Goal: Task Accomplishment & Management: Manage account settings

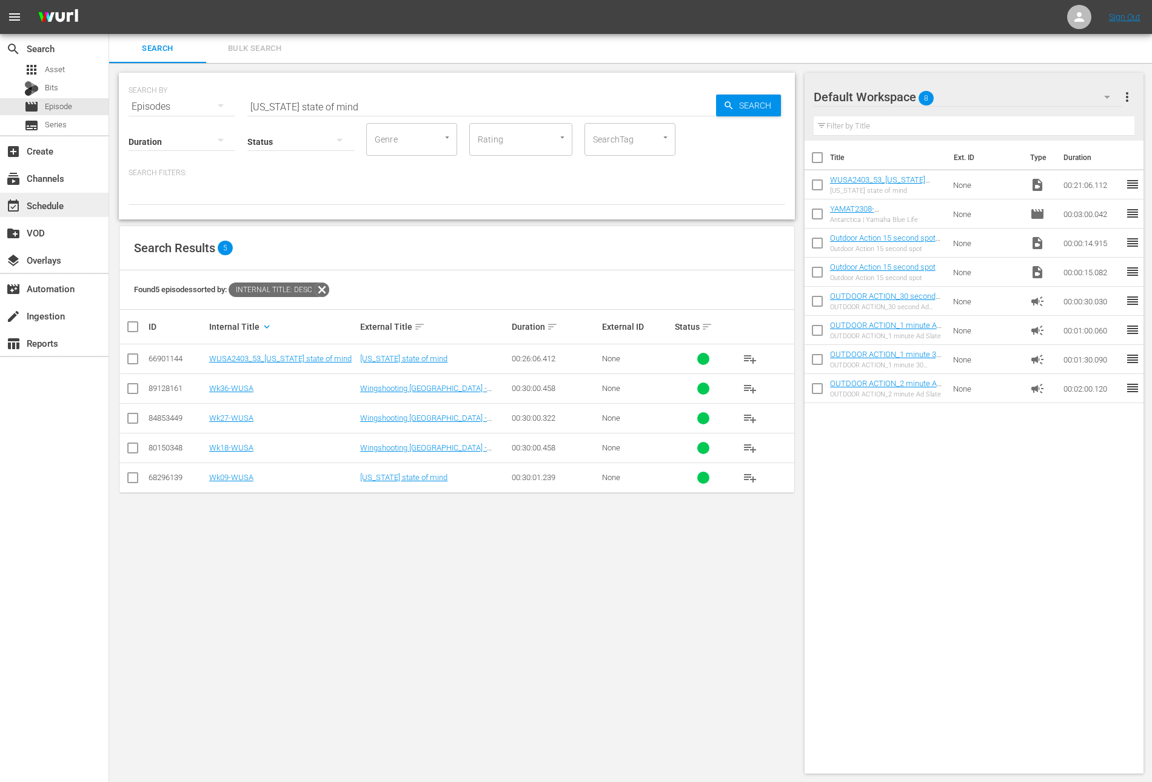
click at [70, 206] on div "event_available Schedule" at bounding box center [54, 205] width 109 height 24
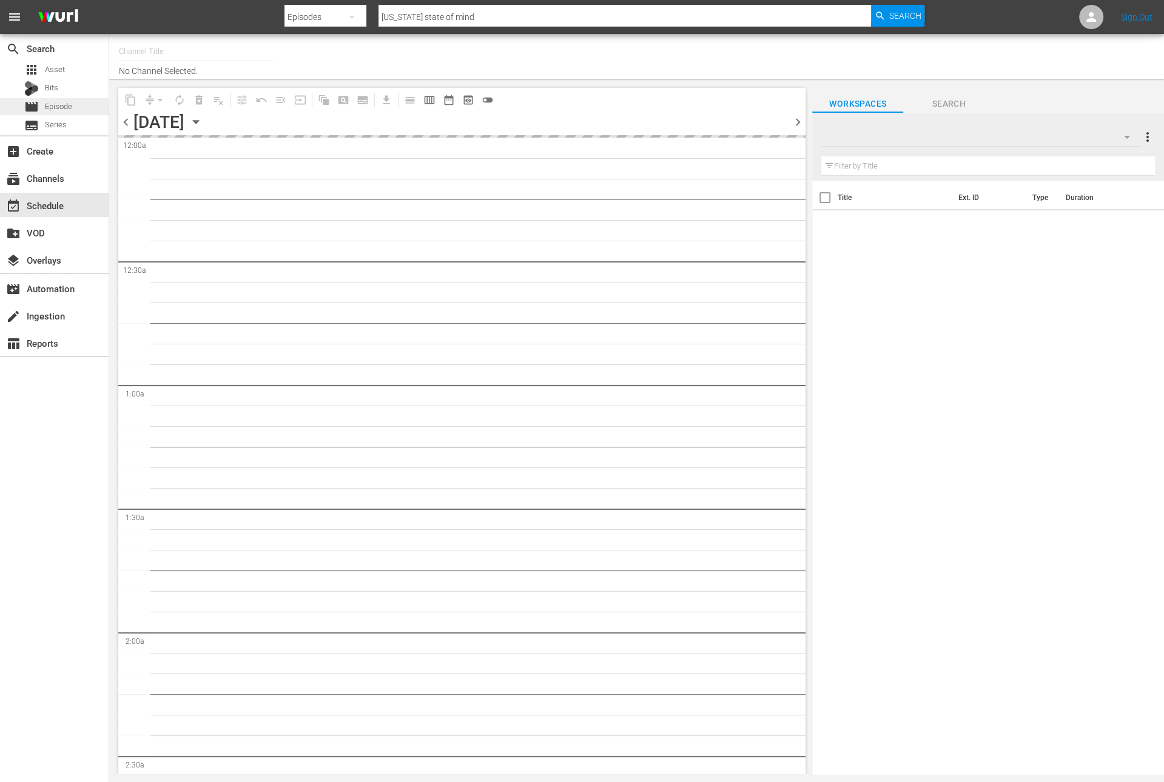
type input "Outdoor Action (1158)"
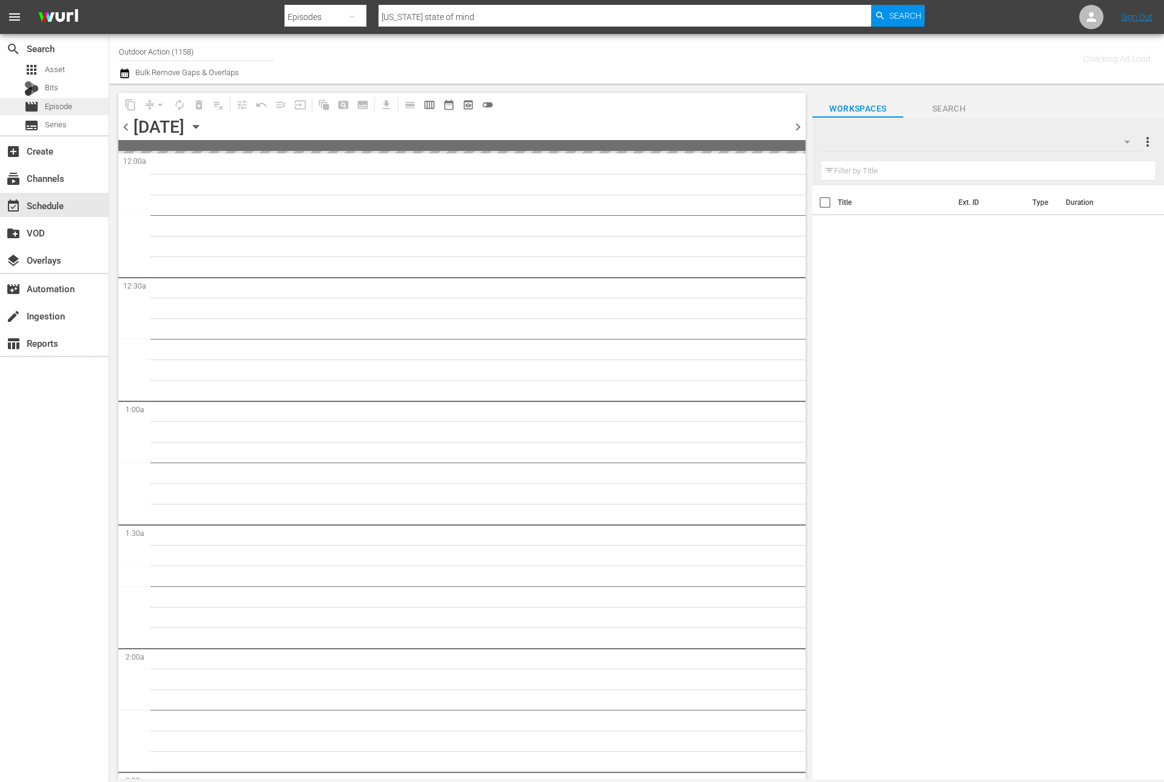
click at [59, 106] on span "Episode" at bounding box center [58, 107] width 27 height 12
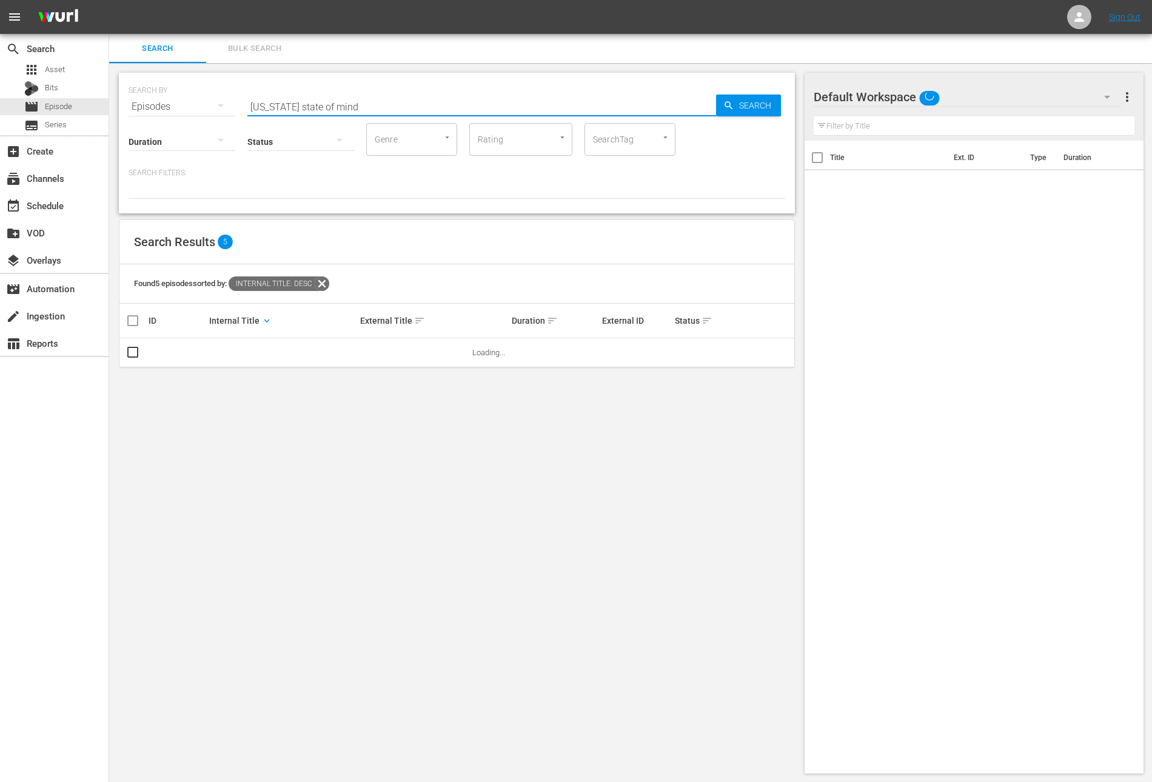
click at [366, 104] on input "New York state of mind" at bounding box center [481, 106] width 469 height 29
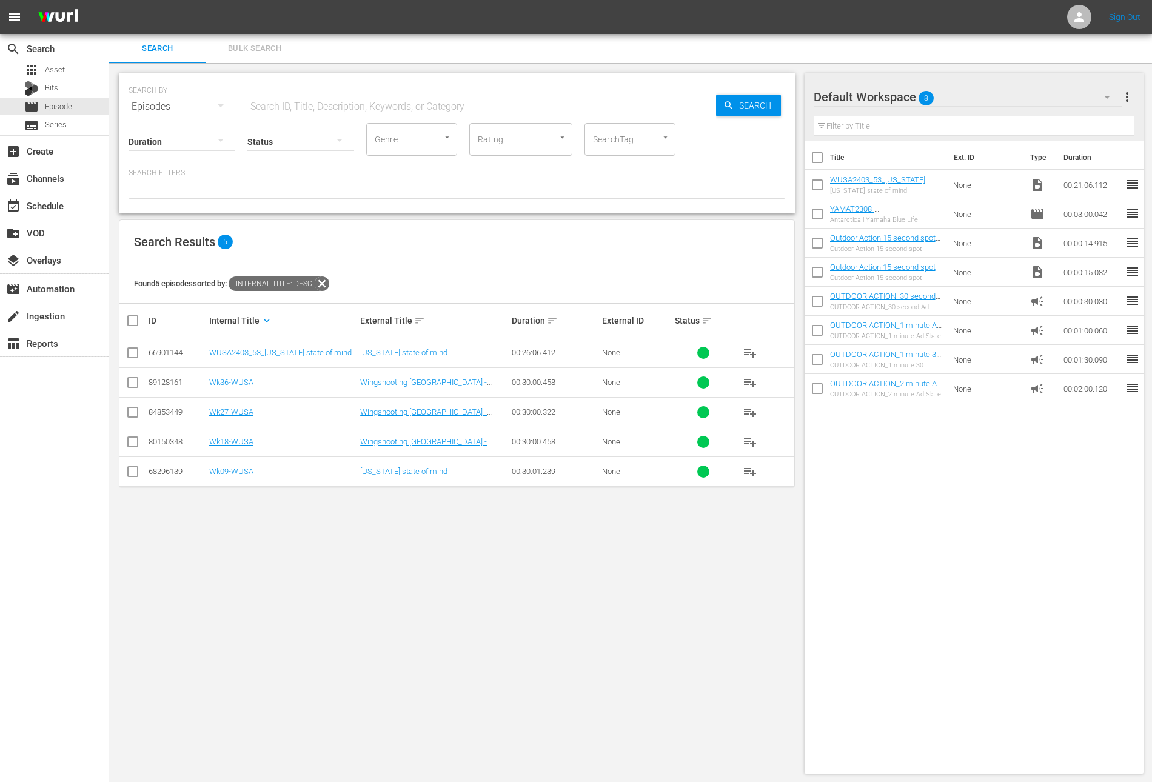
click at [428, 186] on div at bounding box center [457, 188] width 657 height 21
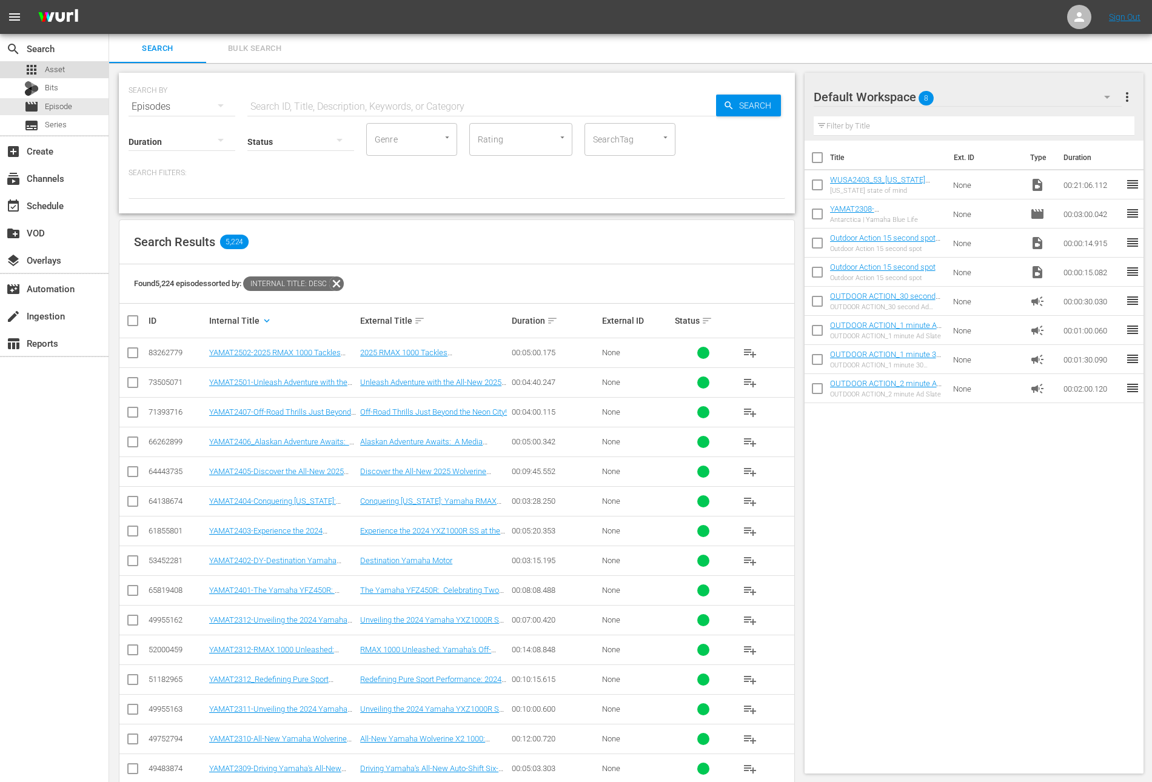
click at [65, 69] on div "apps Asset" at bounding box center [54, 69] width 109 height 17
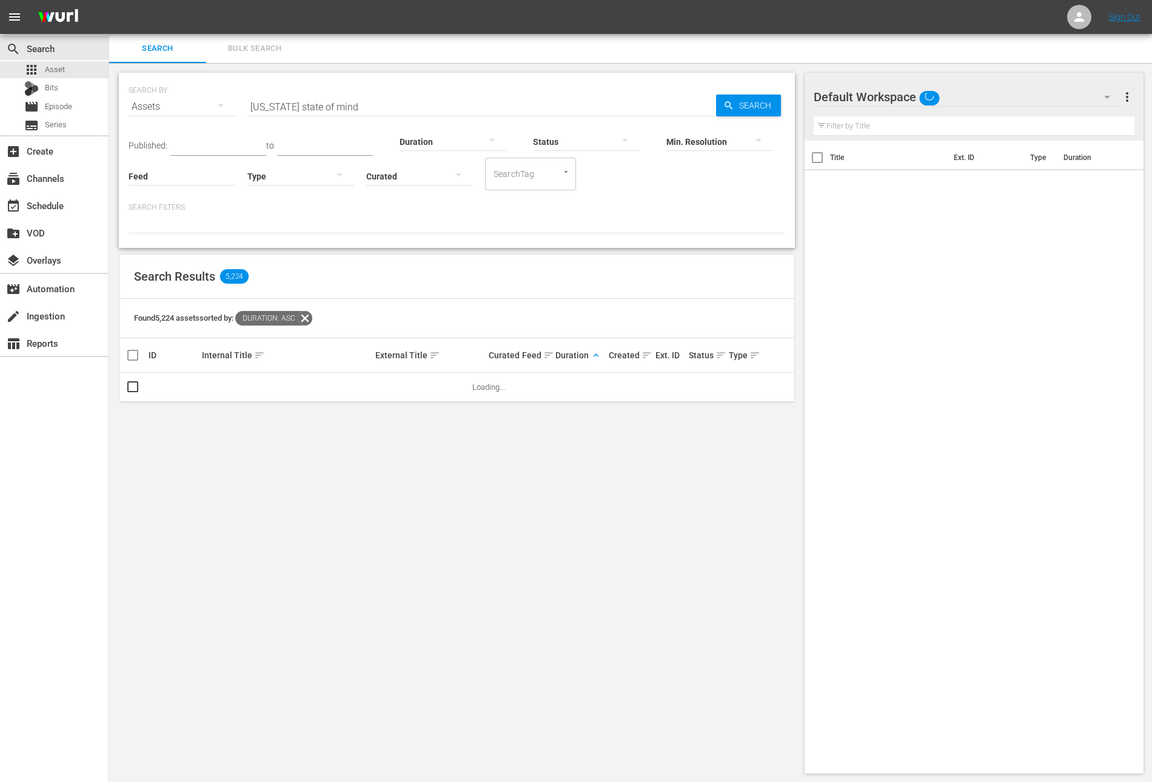
click at [343, 107] on input "New York state of mind" at bounding box center [481, 106] width 469 height 29
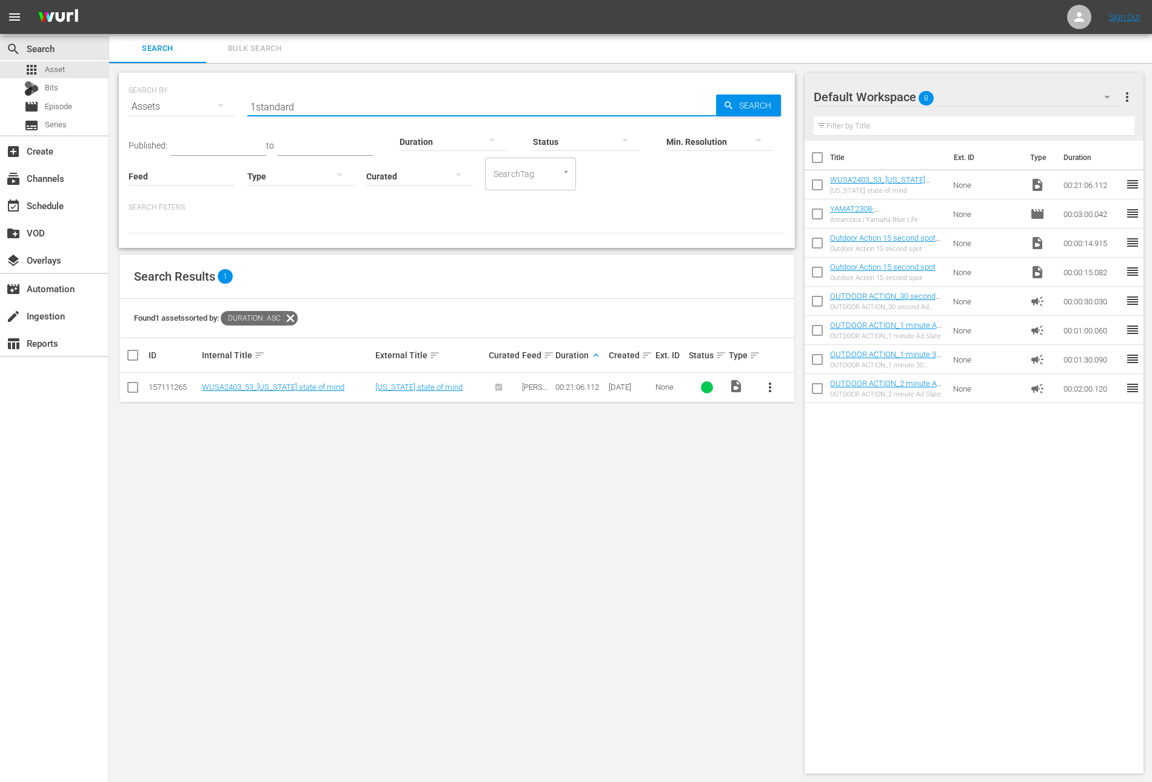
type input "1standard"
click at [815, 187] on input "checkbox" at bounding box center [817, 187] width 25 height 25
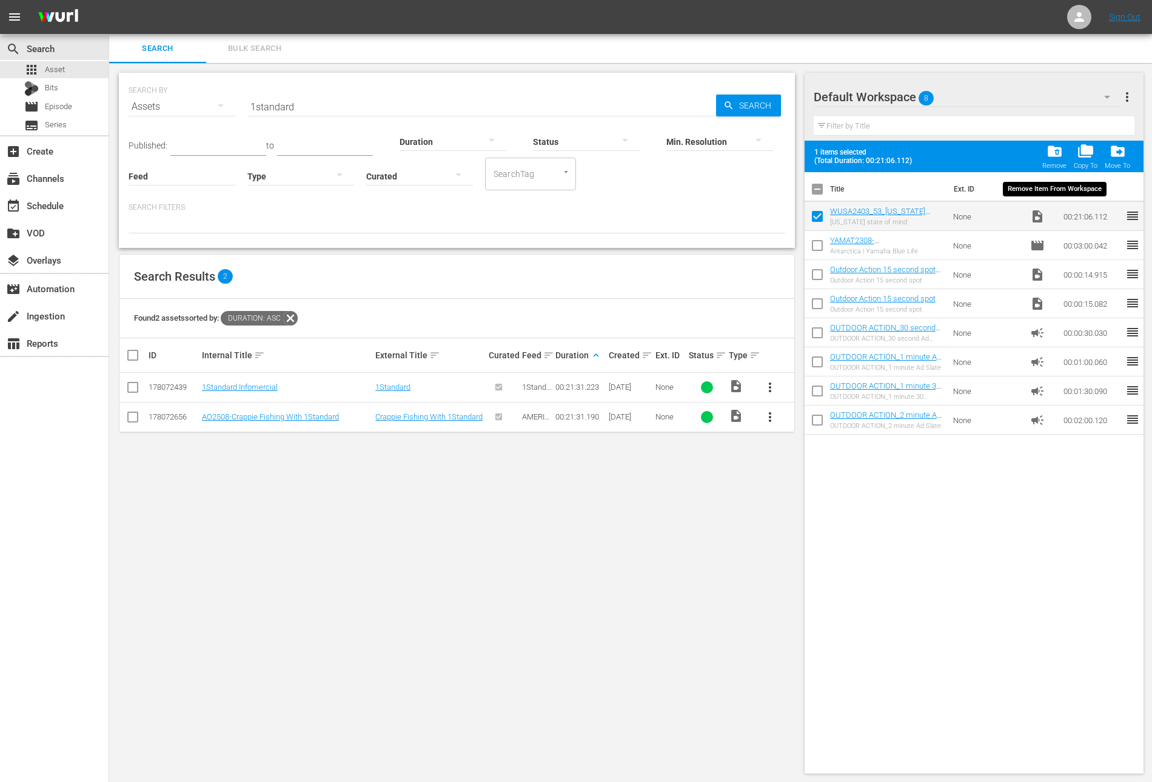
click at [1053, 153] on span "folder_delete" at bounding box center [1055, 151] width 16 height 16
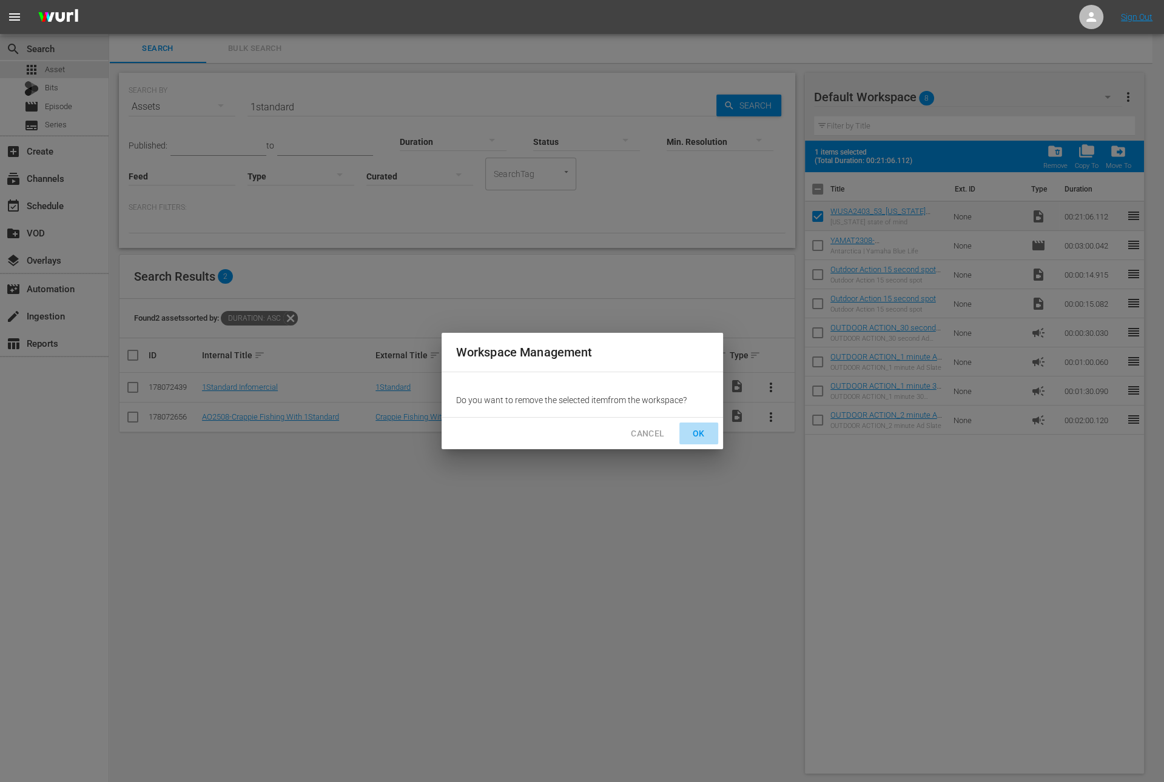
click at [697, 435] on span "OK" at bounding box center [698, 433] width 19 height 15
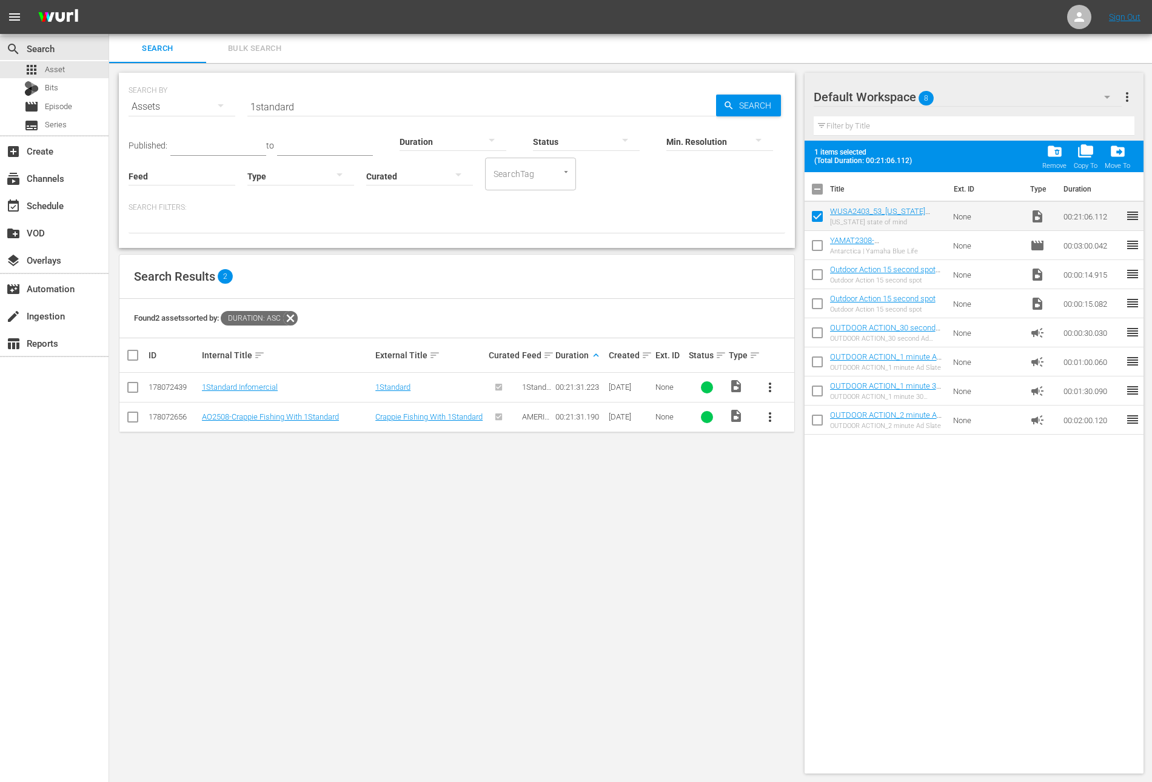
checkbox input "false"
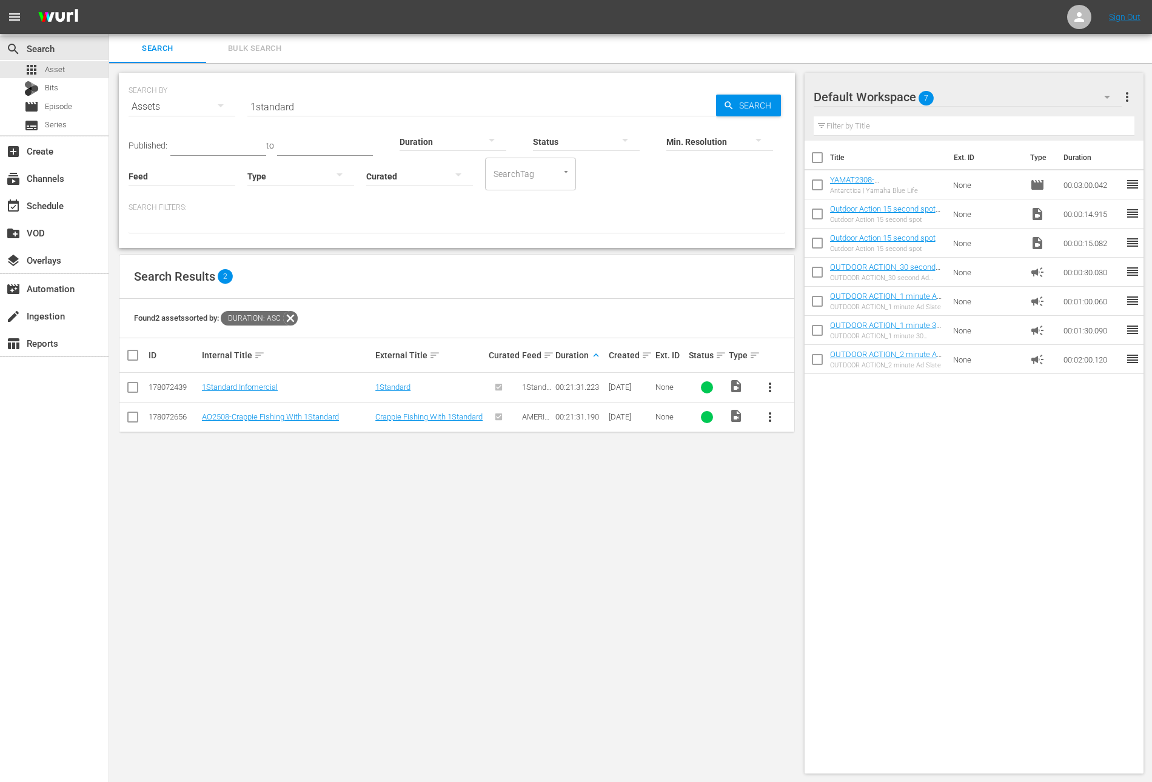
click at [773, 377] on button "more_vert" at bounding box center [770, 387] width 29 height 29
click at [802, 423] on div "Workspace" at bounding box center [836, 420] width 82 height 29
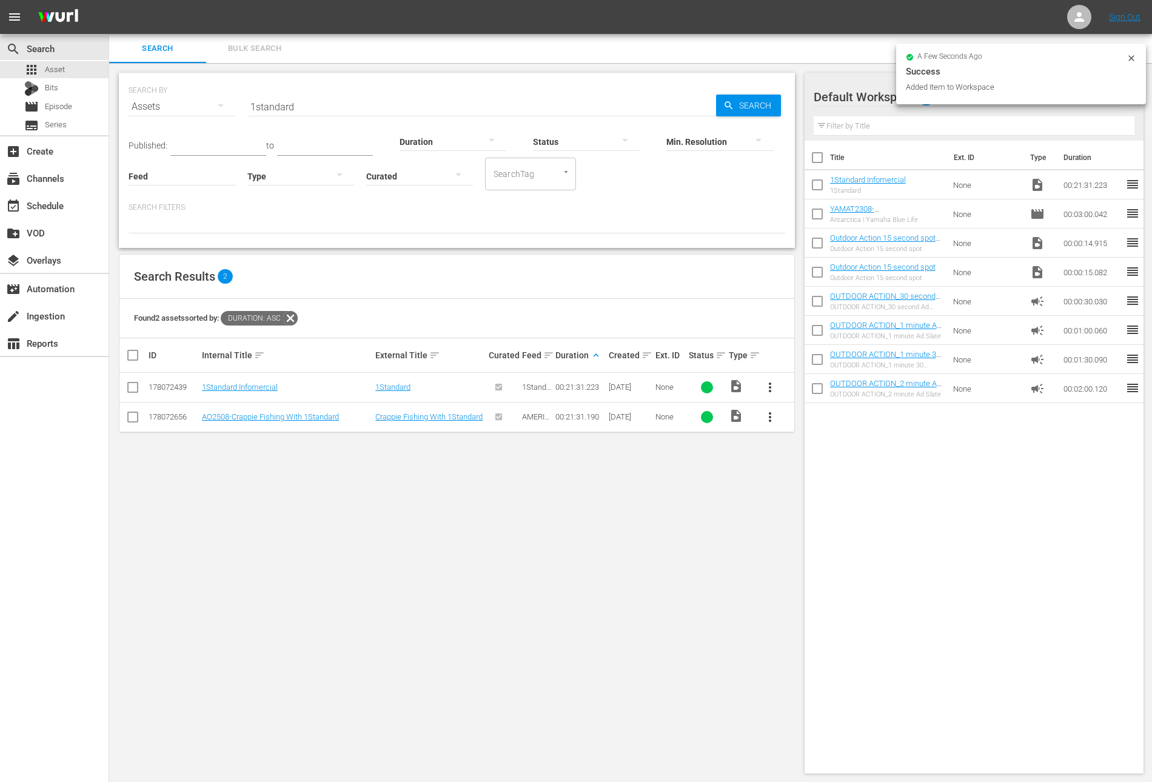
click at [297, 99] on input "1standard" at bounding box center [481, 106] width 469 height 29
click at [401, 218] on div at bounding box center [457, 223] width 657 height 21
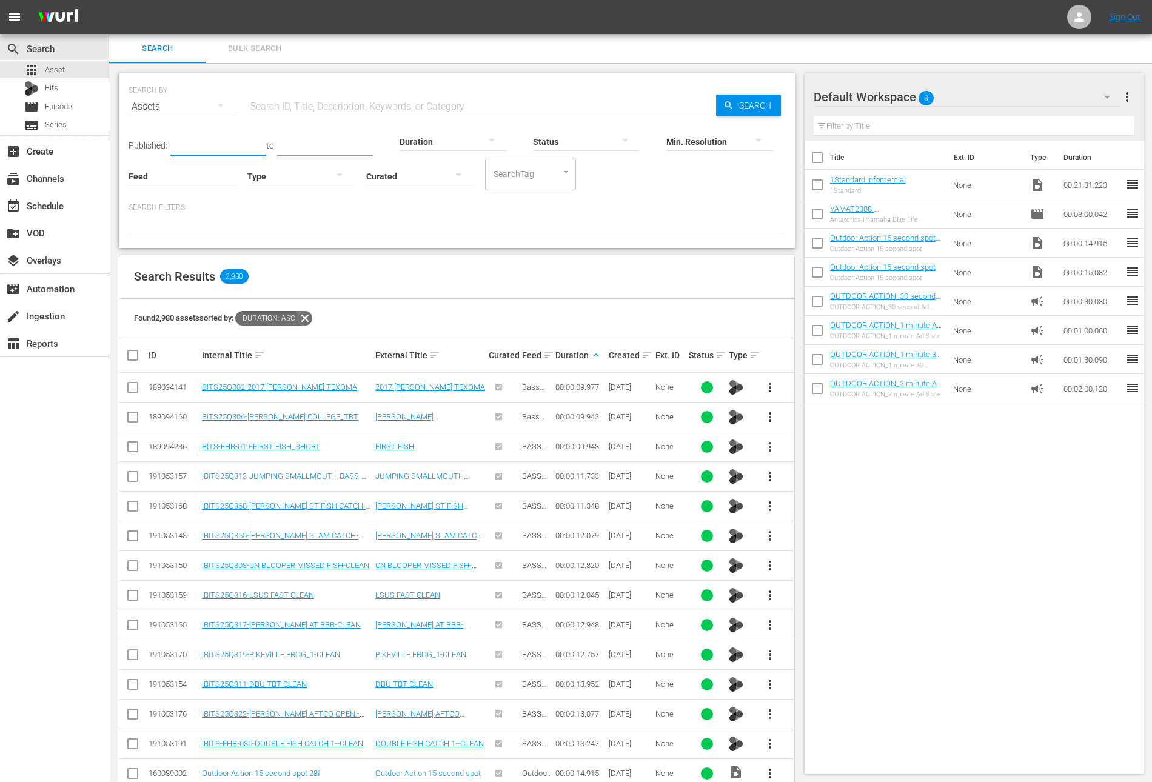
click at [213, 139] on input "text" at bounding box center [218, 147] width 96 height 18
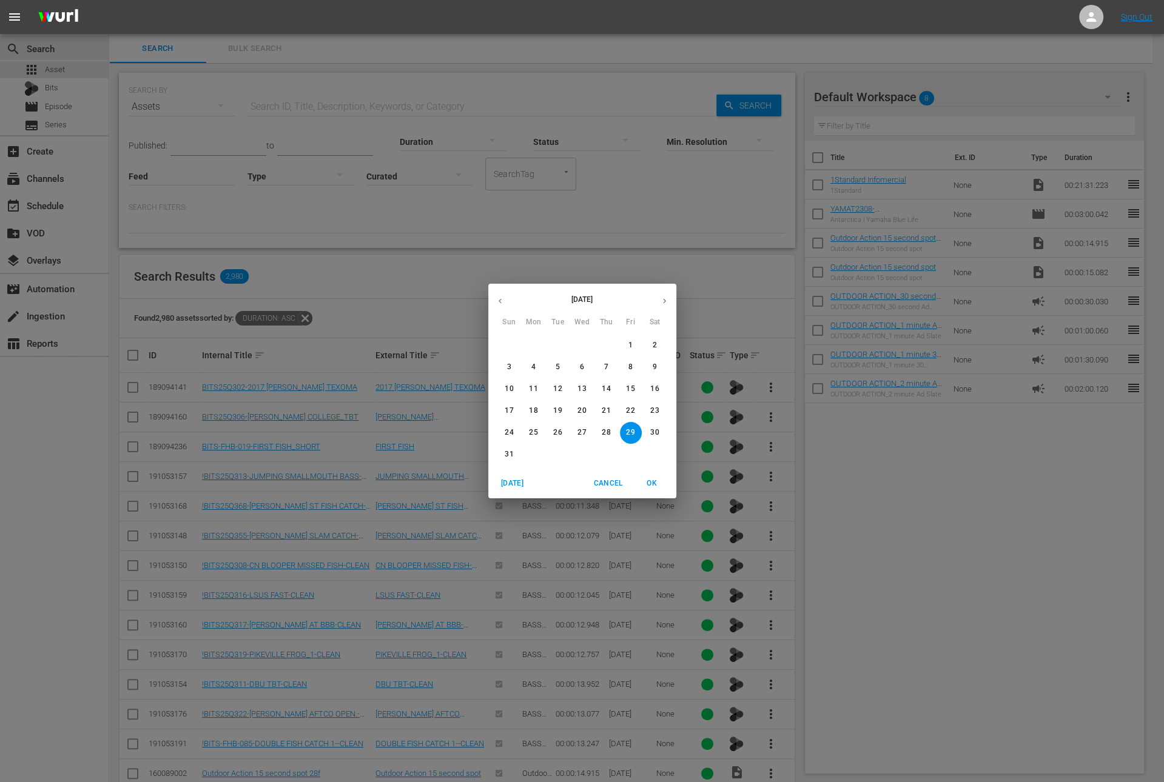
click at [500, 298] on icon "button" at bounding box center [499, 301] width 9 height 9
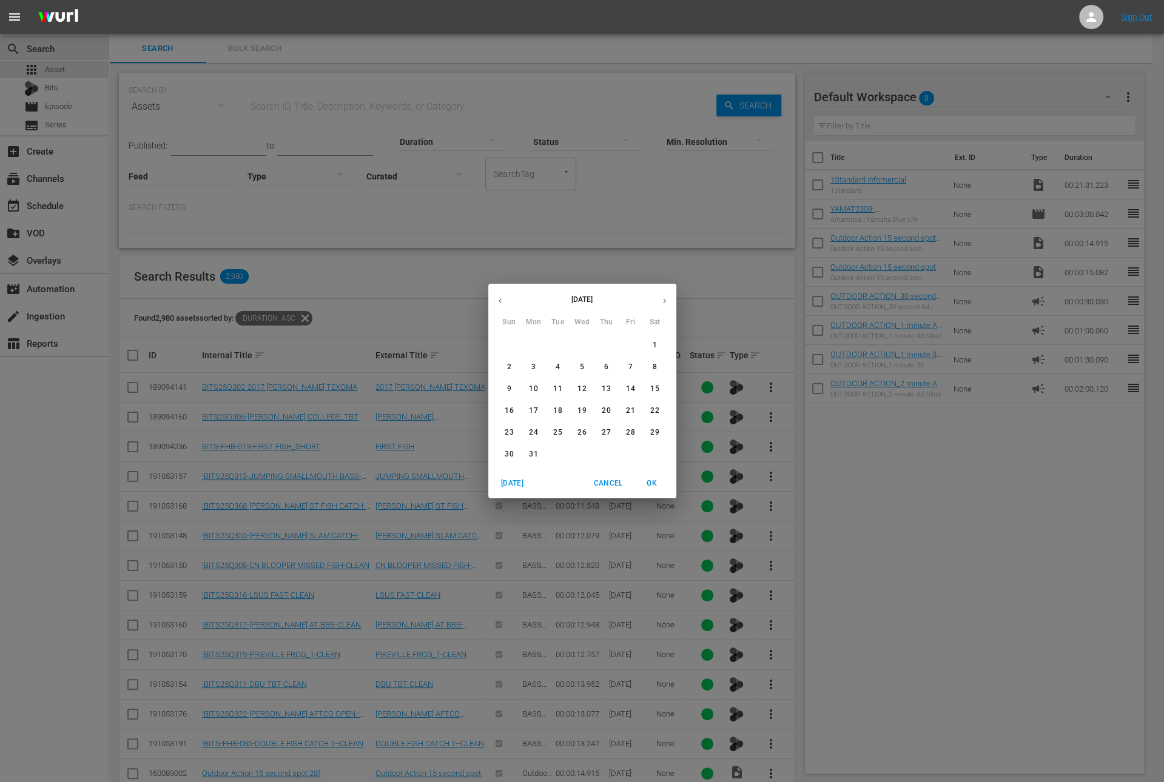
click at [500, 298] on icon "button" at bounding box center [499, 301] width 9 height 9
click at [519, 347] on span "1" at bounding box center [510, 345] width 22 height 10
type input "Dec 1, 2024"
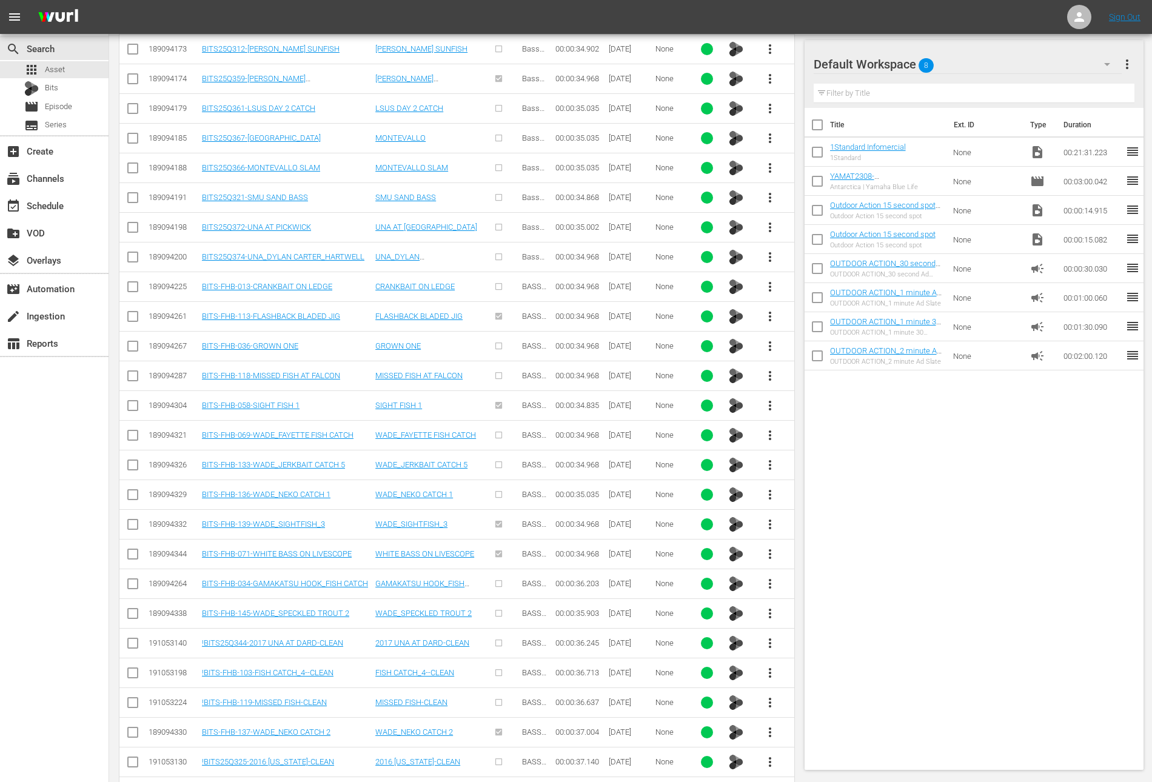
scroll to position [6128, 0]
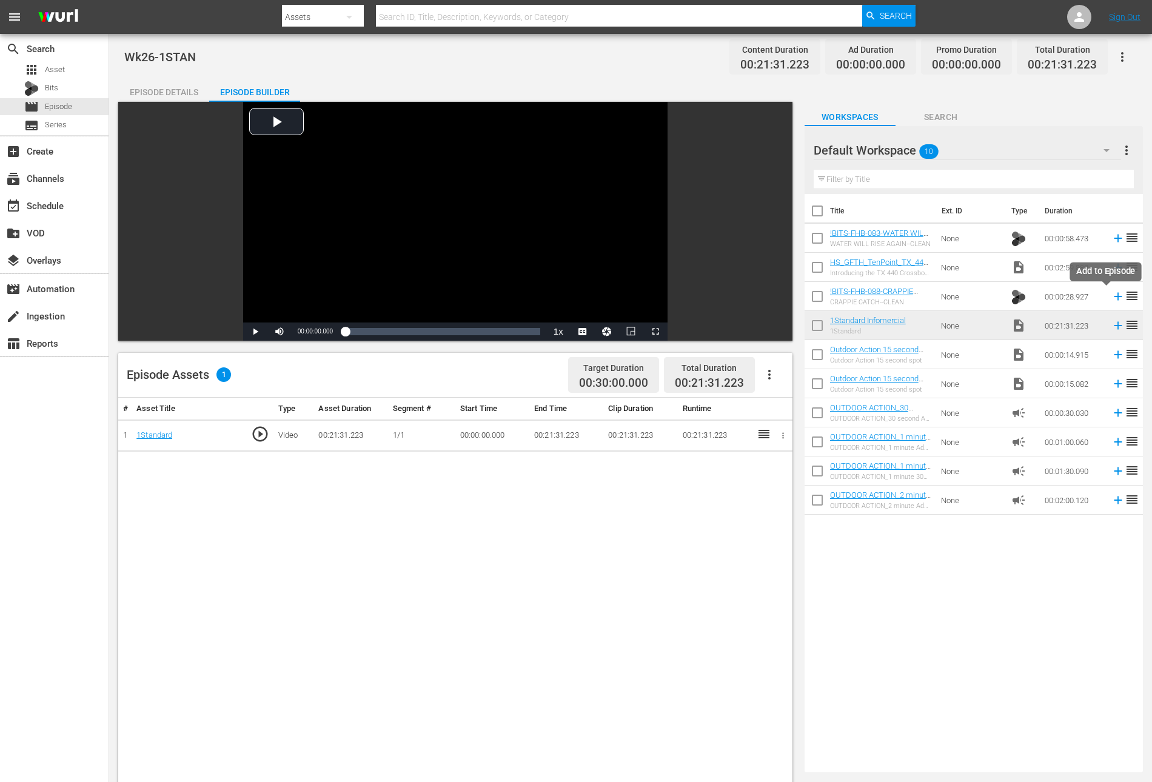
click at [1112, 298] on icon at bounding box center [1118, 296] width 13 height 13
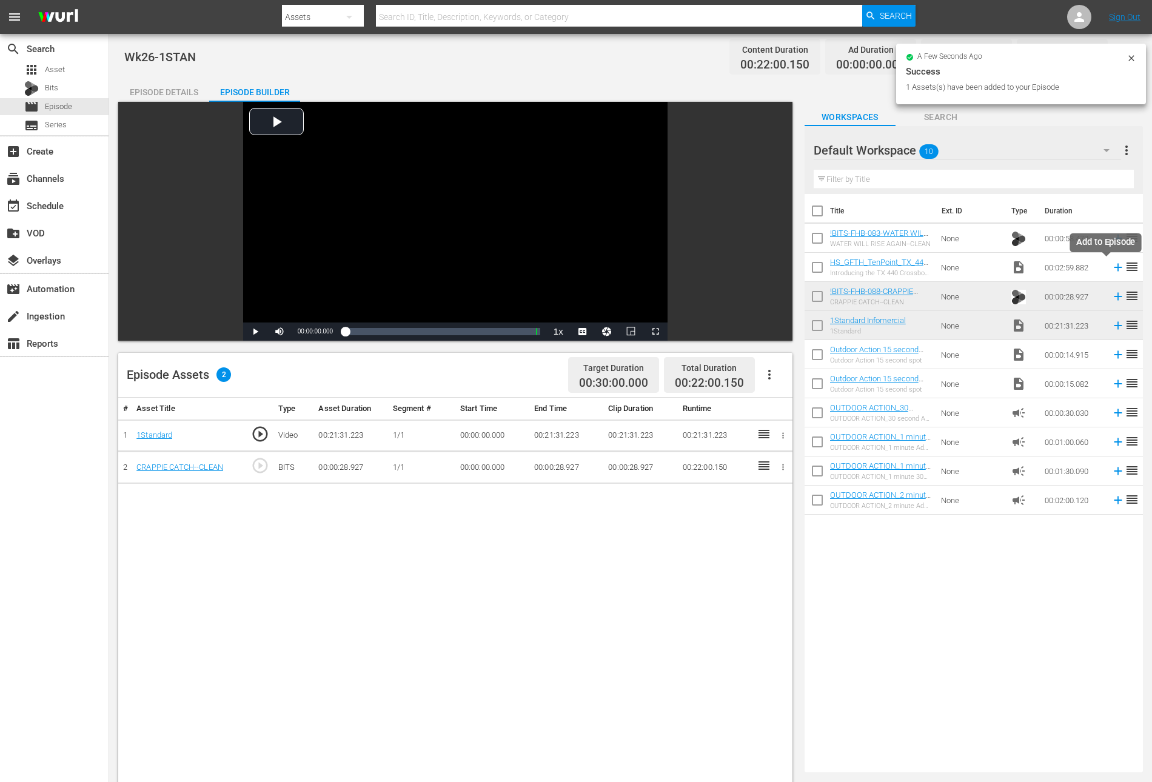
click at [1115, 266] on icon at bounding box center [1119, 268] width 8 height 8
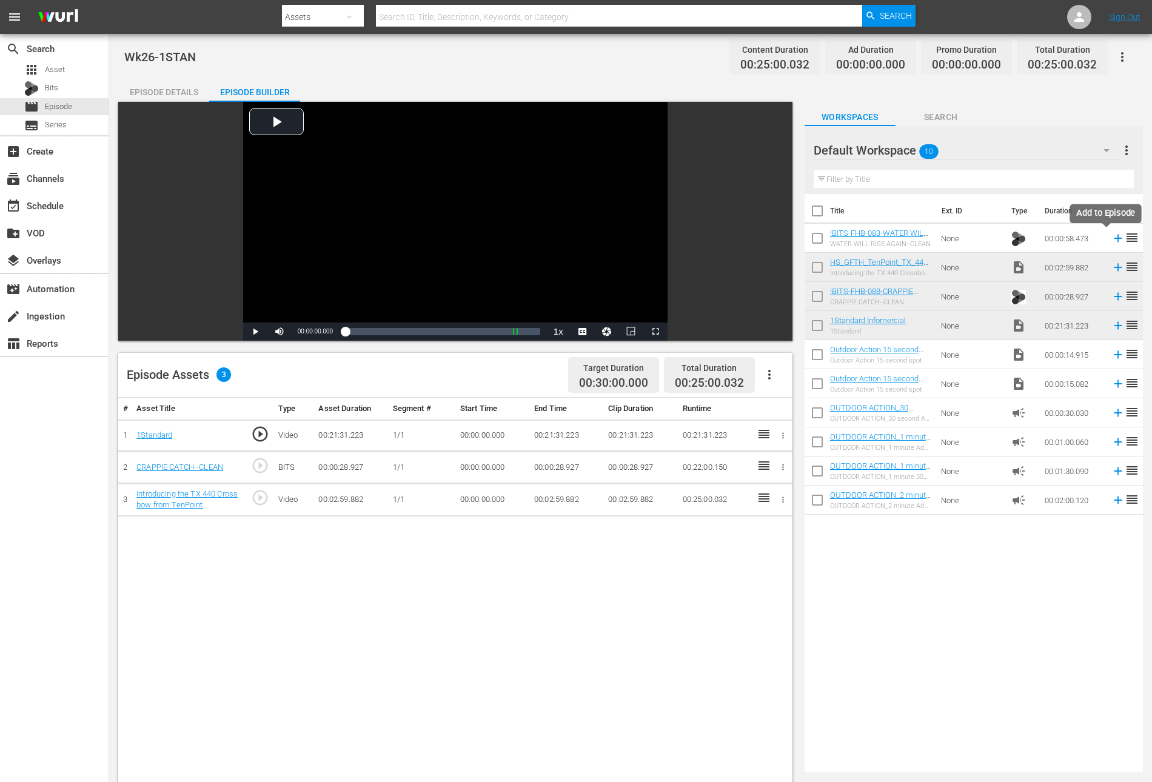
click at [1115, 238] on icon at bounding box center [1119, 239] width 8 height 8
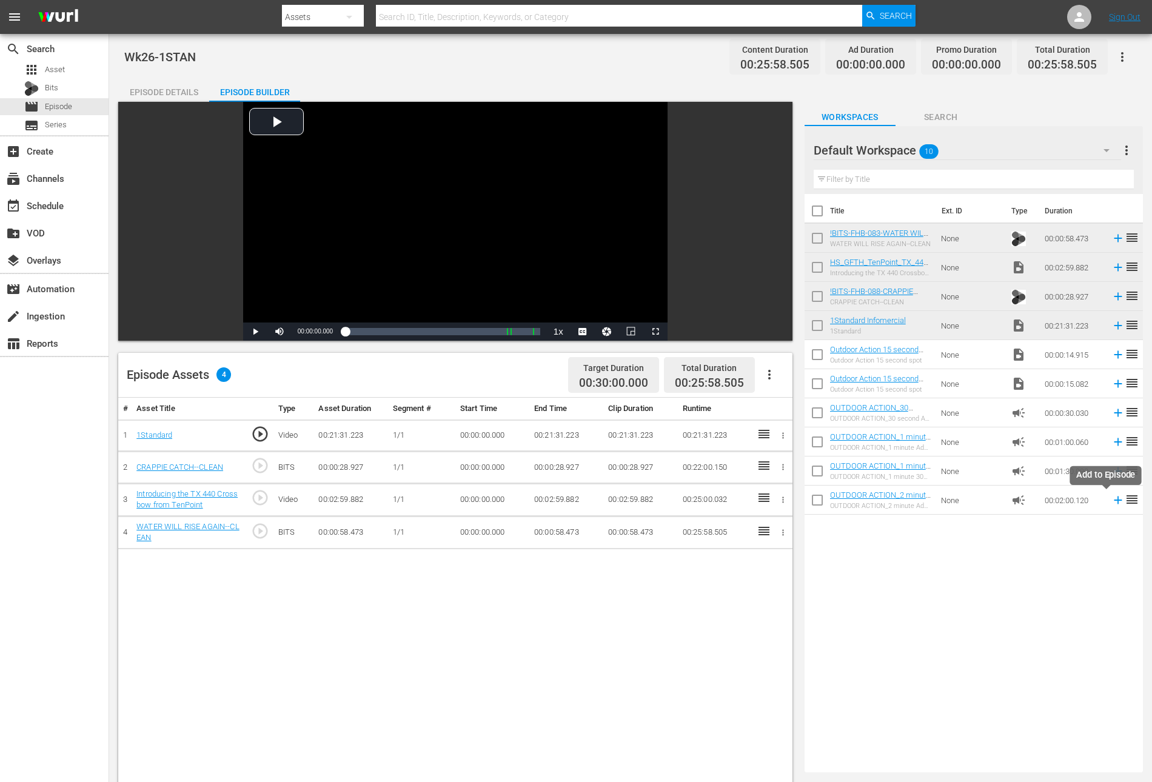
click at [1115, 502] on icon at bounding box center [1119, 501] width 8 height 8
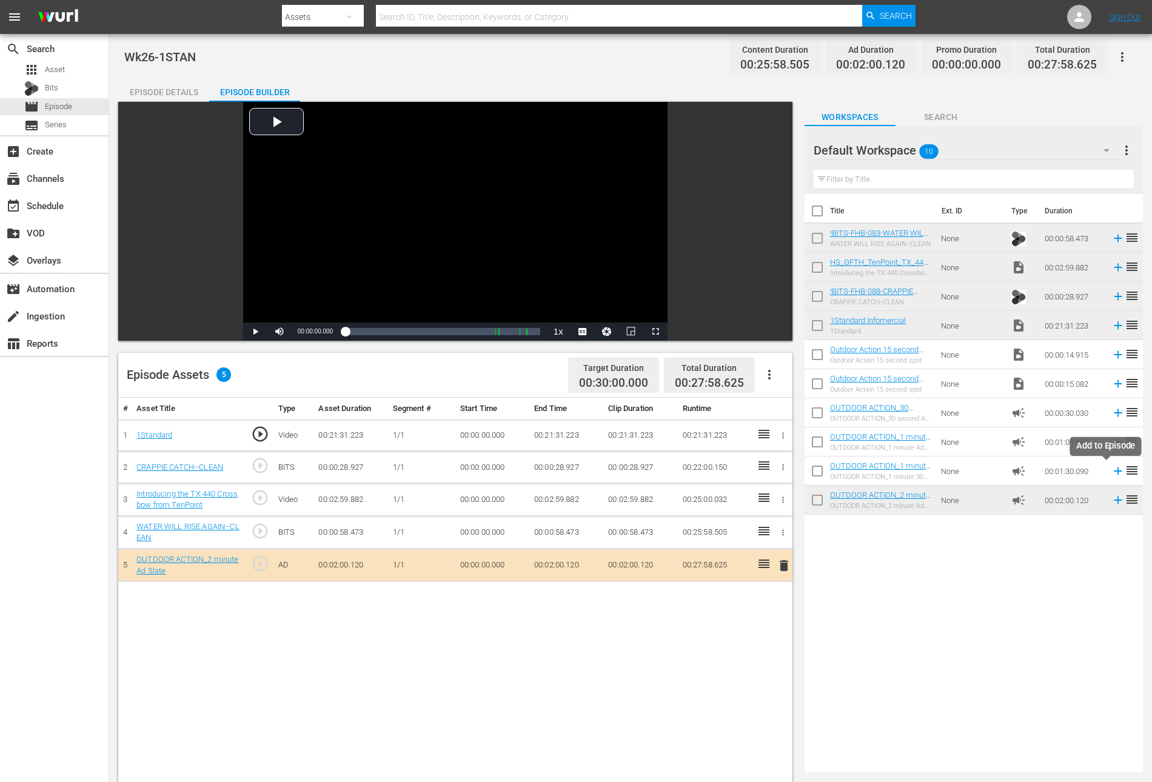
click at [1112, 471] on icon at bounding box center [1118, 471] width 13 height 13
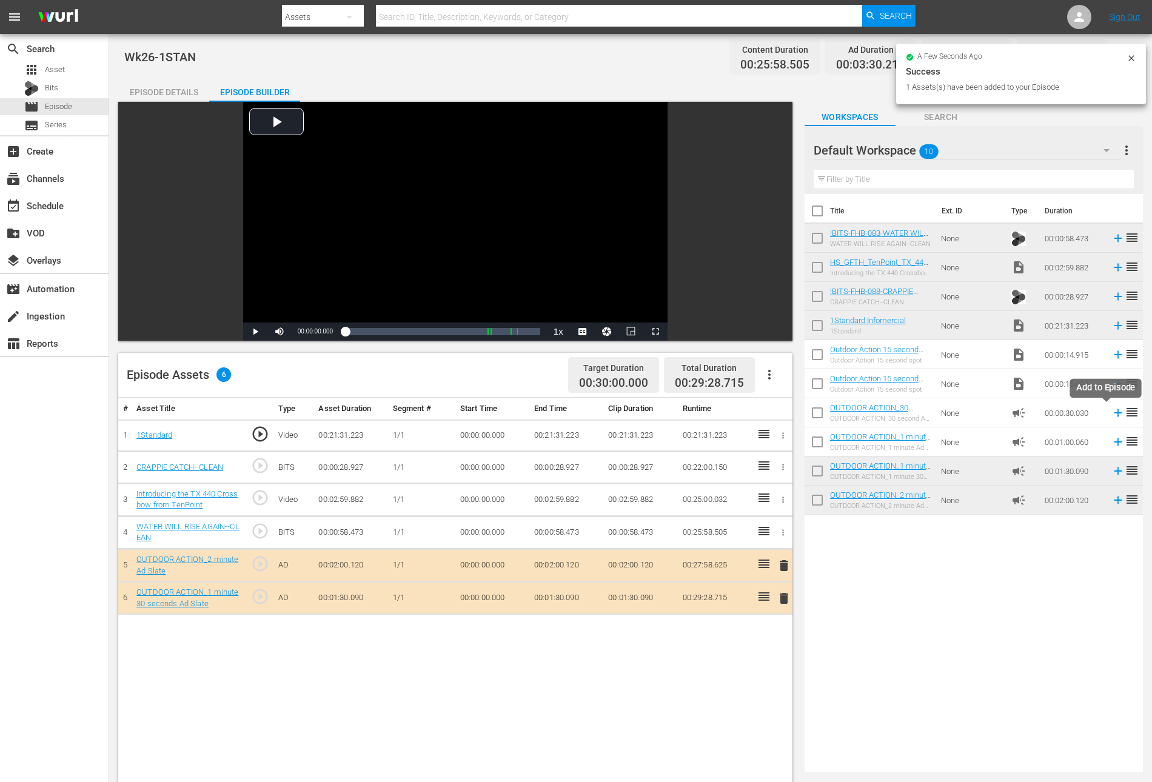
click at [1112, 413] on icon at bounding box center [1118, 412] width 13 height 13
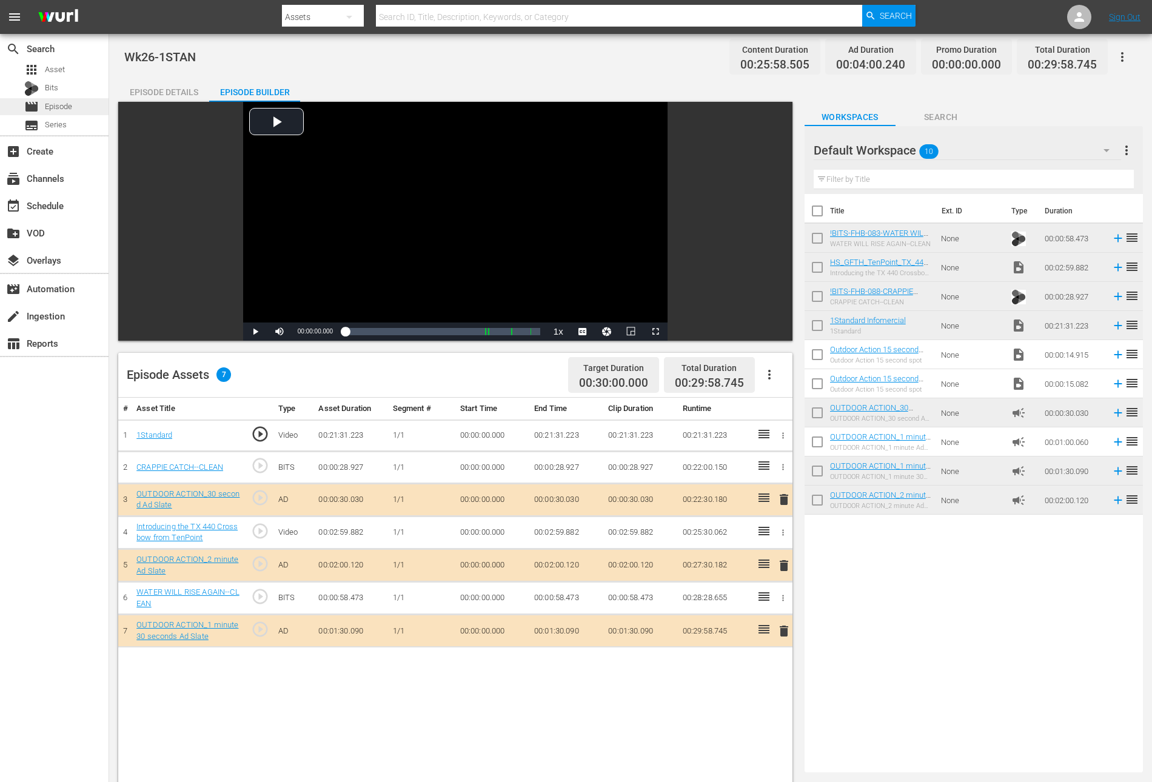
click at [58, 110] on span "Episode" at bounding box center [58, 107] width 27 height 12
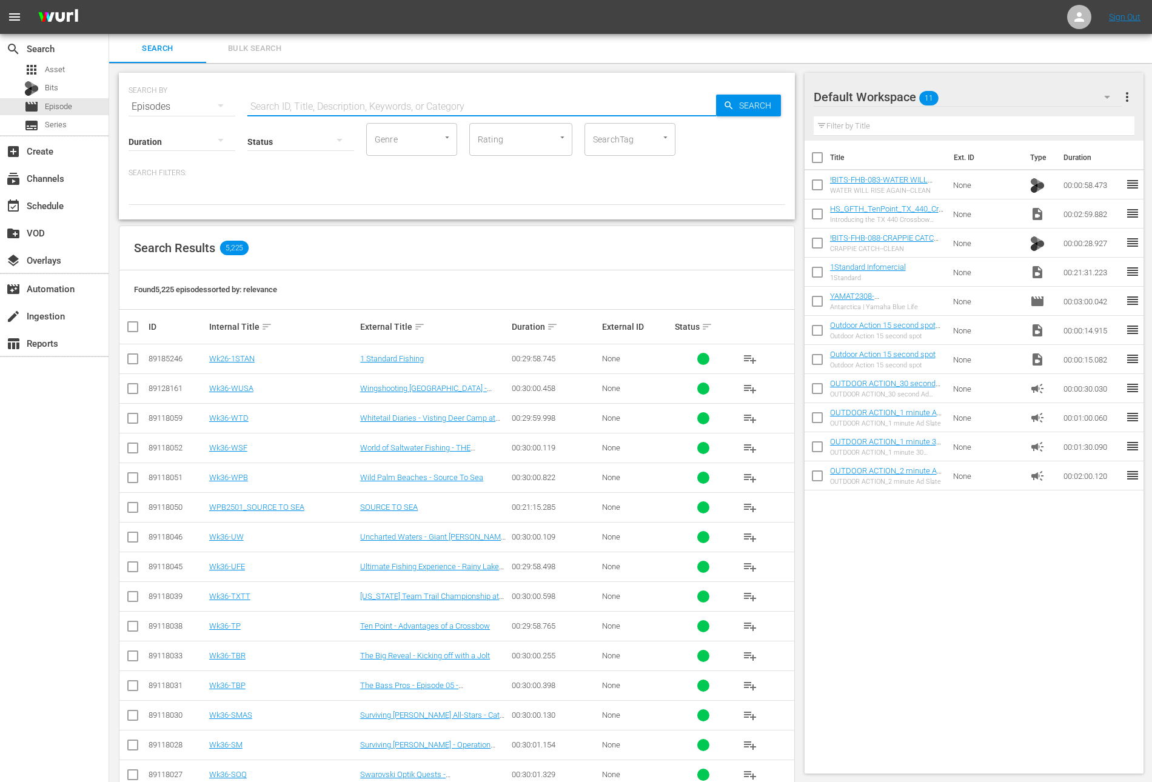
click at [266, 106] on input "text" at bounding box center [481, 106] width 469 height 29
type input "wk36-"
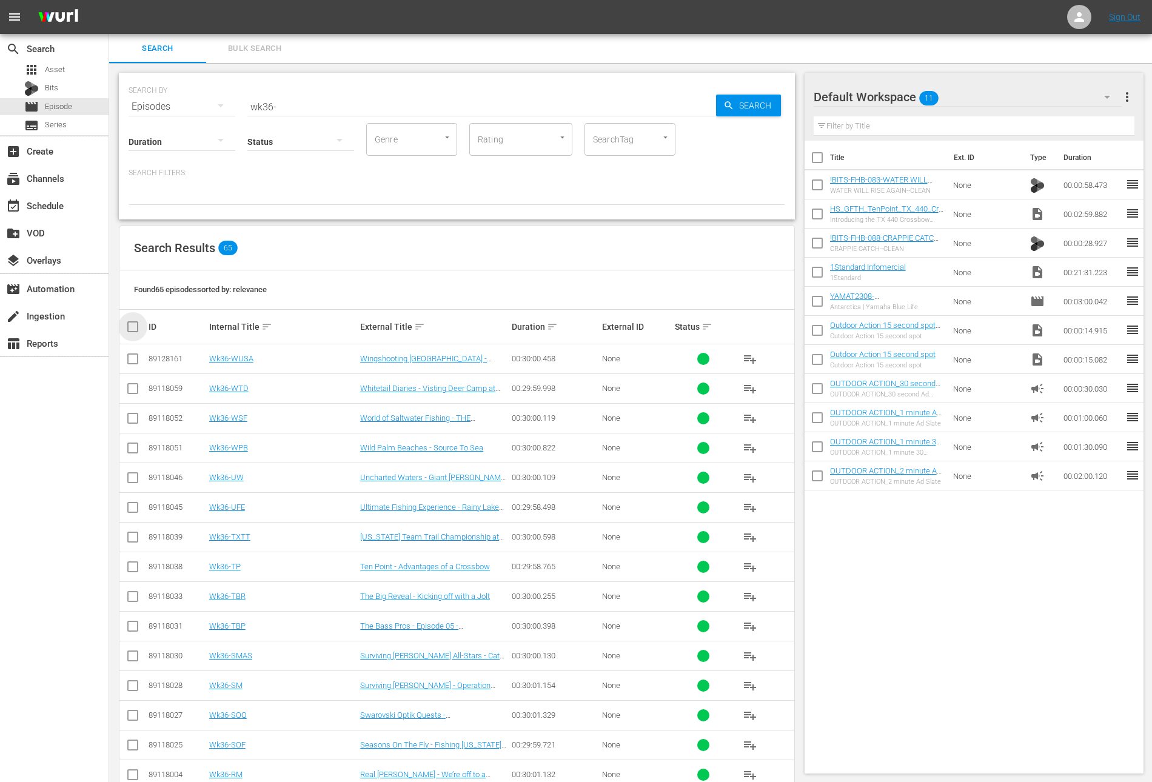
click at [132, 327] on input "checkbox" at bounding box center [138, 327] width 24 height 15
checkbox input "true"
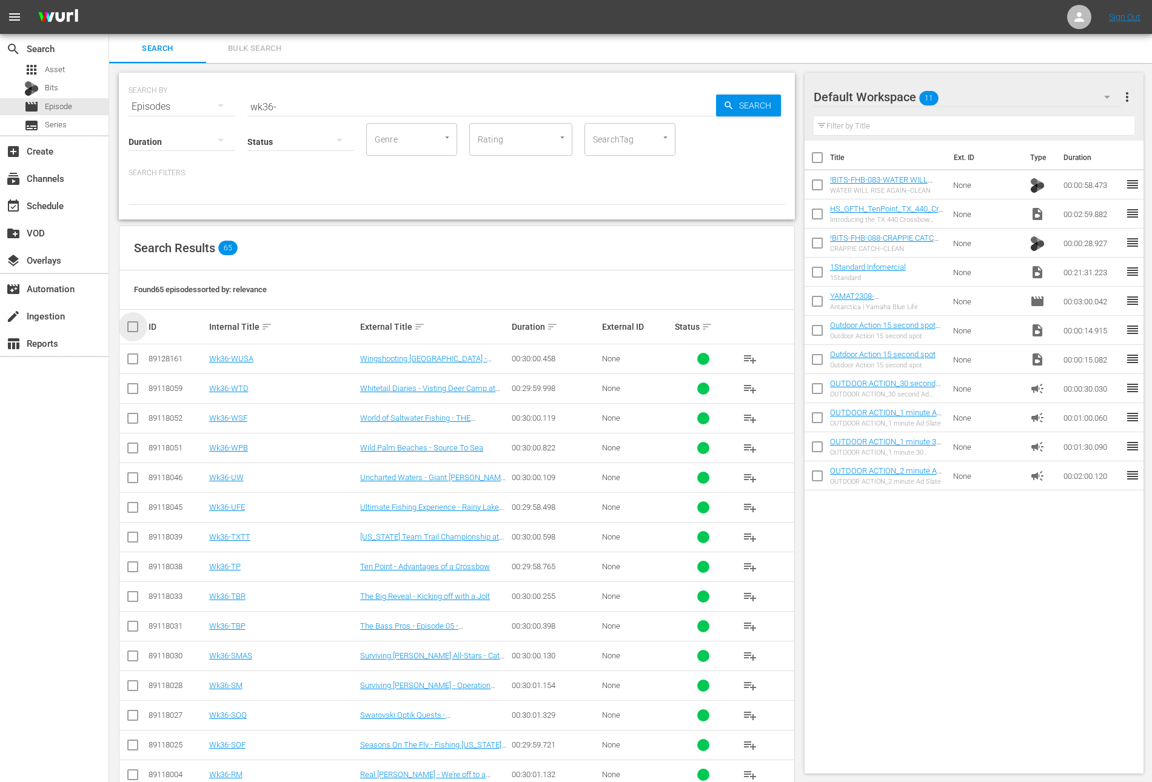
checkbox input "true"
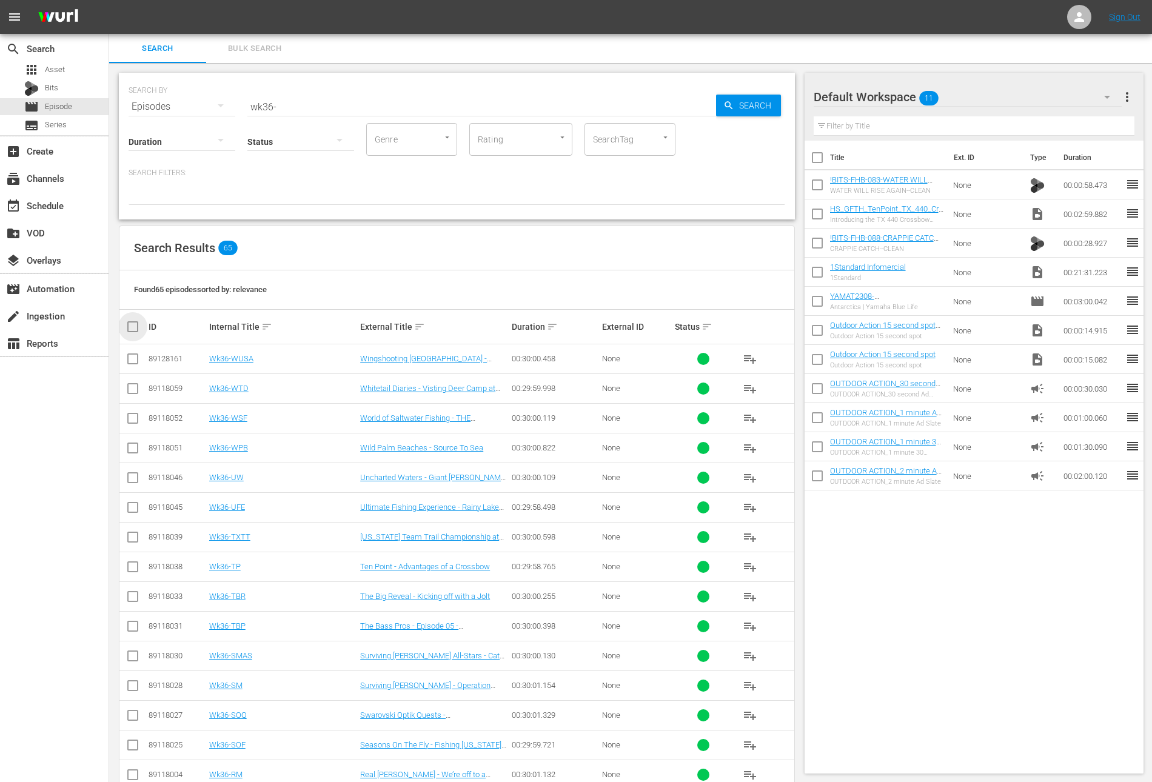
checkbox input "true"
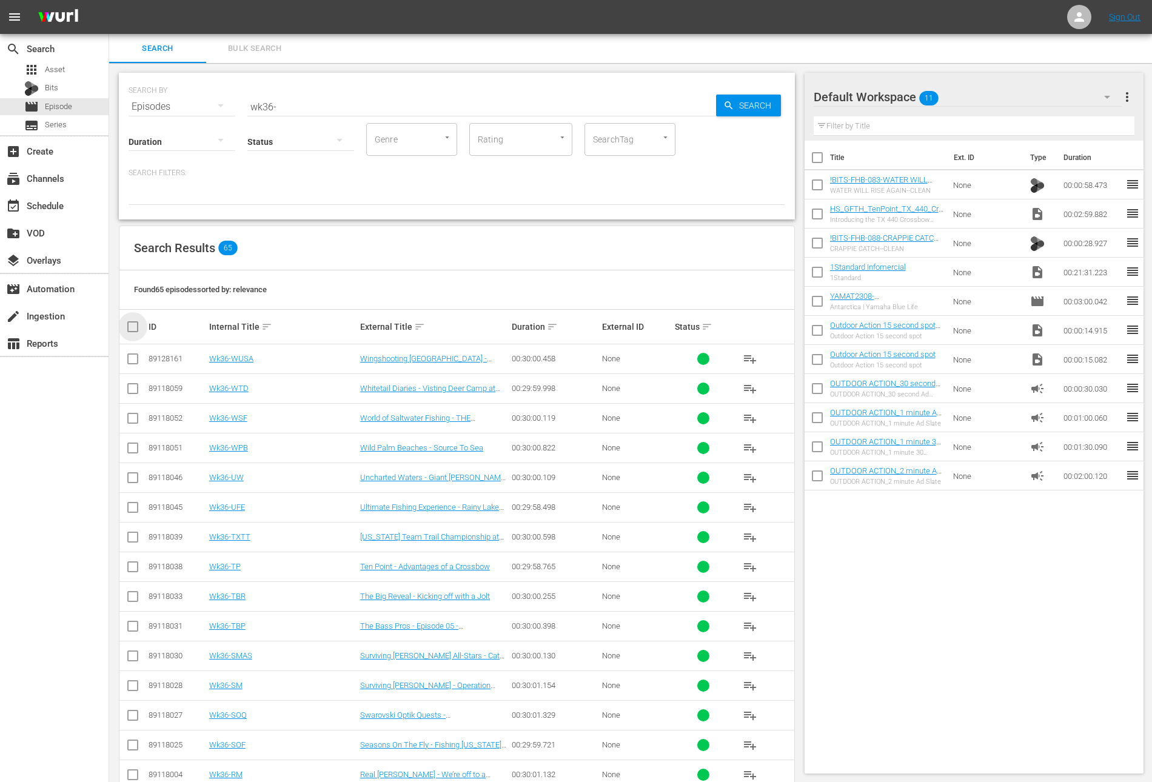
checkbox input "true"
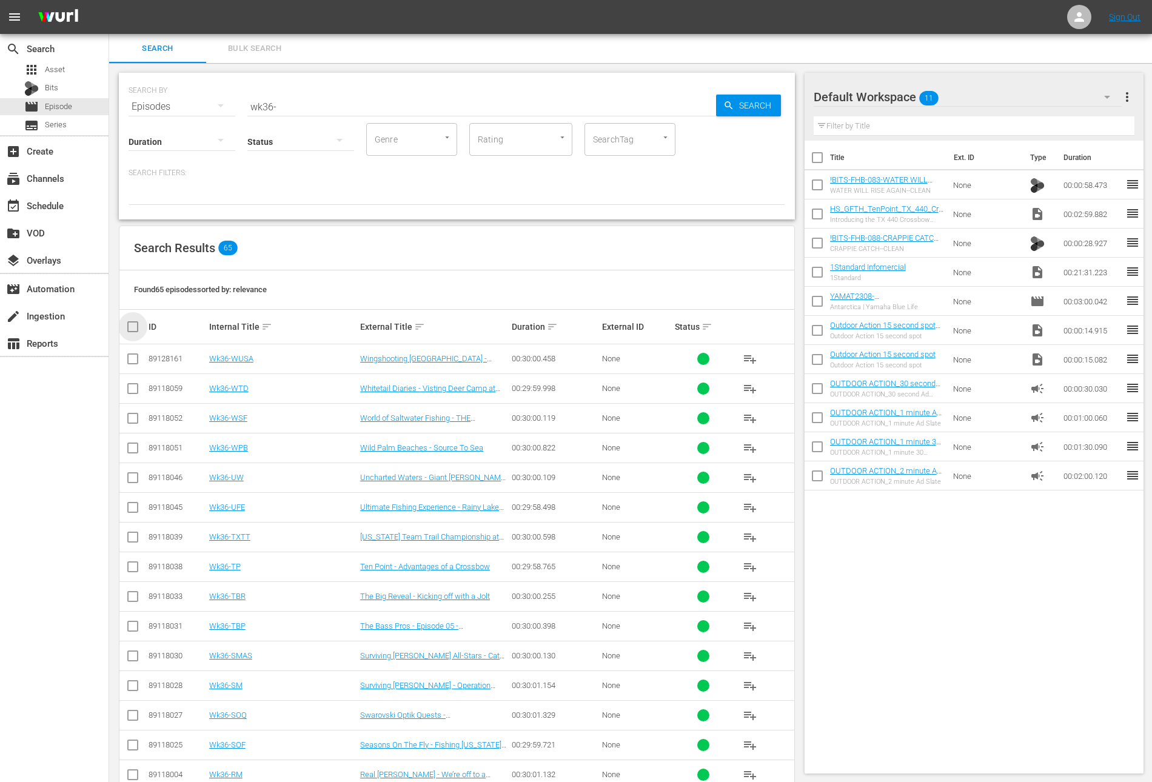
checkbox input "true"
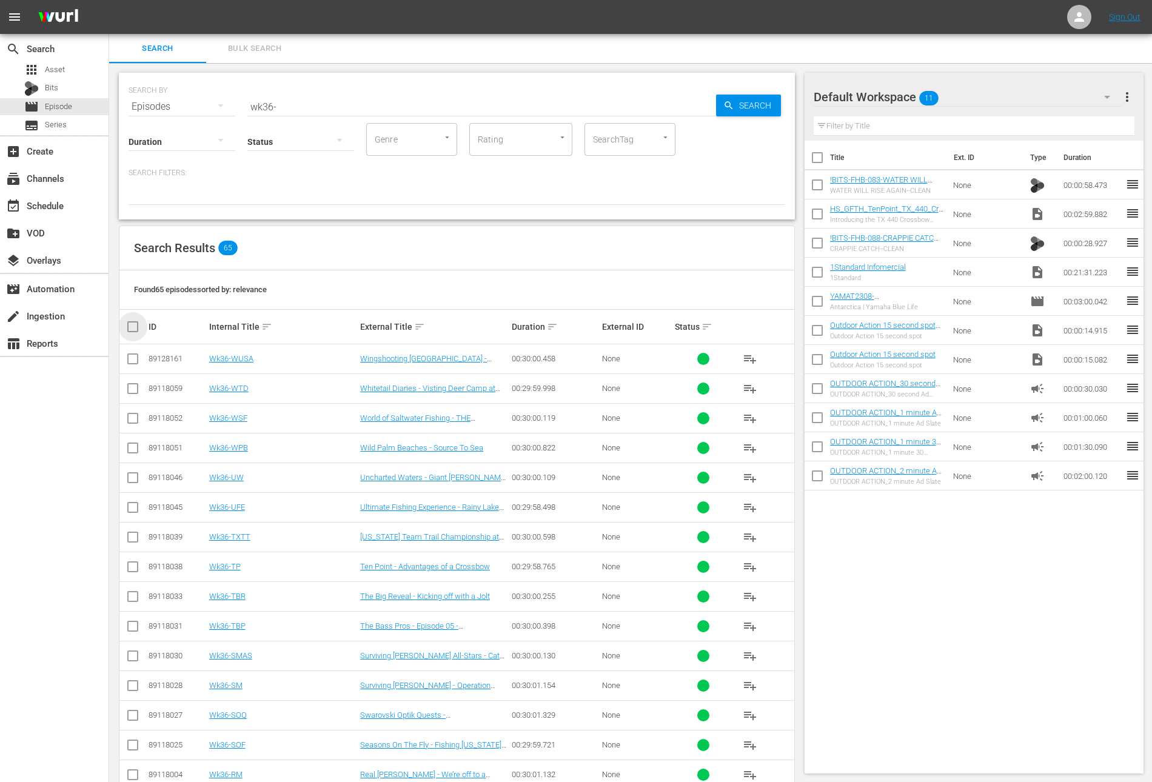
checkbox input "true"
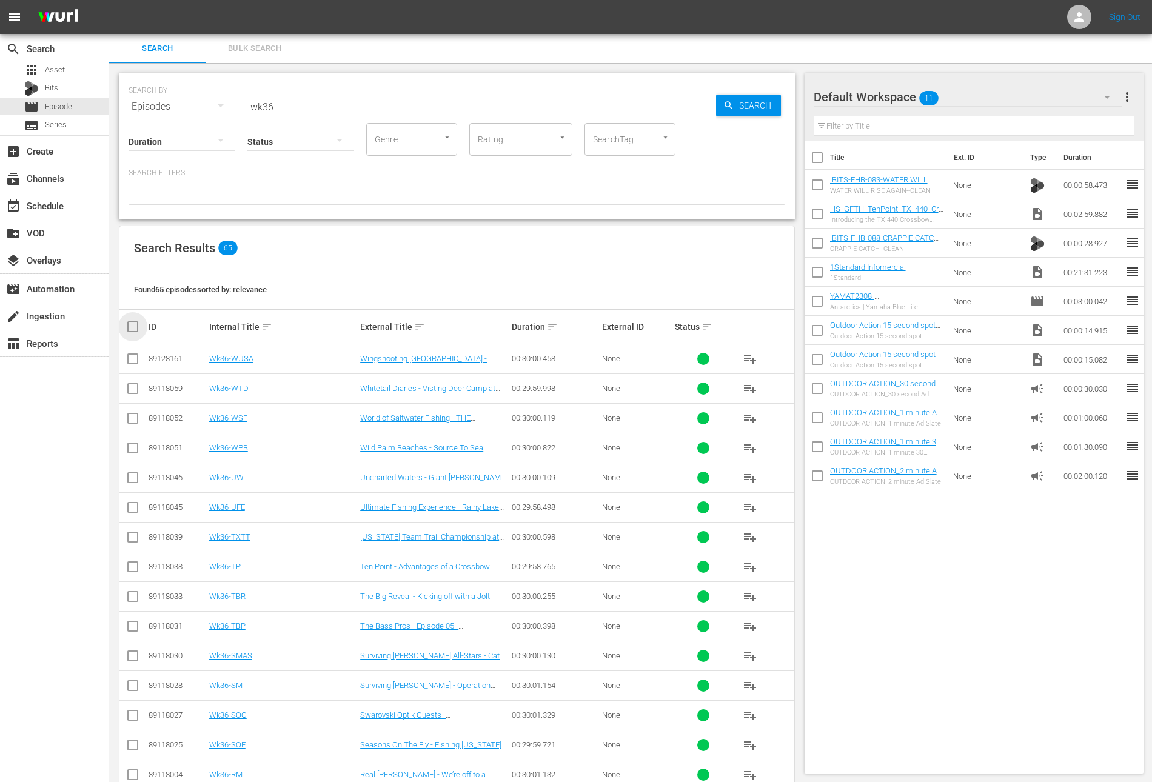
checkbox input "true"
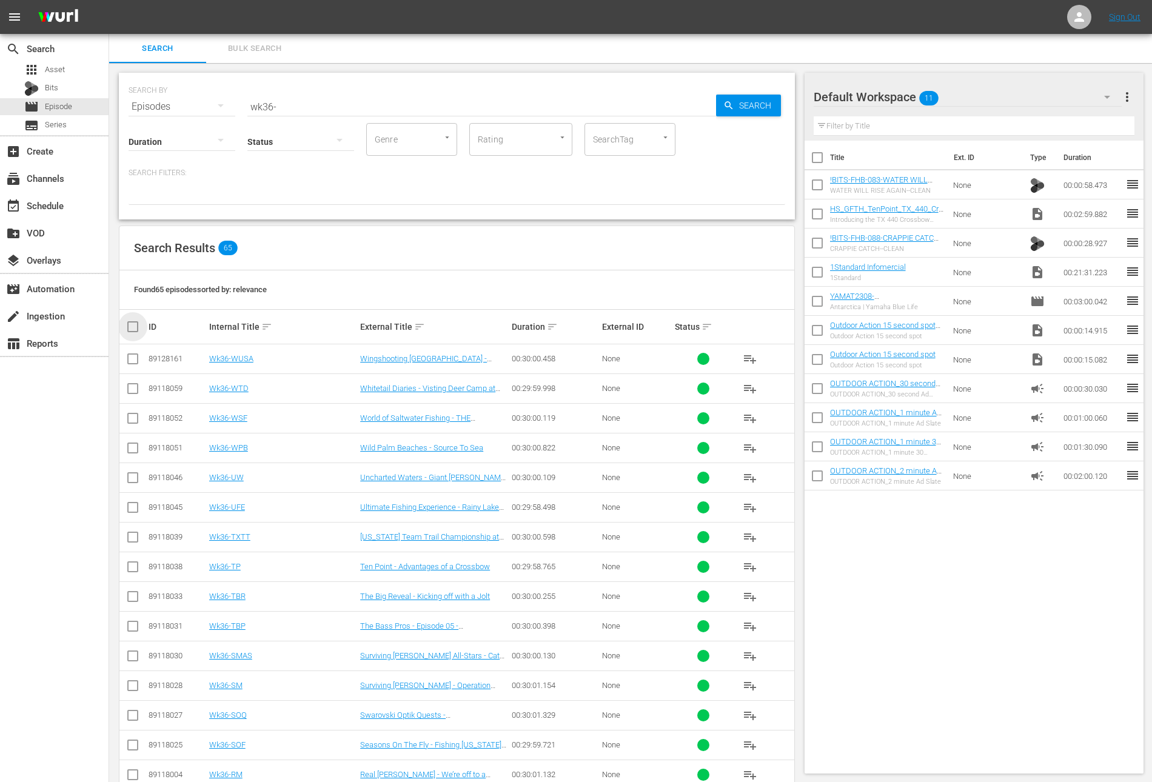
checkbox input "true"
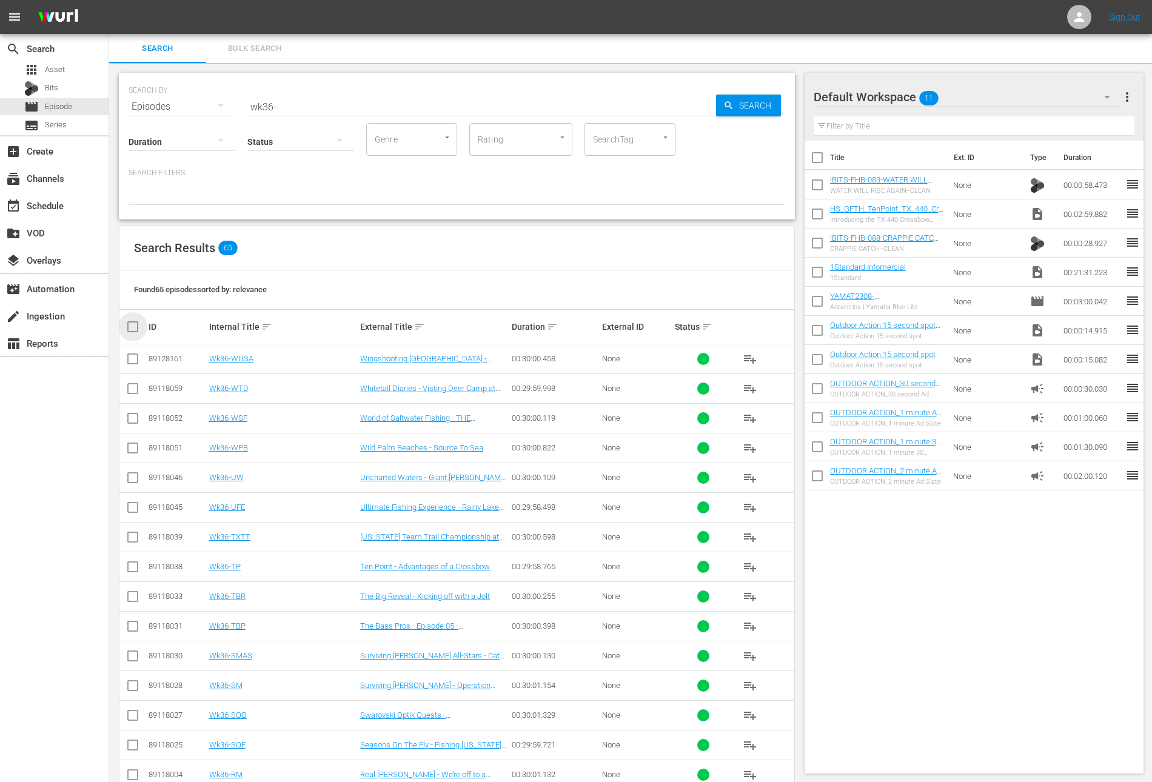
checkbox input "true"
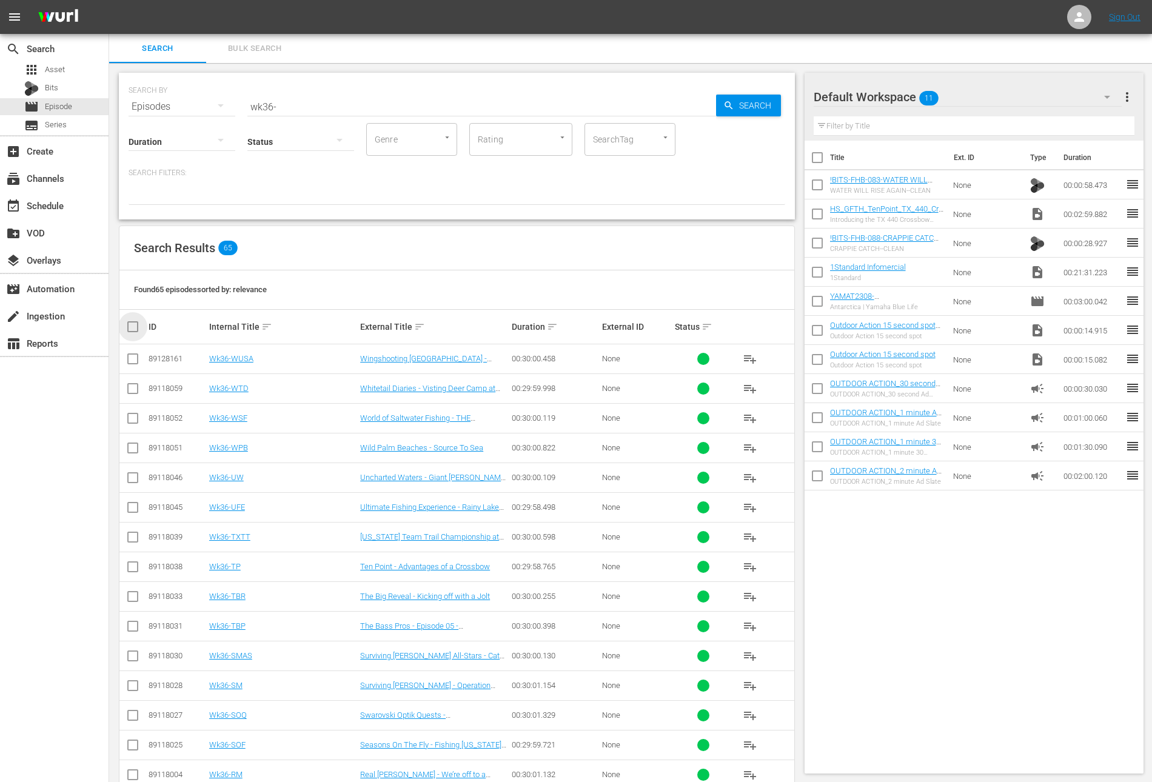
checkbox input "true"
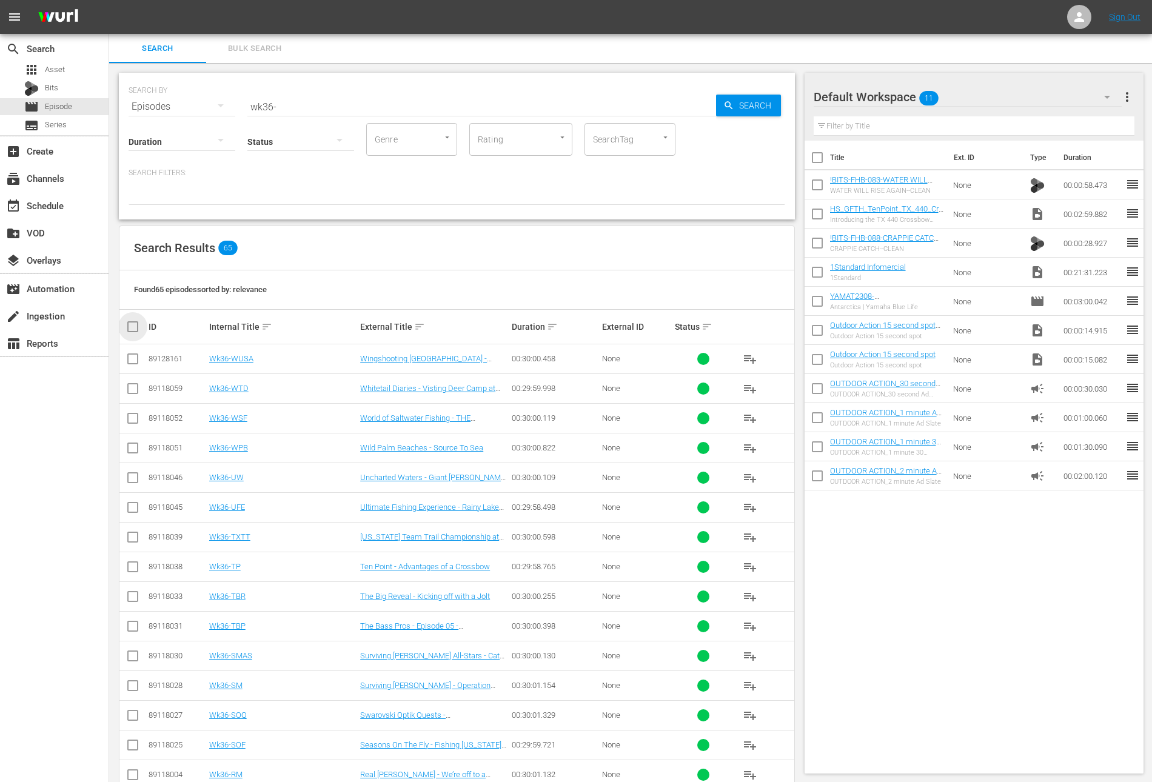
checkbox input "true"
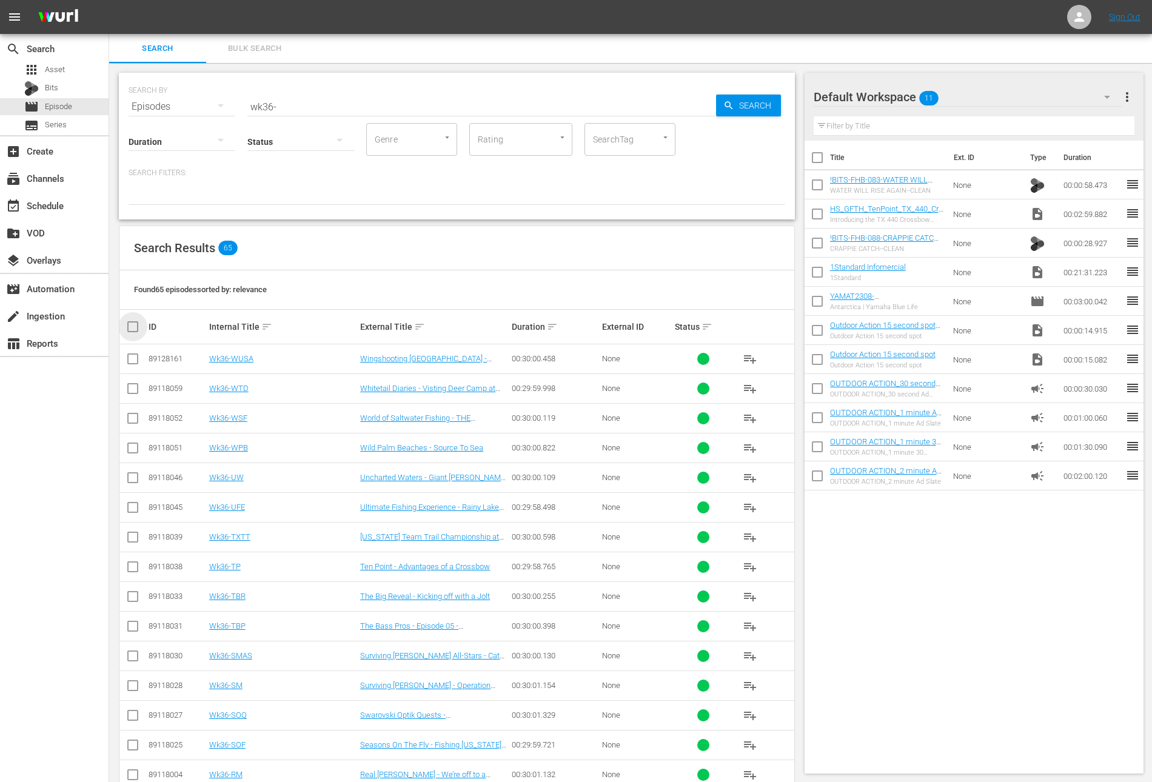
checkbox input "true"
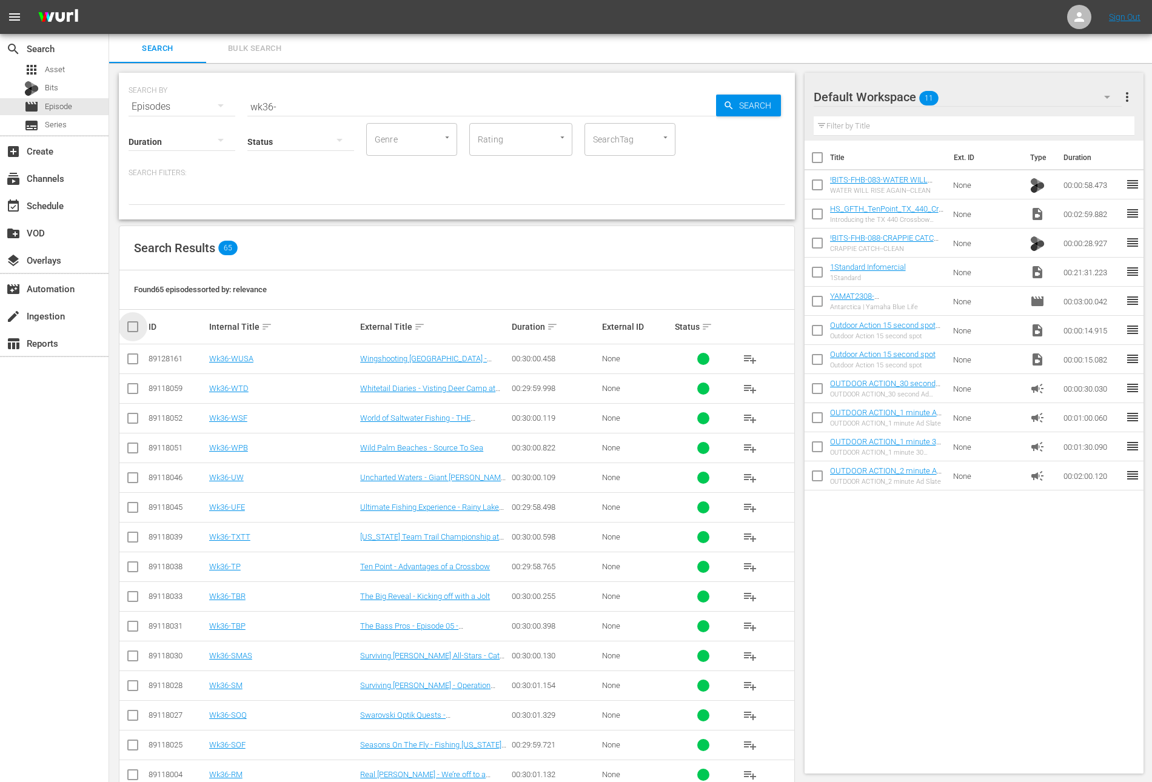
checkbox input "true"
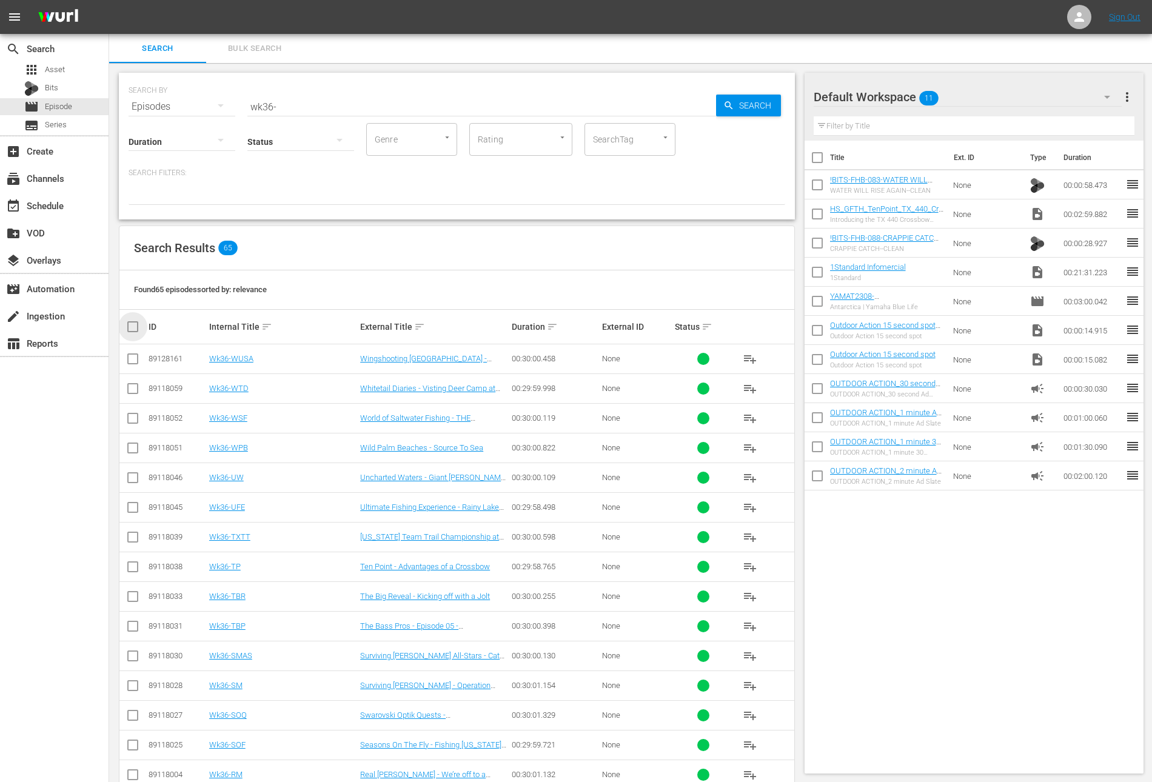
checkbox input "true"
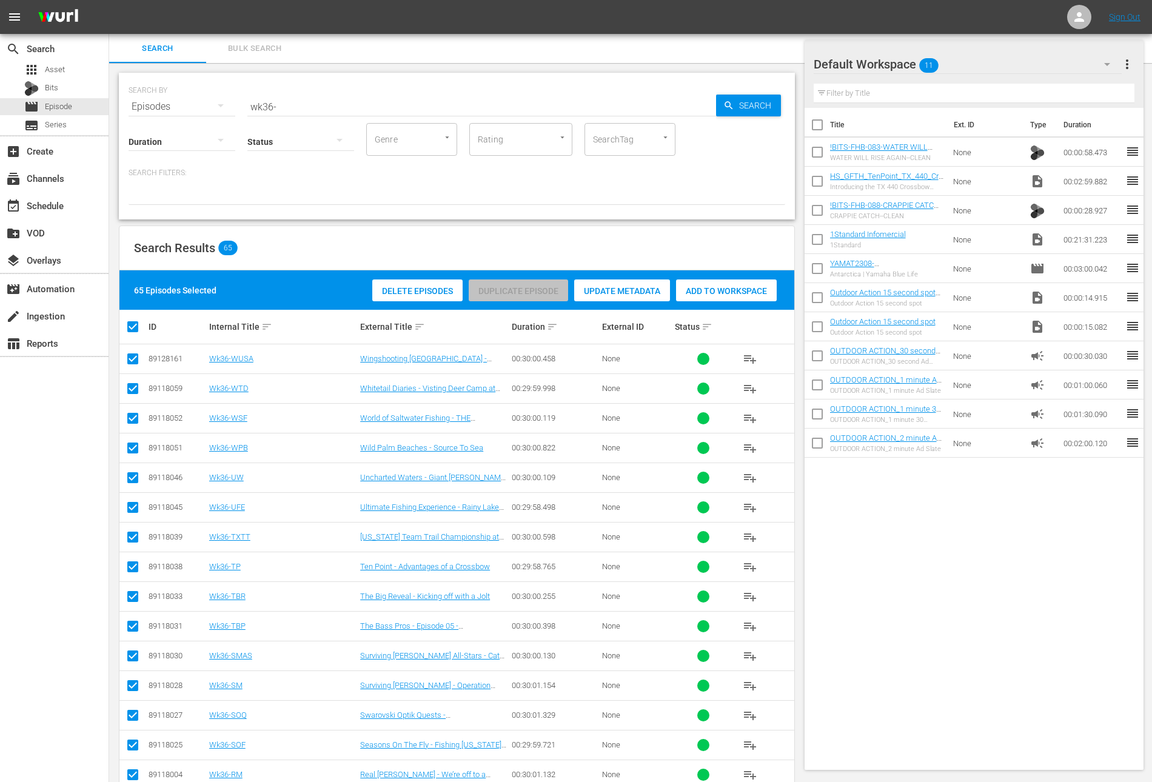
scroll to position [1500, 0]
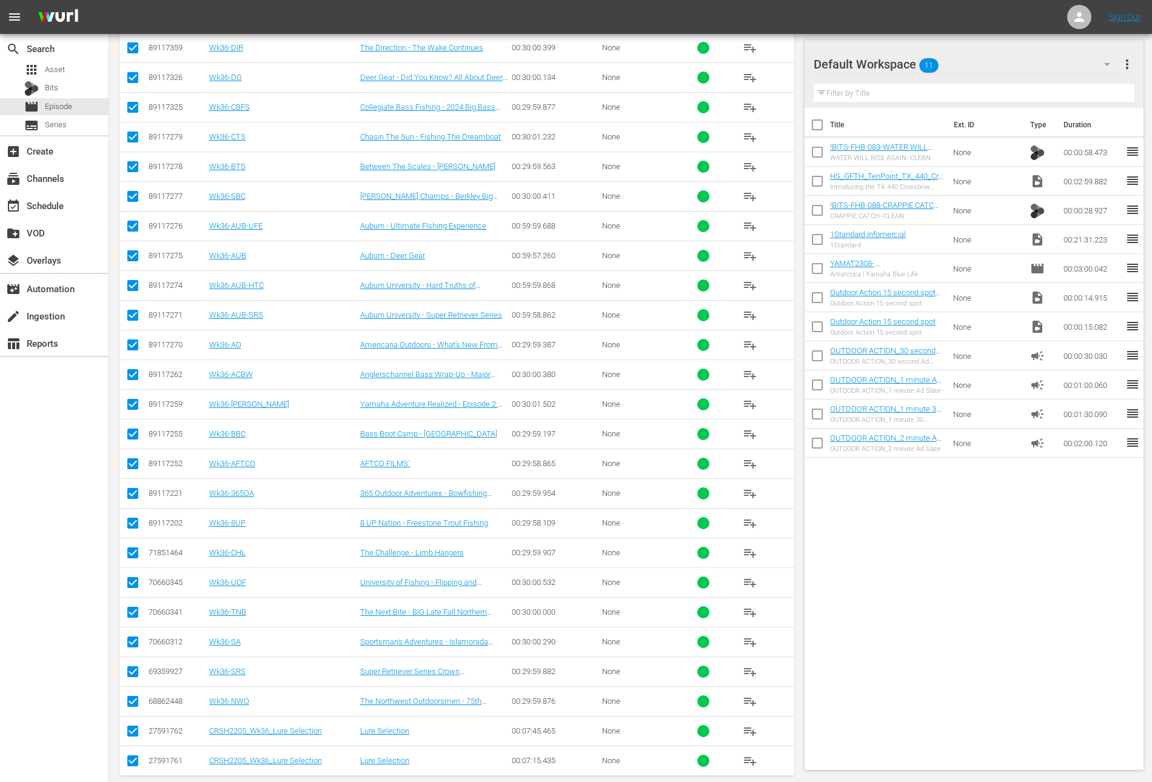
click at [131, 756] on input "checkbox" at bounding box center [133, 763] width 15 height 15
checkbox input "false"
click at [130, 727] on input "checkbox" at bounding box center [133, 734] width 15 height 15
checkbox input "false"
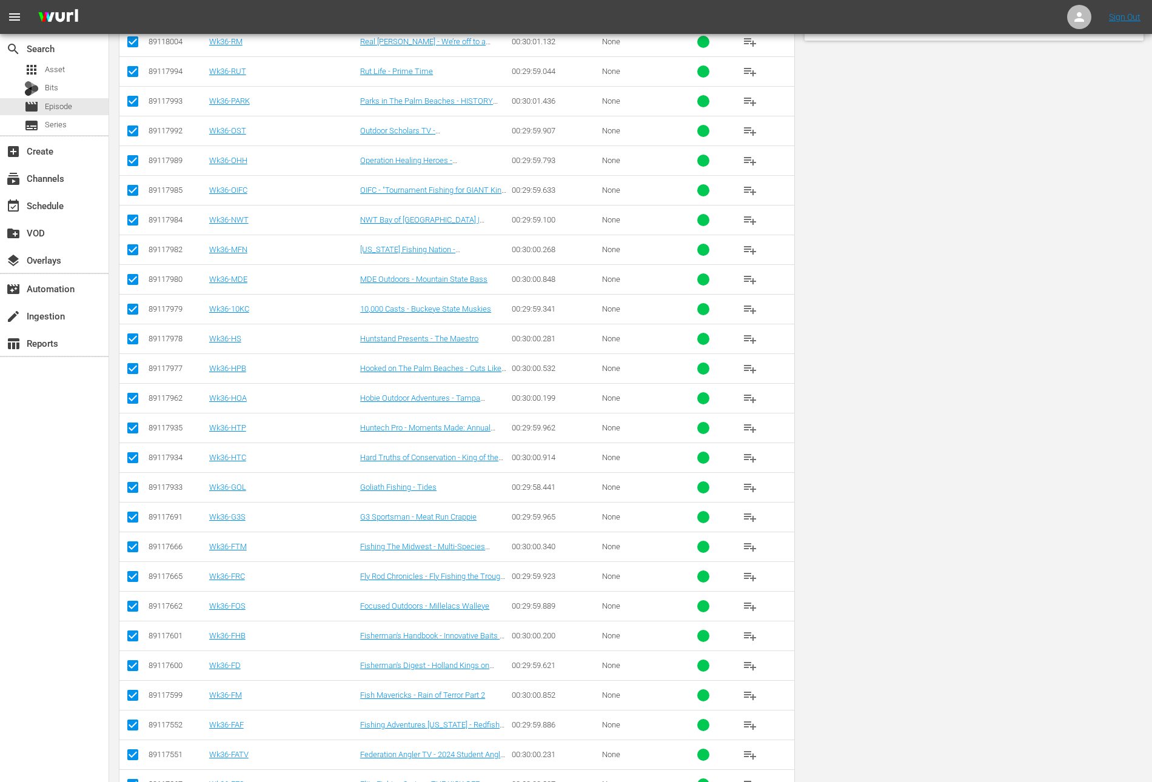
scroll to position [0, 0]
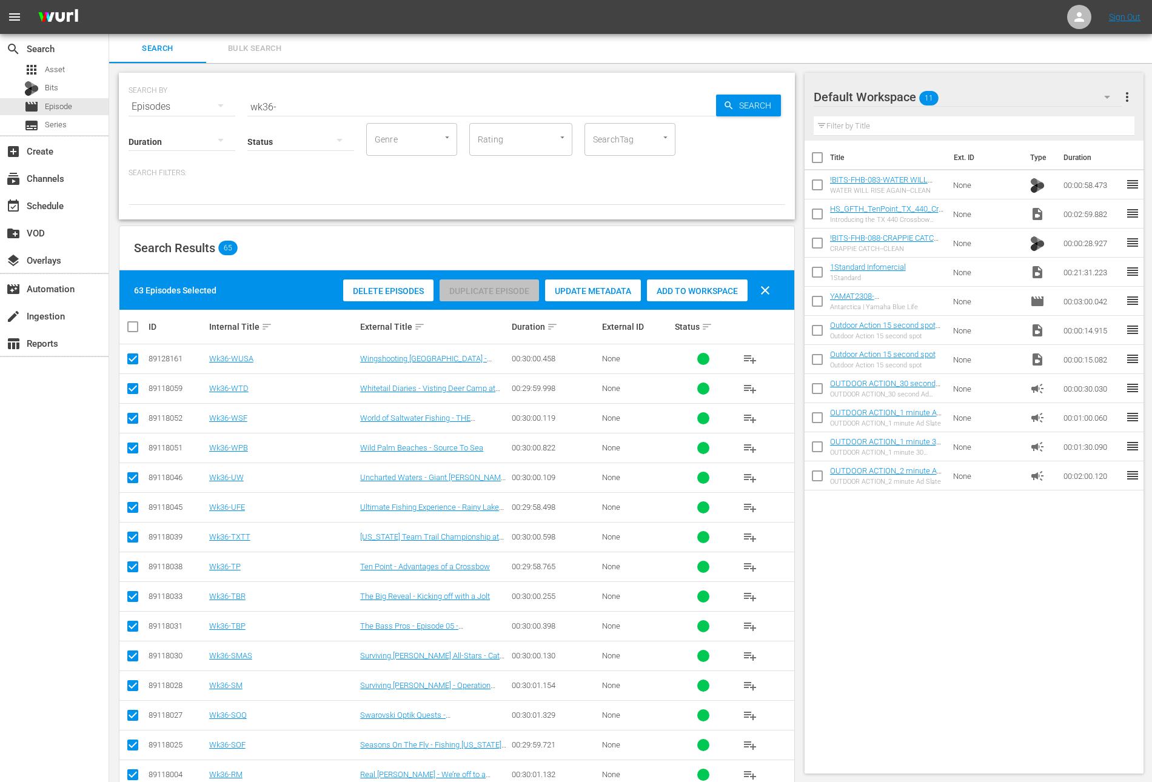
click at [811, 187] on input "checkbox" at bounding box center [817, 187] width 25 height 25
checkbox input "true"
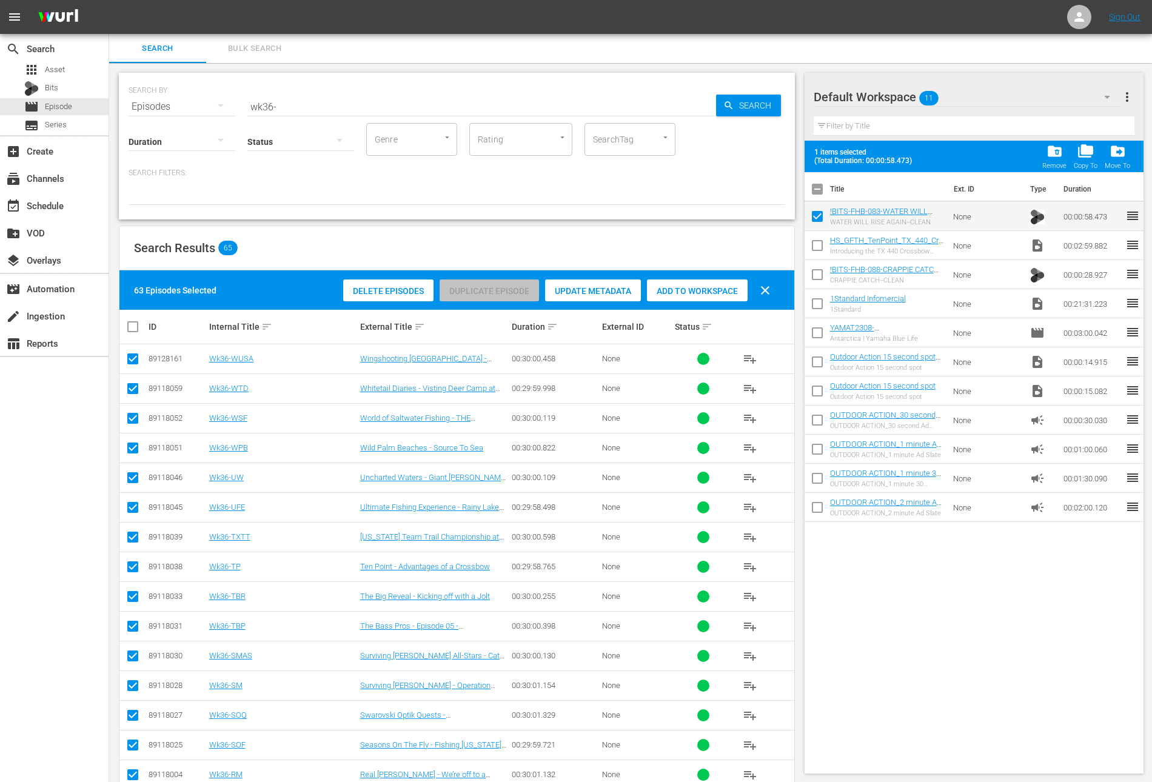
click at [818, 232] on td at bounding box center [817, 245] width 25 height 29
click at [816, 252] on input "checkbox" at bounding box center [817, 247] width 25 height 25
checkbox input "true"
click at [814, 276] on input "checkbox" at bounding box center [817, 276] width 25 height 25
checkbox input "true"
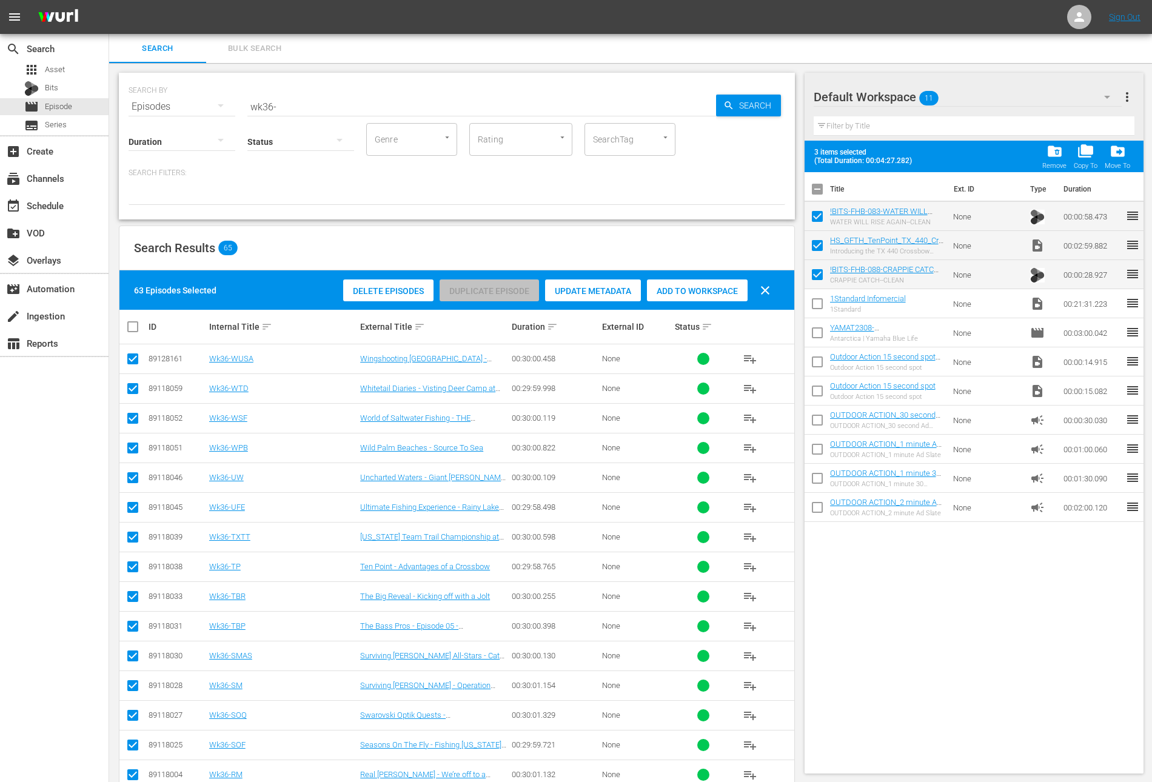
click at [820, 310] on input "checkbox" at bounding box center [817, 306] width 25 height 25
checkbox input "true"
click at [1059, 156] on span "folder_delete" at bounding box center [1055, 151] width 16 height 16
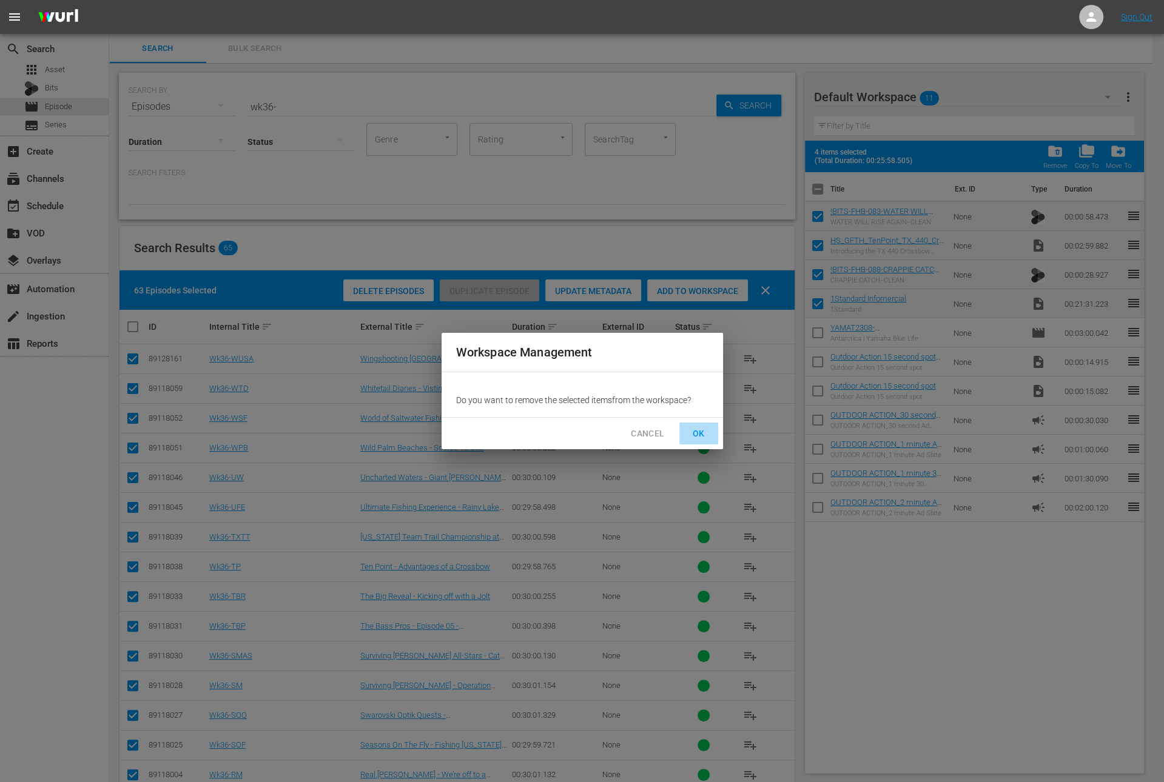
click at [699, 431] on span "OK" at bounding box center [698, 433] width 19 height 15
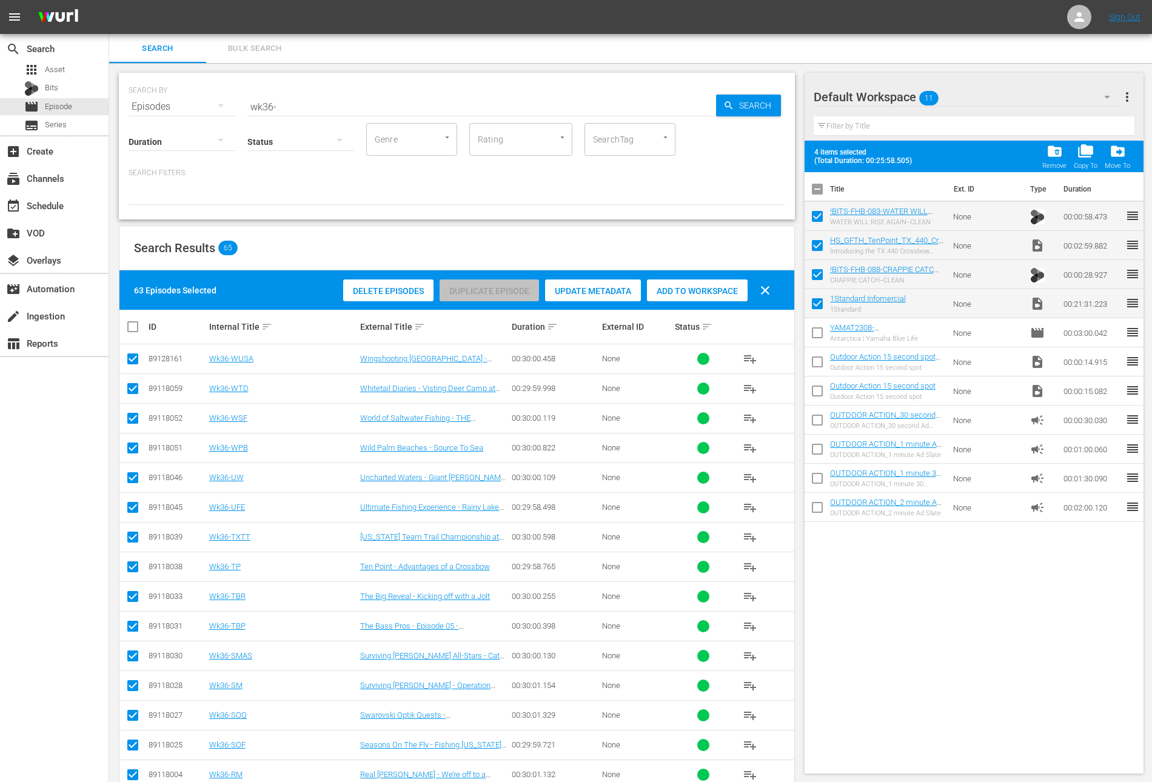
checkbox input "false"
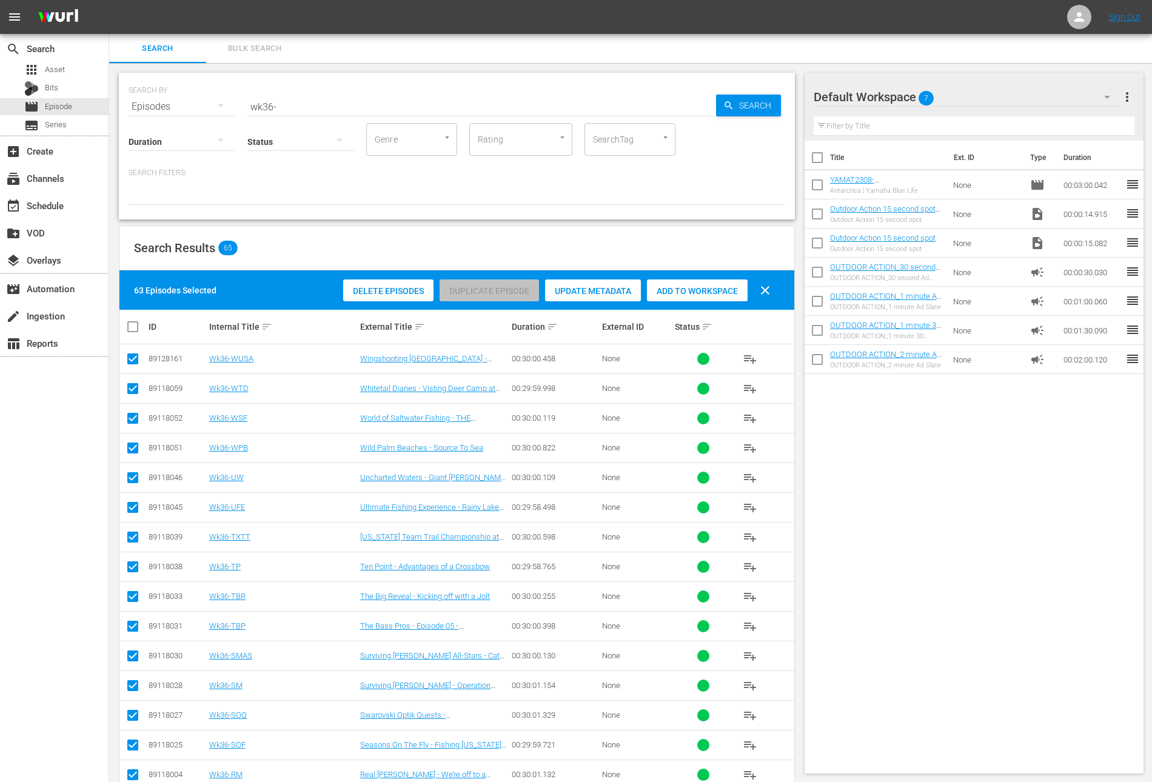
click at [688, 284] on div "Add to Workspace" at bounding box center [697, 291] width 101 height 23
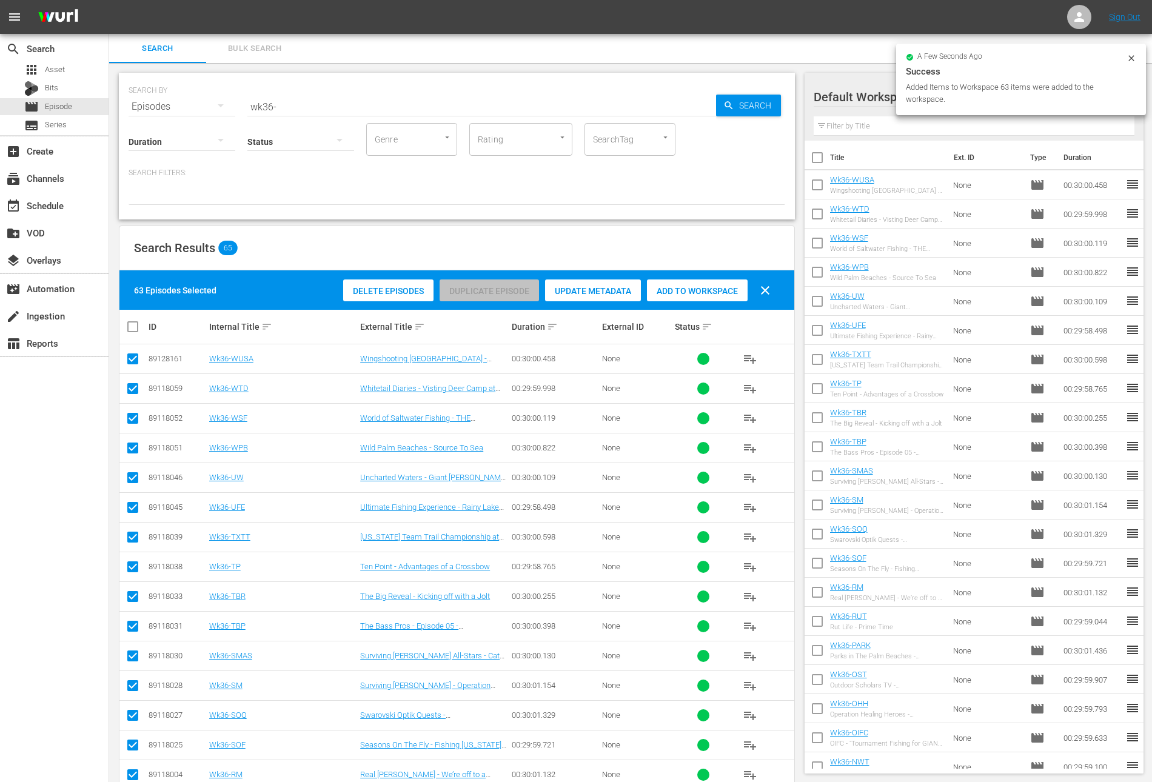
click at [769, 290] on span "clear" at bounding box center [765, 290] width 15 height 15
checkbox input "false"
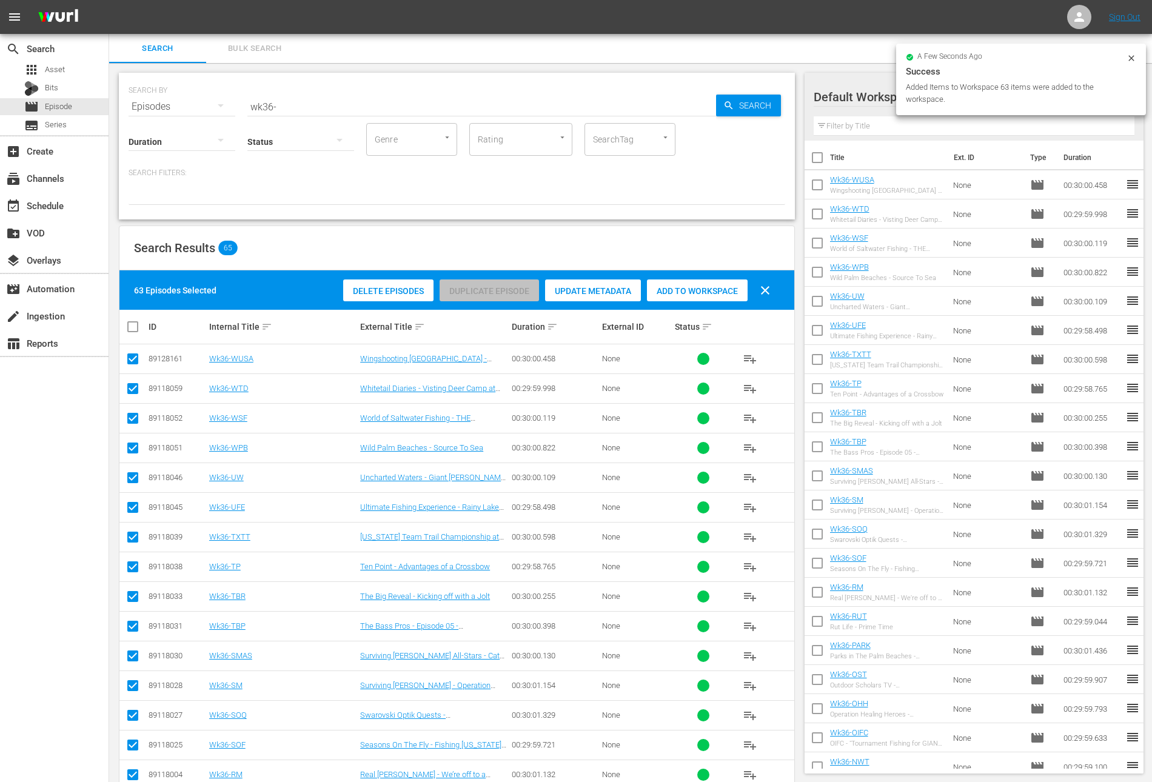
checkbox input "false"
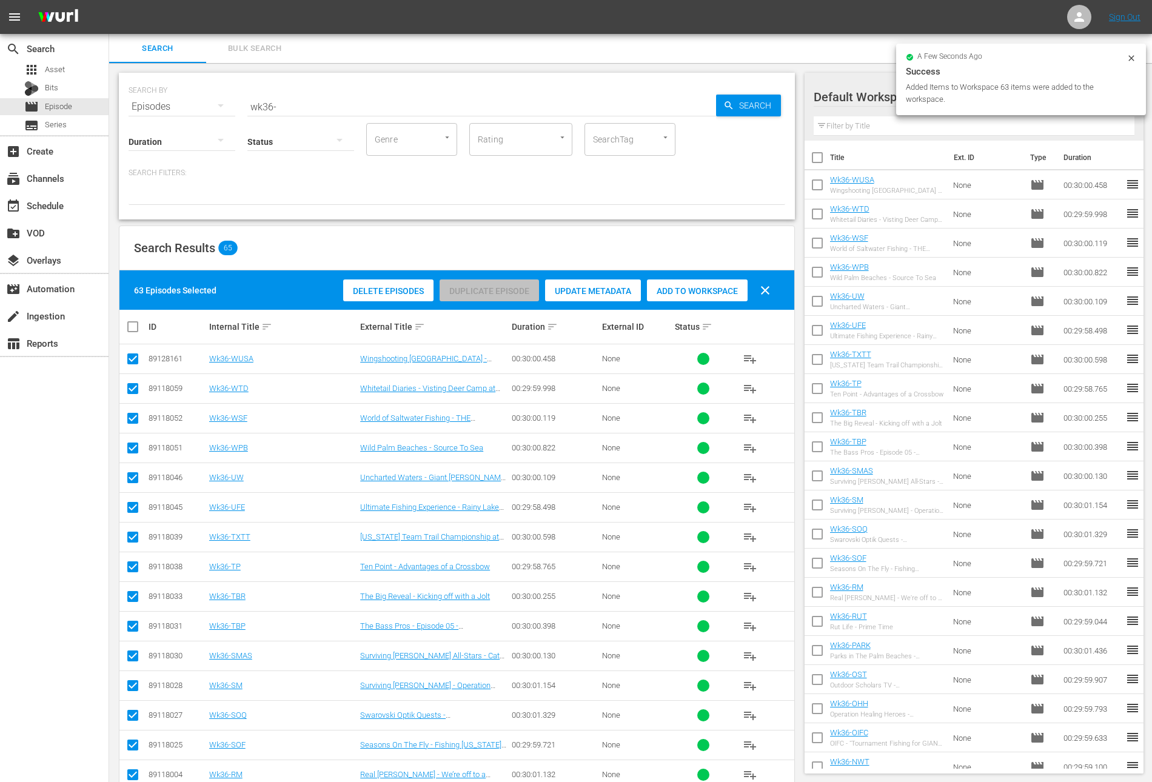
checkbox input "false"
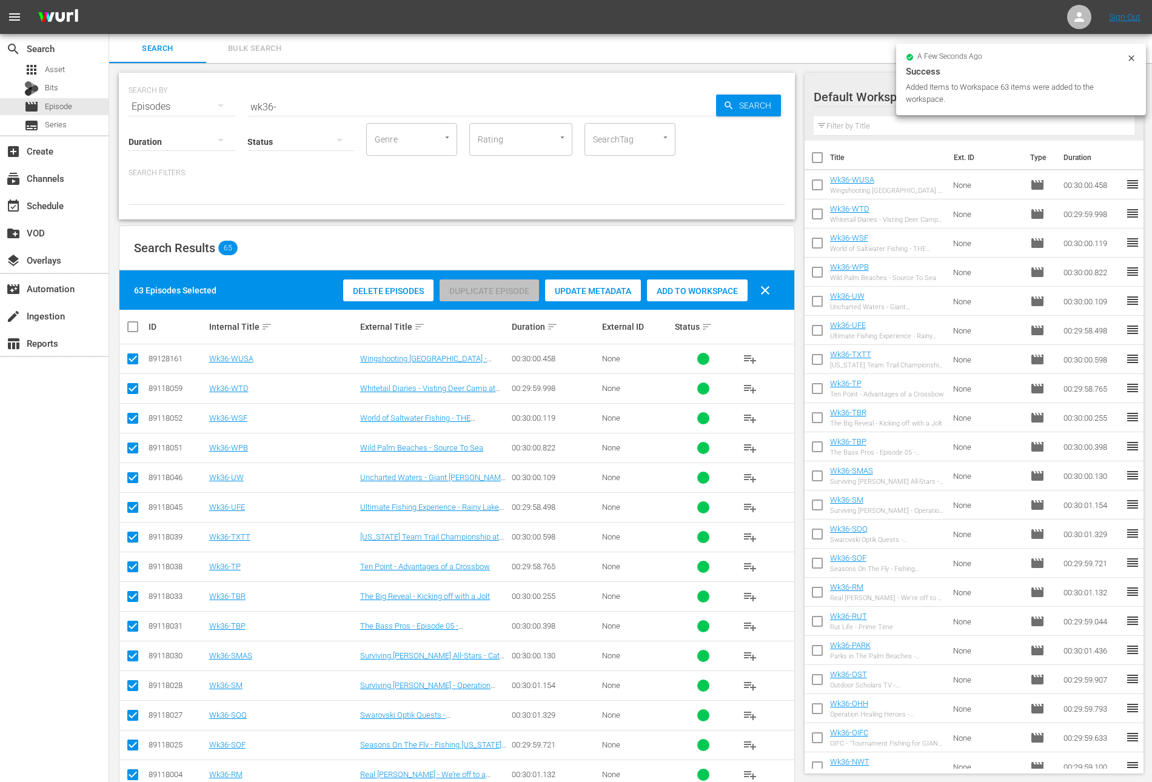
checkbox input "false"
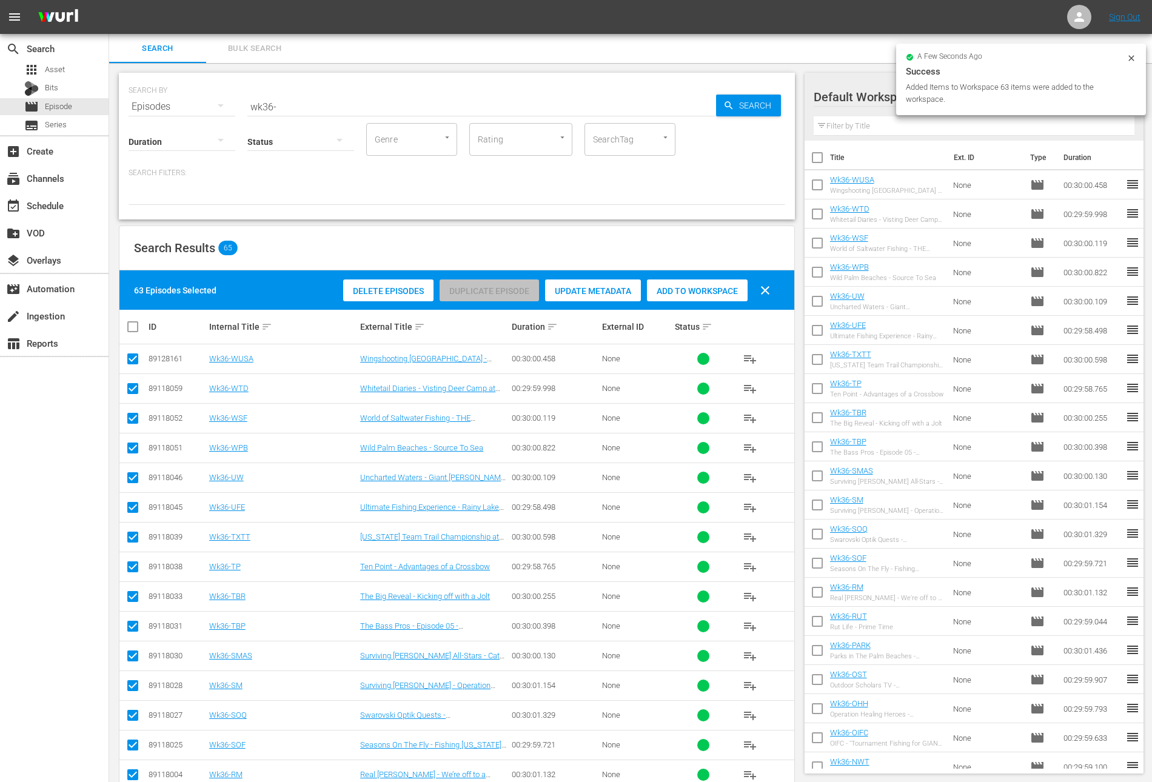
checkbox input "false"
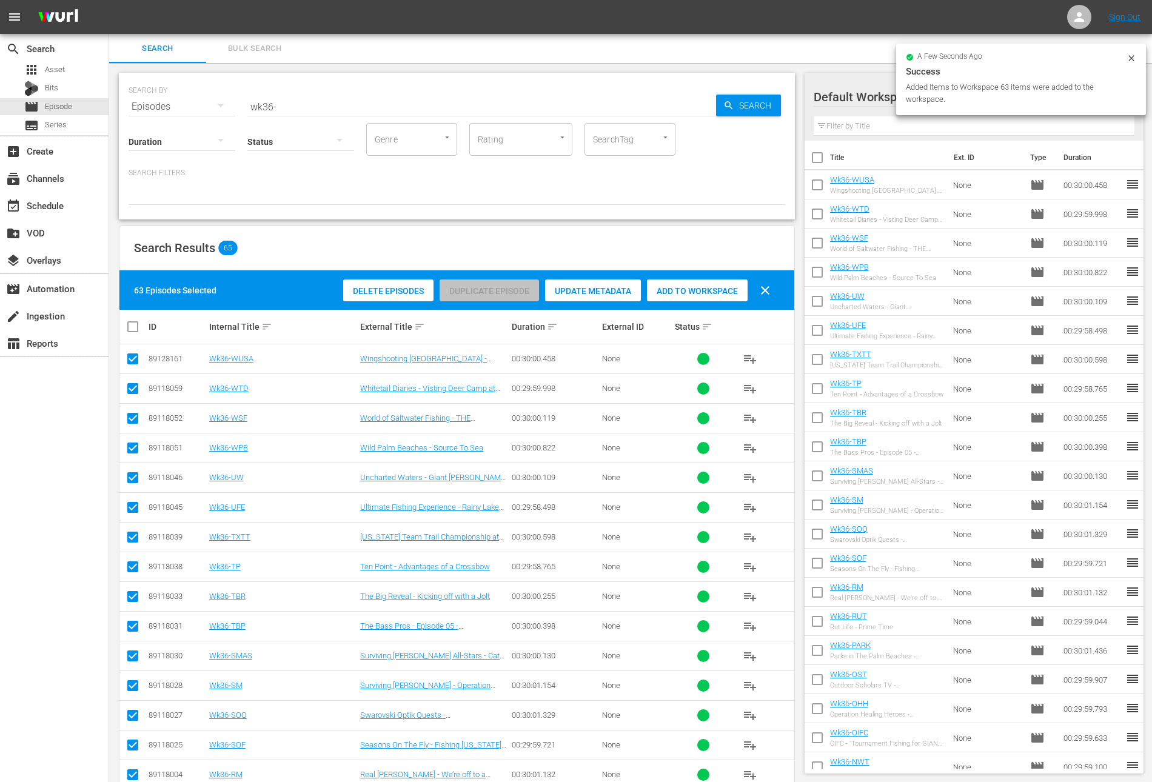
checkbox input "false"
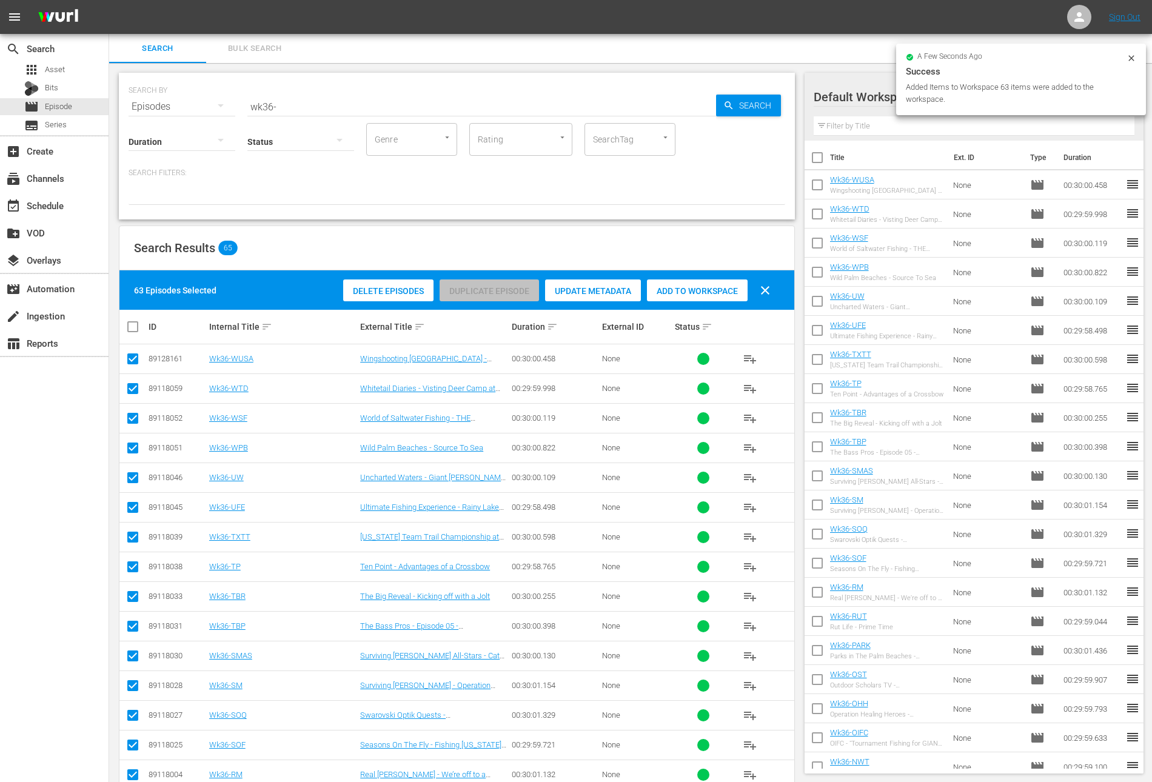
checkbox input "false"
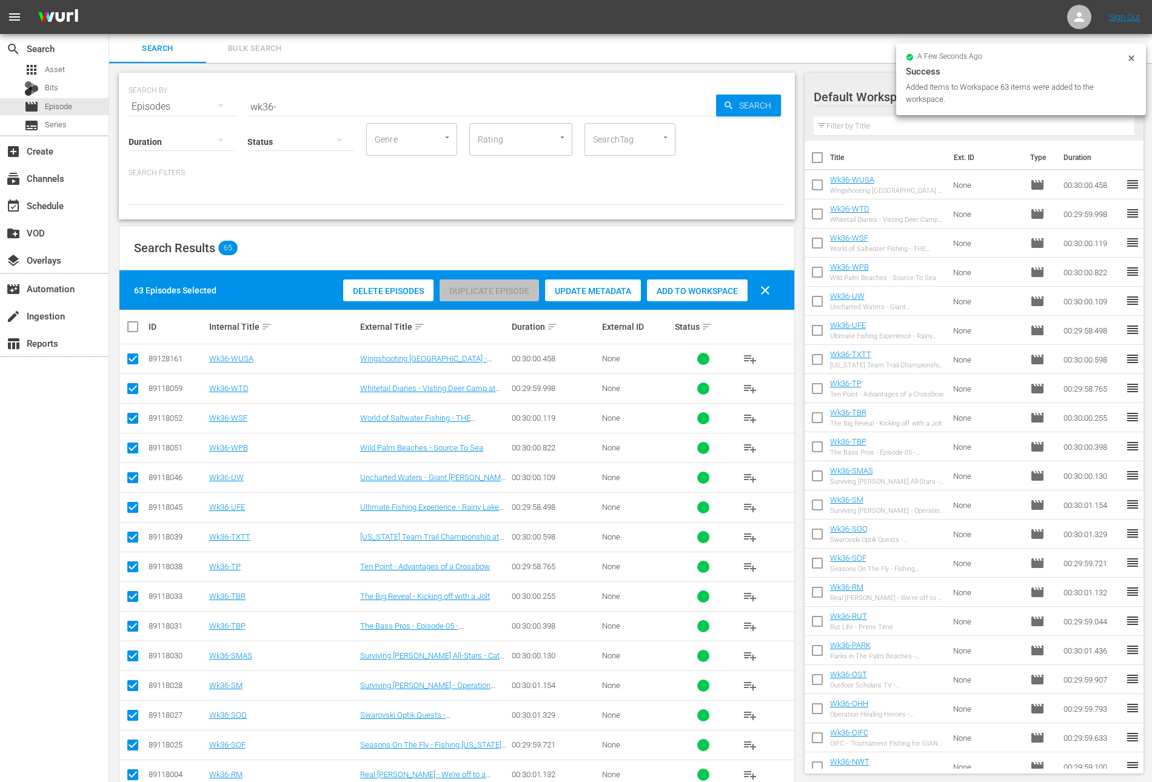
checkbox input "false"
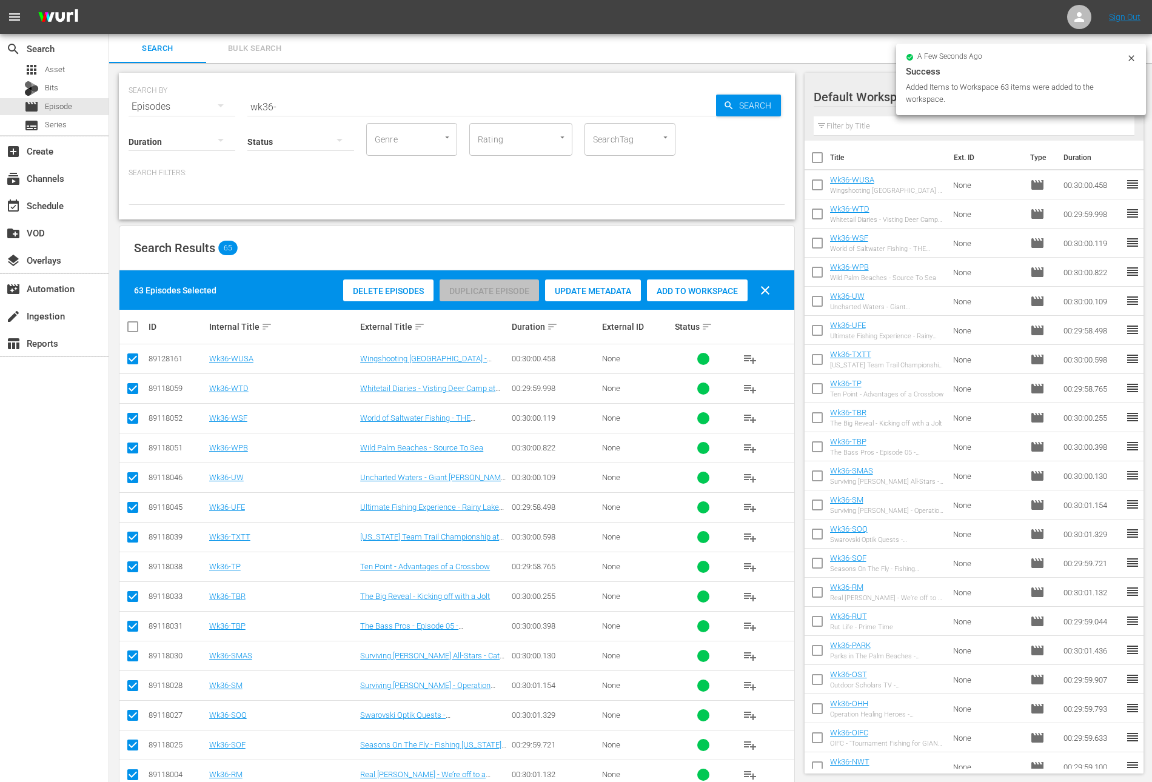
checkbox input "false"
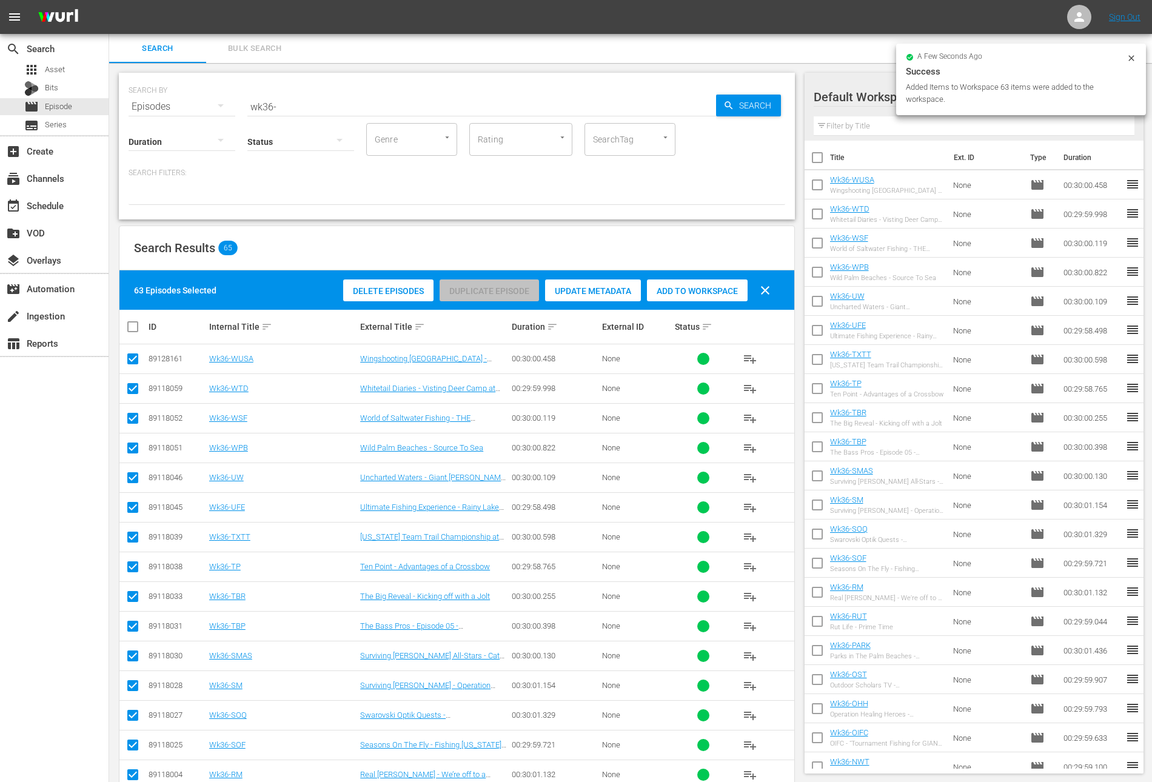
checkbox input "false"
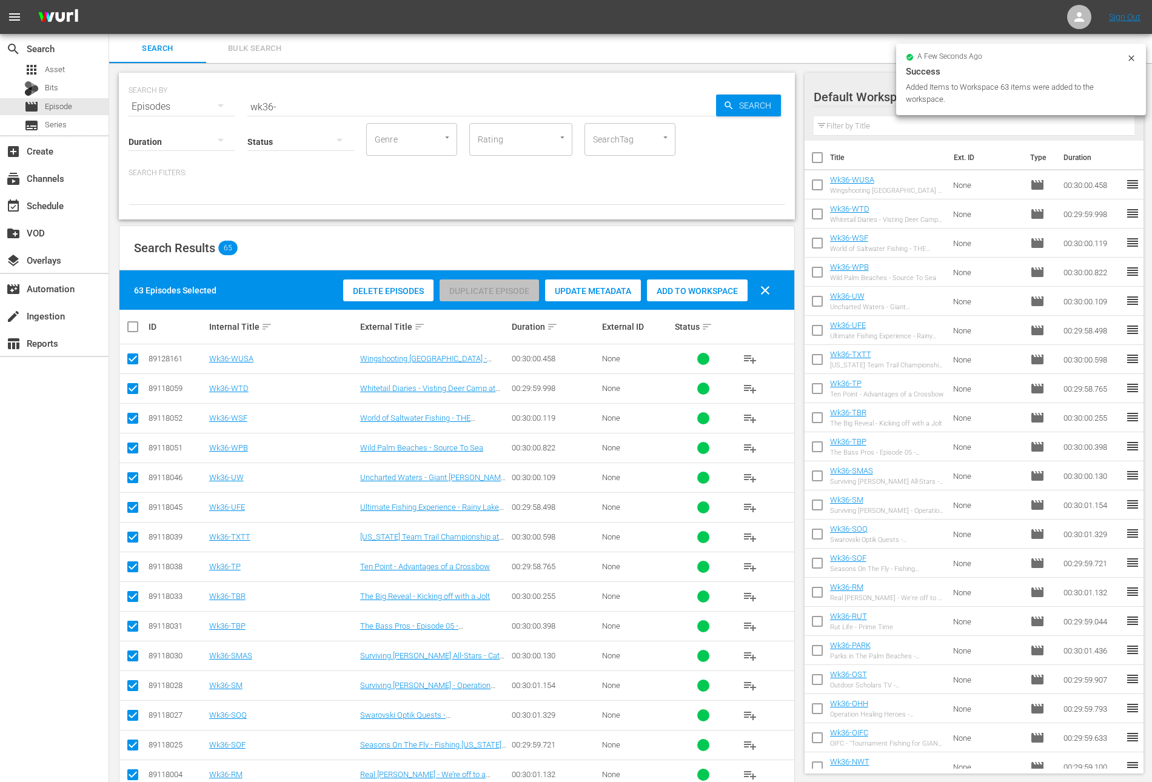
checkbox input "false"
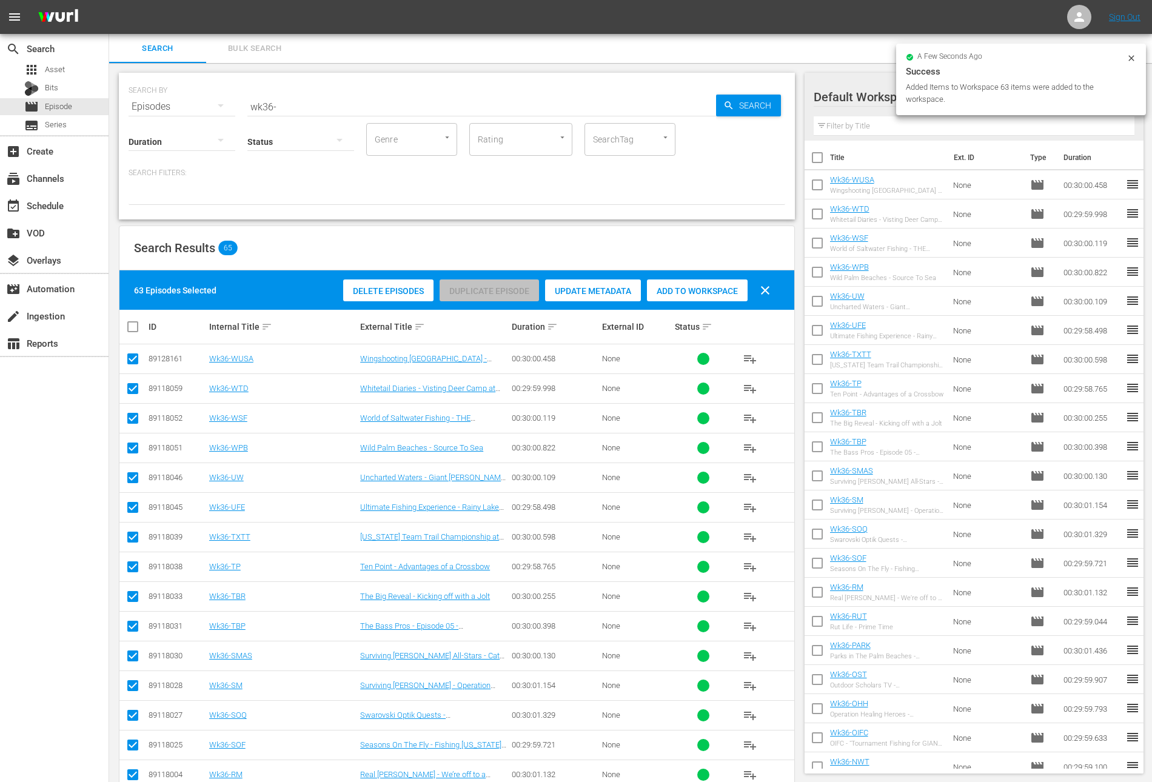
checkbox input "false"
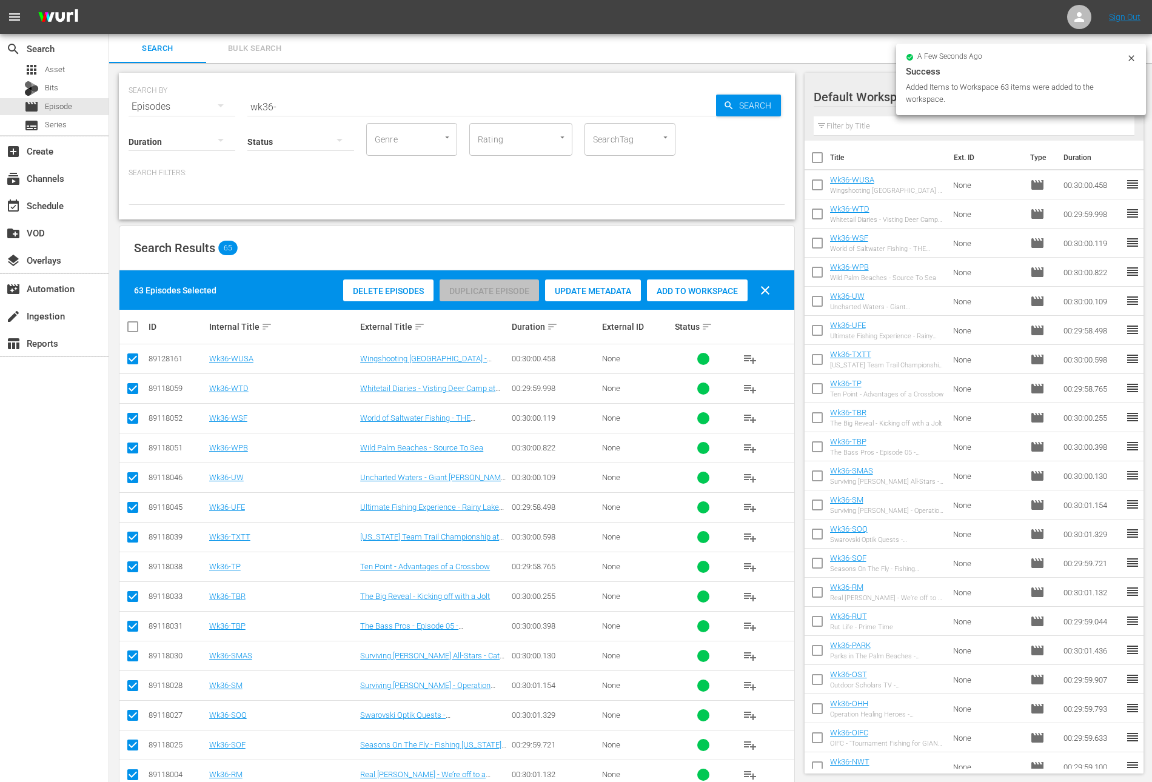
checkbox input "false"
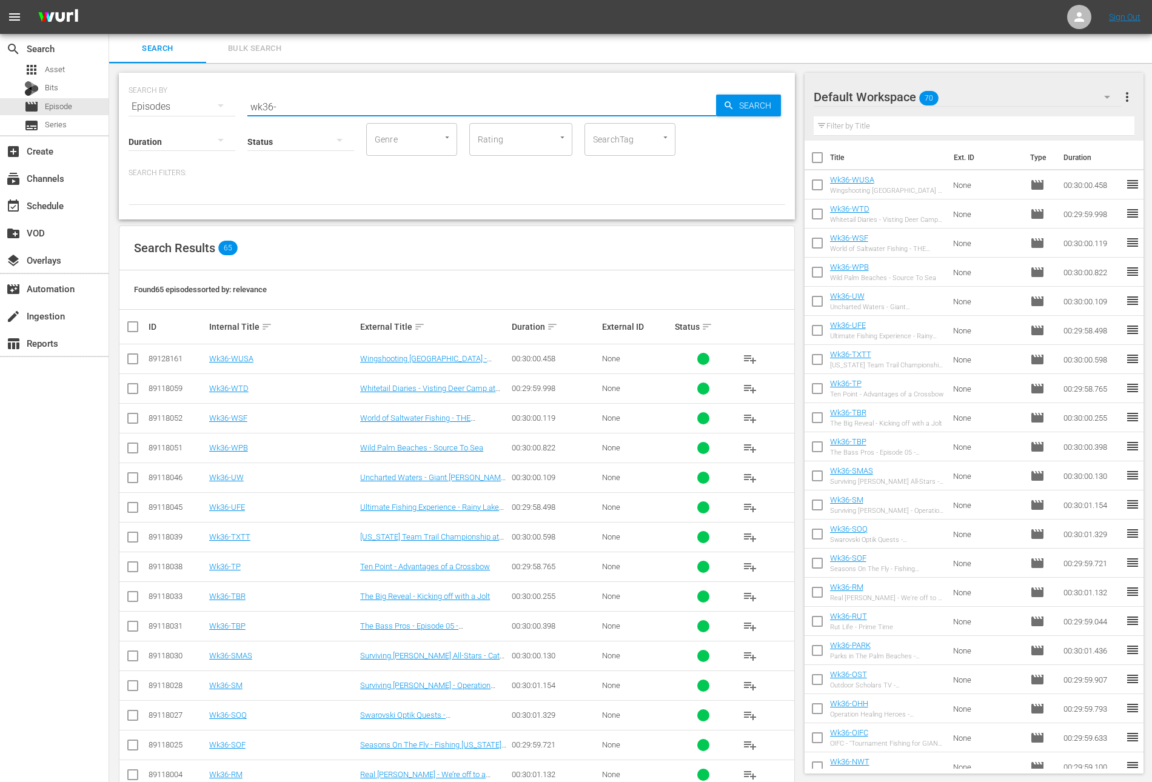
click at [371, 104] on input "wk36-" at bounding box center [481, 106] width 469 height 29
type input "wk35-tifr"
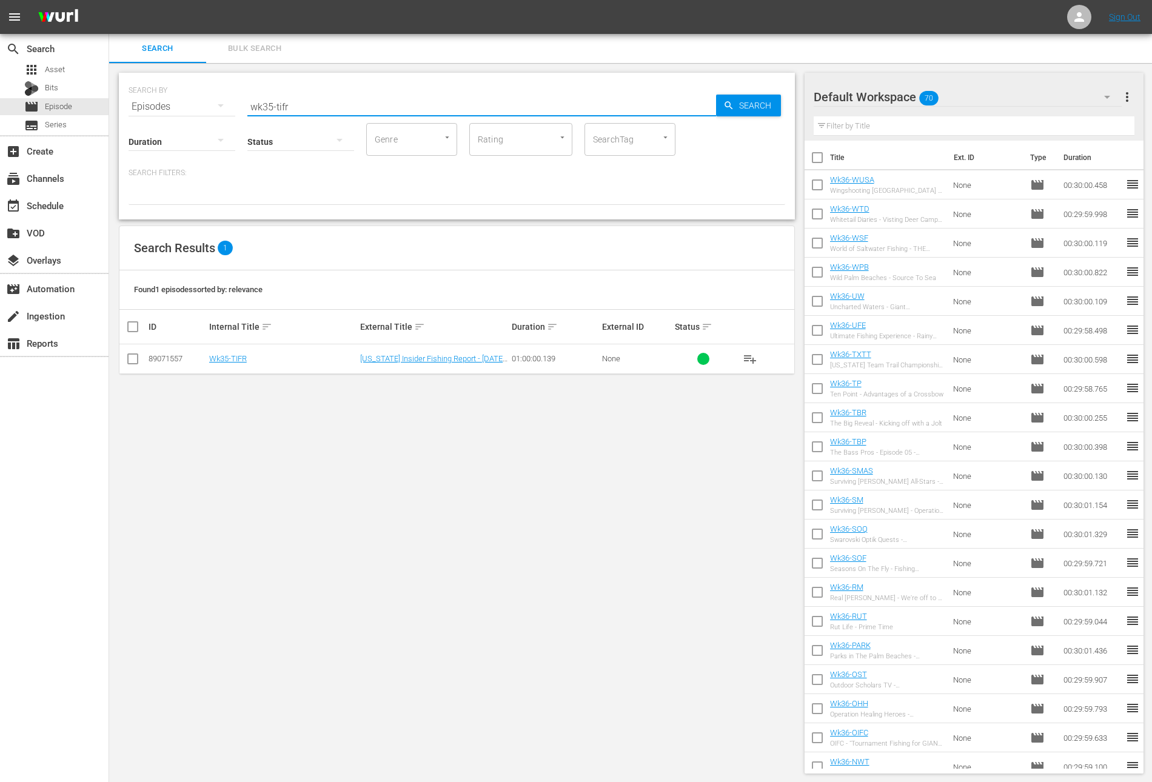
click at [749, 358] on span "playlist_add" at bounding box center [750, 359] width 15 height 15
click at [310, 104] on input "wk35-tifr" at bounding box center [481, 106] width 469 height 29
click at [366, 178] on p "Search Filters:" at bounding box center [457, 173] width 657 height 10
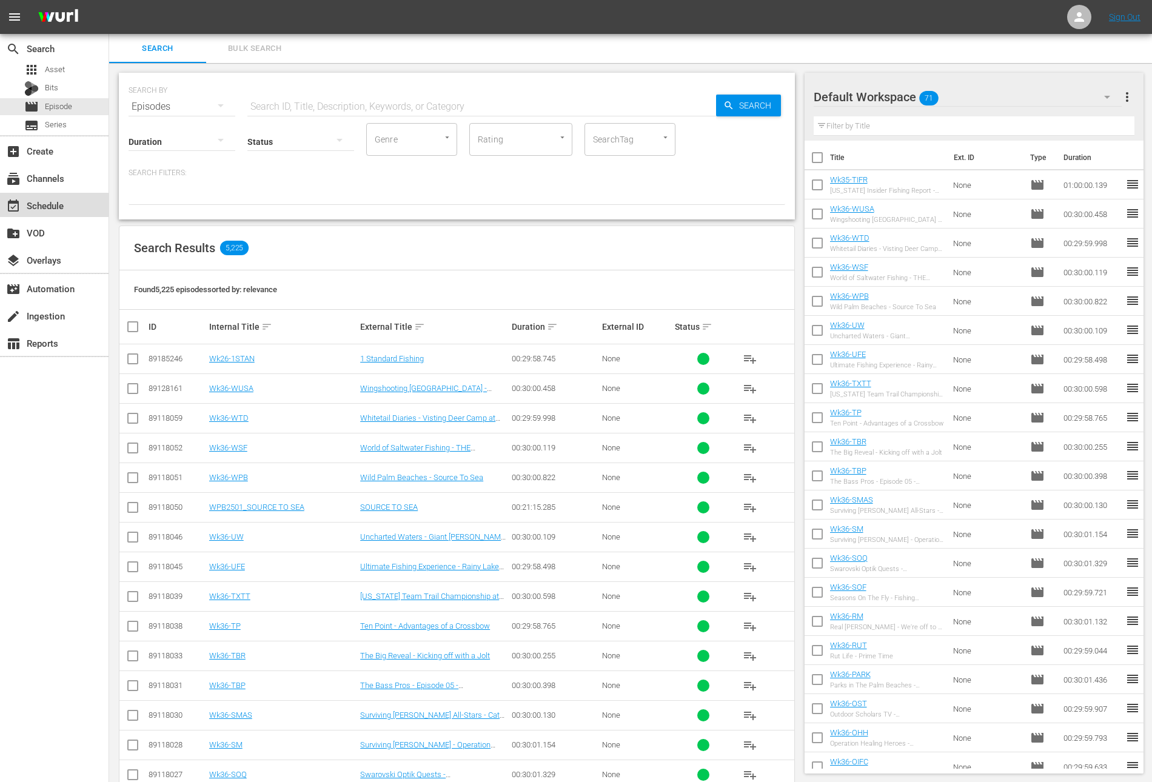
click at [39, 203] on div "event_available Schedule" at bounding box center [34, 203] width 68 height 11
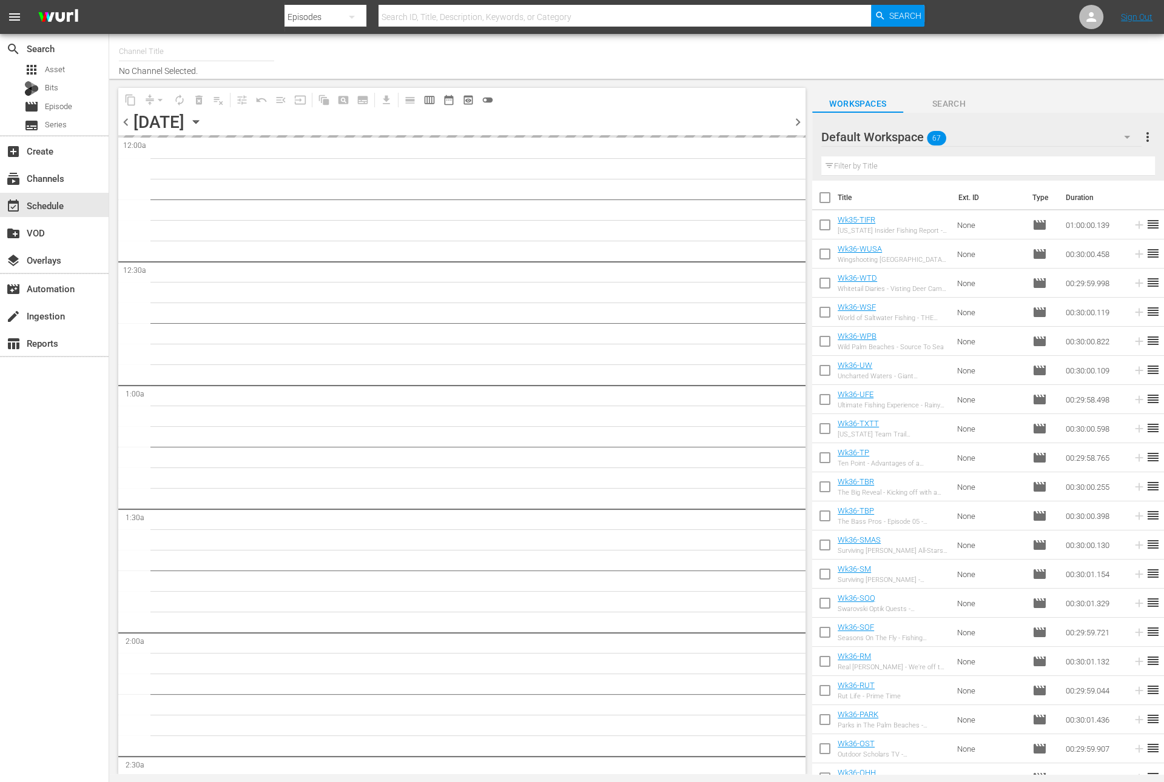
type input "Outdoor Action (1158)"
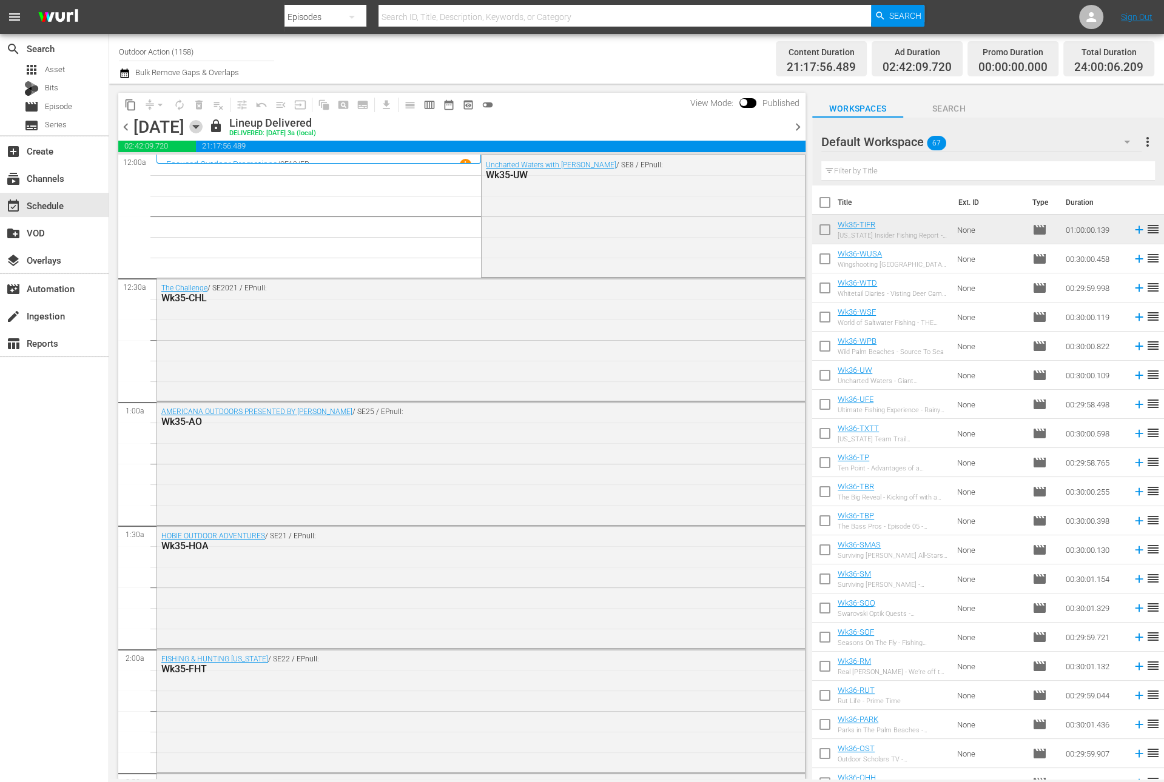
click at [203, 124] on icon "button" at bounding box center [195, 126] width 13 height 13
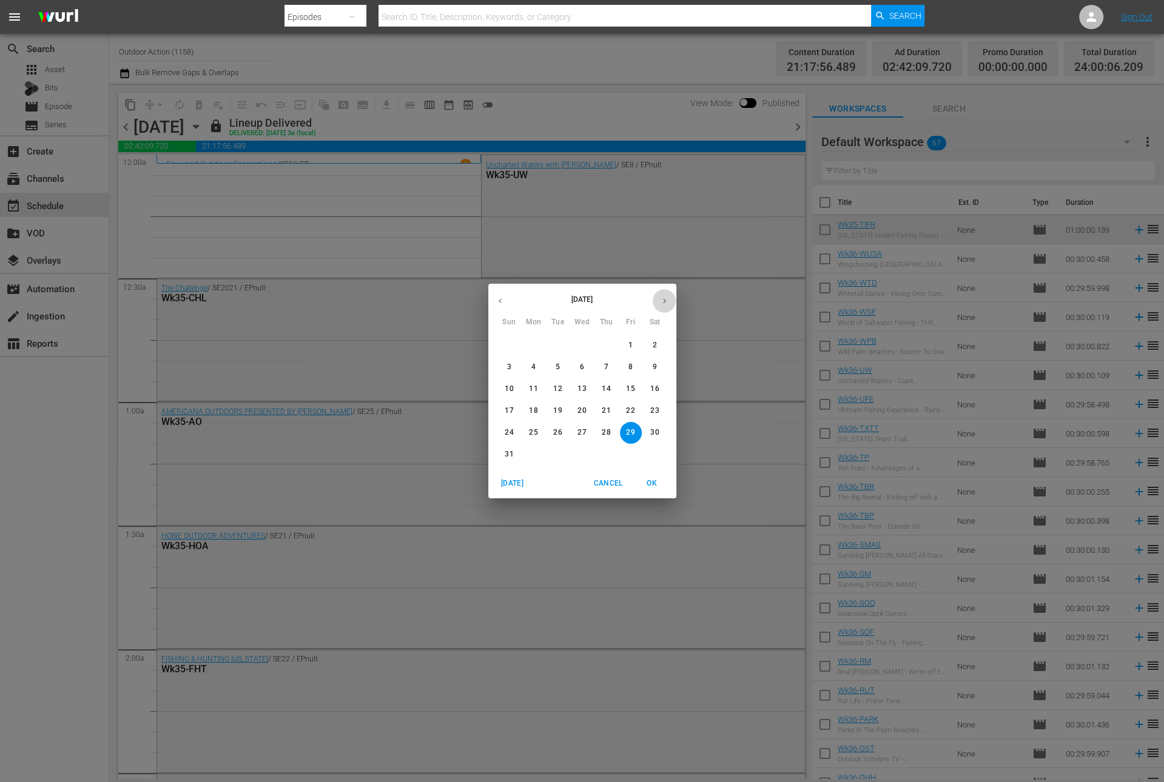
click at [665, 294] on button "button" at bounding box center [665, 301] width 24 height 24
click at [532, 344] on p "1" at bounding box center [533, 345] width 4 height 10
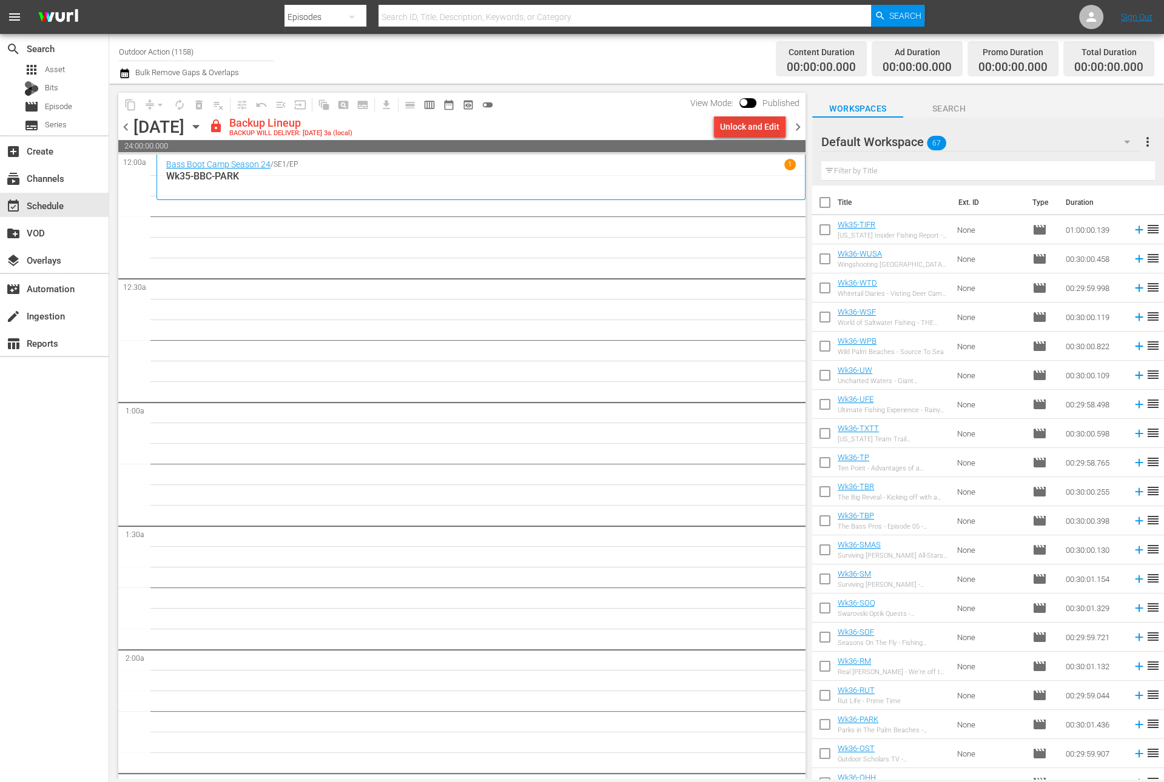
click at [752, 124] on div "Unlock and Edit" at bounding box center [749, 127] width 59 height 22
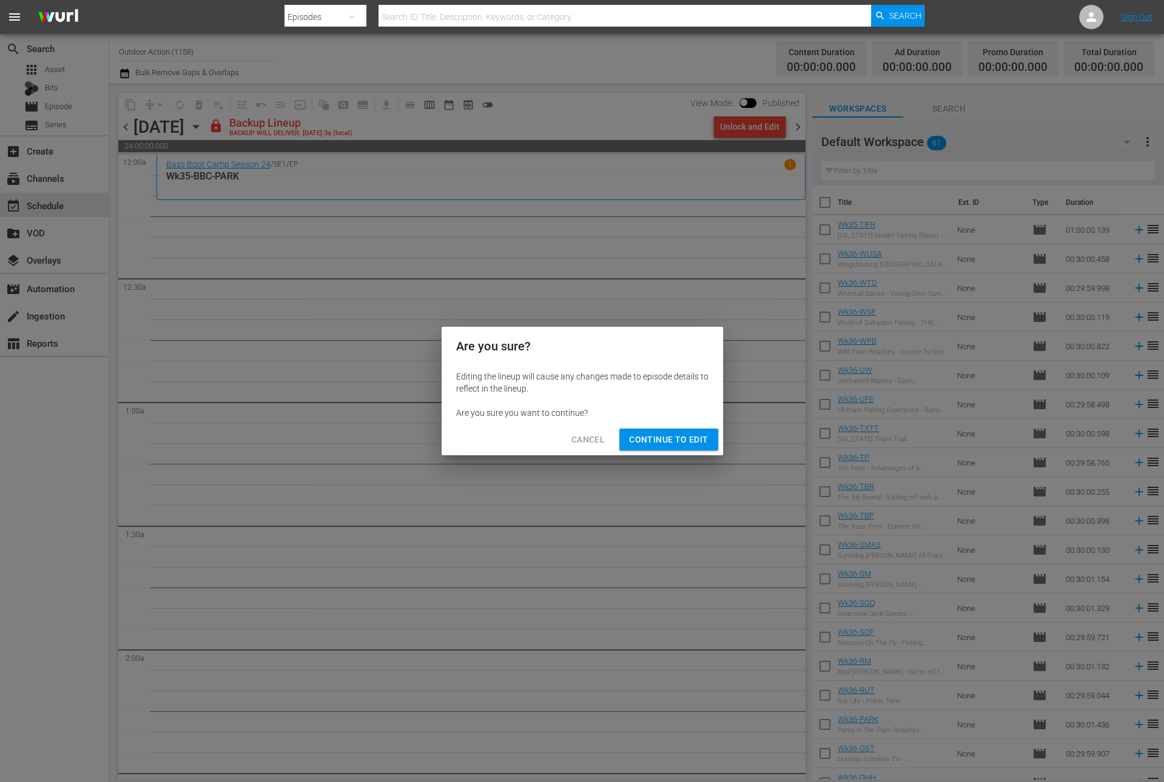
click at [649, 443] on span "Continue to Edit" at bounding box center [668, 439] width 79 height 15
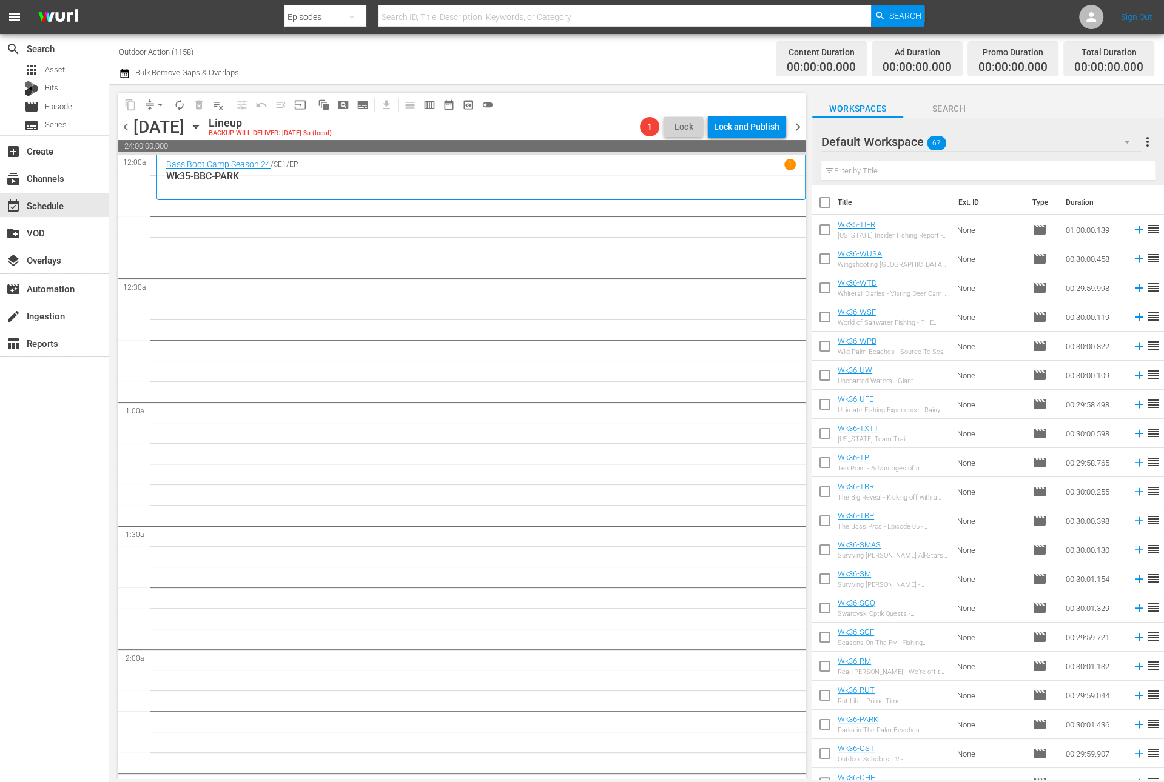
click at [902, 164] on input "text" at bounding box center [988, 170] width 334 height 19
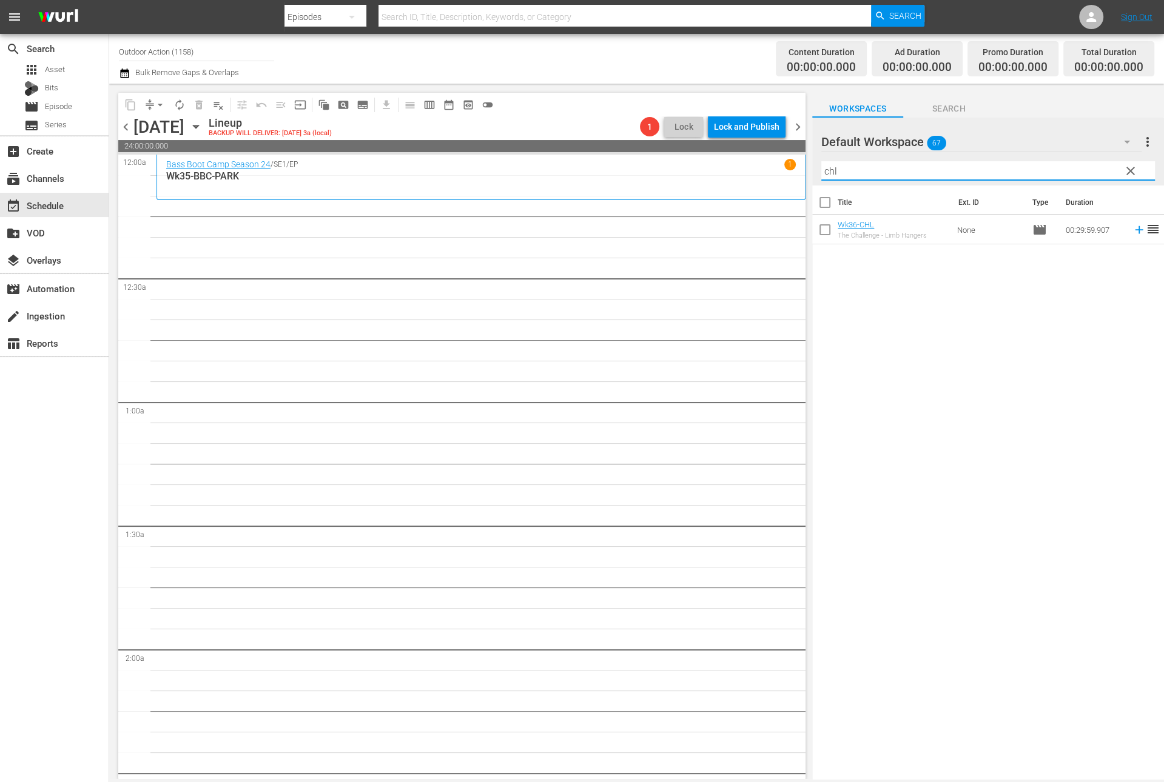
click at [1135, 230] on icon at bounding box center [1139, 230] width 8 height 8
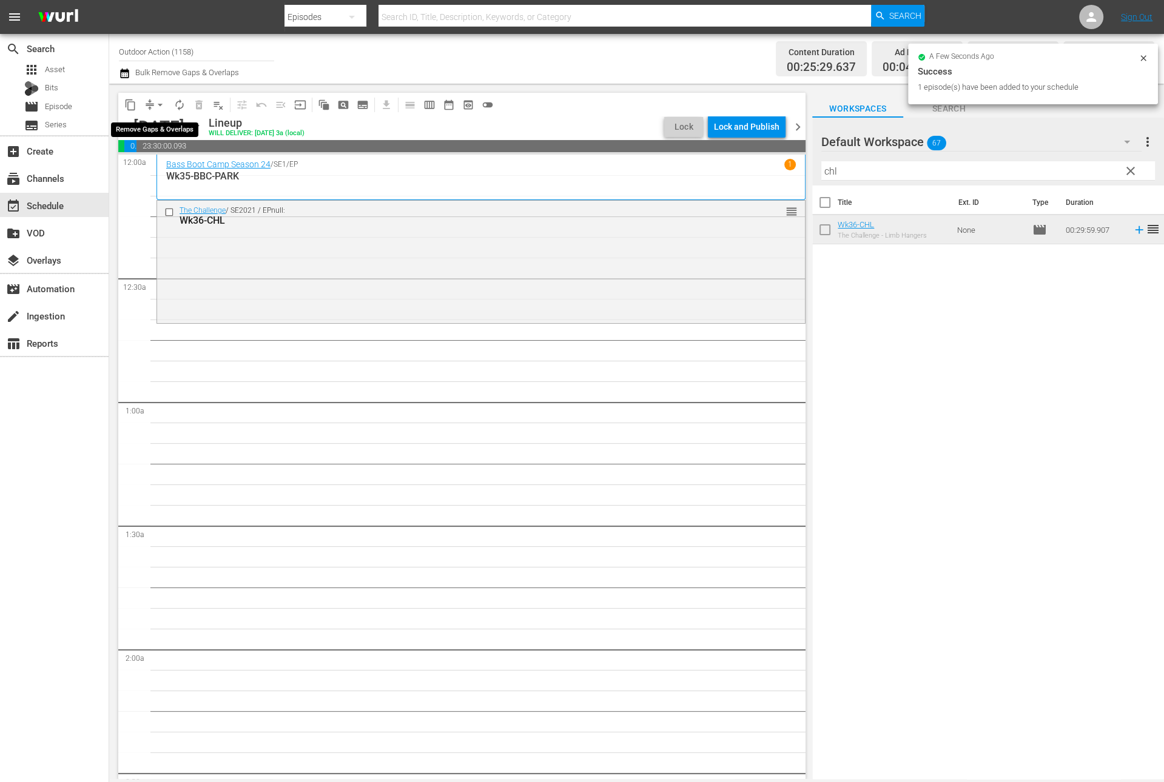
click at [158, 104] on span "arrow_drop_down" at bounding box center [160, 105] width 12 height 12
click at [167, 124] on li "Align to Midnight" at bounding box center [160, 129] width 127 height 20
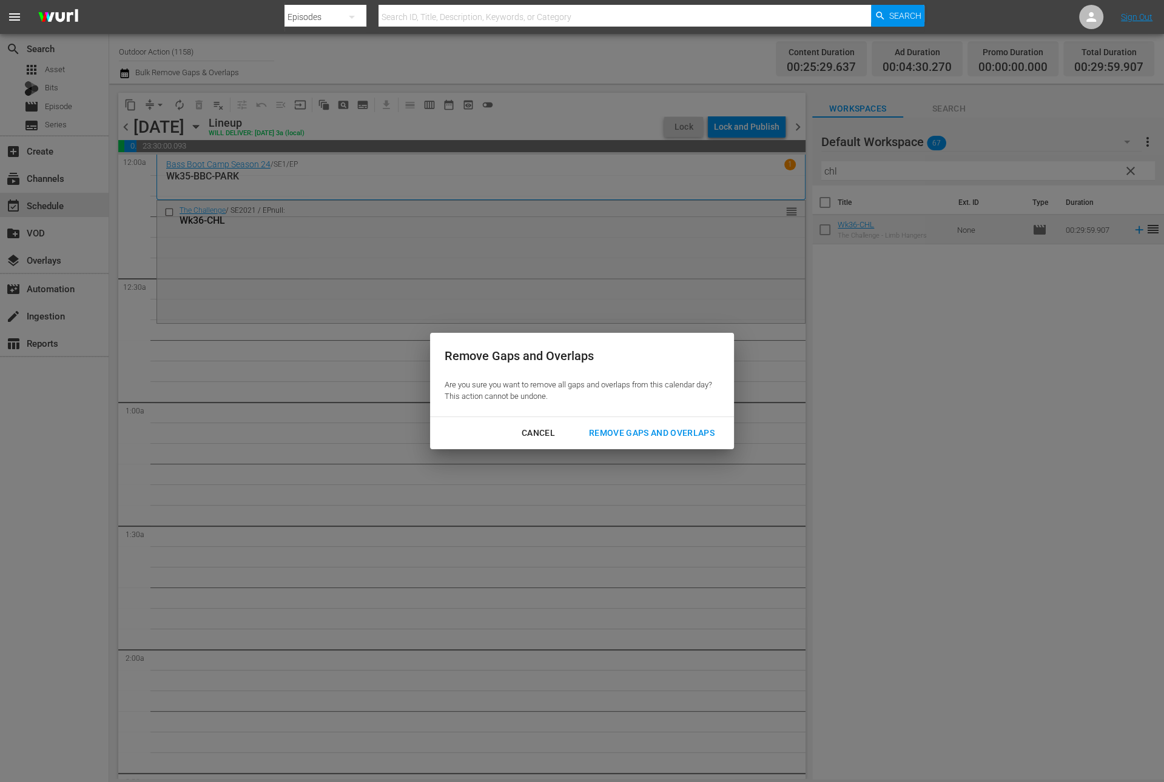
click at [609, 421] on div "Cancel Remove Gaps and Overlaps" at bounding box center [582, 433] width 304 height 32
click at [617, 430] on div "Remove Gaps and Overlaps" at bounding box center [651, 433] width 145 height 15
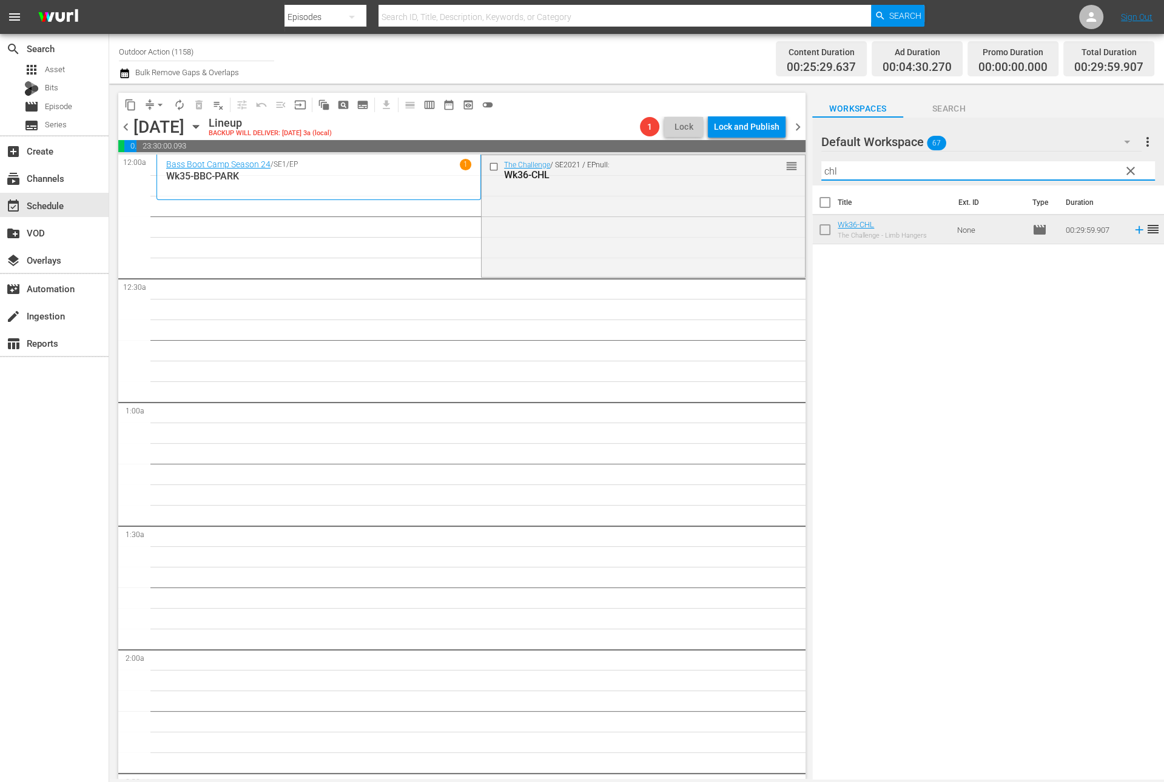
click at [885, 179] on input "chl" at bounding box center [988, 170] width 334 height 19
click at [1130, 238] on td at bounding box center [1136, 229] width 18 height 29
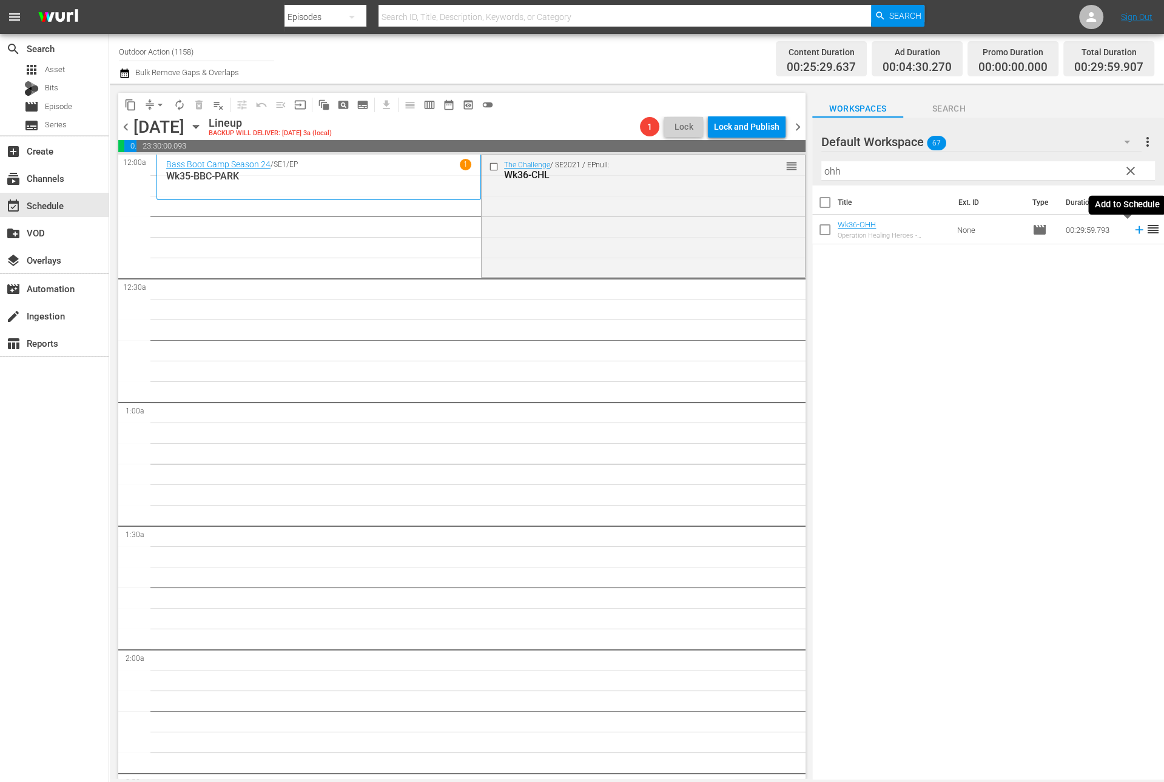
click at [1132, 233] on icon at bounding box center [1138, 229] width 13 height 13
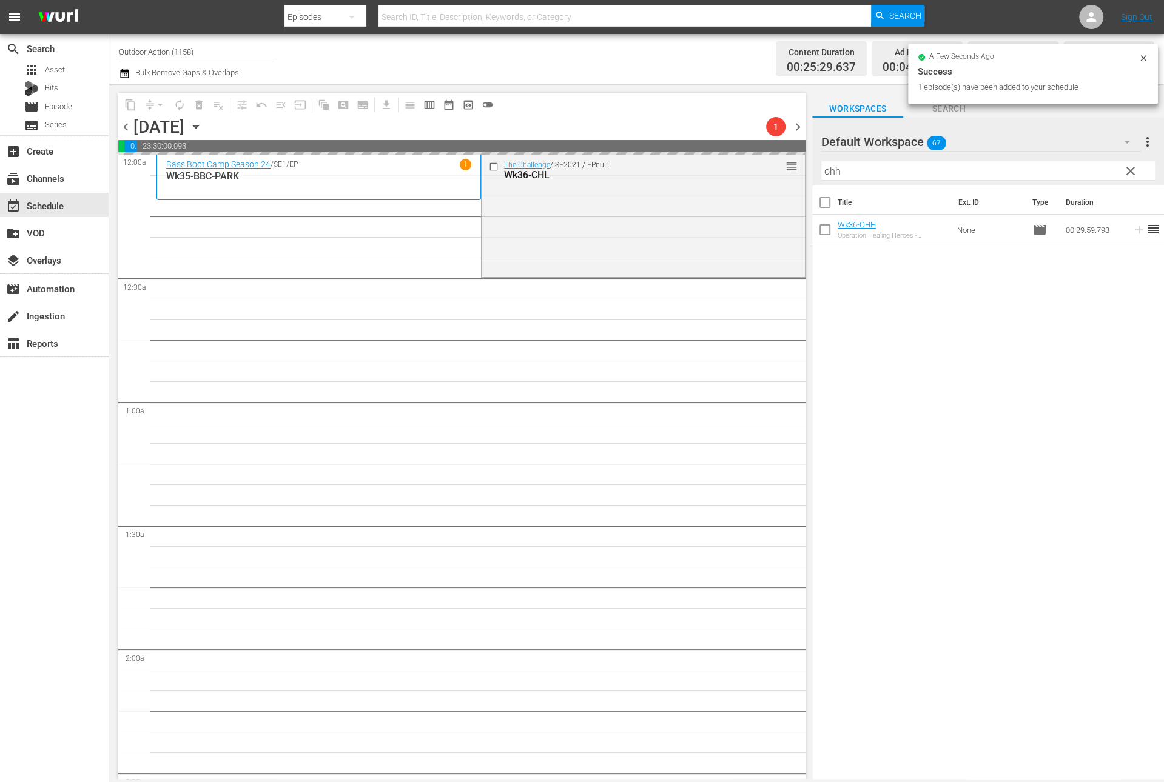
click at [1032, 173] on input "ohh" at bounding box center [988, 170] width 334 height 19
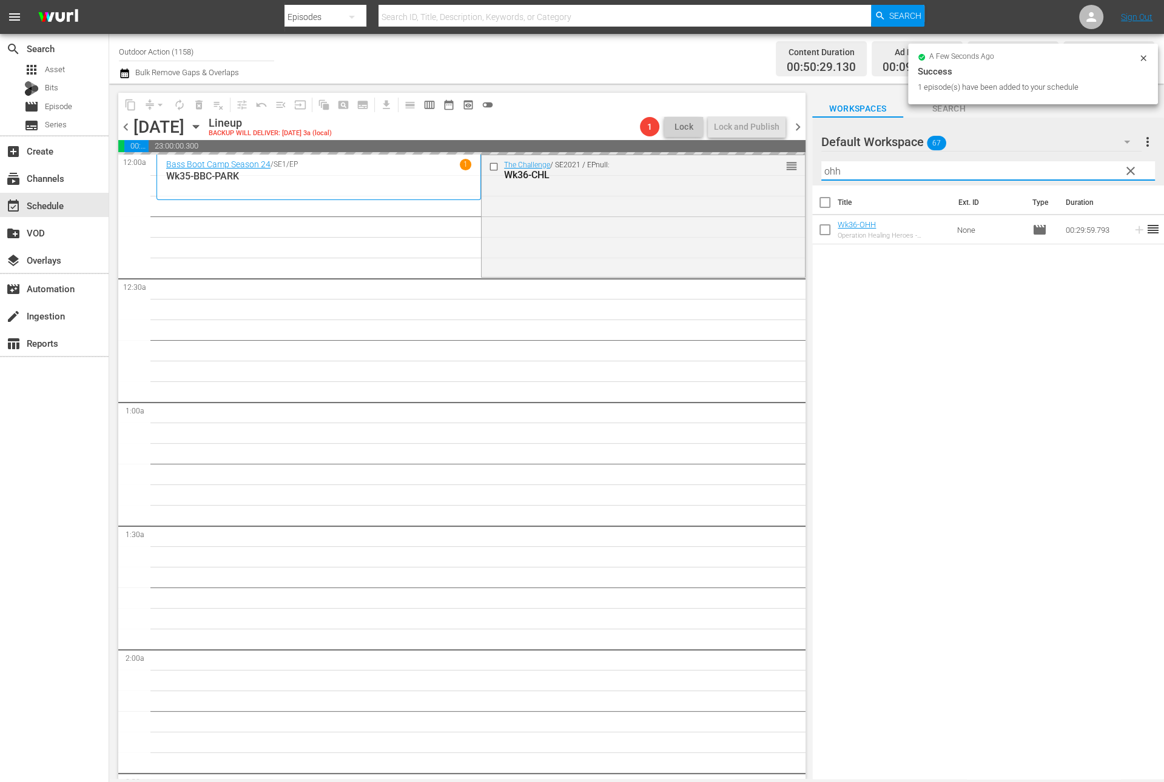
click at [1032, 173] on input "ohh" at bounding box center [988, 170] width 334 height 19
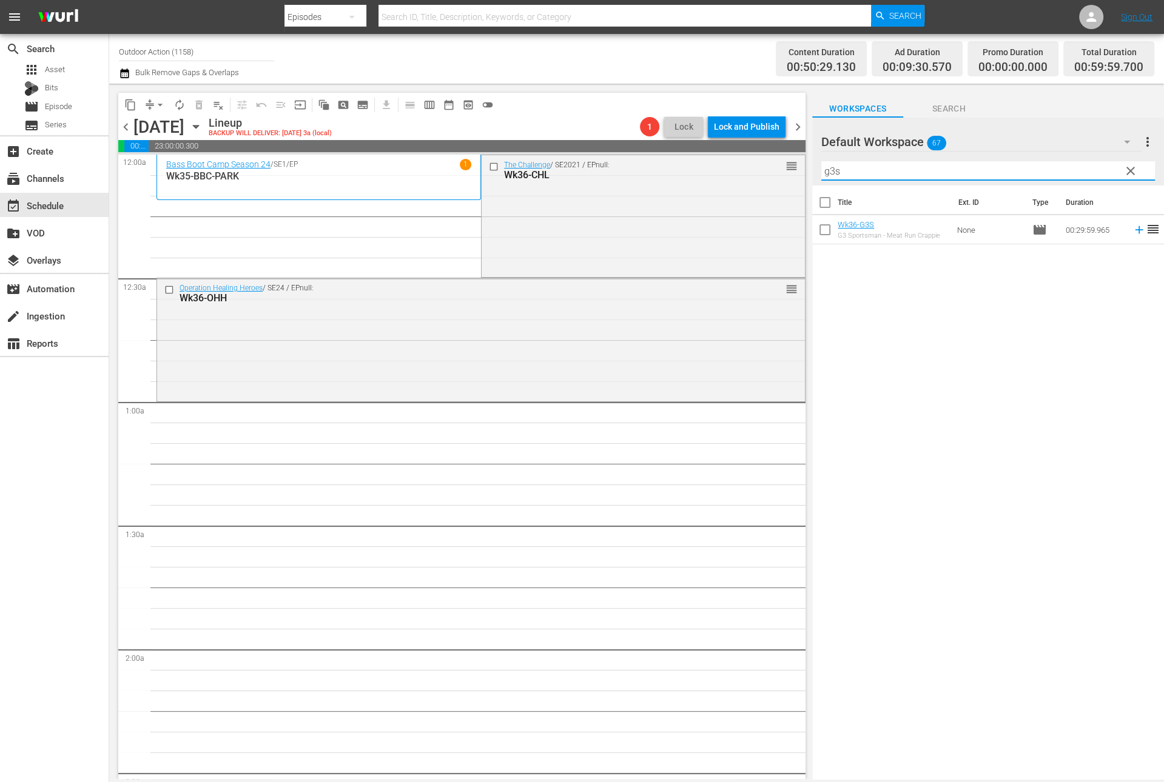
click at [1114, 299] on div "Title Ext. ID Type Duration Wk36-G3S G3 Sportsman - Meat Run Crappie None movie…" at bounding box center [988, 484] width 352 height 596
click at [1135, 230] on icon at bounding box center [1139, 230] width 8 height 8
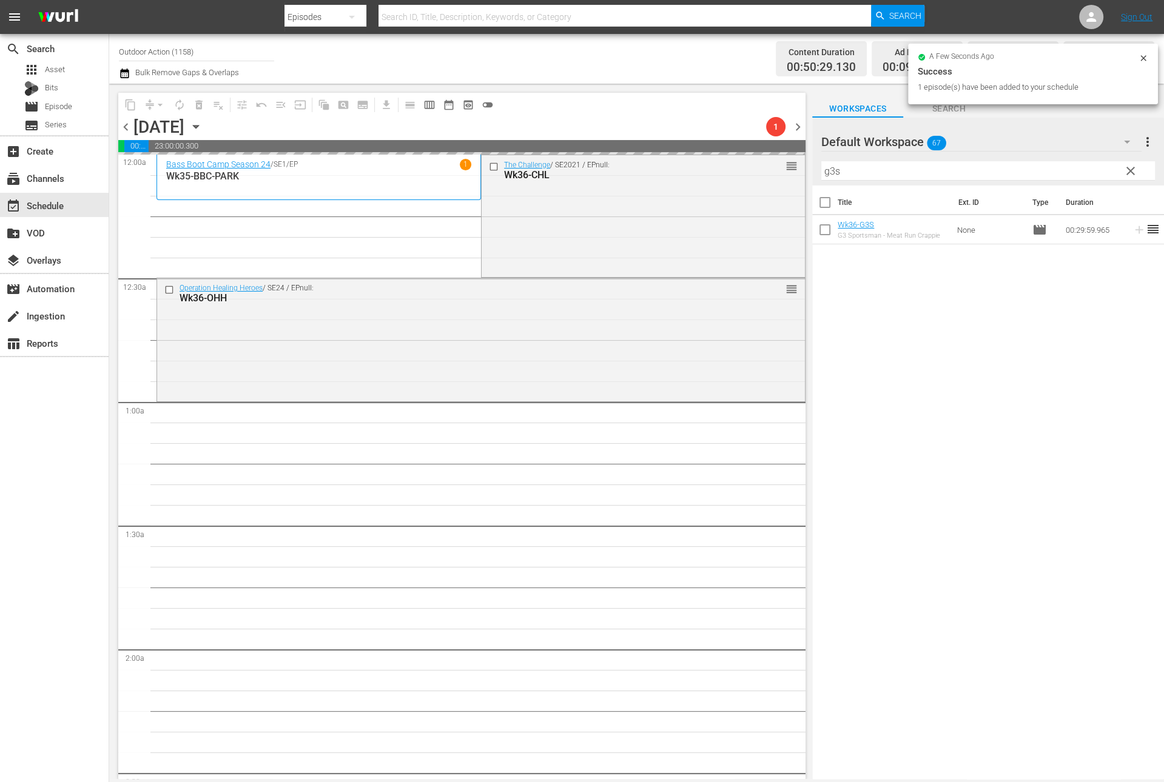
click at [1075, 167] on input "g3s" at bounding box center [988, 170] width 334 height 19
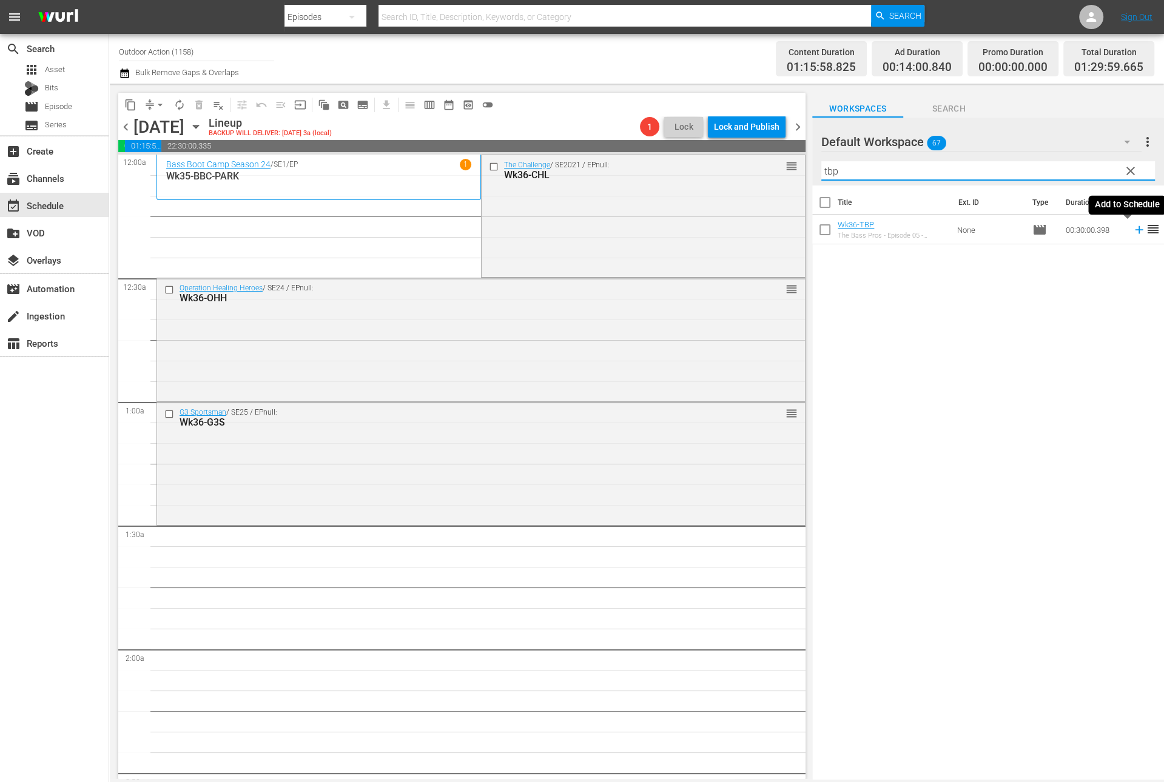
click at [1135, 229] on icon at bounding box center [1139, 230] width 8 height 8
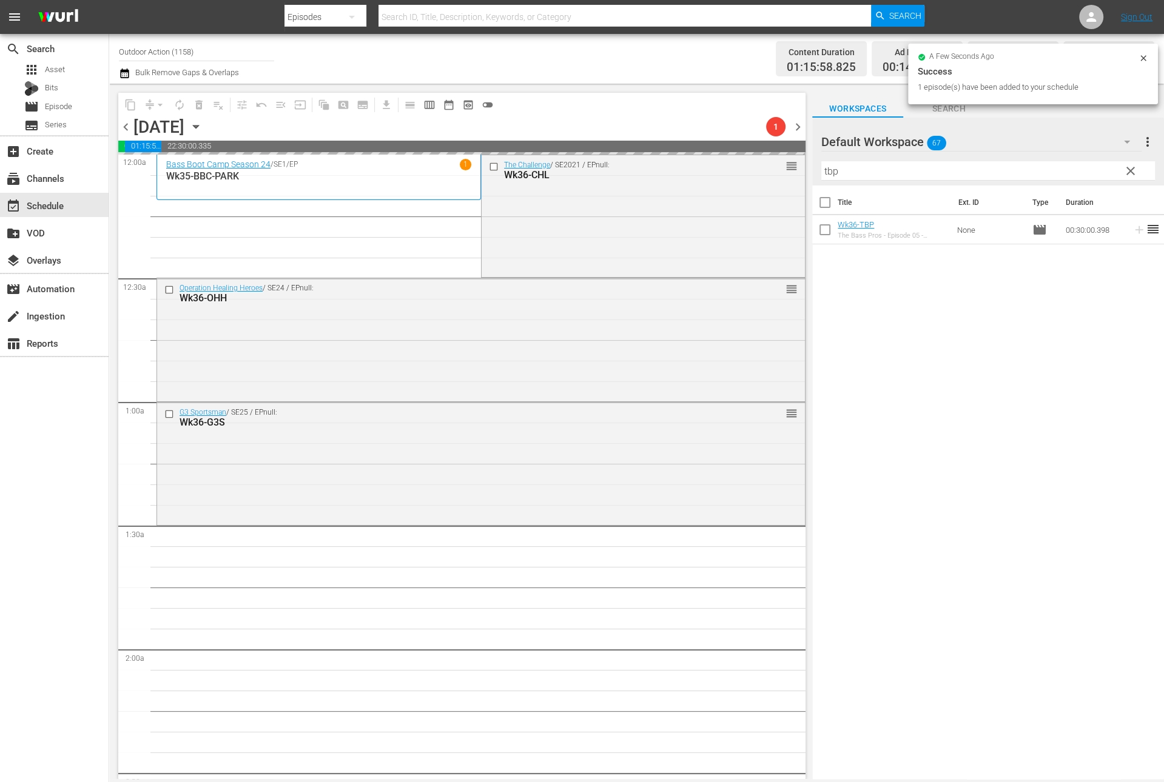
click at [1064, 173] on input "tbp" at bounding box center [988, 170] width 334 height 19
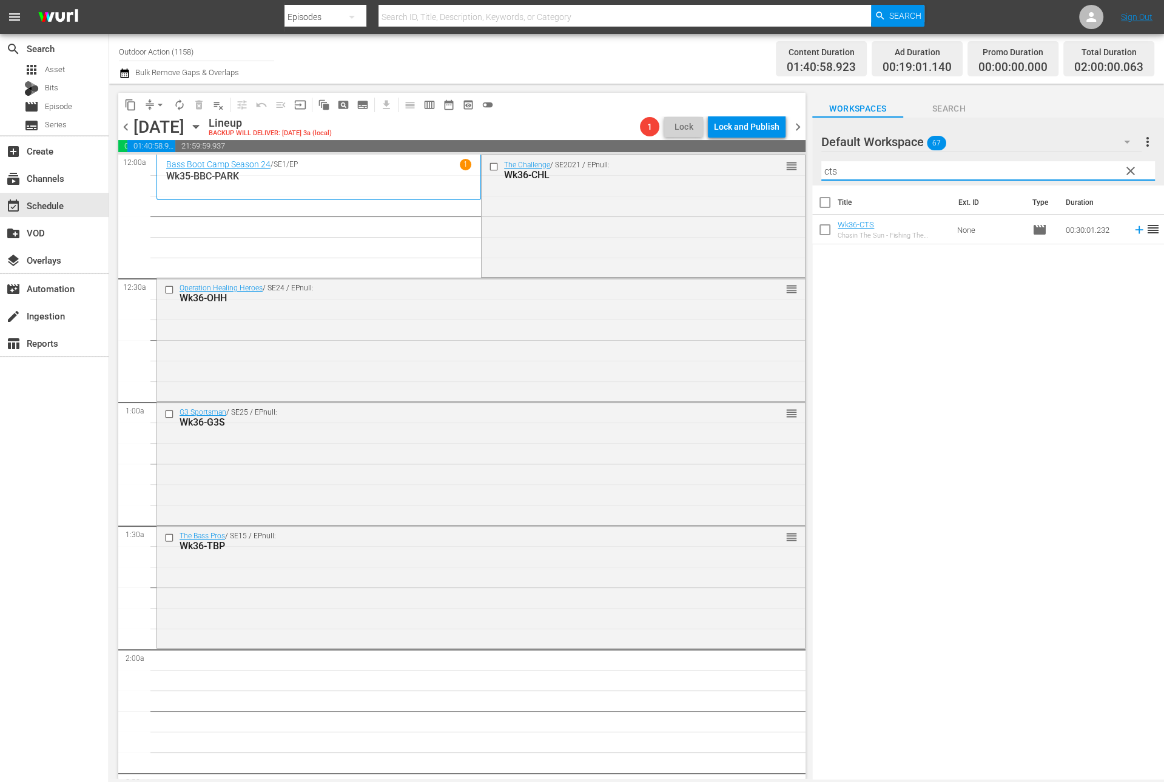
click at [1132, 233] on icon at bounding box center [1138, 229] width 13 height 13
click at [1069, 173] on input "cts" at bounding box center [988, 170] width 334 height 19
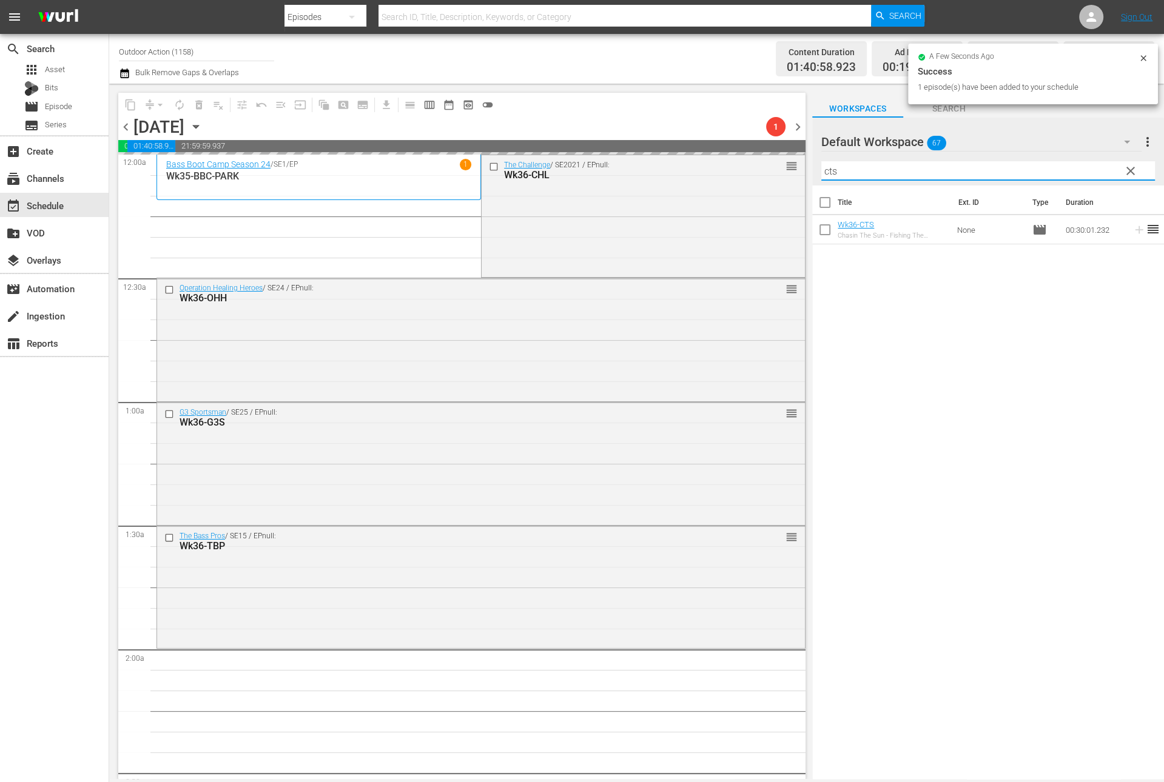
click at [1069, 173] on input "cts" at bounding box center [988, 170] width 334 height 19
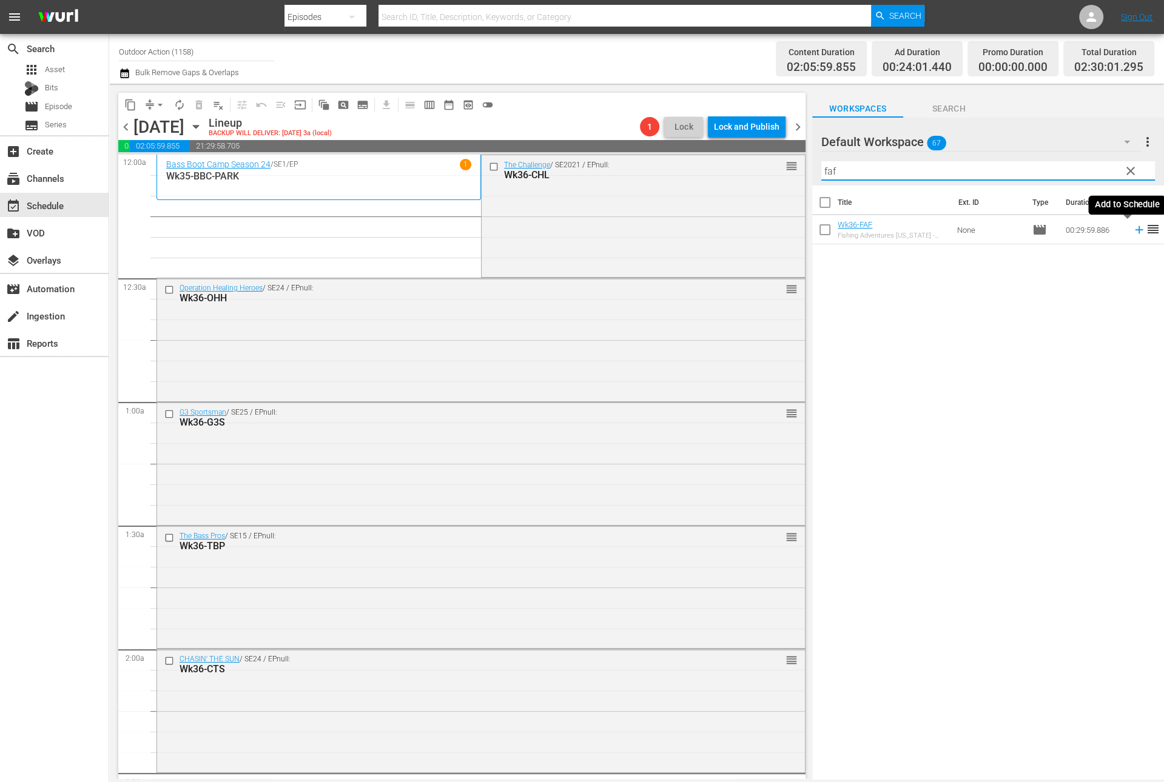
click at [1132, 232] on icon at bounding box center [1138, 229] width 13 height 13
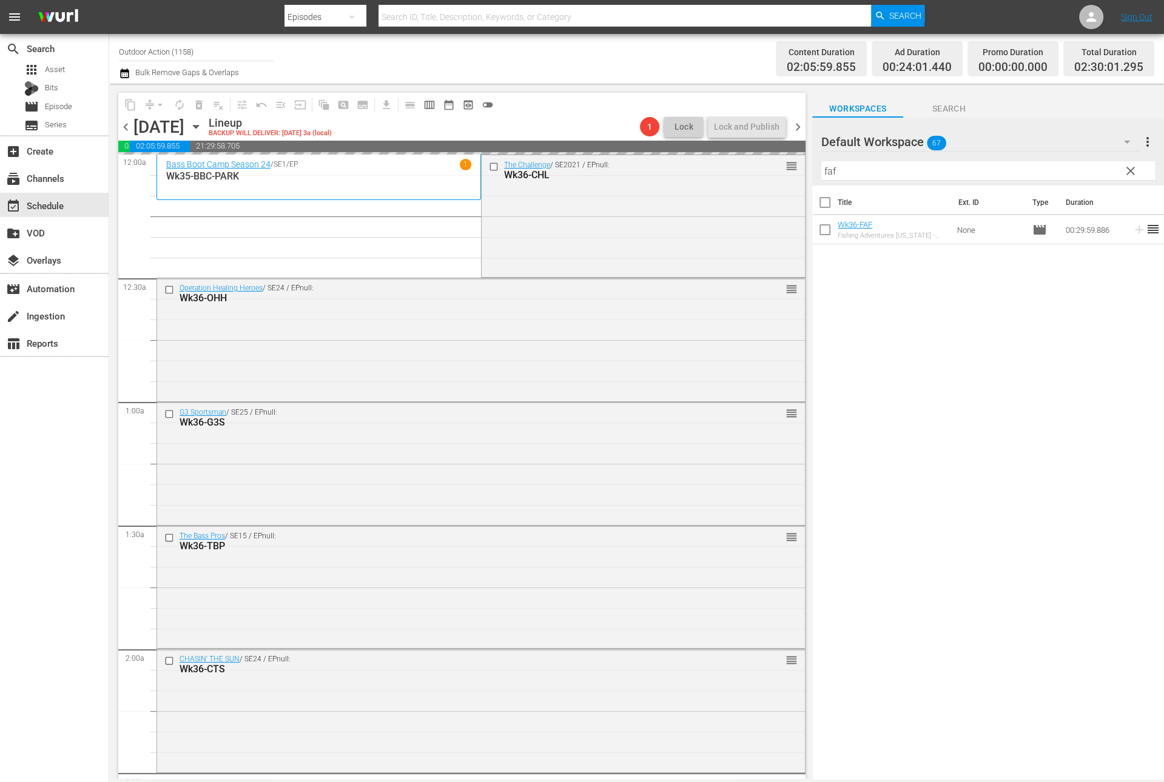
click at [1089, 165] on input "faf" at bounding box center [988, 170] width 334 height 19
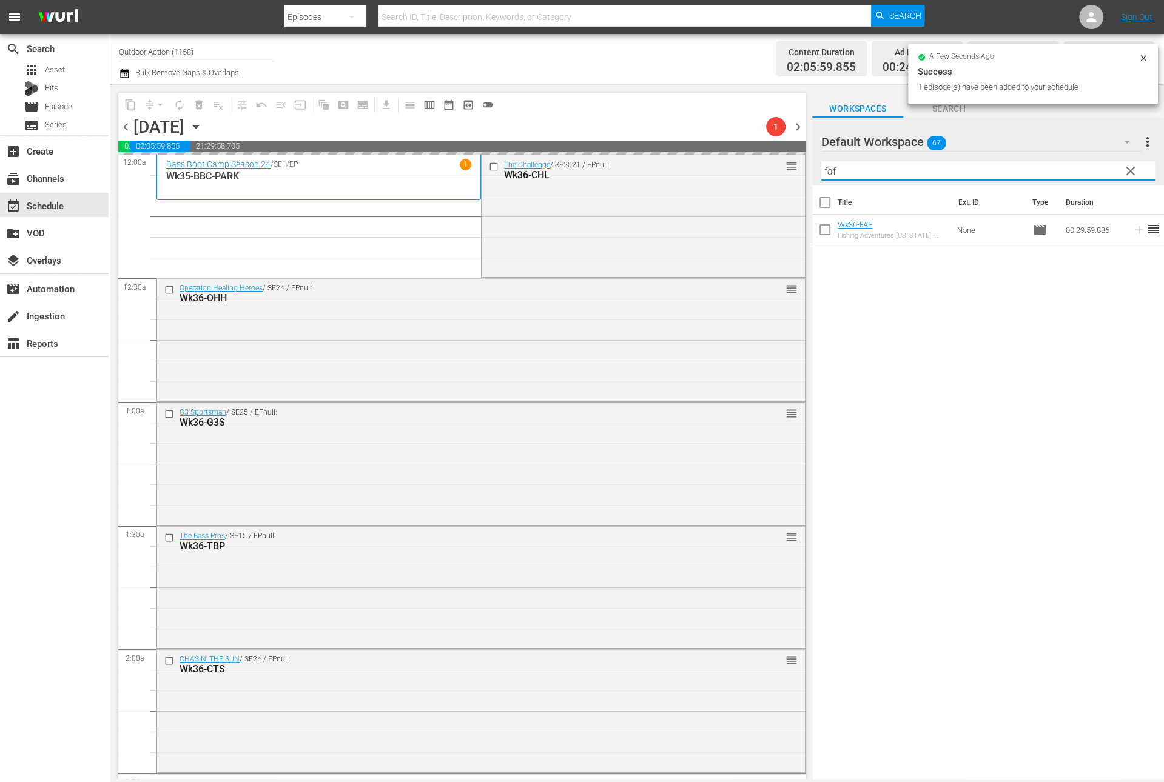
click at [1089, 165] on input "faf" at bounding box center [988, 170] width 334 height 19
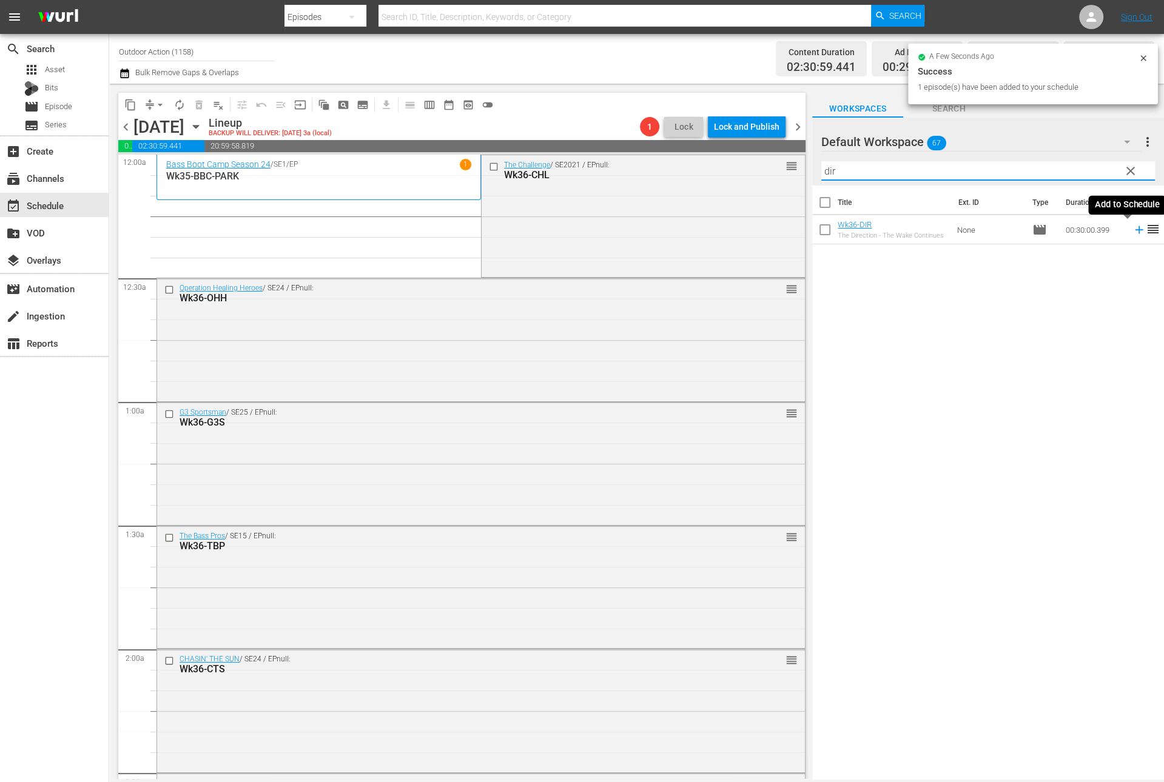
click at [1135, 228] on icon at bounding box center [1139, 230] width 8 height 8
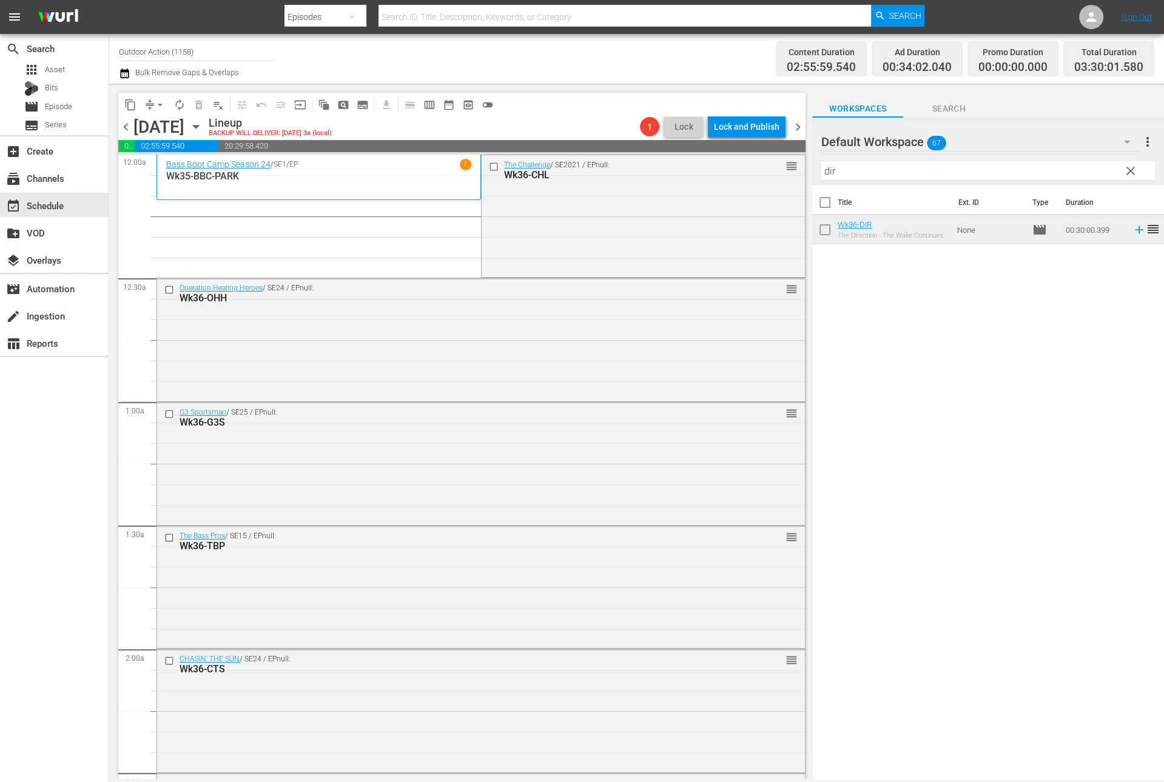
click at [1002, 173] on input "dir" at bounding box center [988, 170] width 334 height 19
click at [1132, 234] on icon at bounding box center [1138, 229] width 13 height 13
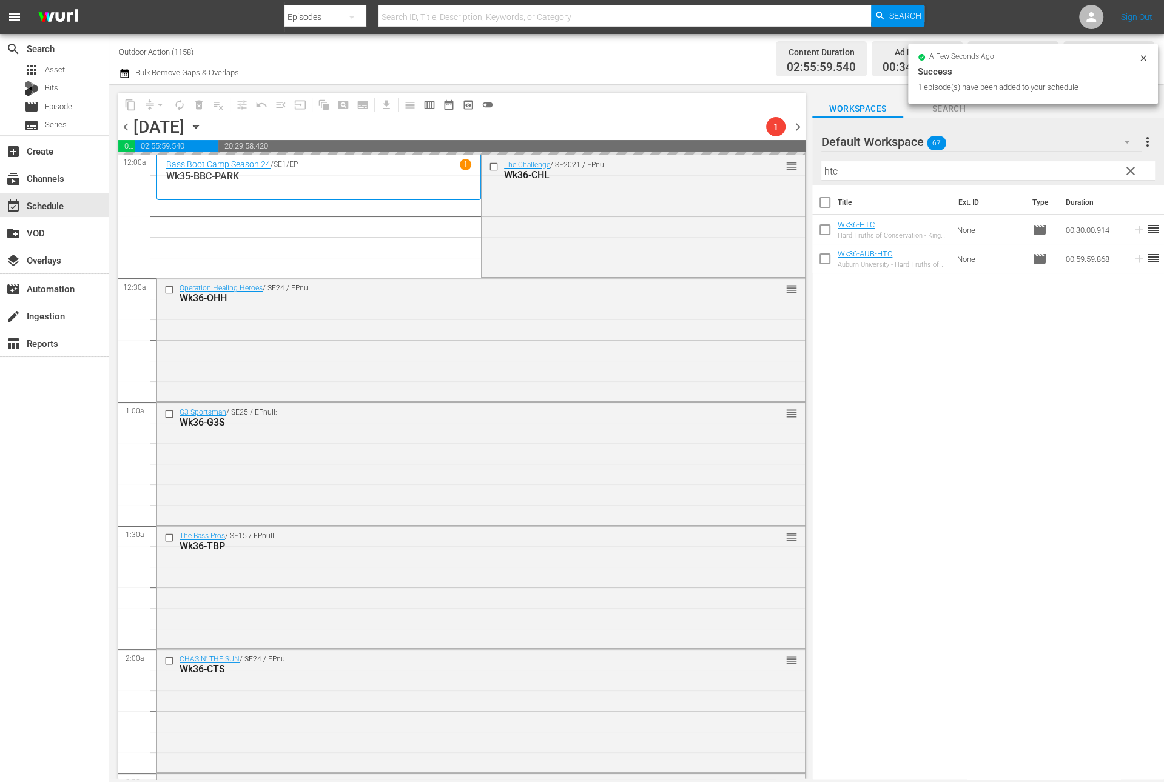
click at [1002, 169] on input "htc" at bounding box center [988, 170] width 334 height 19
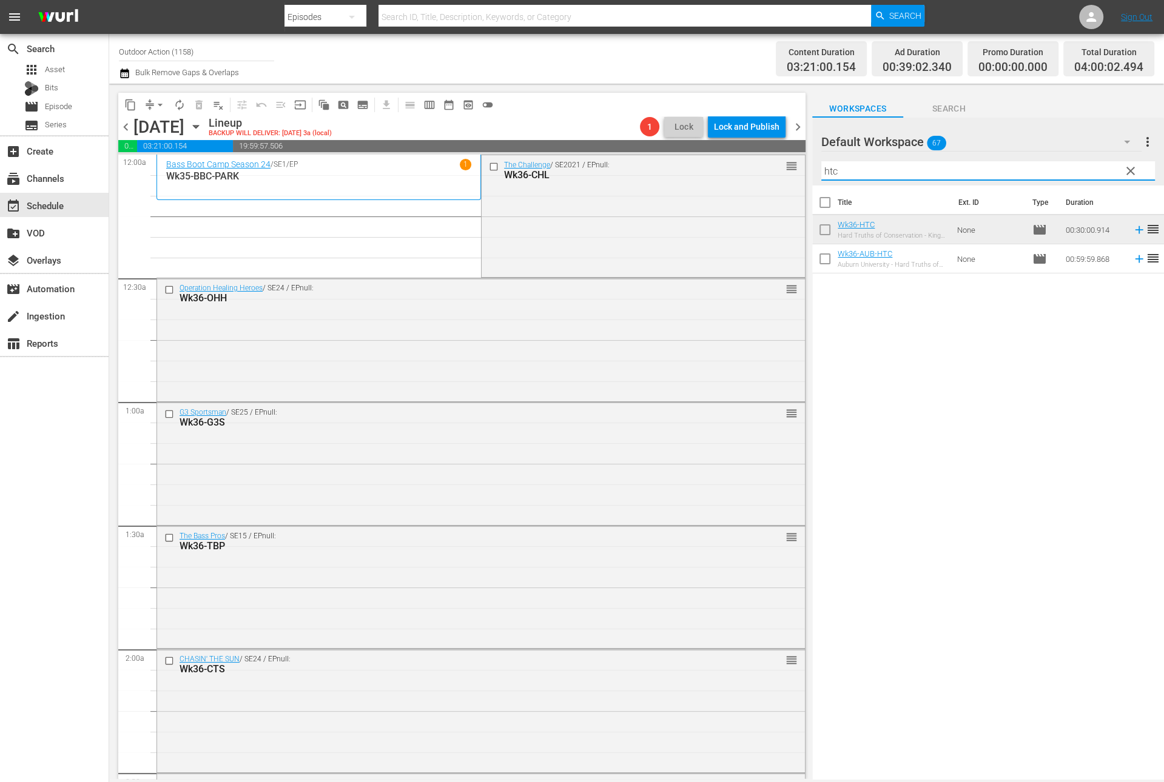
click at [924, 170] on input "htc" at bounding box center [988, 170] width 334 height 19
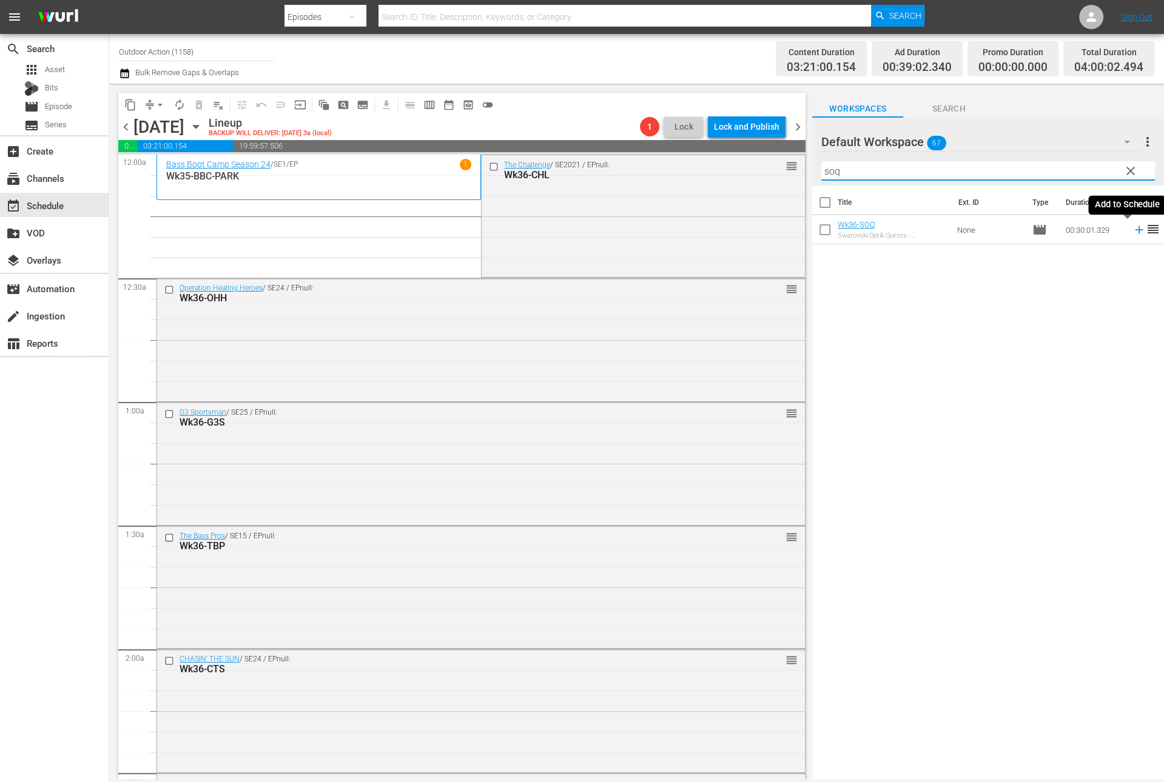
click at [1132, 232] on icon at bounding box center [1138, 229] width 13 height 13
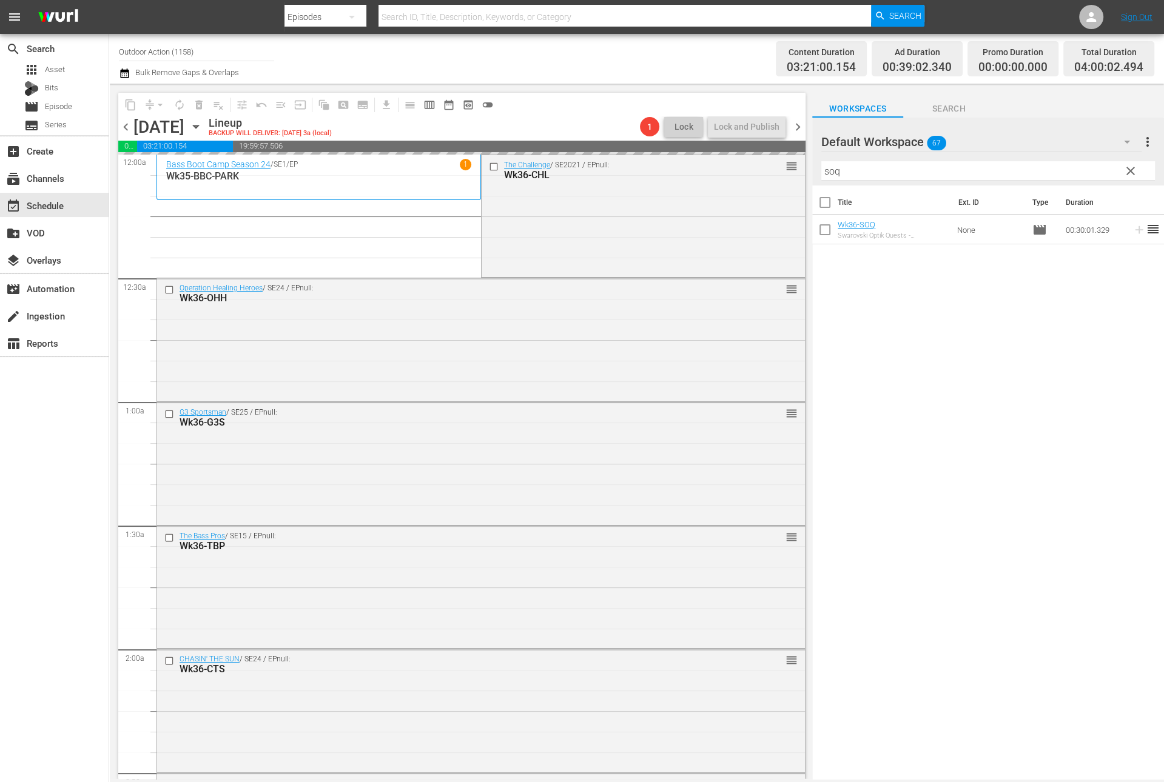
click at [1053, 181] on div "Filter by Title soq" at bounding box center [988, 170] width 334 height 29
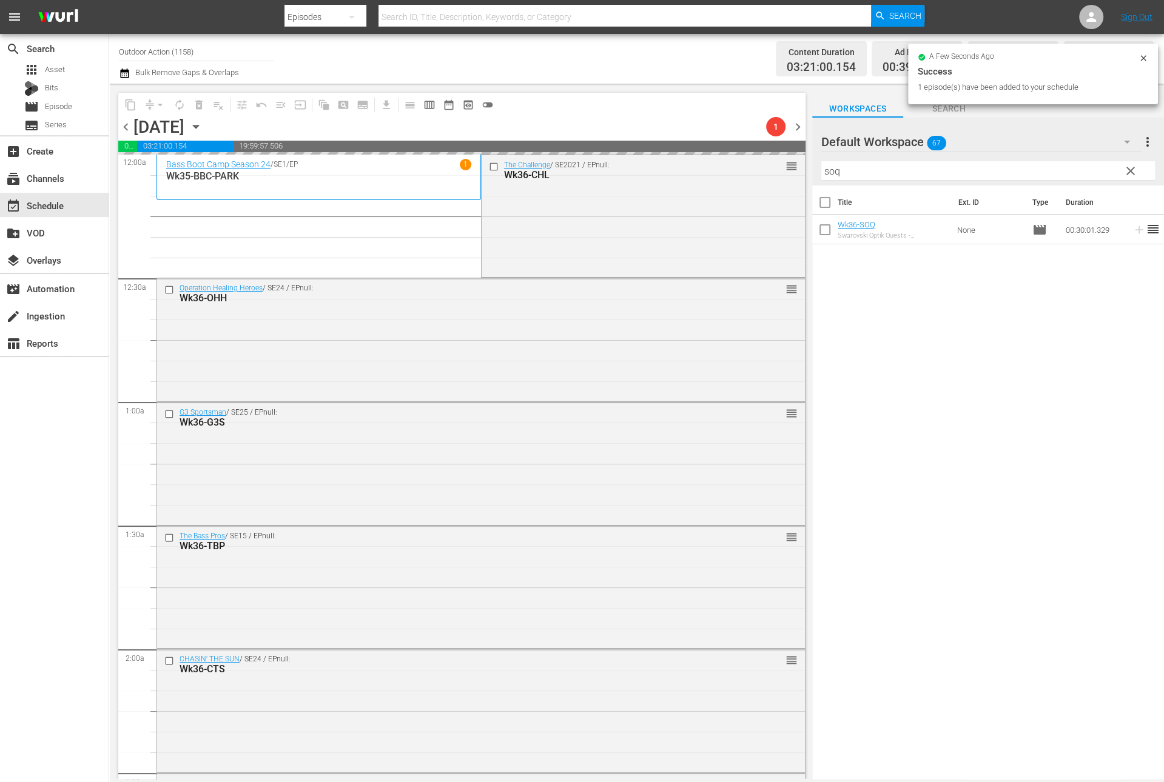
click at [1053, 181] on div "Filter by Title soq" at bounding box center [988, 170] width 334 height 29
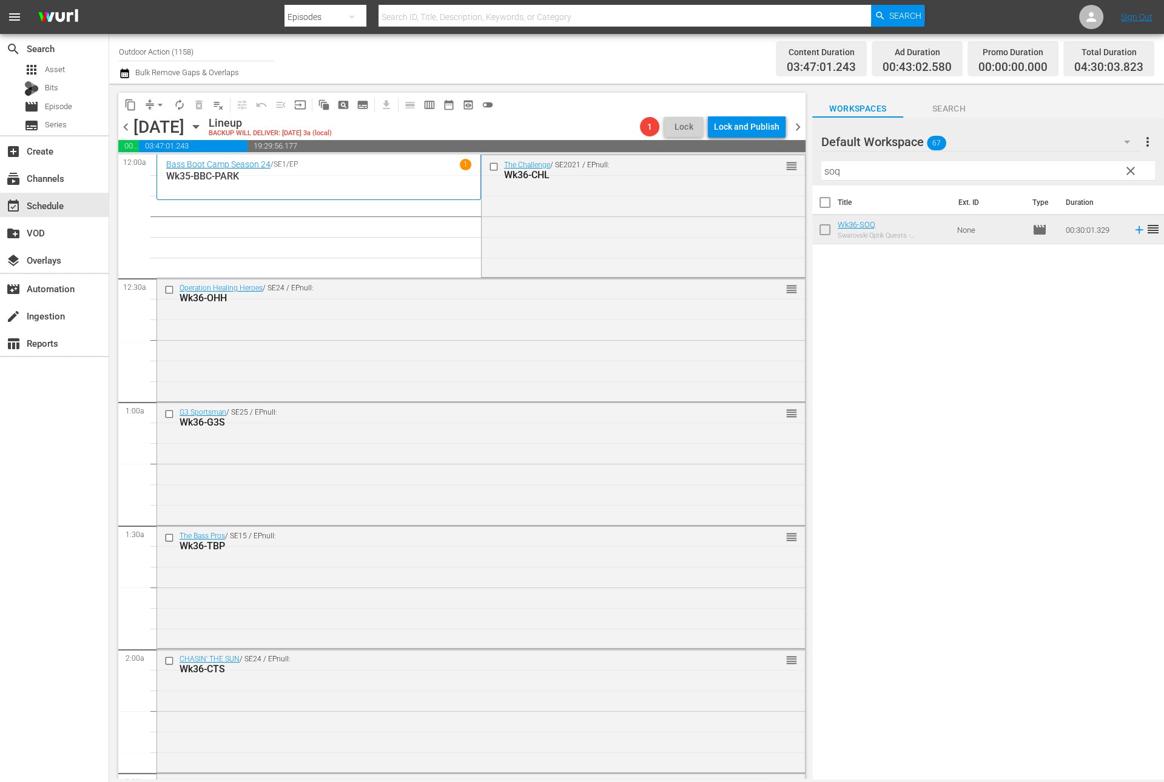
click at [1049, 175] on input "soq" at bounding box center [988, 170] width 334 height 19
click at [1135, 230] on icon at bounding box center [1139, 230] width 8 height 8
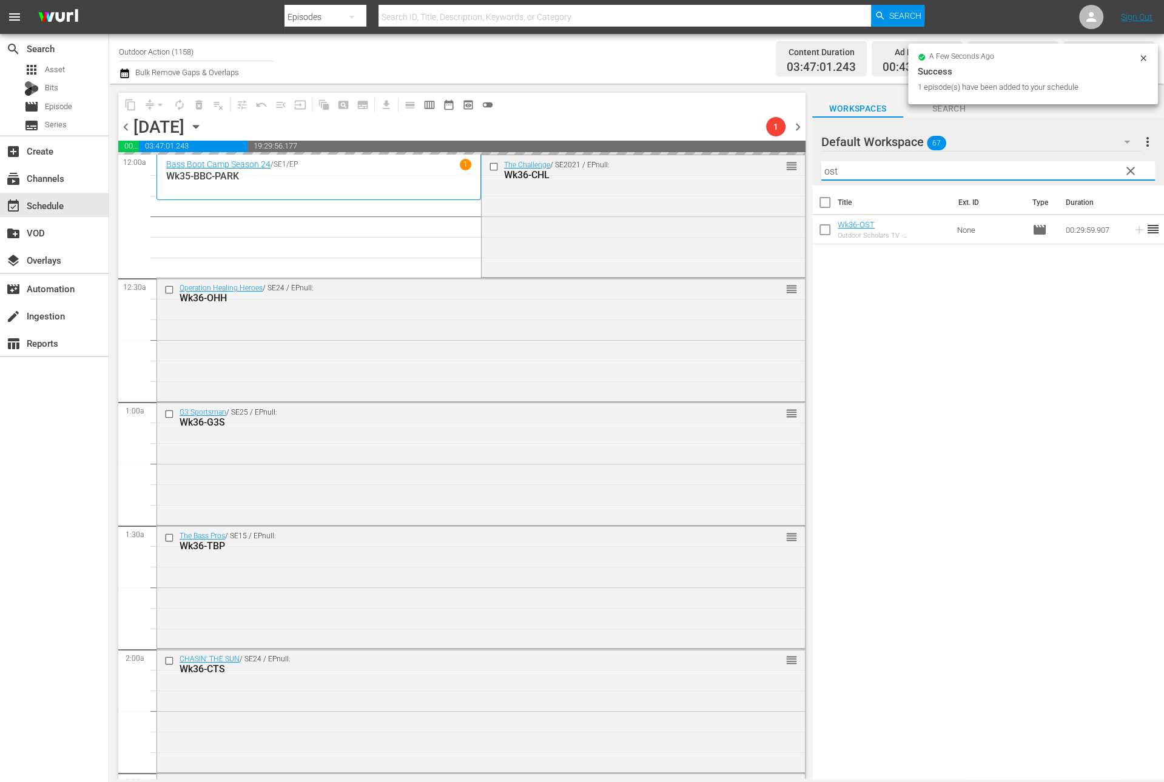
click at [1075, 164] on input "ost" at bounding box center [988, 170] width 334 height 19
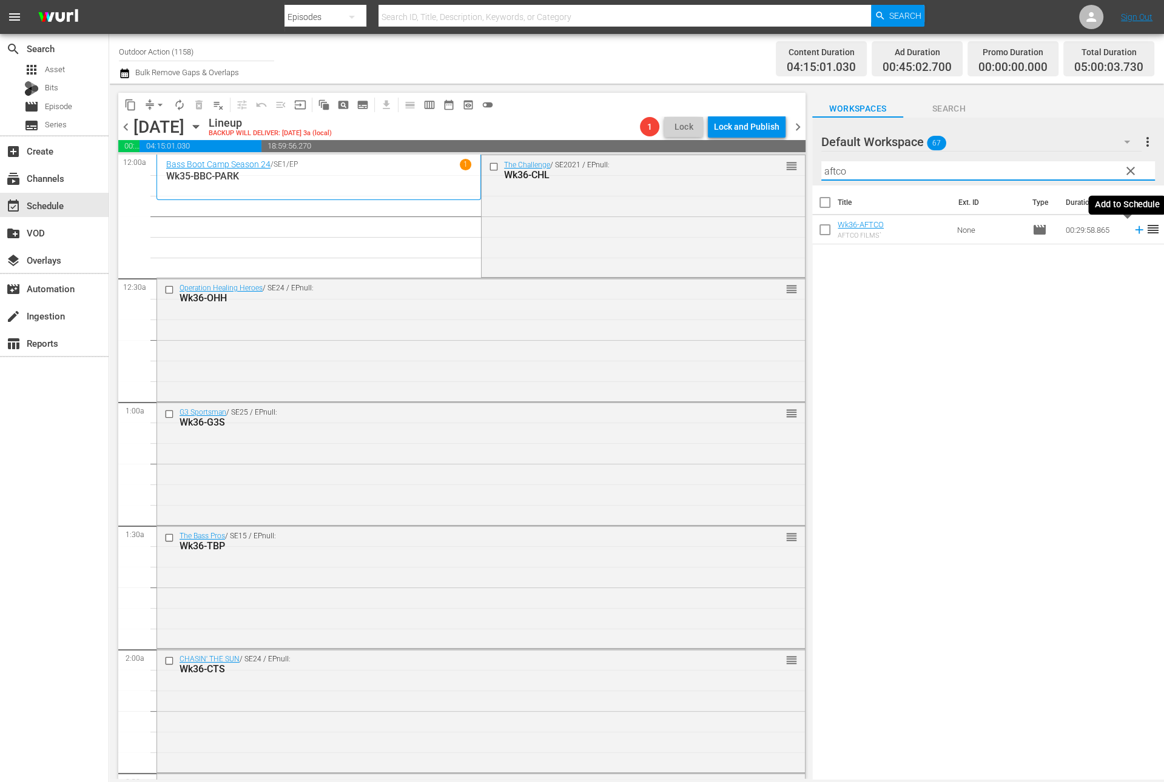
click at [1132, 232] on icon at bounding box center [1138, 229] width 13 height 13
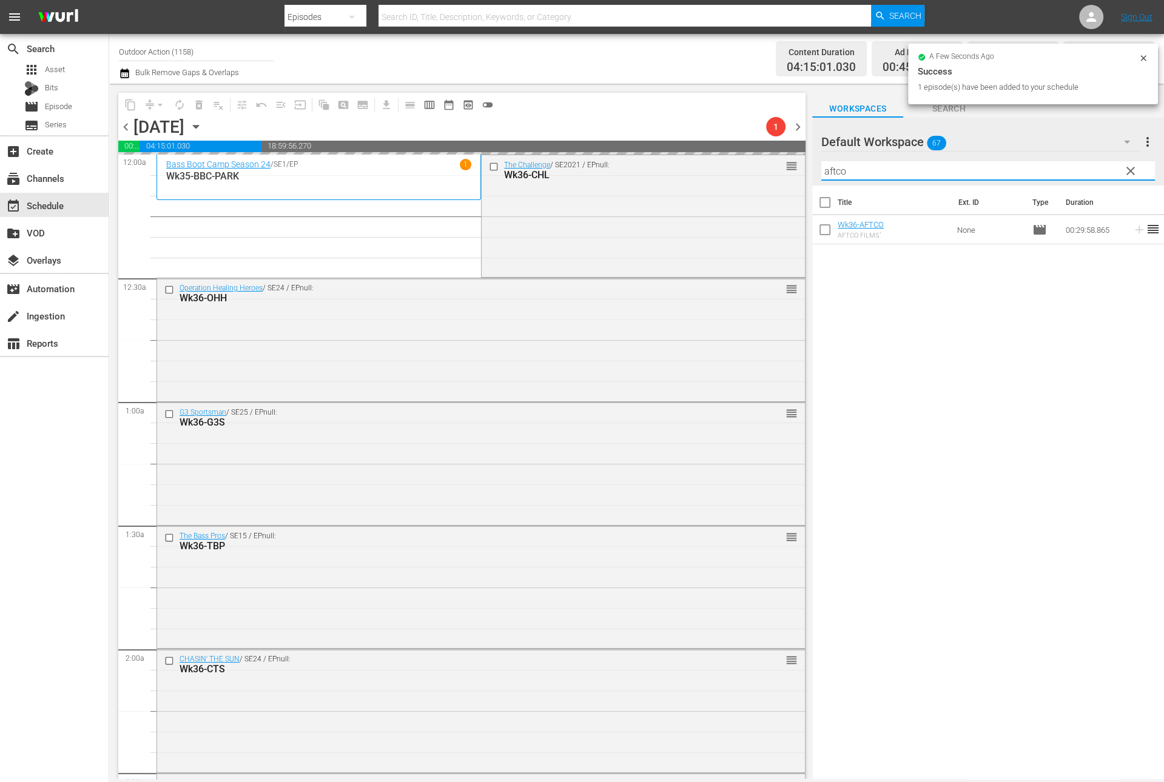
click at [1087, 172] on input "aftco" at bounding box center [988, 170] width 334 height 19
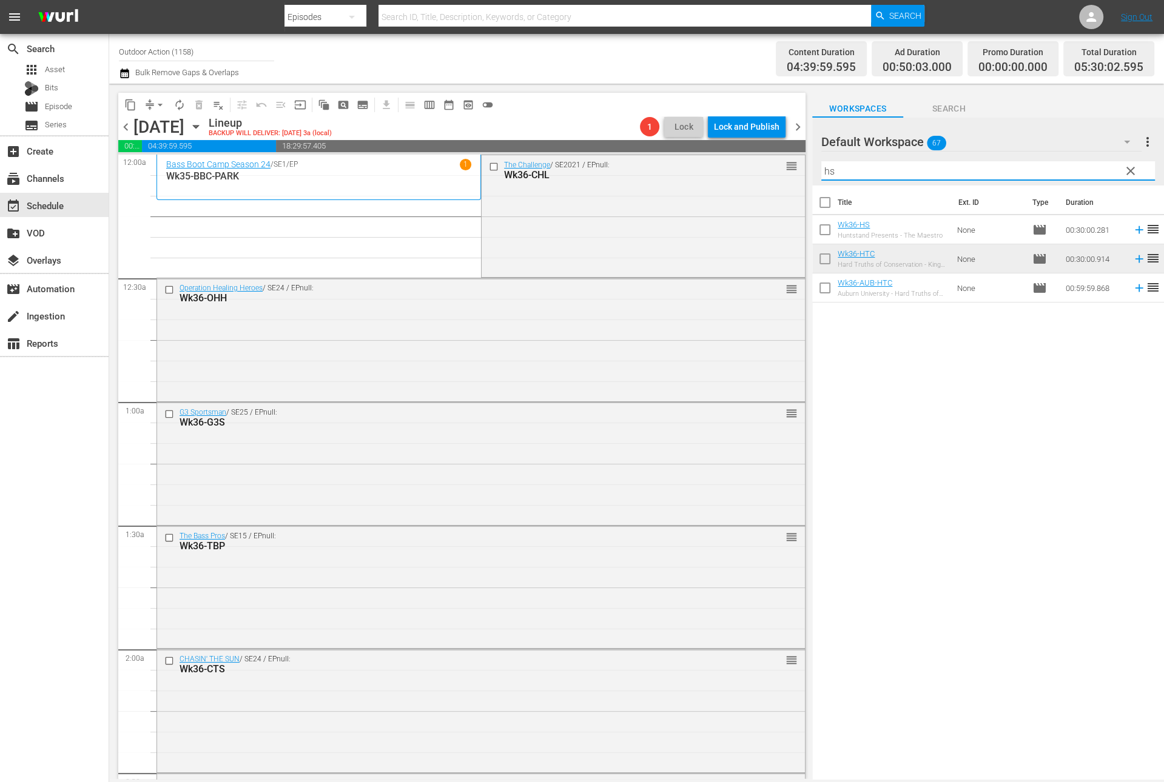
click at [1132, 232] on icon at bounding box center [1138, 229] width 13 height 13
click at [1056, 167] on input "hs" at bounding box center [988, 170] width 334 height 19
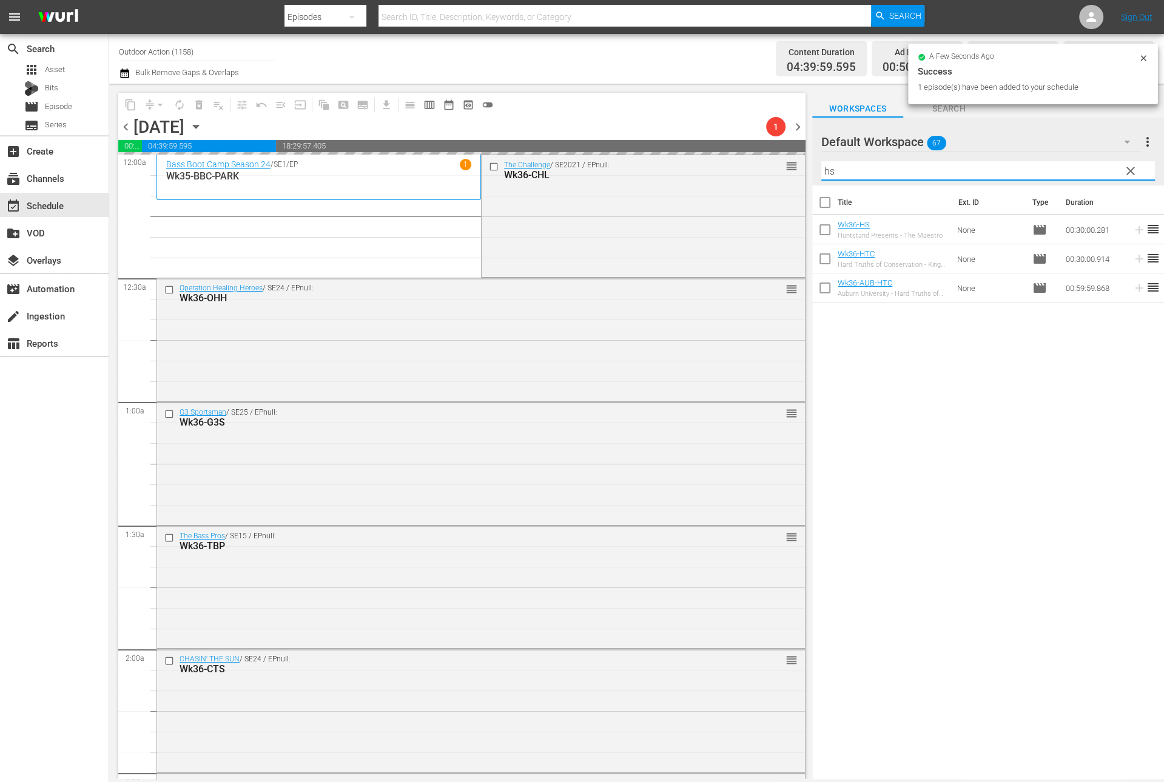
click at [1056, 167] on input "hs" at bounding box center [988, 170] width 334 height 19
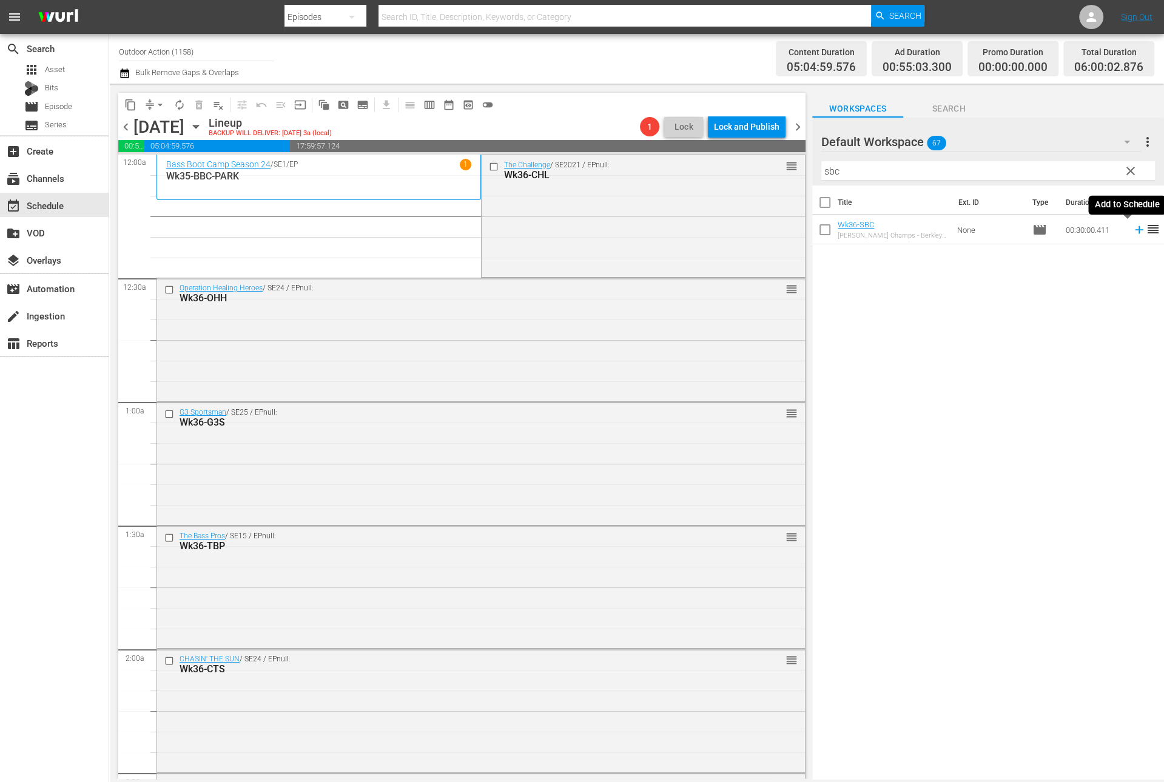
click at [1132, 235] on icon at bounding box center [1138, 229] width 13 height 13
click at [1081, 173] on input "sbc" at bounding box center [988, 170] width 334 height 19
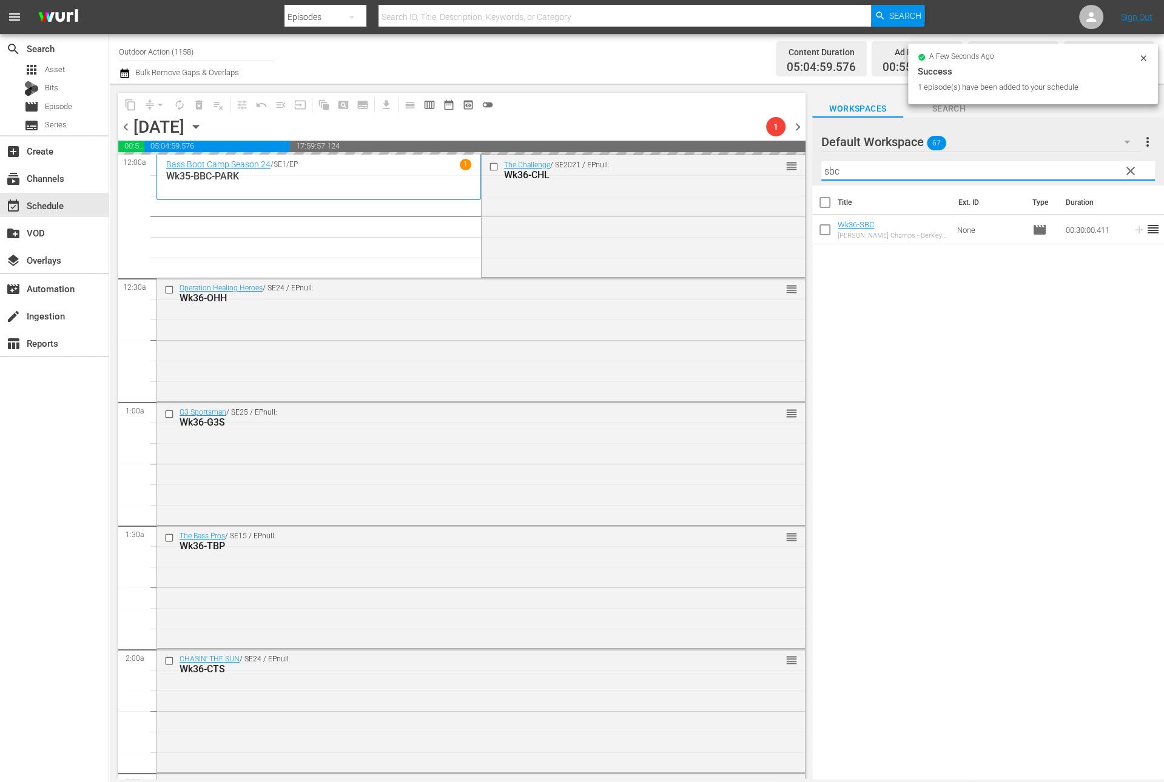
click at [1081, 173] on input "sbc" at bounding box center [988, 170] width 334 height 19
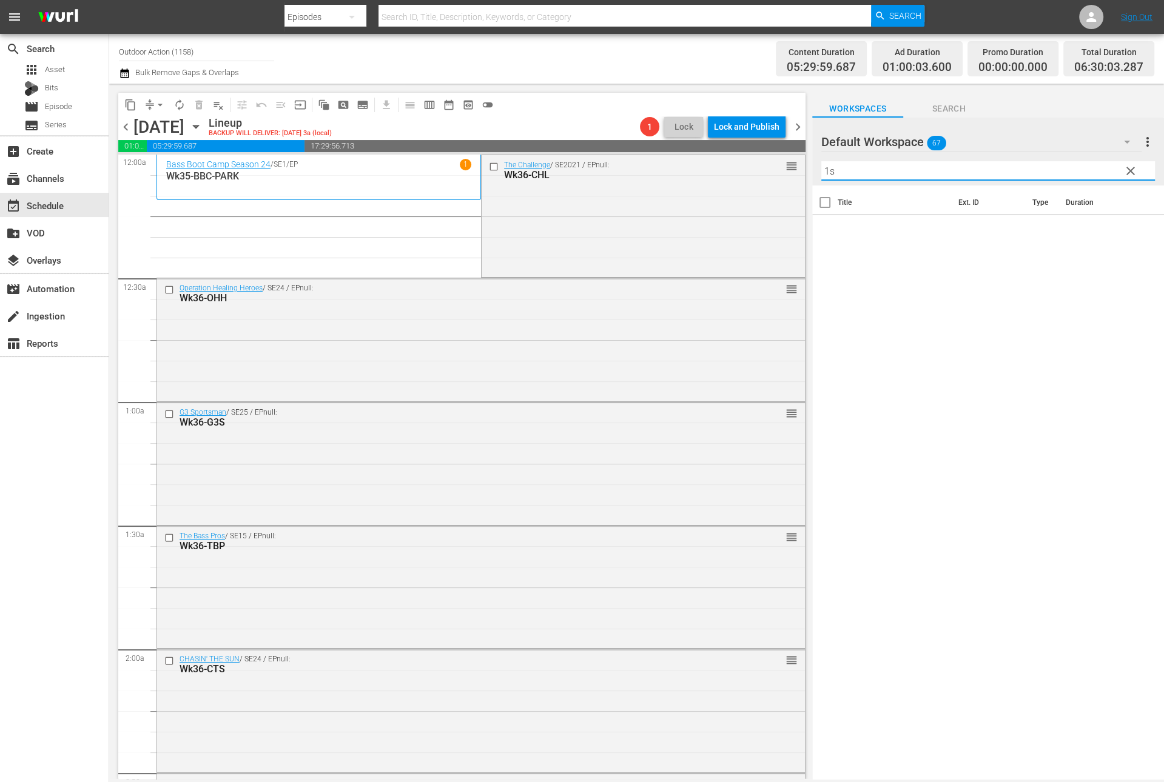
type input "1"
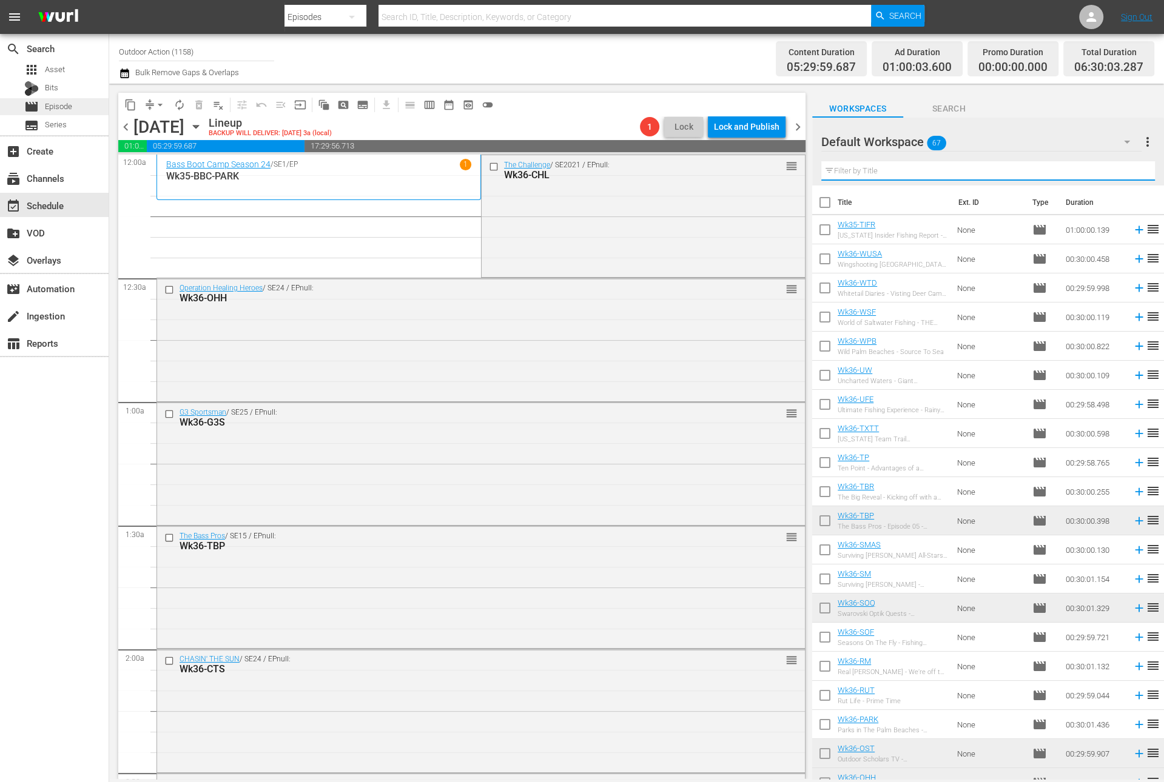
click at [56, 107] on span "Episode" at bounding box center [58, 107] width 27 height 12
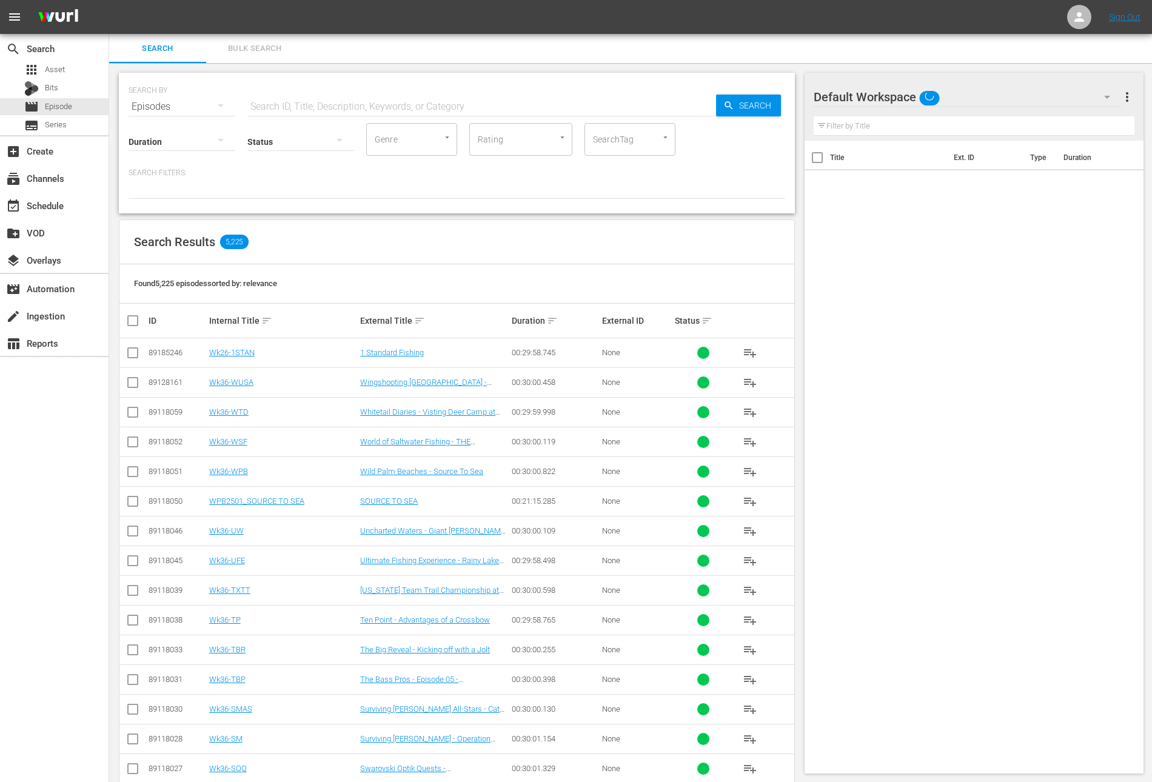
click at [348, 104] on input "text" at bounding box center [481, 106] width 469 height 29
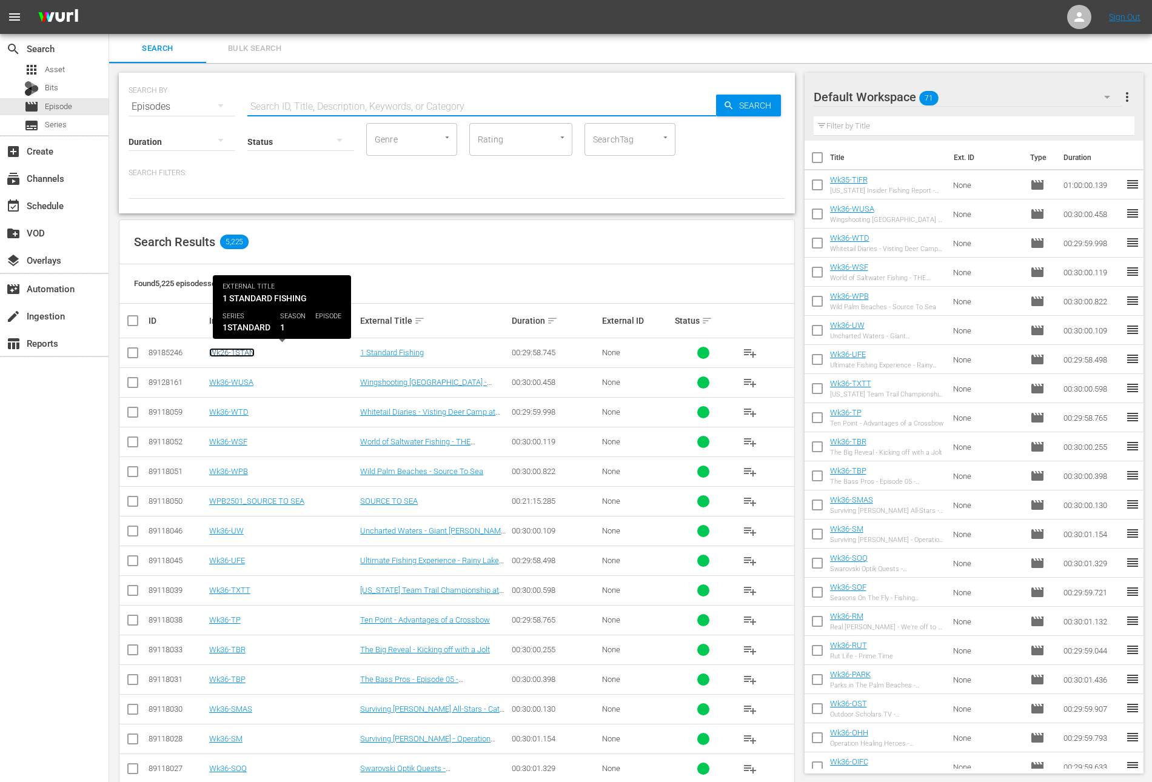
click at [233, 352] on link "Wk26-1STAN" at bounding box center [231, 352] width 45 height 9
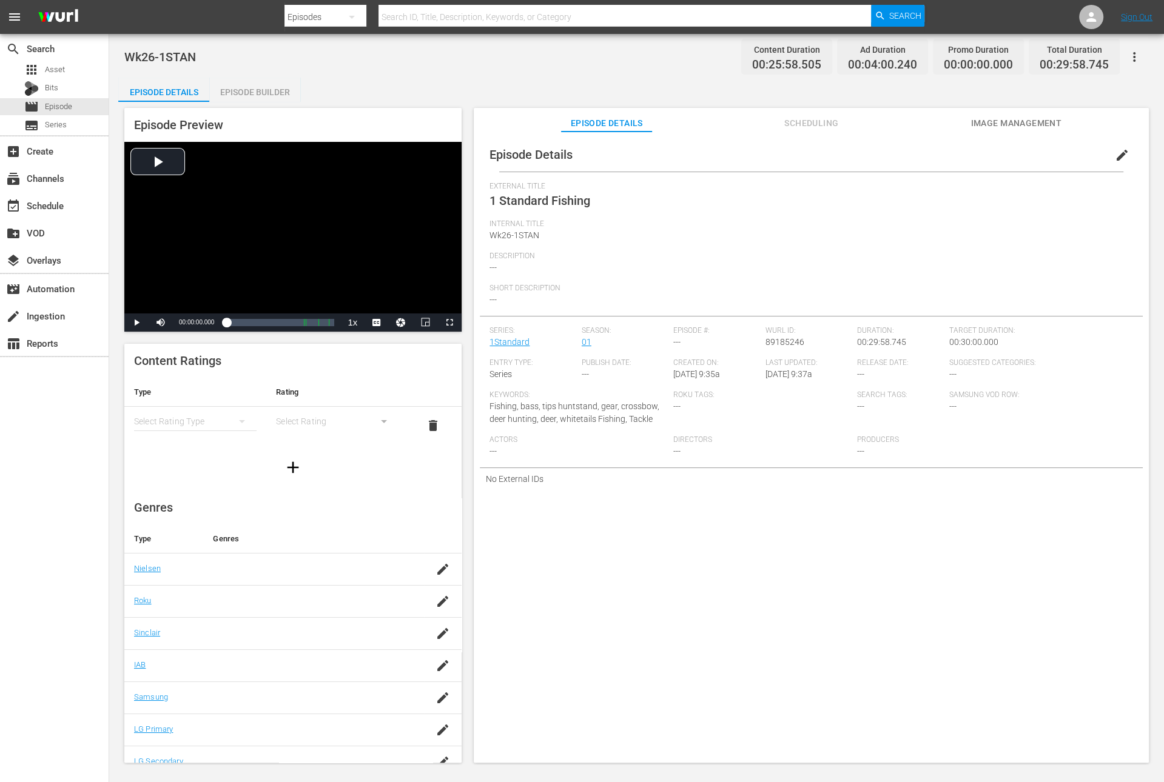
click at [1115, 153] on span "edit" at bounding box center [1122, 155] width 15 height 15
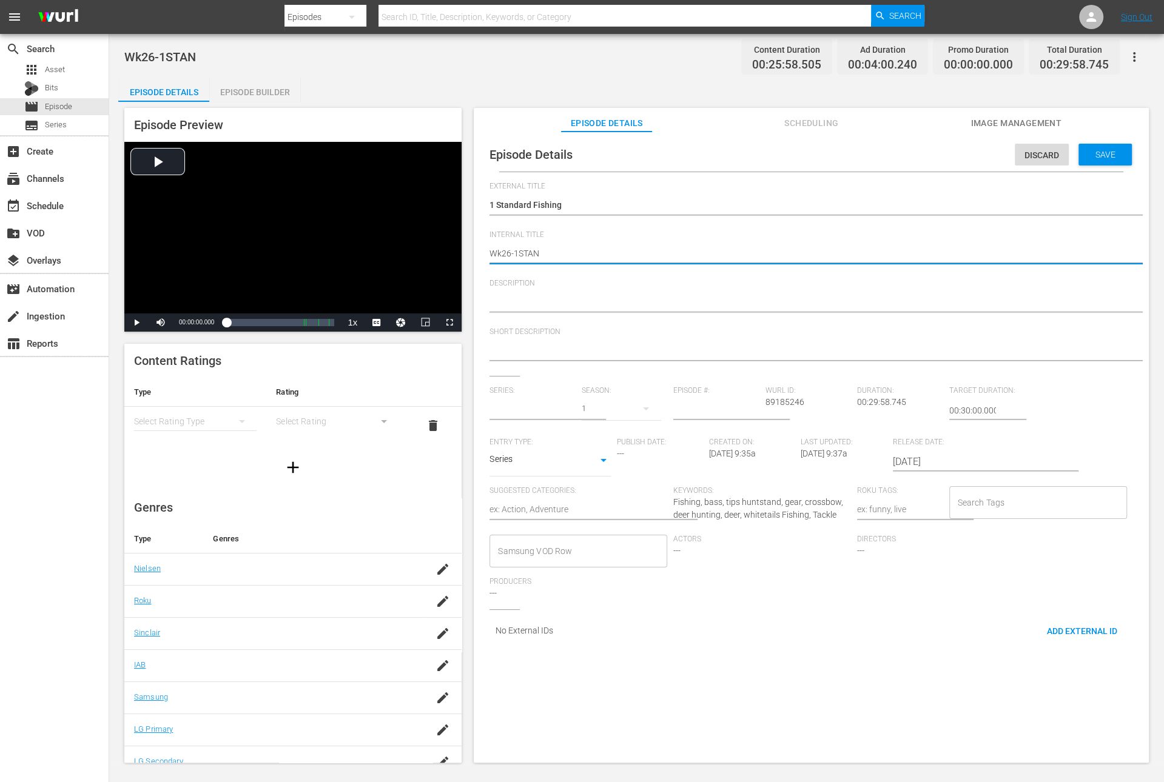
type input "1Standard"
type textarea "Wk6-1STAN"
type textarea "Wk36-1STAN"
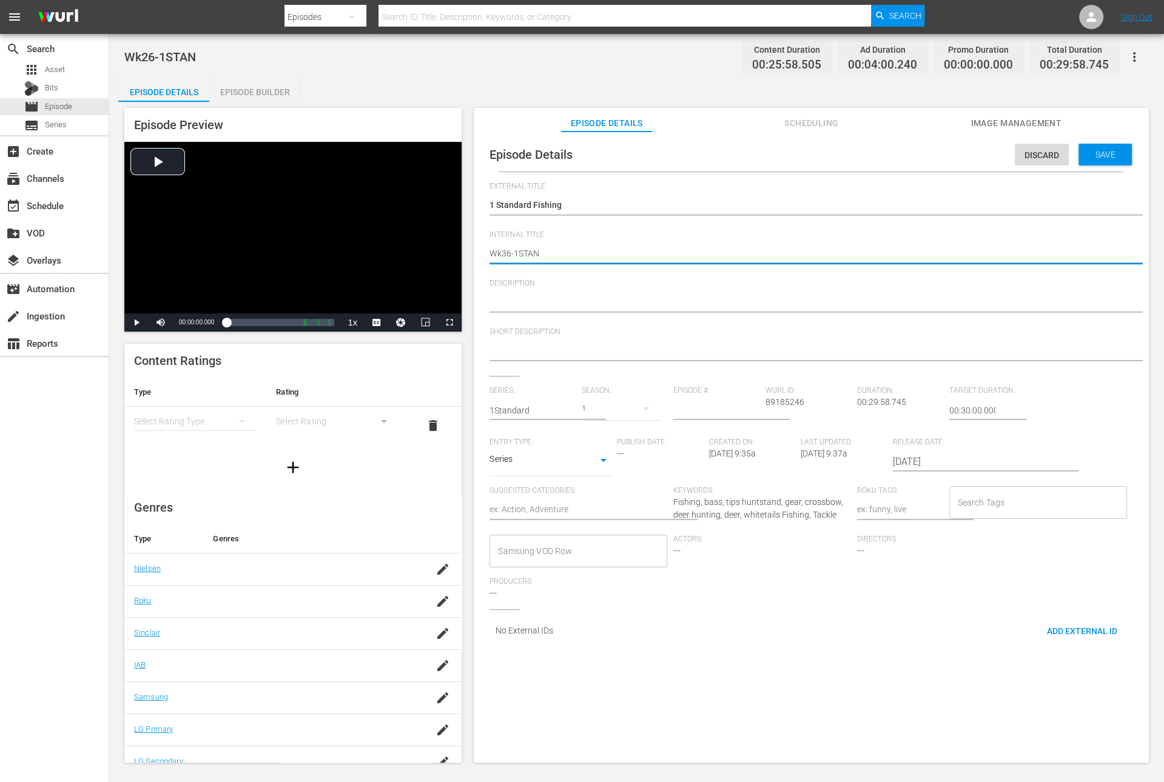
click at [1101, 156] on span "Save" at bounding box center [1105, 155] width 39 height 10
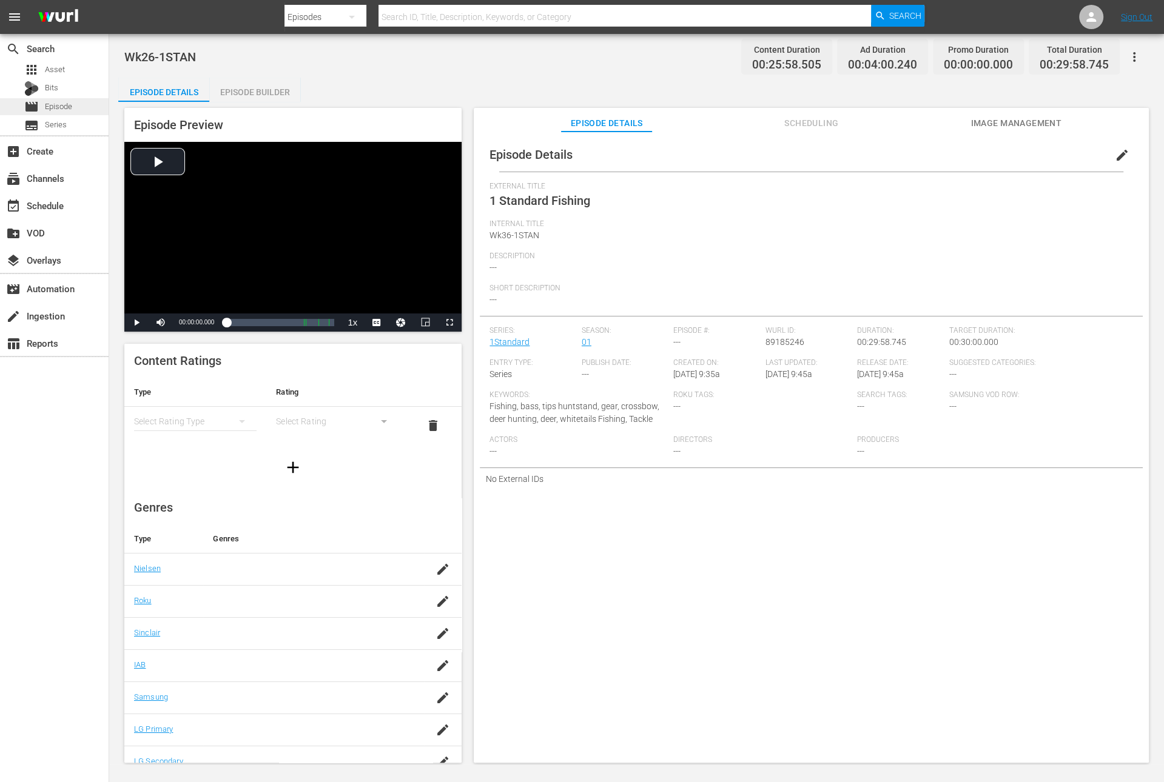
click at [55, 104] on span "Episode" at bounding box center [58, 107] width 27 height 12
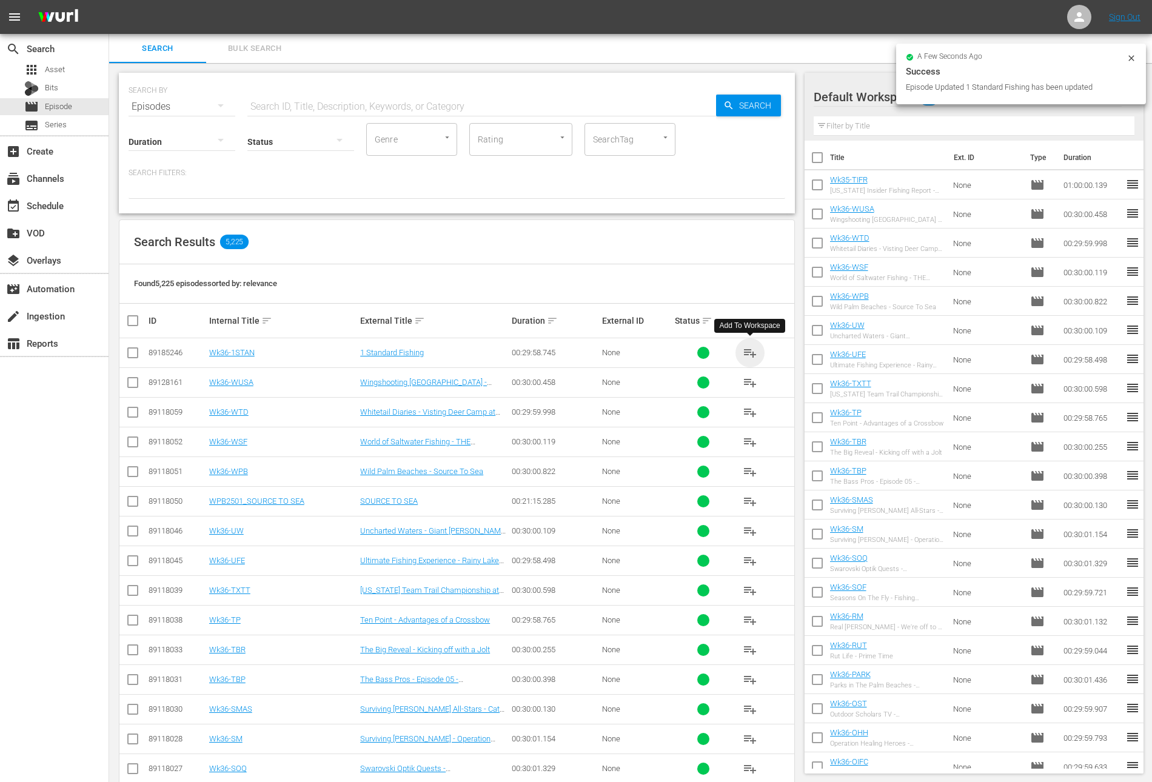
click at [750, 352] on span "playlist_add" at bounding box center [750, 353] width 15 height 15
click at [49, 201] on div "event_available Schedule" at bounding box center [34, 203] width 68 height 11
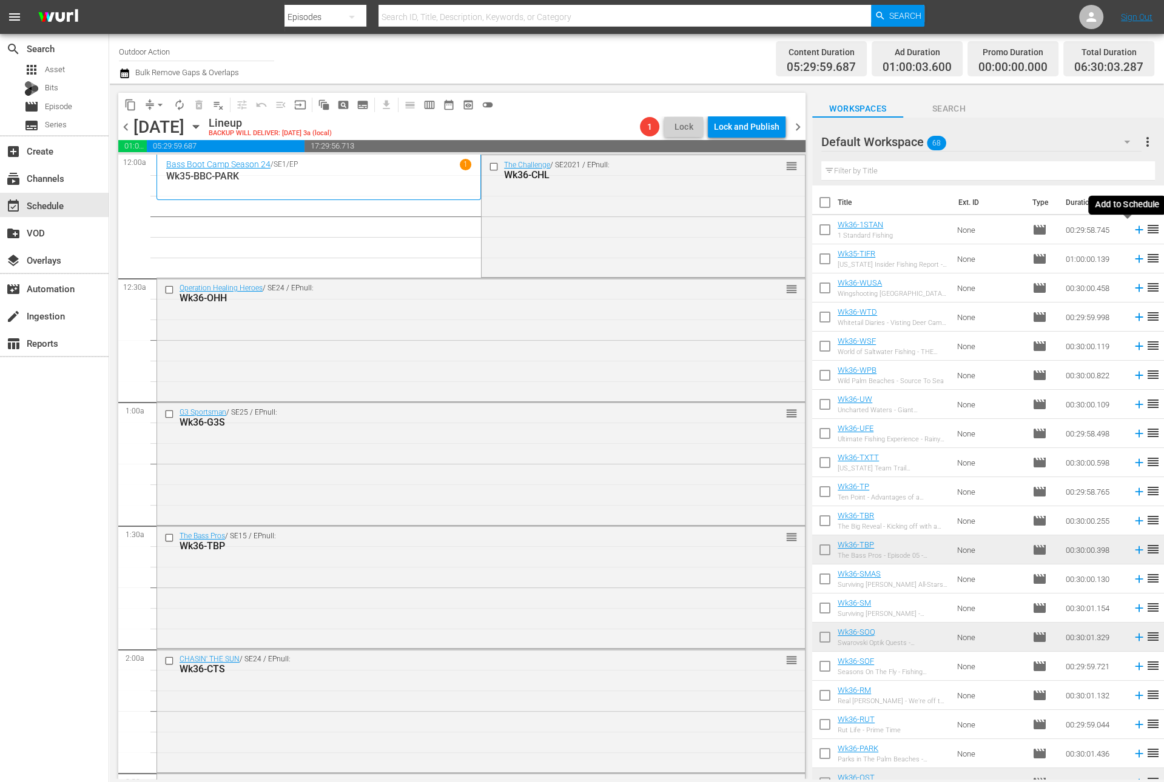
click at [1132, 231] on icon at bounding box center [1138, 229] width 13 height 13
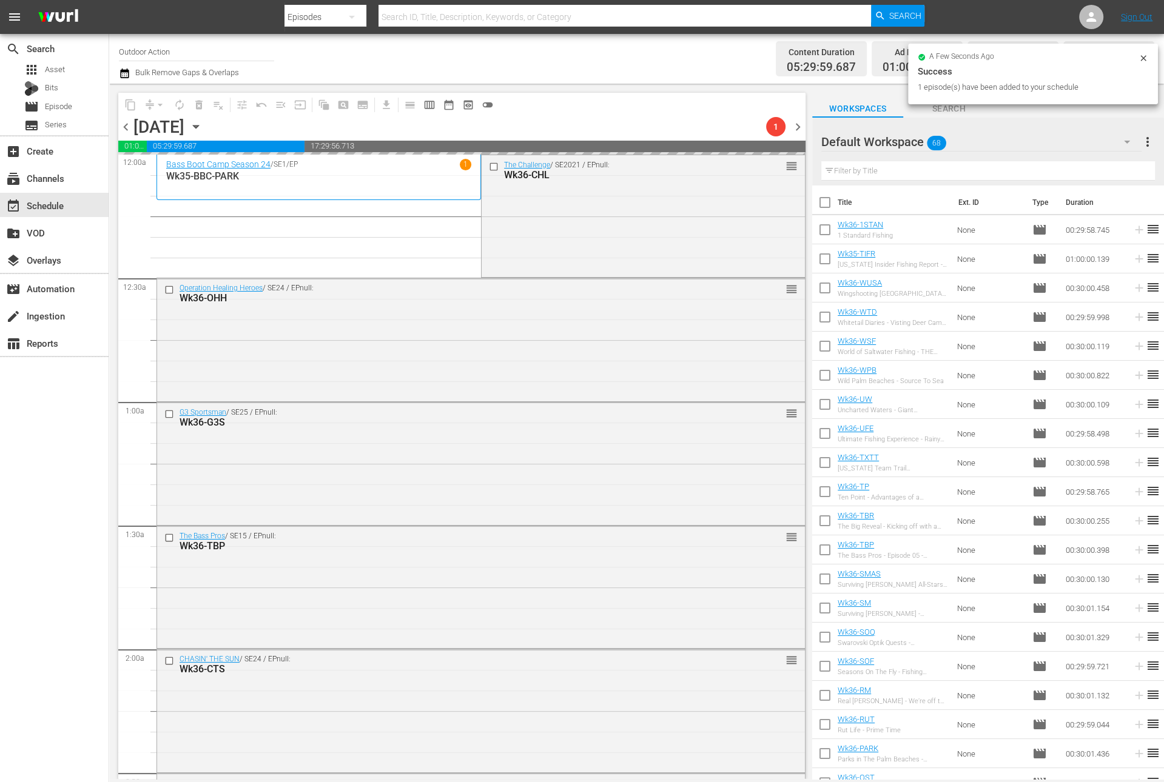
click at [901, 166] on input "text" at bounding box center [988, 170] width 334 height 19
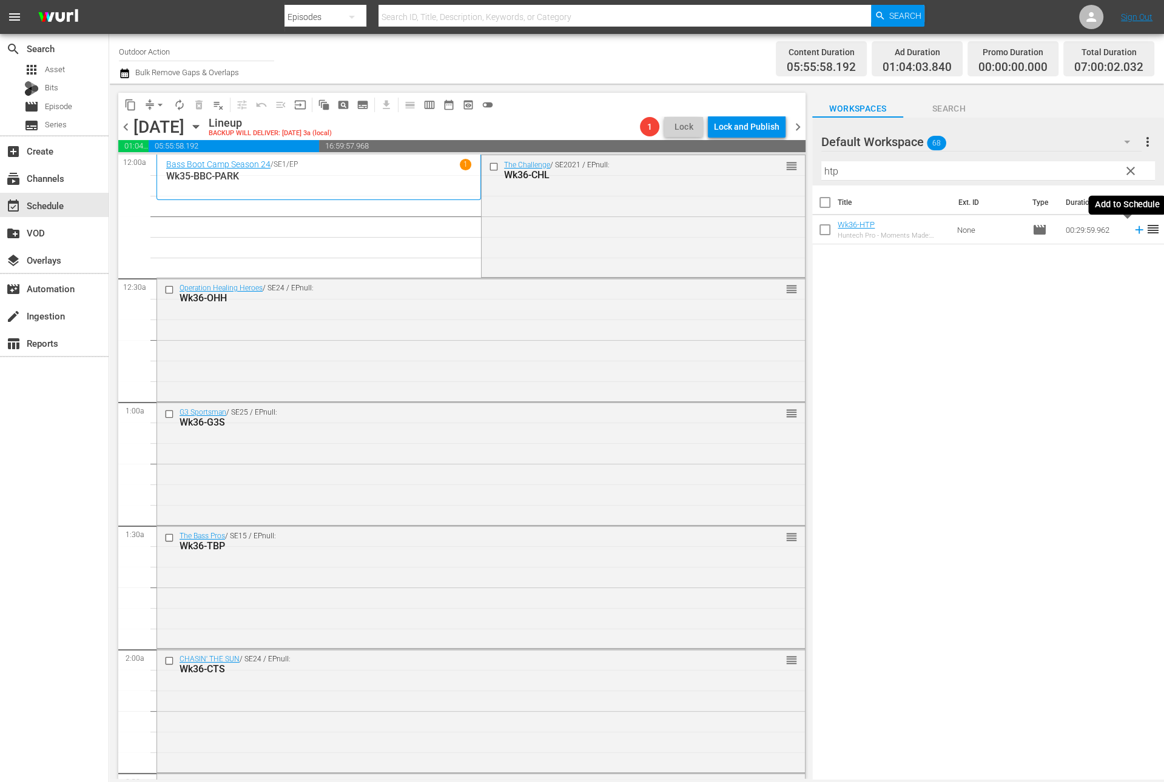
click at [1132, 232] on icon at bounding box center [1138, 229] width 13 height 13
click at [1026, 172] on input "htp" at bounding box center [988, 170] width 334 height 19
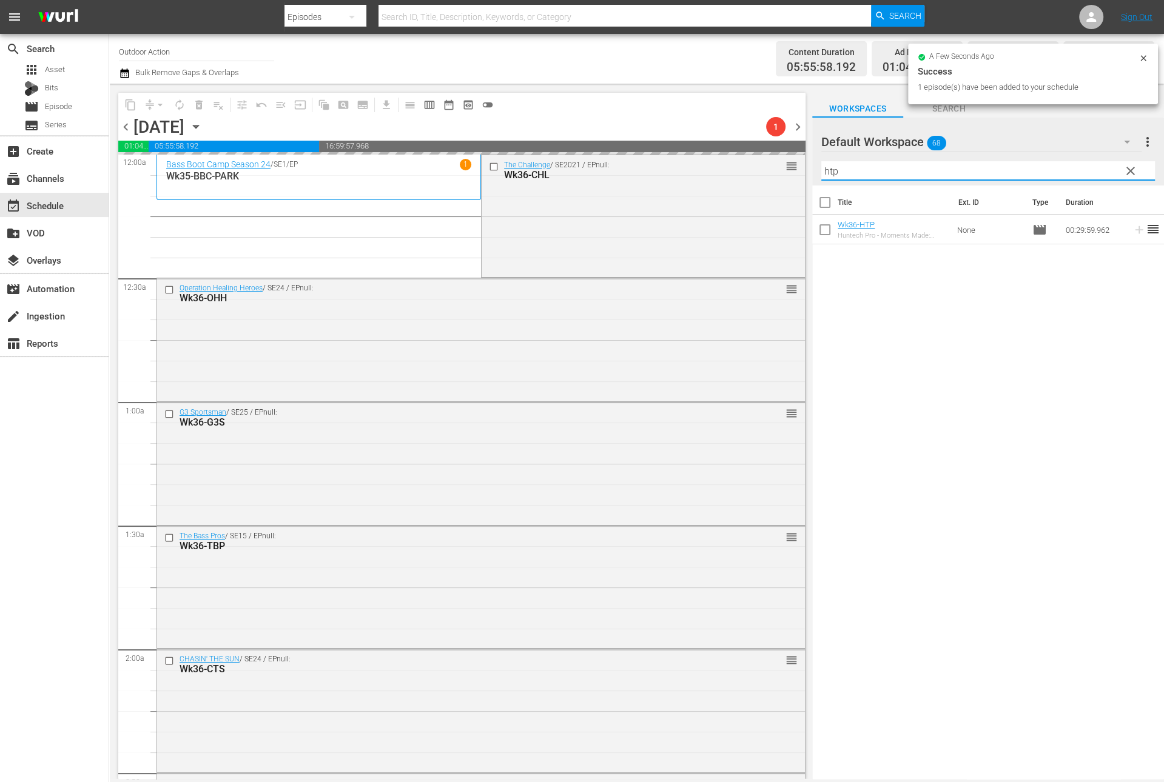
click at [1026, 172] on input "htp" at bounding box center [988, 170] width 334 height 19
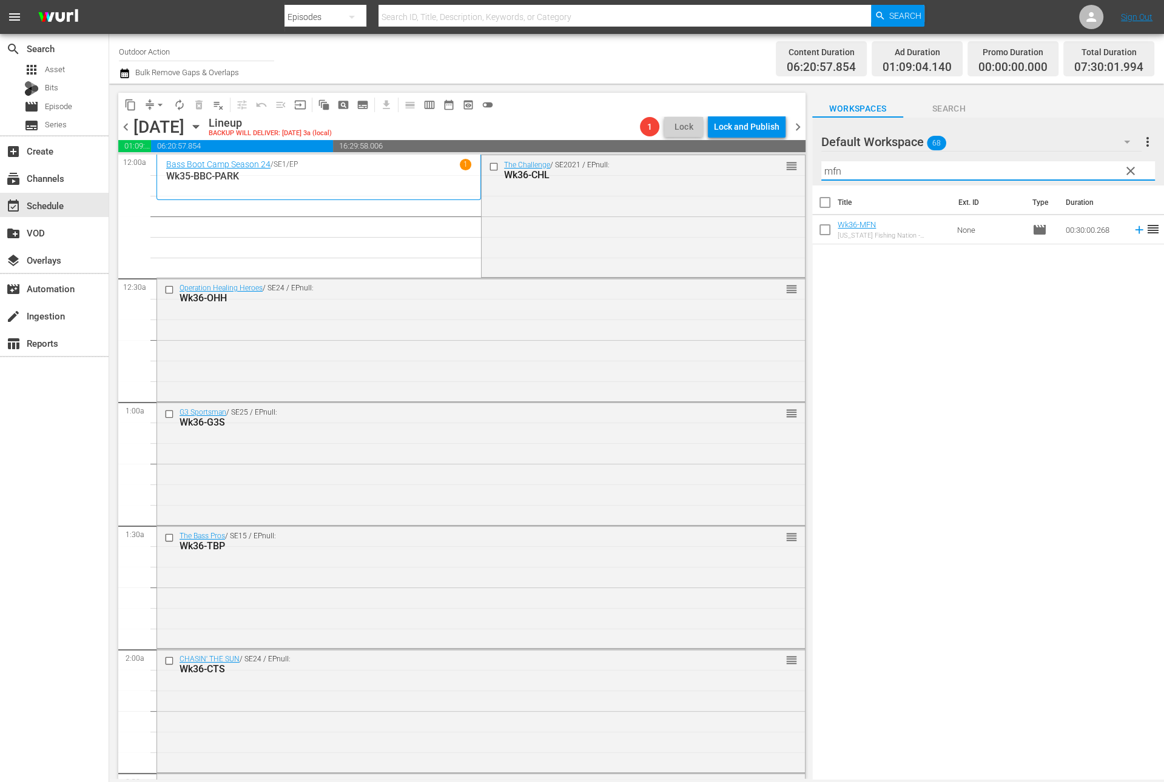
click at [1135, 228] on icon at bounding box center [1139, 230] width 8 height 8
click at [1068, 172] on input "mfn" at bounding box center [988, 170] width 334 height 19
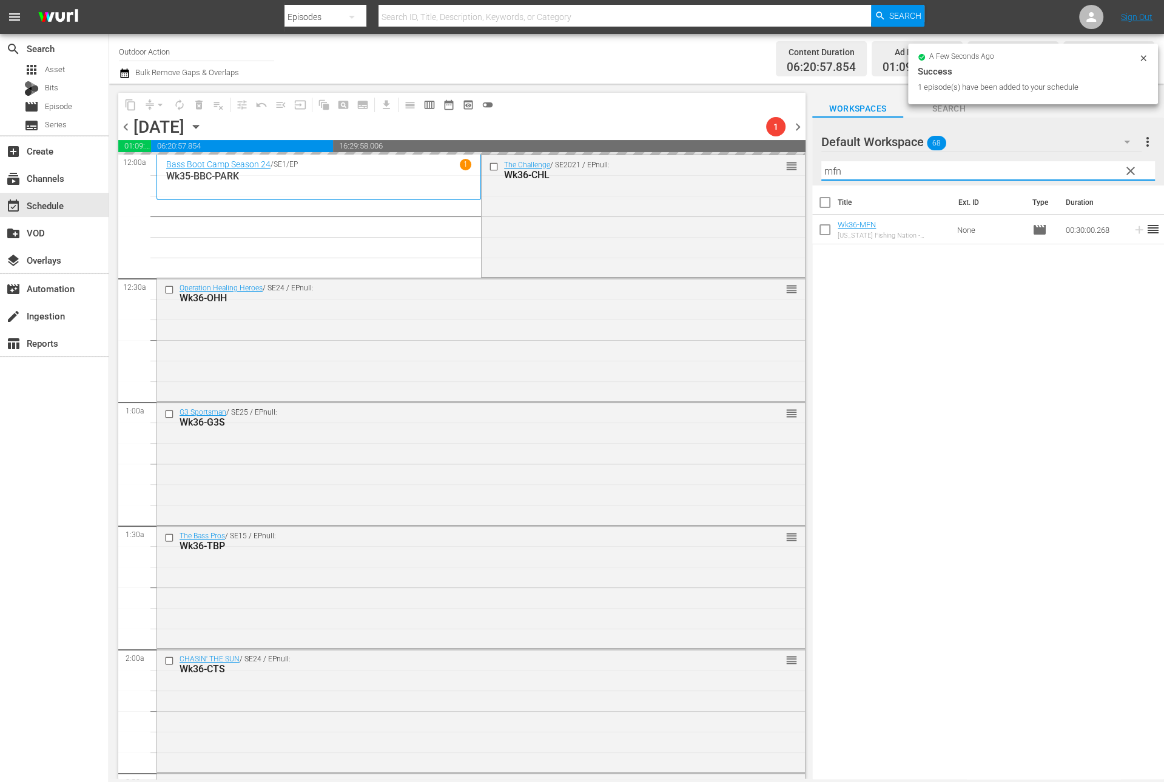
click at [1068, 172] on input "mfn" at bounding box center [988, 170] width 334 height 19
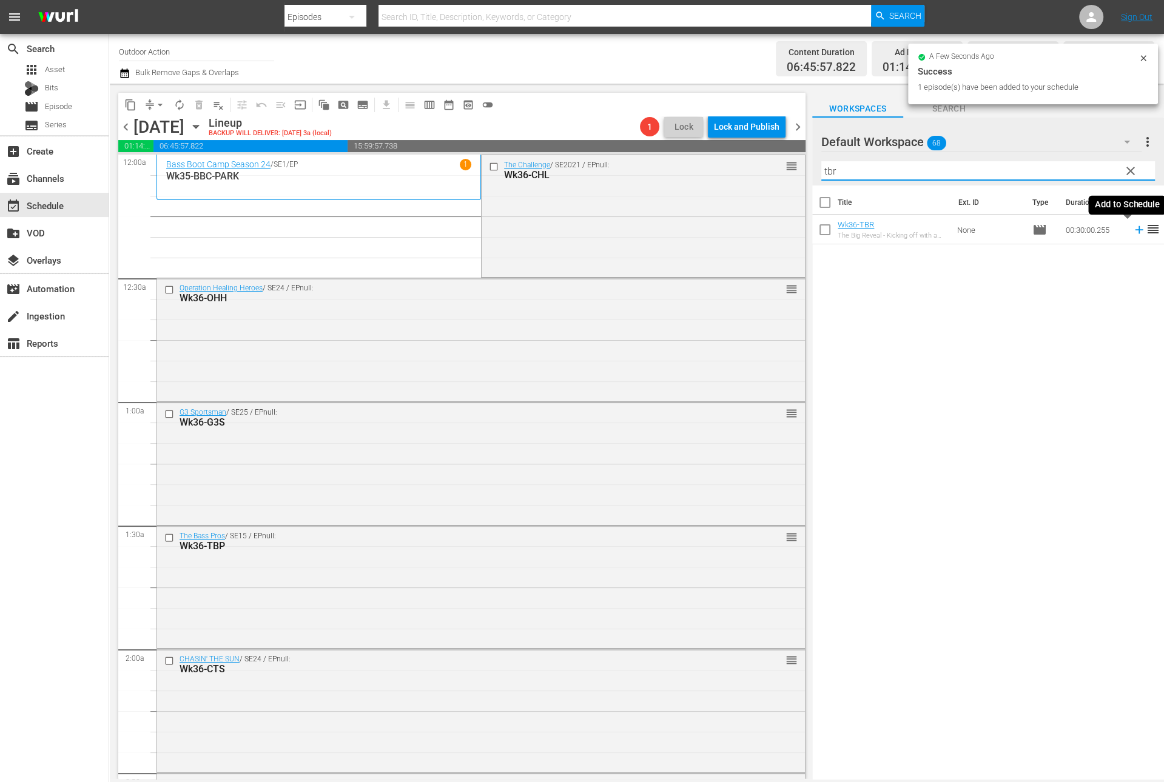
click at [1132, 230] on icon at bounding box center [1138, 229] width 13 height 13
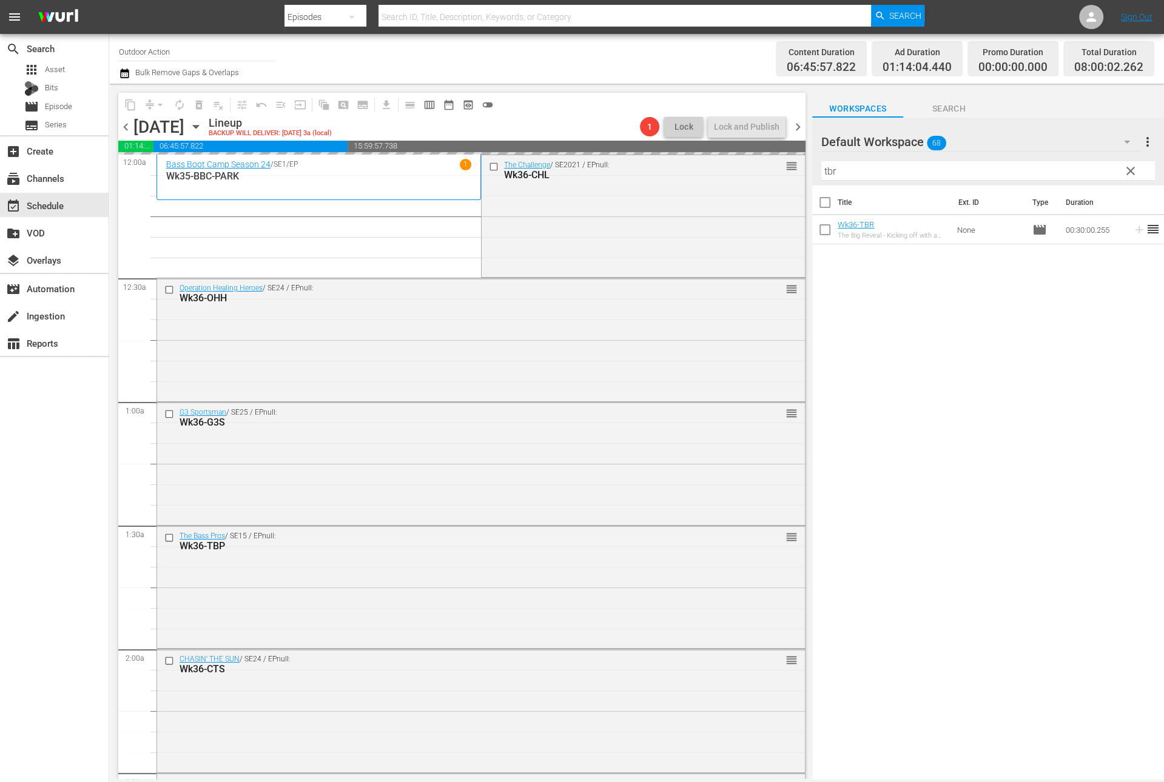
click at [1070, 165] on input "tbr" at bounding box center [988, 170] width 334 height 19
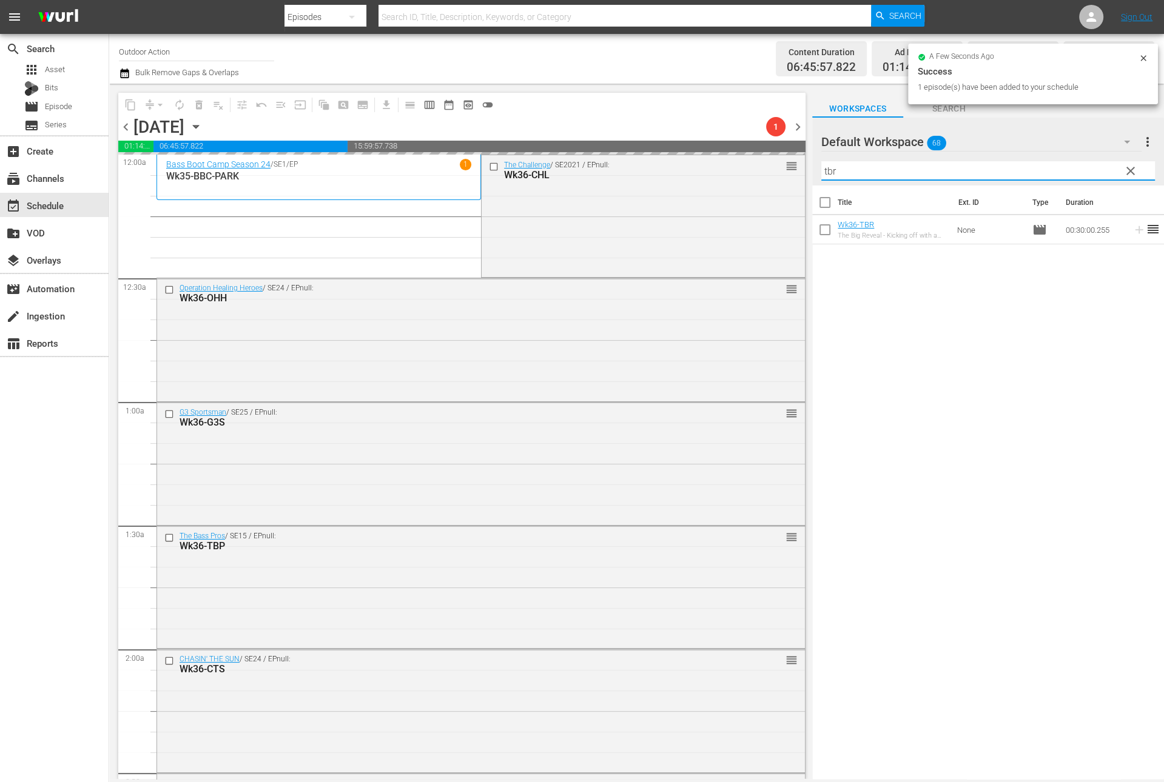
click at [1070, 165] on input "tbr" at bounding box center [988, 170] width 334 height 19
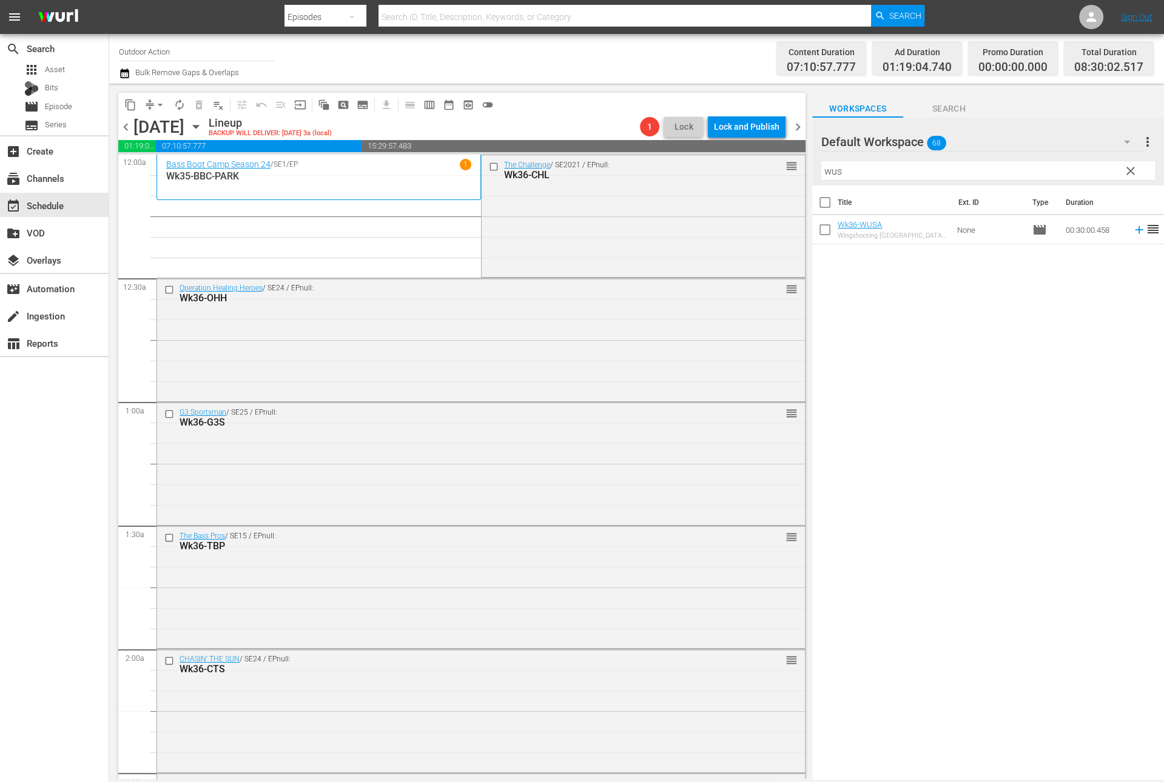
click at [1132, 231] on icon at bounding box center [1138, 229] width 13 height 13
click at [1089, 167] on input "wus" at bounding box center [988, 170] width 334 height 19
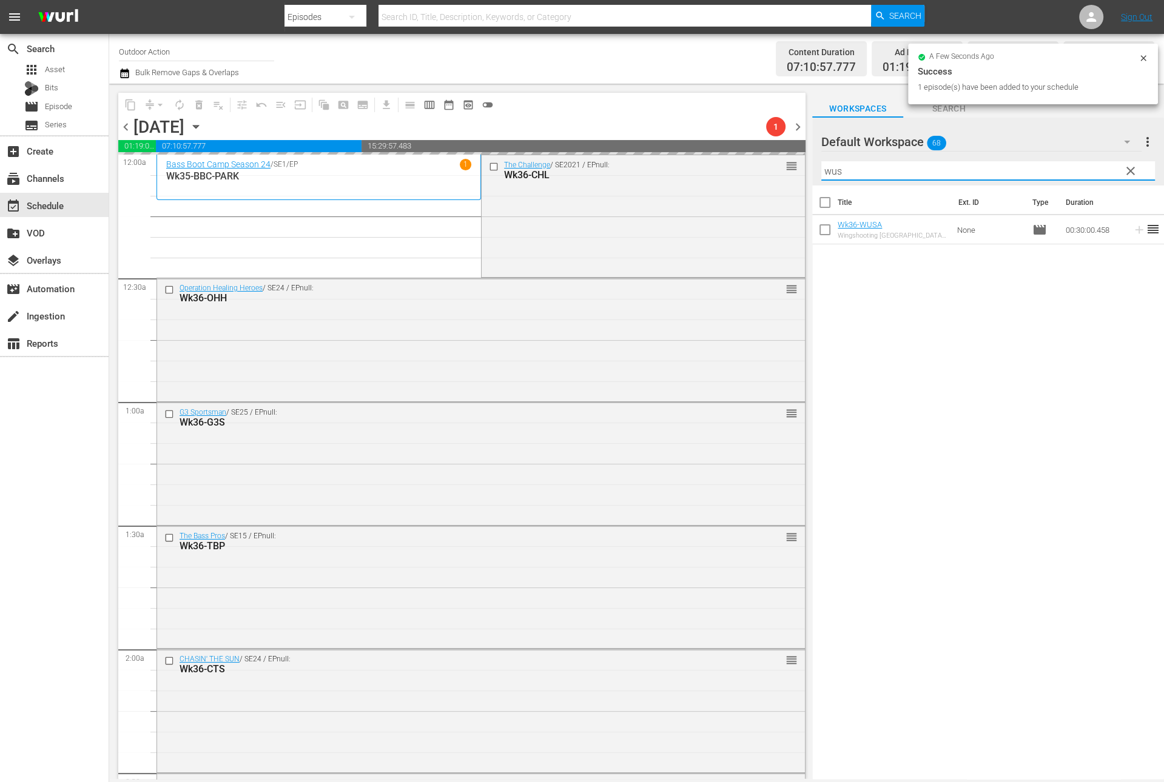
click at [1089, 167] on input "wus" at bounding box center [988, 170] width 334 height 19
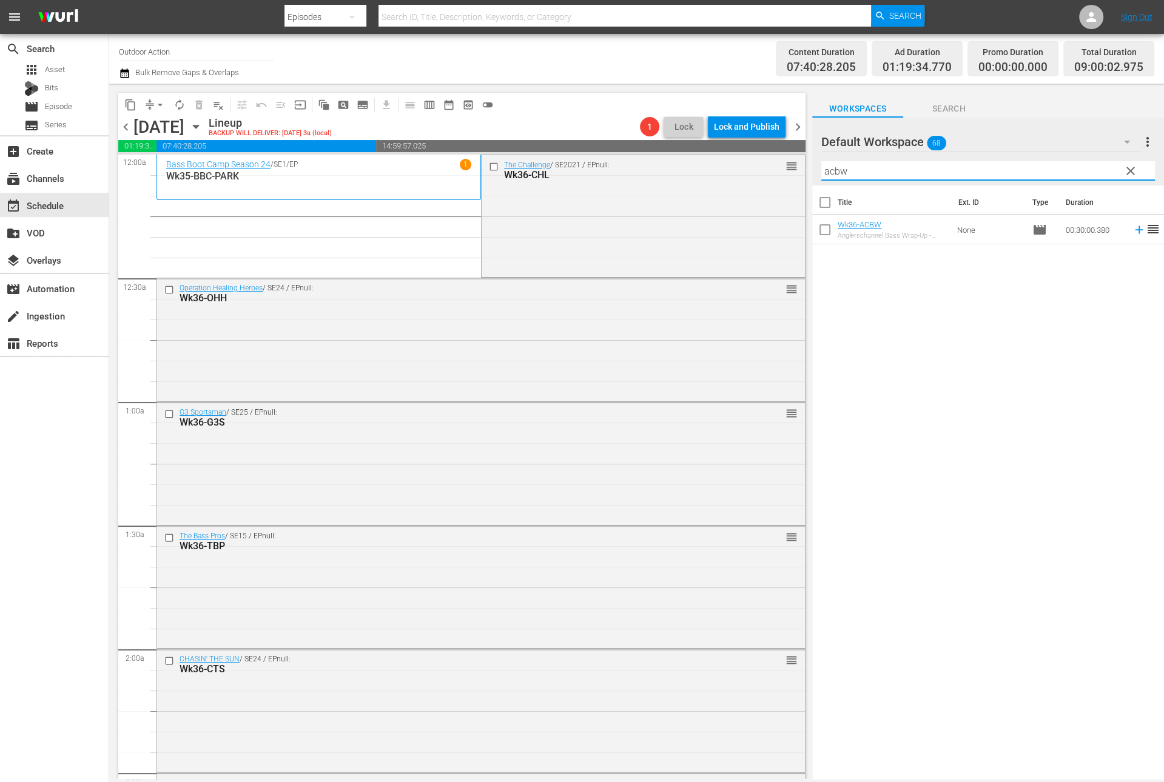
click at [1132, 231] on icon at bounding box center [1138, 229] width 13 height 13
click at [1063, 173] on input "acbw" at bounding box center [988, 170] width 334 height 19
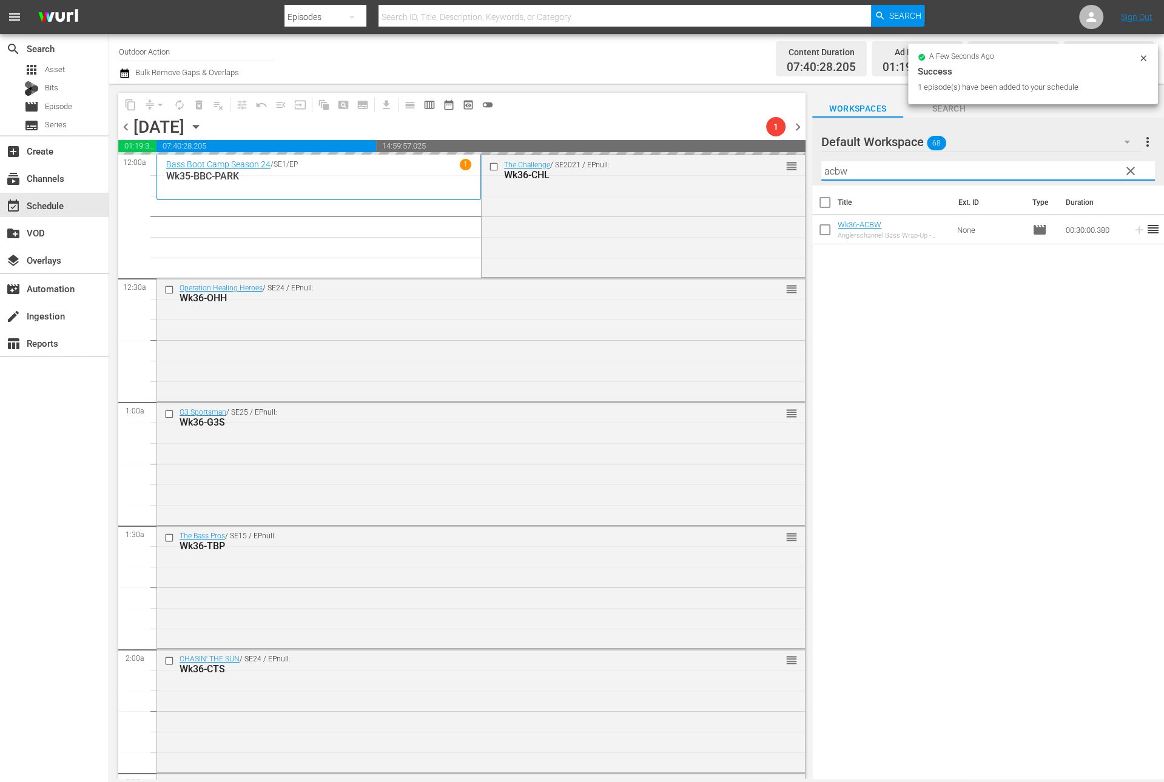
click at [1063, 173] on input "acbw" at bounding box center [988, 170] width 334 height 19
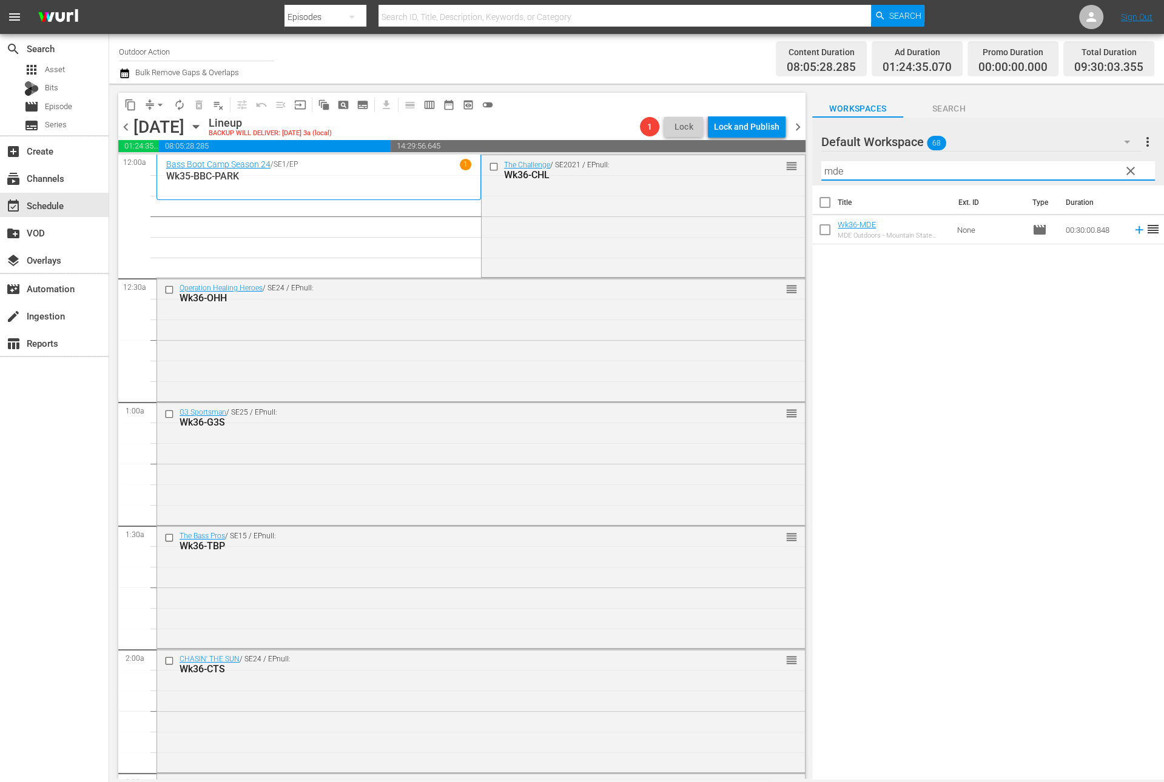
click at [1132, 228] on icon at bounding box center [1138, 229] width 13 height 13
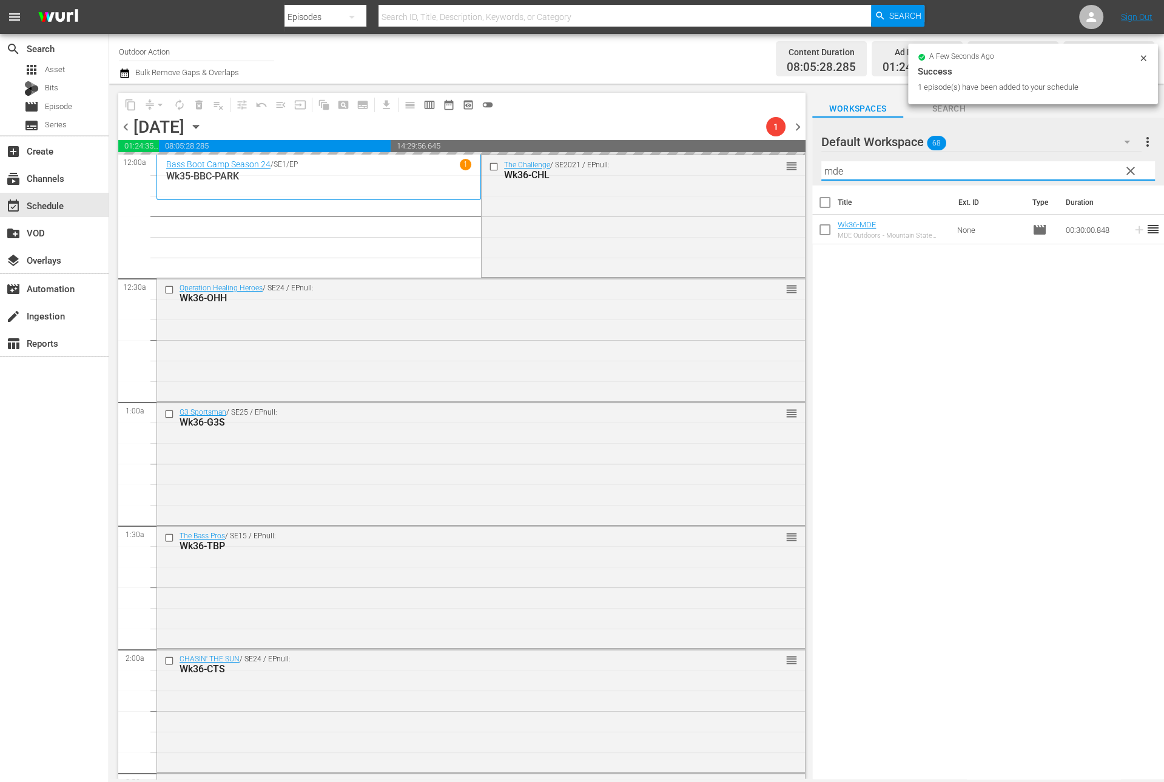
click at [1087, 173] on input "mde" at bounding box center [988, 170] width 334 height 19
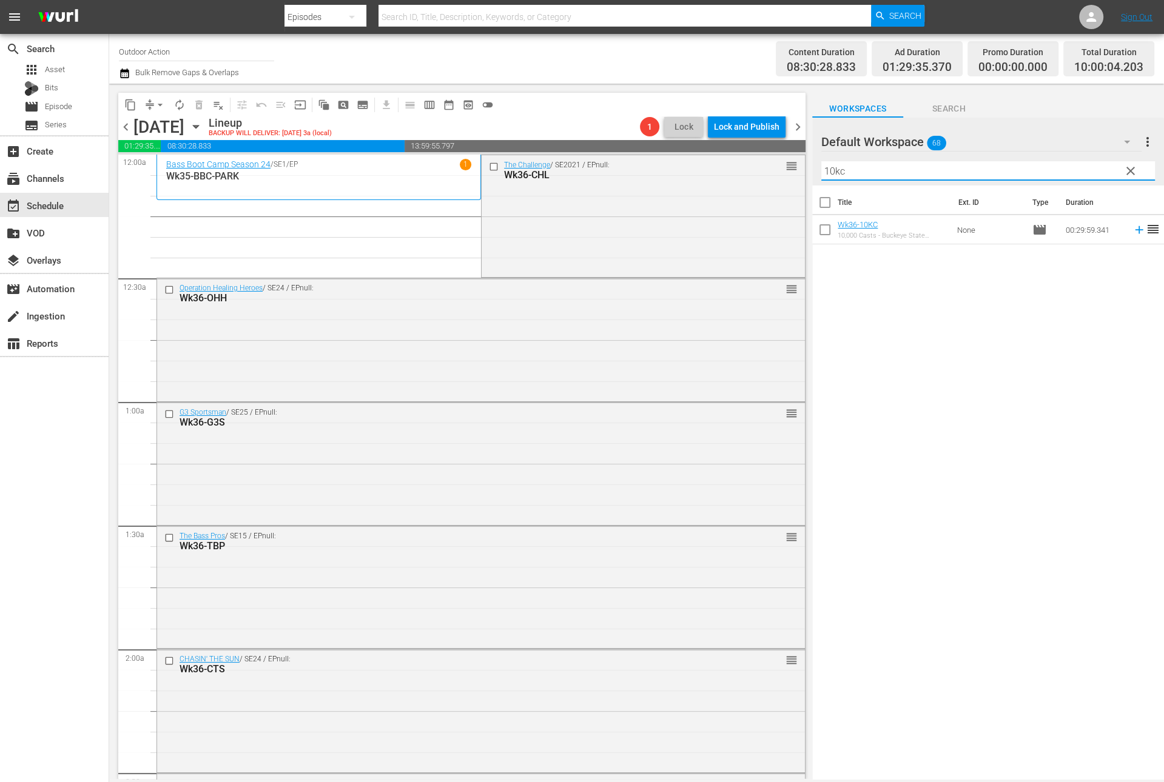
click at [1132, 233] on icon at bounding box center [1138, 229] width 13 height 13
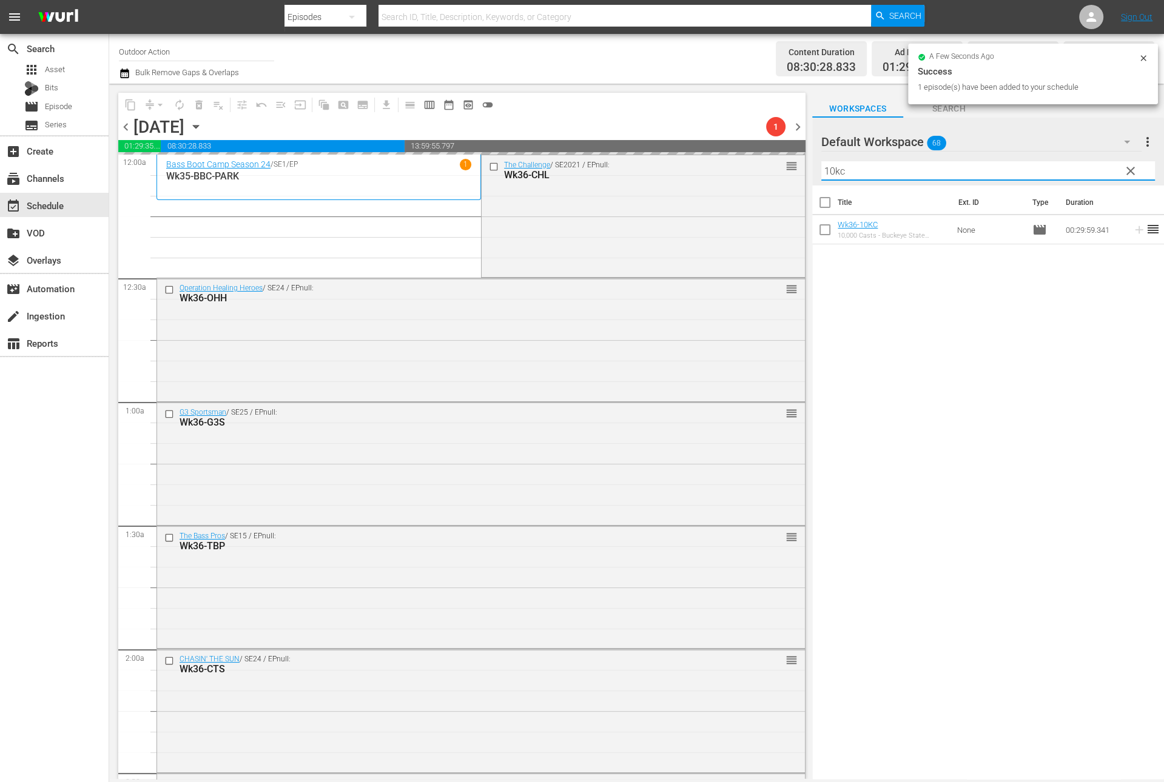
click at [1036, 176] on input "10kc" at bounding box center [988, 170] width 334 height 19
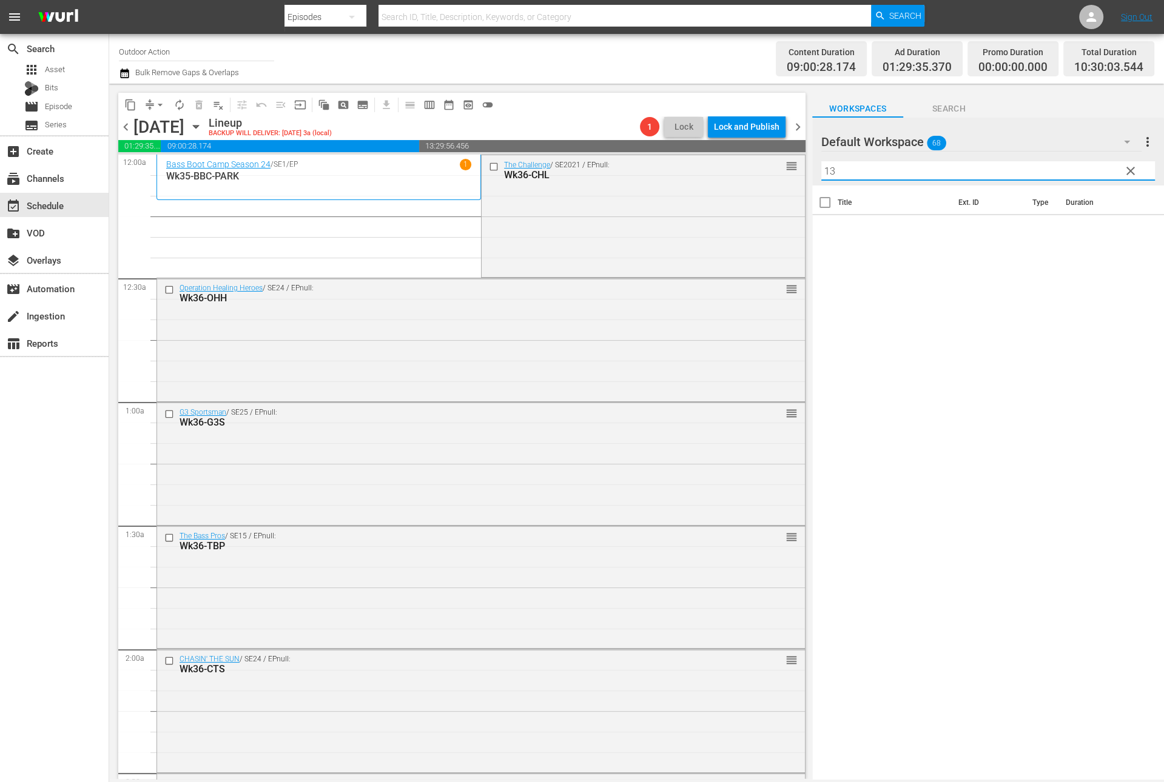
type input "1"
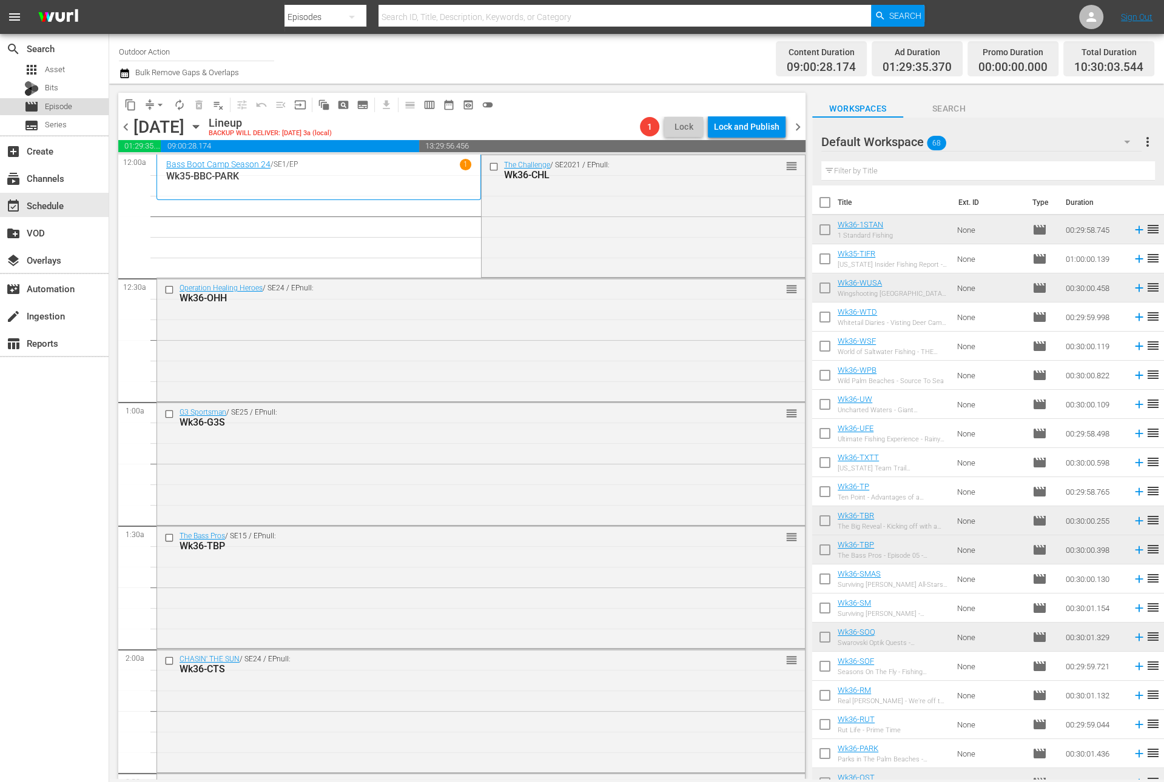
click at [60, 103] on span "Episode" at bounding box center [58, 107] width 27 height 12
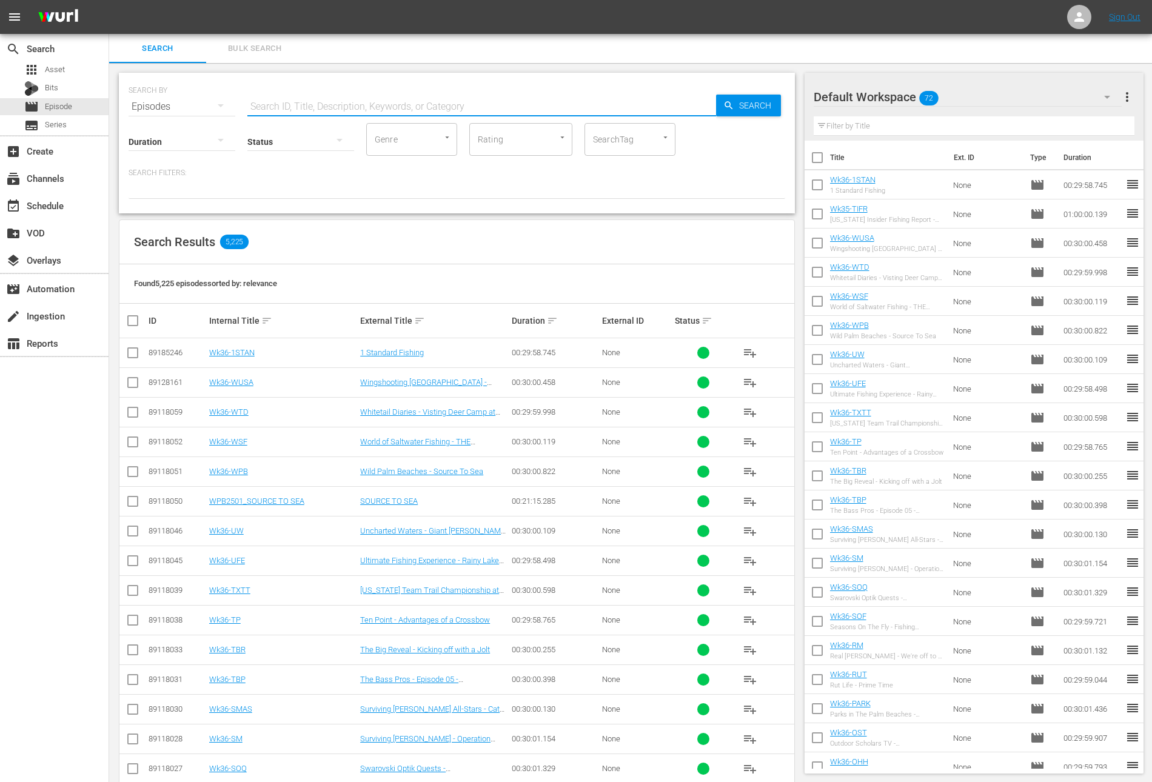
click at [288, 104] on input "text" at bounding box center [481, 106] width 469 height 29
type input "13fish"
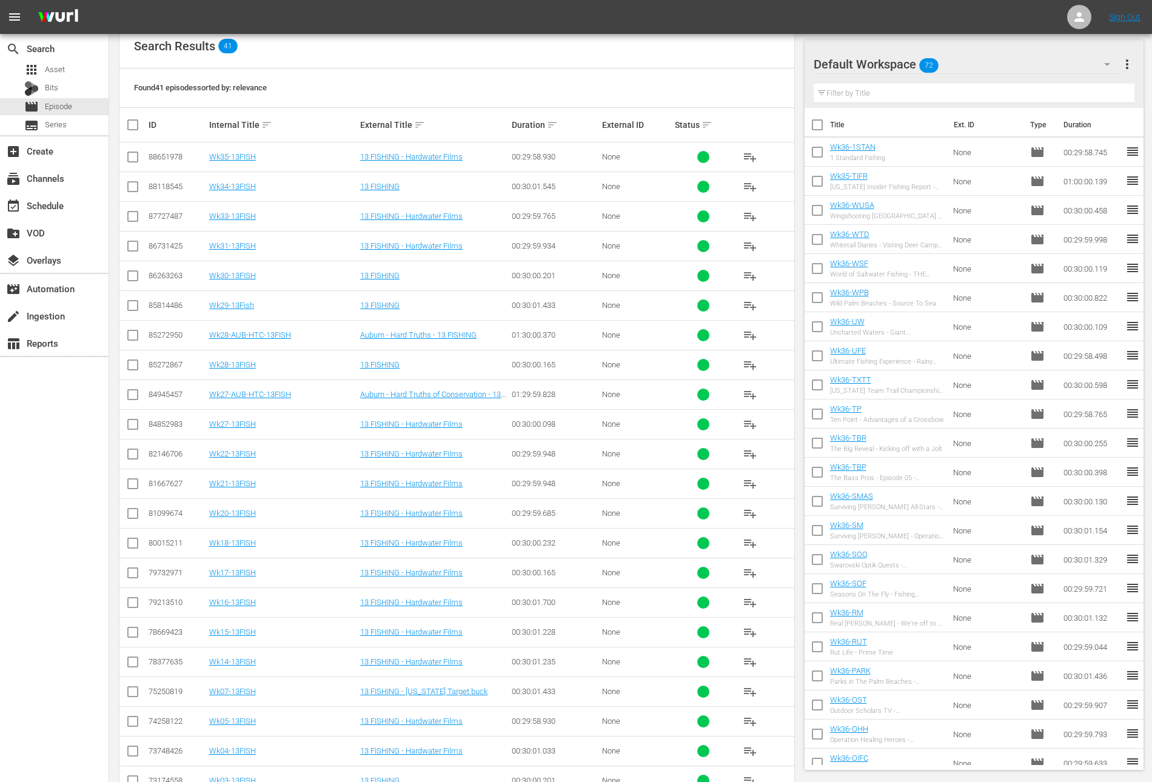
scroll to position [786, 0]
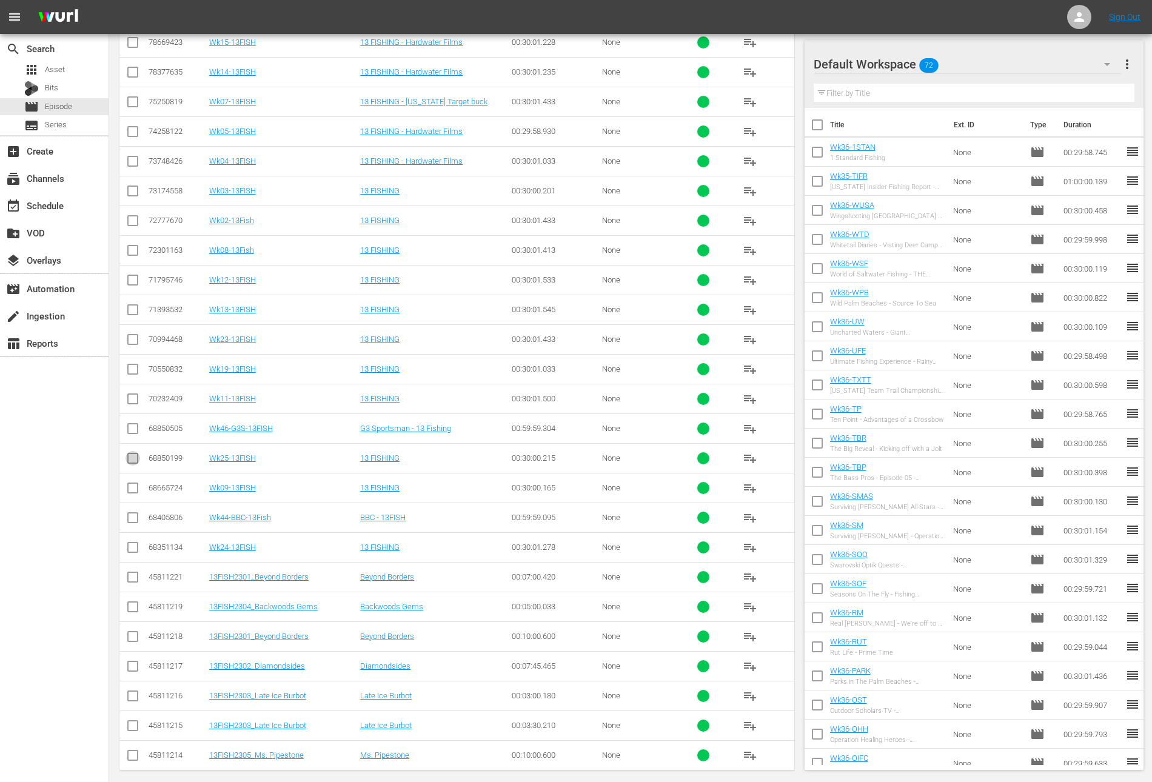
click at [129, 454] on input "checkbox" at bounding box center [133, 461] width 15 height 15
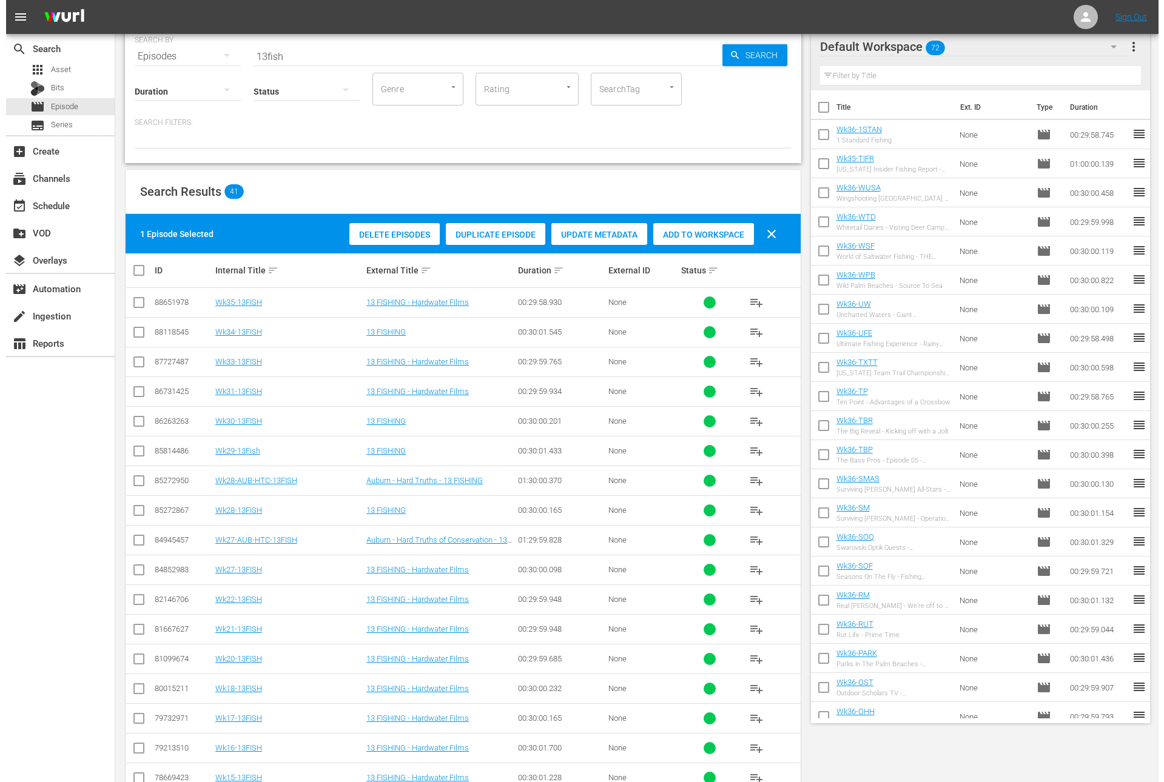
scroll to position [0, 0]
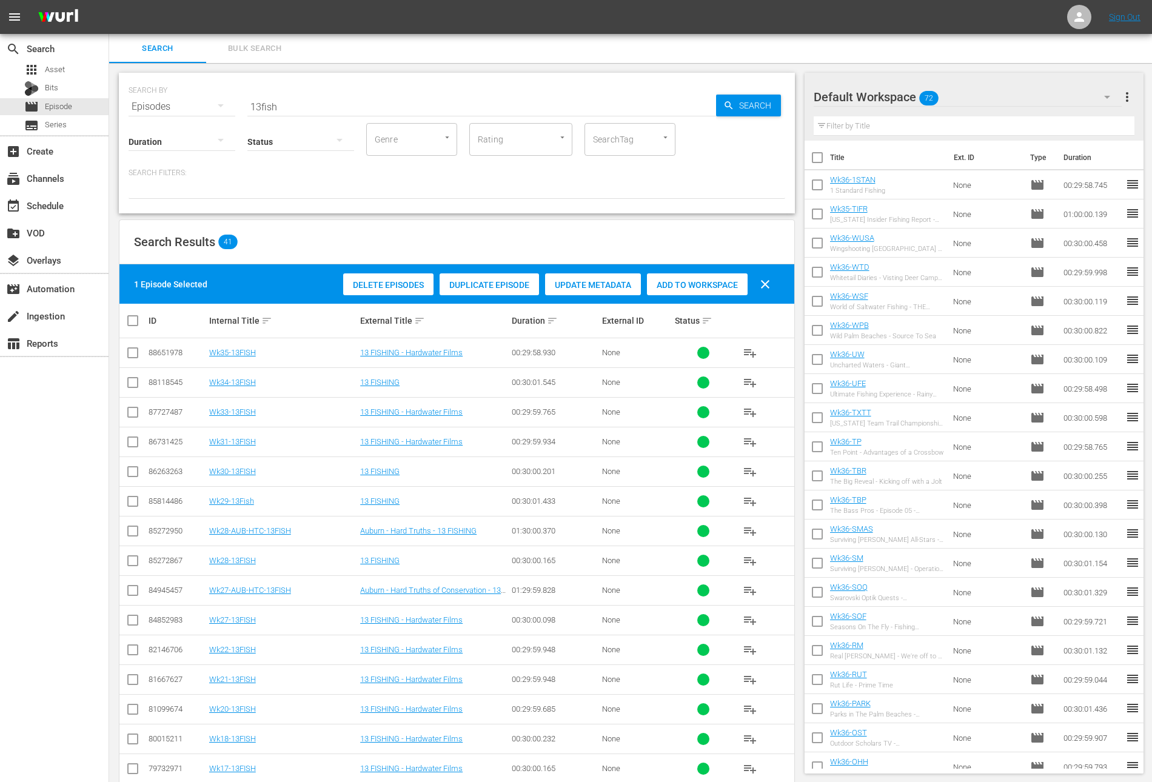
click at [477, 285] on span "Duplicate Episode" at bounding box center [489, 285] width 99 height 10
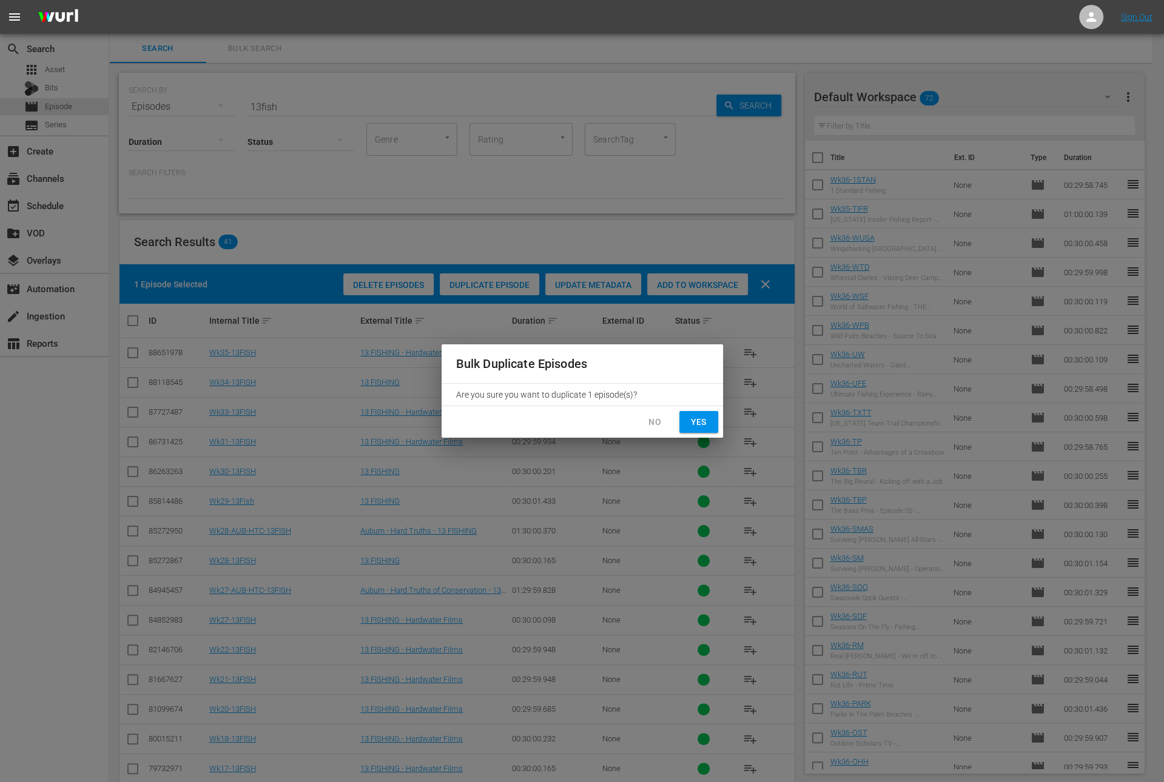
click at [700, 418] on span "Yes" at bounding box center [698, 422] width 19 height 15
checkbox input "false"
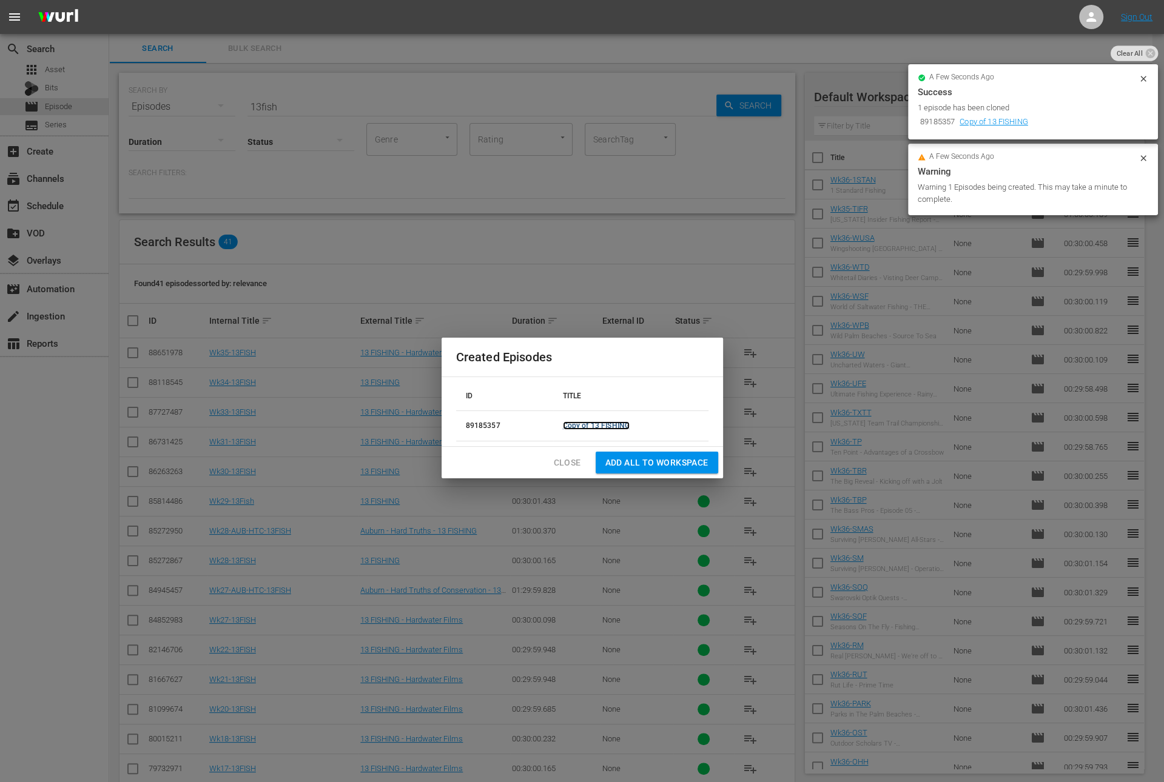
click at [605, 425] on link "Copy of 13 FISHING" at bounding box center [596, 425] width 67 height 8
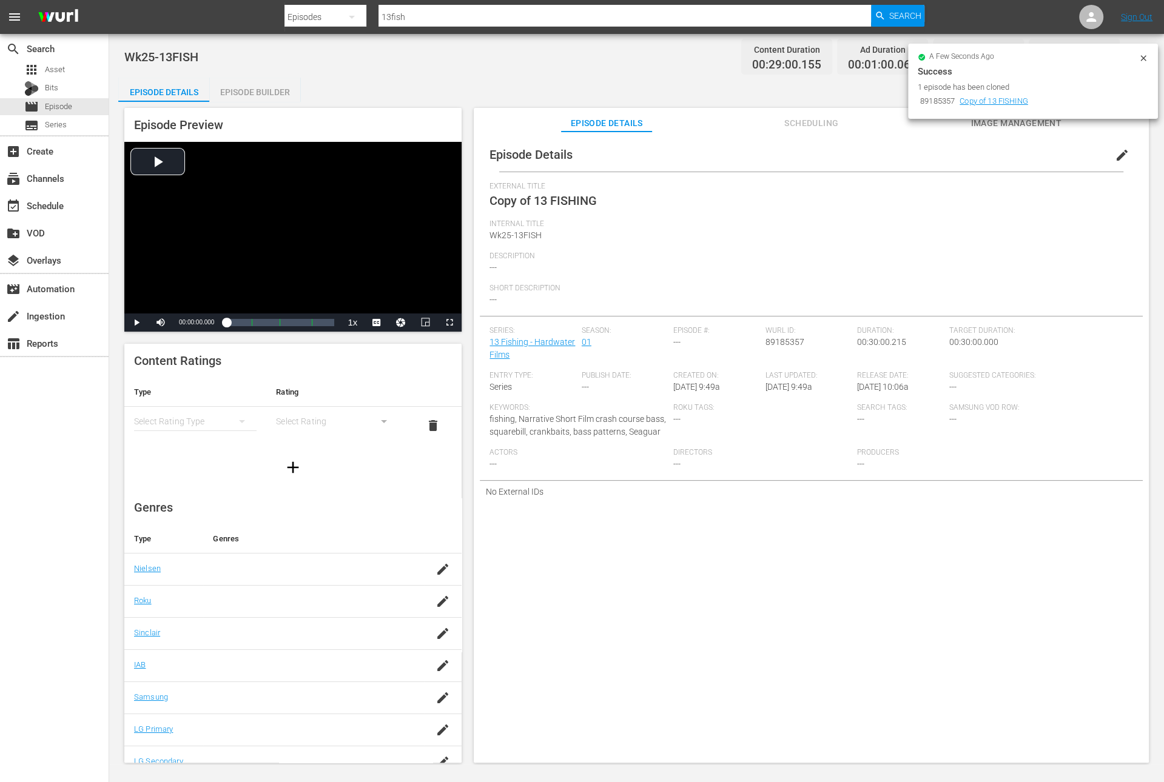
click at [1115, 159] on span "edit" at bounding box center [1122, 155] width 15 height 15
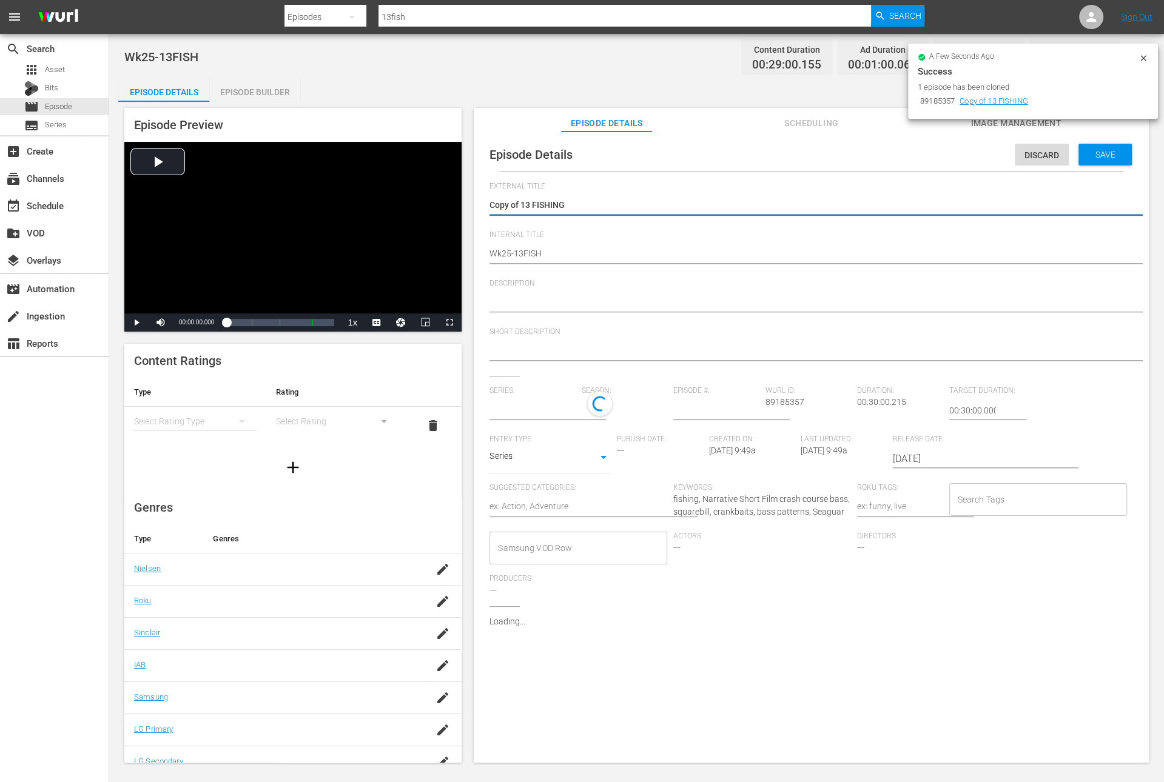
type input "13 Fishing - Hardwater Films"
click at [519, 206] on textarea "Copy of 13 FISHING" at bounding box center [807, 206] width 637 height 15
type textarea "Copy of13 FISHING"
type textarea "Copy o13 FISHING"
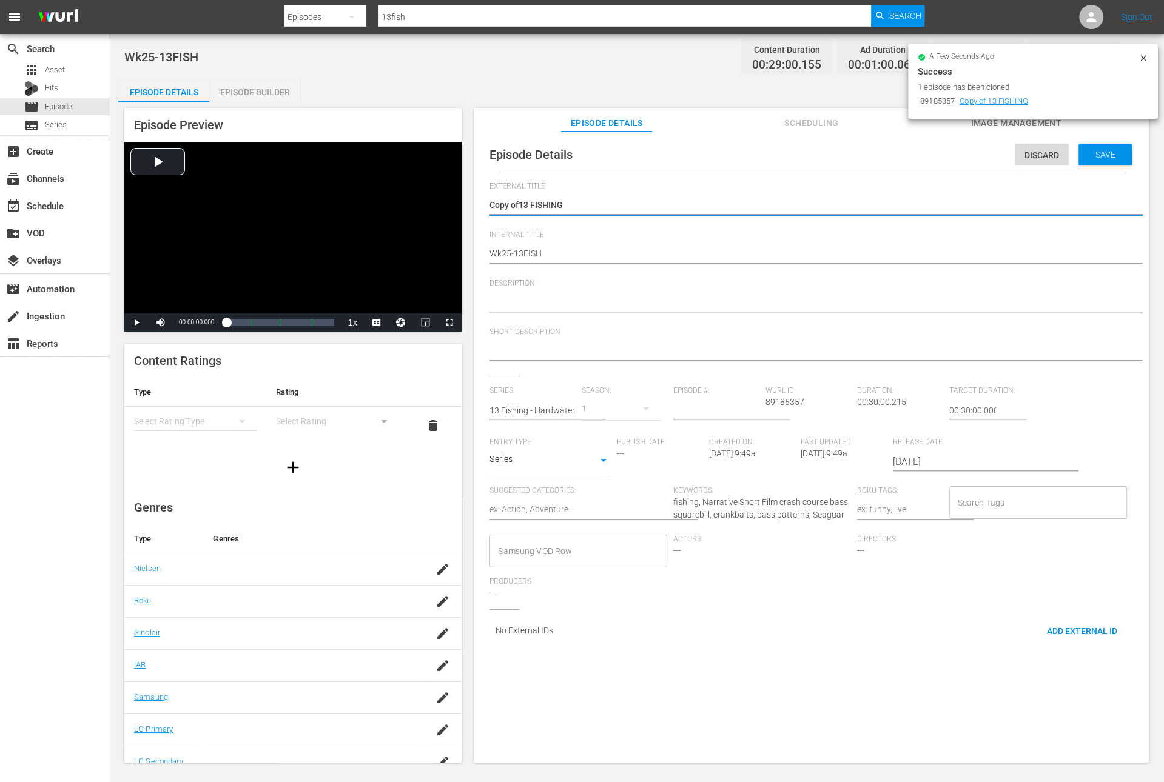
type textarea "Copy o13 FISHING"
type textarea "Copy 13 FISHING"
type textarea "Copy13 FISHING"
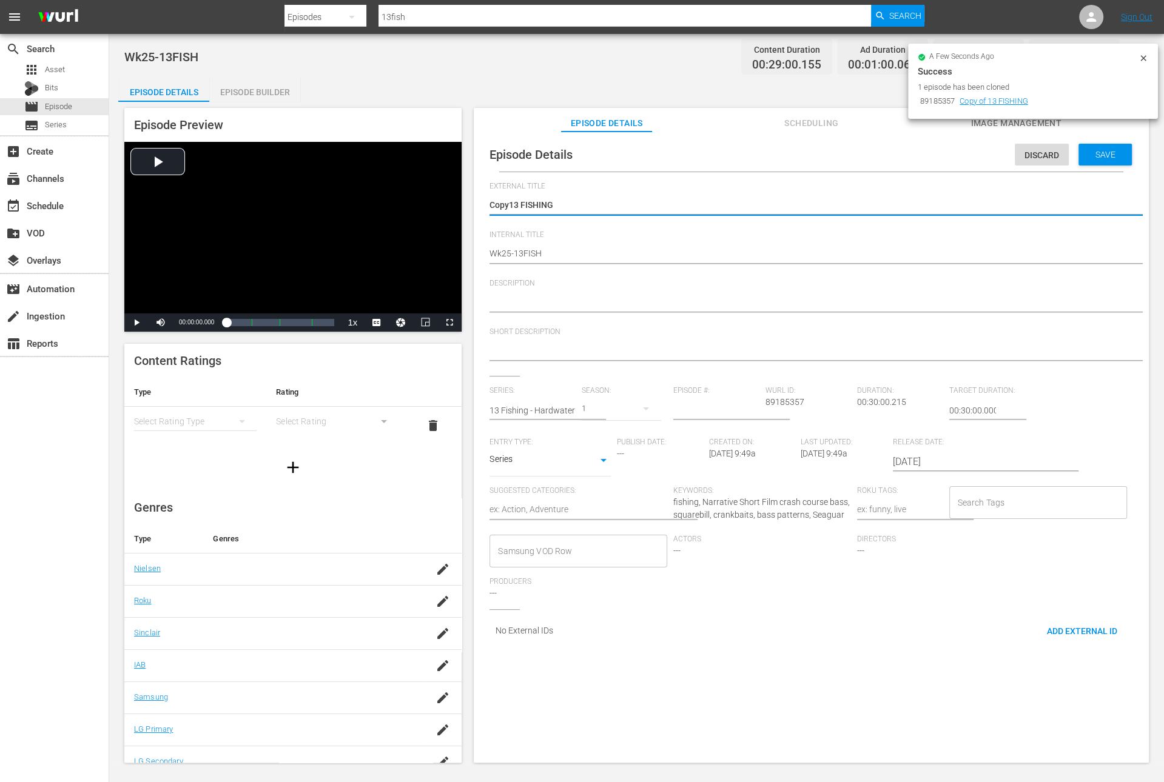
type textarea "Cop13 FISHING"
type textarea "Co13 FISHING"
type textarea "C13 FISHING"
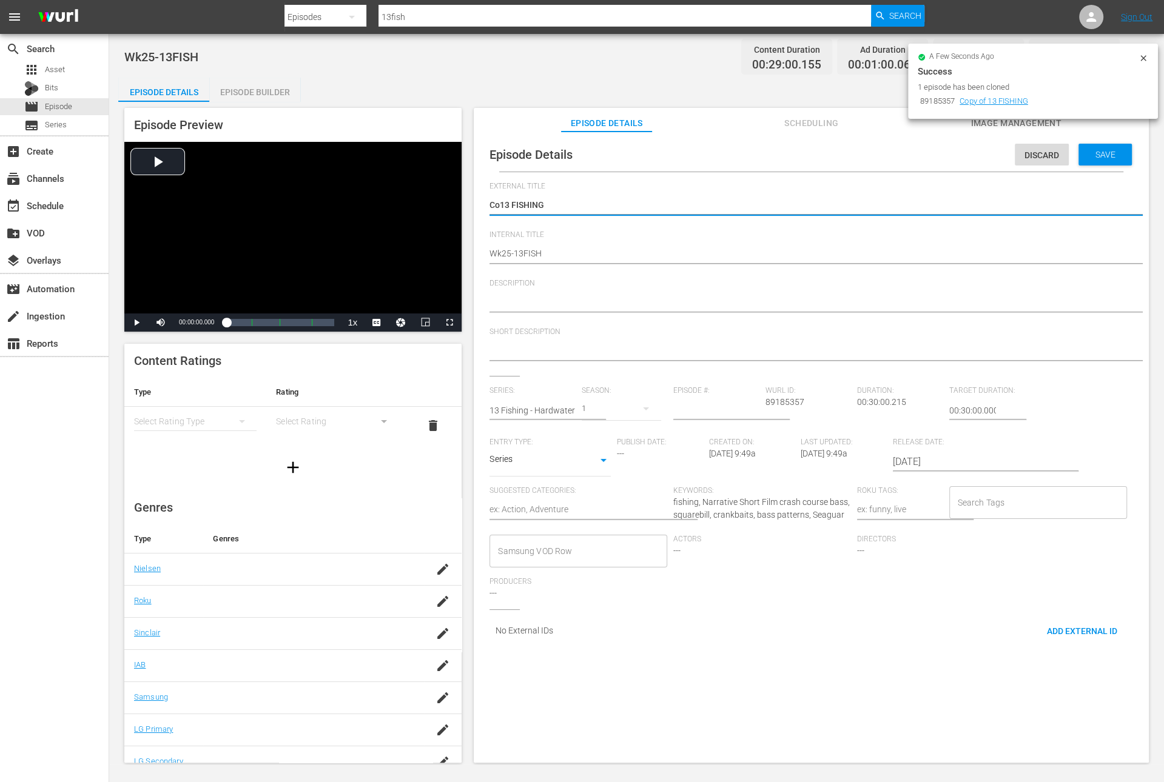
type textarea "C13 FISHING"
type textarea "13 FISHING"
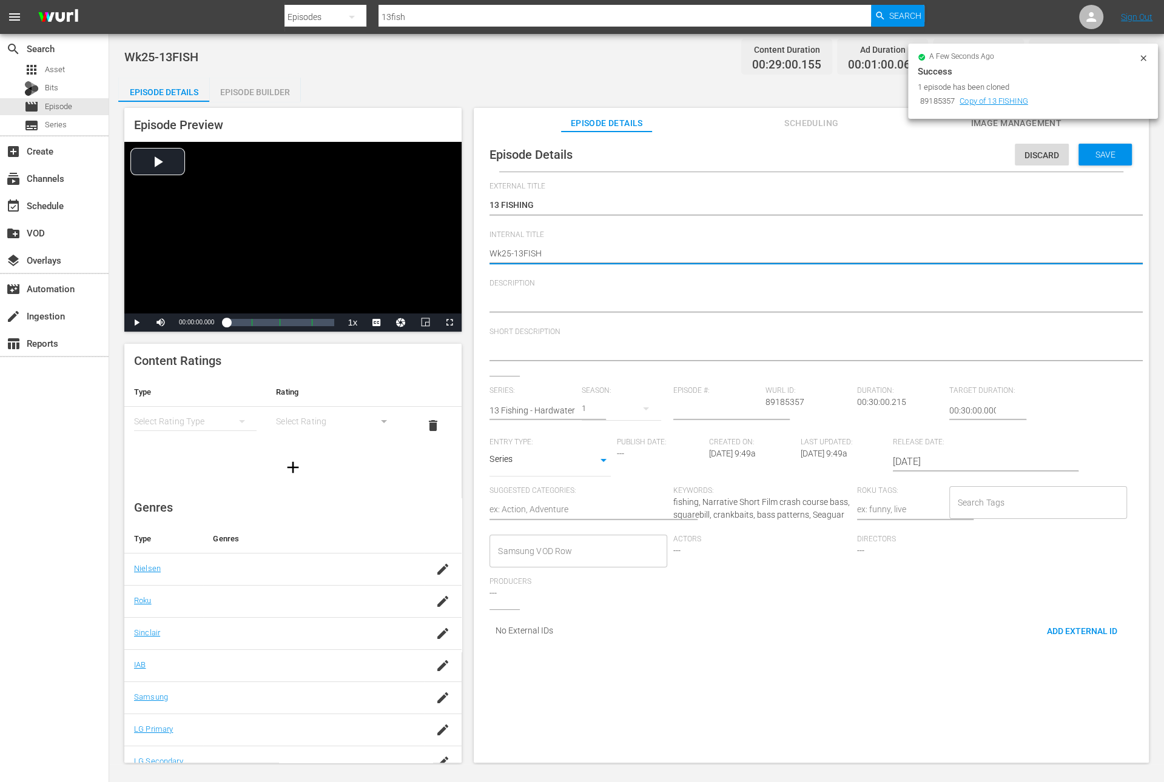
type textarea "Wk2-13FISH"
type textarea "Wk-13FISH"
type textarea "Wk3-13FISH"
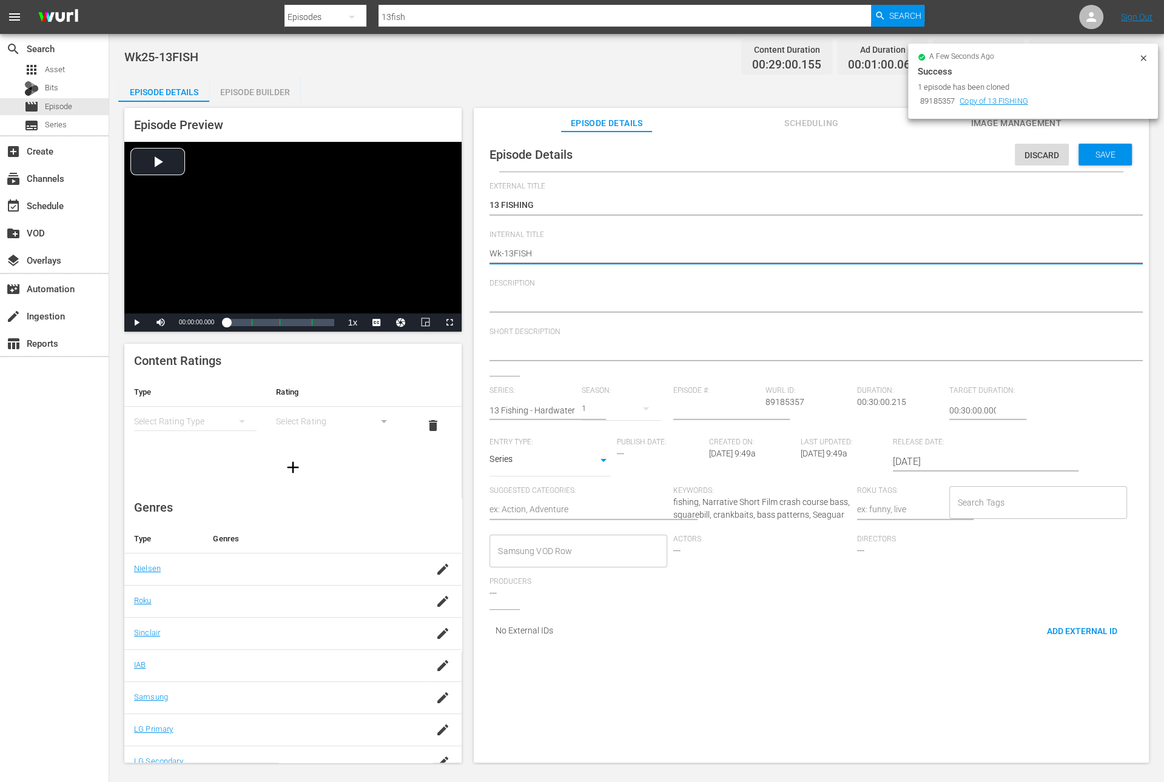
type textarea "Wk3-13FISH"
type textarea "Wk36-13FISH"
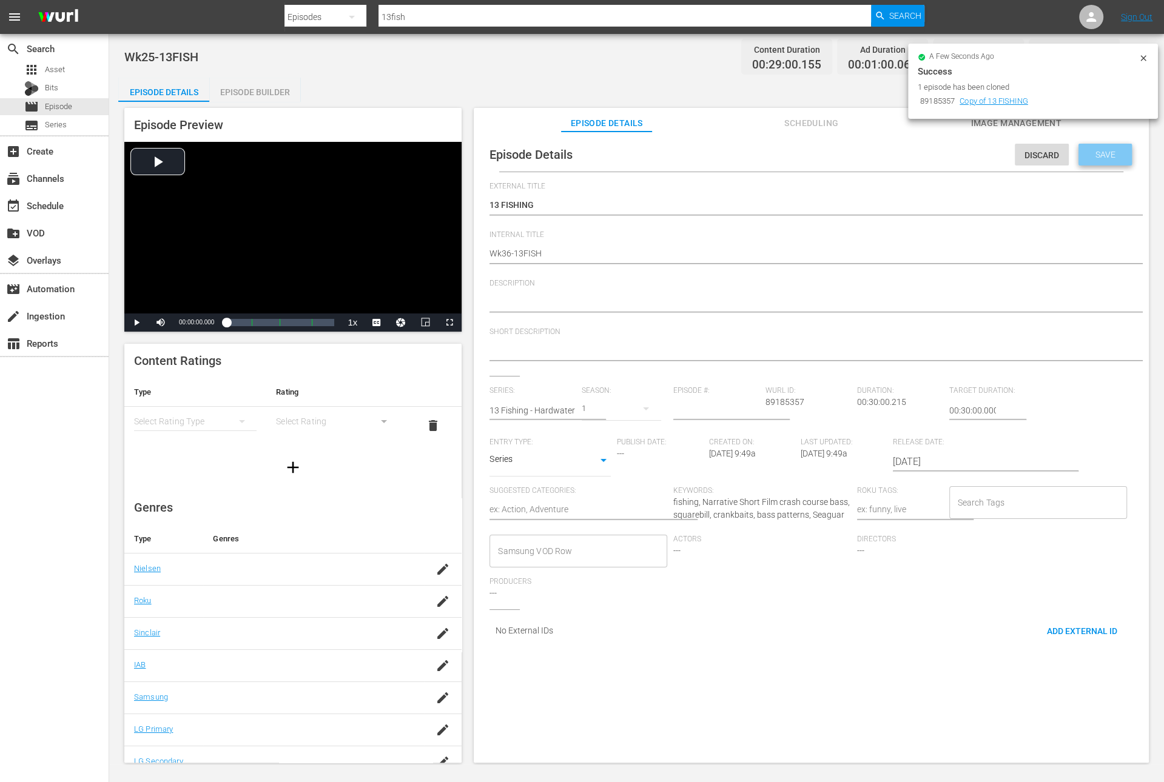
click at [1106, 155] on span "Save" at bounding box center [1105, 155] width 39 height 10
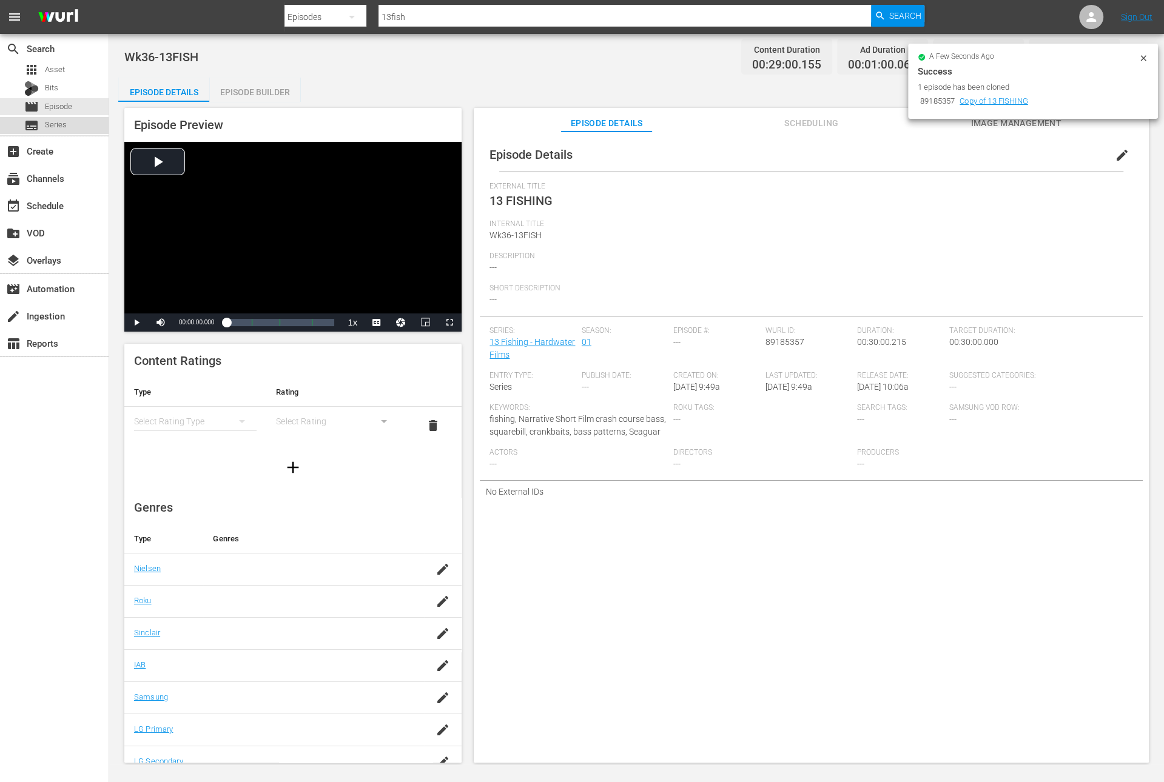
click at [69, 117] on div "subtitles Series" at bounding box center [54, 125] width 109 height 17
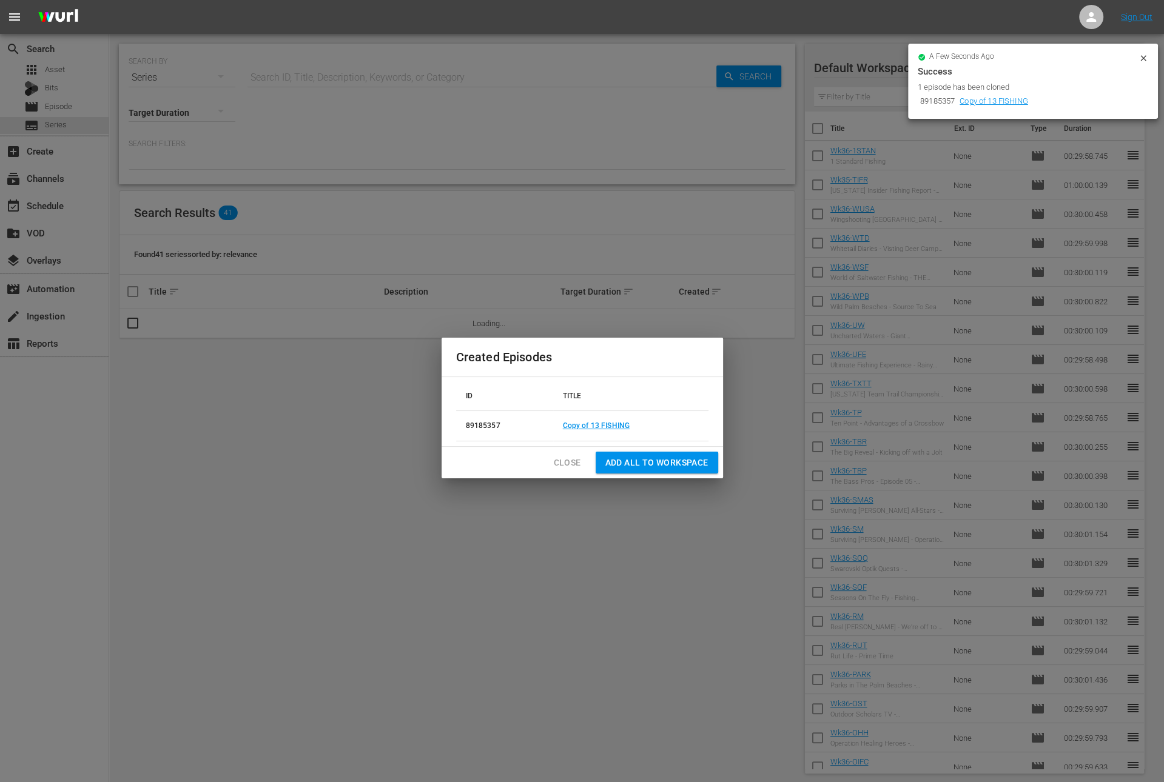
click at [573, 454] on button "Close" at bounding box center [567, 463] width 47 height 22
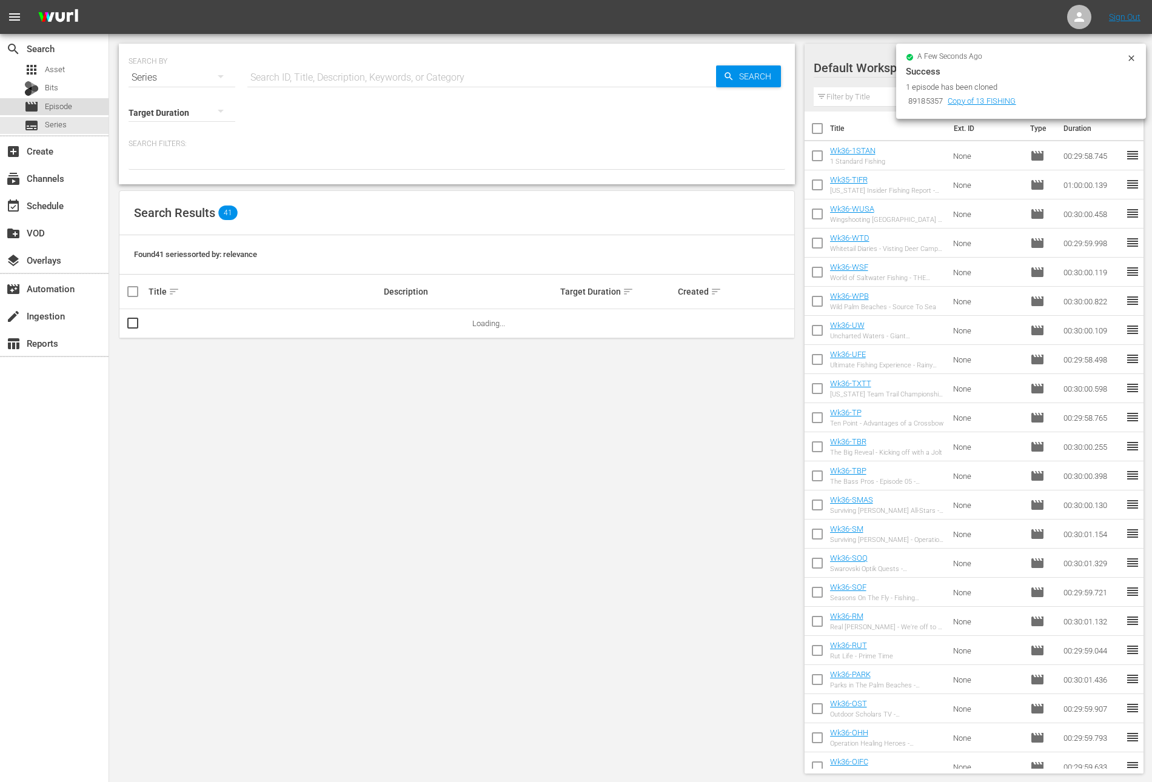
click at [69, 104] on span "Episode" at bounding box center [58, 107] width 27 height 12
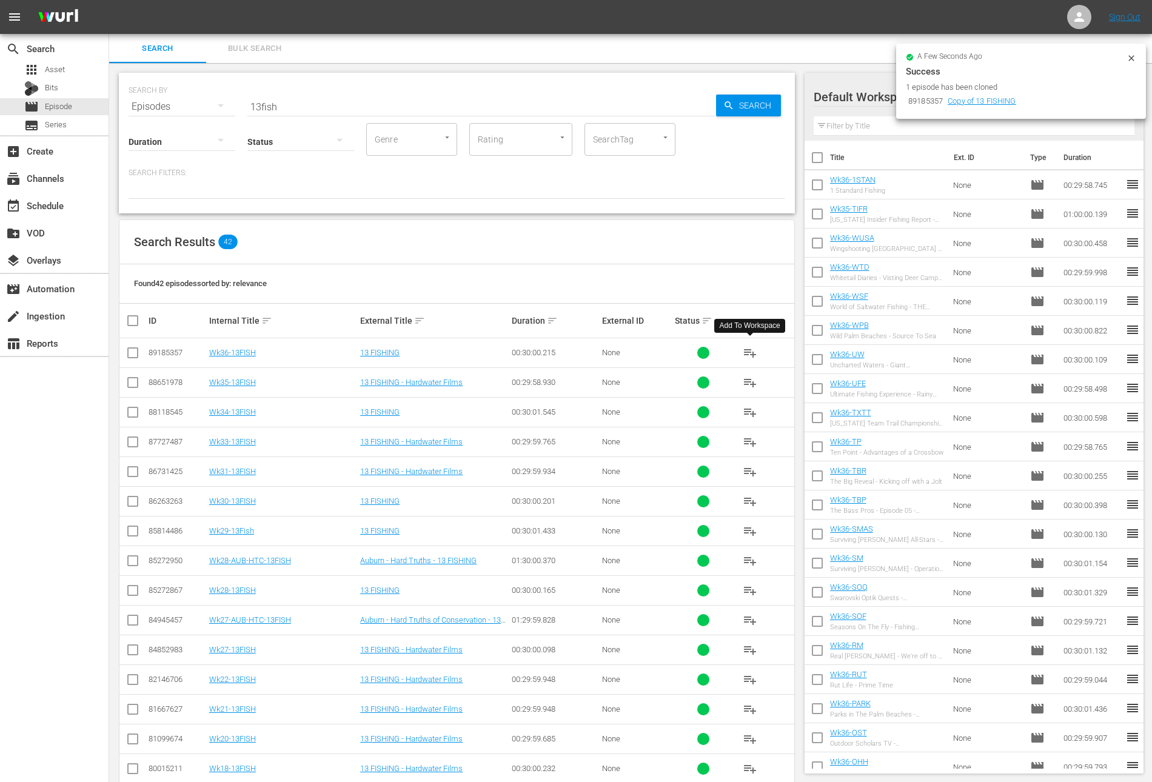
click at [756, 349] on span "playlist_add" at bounding box center [750, 353] width 15 height 15
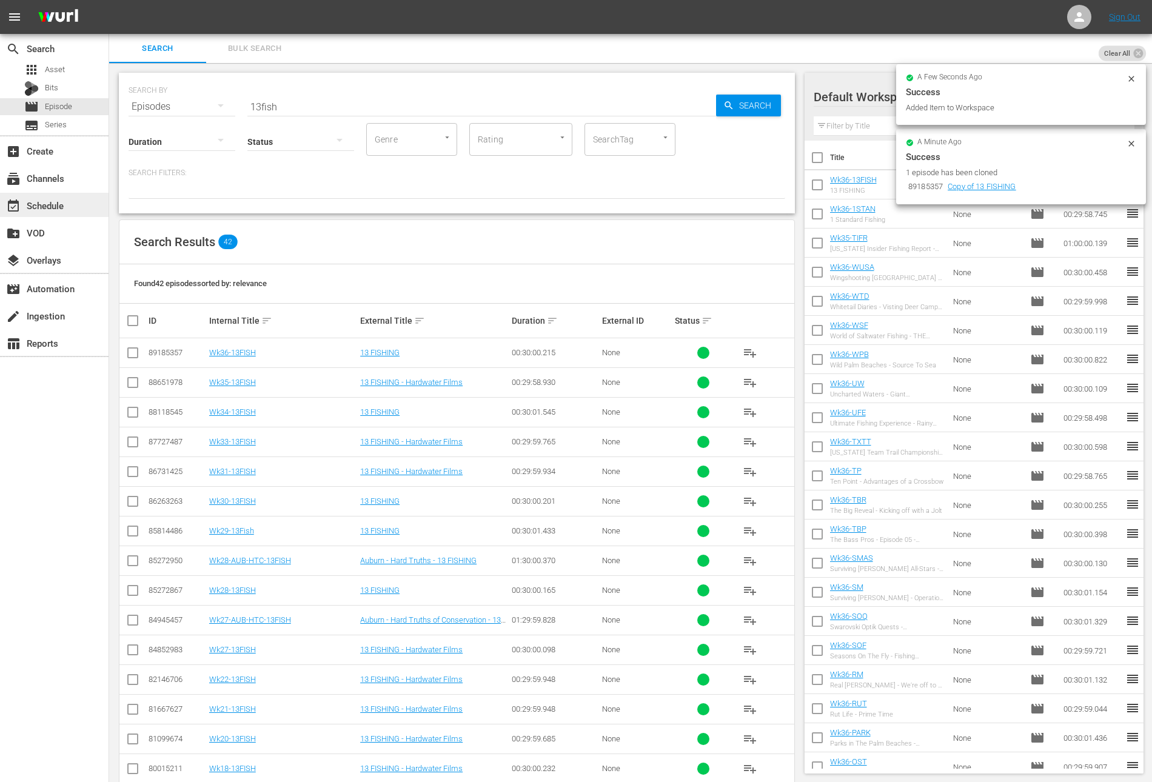
click at [59, 209] on div "event_available Schedule" at bounding box center [34, 203] width 68 height 11
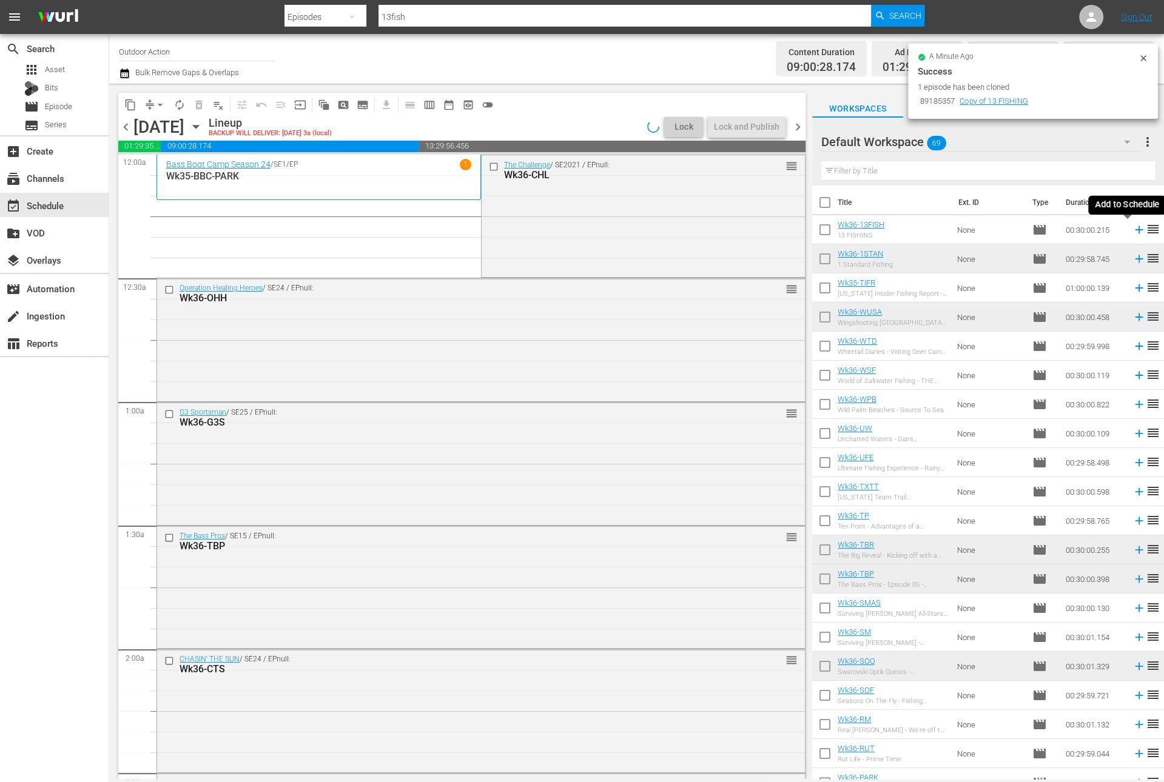
click at [1132, 233] on icon at bounding box center [1138, 229] width 13 height 13
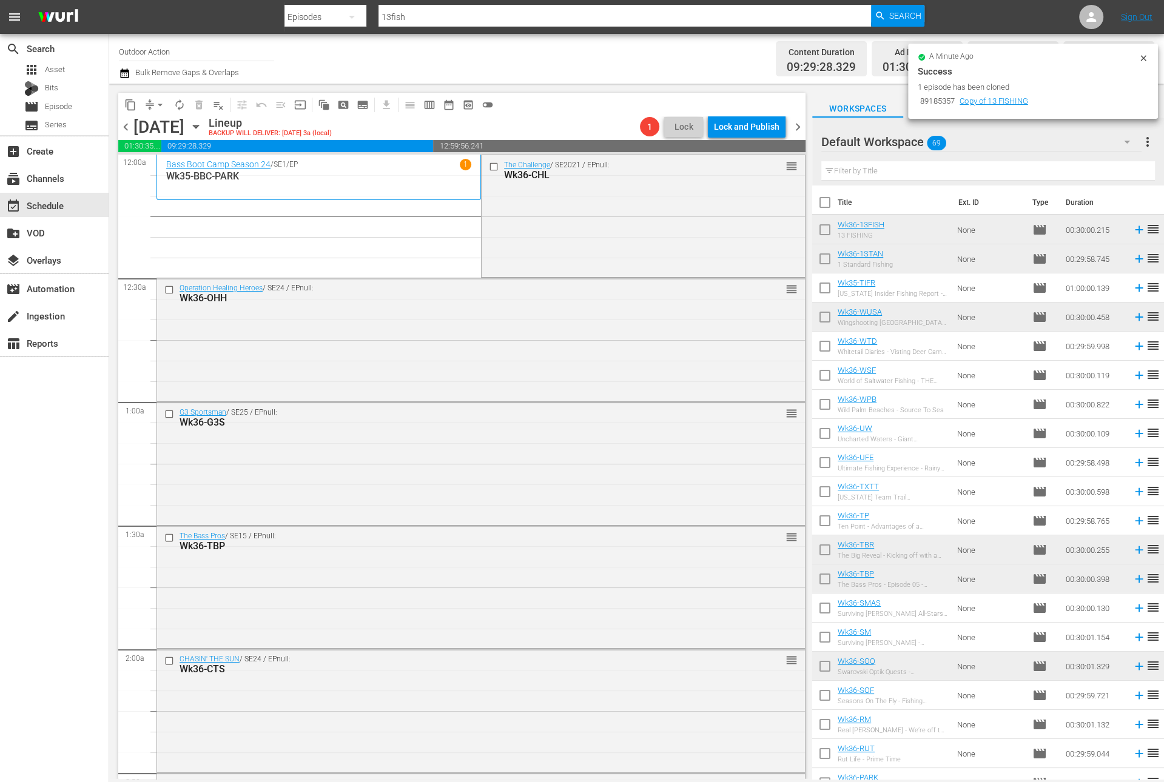
click at [1141, 58] on icon at bounding box center [1143, 58] width 10 height 10
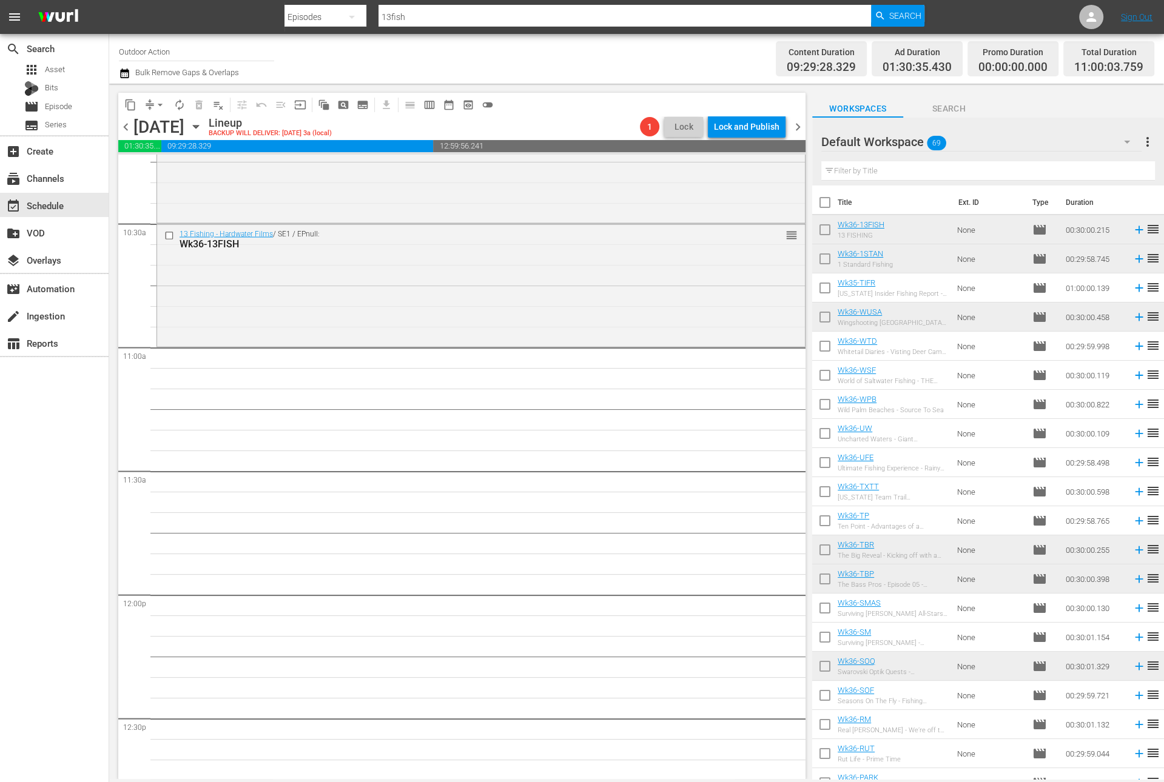
scroll to position [2399, 0]
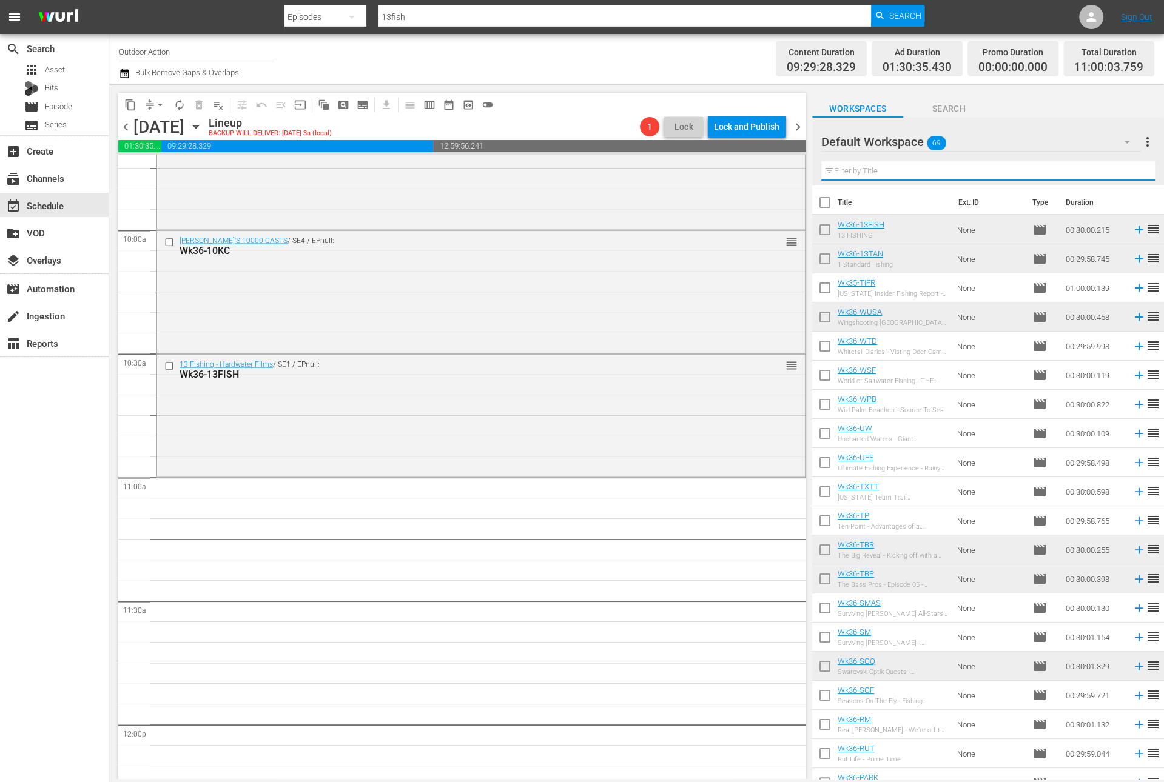
click at [873, 173] on input "text" at bounding box center [988, 170] width 334 height 19
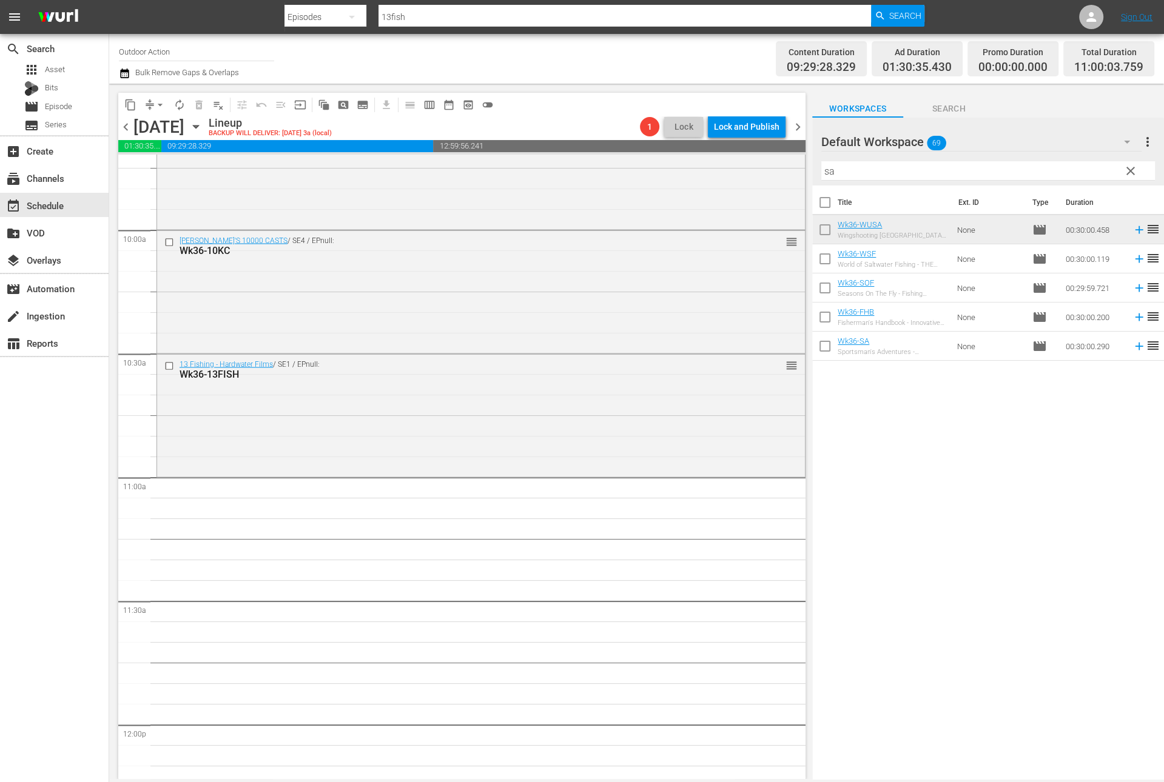
click at [1135, 345] on icon at bounding box center [1139, 347] width 8 height 8
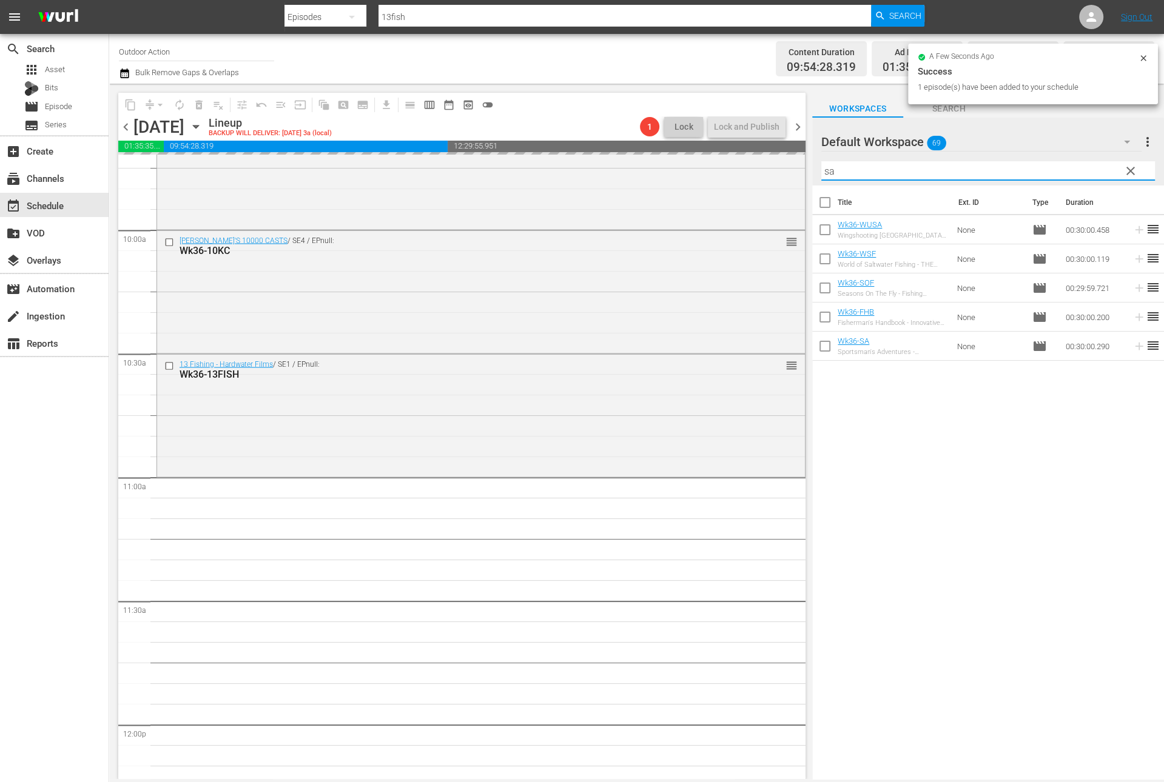
click at [916, 170] on input "sa" at bounding box center [988, 170] width 334 height 19
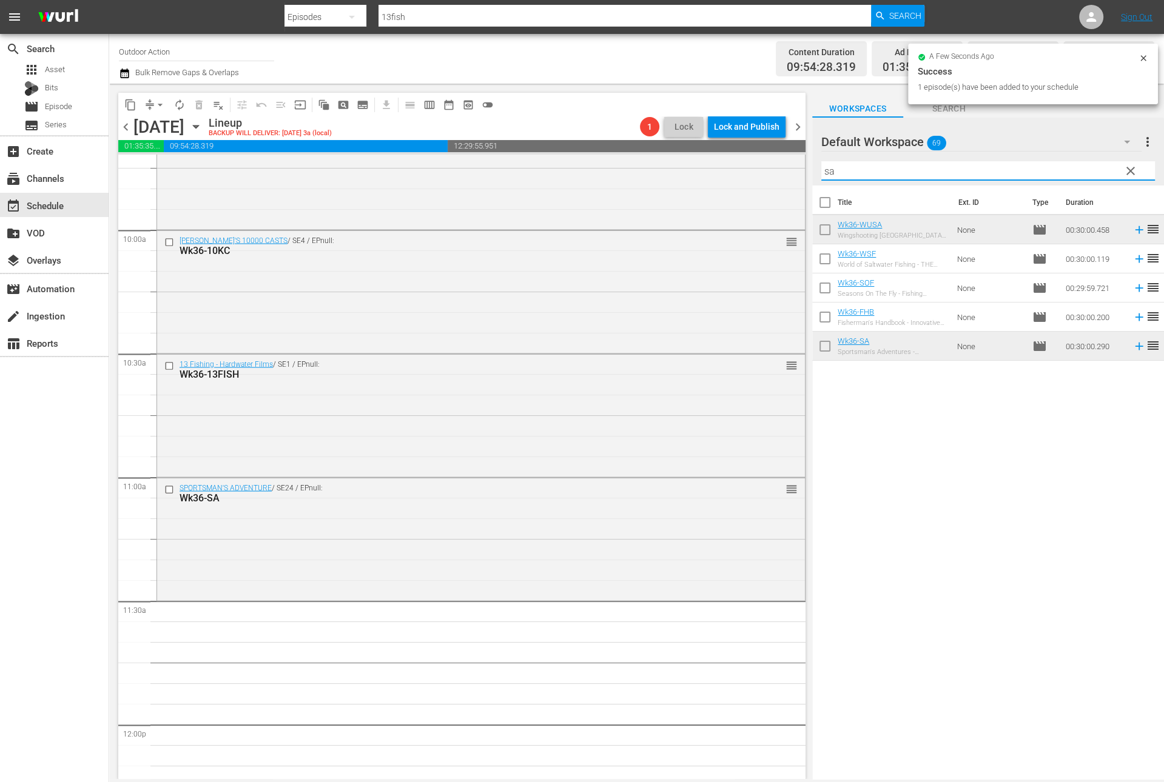
click at [916, 170] on input "sa" at bounding box center [988, 170] width 334 height 19
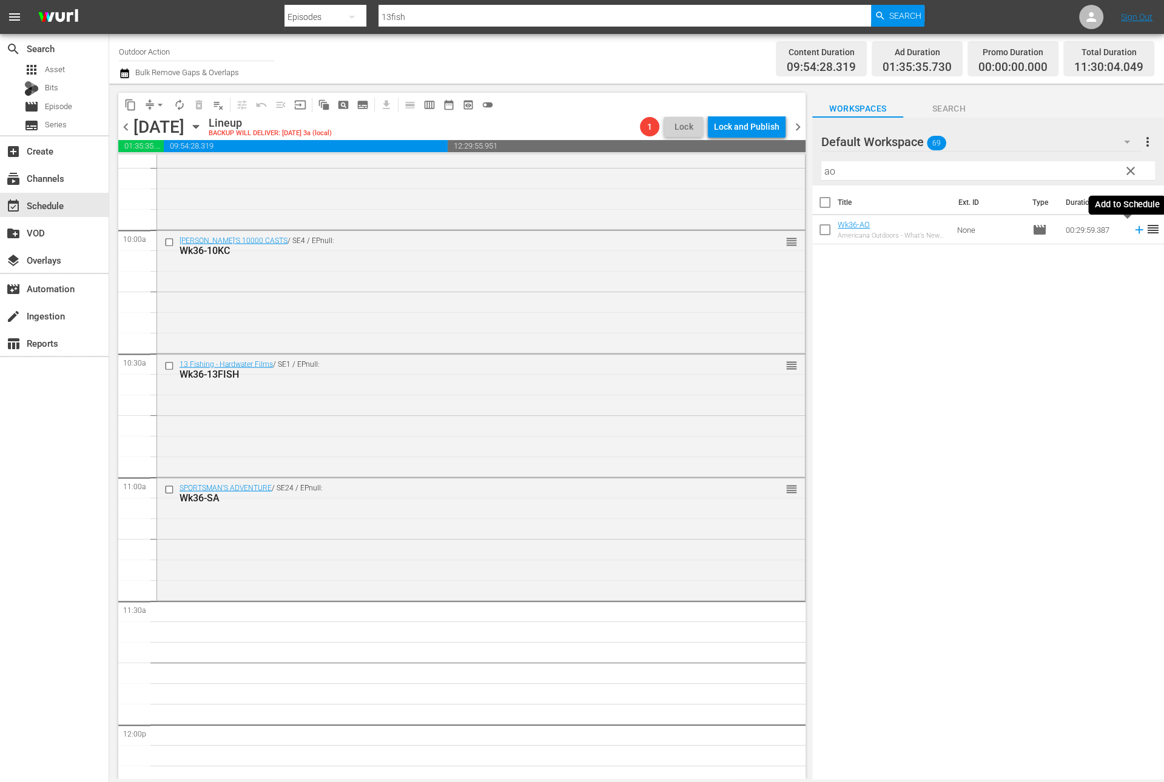
click at [1132, 231] on icon at bounding box center [1138, 229] width 13 height 13
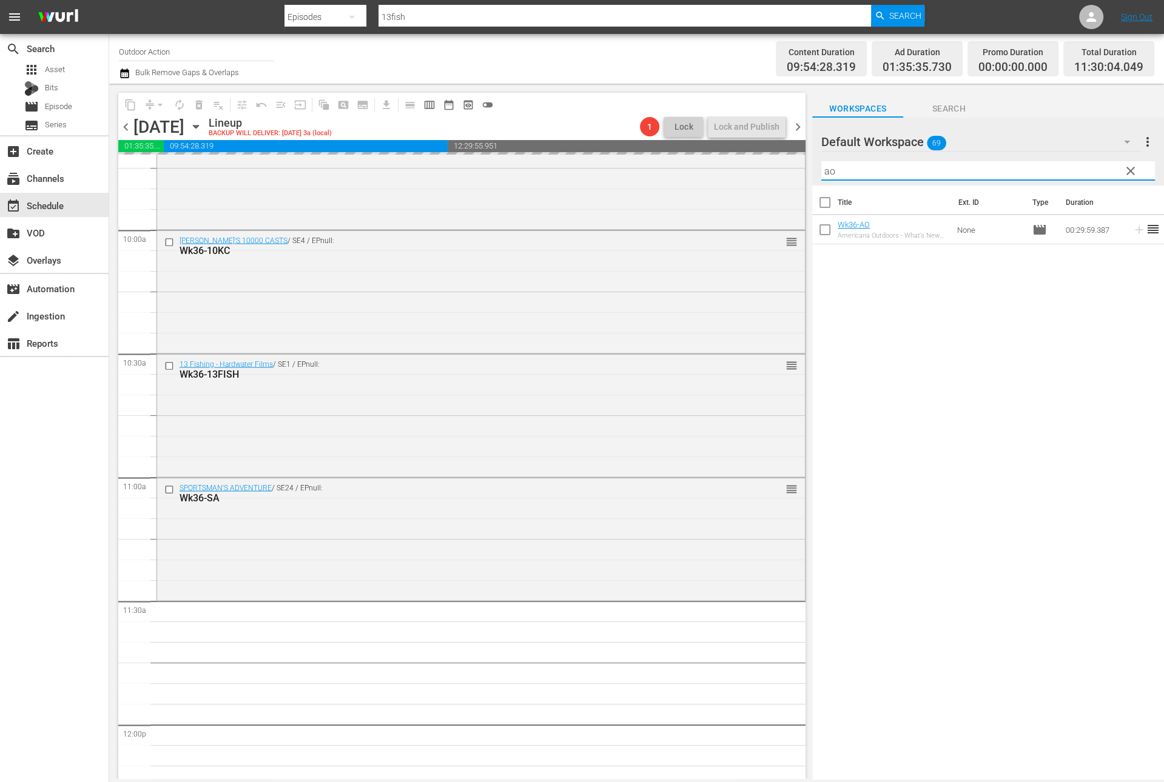
click at [1049, 168] on input "ao" at bounding box center [988, 170] width 334 height 19
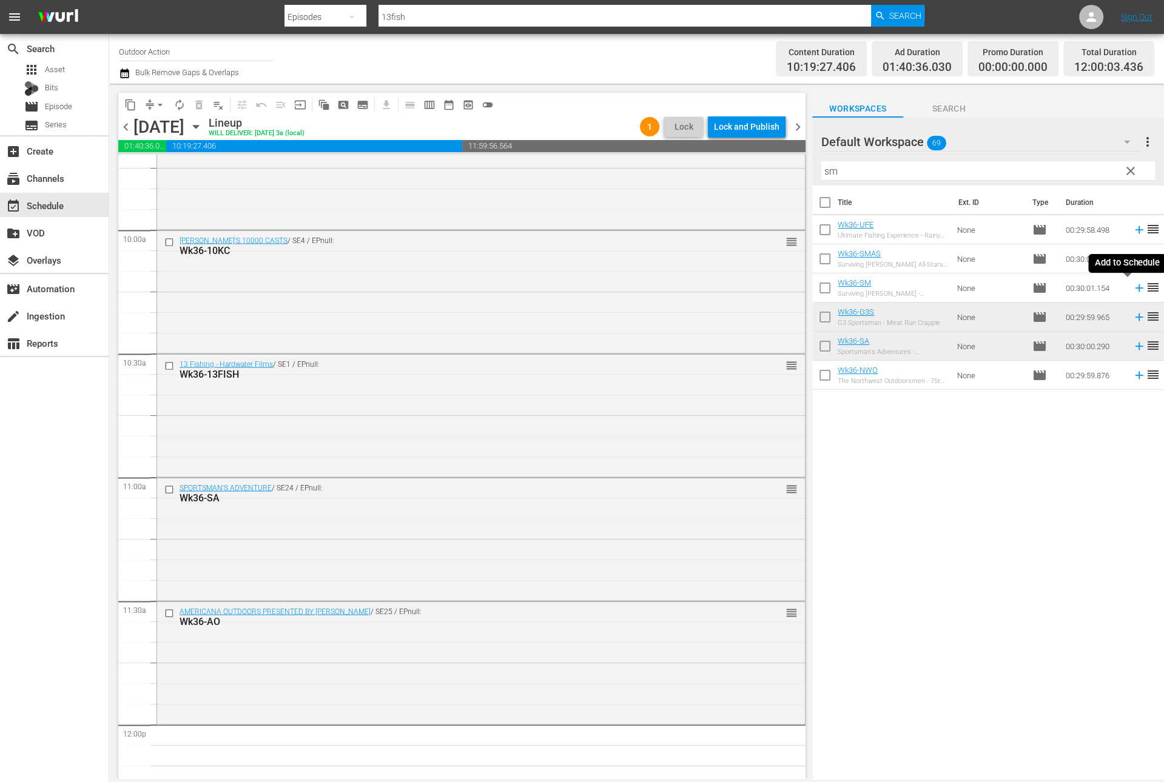
click at [1132, 283] on icon at bounding box center [1138, 287] width 13 height 13
click at [1039, 167] on input "sm" at bounding box center [988, 170] width 334 height 19
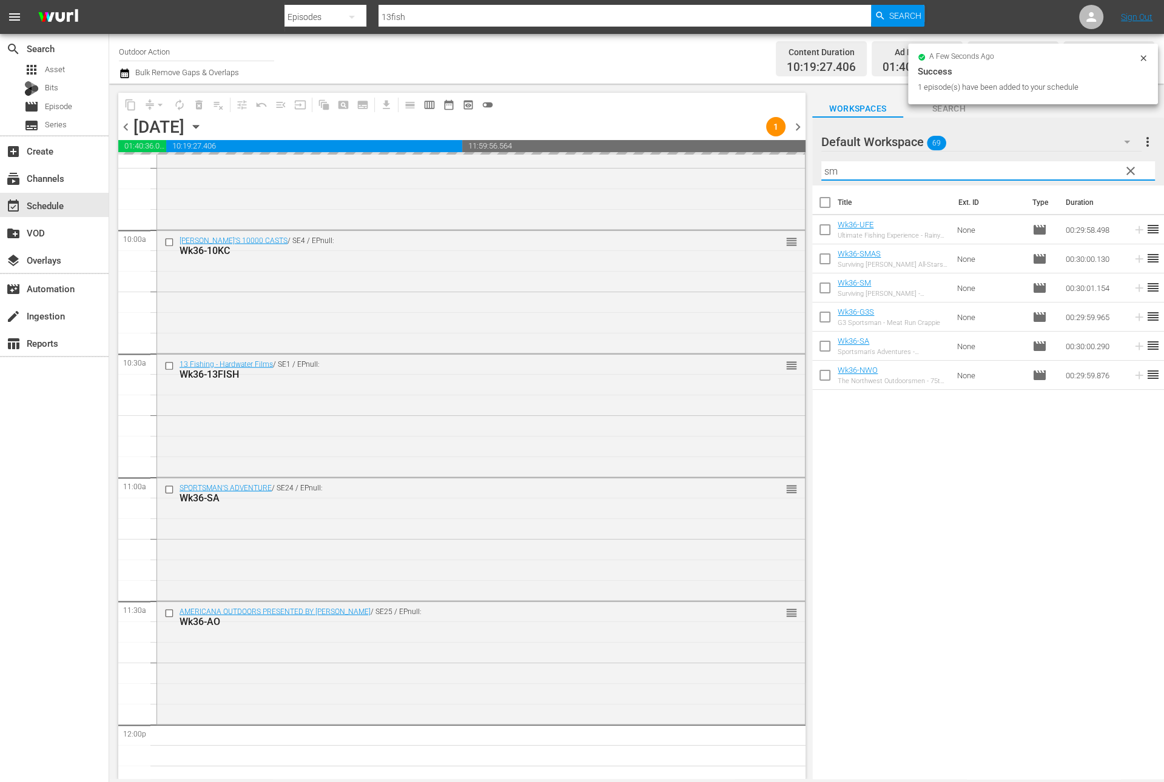
click at [1039, 167] on input "sm" at bounding box center [988, 170] width 334 height 19
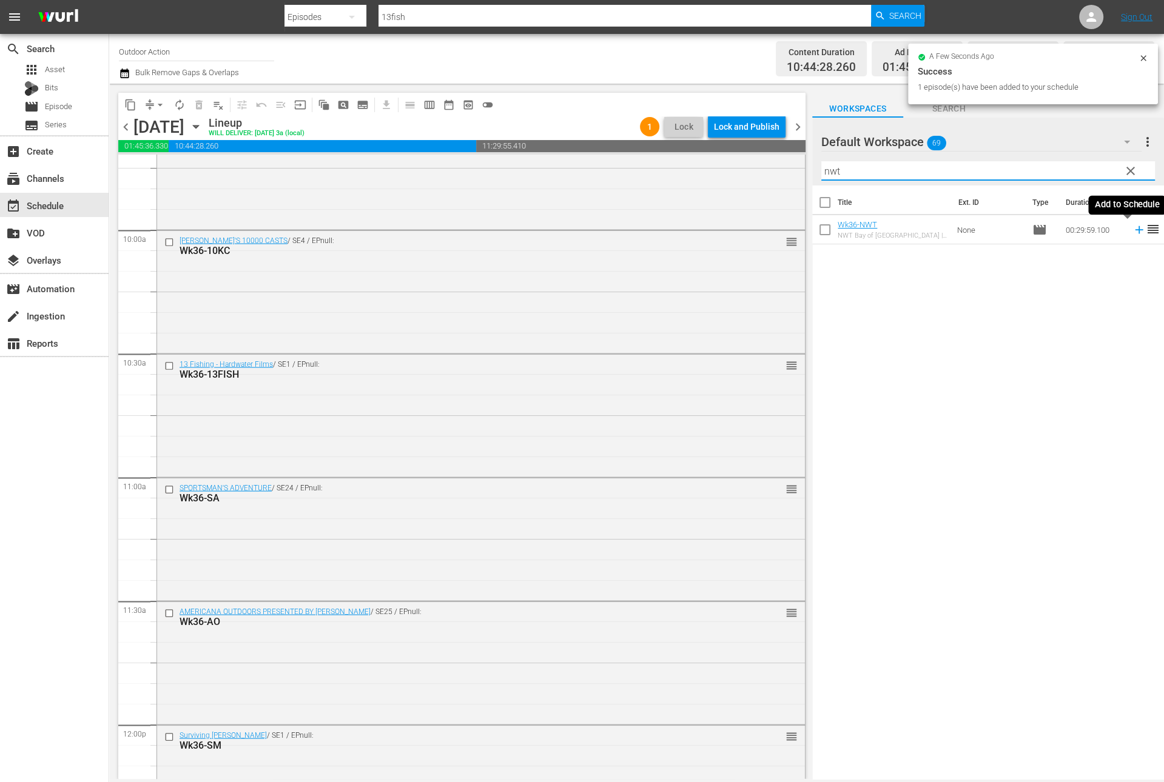
click at [1132, 234] on icon at bounding box center [1138, 229] width 13 height 13
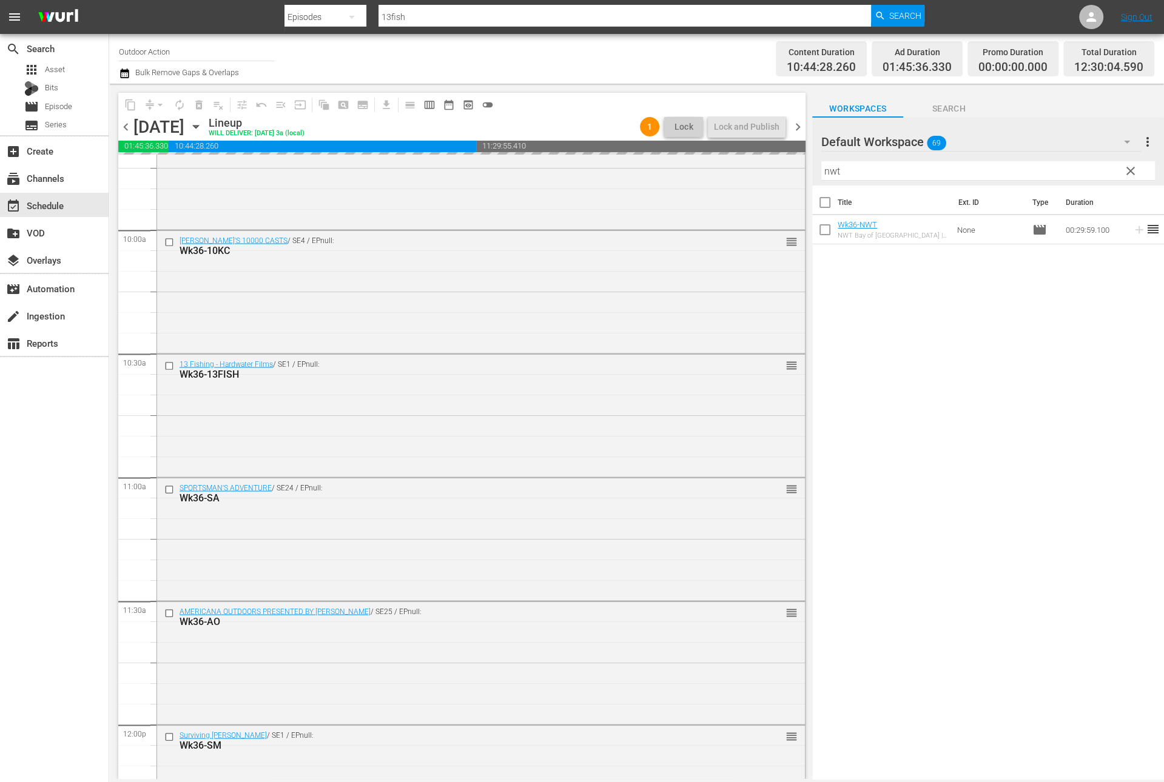
click at [1073, 166] on input "nwt" at bounding box center [988, 170] width 334 height 19
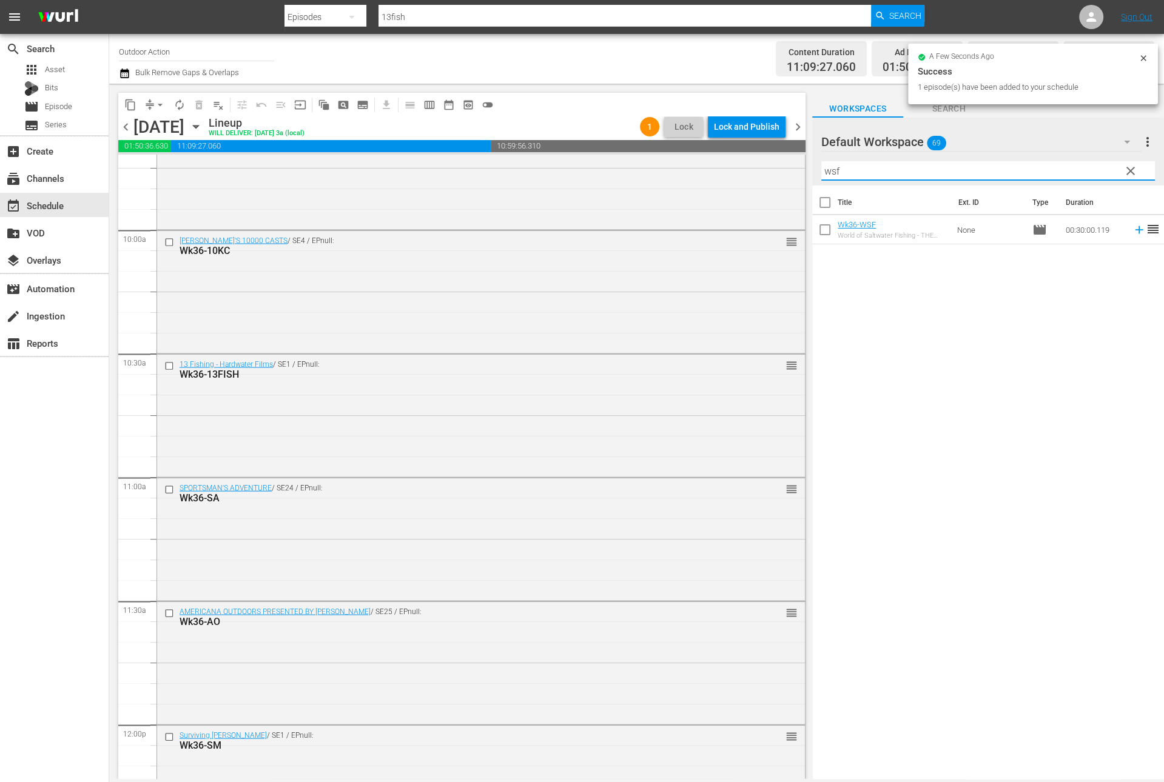
click at [1132, 230] on icon at bounding box center [1138, 229] width 13 height 13
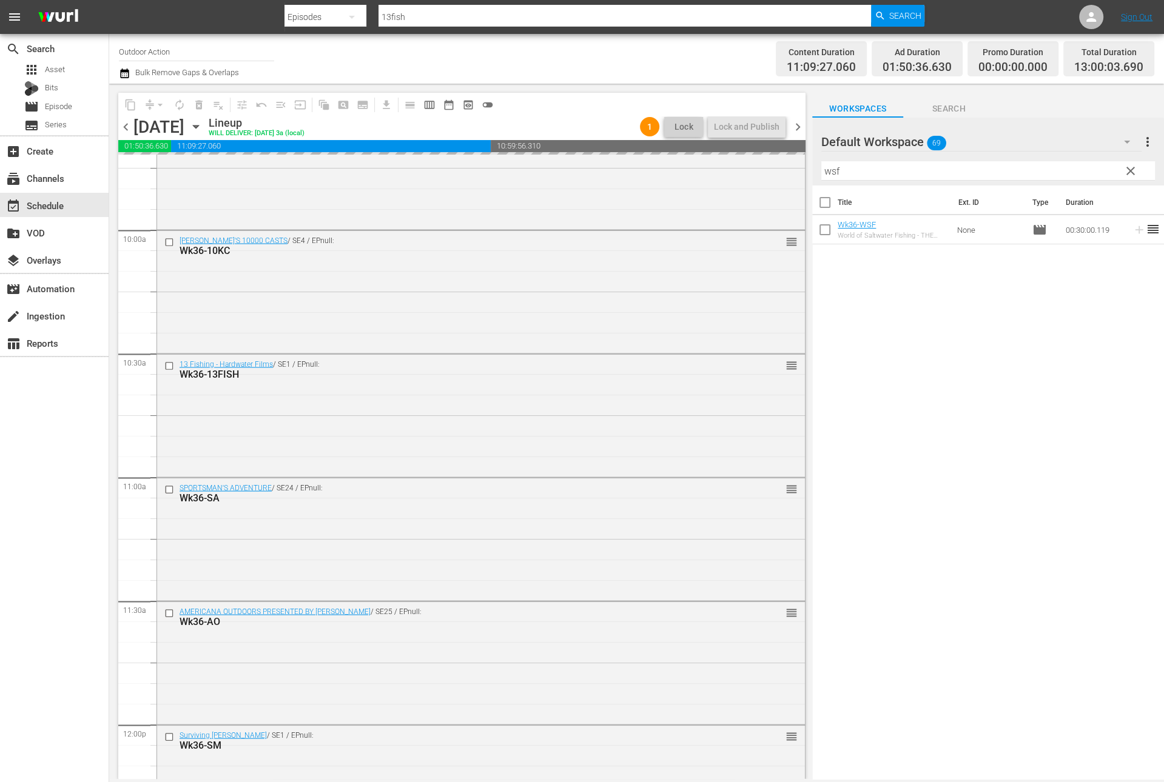
click at [1081, 171] on input "wsf" at bounding box center [988, 170] width 334 height 19
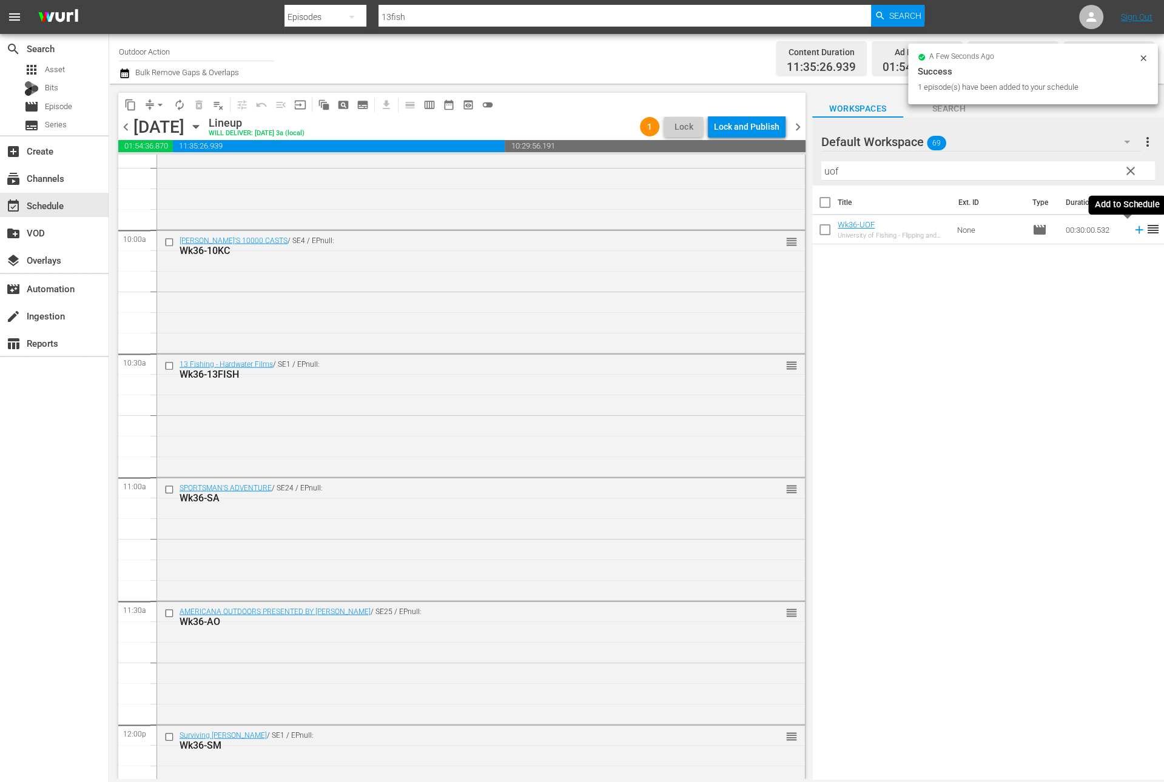
click at [1132, 230] on icon at bounding box center [1138, 229] width 13 height 13
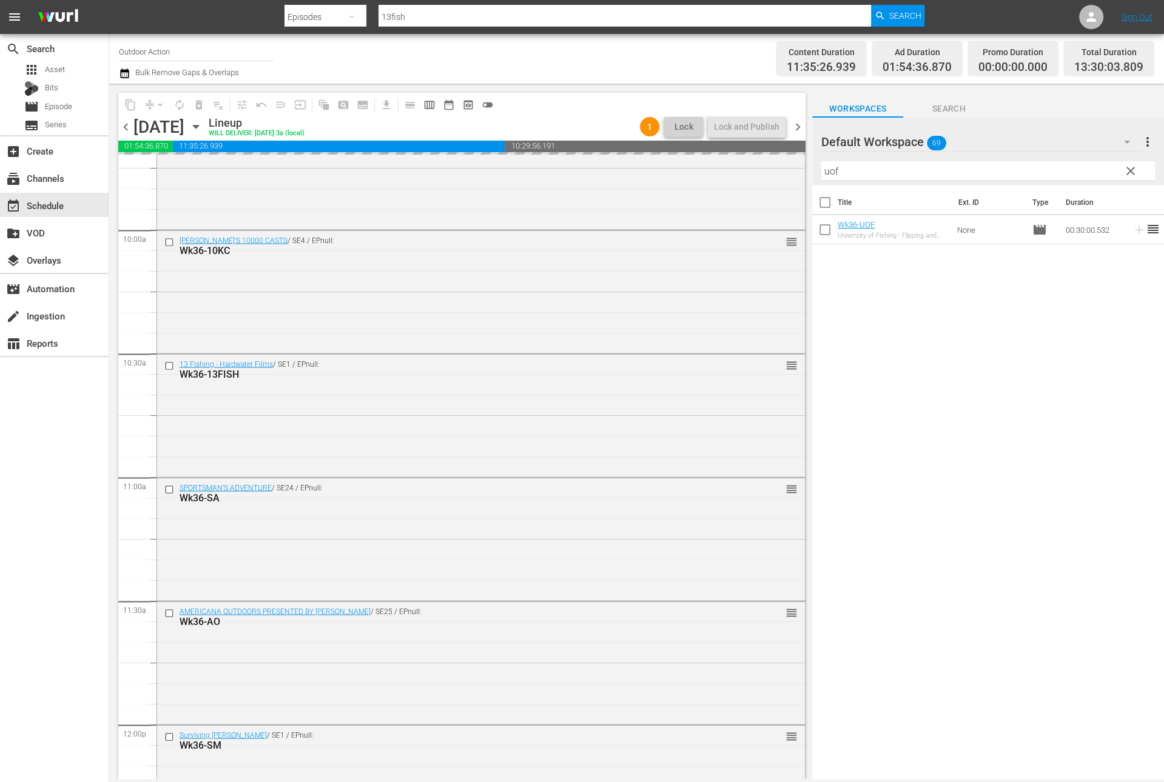
click at [1078, 178] on input "uof" at bounding box center [988, 170] width 334 height 19
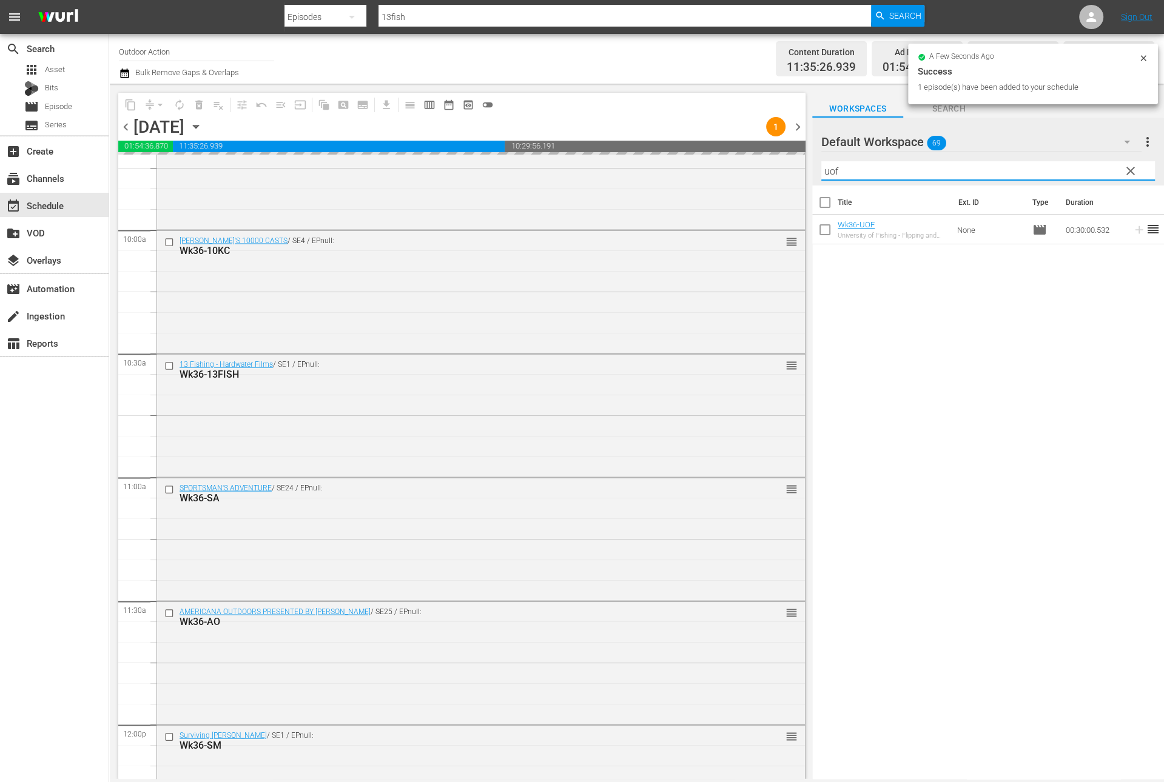
click at [1078, 178] on input "uof" at bounding box center [988, 170] width 334 height 19
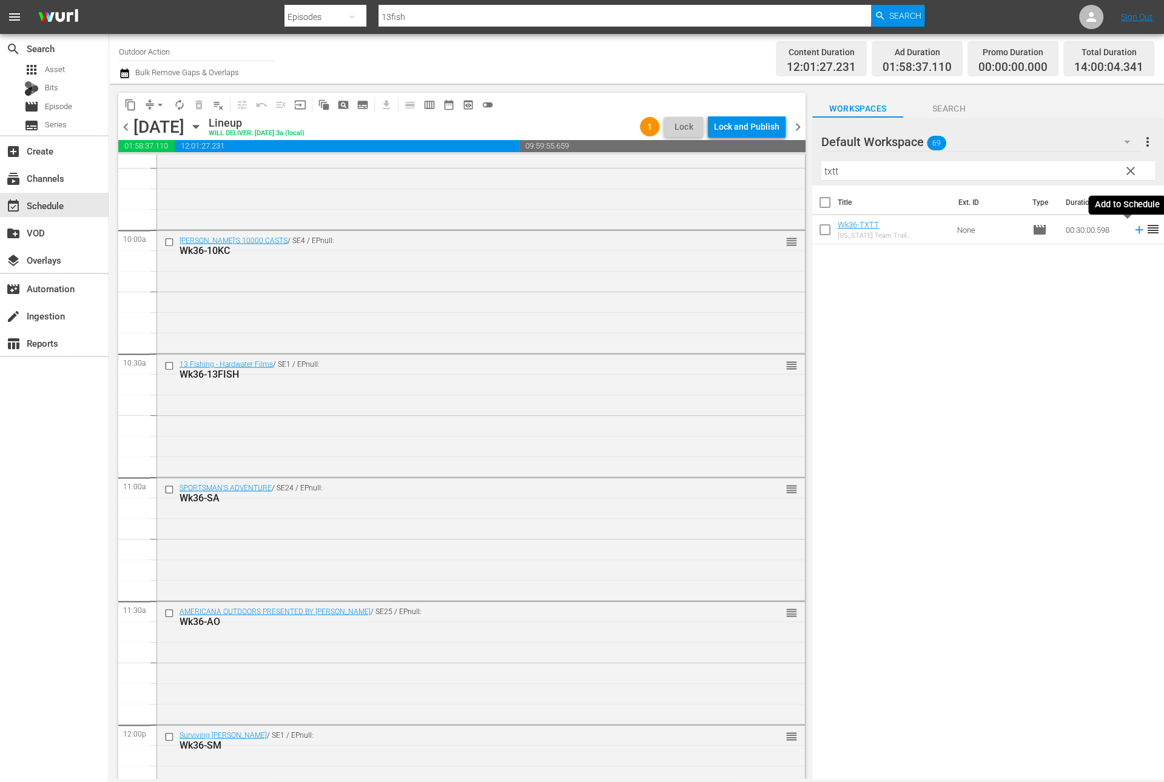
click at [1132, 232] on icon at bounding box center [1138, 229] width 13 height 13
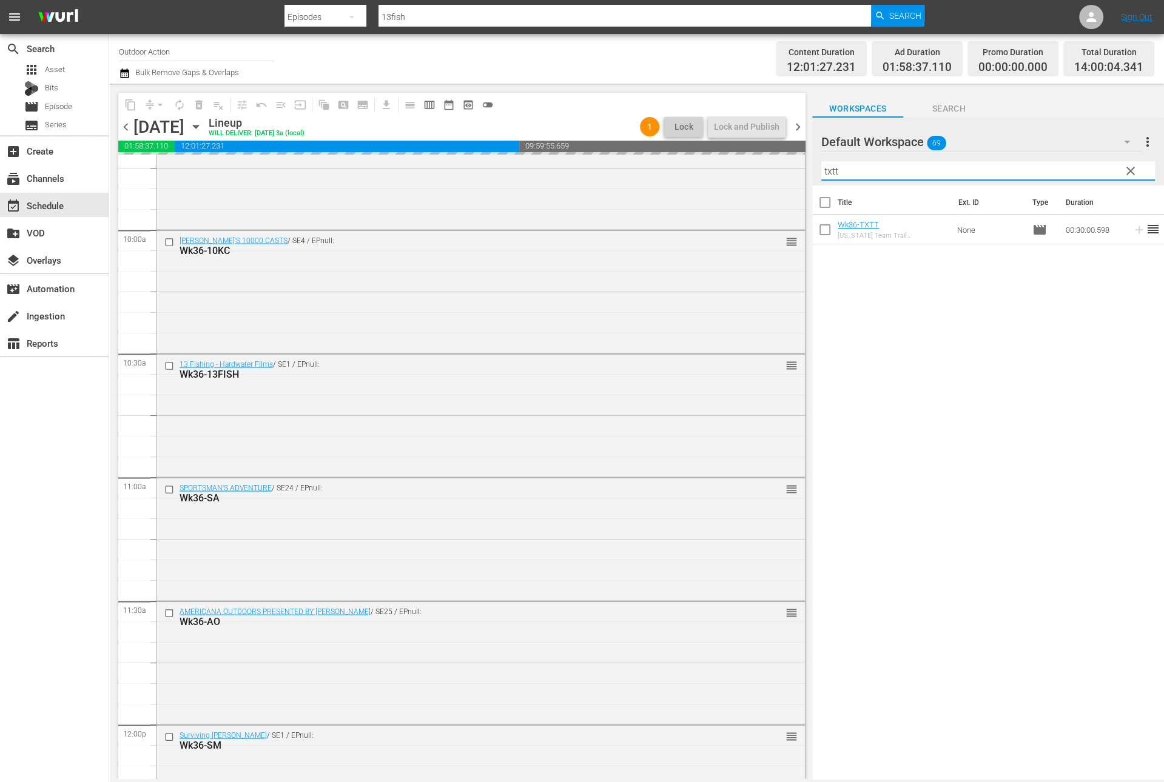
click at [1085, 168] on input "txtt" at bounding box center [988, 170] width 334 height 19
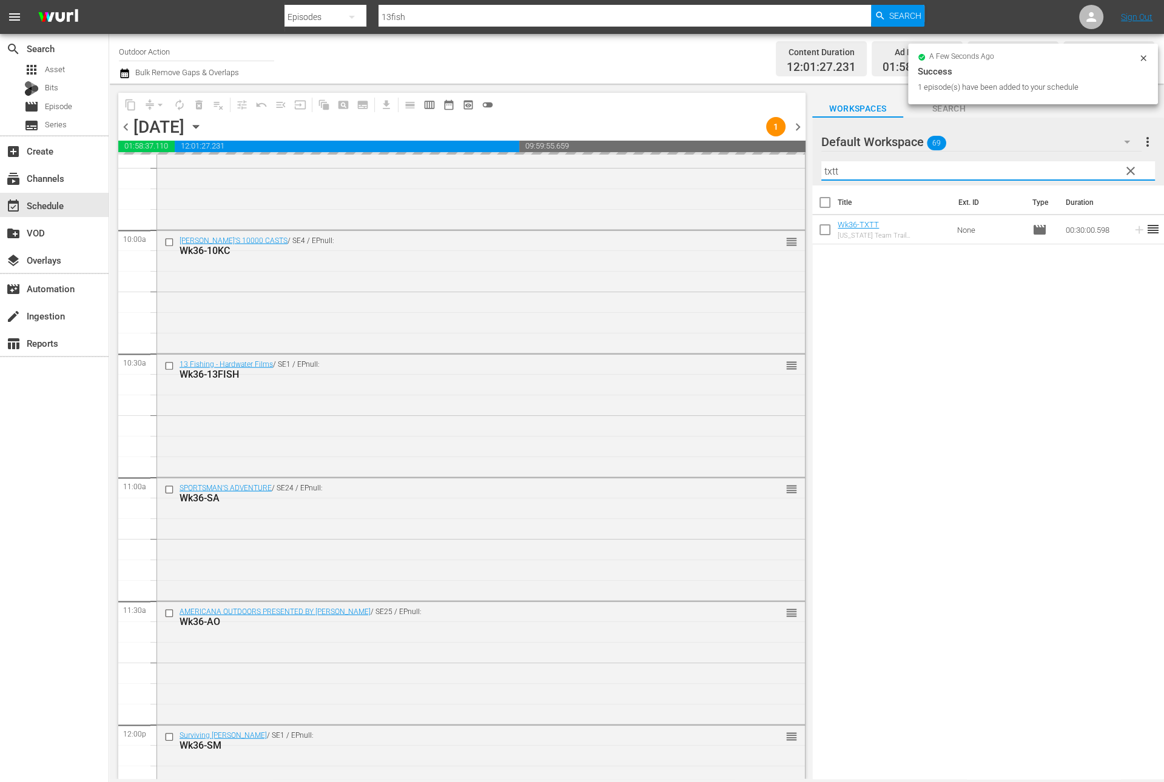
click at [1085, 168] on input "txtt" at bounding box center [988, 170] width 334 height 19
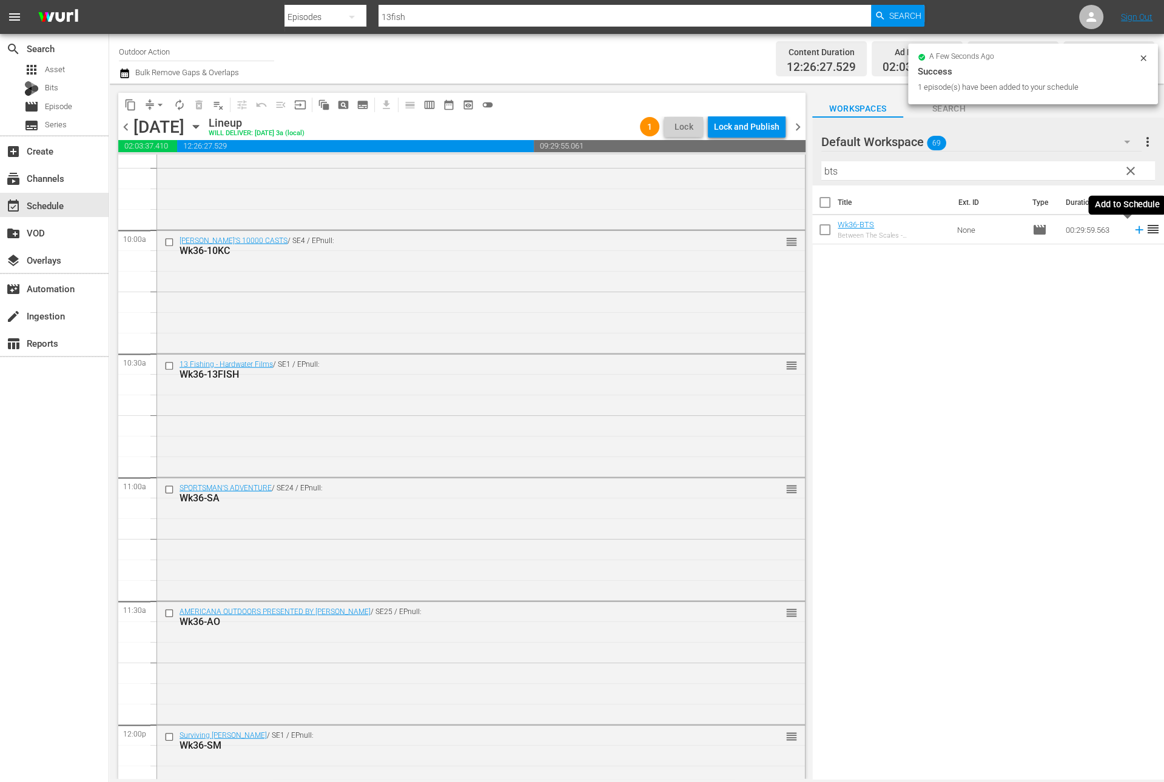
click at [1135, 231] on icon at bounding box center [1139, 230] width 8 height 8
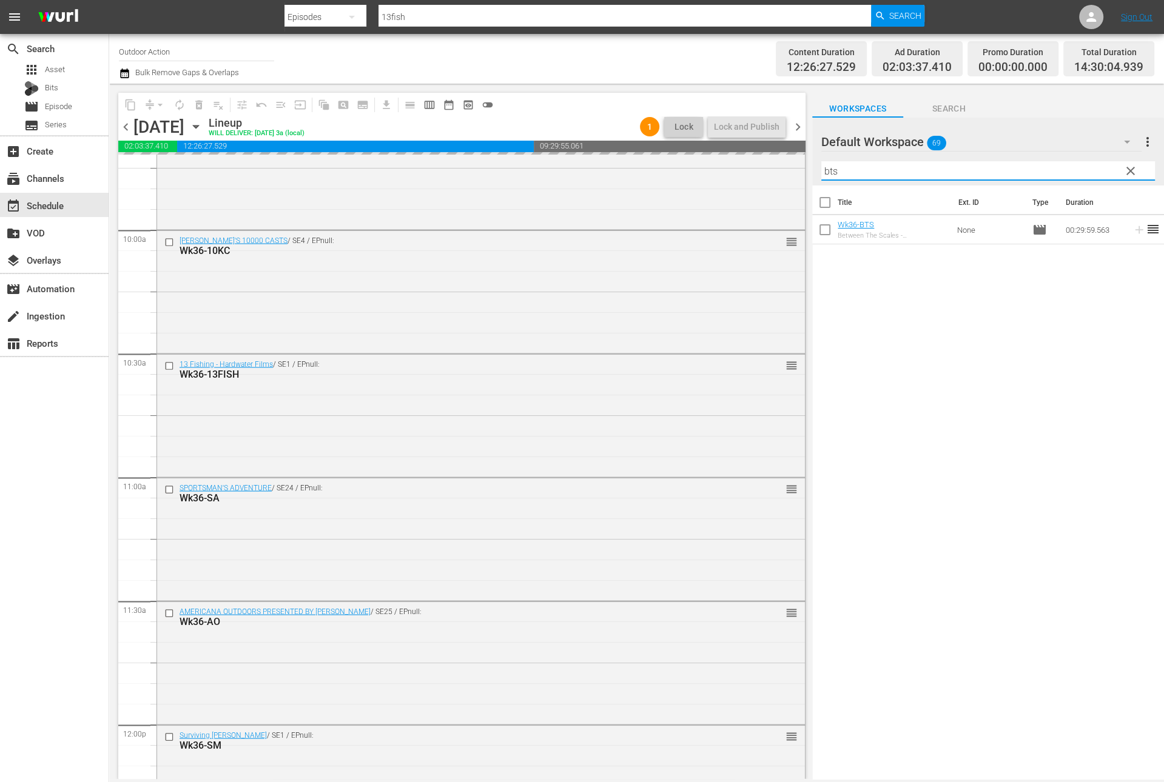
click at [1093, 168] on input "bts" at bounding box center [988, 170] width 334 height 19
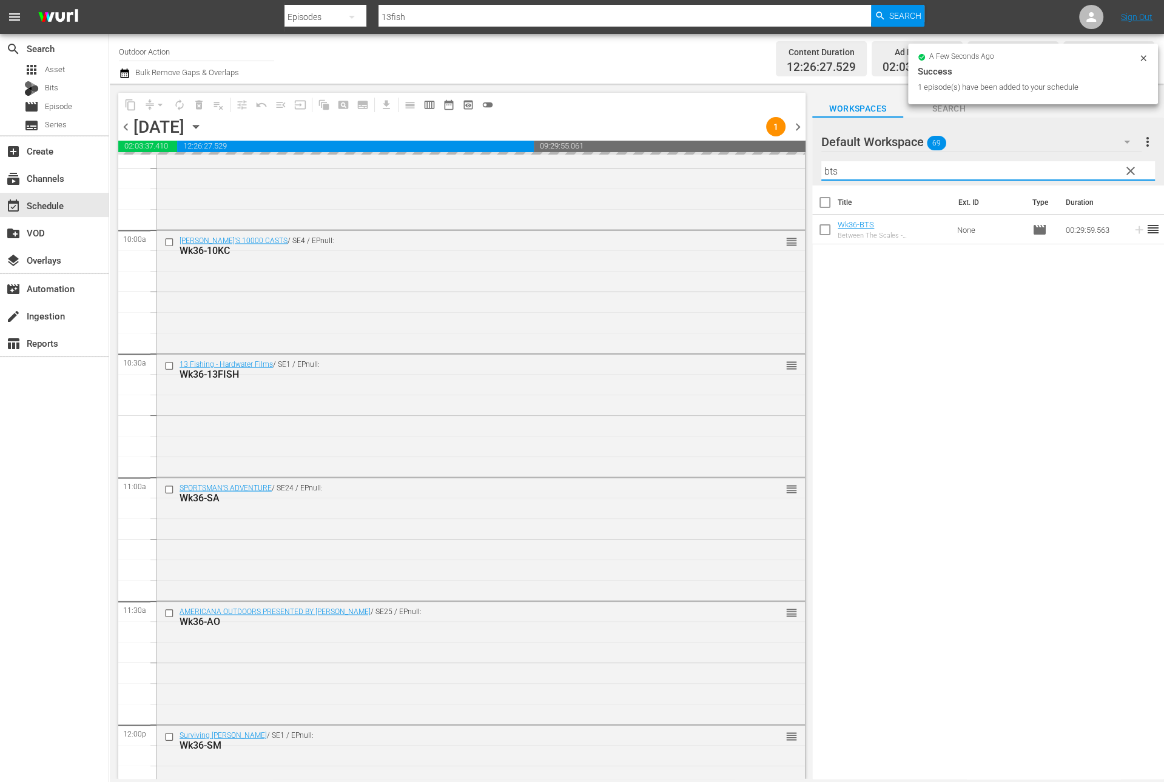
click at [1093, 168] on input "bts" at bounding box center [988, 170] width 334 height 19
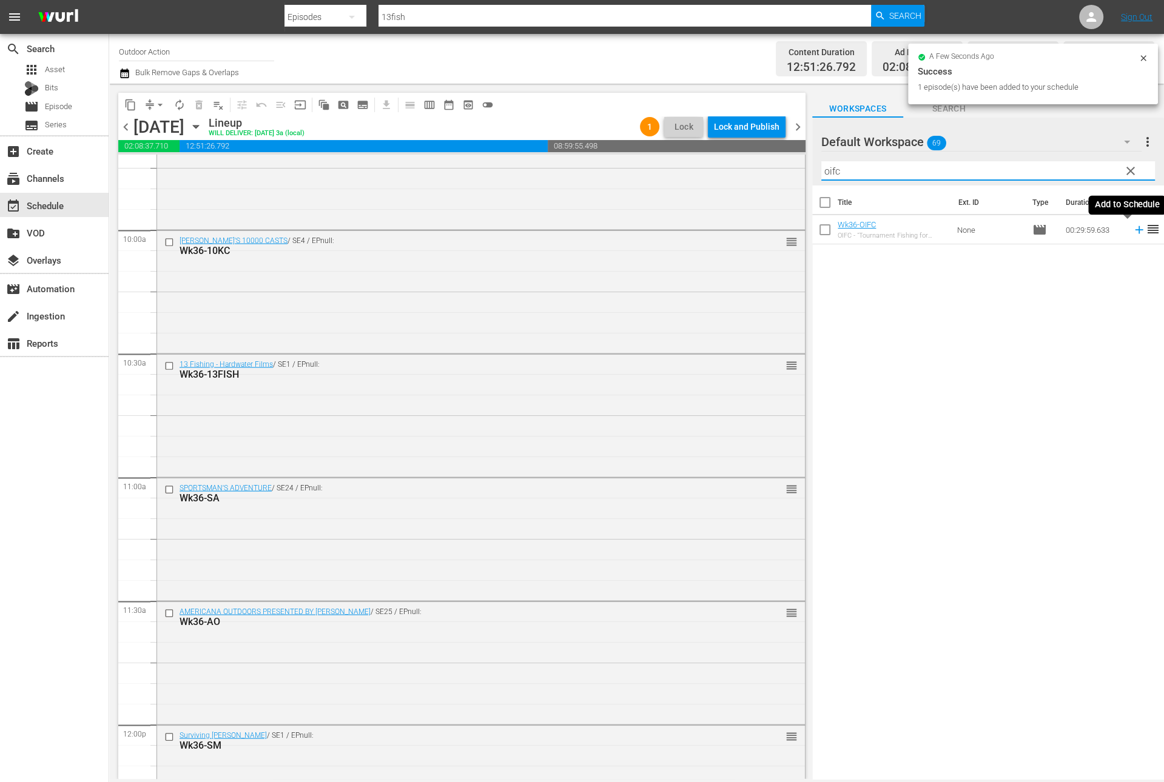
click at [1132, 235] on icon at bounding box center [1138, 229] width 13 height 13
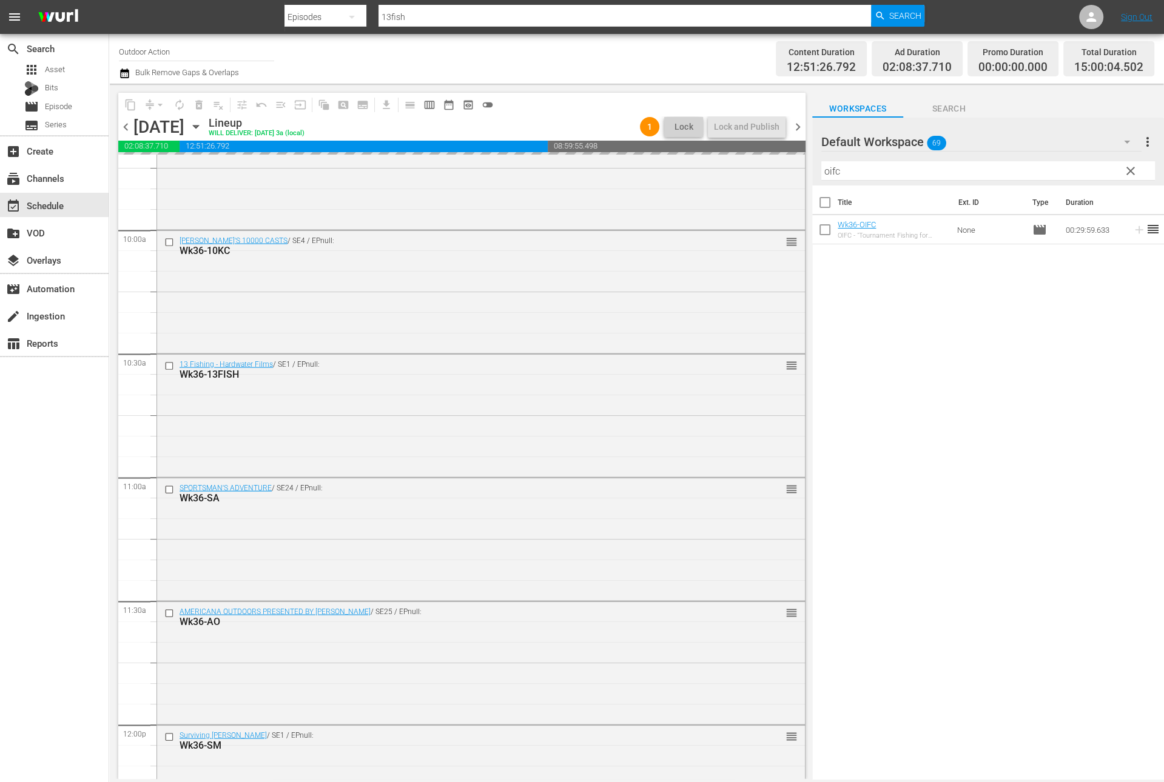
click at [1068, 167] on input "oifc" at bounding box center [988, 170] width 334 height 19
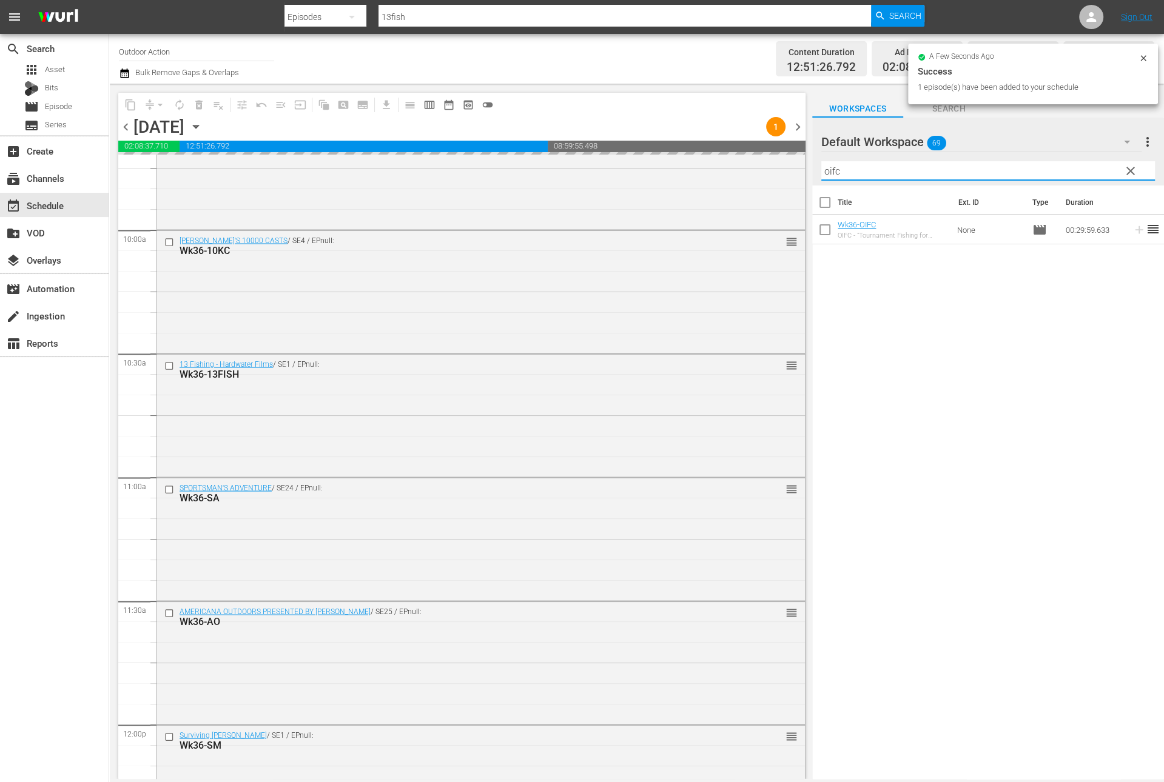
click at [1068, 167] on input "oifc" at bounding box center [988, 170] width 334 height 19
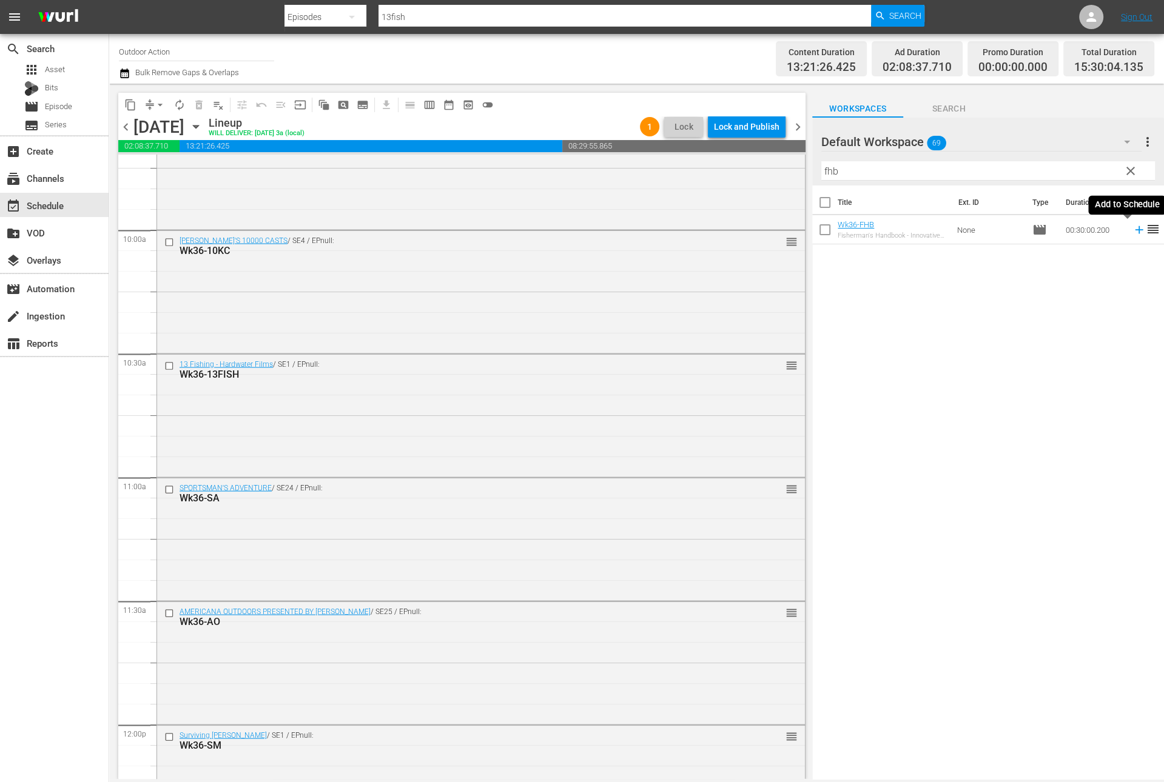
click at [1132, 230] on icon at bounding box center [1138, 229] width 13 height 13
click at [978, 175] on input "fhb" at bounding box center [988, 170] width 334 height 19
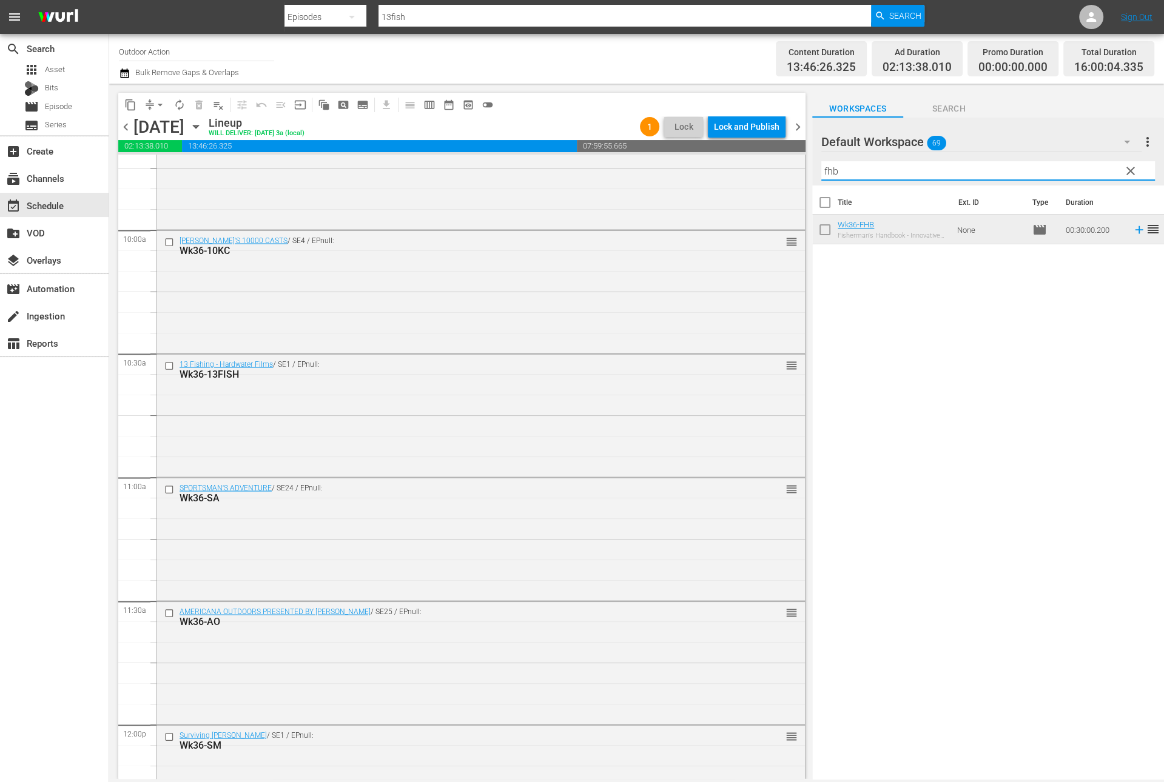
click at [978, 175] on input "fhb" at bounding box center [988, 170] width 334 height 19
type input "cbfs"
click at [1132, 228] on icon at bounding box center [1138, 229] width 13 height 13
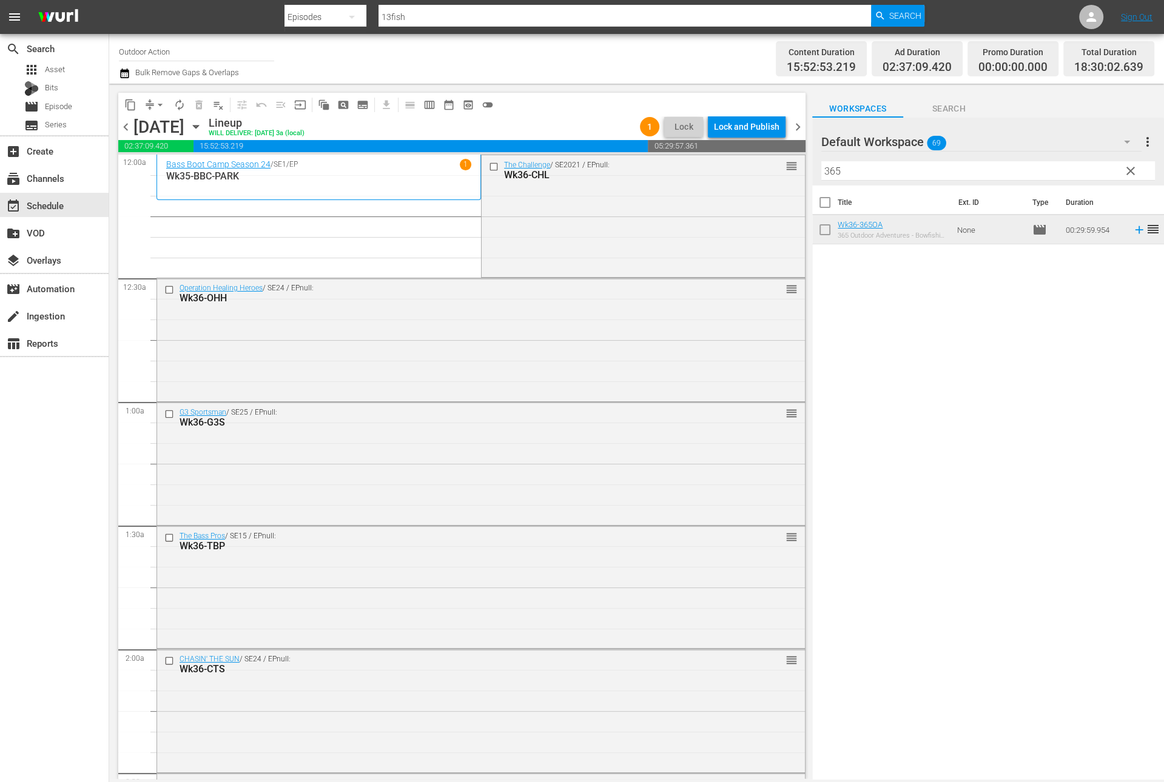
scroll to position [4406, 0]
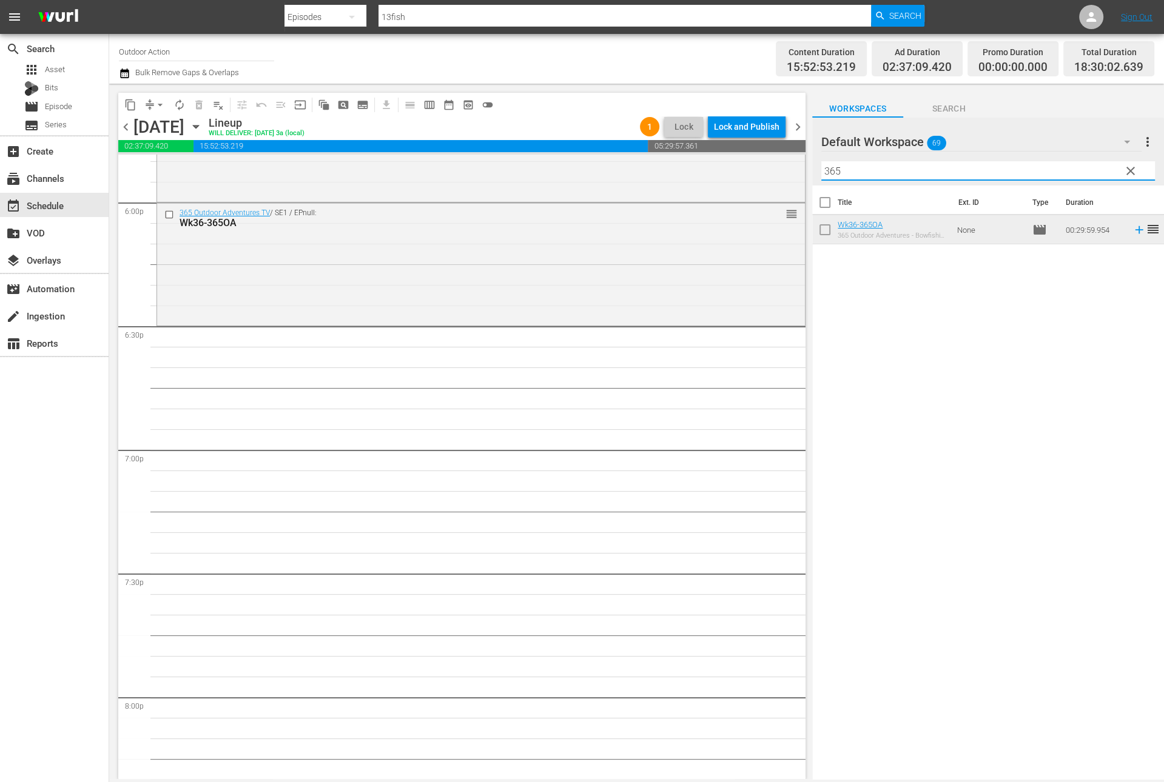
click at [913, 169] on input "365" at bounding box center [988, 170] width 334 height 19
click at [1135, 258] on icon at bounding box center [1139, 259] width 8 height 8
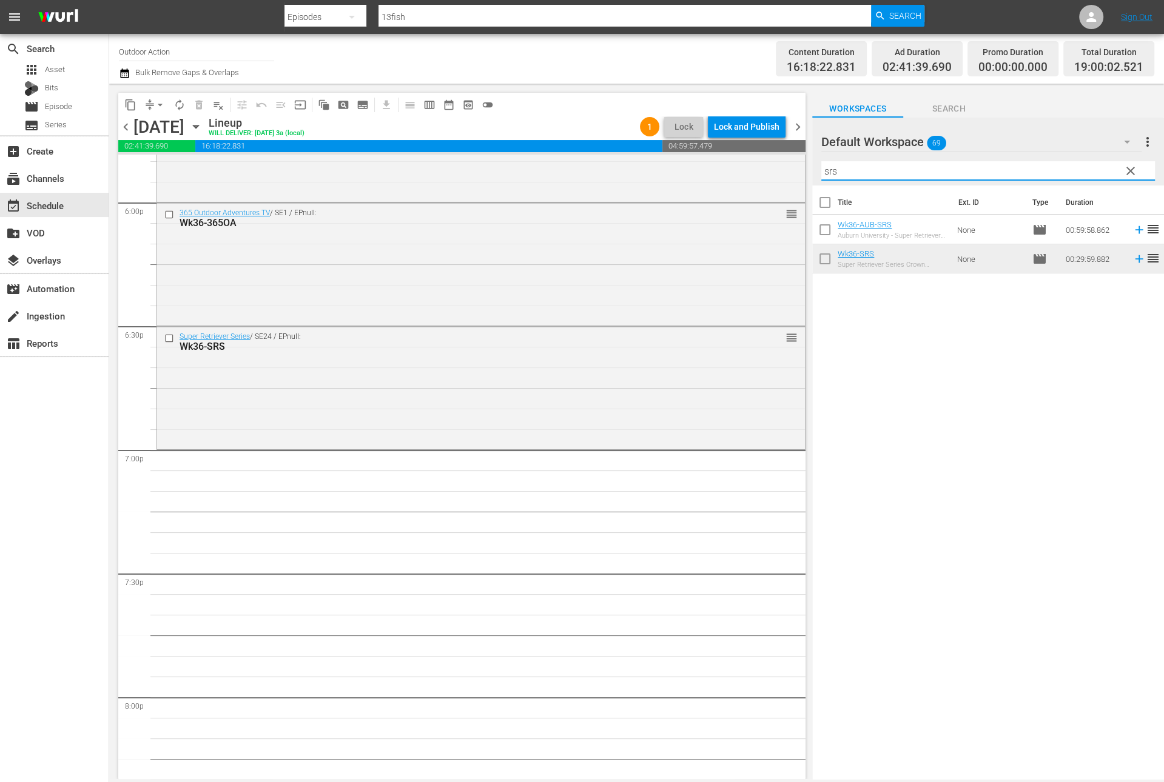
click at [1032, 173] on input "srs" at bounding box center [988, 170] width 334 height 19
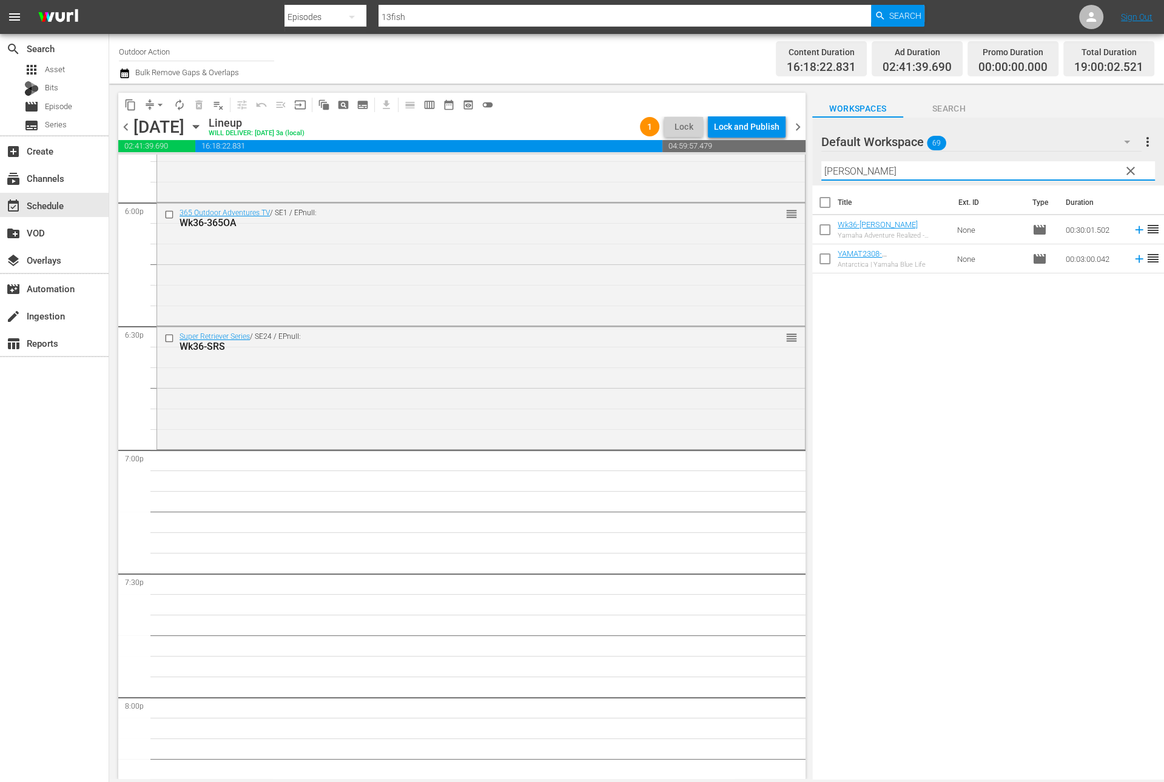
click at [1135, 230] on icon at bounding box center [1139, 230] width 8 height 8
click at [1038, 172] on input "[PERSON_NAME]" at bounding box center [988, 170] width 334 height 19
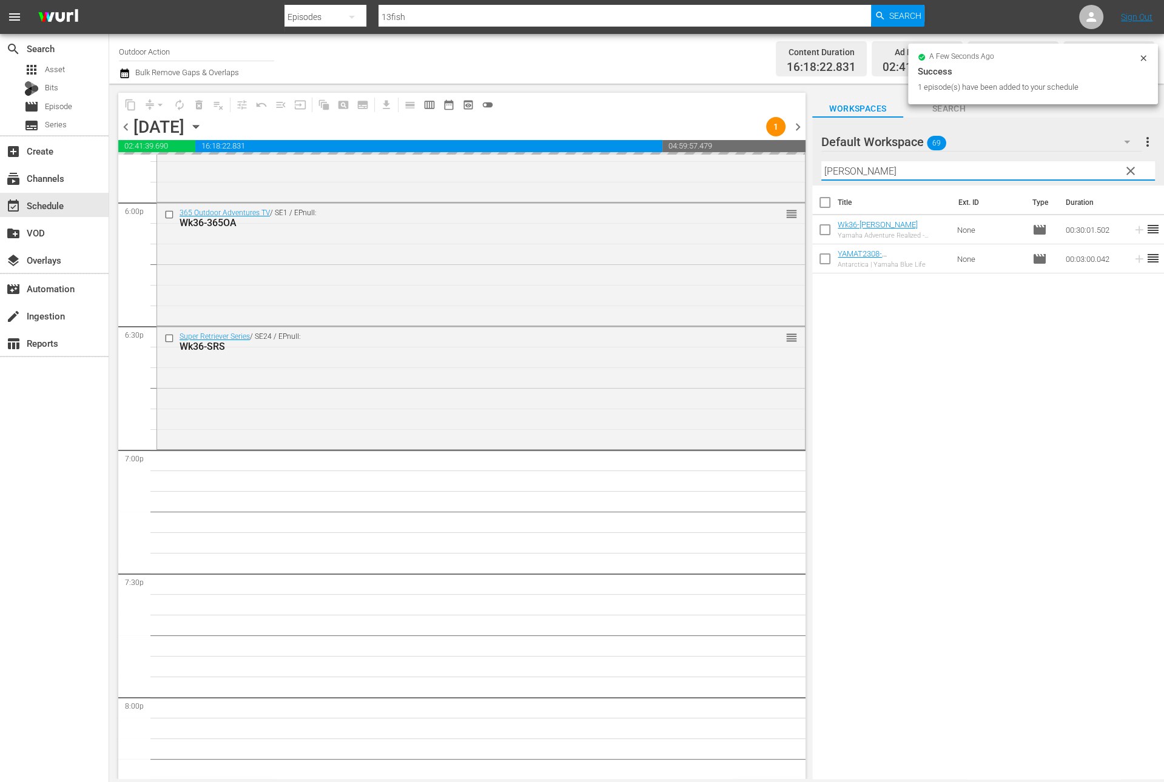
click at [1038, 172] on input "[PERSON_NAME]" at bounding box center [988, 170] width 334 height 19
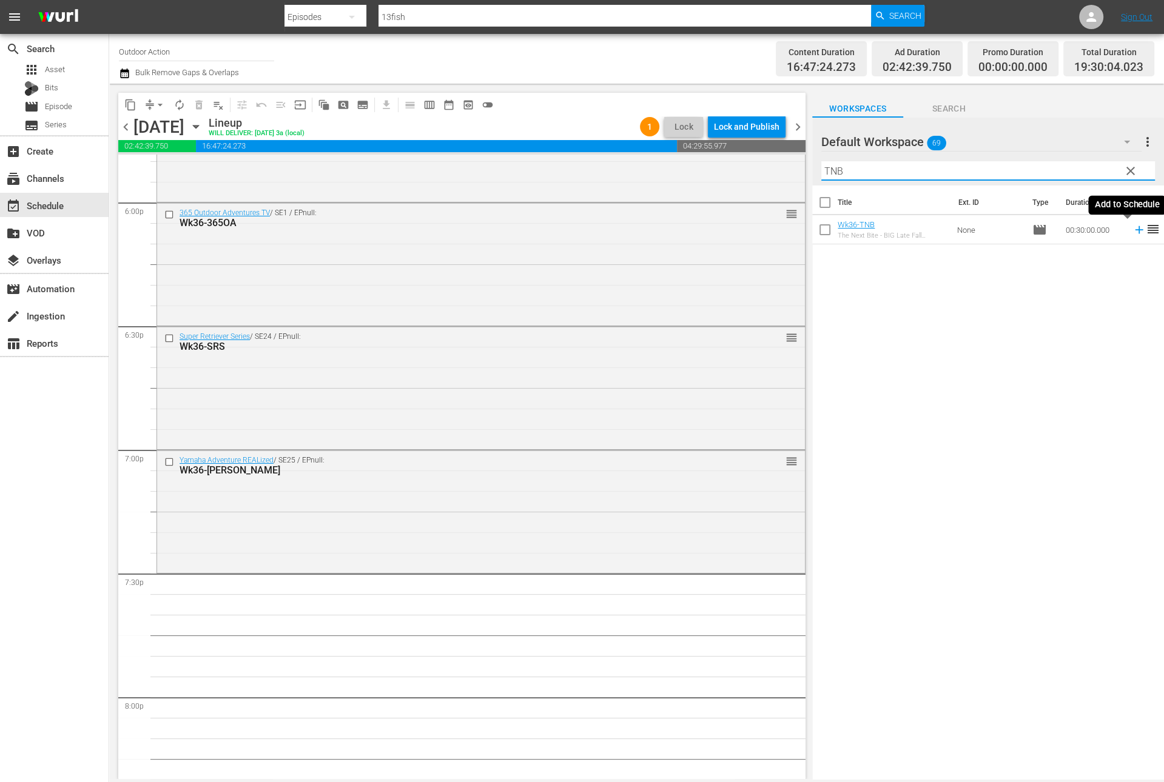
click at [1132, 232] on icon at bounding box center [1138, 229] width 13 height 13
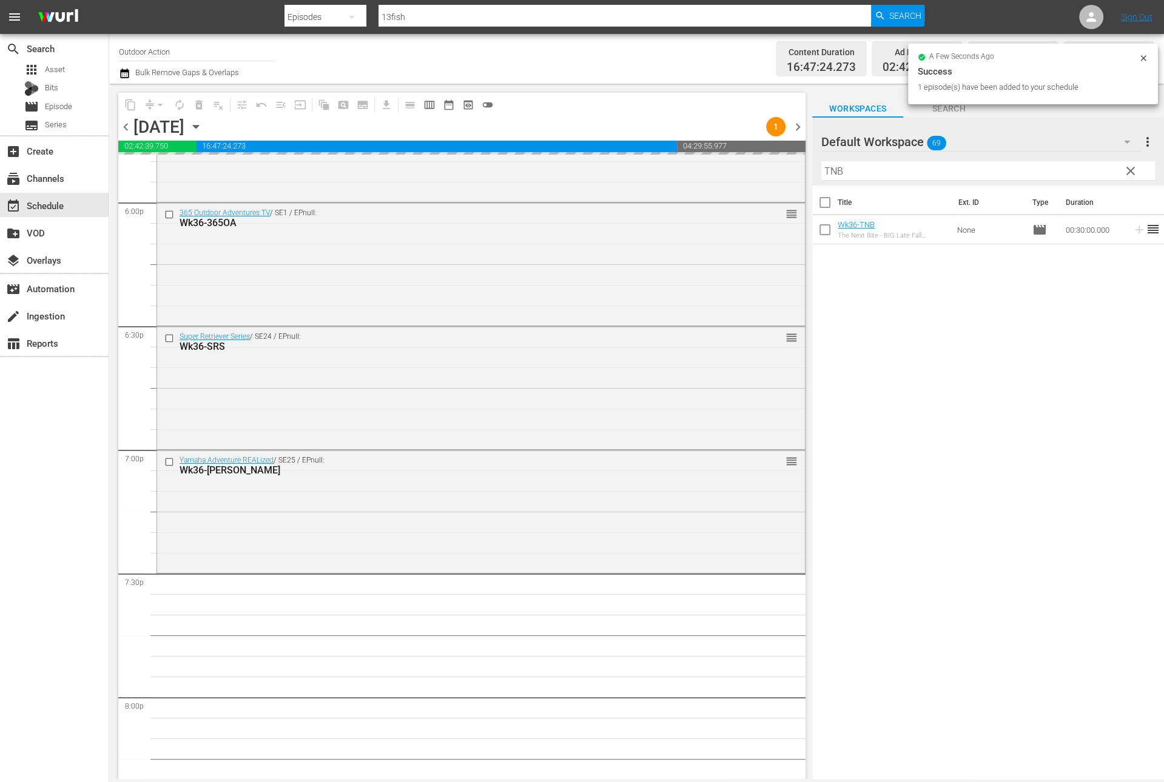
click at [1069, 172] on input "TNB" at bounding box center [988, 170] width 334 height 19
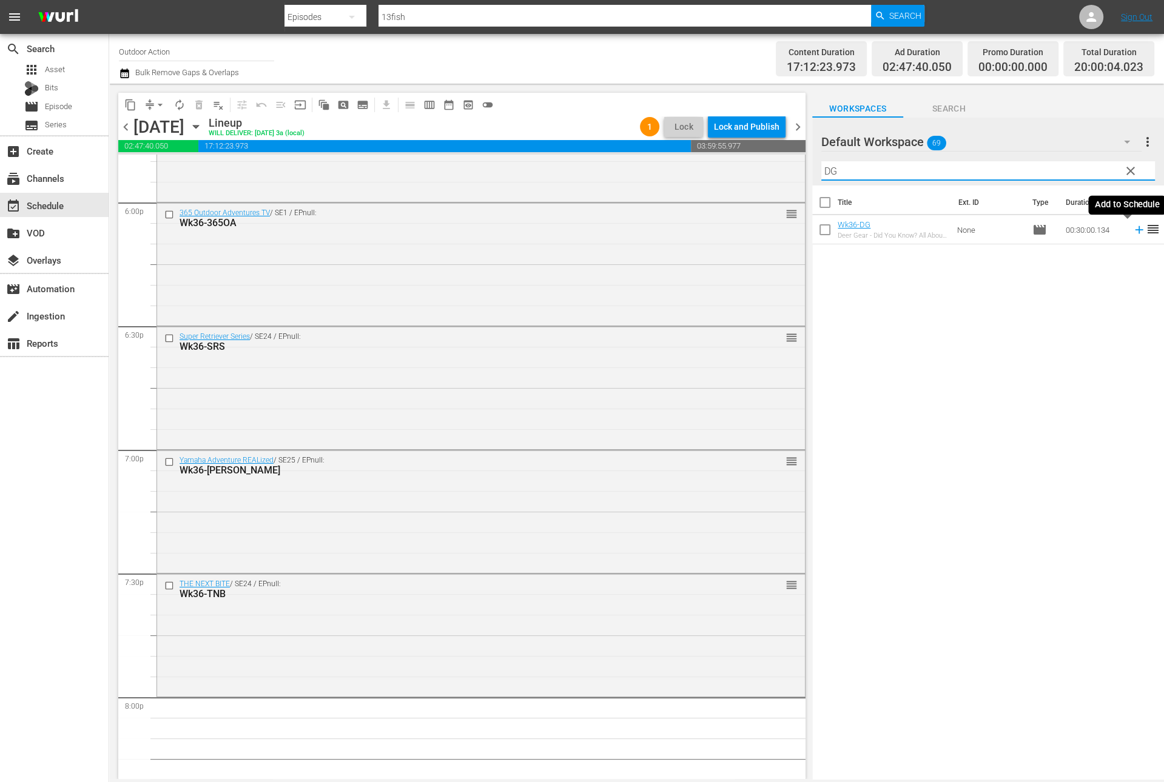
click at [1132, 231] on icon at bounding box center [1138, 229] width 13 height 13
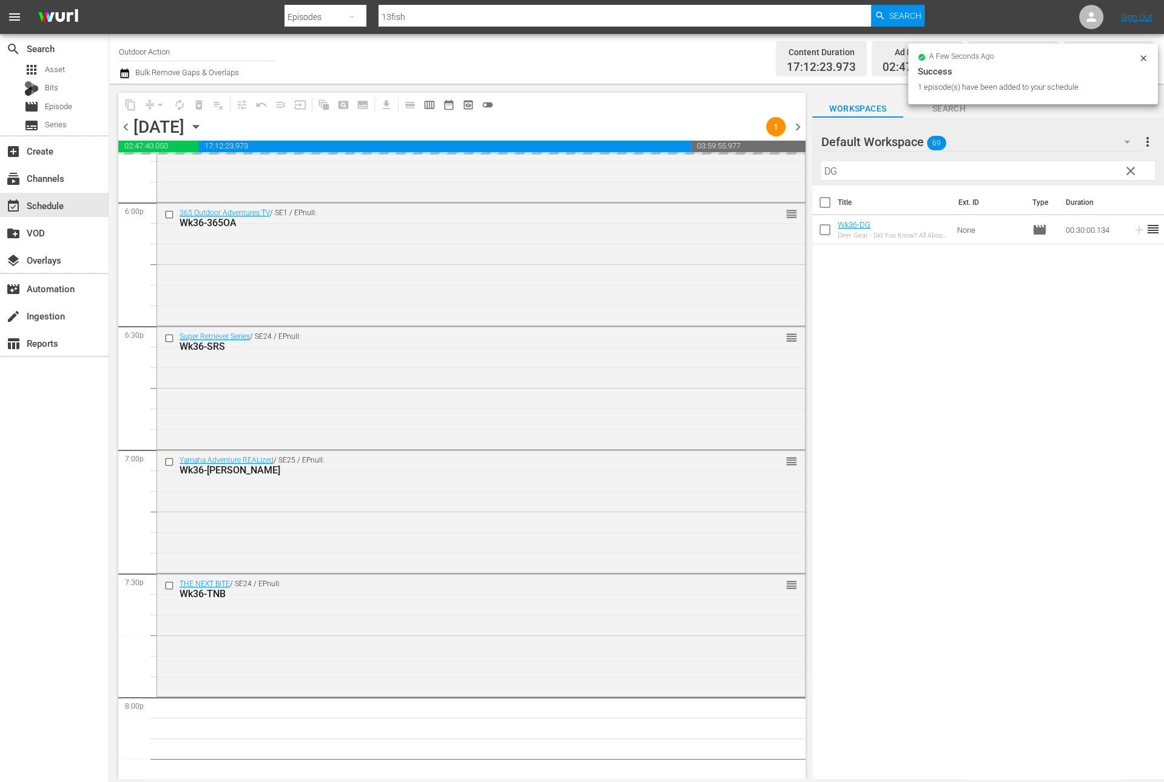
click at [1066, 171] on input "DG" at bounding box center [988, 170] width 334 height 19
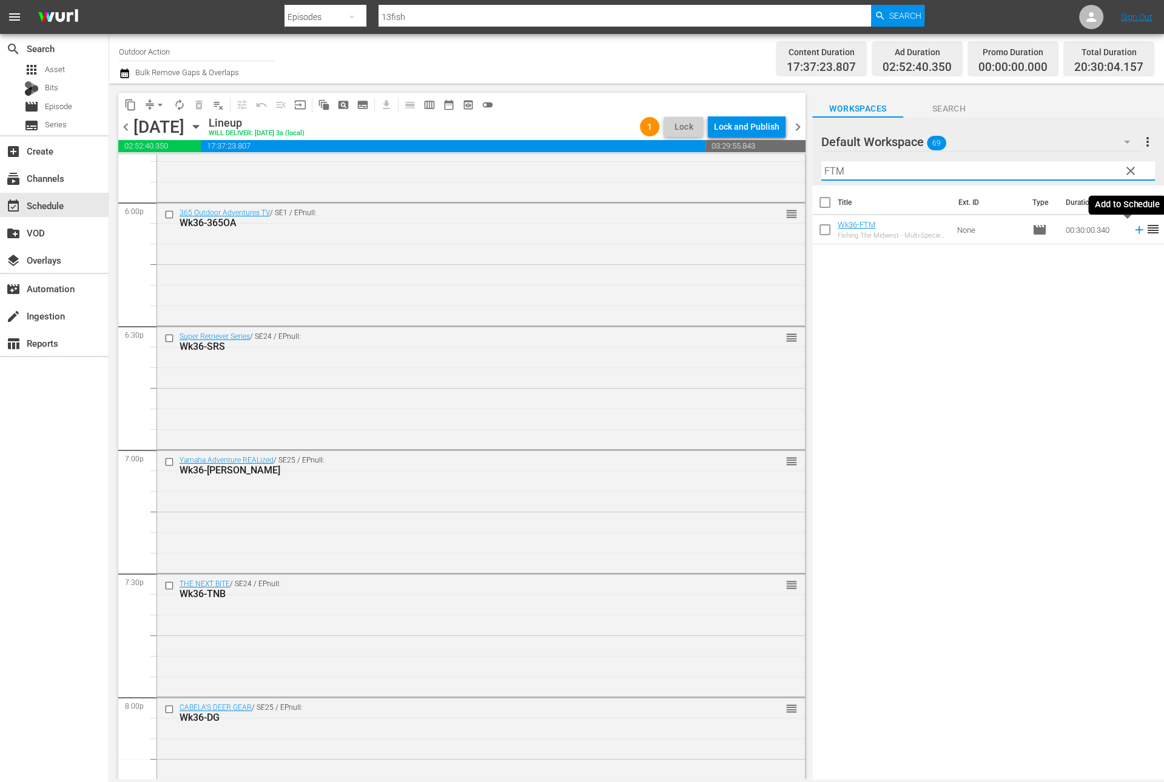
click at [1132, 232] on icon at bounding box center [1138, 229] width 13 height 13
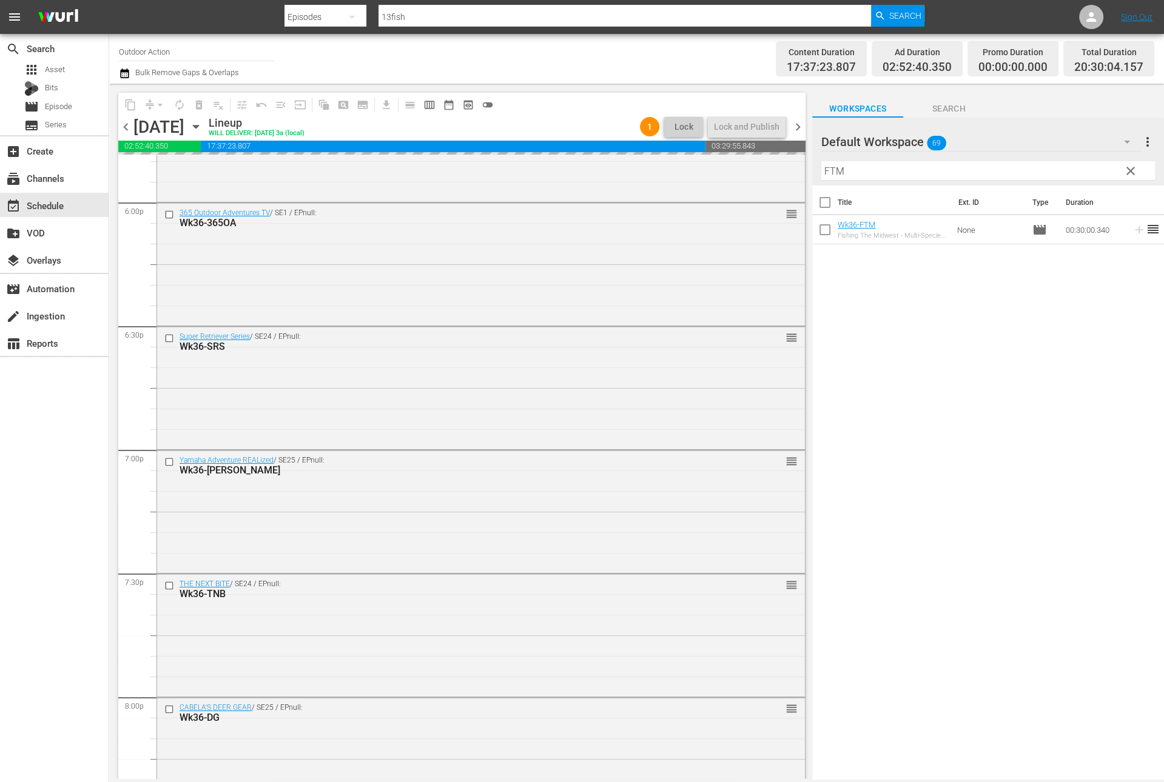
click at [1081, 170] on input "FTM" at bounding box center [988, 170] width 334 height 19
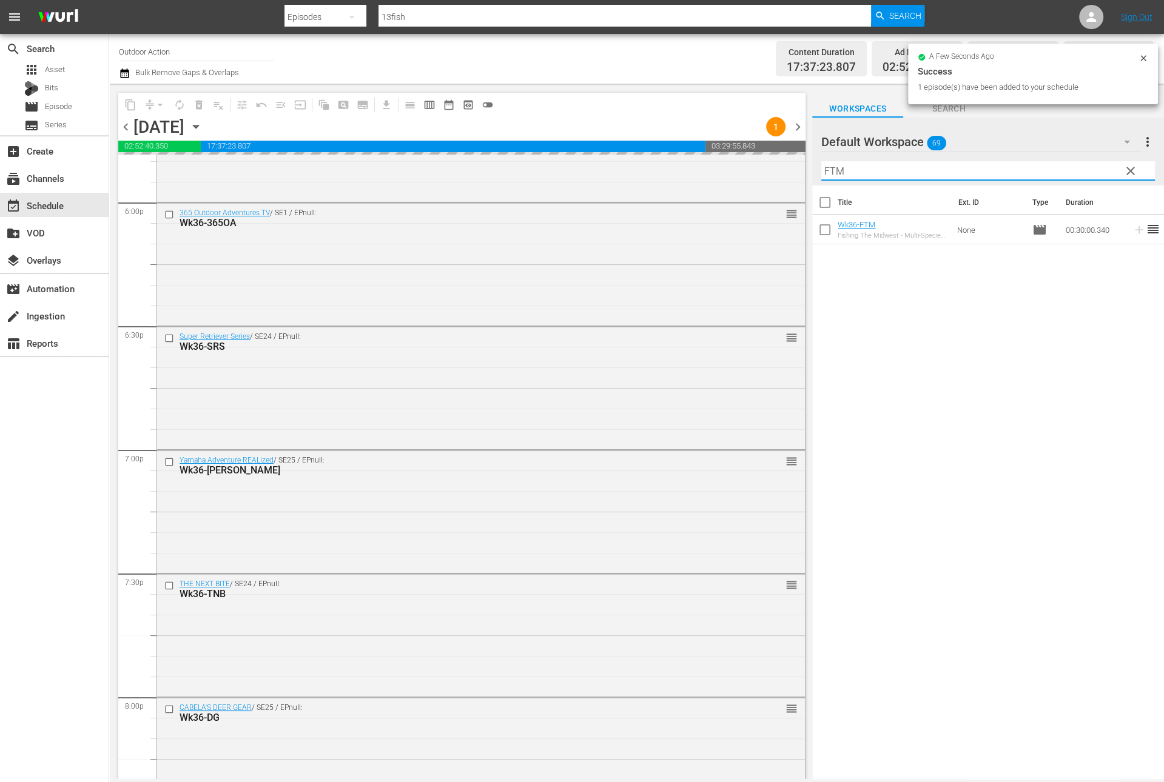
click at [1081, 170] on input "FTM" at bounding box center [988, 170] width 334 height 19
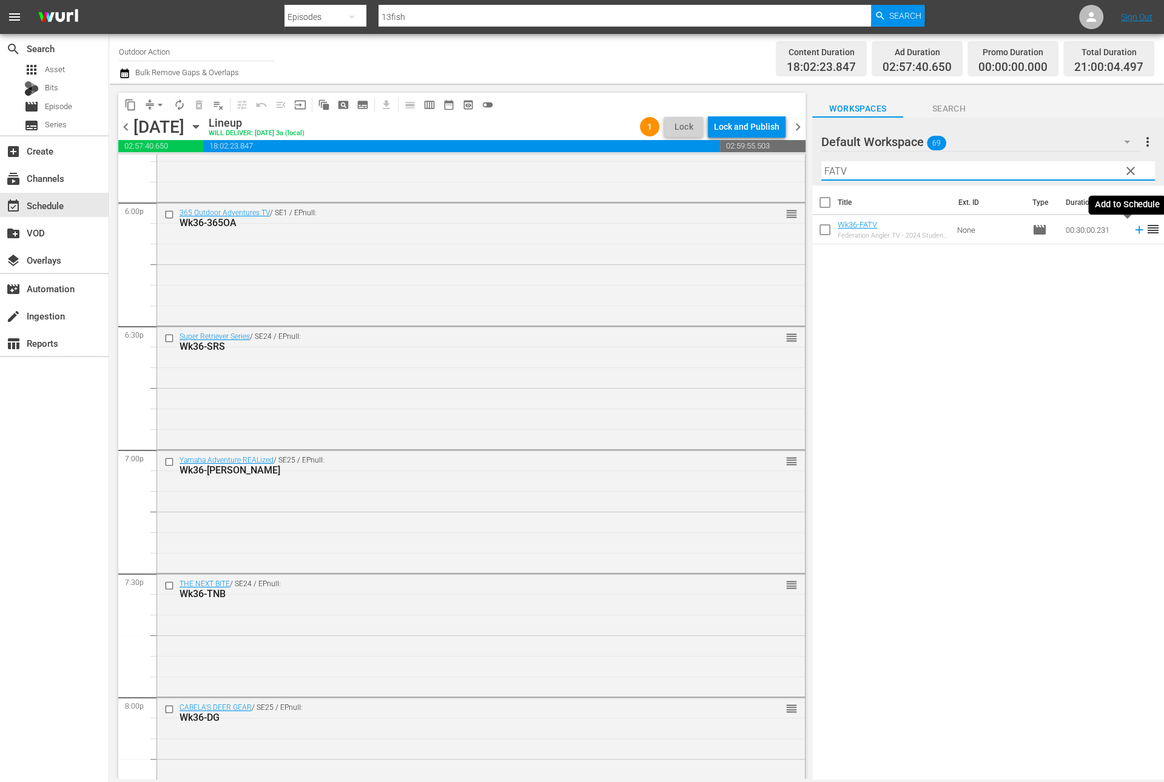
click at [1132, 233] on icon at bounding box center [1138, 229] width 13 height 13
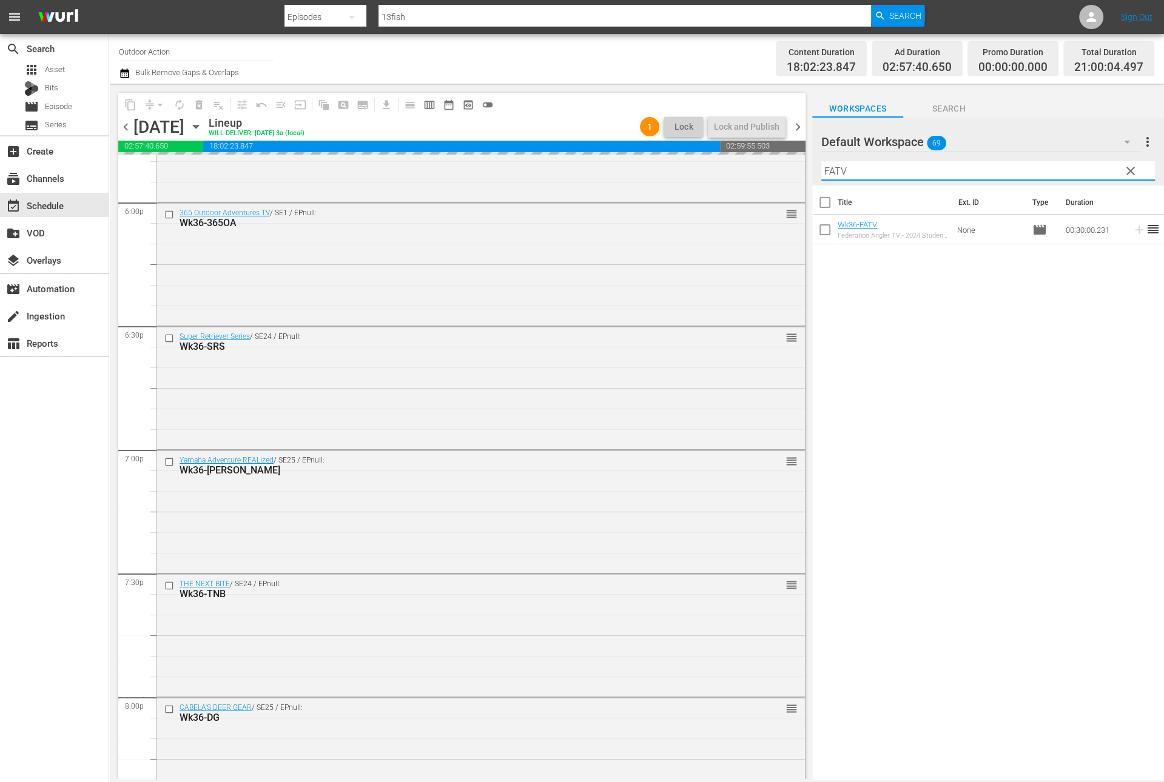
click at [1087, 174] on input "FATV" at bounding box center [988, 170] width 334 height 19
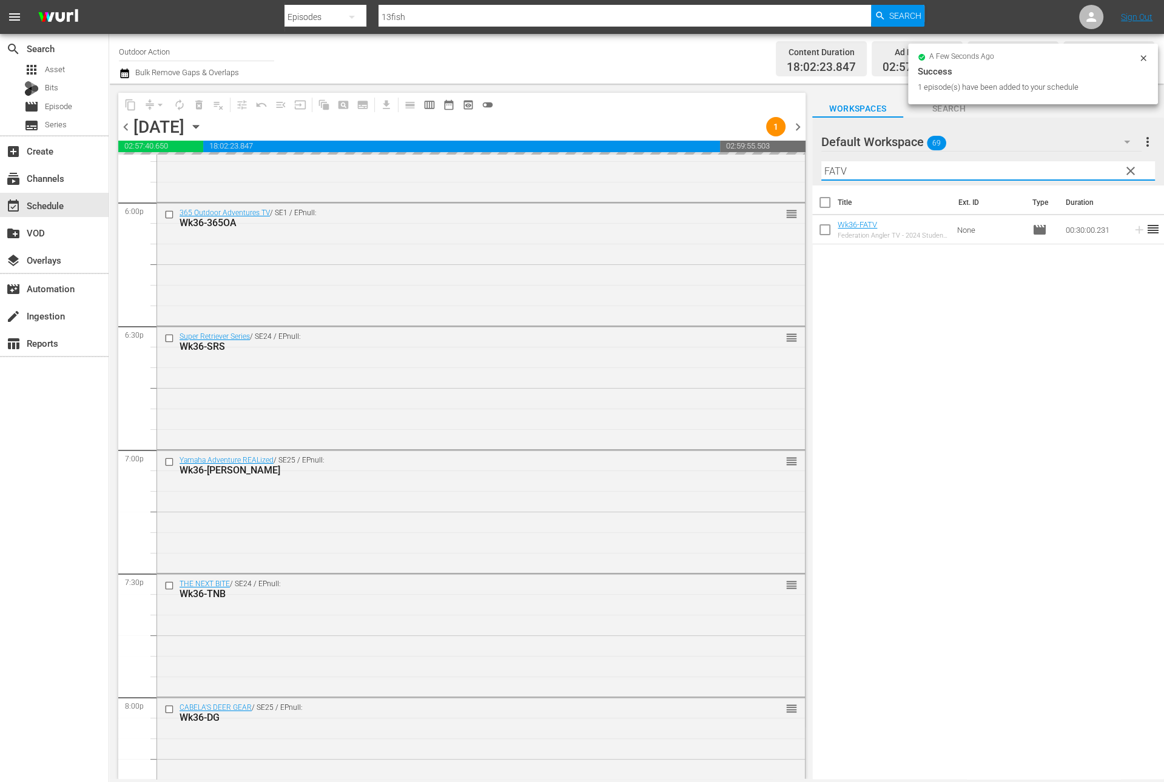
click at [1087, 174] on input "FATV" at bounding box center [988, 170] width 334 height 19
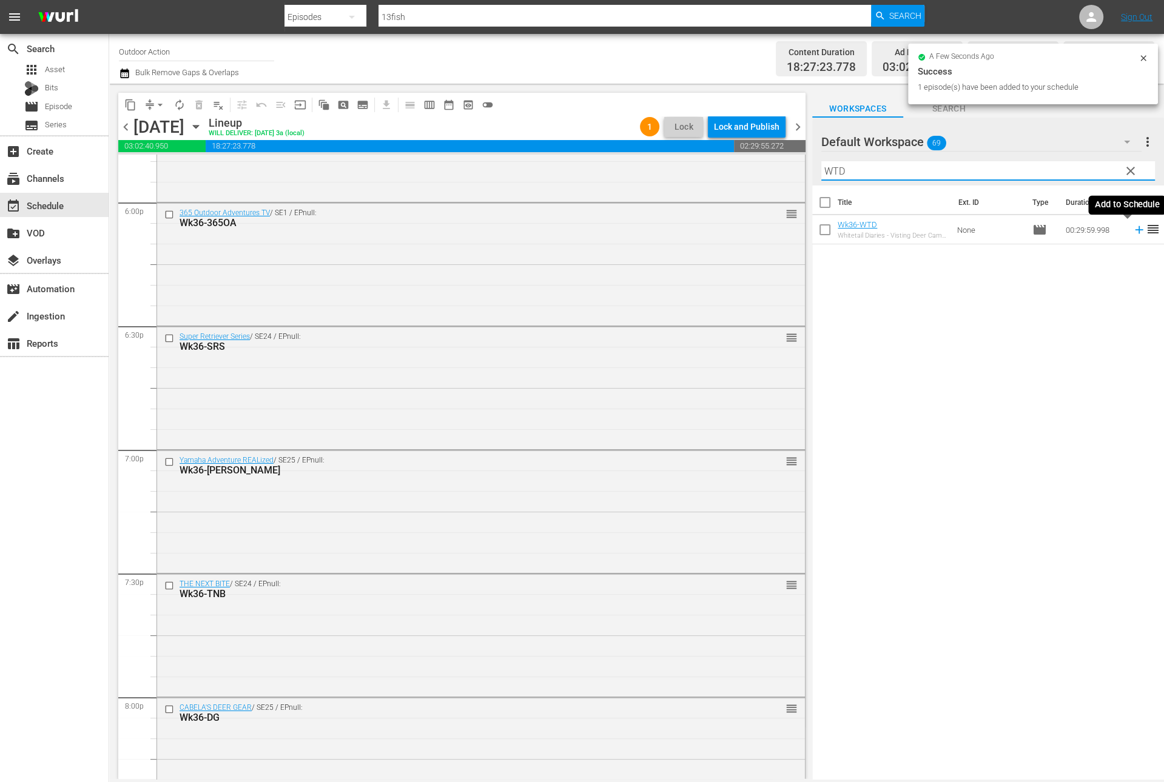
click at [1132, 234] on icon at bounding box center [1138, 229] width 13 height 13
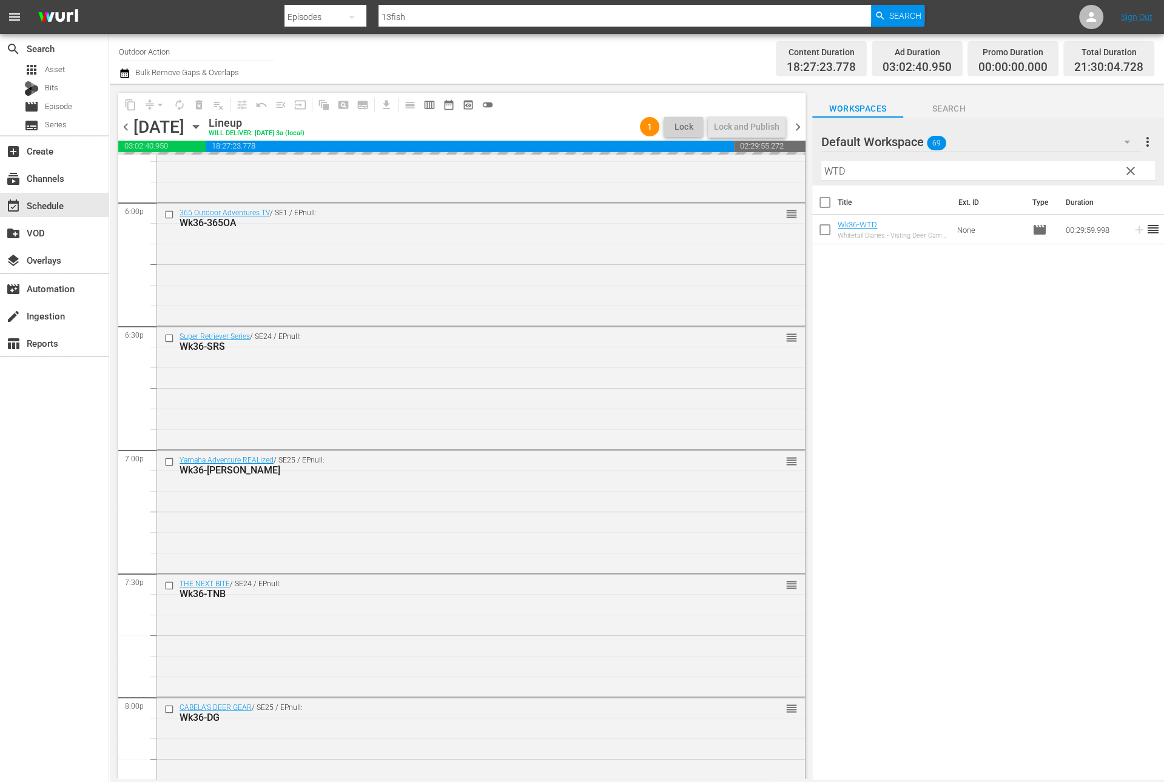
click at [1086, 178] on input "WTD" at bounding box center [988, 170] width 334 height 19
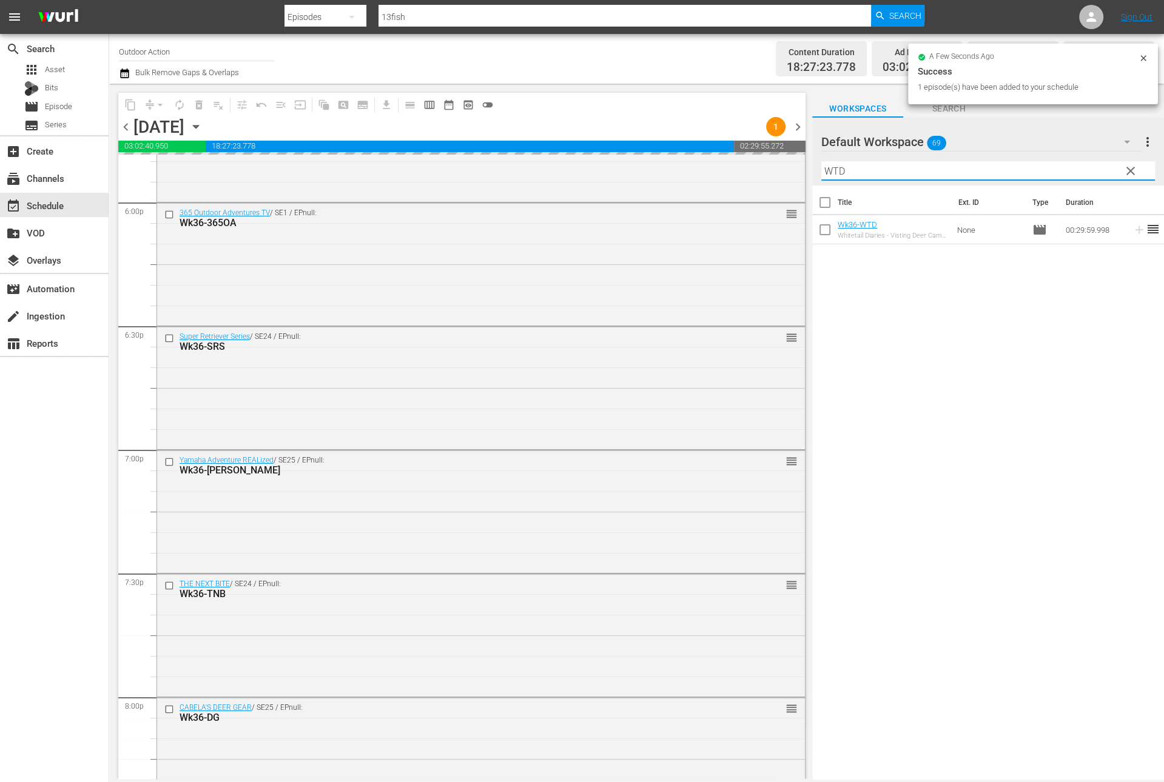
click at [1086, 178] on input "WTD" at bounding box center [988, 170] width 334 height 19
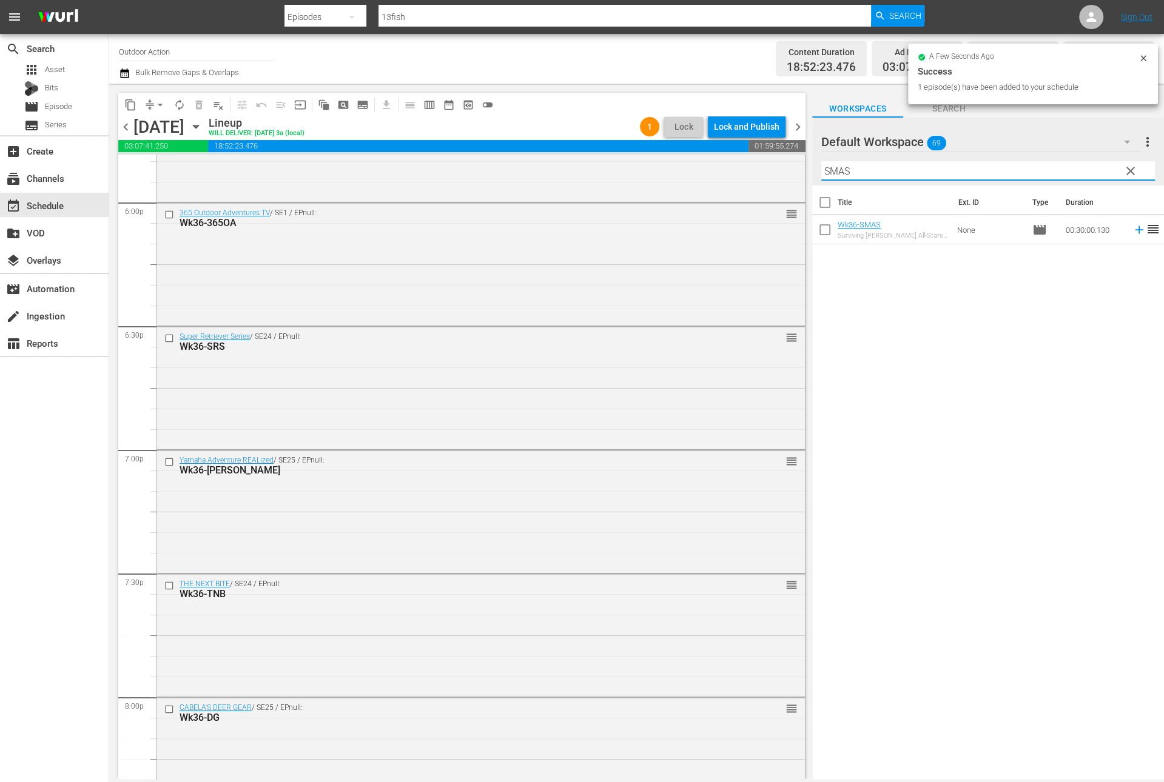
click at [1135, 230] on icon at bounding box center [1139, 230] width 8 height 8
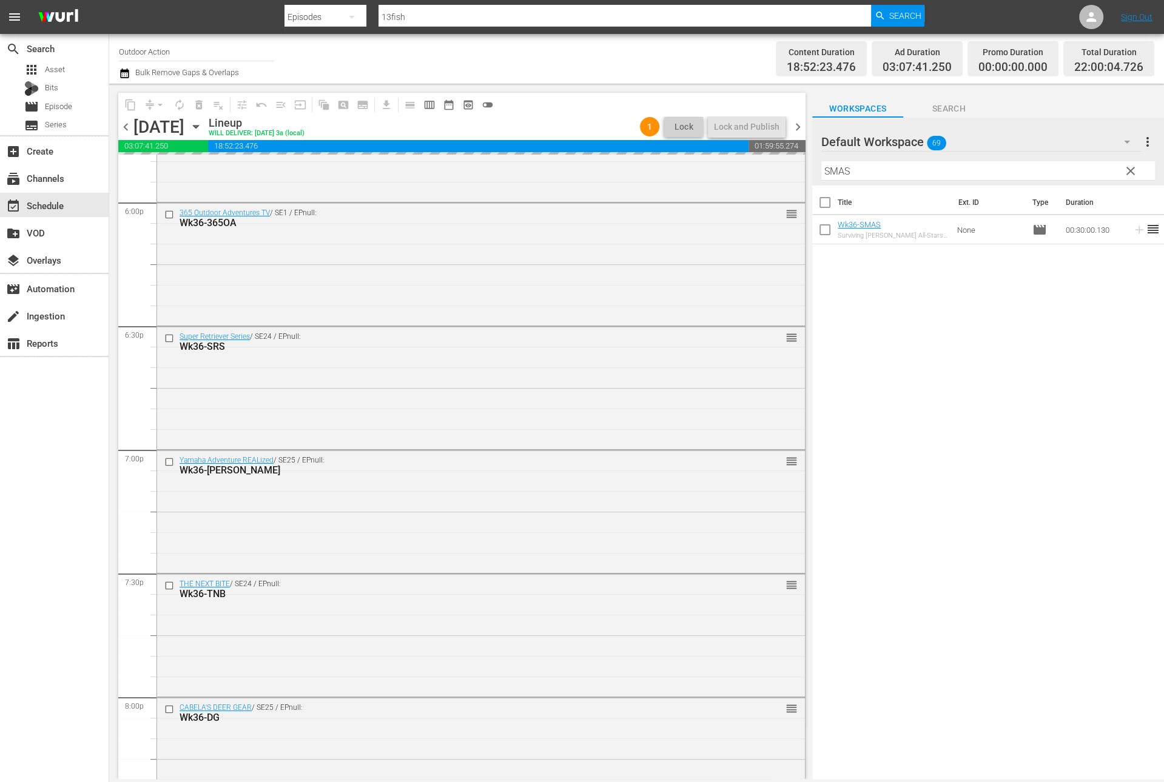
click at [1097, 174] on input "SMAS" at bounding box center [988, 170] width 334 height 19
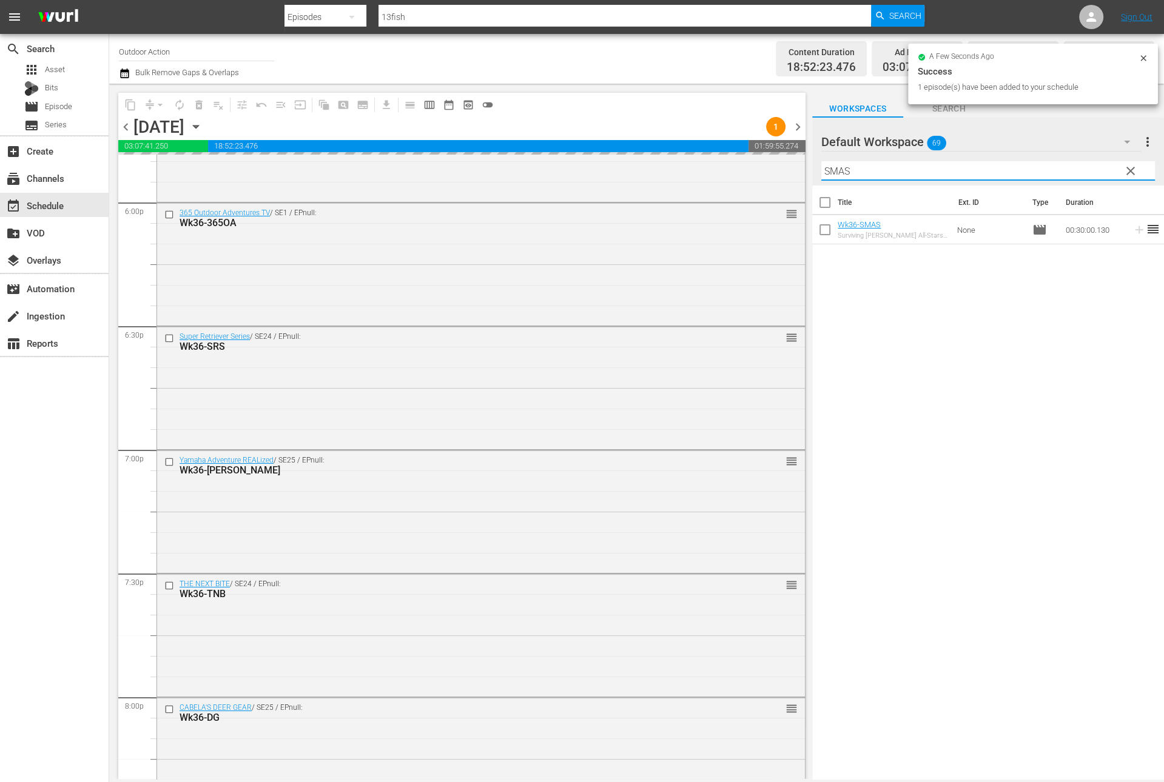
click at [1097, 174] on input "SMAS" at bounding box center [988, 170] width 334 height 19
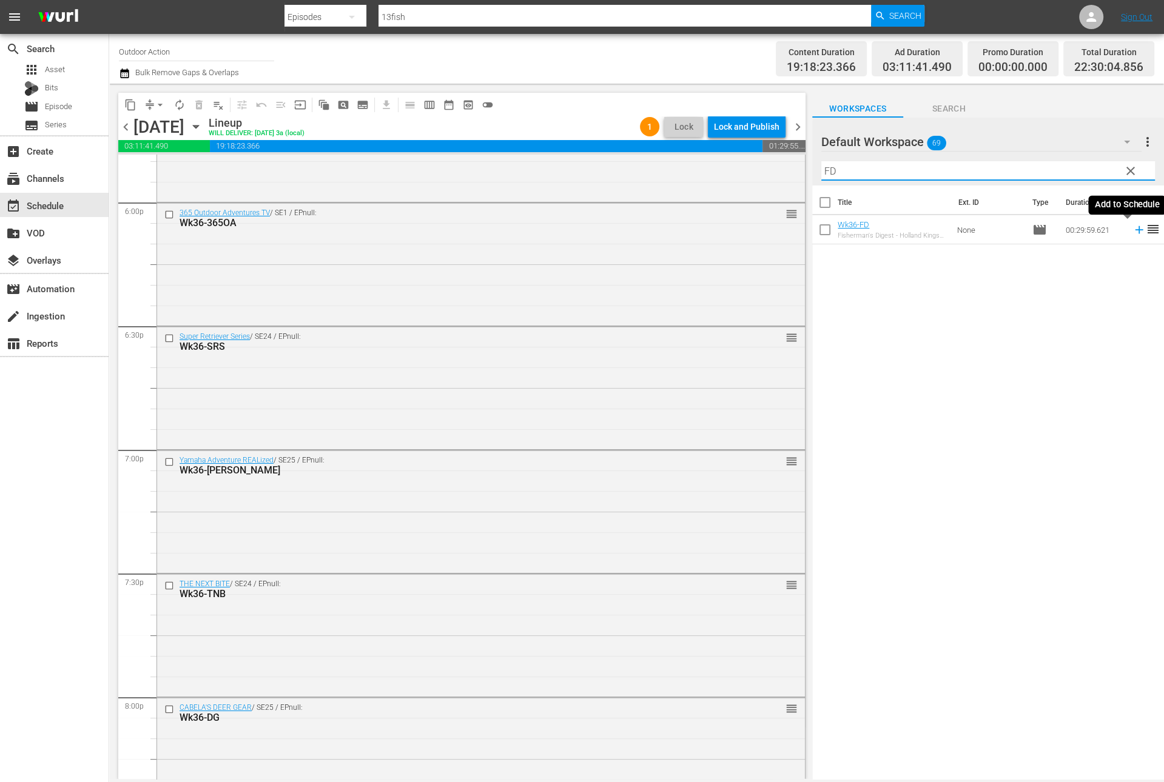
click at [1132, 231] on icon at bounding box center [1138, 229] width 13 height 13
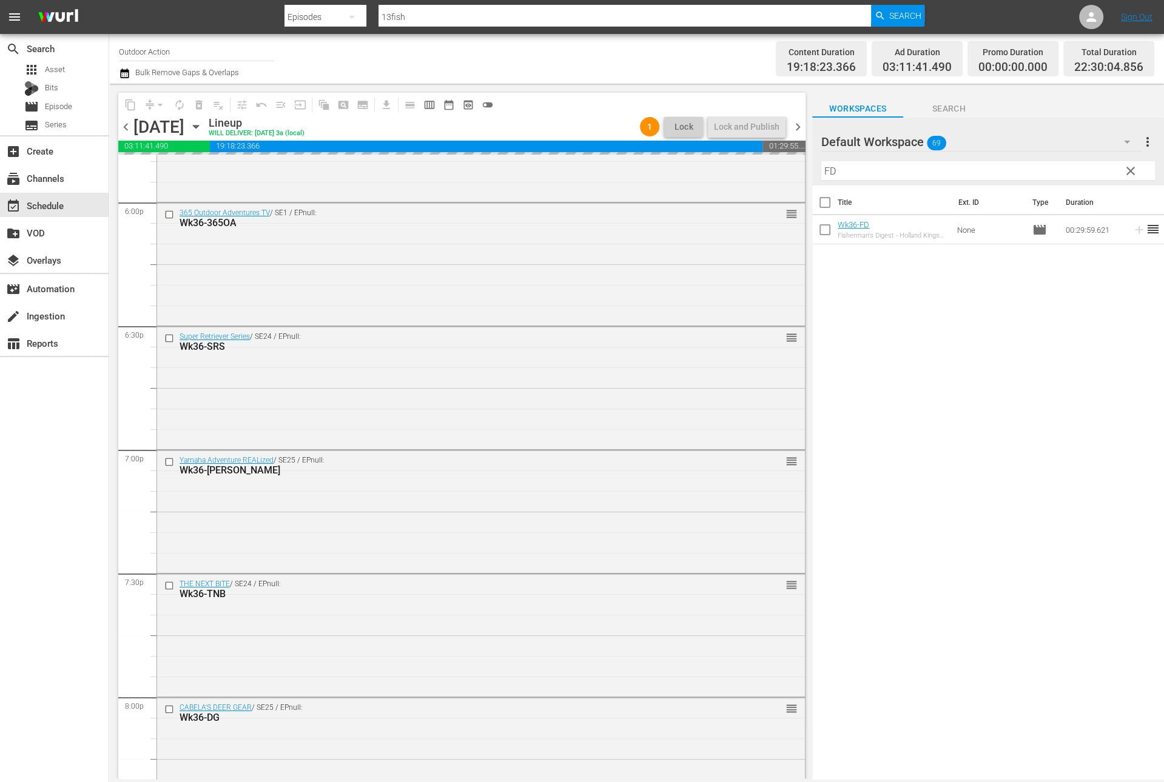
click at [1083, 164] on input "FD" at bounding box center [988, 170] width 334 height 19
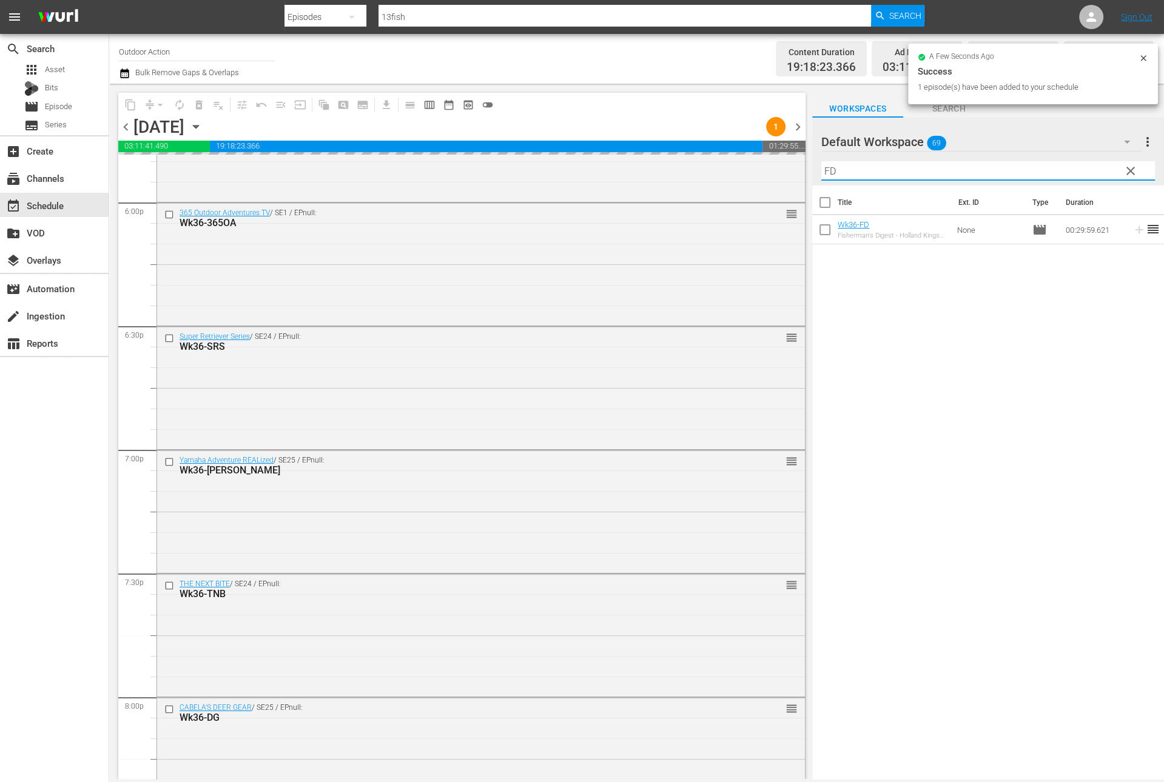
click at [1083, 164] on input "FD" at bounding box center [988, 170] width 334 height 19
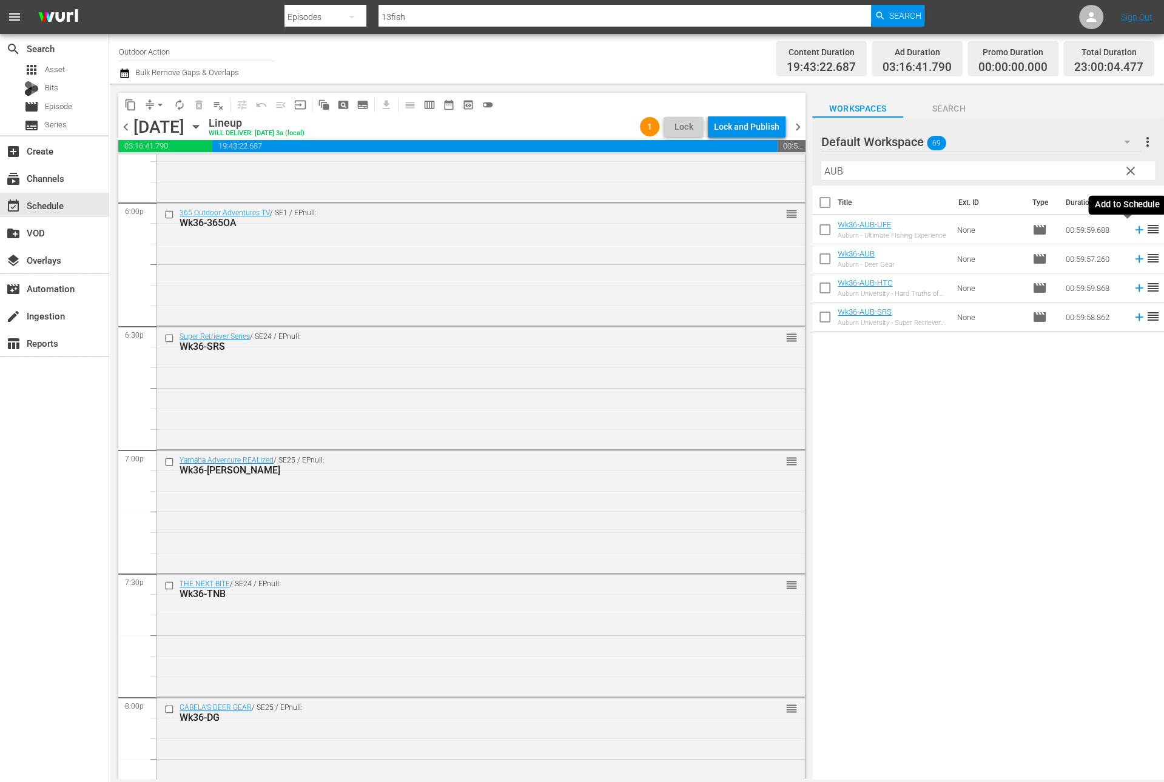
click at [1135, 229] on icon at bounding box center [1139, 230] width 8 height 8
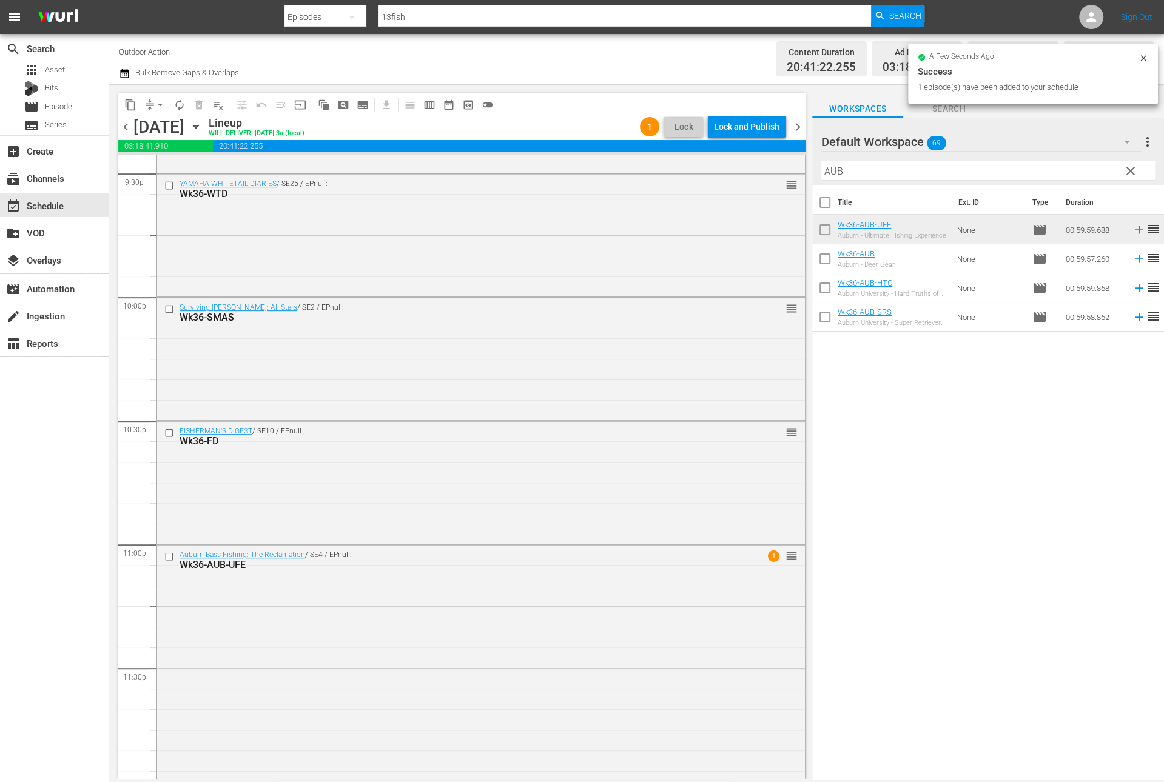
scroll to position [5313, 0]
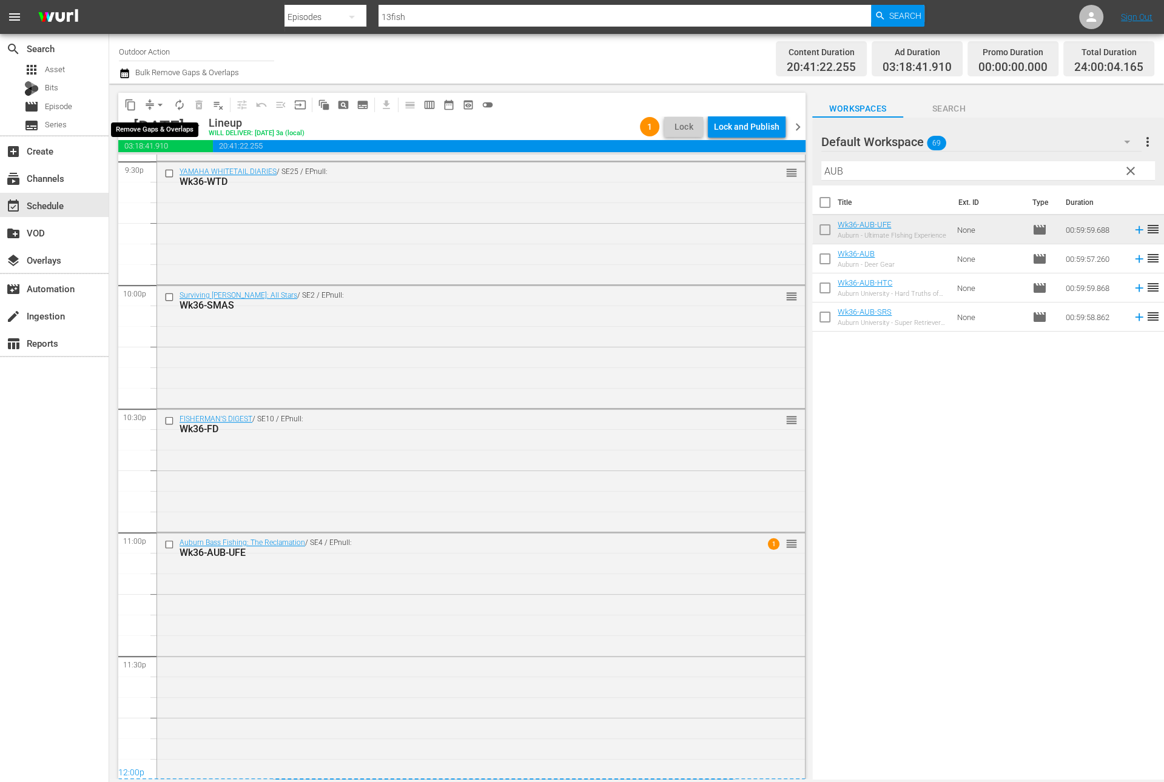
click at [154, 109] on span "arrow_drop_down" at bounding box center [160, 105] width 12 height 12
click at [163, 130] on li "Align to Midnight" at bounding box center [160, 129] width 127 height 20
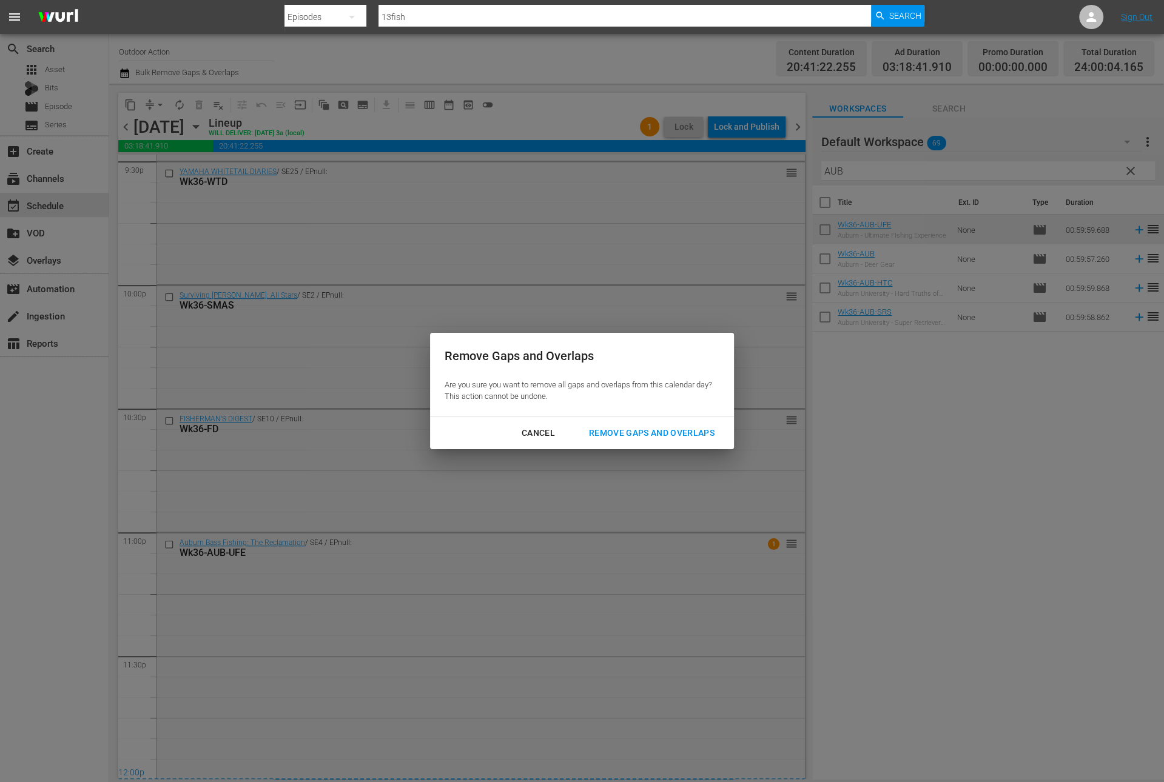
click at [605, 430] on div "Remove Gaps and Overlaps" at bounding box center [651, 433] width 145 height 15
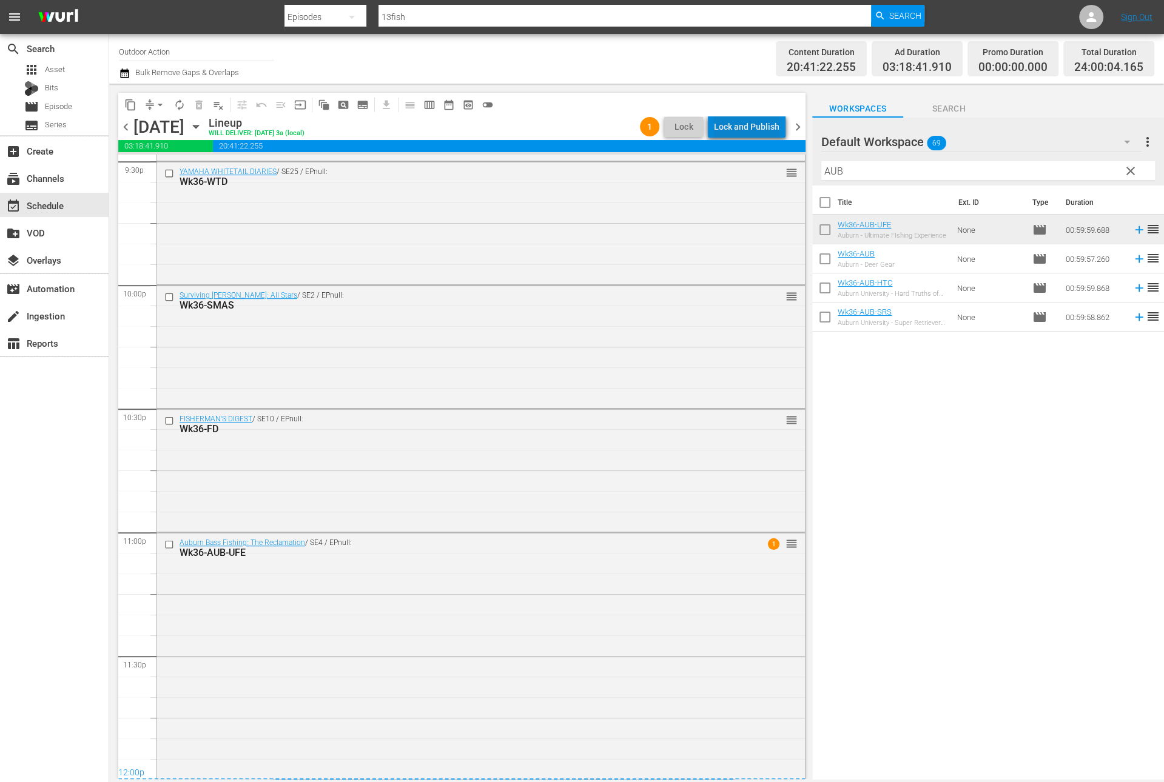
click at [757, 128] on div "Lock and Publish" at bounding box center [746, 127] width 65 height 22
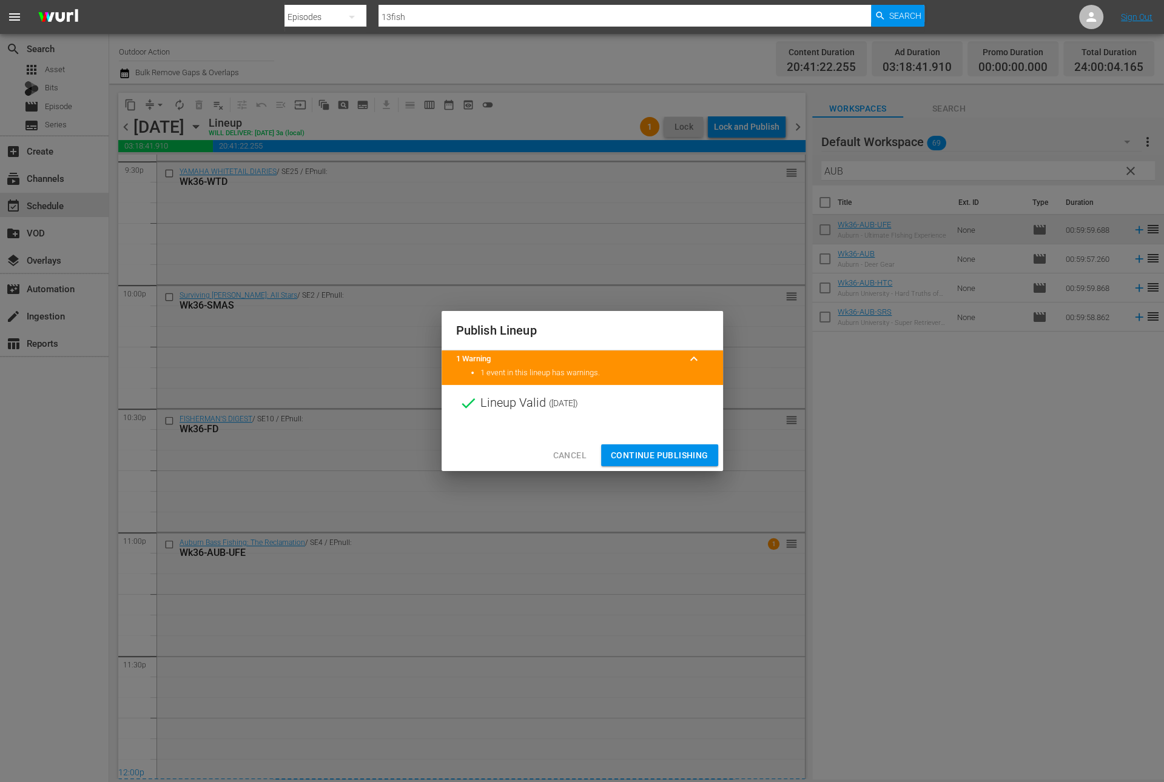
click at [683, 438] on div at bounding box center [582, 430] width 281 height 18
click at [682, 470] on div "Cancel Continue Publishing" at bounding box center [582, 456] width 281 height 32
click at [679, 457] on span "Continue Publishing" at bounding box center [660, 455] width 98 height 15
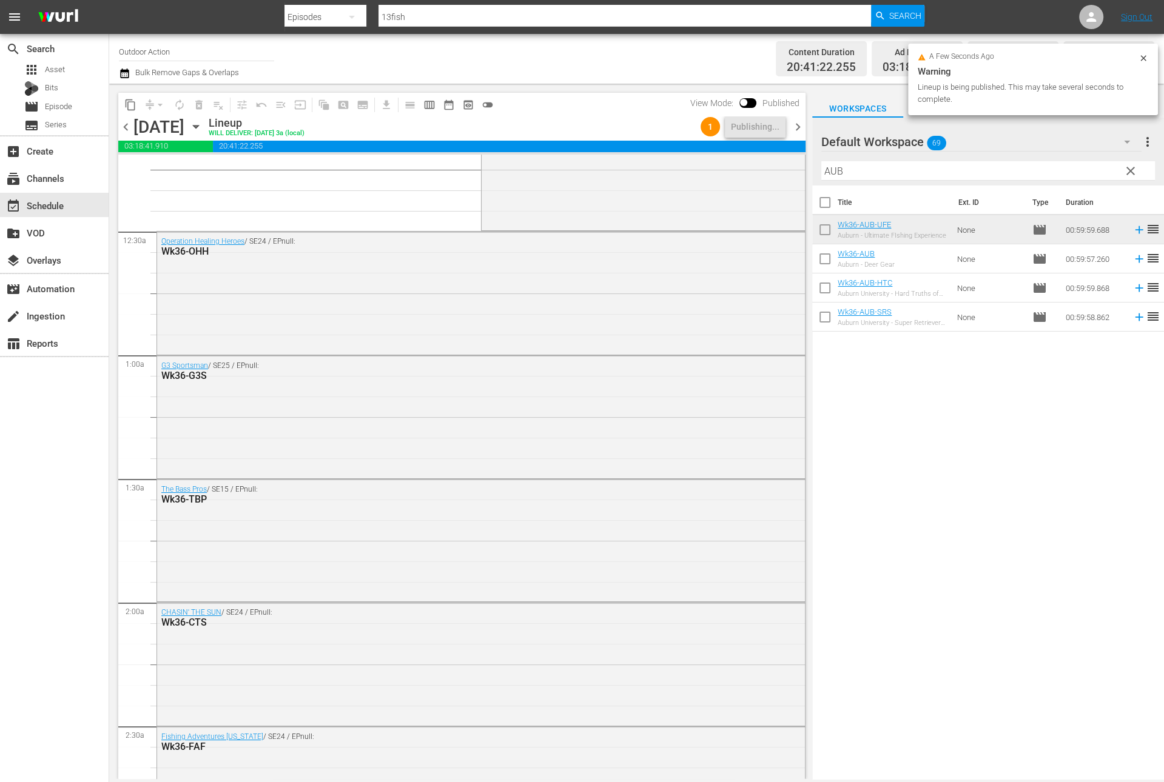
scroll to position [0, 0]
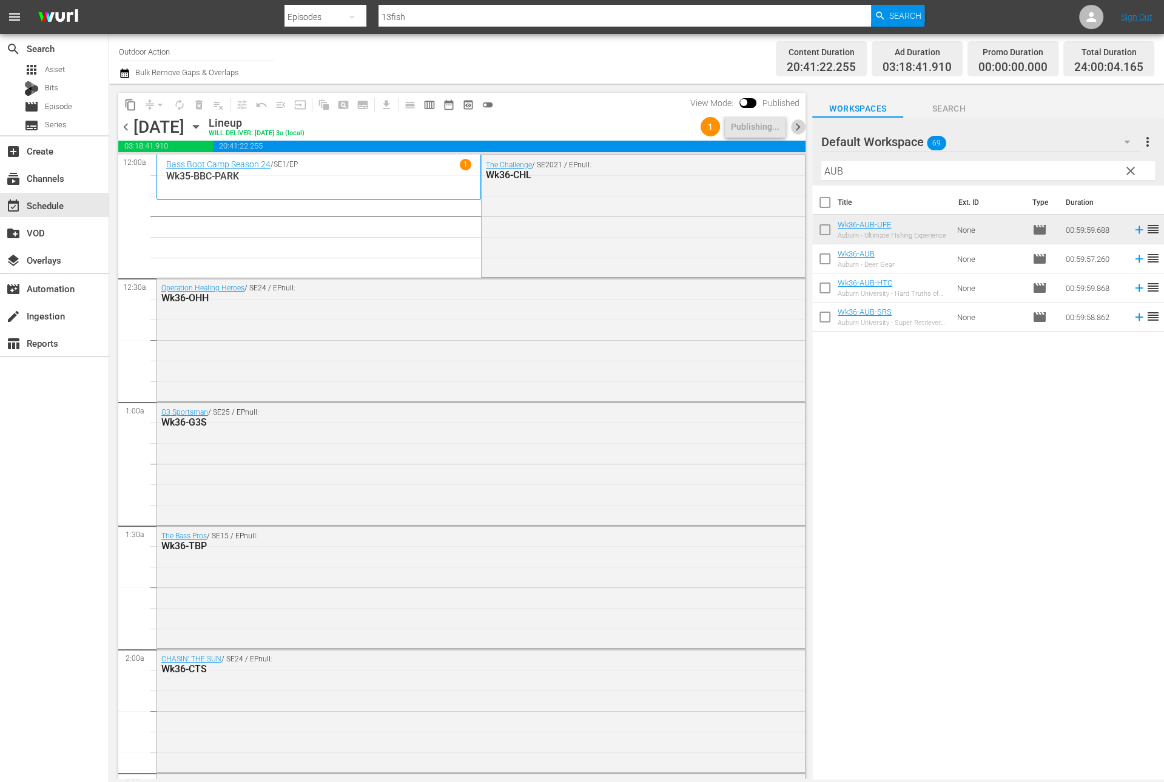
click at [798, 127] on span "chevron_right" at bounding box center [797, 126] width 15 height 15
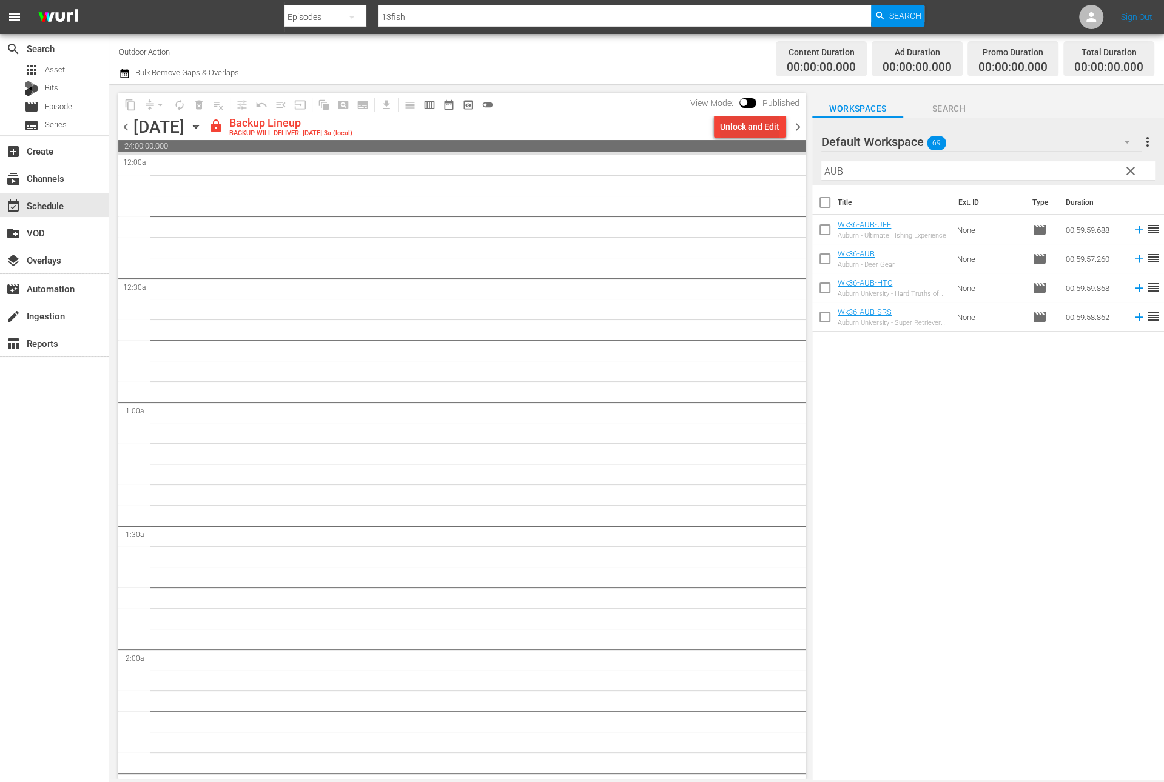
click at [730, 129] on div "Unlock and Edit" at bounding box center [749, 127] width 59 height 22
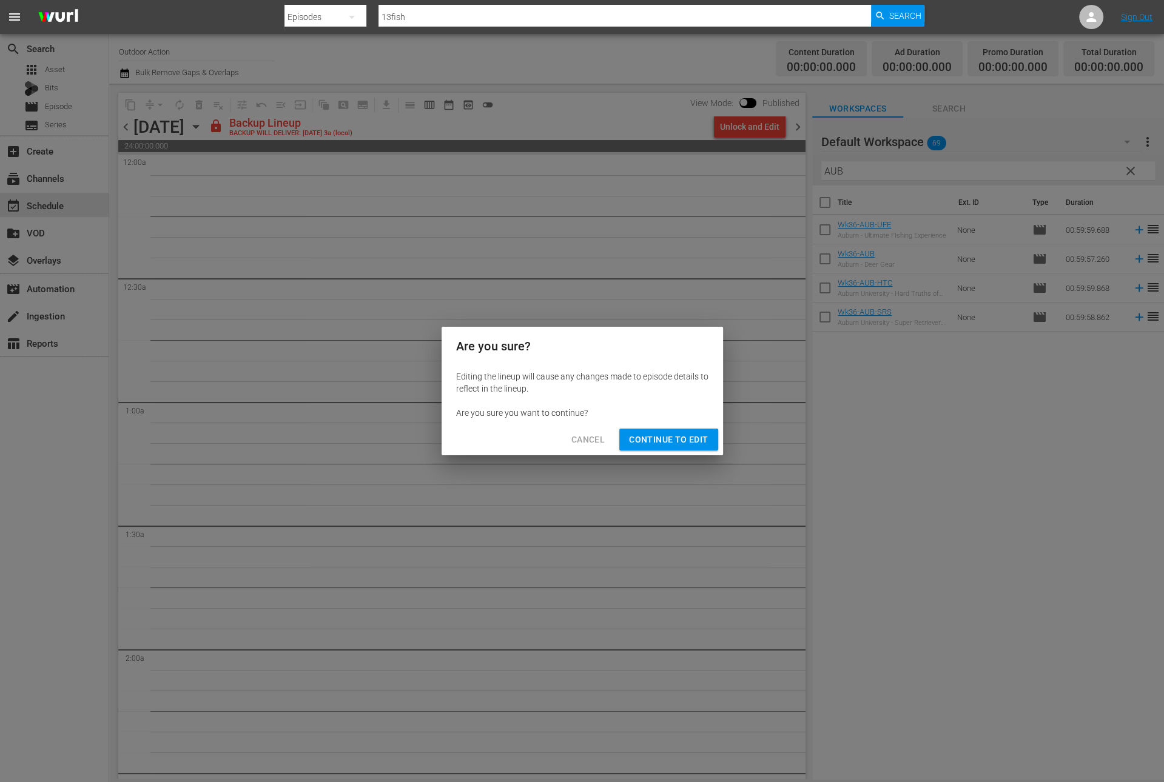
click at [682, 426] on div "Cancel Continue to Edit" at bounding box center [582, 440] width 281 height 32
click at [668, 442] on span "Continue to Edit" at bounding box center [668, 439] width 79 height 15
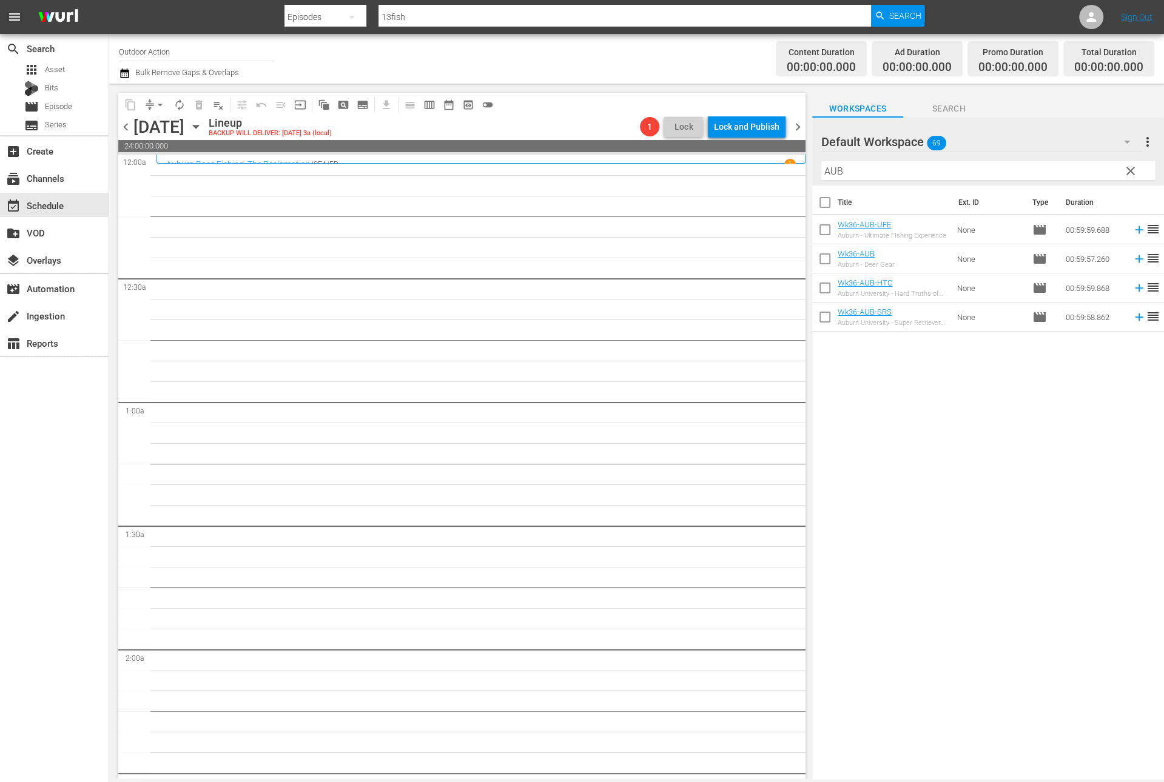
click at [847, 171] on input "AUB" at bounding box center [988, 170] width 334 height 19
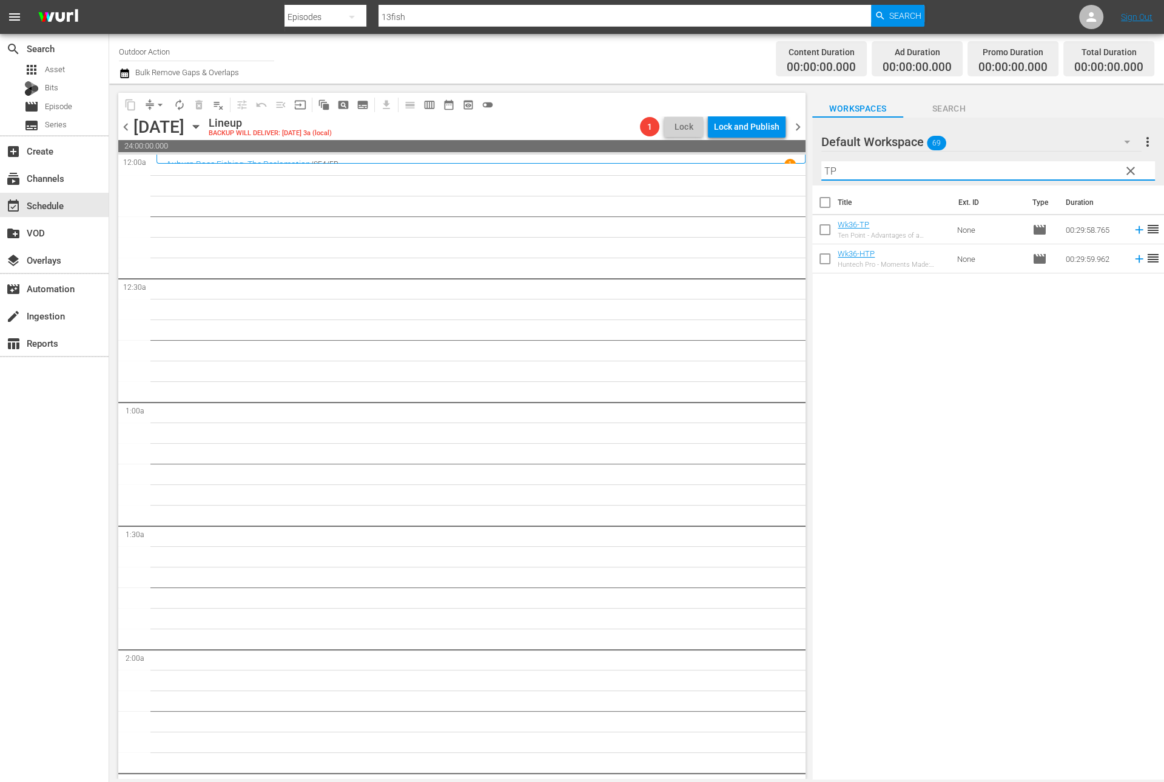
click at [1132, 231] on icon at bounding box center [1138, 229] width 13 height 13
click at [1054, 176] on input "TP" at bounding box center [988, 170] width 334 height 19
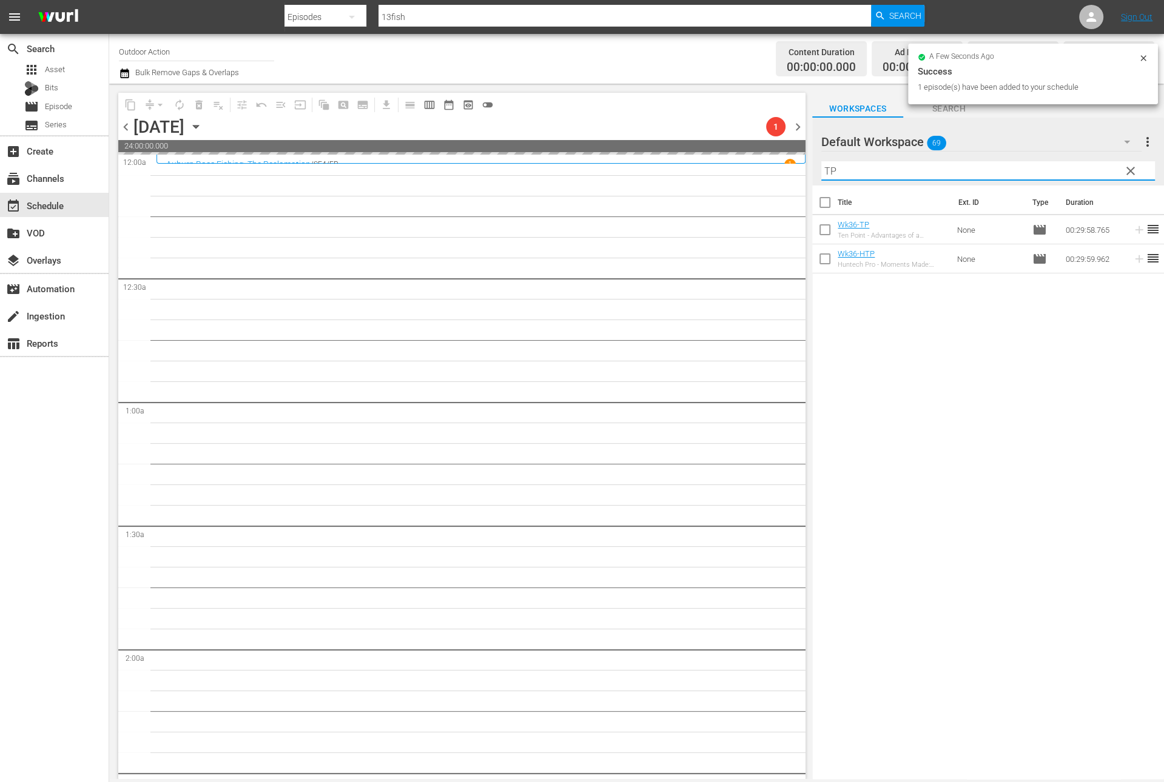
click at [1054, 176] on input "TP" at bounding box center [988, 170] width 334 height 19
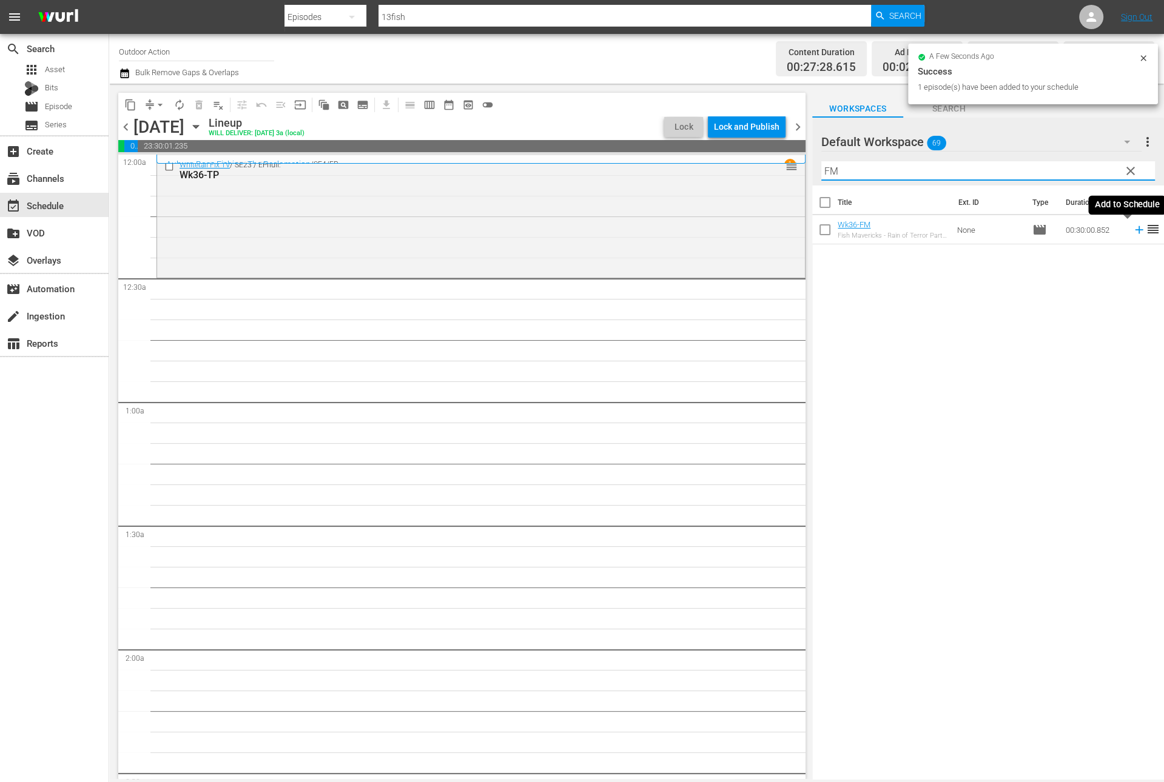
click at [1132, 226] on icon at bounding box center [1138, 229] width 13 height 13
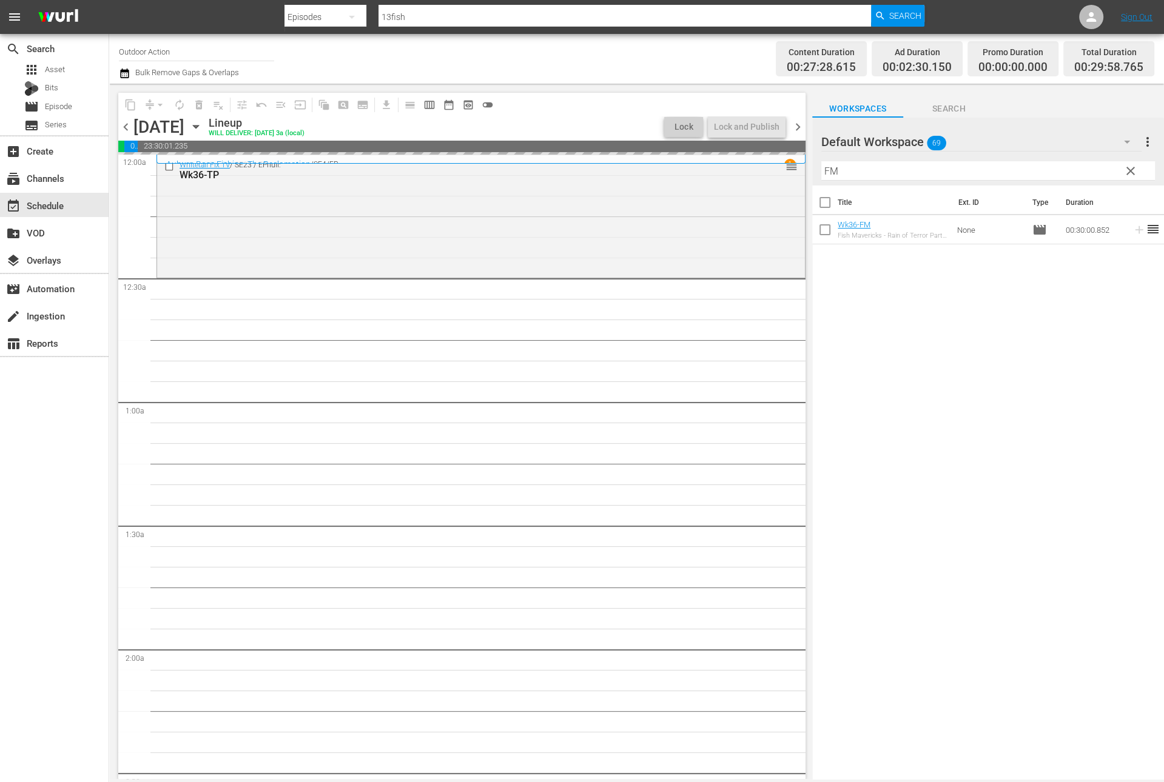
click at [1065, 164] on input "FM" at bounding box center [988, 170] width 334 height 19
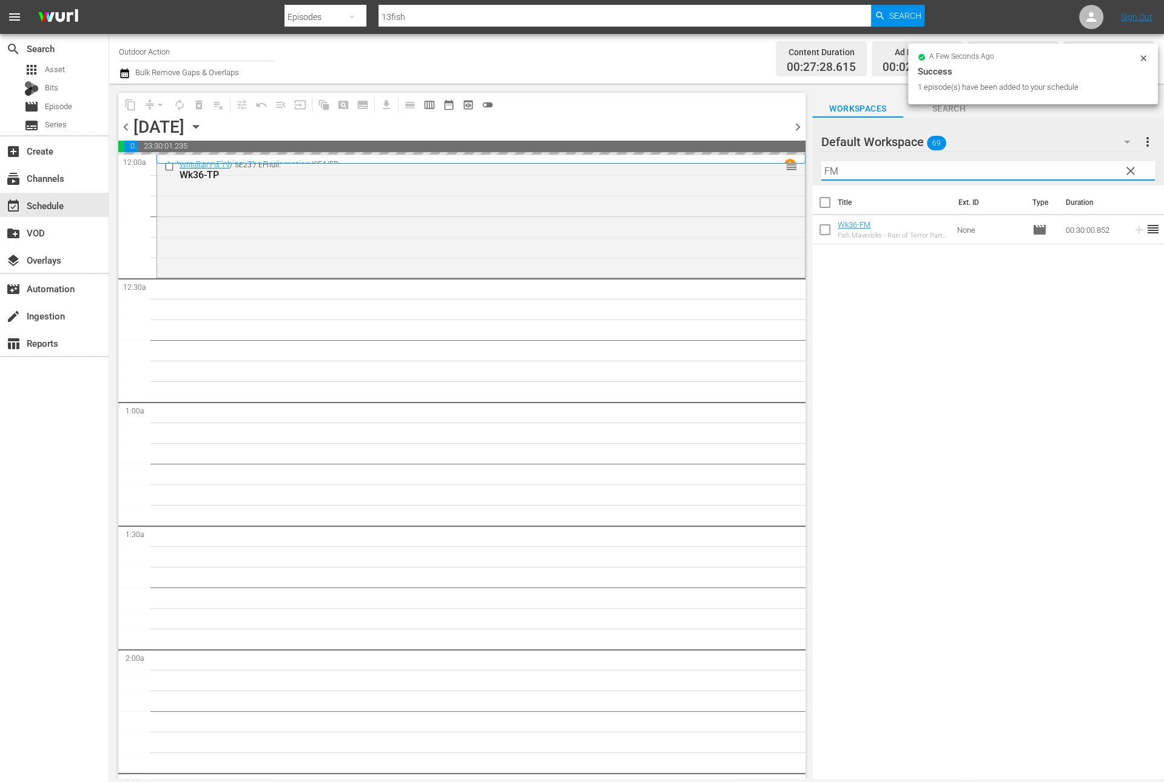
click at [1065, 164] on input "FM" at bounding box center [988, 170] width 334 height 19
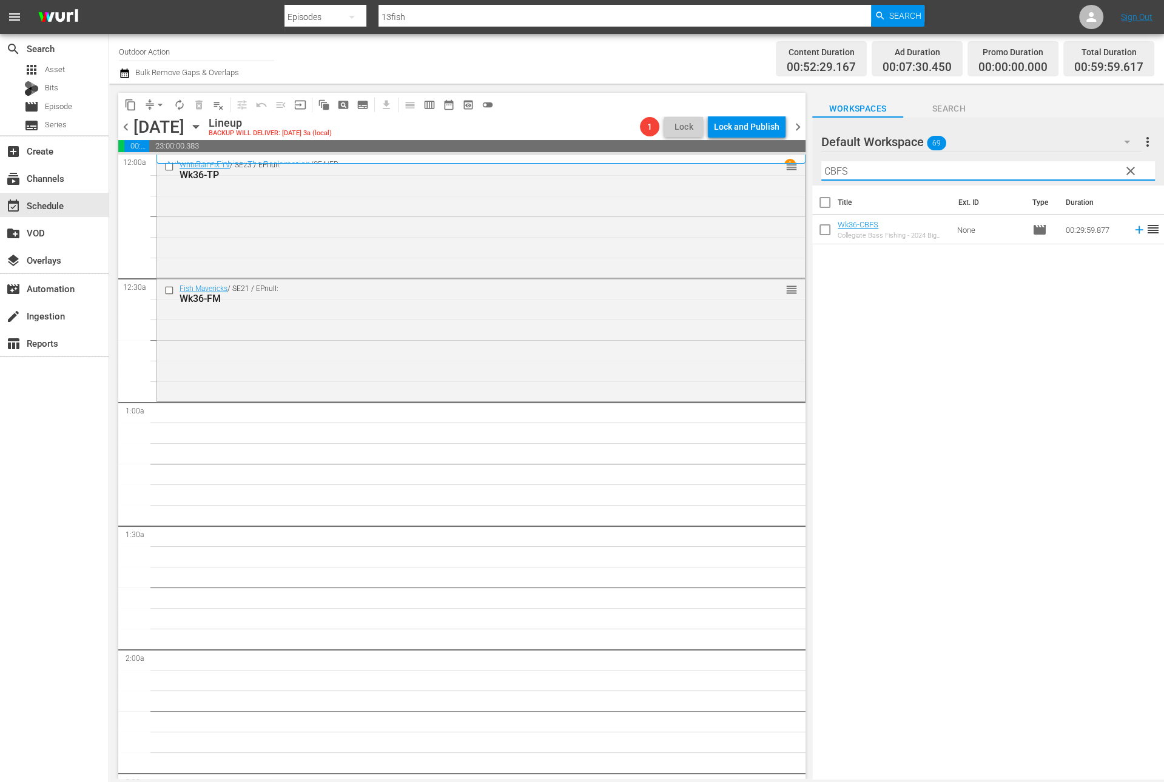
click at [1132, 228] on icon at bounding box center [1138, 229] width 13 height 13
click at [1089, 167] on input "CBFS" at bounding box center [988, 170] width 334 height 19
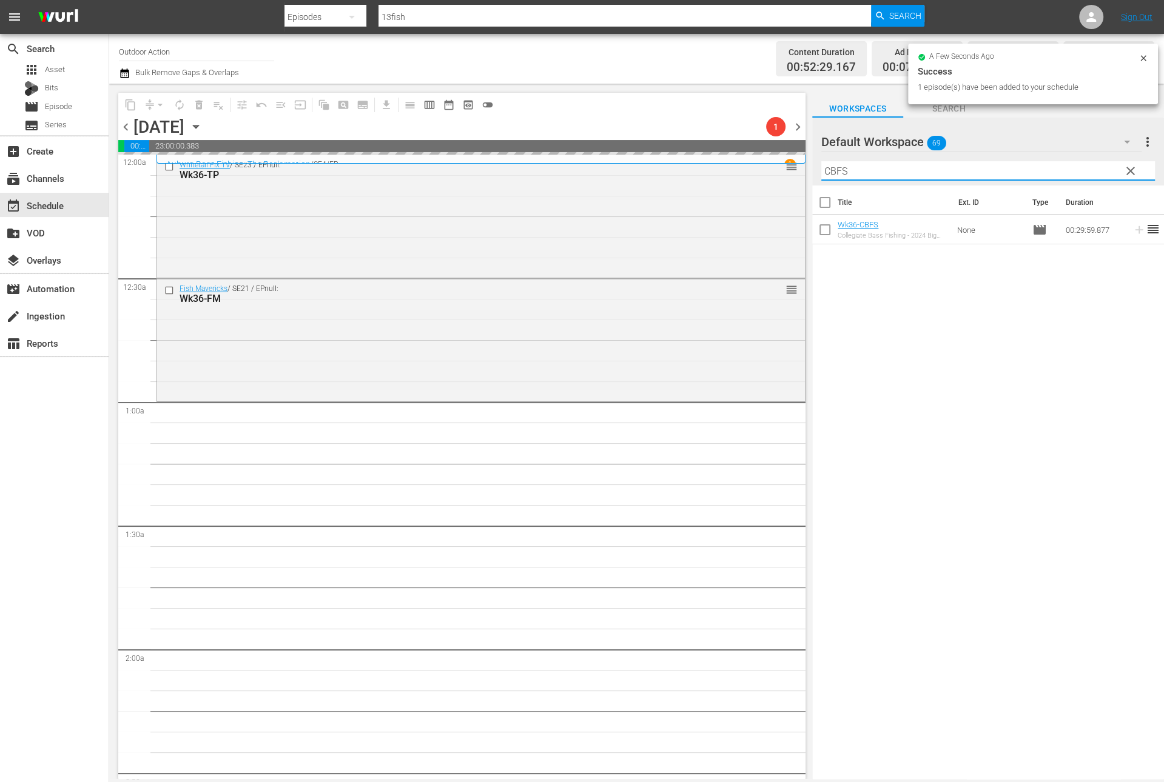
click at [1089, 167] on input "CBFS" at bounding box center [988, 170] width 334 height 19
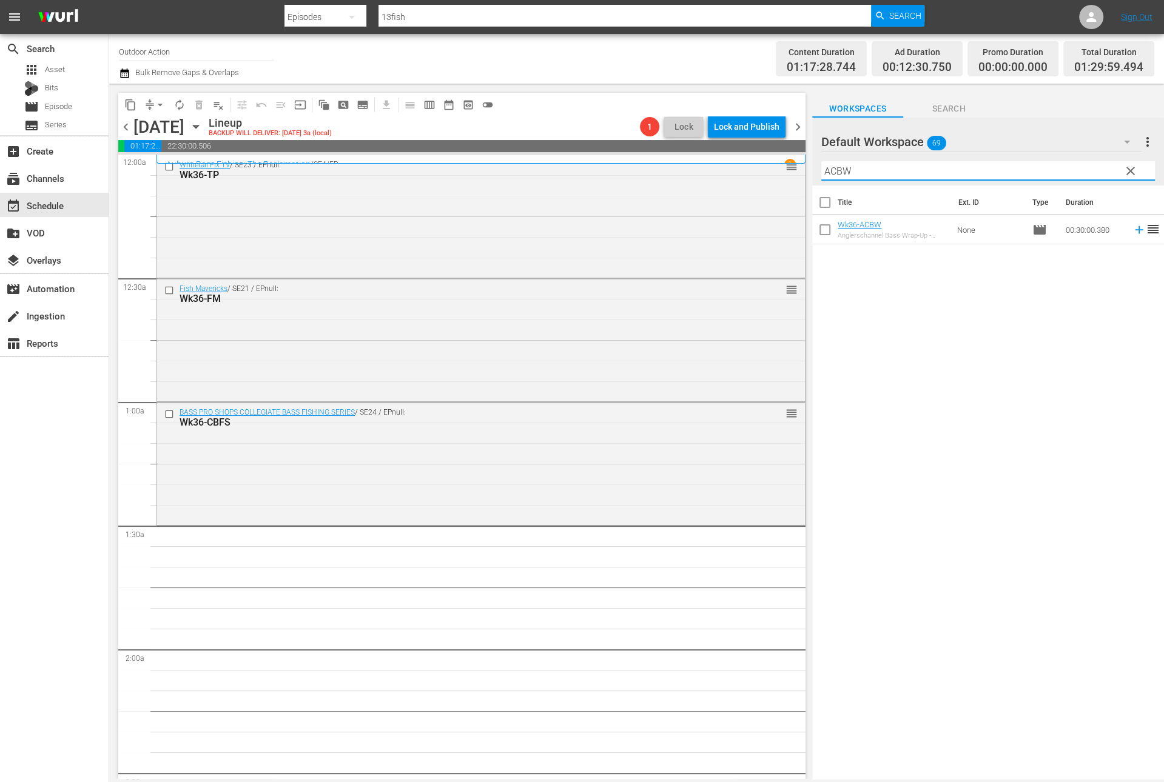
click at [1135, 233] on icon at bounding box center [1139, 230] width 8 height 8
click at [1070, 166] on input "ACBW" at bounding box center [988, 170] width 334 height 19
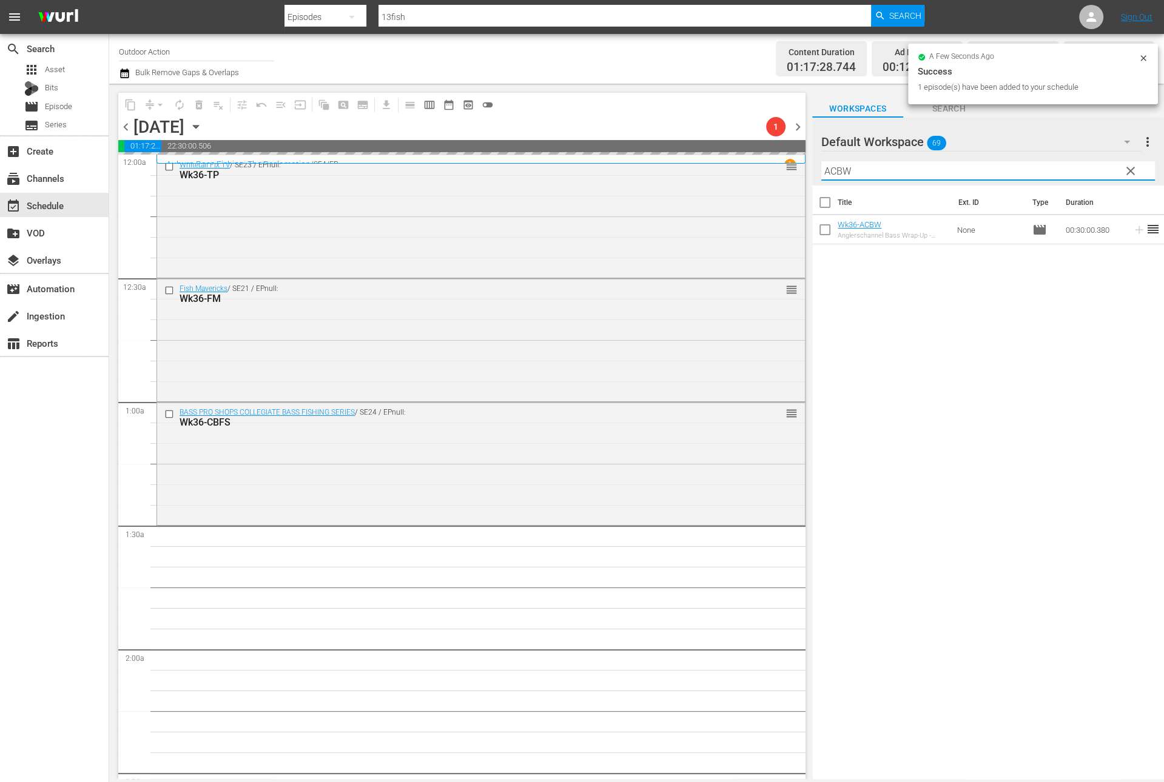
click at [1070, 166] on input "ACBW" at bounding box center [988, 170] width 334 height 19
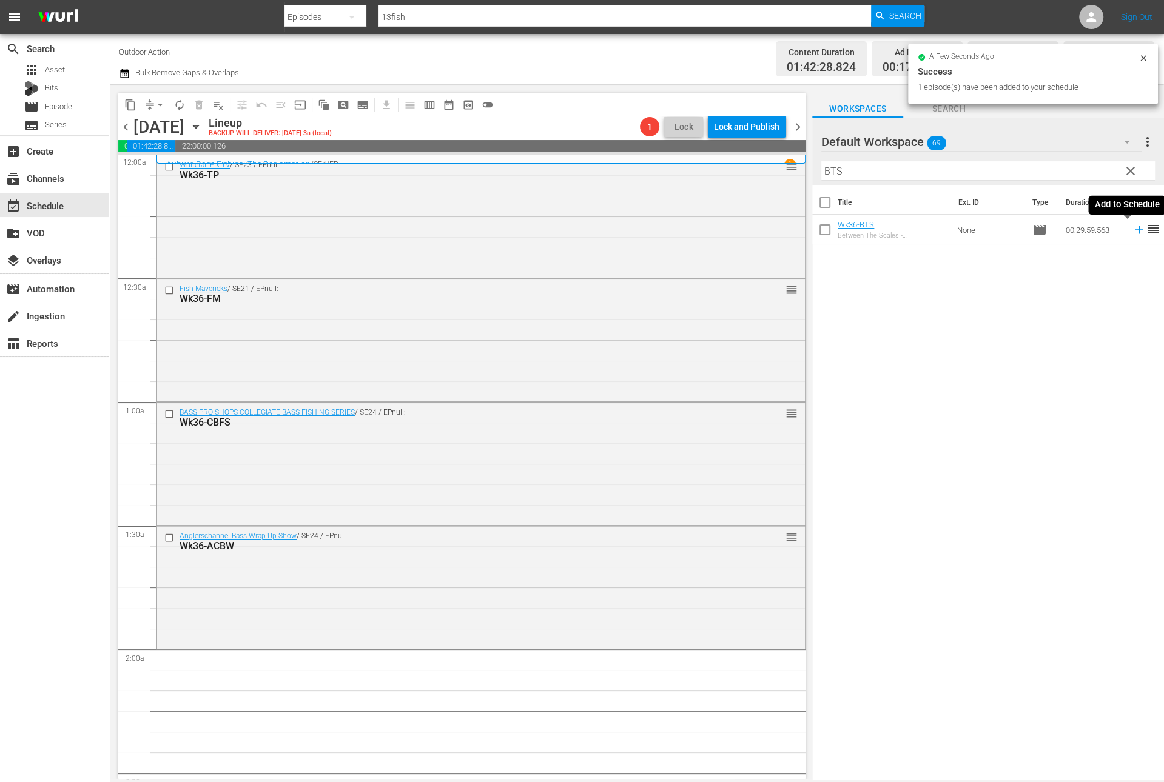
click at [1132, 232] on icon at bounding box center [1138, 229] width 13 height 13
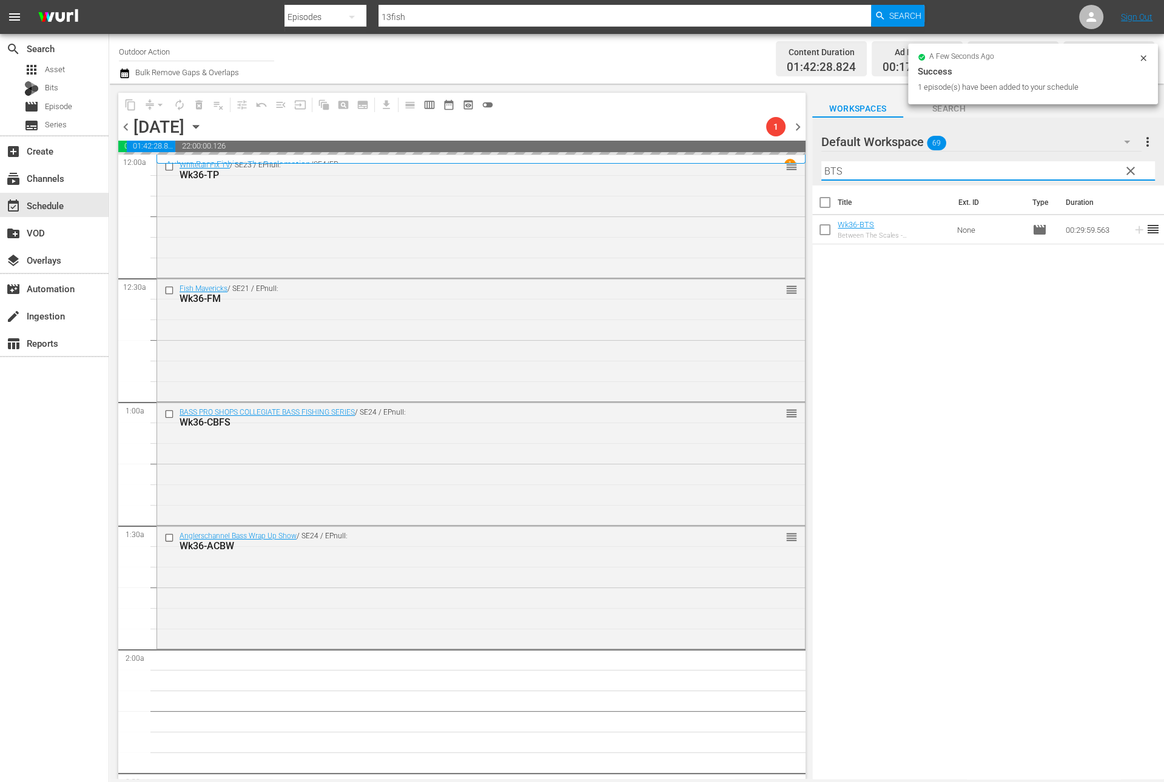
click at [1083, 170] on input "BTS" at bounding box center [988, 170] width 334 height 19
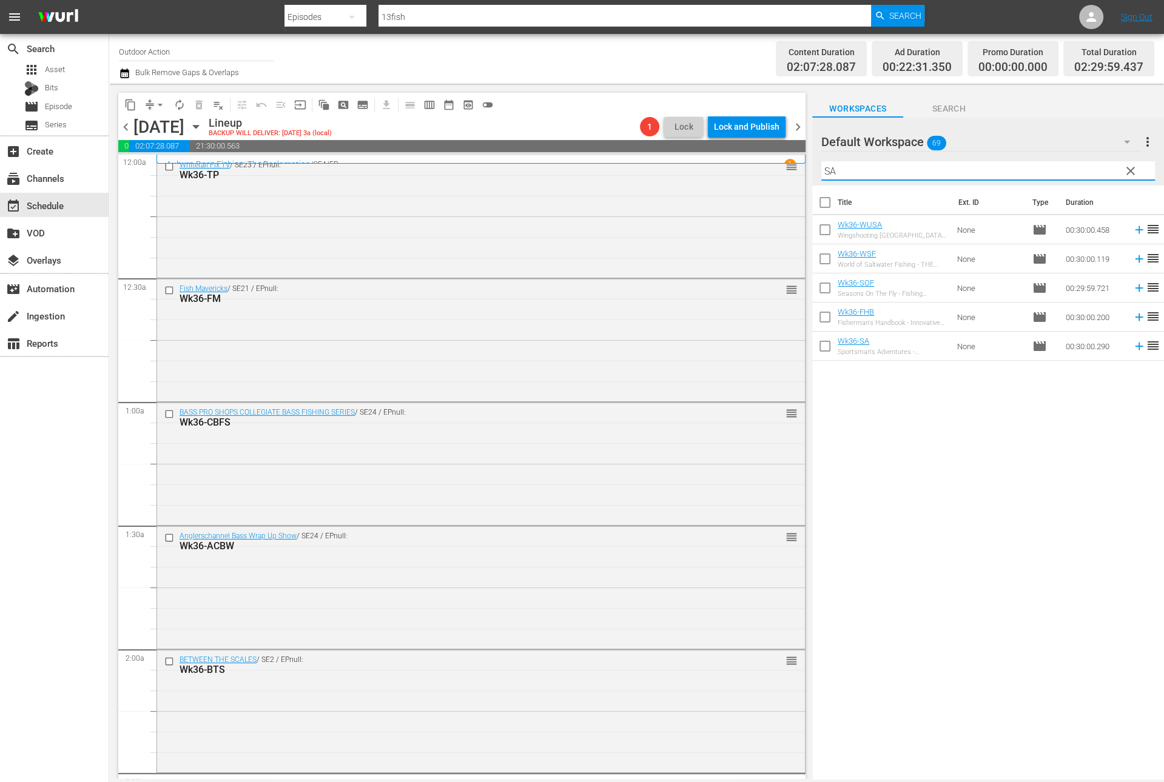
click at [1127, 352] on td at bounding box center [1136, 346] width 18 height 29
click at [1135, 346] on icon at bounding box center [1139, 347] width 8 height 8
click at [896, 170] on input "SA" at bounding box center [988, 170] width 334 height 19
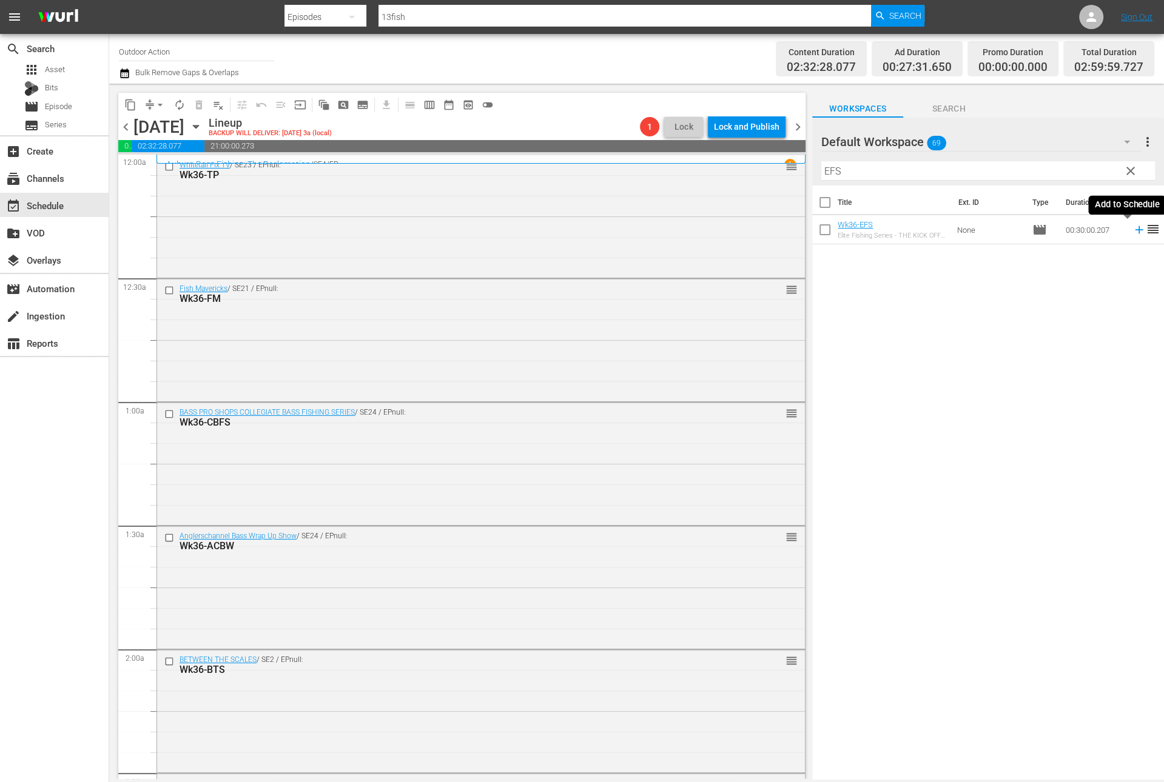
click at [1132, 227] on icon at bounding box center [1138, 229] width 13 height 13
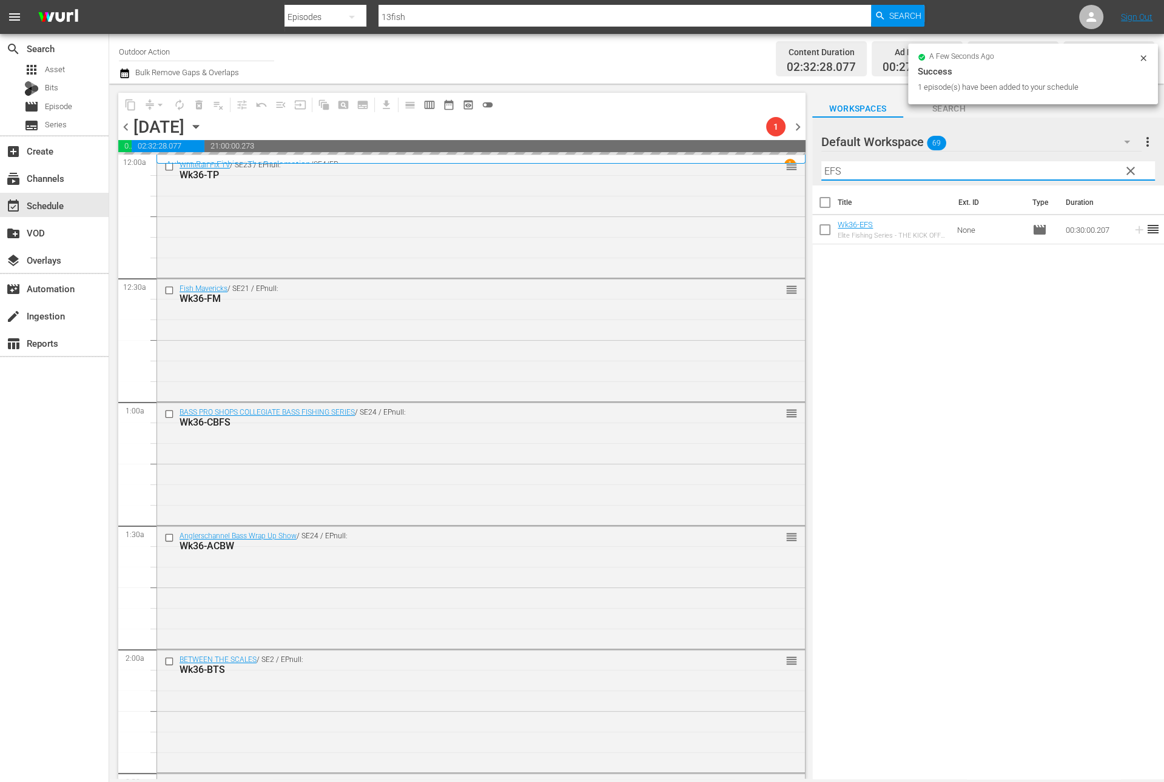
click at [1022, 170] on input "EFS" at bounding box center [988, 170] width 334 height 19
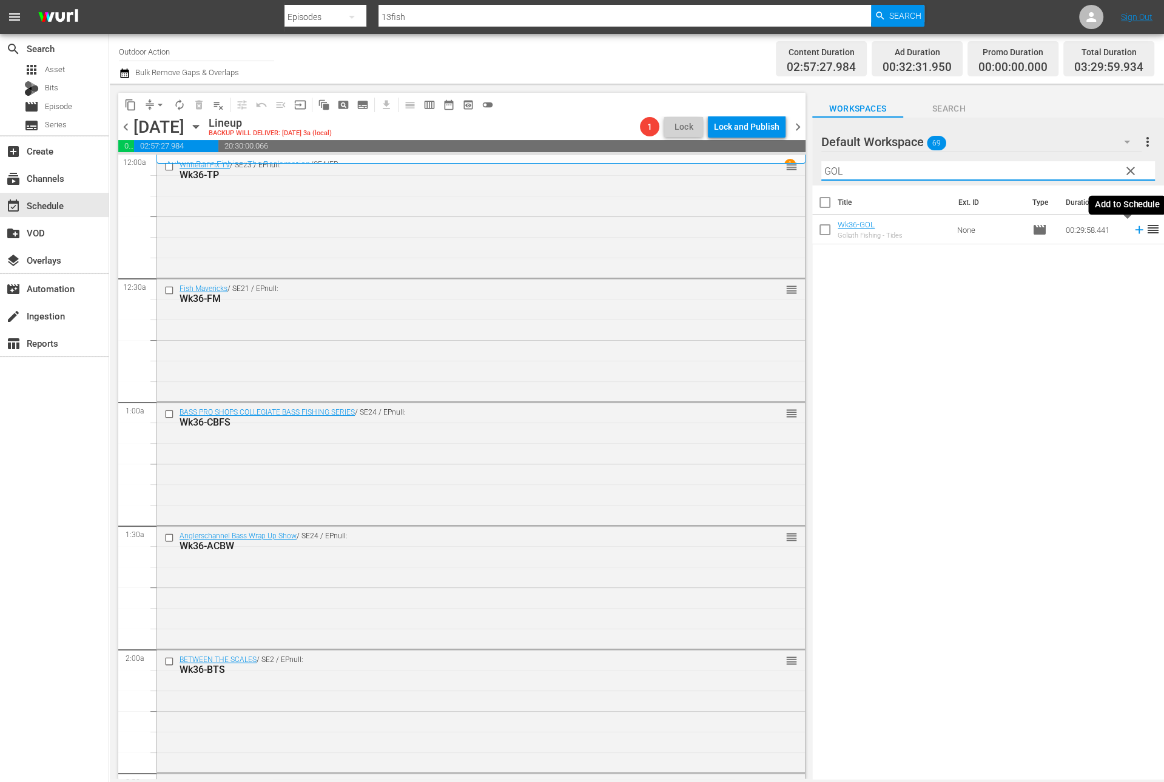
click at [1132, 231] on icon at bounding box center [1138, 229] width 13 height 13
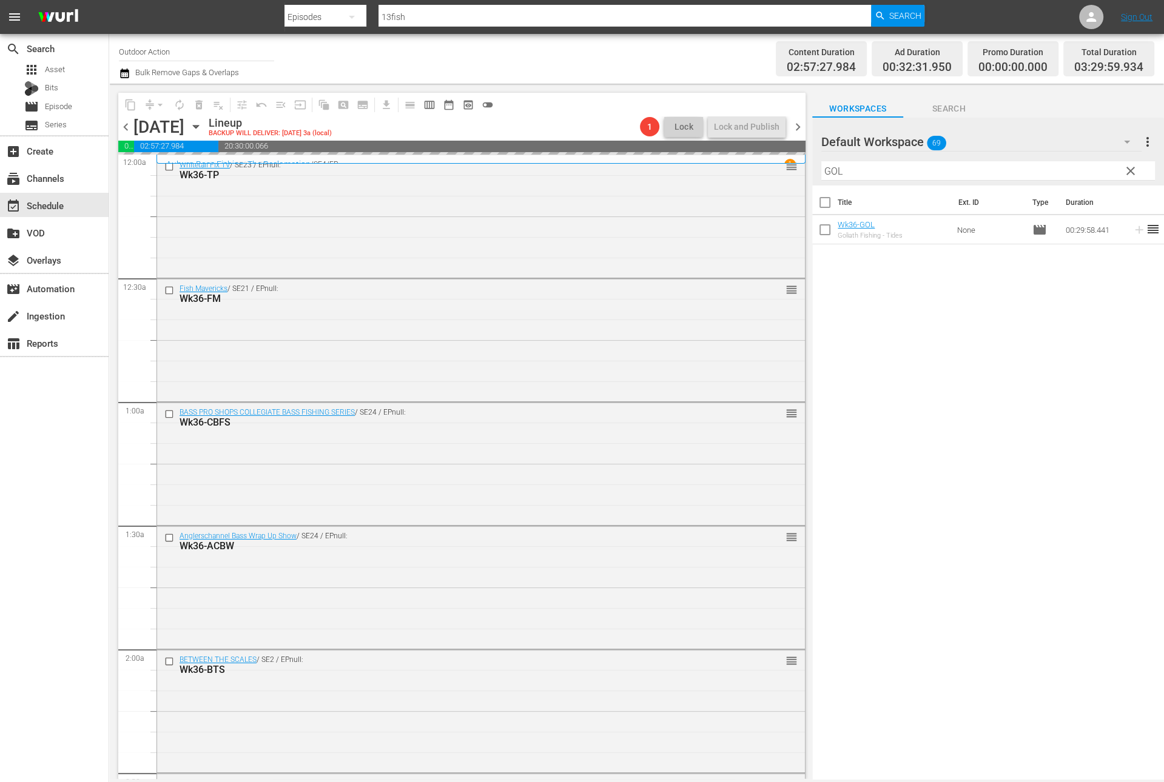
click at [1050, 165] on input "GOL" at bounding box center [988, 170] width 334 height 19
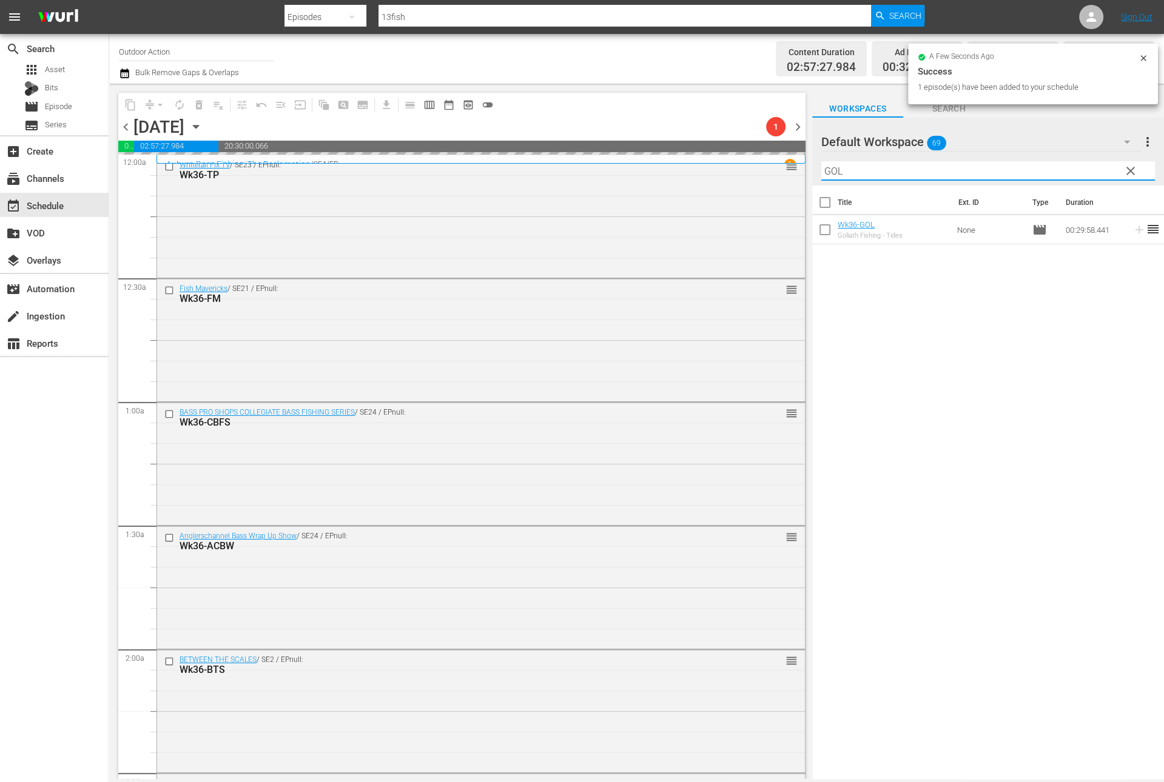
click at [1050, 165] on input "GOL" at bounding box center [988, 170] width 334 height 19
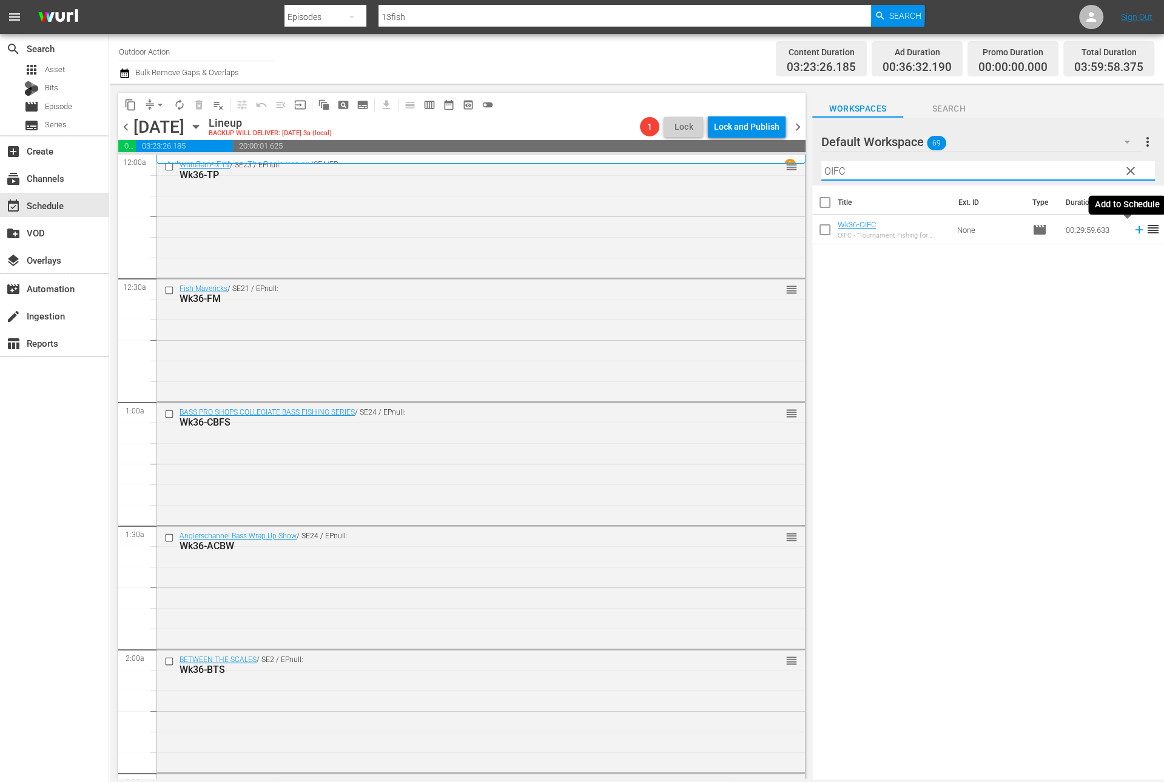
click at [1132, 232] on icon at bounding box center [1138, 229] width 13 height 13
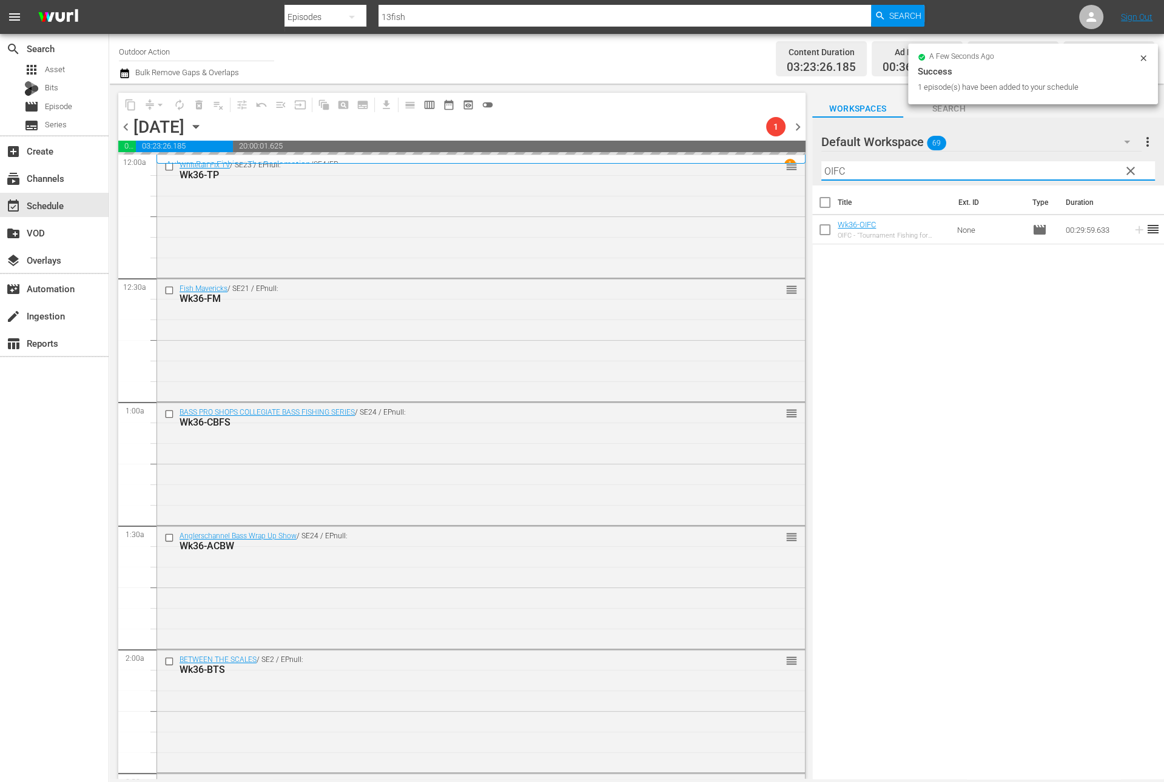
click at [1032, 169] on input "OIFC" at bounding box center [988, 170] width 334 height 19
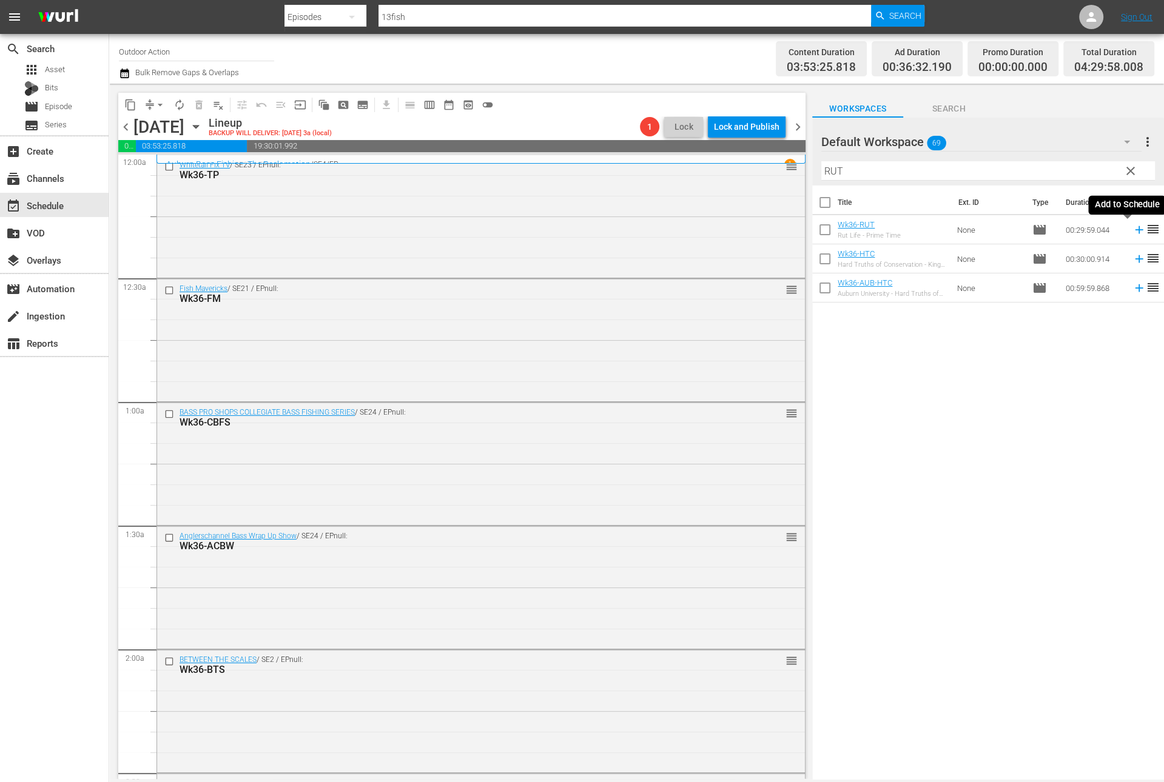
click at [1135, 229] on icon at bounding box center [1139, 230] width 8 height 8
click at [1069, 170] on input "RUT" at bounding box center [988, 170] width 334 height 19
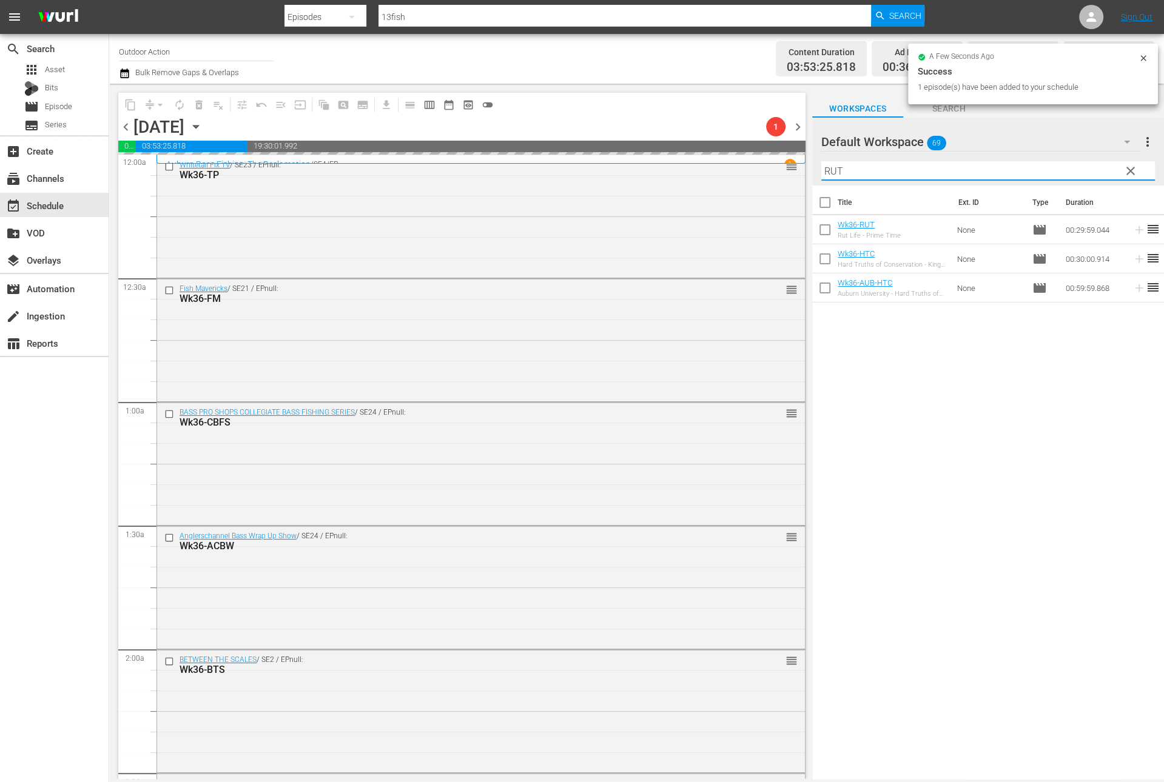
click at [1069, 170] on input "RUT" at bounding box center [988, 170] width 334 height 19
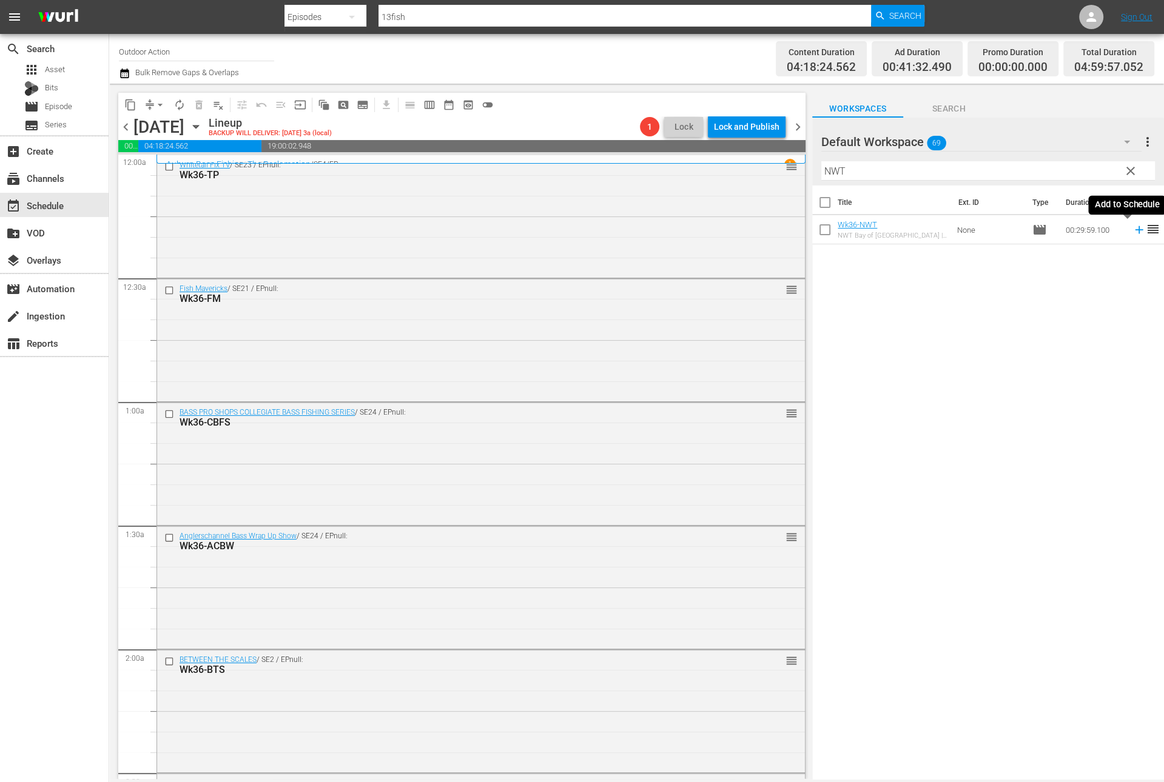
click at [1132, 232] on icon at bounding box center [1138, 229] width 13 height 13
click at [1078, 178] on input "NWT" at bounding box center [988, 170] width 334 height 19
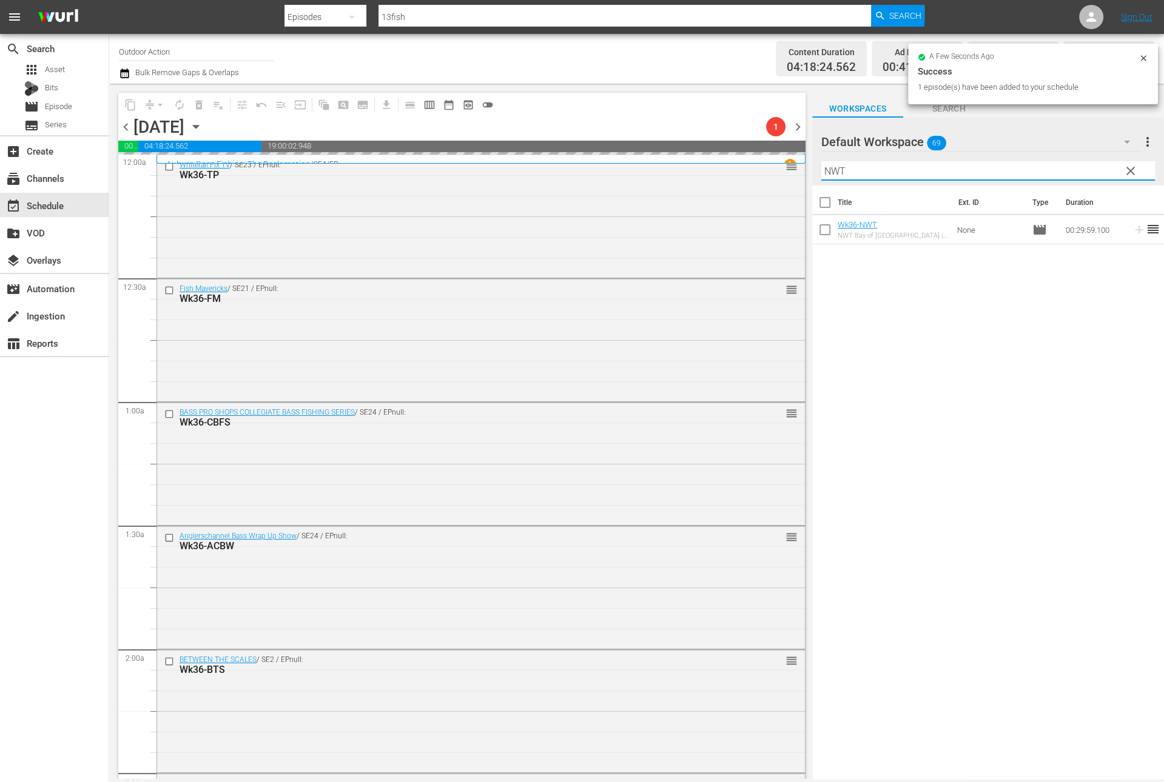
click at [1078, 178] on input "NWT" at bounding box center [988, 170] width 334 height 19
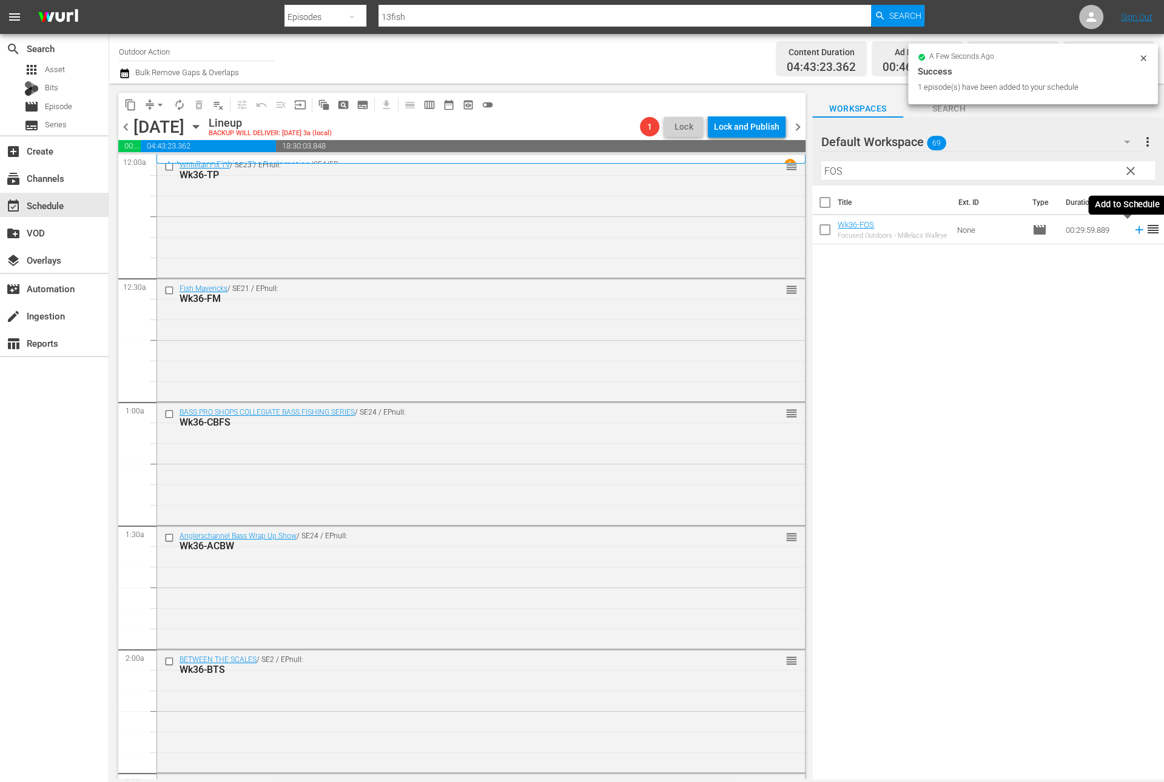
click at [1135, 230] on icon at bounding box center [1139, 230] width 8 height 8
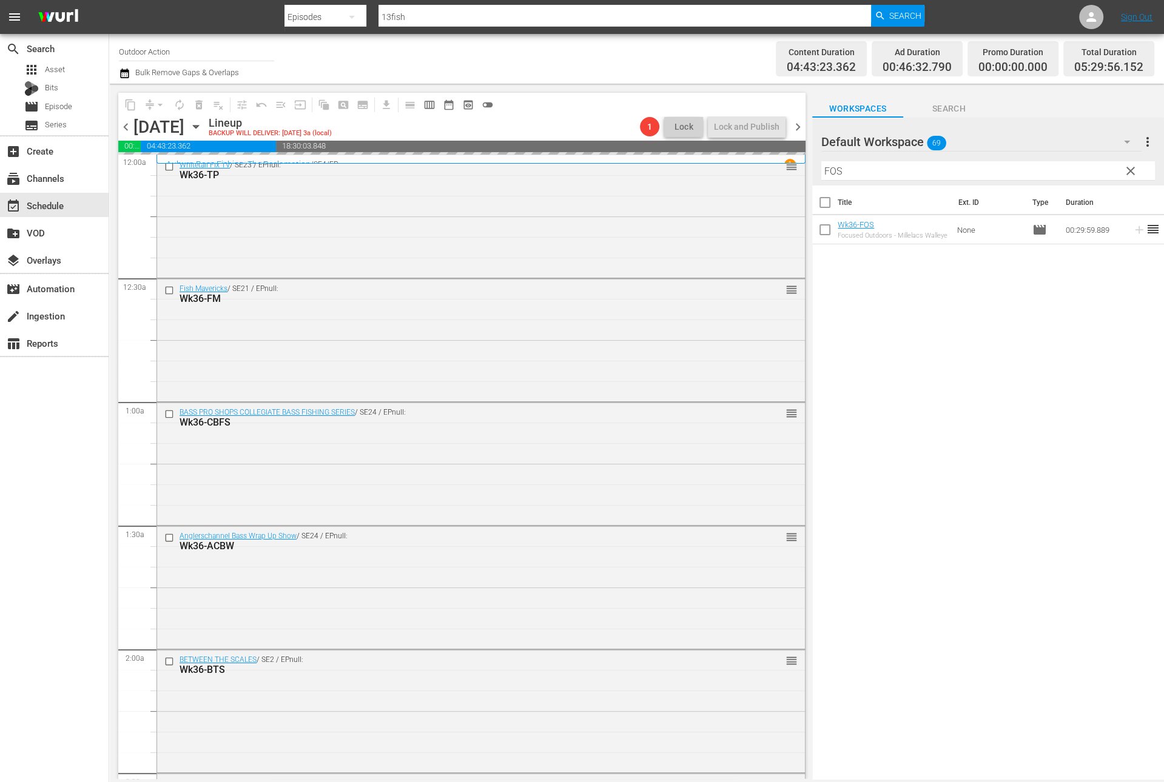
click at [1068, 171] on input "FOS" at bounding box center [988, 170] width 334 height 19
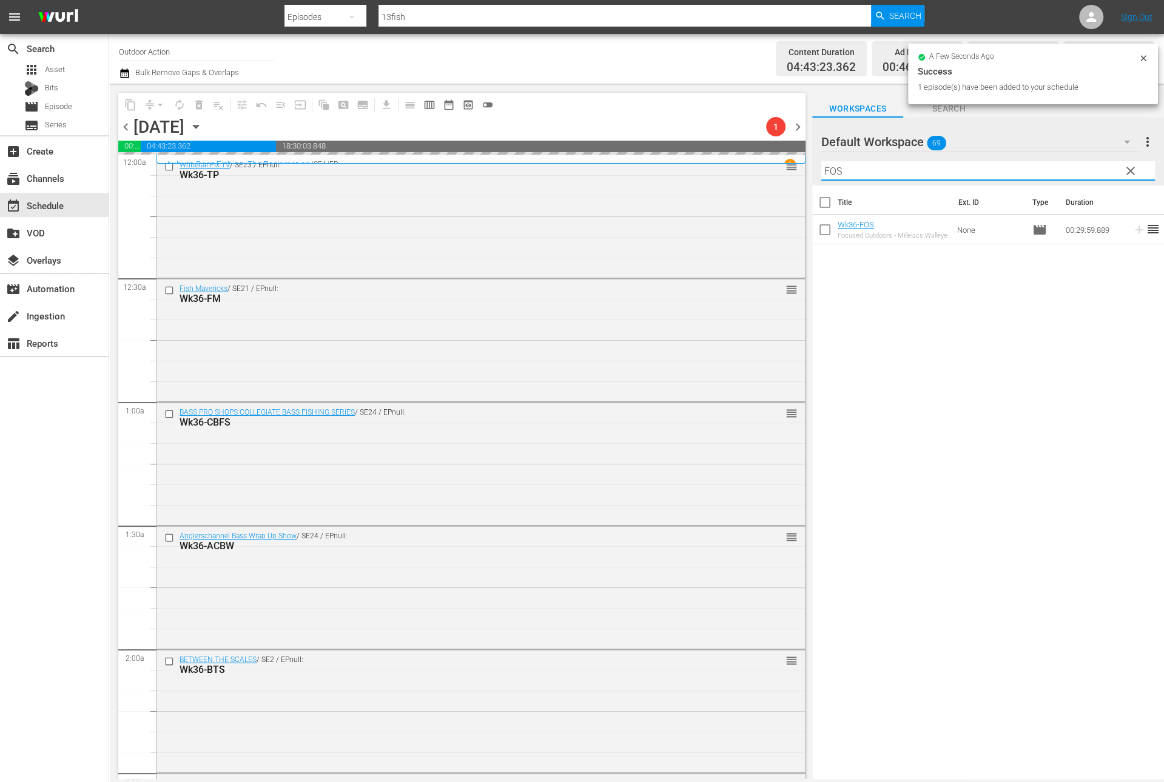
click at [1068, 171] on input "FOS" at bounding box center [988, 170] width 334 height 19
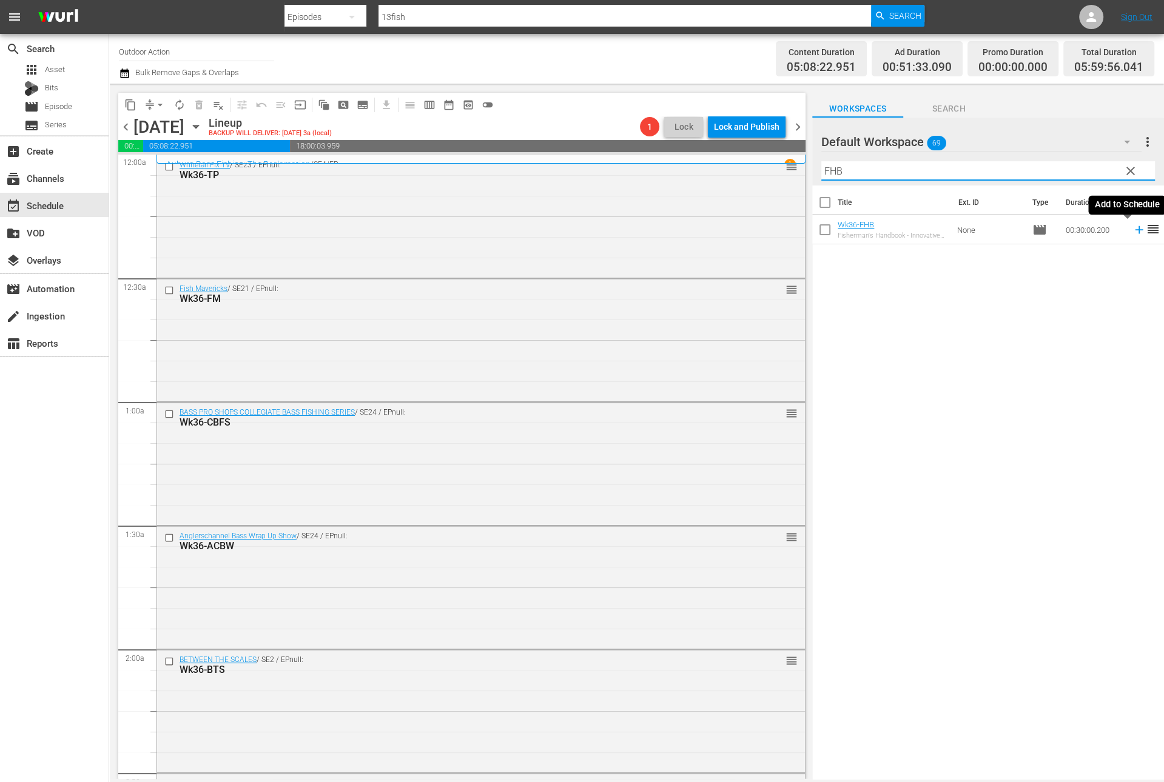
click at [1132, 230] on icon at bounding box center [1138, 229] width 13 height 13
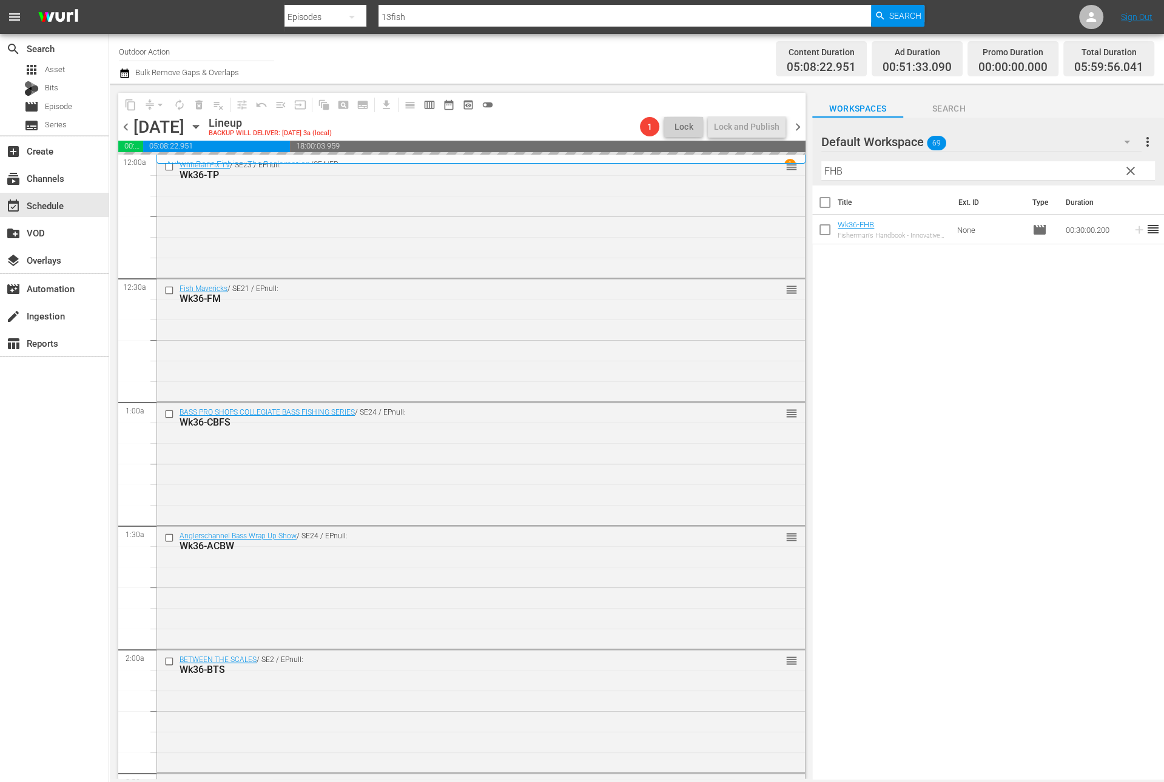
click at [1050, 162] on input "FHB" at bounding box center [988, 170] width 334 height 19
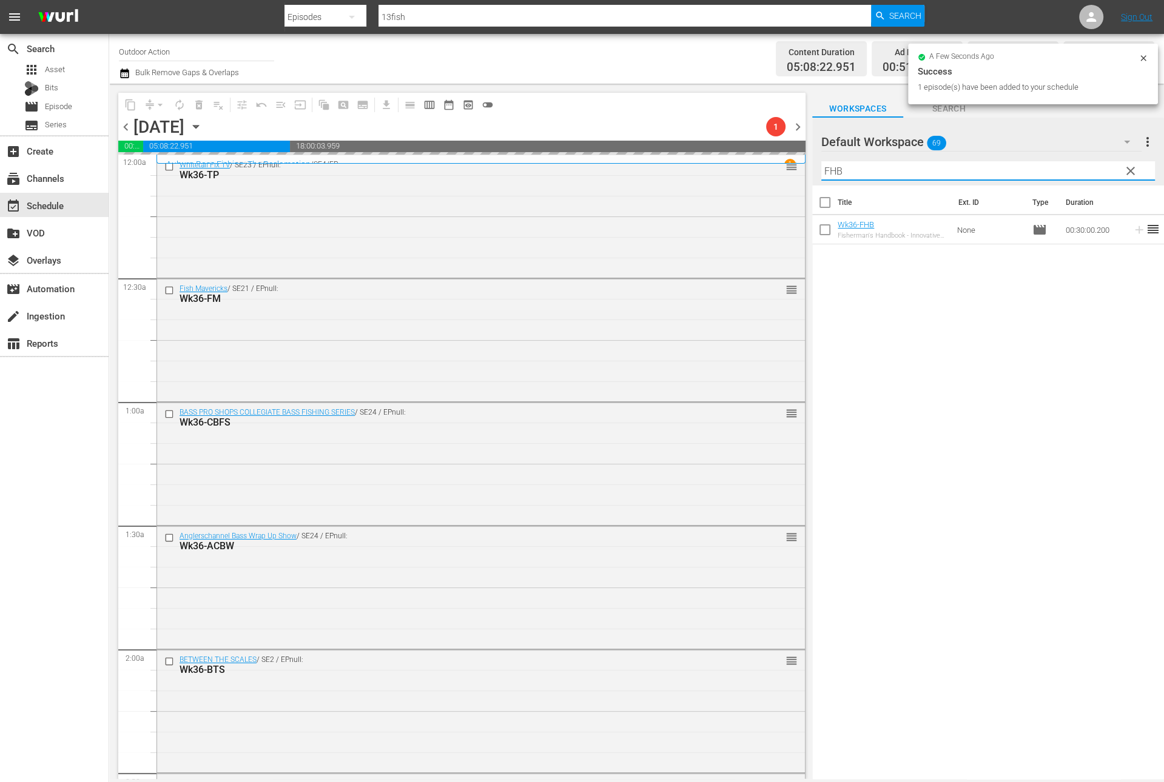
click at [1050, 162] on input "FHB" at bounding box center [988, 170] width 334 height 19
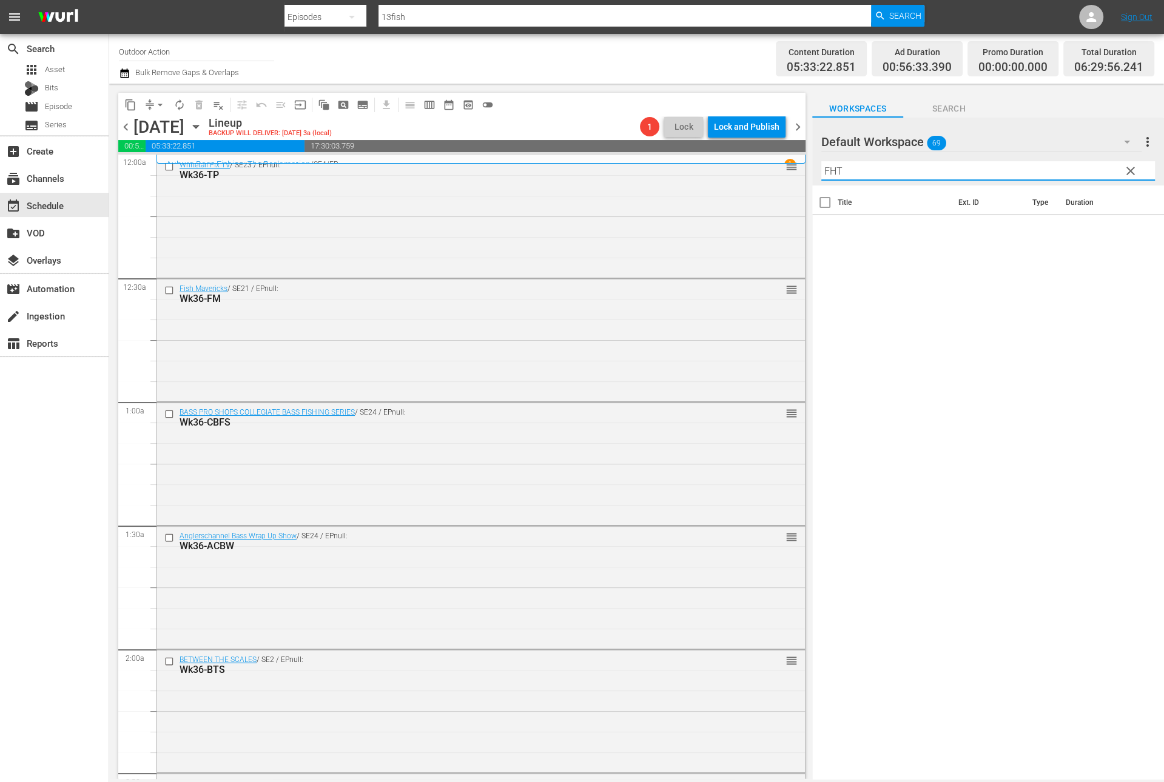
click at [1081, 295] on div "Title Ext. ID Type Duration" at bounding box center [988, 484] width 352 height 596
click at [950, 170] on input "FHT" at bounding box center [988, 170] width 334 height 19
type input "F"
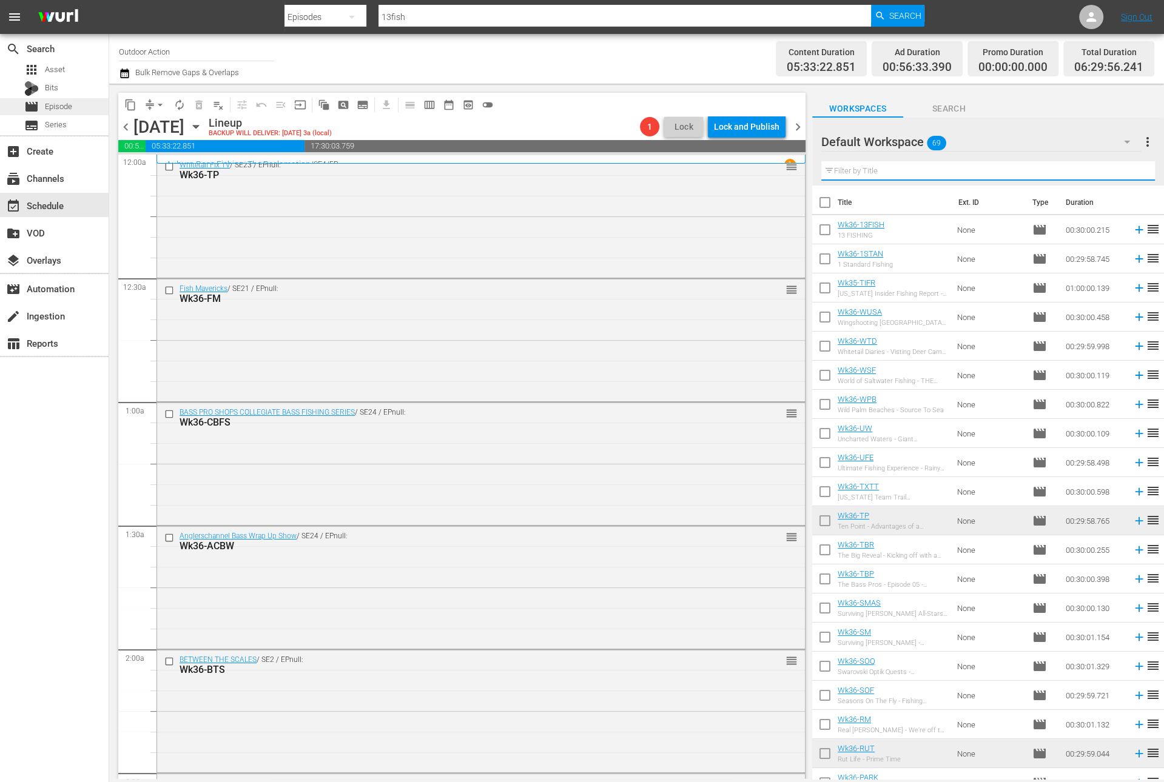
click at [59, 101] on span "Episode" at bounding box center [58, 107] width 27 height 12
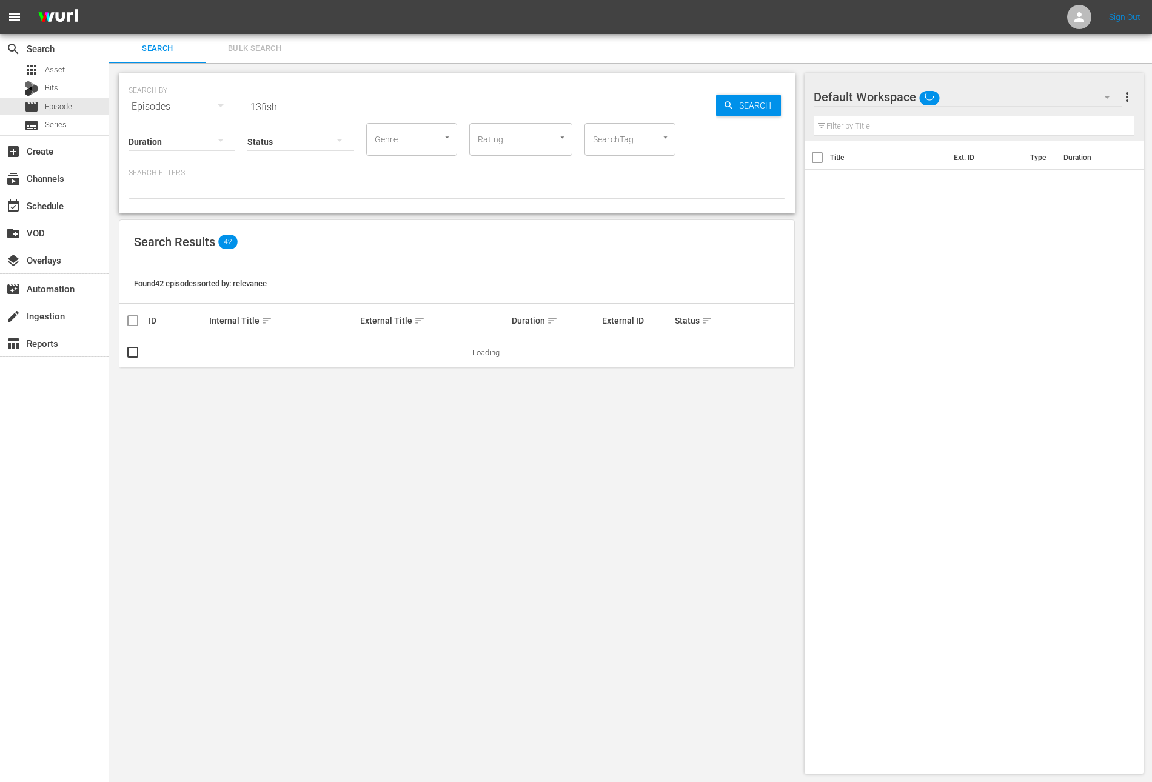
click at [260, 99] on input "13fish" at bounding box center [481, 106] width 469 height 29
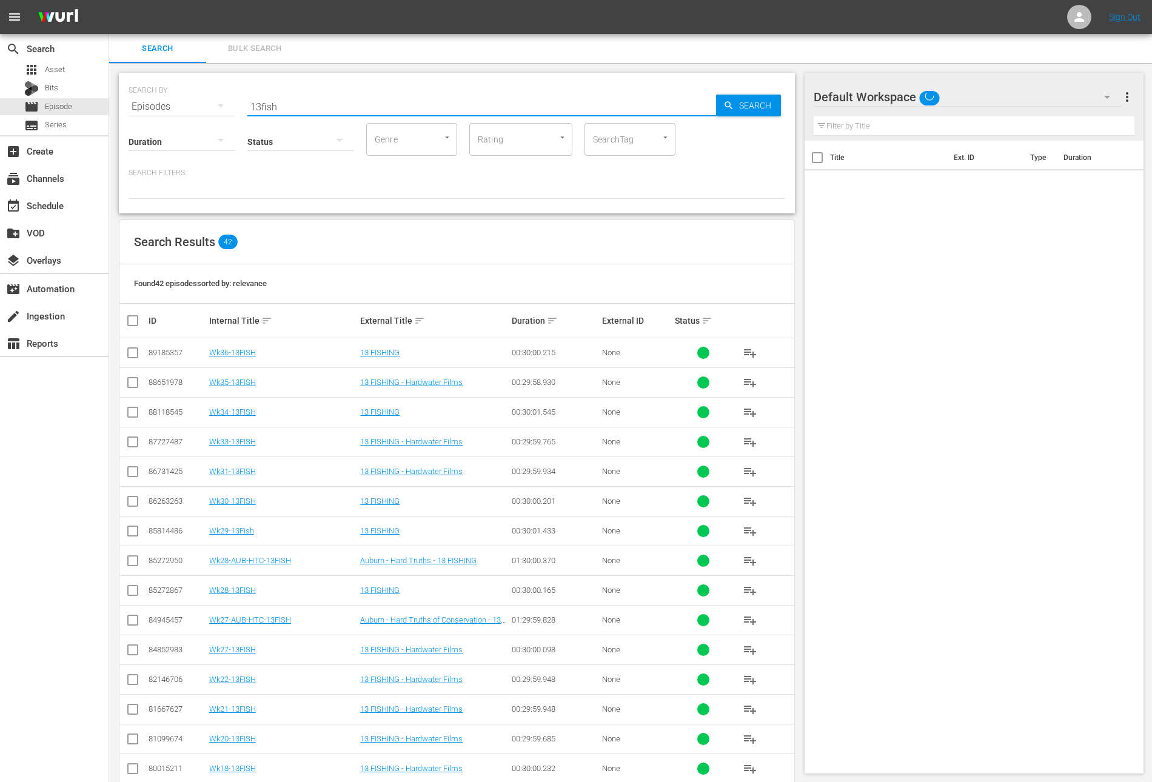
click at [260, 99] on input "13fish" at bounding box center [481, 106] width 469 height 29
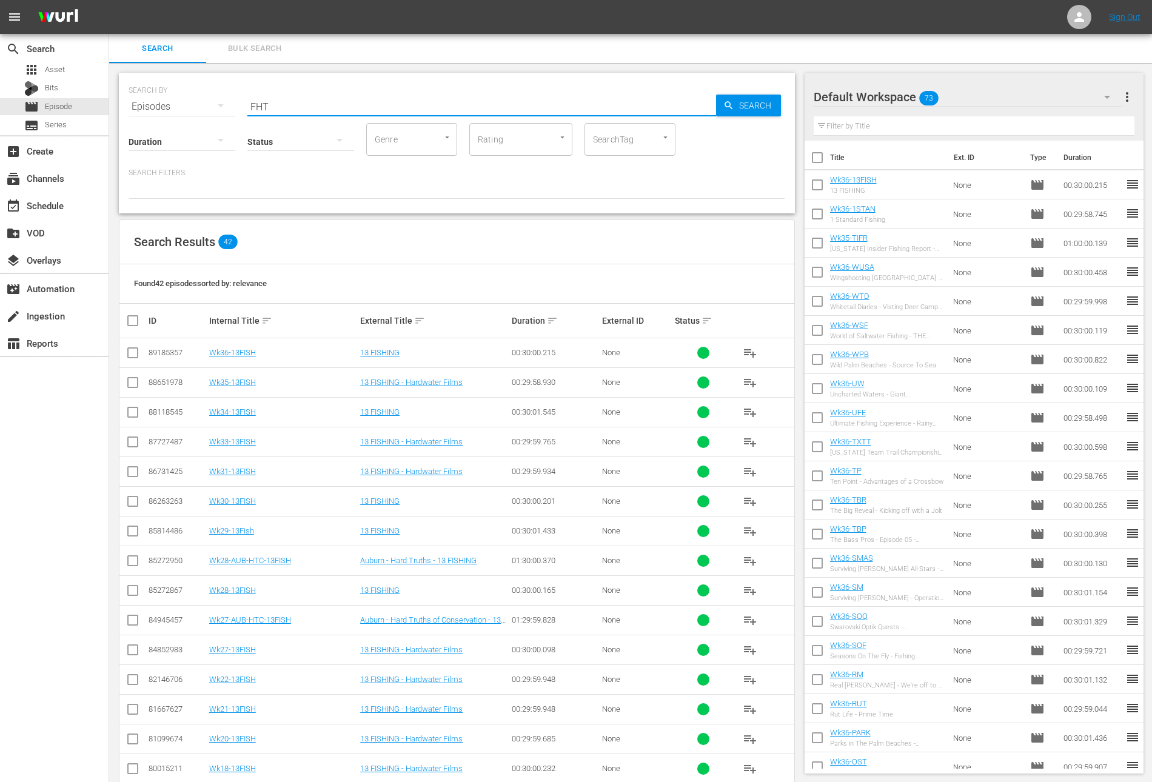
type input "FHT"
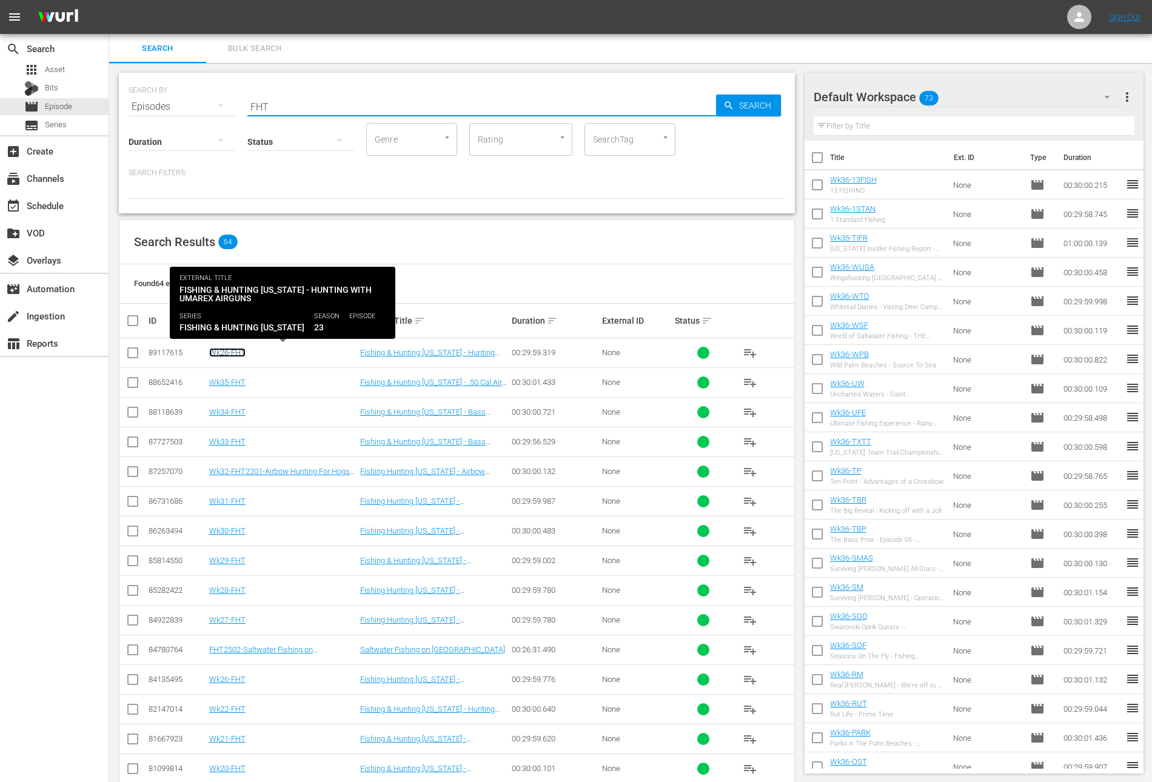
click at [235, 352] on link "Wk26-FHT" at bounding box center [227, 352] width 36 height 9
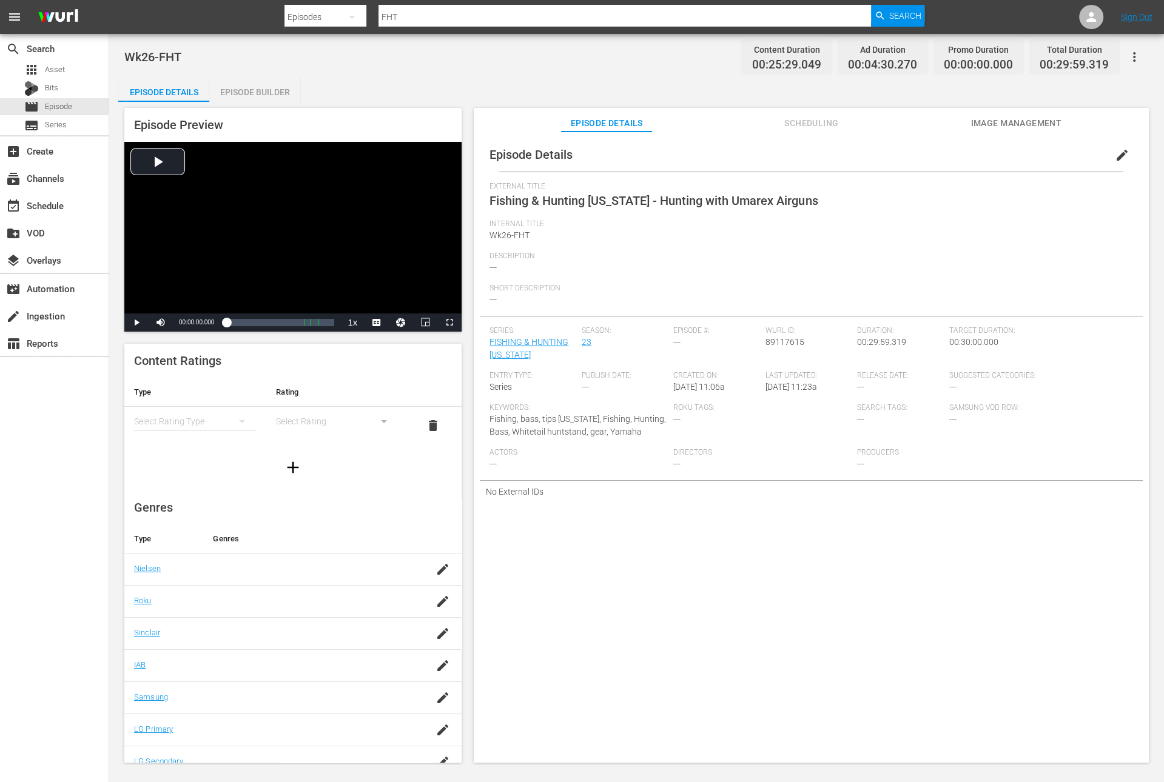
click at [1111, 147] on button "edit" at bounding box center [1121, 155] width 29 height 29
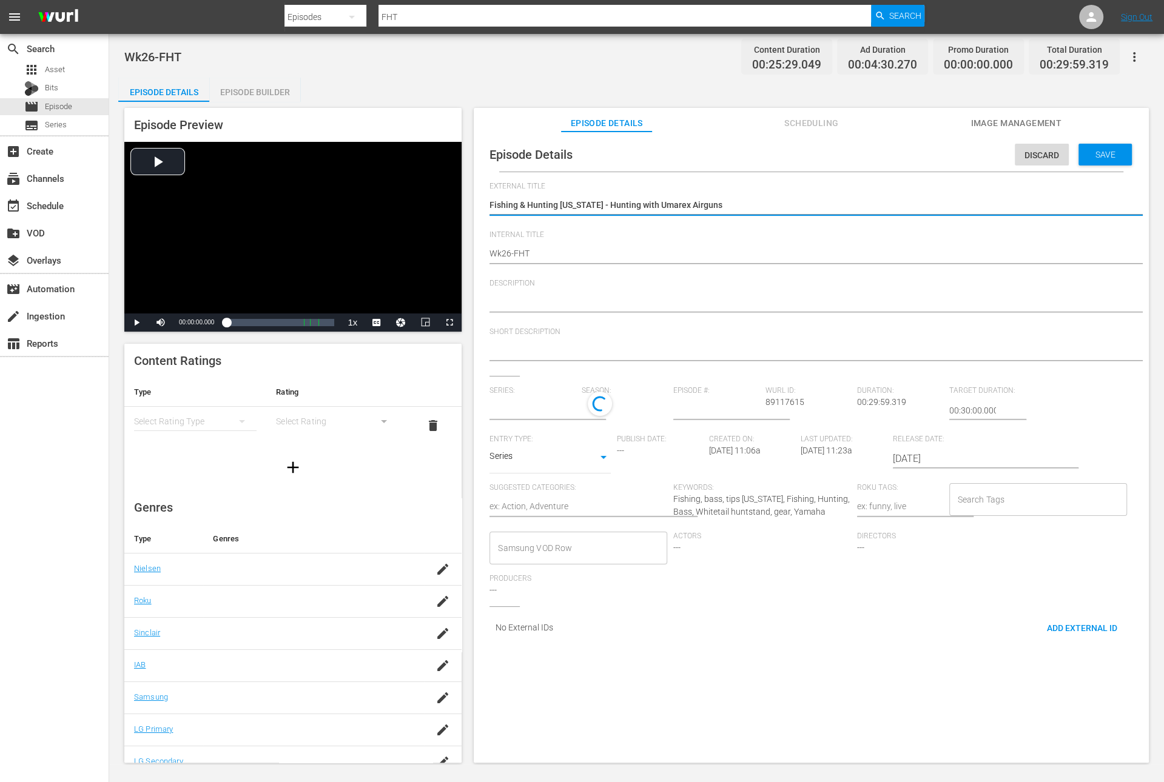
type input "FISHING & HUNTING [US_STATE]"
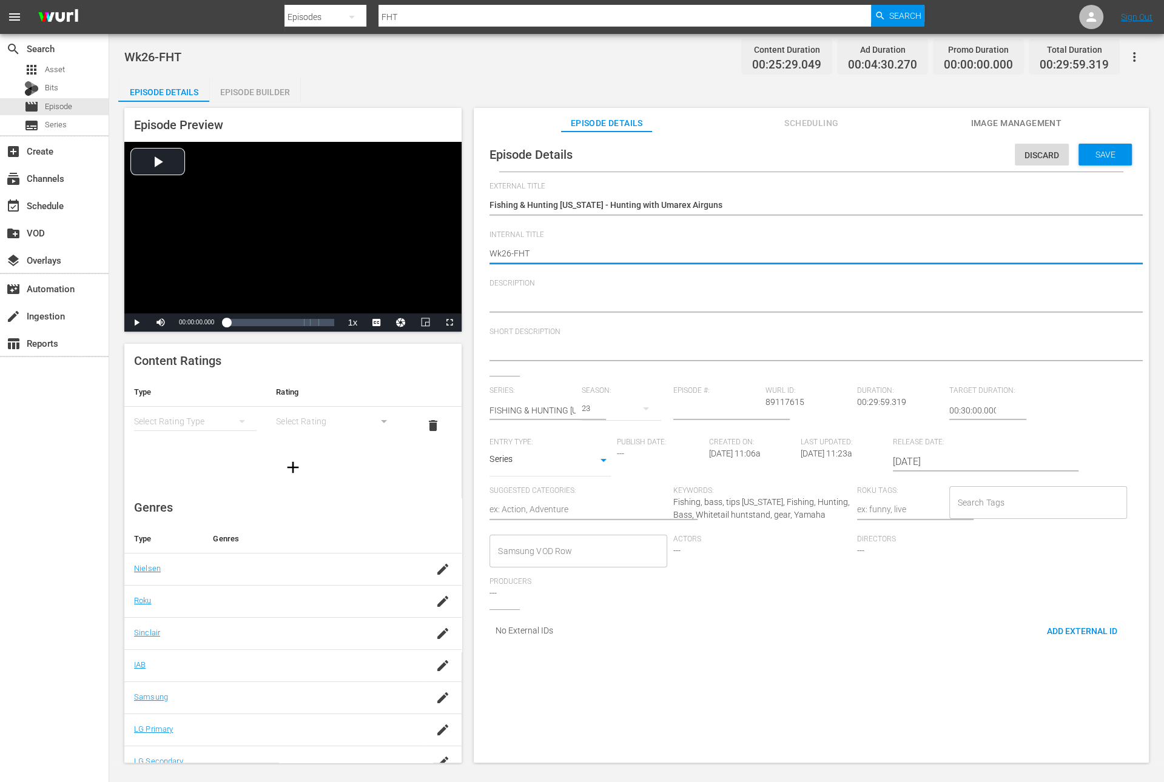
type textarea "Wk6-FHT"
type textarea "Wk36-FHT"
click at [1109, 161] on div "Save" at bounding box center [1104, 155] width 53 height 22
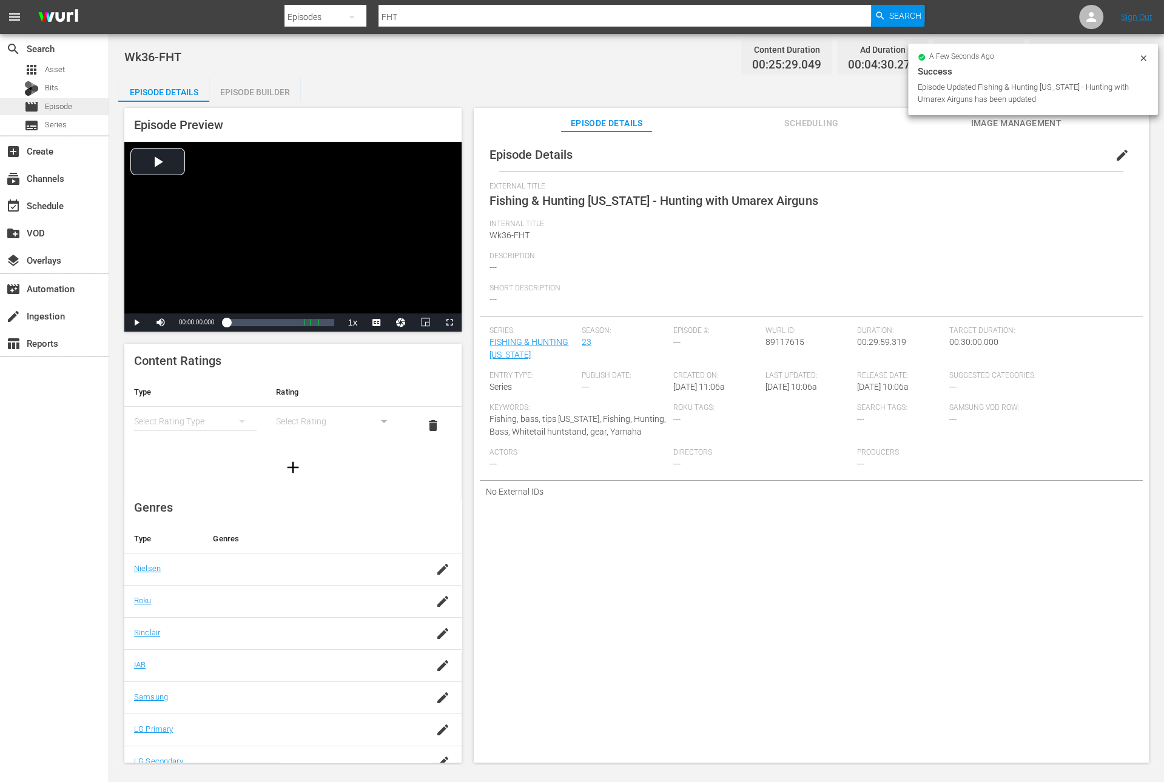
click at [74, 104] on div "movie Episode" at bounding box center [54, 106] width 109 height 17
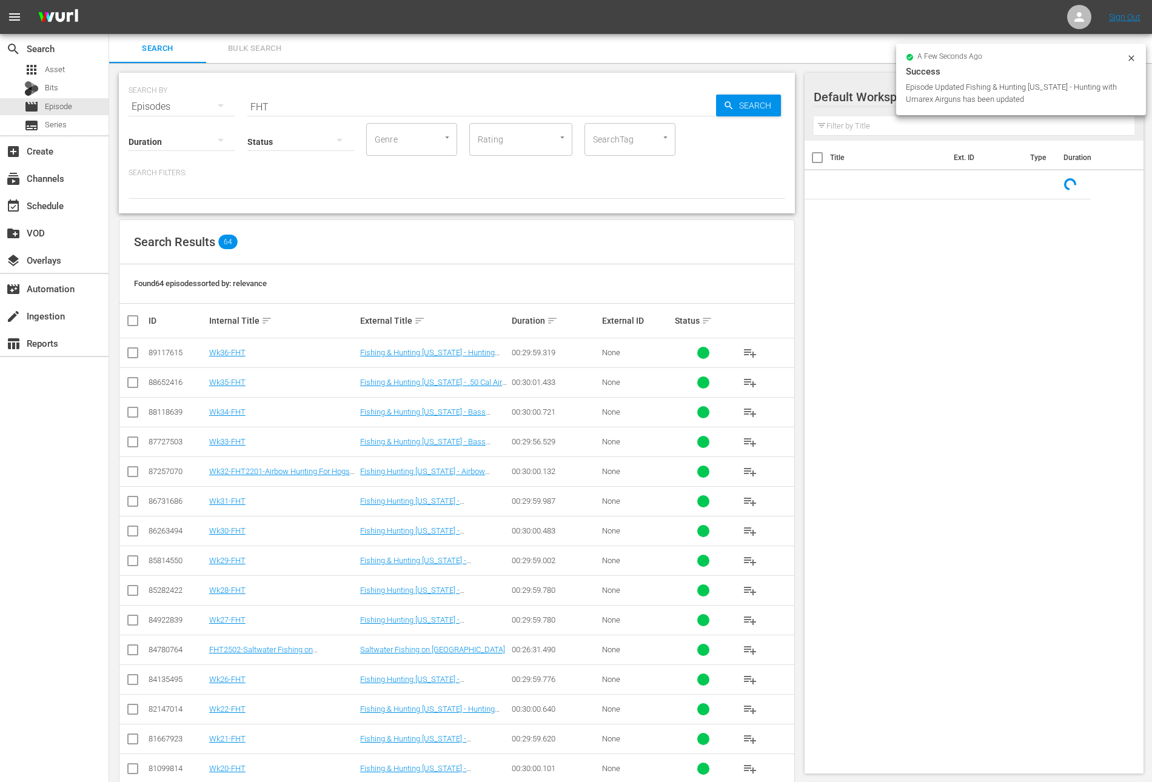
click at [754, 349] on span "playlist_add" at bounding box center [750, 353] width 15 height 15
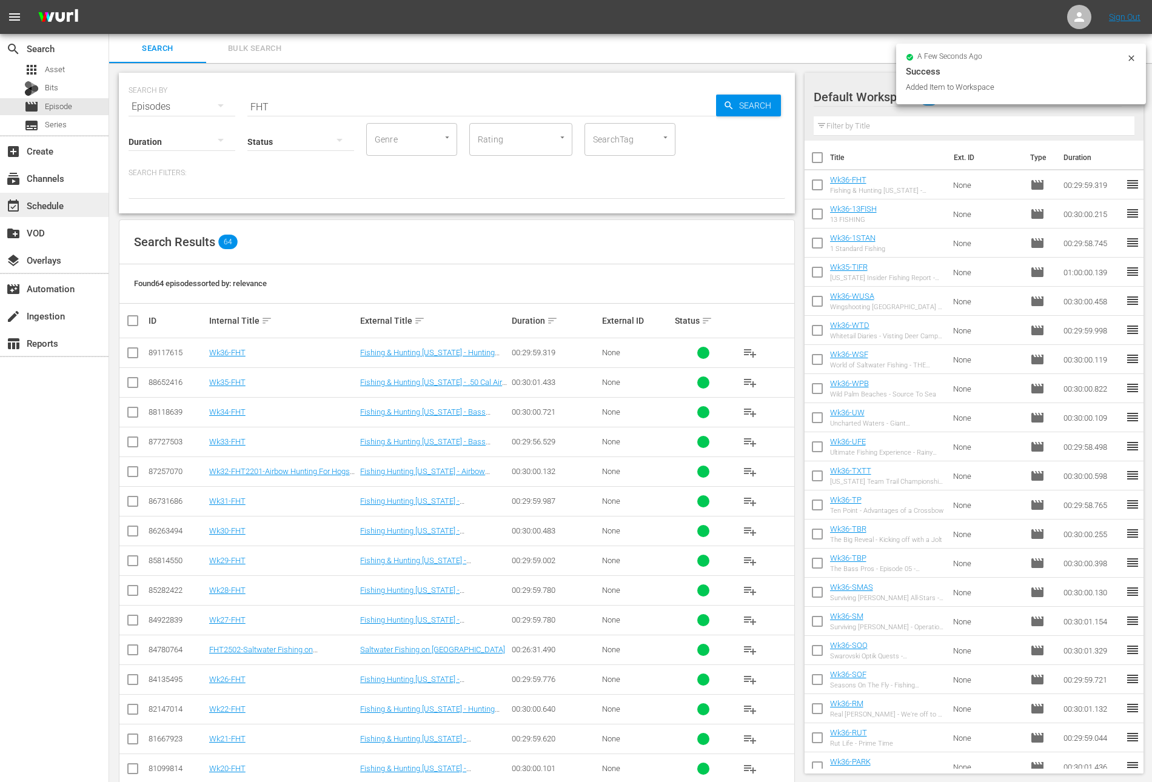
click at [63, 200] on div "event_available Schedule" at bounding box center [34, 203] width 68 height 11
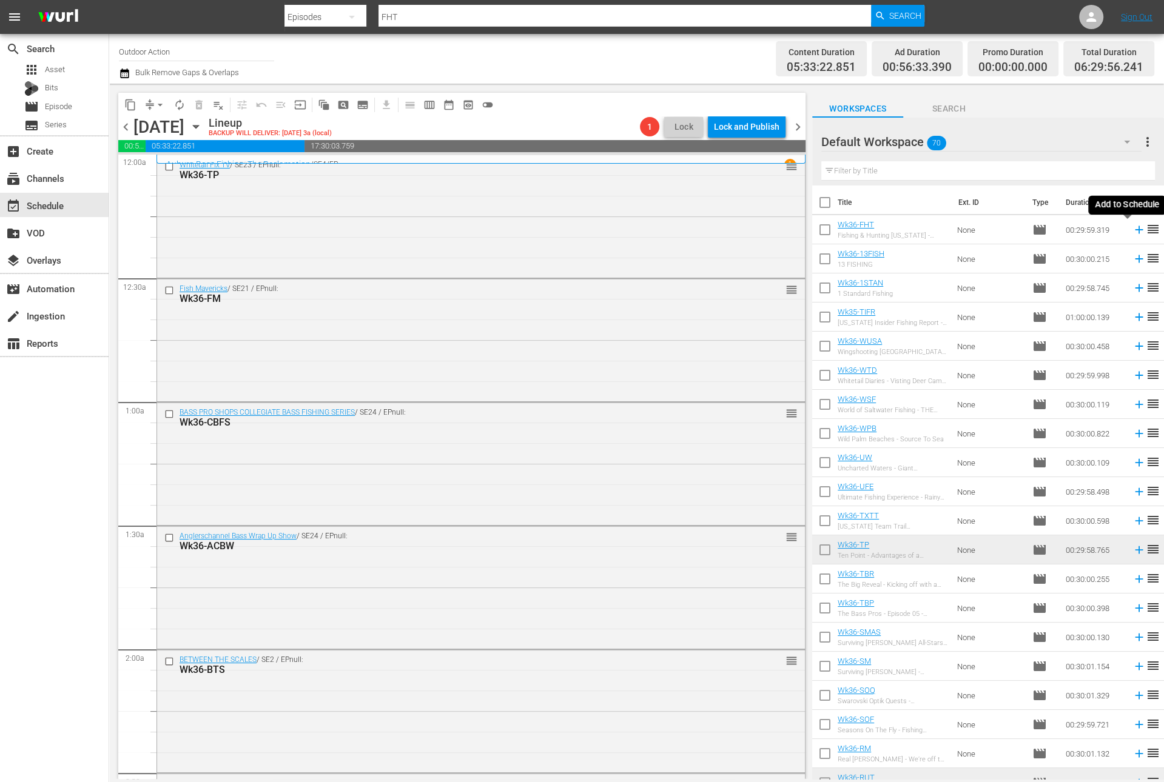
click at [1132, 229] on icon at bounding box center [1138, 229] width 13 height 13
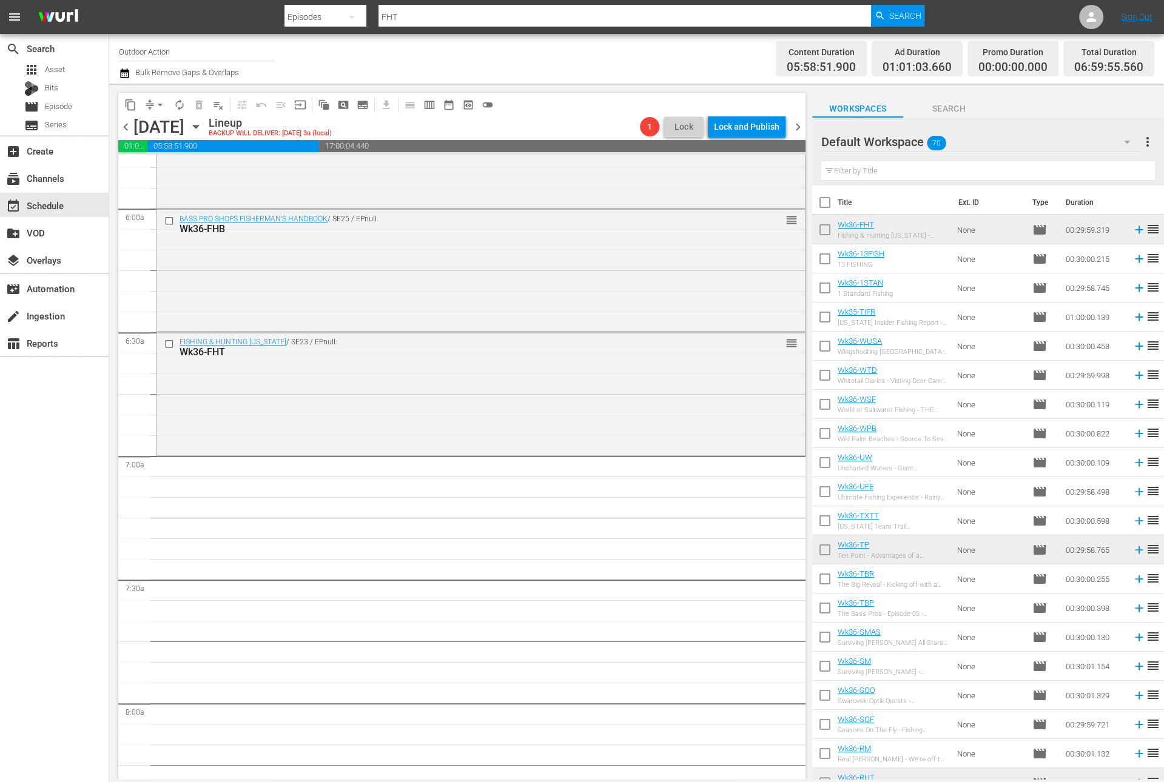
scroll to position [1474, 0]
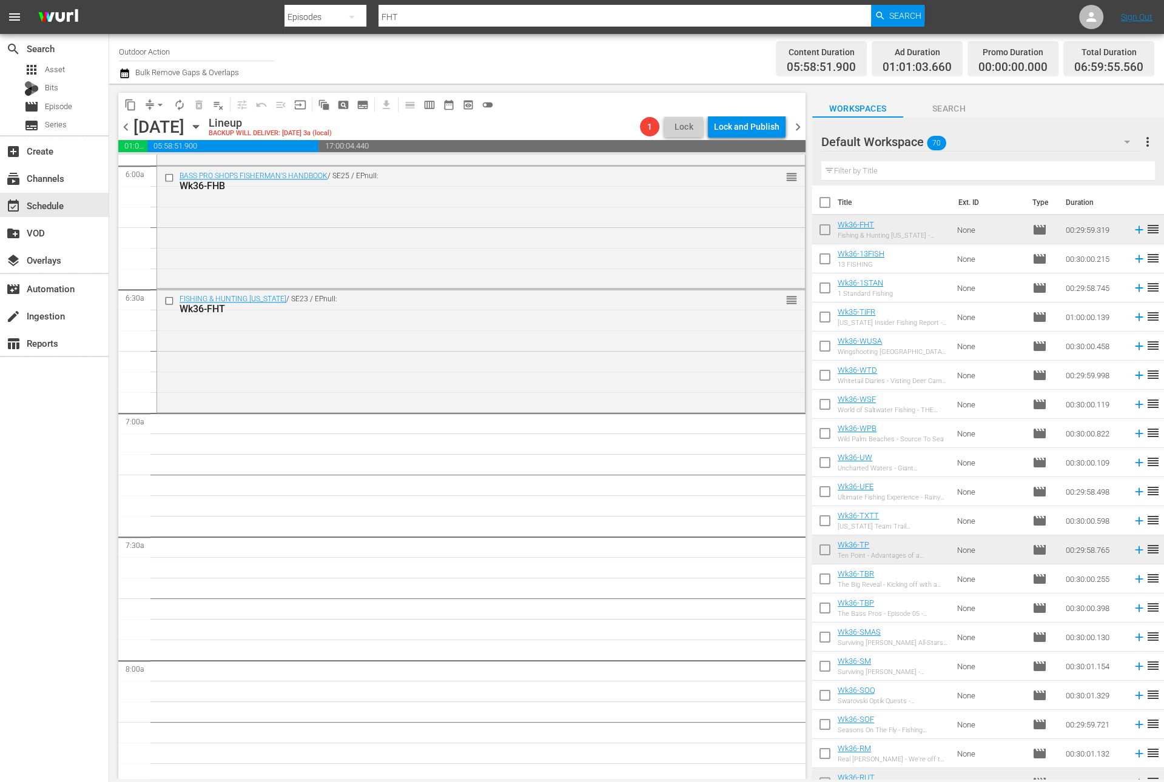
click at [876, 172] on input "text" at bounding box center [988, 170] width 334 height 19
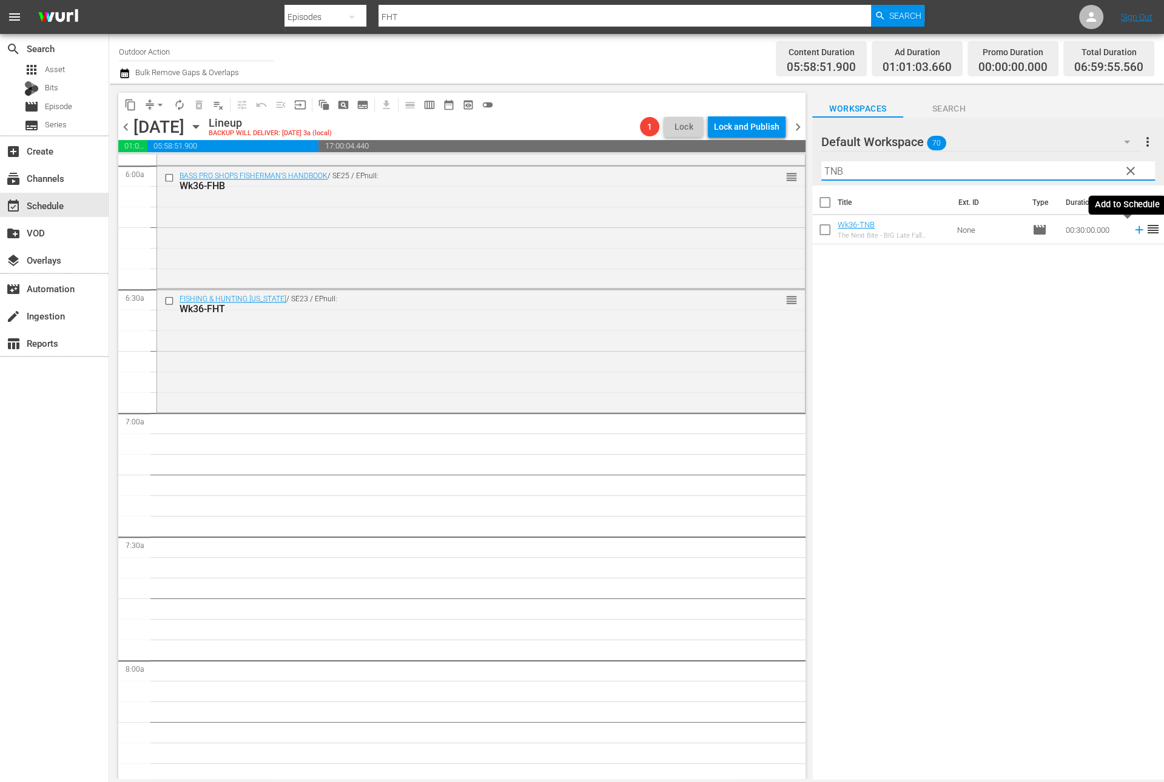
click at [1132, 232] on icon at bounding box center [1138, 229] width 13 height 13
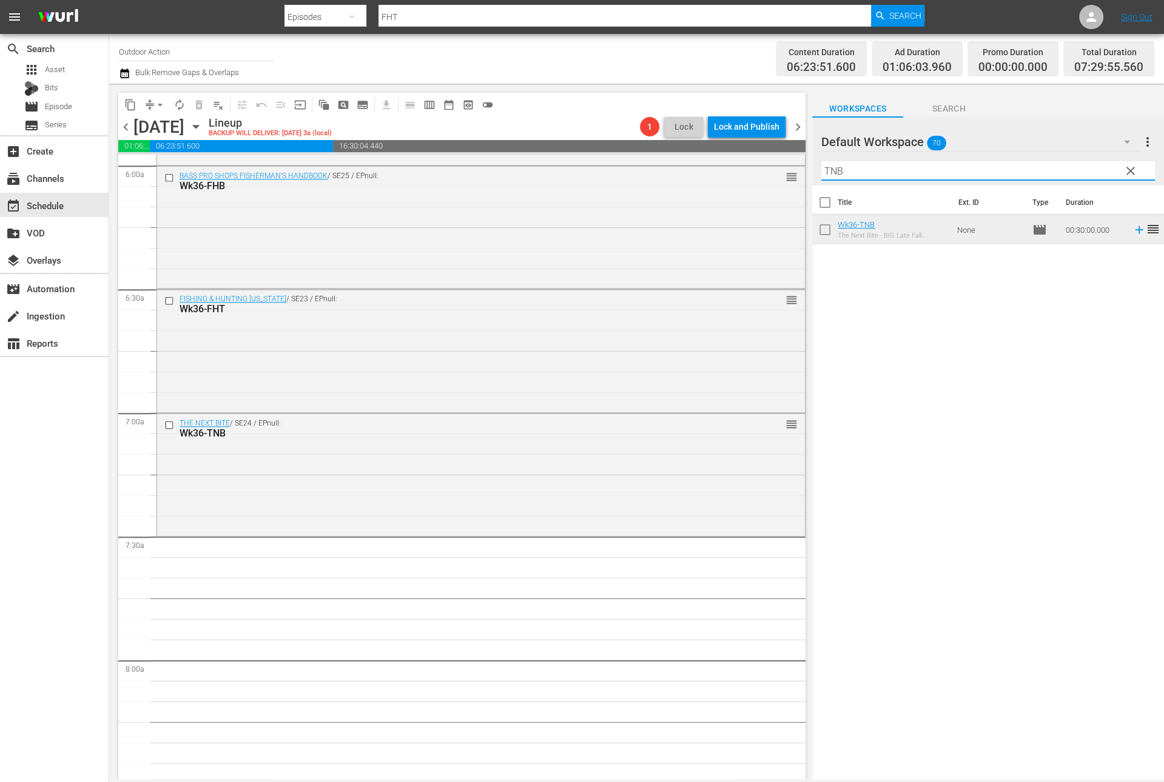
click at [900, 166] on input "TNB" at bounding box center [988, 170] width 334 height 19
click at [1115, 281] on div "Title Ext. ID Type Duration Wk36-UOF University of Fishing - Flipping and Swimm…" at bounding box center [988, 484] width 352 height 596
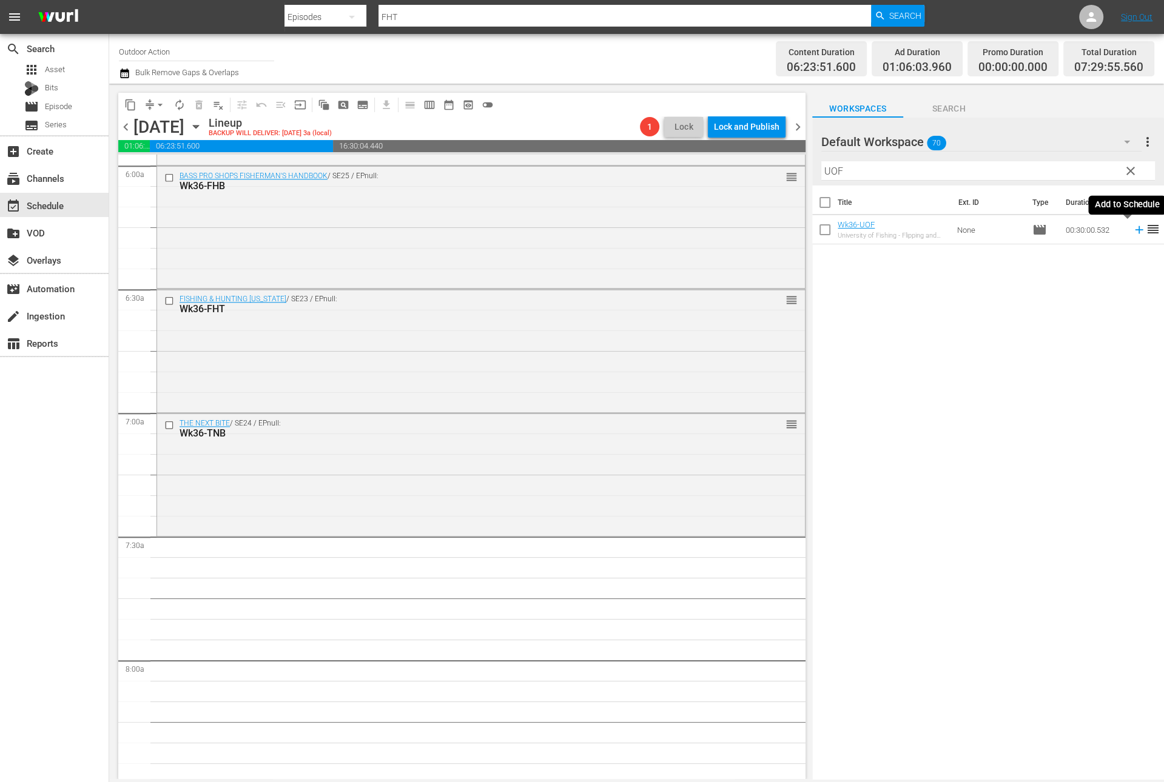
click at [1132, 234] on icon at bounding box center [1138, 229] width 13 height 13
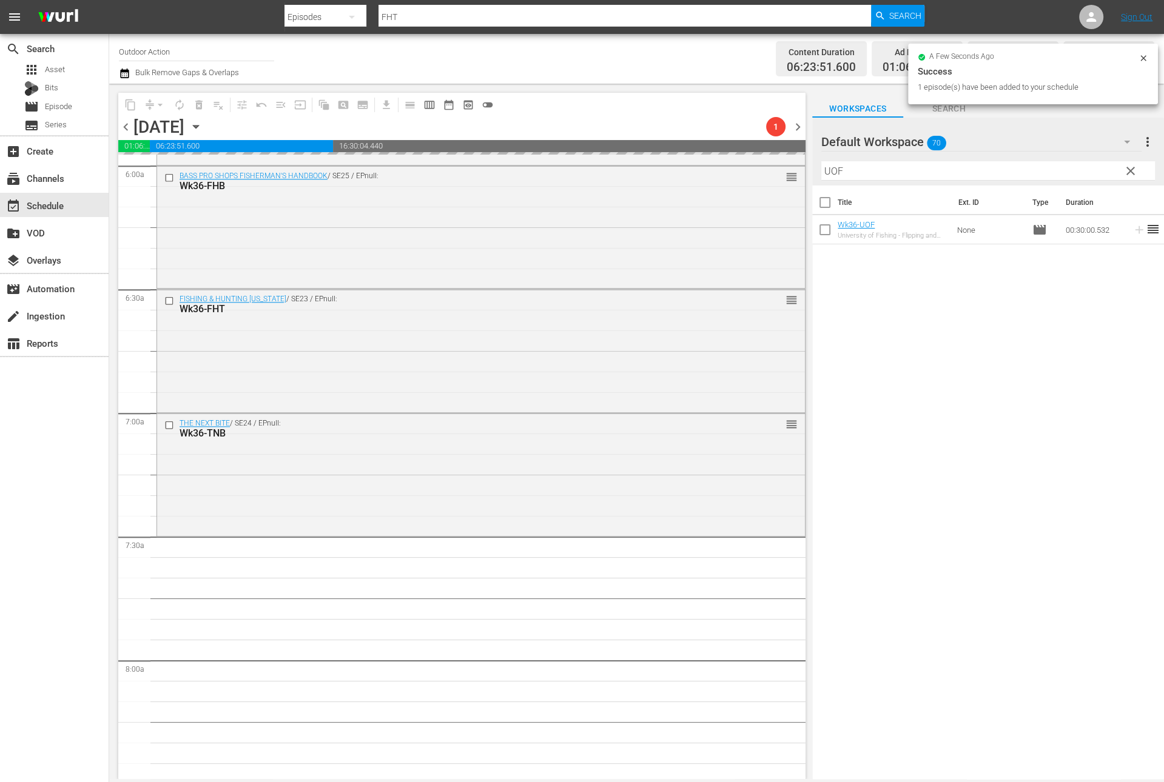
click at [1013, 176] on input "UOF" at bounding box center [988, 170] width 334 height 19
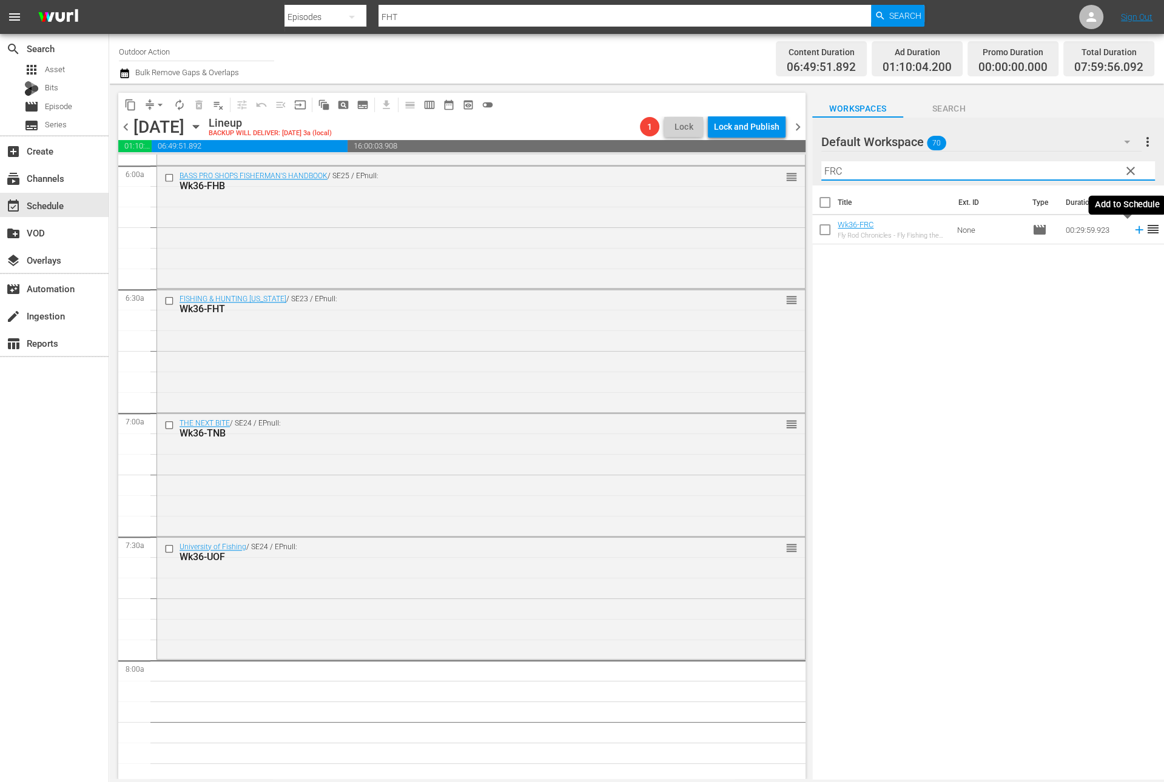
click at [1135, 232] on icon at bounding box center [1139, 230] width 8 height 8
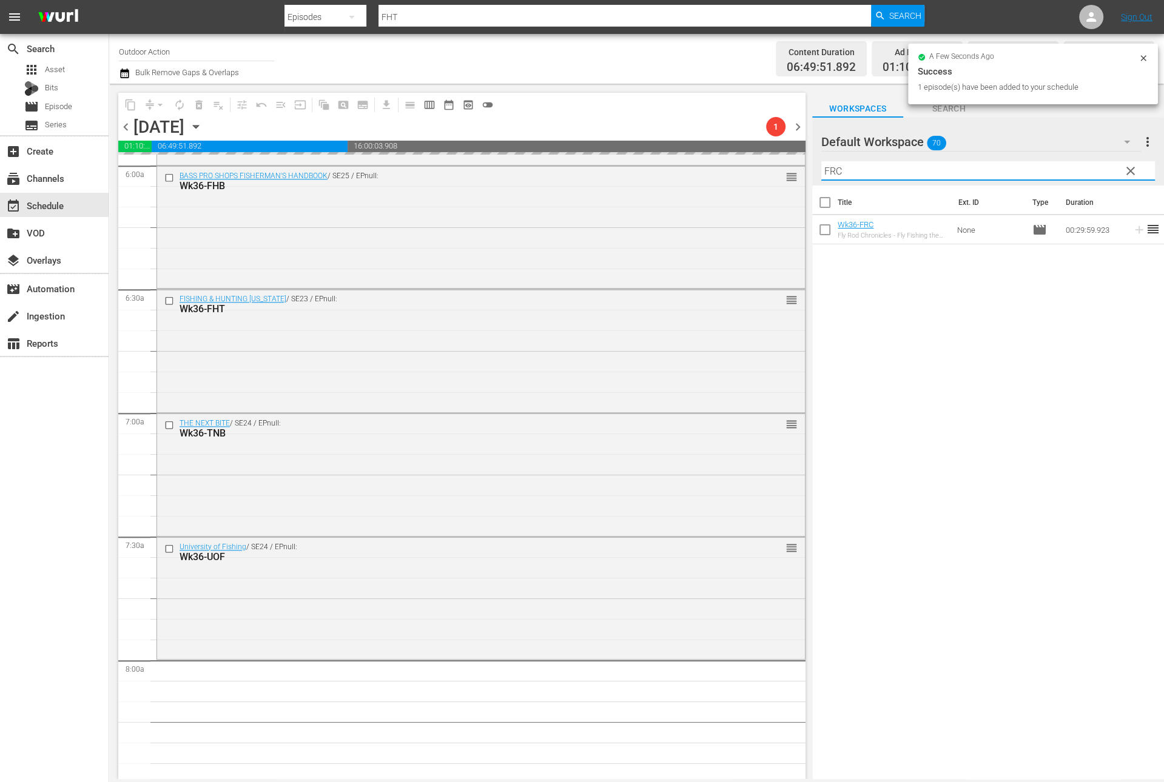
click at [1056, 172] on input "FRC" at bounding box center [988, 170] width 334 height 19
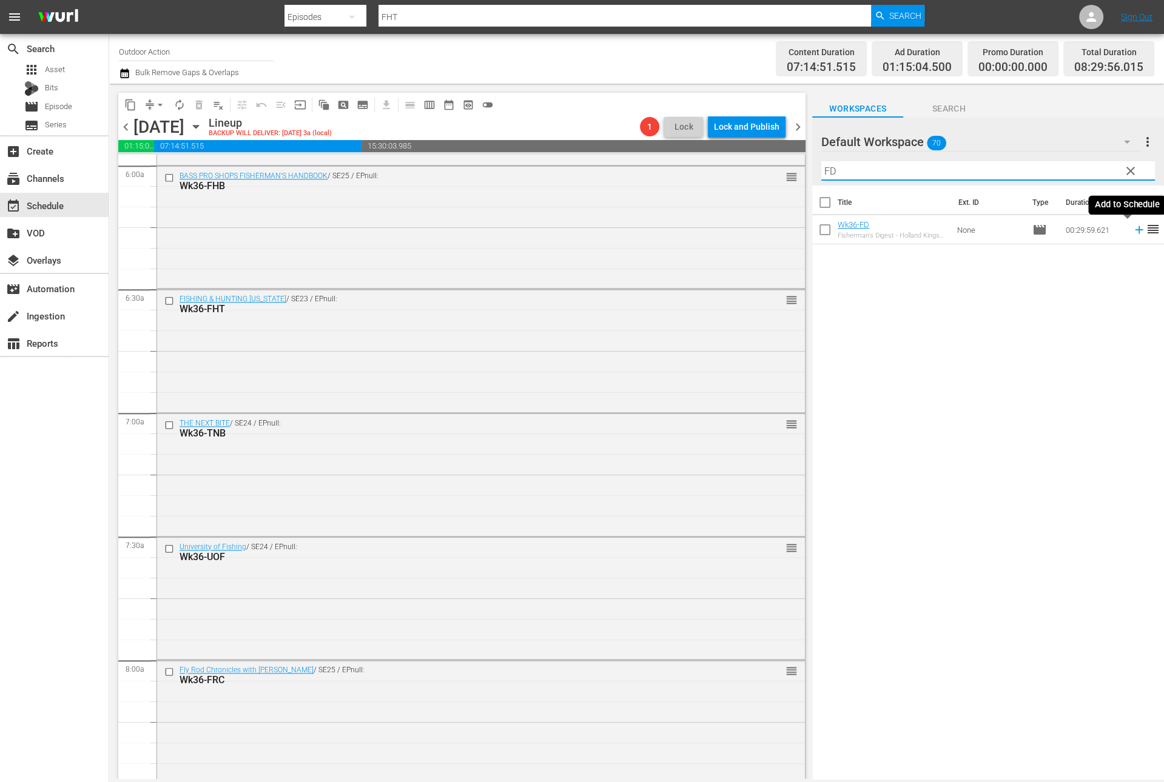
click at [1132, 232] on icon at bounding box center [1138, 229] width 13 height 13
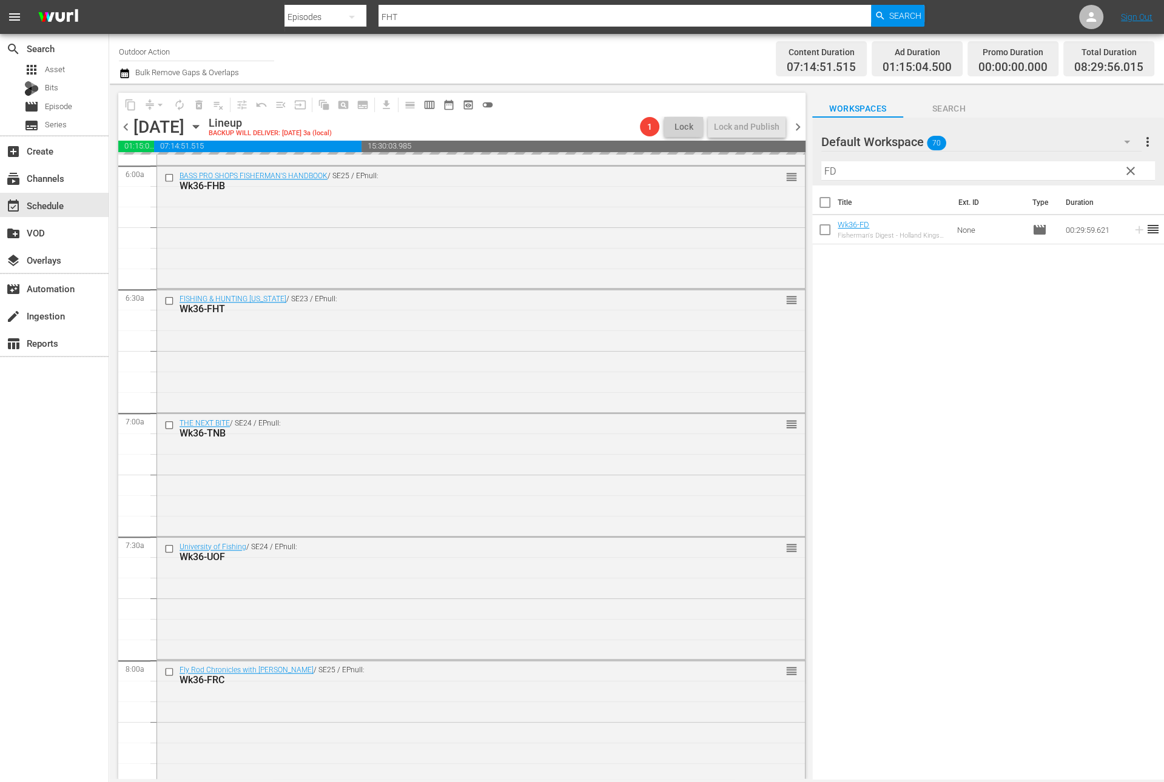
click at [1061, 166] on input "FD" at bounding box center [988, 170] width 334 height 19
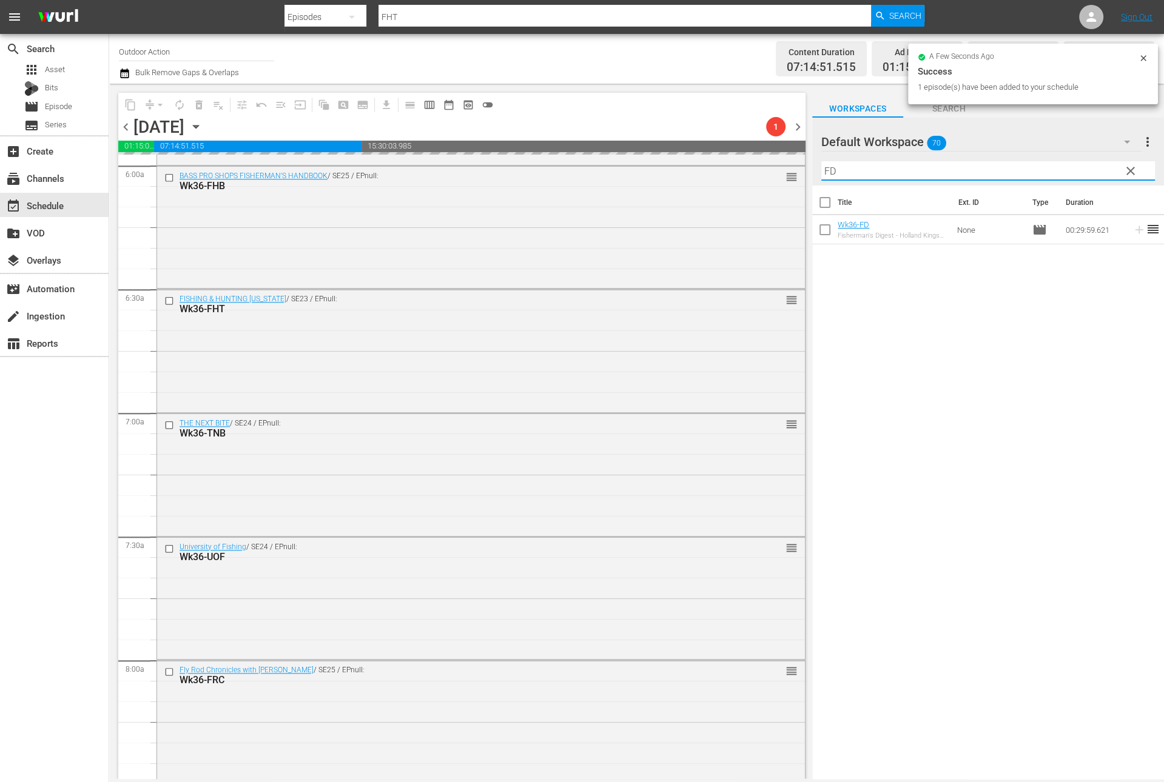
click at [1061, 166] on input "FD" at bounding box center [988, 170] width 334 height 19
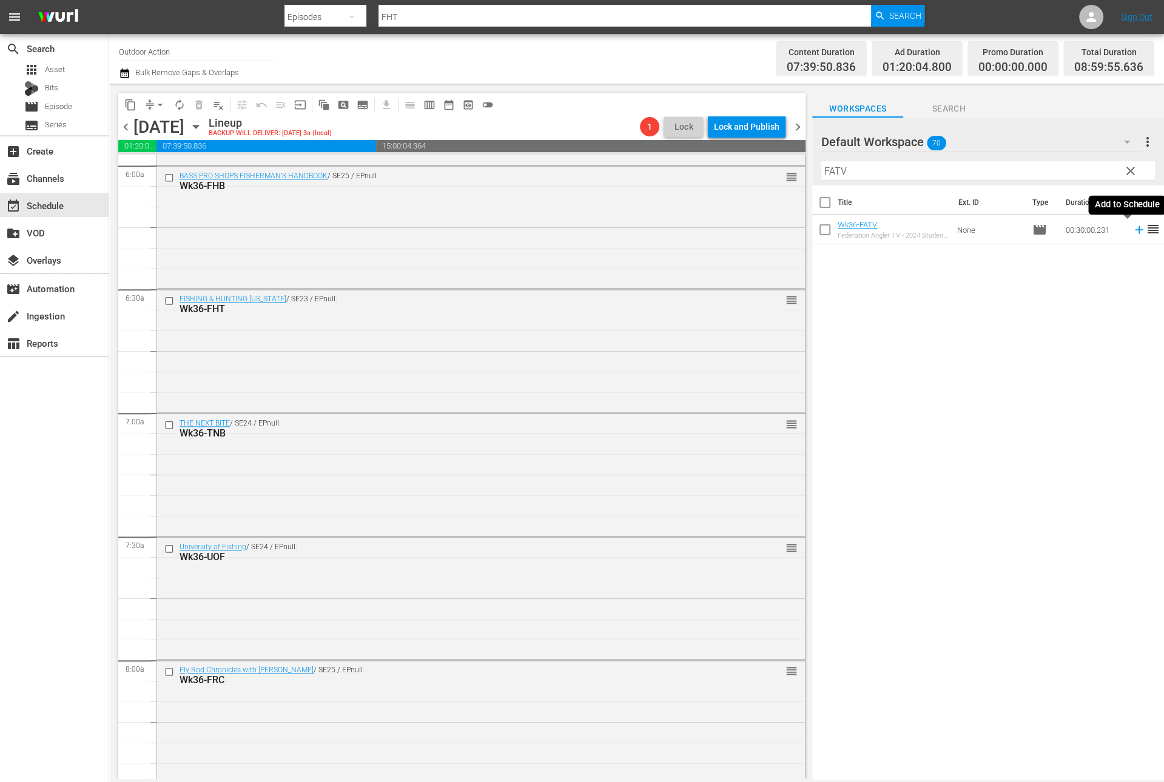
click at [1132, 234] on icon at bounding box center [1138, 229] width 13 height 13
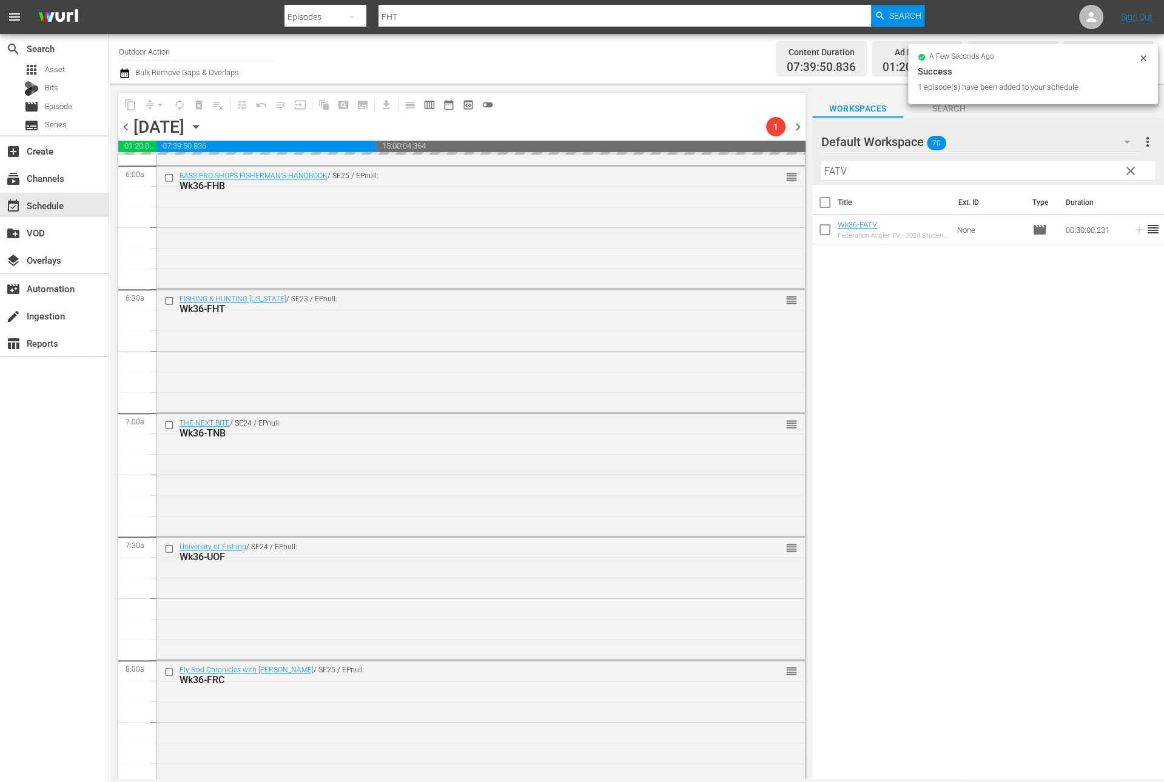
click at [1072, 172] on input "FATV" at bounding box center [988, 170] width 334 height 19
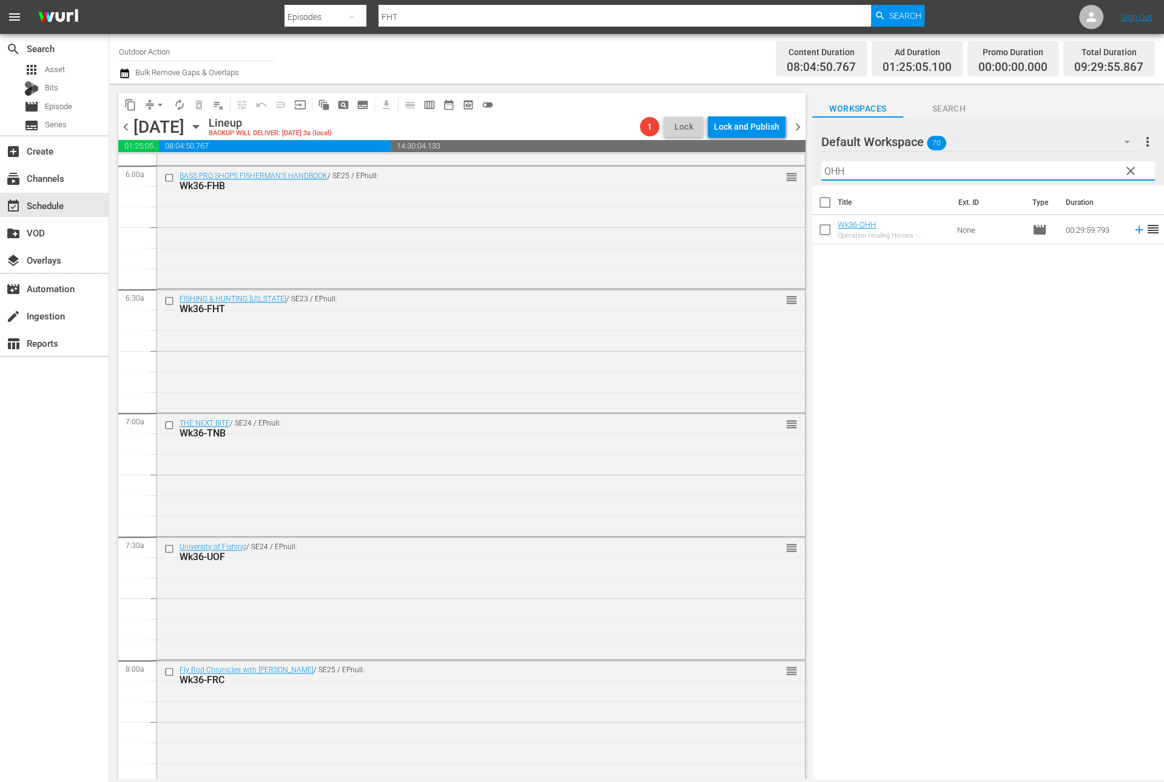
click at [1132, 233] on icon at bounding box center [1138, 229] width 13 height 13
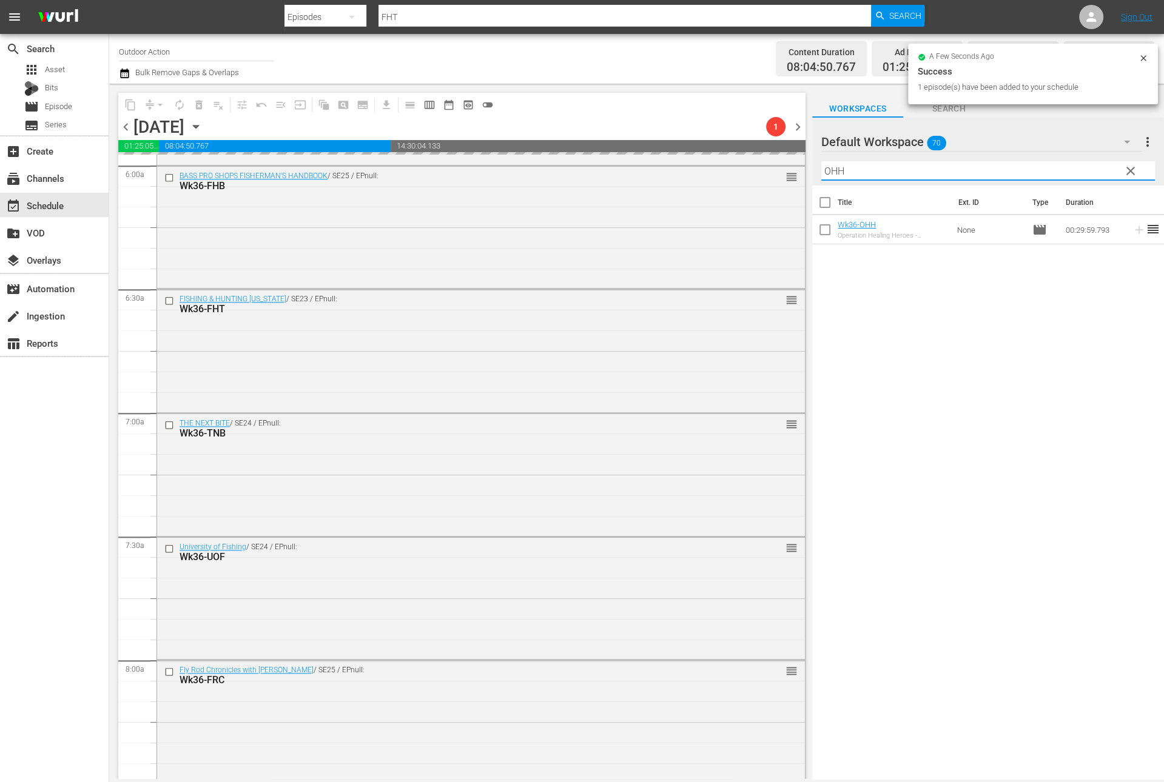
click at [1087, 172] on input "OHH" at bounding box center [988, 170] width 334 height 19
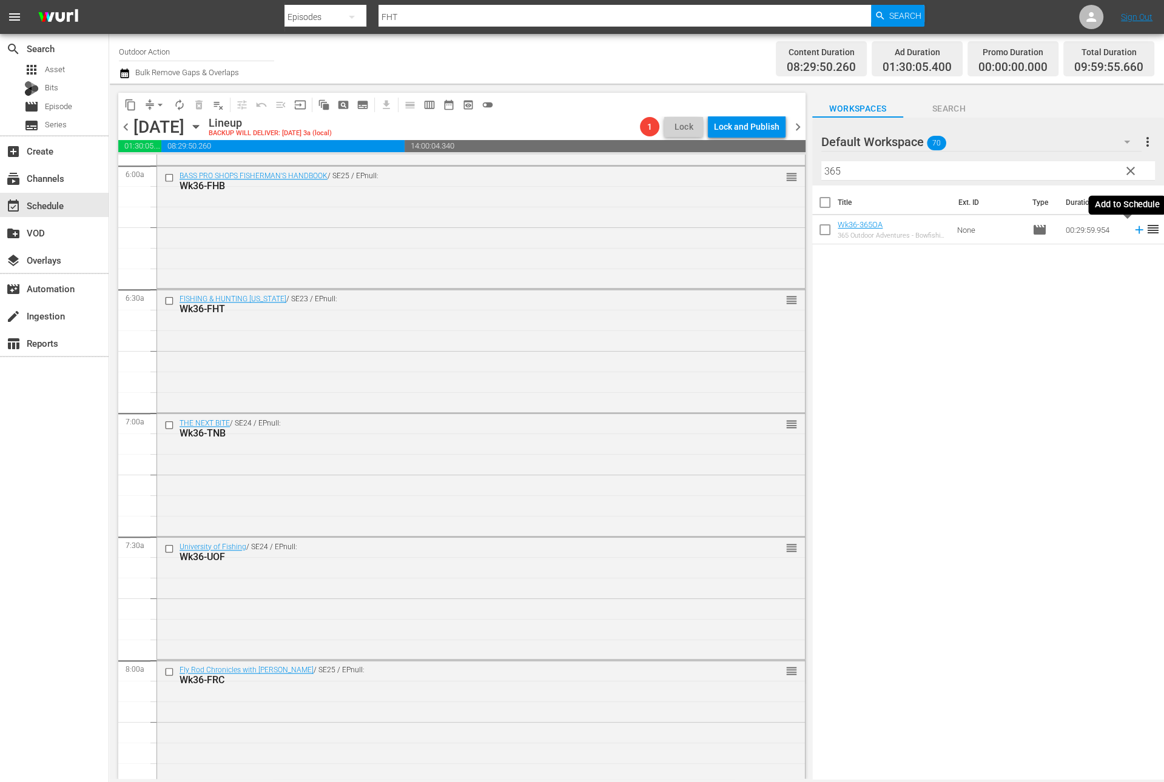
click at [1132, 235] on icon at bounding box center [1138, 229] width 13 height 13
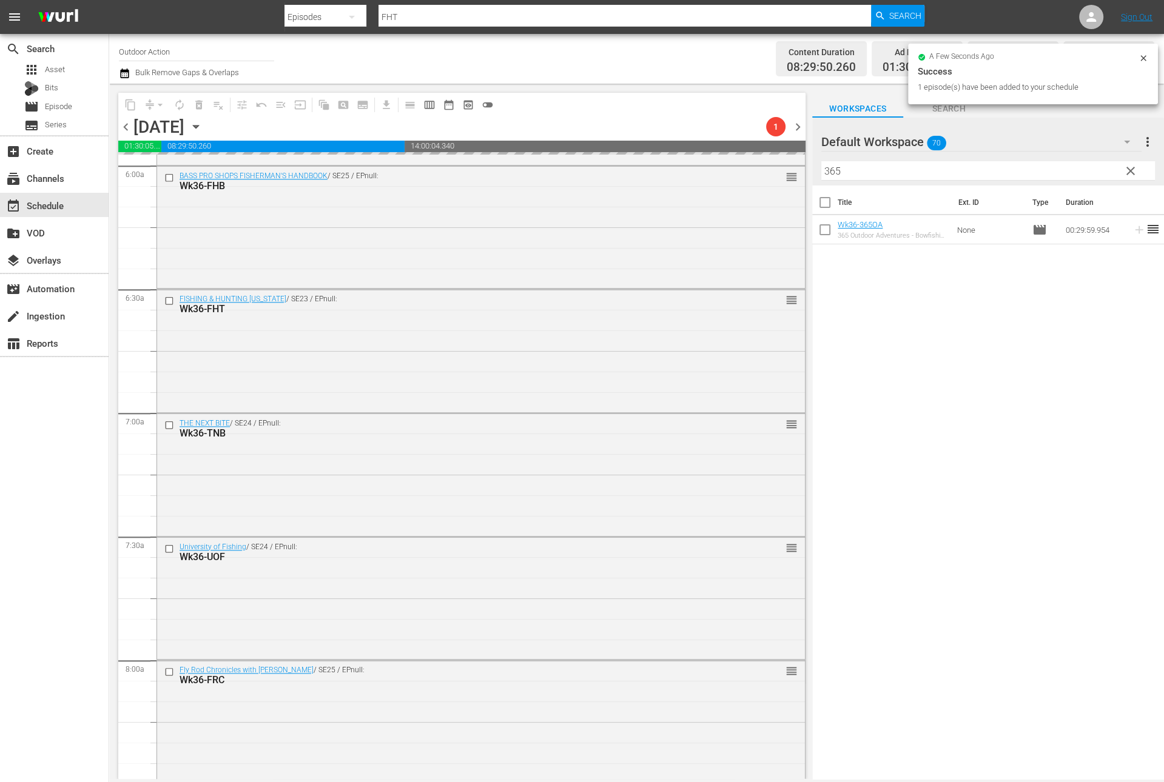
click at [1076, 167] on input "365" at bounding box center [988, 170] width 334 height 19
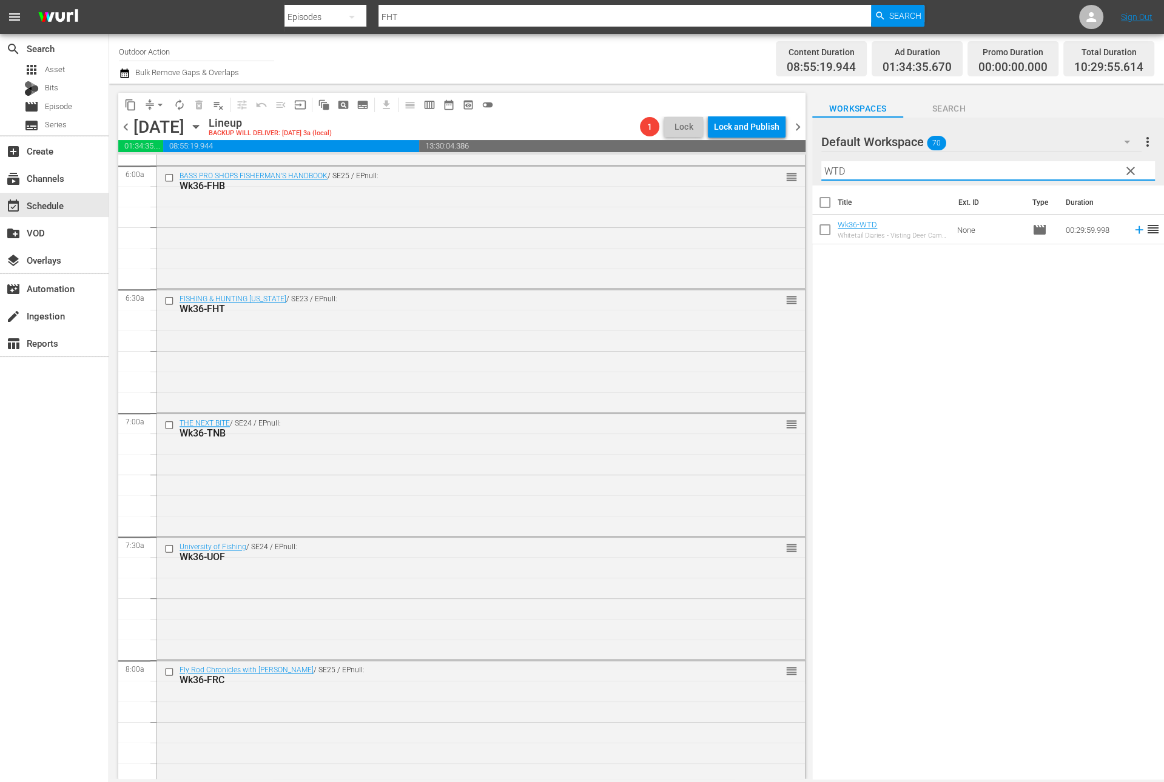
click at [1135, 231] on icon at bounding box center [1139, 230] width 8 height 8
click at [1068, 168] on input "WTD" at bounding box center [988, 170] width 334 height 19
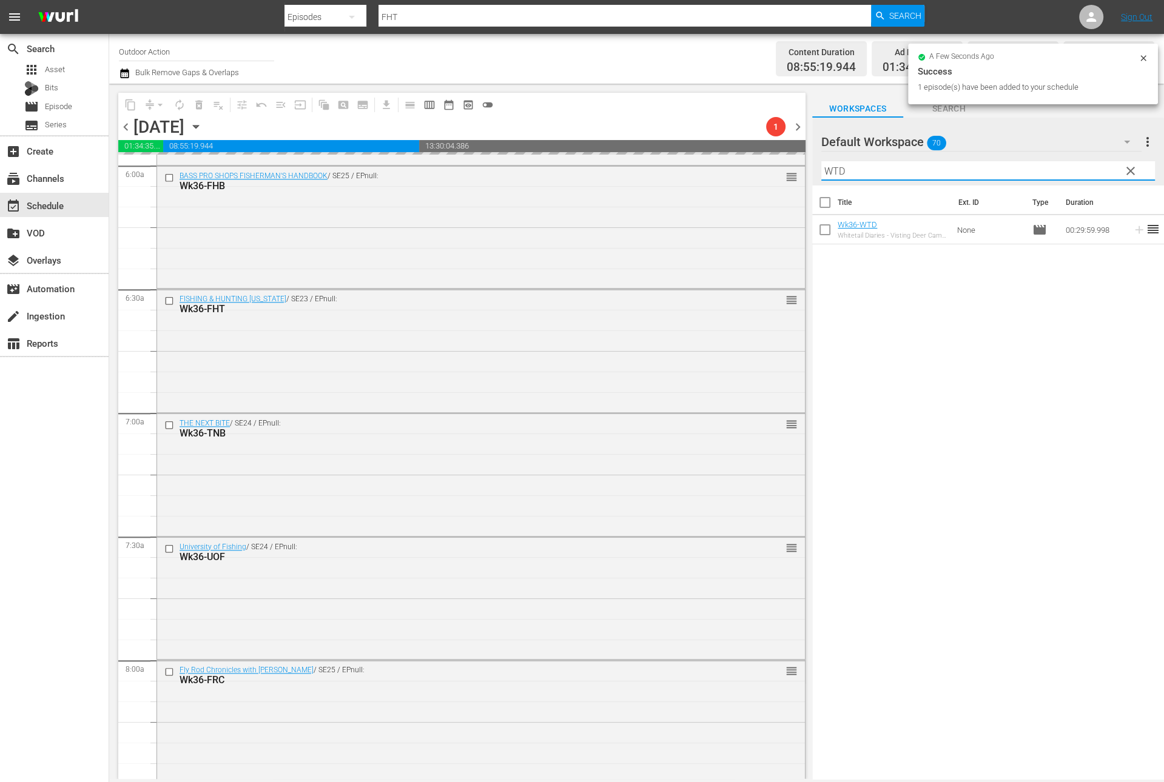
click at [1068, 168] on input "WTD" at bounding box center [988, 170] width 334 height 19
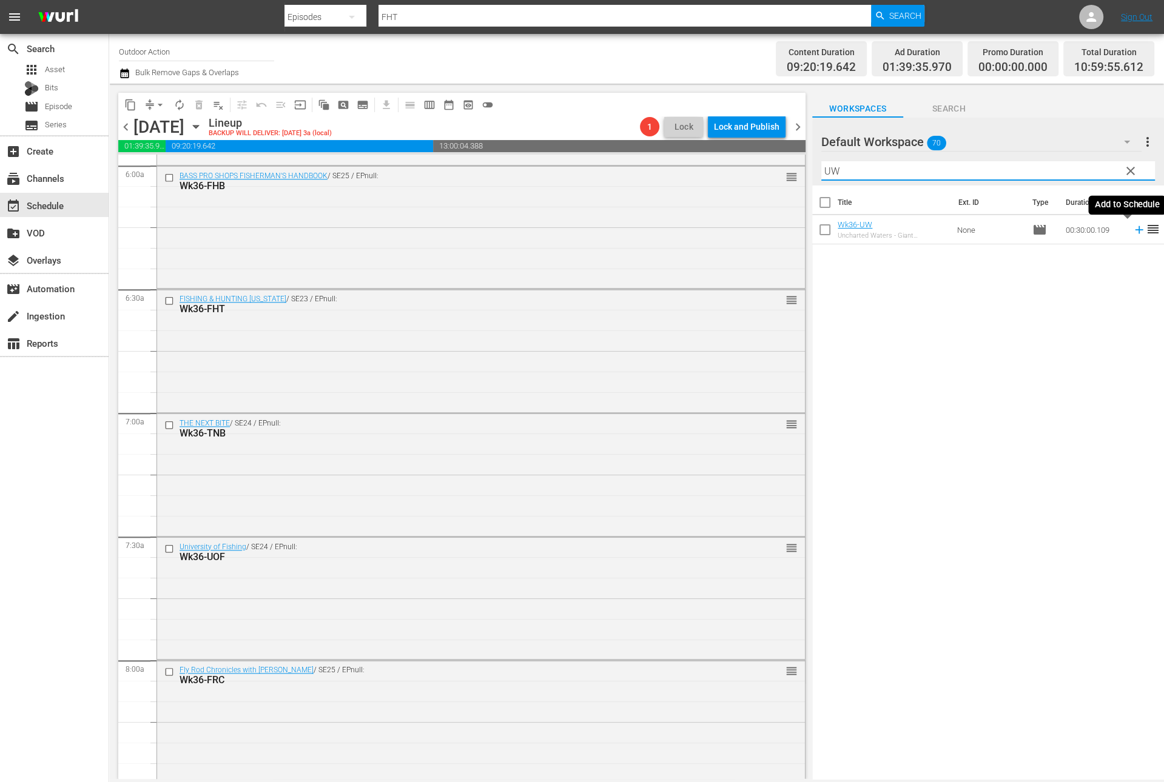
click at [1132, 229] on icon at bounding box center [1138, 229] width 13 height 13
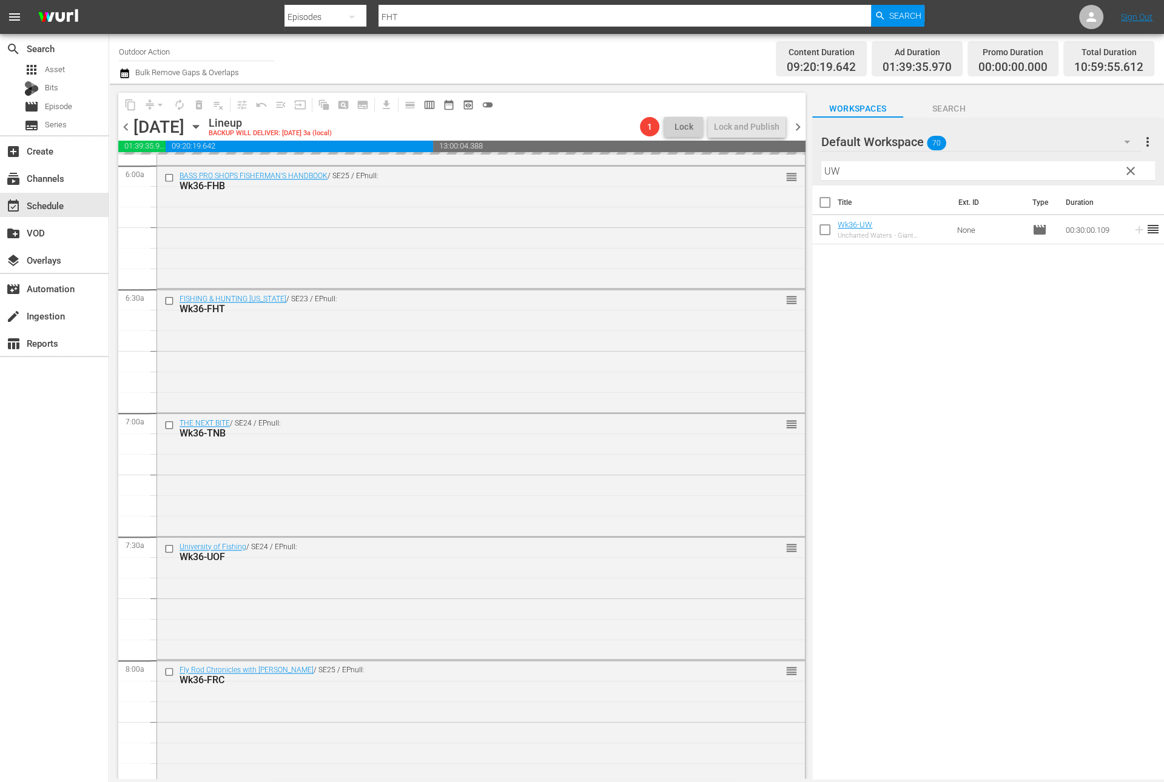
click at [1083, 172] on input "UW" at bounding box center [988, 170] width 334 height 19
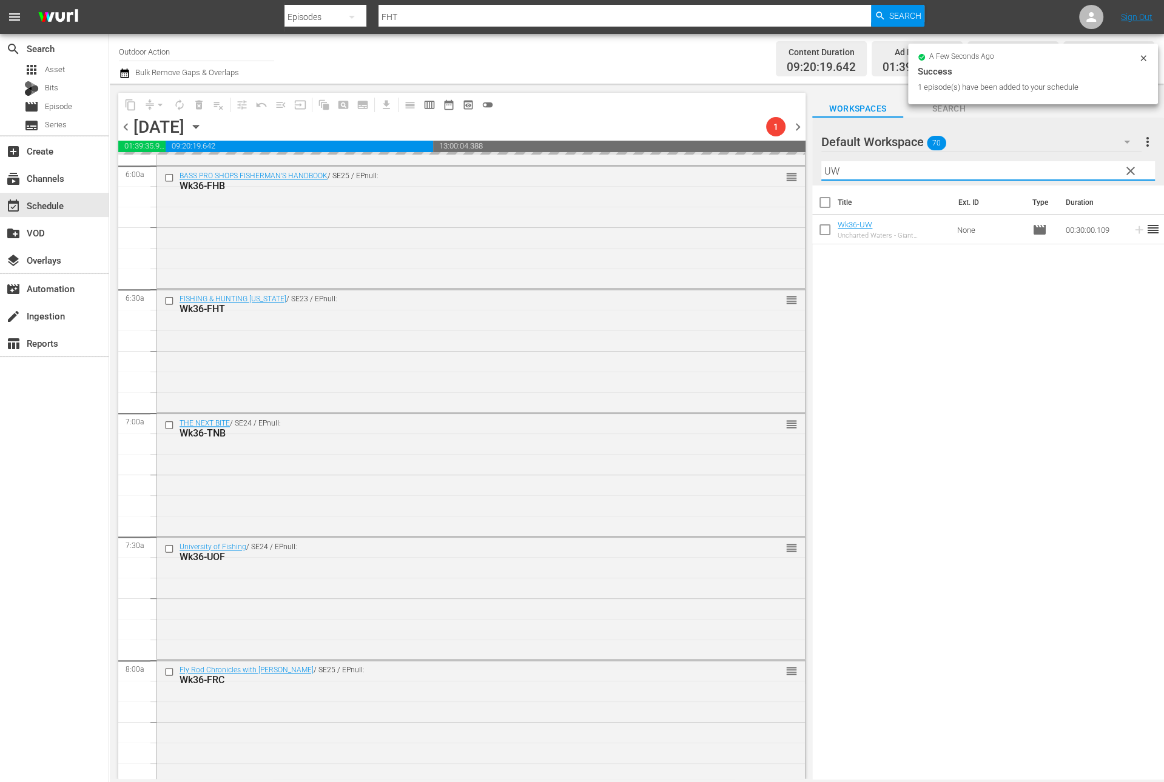
click at [1083, 172] on input "UW" at bounding box center [988, 170] width 334 height 19
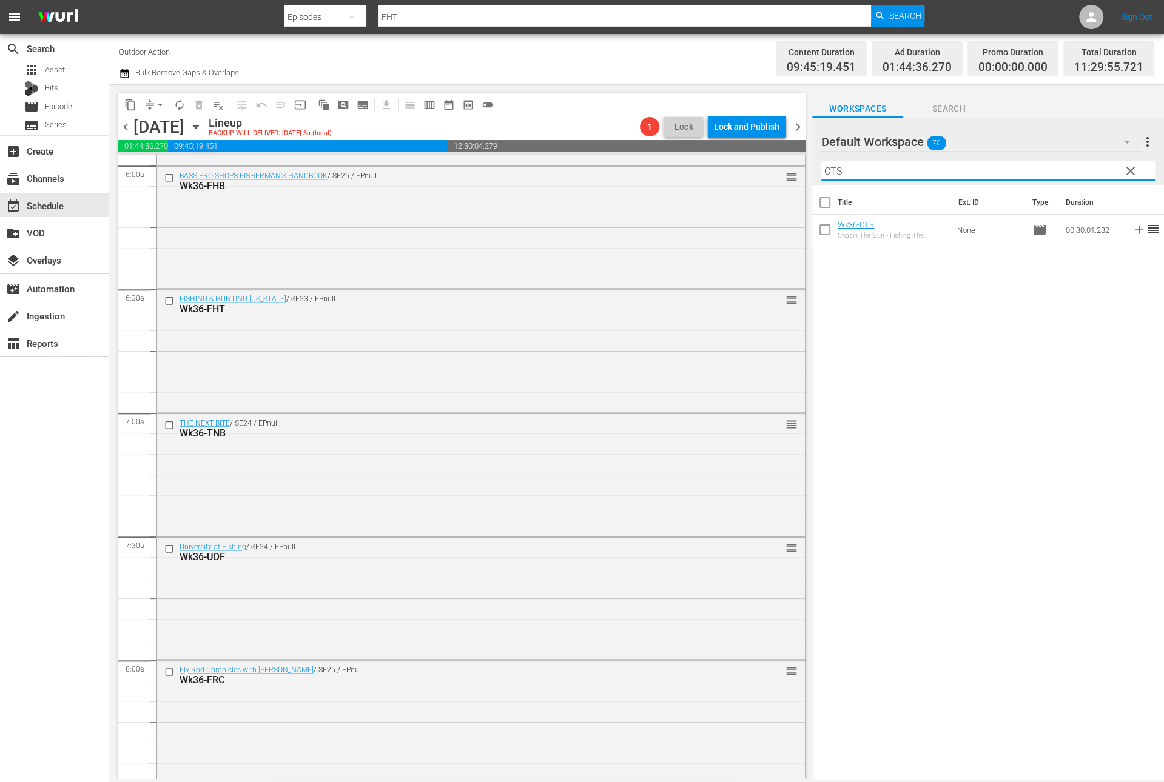
click at [1132, 233] on icon at bounding box center [1138, 229] width 13 height 13
click at [1061, 158] on div "Filter by Title CTS" at bounding box center [988, 170] width 334 height 29
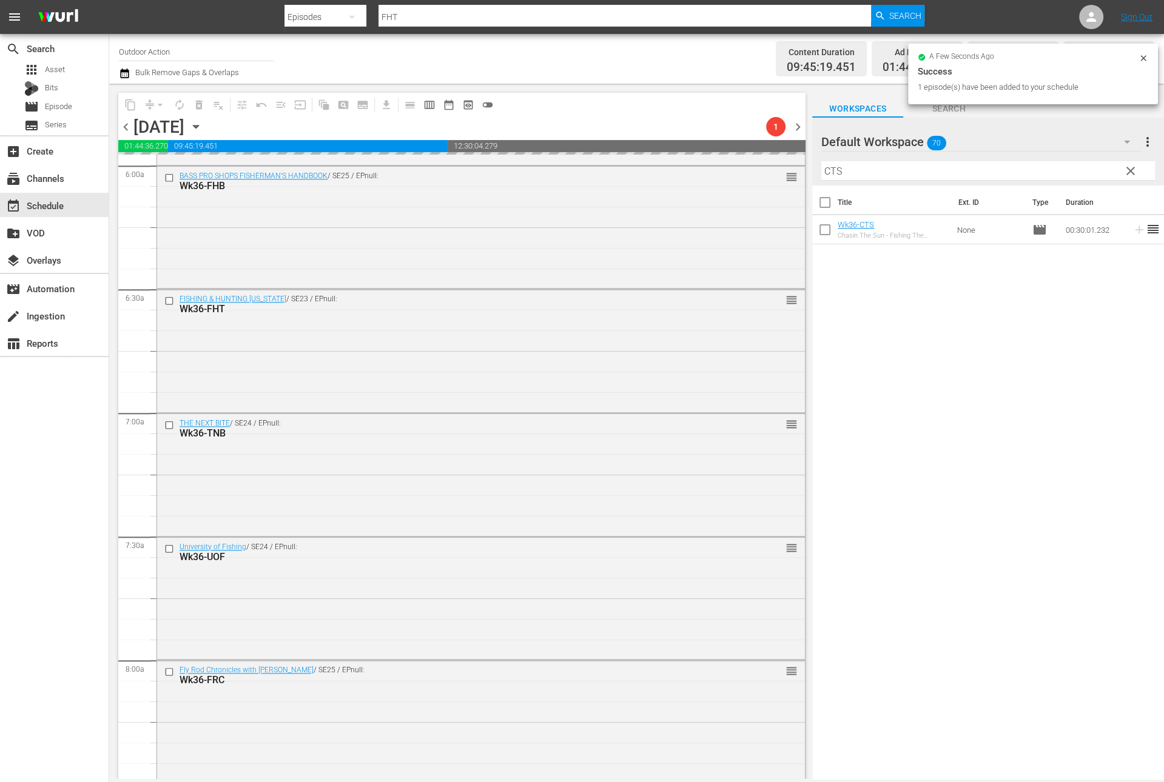
click at [1052, 166] on input "CTS" at bounding box center [988, 170] width 334 height 19
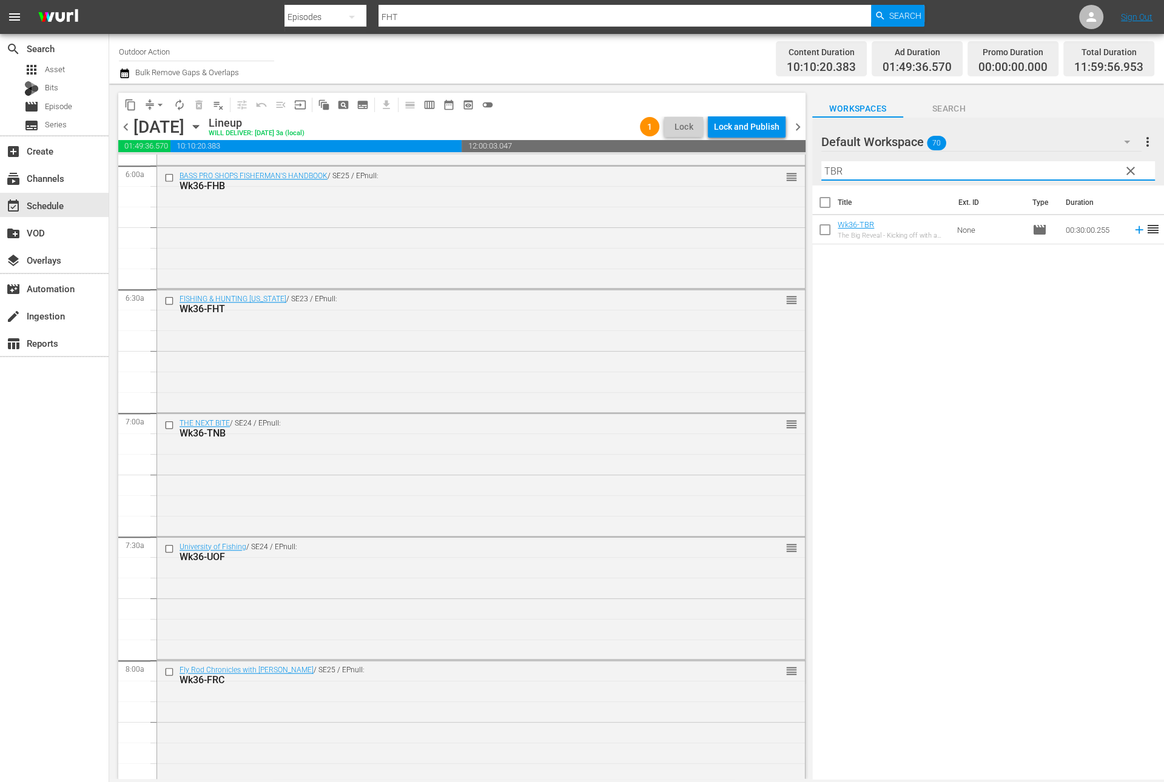
click at [1132, 230] on icon at bounding box center [1138, 229] width 13 height 13
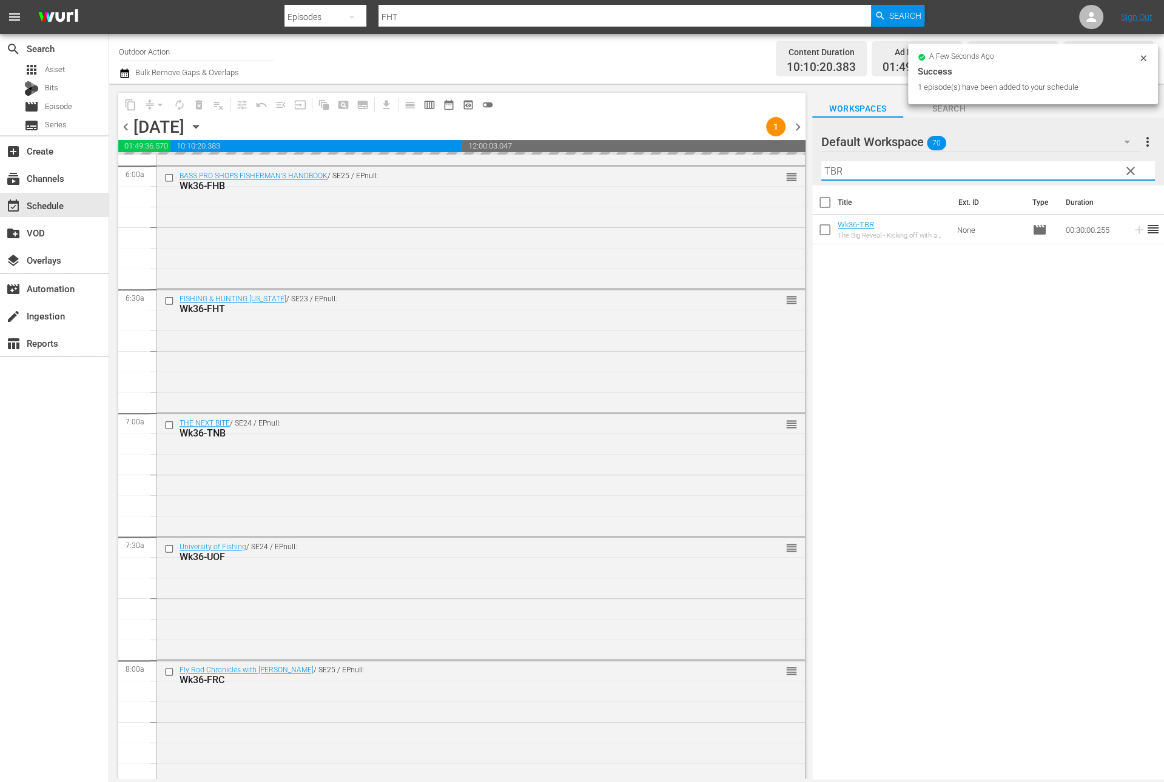
click at [1082, 172] on input "TBR" at bounding box center [988, 170] width 334 height 19
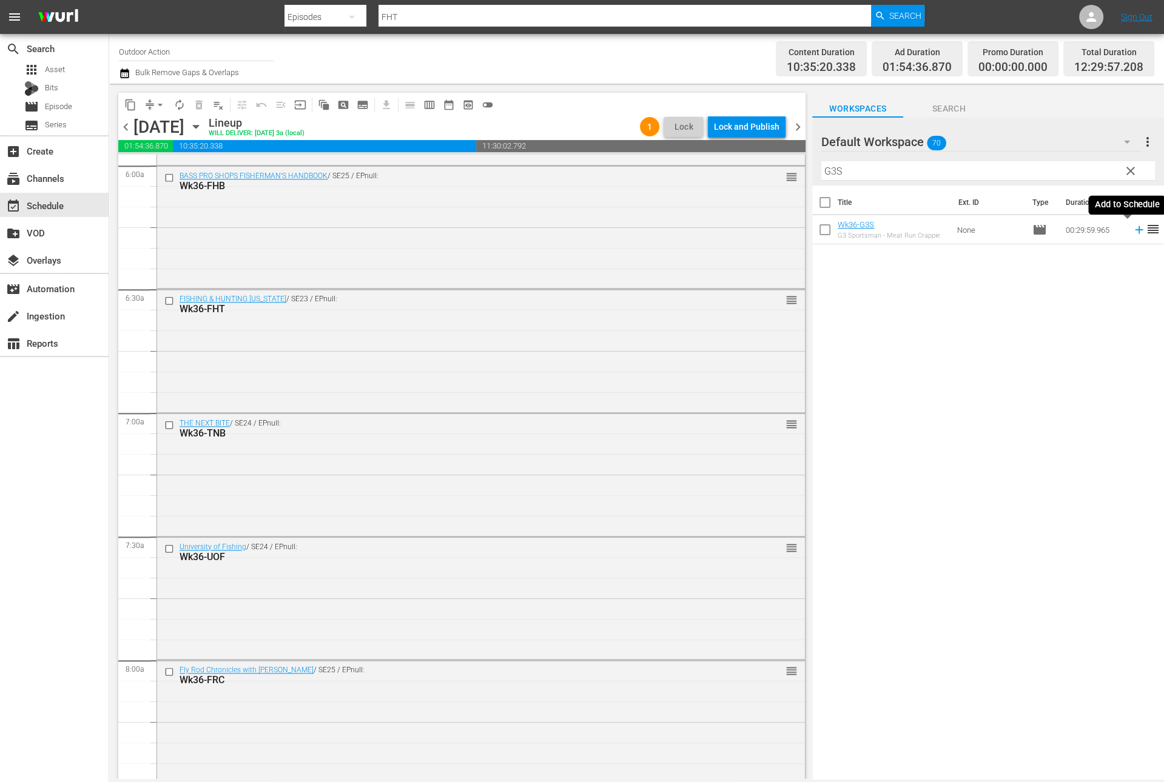
click at [1132, 234] on icon at bounding box center [1138, 229] width 13 height 13
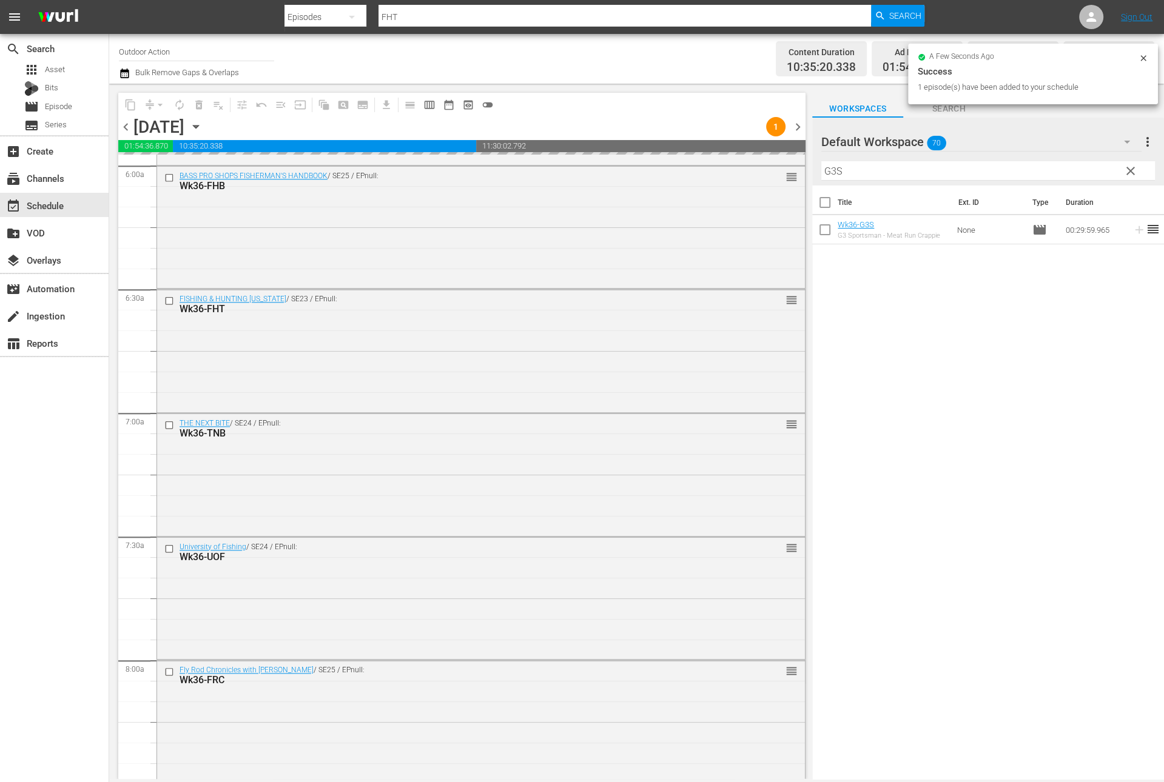
click at [1098, 283] on div "Title Ext. ID Type Duration Wk36-G3S G3 Sportsman - Meat Run Crappie None movie…" at bounding box center [988, 484] width 352 height 596
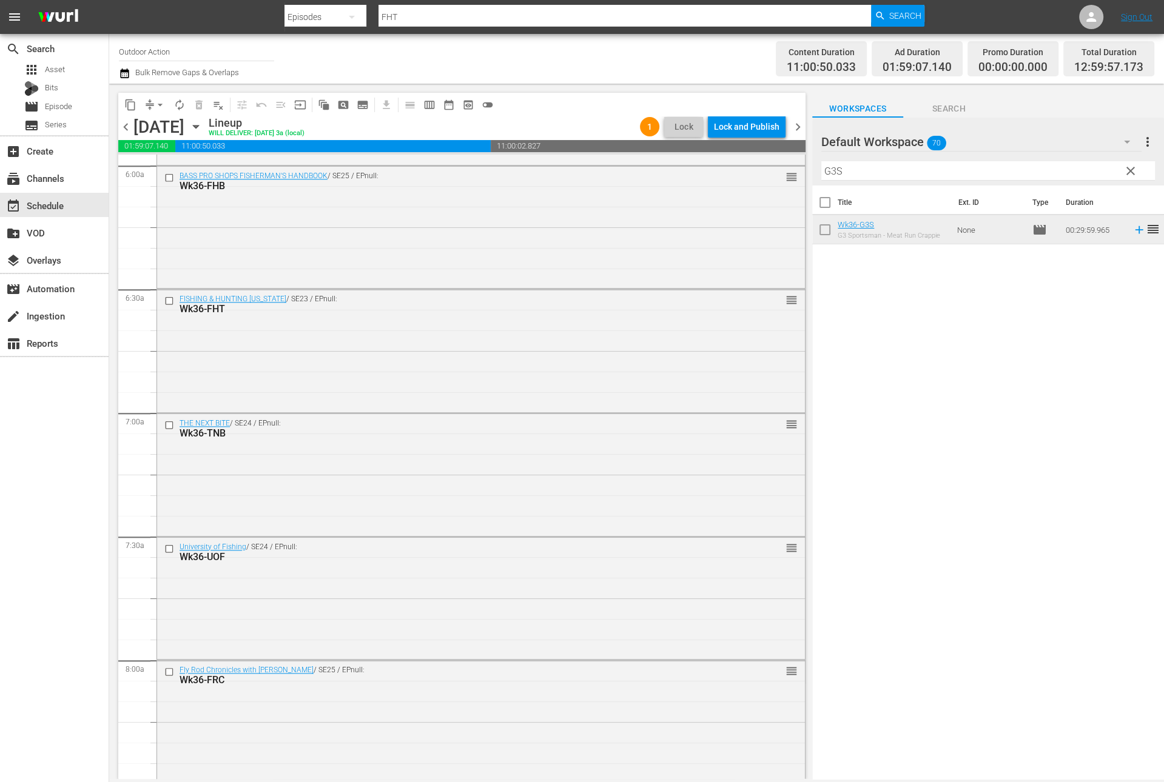
click at [1038, 166] on input "G3S" at bounding box center [988, 170] width 334 height 19
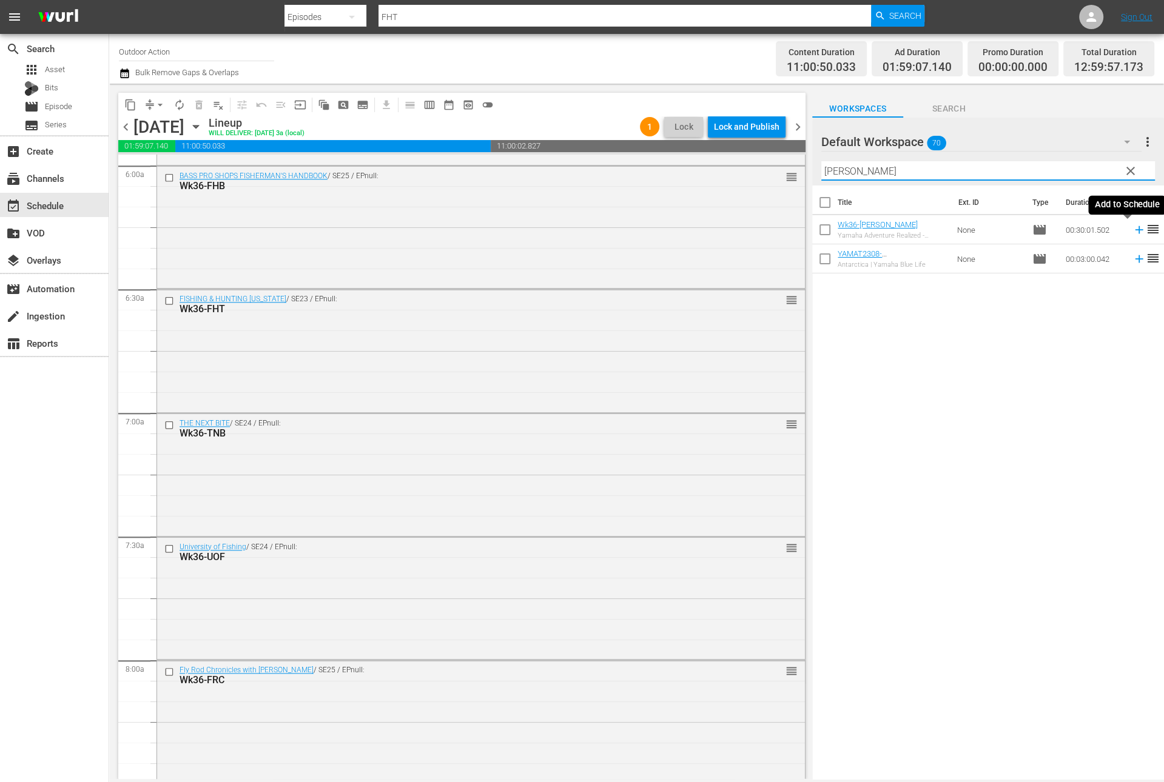
click at [1135, 229] on icon at bounding box center [1139, 230] width 8 height 8
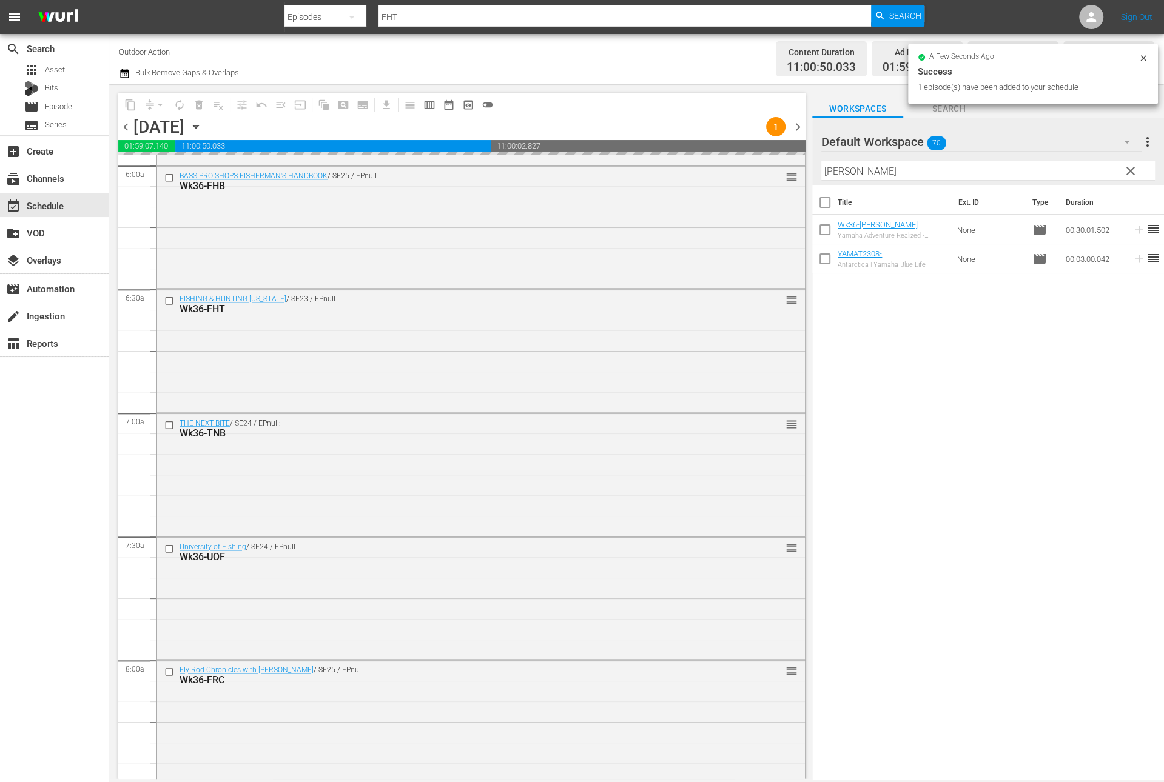
click at [1046, 172] on input "[PERSON_NAME]" at bounding box center [988, 170] width 334 height 19
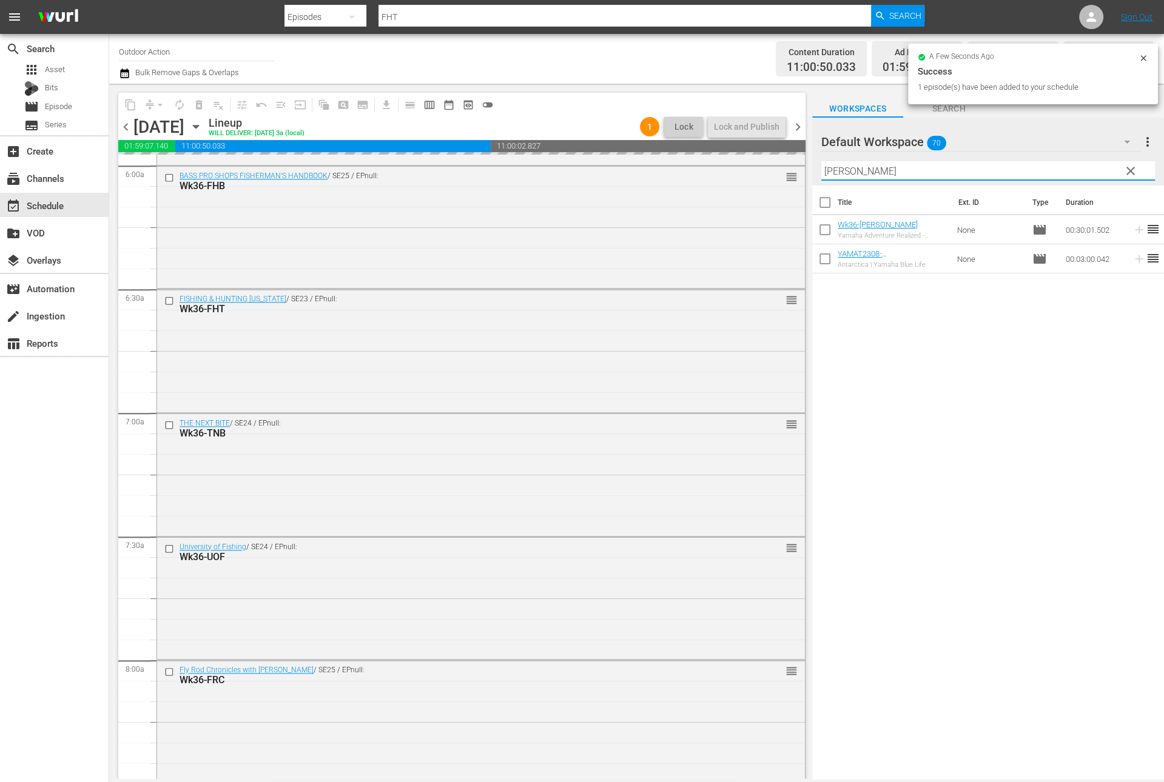
click at [1046, 172] on input "[PERSON_NAME]" at bounding box center [988, 170] width 334 height 19
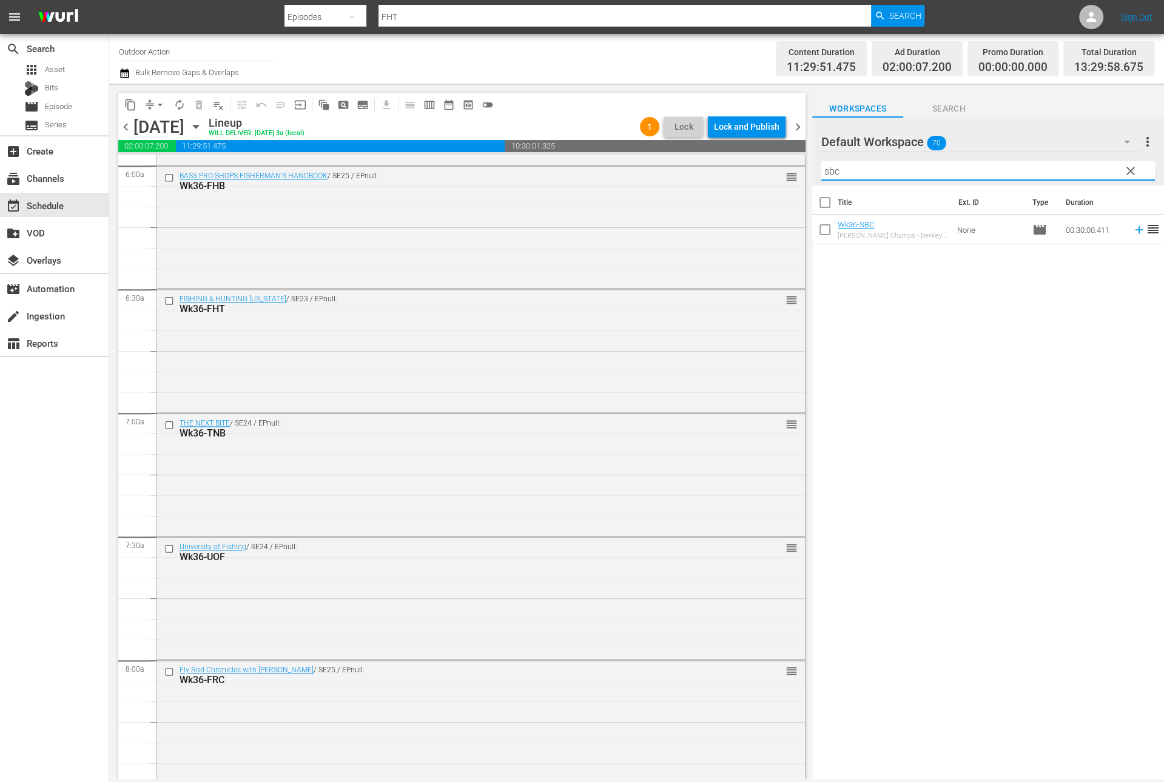
click at [1132, 229] on icon at bounding box center [1138, 229] width 13 height 13
click at [1072, 166] on input "sbc" at bounding box center [988, 170] width 334 height 19
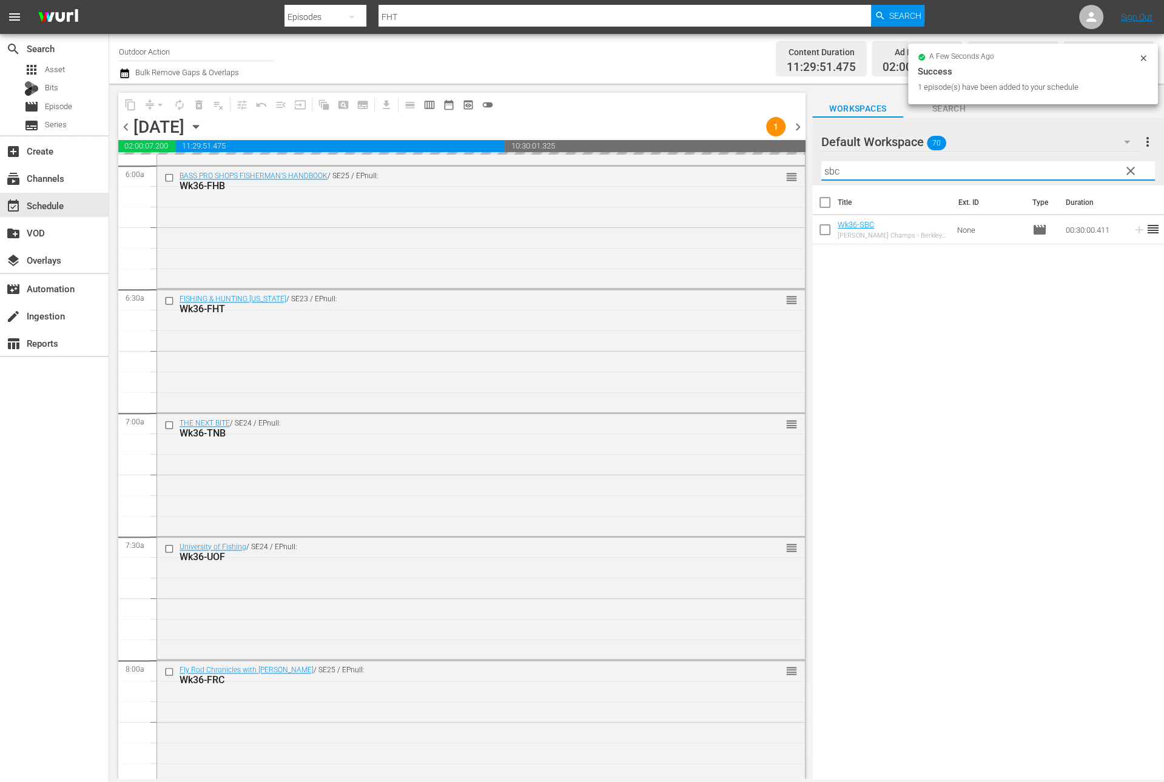
click at [1072, 166] on input "sbc" at bounding box center [988, 170] width 334 height 19
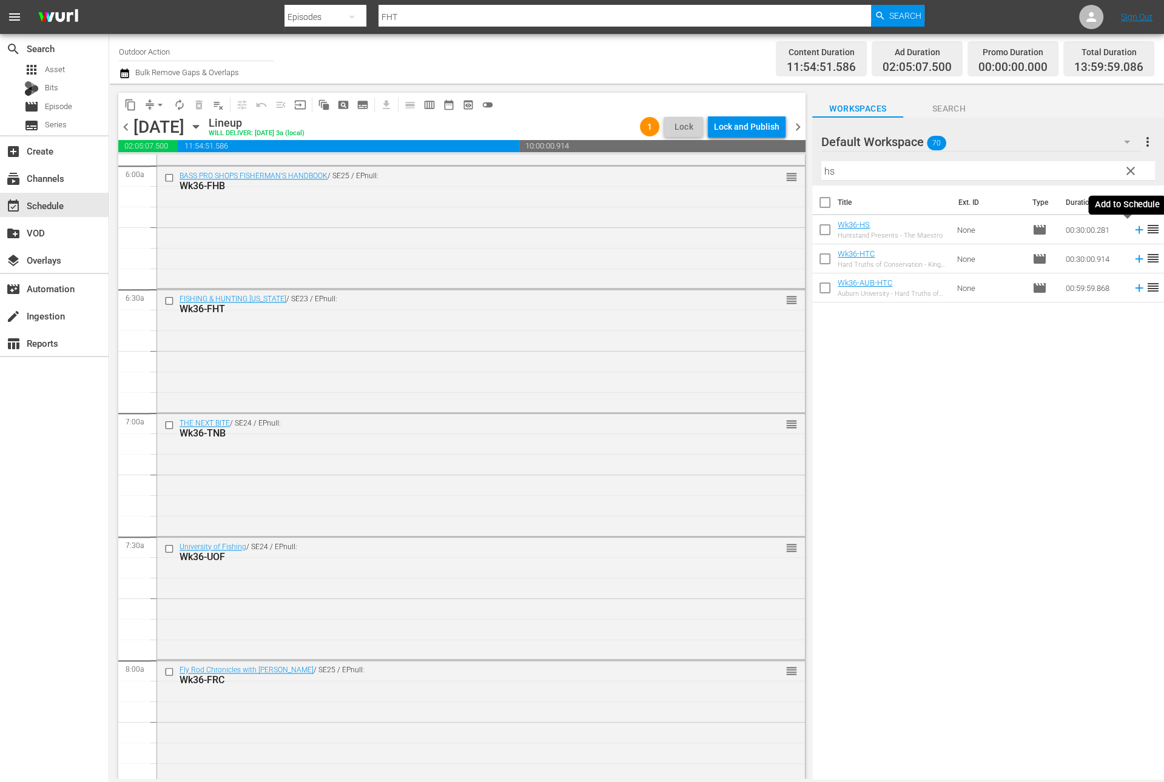
click at [1132, 227] on icon at bounding box center [1138, 229] width 13 height 13
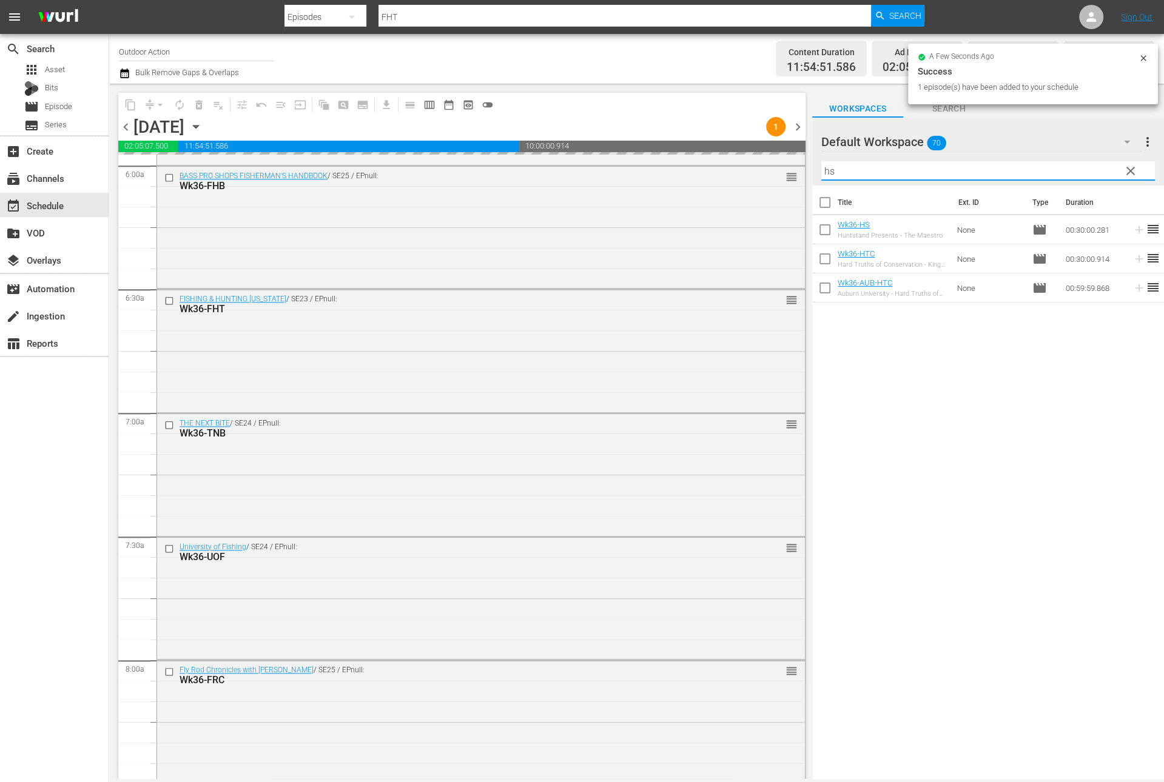
click at [1059, 169] on input "hs" at bounding box center [988, 170] width 334 height 19
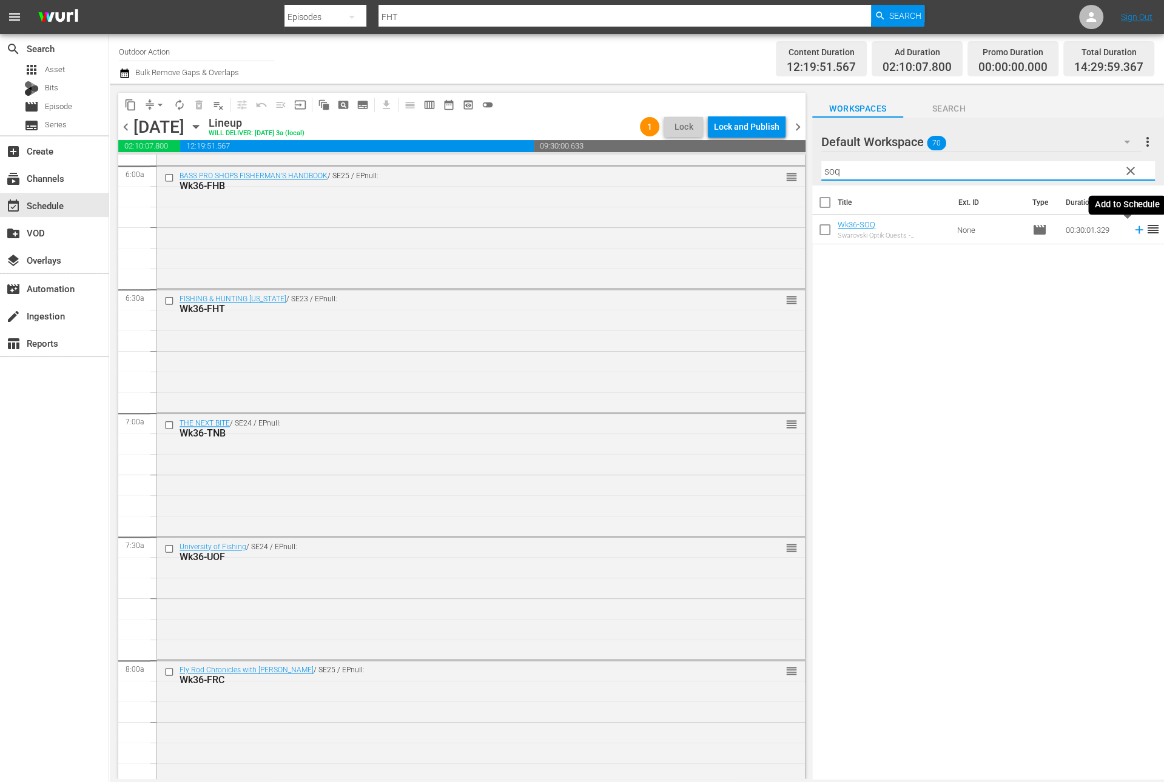
click at [1132, 233] on icon at bounding box center [1138, 229] width 13 height 13
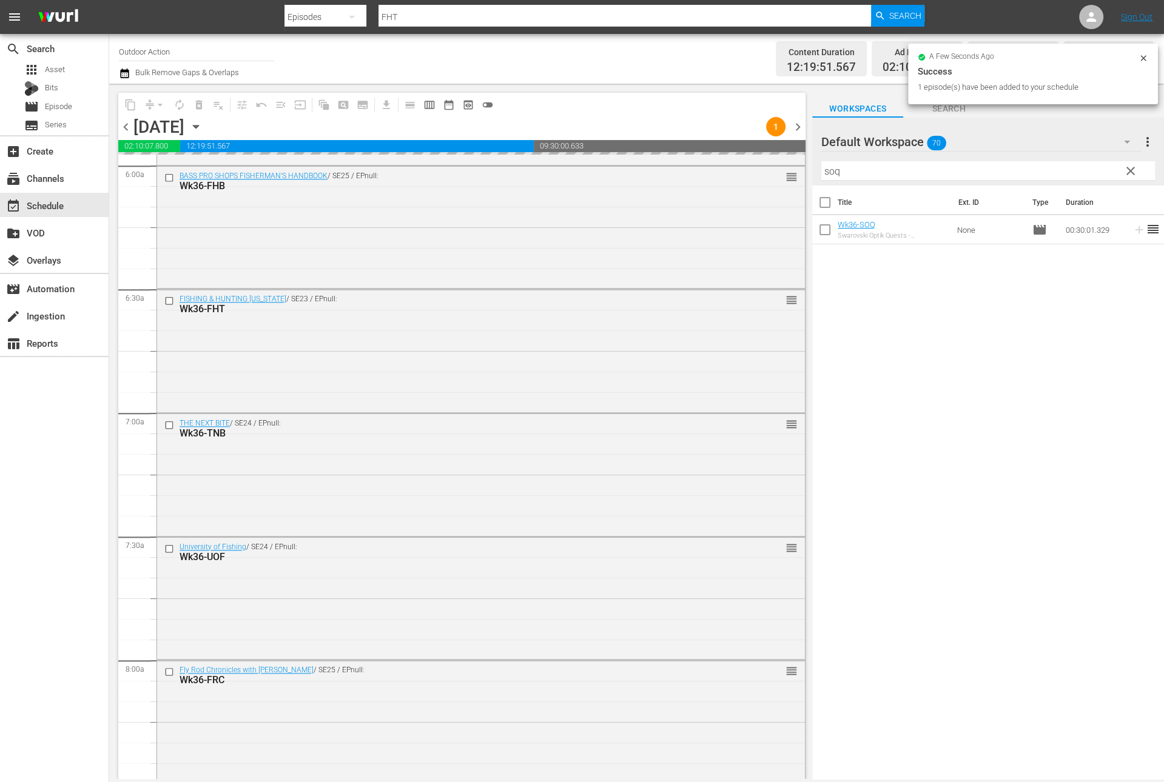
click at [1073, 170] on input "soq" at bounding box center [988, 170] width 334 height 19
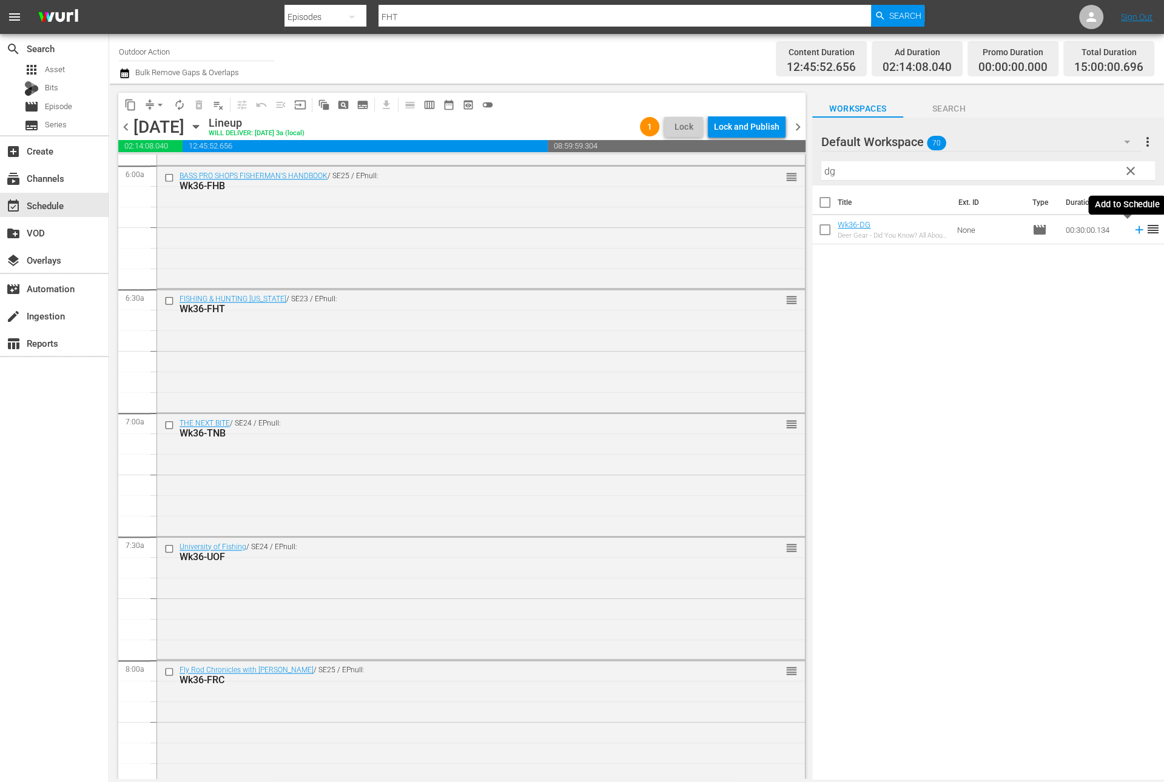
click at [1132, 231] on icon at bounding box center [1138, 229] width 13 height 13
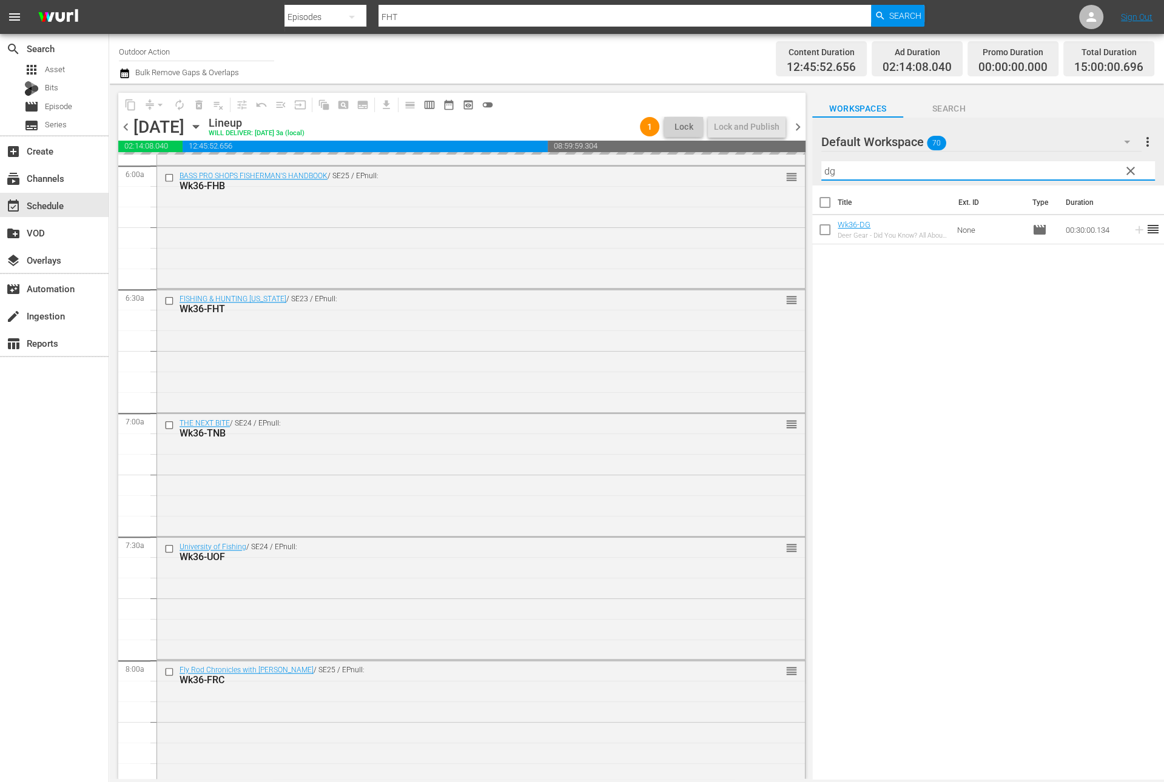
click at [1080, 170] on input "dg" at bounding box center [988, 170] width 334 height 19
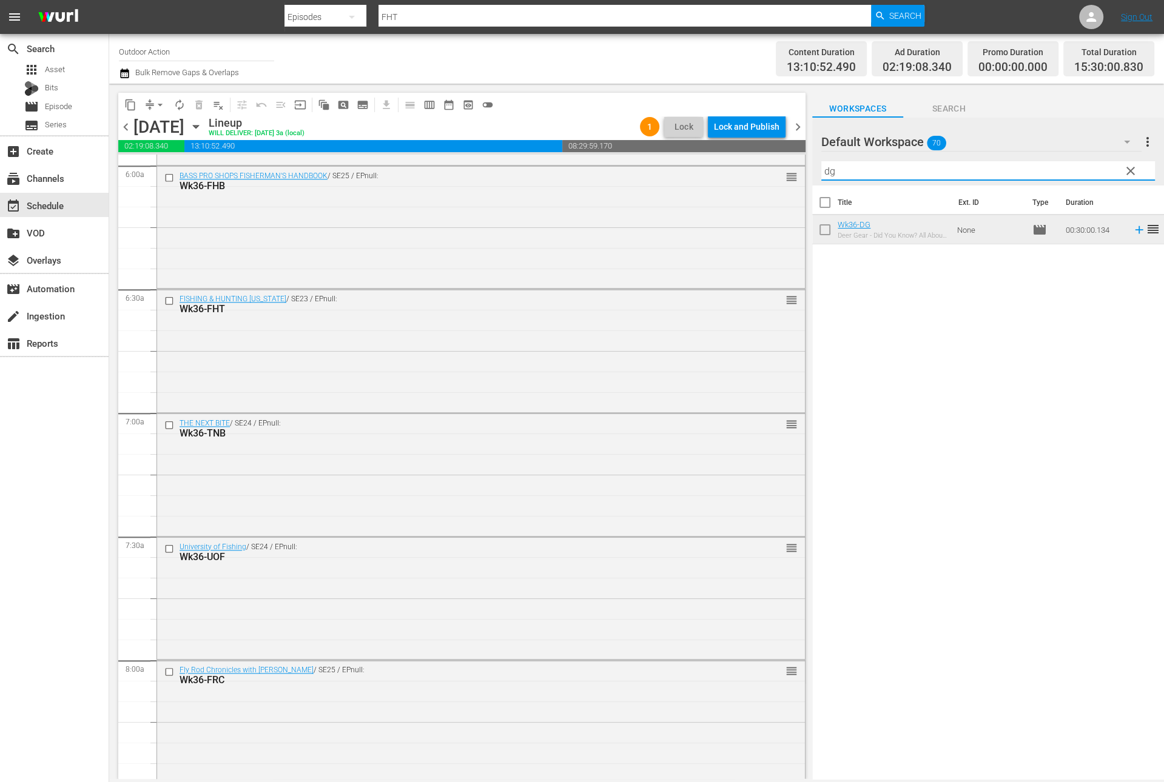
type input "l"
type input "d"
click at [1132, 233] on icon at bounding box center [1138, 229] width 13 height 13
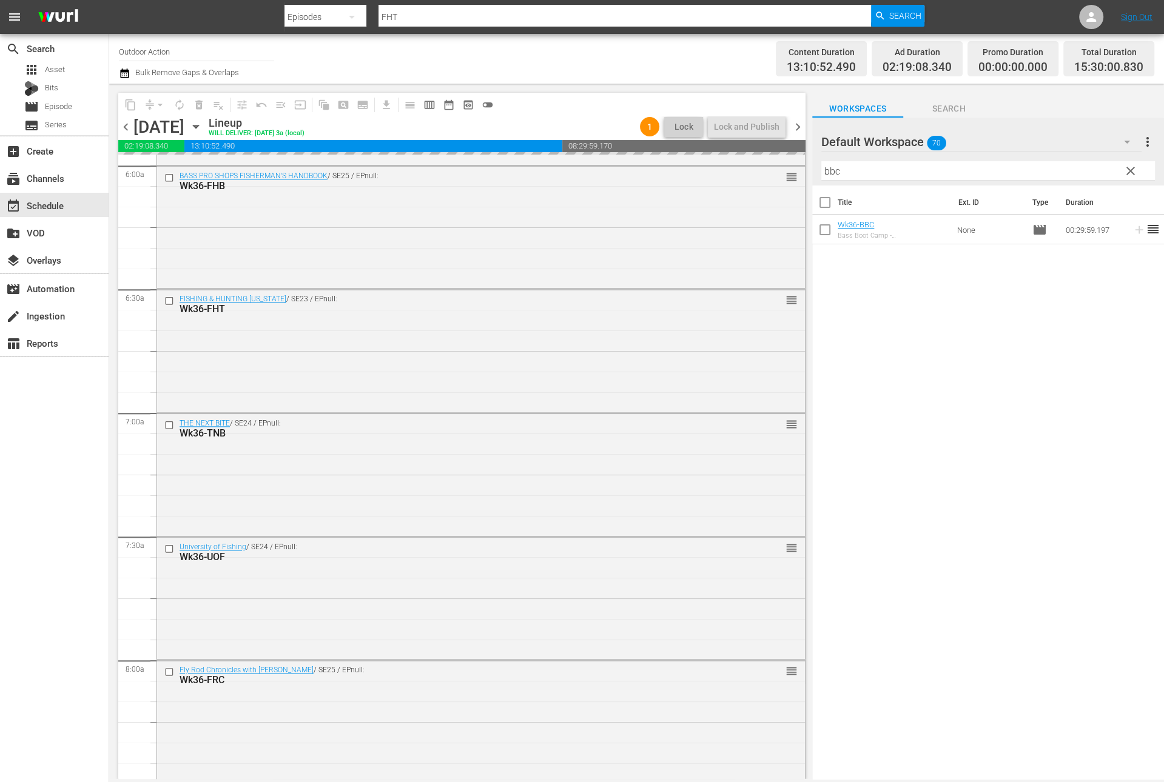
click at [1070, 169] on input "bbc" at bounding box center [988, 170] width 334 height 19
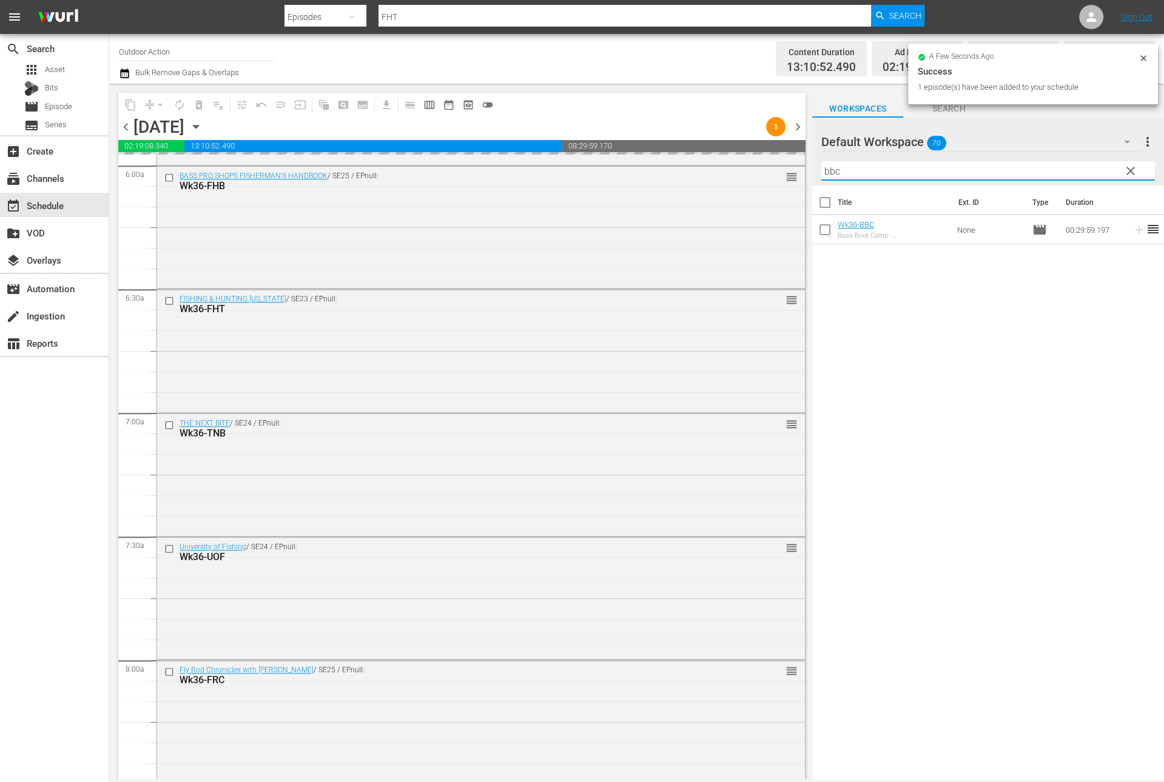
click at [1070, 169] on input "bbc" at bounding box center [988, 170] width 334 height 19
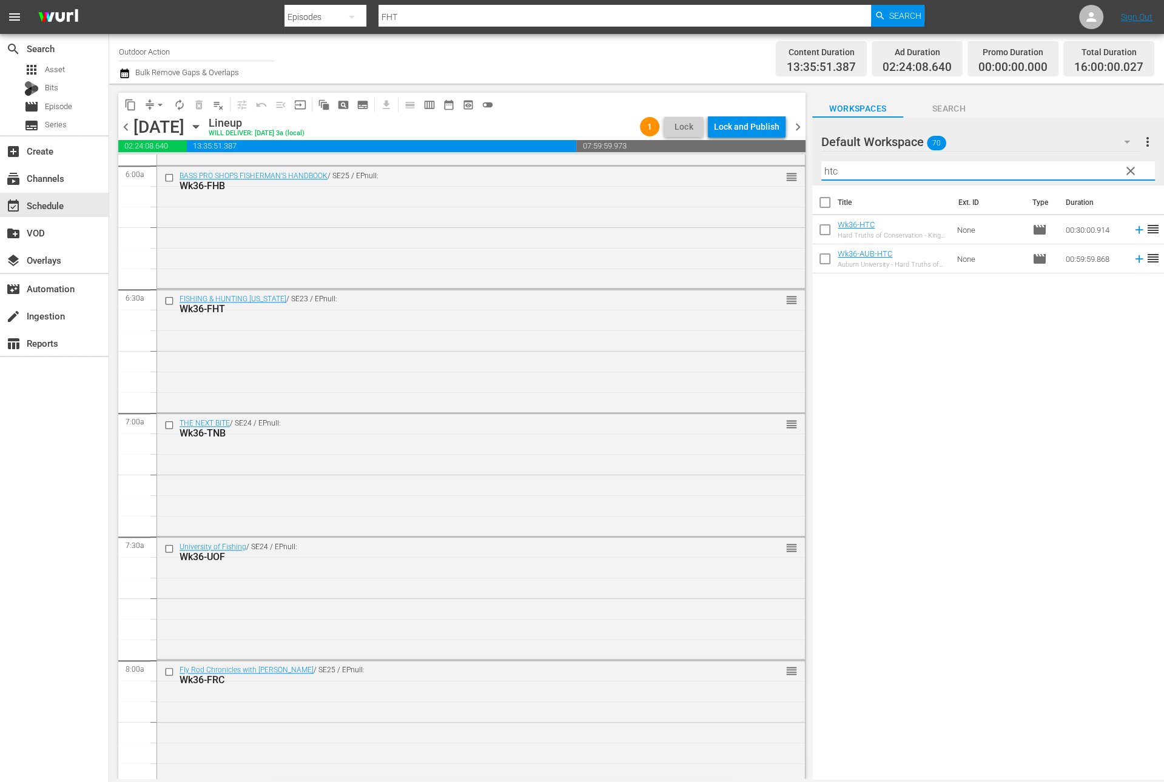
click at [1132, 229] on icon at bounding box center [1138, 229] width 13 height 13
click at [1052, 163] on input "htc" at bounding box center [988, 170] width 334 height 19
click at [1135, 230] on icon at bounding box center [1139, 230] width 8 height 8
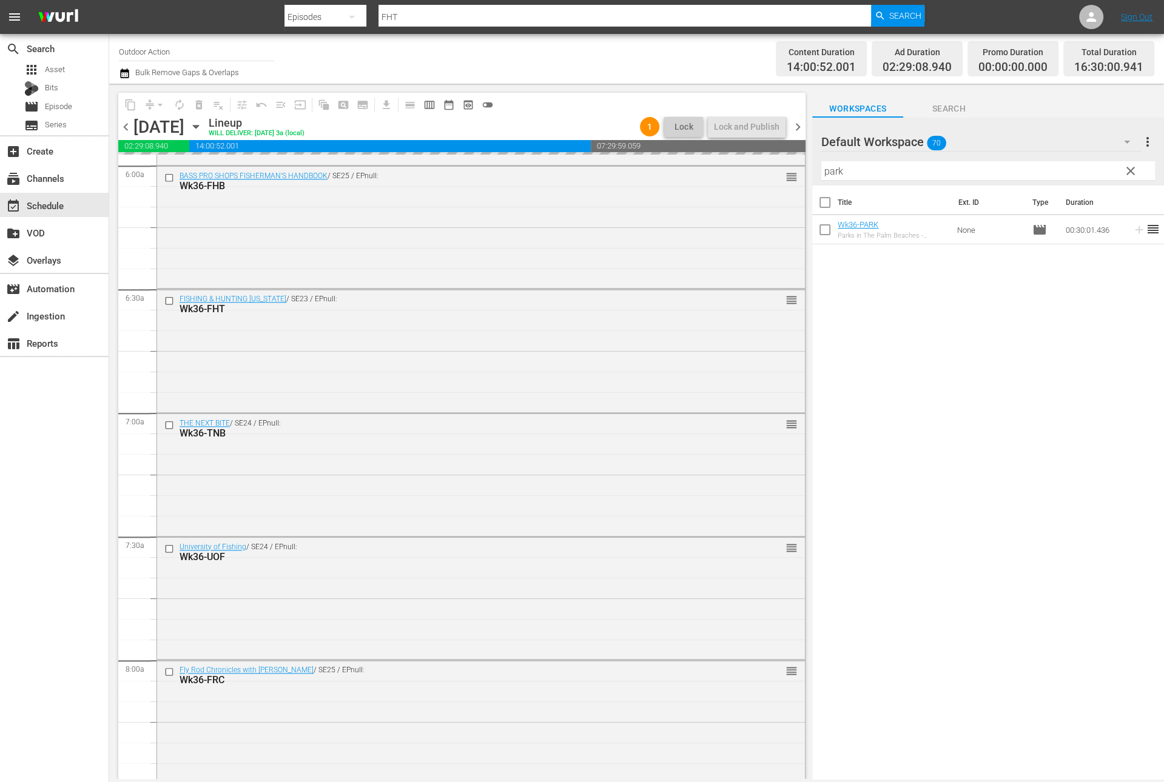
click at [1046, 163] on input "park" at bounding box center [988, 170] width 334 height 19
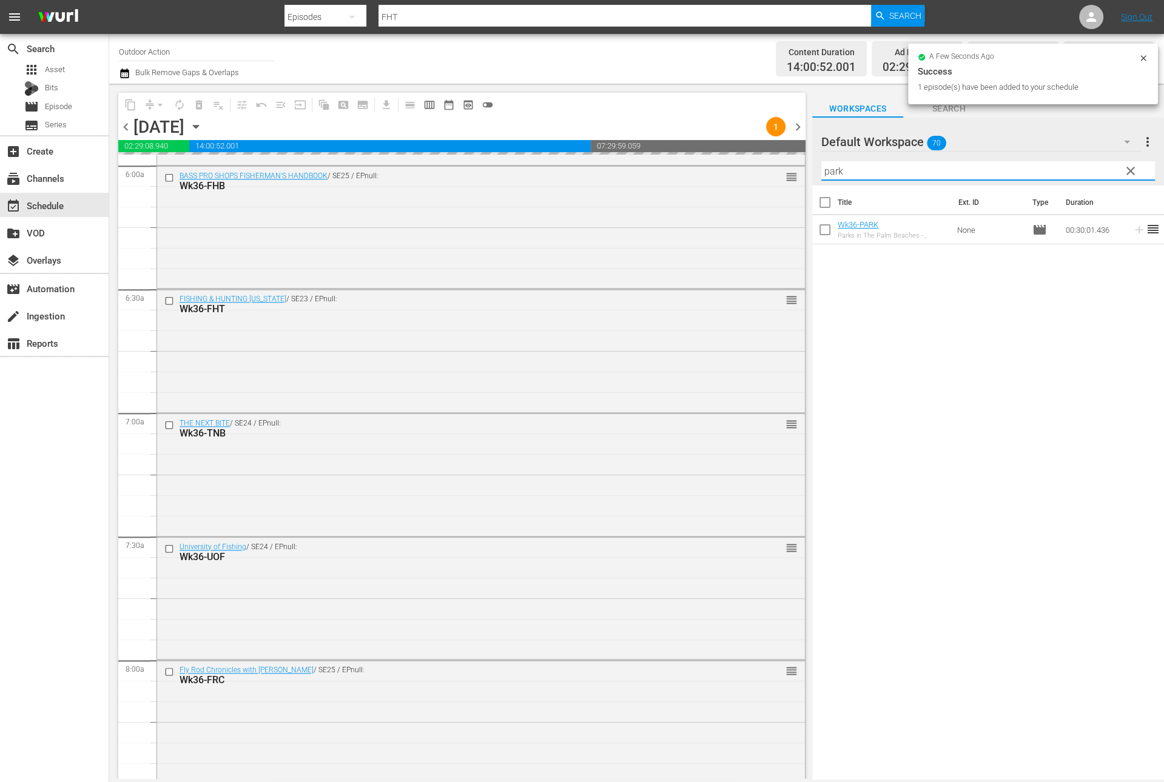
click at [1046, 163] on input "park" at bounding box center [988, 170] width 334 height 19
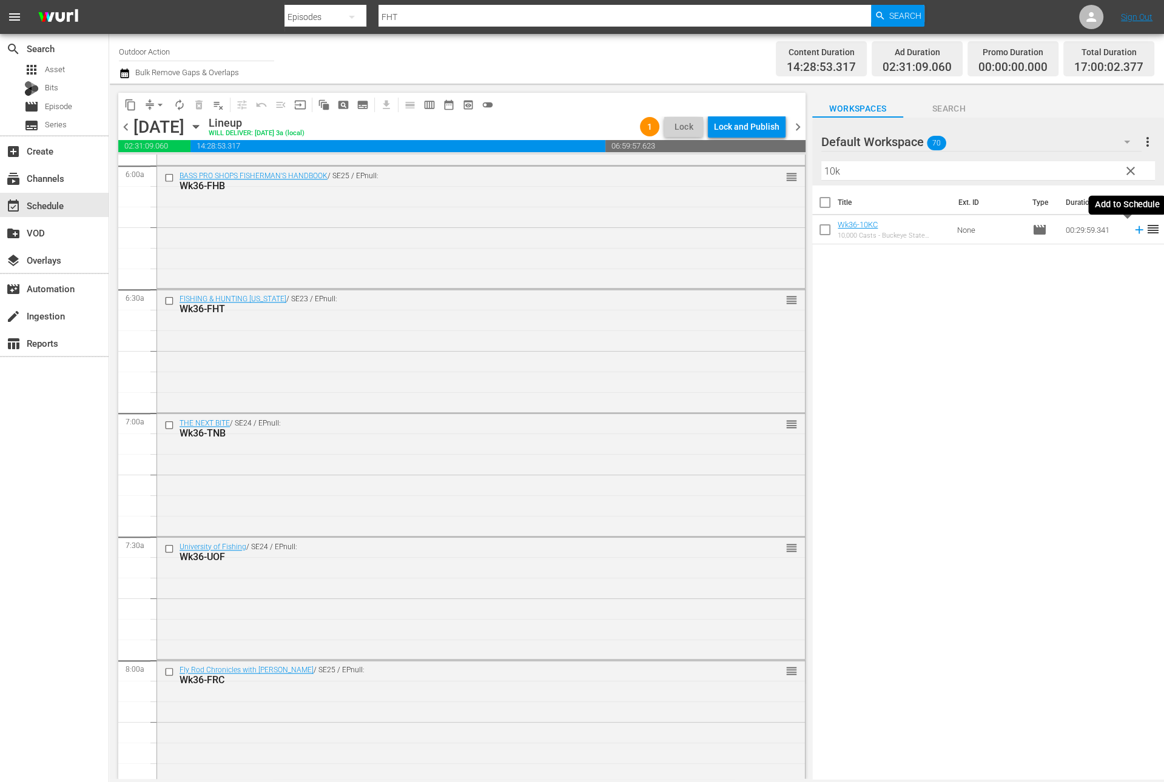
click at [1132, 231] on icon at bounding box center [1138, 229] width 13 height 13
click at [1073, 166] on input "10k" at bounding box center [988, 170] width 334 height 19
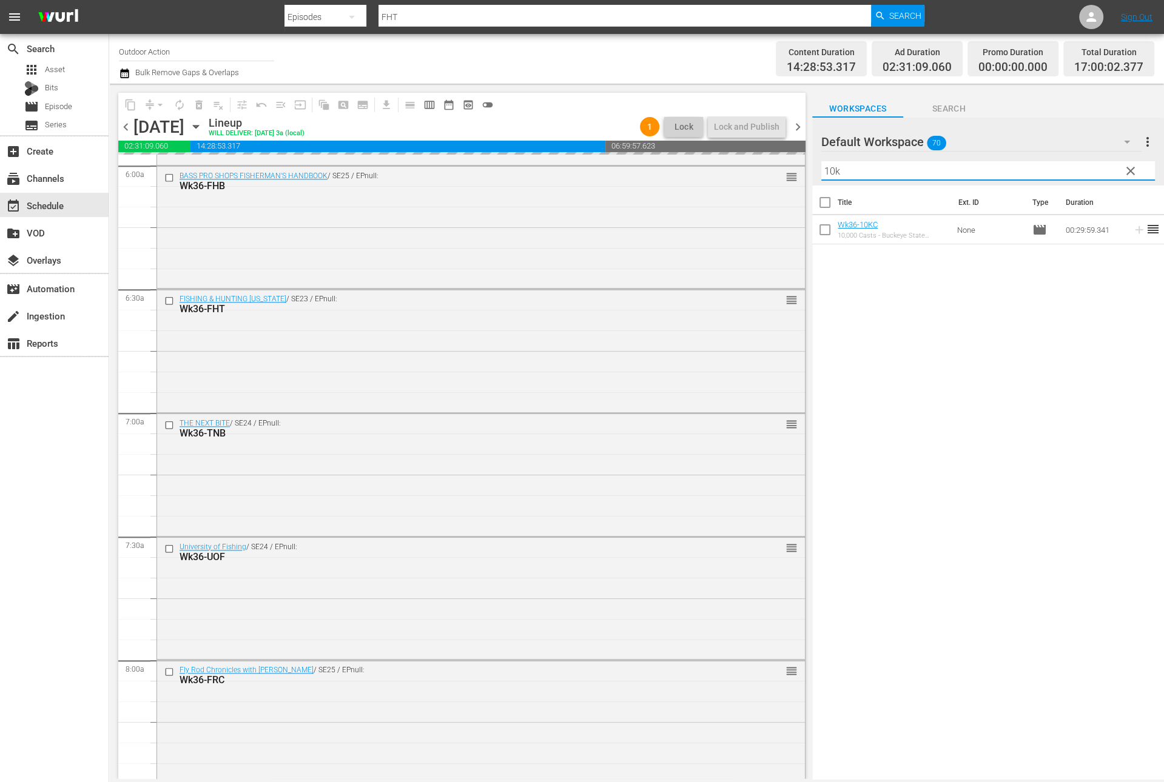
click at [1073, 166] on input "10k" at bounding box center [988, 170] width 334 height 19
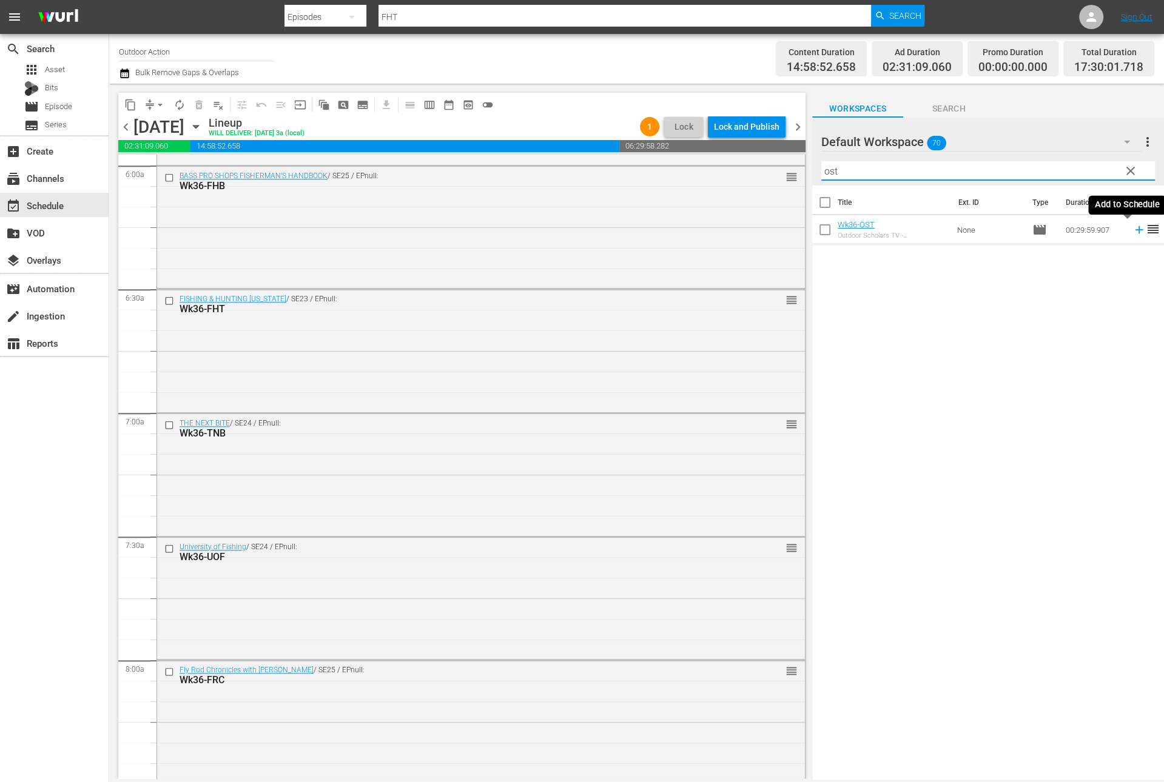
click at [1132, 232] on icon at bounding box center [1138, 229] width 13 height 13
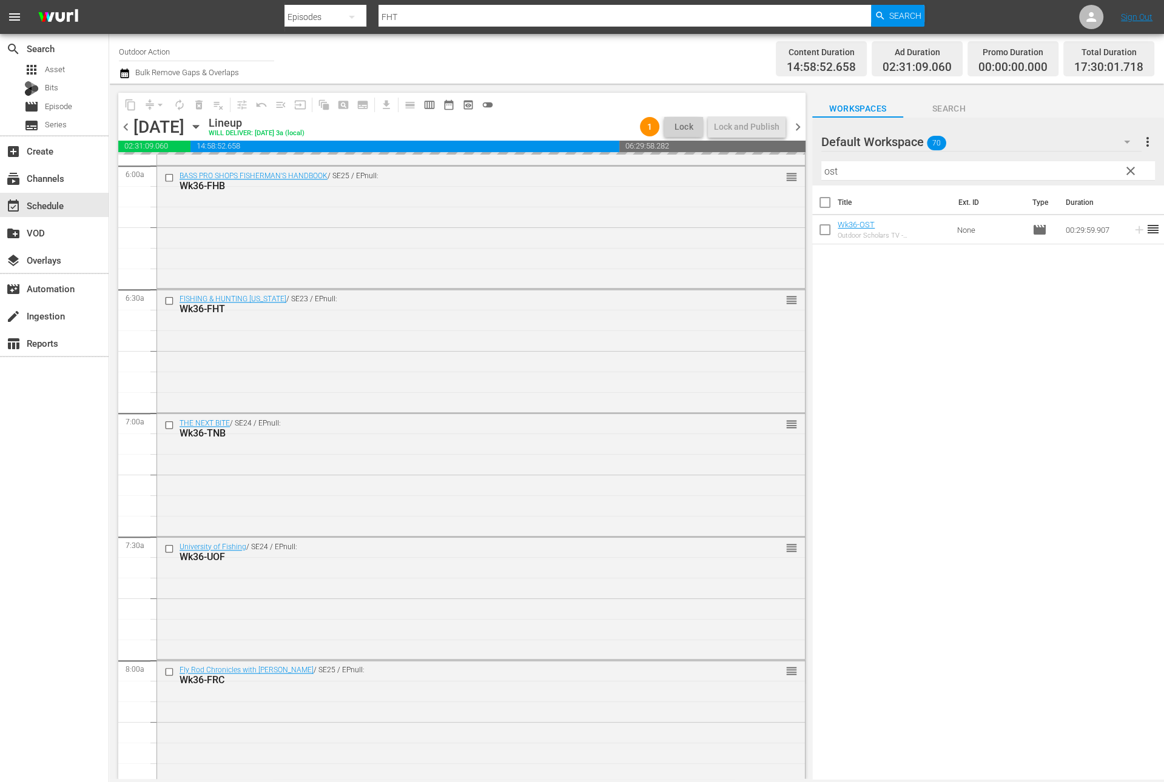
click at [1086, 163] on input "ost" at bounding box center [988, 170] width 334 height 19
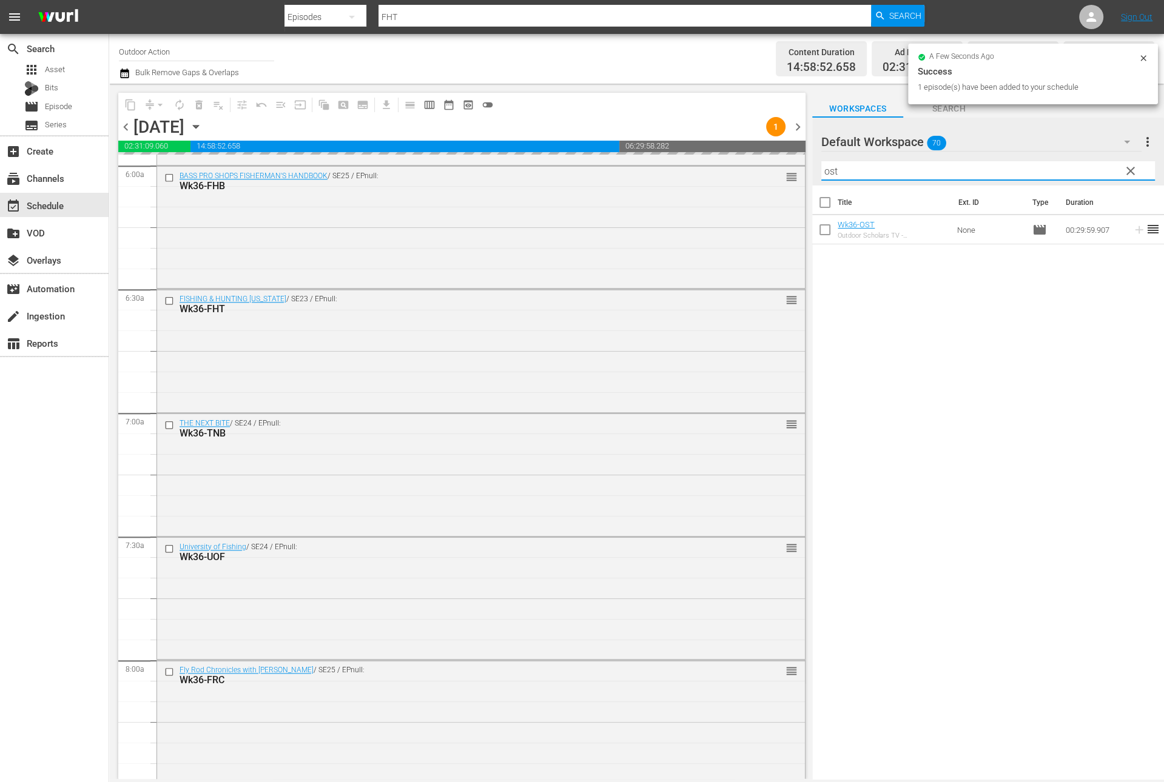
click at [1086, 163] on input "ost" at bounding box center [988, 170] width 334 height 19
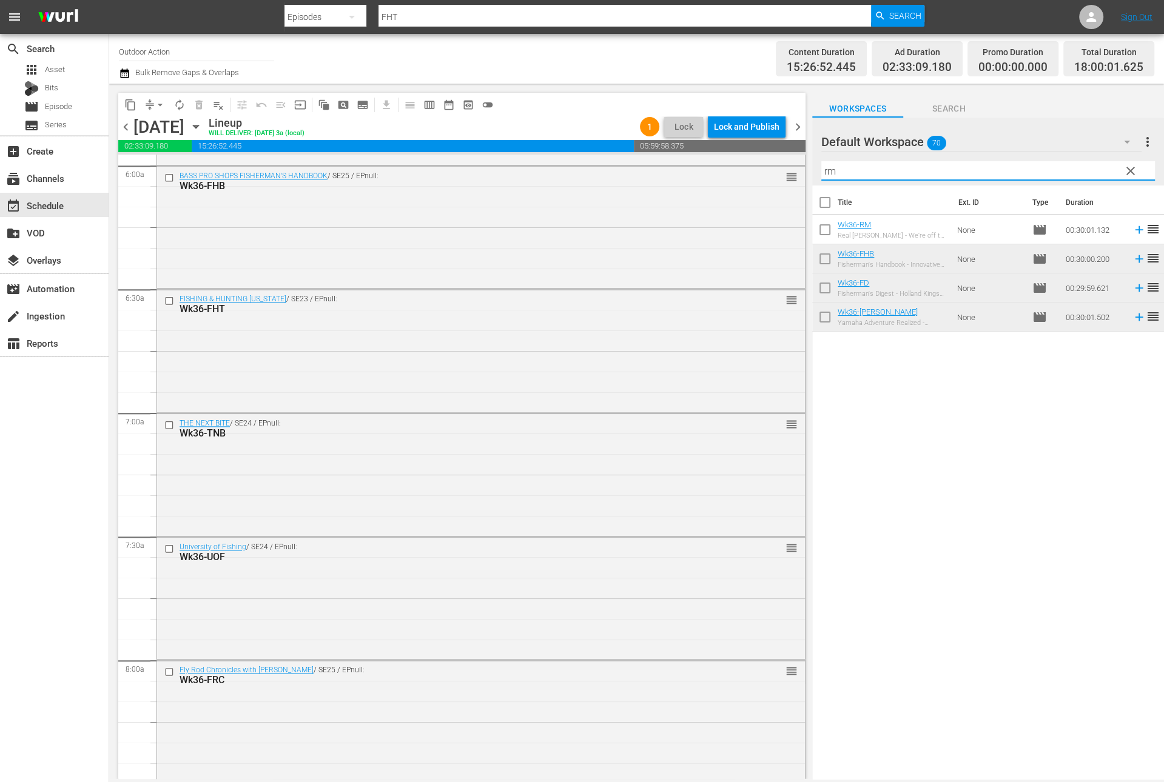
click at [1132, 230] on icon at bounding box center [1138, 229] width 13 height 13
click at [963, 167] on input "rm" at bounding box center [988, 170] width 334 height 19
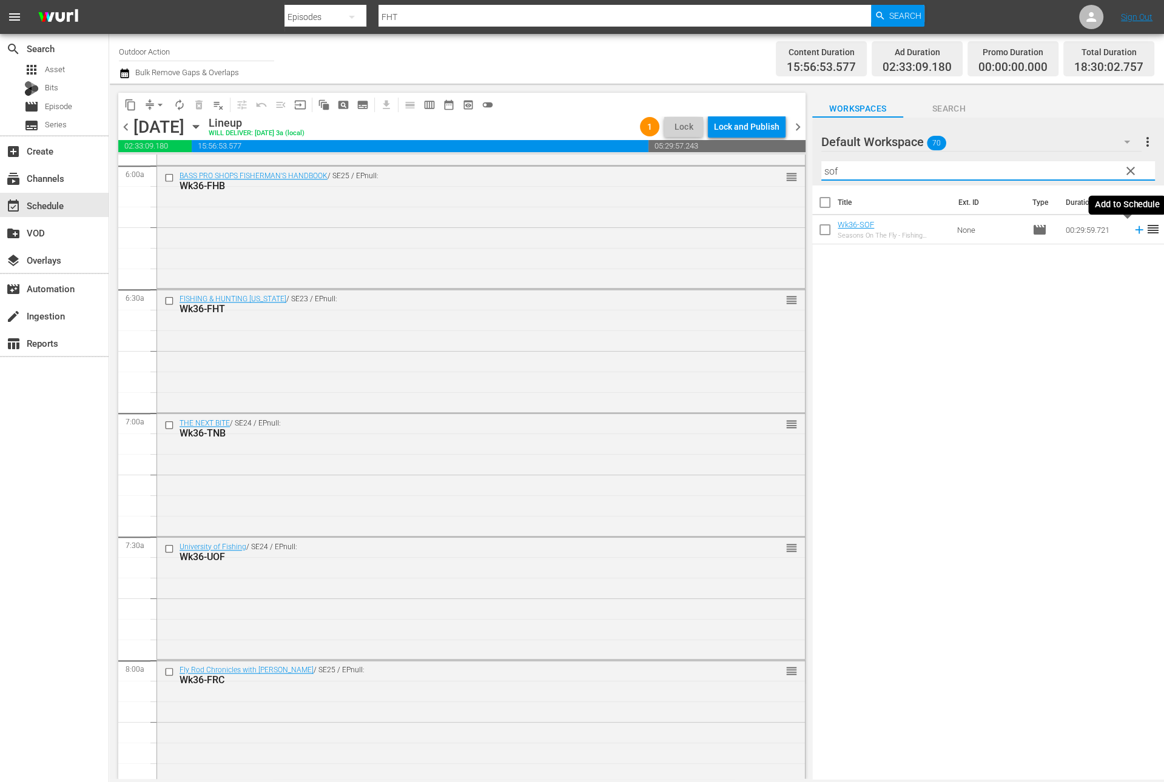
click at [1132, 232] on icon at bounding box center [1138, 229] width 13 height 13
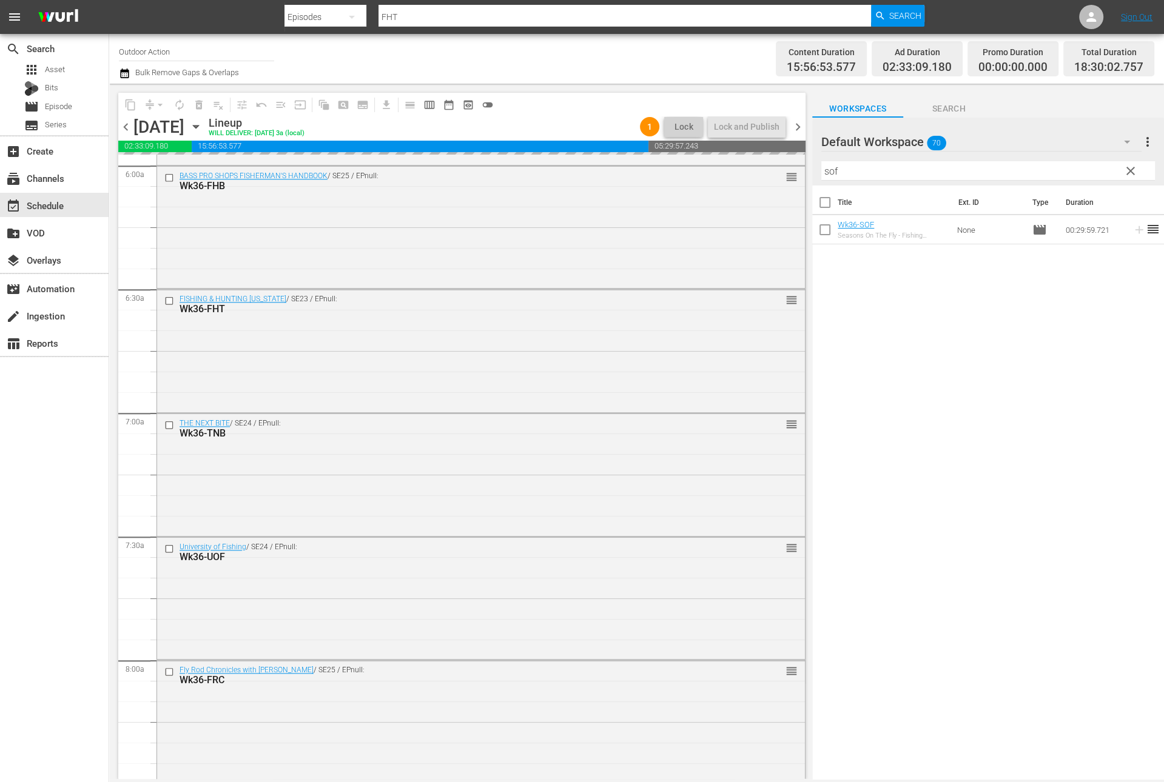
click at [1056, 160] on div "Filter by Title sof" at bounding box center [988, 170] width 334 height 29
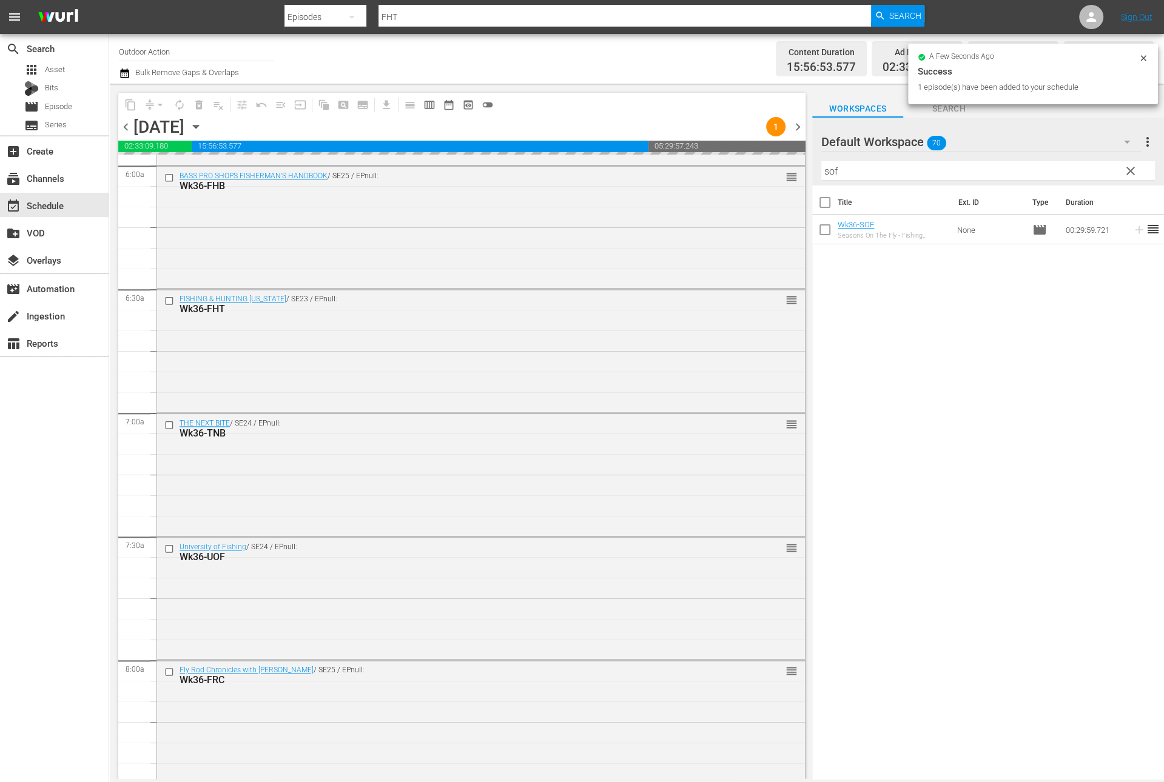
click at [1042, 167] on input "sof" at bounding box center [988, 170] width 334 height 19
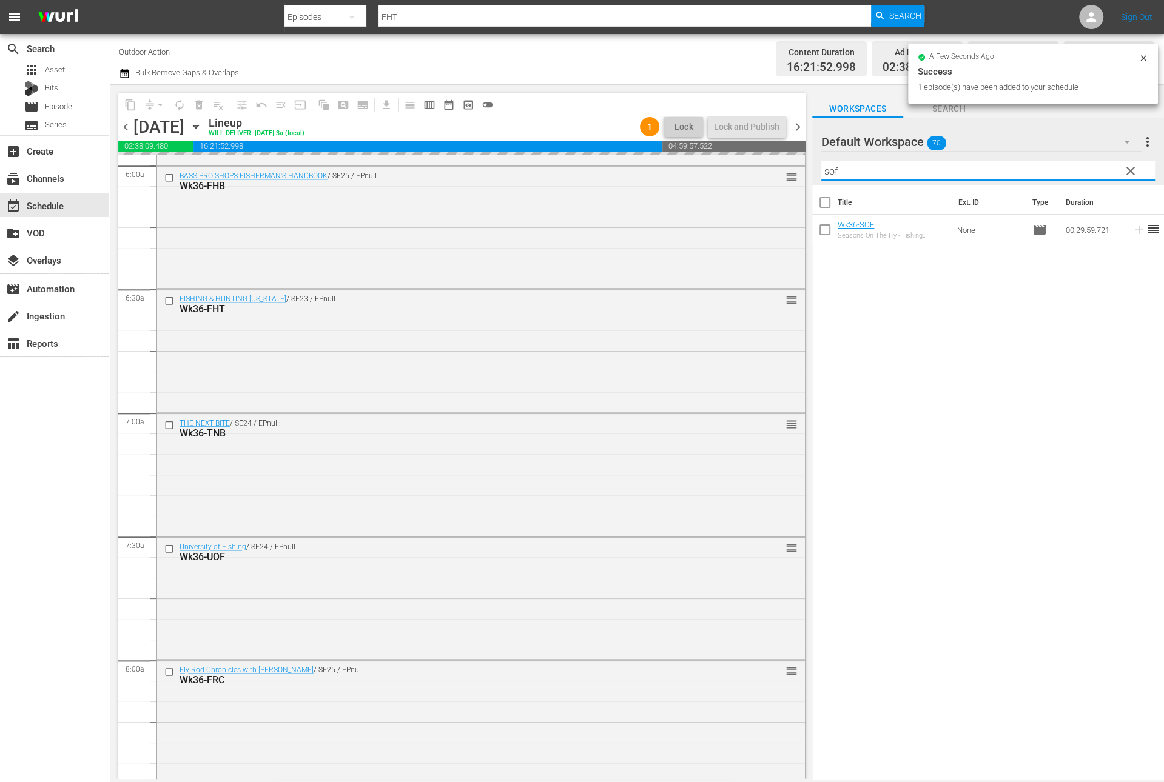
click at [1042, 167] on input "sof" at bounding box center [988, 170] width 334 height 19
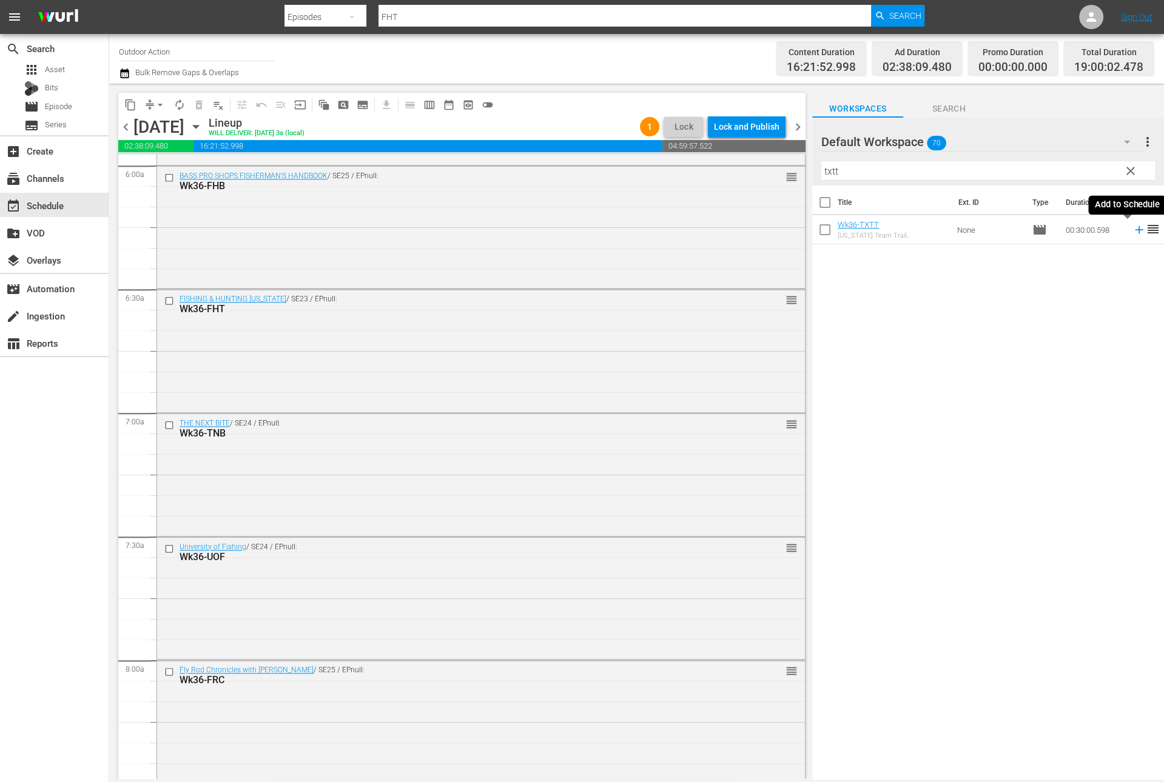
click at [1132, 233] on icon at bounding box center [1138, 229] width 13 height 13
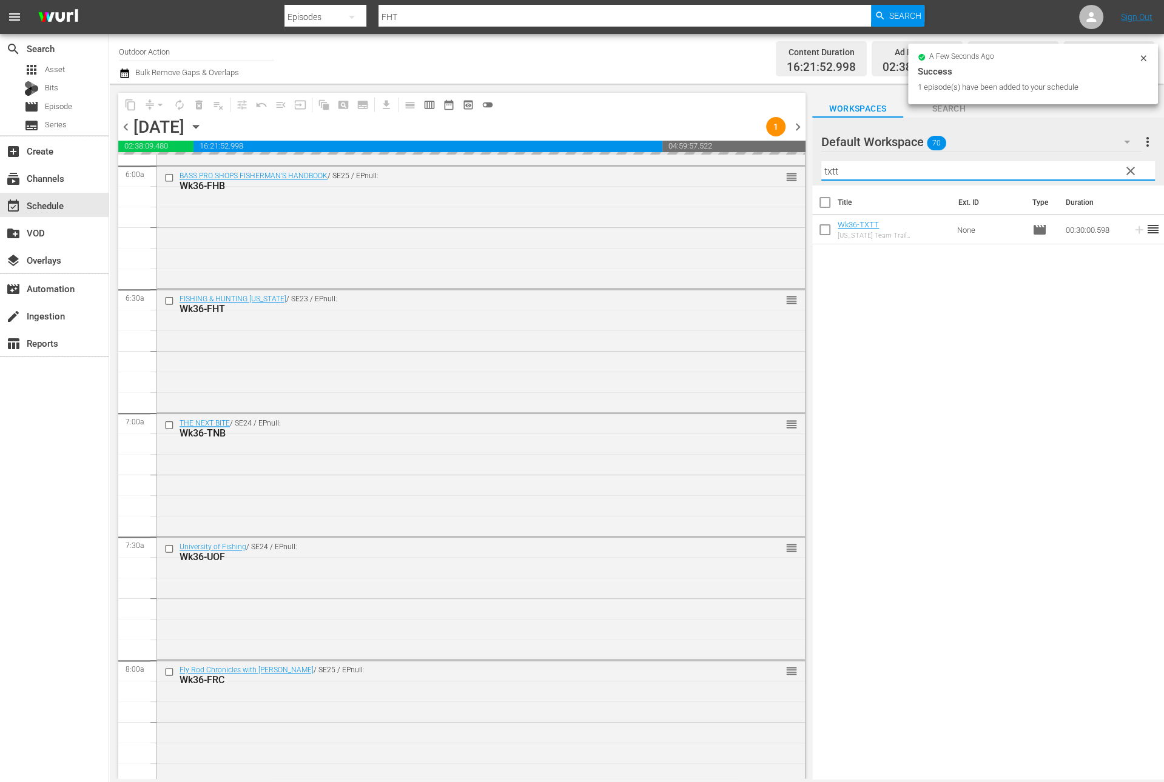
click at [1061, 165] on input "txtt" at bounding box center [988, 170] width 334 height 19
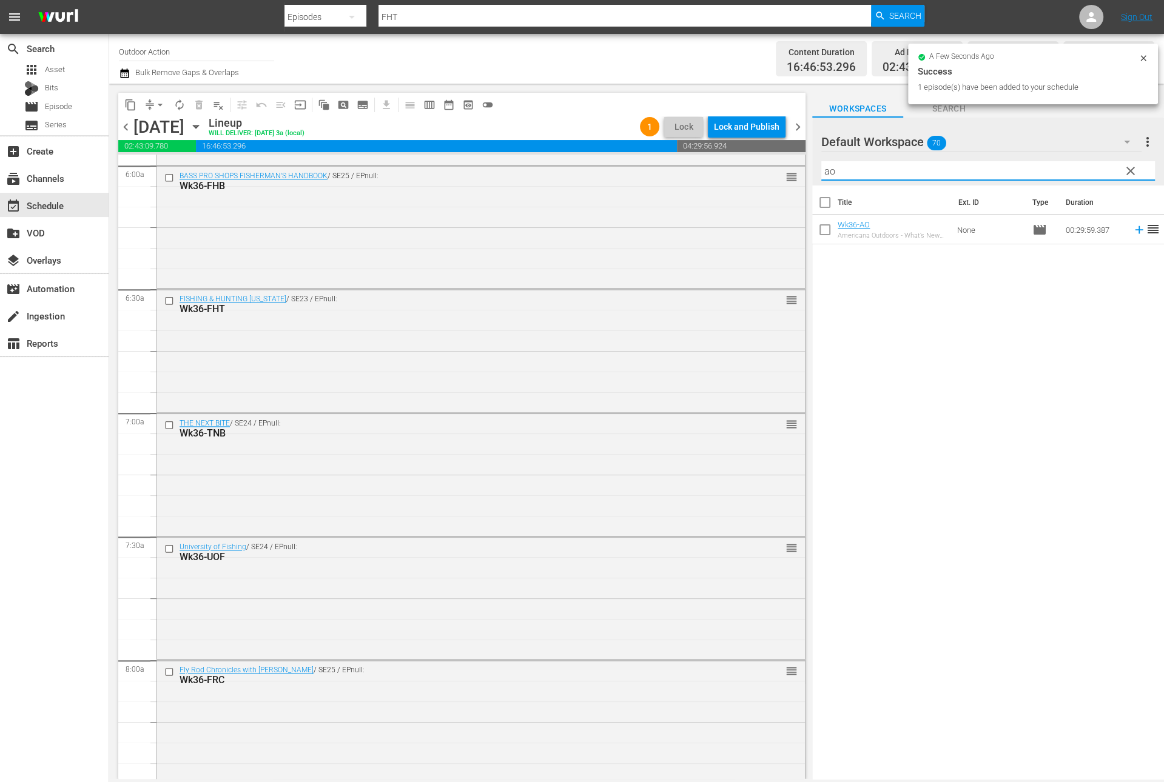
click at [1132, 235] on icon at bounding box center [1138, 229] width 13 height 13
click at [1046, 172] on input "ao" at bounding box center [988, 170] width 334 height 19
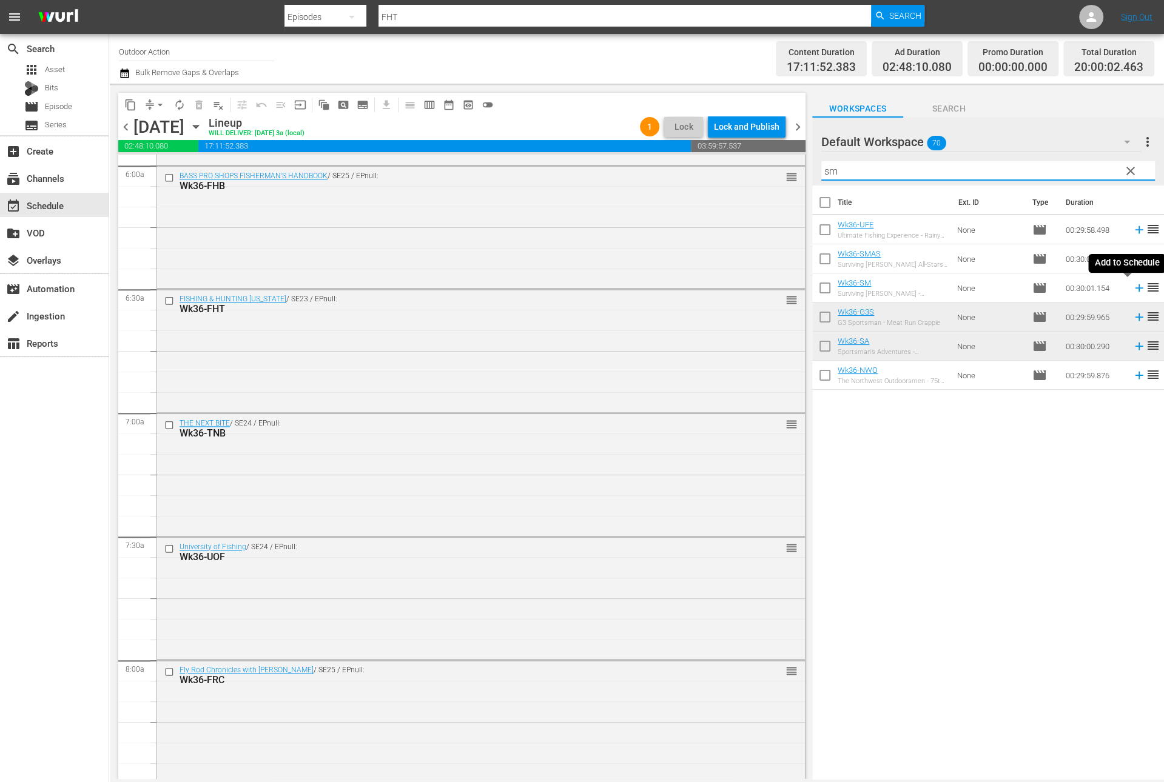
click at [1132, 287] on icon at bounding box center [1138, 287] width 13 height 13
click at [873, 175] on input "sm" at bounding box center [988, 170] width 334 height 19
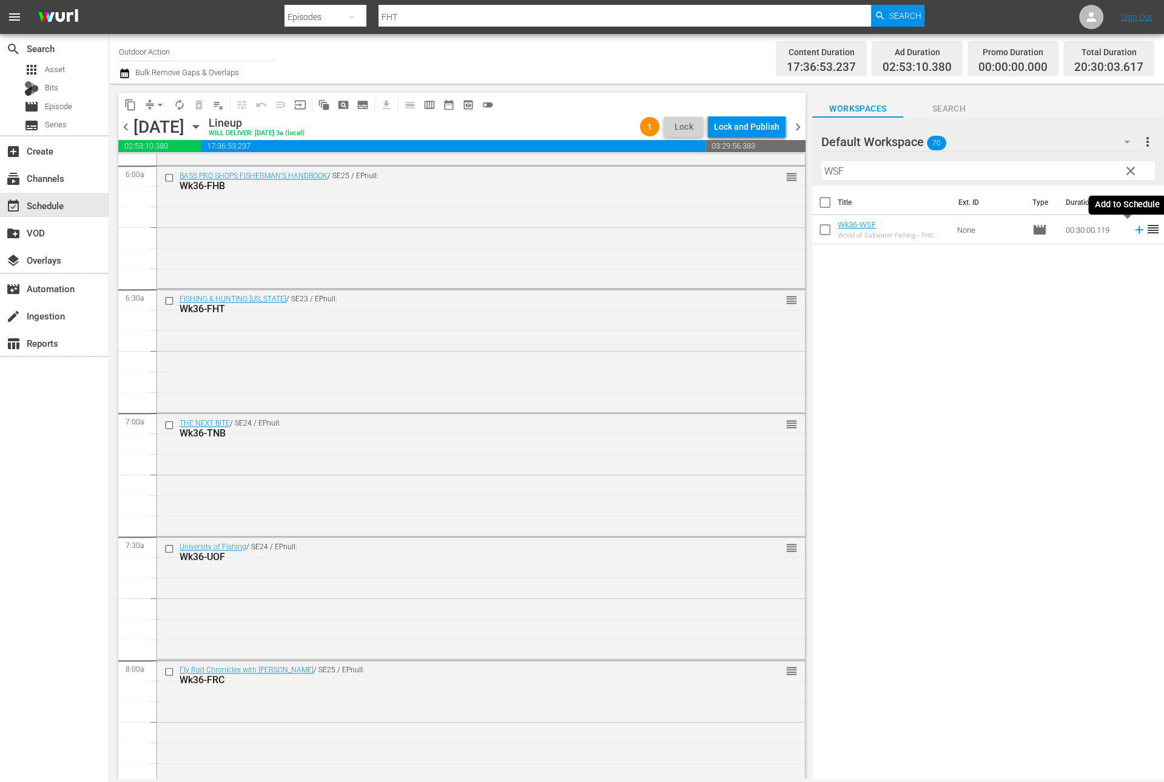
click at [1132, 230] on icon at bounding box center [1138, 229] width 13 height 13
click at [1060, 160] on div "Filter by Title WSF" at bounding box center [988, 170] width 334 height 29
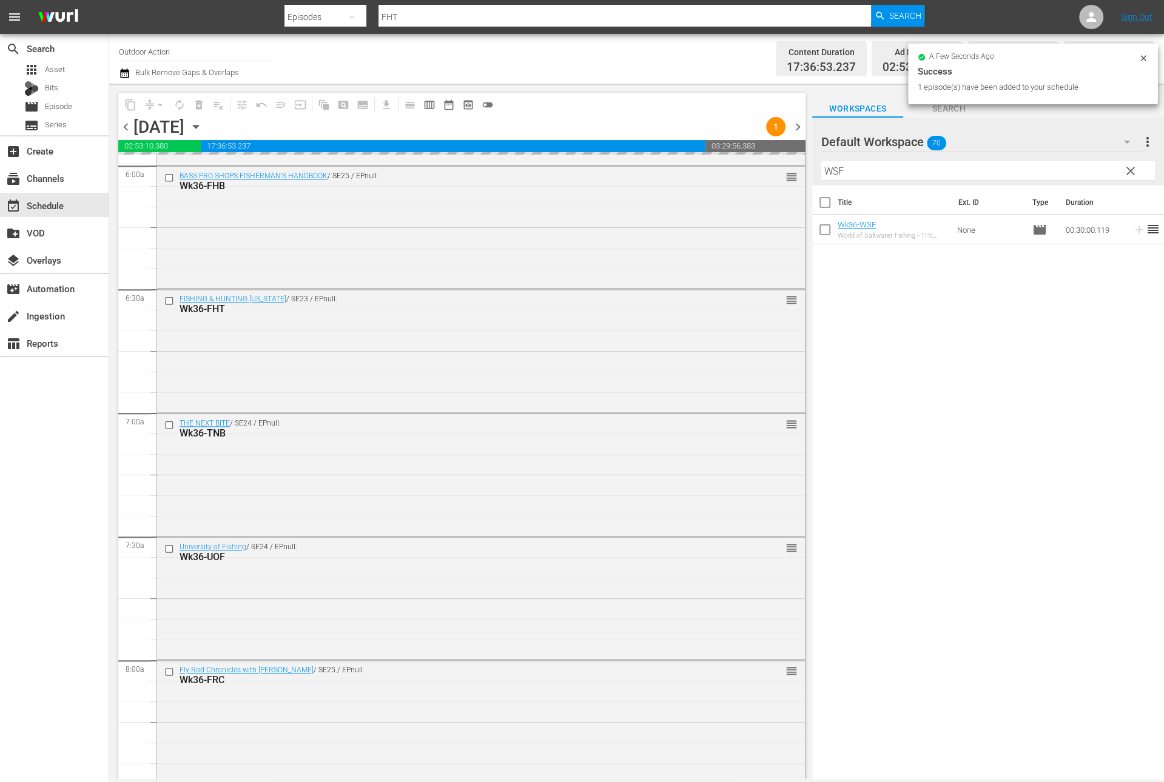
click at [1060, 160] on div "Filter by Title WSF" at bounding box center [988, 170] width 334 height 29
click at [1047, 167] on input "WSF" at bounding box center [988, 170] width 334 height 19
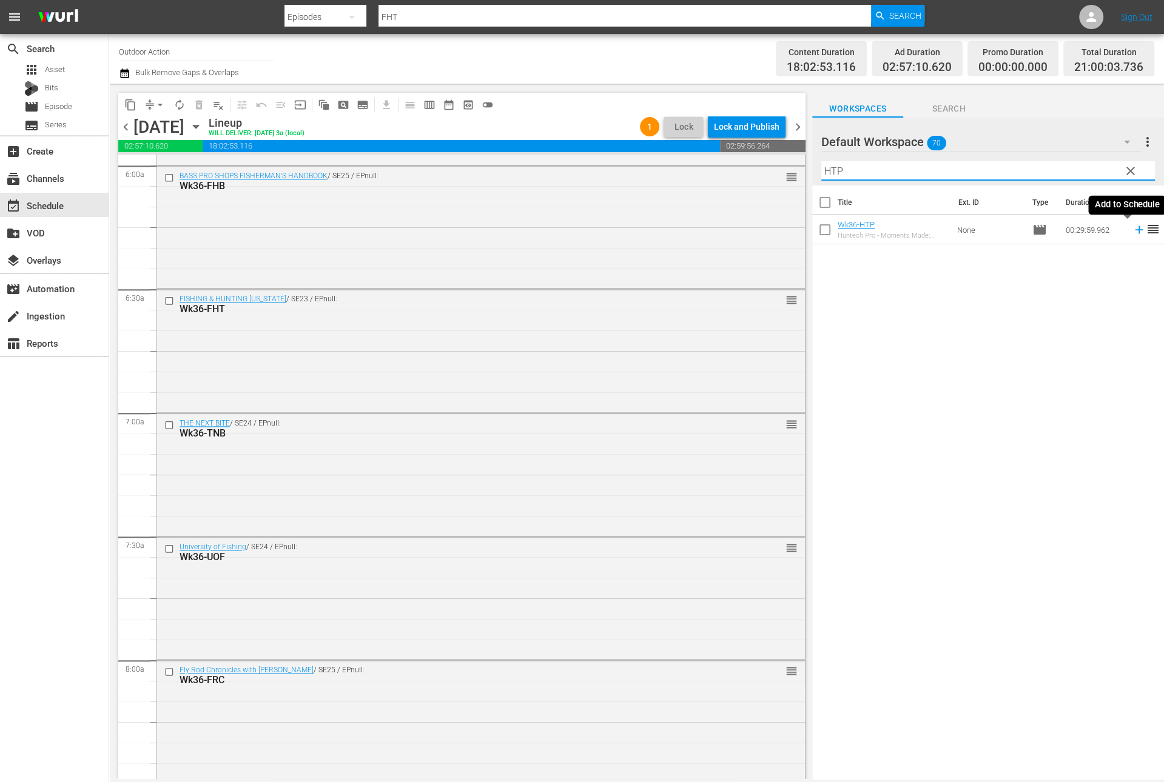
click at [1132, 232] on icon at bounding box center [1138, 229] width 13 height 13
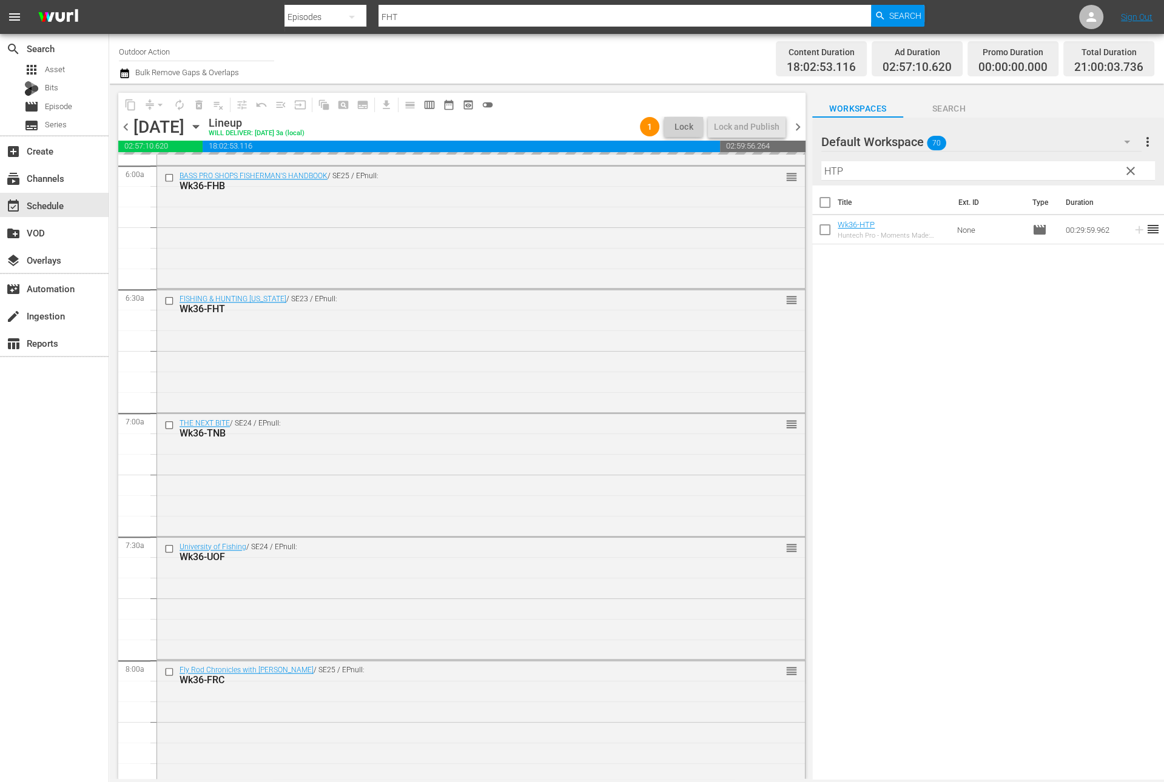
click at [1072, 166] on input "HTP" at bounding box center [988, 170] width 334 height 19
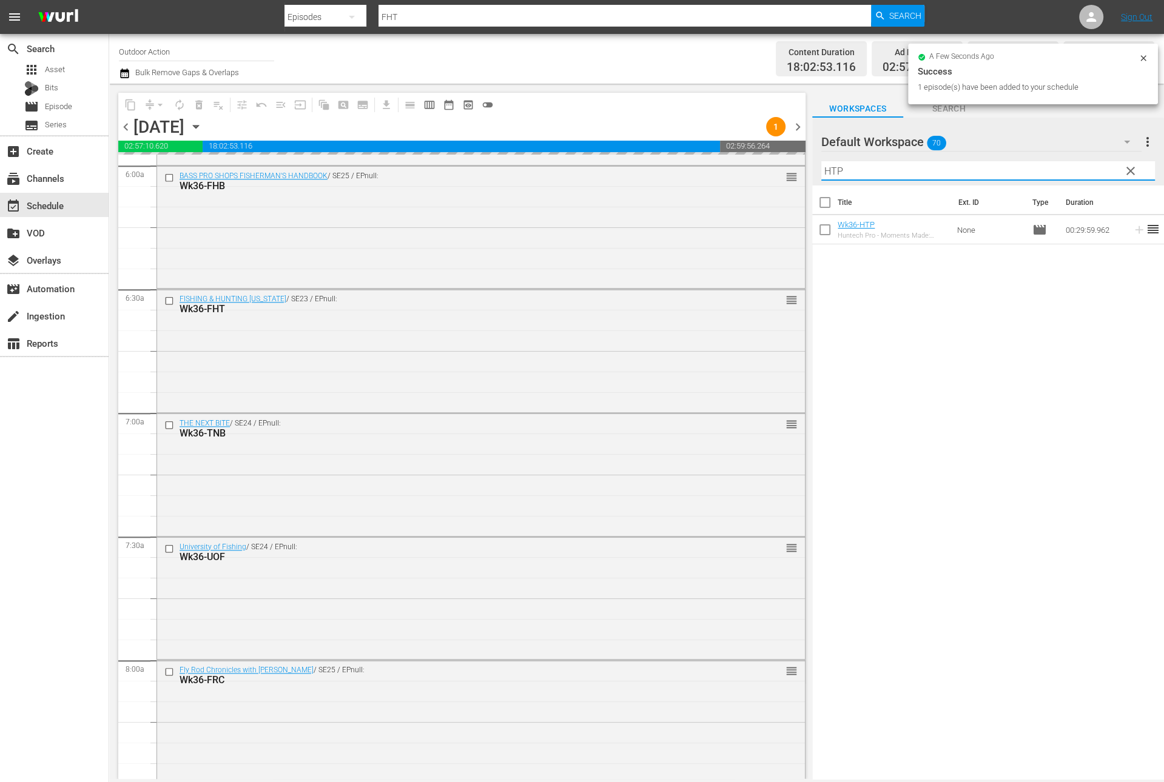
click at [1072, 166] on input "HTP" at bounding box center [988, 170] width 334 height 19
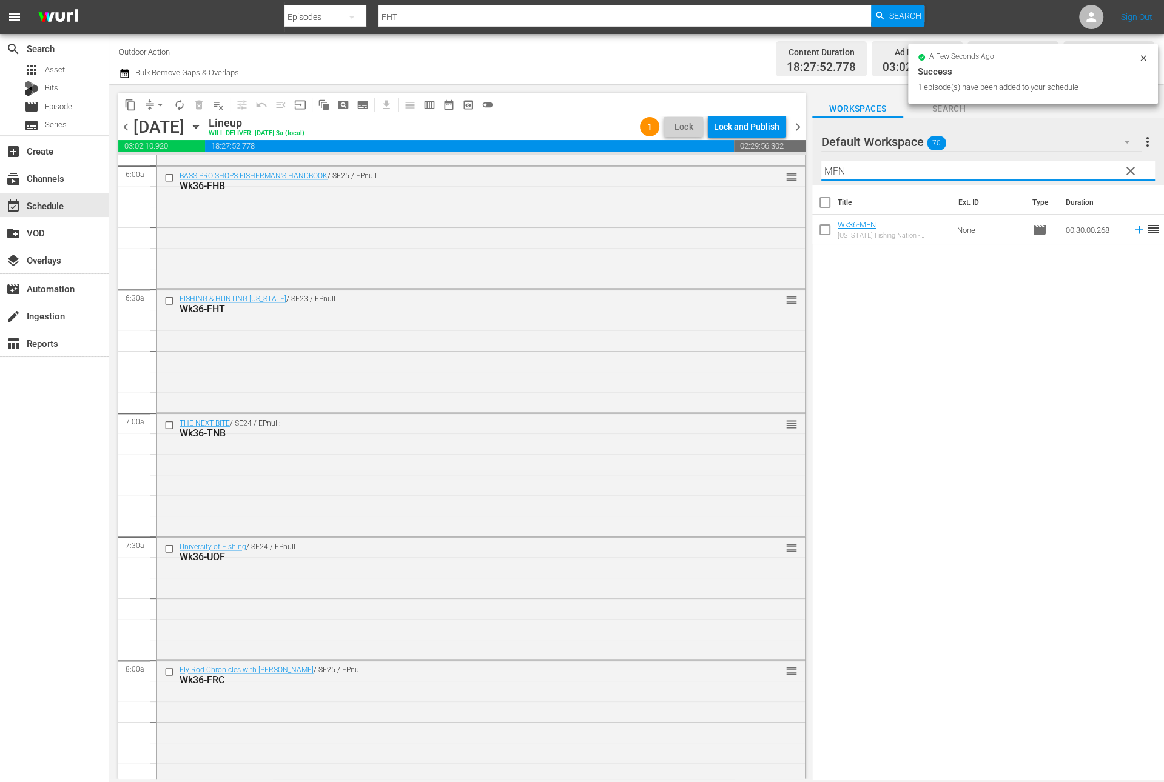
click at [1132, 232] on icon at bounding box center [1138, 229] width 13 height 13
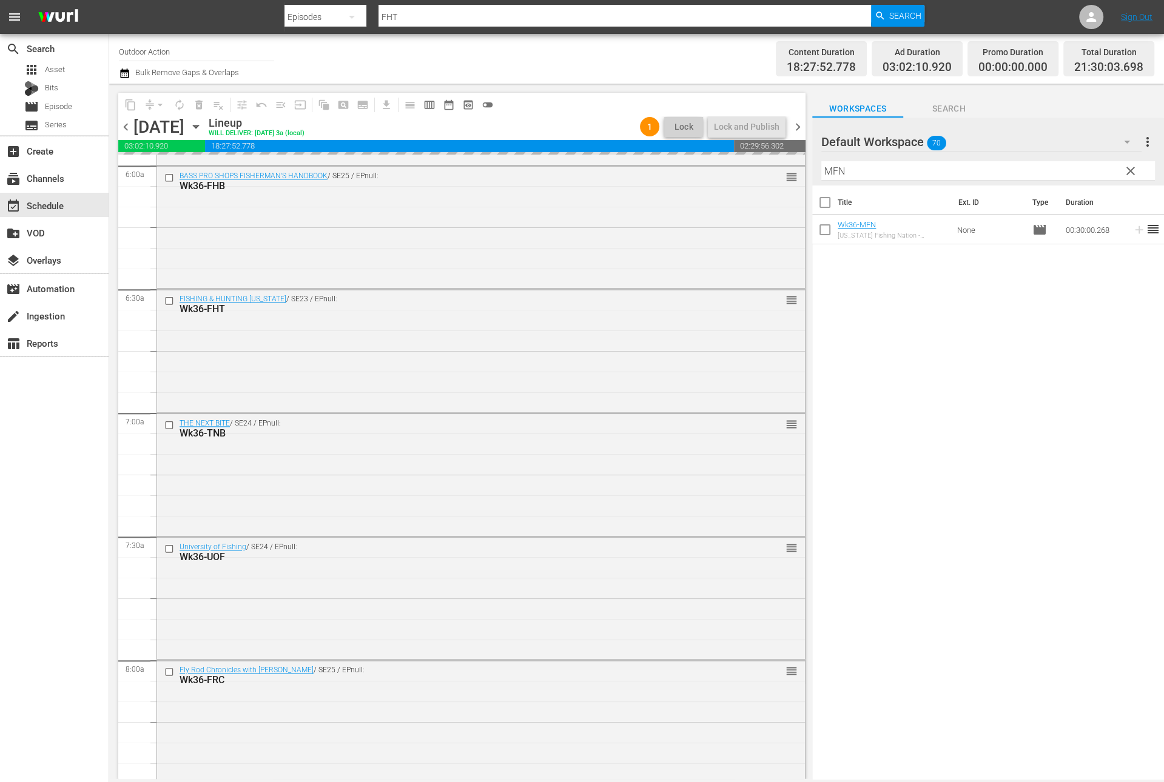
click at [1091, 173] on input "MFN" at bounding box center [988, 170] width 334 height 19
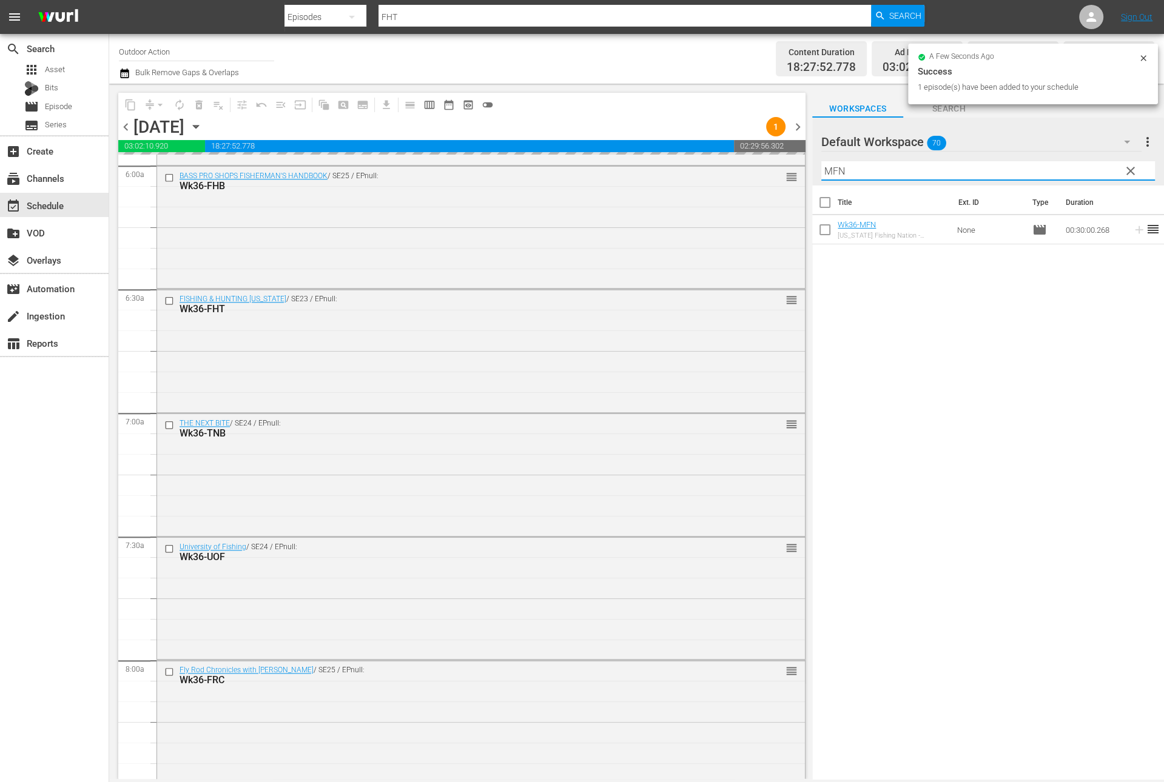
click at [1091, 173] on input "MFN" at bounding box center [988, 170] width 334 height 19
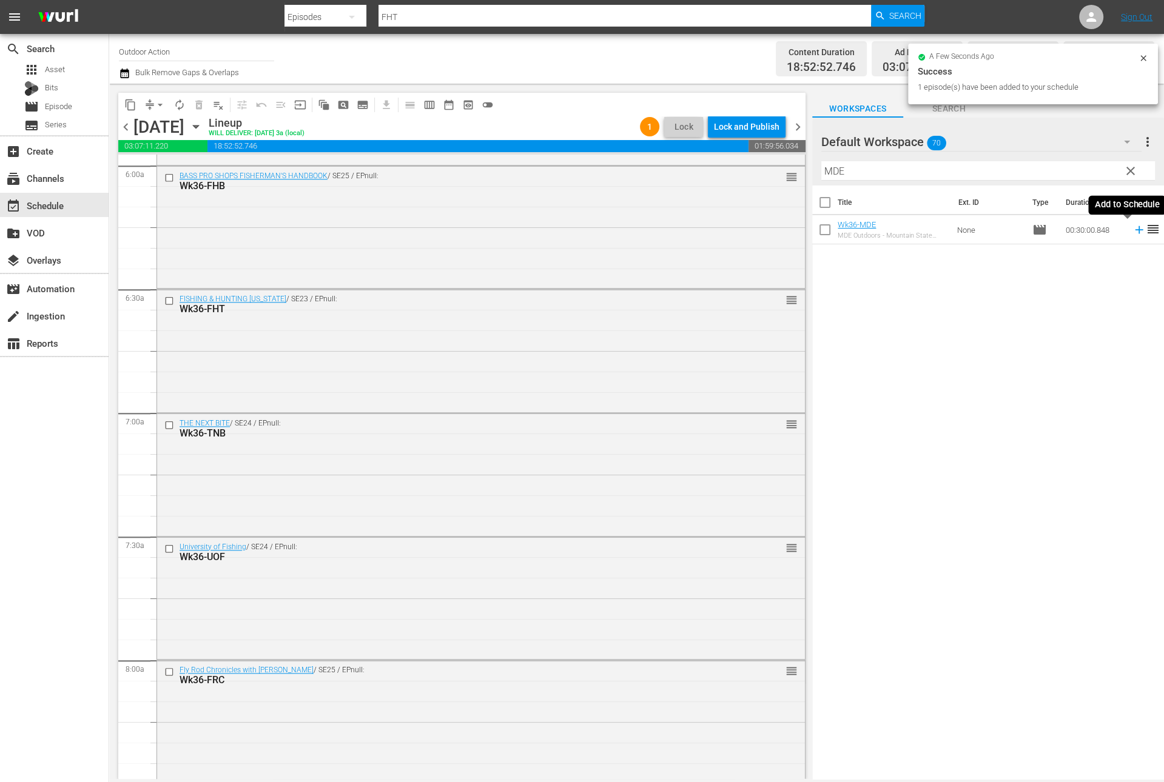
click at [1132, 227] on icon at bounding box center [1138, 229] width 13 height 13
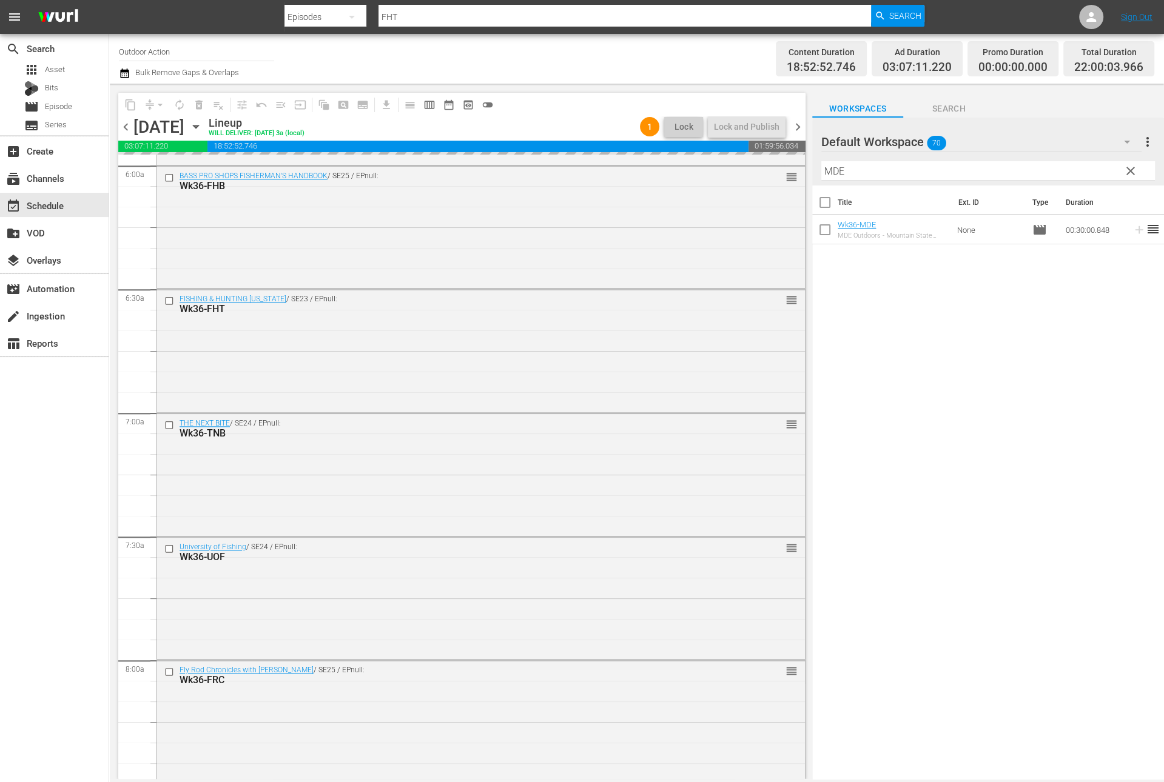
click at [1070, 165] on input "MDE" at bounding box center [988, 170] width 334 height 19
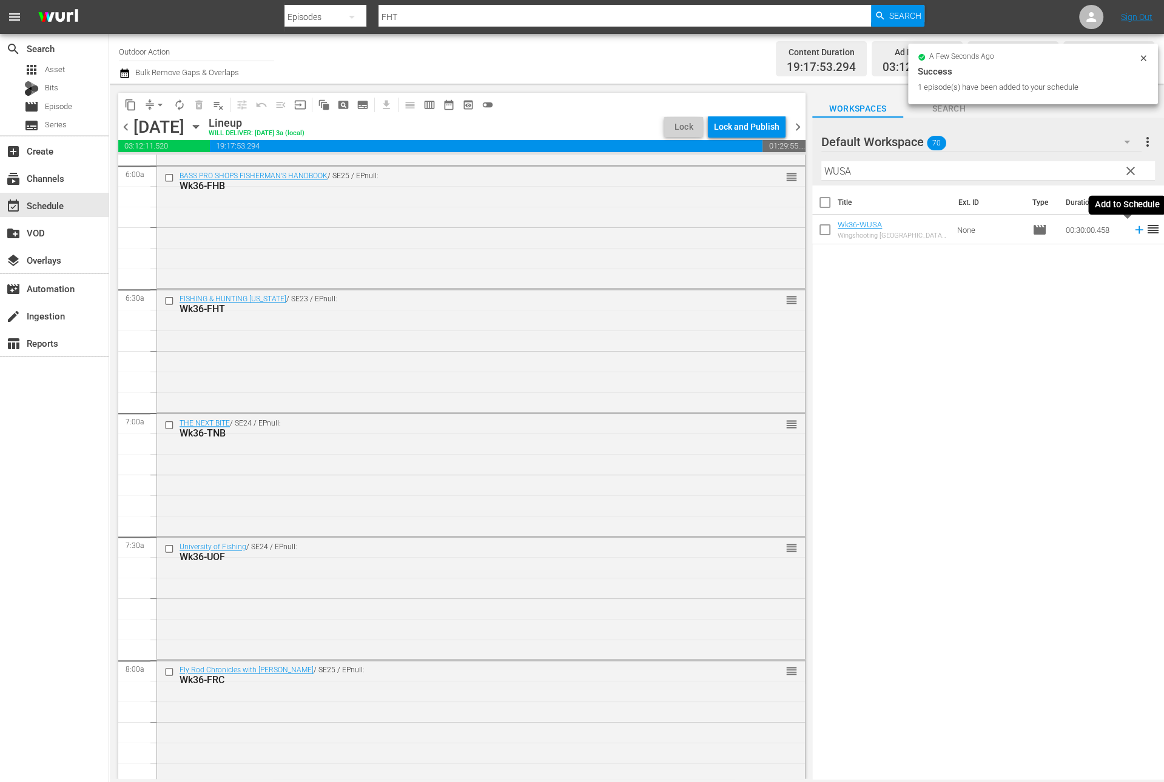
click at [1132, 232] on icon at bounding box center [1138, 229] width 13 height 13
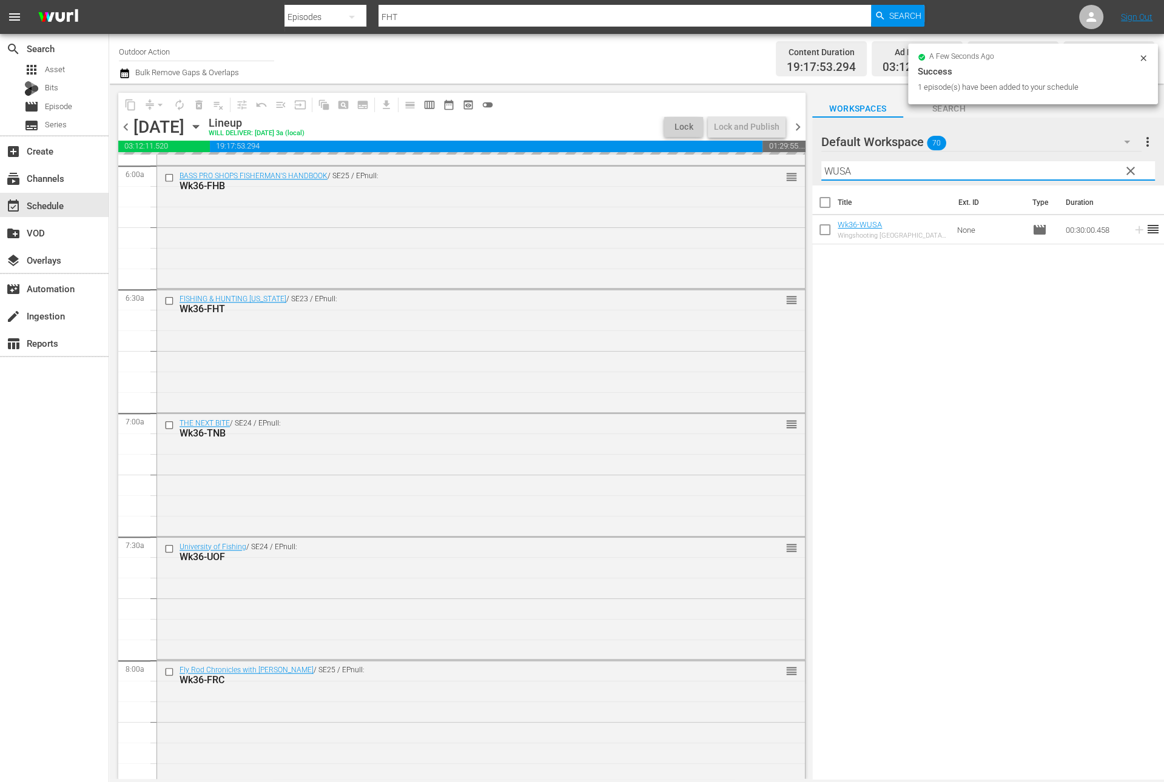
click at [1079, 172] on input "WUSA" at bounding box center [988, 170] width 334 height 19
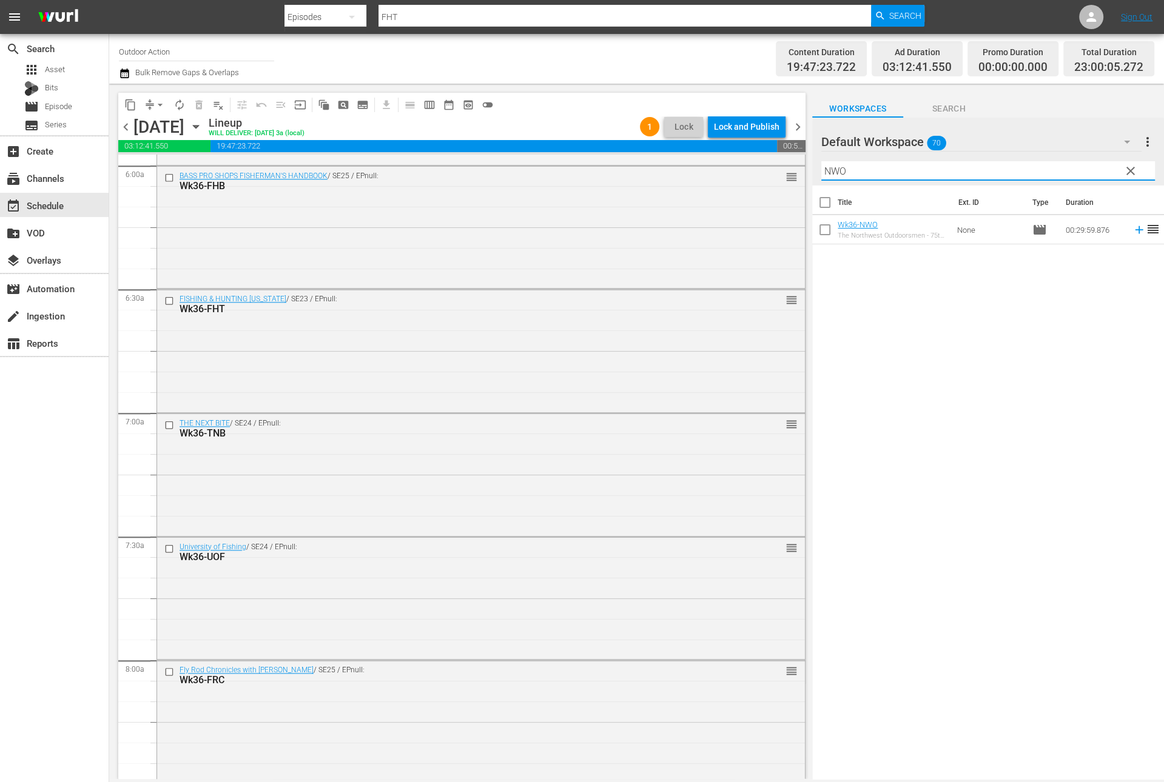
click at [1135, 230] on icon at bounding box center [1139, 230] width 8 height 8
click at [1073, 170] on input "NWO" at bounding box center [988, 170] width 334 height 19
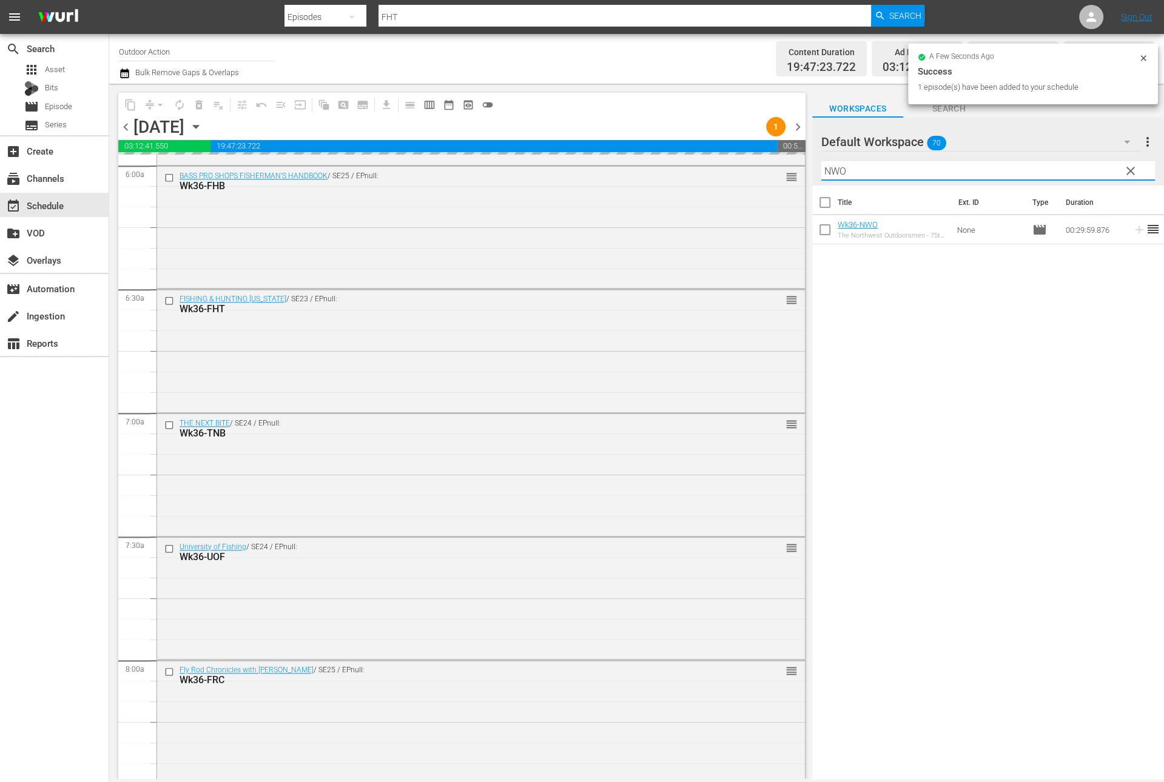
click at [1073, 170] on input "NWO" at bounding box center [988, 170] width 334 height 19
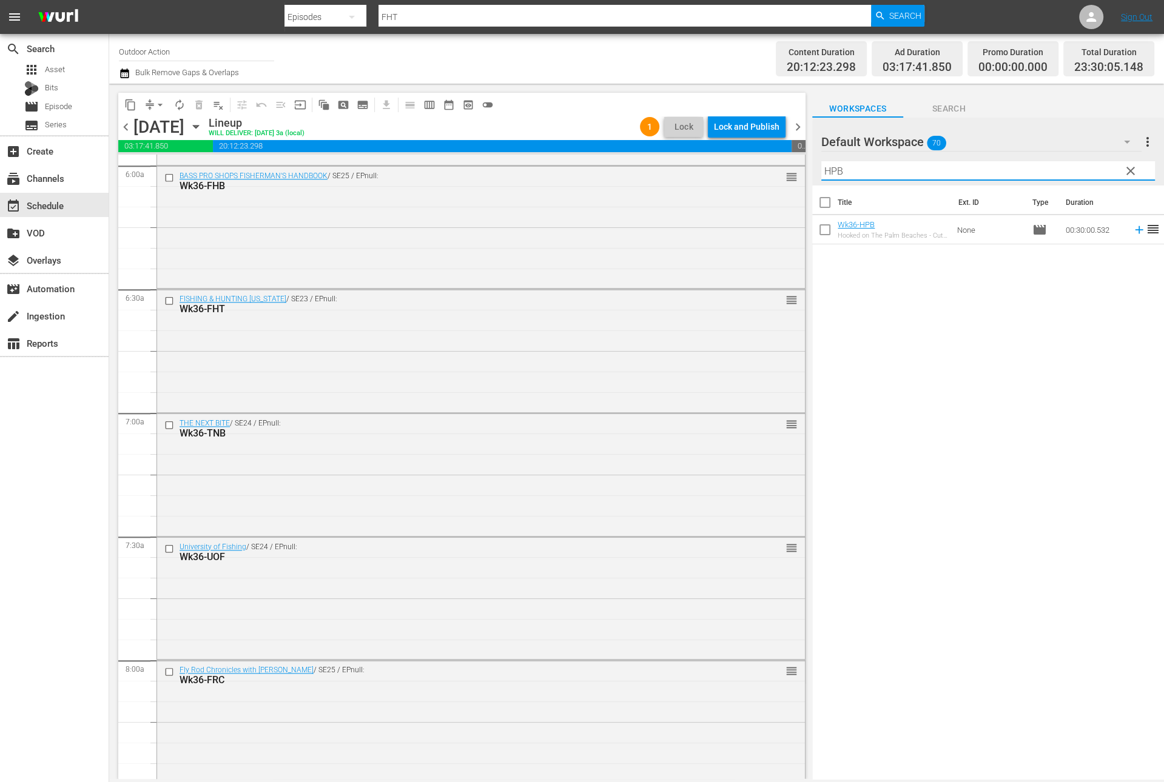
click at [1132, 229] on icon at bounding box center [1138, 229] width 13 height 13
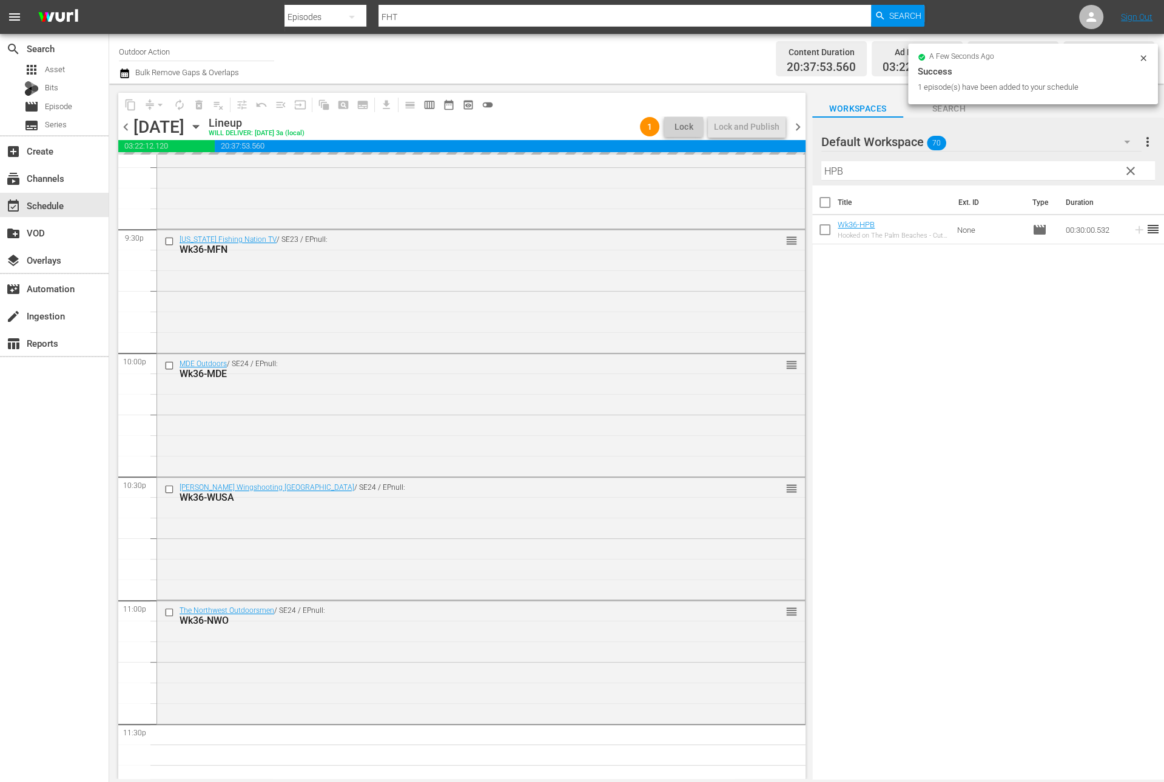
scroll to position [5313, 0]
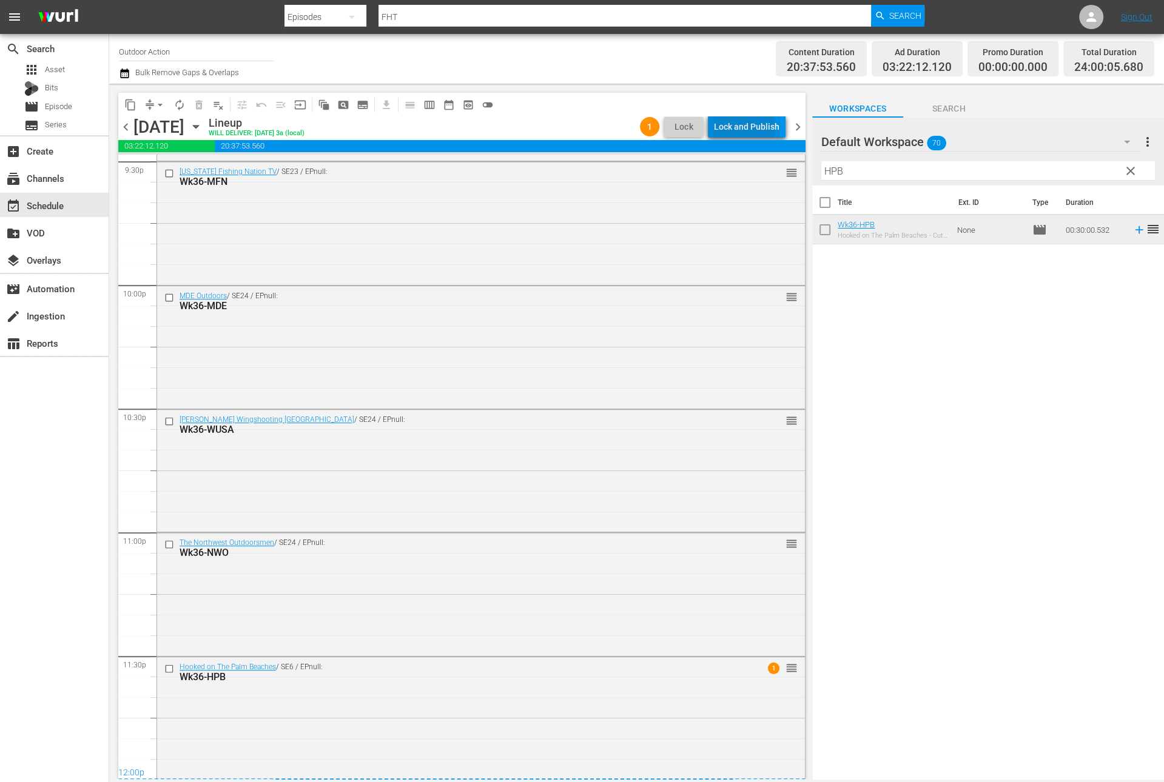
click at [744, 128] on div "Lock and Publish" at bounding box center [746, 127] width 65 height 22
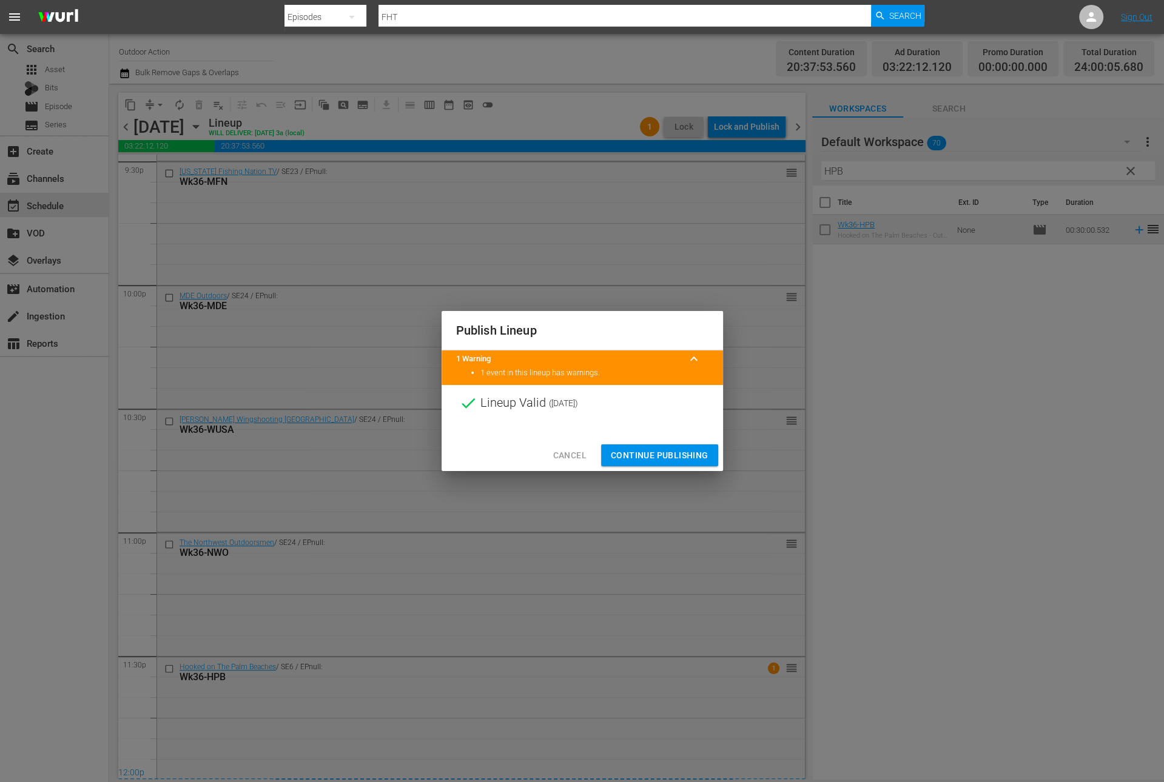
click at [665, 451] on span "Continue Publishing" at bounding box center [660, 455] width 98 height 15
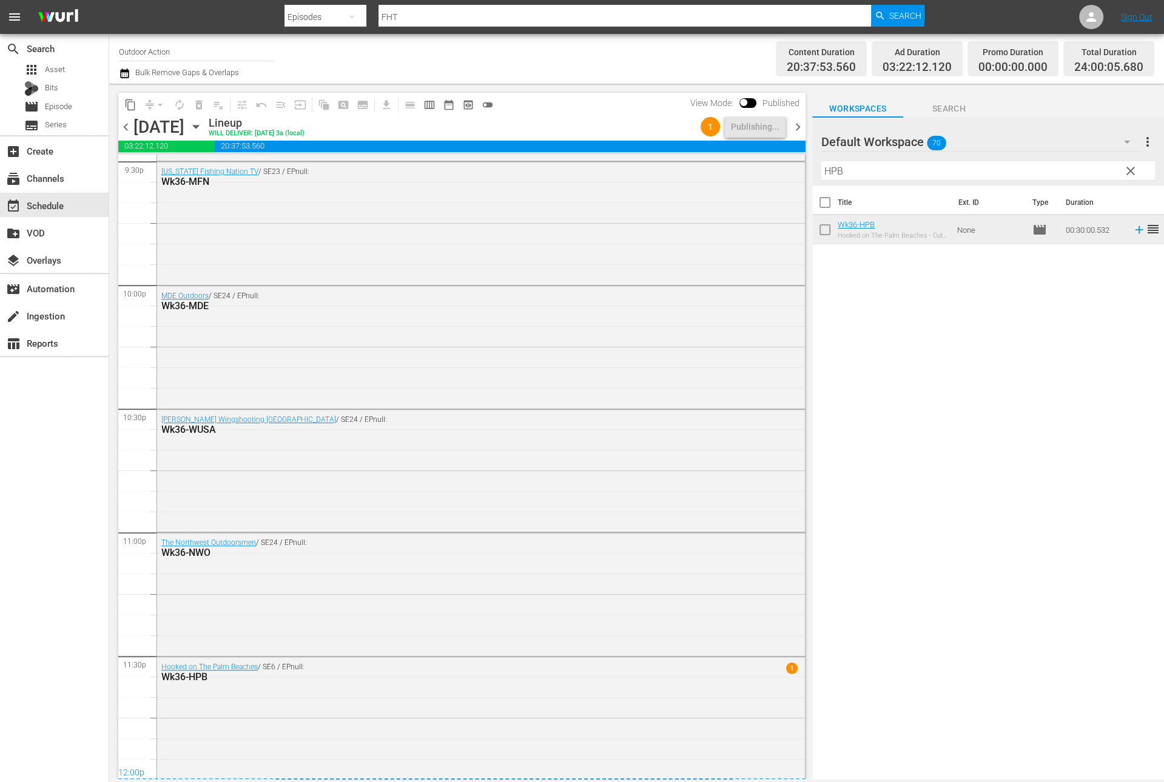
scroll to position [0, 0]
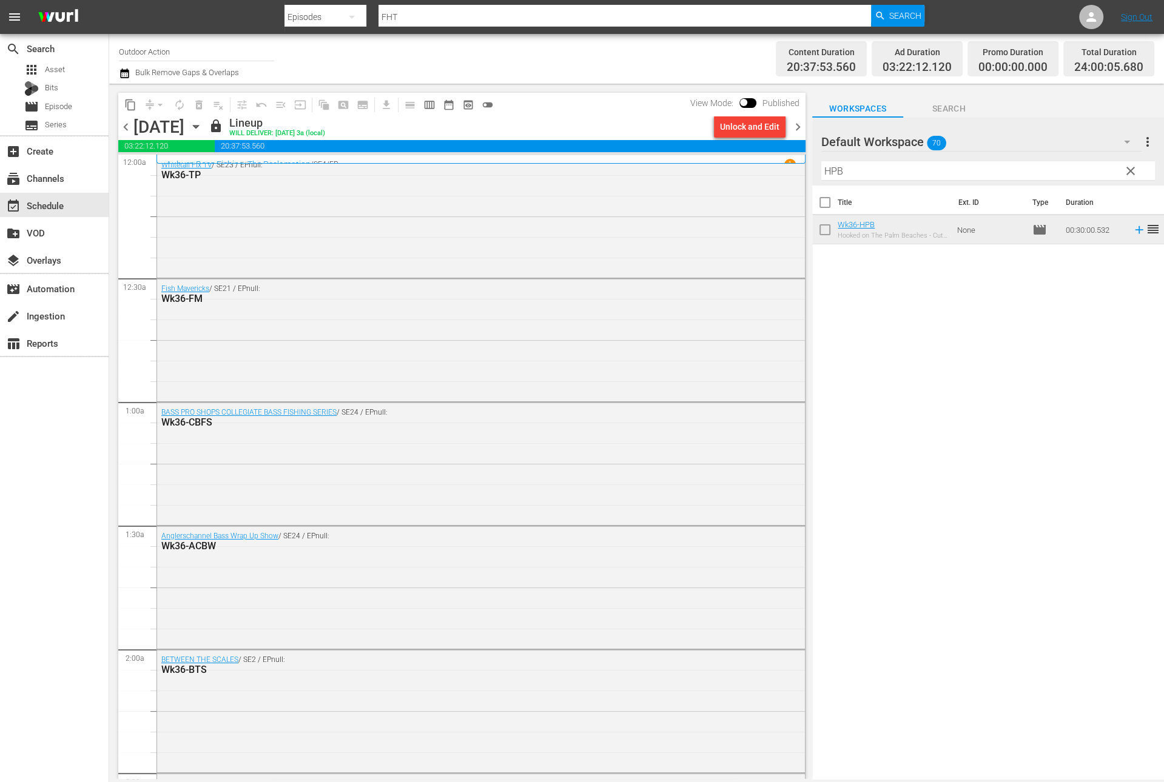
click at [765, 132] on div "Unlock and Edit" at bounding box center [749, 127] width 59 height 22
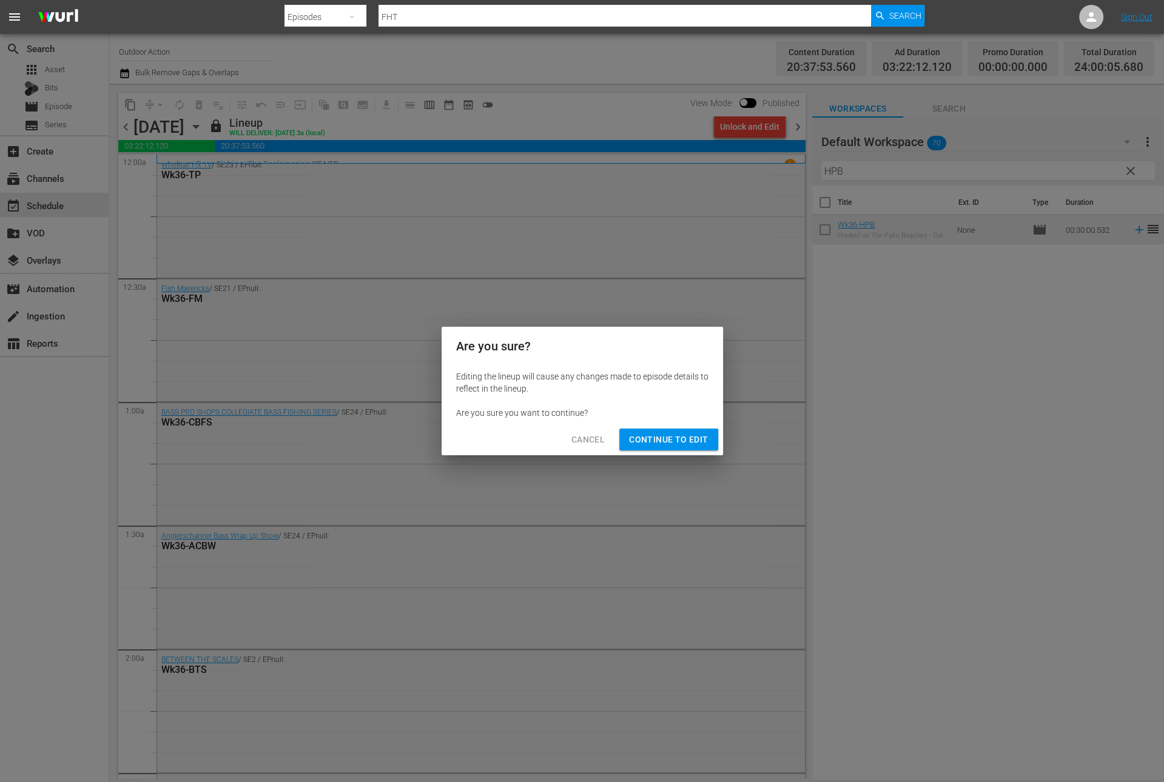
click at [653, 439] on span "Continue to Edit" at bounding box center [668, 439] width 79 height 15
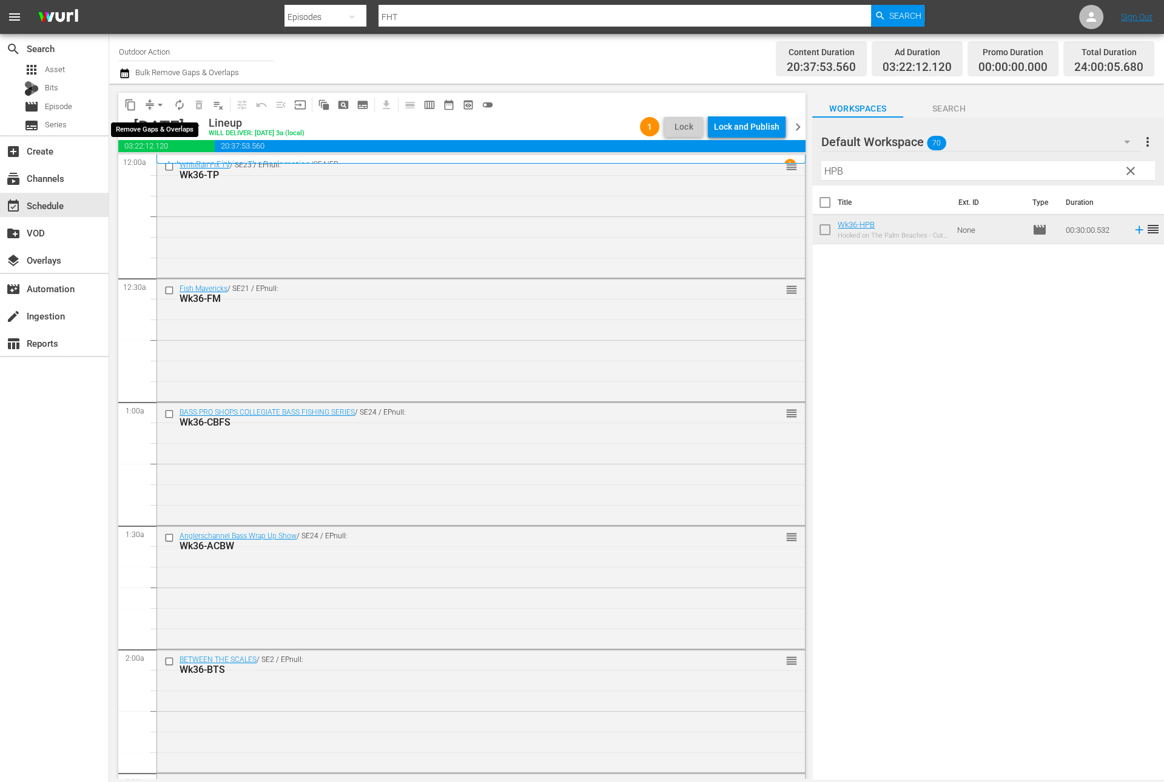
click at [156, 105] on span "arrow_drop_down" at bounding box center [160, 105] width 12 height 12
click at [163, 127] on li "Align to Midnight" at bounding box center [160, 129] width 127 height 20
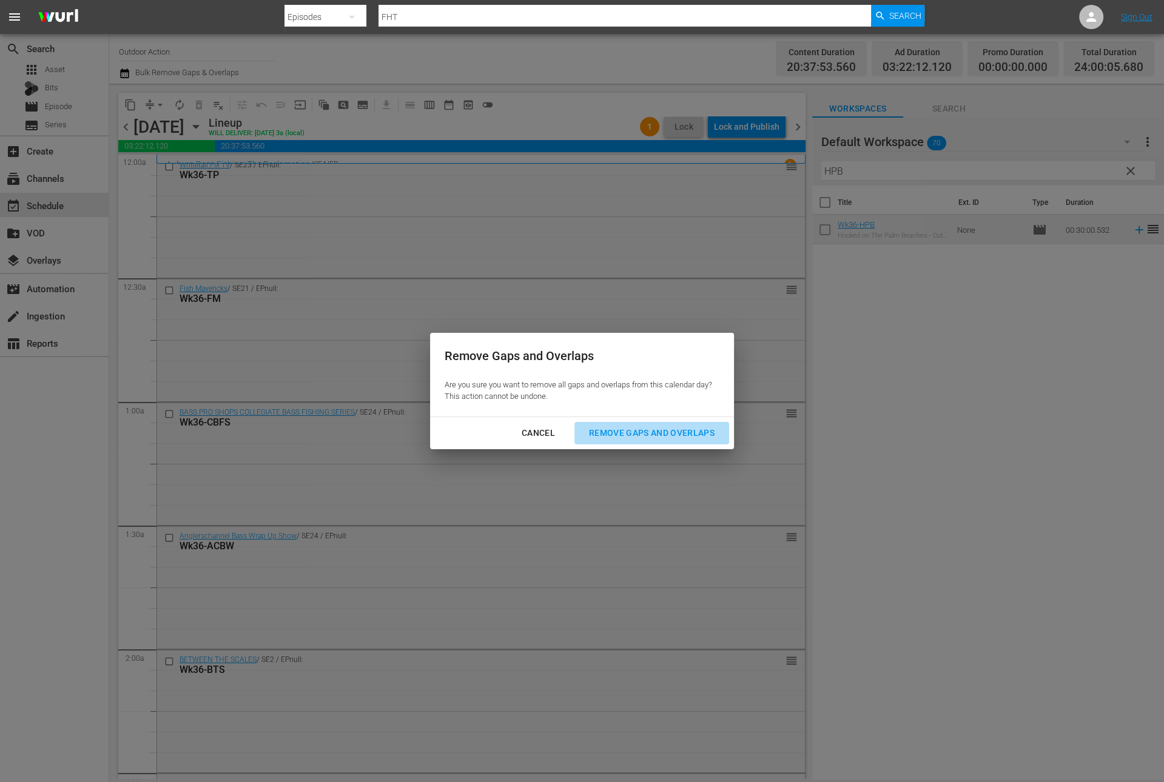
click at [627, 431] on div "Remove Gaps and Overlaps" at bounding box center [651, 433] width 145 height 15
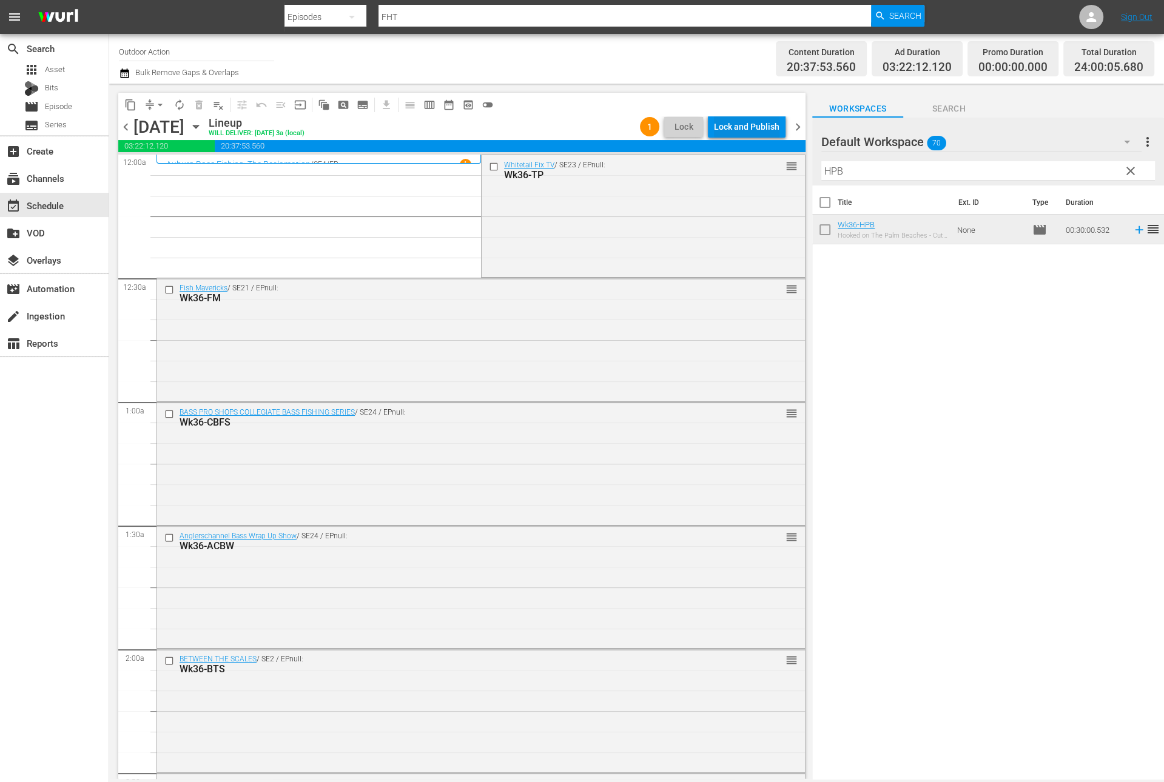
click at [747, 121] on div "Lock and Publish" at bounding box center [746, 127] width 65 height 22
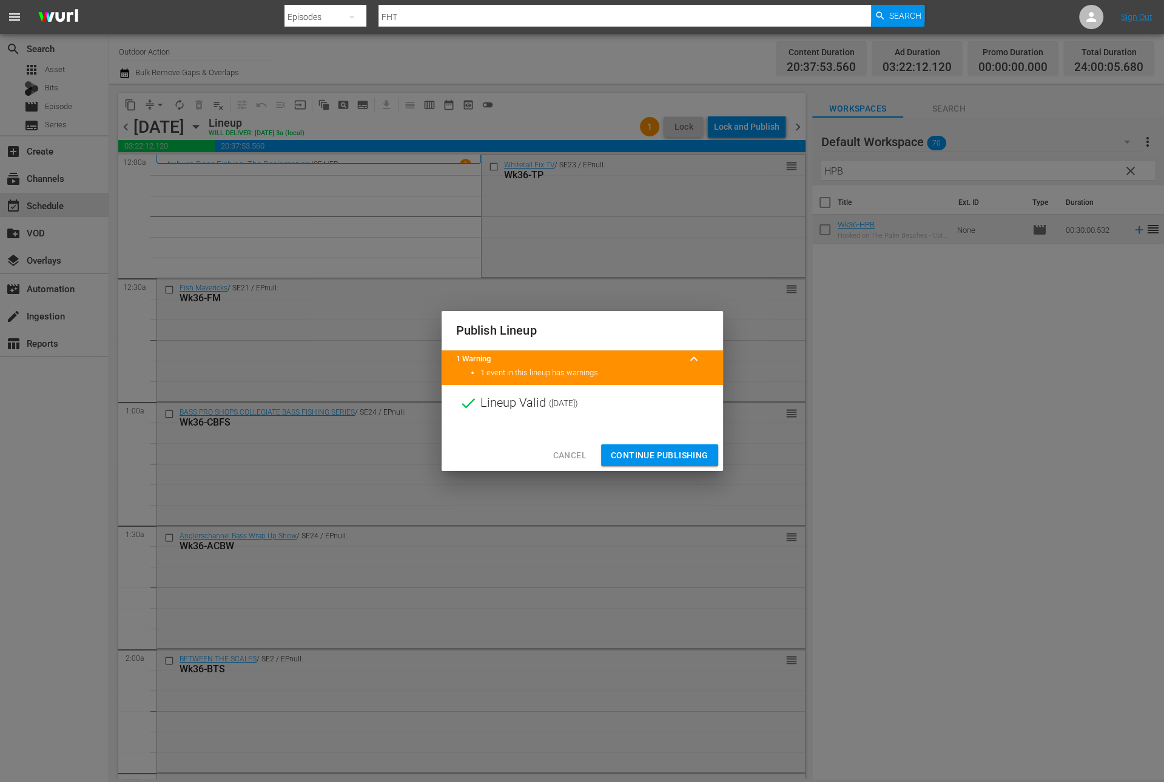
click at [655, 451] on span "Continue Publishing" at bounding box center [660, 455] width 98 height 15
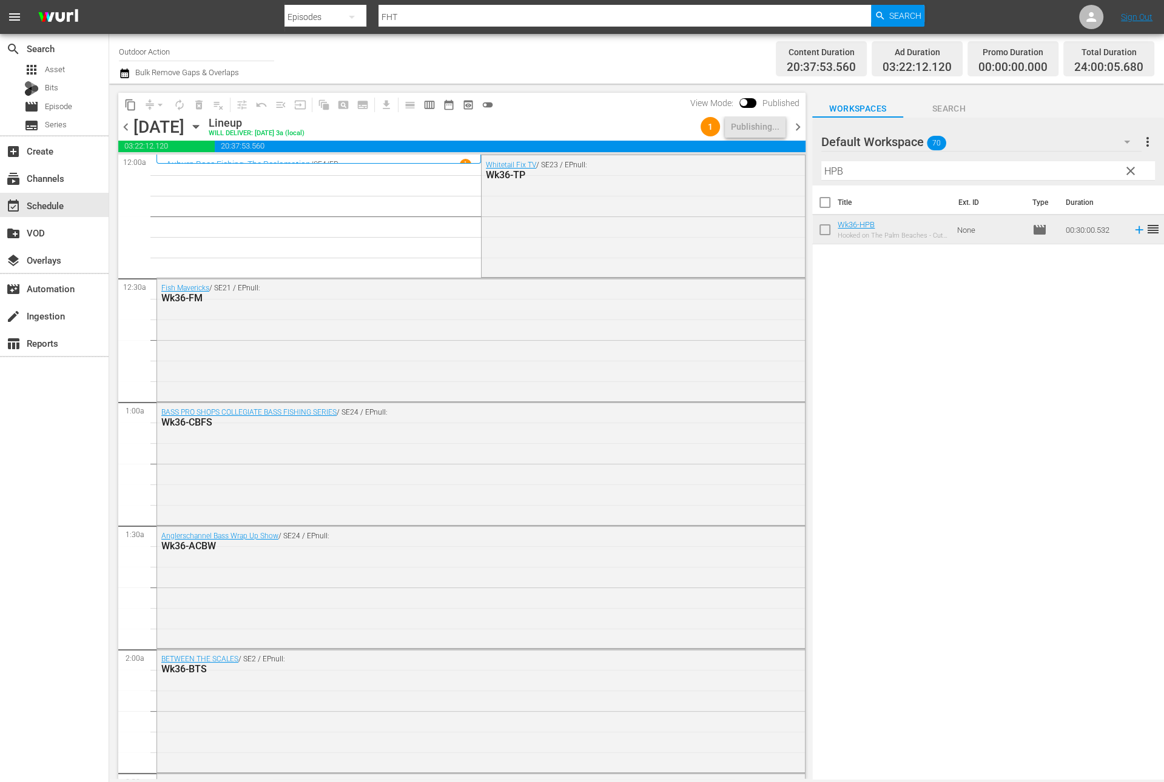
click at [798, 120] on span "chevron_right" at bounding box center [797, 126] width 15 height 15
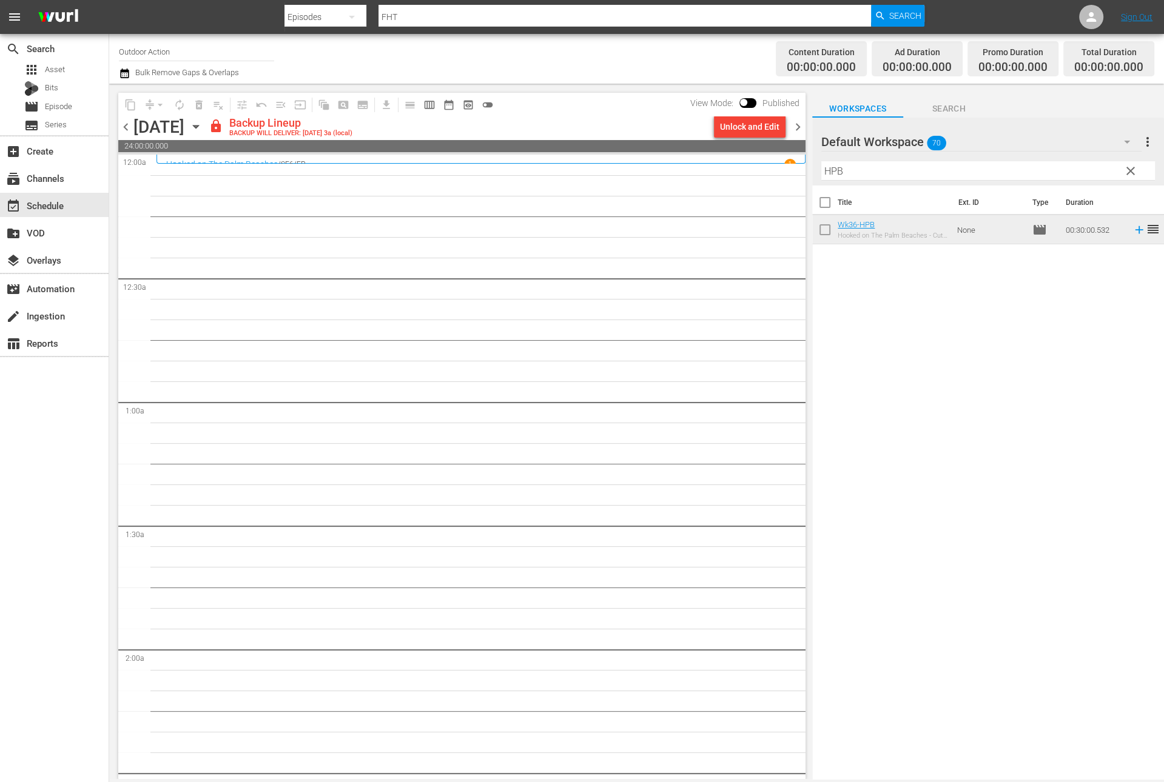
click at [753, 116] on div "content_copy compress arrow_drop_down autorenew_outlined delete_forever_outline…" at bounding box center [461, 105] width 687 height 24
click at [753, 129] on div "Unlock and Edit" at bounding box center [749, 127] width 59 height 22
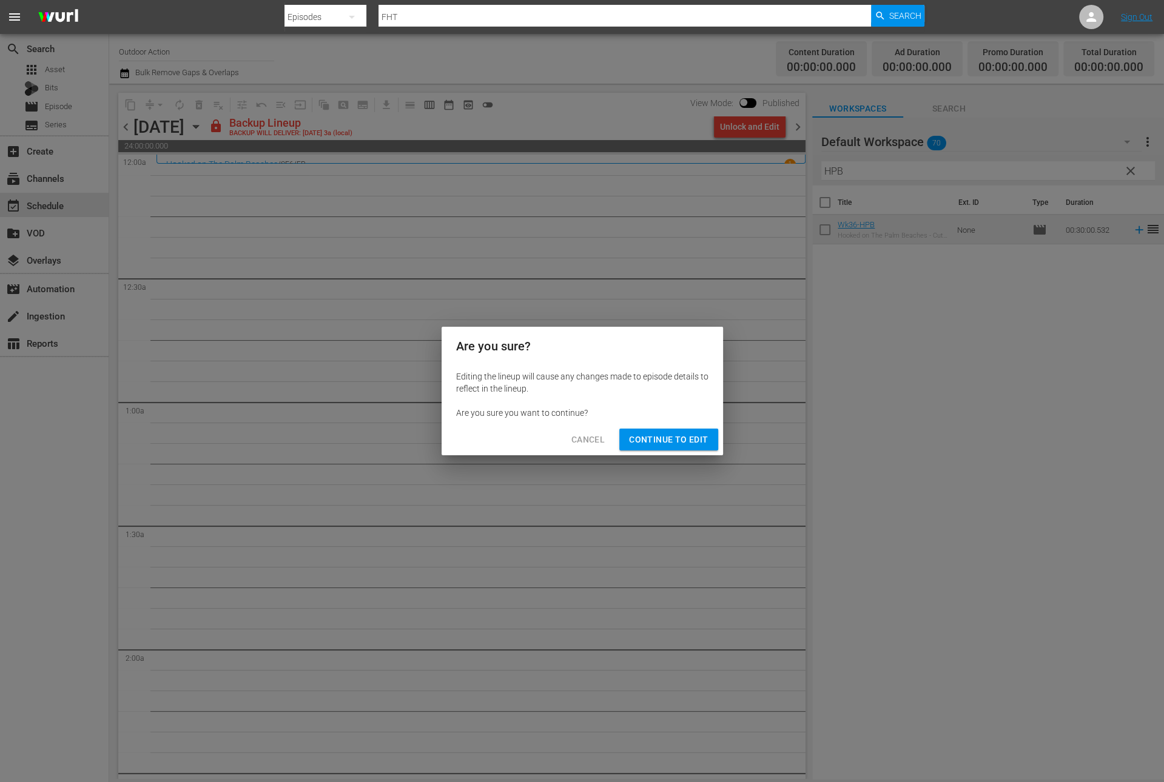
click at [656, 439] on span "Continue to Edit" at bounding box center [668, 439] width 79 height 15
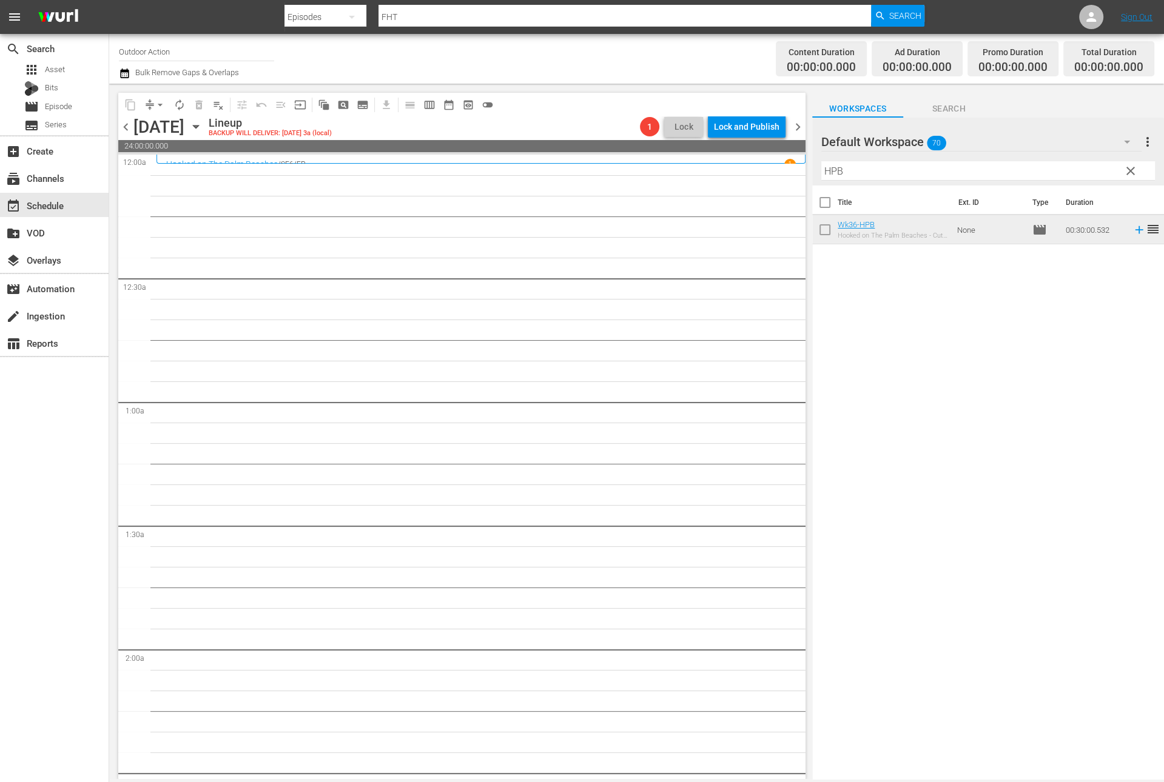
click at [862, 172] on input "HPB" at bounding box center [988, 170] width 334 height 19
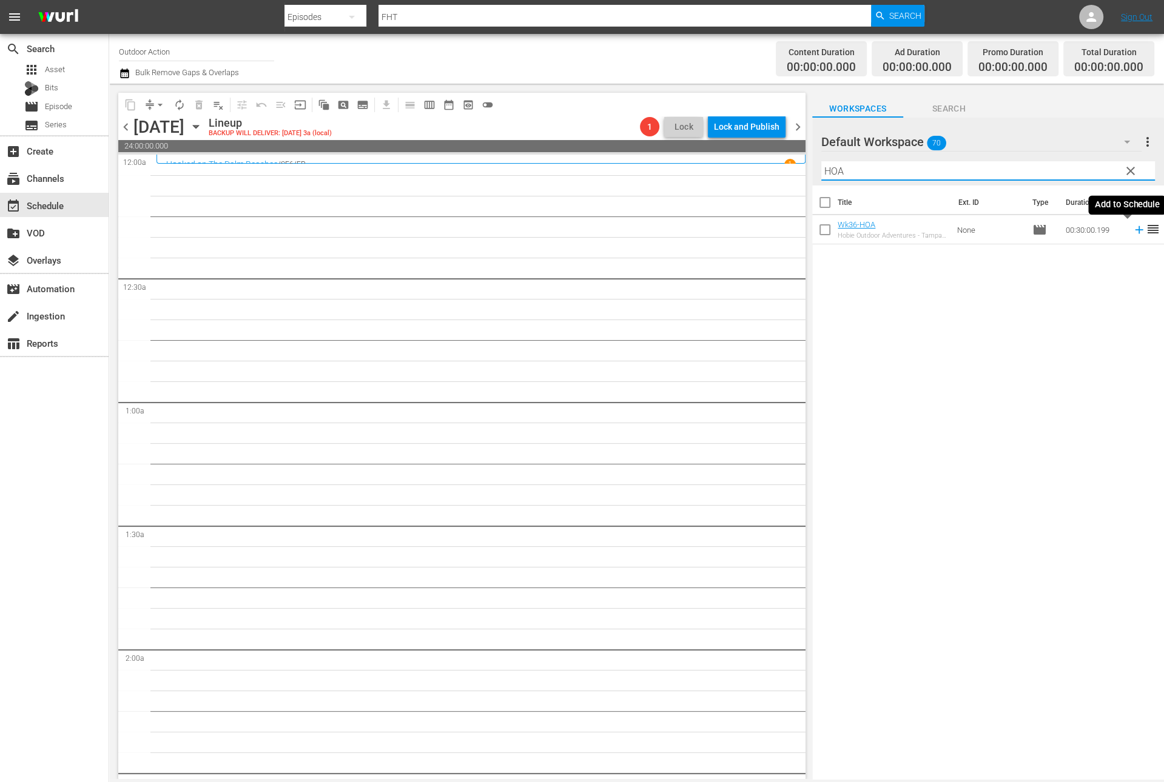
click at [1132, 232] on icon at bounding box center [1138, 229] width 13 height 13
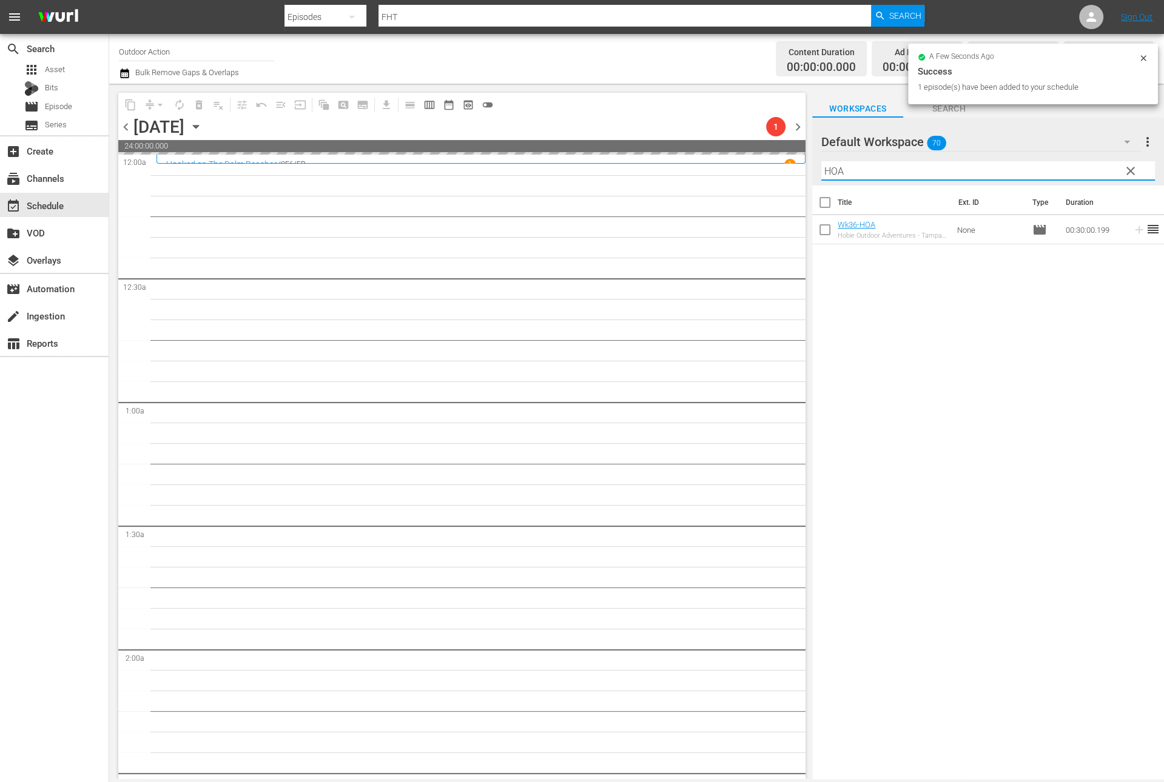
click at [1012, 170] on input "HOA" at bounding box center [988, 170] width 334 height 19
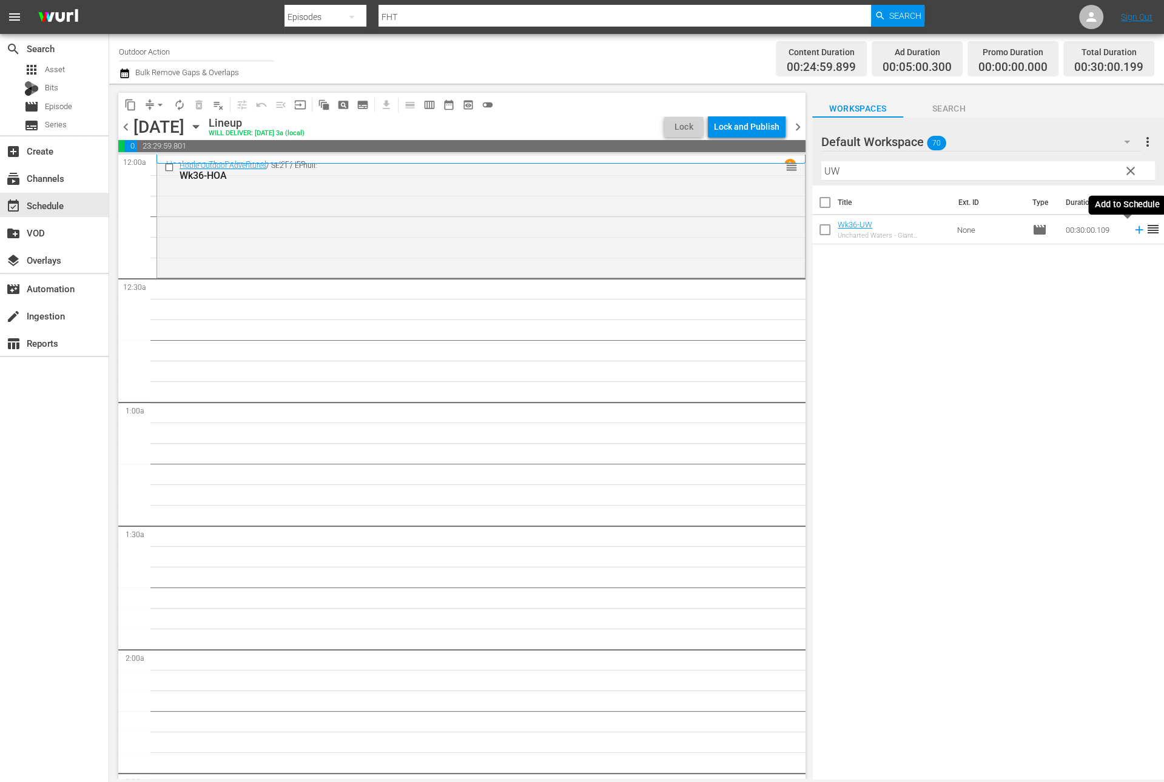
click at [1132, 232] on icon at bounding box center [1138, 229] width 13 height 13
click at [1043, 162] on input "UW" at bounding box center [988, 170] width 334 height 19
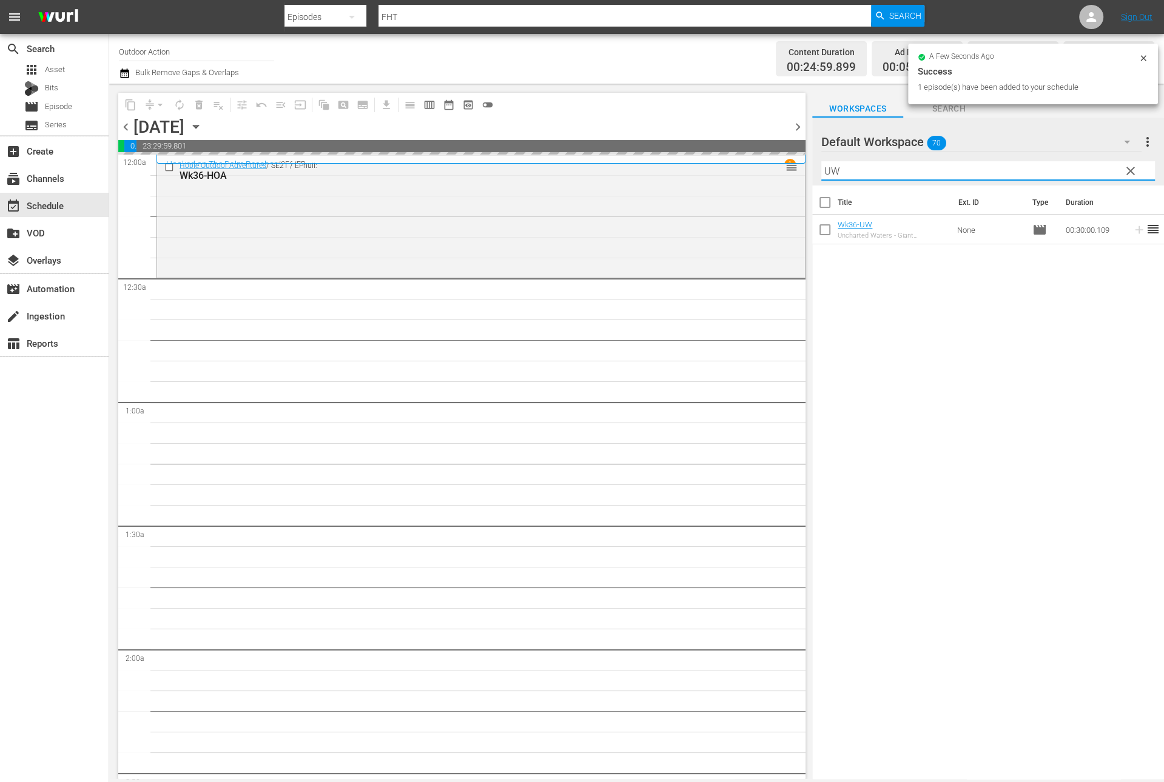
click at [1043, 162] on input "UW" at bounding box center [988, 170] width 334 height 19
type input "K"
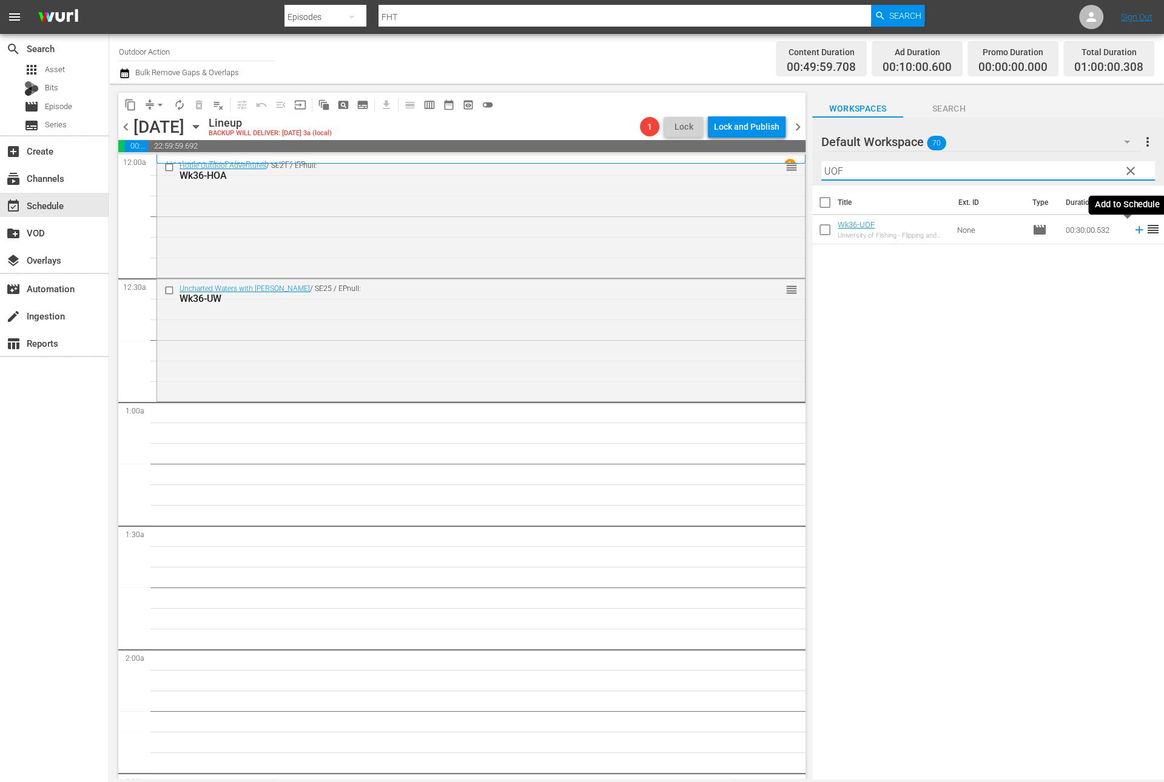
click at [1127, 237] on td at bounding box center [1136, 229] width 18 height 29
click at [1132, 226] on icon at bounding box center [1138, 229] width 13 height 13
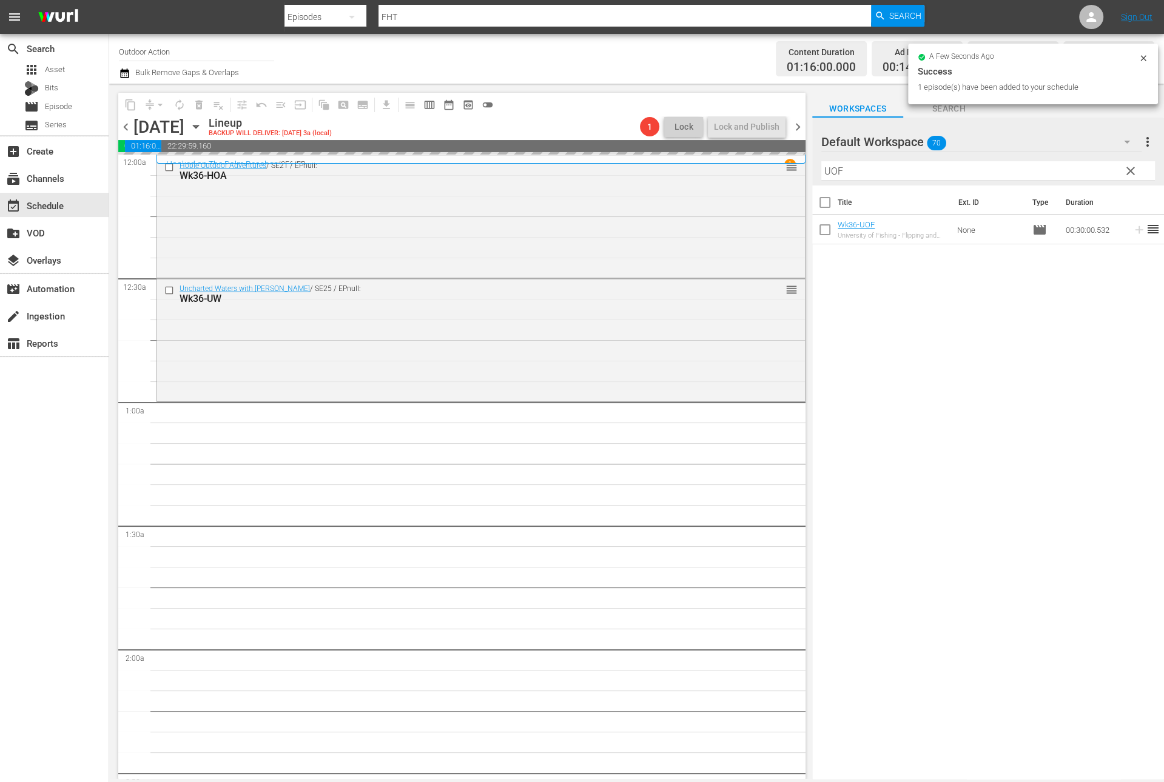
click at [1019, 165] on input "UOF" at bounding box center [988, 170] width 334 height 19
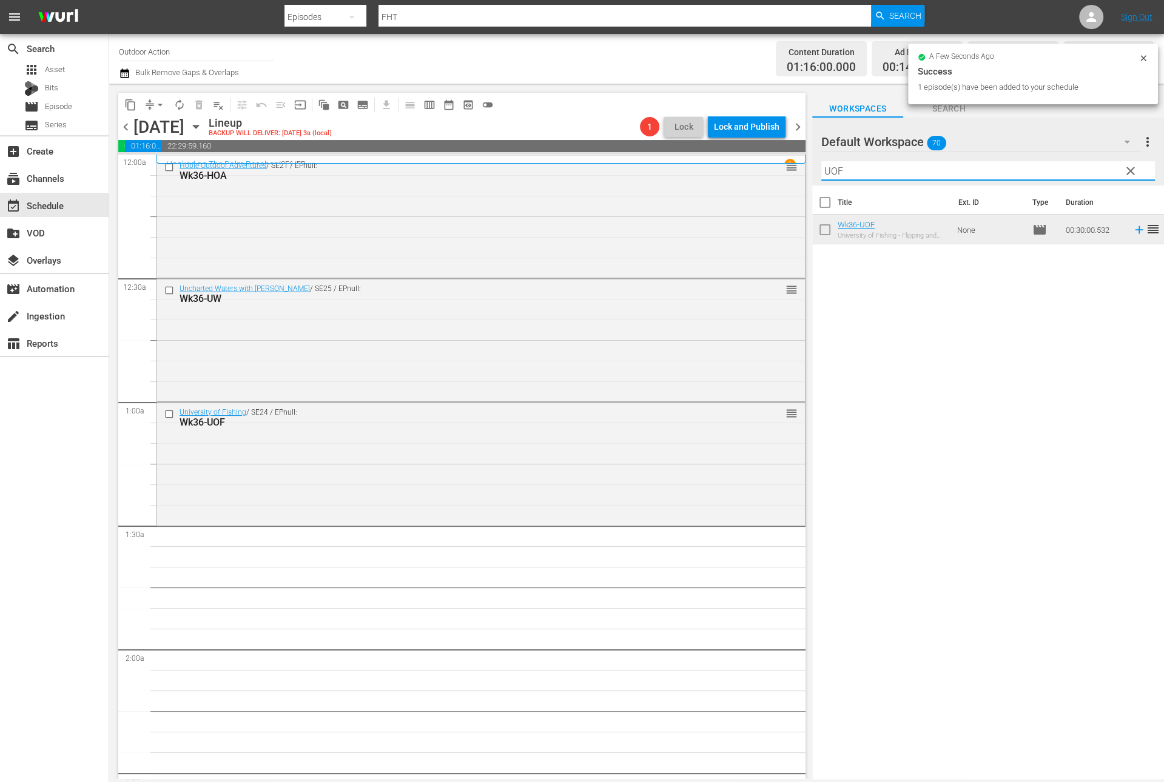
click at [1019, 165] on input "UOF" at bounding box center [988, 170] width 334 height 19
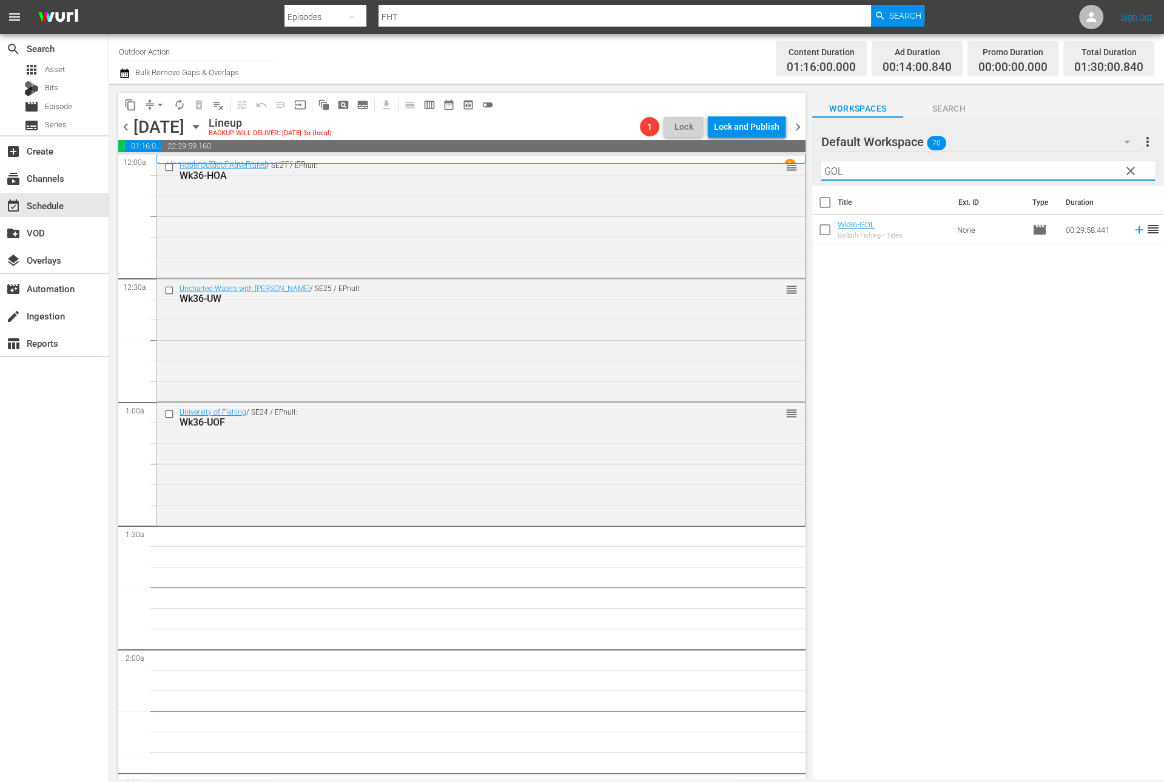
click at [1132, 233] on icon at bounding box center [1138, 229] width 13 height 13
click at [1068, 175] on input "GOL" at bounding box center [988, 170] width 334 height 19
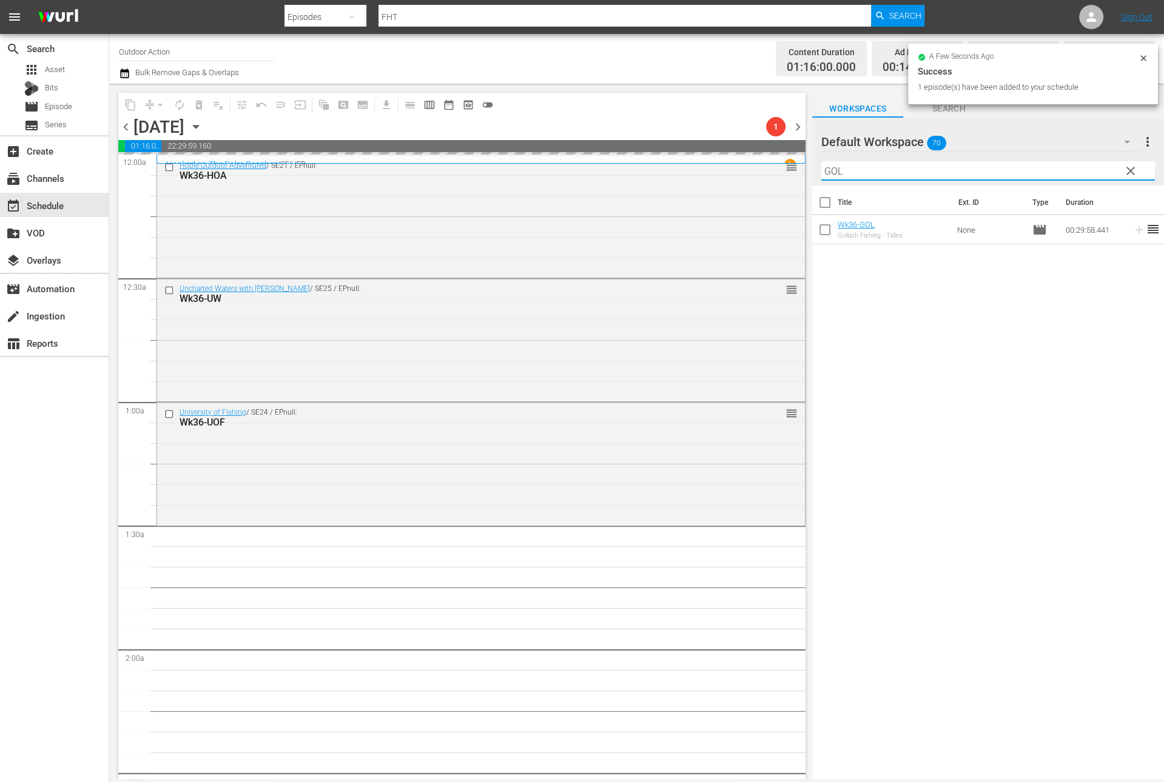
click at [1068, 175] on input "GOL" at bounding box center [988, 170] width 334 height 19
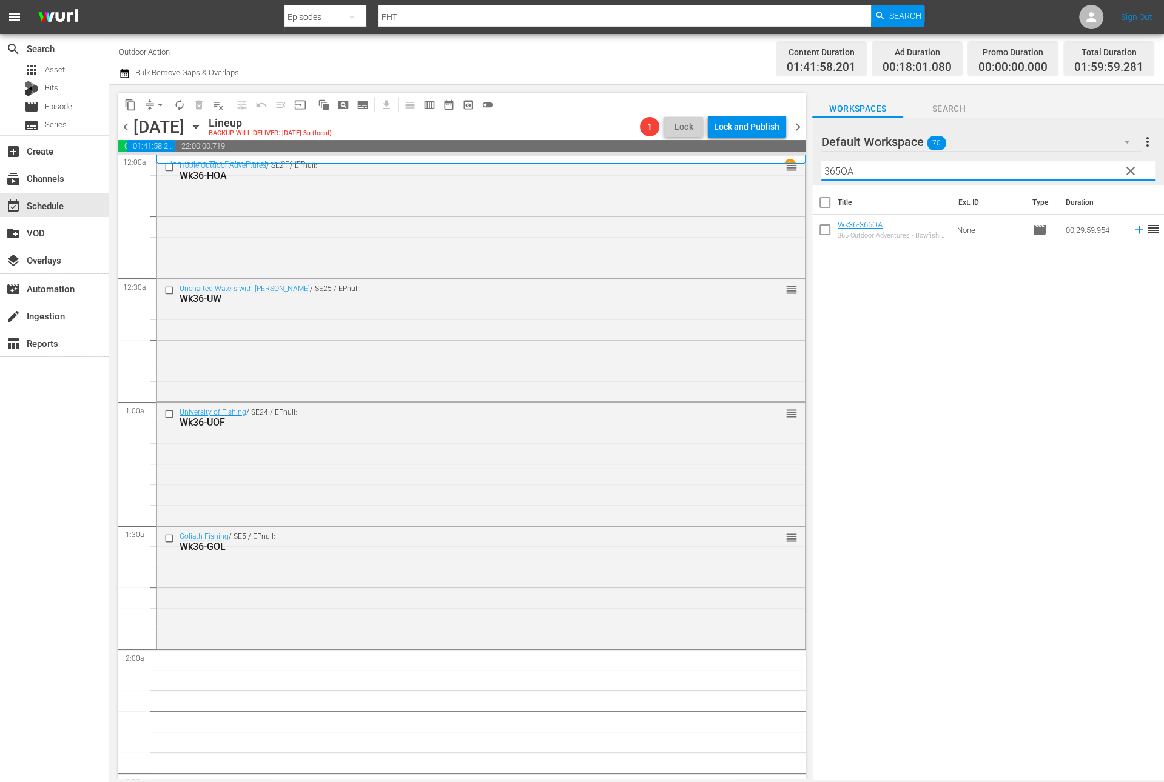
click at [1135, 230] on icon at bounding box center [1139, 230] width 8 height 8
click at [1093, 170] on input "365OA" at bounding box center [988, 170] width 334 height 19
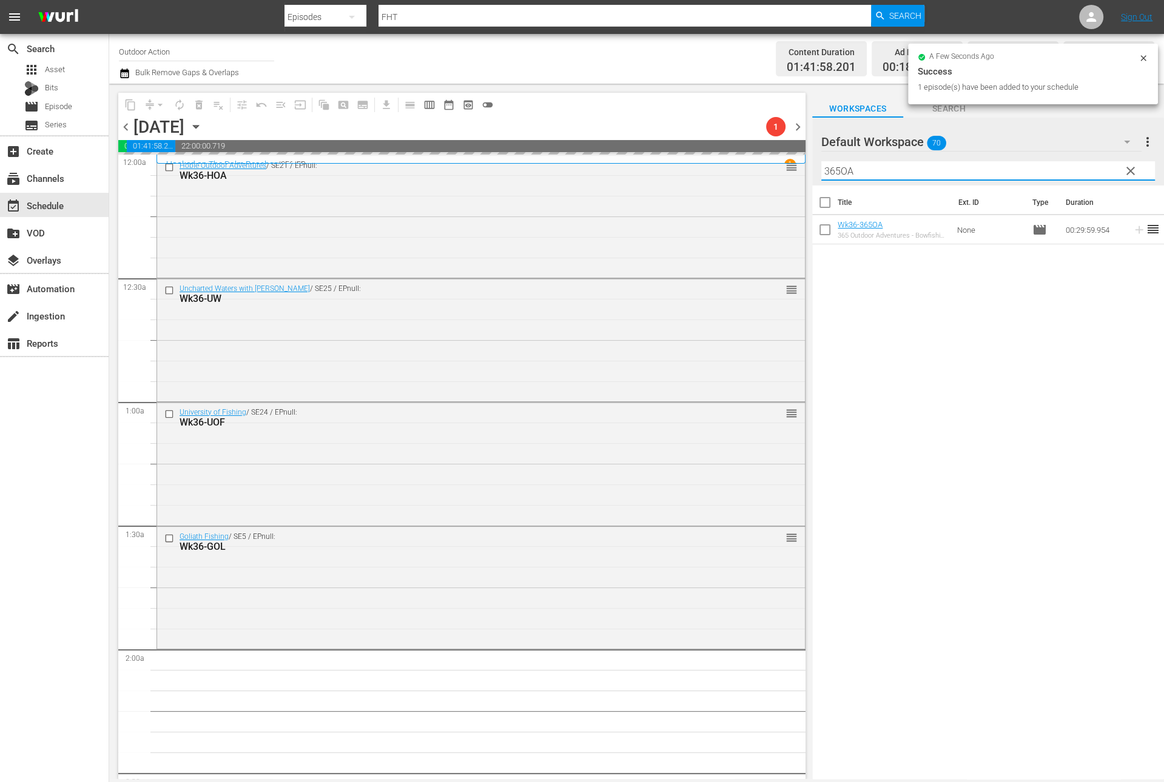
click at [1093, 170] on input "365OA" at bounding box center [988, 170] width 334 height 19
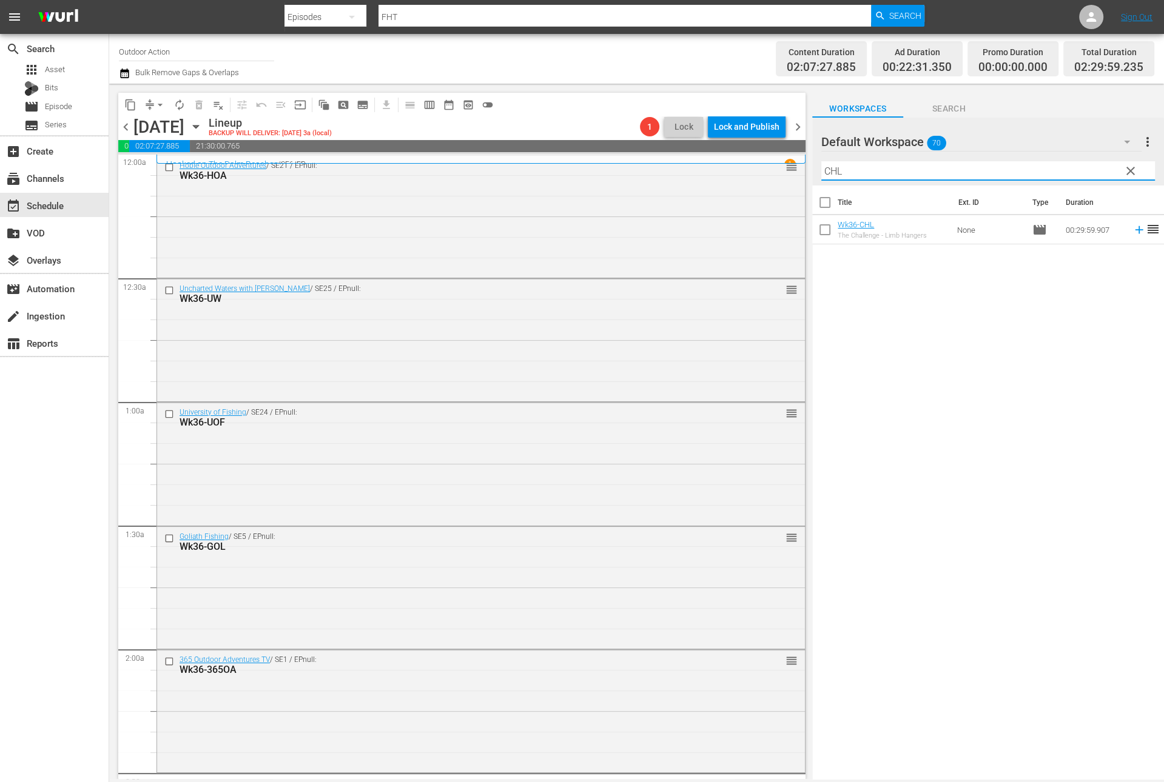
click at [1135, 230] on icon at bounding box center [1139, 230] width 8 height 8
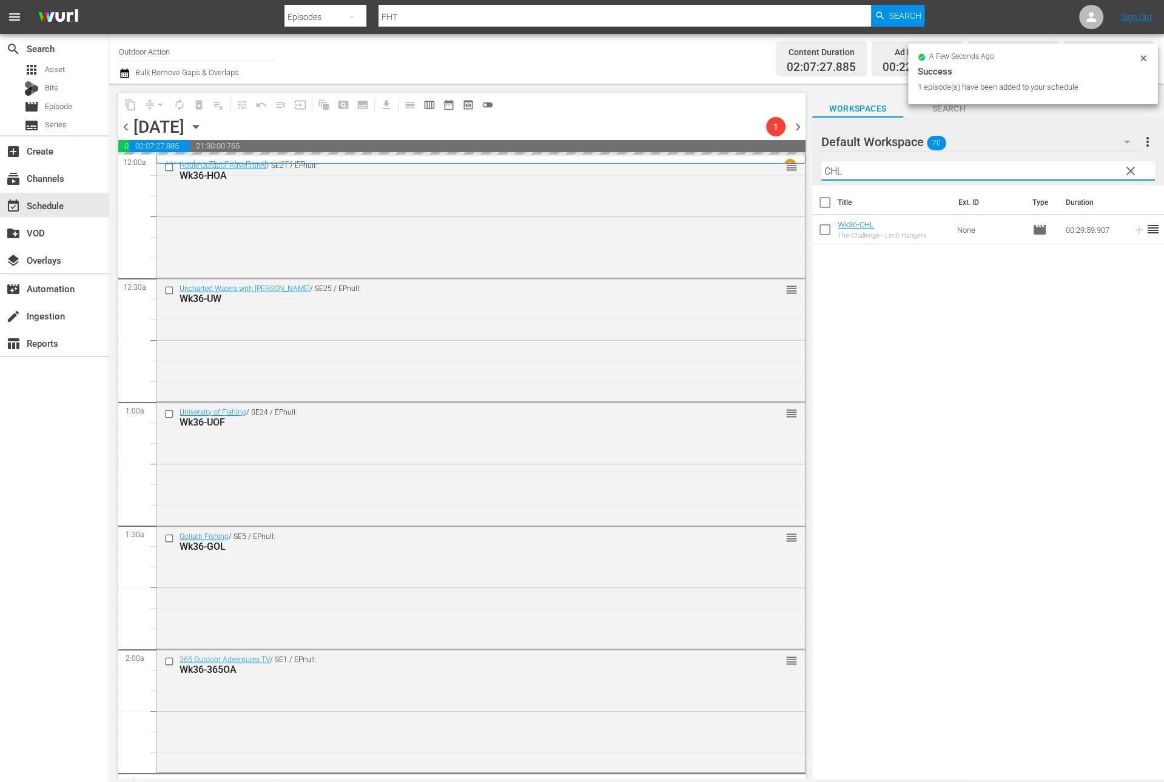
click at [1078, 172] on input "CHL" at bounding box center [988, 170] width 334 height 19
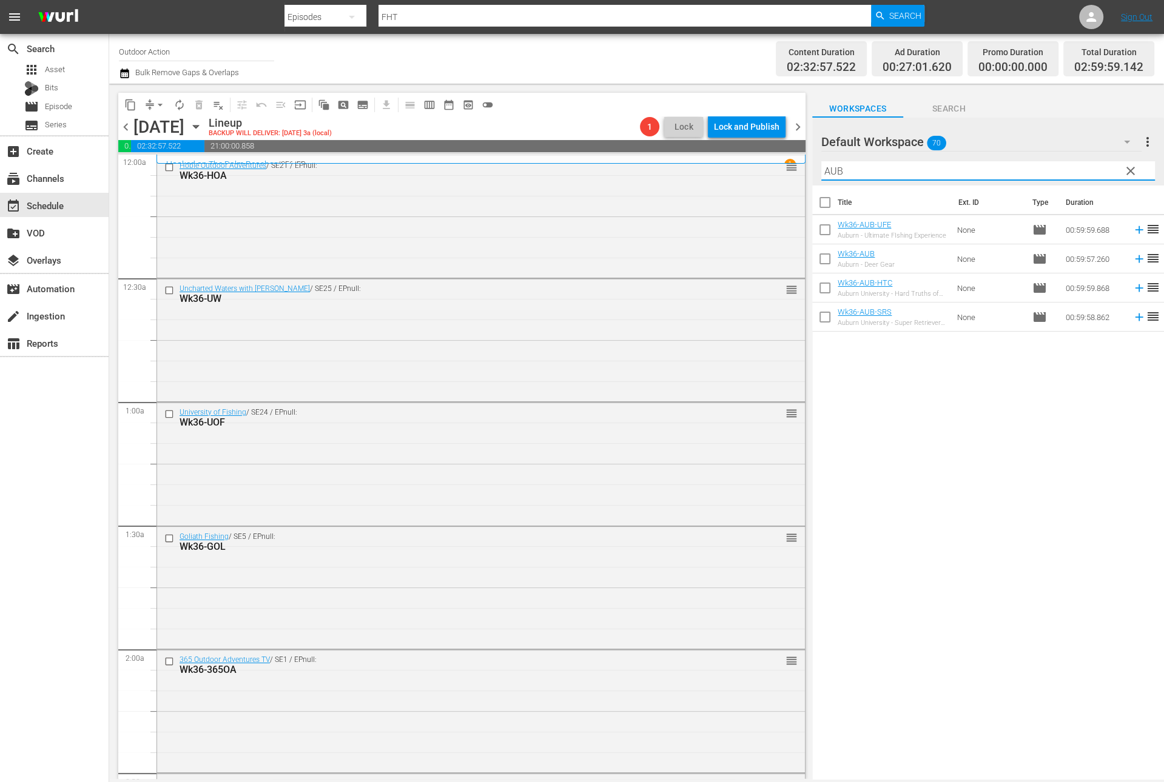
click at [1069, 416] on div "Title Ext. ID Type Duration Wk36-AUB-UFE Auburn - Ultimate FIshing Experience N…" at bounding box center [988, 484] width 352 height 596
click at [1135, 258] on icon at bounding box center [1139, 259] width 8 height 8
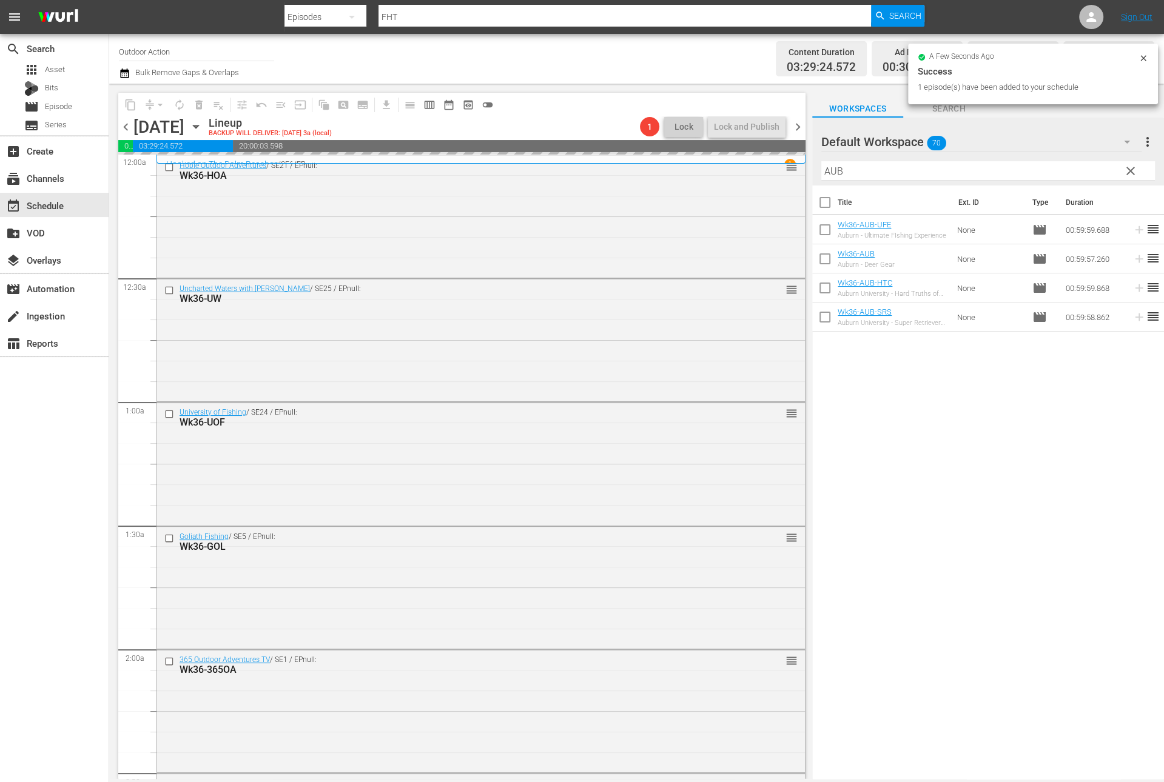
click at [862, 163] on input "AUB" at bounding box center [988, 170] width 334 height 19
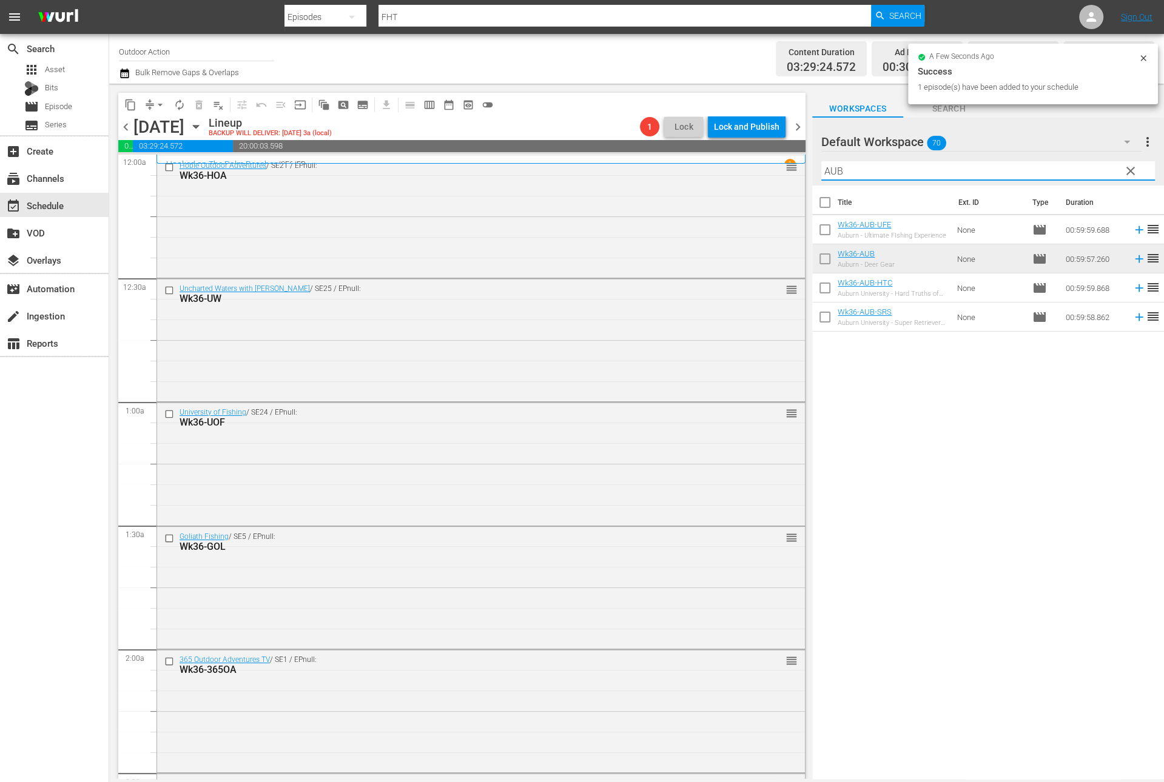
click at [862, 163] on input "AUB" at bounding box center [988, 170] width 334 height 19
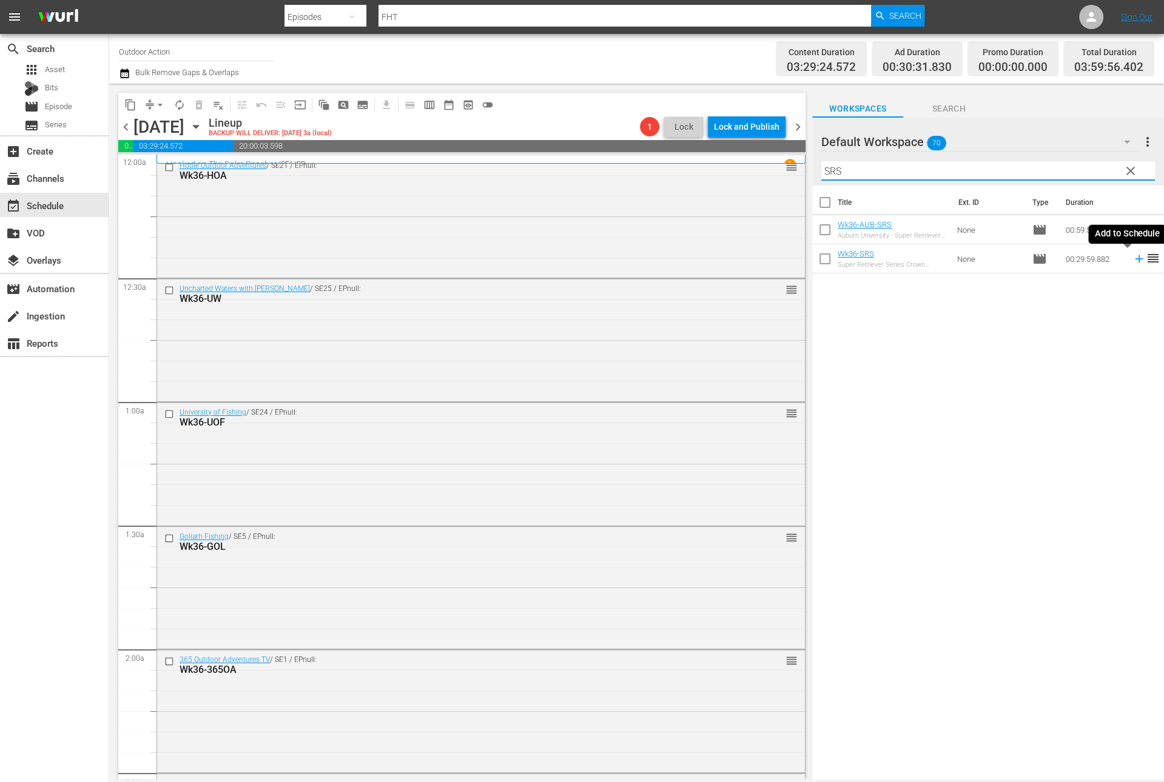
click at [1132, 263] on icon at bounding box center [1138, 258] width 13 height 13
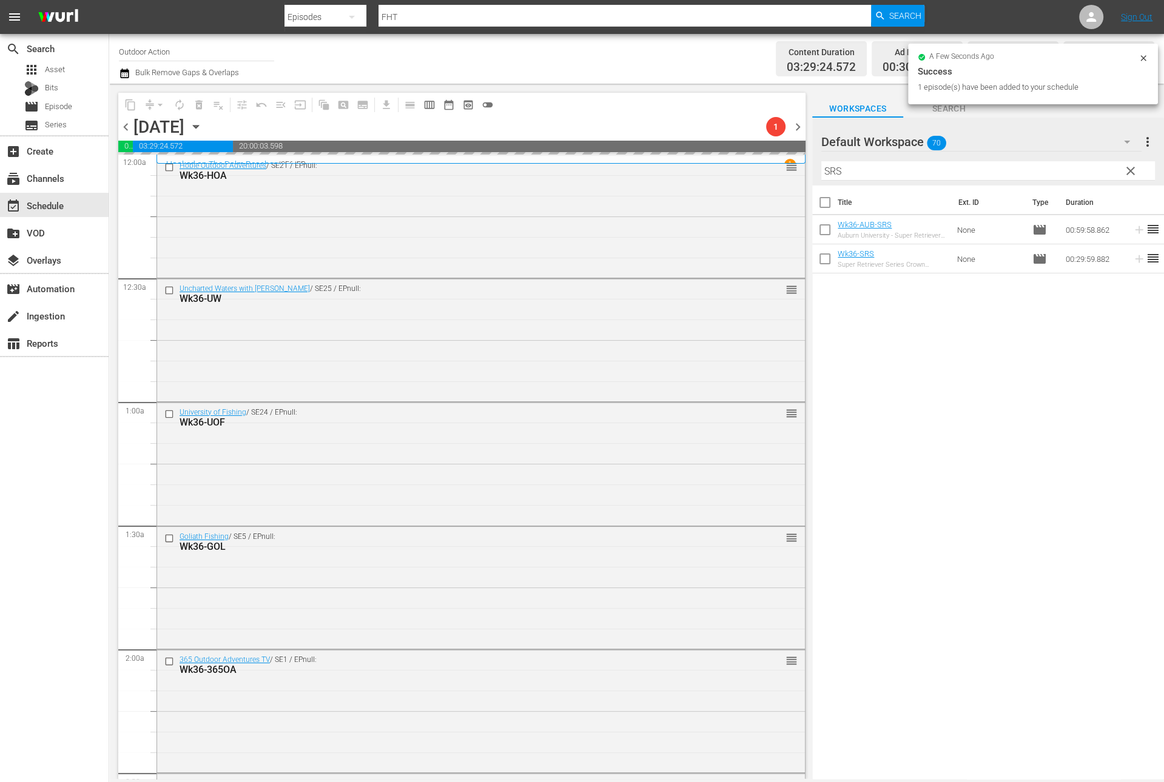
click at [1047, 174] on input "SRS" at bounding box center [988, 170] width 334 height 19
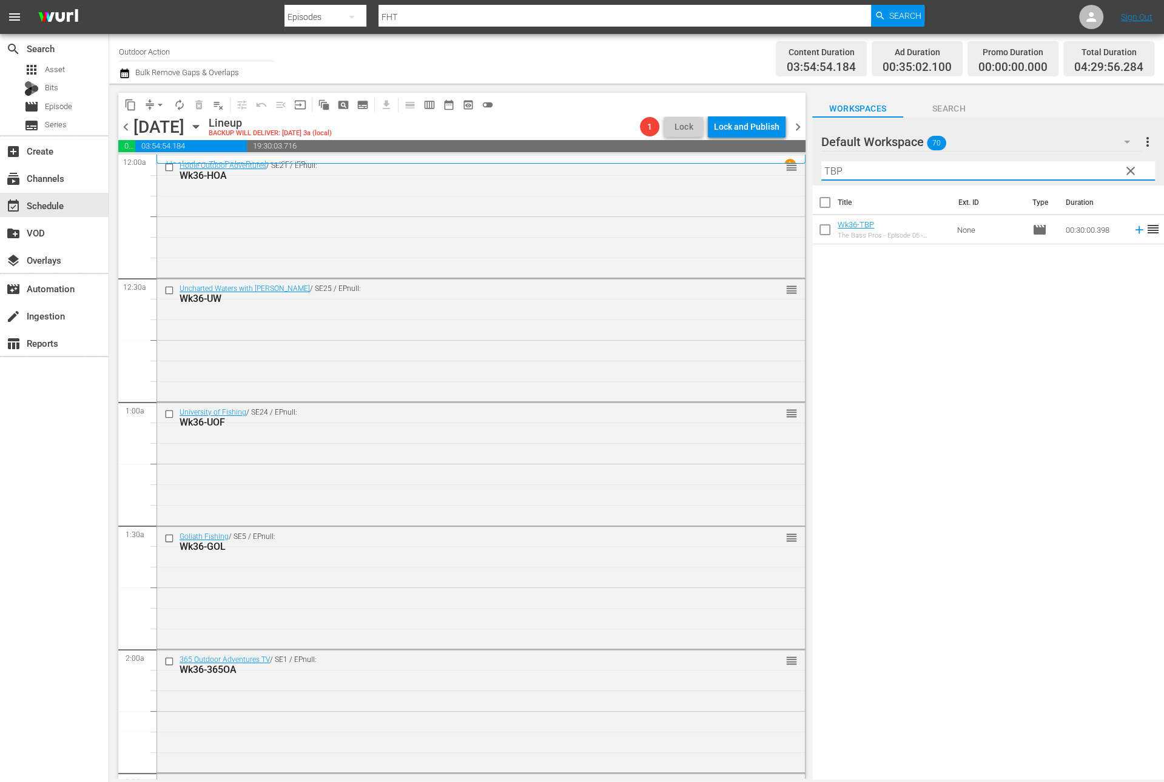
click at [1132, 234] on icon at bounding box center [1138, 229] width 13 height 13
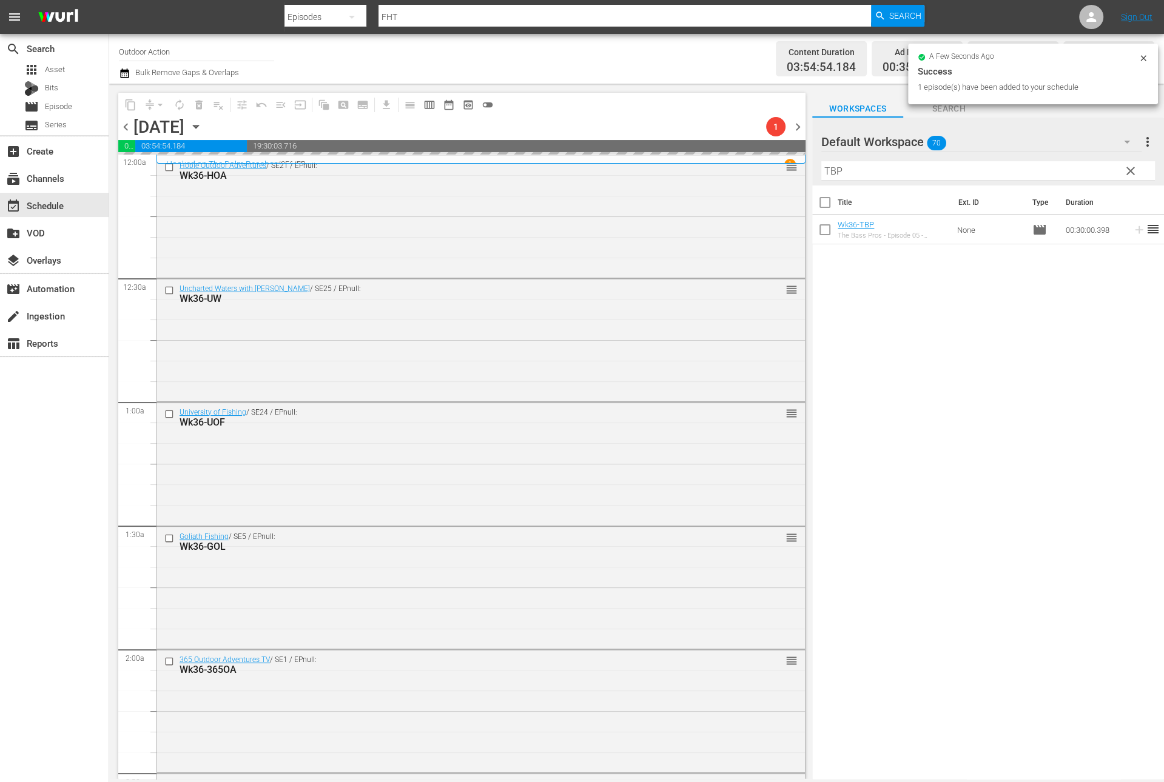
click at [1043, 171] on input "TBP" at bounding box center [988, 170] width 334 height 19
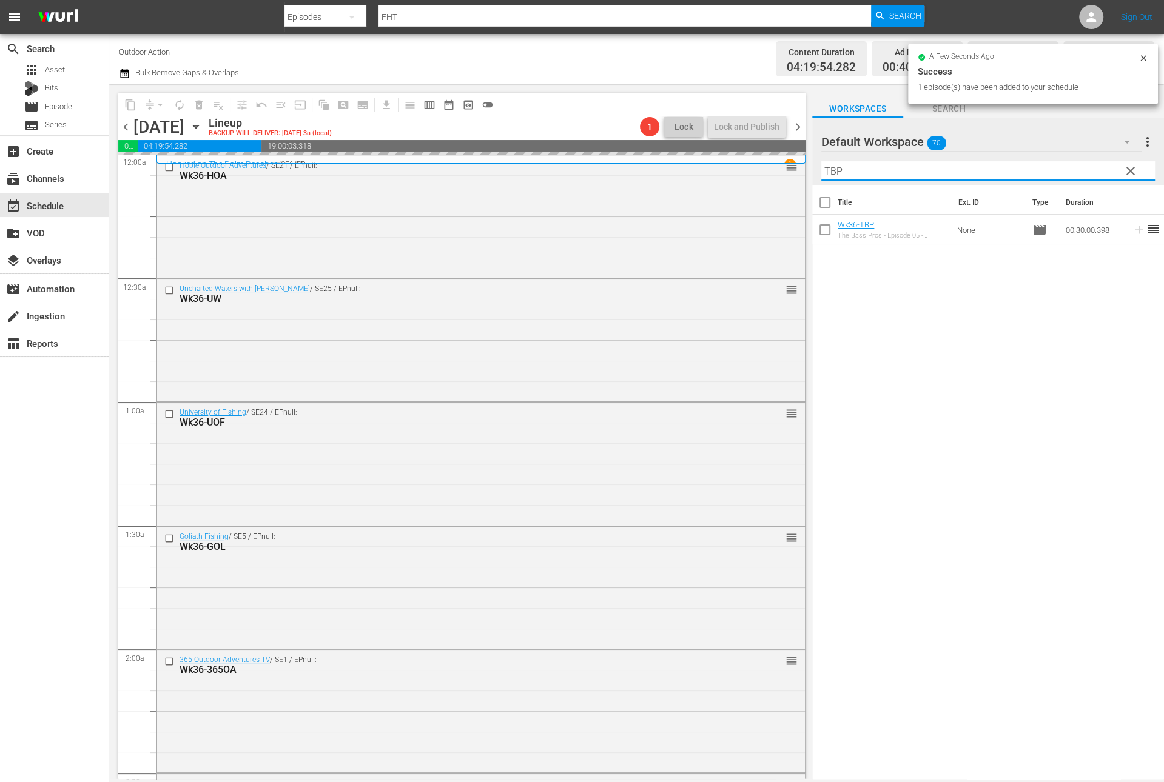
click at [1043, 171] on input "TBP" at bounding box center [988, 170] width 334 height 19
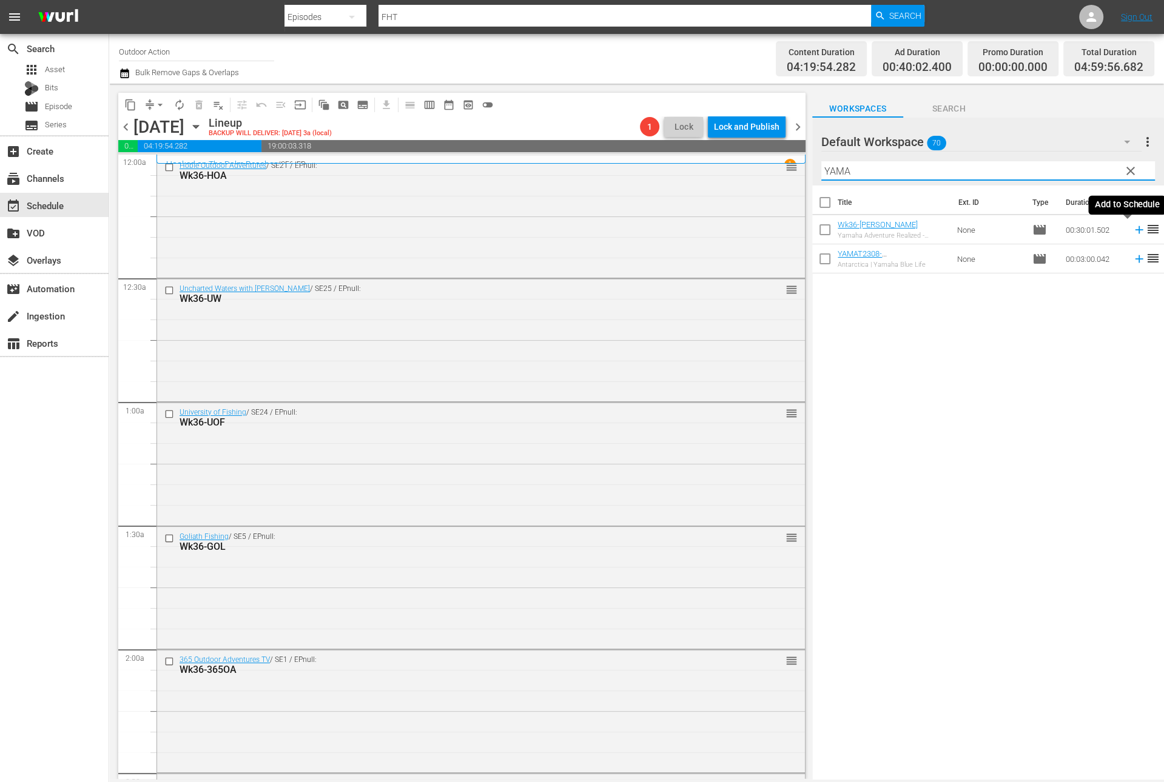
click at [1135, 229] on icon at bounding box center [1139, 230] width 8 height 8
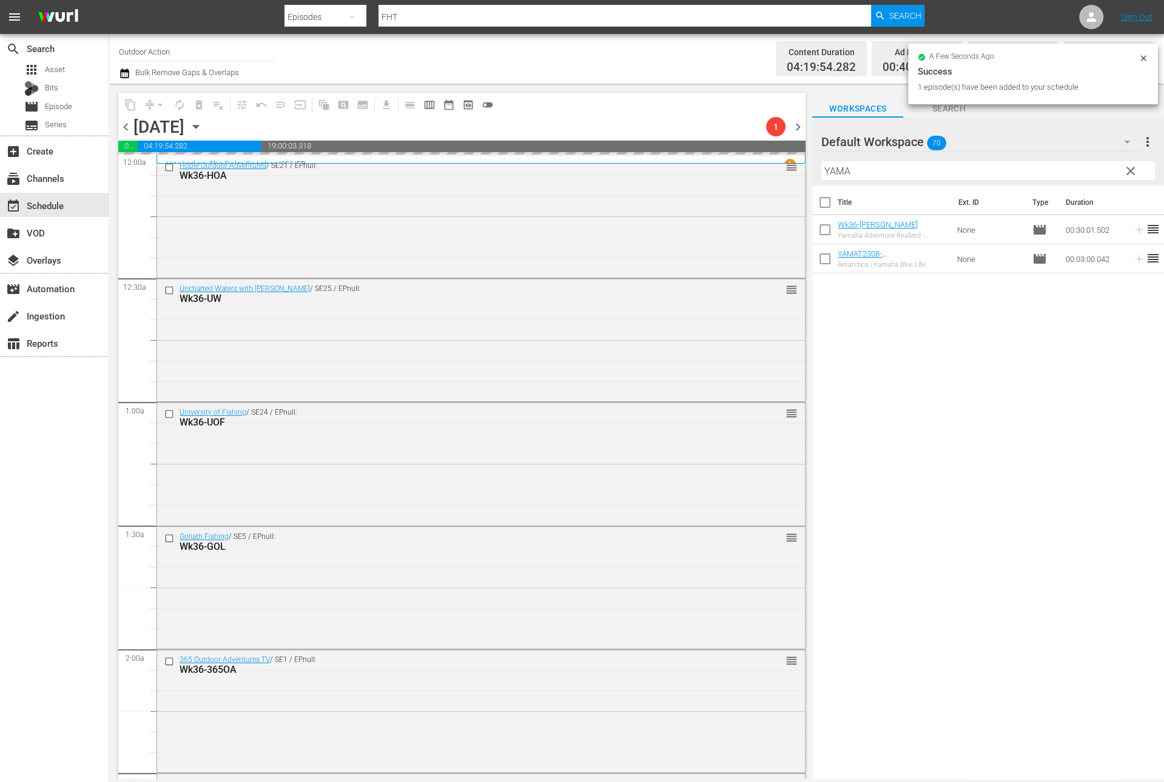
click at [1064, 171] on input "YAMA" at bounding box center [988, 170] width 334 height 19
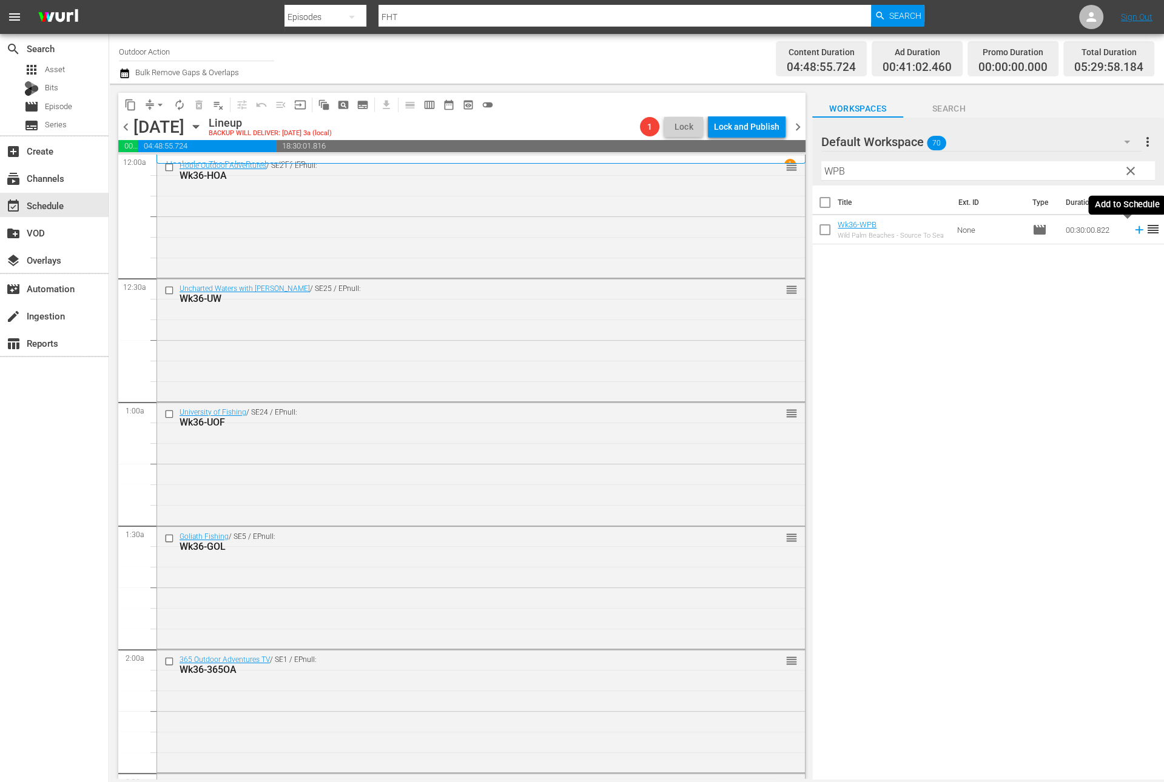
click at [1132, 232] on icon at bounding box center [1138, 229] width 13 height 13
click at [1080, 163] on input "WPB" at bounding box center [988, 170] width 334 height 19
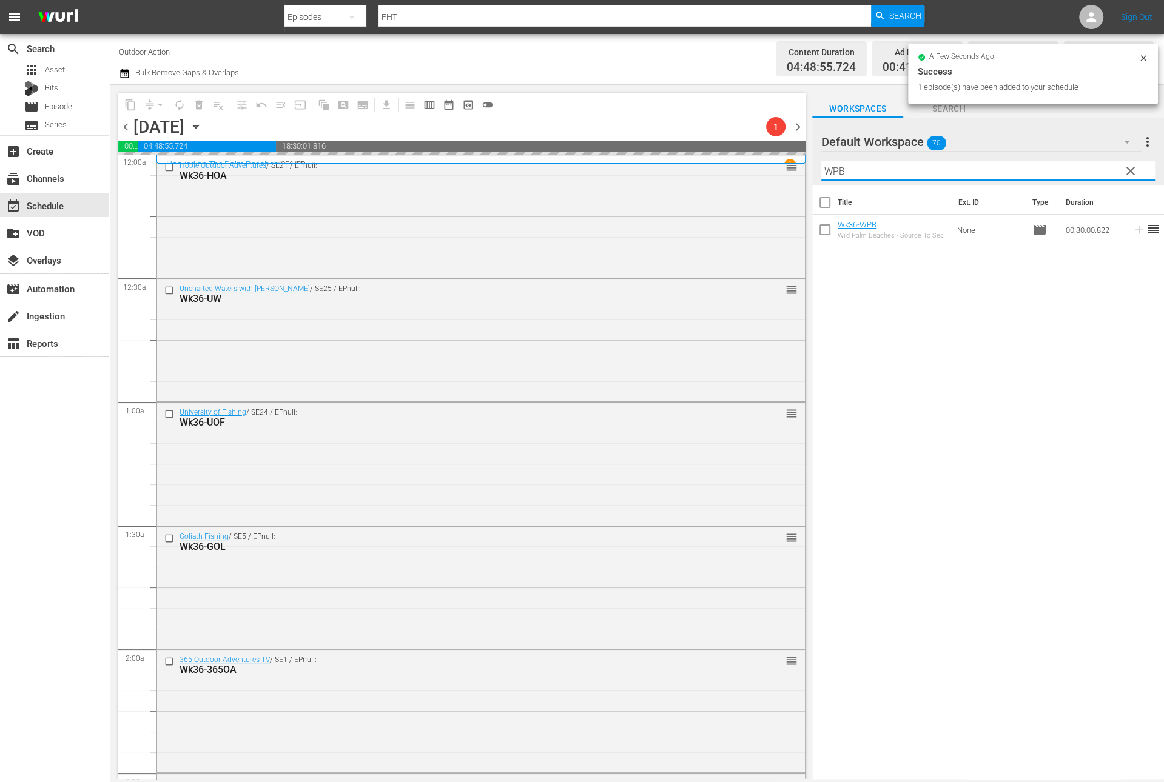
click at [1080, 163] on input "WPB" at bounding box center [988, 170] width 334 height 19
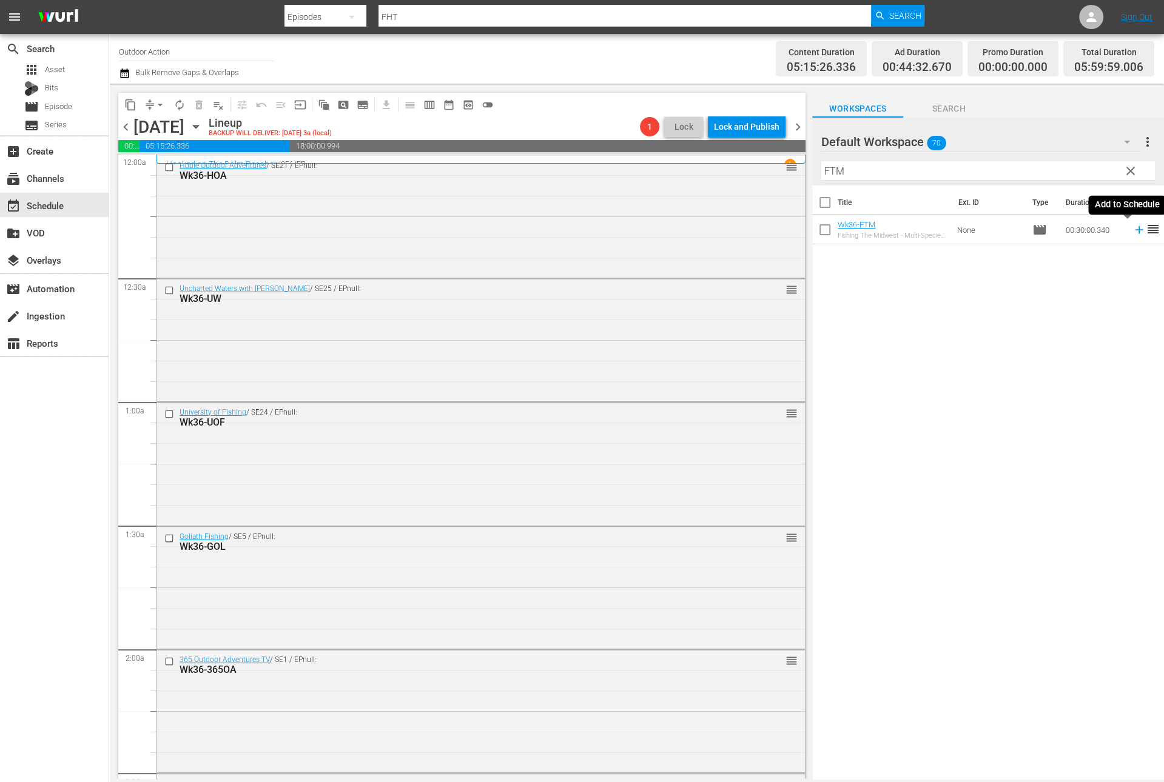
click at [1132, 232] on icon at bounding box center [1138, 229] width 13 height 13
click at [1084, 161] on div "Filter by Title FTM" at bounding box center [988, 170] width 334 height 29
click at [1092, 173] on input "FTM" at bounding box center [988, 170] width 334 height 19
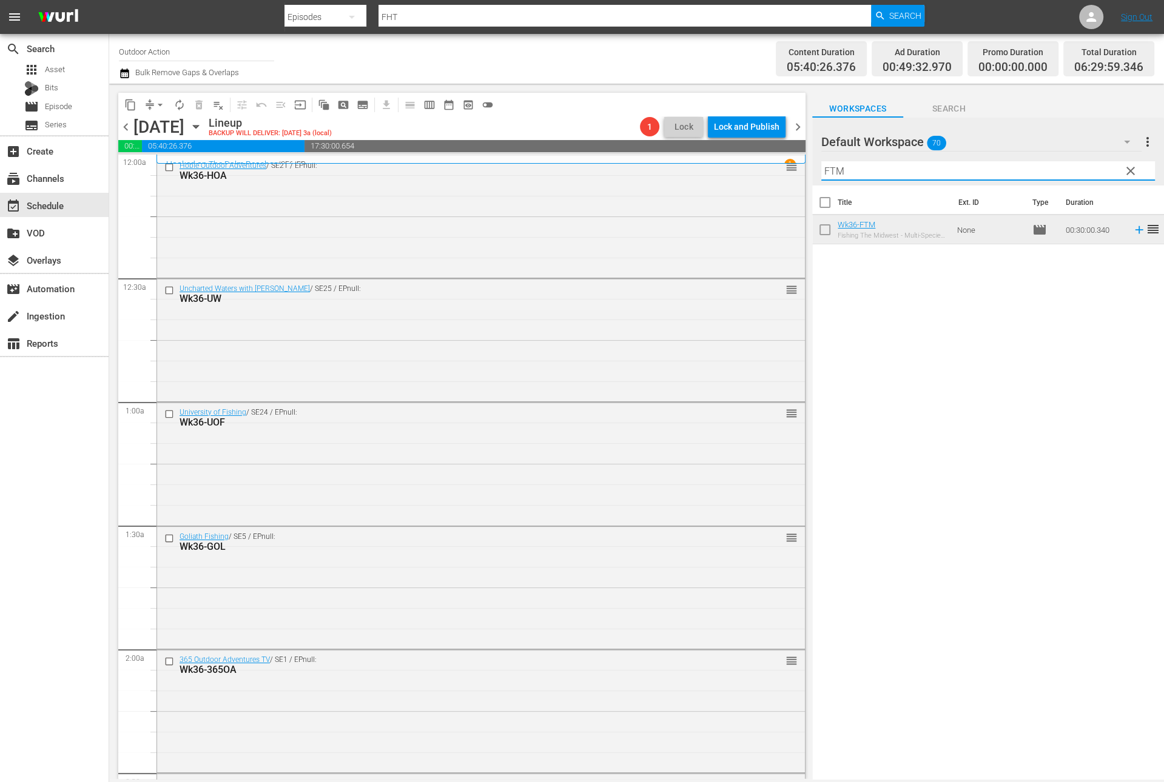
click at [1092, 173] on input "FTM" at bounding box center [988, 170] width 334 height 19
click at [1132, 233] on icon at bounding box center [1138, 229] width 13 height 13
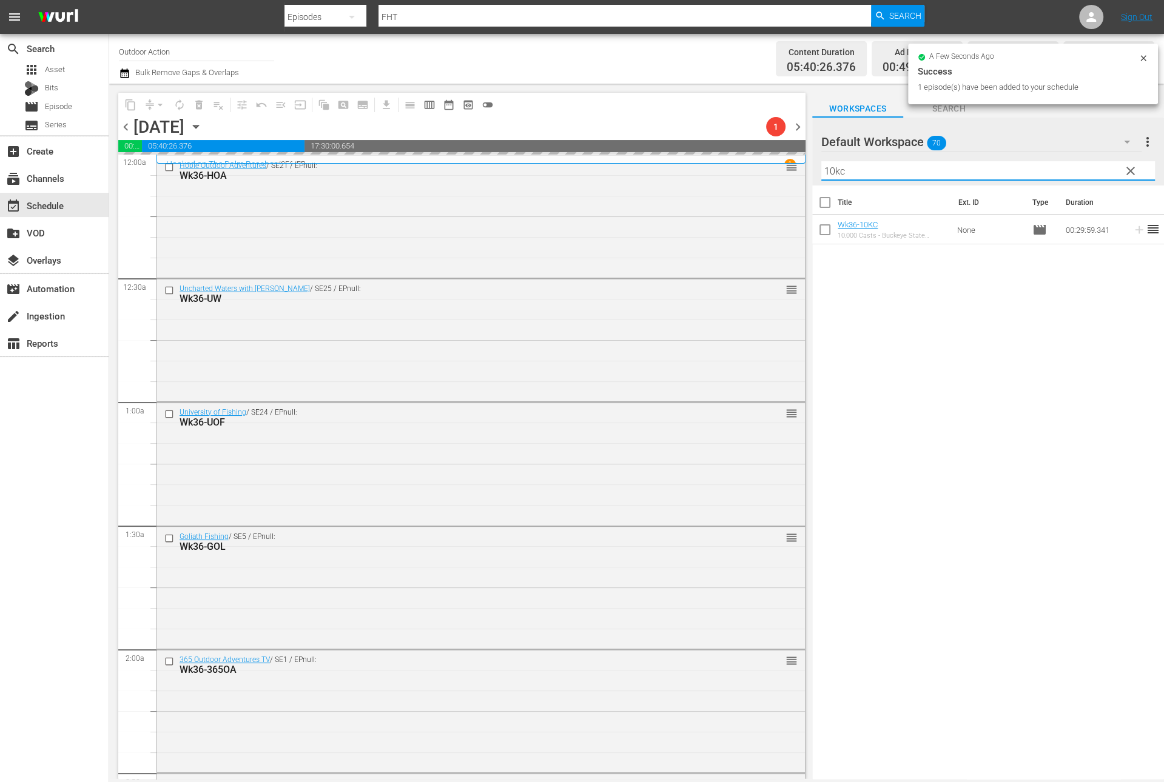
click at [1043, 173] on input "10kc" at bounding box center [988, 170] width 334 height 19
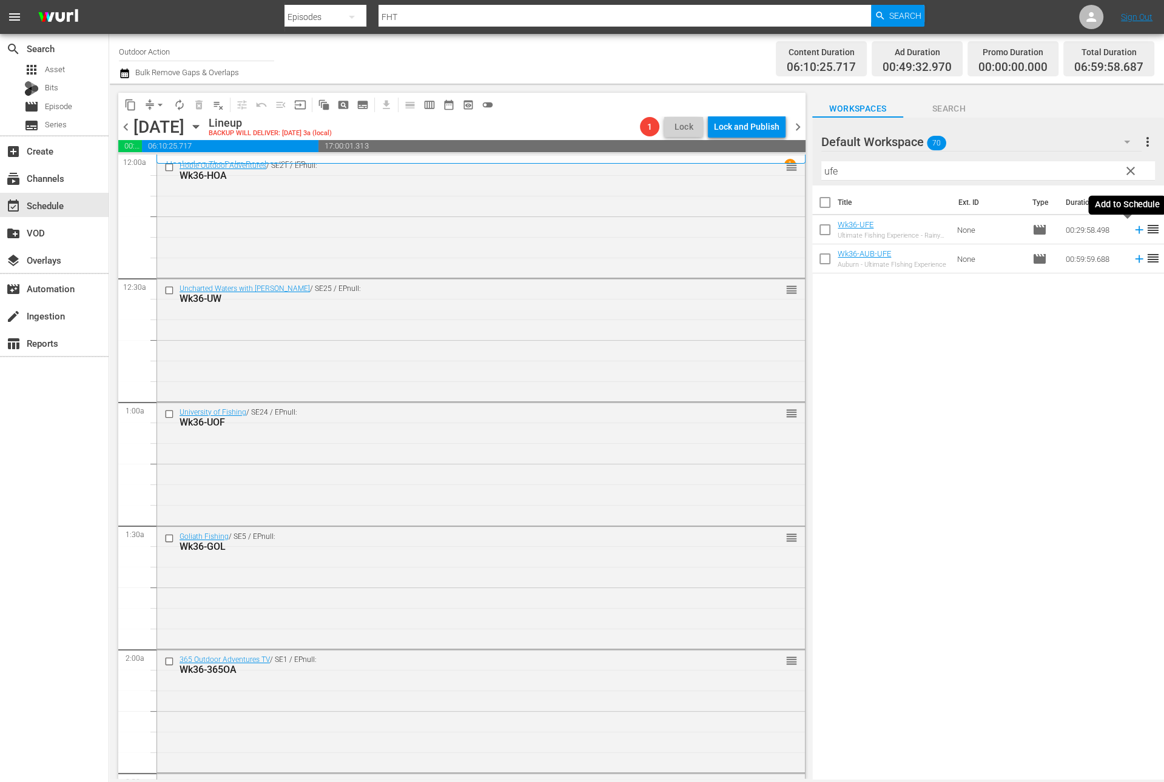
click at [1132, 231] on icon at bounding box center [1138, 229] width 13 height 13
click at [1084, 171] on input "ufe" at bounding box center [988, 170] width 334 height 19
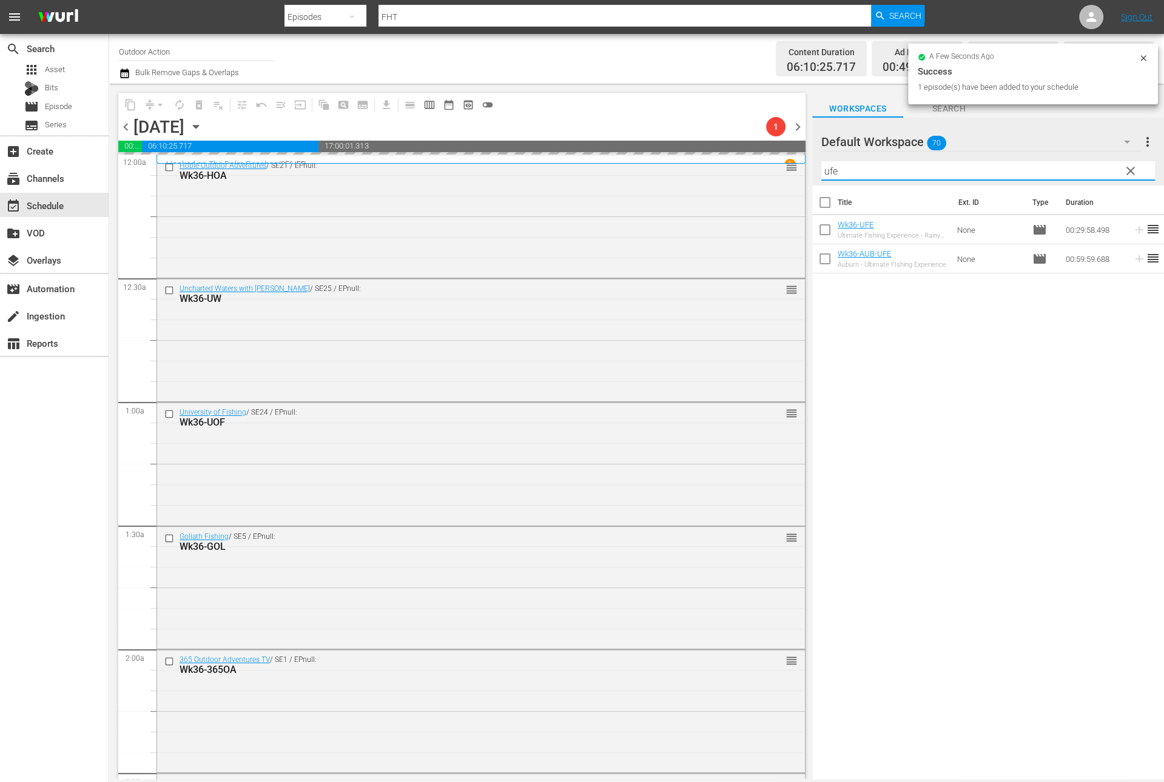
click at [1084, 171] on input "ufe" at bounding box center [988, 170] width 334 height 19
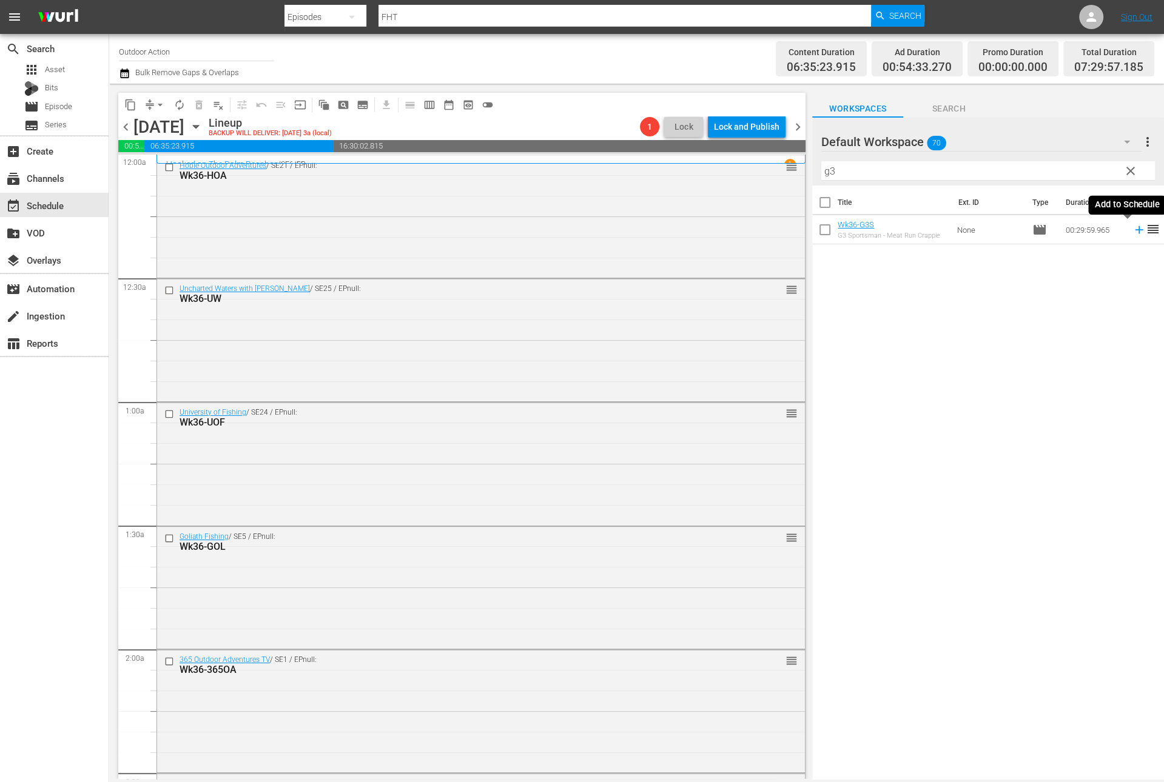
click at [1132, 230] on icon at bounding box center [1138, 229] width 13 height 13
click at [1096, 177] on input "g3" at bounding box center [988, 170] width 334 height 19
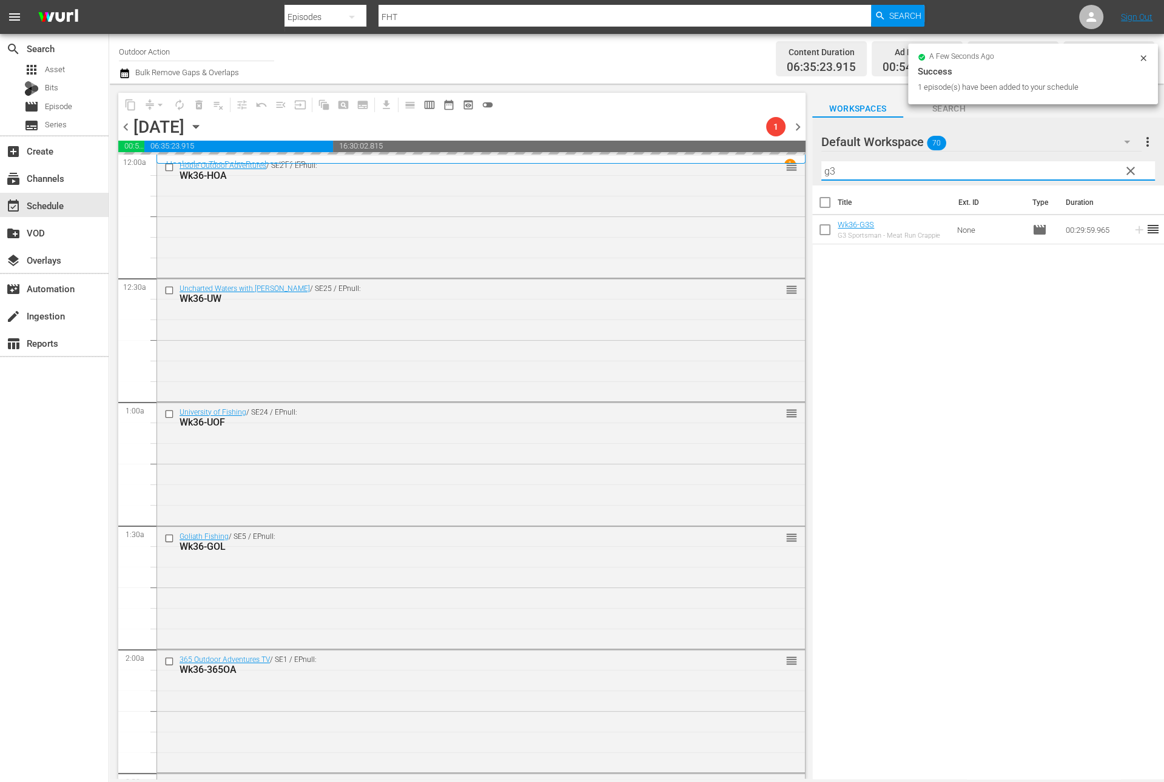
click at [1096, 177] on input "g3" at bounding box center [988, 170] width 334 height 19
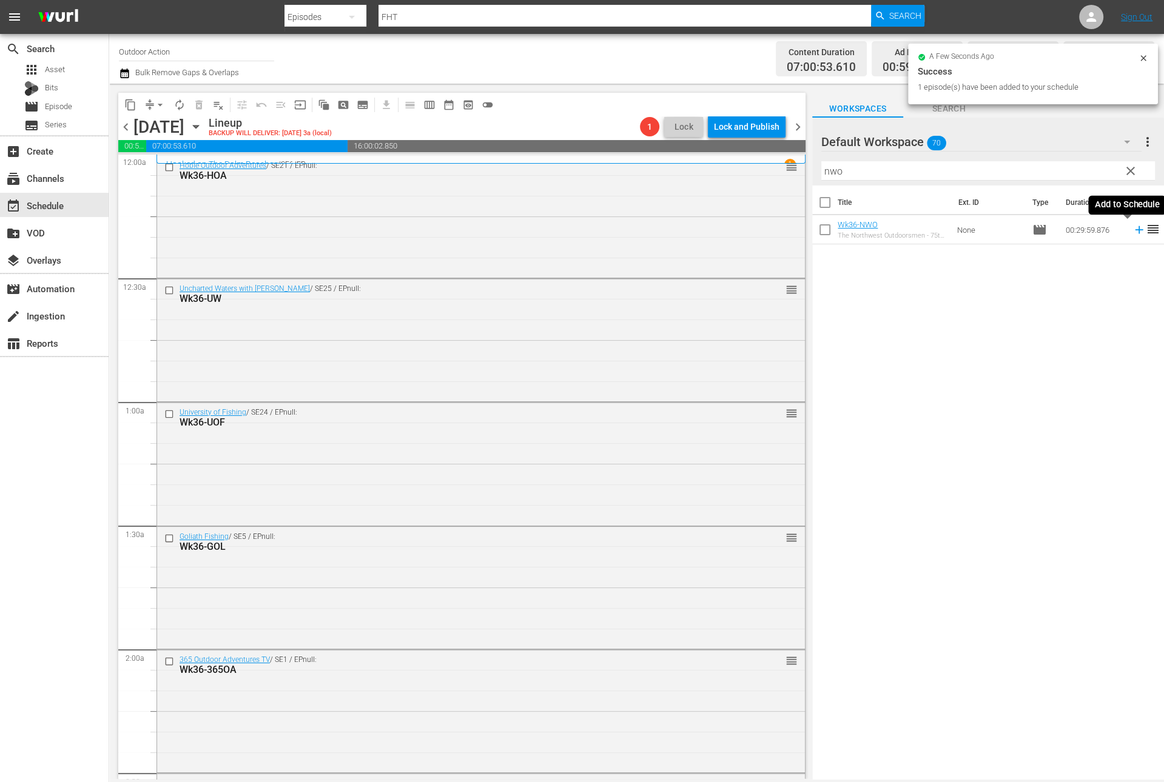
click at [1132, 233] on icon at bounding box center [1138, 229] width 13 height 13
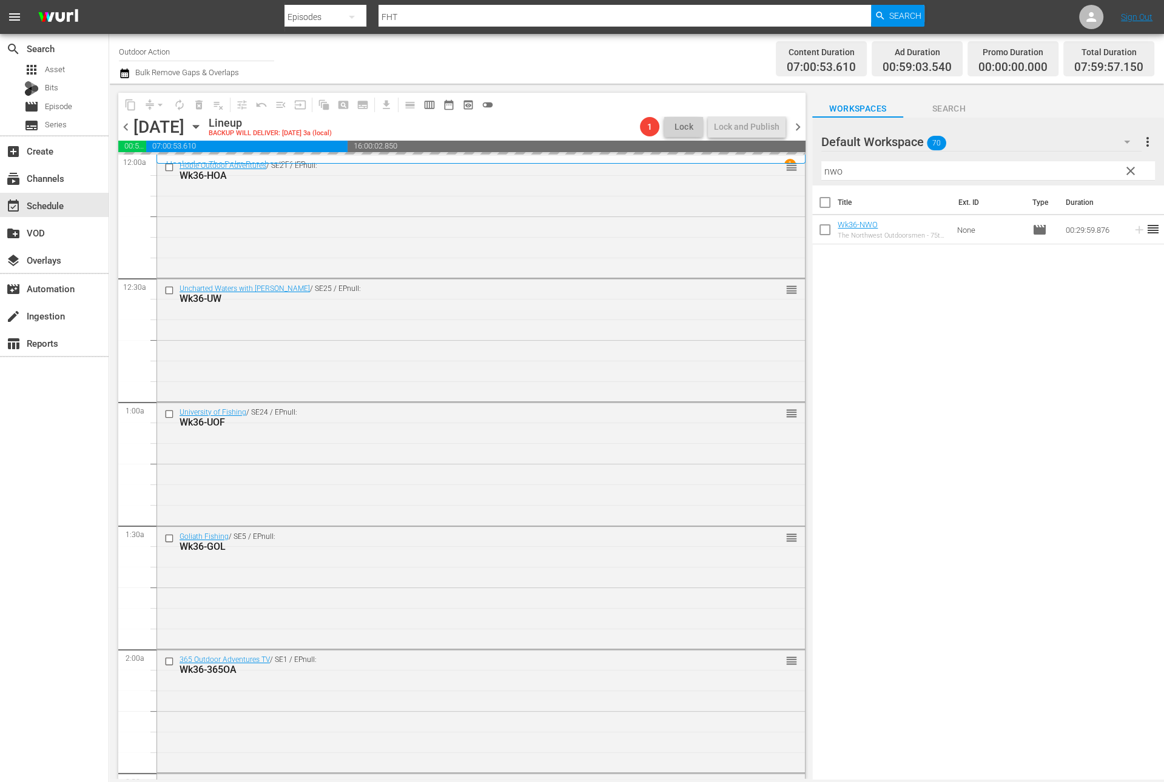
click at [1087, 175] on input "nwo" at bounding box center [988, 170] width 334 height 19
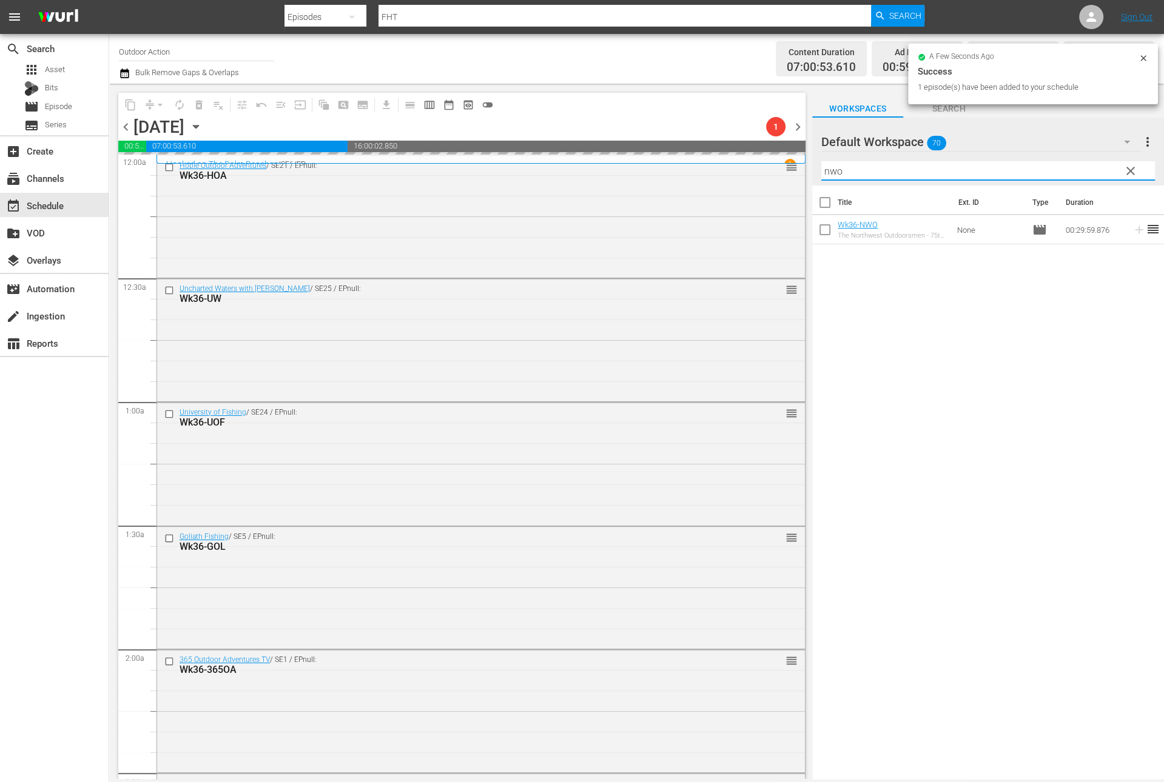
click at [1087, 175] on input "nwo" at bounding box center [988, 170] width 334 height 19
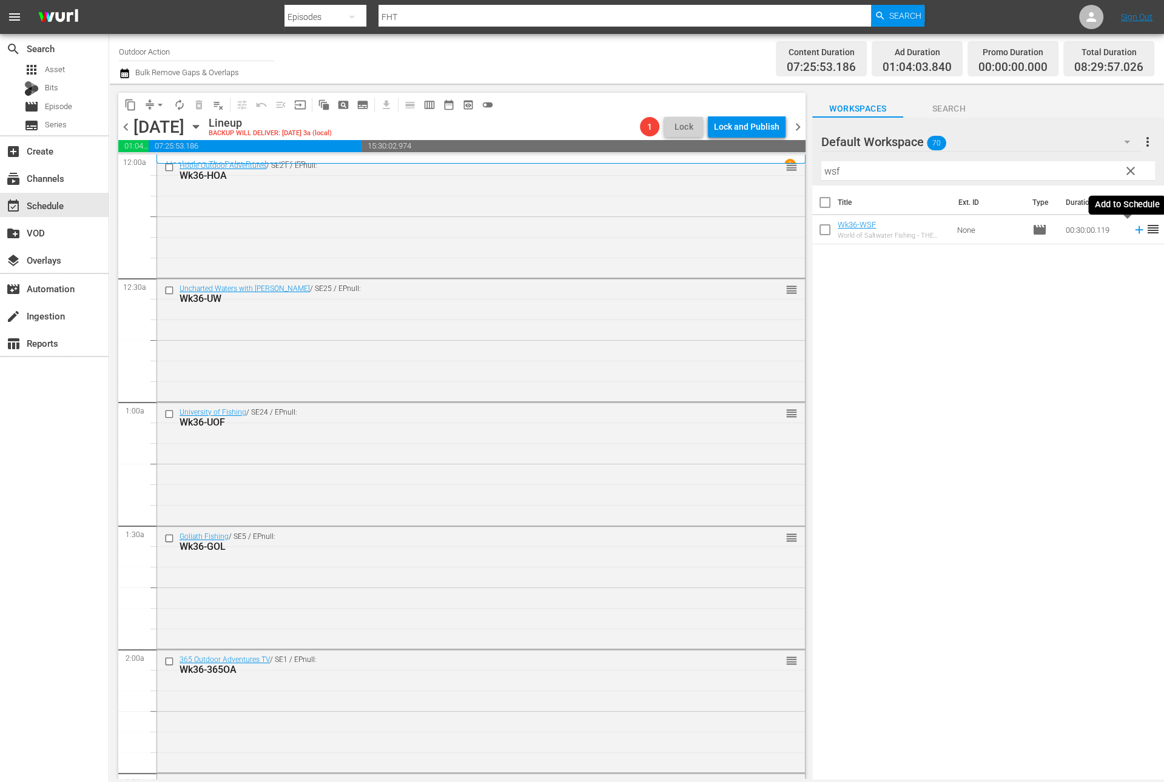
click at [1132, 227] on icon at bounding box center [1138, 229] width 13 height 13
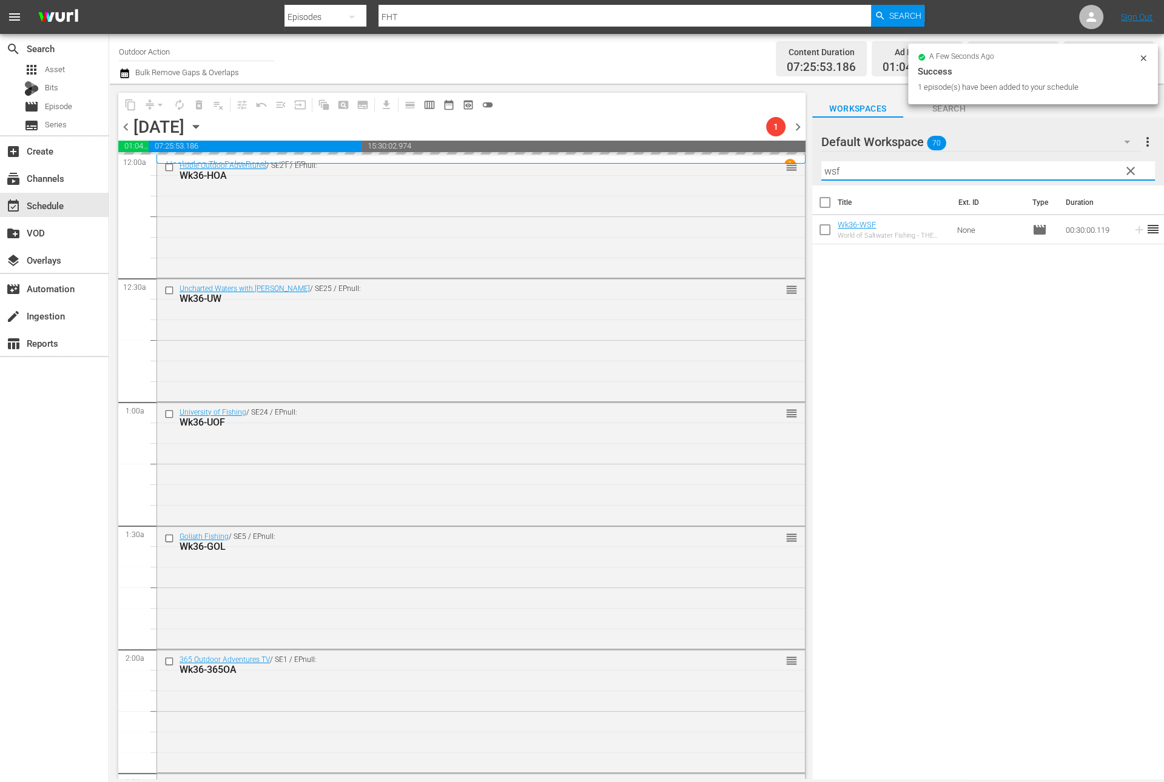
click at [1093, 170] on input "wsf" at bounding box center [988, 170] width 334 height 19
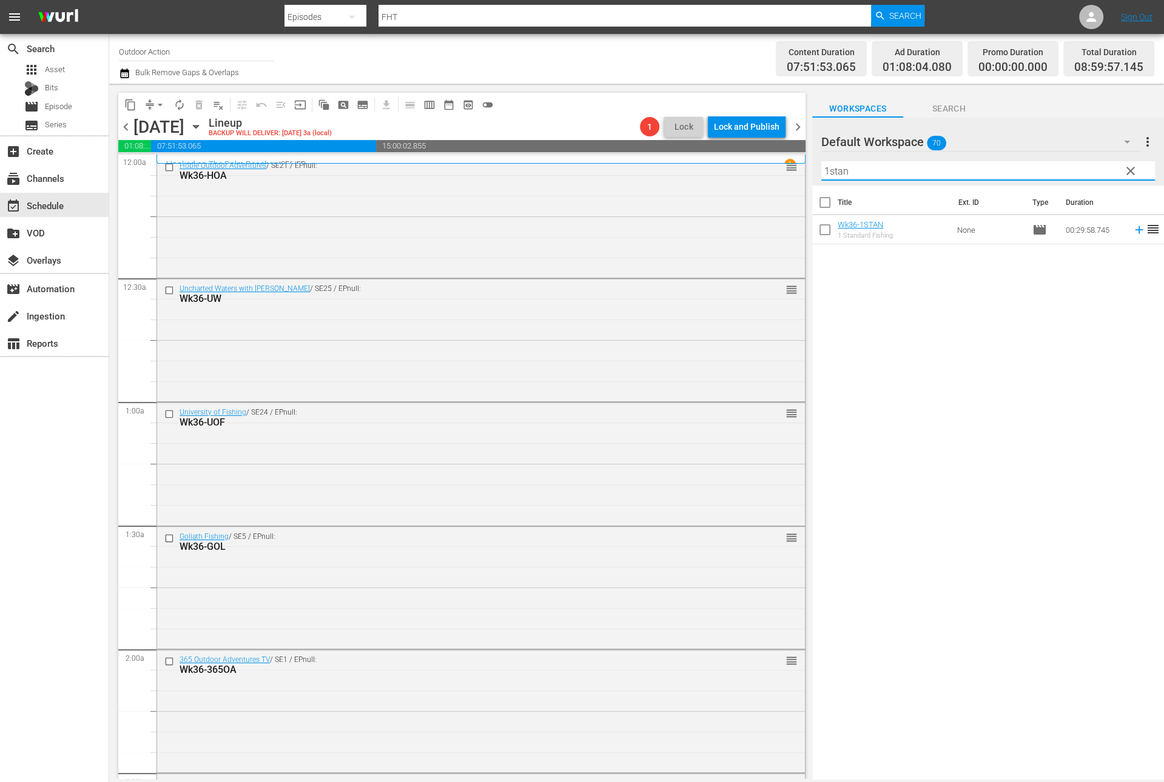
click at [1132, 232] on icon at bounding box center [1138, 229] width 13 height 13
click at [1089, 161] on input "1stan" at bounding box center [988, 170] width 334 height 19
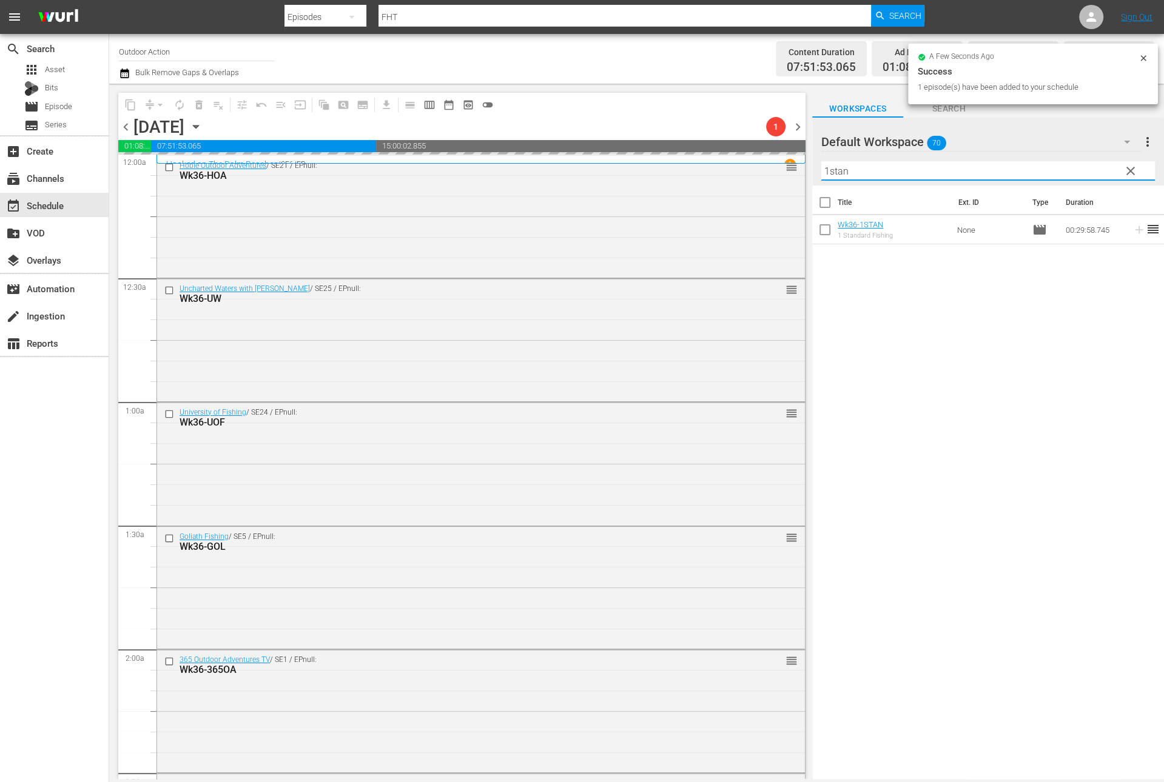
click at [1089, 161] on input "1stan" at bounding box center [988, 170] width 334 height 19
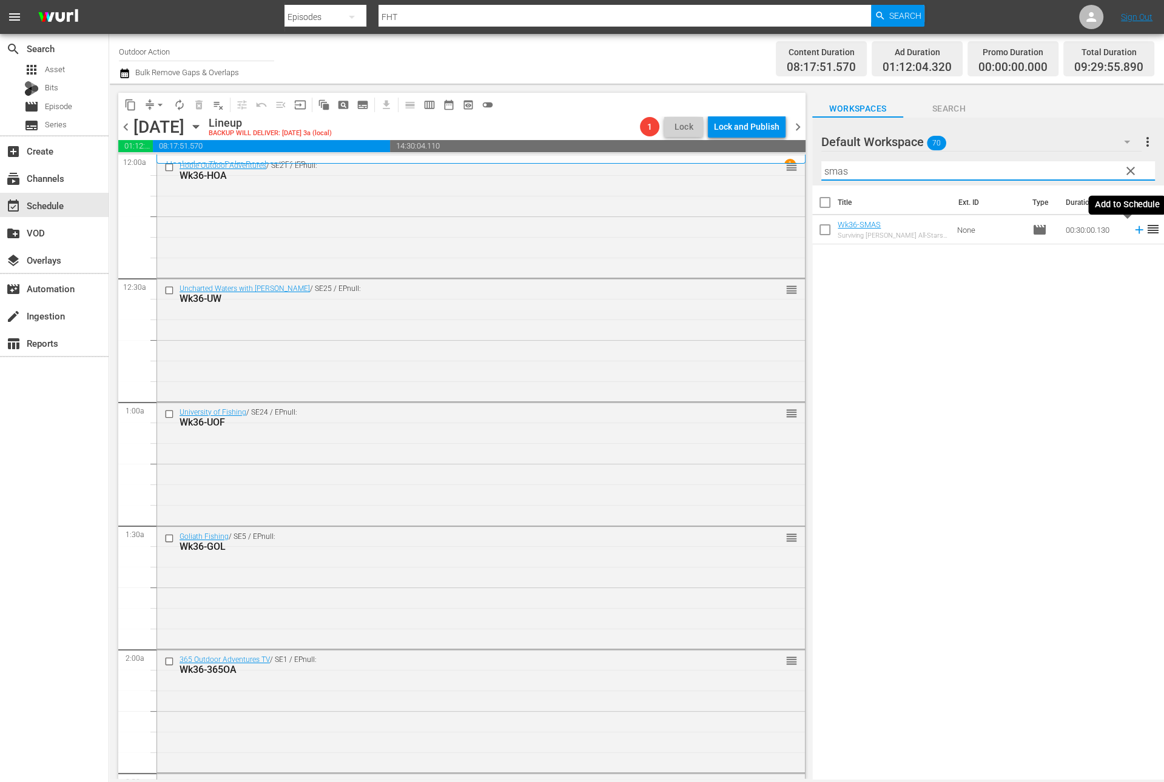
click at [1135, 231] on icon at bounding box center [1139, 230] width 8 height 8
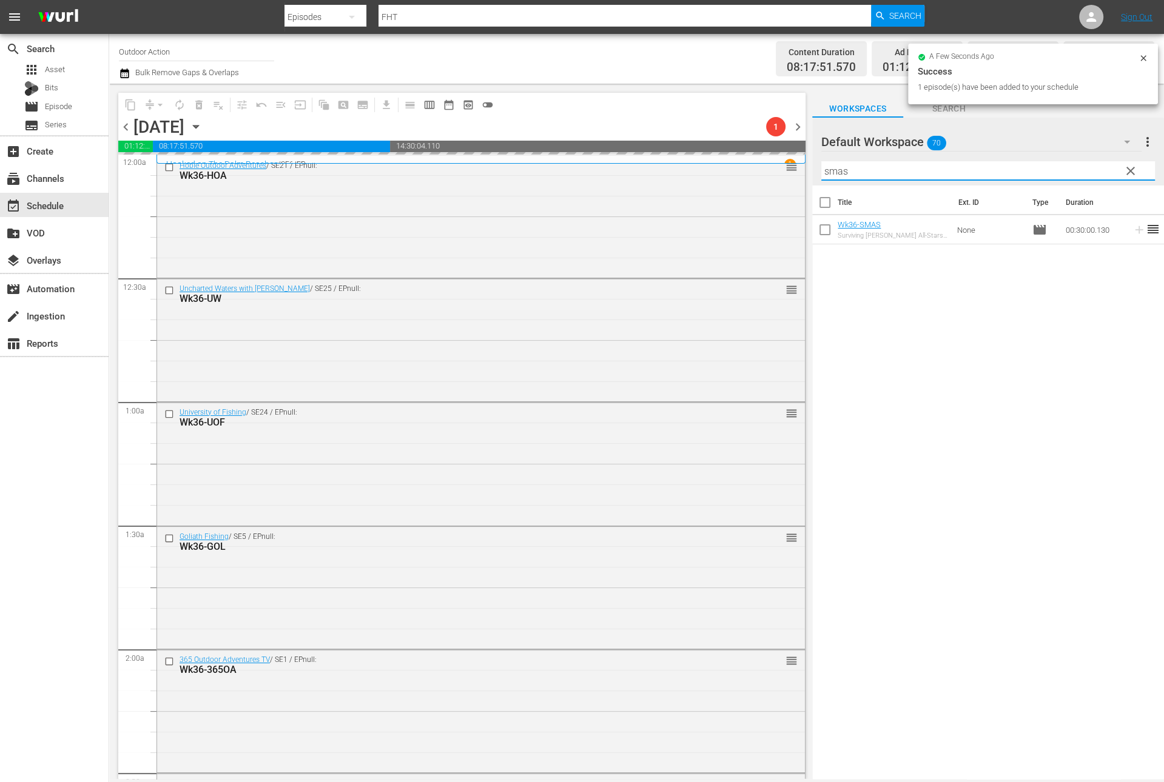
click at [1091, 175] on input "smas" at bounding box center [988, 170] width 334 height 19
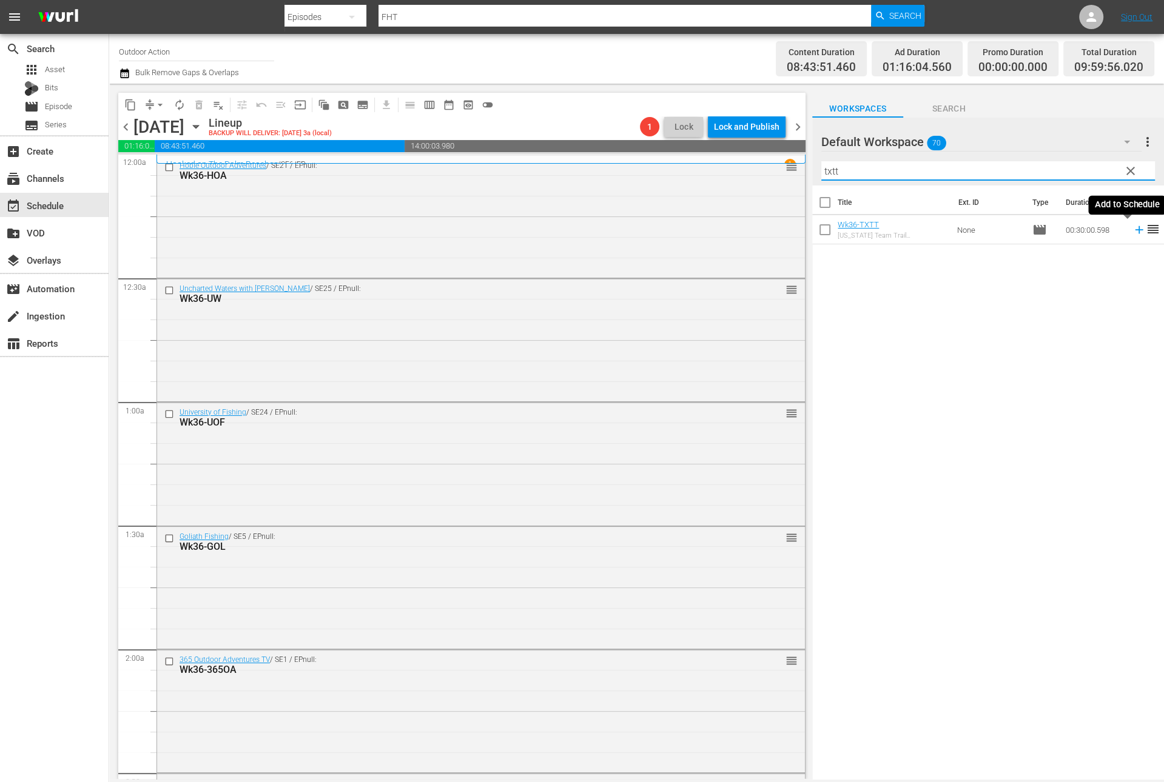
click at [1135, 230] on icon at bounding box center [1139, 230] width 8 height 8
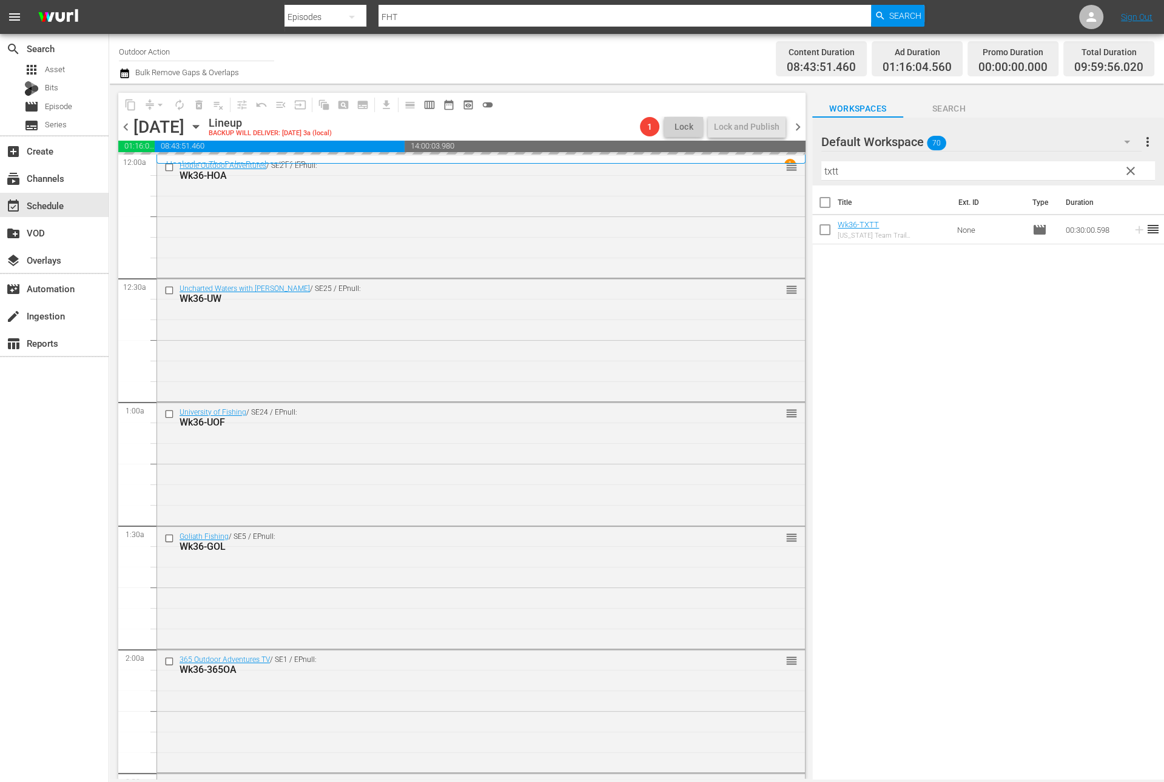
click at [1095, 171] on input "txtt" at bounding box center [988, 170] width 334 height 19
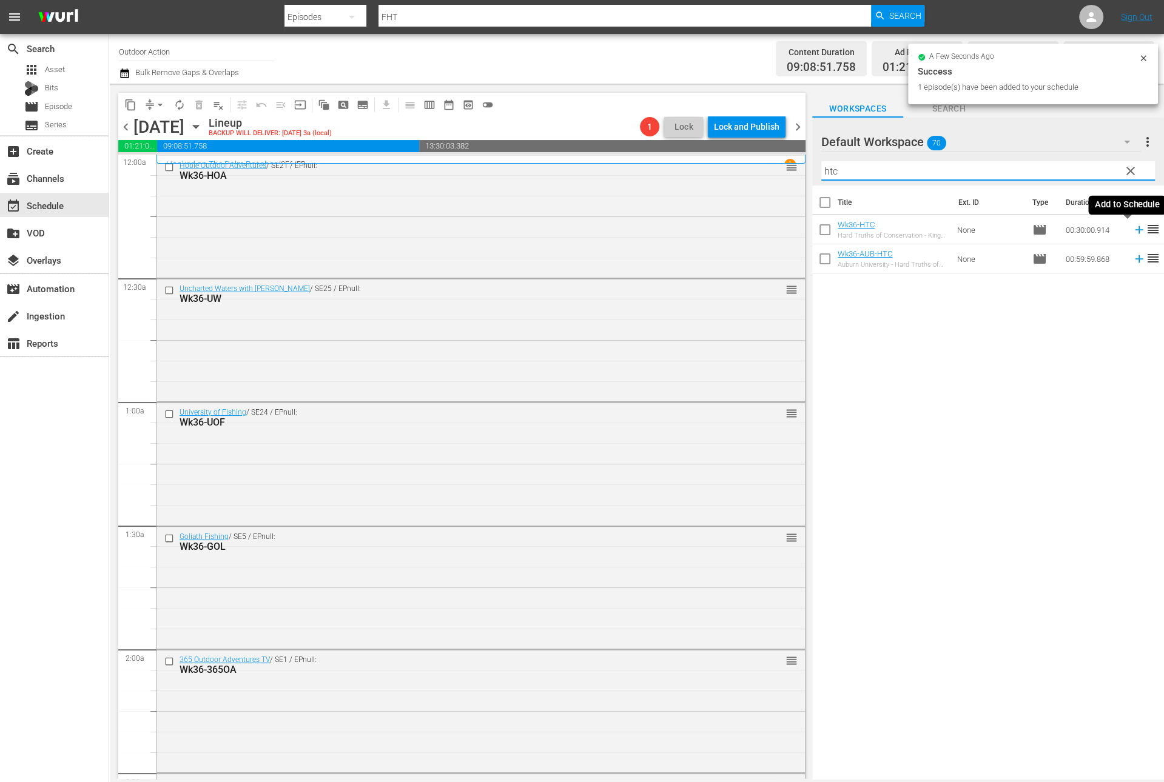
click at [1132, 233] on icon at bounding box center [1138, 229] width 13 height 13
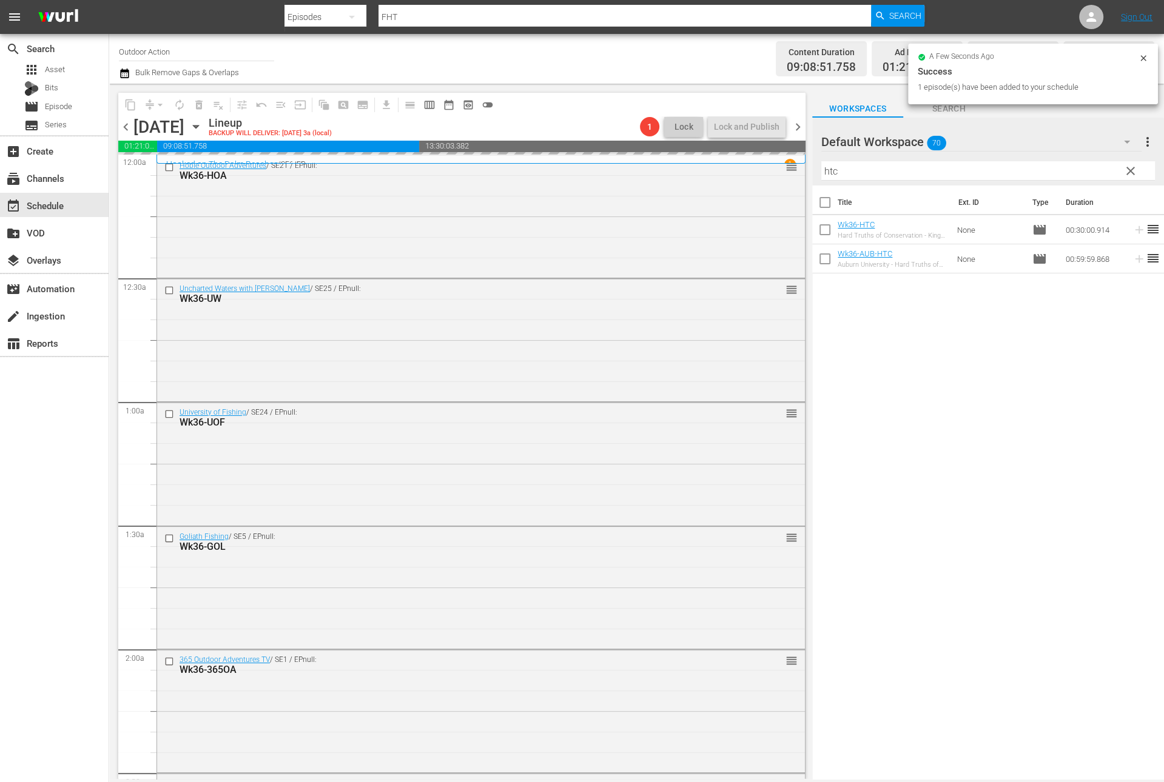
click at [1089, 176] on input "htc" at bounding box center [988, 170] width 334 height 19
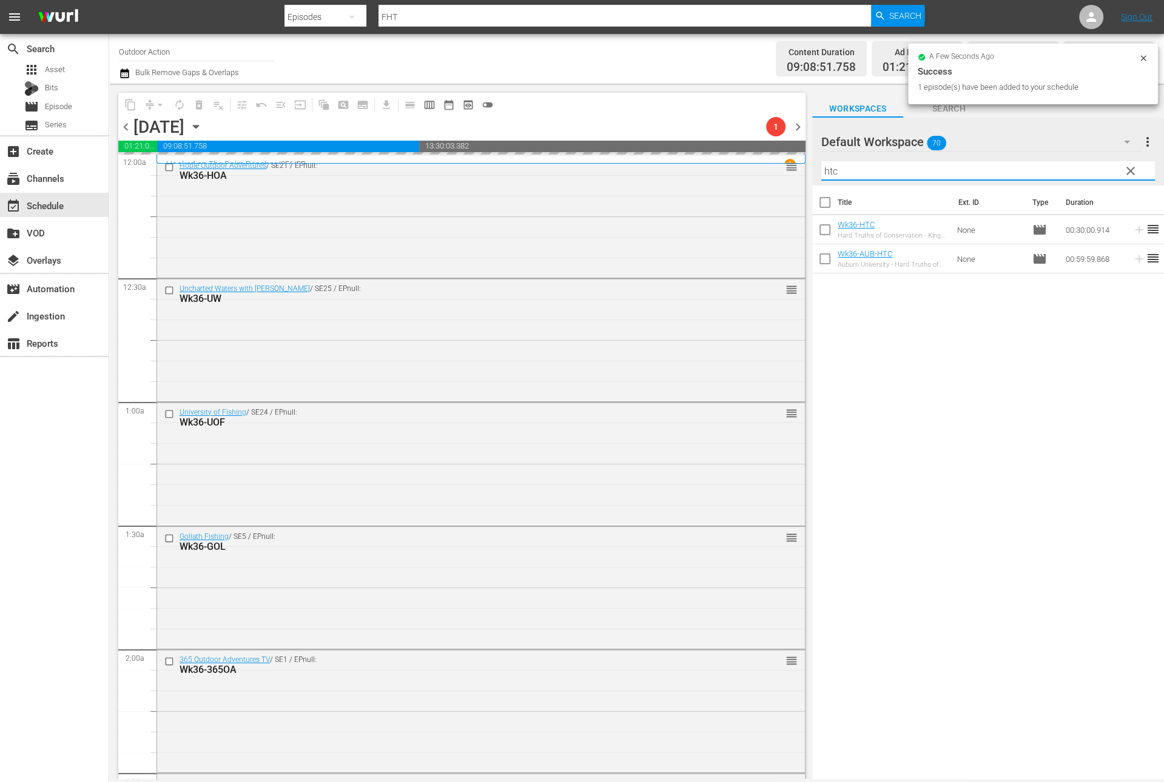
click at [1089, 176] on input "htc" at bounding box center [988, 170] width 334 height 19
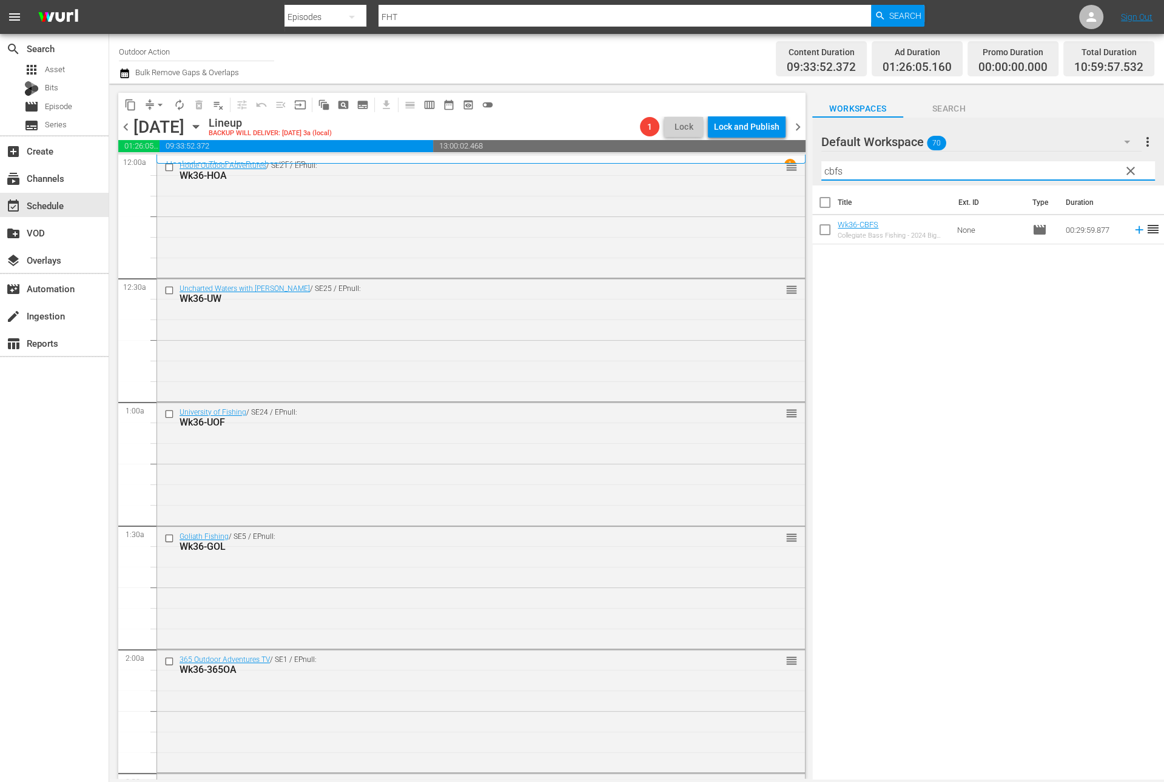
click at [1132, 232] on icon at bounding box center [1138, 229] width 13 height 13
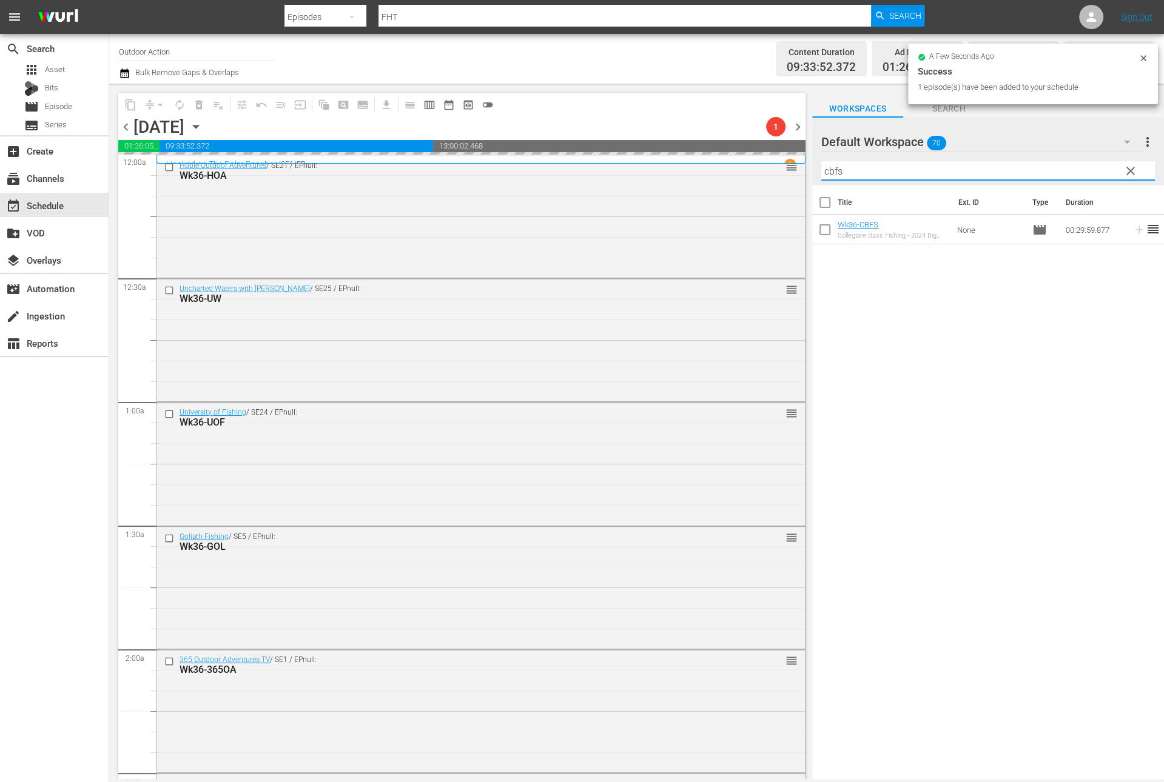
click at [1071, 164] on input "cbfs" at bounding box center [988, 170] width 334 height 19
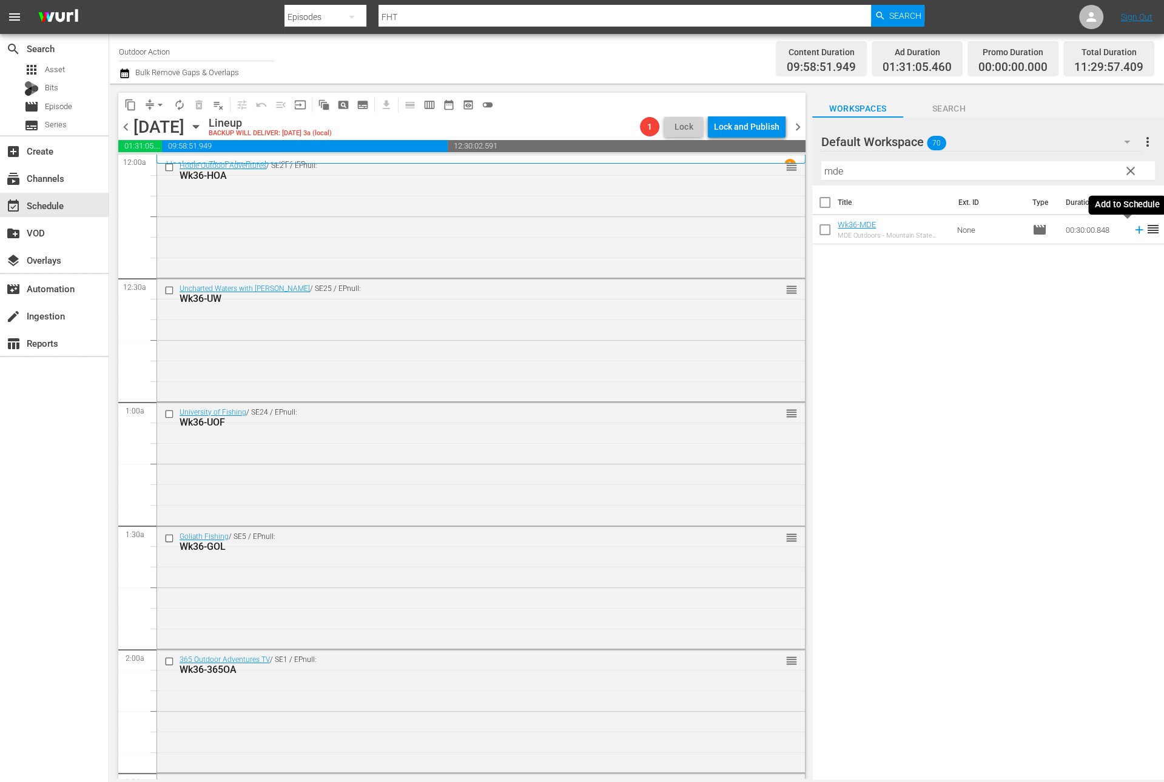
click at [1132, 230] on icon at bounding box center [1138, 229] width 13 height 13
click at [1083, 174] on input "mde" at bounding box center [988, 170] width 334 height 19
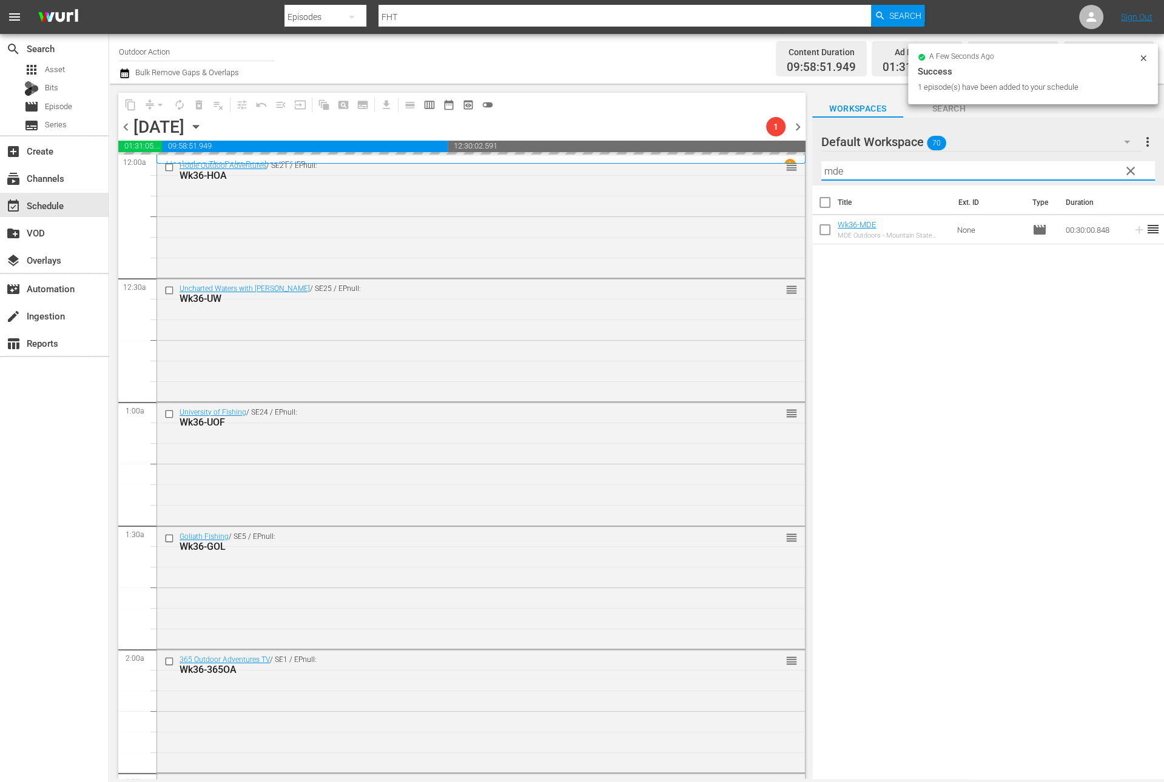
click at [1083, 174] on input "mde" at bounding box center [988, 170] width 334 height 19
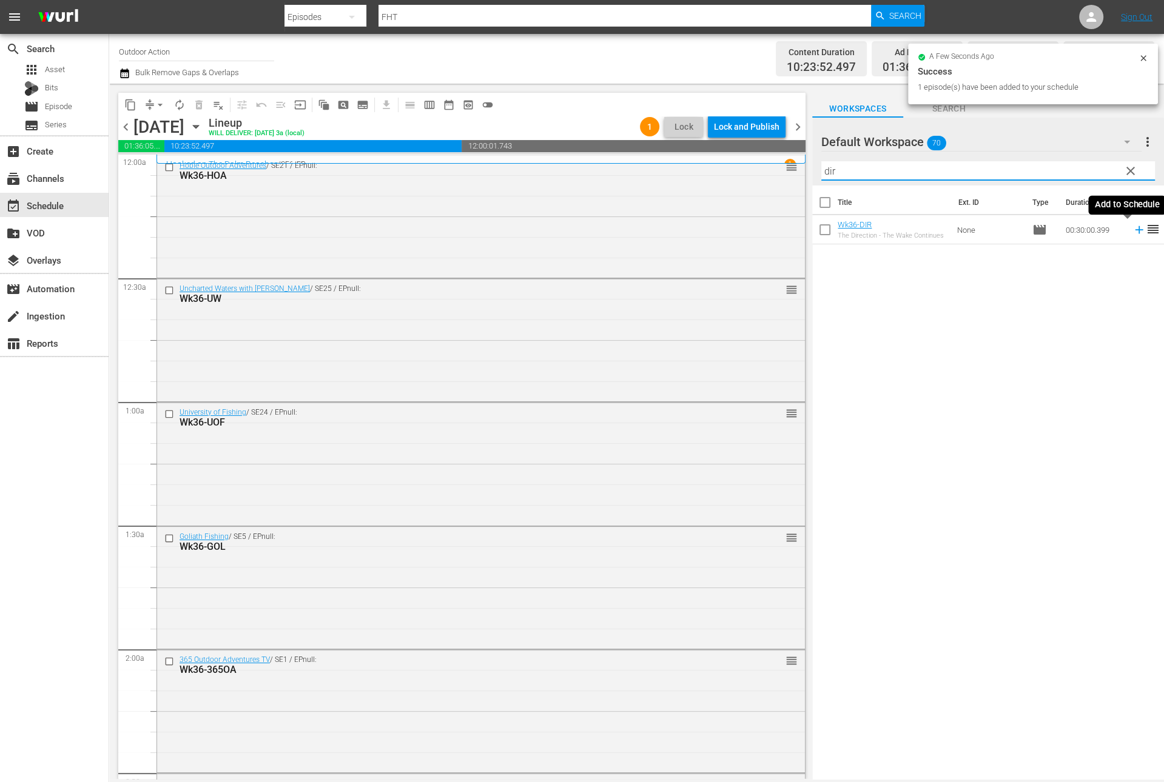
click at [1135, 232] on icon at bounding box center [1139, 230] width 8 height 8
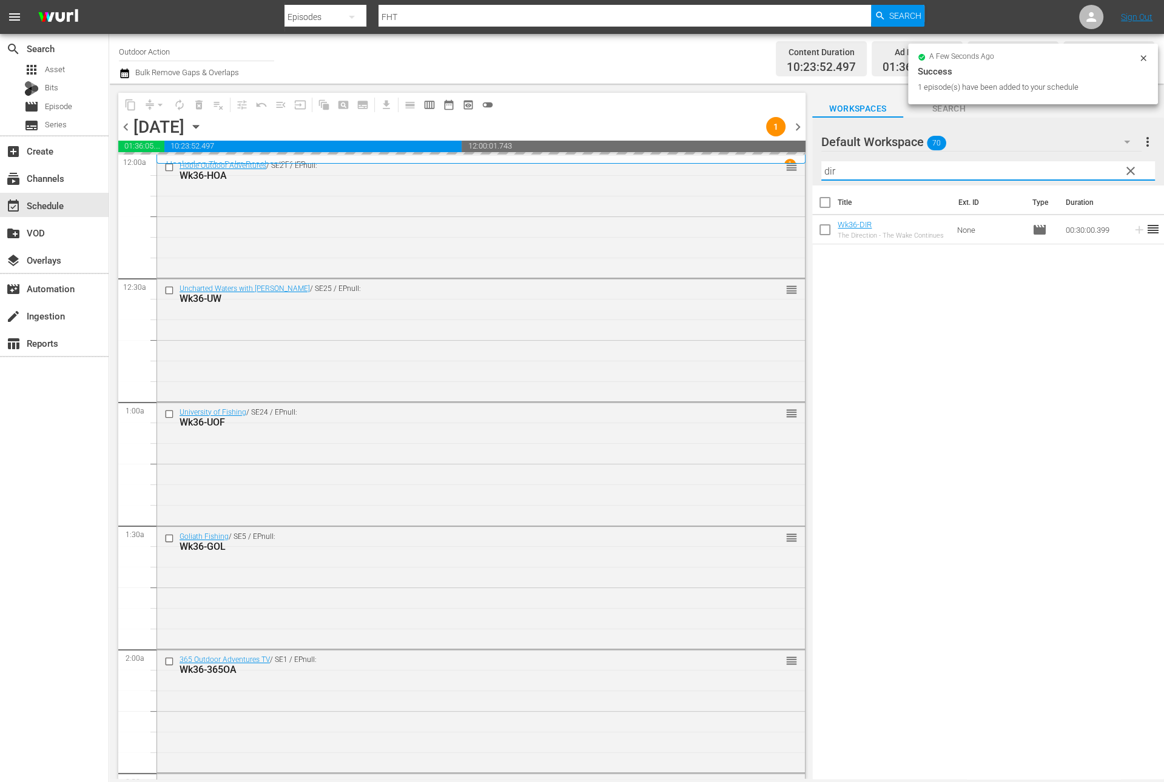
click at [1084, 169] on input "dir" at bounding box center [988, 170] width 334 height 19
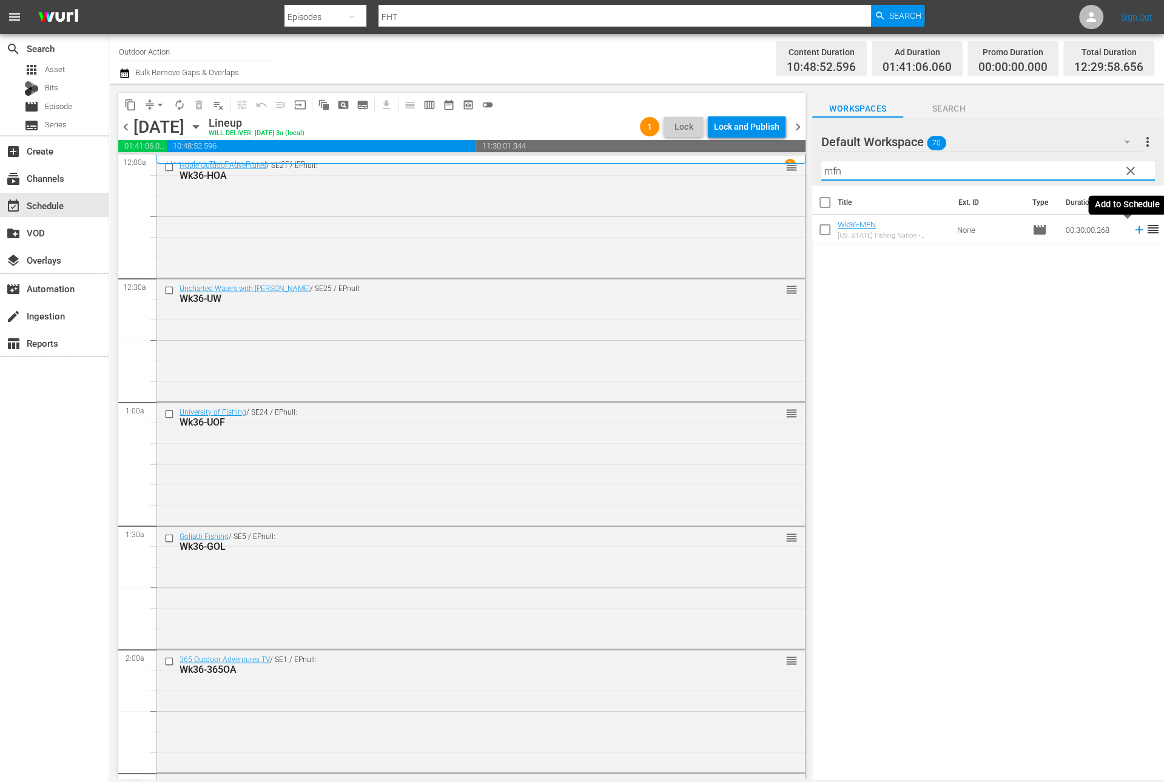
click at [1132, 233] on icon at bounding box center [1138, 229] width 13 height 13
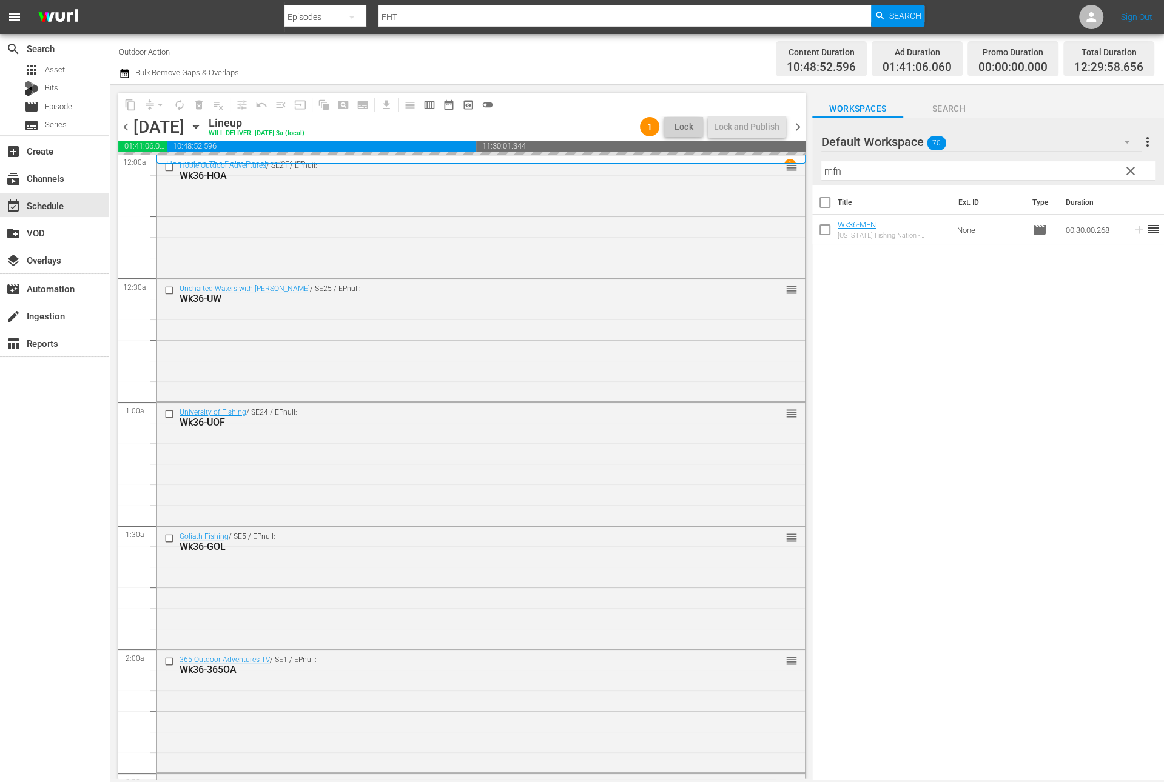
click at [1075, 158] on div "Filter by Title mfn" at bounding box center [988, 170] width 334 height 29
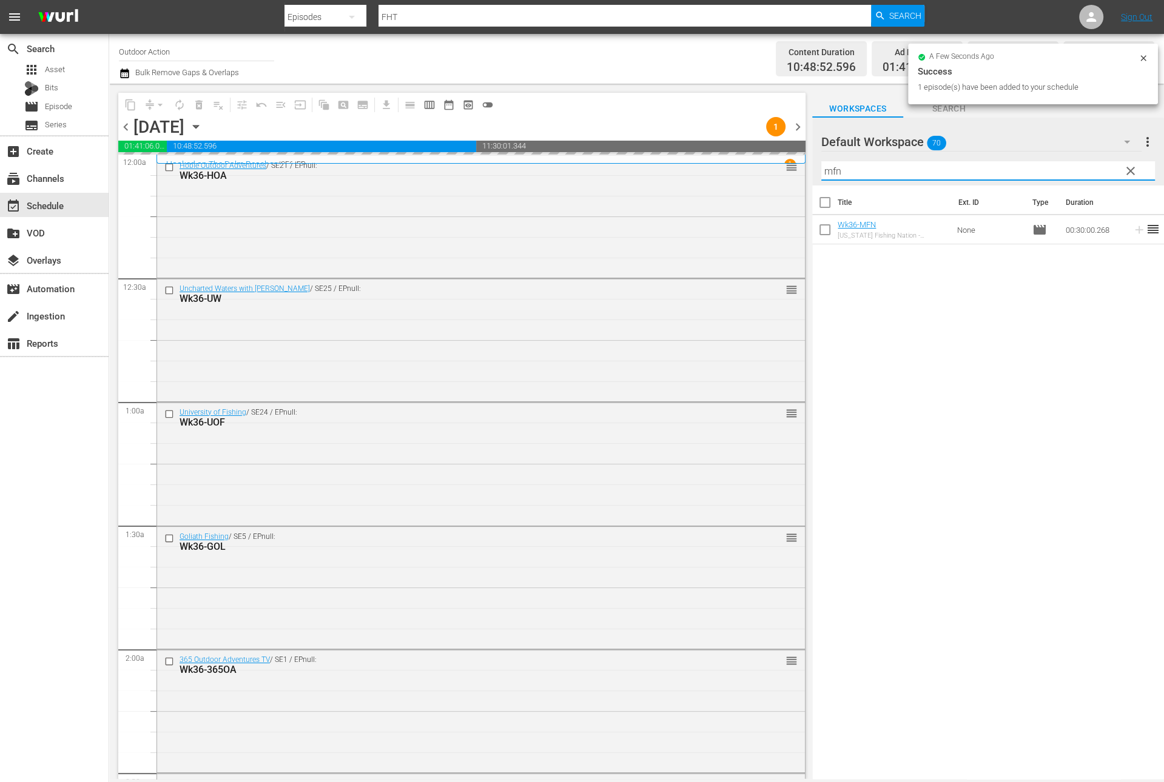
click at [1063, 165] on input "mfn" at bounding box center [988, 170] width 334 height 19
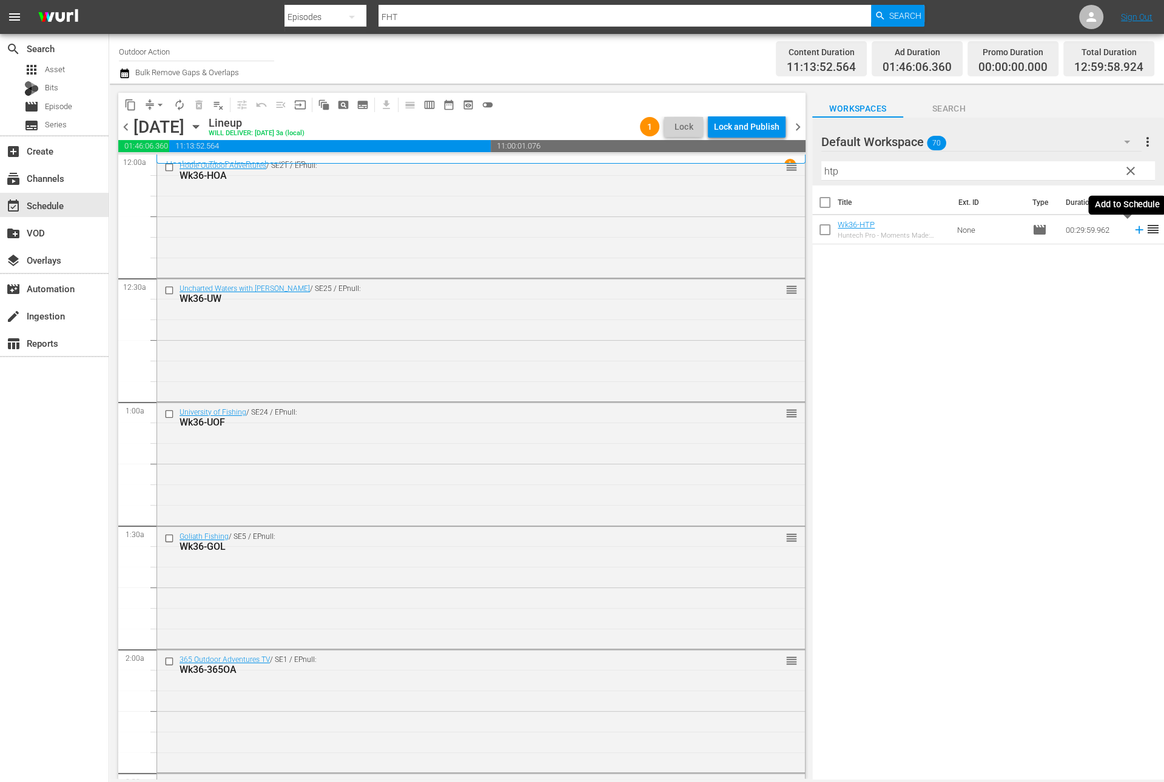
click at [1132, 233] on icon at bounding box center [1138, 229] width 13 height 13
click at [1087, 163] on input "htp" at bounding box center [988, 170] width 334 height 19
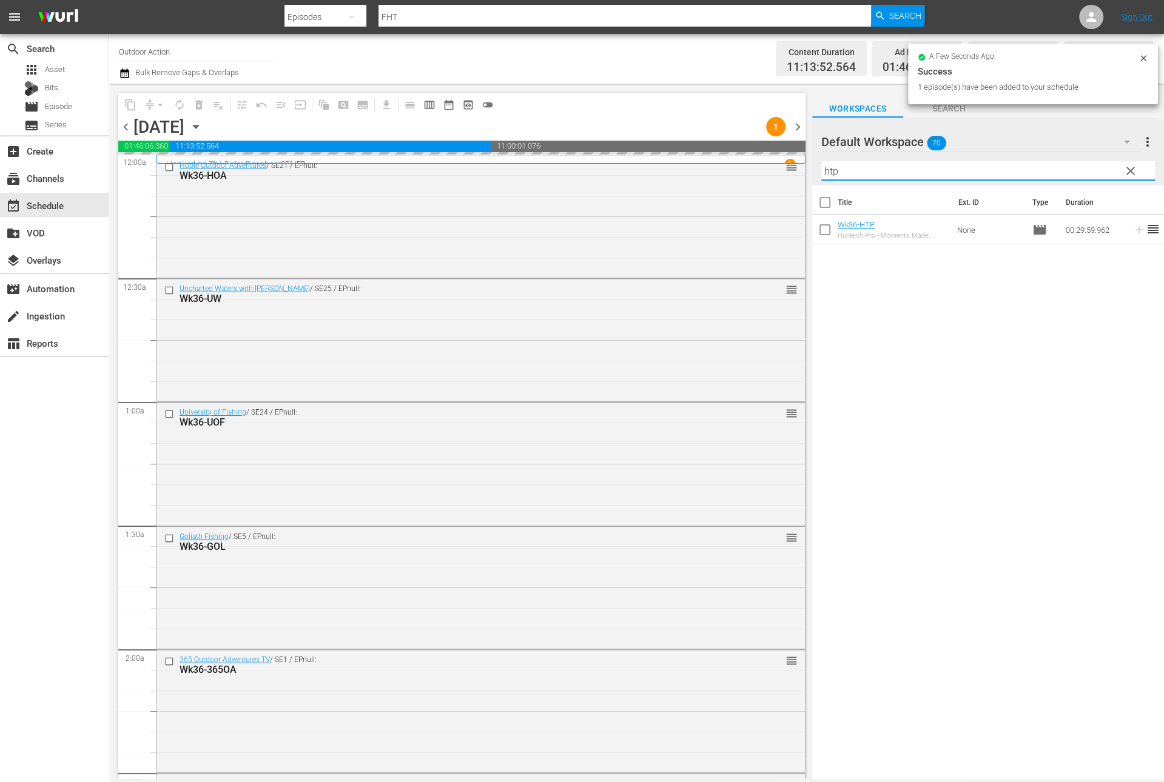
click at [1087, 163] on input "htp" at bounding box center [988, 170] width 334 height 19
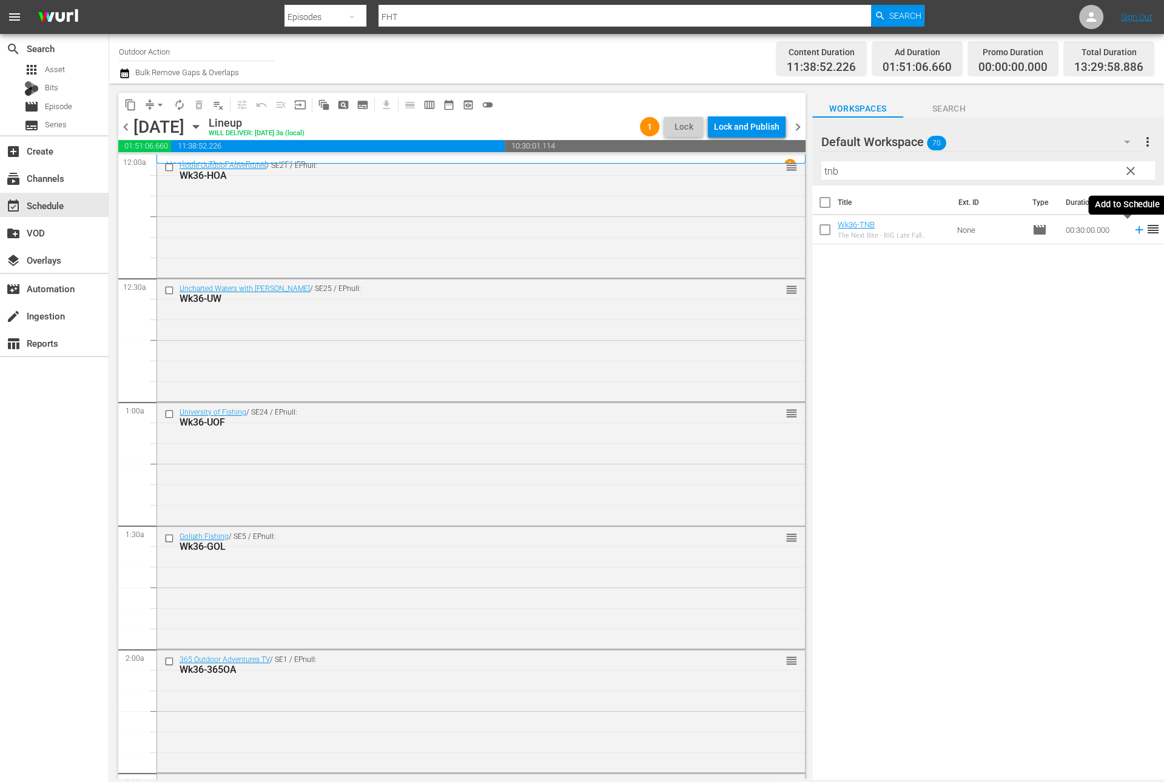
click at [1135, 229] on icon at bounding box center [1139, 230] width 8 height 8
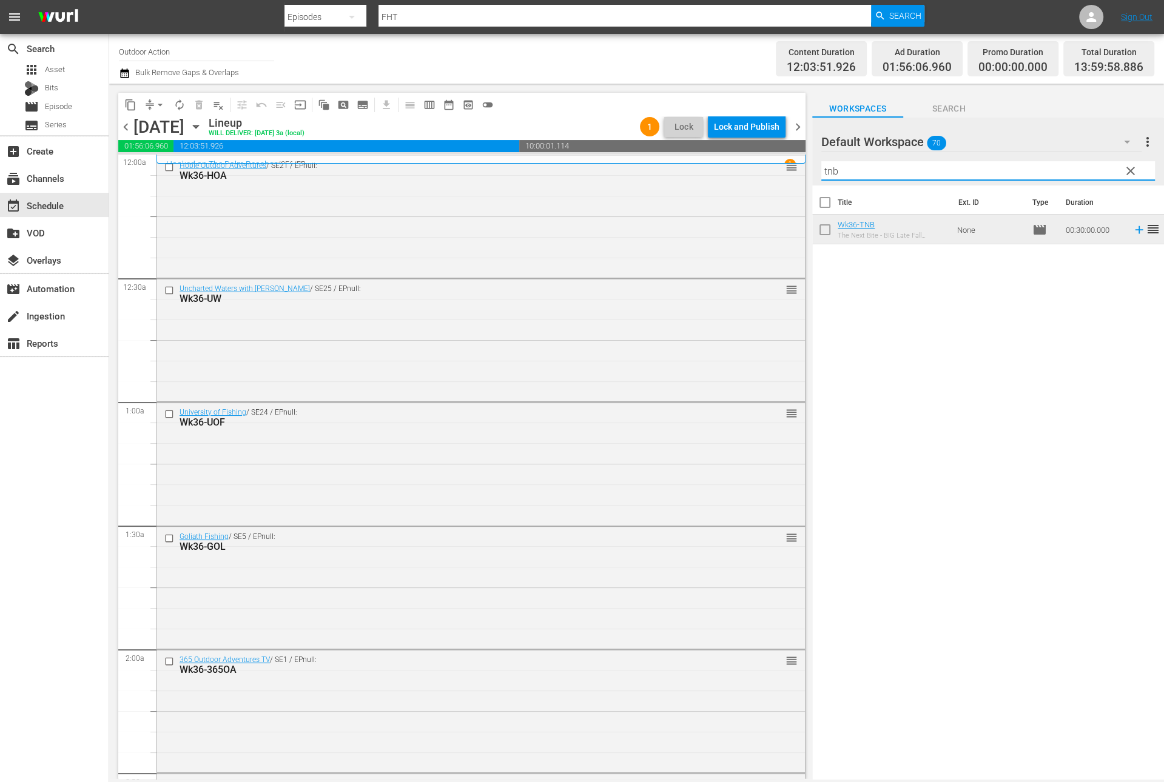
click at [981, 172] on input "tnb" at bounding box center [988, 170] width 334 height 19
click at [1132, 231] on icon at bounding box center [1138, 229] width 13 height 13
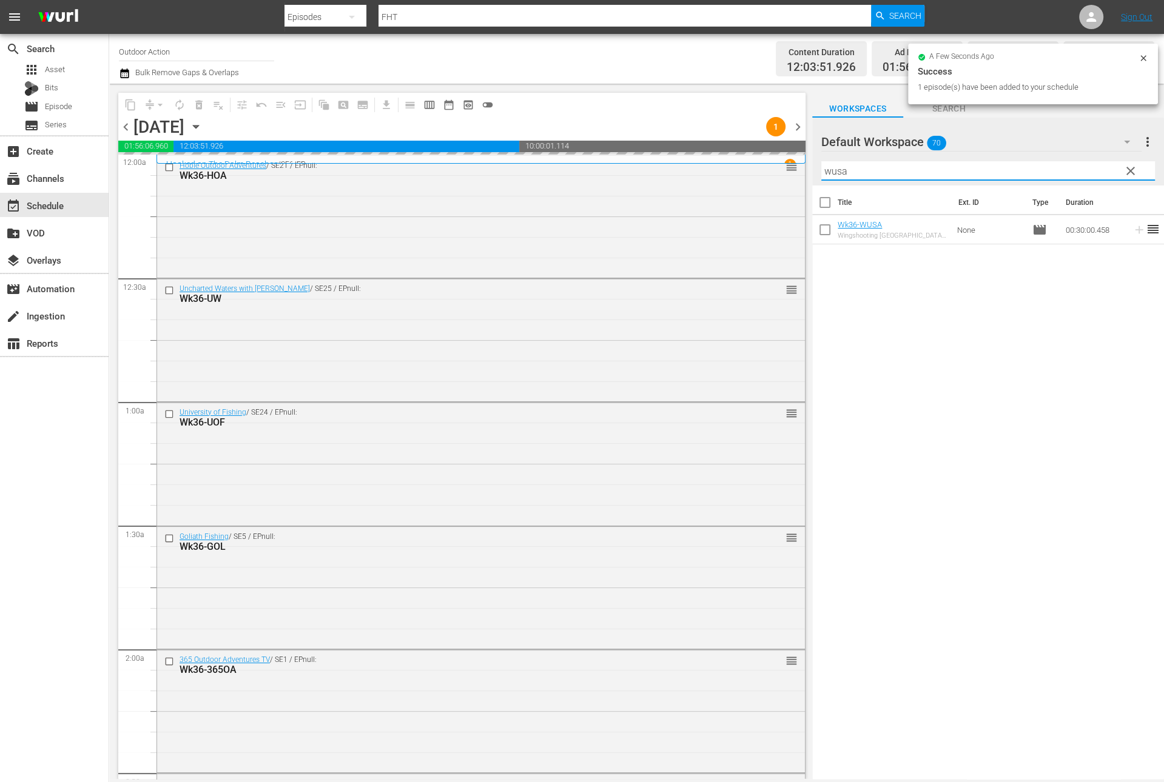
click at [1085, 173] on input "wusa" at bounding box center [988, 170] width 334 height 19
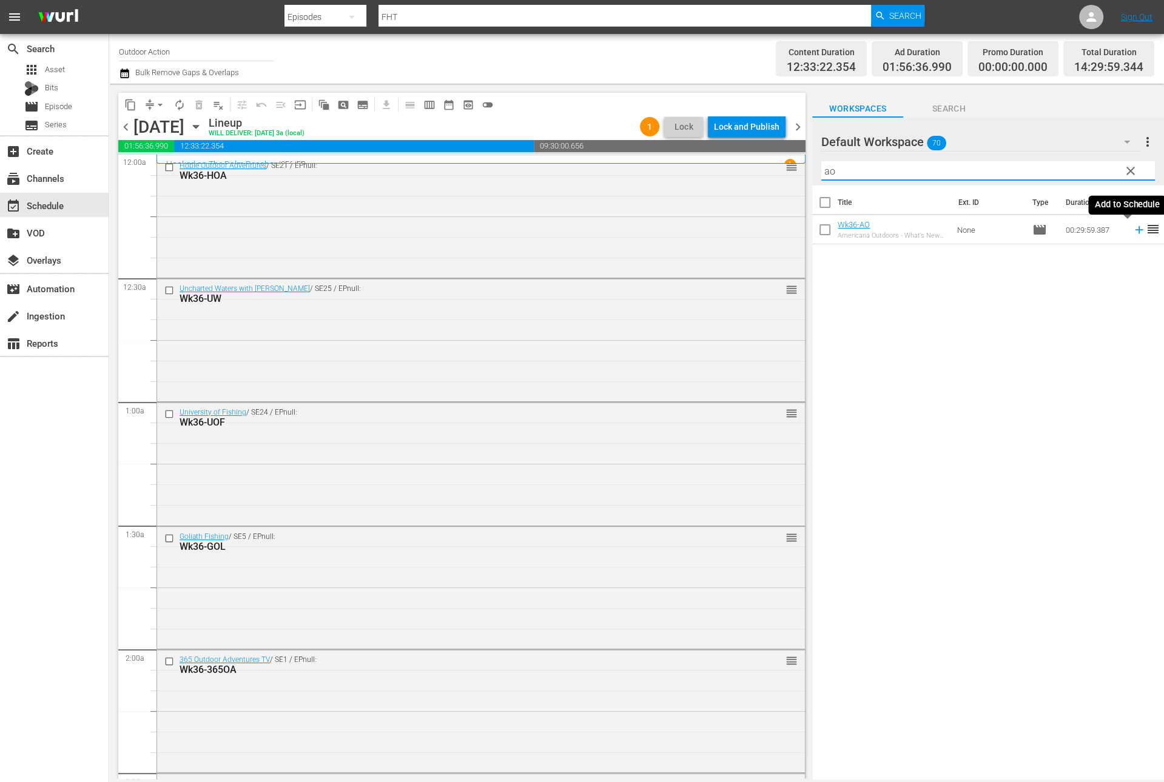
click at [1132, 234] on icon at bounding box center [1138, 229] width 13 height 13
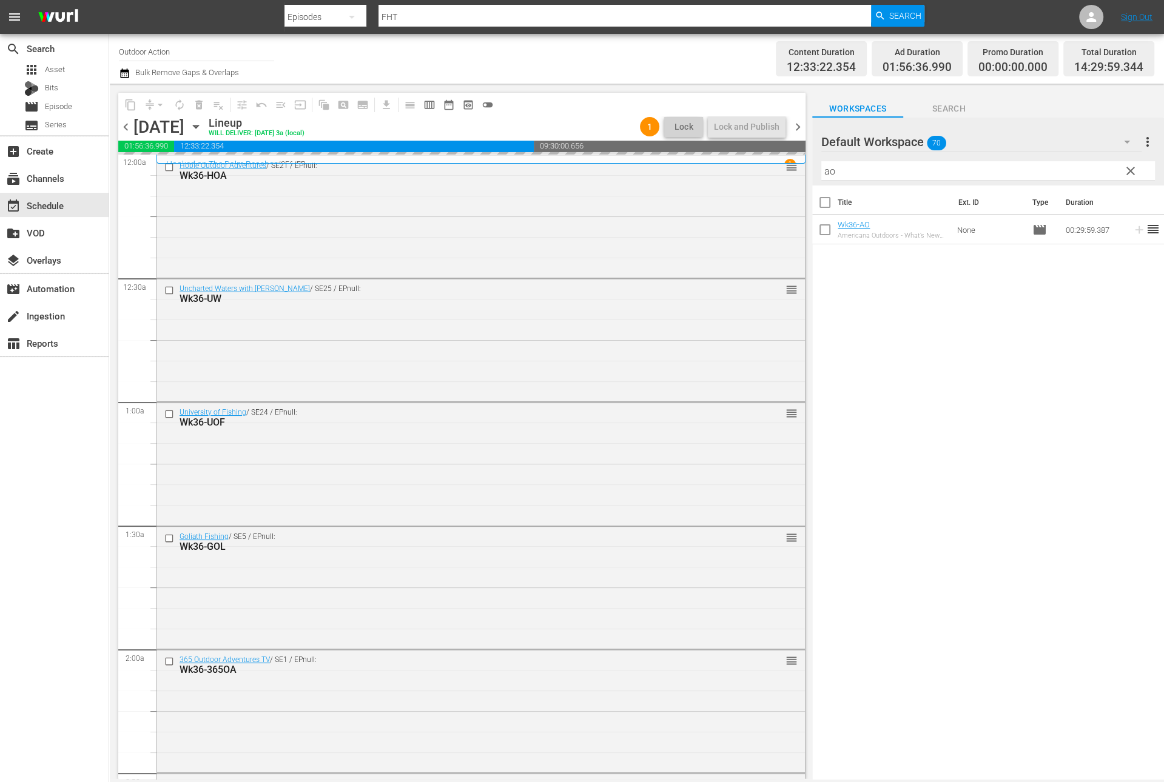
click at [1083, 161] on input "ao" at bounding box center [988, 170] width 334 height 19
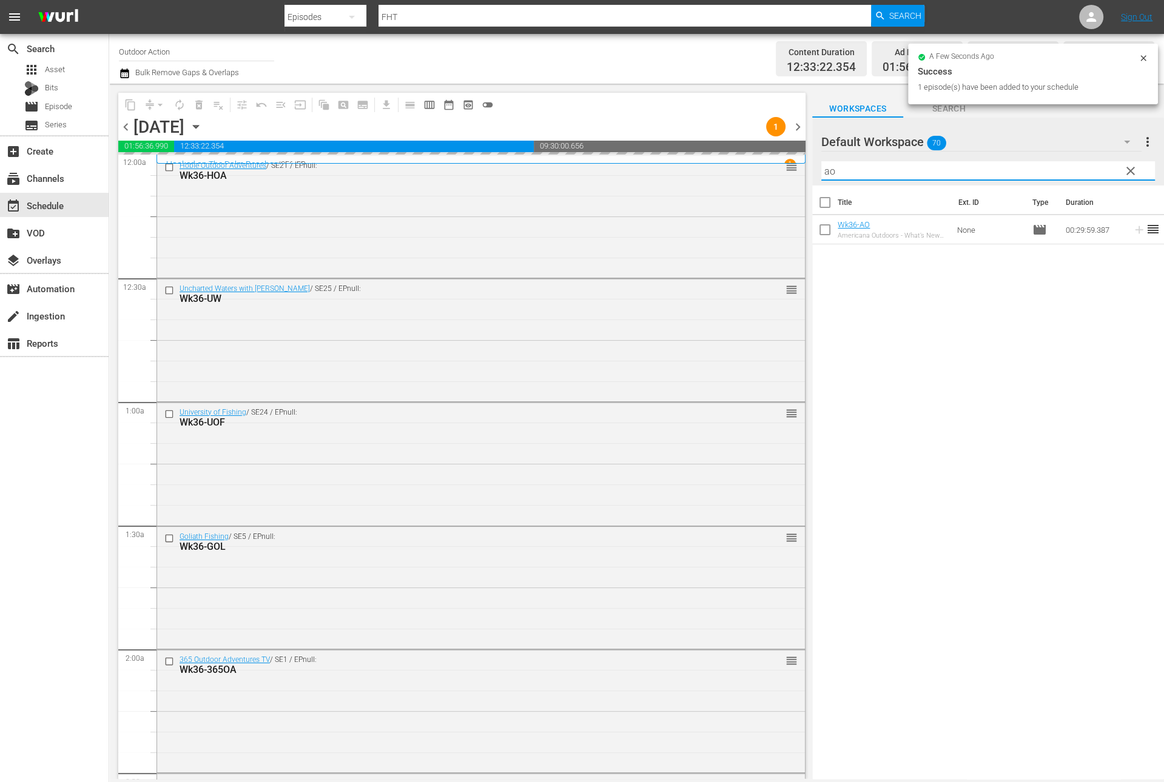
click at [1083, 161] on input "ao" at bounding box center [988, 170] width 334 height 19
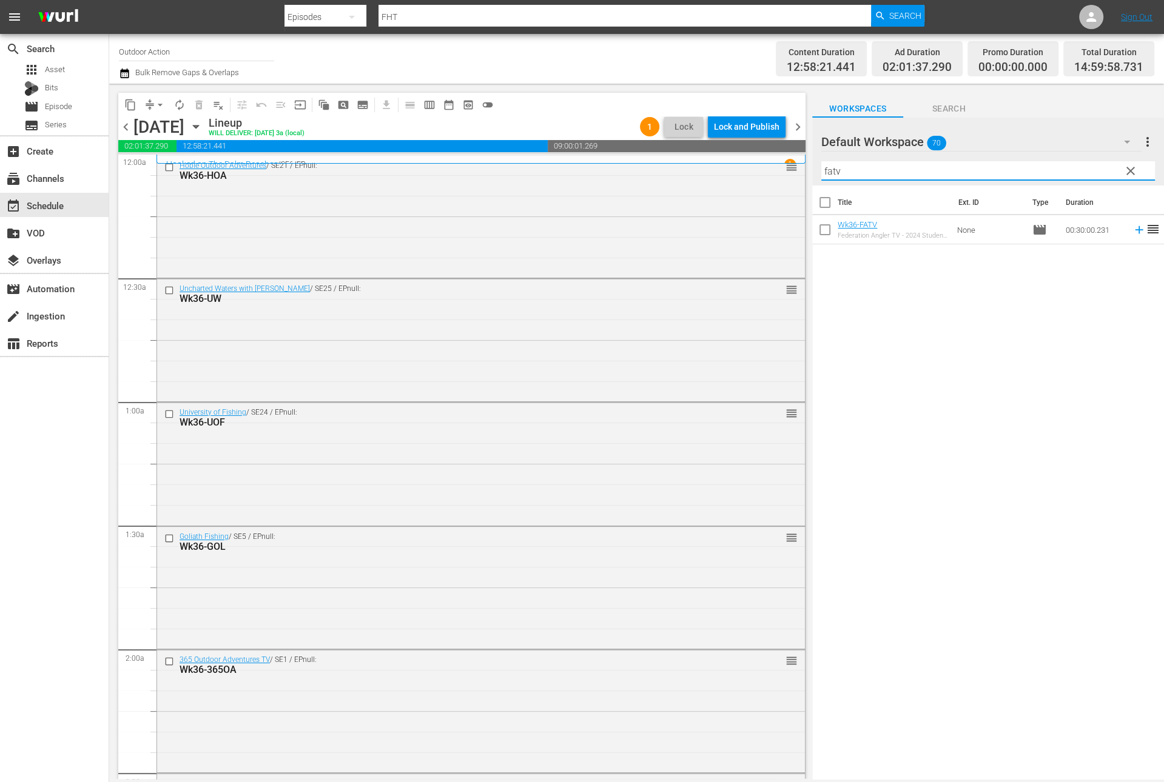
click at [1132, 233] on icon at bounding box center [1138, 229] width 13 height 13
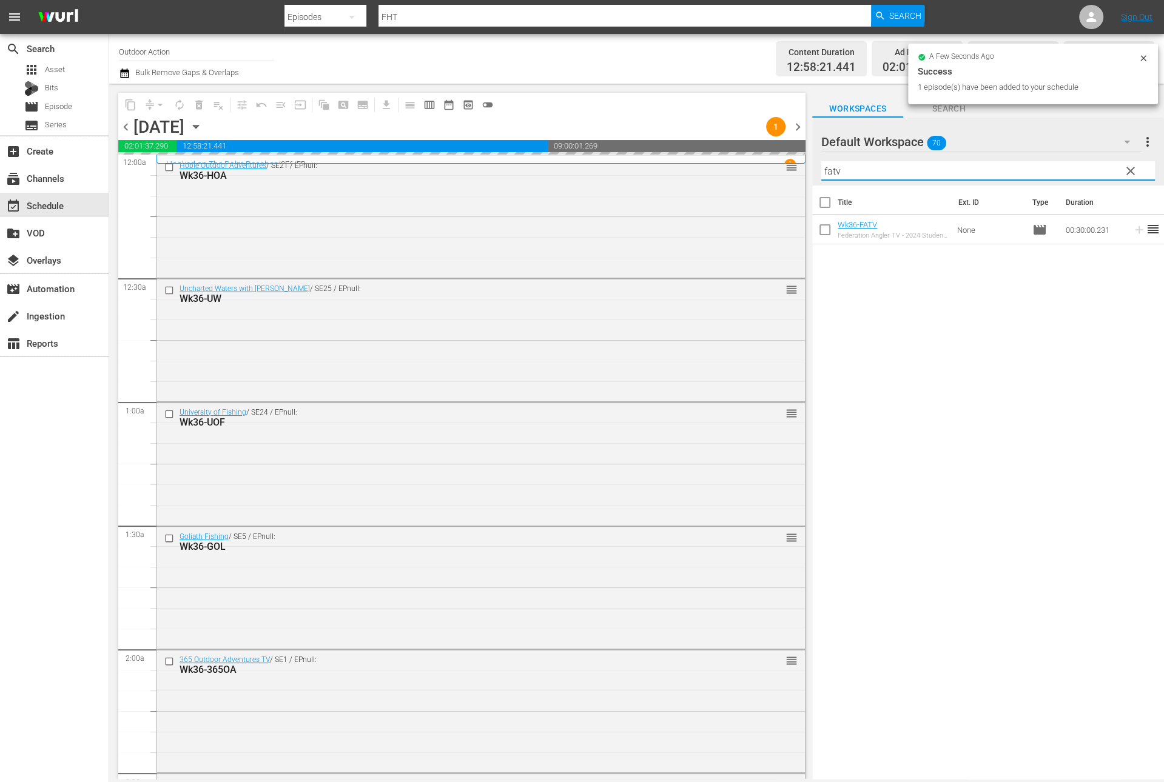
click at [1087, 172] on input "fatv" at bounding box center [988, 170] width 334 height 19
click at [1135, 233] on icon at bounding box center [1139, 230] width 8 height 8
click at [1087, 172] on input "nwt" at bounding box center [988, 170] width 334 height 19
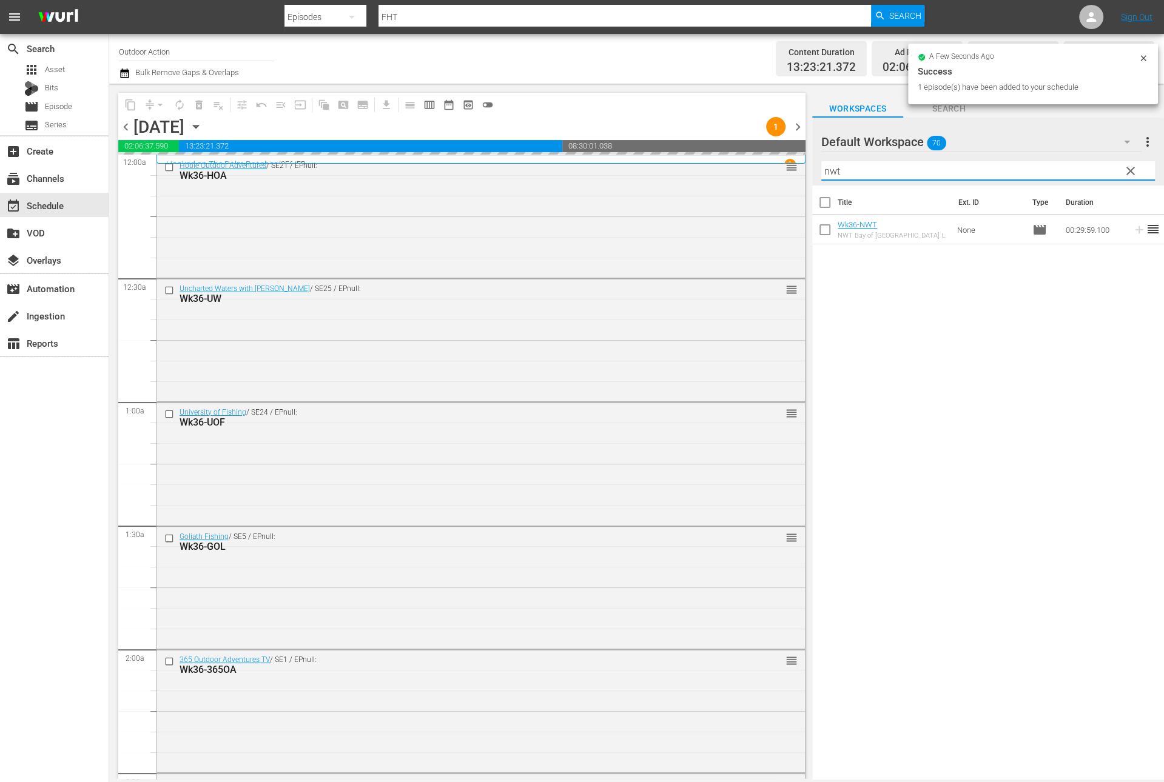
click at [1087, 172] on input "nwt" at bounding box center [988, 170] width 334 height 19
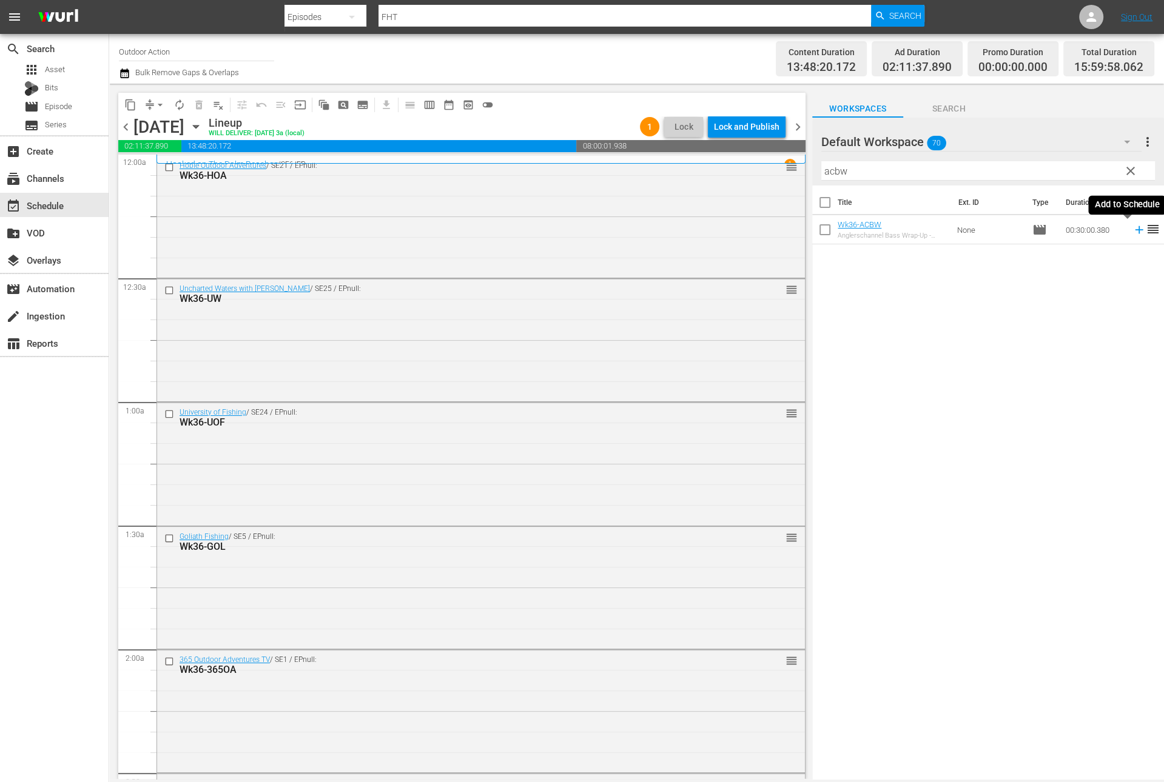
click at [1135, 232] on icon at bounding box center [1139, 230] width 8 height 8
click at [1092, 178] on input "acbw" at bounding box center [988, 170] width 334 height 19
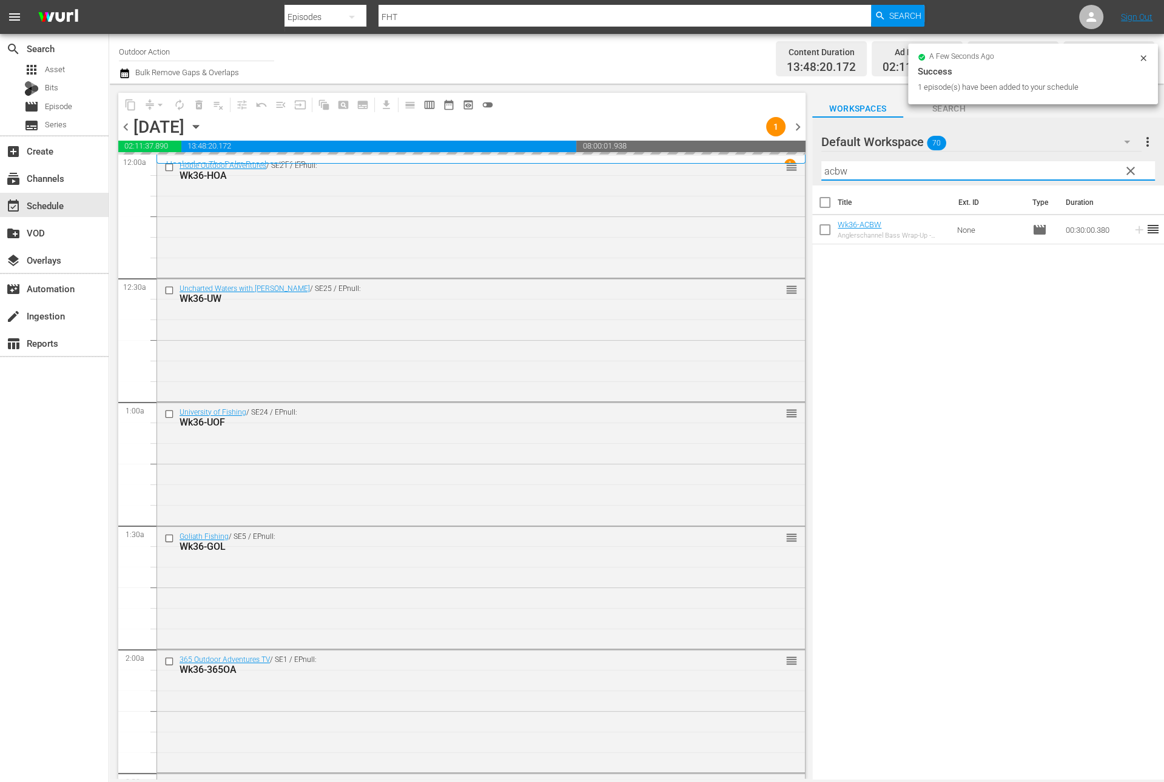
click at [1092, 178] on input "acbw" at bounding box center [988, 170] width 334 height 19
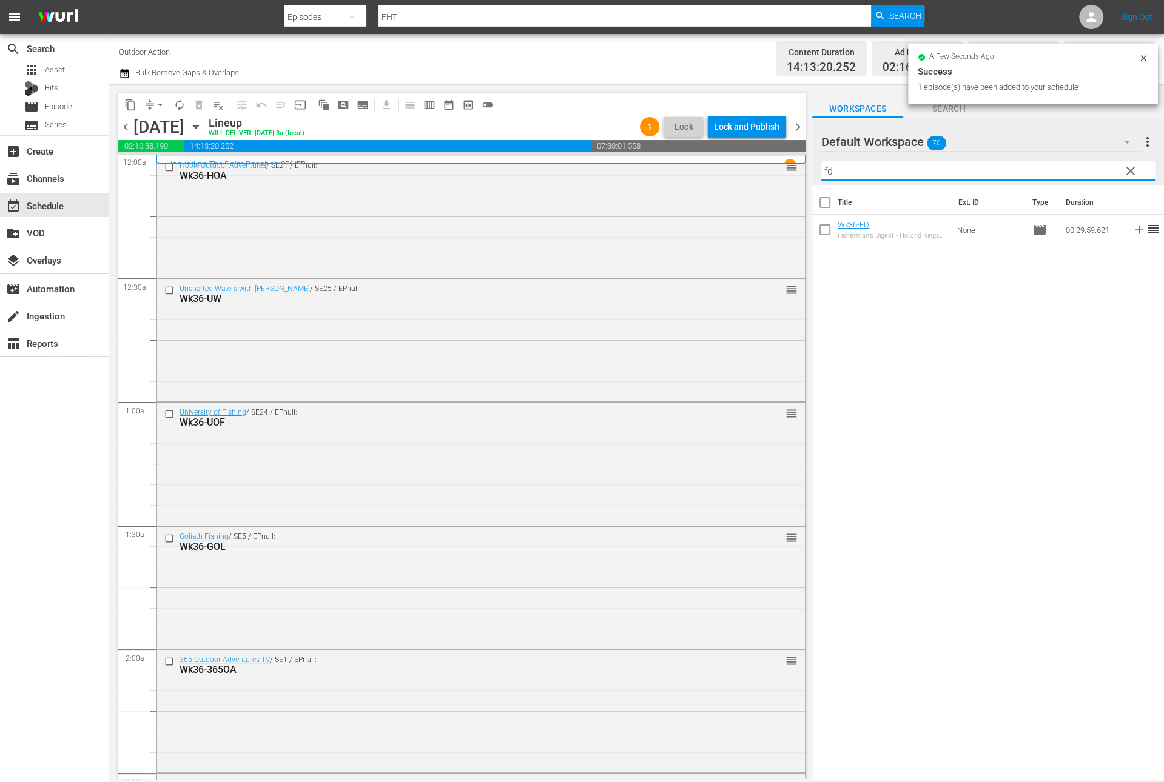
type input "fd"
click at [1132, 227] on icon at bounding box center [1138, 229] width 13 height 13
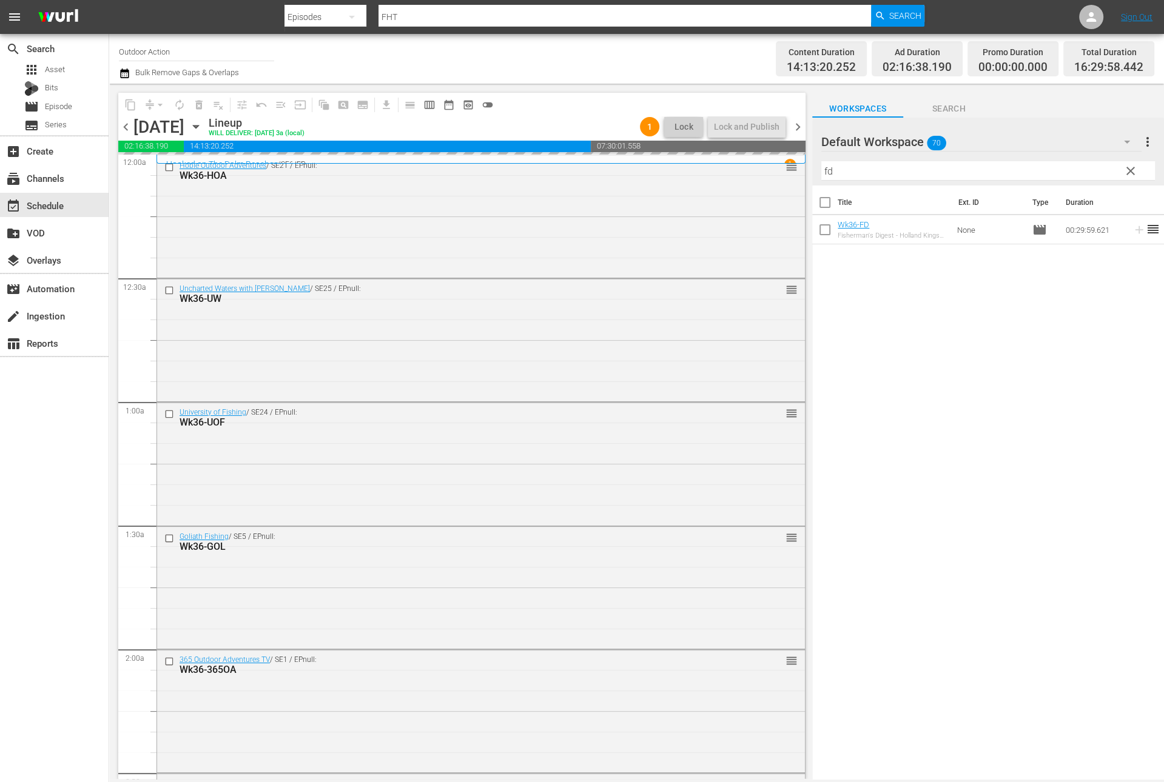
click at [1095, 175] on input "fd" at bounding box center [988, 170] width 334 height 19
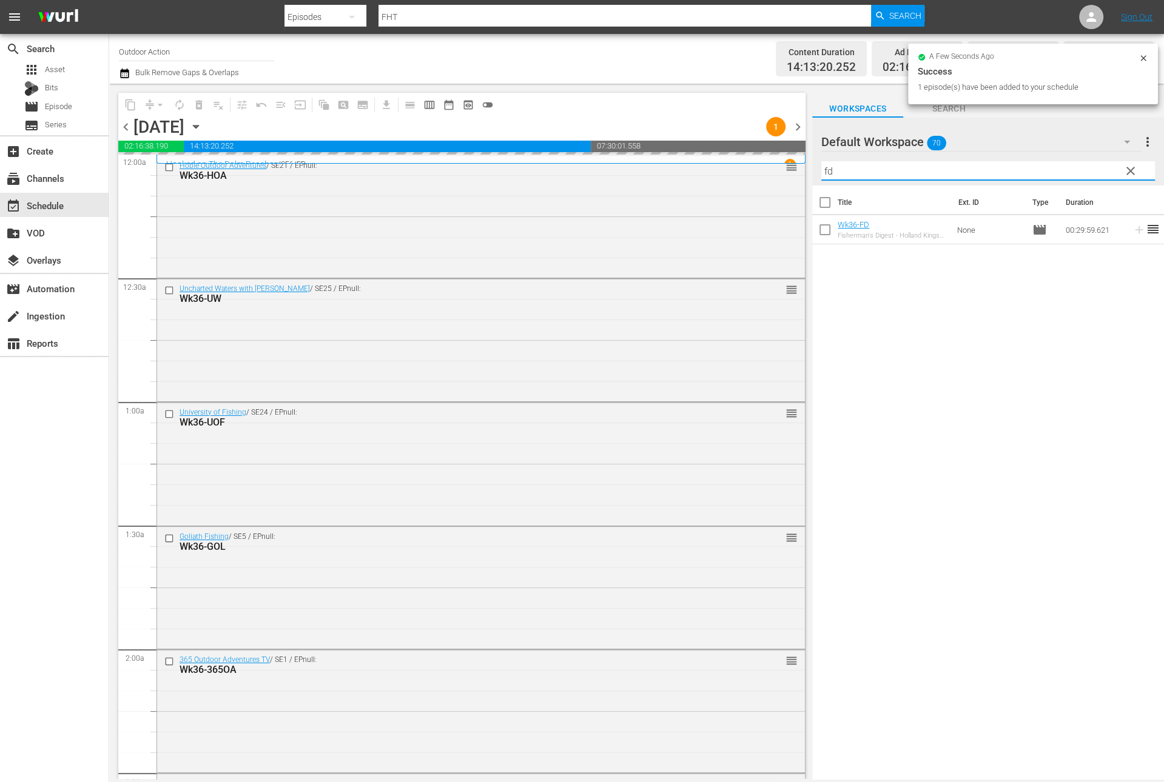
click at [1095, 175] on input "fd" at bounding box center [988, 170] width 334 height 19
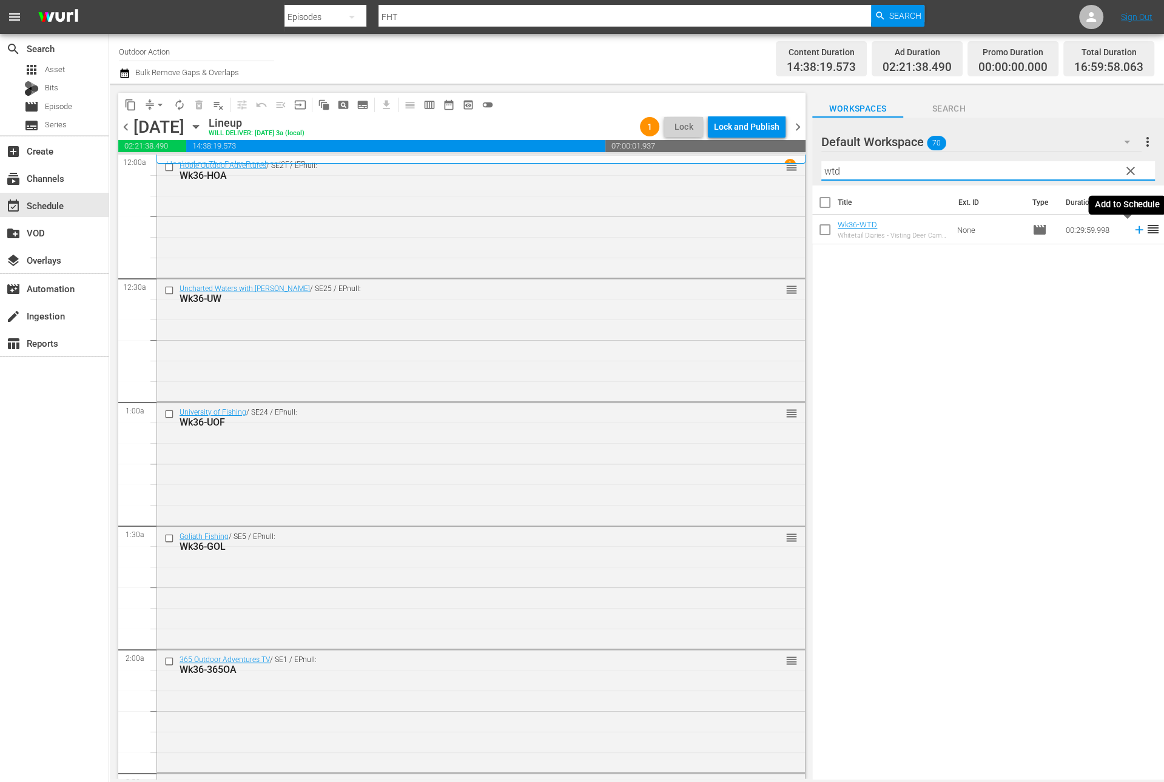
click at [1135, 229] on icon at bounding box center [1139, 230] width 8 height 8
click at [1090, 167] on input "wtd" at bounding box center [988, 170] width 334 height 19
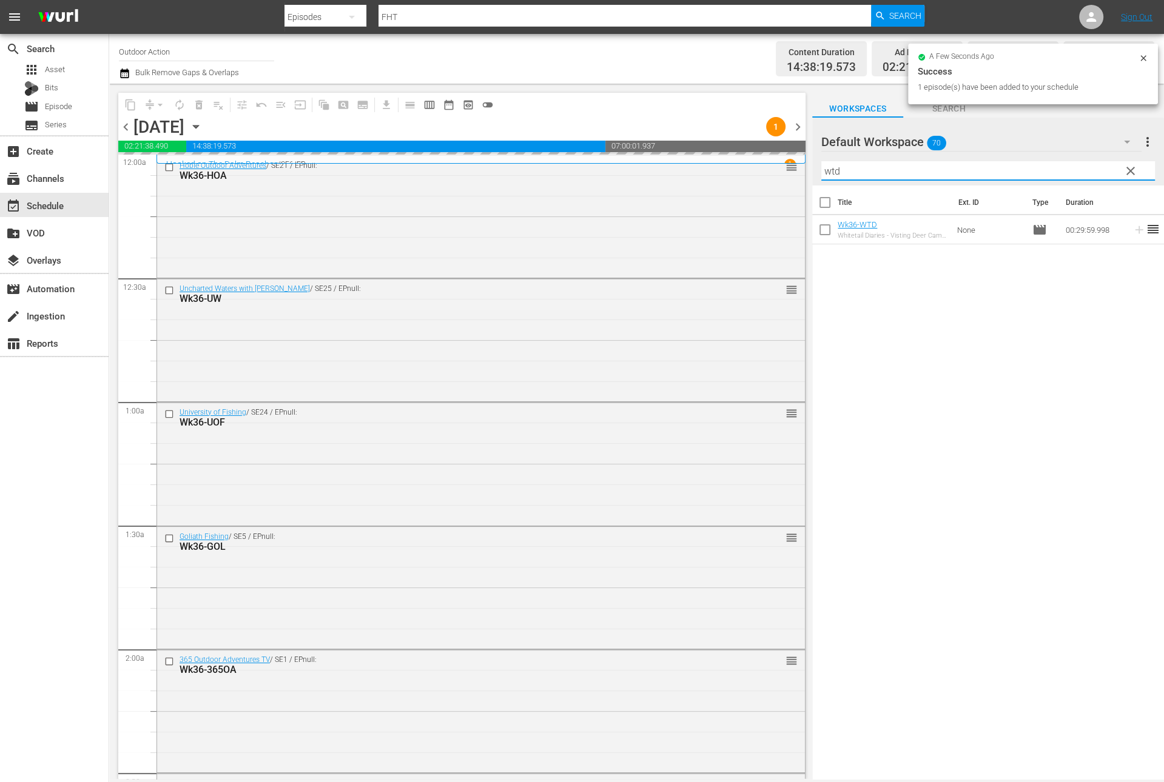
click at [1090, 167] on input "wtd" at bounding box center [988, 170] width 334 height 19
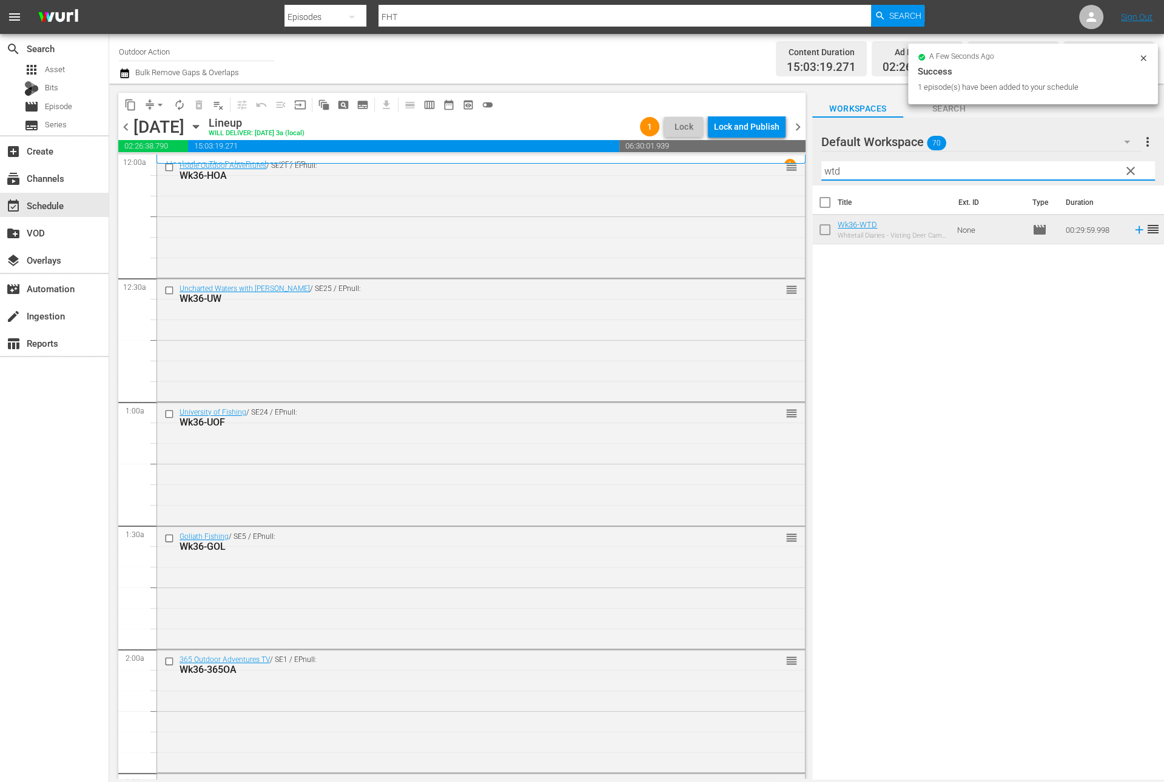
type input "c"
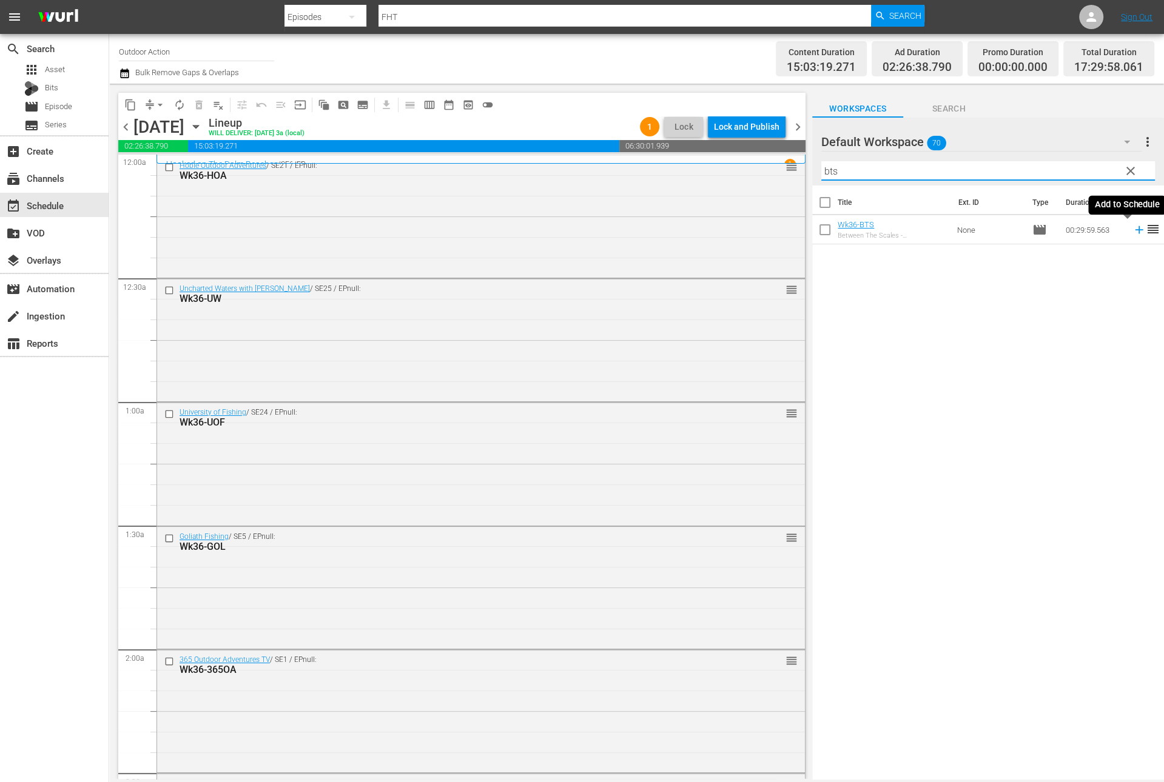
click at [1135, 231] on icon at bounding box center [1139, 230] width 8 height 8
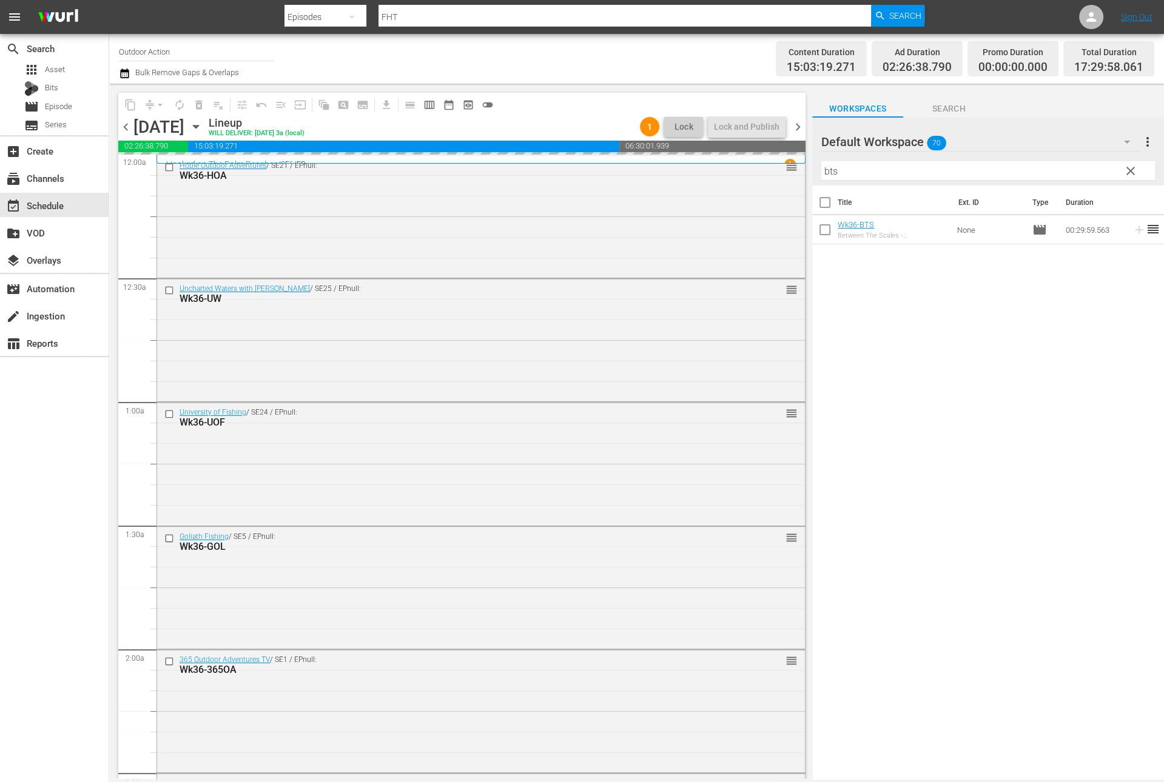
click at [1101, 169] on input "bts" at bounding box center [988, 170] width 334 height 19
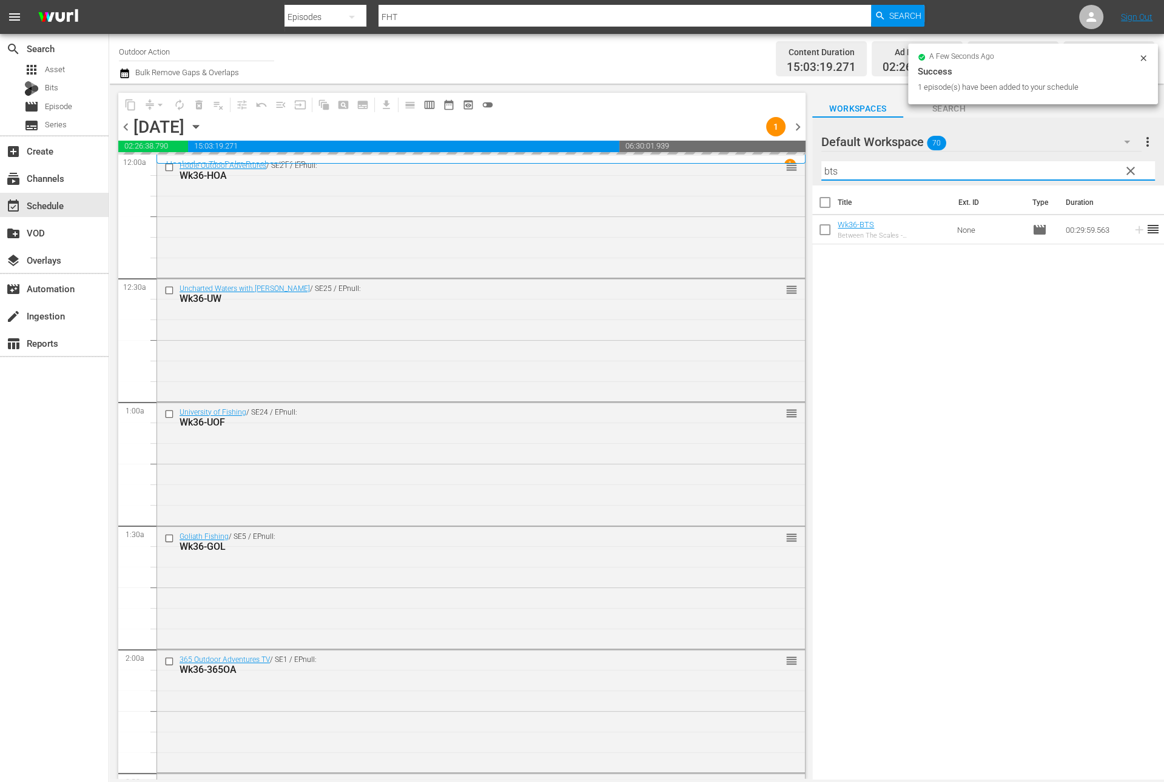
click at [1101, 169] on input "bts" at bounding box center [988, 170] width 334 height 19
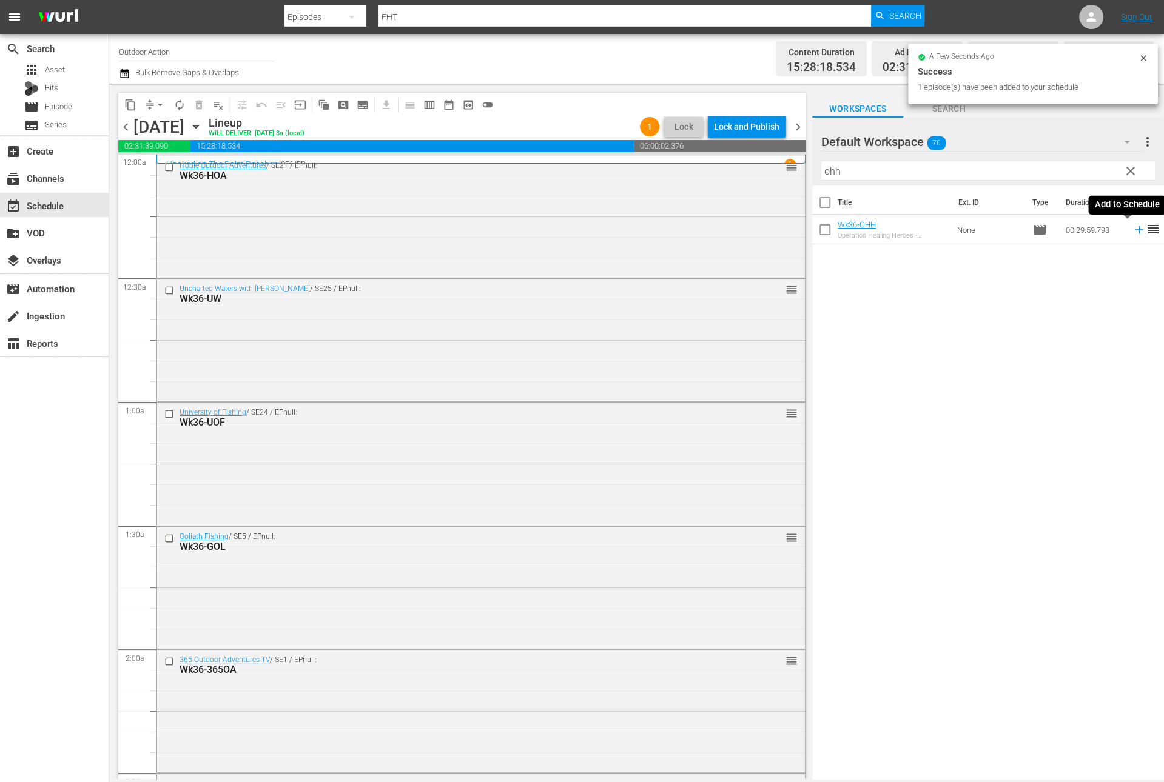
click at [1132, 232] on icon at bounding box center [1138, 229] width 13 height 13
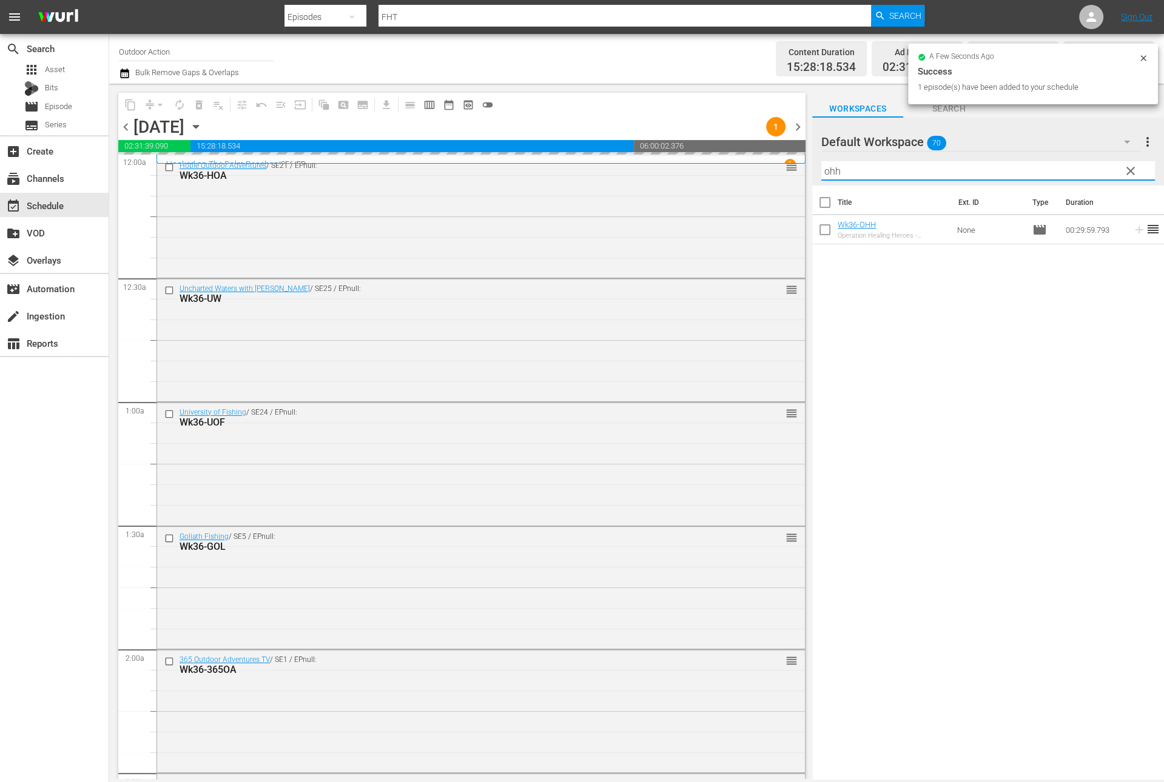
click at [1089, 163] on input "ohh" at bounding box center [988, 170] width 334 height 19
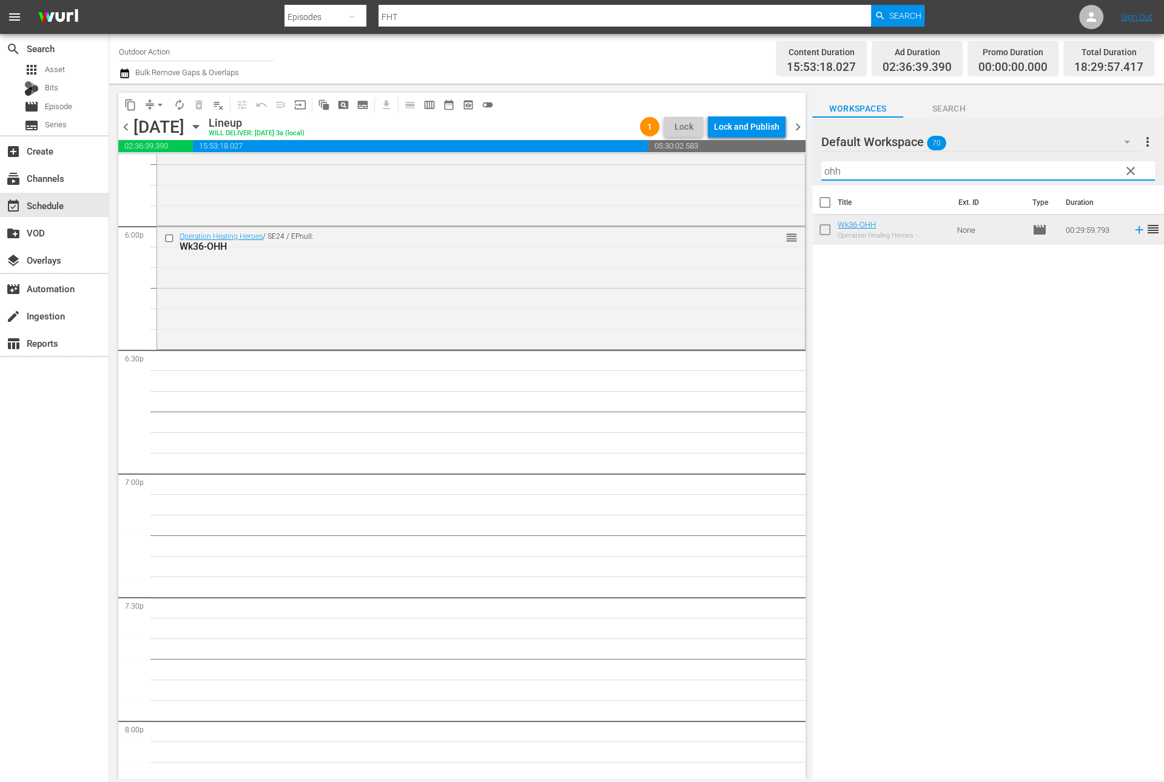
scroll to position [4379, 0]
click at [920, 169] on input "ohh" at bounding box center [988, 170] width 334 height 19
click at [1132, 233] on icon at bounding box center [1138, 229] width 13 height 13
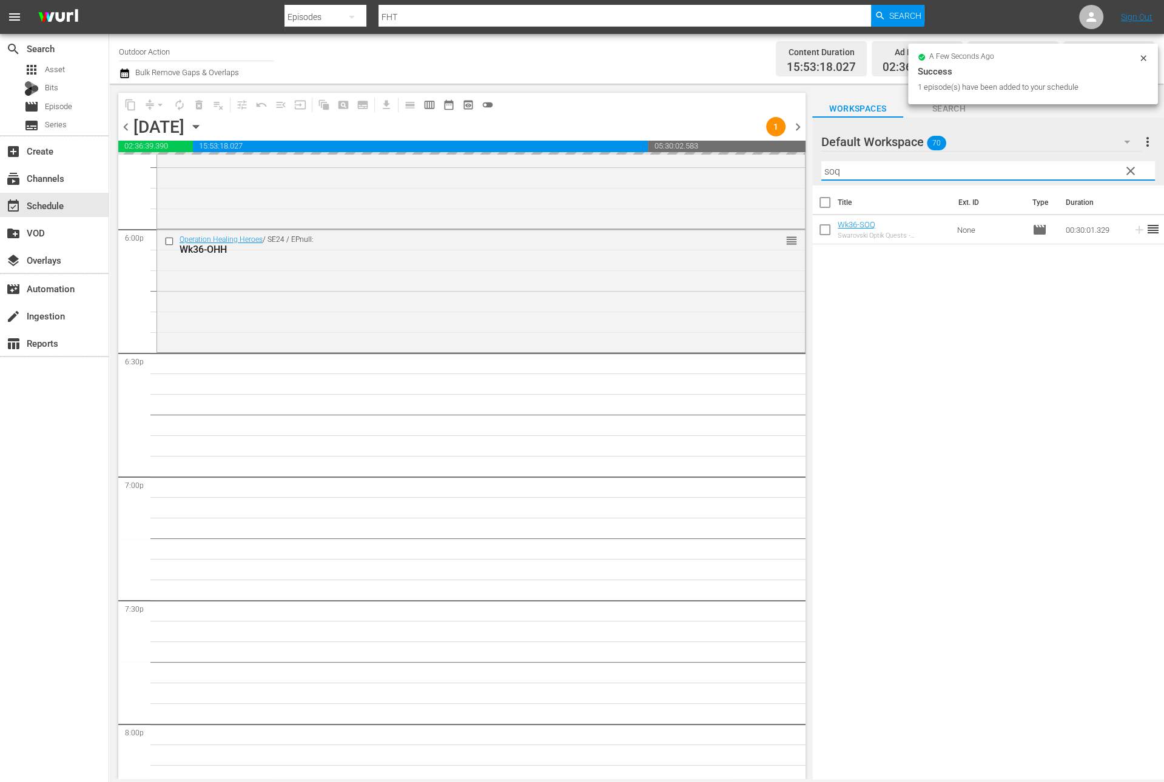
click at [1056, 172] on input "soq" at bounding box center [988, 170] width 334 height 19
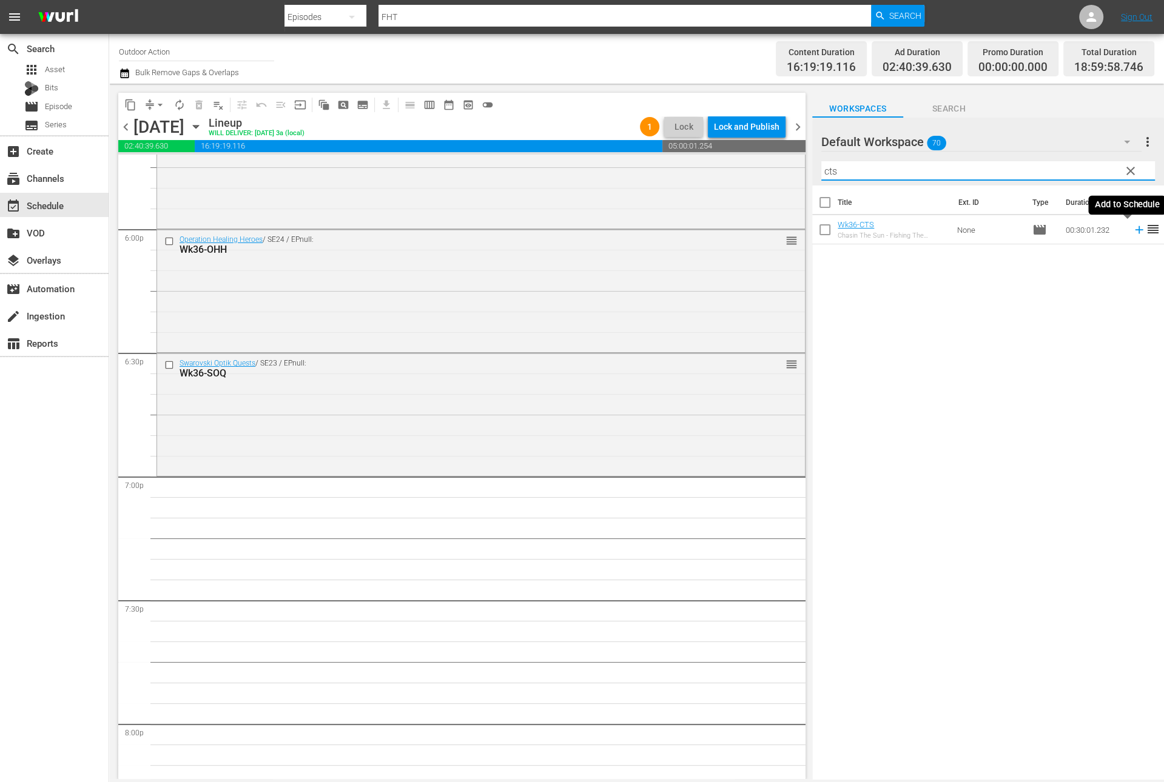
click at [1135, 229] on icon at bounding box center [1139, 230] width 8 height 8
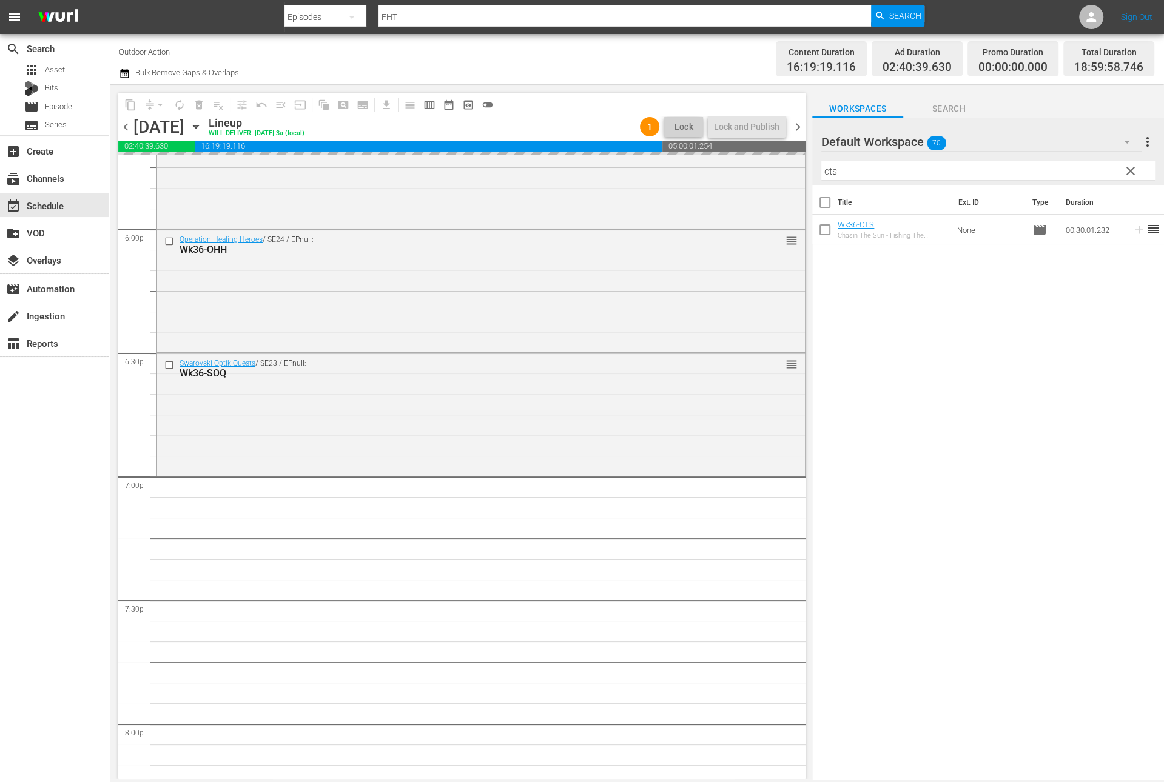
click at [1087, 174] on input "cts" at bounding box center [988, 170] width 334 height 19
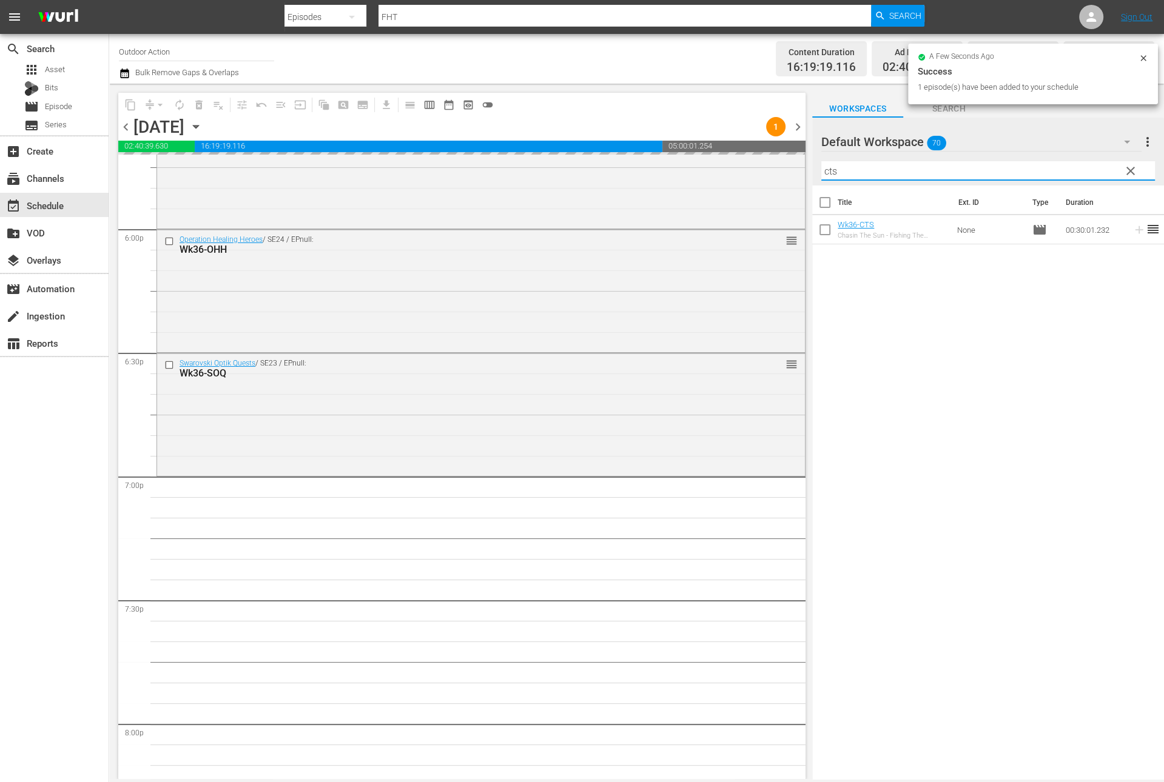
click at [1087, 174] on input "cts" at bounding box center [988, 170] width 334 height 19
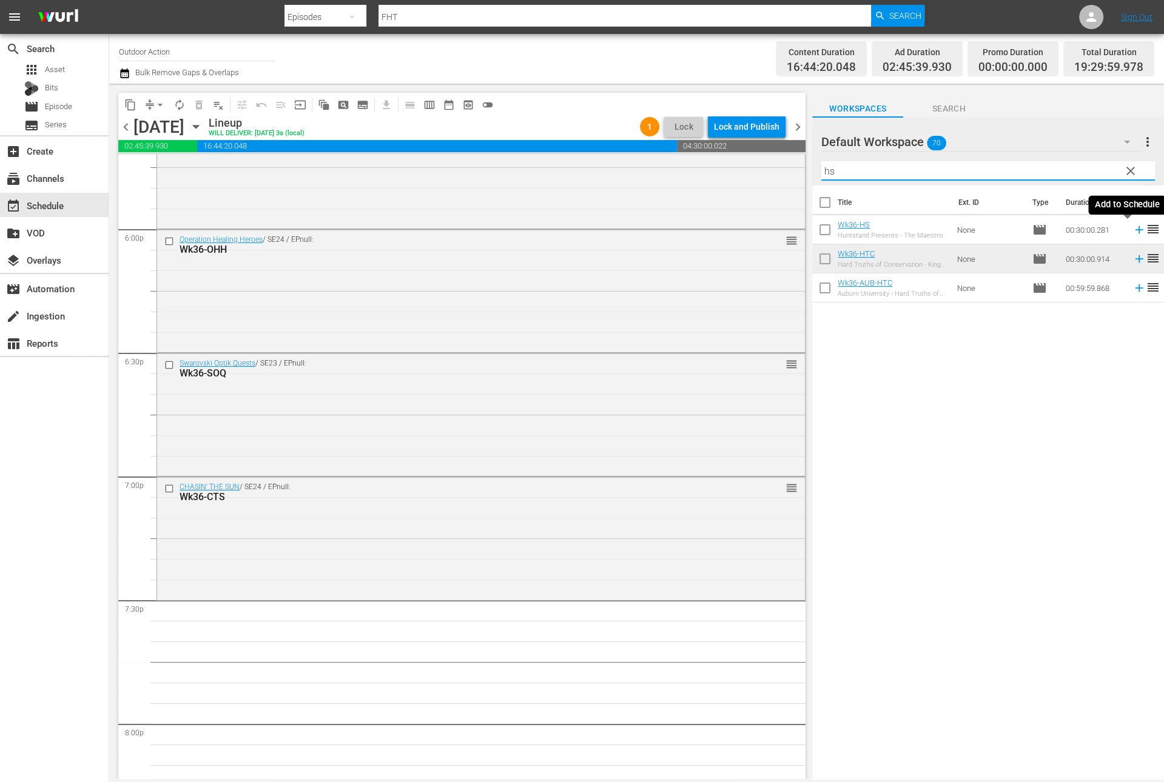
click at [1135, 232] on icon at bounding box center [1139, 230] width 8 height 8
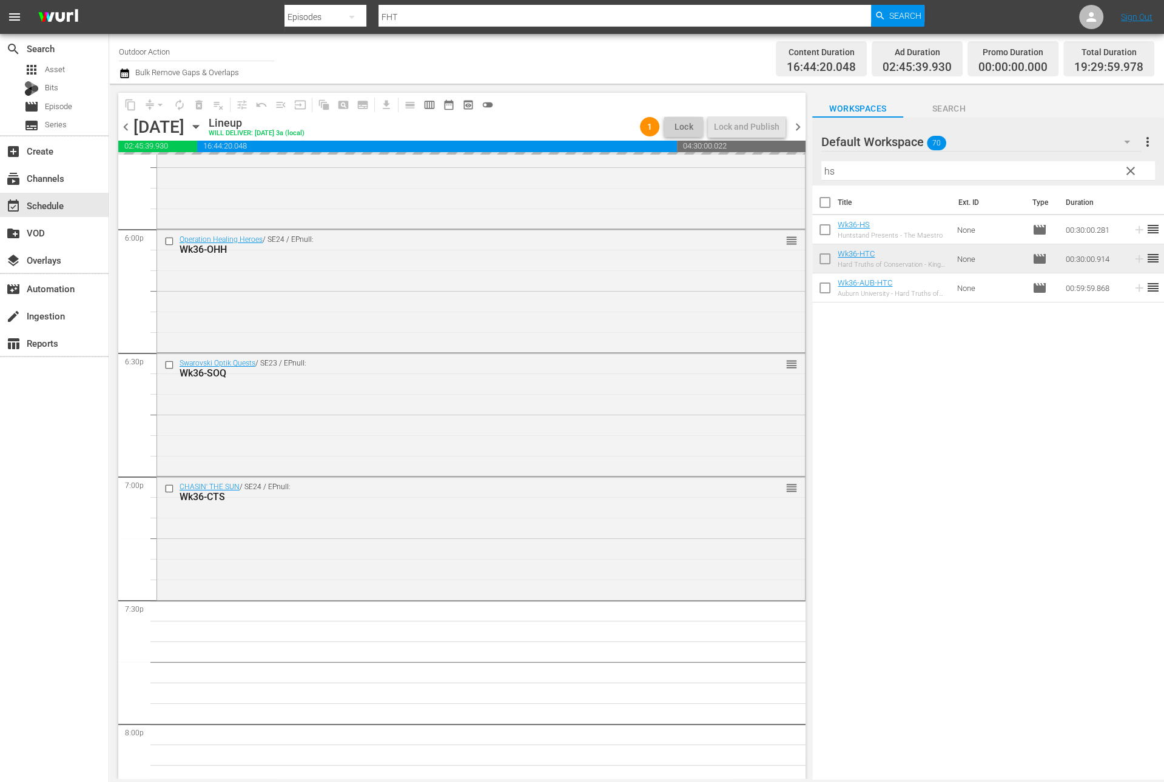
click at [1066, 169] on input "hs" at bounding box center [988, 170] width 334 height 19
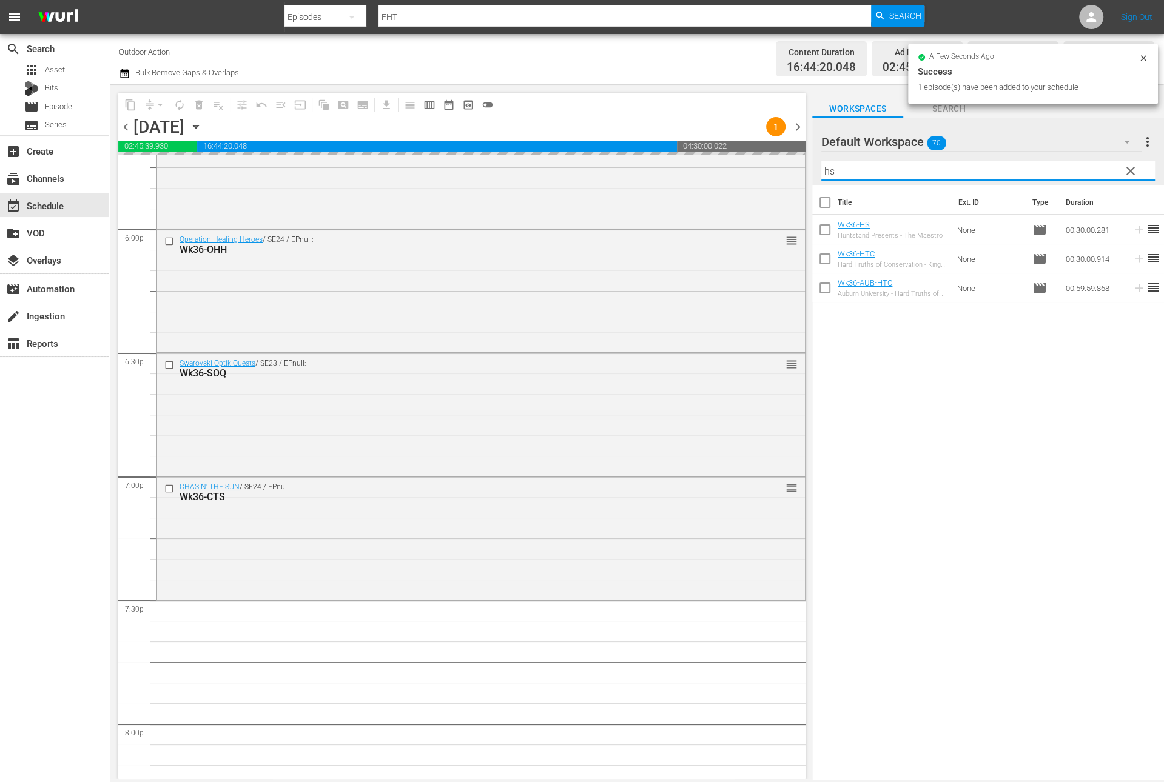
click at [1066, 169] on input "hs" at bounding box center [988, 170] width 334 height 19
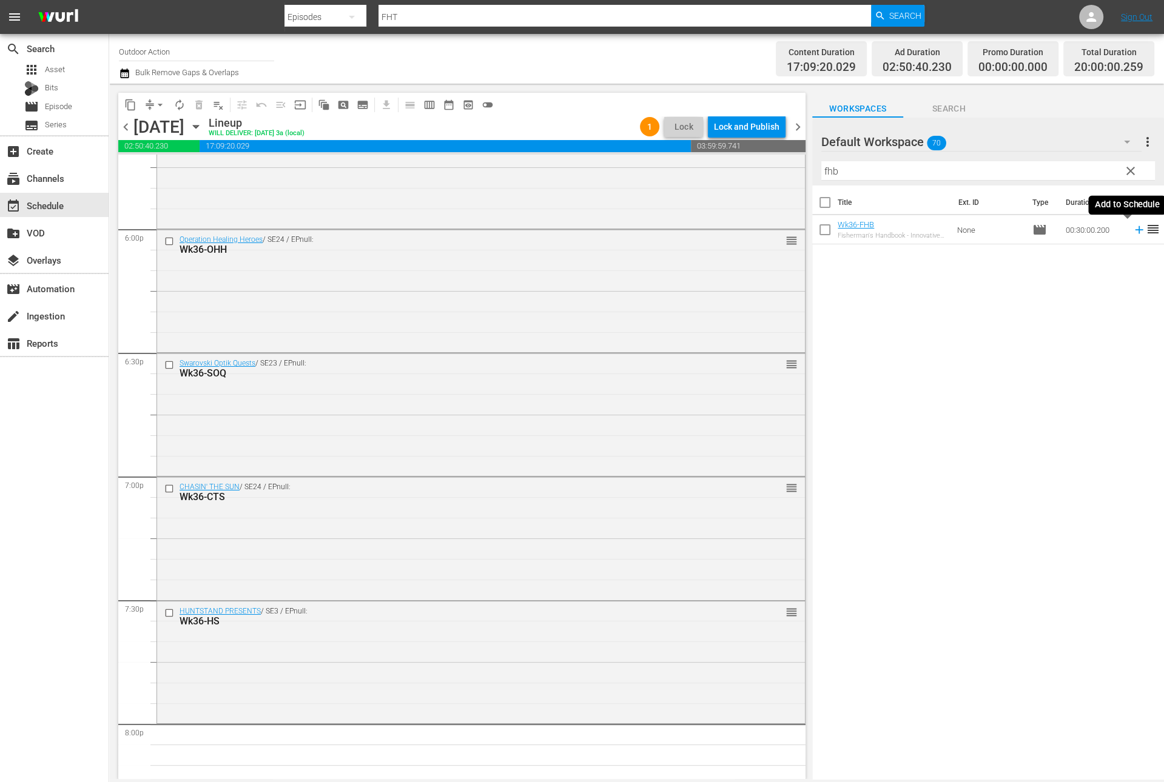
click at [1132, 232] on icon at bounding box center [1138, 229] width 13 height 13
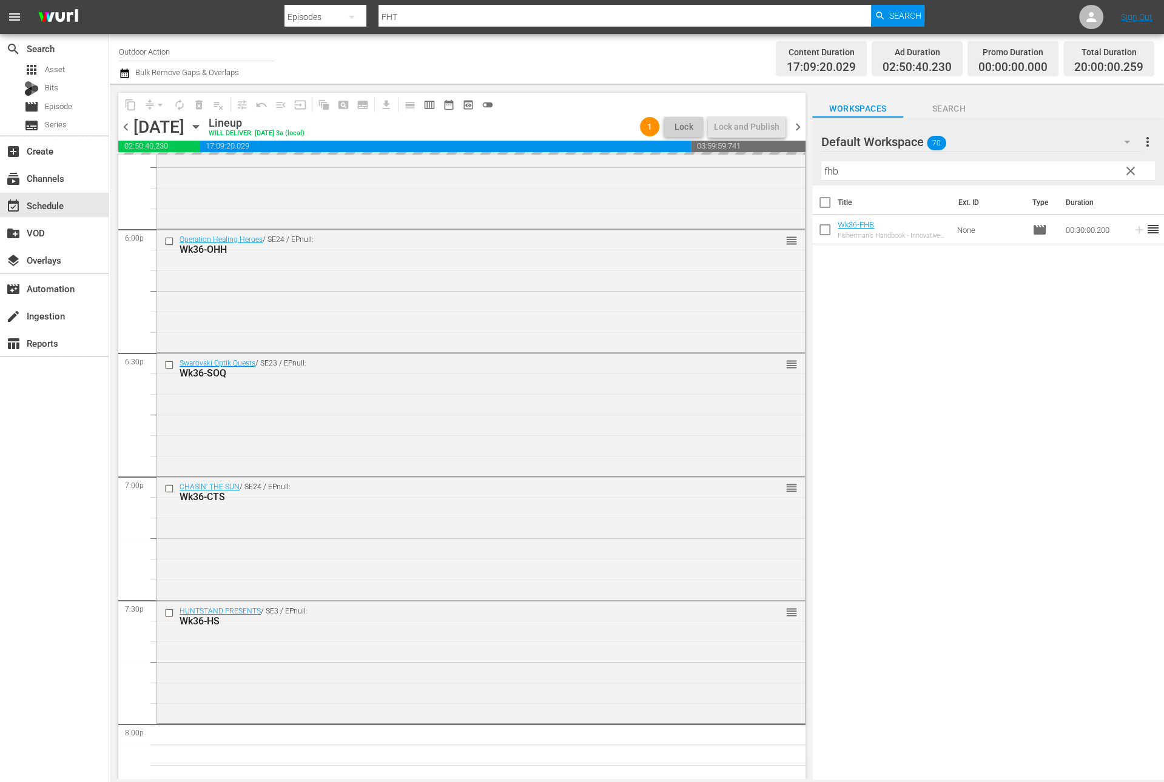
click at [1072, 168] on input "fhb" at bounding box center [988, 170] width 334 height 19
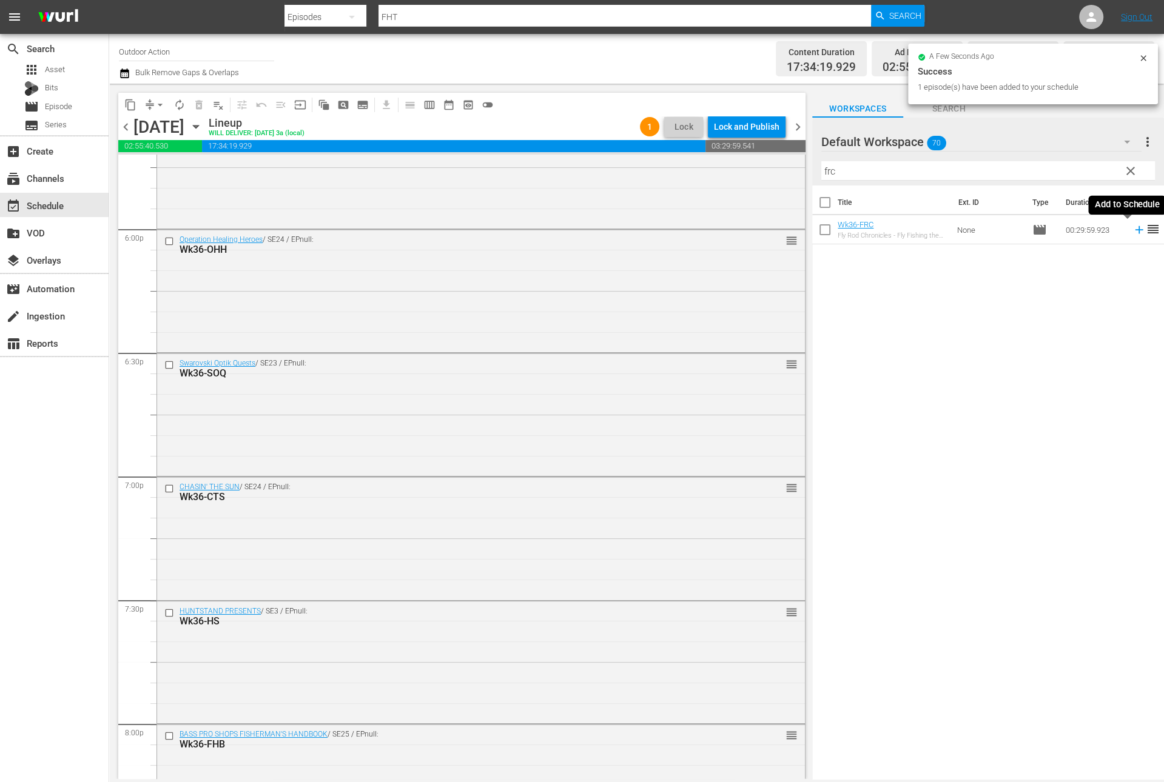
click at [1132, 231] on icon at bounding box center [1138, 229] width 13 height 13
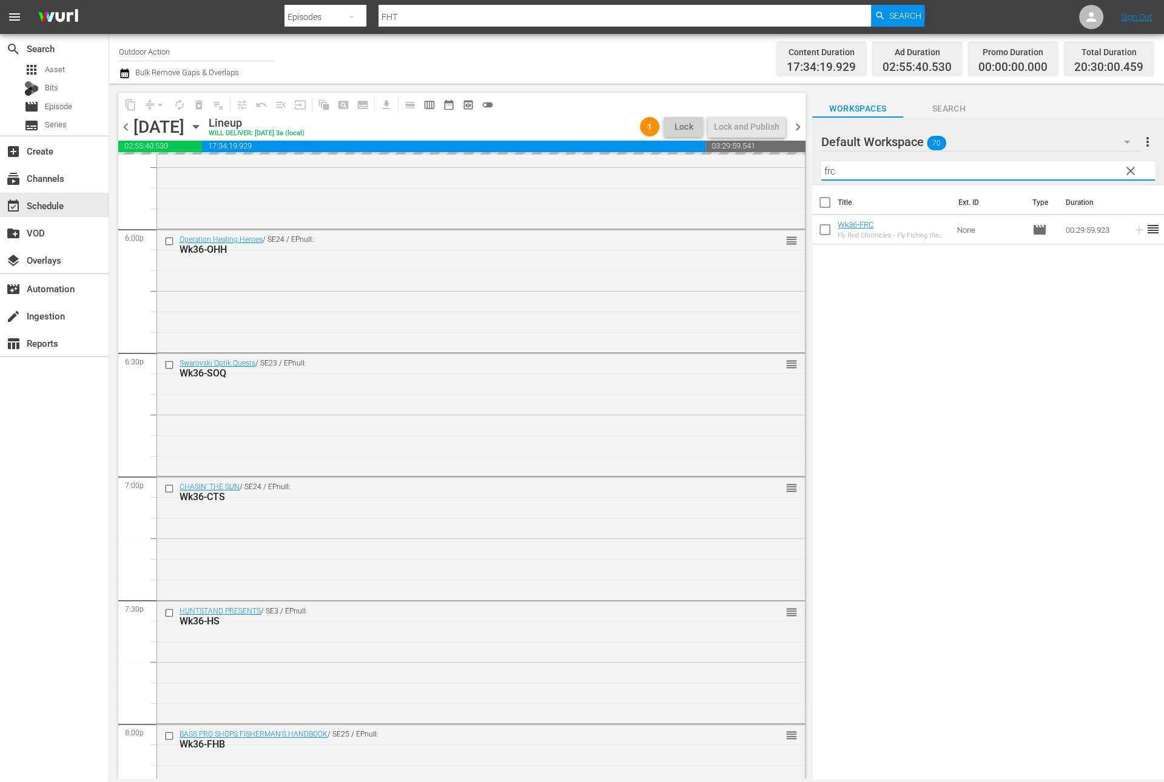
click at [1096, 172] on input "frc" at bounding box center [988, 170] width 334 height 19
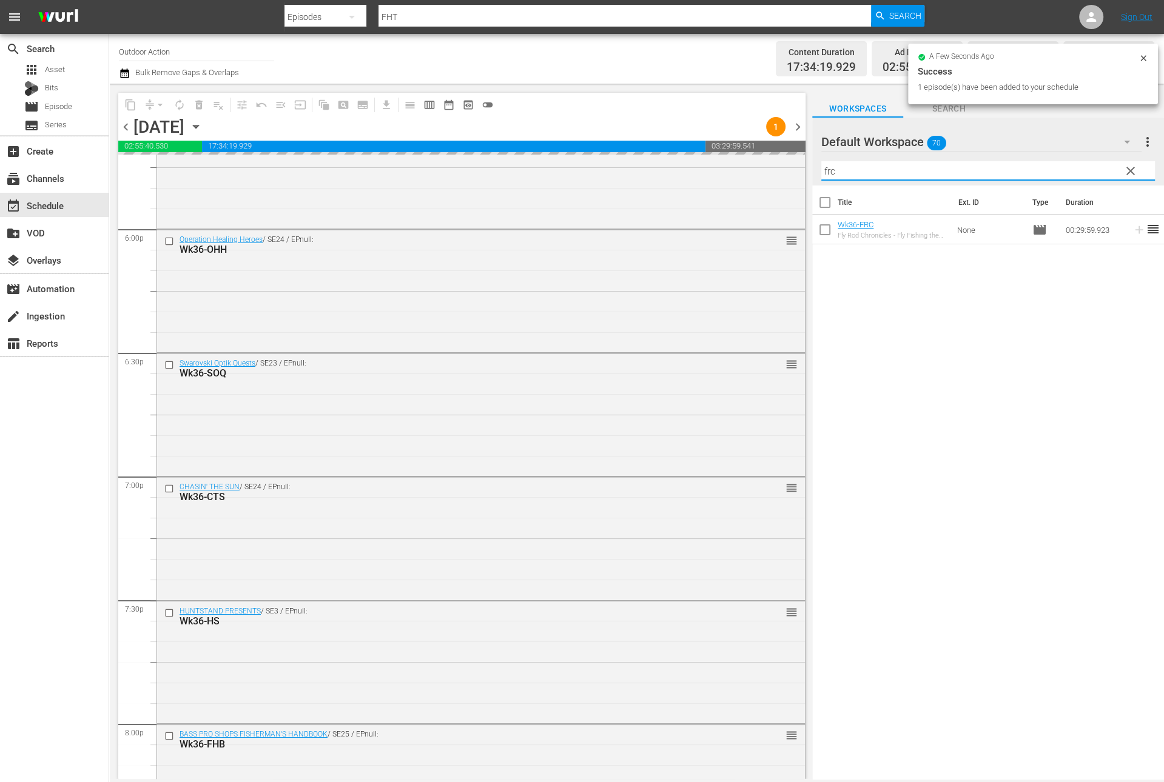
click at [1096, 172] on input "frc" at bounding box center [988, 170] width 334 height 19
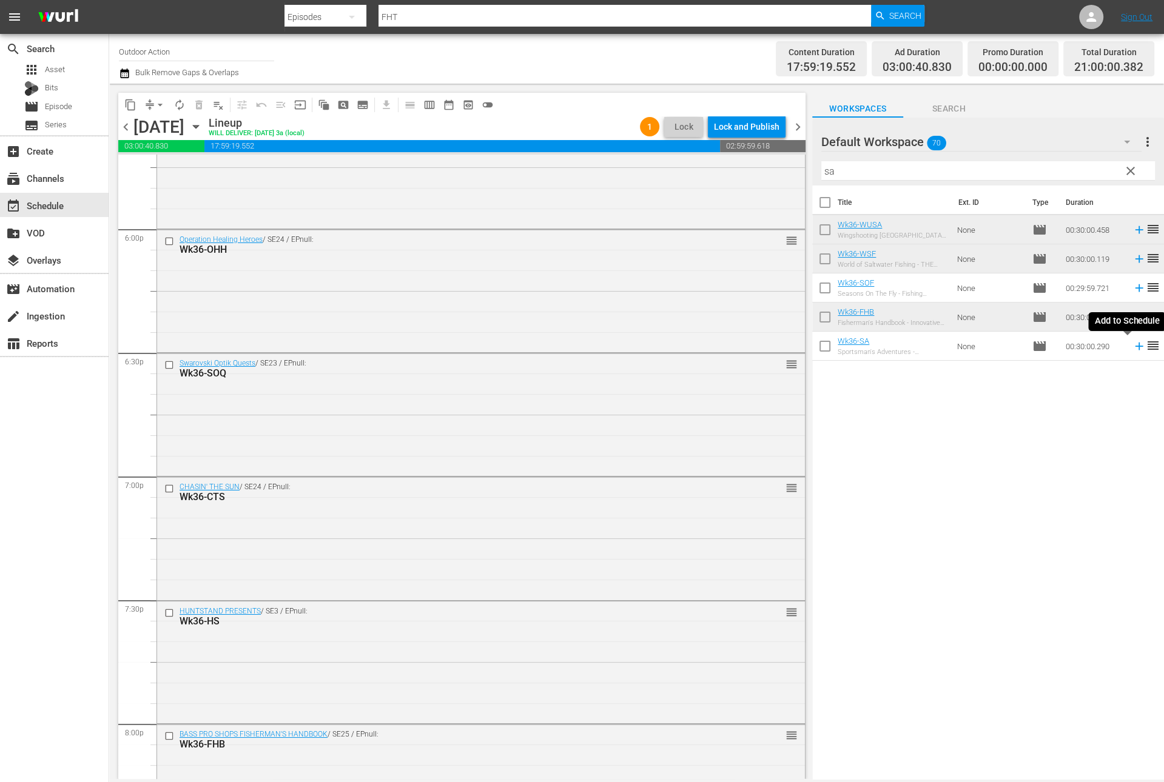
click at [1135, 346] on icon at bounding box center [1139, 347] width 8 height 8
click at [1079, 165] on input "sa" at bounding box center [988, 170] width 334 height 19
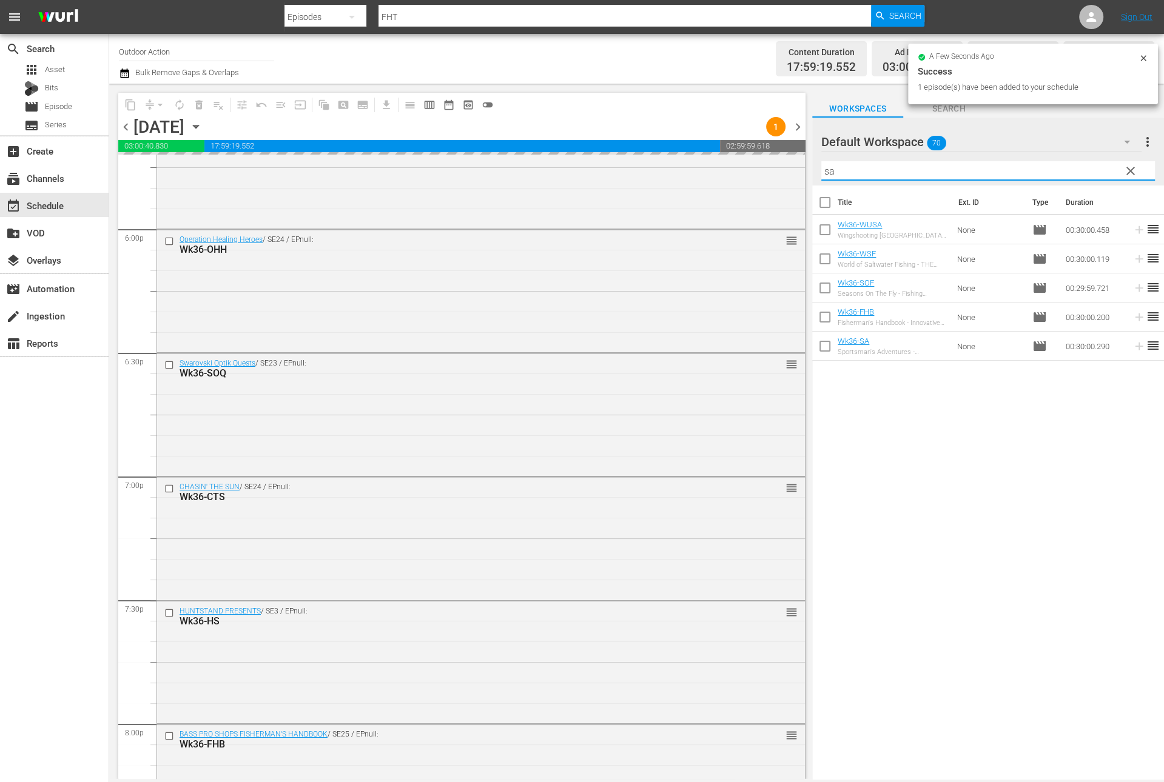
click at [1079, 165] on input "sa" at bounding box center [988, 170] width 334 height 19
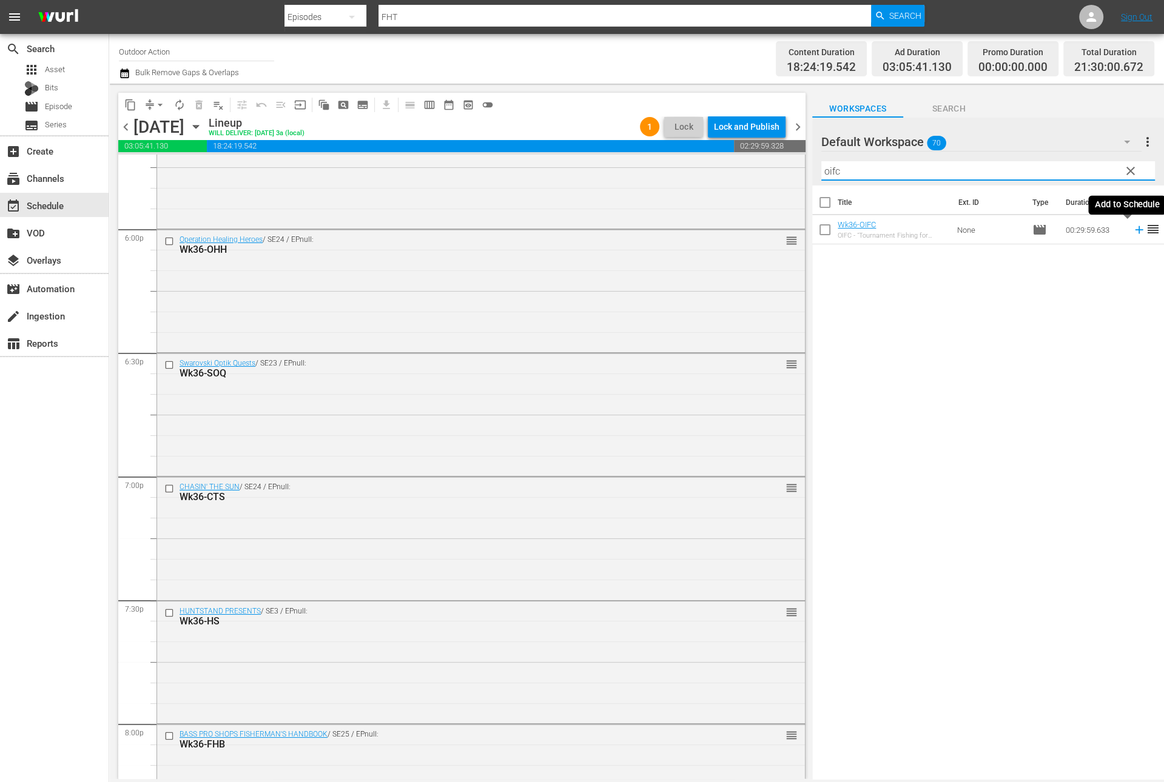
click at [1132, 228] on icon at bounding box center [1138, 229] width 13 height 13
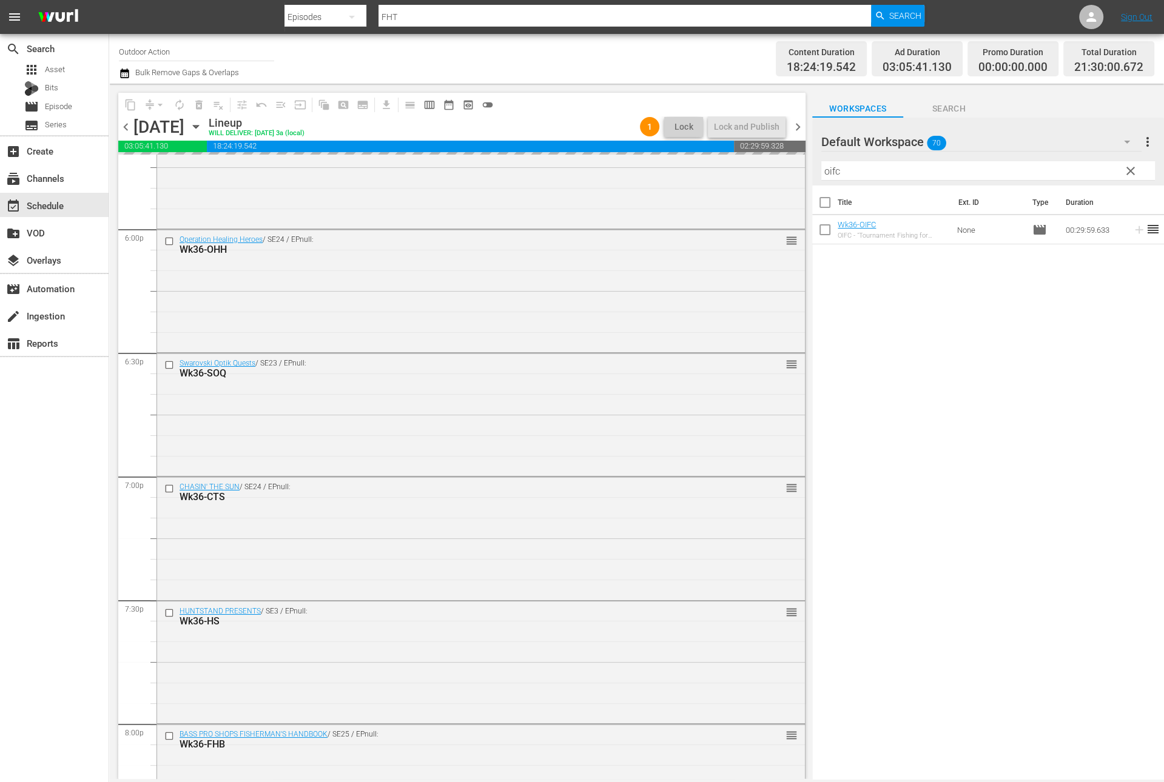
click at [1096, 176] on input "oifc" at bounding box center [988, 170] width 334 height 19
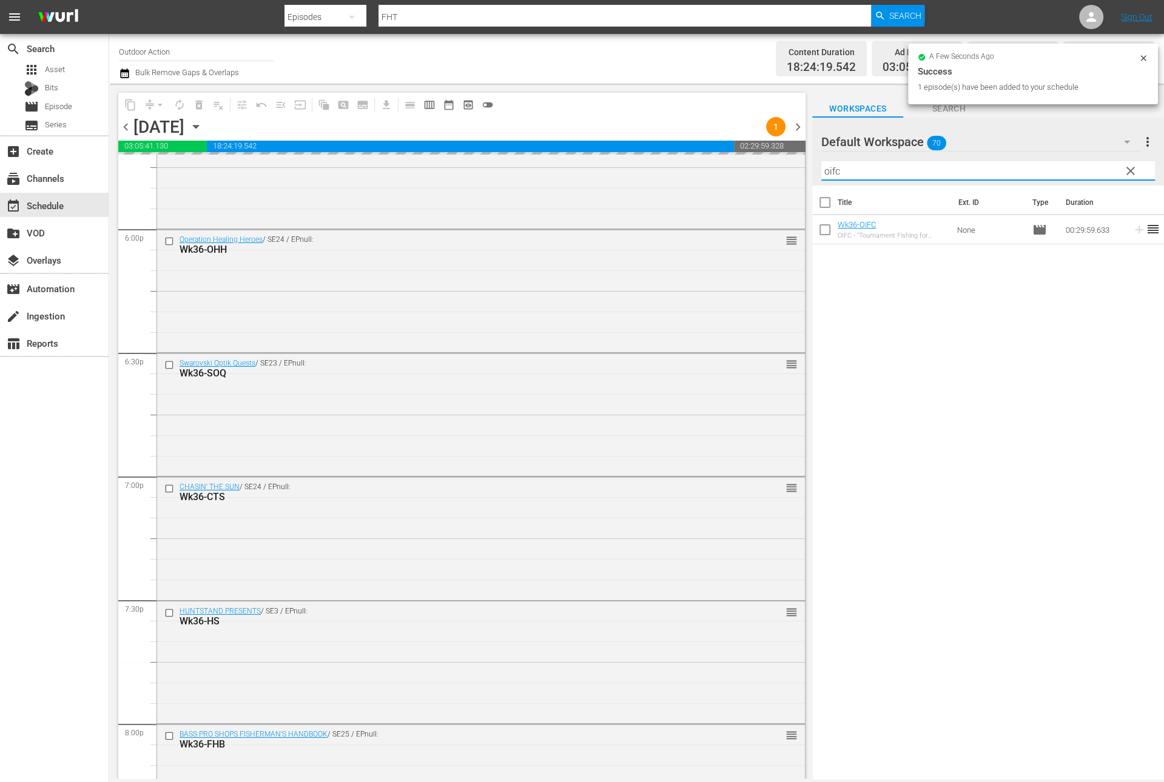
click at [1096, 176] on input "oifc" at bounding box center [988, 170] width 334 height 19
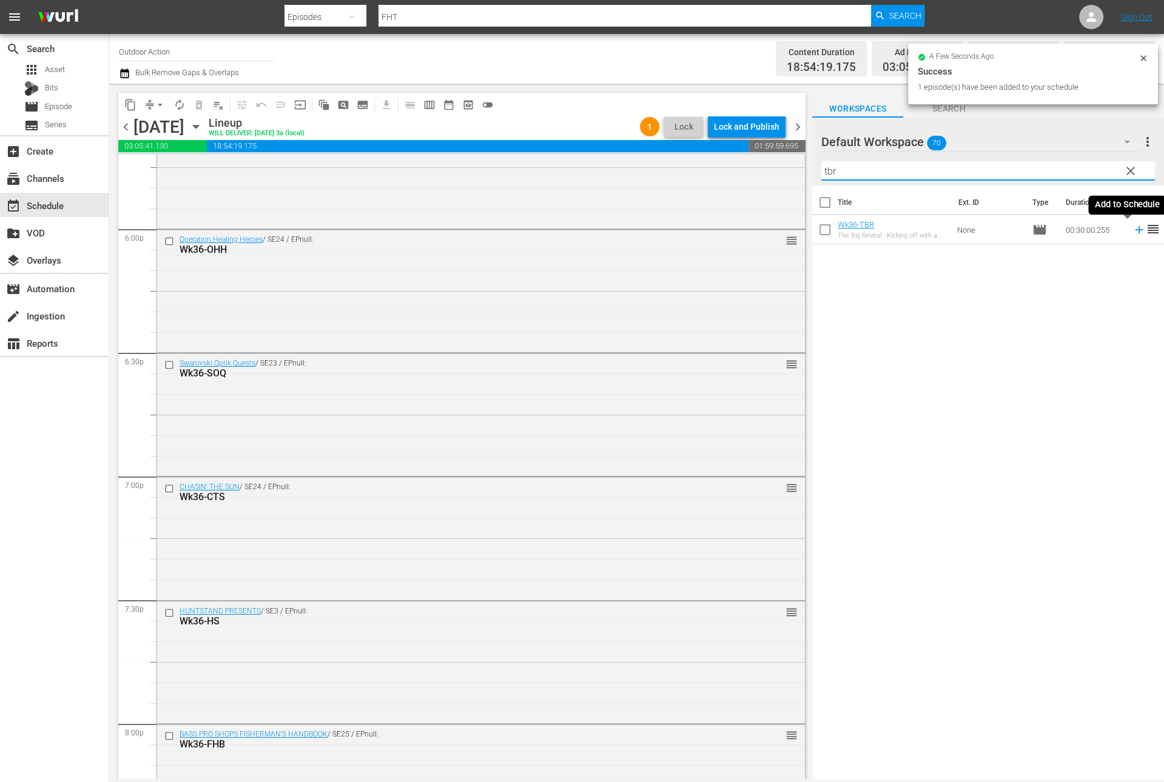
click at [1132, 232] on icon at bounding box center [1138, 229] width 13 height 13
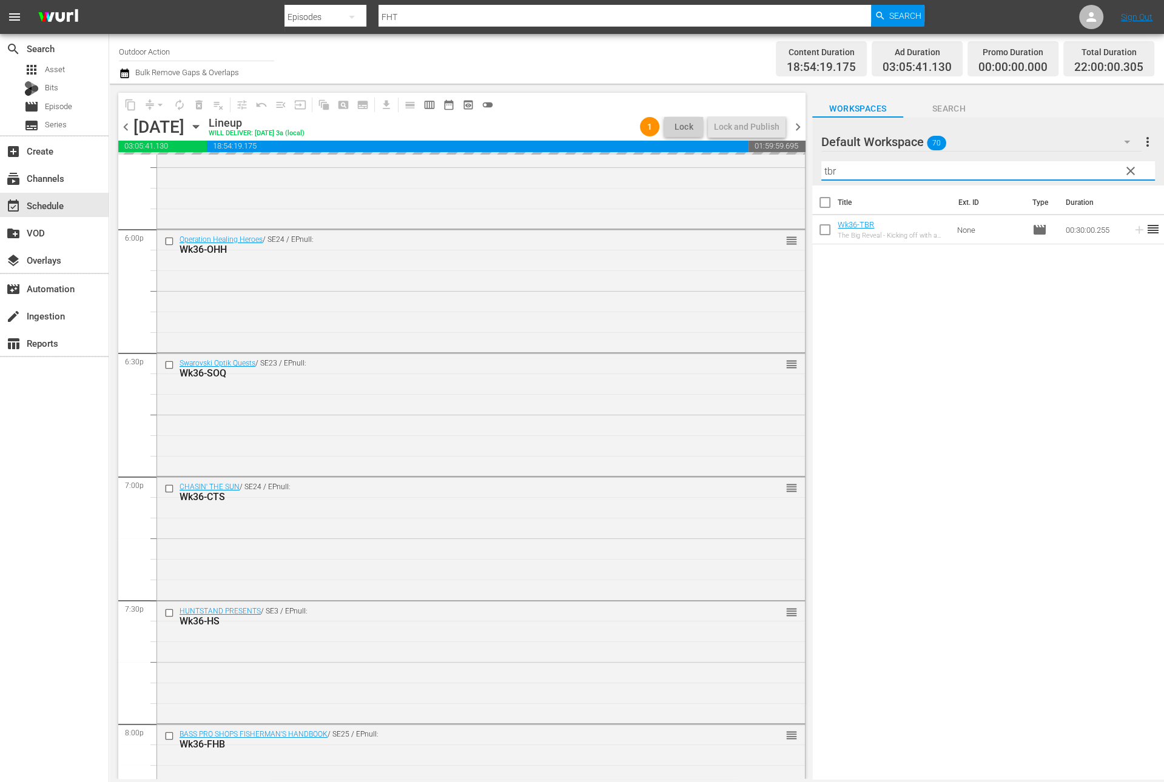
click at [1087, 170] on input "tbr" at bounding box center [988, 170] width 334 height 19
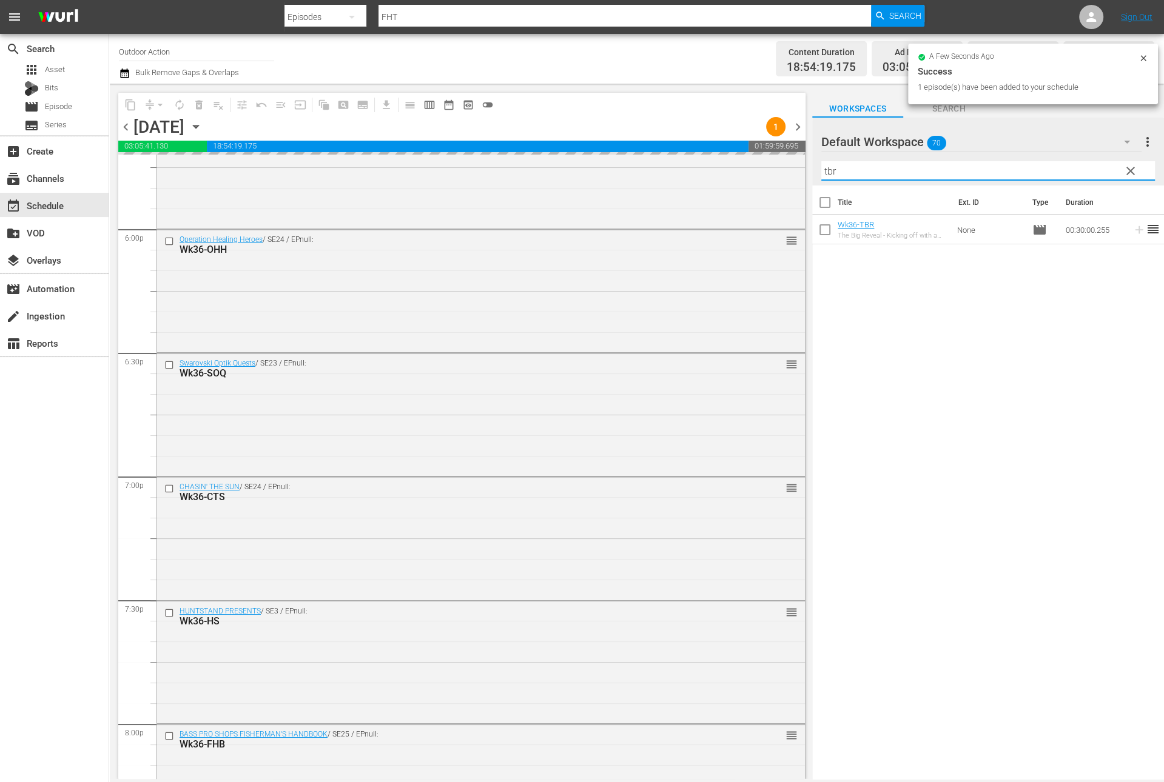
click at [1087, 170] on input "tbr" at bounding box center [988, 170] width 334 height 19
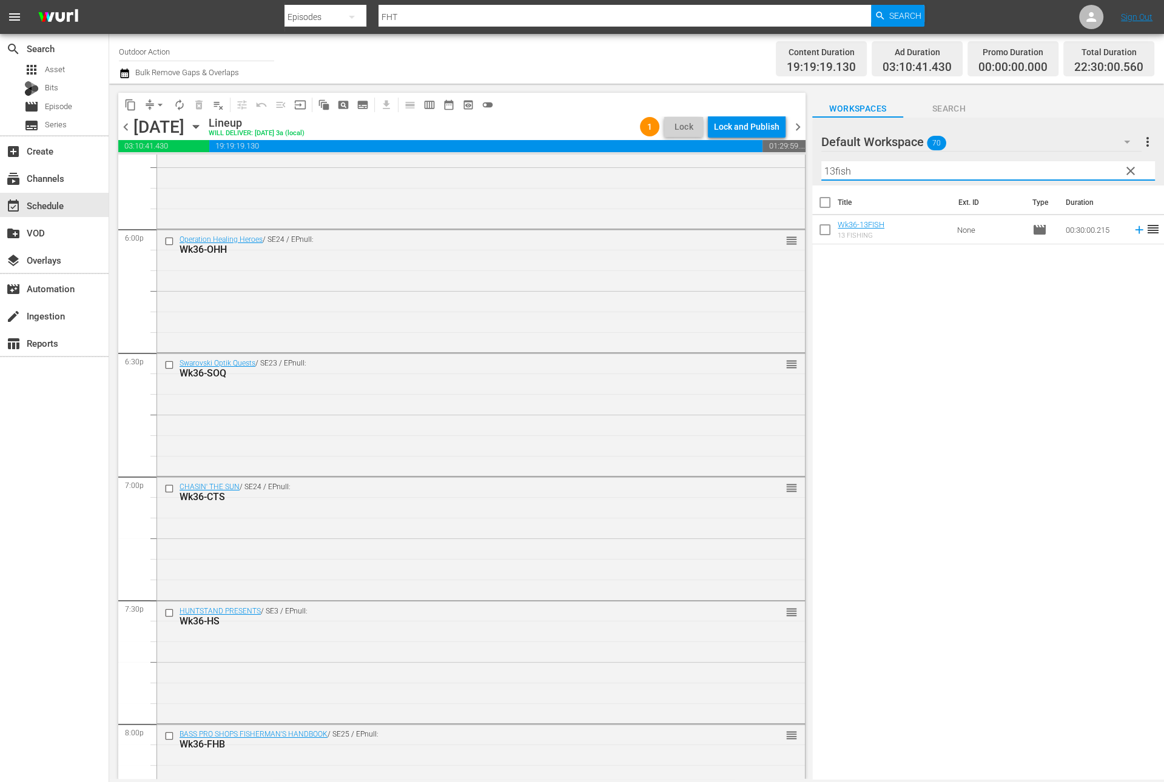
click at [1132, 231] on icon at bounding box center [1138, 229] width 13 height 13
click at [1093, 166] on input "13fish" at bounding box center [988, 170] width 334 height 19
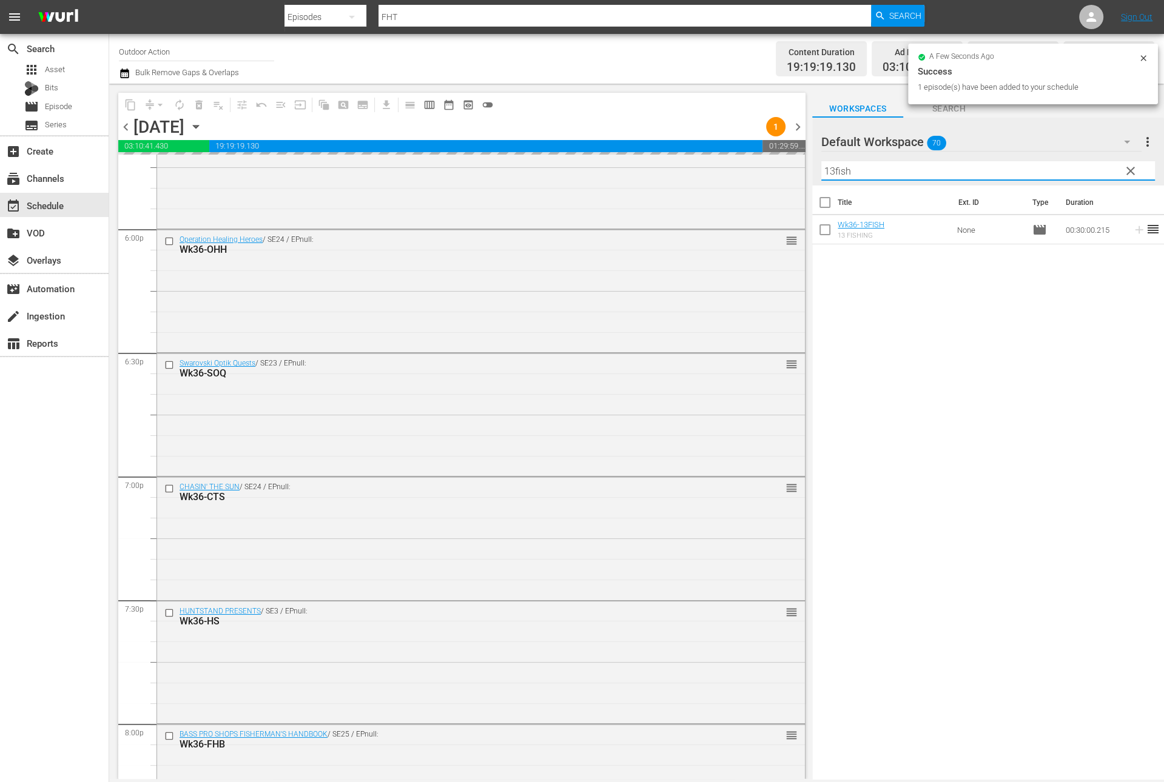
click at [1093, 166] on input "13fish" at bounding box center [988, 170] width 334 height 19
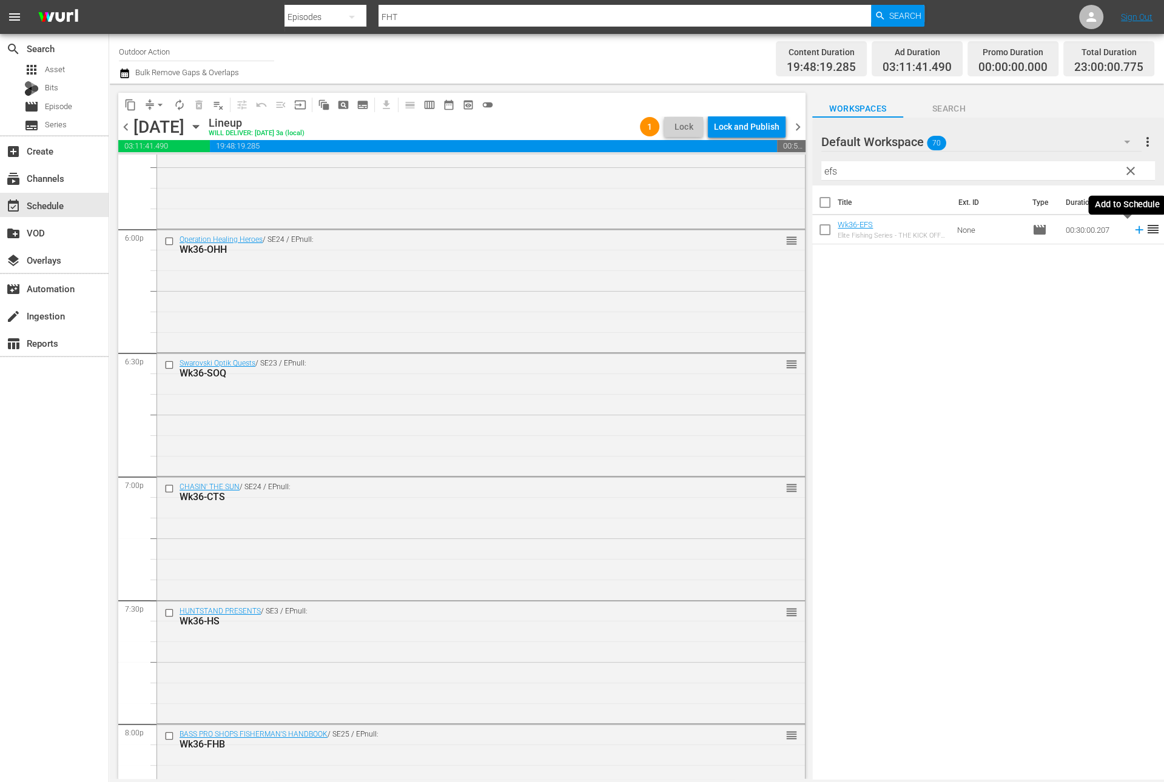
click at [1132, 225] on icon at bounding box center [1138, 229] width 13 height 13
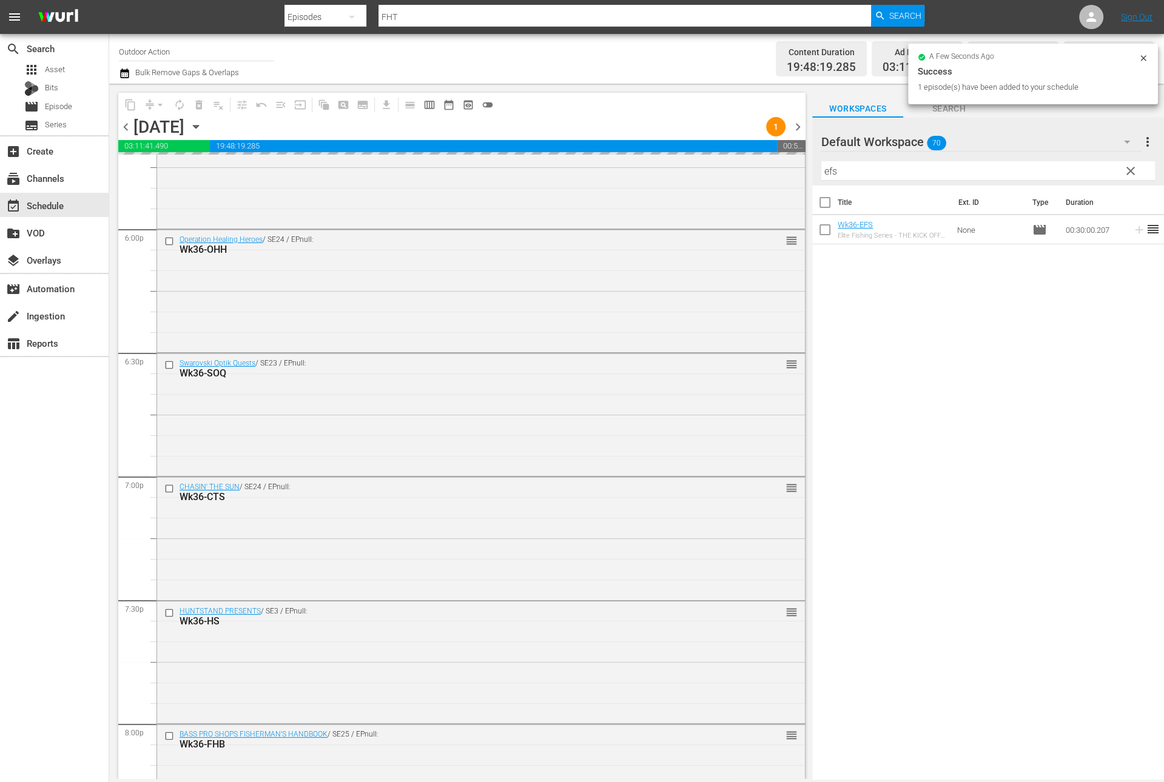
click at [1056, 161] on div "Filter by Title efs" at bounding box center [988, 170] width 334 height 29
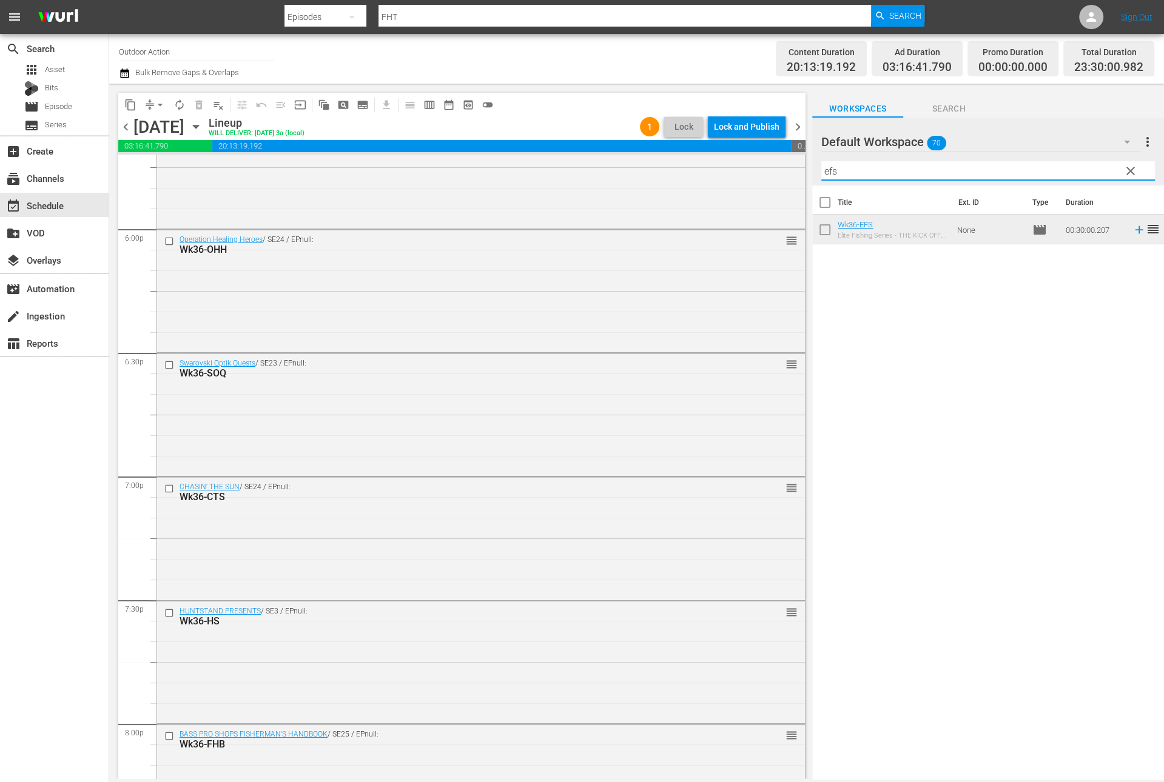
click at [992, 167] on input "efs" at bounding box center [988, 170] width 334 height 19
click at [1135, 229] on icon at bounding box center [1139, 230] width 8 height 8
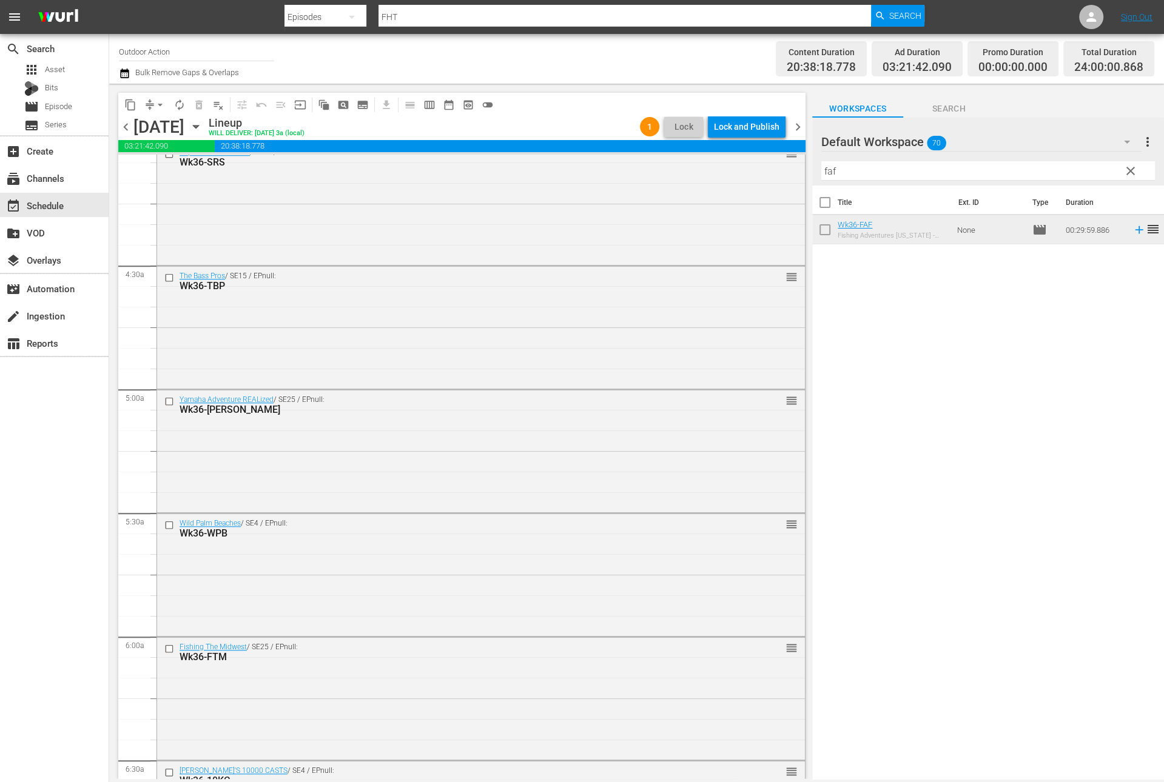
scroll to position [0, 0]
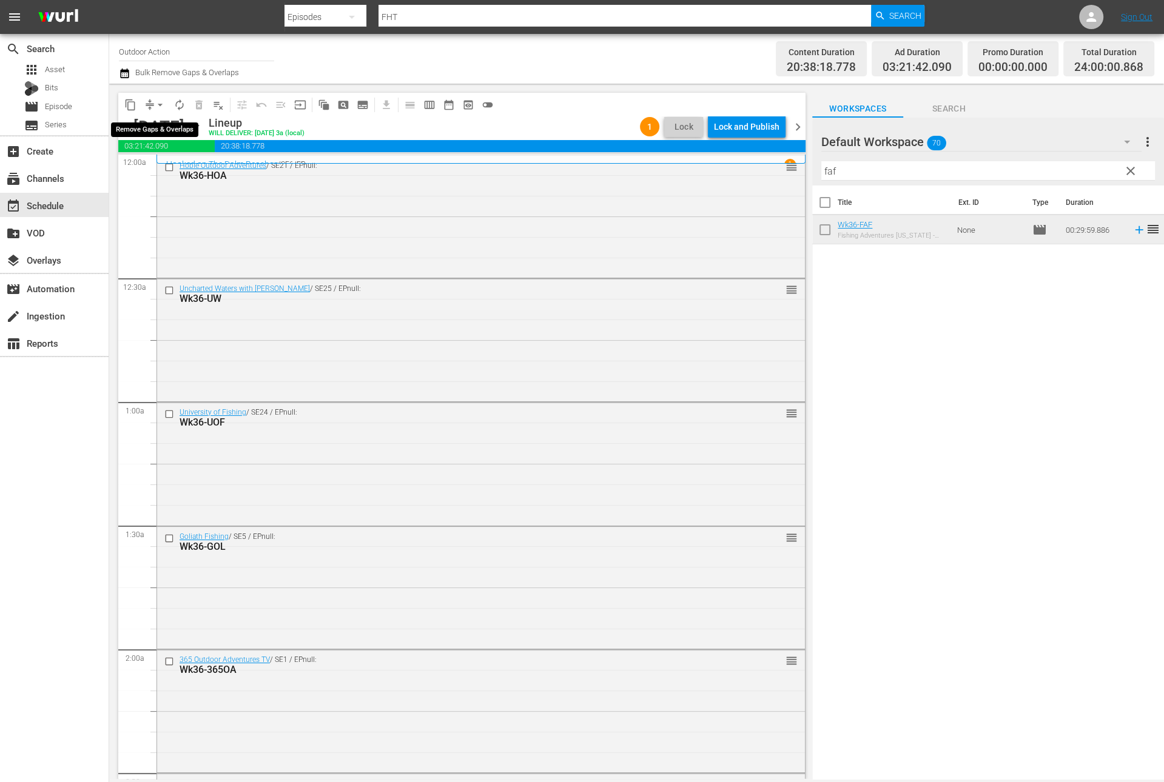
click at [150, 107] on button "arrow_drop_down" at bounding box center [159, 104] width 19 height 19
click at [153, 125] on li "Align to Midnight" at bounding box center [160, 129] width 127 height 20
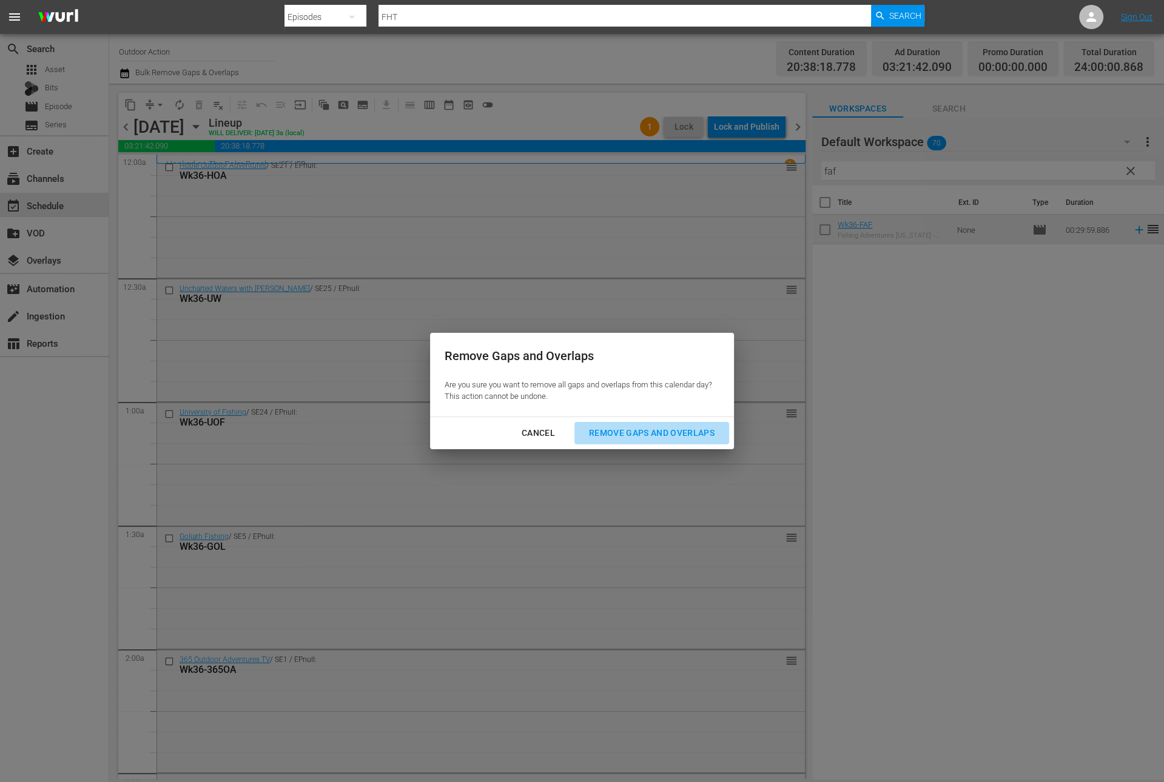
click at [602, 432] on div "Remove Gaps and Overlaps" at bounding box center [651, 433] width 145 height 15
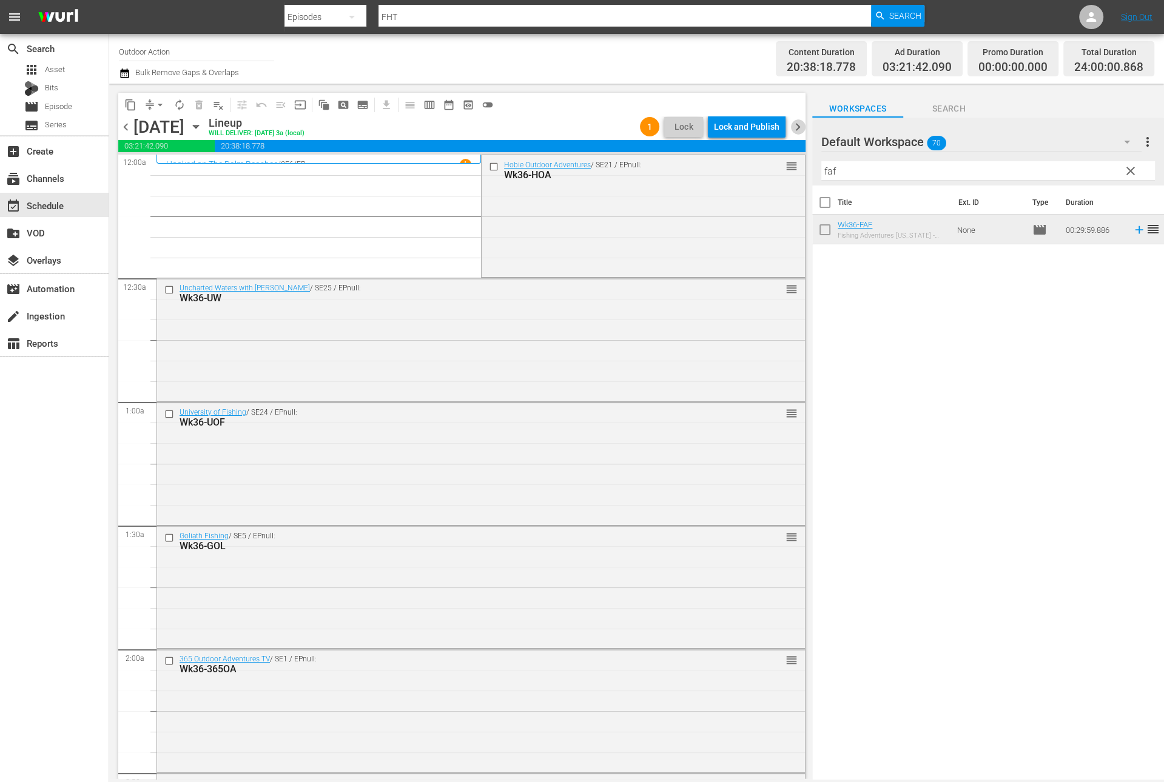
click at [798, 129] on span "chevron_right" at bounding box center [797, 126] width 15 height 15
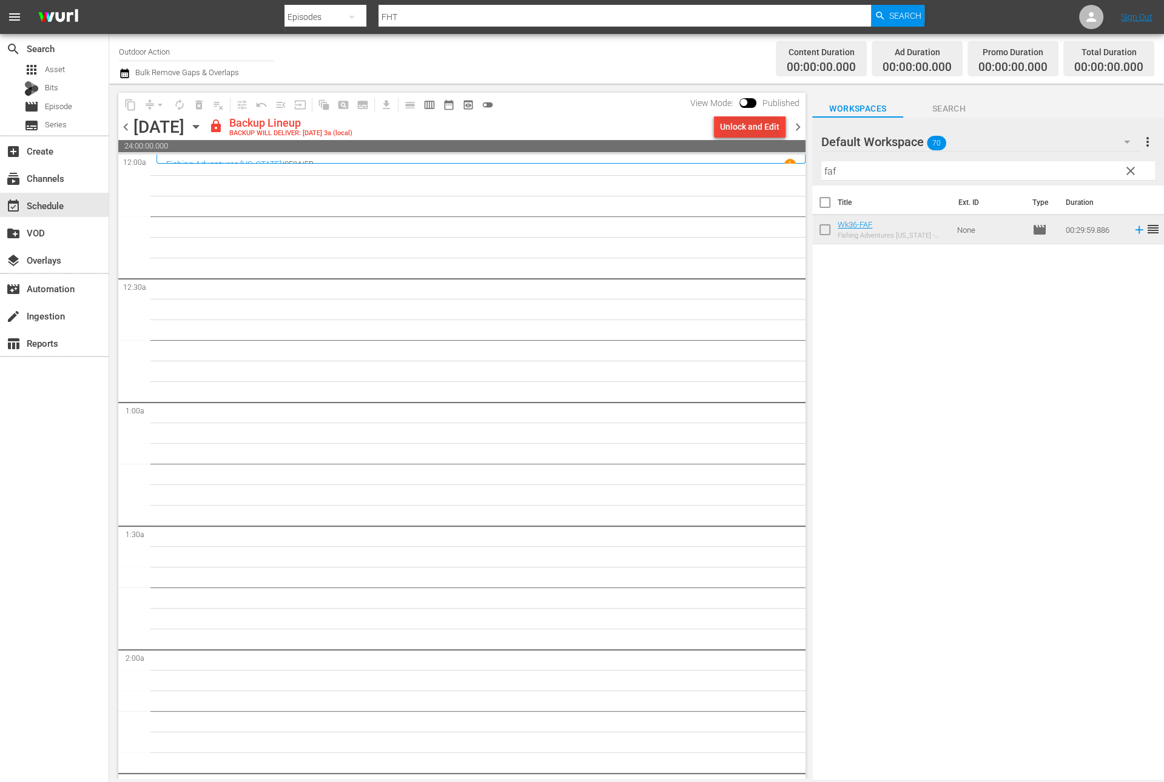
click at [741, 128] on div "Unlock and Edit" at bounding box center [749, 127] width 59 height 22
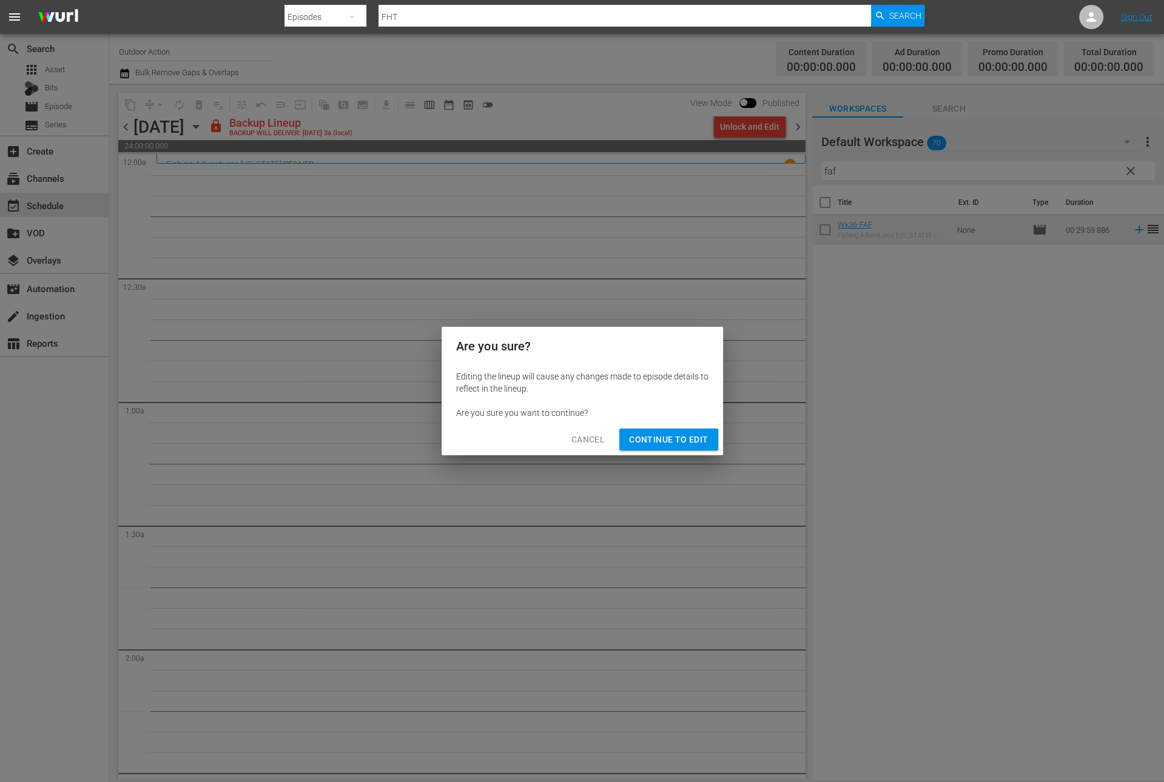
click at [676, 442] on span "Continue to Edit" at bounding box center [668, 439] width 79 height 15
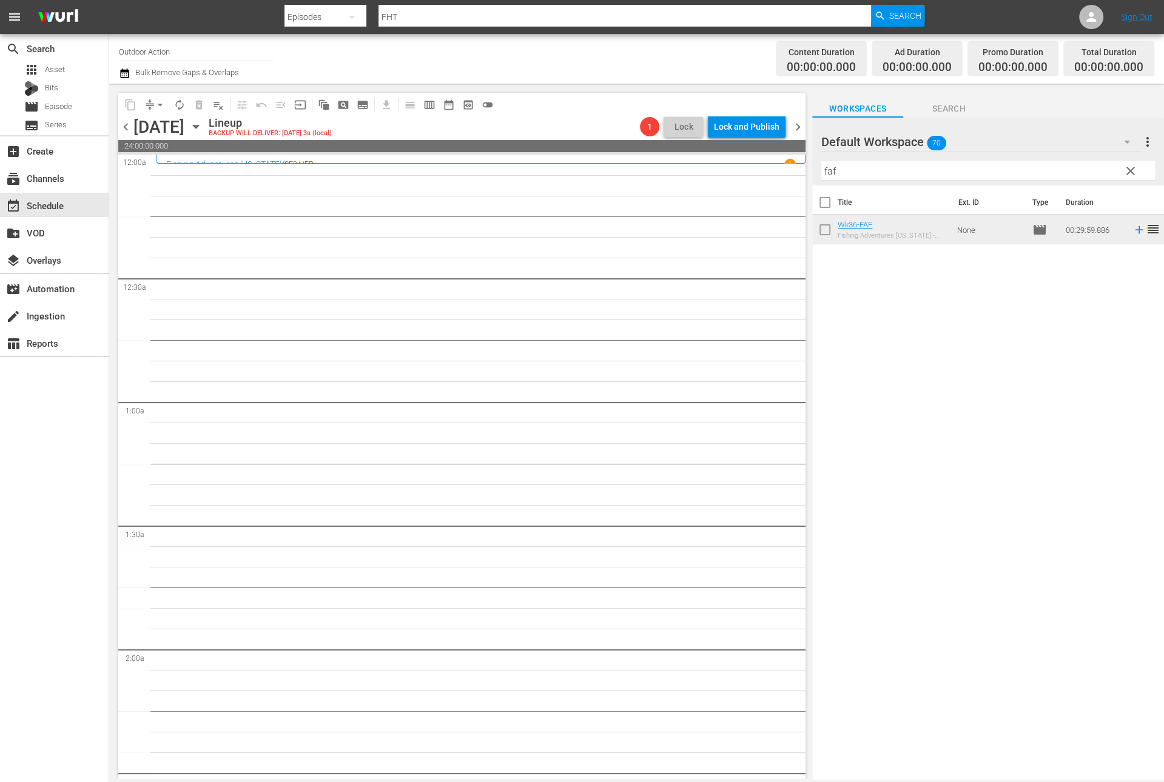
click at [858, 178] on input "faf" at bounding box center [988, 170] width 334 height 19
click at [1132, 255] on icon at bounding box center [1138, 258] width 13 height 13
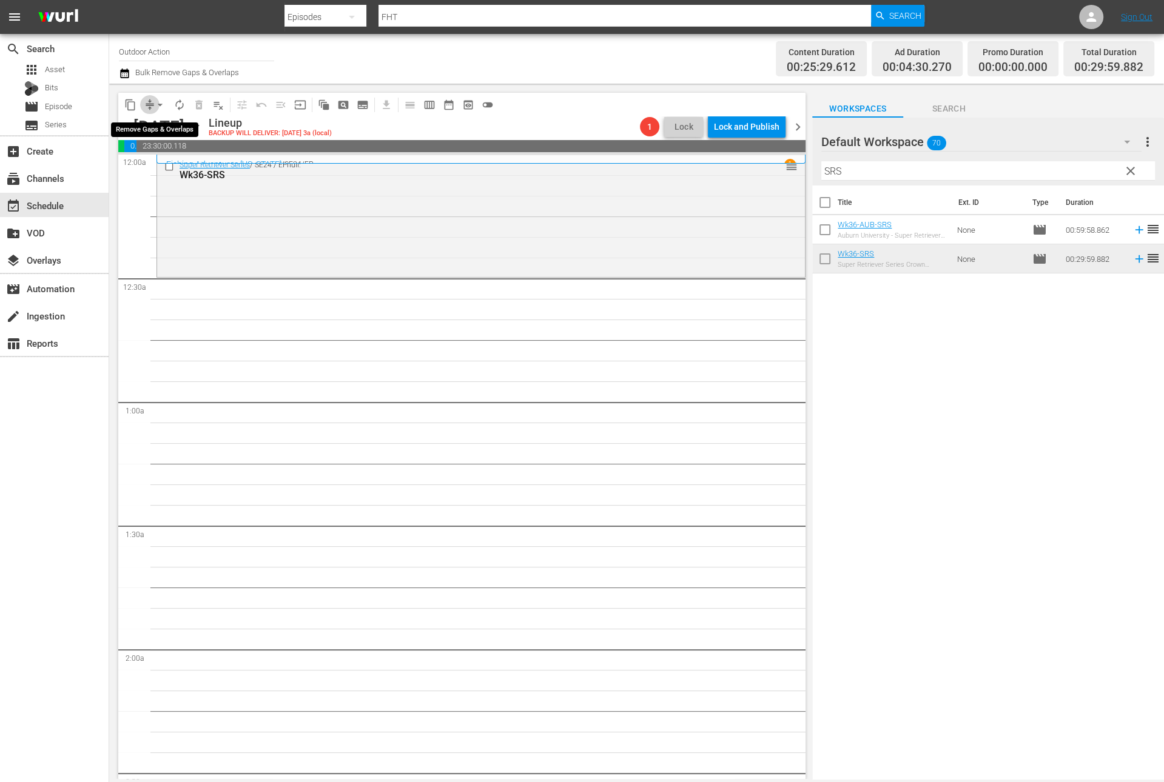
click at [149, 103] on span "compress" at bounding box center [150, 105] width 12 height 12
click at [160, 106] on span "arrow_drop_down" at bounding box center [160, 105] width 12 height 12
click at [163, 123] on li "Align to Midnight" at bounding box center [160, 129] width 127 height 20
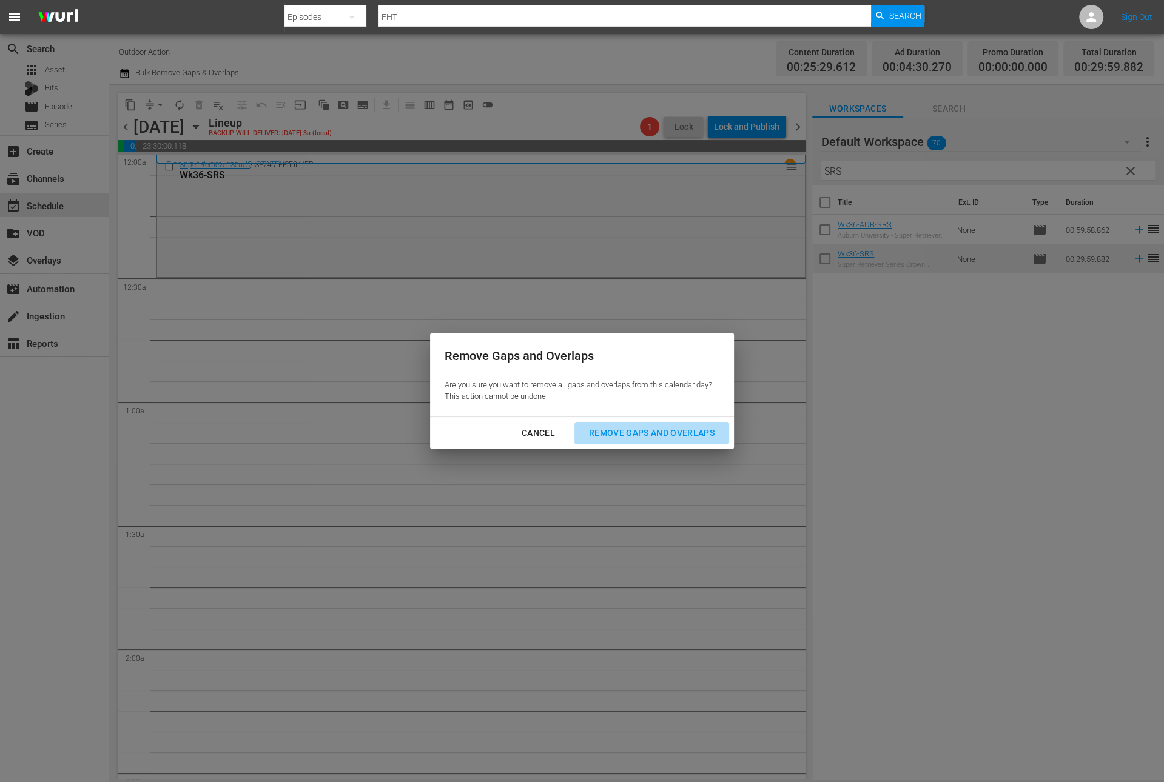
click at [619, 431] on div "Remove Gaps and Overlaps" at bounding box center [651, 433] width 145 height 15
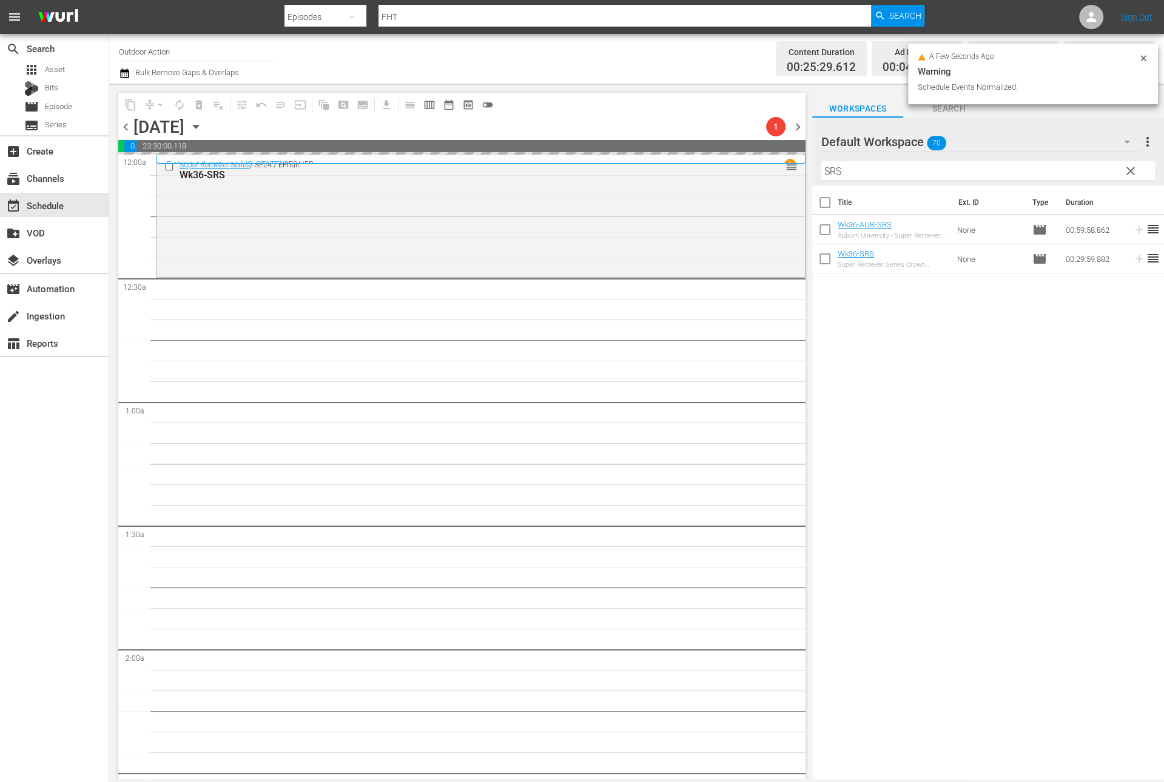
click at [898, 171] on input "SRS" at bounding box center [988, 170] width 334 height 19
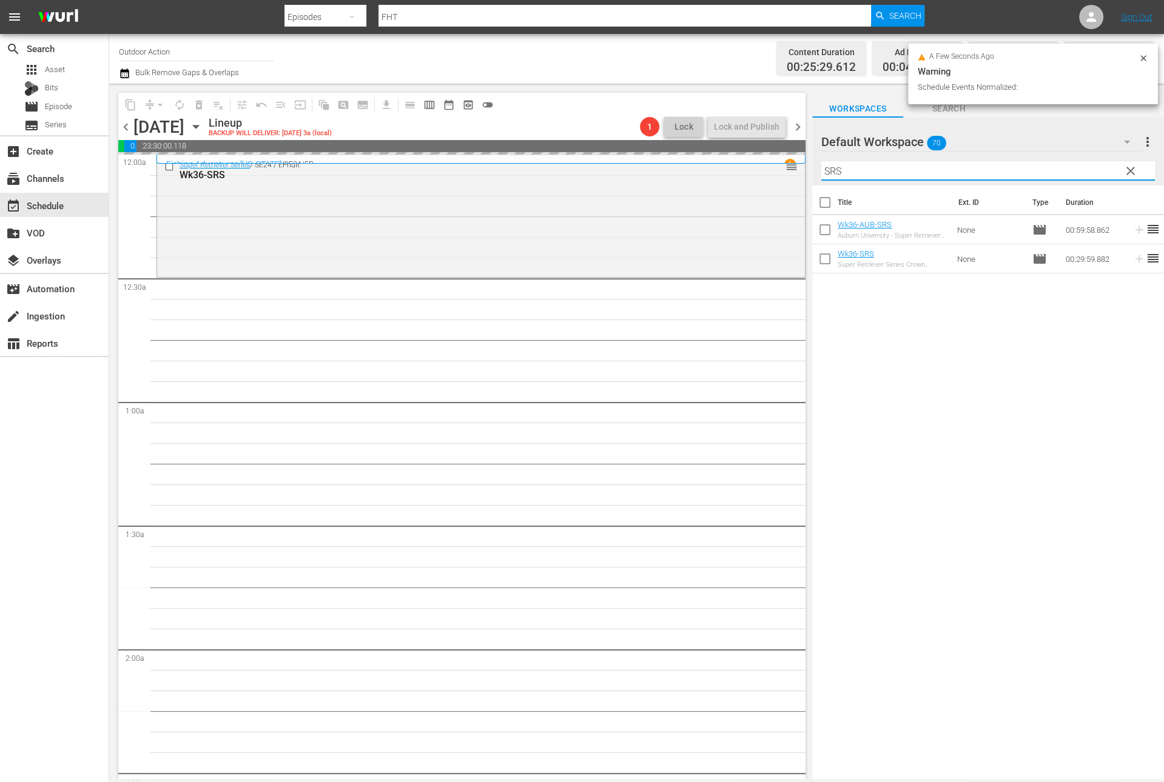
click at [898, 171] on input "SRS" at bounding box center [988, 170] width 334 height 19
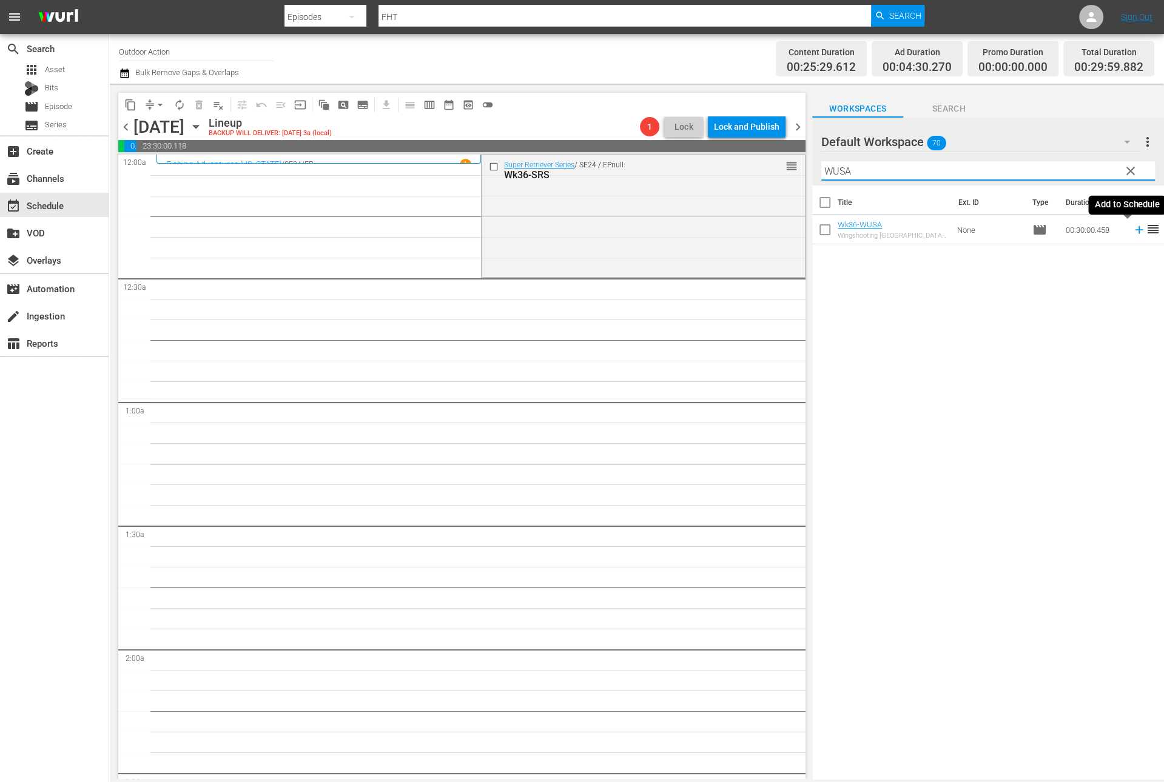
click at [1132, 232] on icon at bounding box center [1138, 229] width 13 height 13
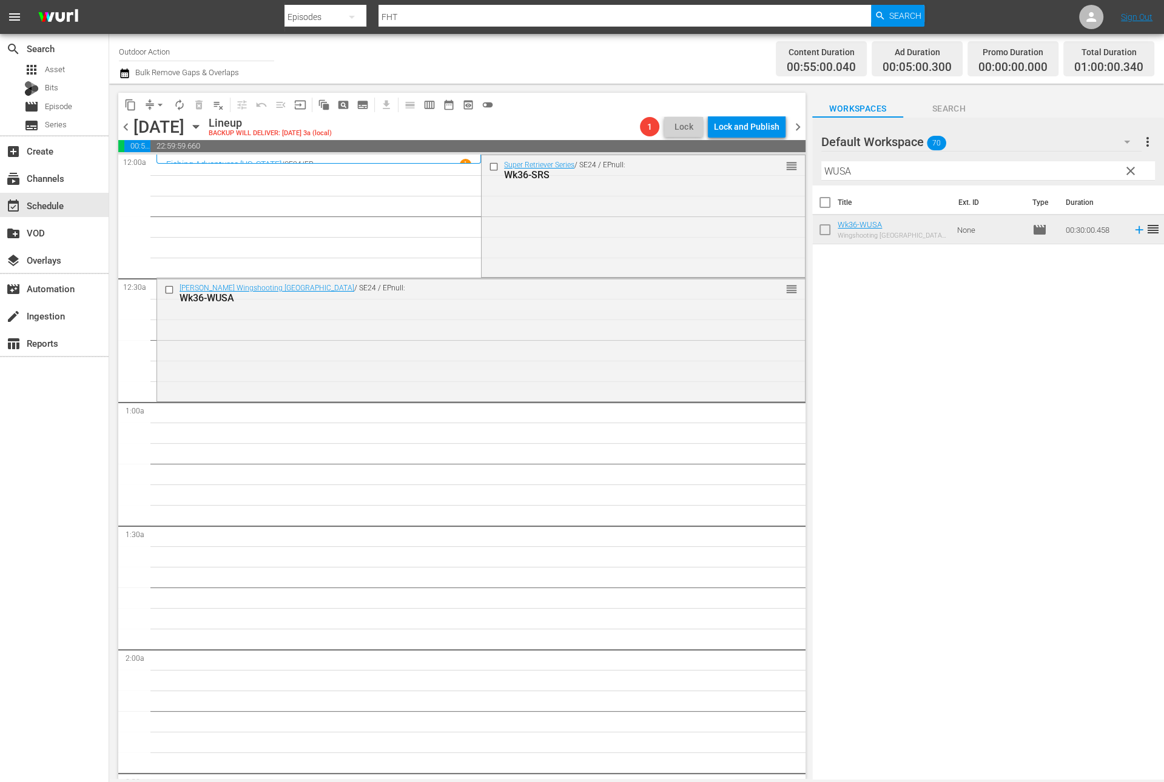
click at [894, 170] on input "WUSA" at bounding box center [988, 170] width 334 height 19
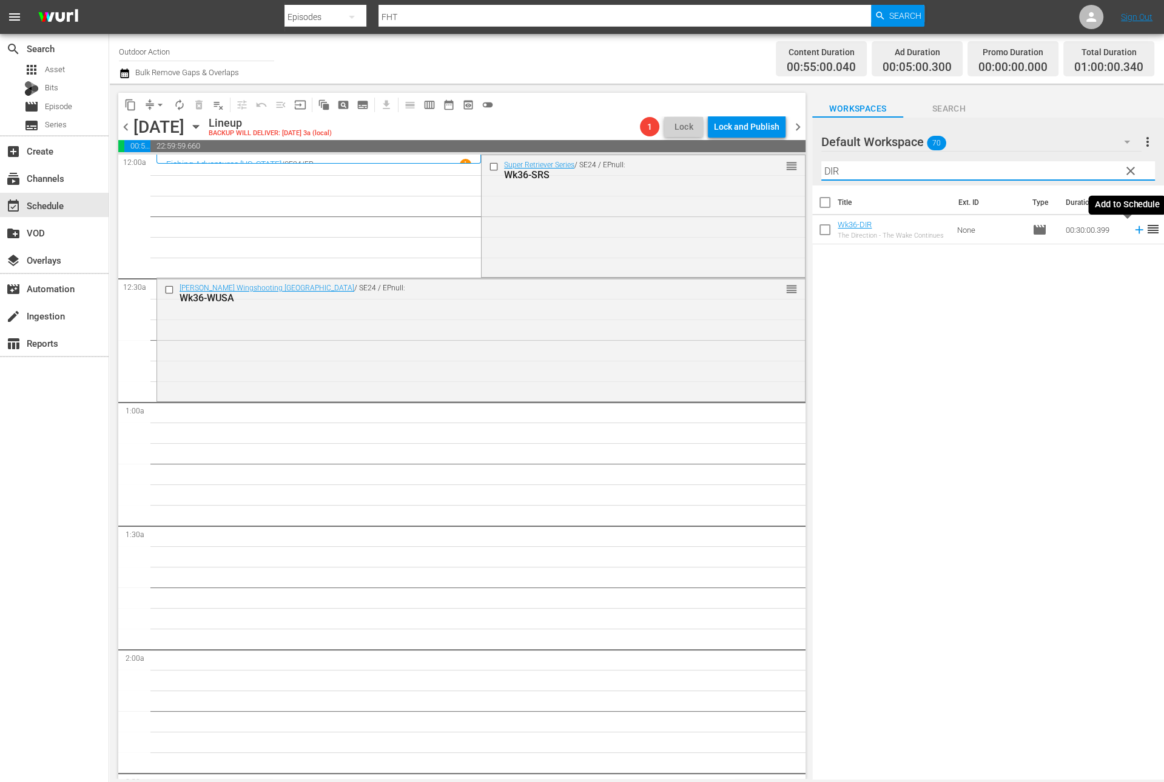
click at [1132, 231] on icon at bounding box center [1138, 229] width 13 height 13
click at [1068, 164] on input "DIR" at bounding box center [988, 170] width 334 height 19
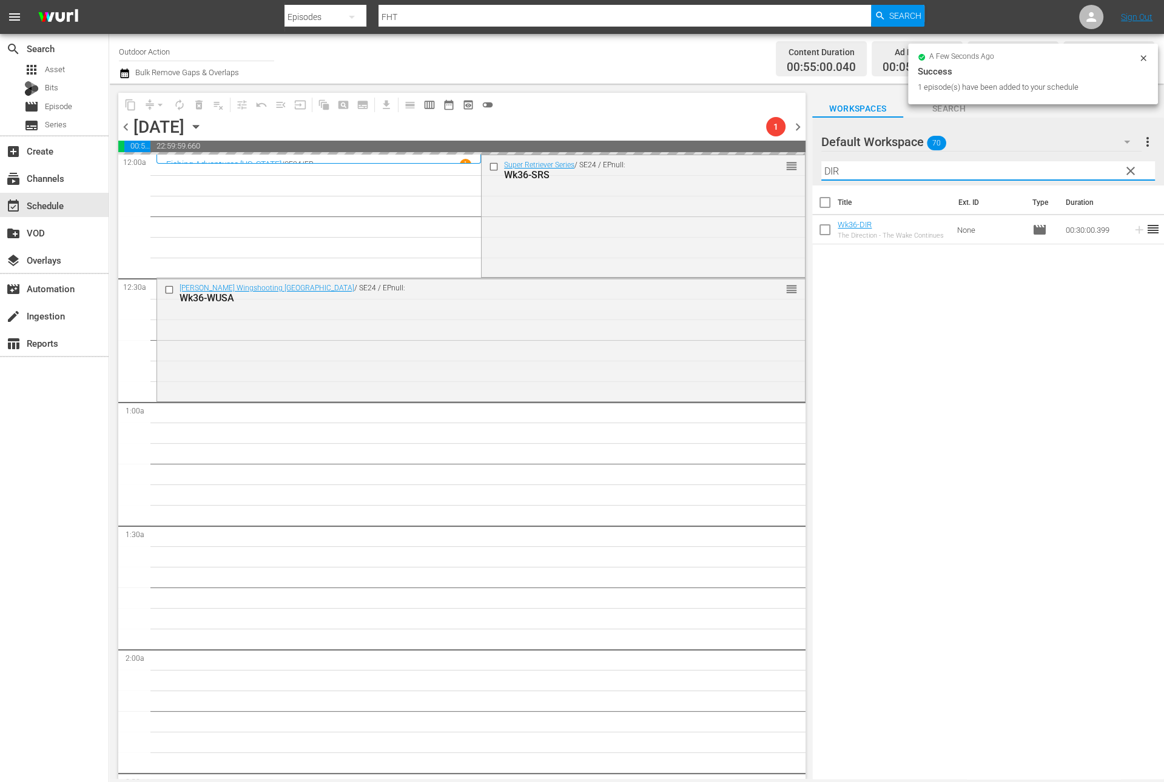
click at [1068, 164] on input "DIR" at bounding box center [988, 170] width 334 height 19
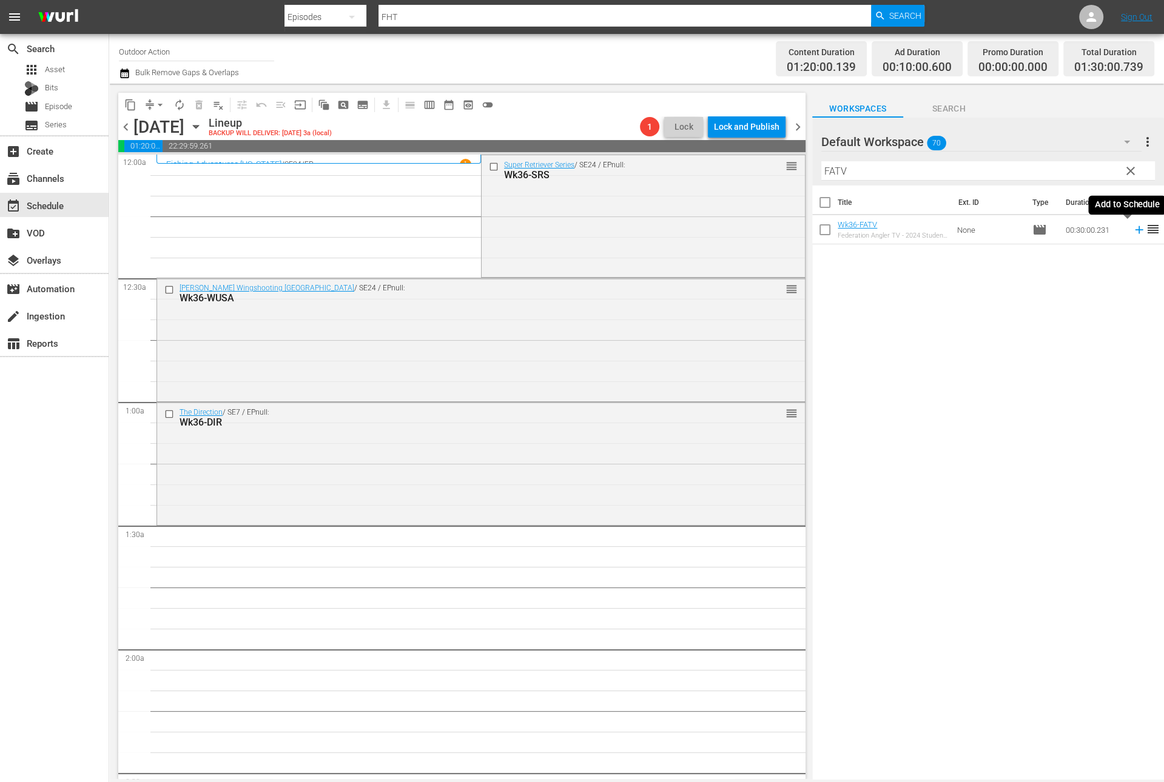
click at [1132, 227] on icon at bounding box center [1138, 229] width 13 height 13
click at [1081, 167] on input "FATV" at bounding box center [988, 170] width 334 height 19
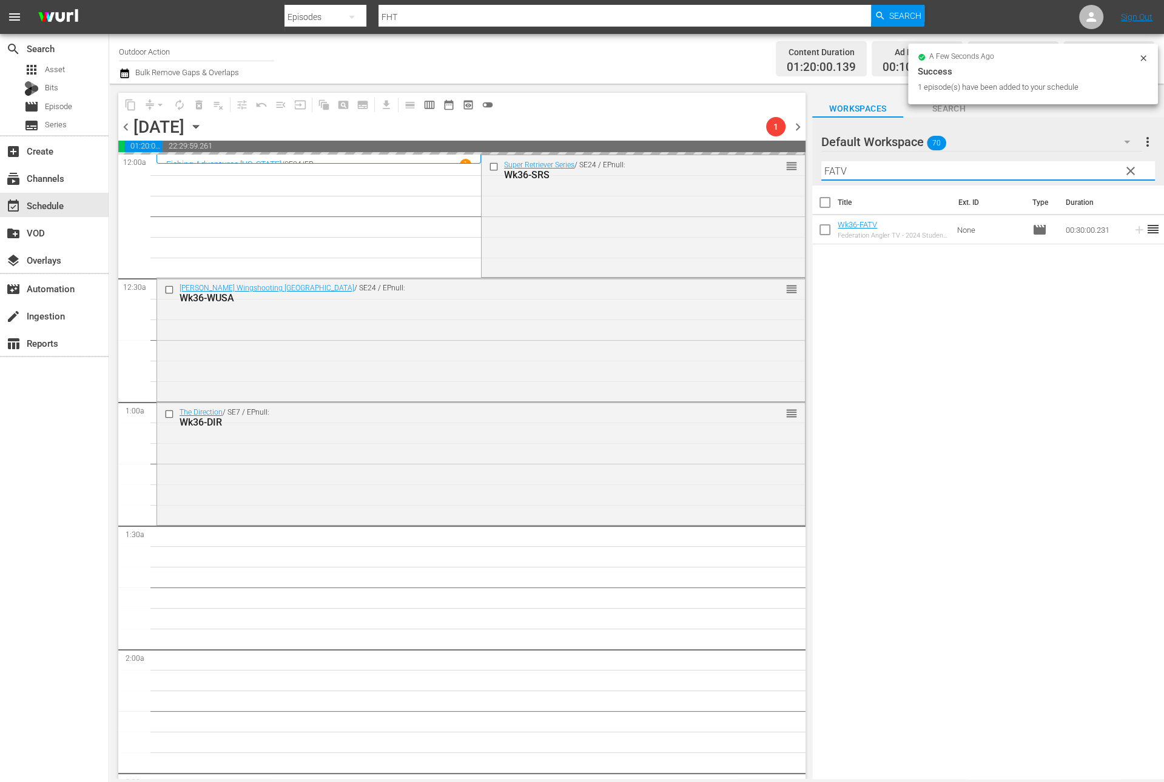
click at [1081, 167] on input "FATV" at bounding box center [988, 170] width 334 height 19
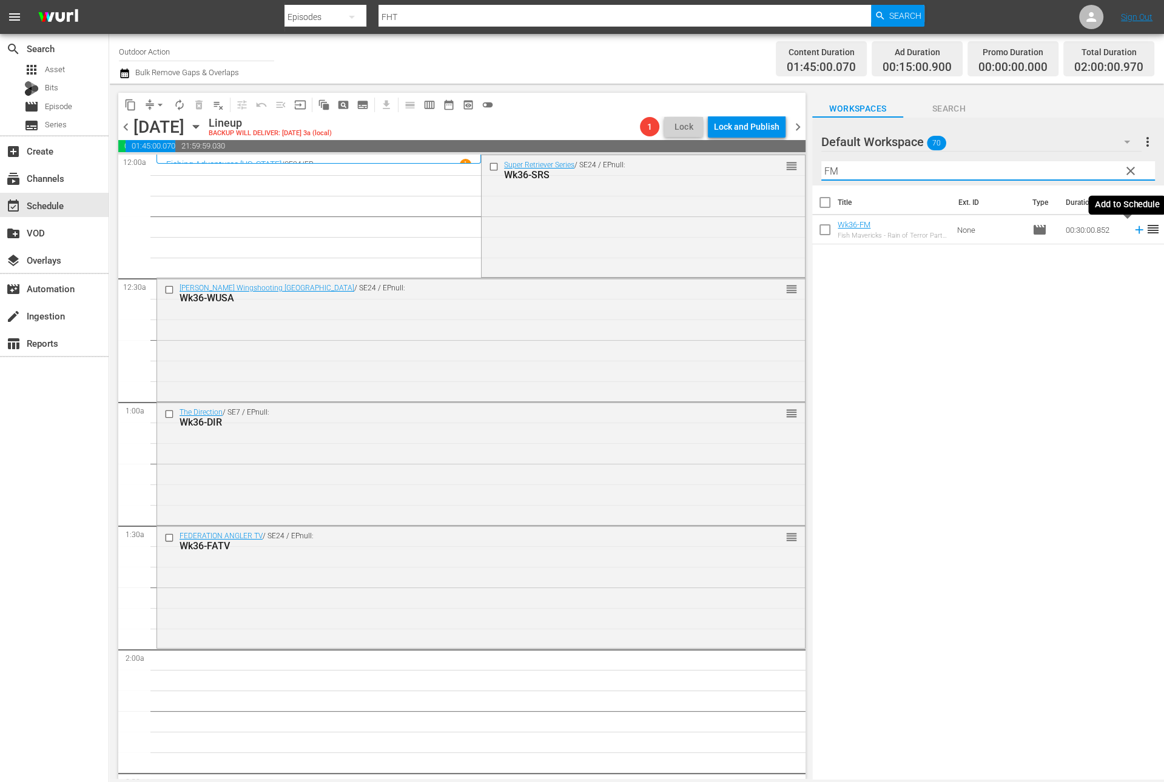
click at [1132, 230] on icon at bounding box center [1138, 229] width 13 height 13
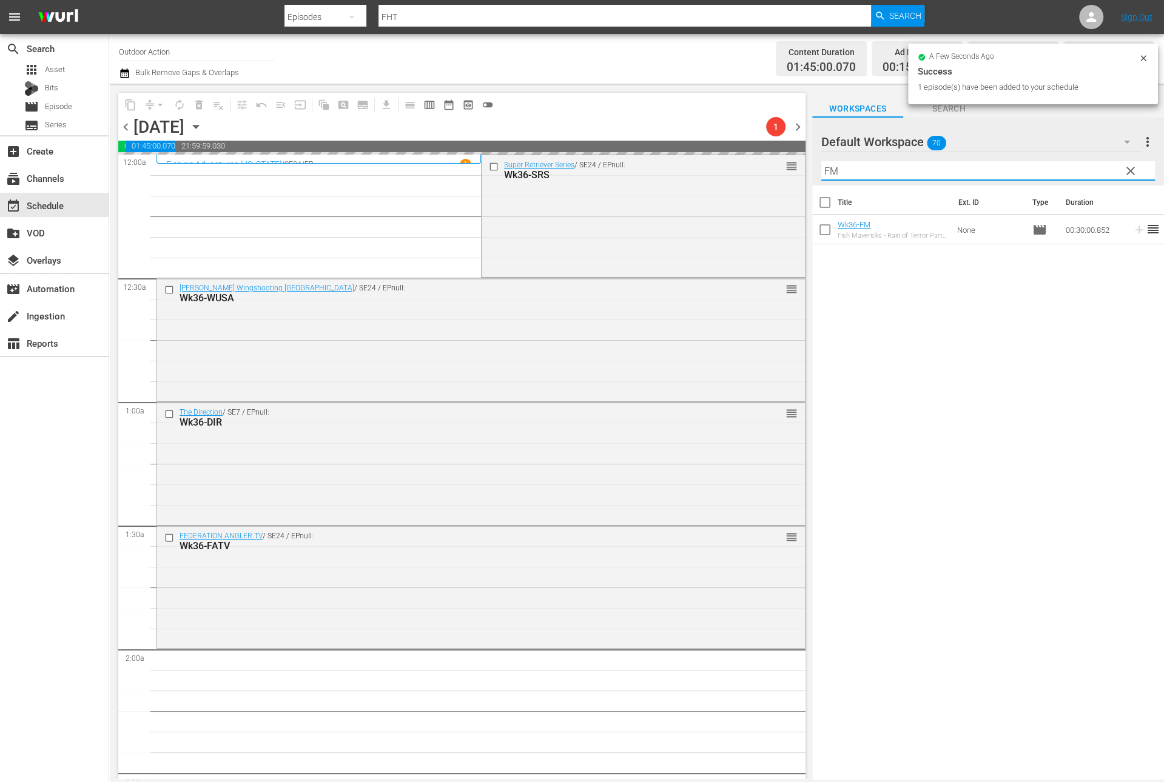
click at [1092, 169] on input "FM" at bounding box center [988, 170] width 334 height 19
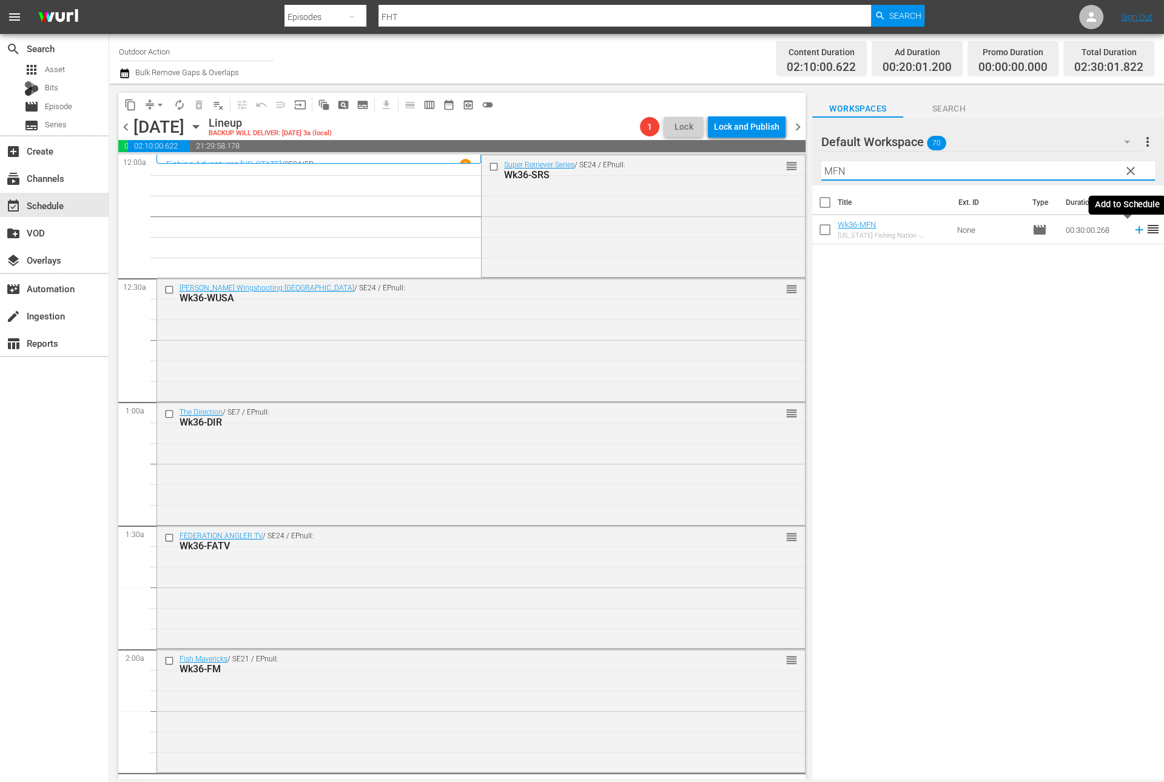
click at [1135, 229] on icon at bounding box center [1139, 230] width 8 height 8
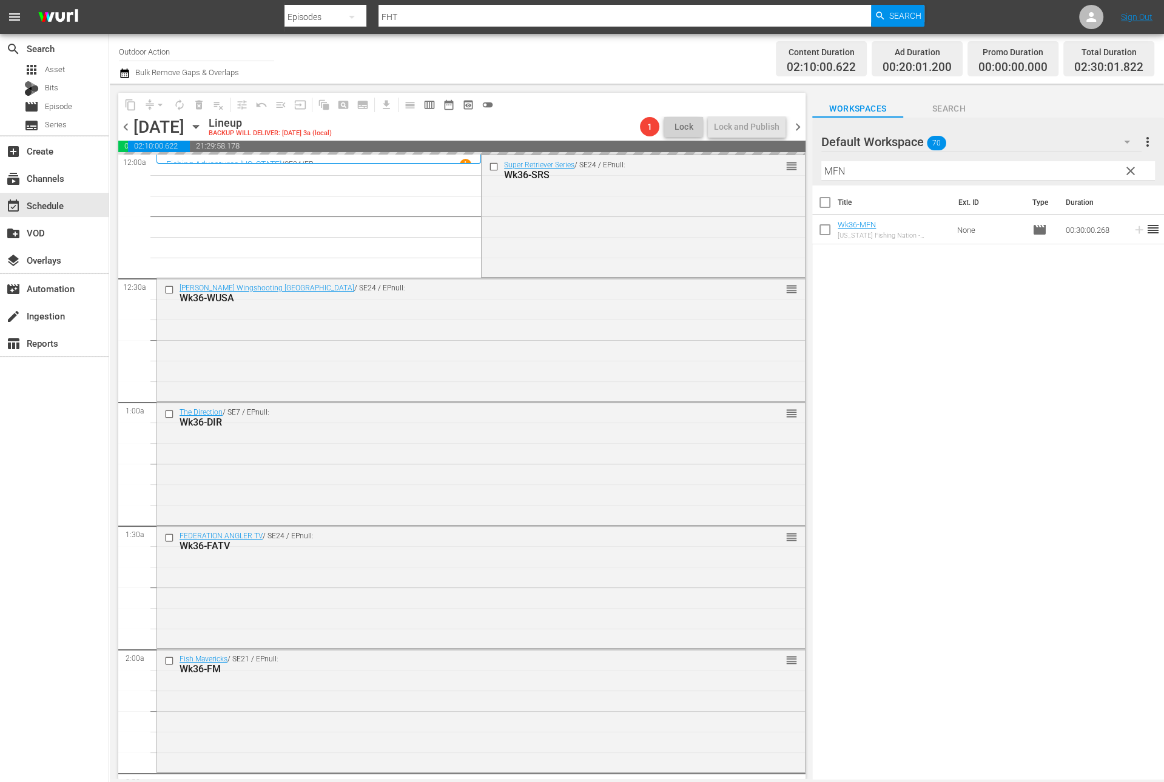
click at [1088, 167] on input "MFN" at bounding box center [988, 170] width 334 height 19
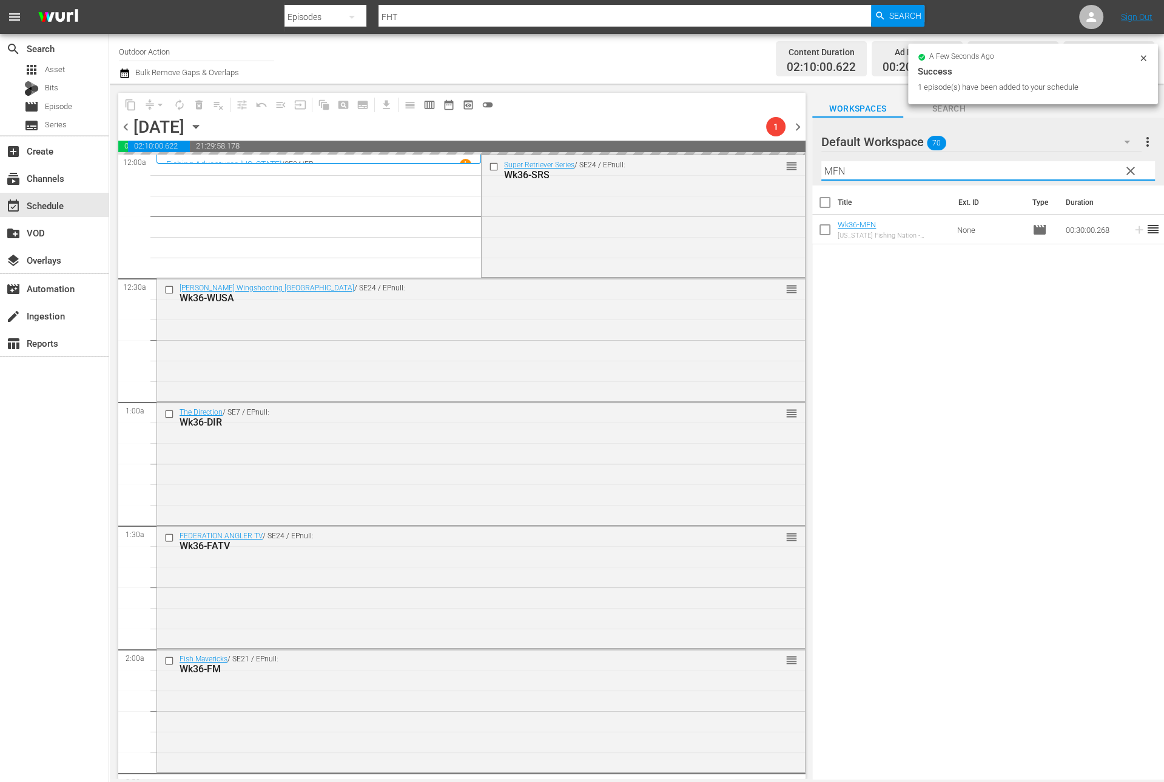
click at [1088, 167] on input "MFN" at bounding box center [988, 170] width 334 height 19
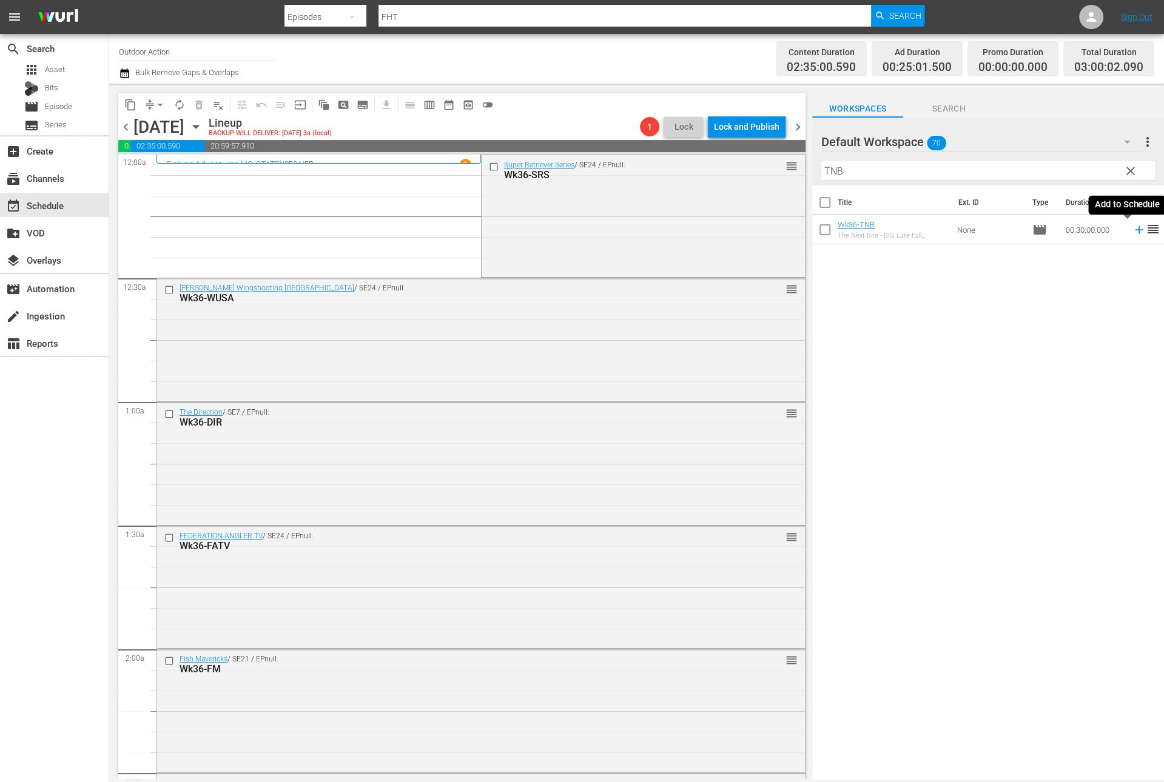
click at [1135, 229] on icon at bounding box center [1139, 230] width 8 height 8
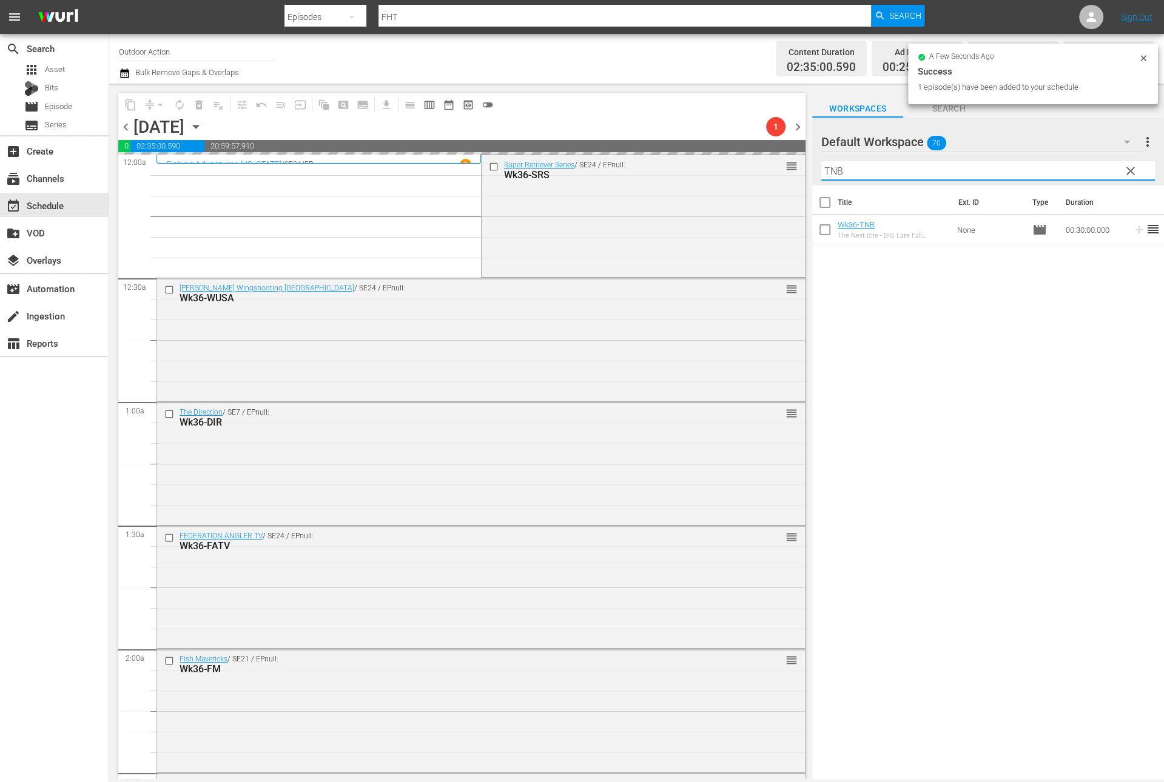
click at [1086, 166] on input "TNB" at bounding box center [988, 170] width 334 height 19
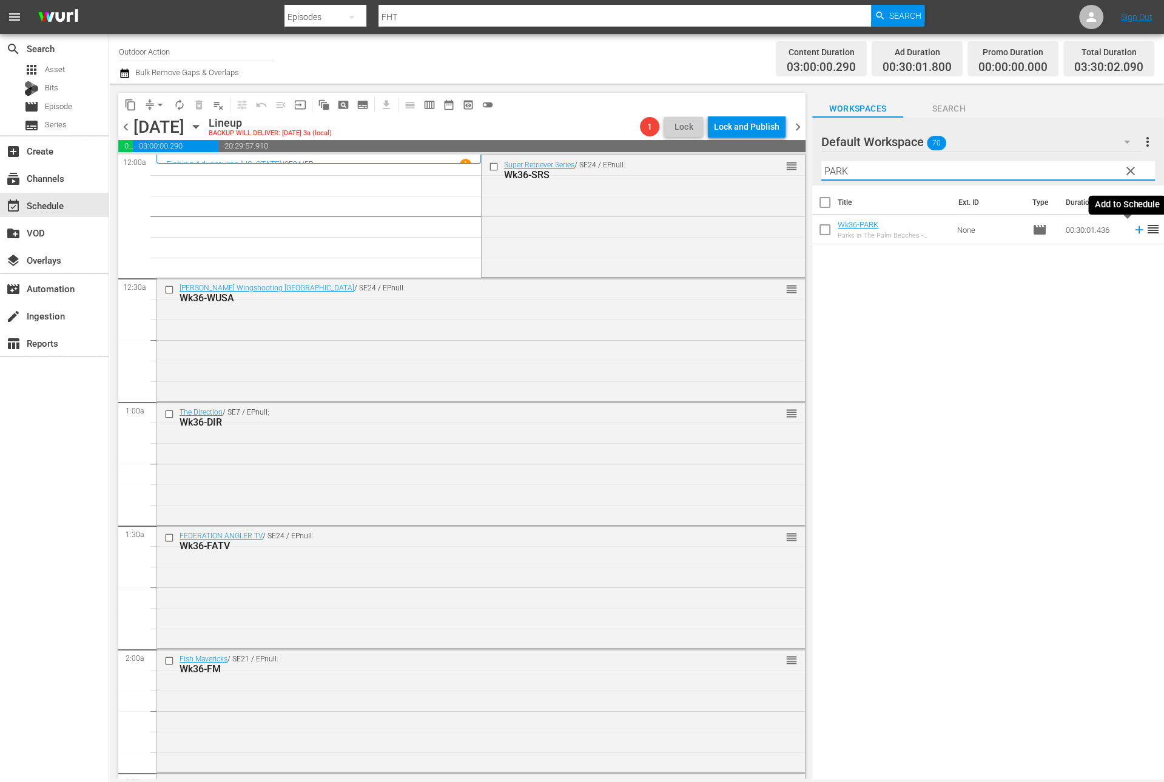
click at [1132, 230] on icon at bounding box center [1138, 229] width 13 height 13
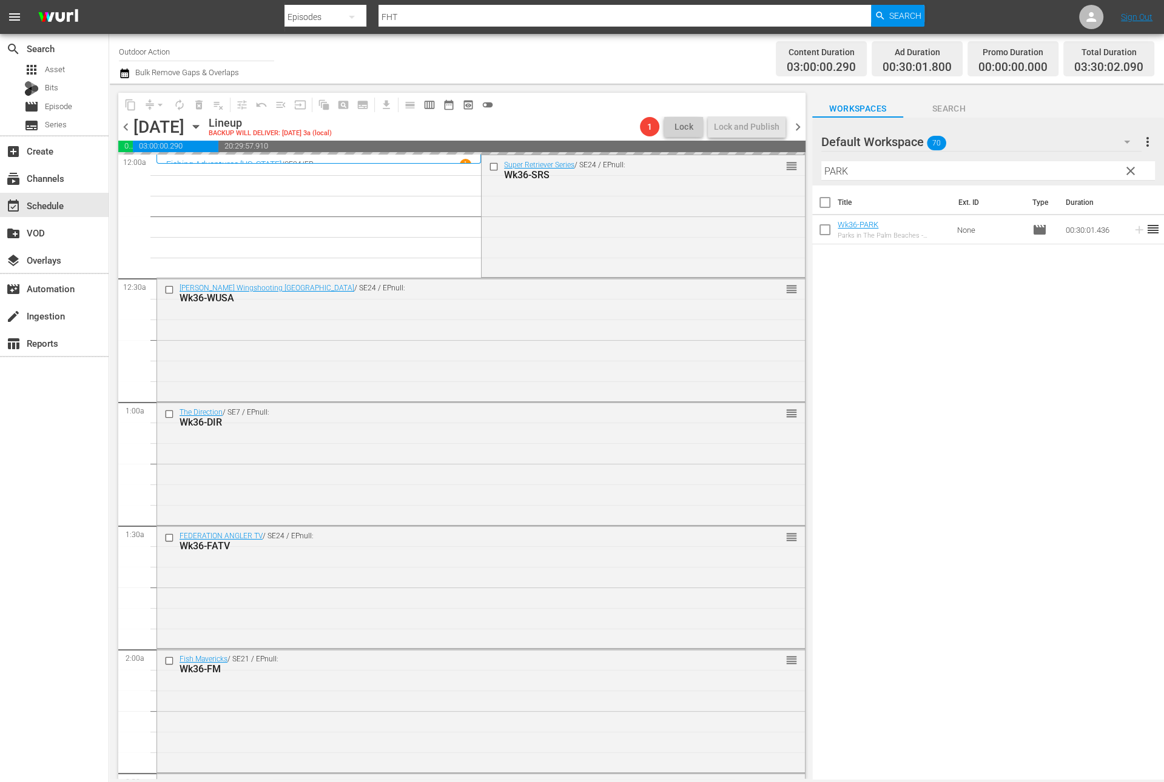
click at [1096, 176] on input "PARK" at bounding box center [988, 170] width 334 height 19
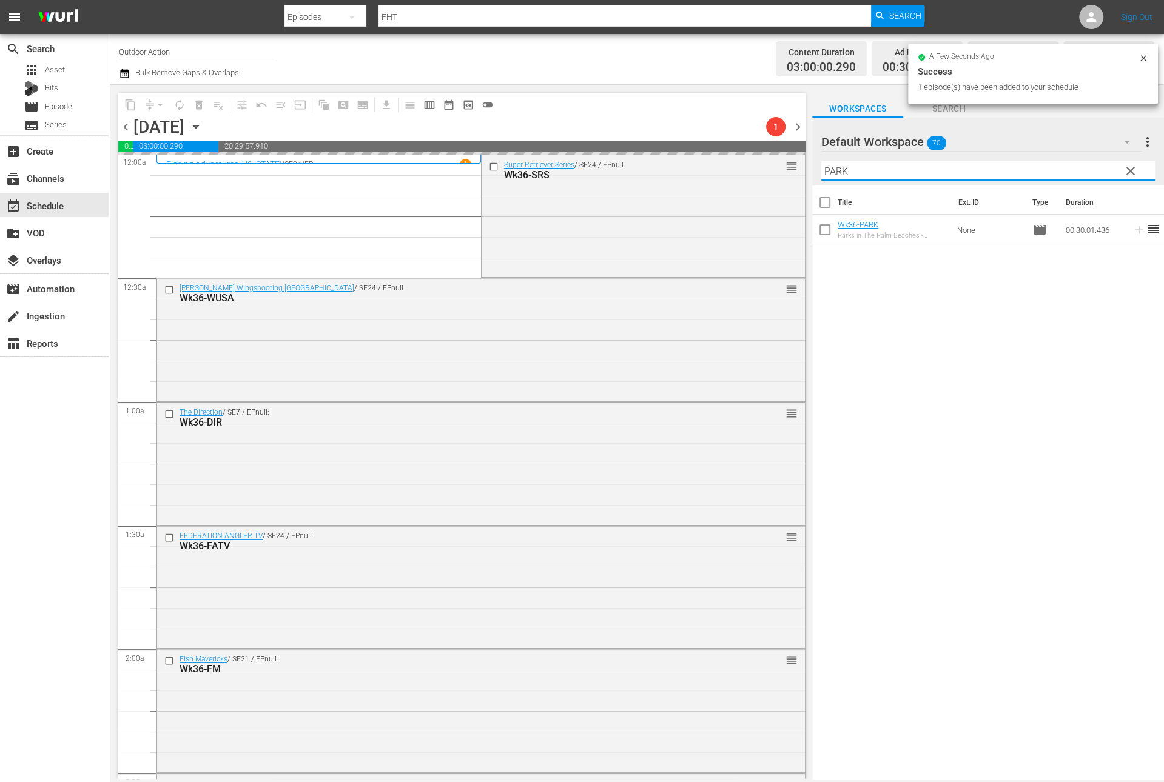
click at [1096, 176] on input "PARK" at bounding box center [988, 170] width 334 height 19
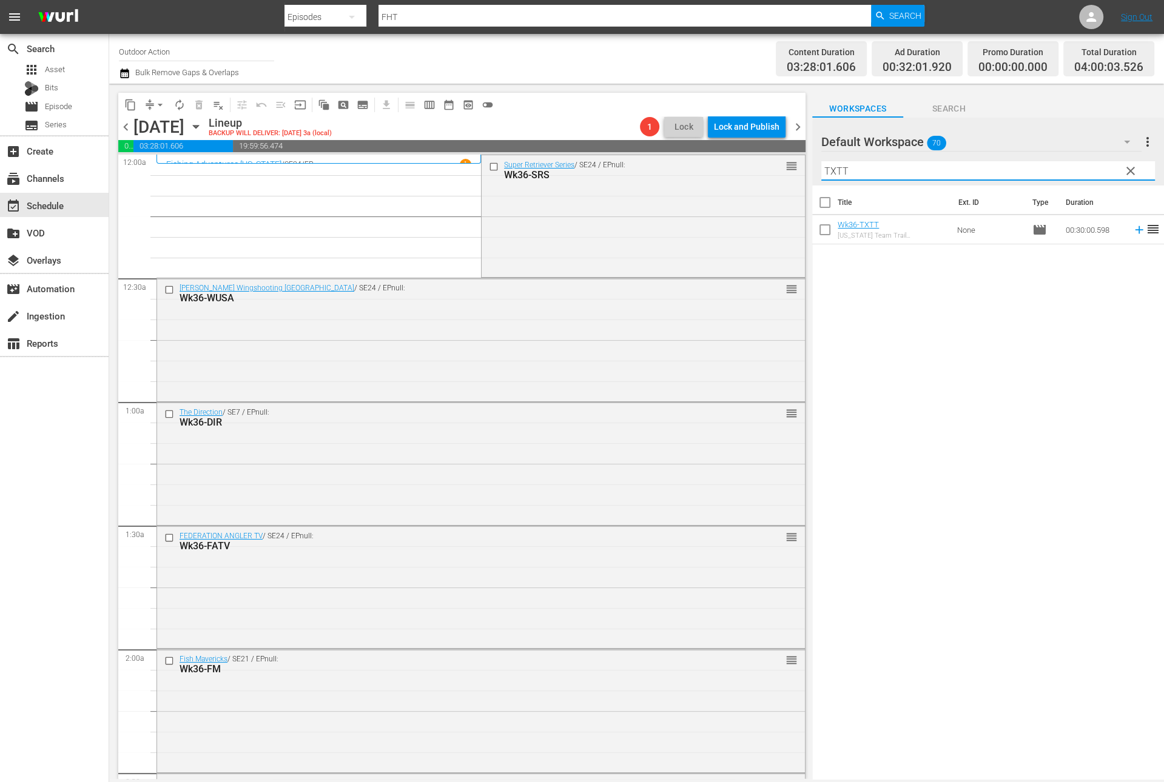
click at [1132, 230] on icon at bounding box center [1138, 229] width 13 height 13
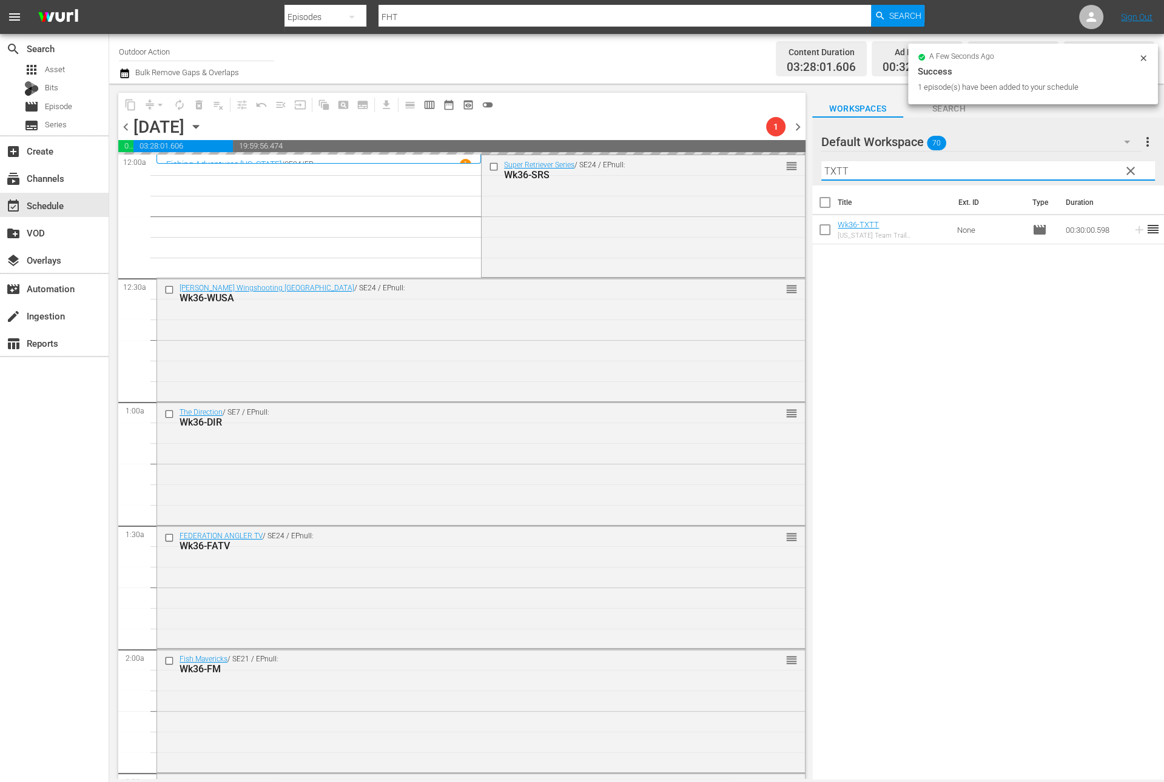
click at [1087, 167] on input "TXTT" at bounding box center [988, 170] width 334 height 19
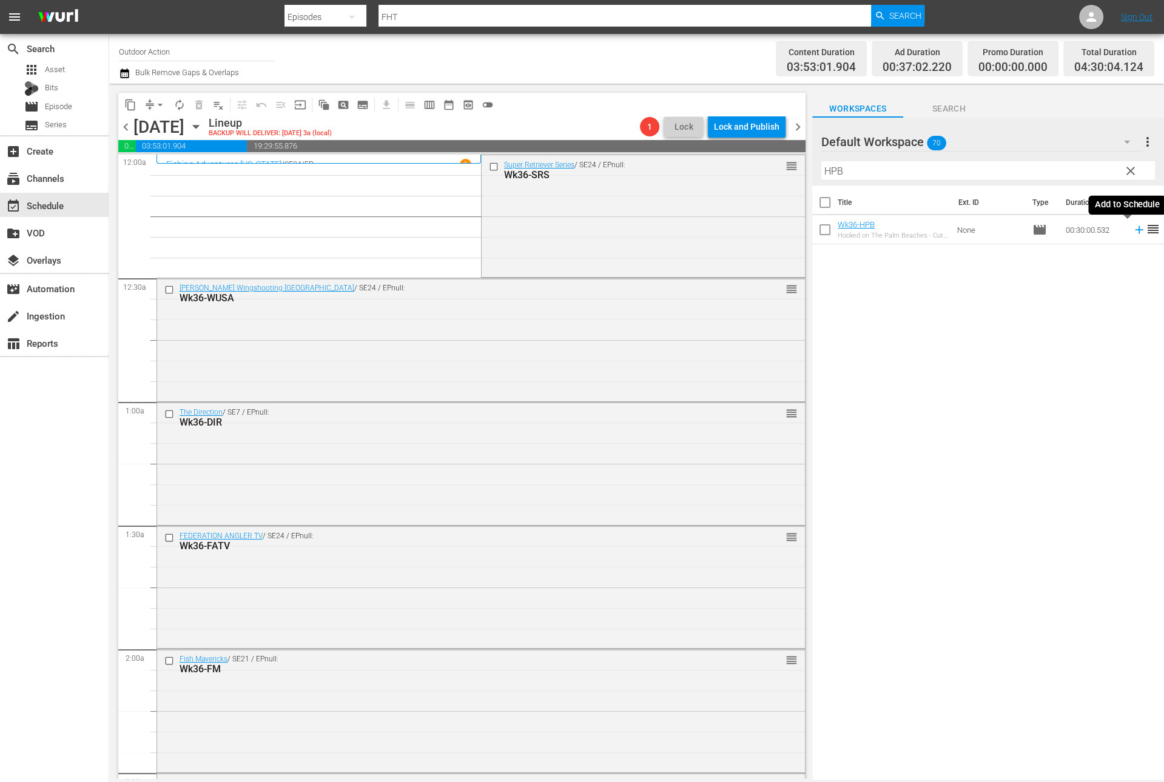
click at [1135, 230] on icon at bounding box center [1139, 230] width 8 height 8
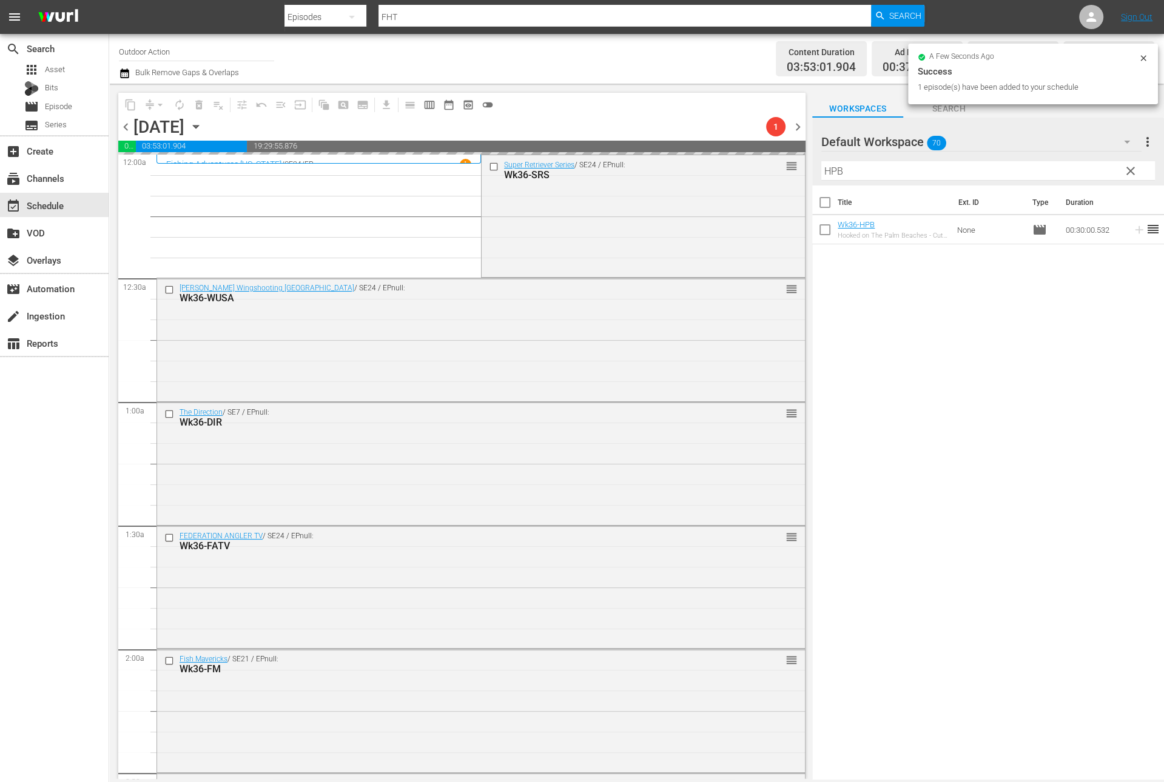
click at [1083, 164] on input "HPB" at bounding box center [988, 170] width 334 height 19
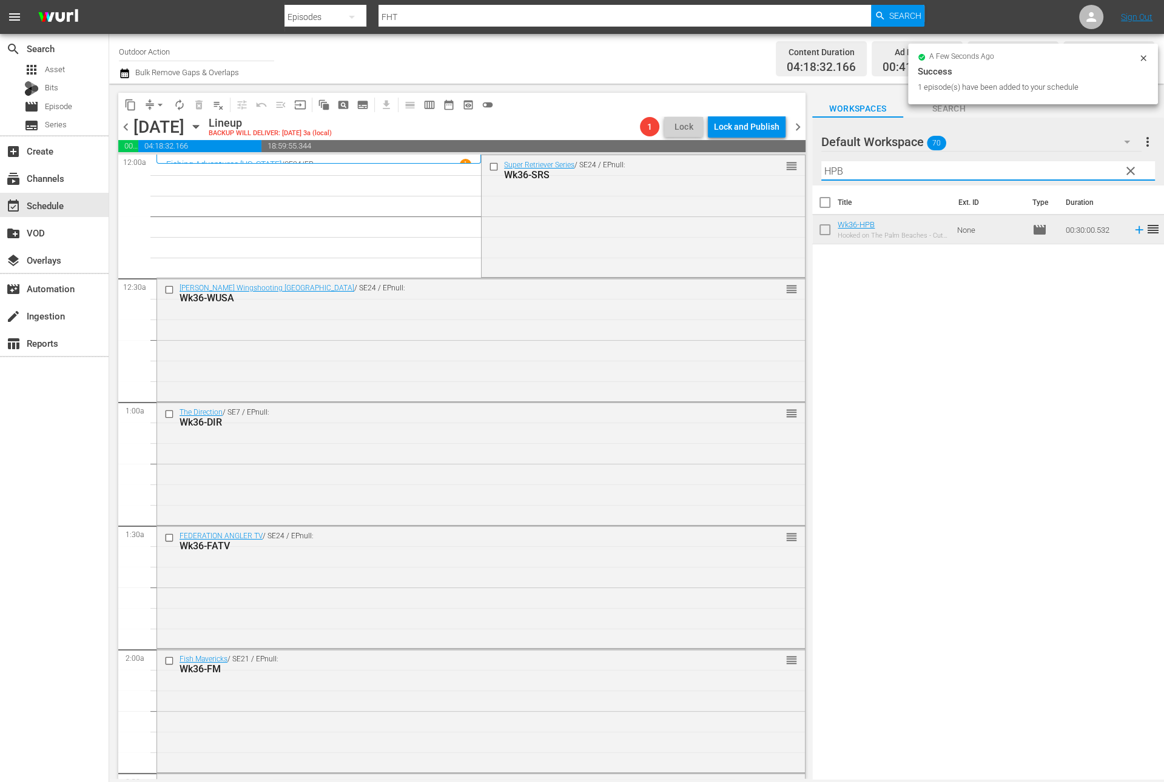
type input "A"
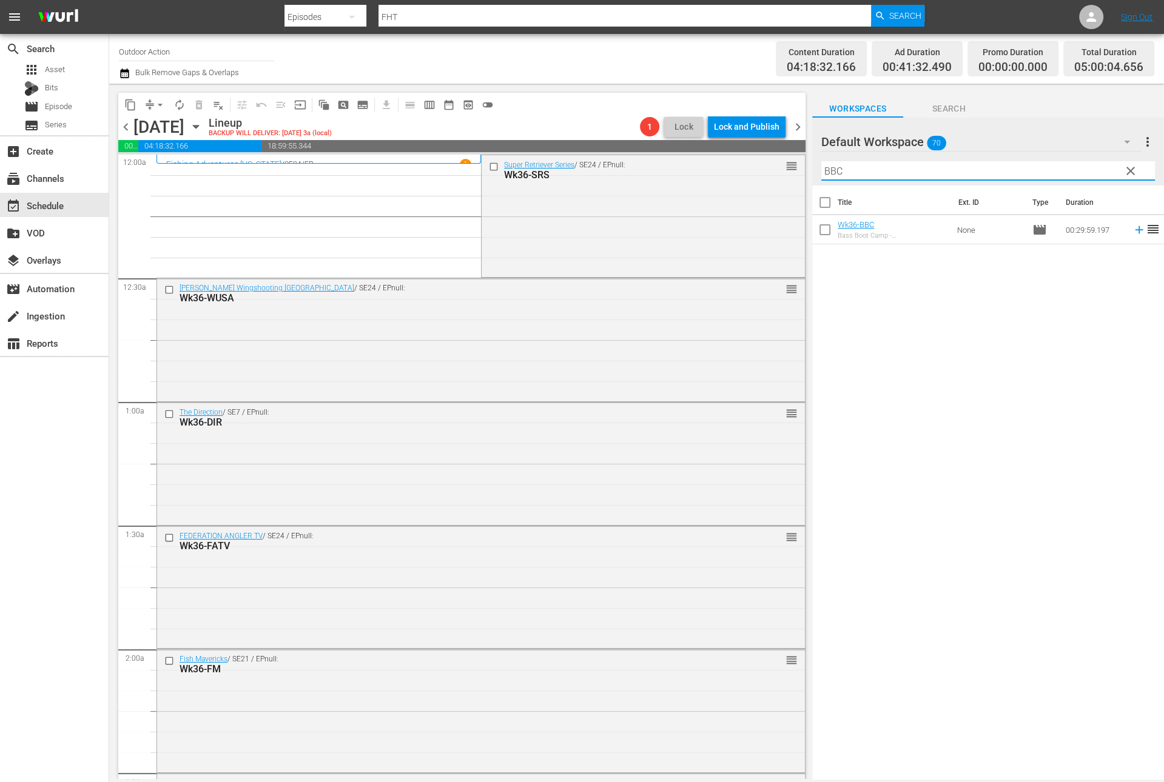
click at [1132, 227] on icon at bounding box center [1138, 229] width 13 height 13
click at [1092, 169] on input "BBC" at bounding box center [988, 170] width 334 height 19
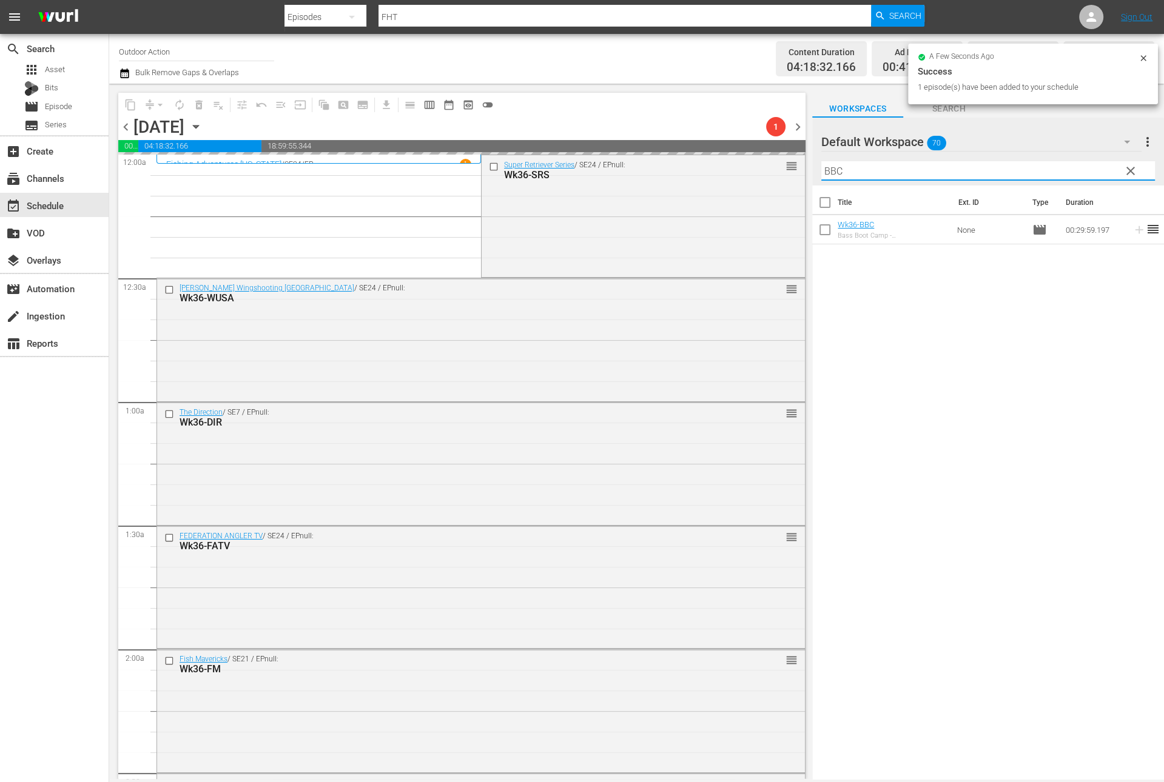
click at [1092, 169] on input "BBC" at bounding box center [988, 170] width 334 height 19
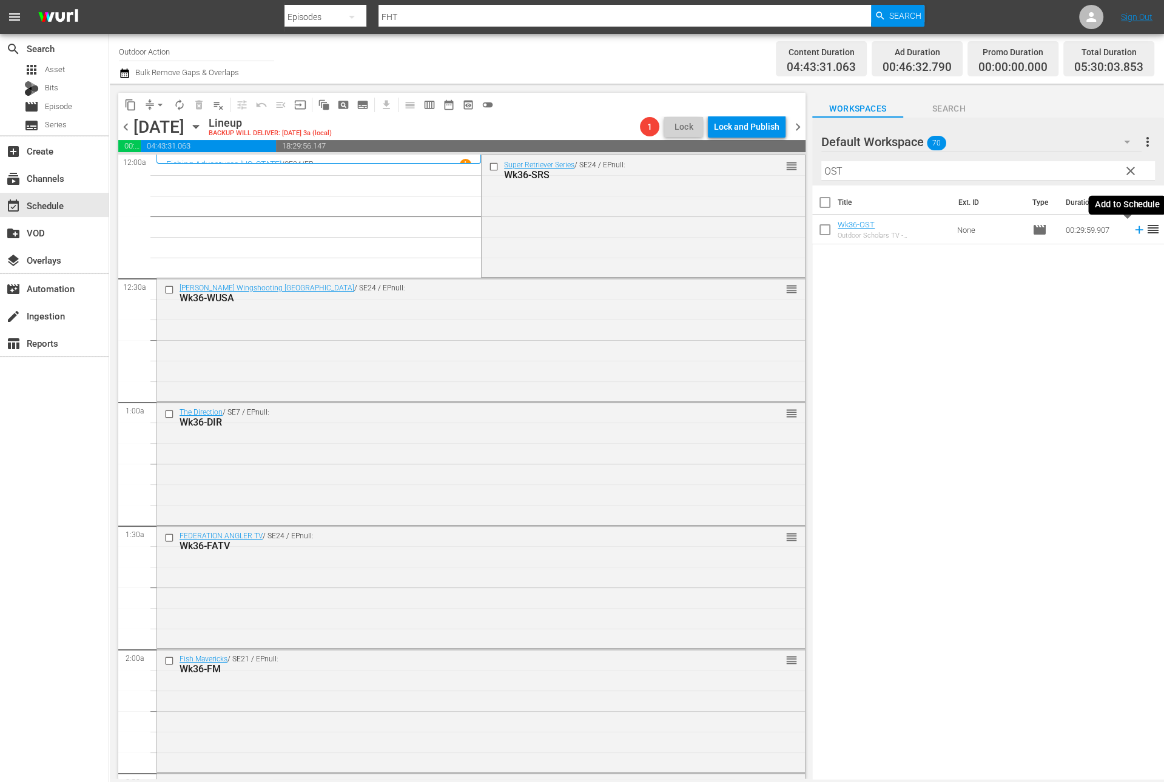
click at [1132, 229] on icon at bounding box center [1138, 229] width 13 height 13
click at [1090, 169] on input "OST" at bounding box center [988, 170] width 334 height 19
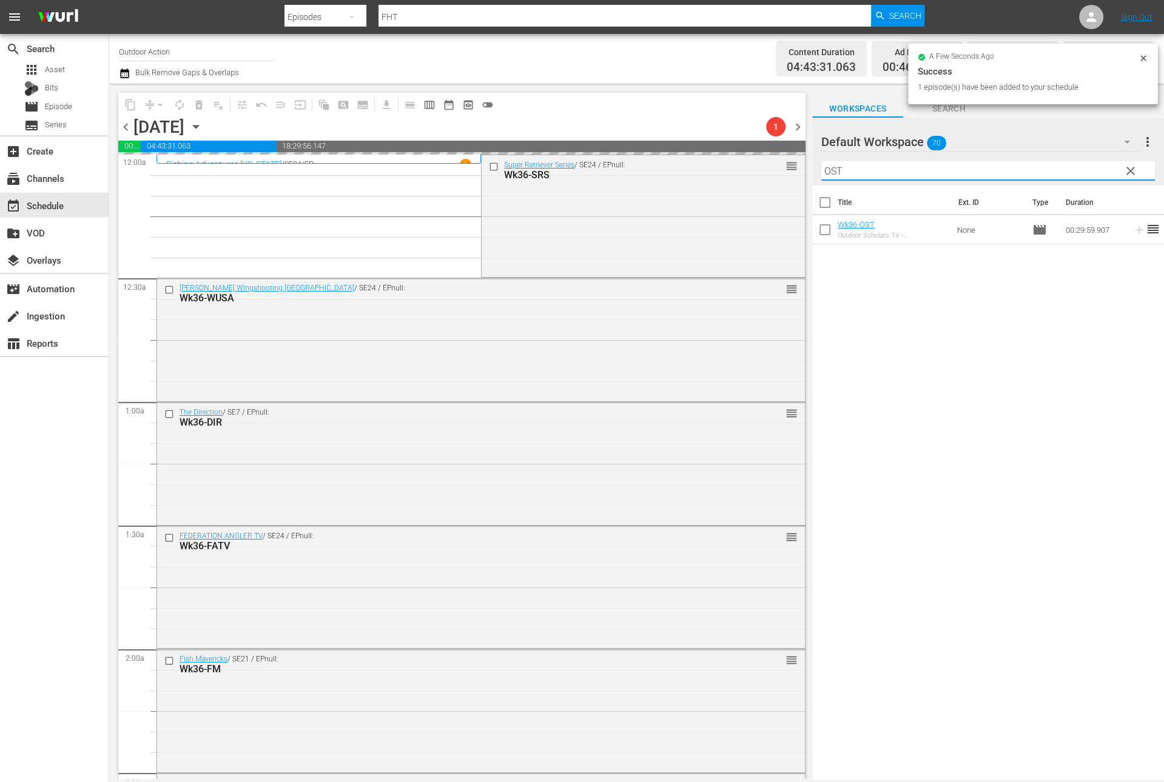
click at [1090, 169] on input "OST" at bounding box center [988, 170] width 334 height 19
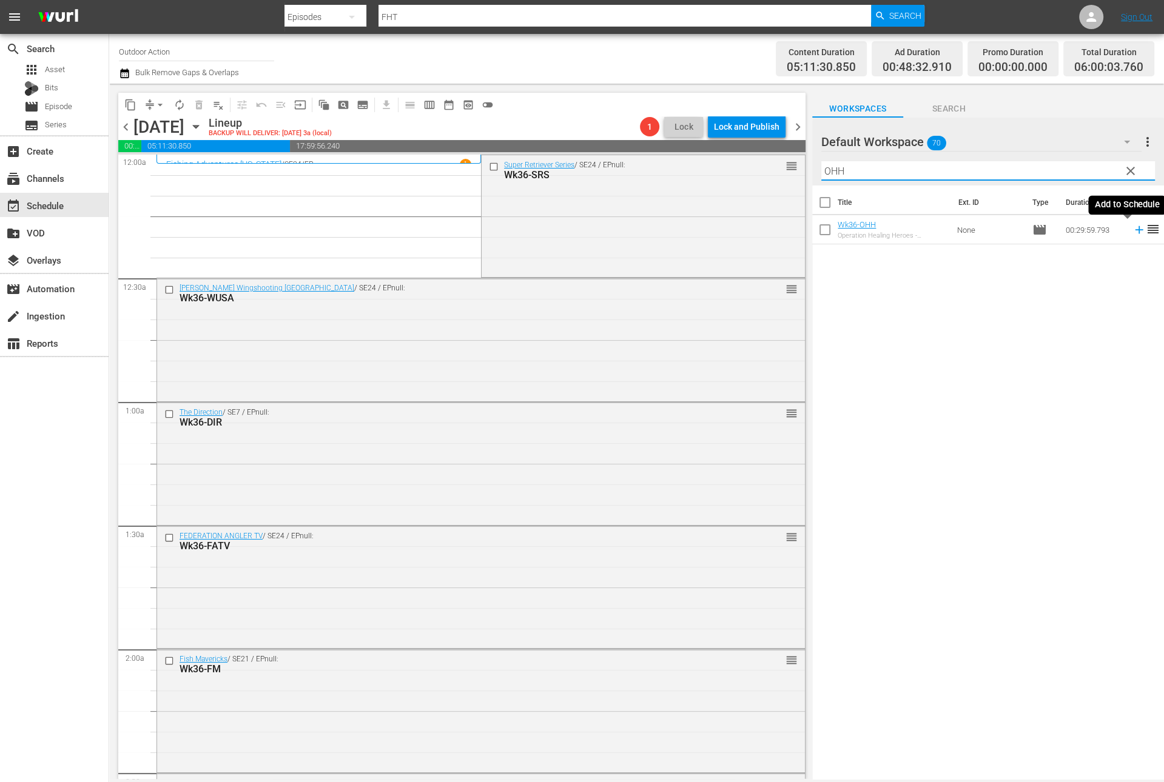
click at [1132, 226] on icon at bounding box center [1138, 229] width 13 height 13
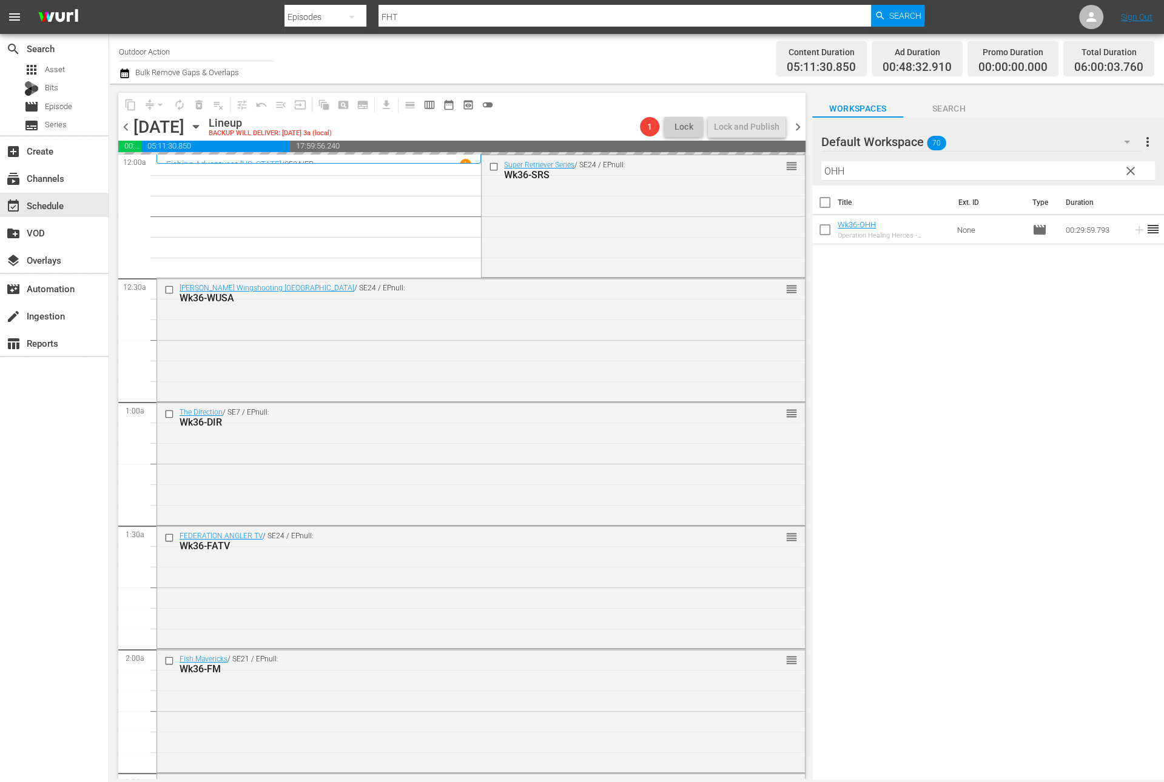
click at [1083, 172] on input "OHH" at bounding box center [988, 170] width 334 height 19
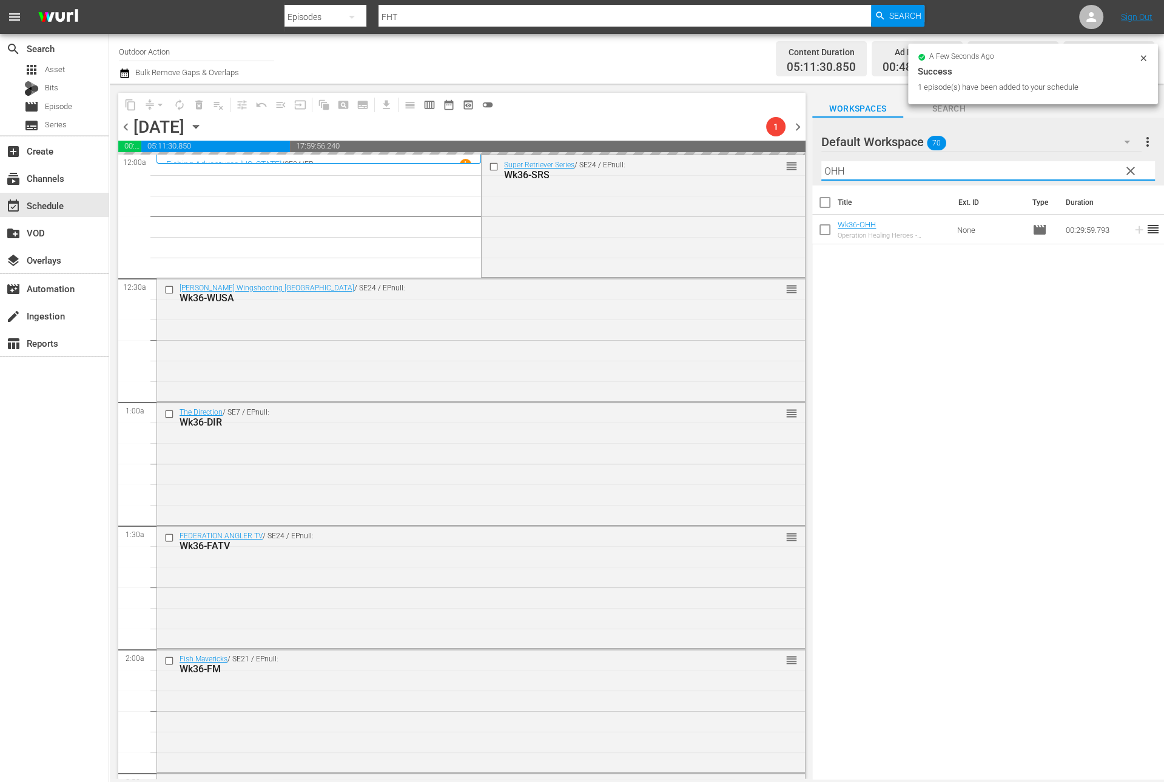
click at [1083, 172] on input "OHH" at bounding box center [988, 170] width 334 height 19
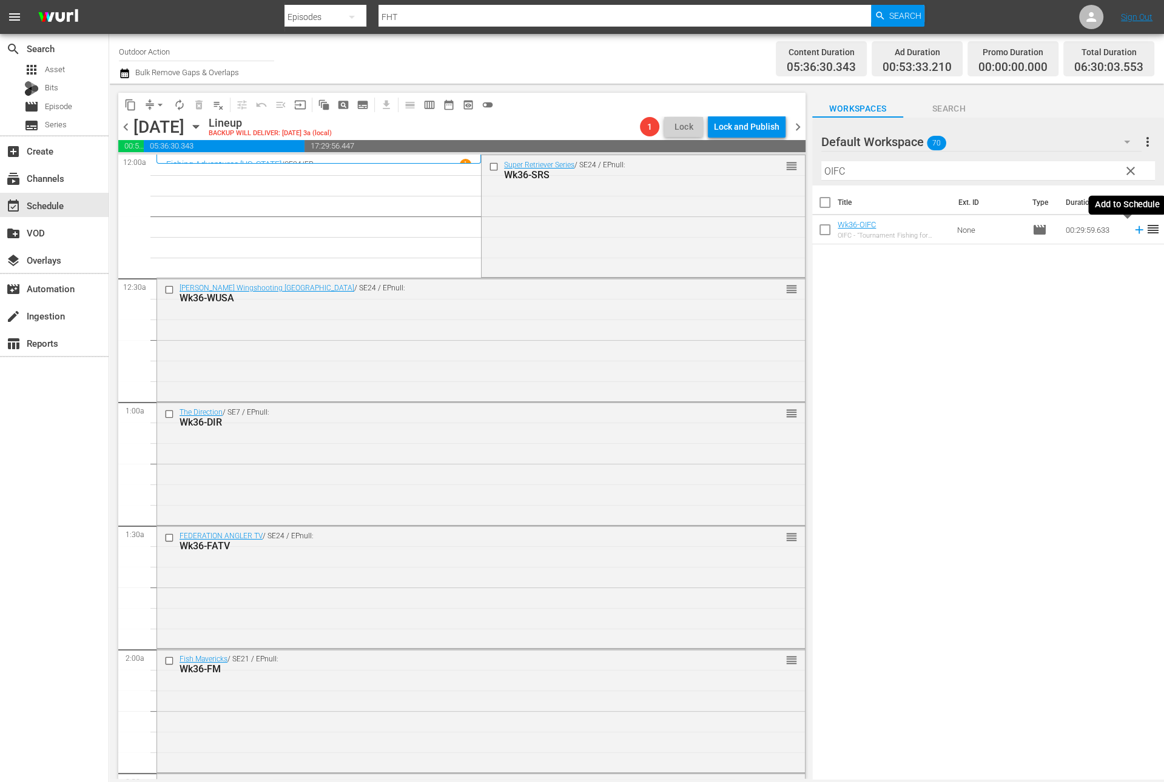
click at [1135, 230] on icon at bounding box center [1139, 230] width 8 height 8
click at [1098, 169] on input "OIFC" at bounding box center [988, 170] width 334 height 19
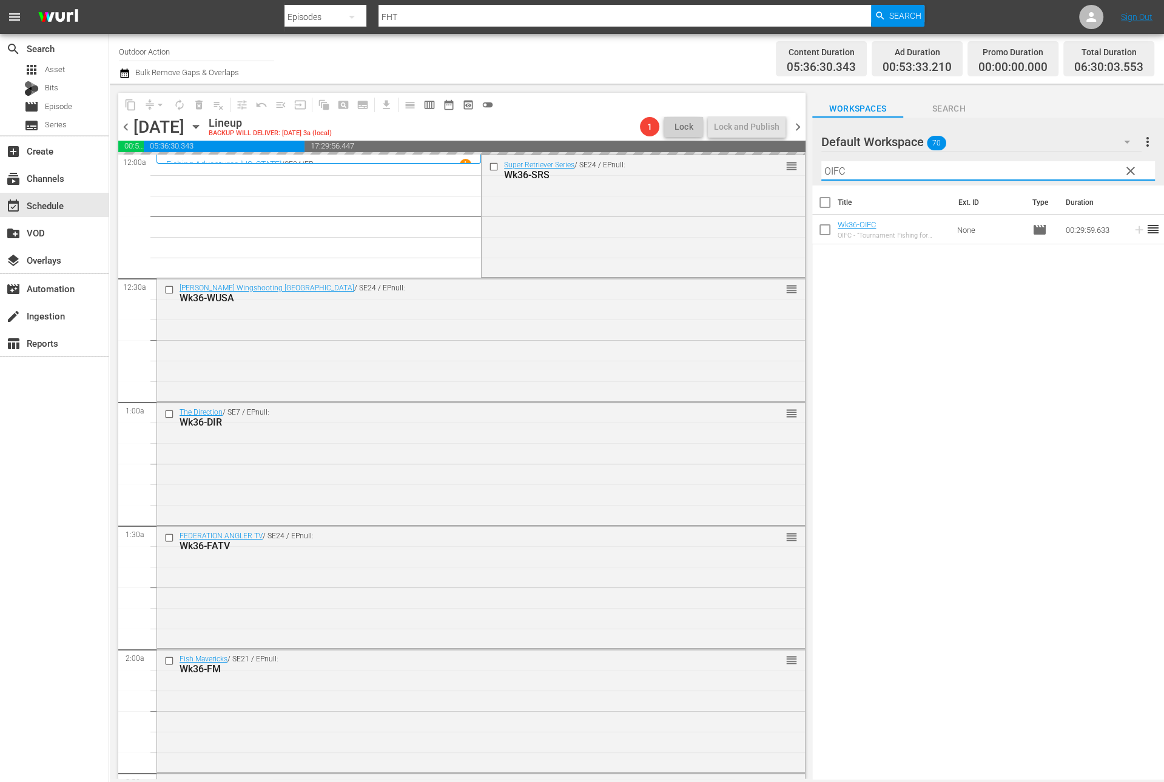
click at [1098, 169] on input "OIFC" at bounding box center [988, 170] width 334 height 19
click at [1132, 232] on icon at bounding box center [1138, 229] width 13 height 13
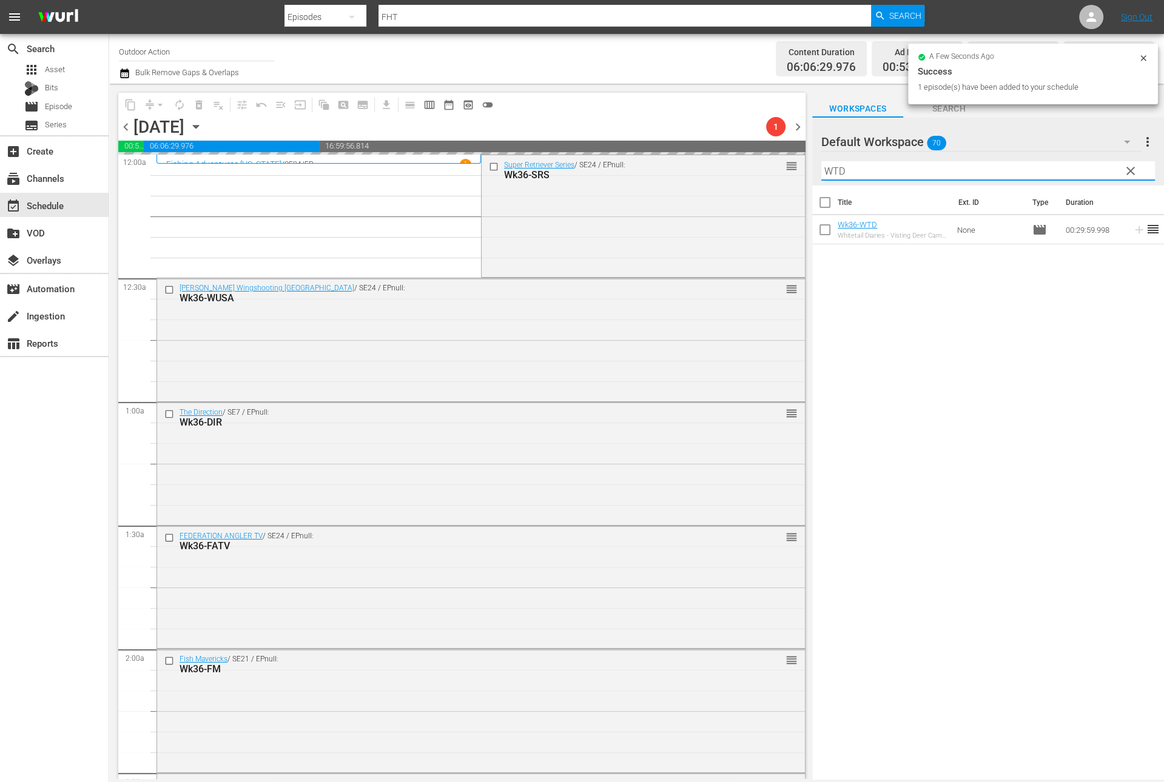
click at [1067, 171] on input "WTD" at bounding box center [988, 170] width 334 height 19
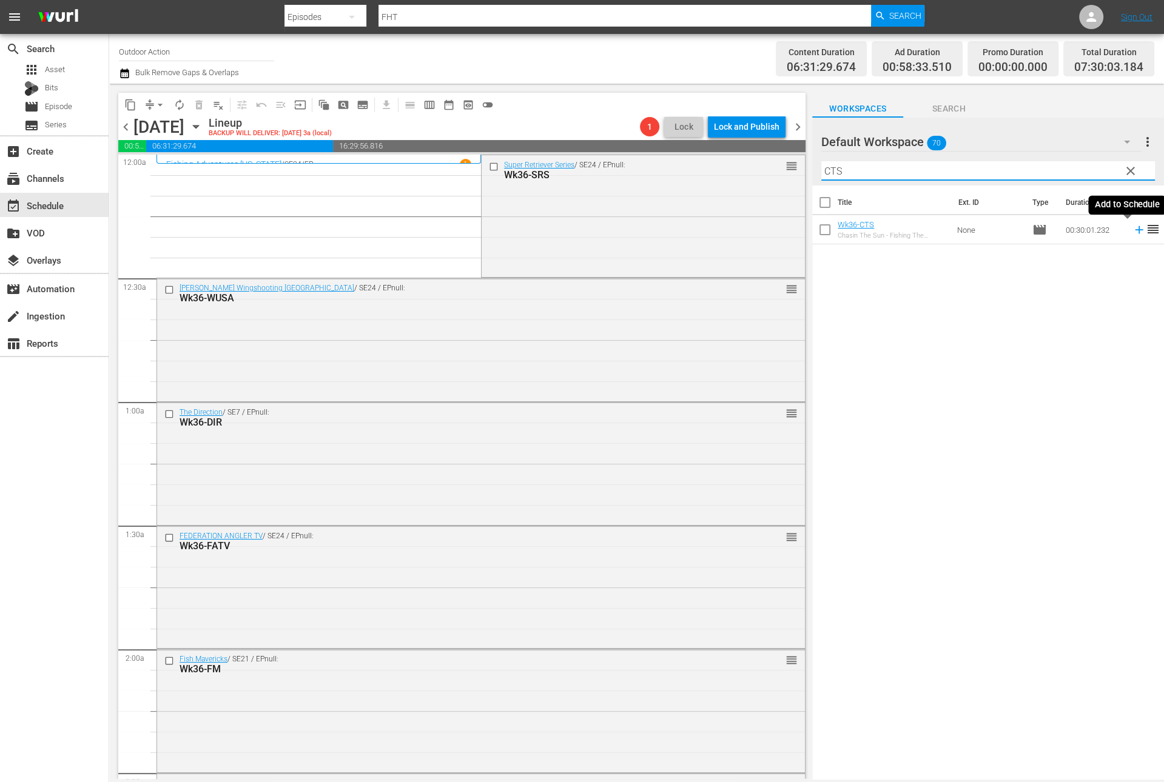
click at [1135, 229] on icon at bounding box center [1139, 230] width 8 height 8
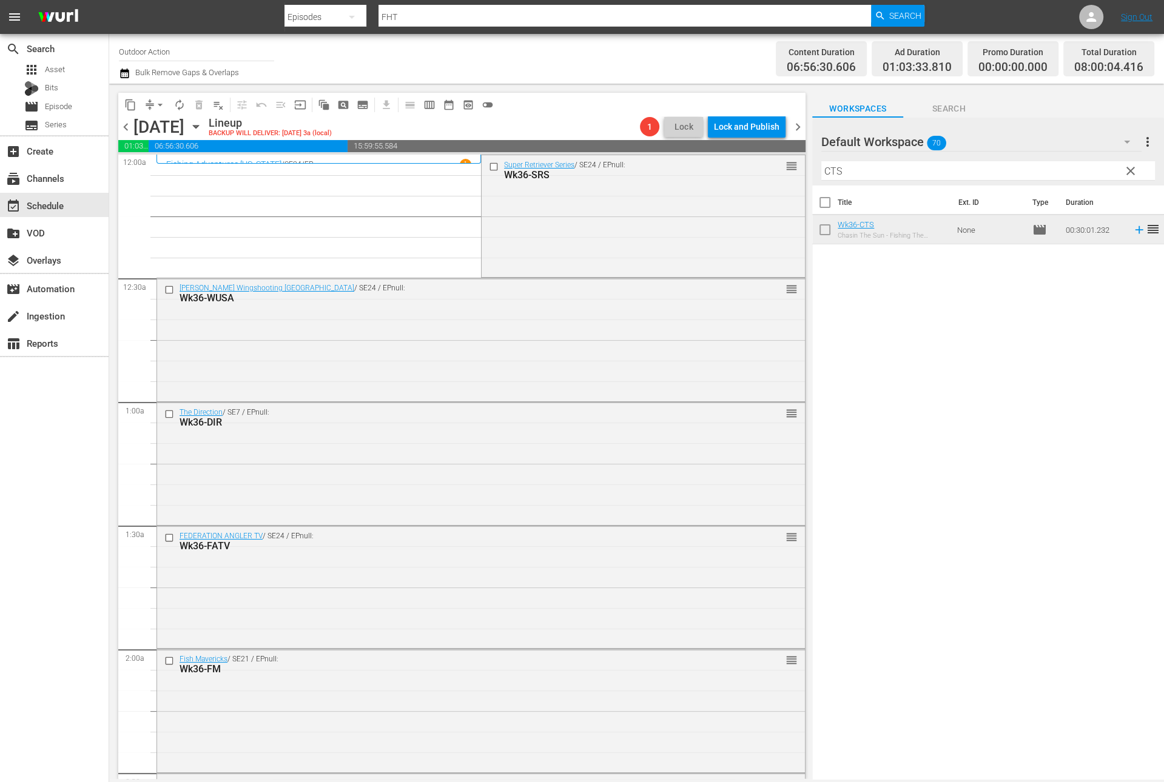
click at [1027, 169] on input "CTS" at bounding box center [988, 170] width 334 height 19
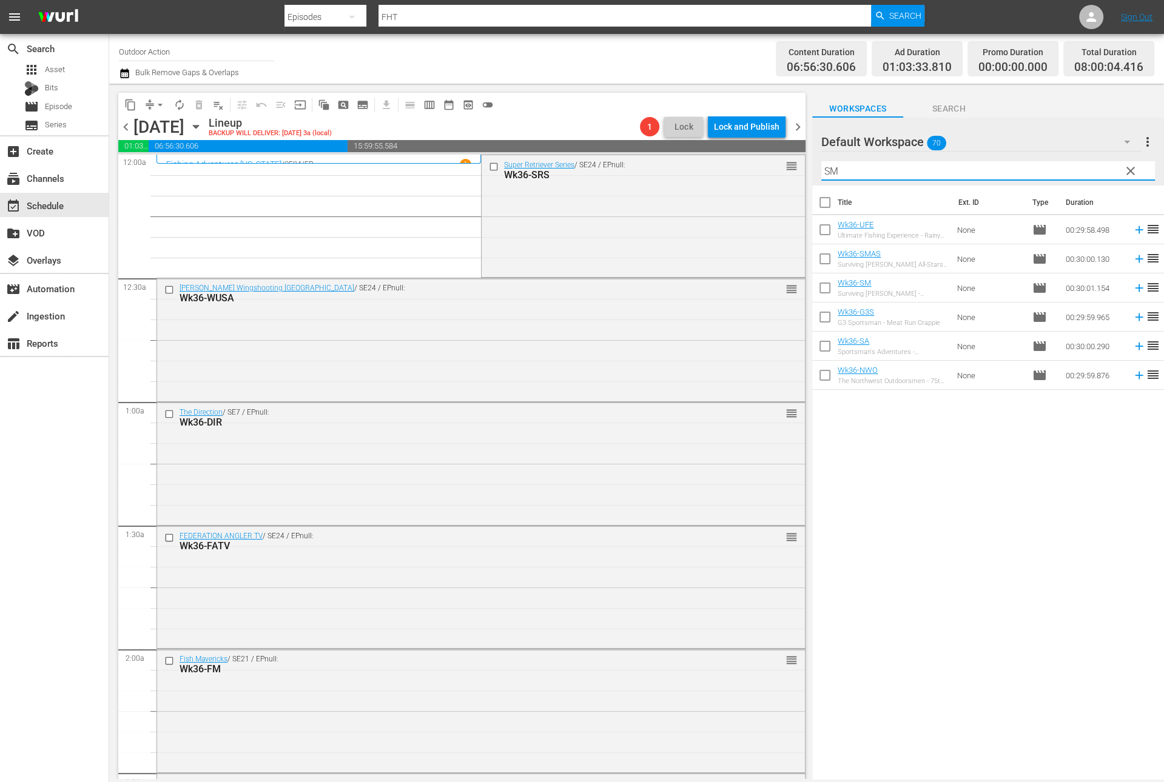
click at [1004, 437] on div "Title Ext. ID Type Duration Wk36-UFE Ultimate Fishing Experience - Rainy Lake S…" at bounding box center [988, 484] width 352 height 596
click at [1132, 291] on icon at bounding box center [1138, 287] width 13 height 13
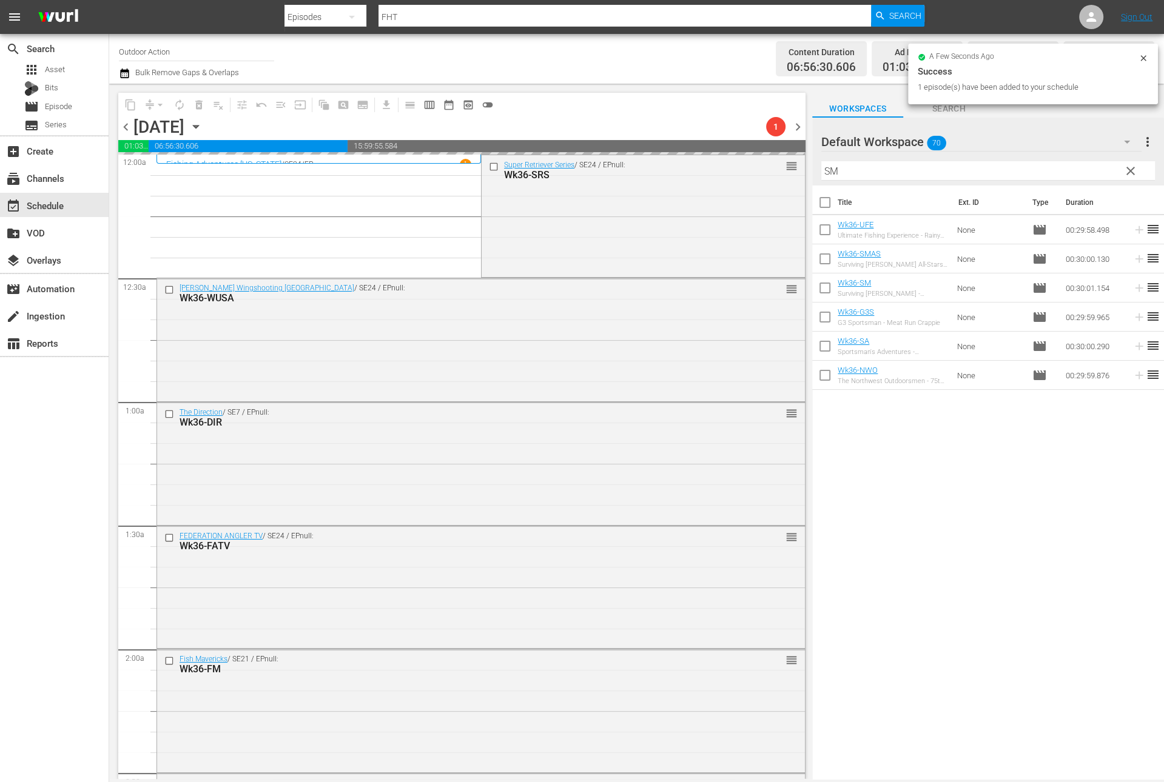
click at [1032, 167] on input "SM" at bounding box center [988, 170] width 334 height 19
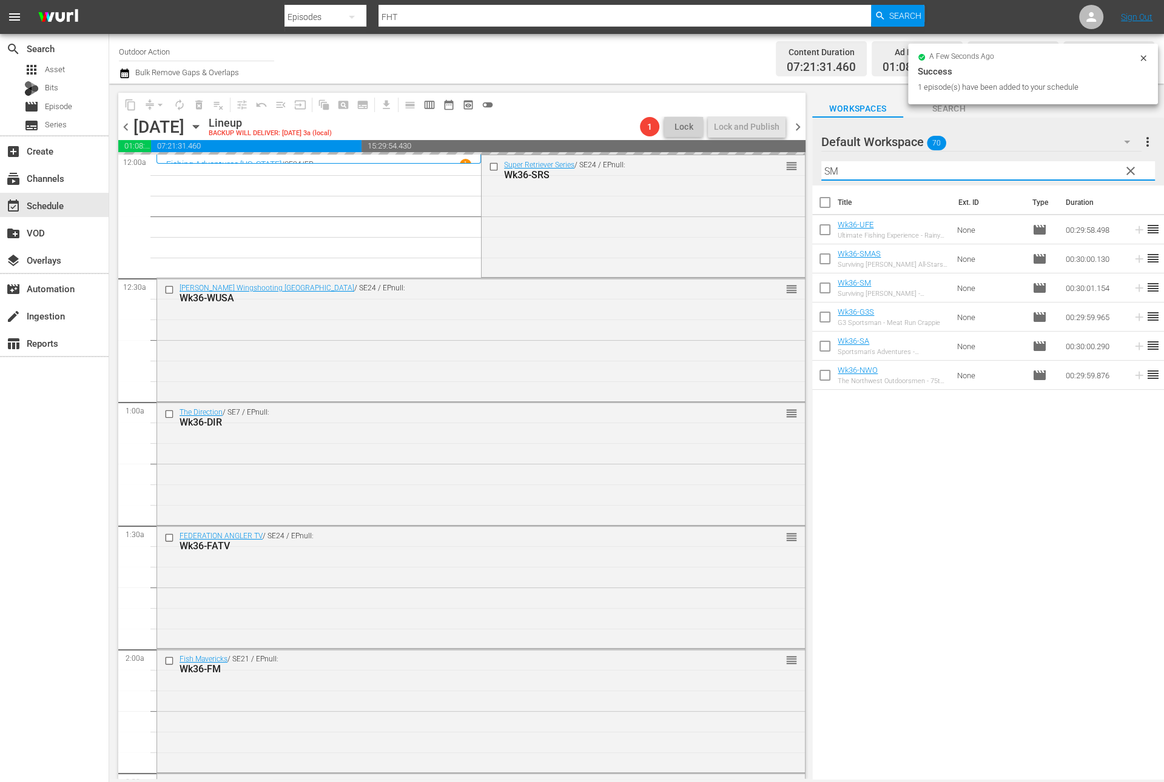
click at [1032, 167] on input "SM" at bounding box center [988, 170] width 334 height 19
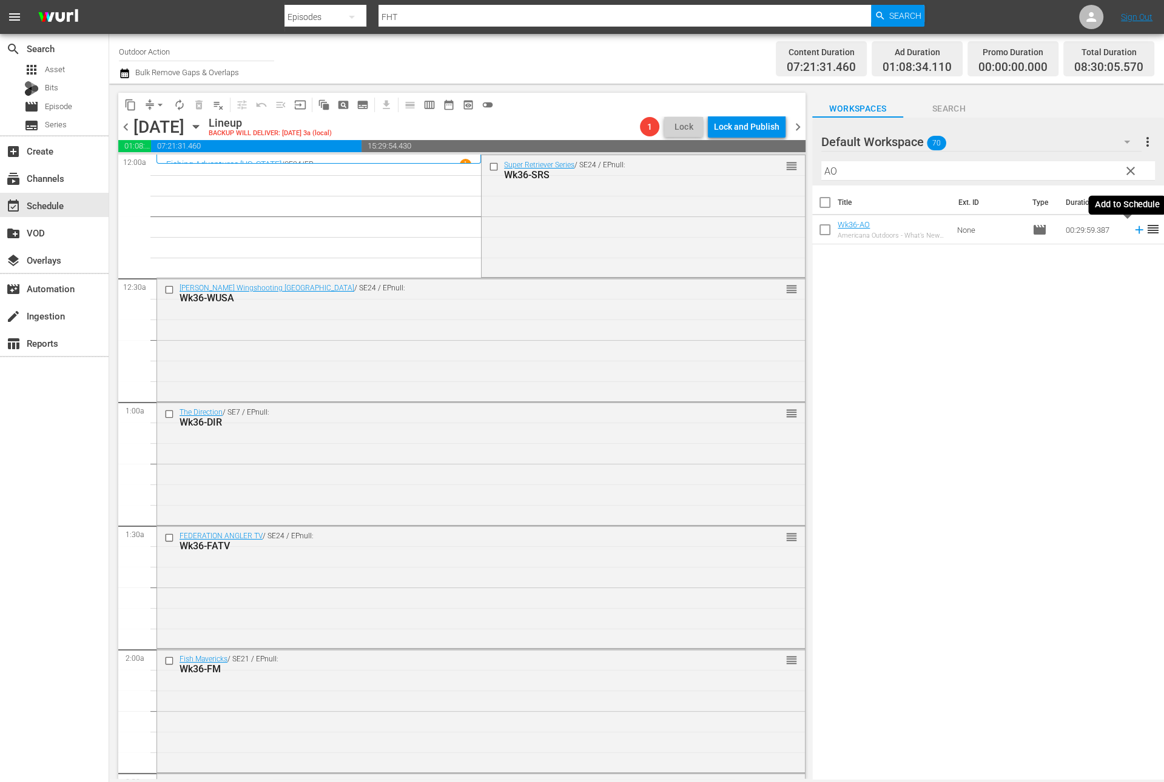
click at [1132, 231] on icon at bounding box center [1138, 229] width 13 height 13
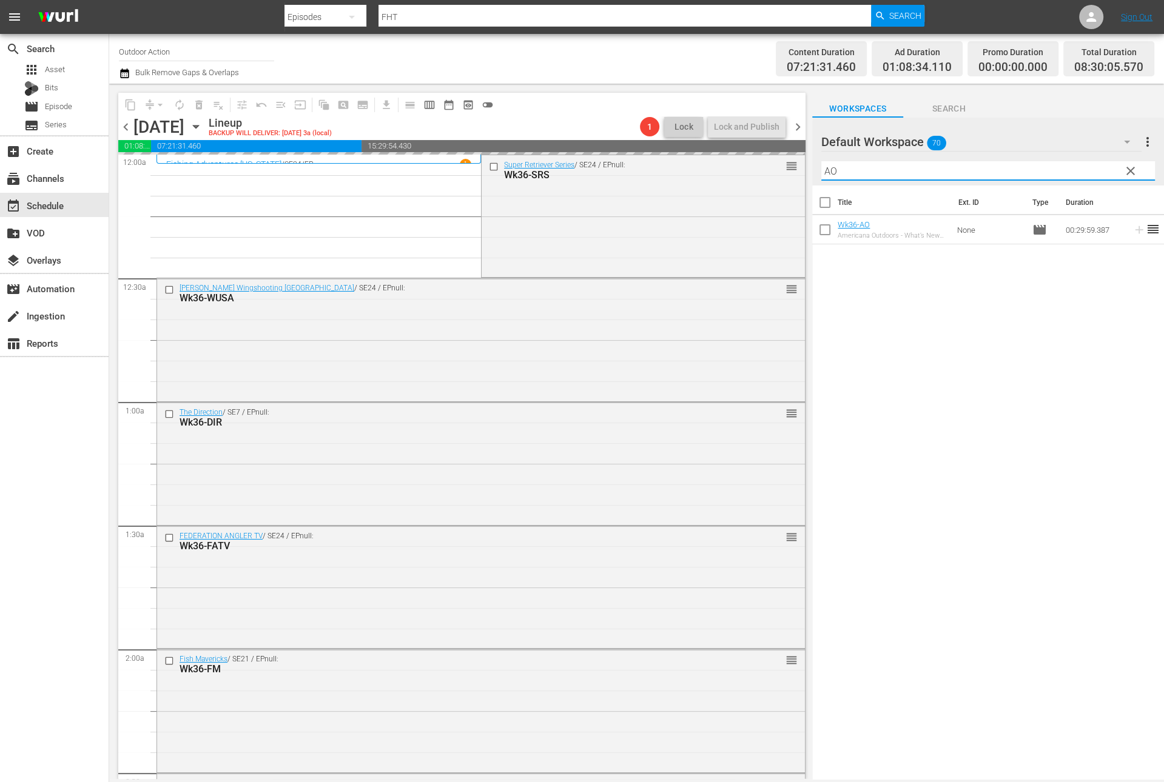
click at [1064, 165] on input "AO" at bounding box center [988, 170] width 334 height 19
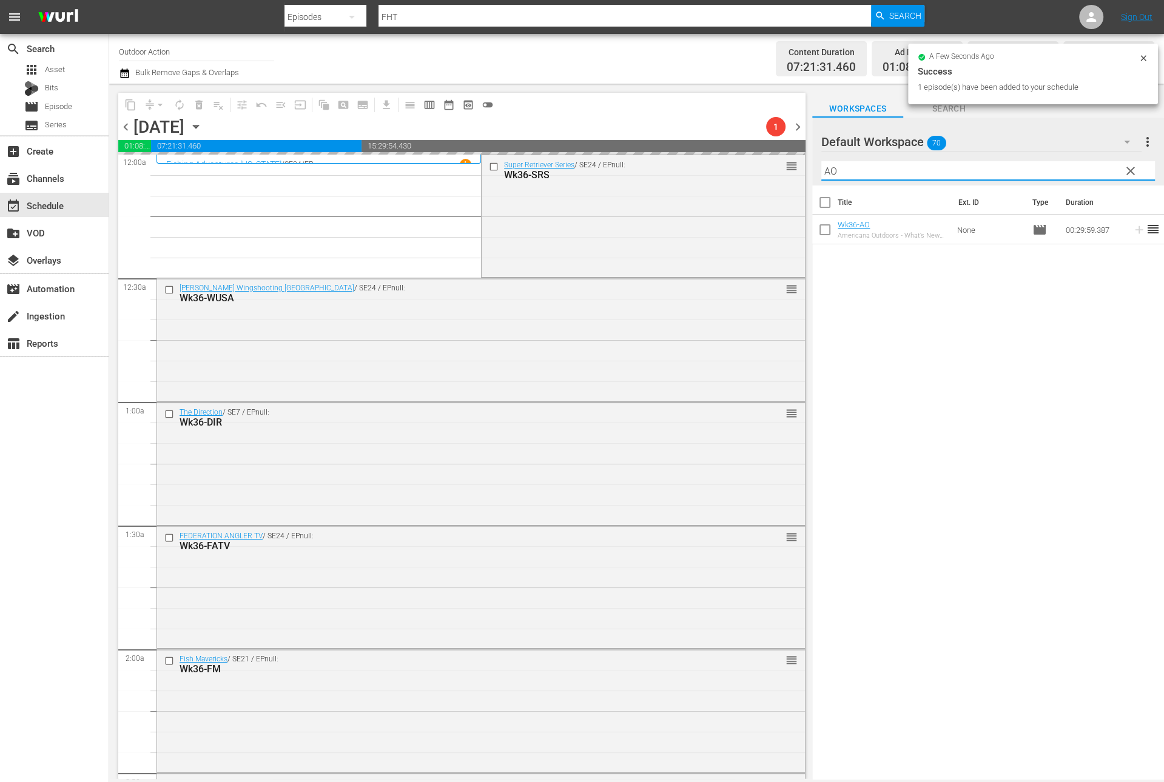
click at [1064, 165] on input "AO" at bounding box center [988, 170] width 334 height 19
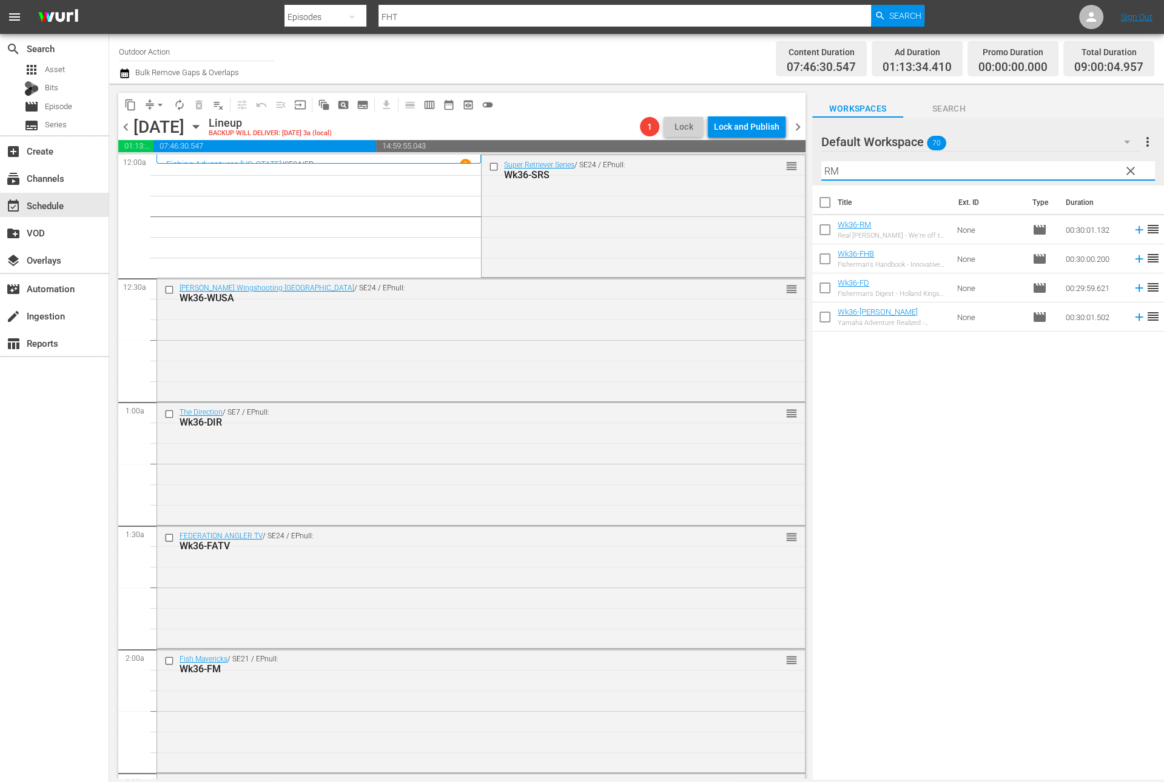
click at [1132, 232] on icon at bounding box center [1138, 229] width 13 height 13
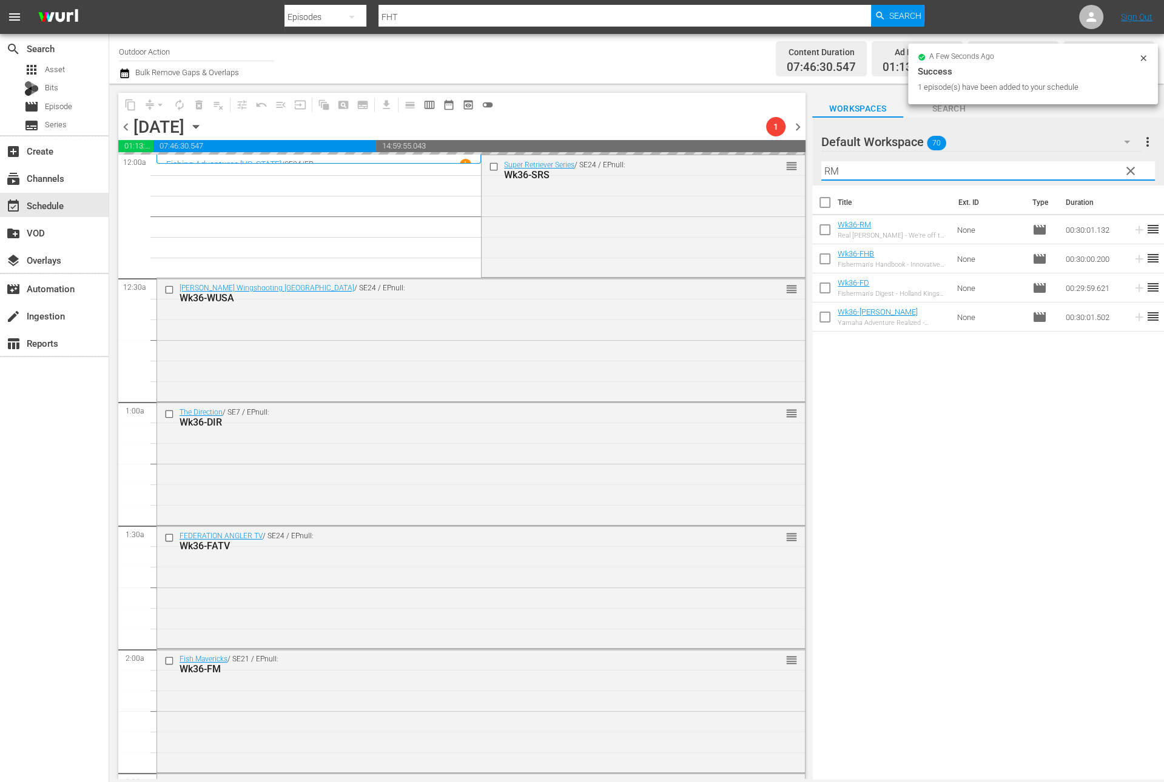
click at [1058, 166] on input "RM" at bounding box center [988, 170] width 334 height 19
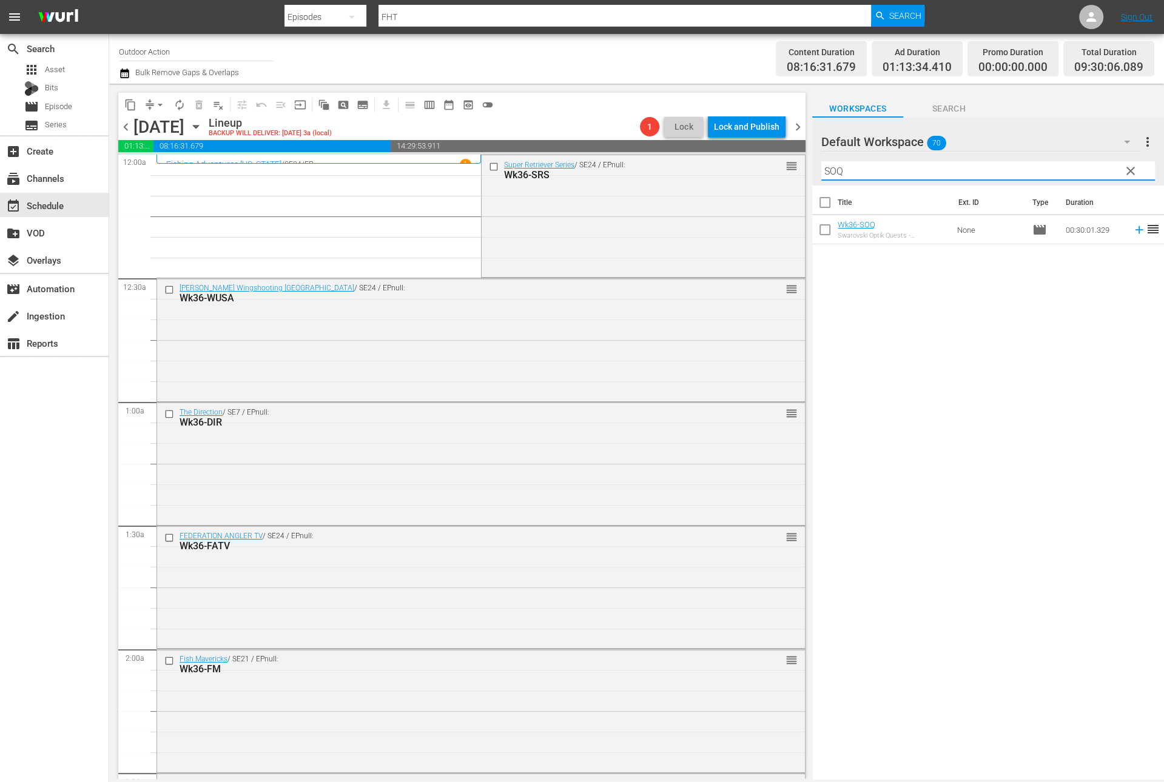
click at [1132, 224] on icon at bounding box center [1138, 229] width 13 height 13
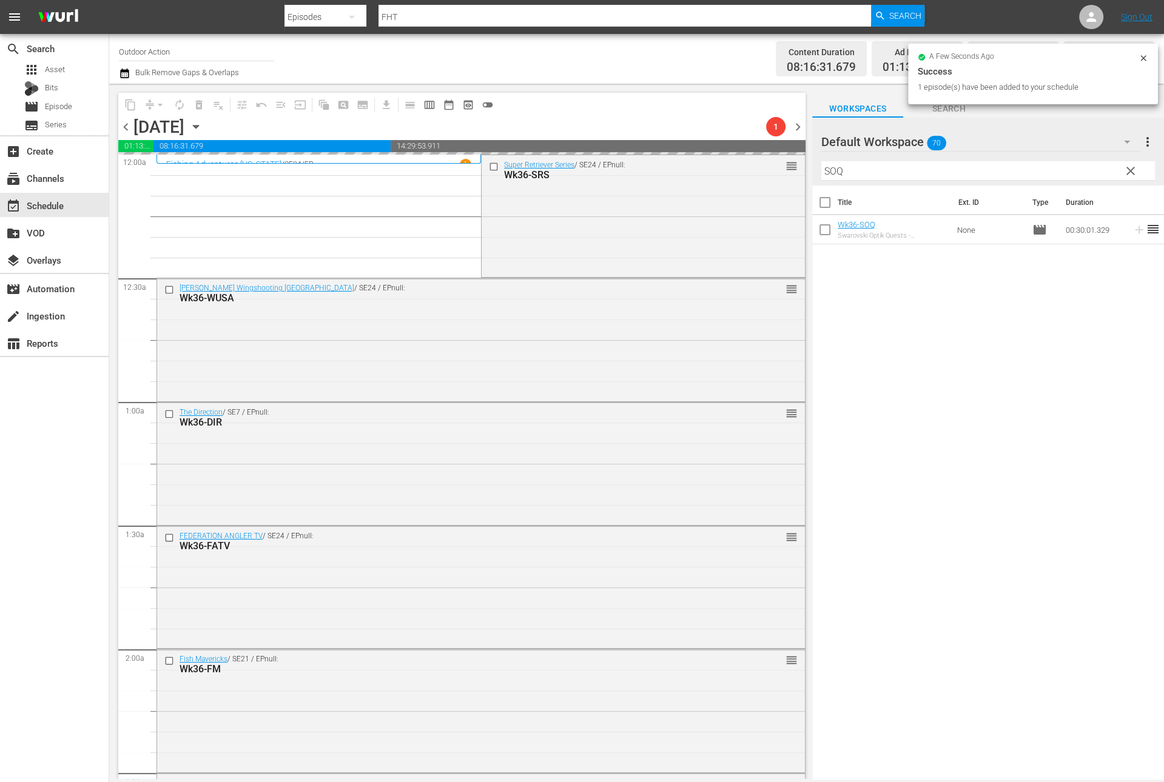
click at [1070, 160] on div "Filter by Title SOQ" at bounding box center [988, 170] width 334 height 29
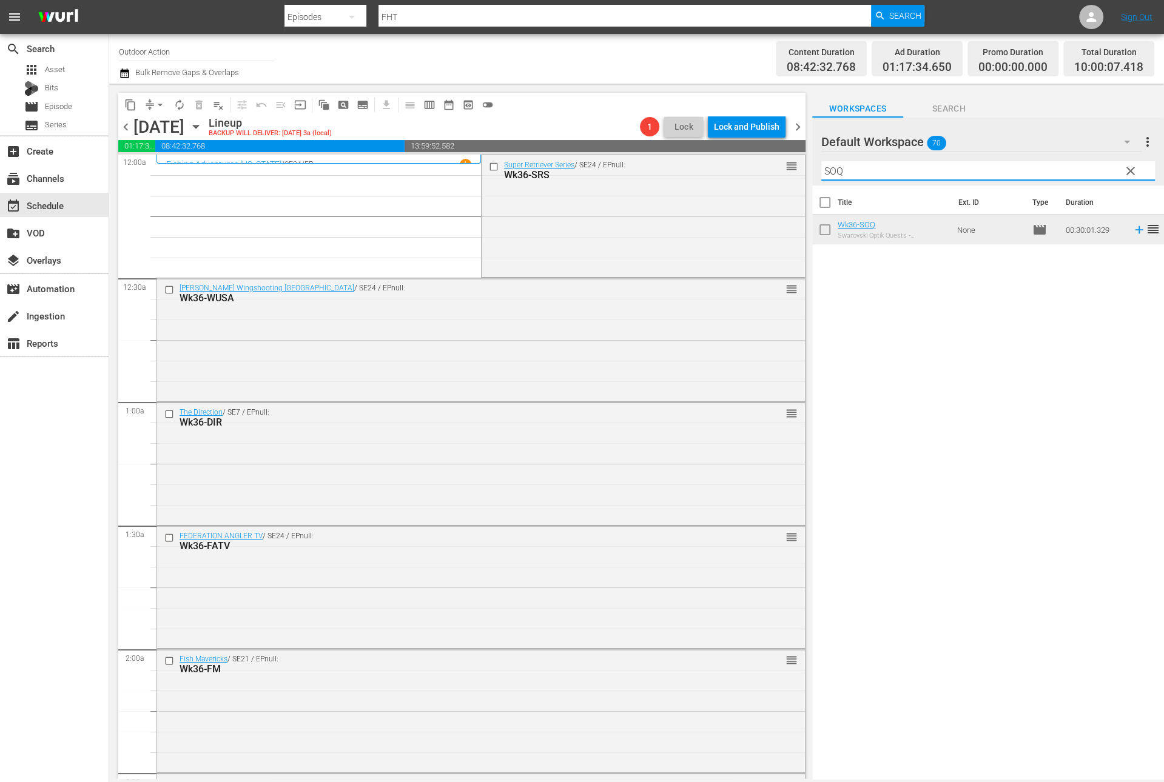
click at [1059, 170] on input "SOQ" at bounding box center [988, 170] width 334 height 19
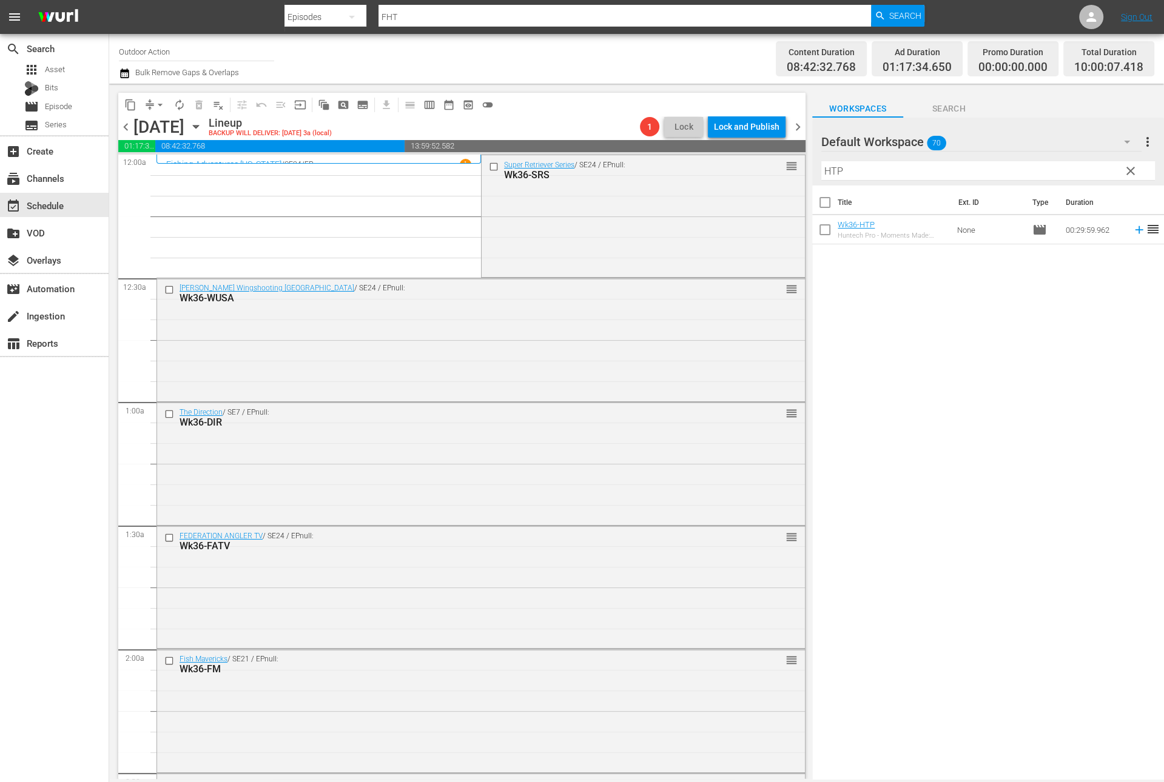
click at [1146, 229] on span "reorder" at bounding box center [1153, 229] width 15 height 15
click at [1132, 225] on icon at bounding box center [1138, 229] width 13 height 13
click at [1083, 170] on input "HTP" at bounding box center [988, 170] width 334 height 19
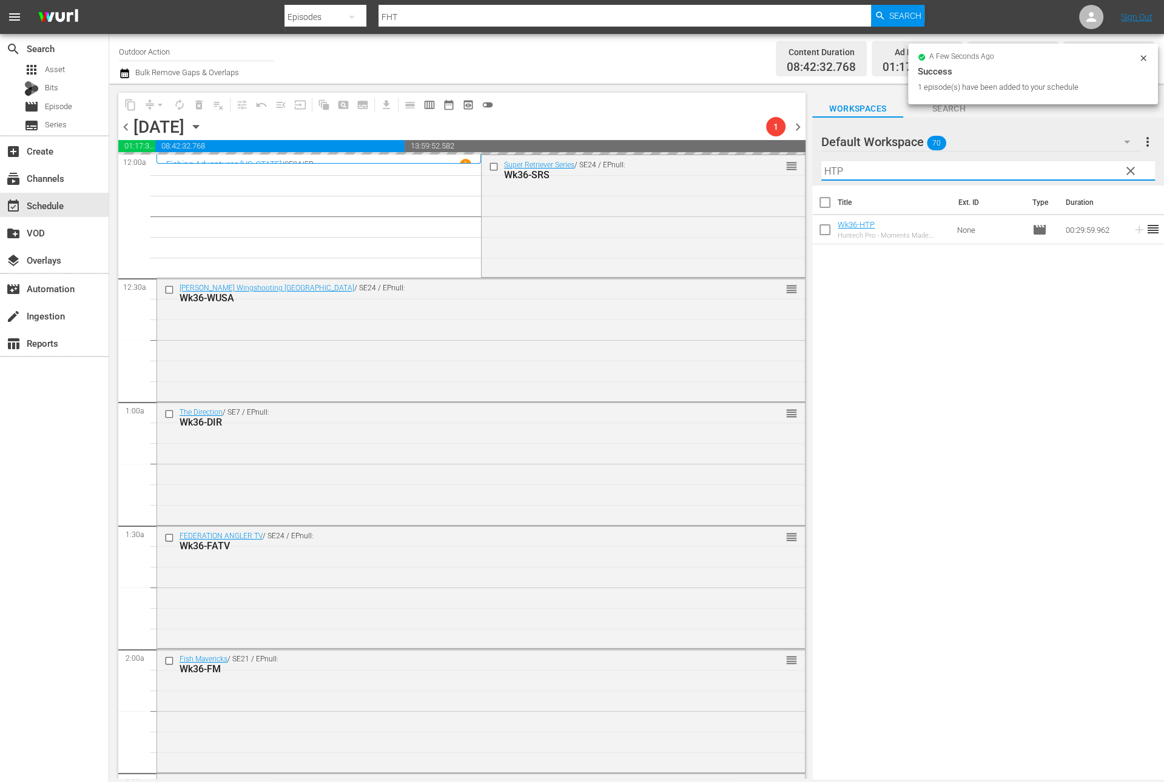
click at [1083, 170] on input "HTP" at bounding box center [988, 170] width 334 height 19
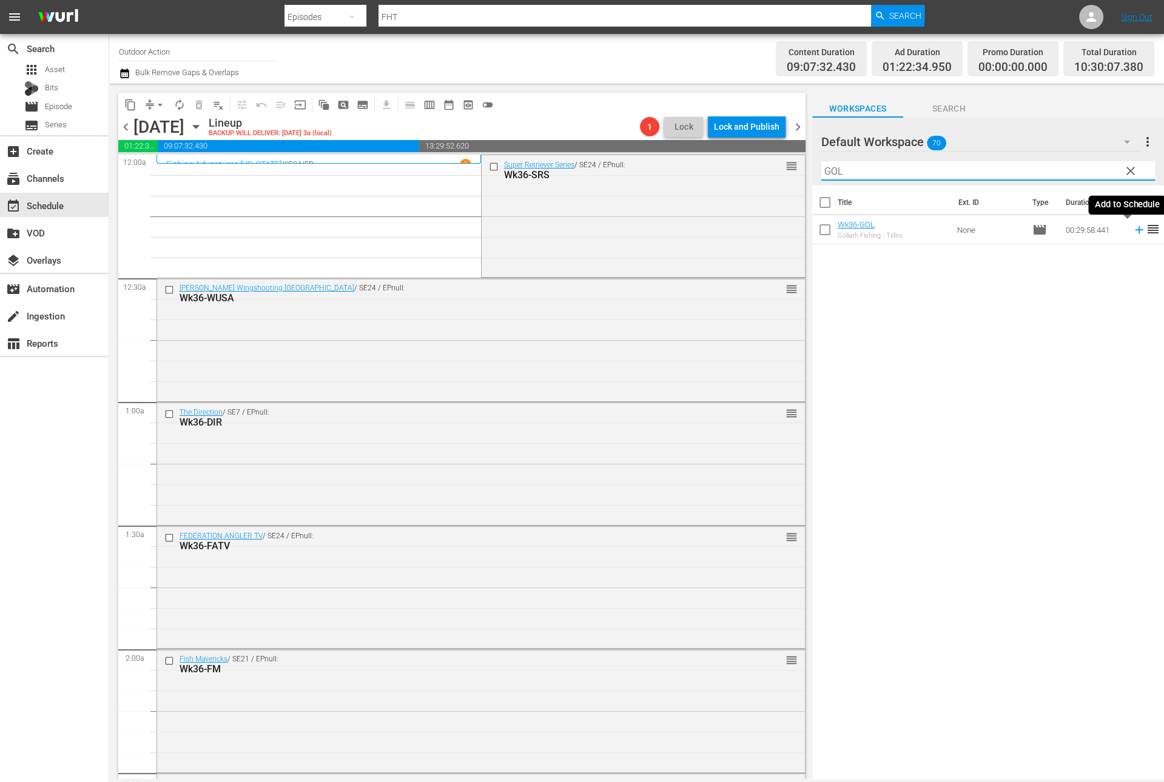
click at [1132, 232] on icon at bounding box center [1138, 229] width 13 height 13
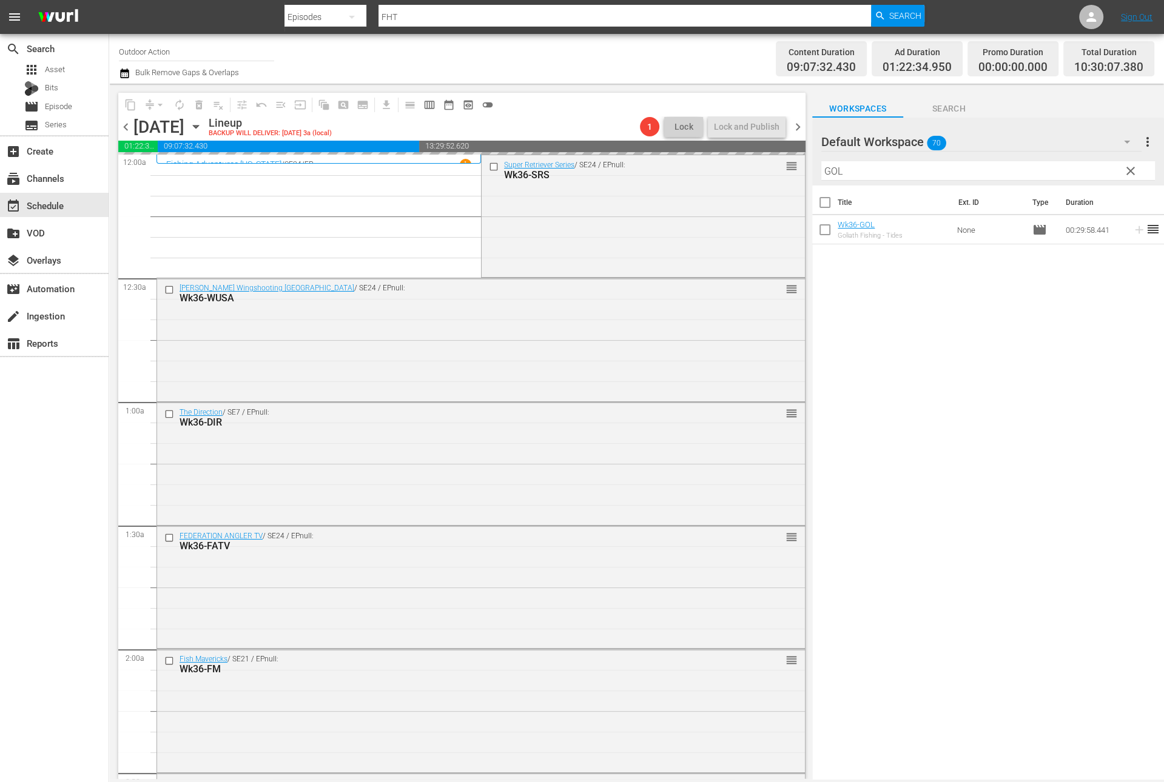
click at [1073, 165] on input "GOL" at bounding box center [988, 170] width 334 height 19
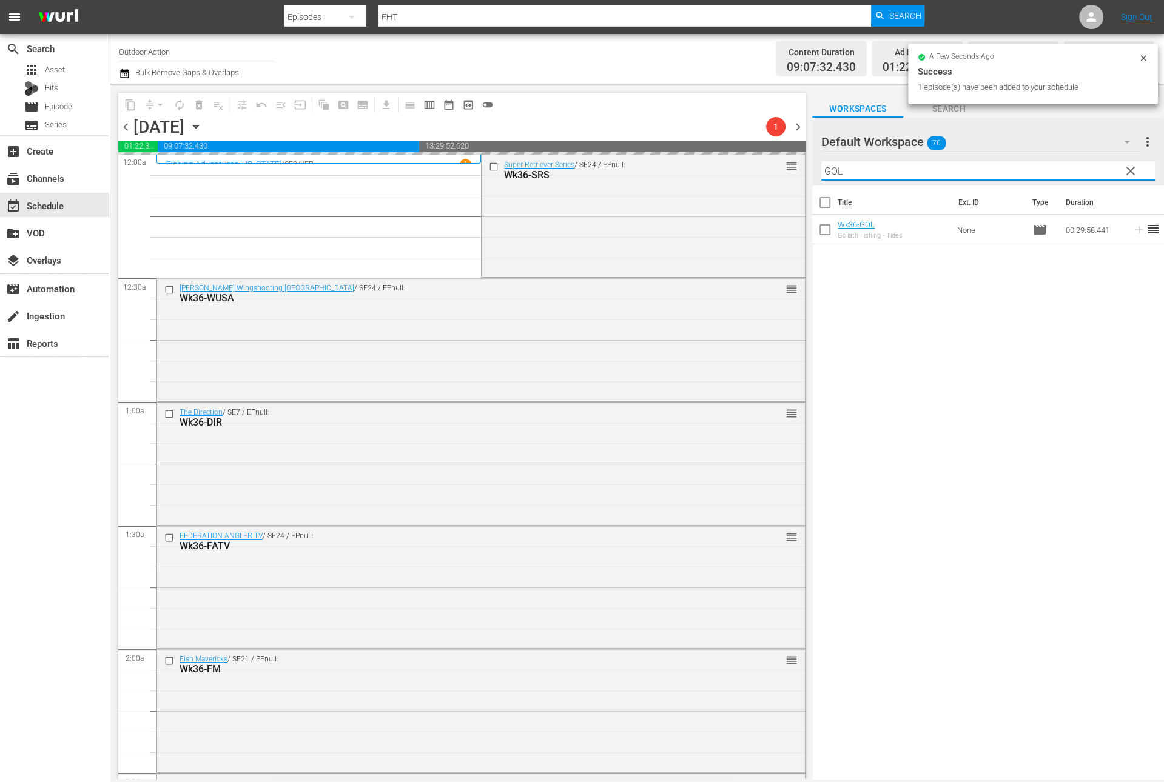
click at [1073, 165] on input "GOL" at bounding box center [988, 170] width 334 height 19
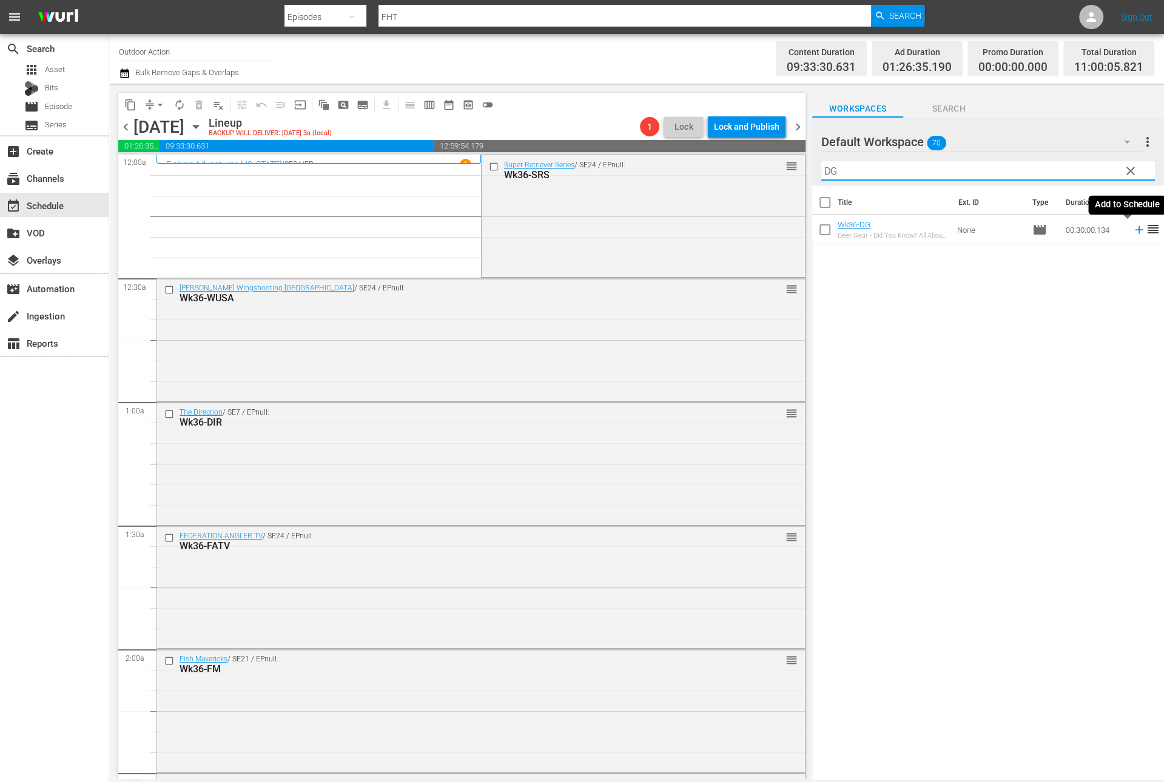
click at [1135, 227] on icon at bounding box center [1139, 230] width 8 height 8
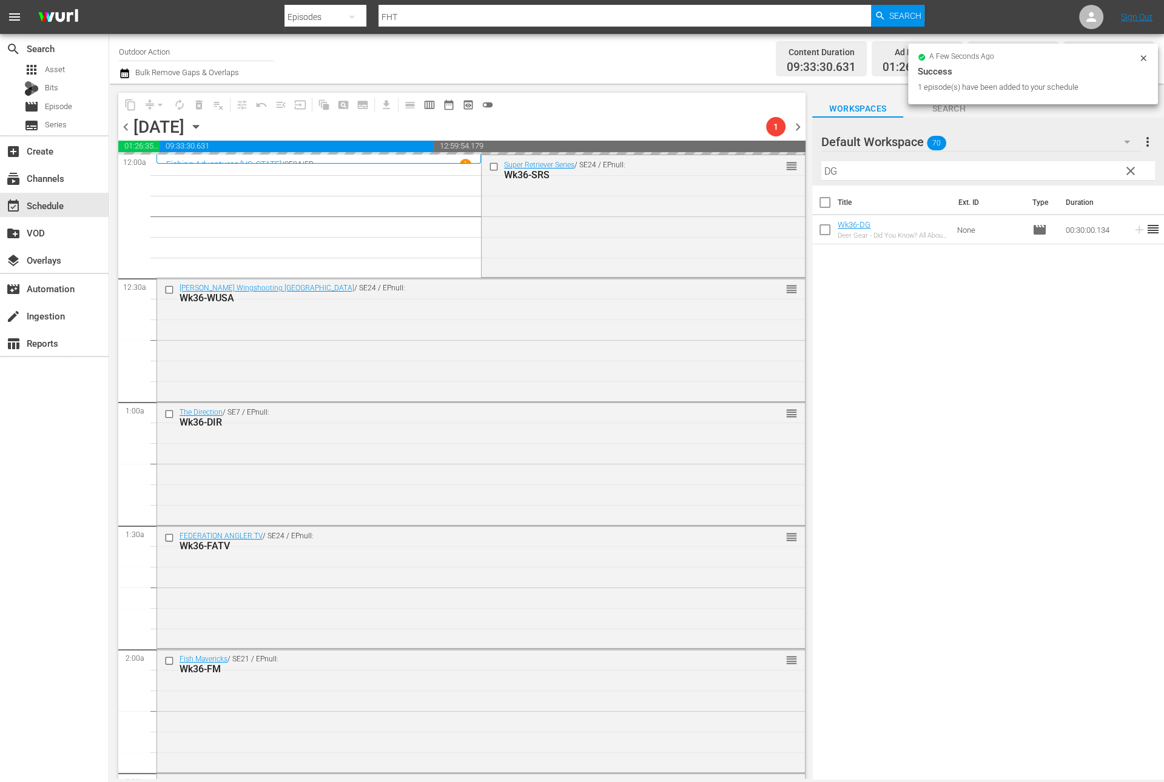
click at [1086, 170] on input "DG" at bounding box center [988, 170] width 334 height 19
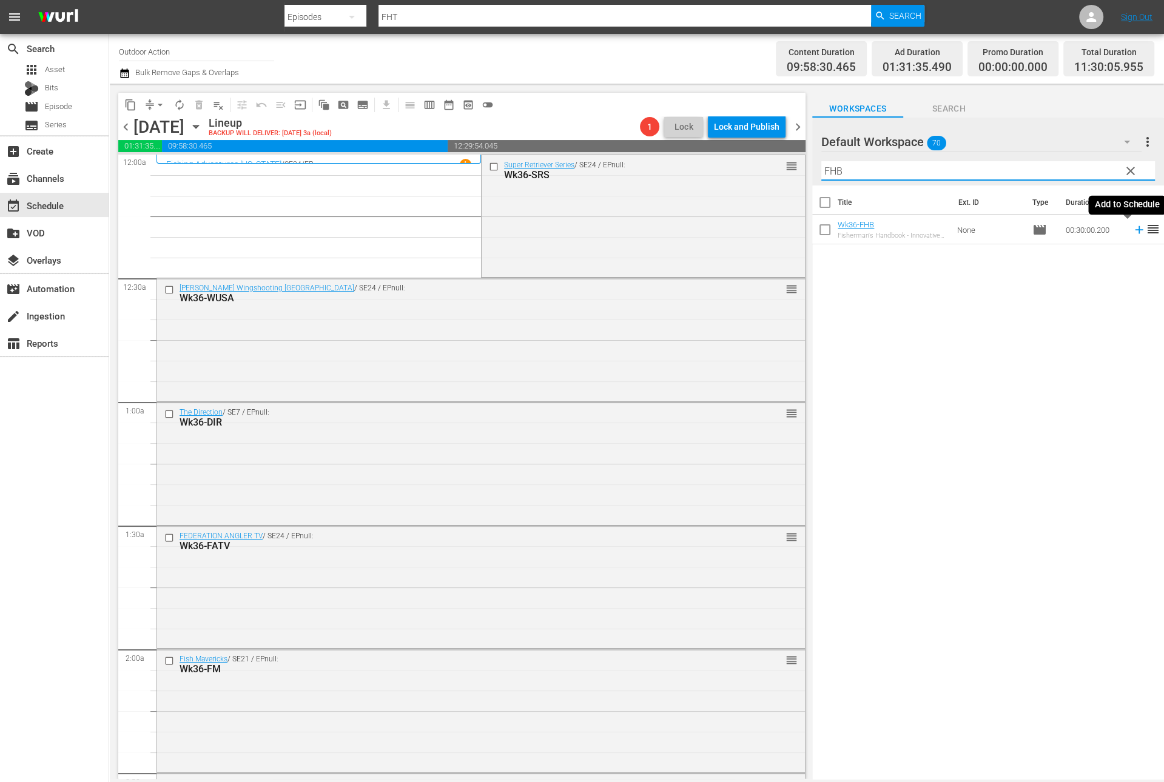
click at [1132, 227] on icon at bounding box center [1138, 229] width 13 height 13
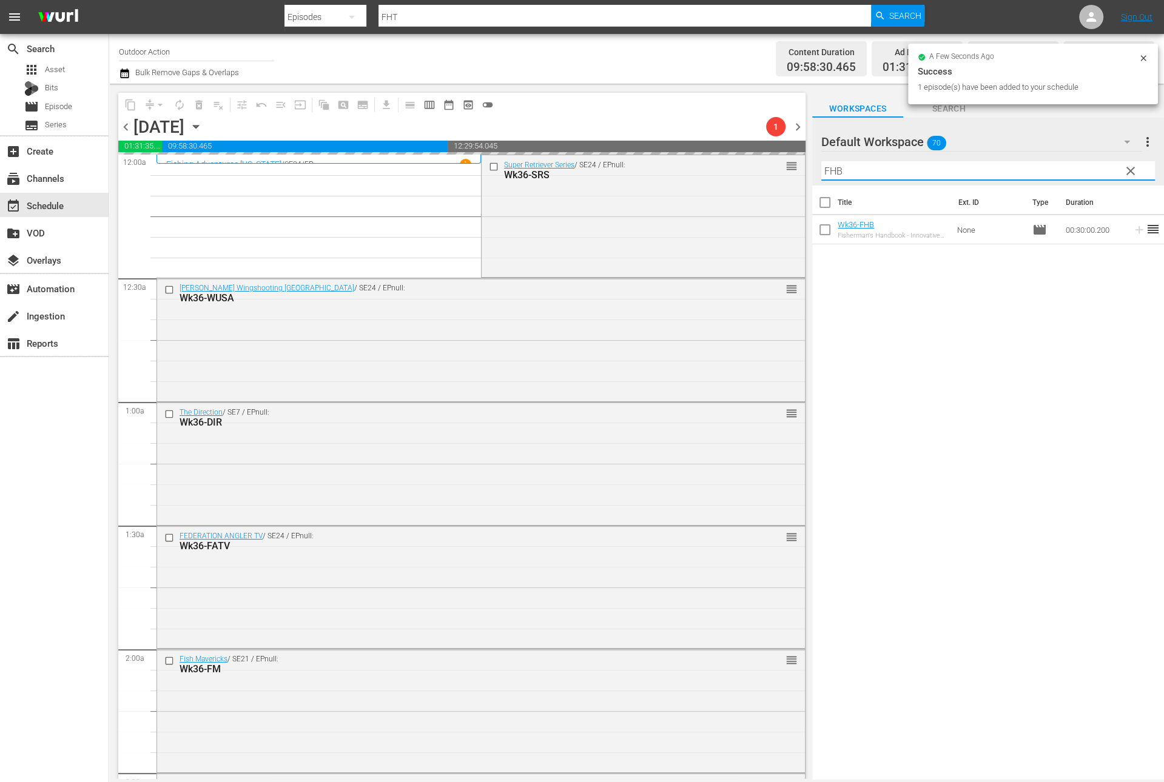
click at [1080, 172] on input "FHB" at bounding box center [988, 170] width 334 height 19
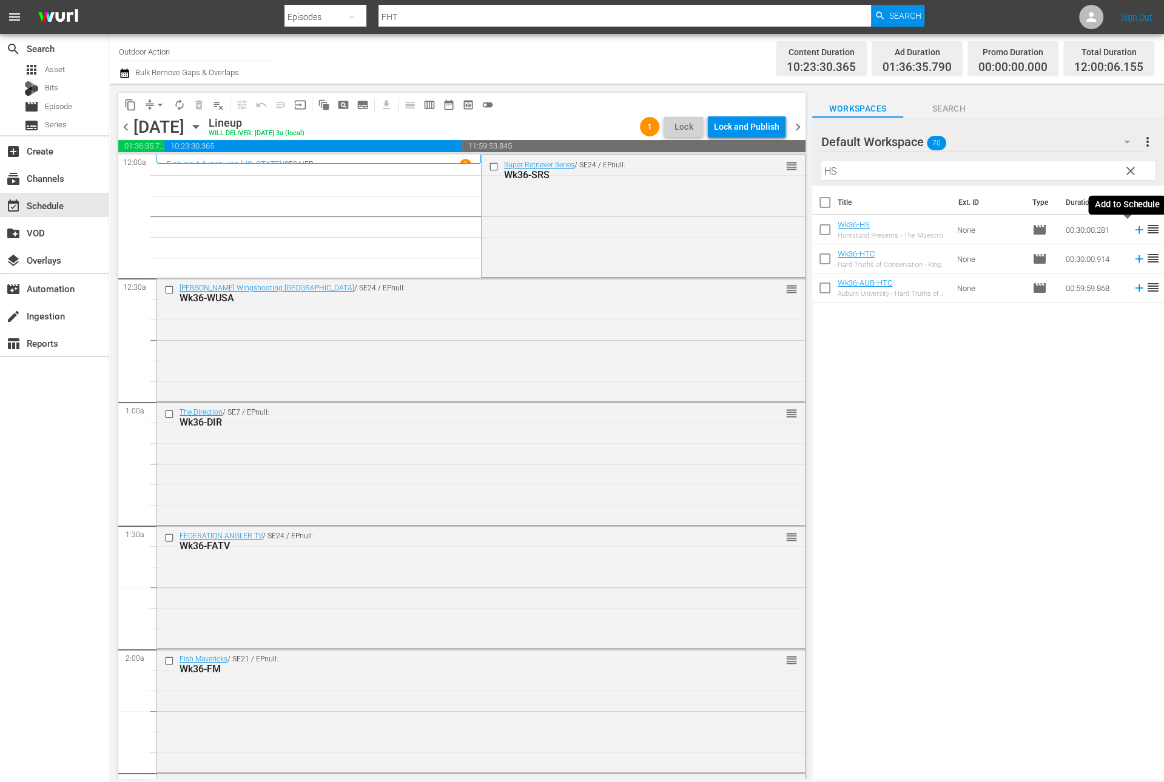
click at [1132, 229] on icon at bounding box center [1138, 229] width 13 height 13
click at [1088, 169] on input "HS" at bounding box center [988, 170] width 334 height 19
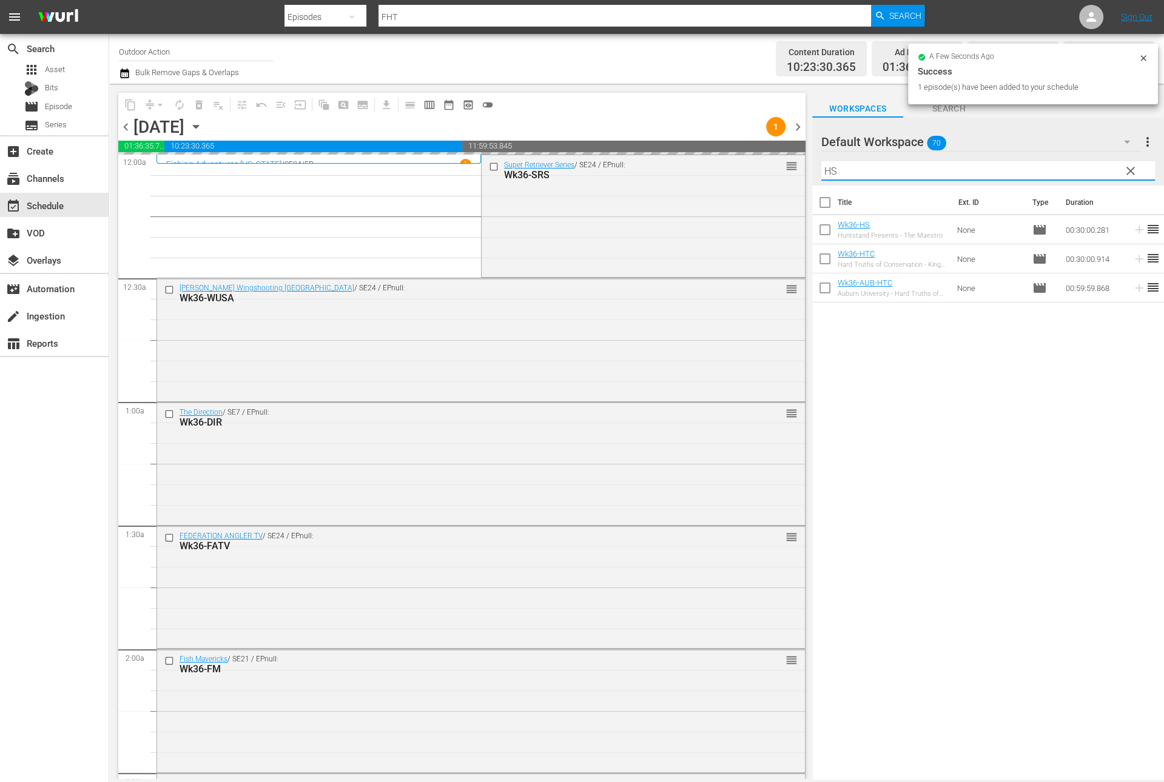
click at [1088, 169] on input "HS" at bounding box center [988, 170] width 334 height 19
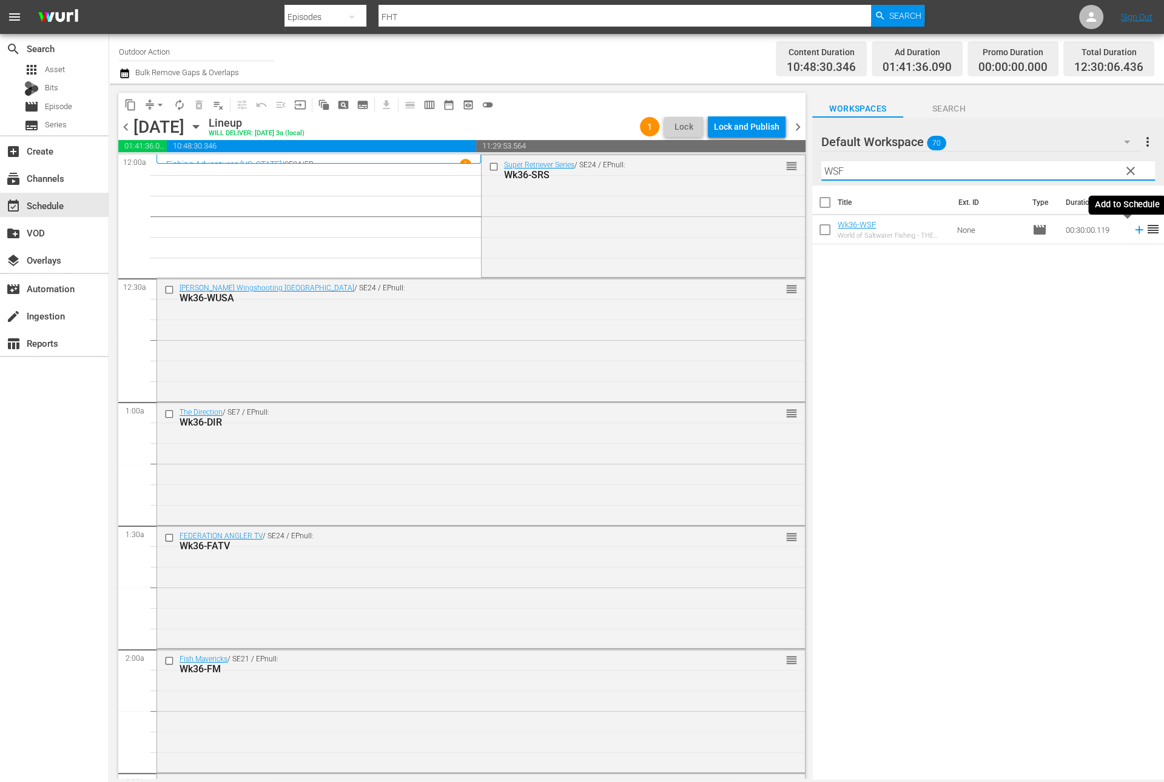
click at [1132, 230] on icon at bounding box center [1138, 229] width 13 height 13
click at [1089, 173] on input "WSF" at bounding box center [988, 170] width 334 height 19
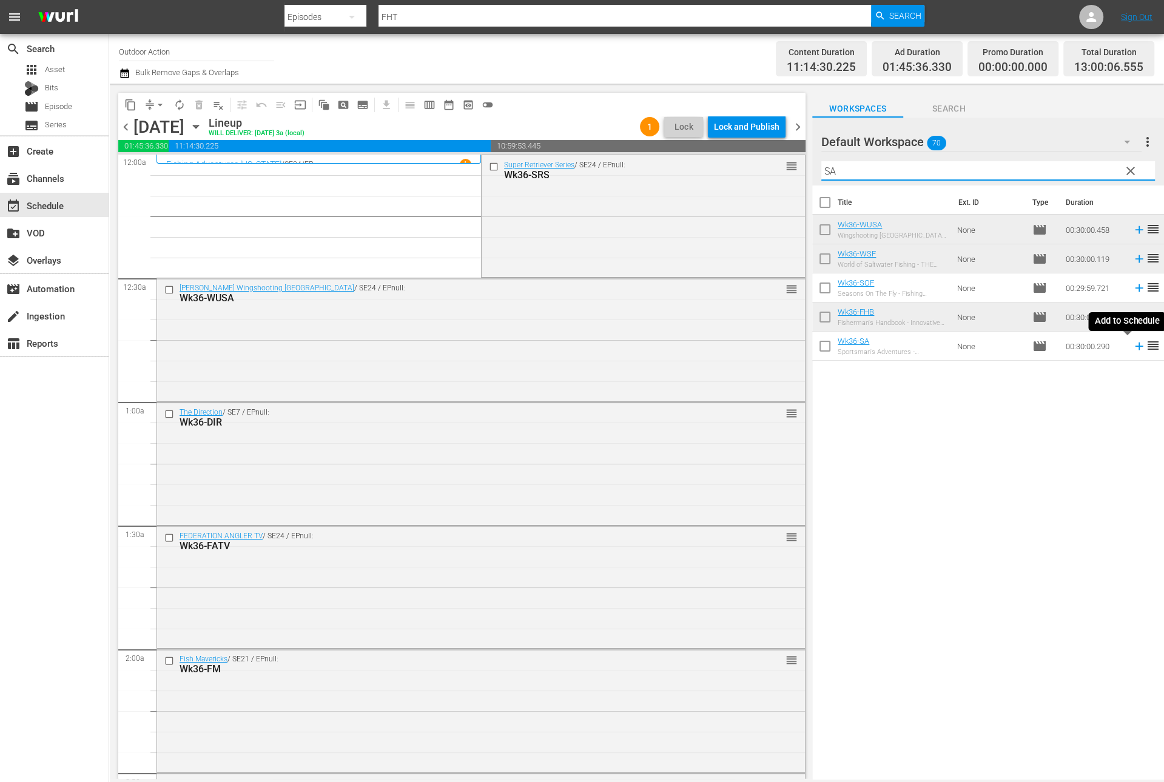
click at [1132, 348] on icon at bounding box center [1138, 346] width 13 height 13
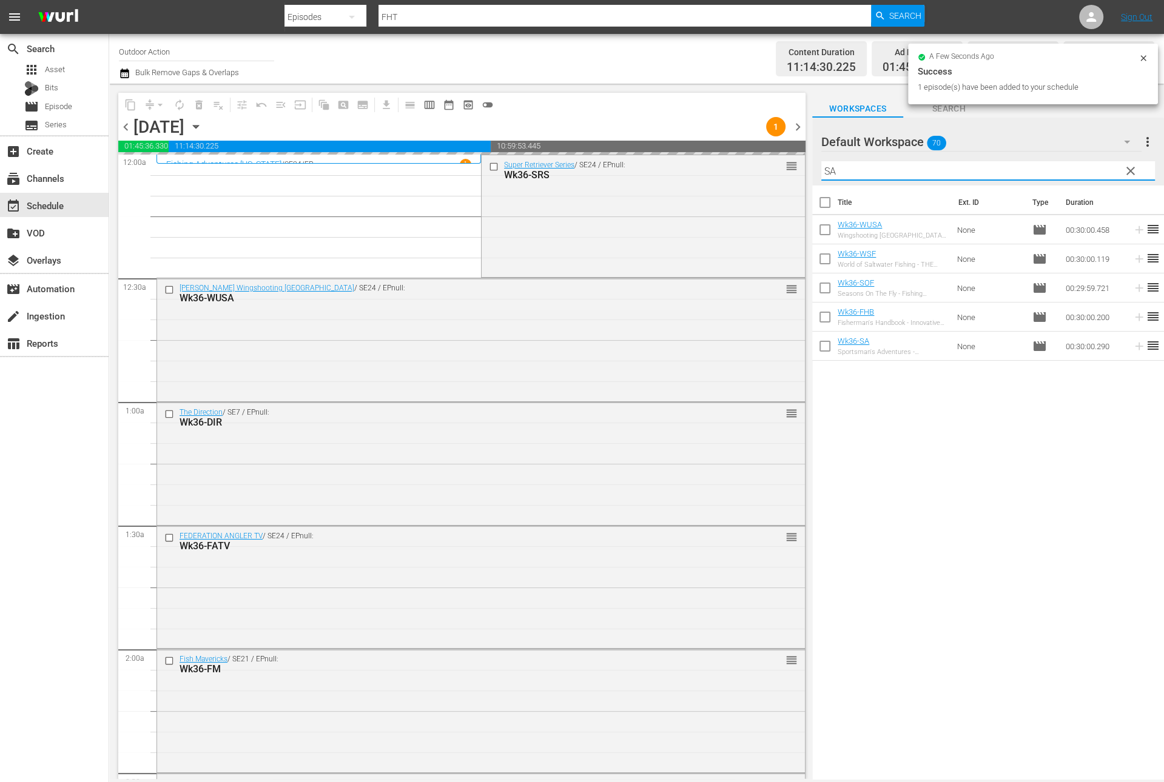
click at [1049, 168] on input "SA" at bounding box center [988, 170] width 334 height 19
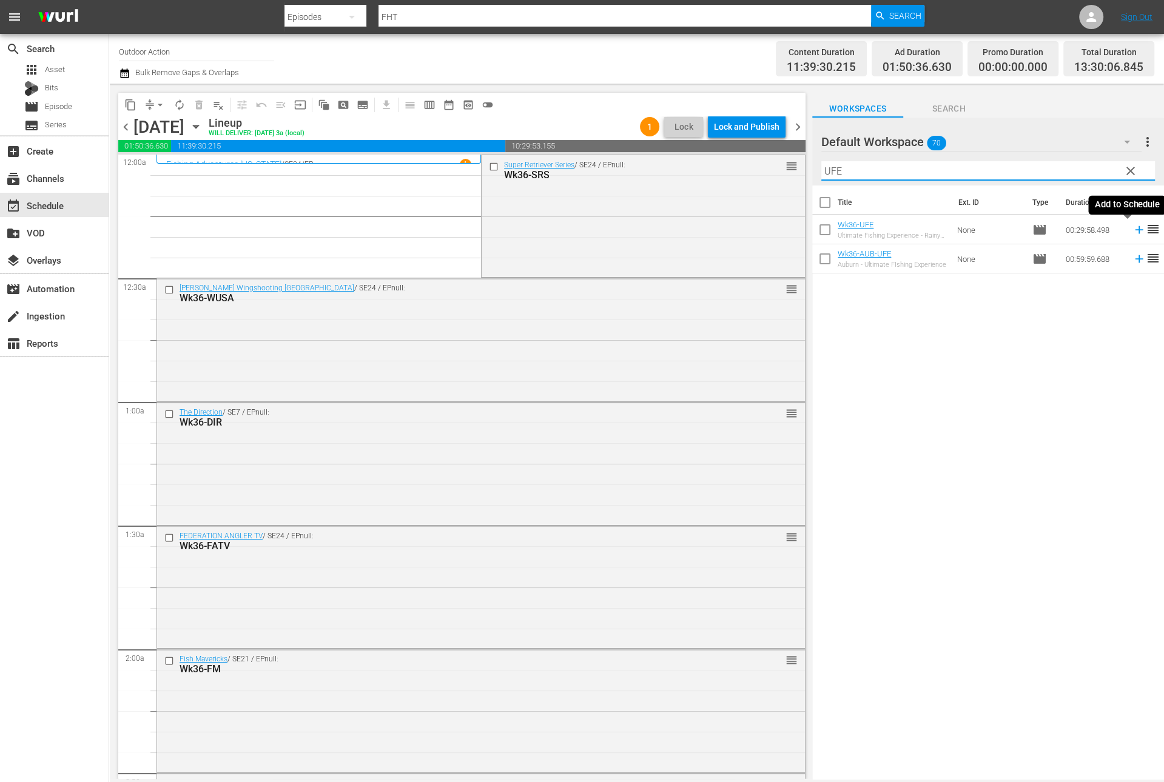
click at [1135, 230] on icon at bounding box center [1139, 230] width 8 height 8
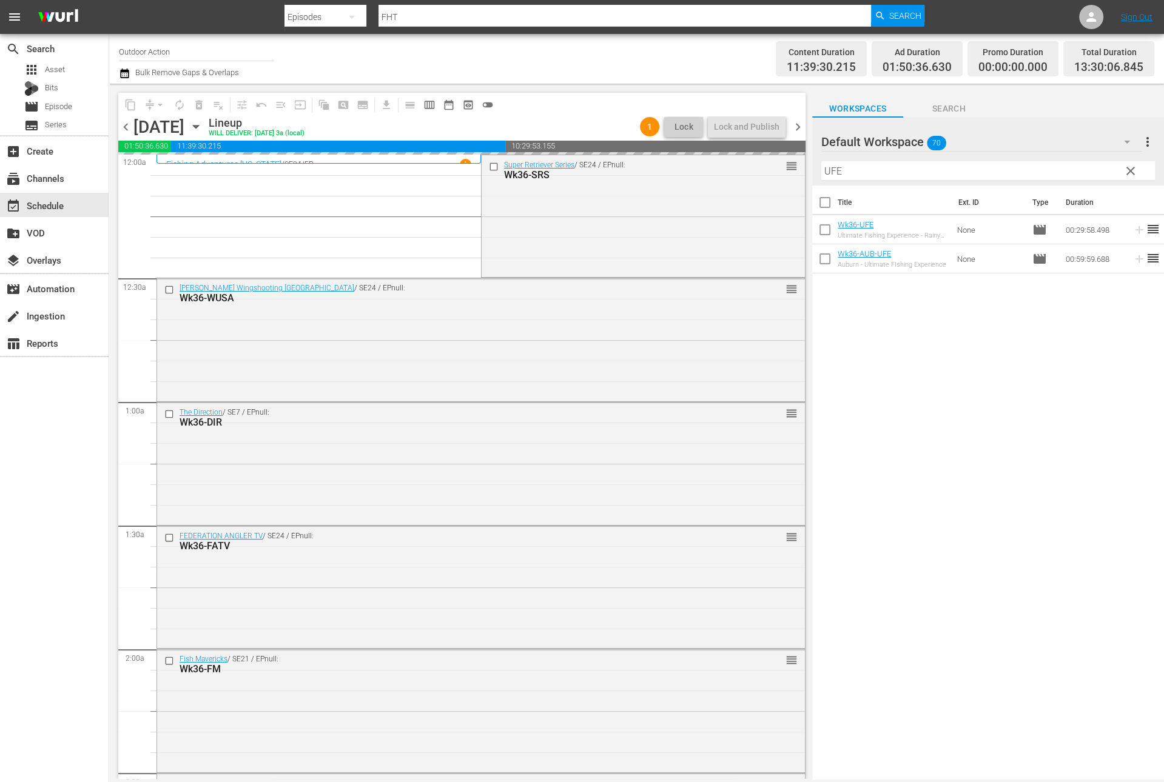
click at [1087, 164] on input "UFE" at bounding box center [988, 170] width 334 height 19
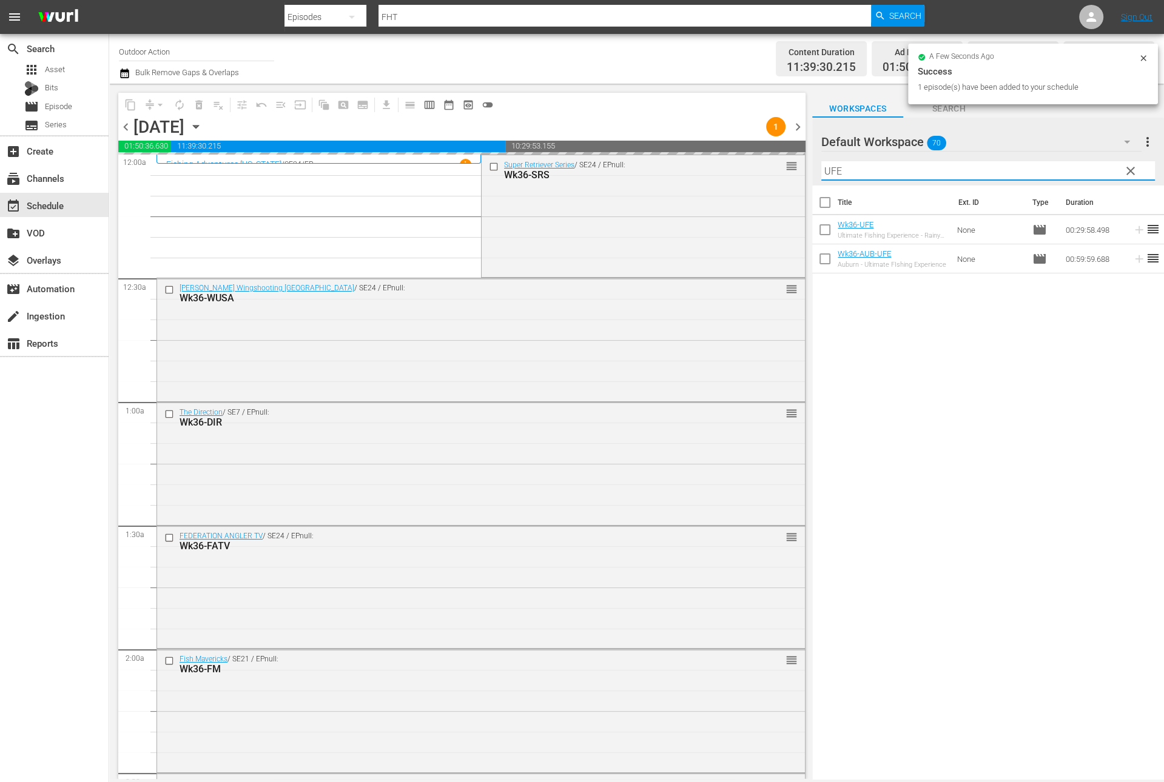
click at [1087, 164] on input "UFE" at bounding box center [988, 170] width 334 height 19
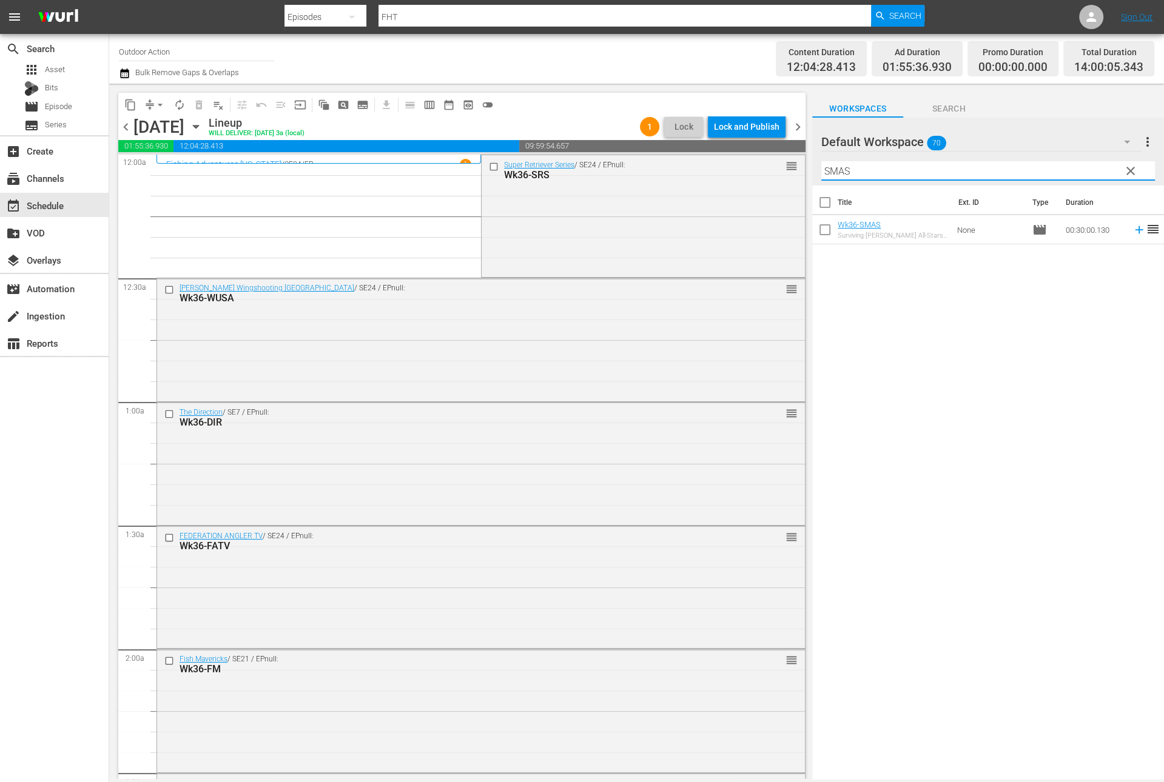
click at [1135, 229] on icon at bounding box center [1139, 230] width 8 height 8
click at [1095, 167] on input "SMAS" at bounding box center [988, 170] width 334 height 19
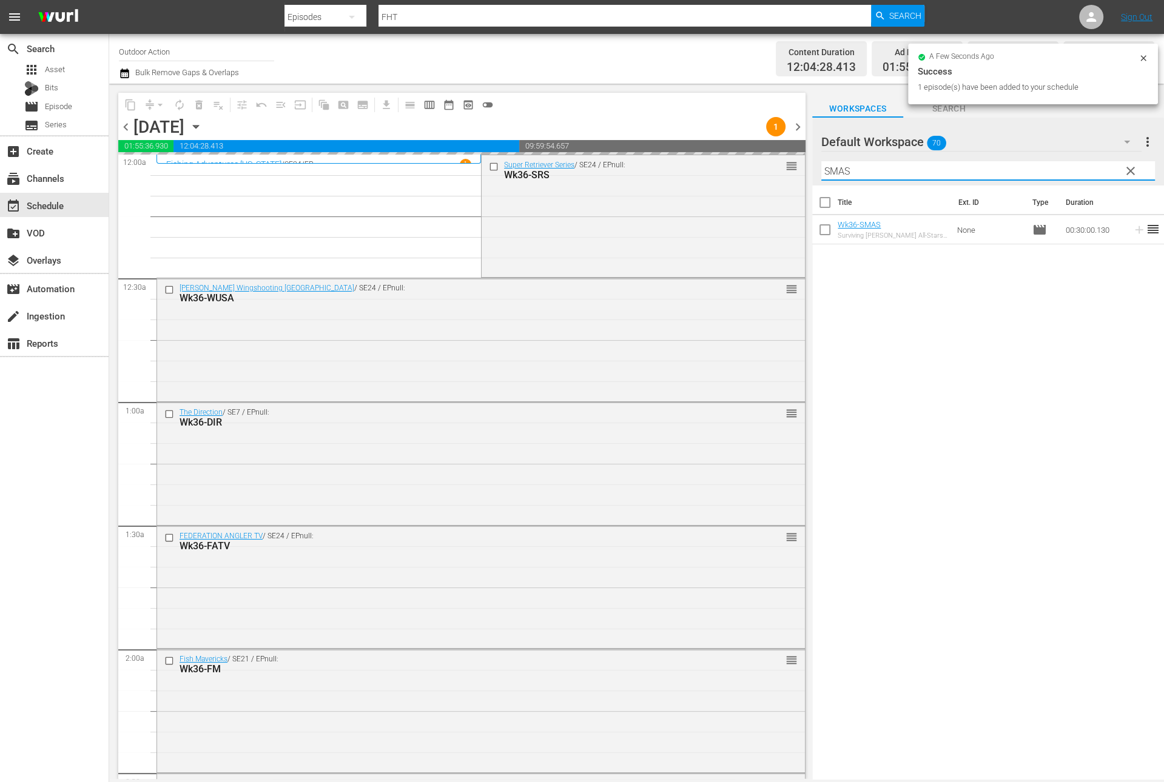
click at [1095, 167] on input "SMAS" at bounding box center [988, 170] width 334 height 19
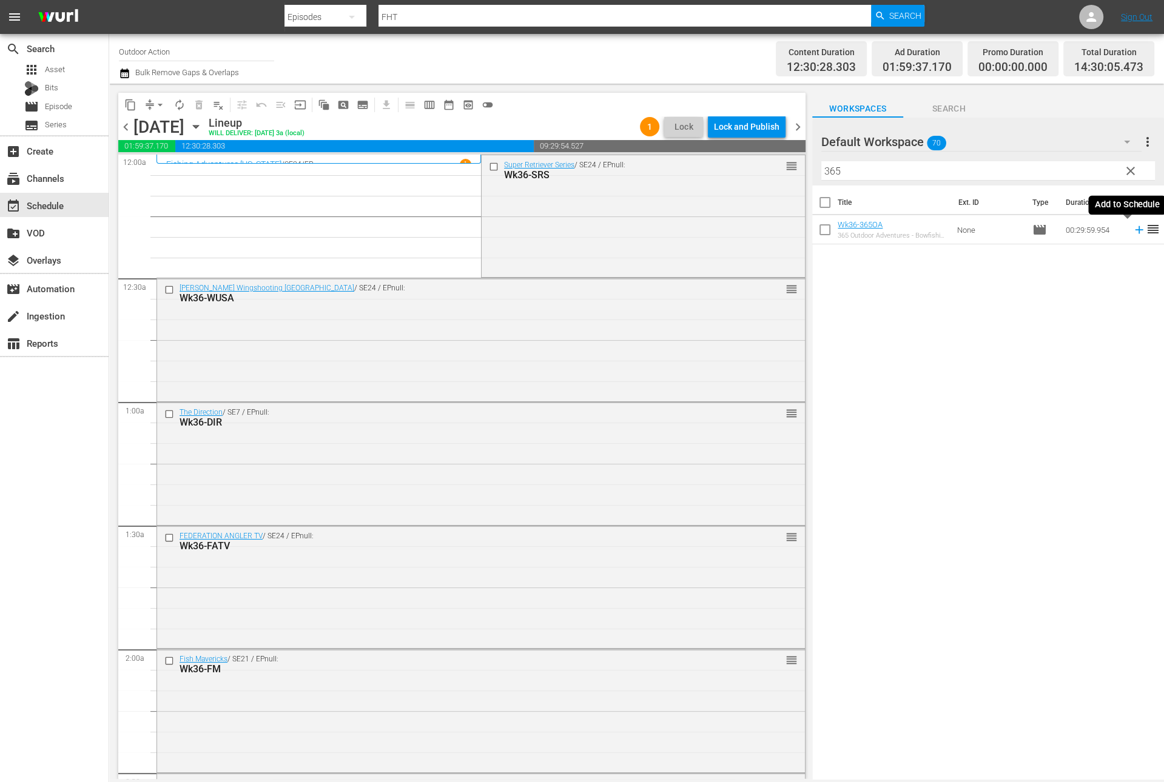
click at [1132, 235] on icon at bounding box center [1138, 229] width 13 height 13
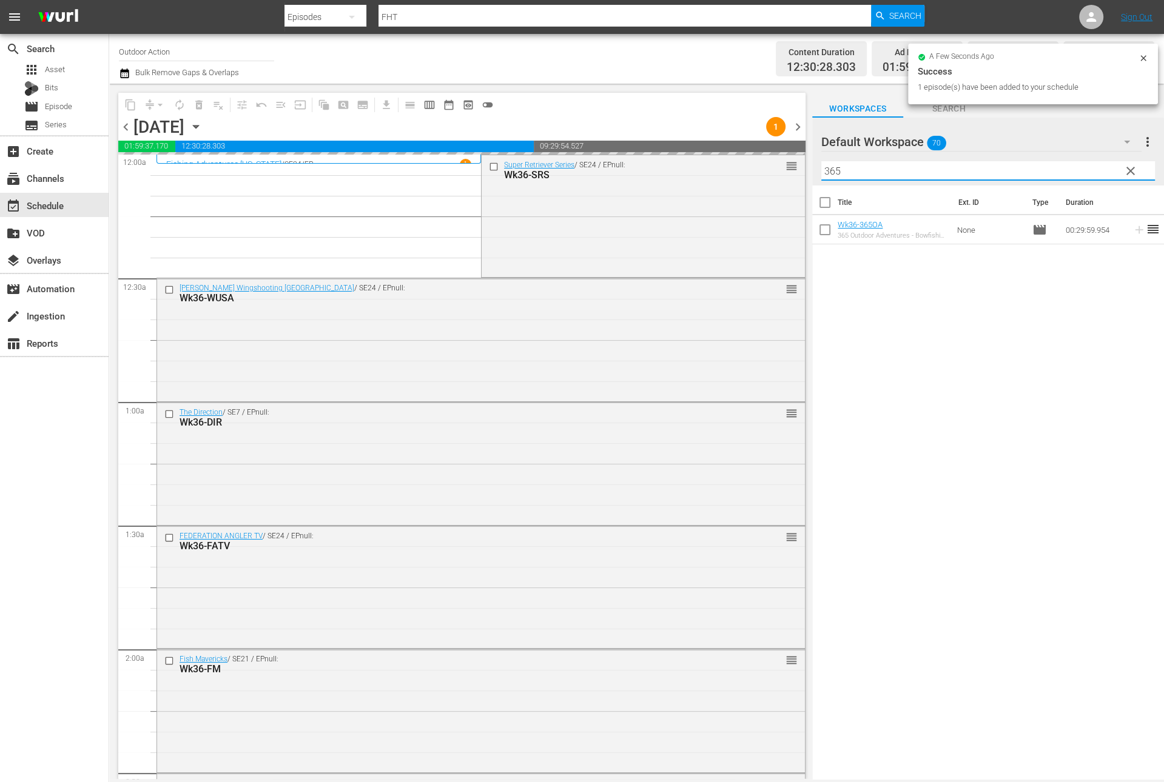
click at [1100, 175] on input "365" at bounding box center [988, 170] width 334 height 19
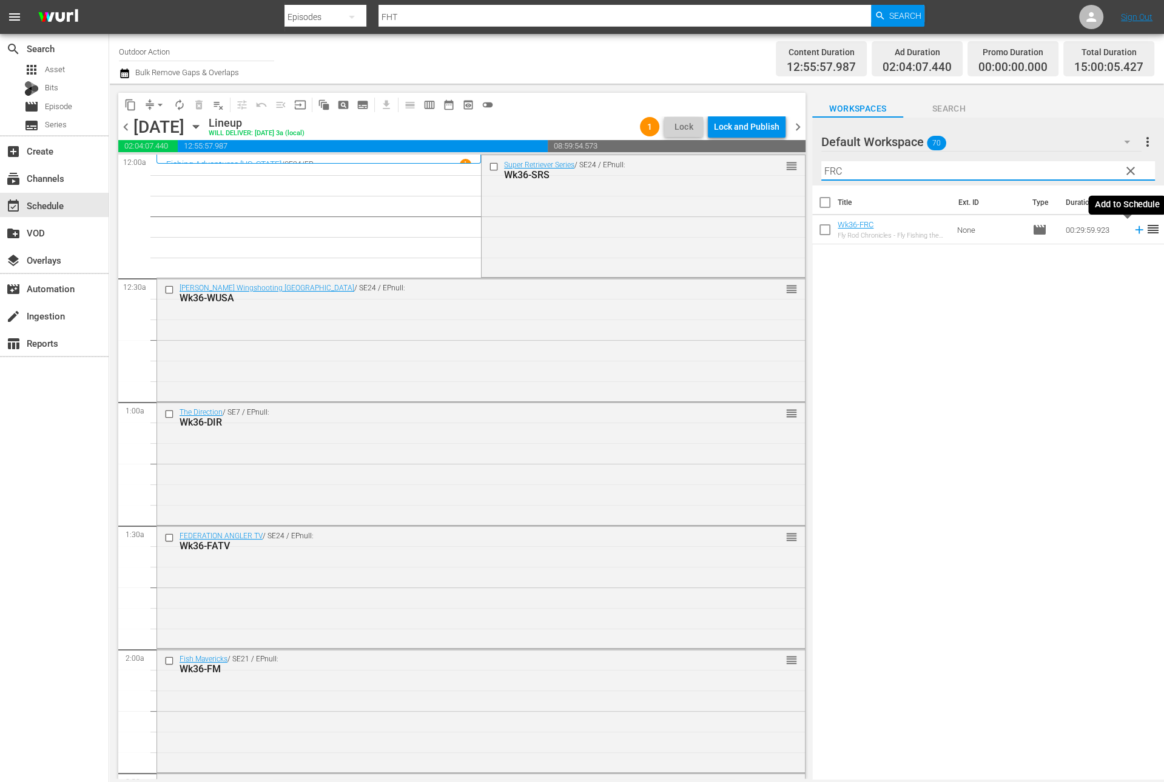
click at [1132, 232] on icon at bounding box center [1138, 229] width 13 height 13
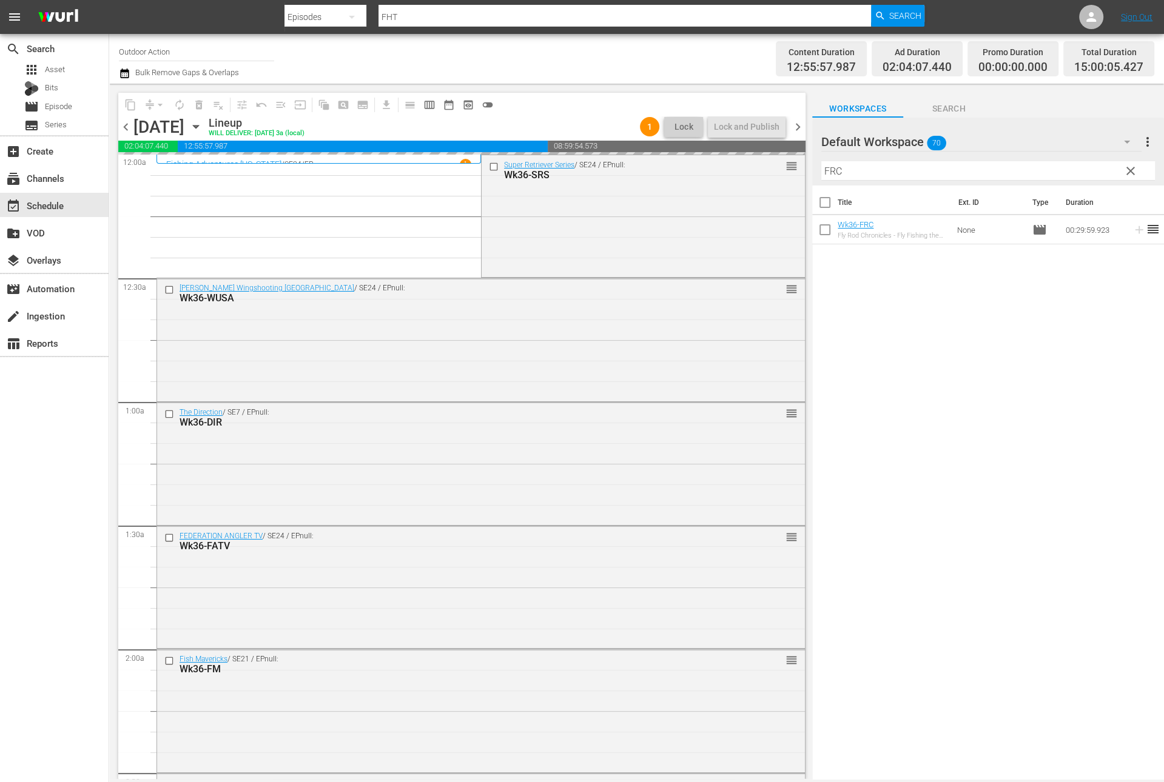
click at [1089, 170] on input "FRC" at bounding box center [988, 170] width 334 height 19
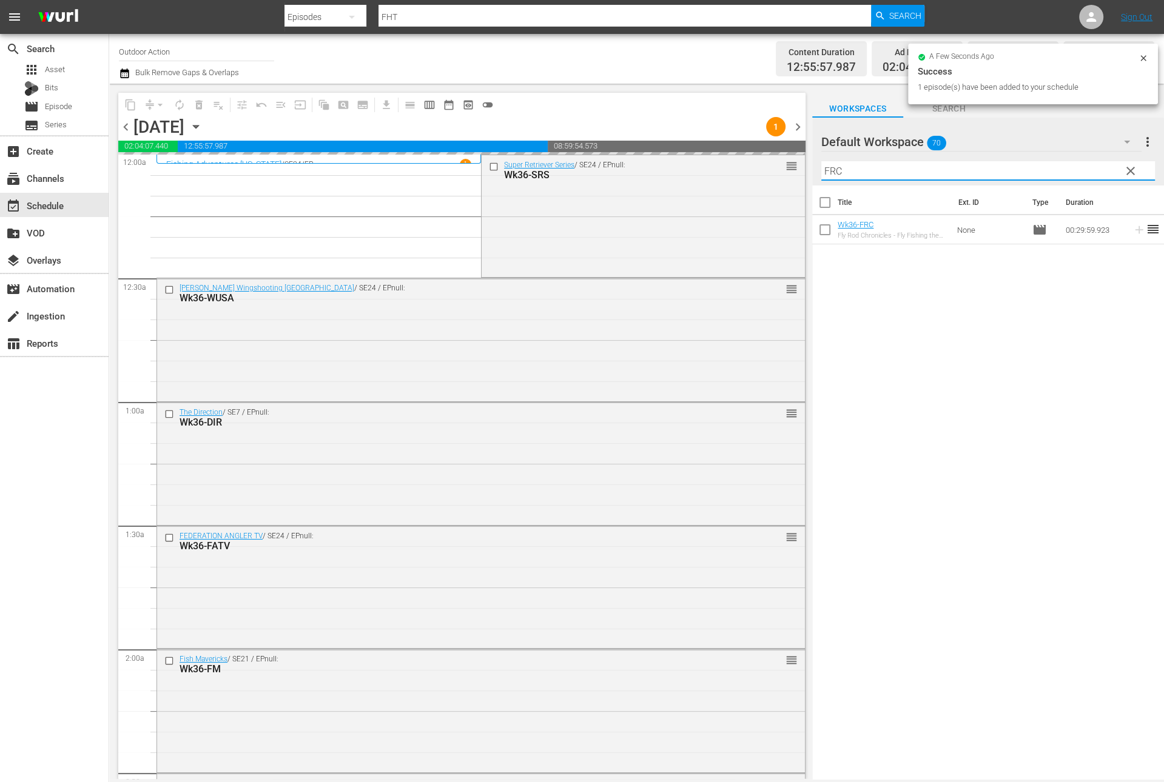
click at [1089, 170] on input "FRC" at bounding box center [988, 170] width 334 height 19
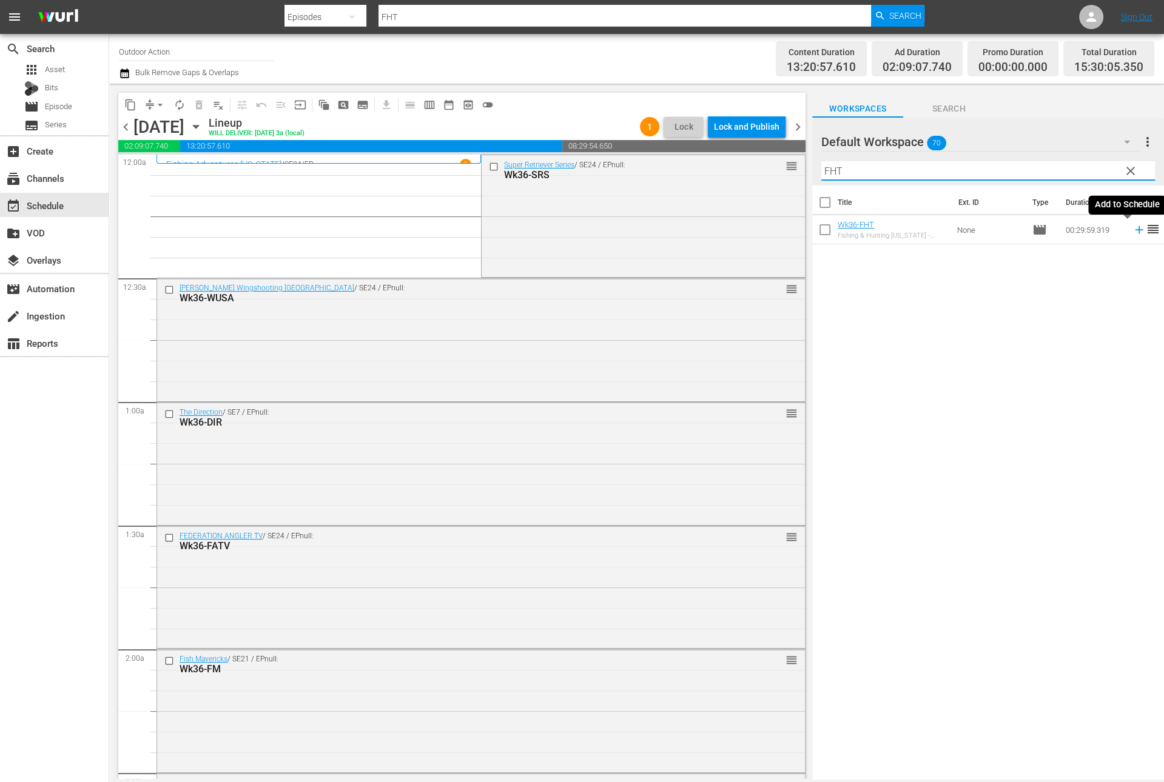
click at [1132, 229] on icon at bounding box center [1138, 229] width 13 height 13
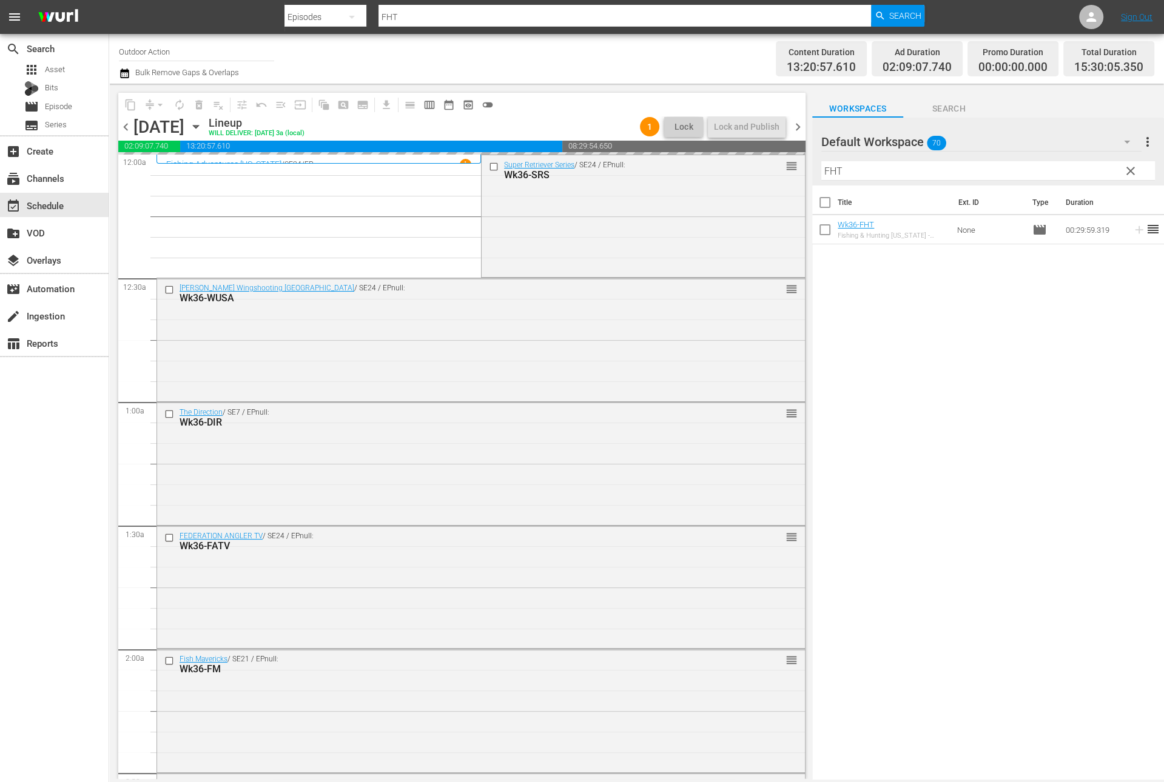
click at [1076, 169] on input "FHT" at bounding box center [988, 170] width 334 height 19
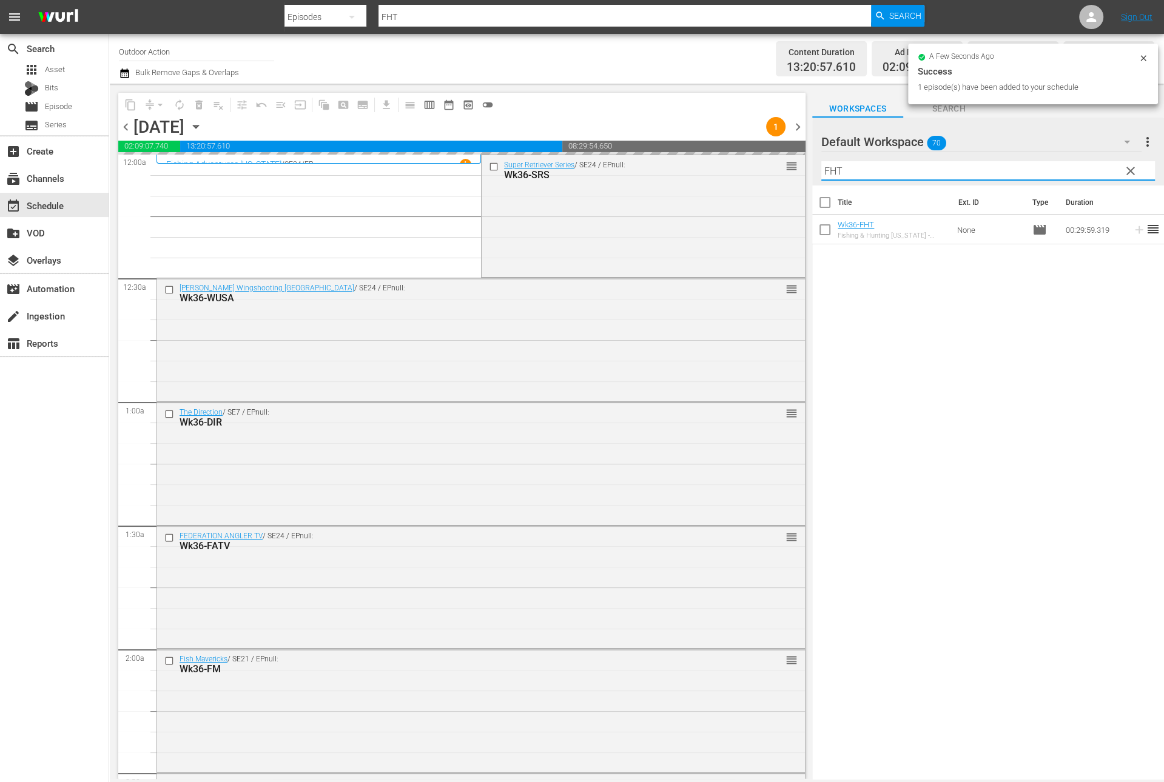
click at [1076, 169] on input "FHT" at bounding box center [988, 170] width 334 height 19
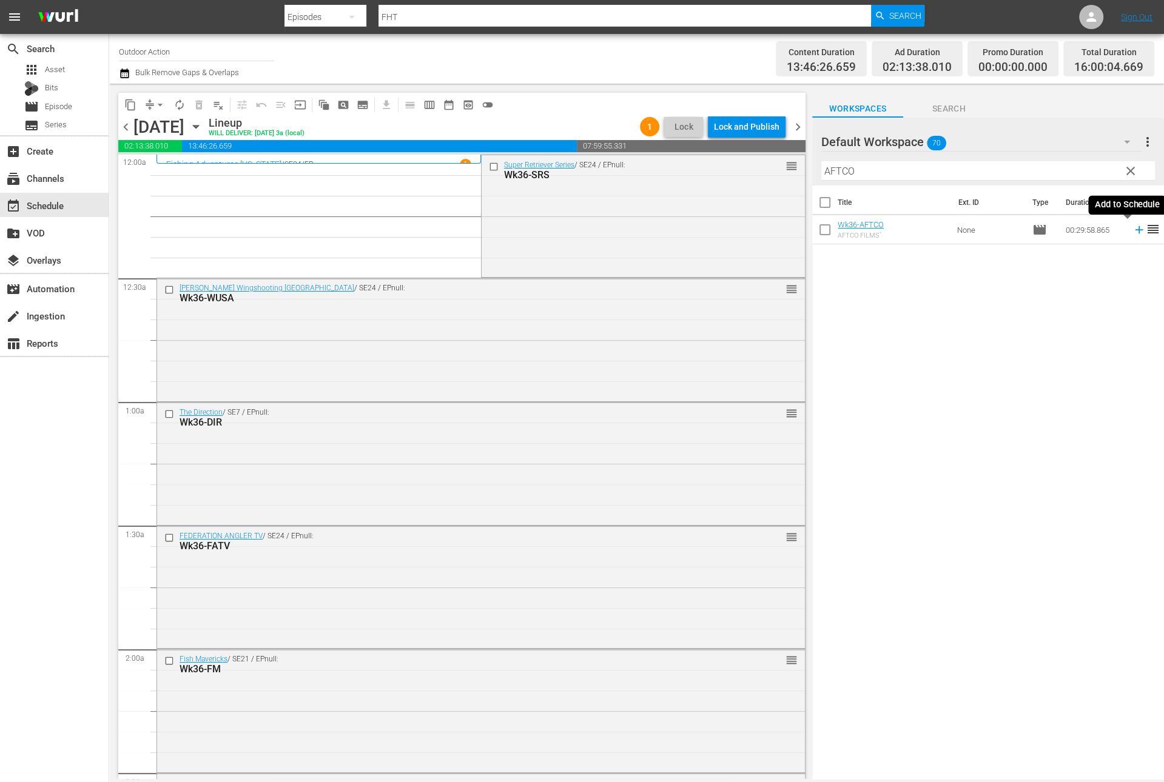
click at [1135, 228] on icon at bounding box center [1139, 230] width 8 height 8
click at [1087, 175] on input "AFTCO" at bounding box center [988, 170] width 334 height 19
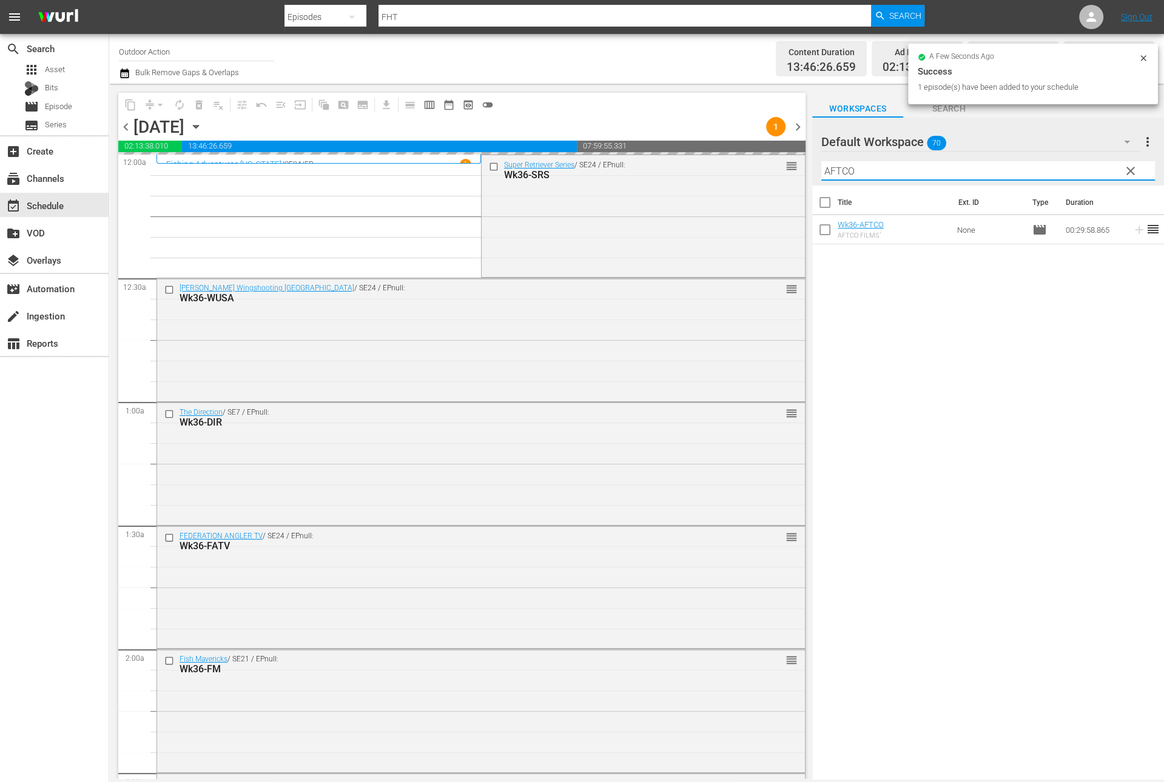
click at [1087, 175] on input "AFTCO" at bounding box center [988, 170] width 334 height 19
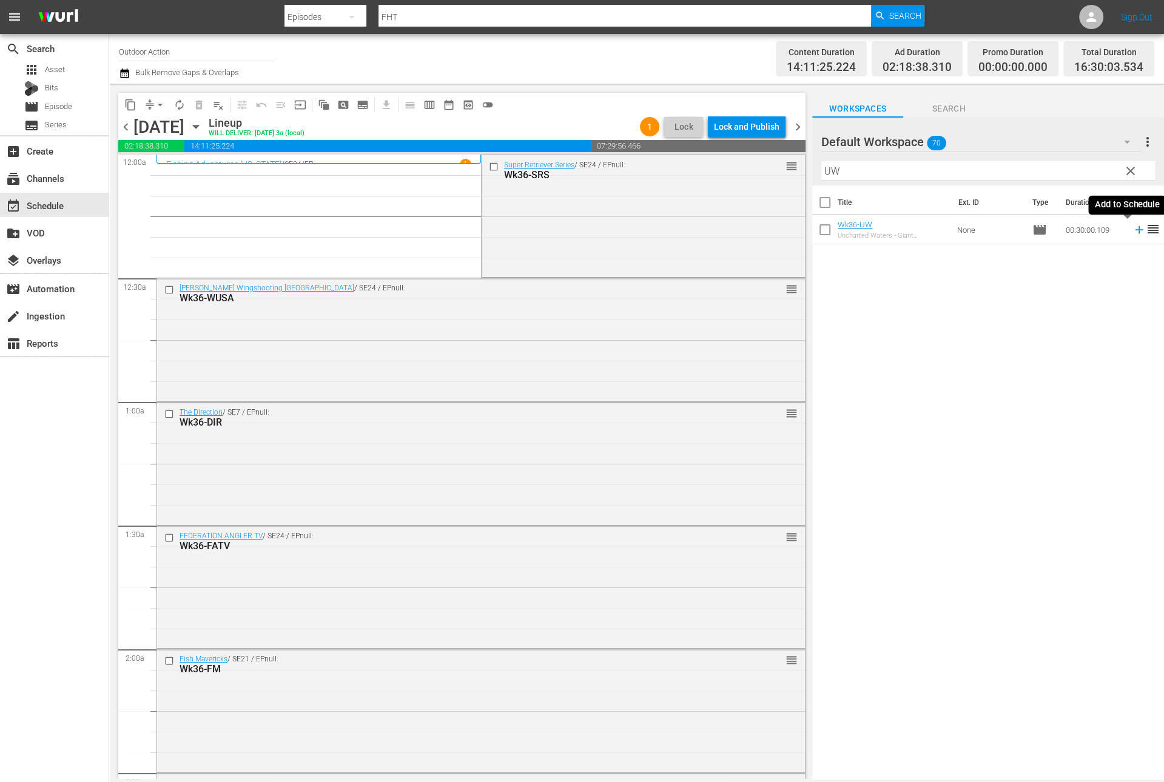
click at [1132, 232] on icon at bounding box center [1138, 229] width 13 height 13
click at [1084, 162] on input "UW" at bounding box center [988, 170] width 334 height 19
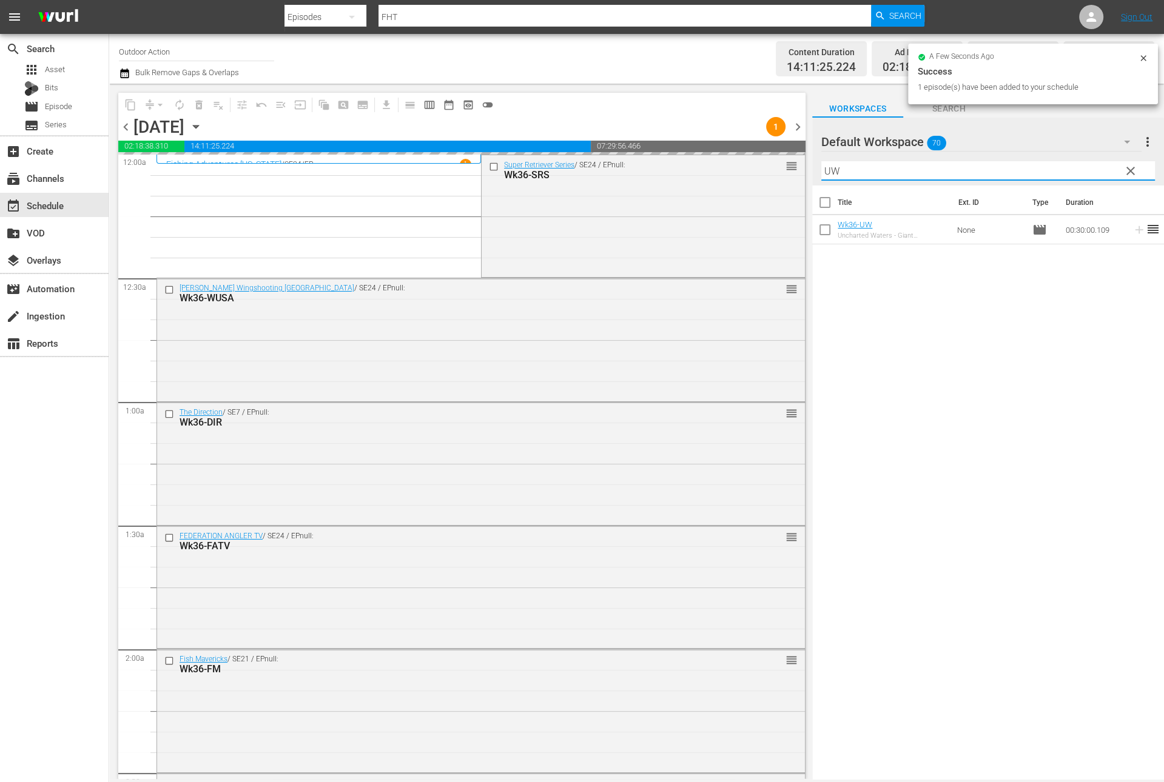
click at [1084, 162] on input "UW" at bounding box center [988, 170] width 334 height 19
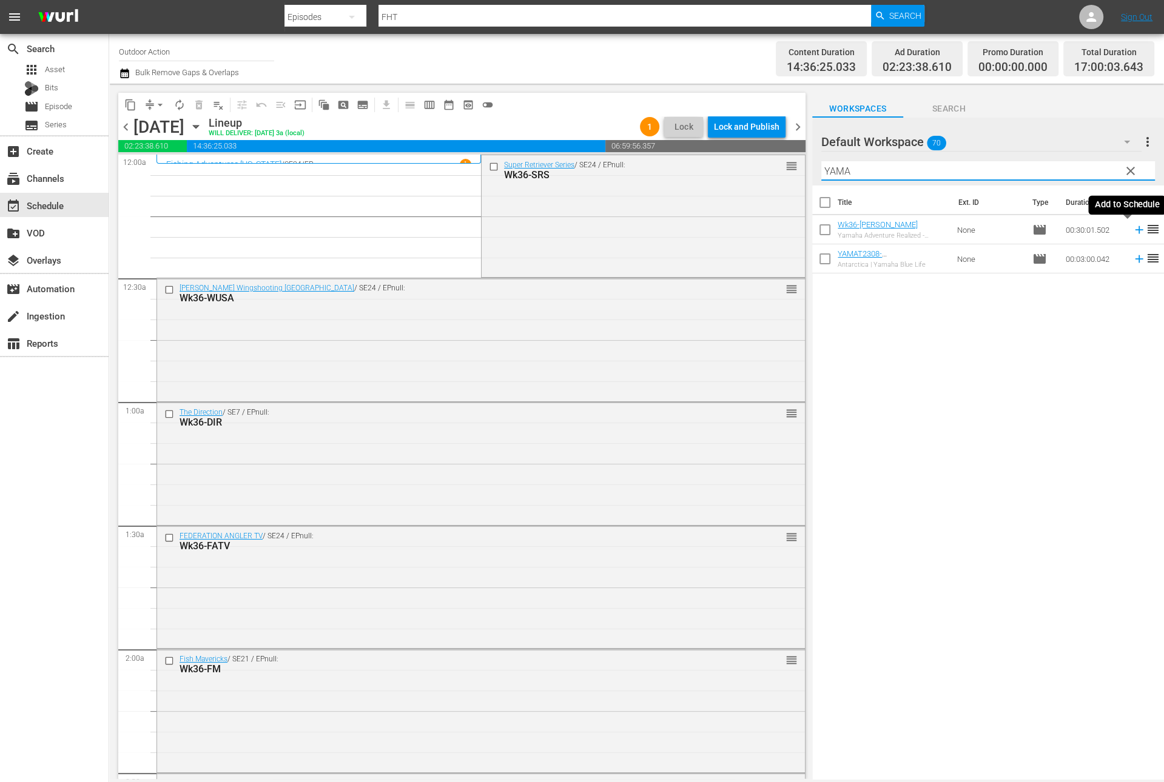
click at [1135, 232] on icon at bounding box center [1139, 230] width 8 height 8
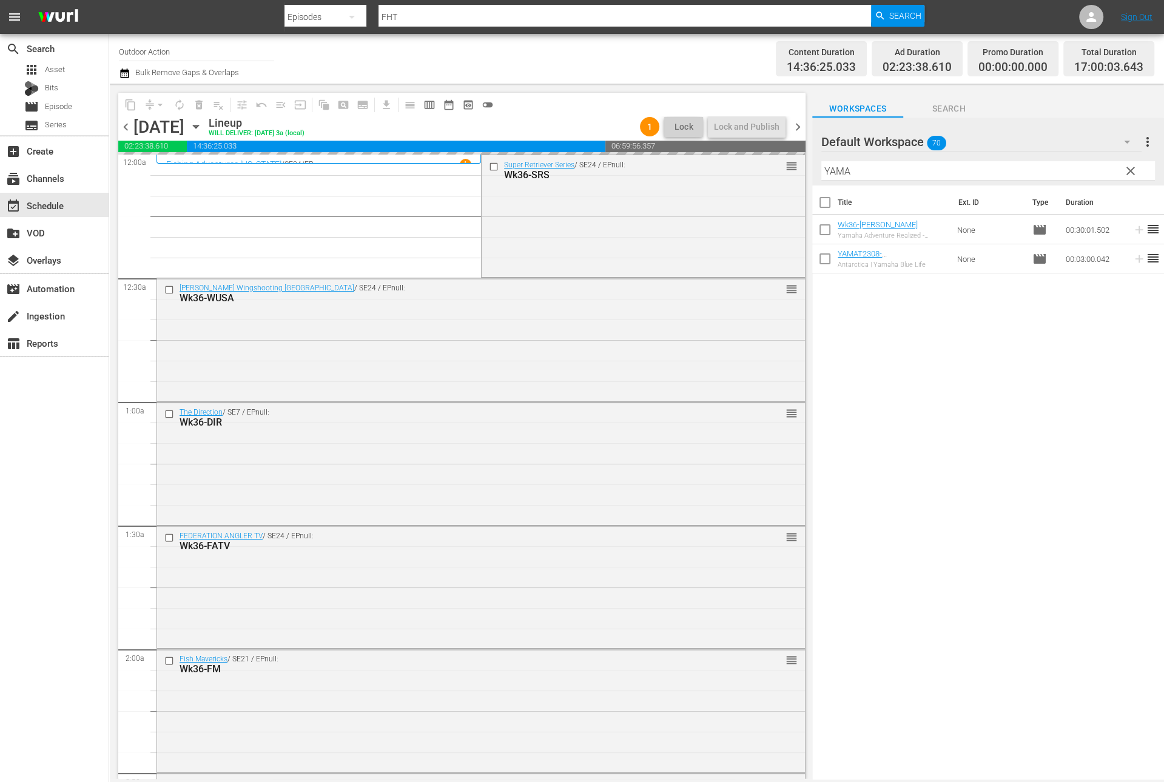
click at [1086, 175] on input "YAMA" at bounding box center [988, 170] width 334 height 19
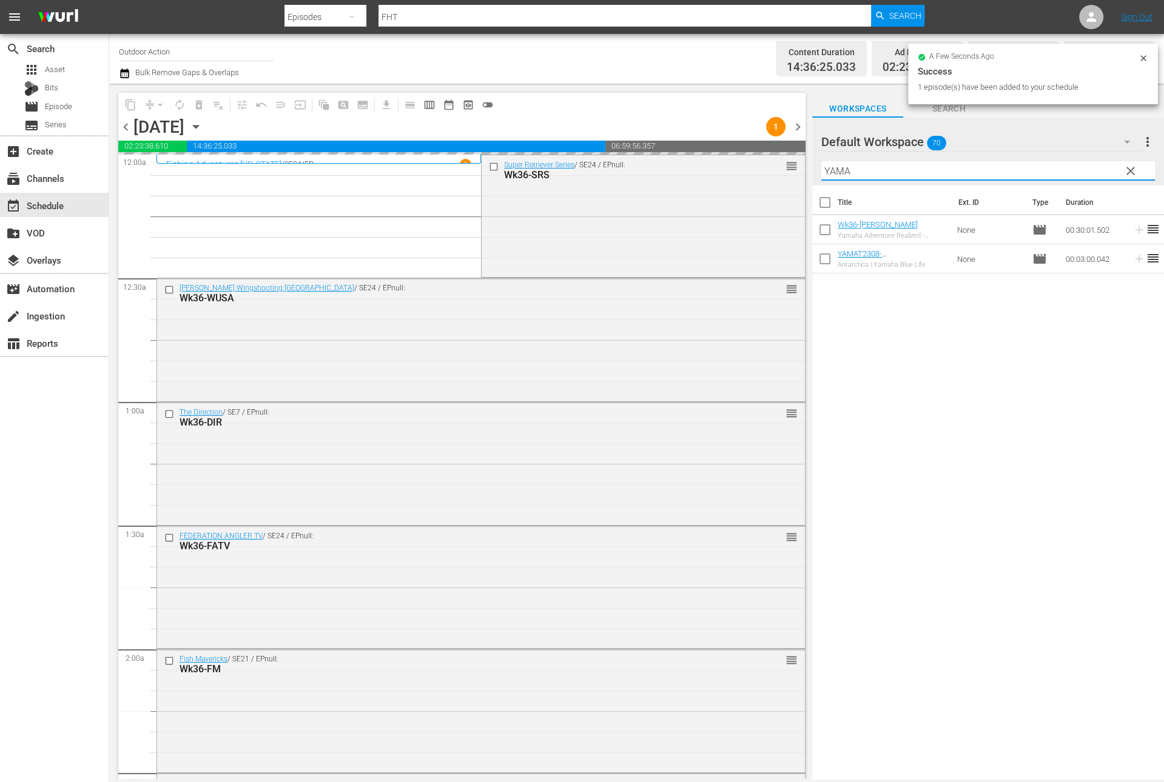
click at [1086, 175] on input "YAMA" at bounding box center [988, 170] width 334 height 19
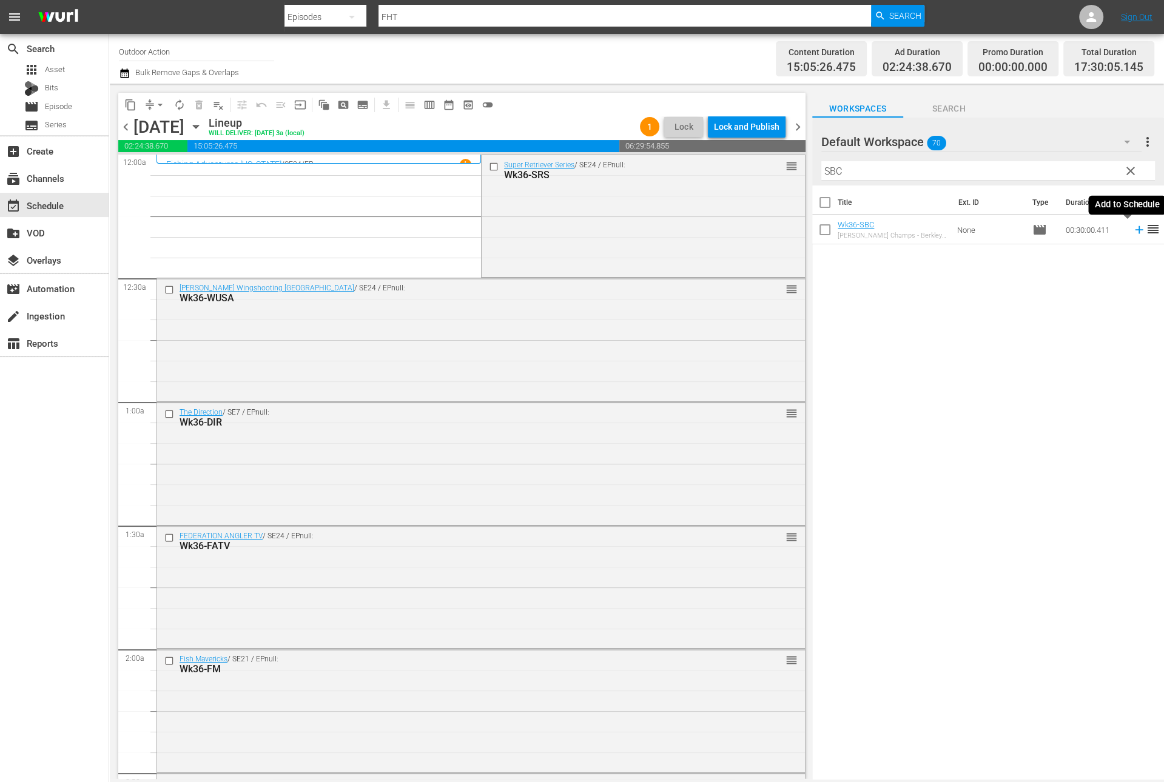
click at [1132, 232] on icon at bounding box center [1138, 229] width 13 height 13
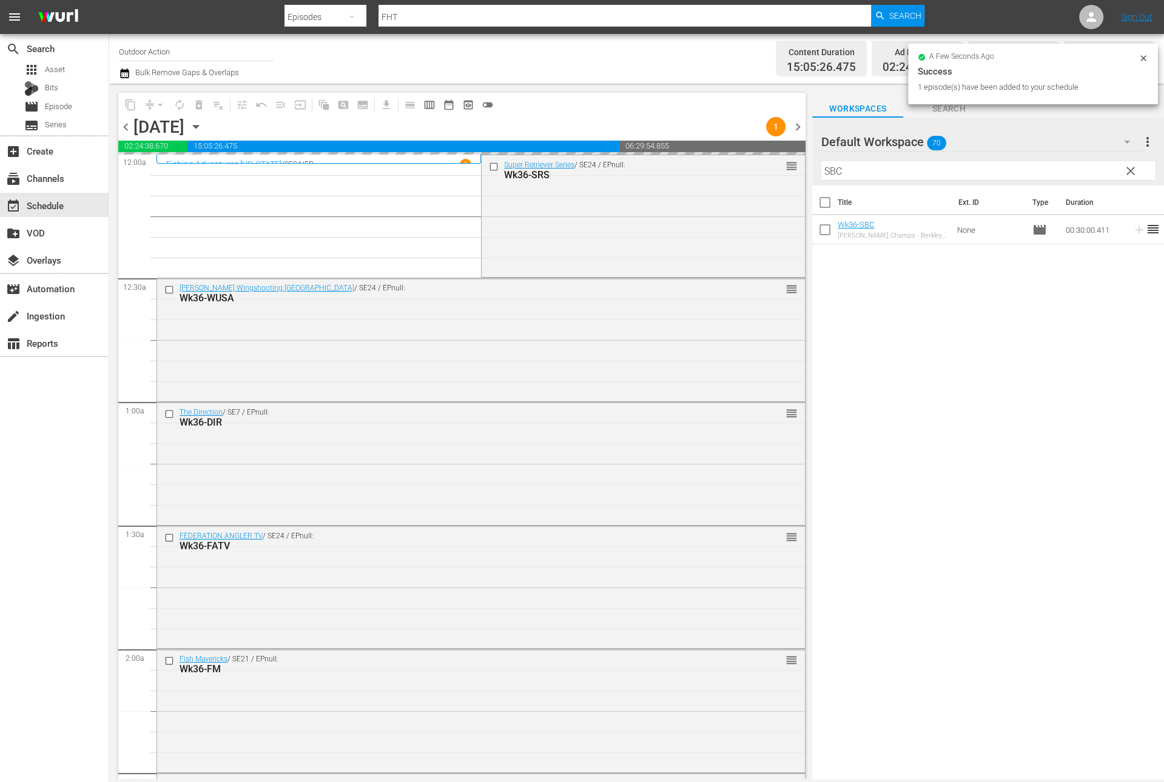
click at [1080, 170] on input "SBC" at bounding box center [988, 170] width 334 height 19
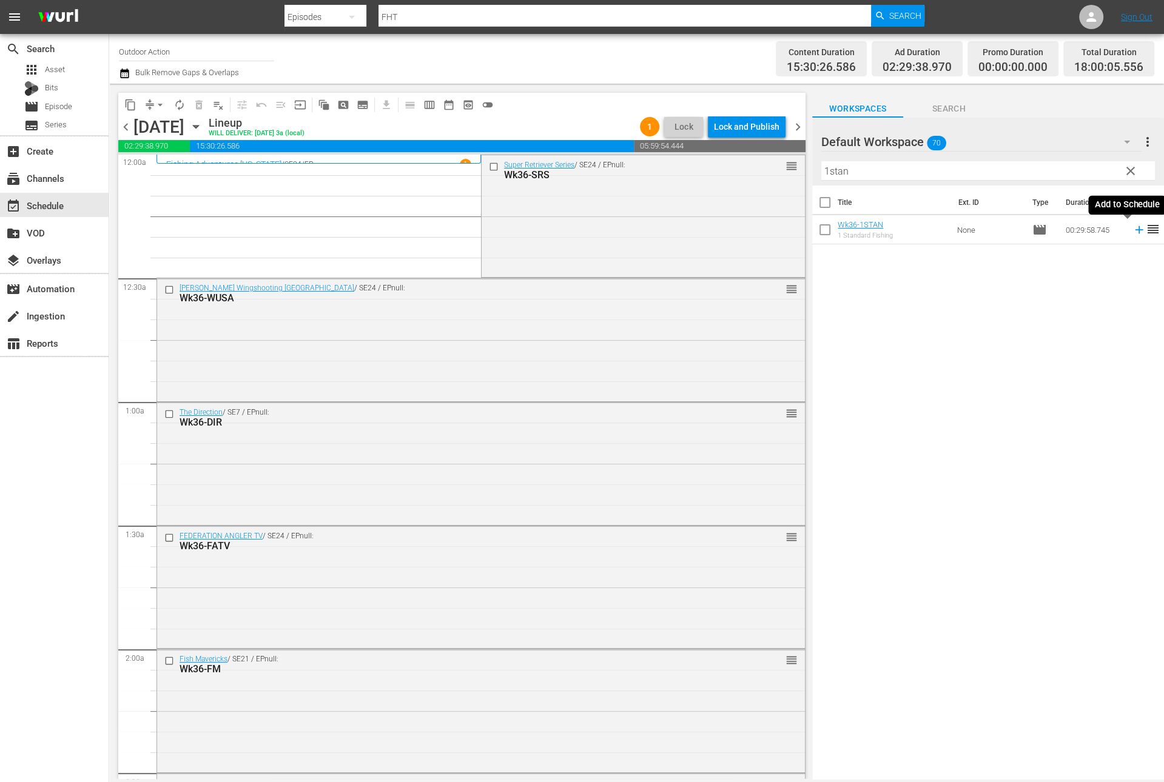
click at [1132, 228] on icon at bounding box center [1138, 229] width 13 height 13
click at [1047, 171] on input "1stan" at bounding box center [988, 170] width 334 height 19
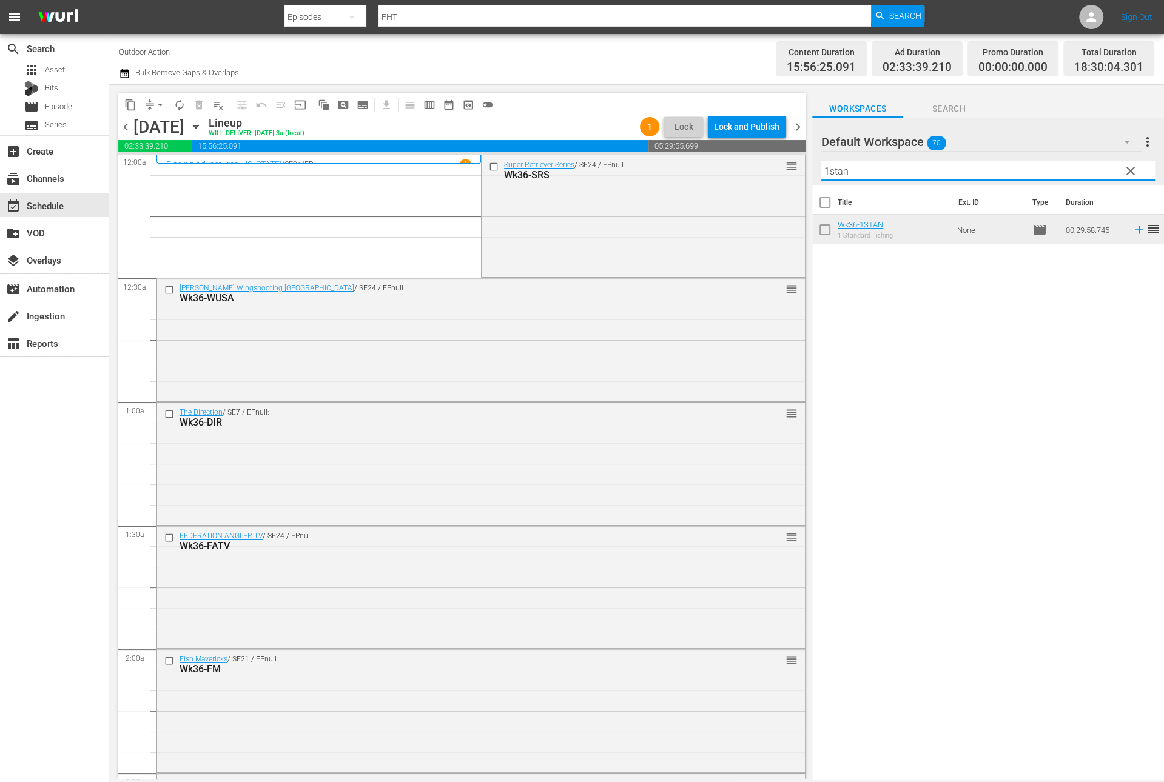
click at [1047, 171] on input "1stan" at bounding box center [988, 170] width 334 height 19
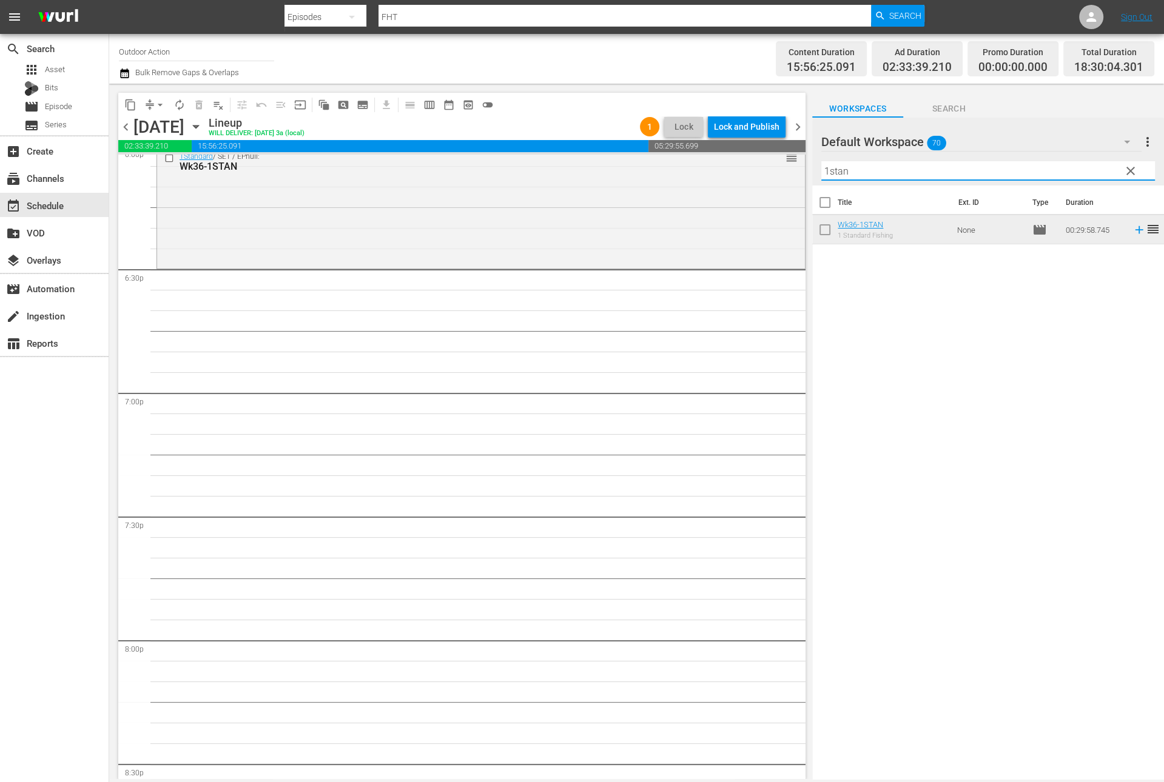
scroll to position [4452, 0]
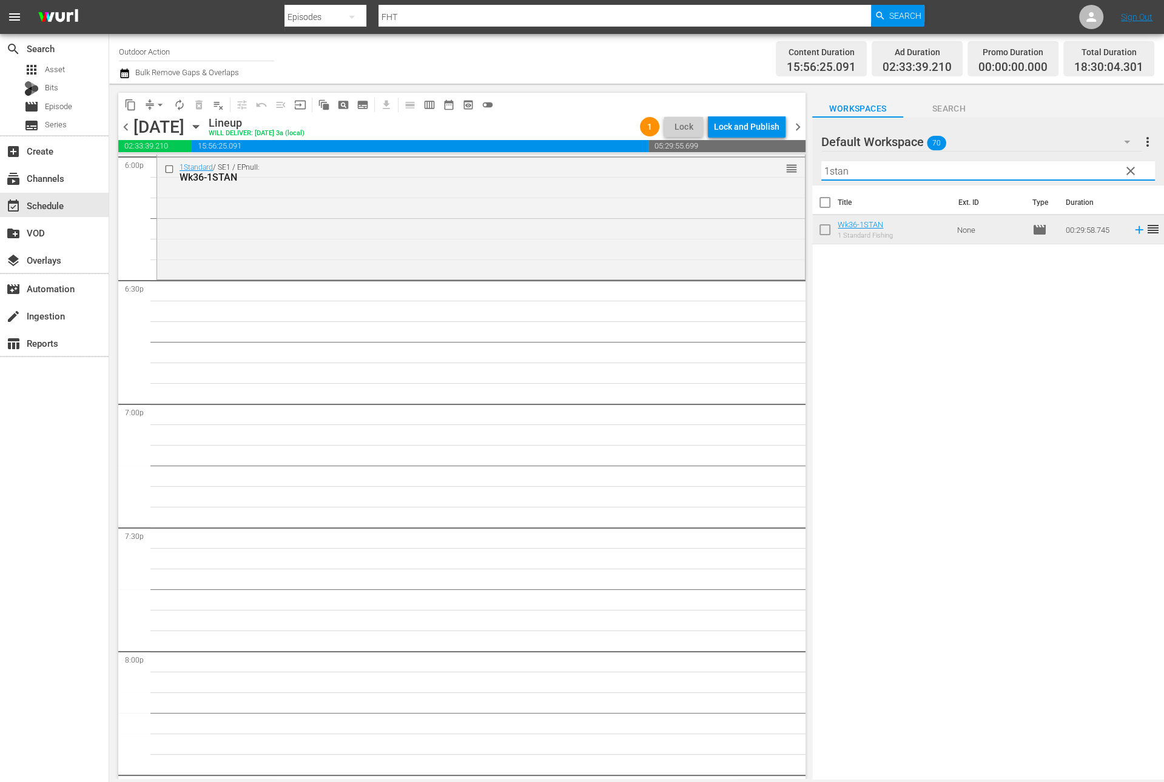
click at [950, 183] on div "Filter by Title 1stan" at bounding box center [988, 170] width 334 height 29
click at [949, 167] on input "1stan" at bounding box center [988, 170] width 334 height 19
click at [1132, 233] on icon at bounding box center [1138, 229] width 13 height 13
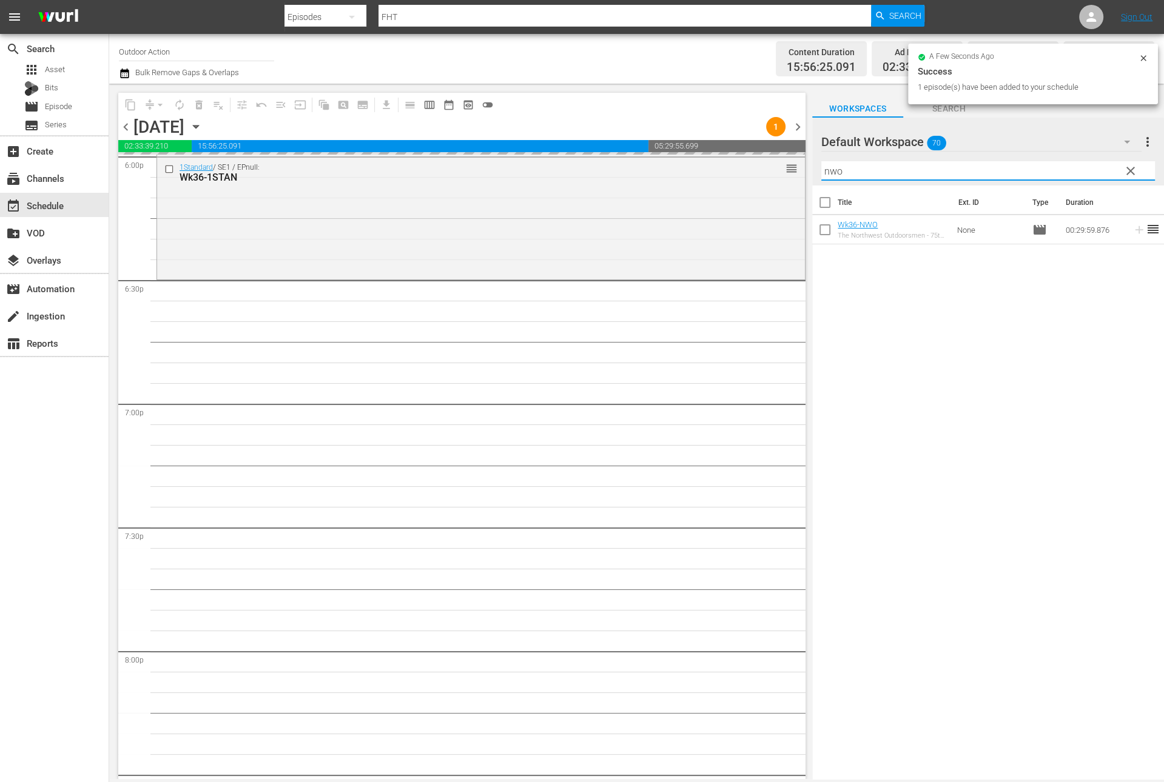
click at [1023, 173] on input "nwo" at bounding box center [988, 170] width 334 height 19
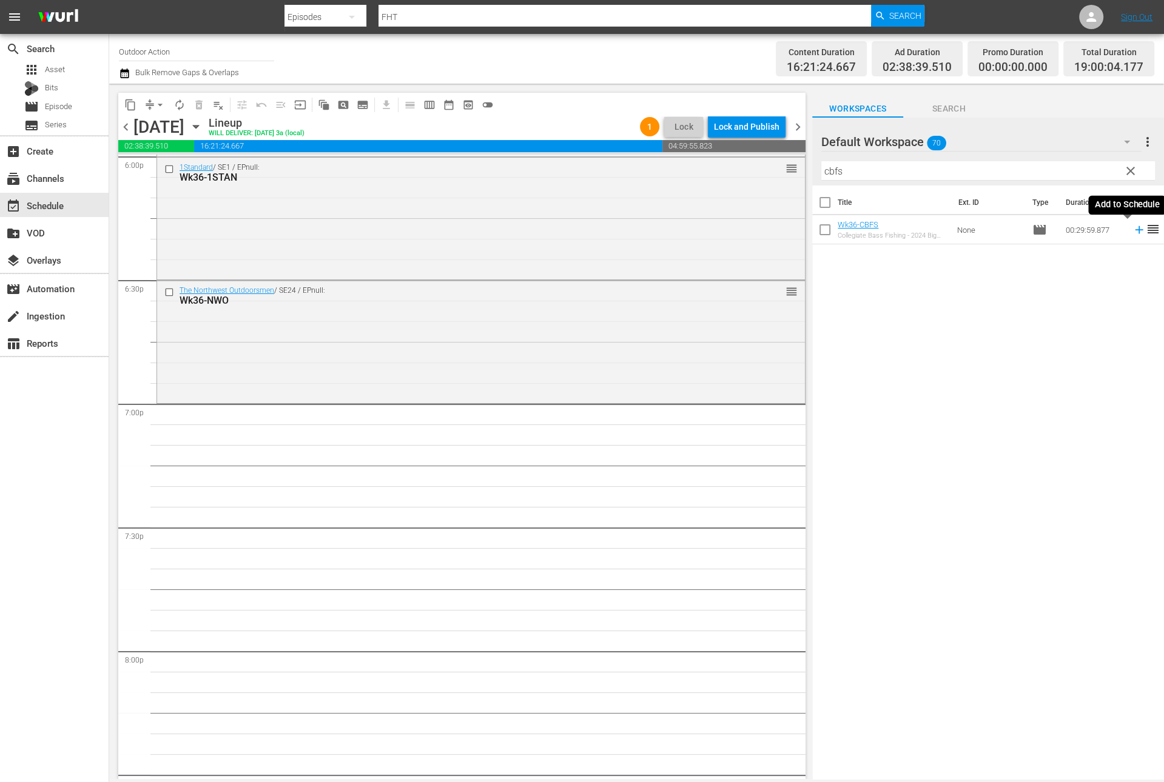
click at [1135, 230] on icon at bounding box center [1139, 230] width 8 height 8
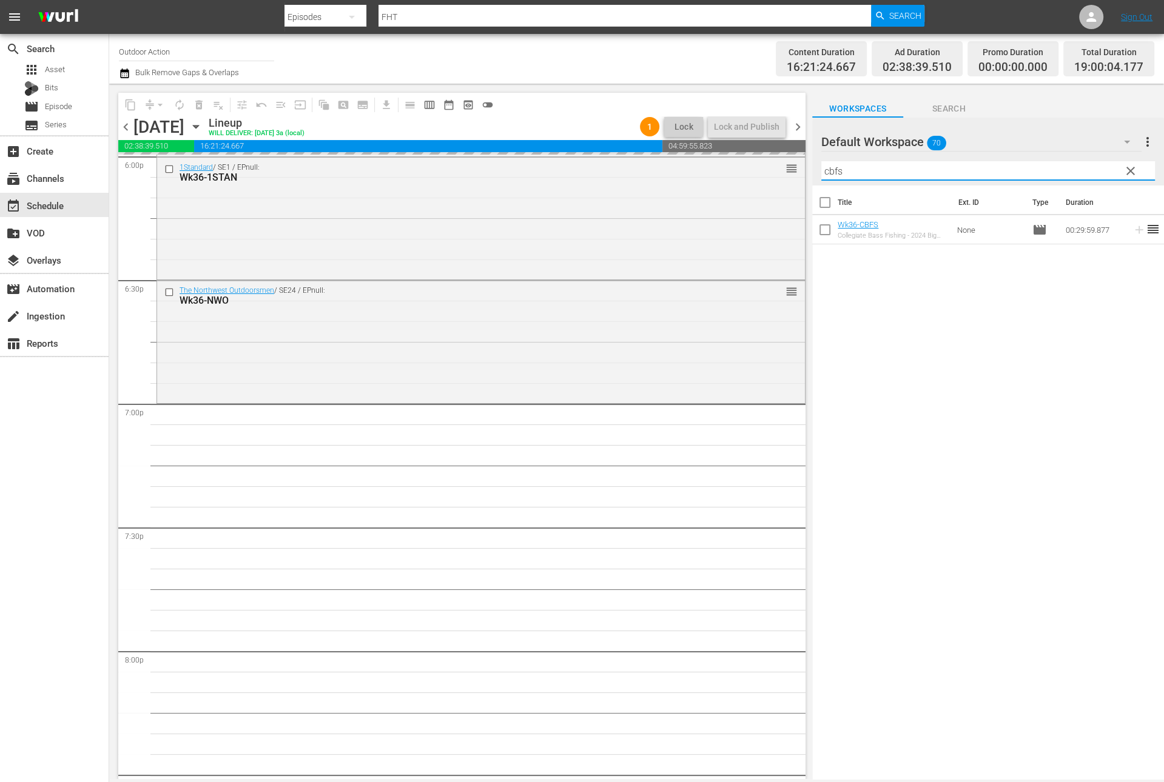
click at [1071, 163] on input "cbfs" at bounding box center [988, 170] width 334 height 19
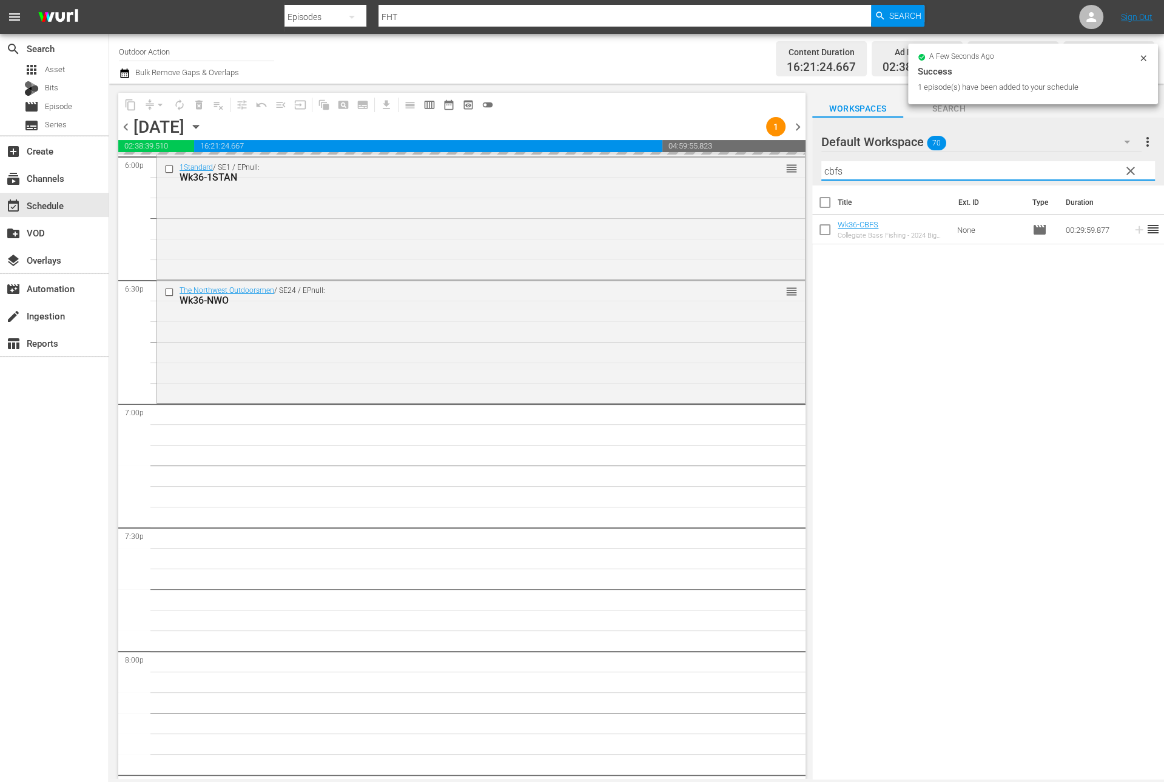
click at [1071, 163] on input "cbfs" at bounding box center [988, 170] width 334 height 19
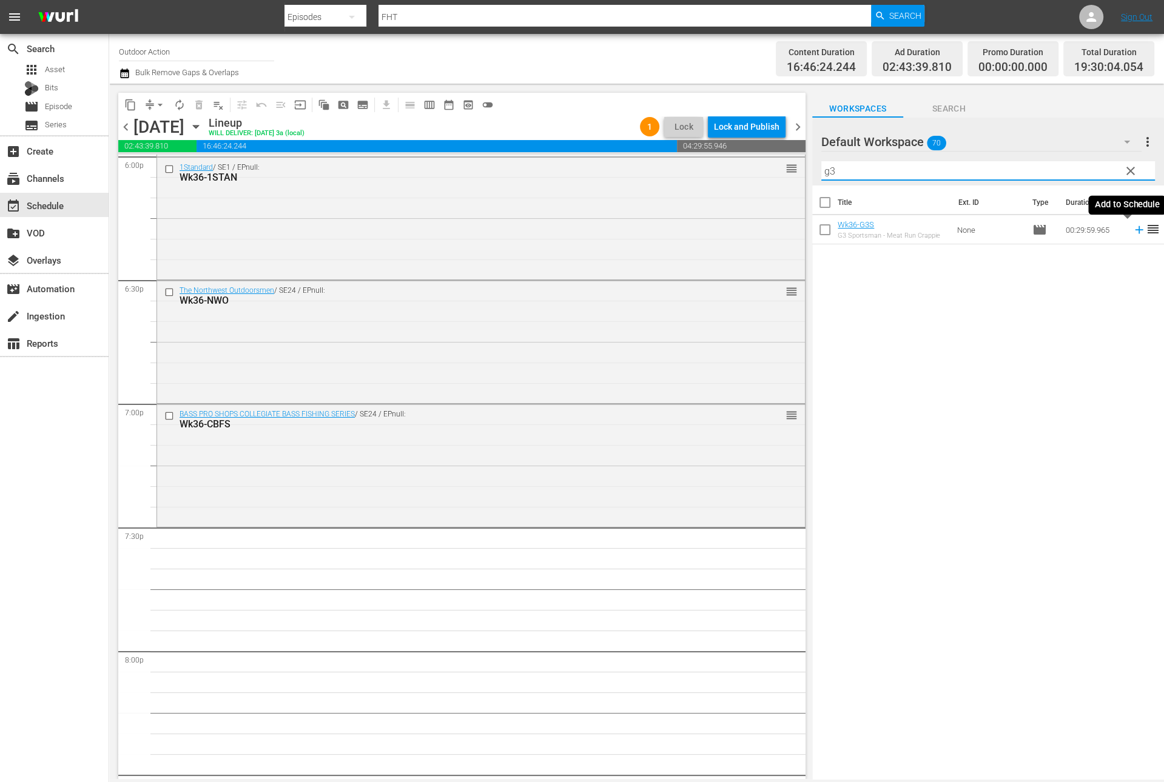
click at [1132, 230] on icon at bounding box center [1138, 229] width 13 height 13
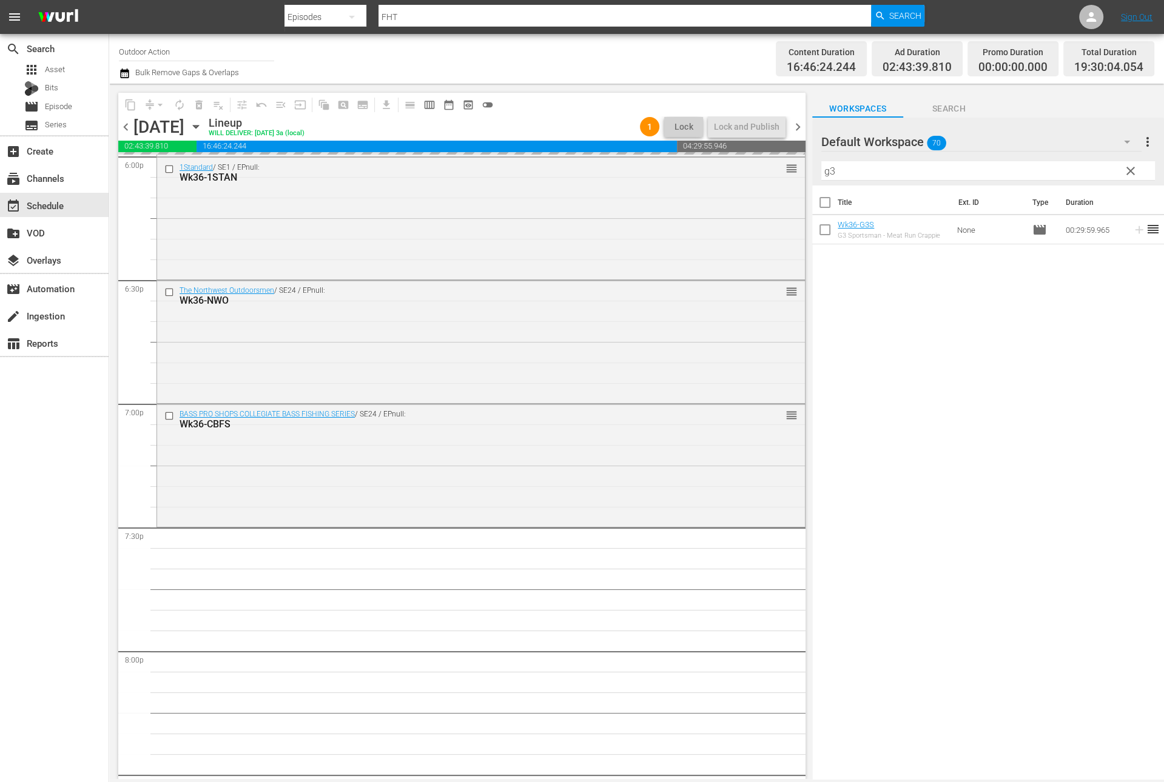
click at [1078, 170] on input "g3" at bounding box center [988, 170] width 334 height 19
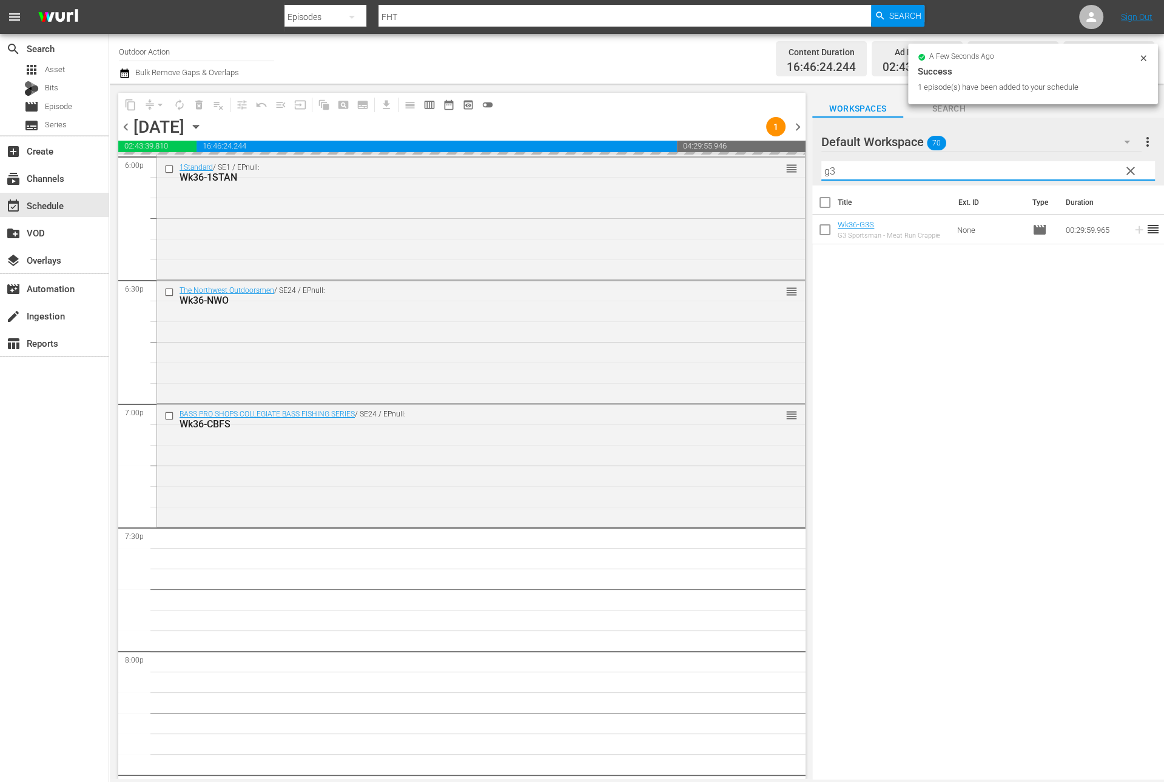
click at [1078, 170] on input "g3" at bounding box center [988, 170] width 334 height 19
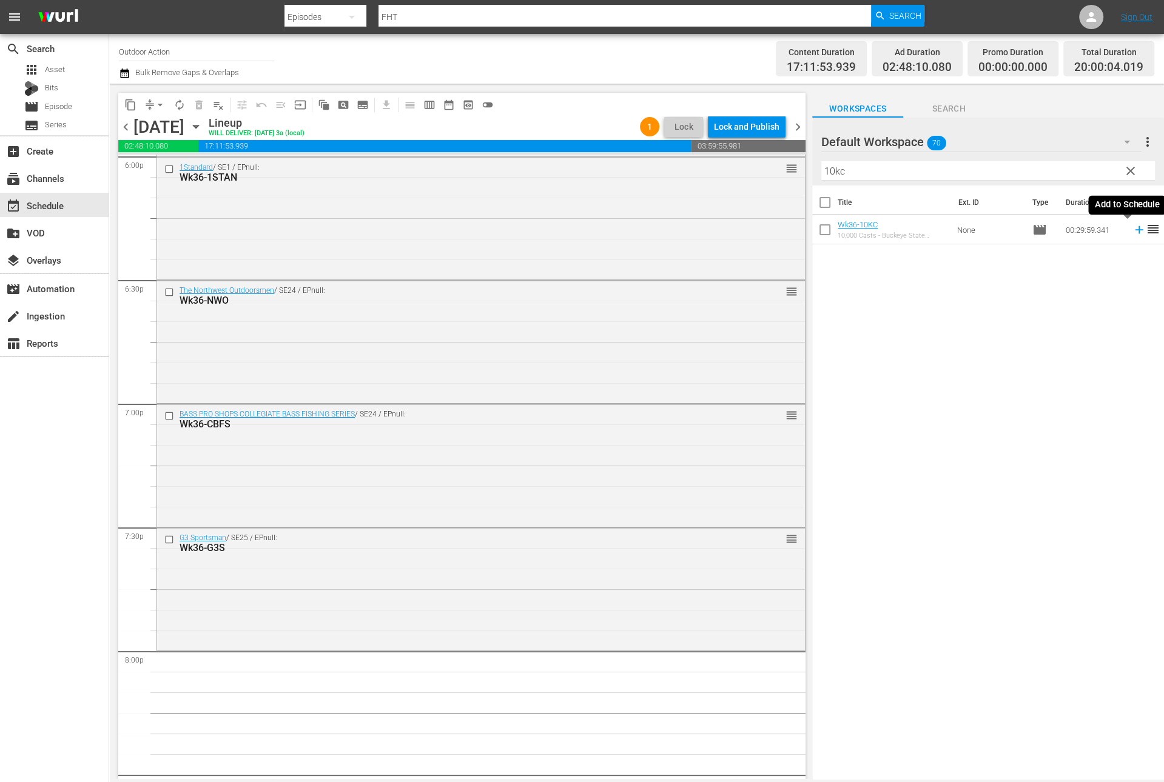
click at [1132, 230] on icon at bounding box center [1138, 229] width 13 height 13
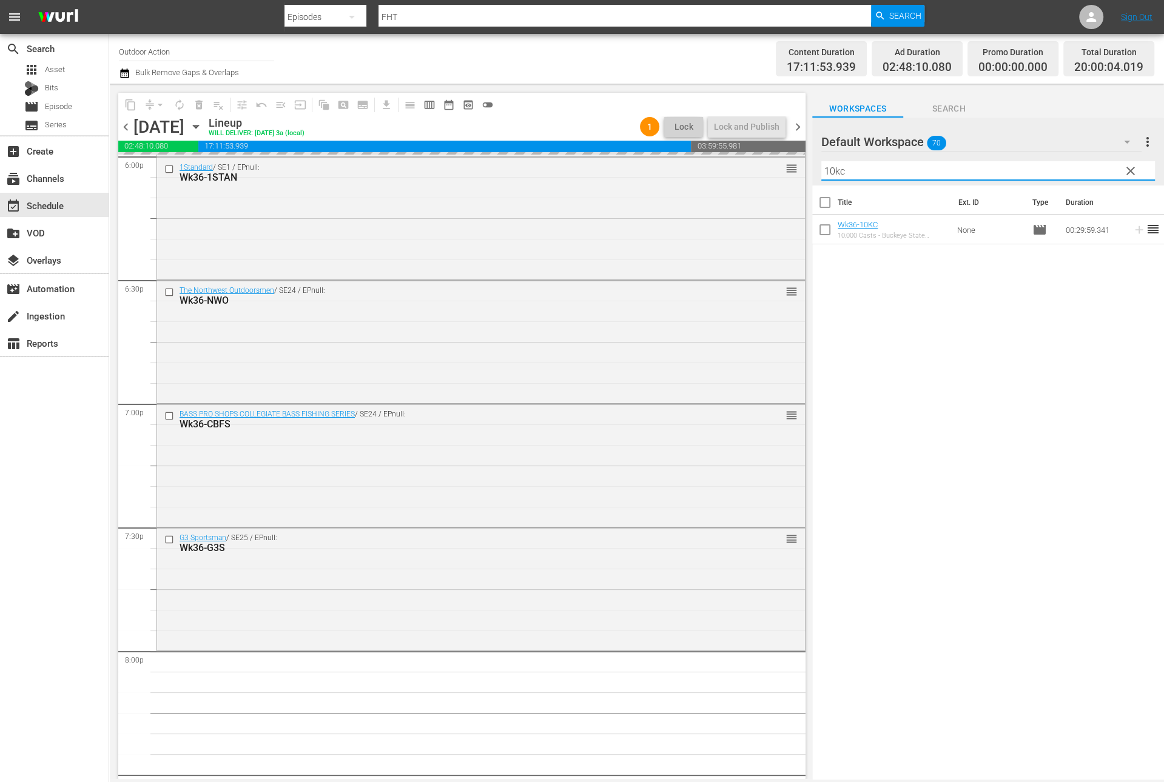
click at [1081, 166] on input "10kc" at bounding box center [988, 170] width 334 height 19
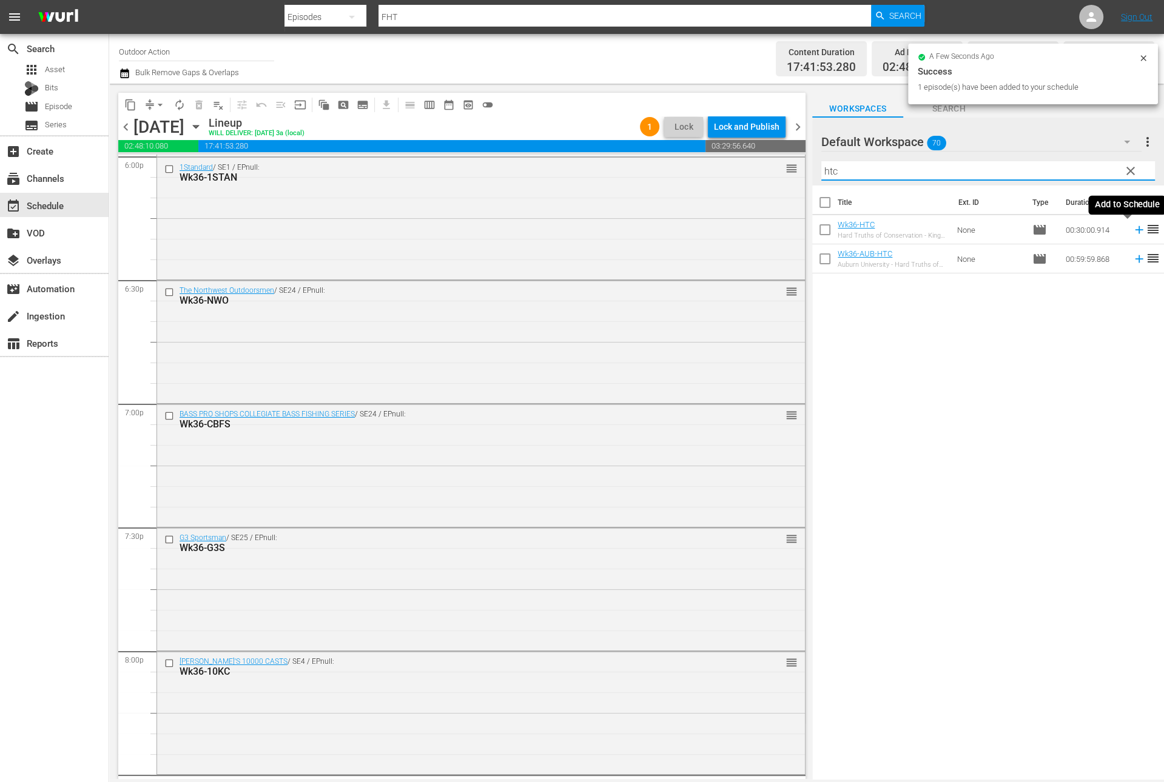
click at [1132, 230] on icon at bounding box center [1138, 229] width 13 height 13
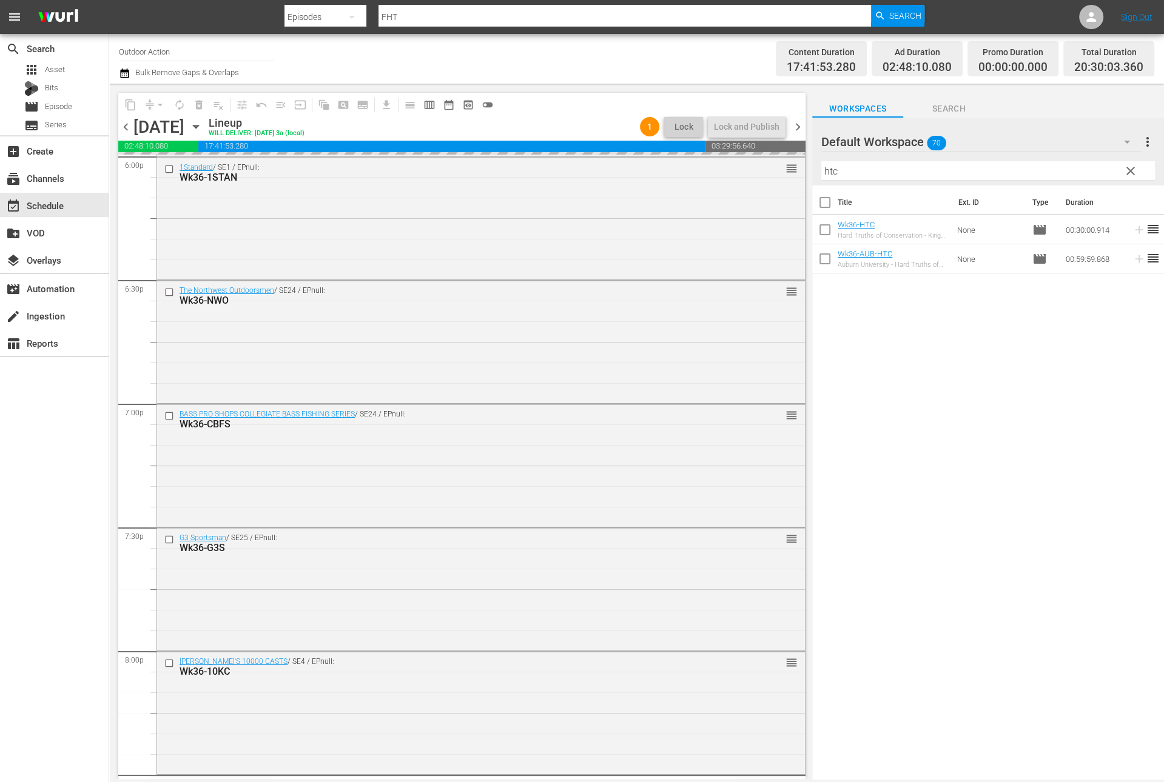
click at [1093, 169] on input "htc" at bounding box center [988, 170] width 334 height 19
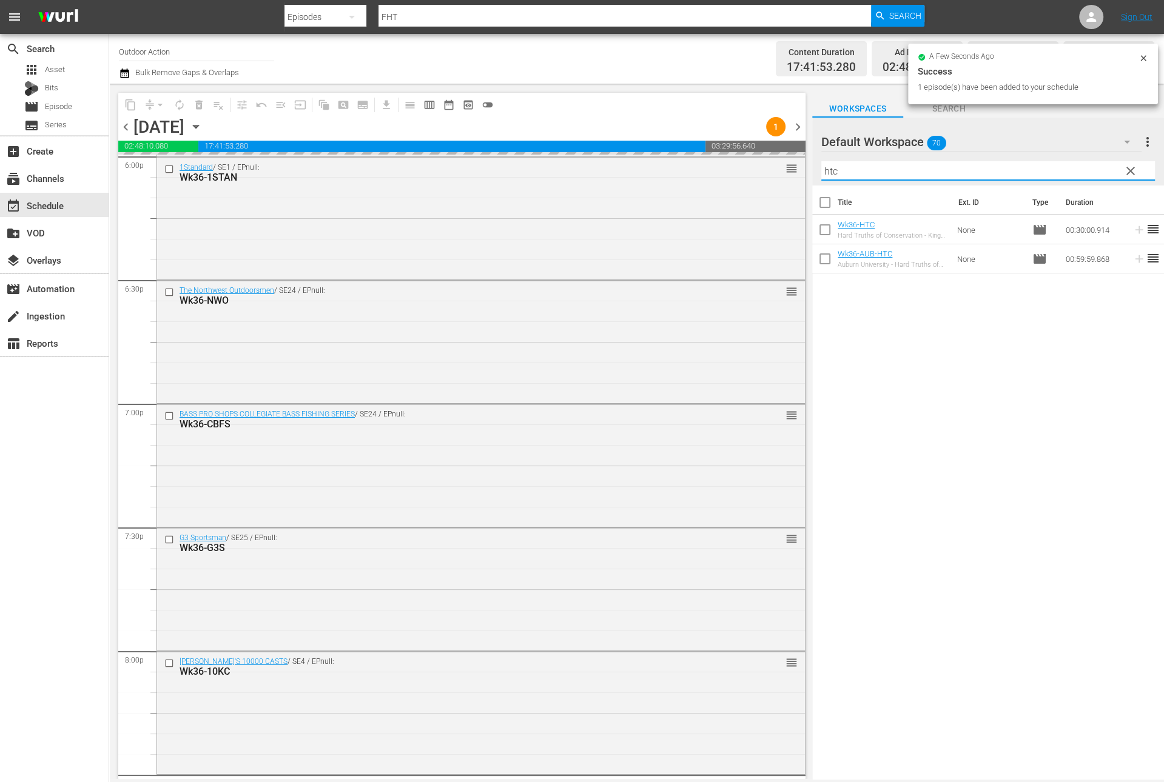
click at [1093, 169] on input "htc" at bounding box center [988, 170] width 334 height 19
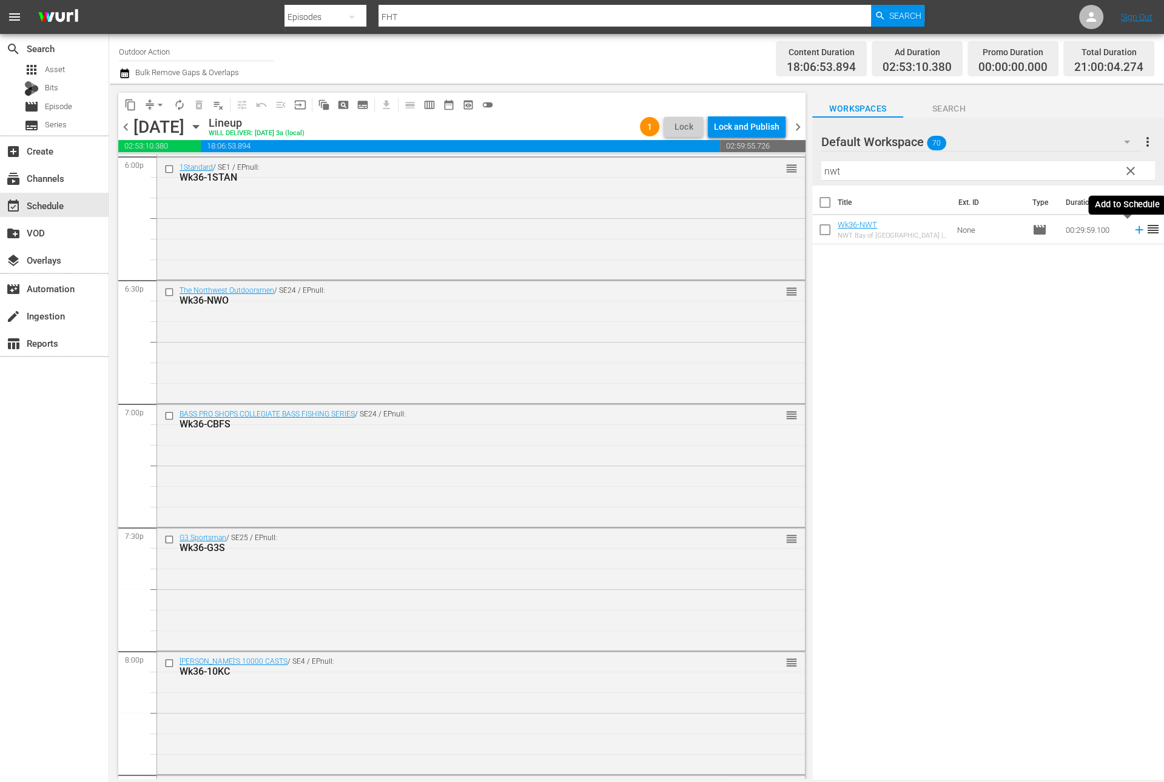
click at [1132, 227] on icon at bounding box center [1138, 229] width 13 height 13
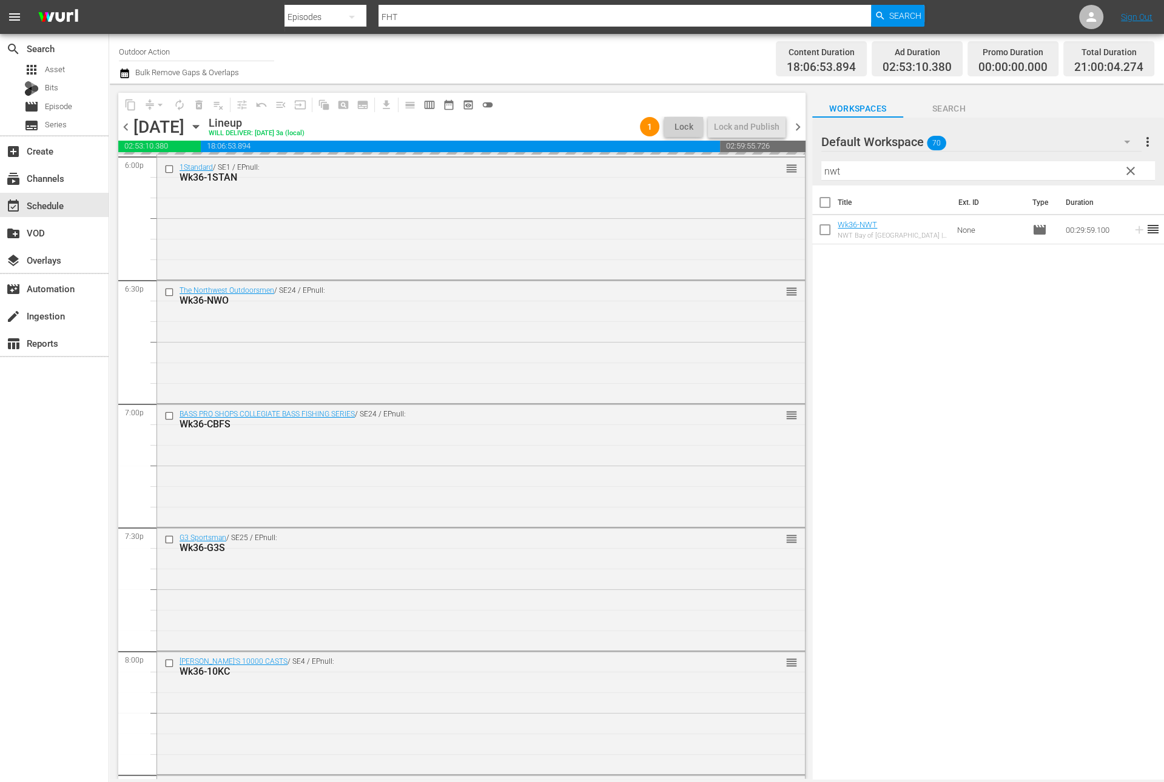
click at [1091, 170] on input "nwt" at bounding box center [988, 170] width 334 height 19
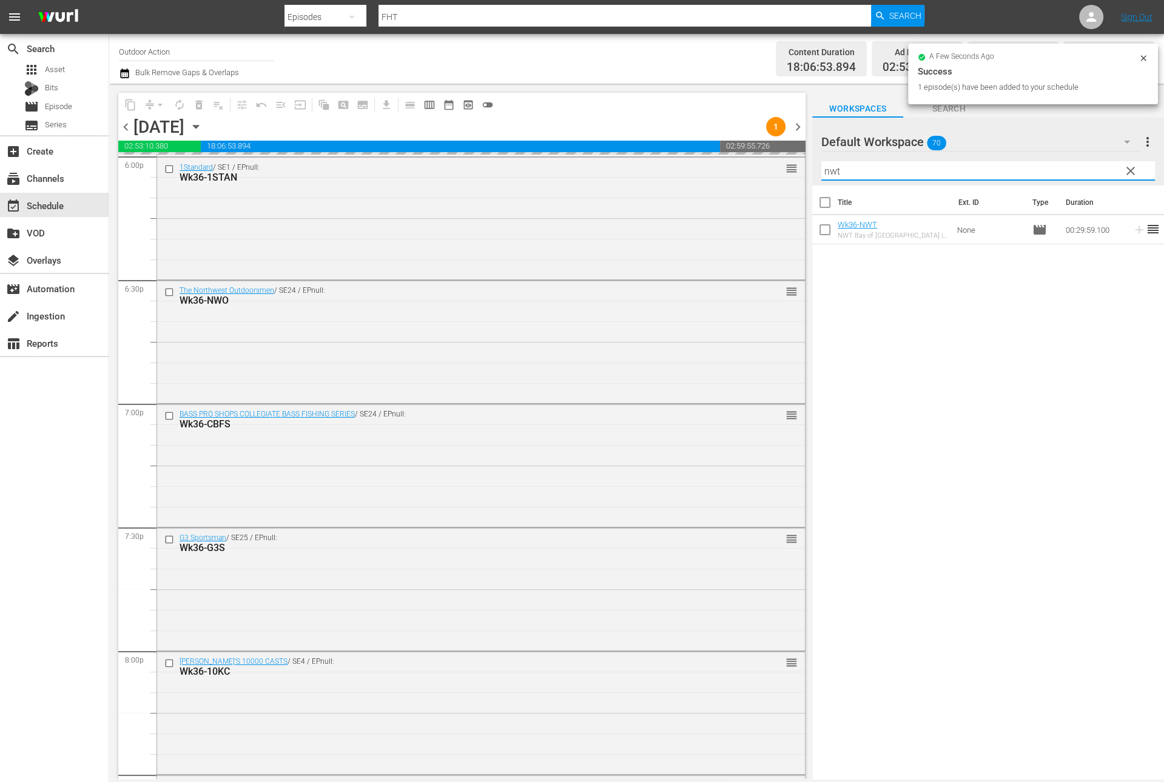
click at [1091, 170] on input "nwt" at bounding box center [988, 170] width 334 height 19
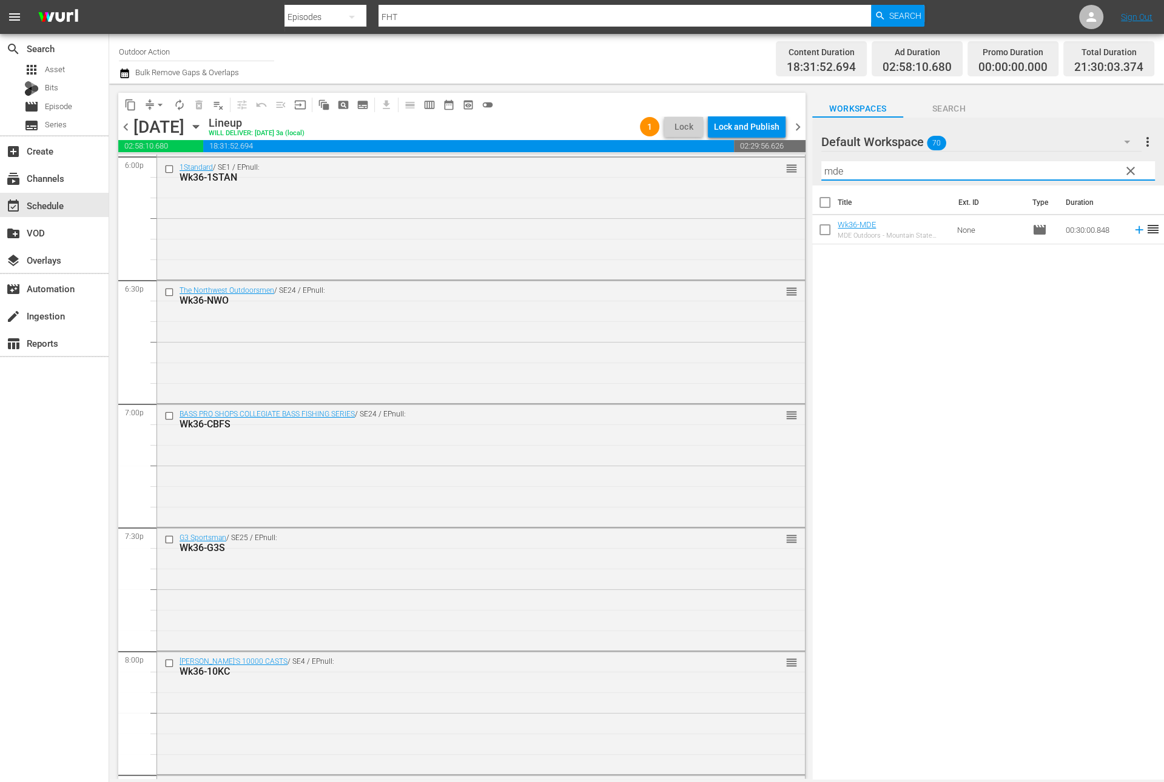
click at [1135, 229] on icon at bounding box center [1139, 230] width 8 height 8
click at [1085, 176] on input "mde" at bounding box center [988, 170] width 334 height 19
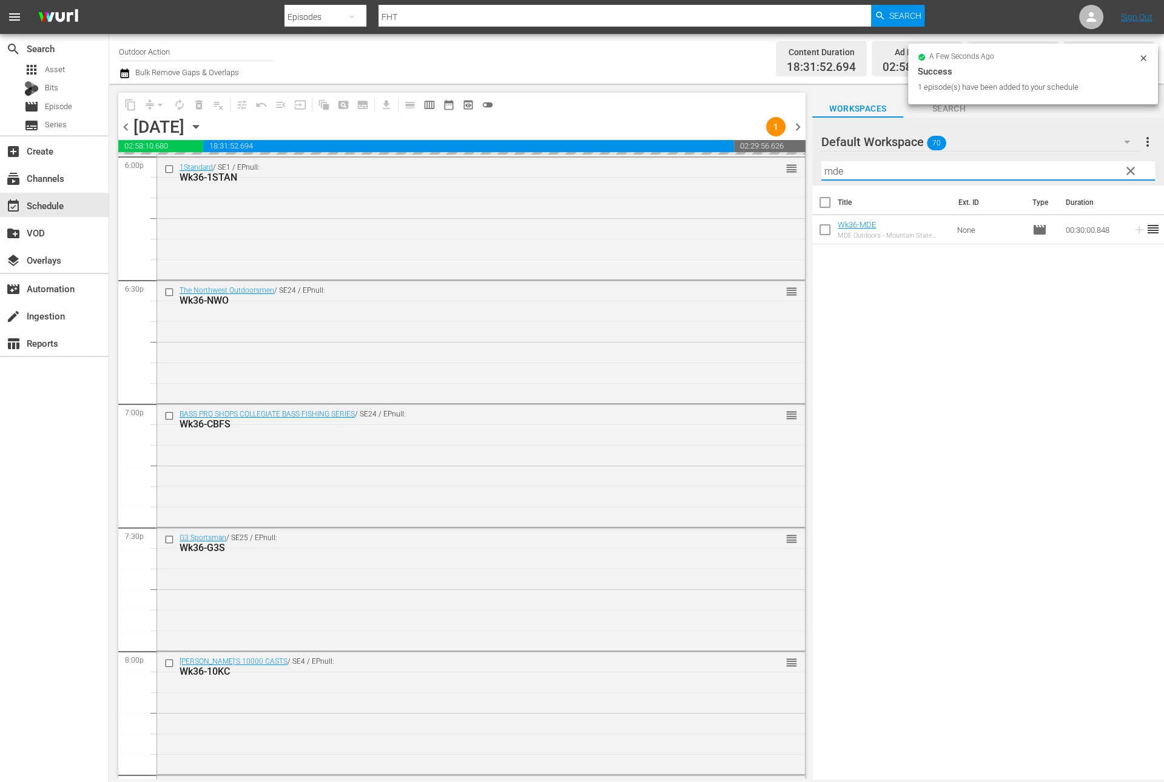
click at [1085, 176] on input "mde" at bounding box center [988, 170] width 334 height 19
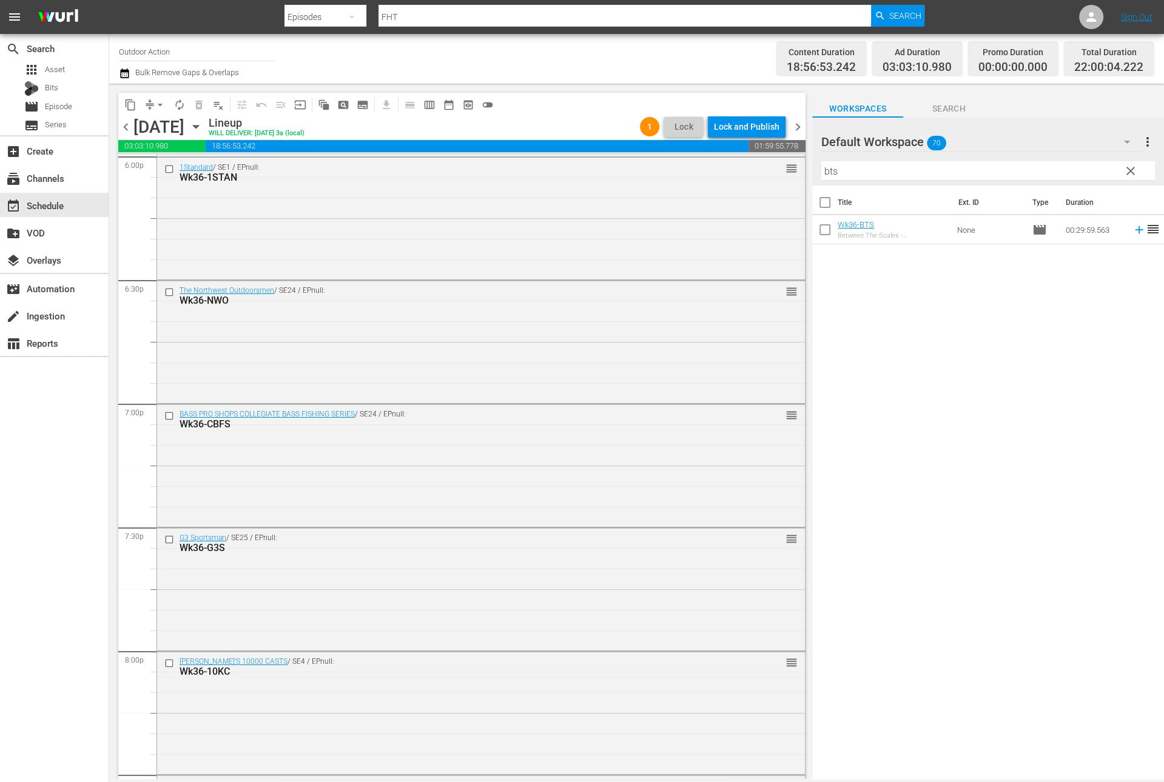
click at [1135, 229] on icon at bounding box center [1139, 230] width 8 height 8
click at [1083, 167] on input "bts" at bounding box center [988, 170] width 334 height 19
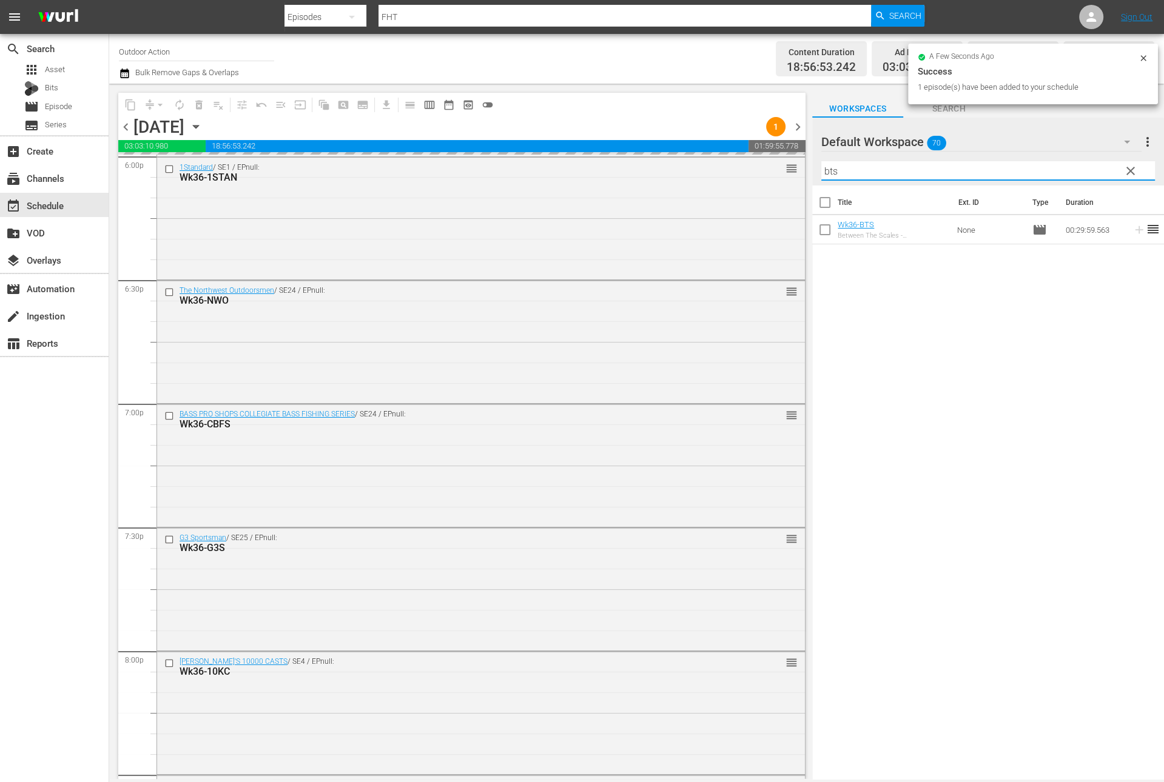
click at [1083, 167] on input "bts" at bounding box center [988, 170] width 334 height 19
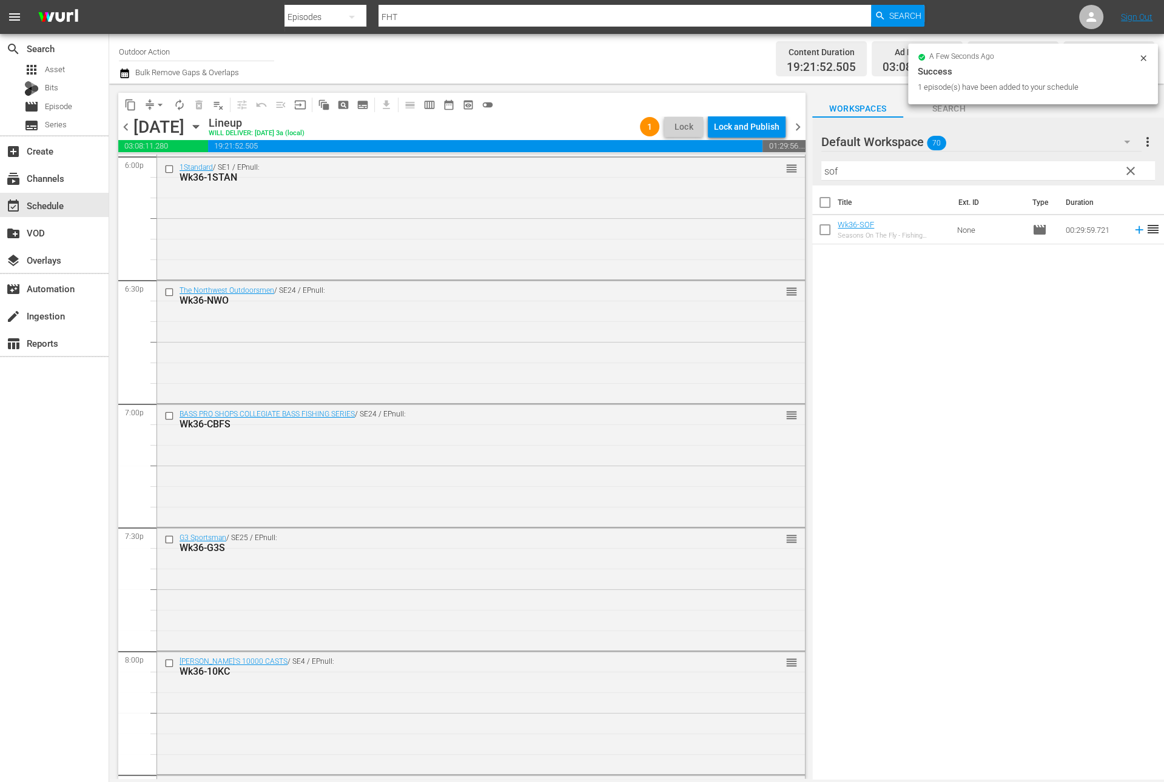
click at [1132, 232] on icon at bounding box center [1138, 229] width 13 height 13
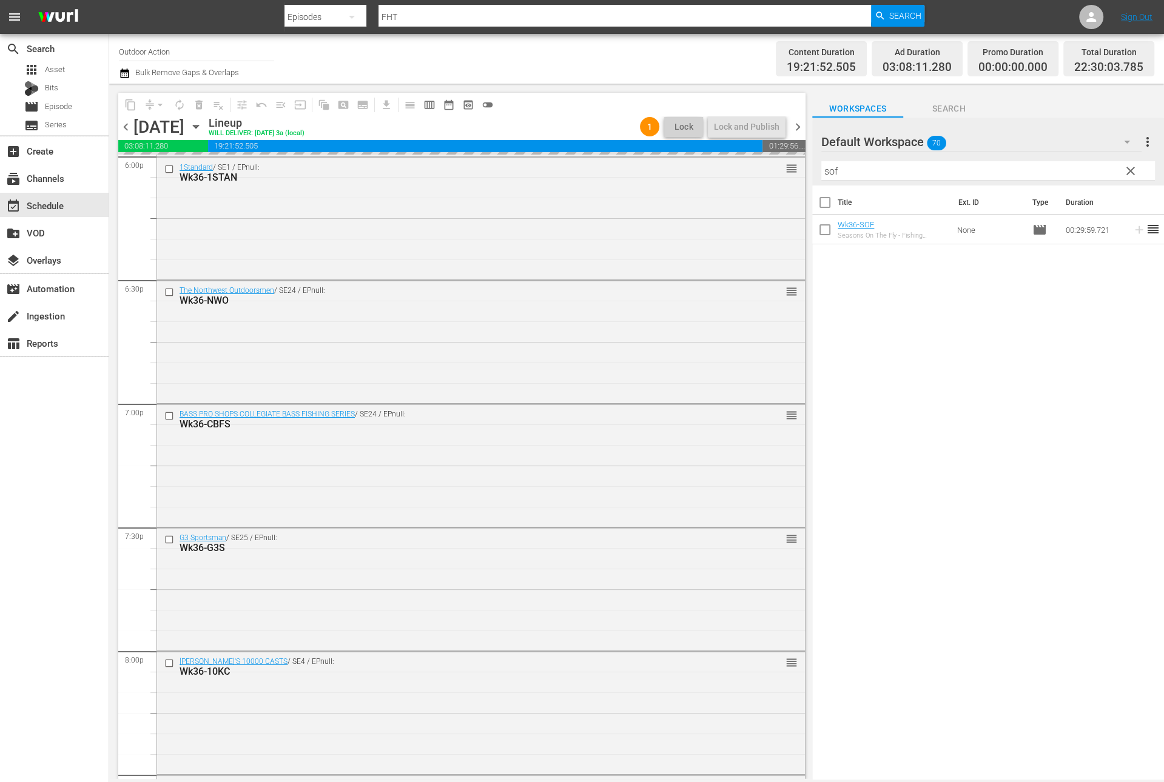
click at [1095, 167] on input "sof" at bounding box center [988, 170] width 334 height 19
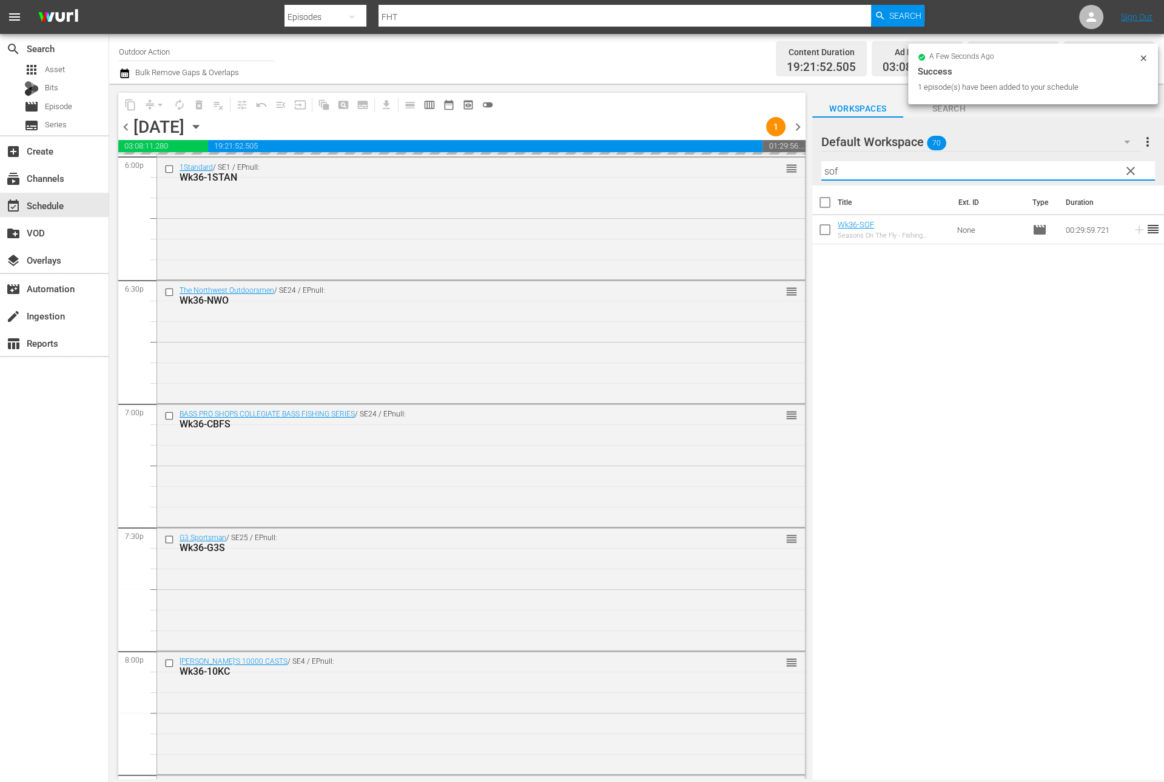
click at [1095, 167] on input "sof" at bounding box center [988, 170] width 334 height 19
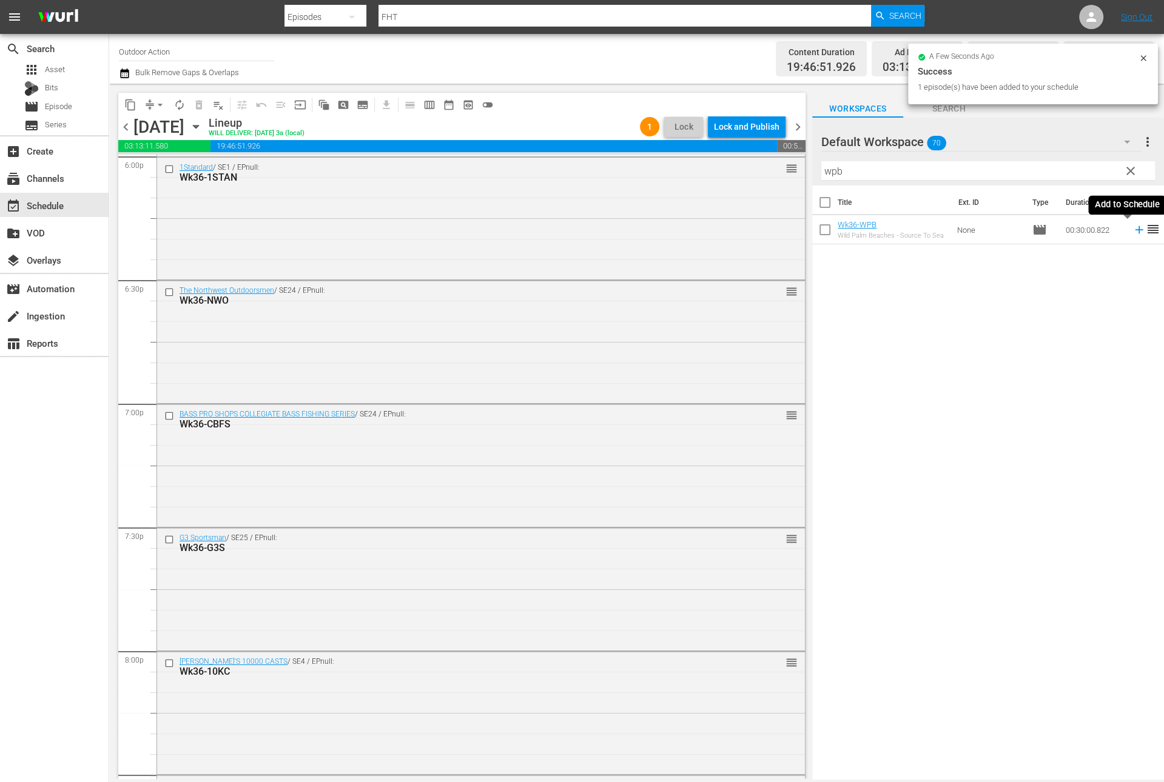
click at [1132, 232] on icon at bounding box center [1138, 229] width 13 height 13
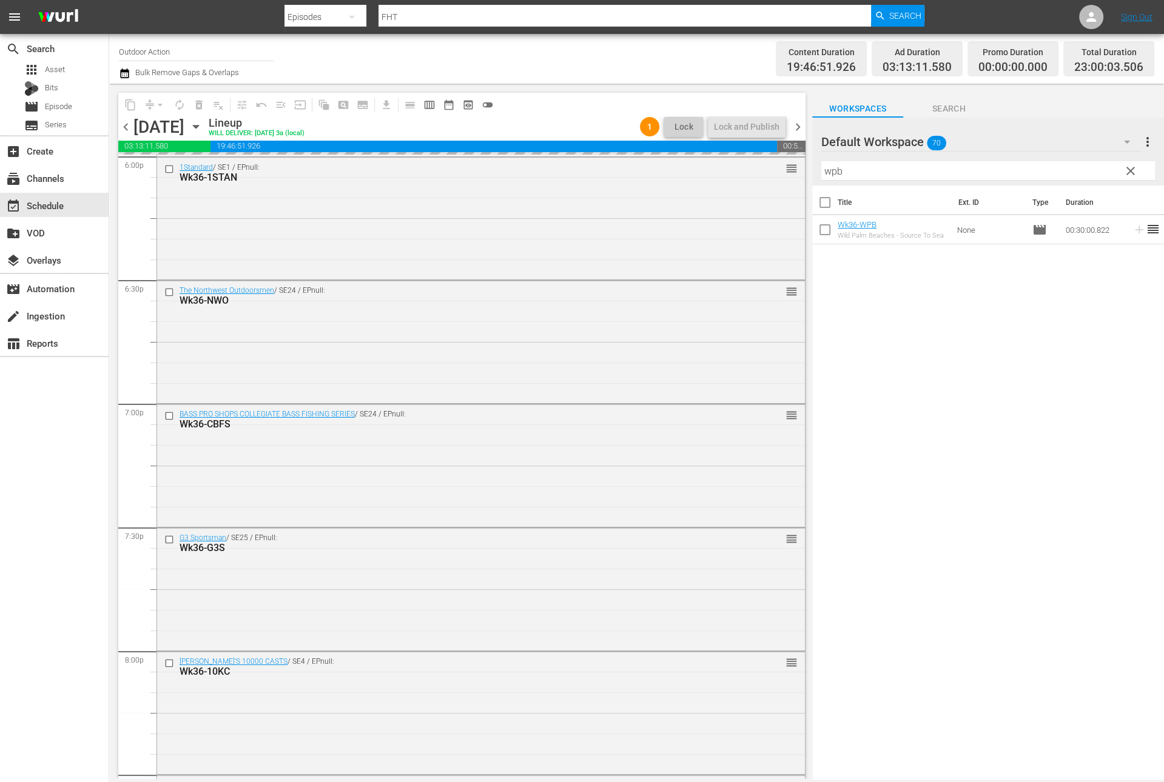
click at [1078, 169] on input "wpb" at bounding box center [988, 170] width 334 height 19
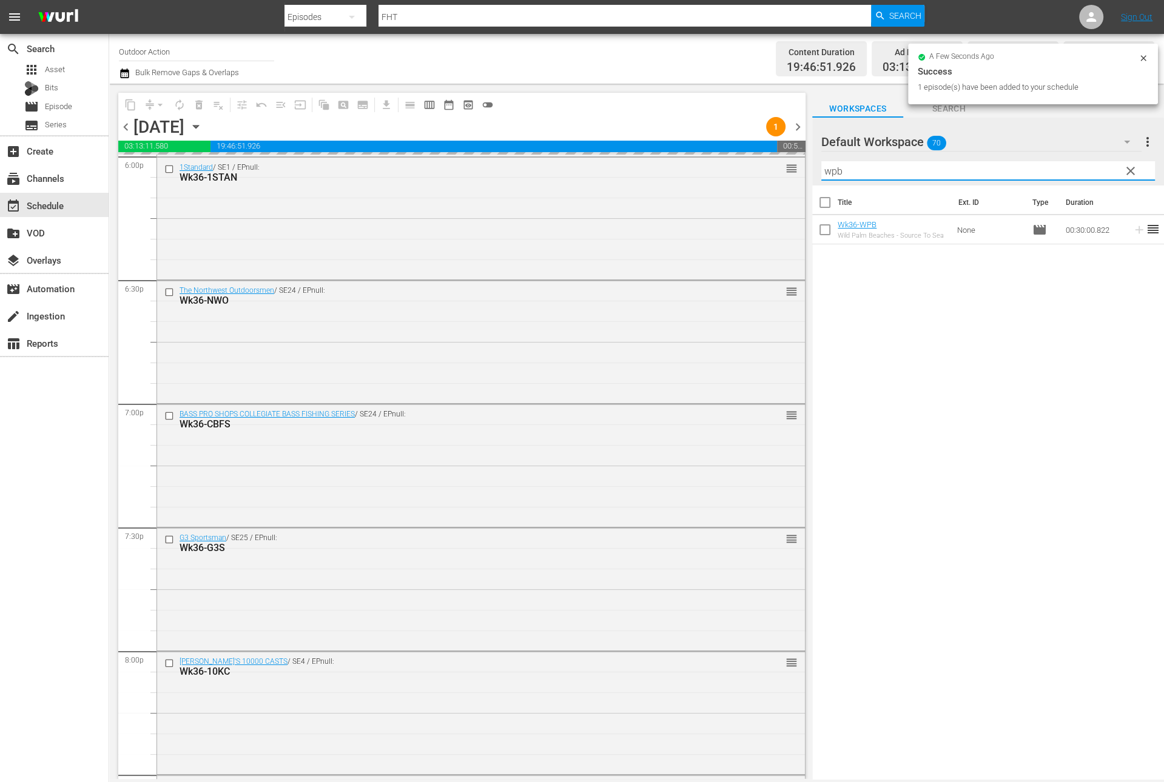
click at [1078, 169] on input "wpb" at bounding box center [988, 170] width 334 height 19
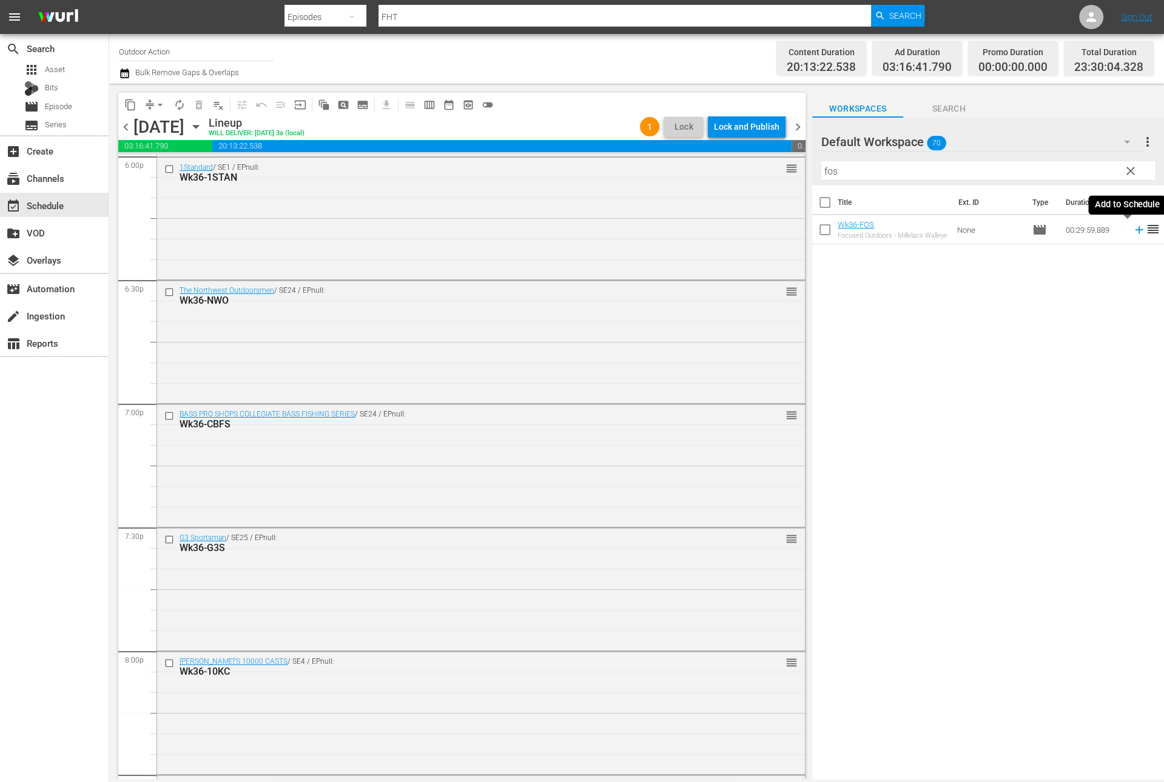
click at [1132, 228] on icon at bounding box center [1138, 229] width 13 height 13
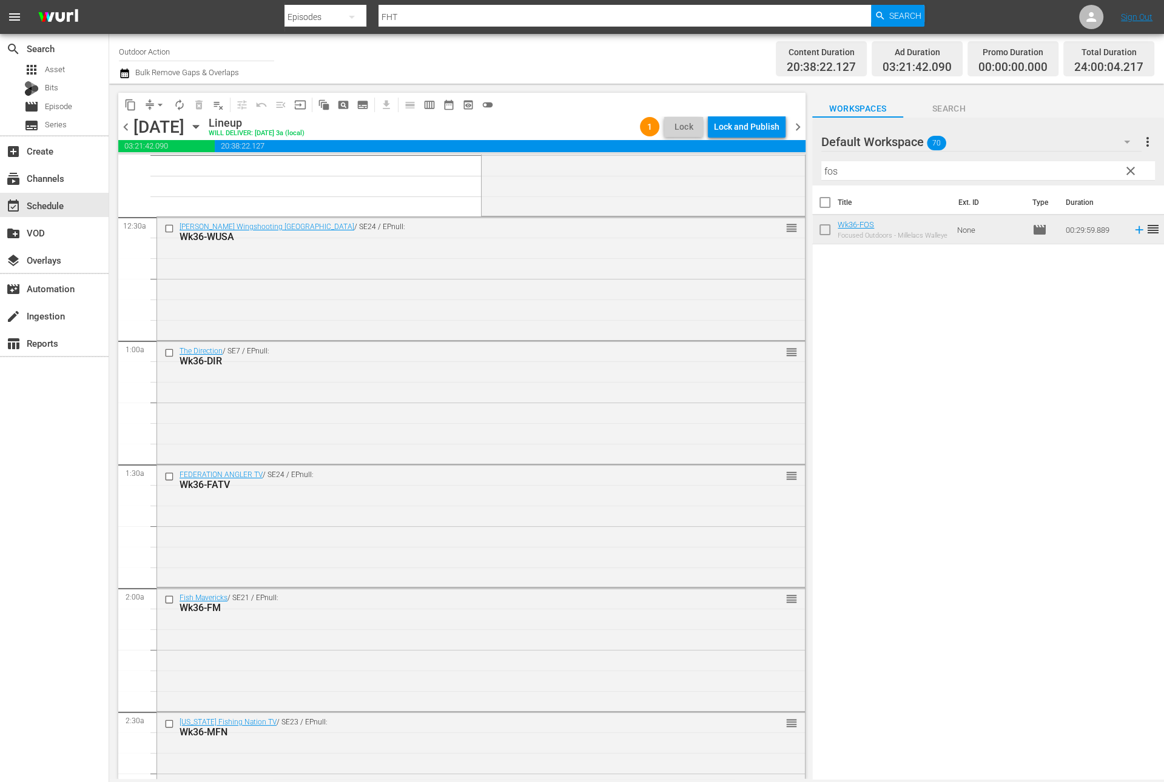
scroll to position [0, 0]
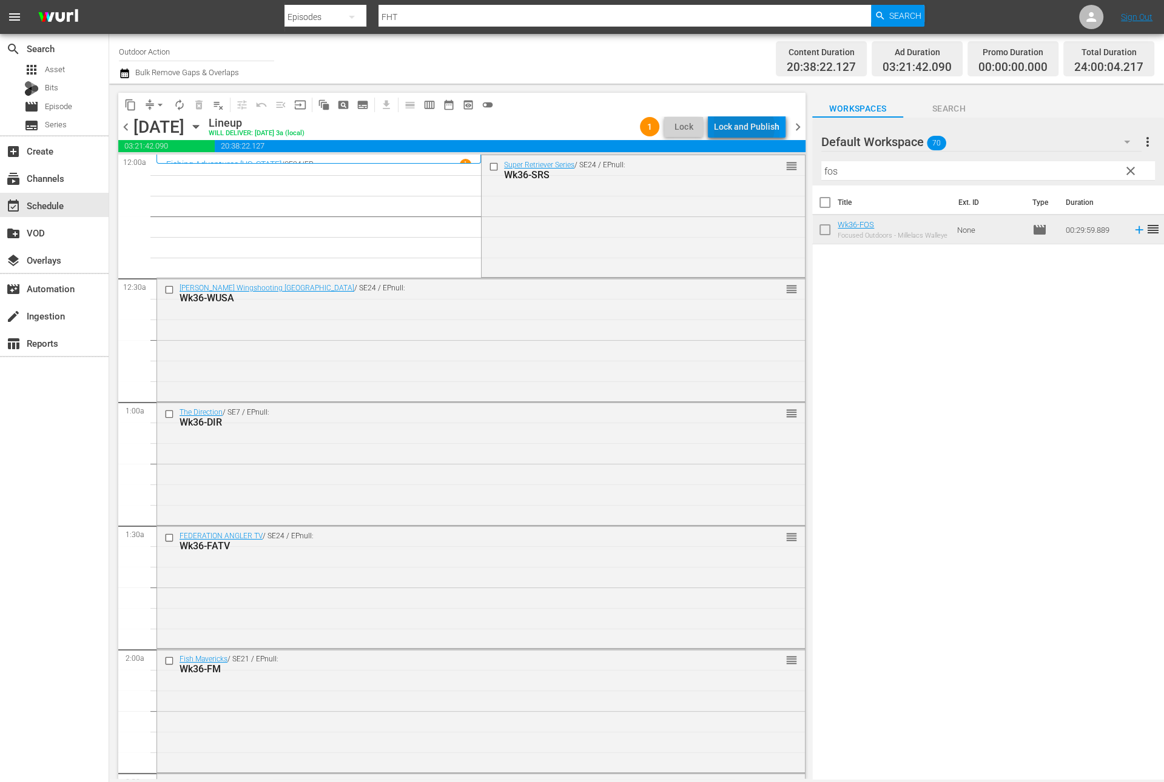
click at [747, 127] on div "Lock and Publish" at bounding box center [746, 127] width 65 height 22
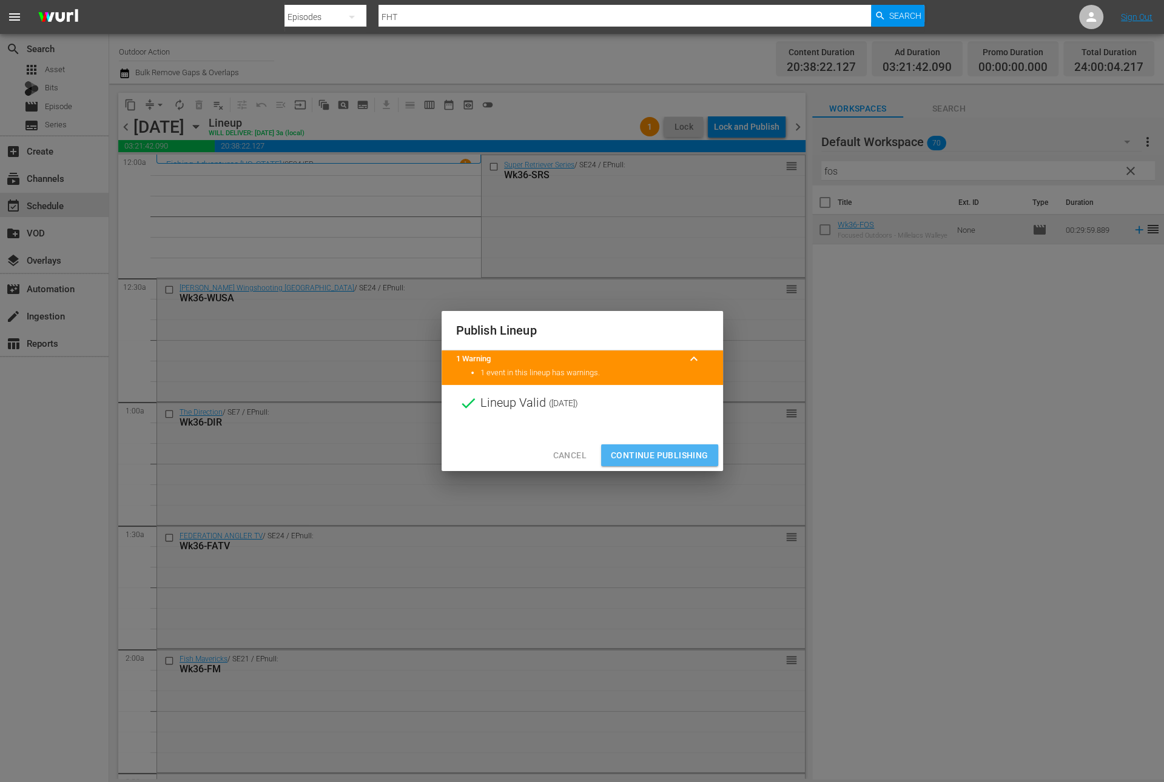
click at [672, 454] on span "Continue Publishing" at bounding box center [660, 455] width 98 height 15
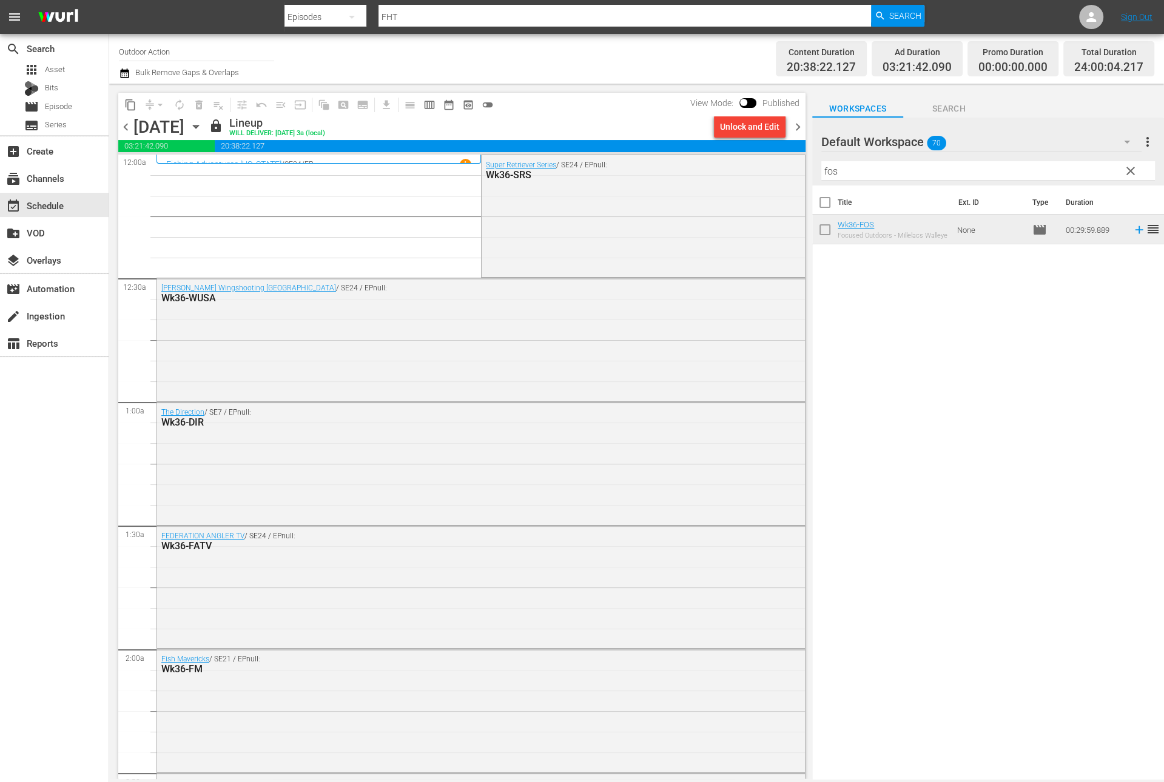
click at [796, 126] on span "chevron_right" at bounding box center [797, 126] width 15 height 15
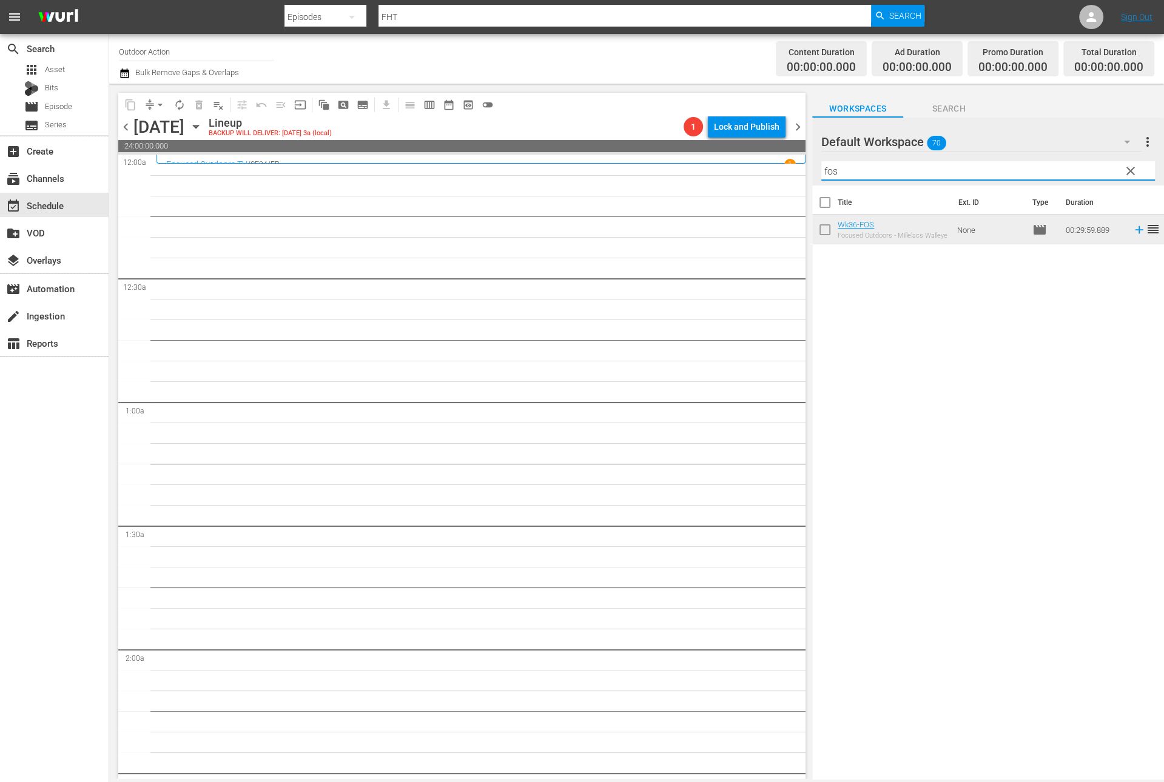
click at [865, 172] on input "fos" at bounding box center [988, 170] width 334 height 19
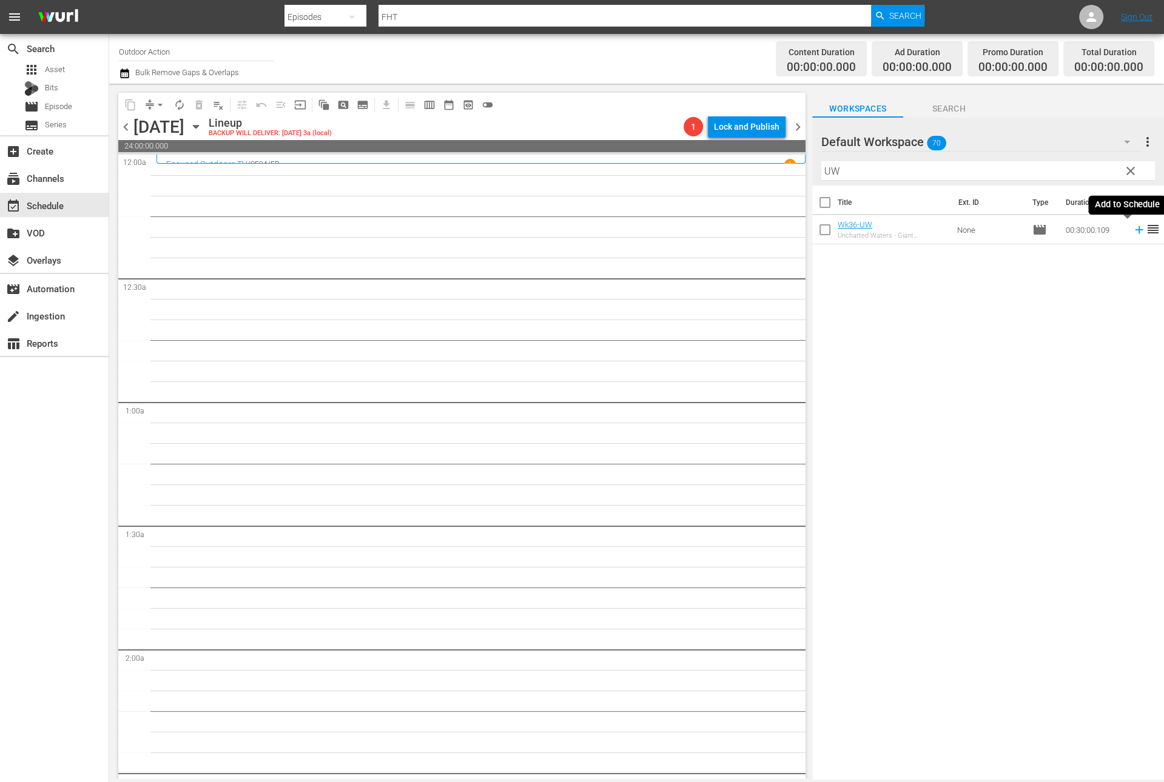
click at [1135, 229] on icon at bounding box center [1139, 230] width 8 height 8
click at [1014, 172] on input "UW" at bounding box center [988, 170] width 334 height 19
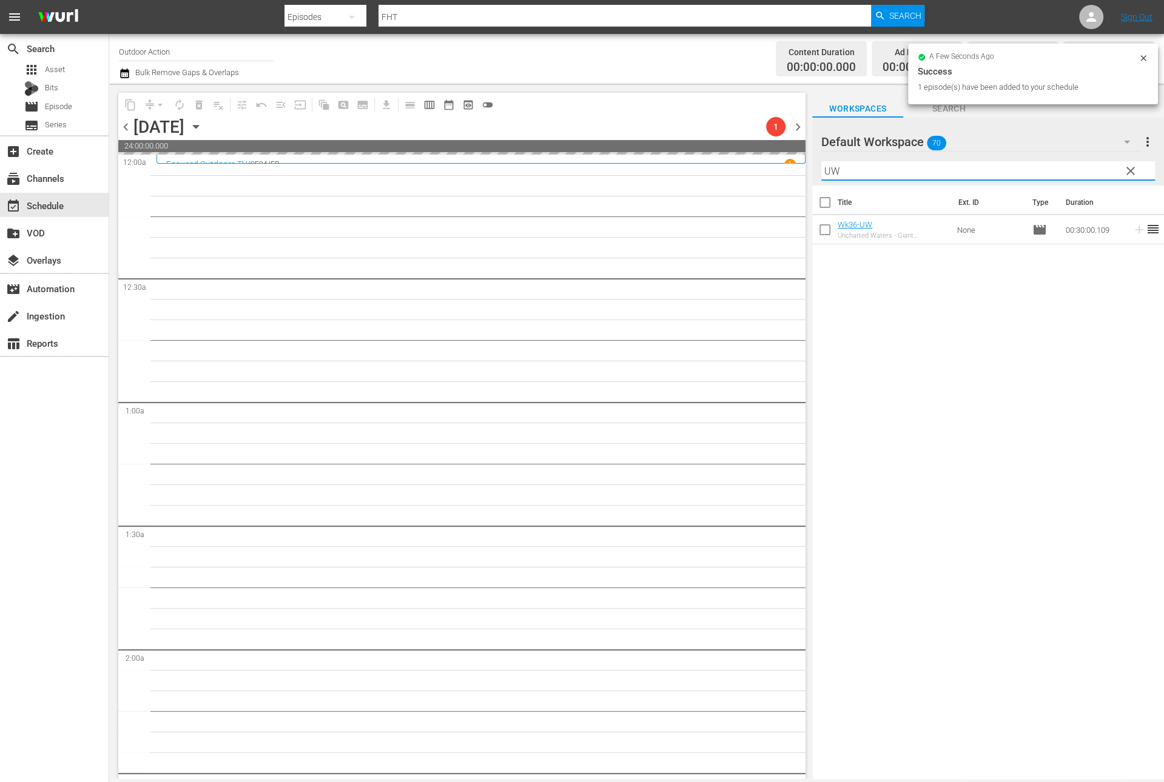
click at [1014, 172] on input "UW" at bounding box center [988, 170] width 334 height 19
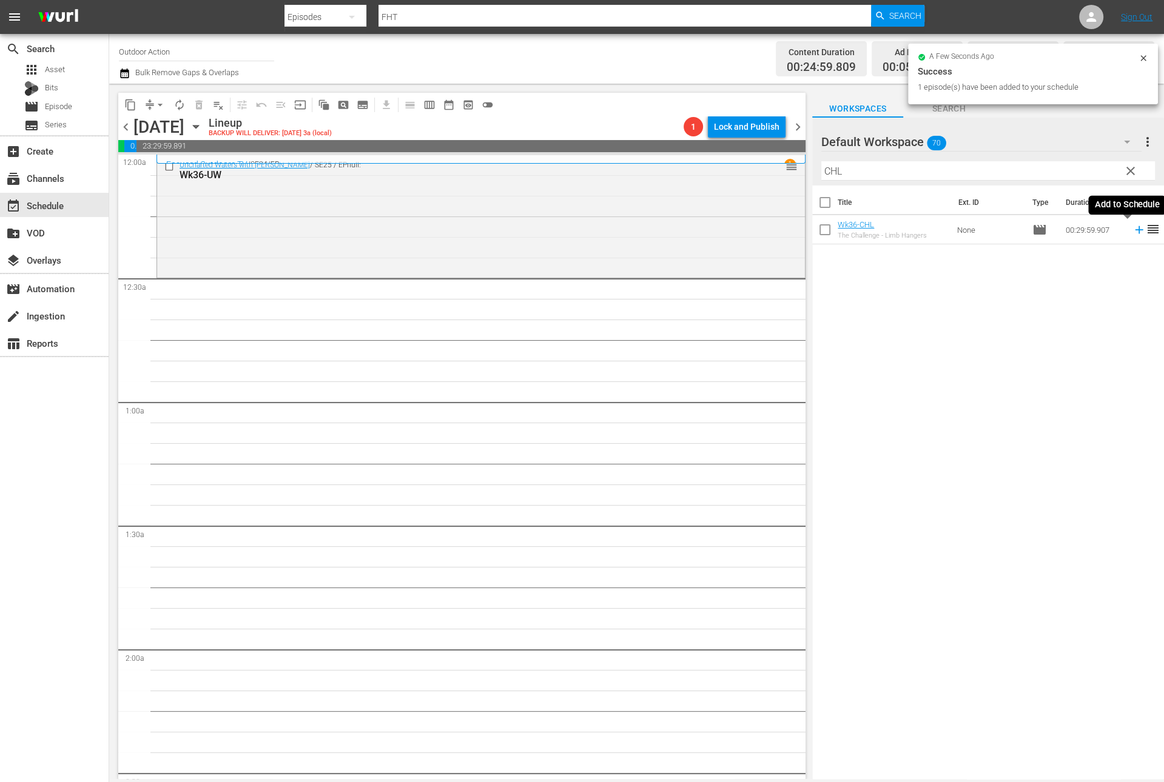
click at [1135, 230] on icon at bounding box center [1139, 230] width 8 height 8
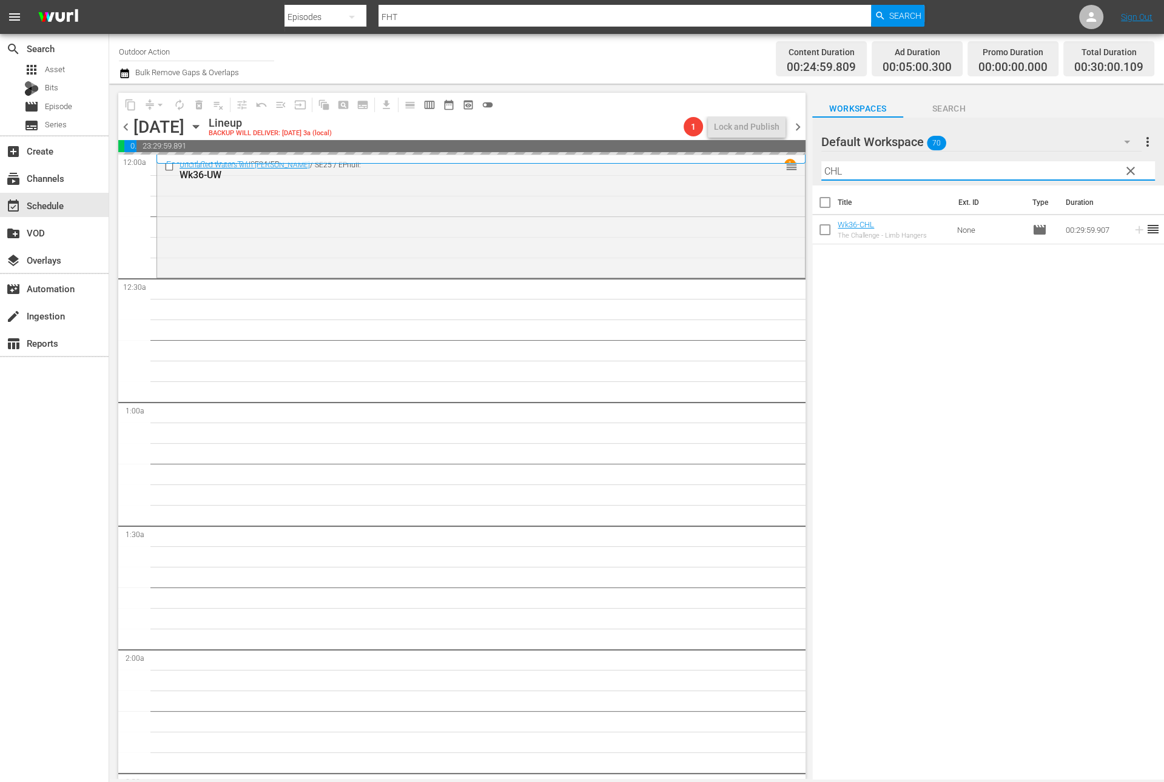
click at [1054, 170] on input "CHL" at bounding box center [988, 170] width 334 height 19
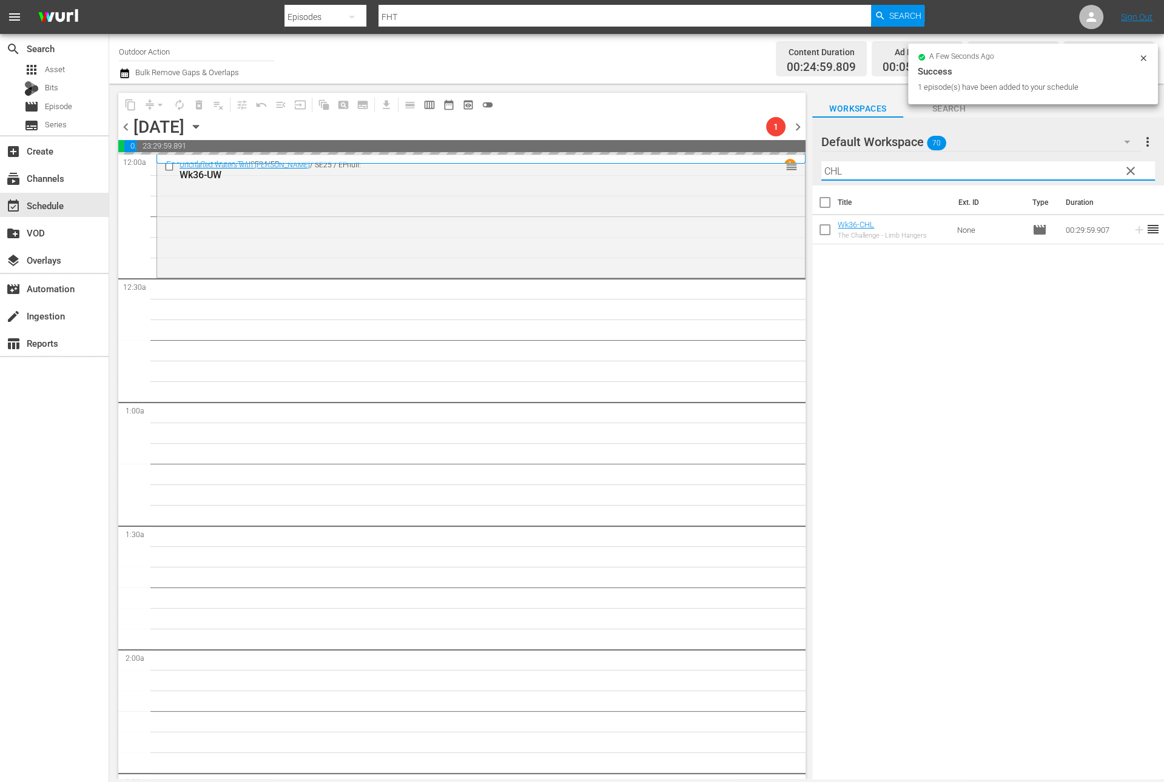
click at [1054, 170] on input "CHL" at bounding box center [988, 170] width 334 height 19
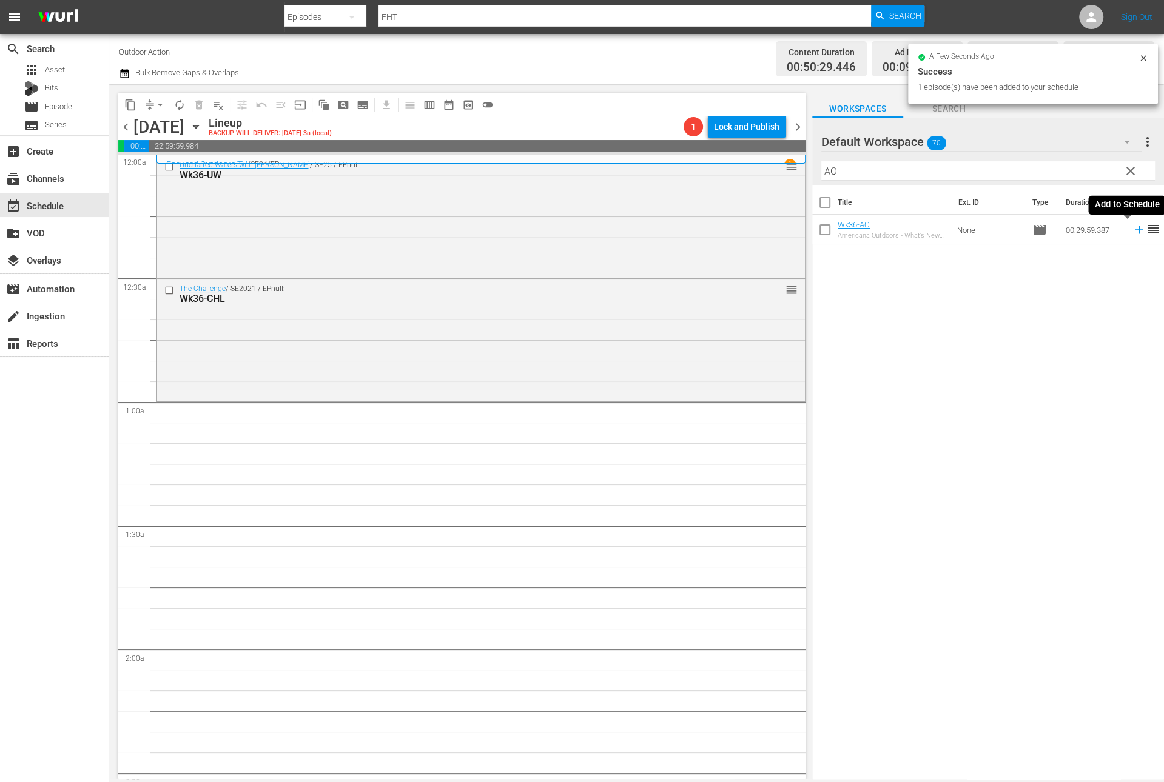
click at [1132, 232] on icon at bounding box center [1138, 229] width 13 height 13
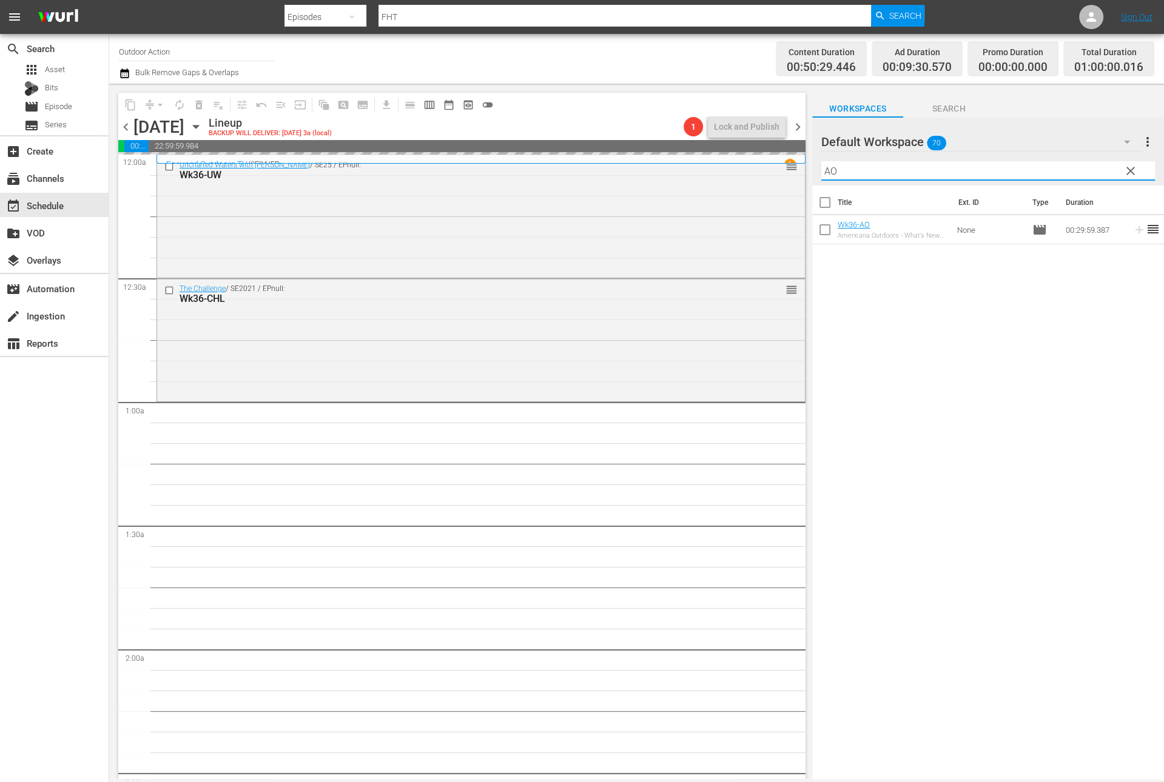
click at [1067, 166] on input "AO" at bounding box center [988, 170] width 334 height 19
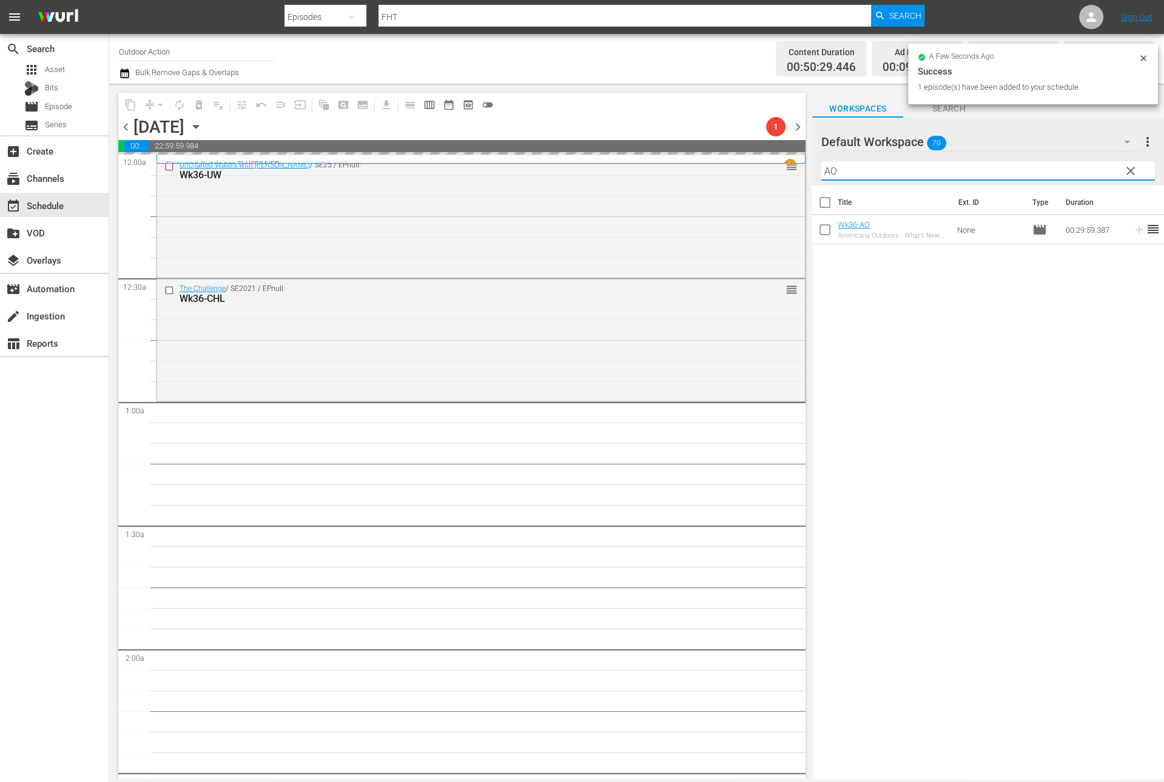
click at [1067, 166] on input "AO" at bounding box center [988, 170] width 334 height 19
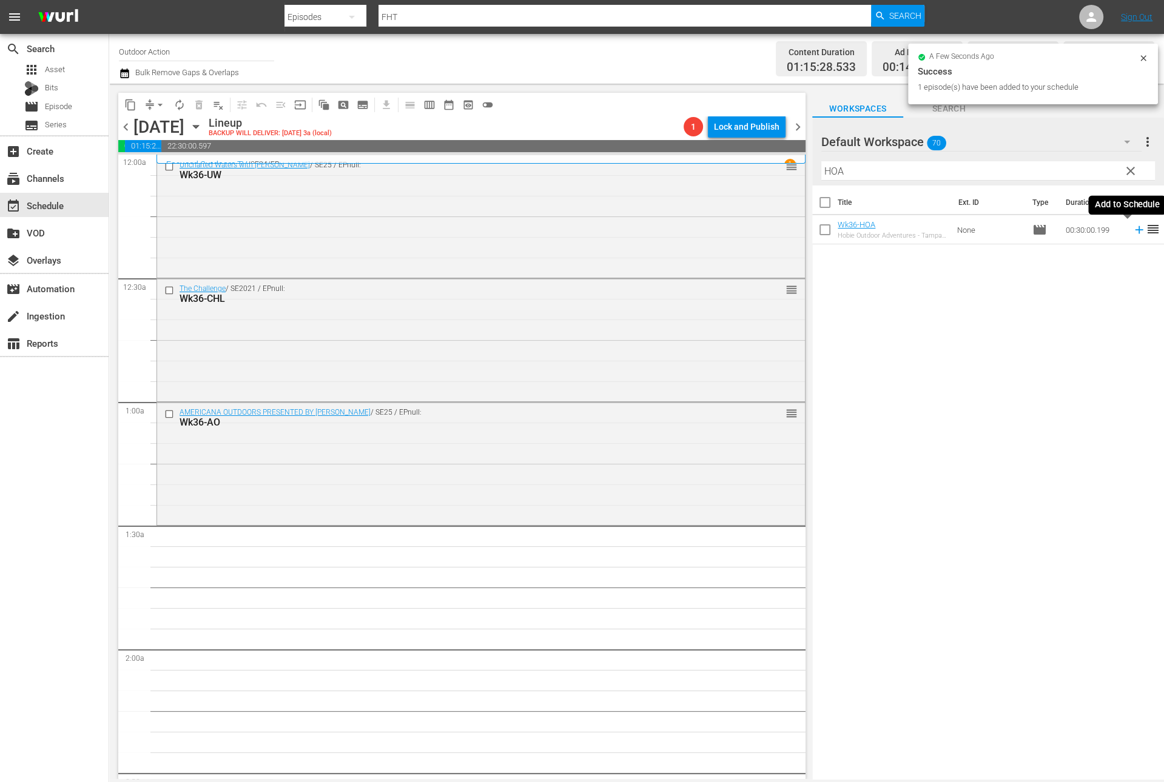
click at [1135, 229] on icon at bounding box center [1139, 230] width 8 height 8
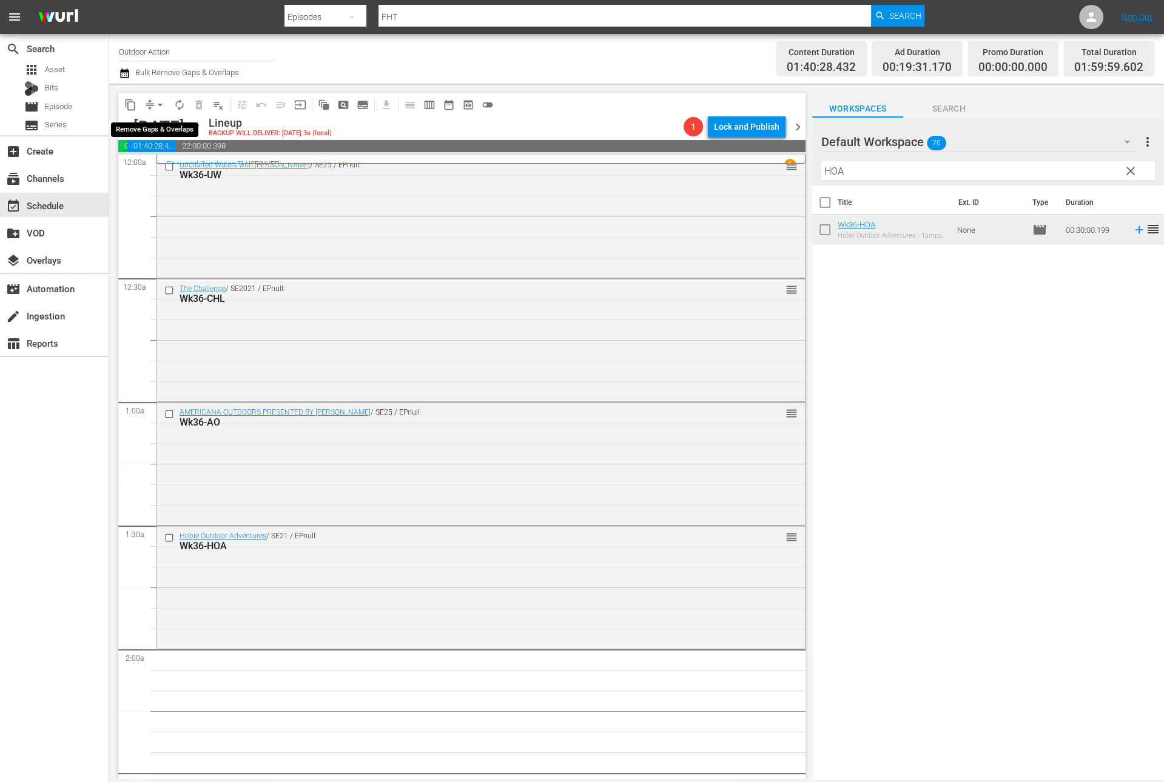
click at [161, 104] on span "arrow_drop_down" at bounding box center [160, 105] width 12 height 12
click at [167, 123] on li "Align to Midnight" at bounding box center [160, 129] width 127 height 20
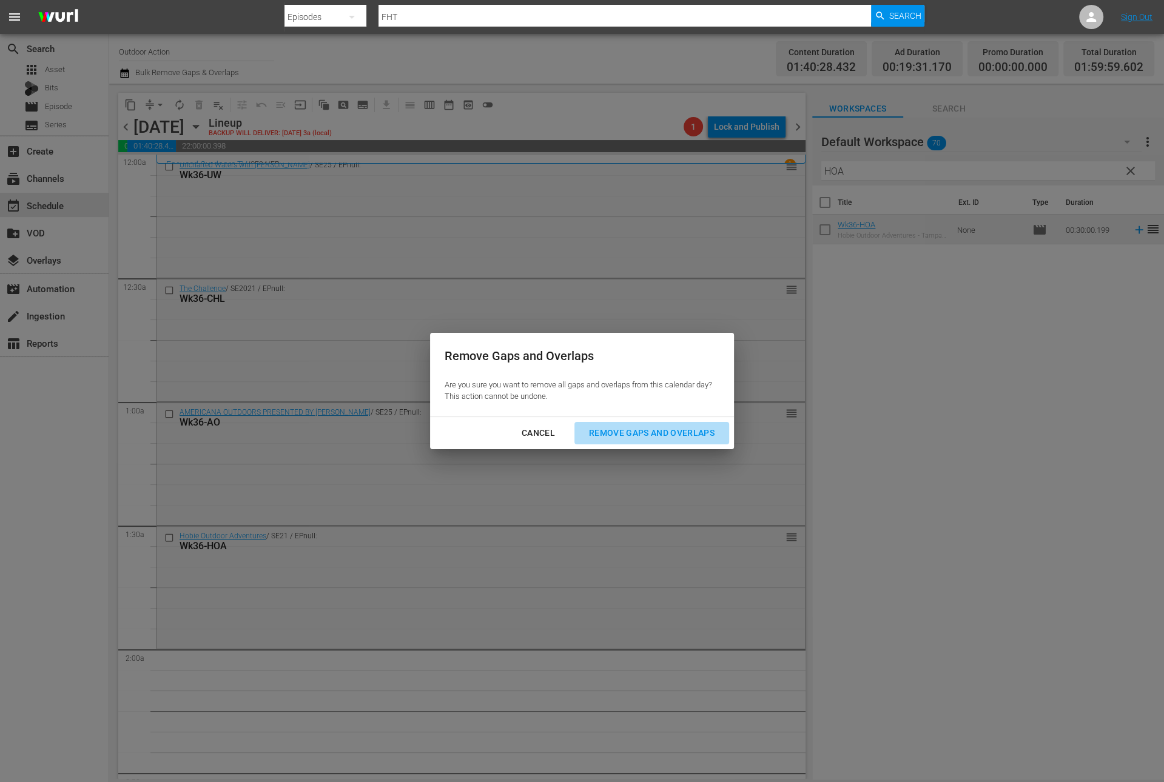
click at [680, 433] on div "Remove Gaps and Overlaps" at bounding box center [651, 433] width 145 height 15
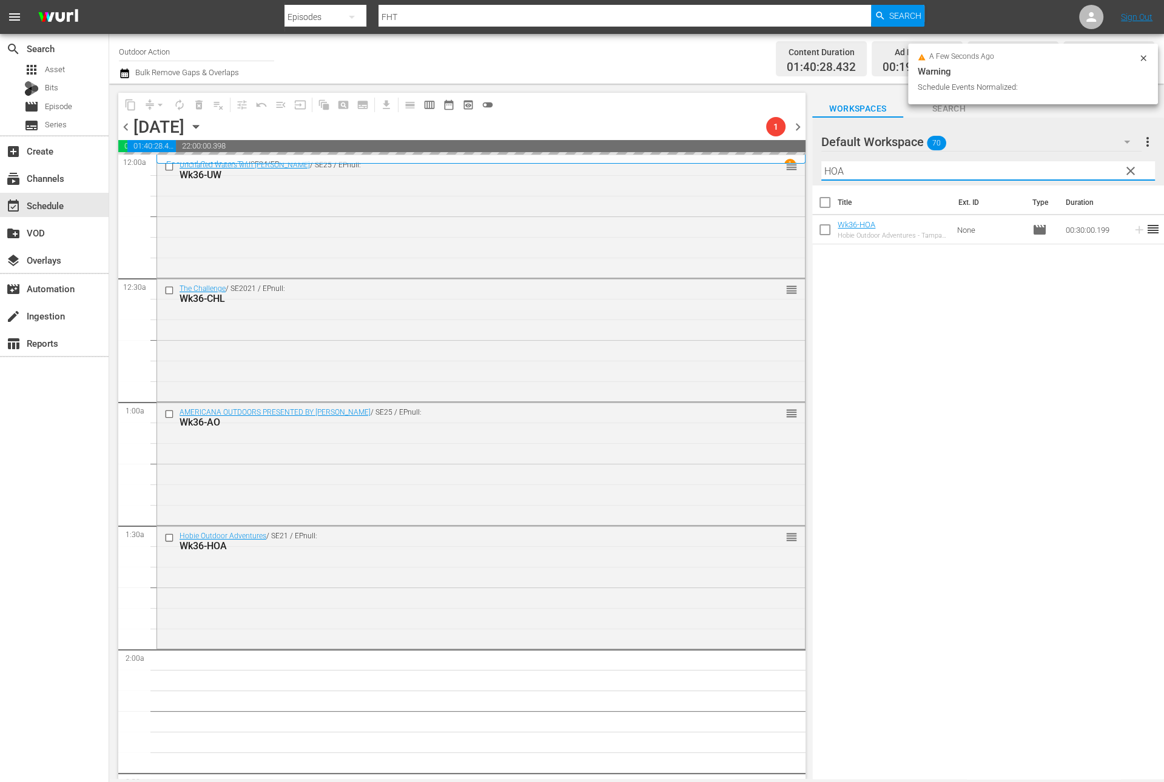
click at [866, 172] on input "HOA" at bounding box center [988, 170] width 334 height 19
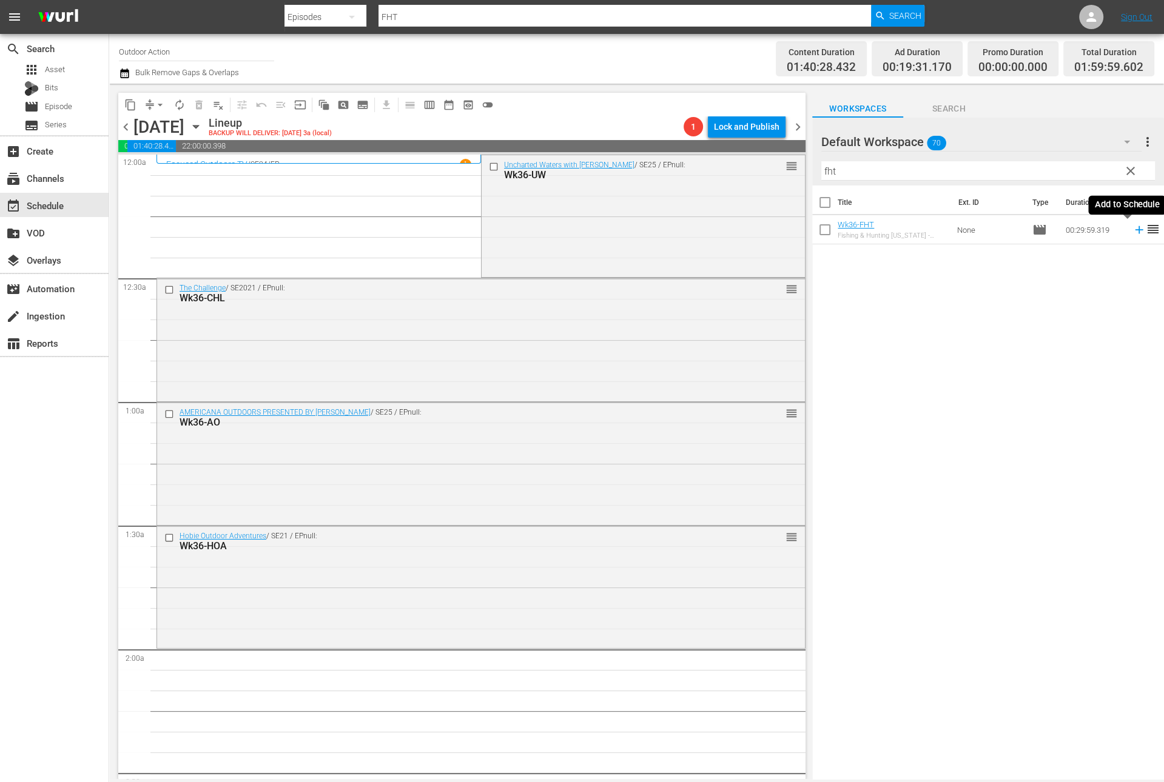
click at [1135, 227] on icon at bounding box center [1139, 230] width 8 height 8
click at [1004, 155] on div "Default Workspace 70" at bounding box center [981, 142] width 320 height 34
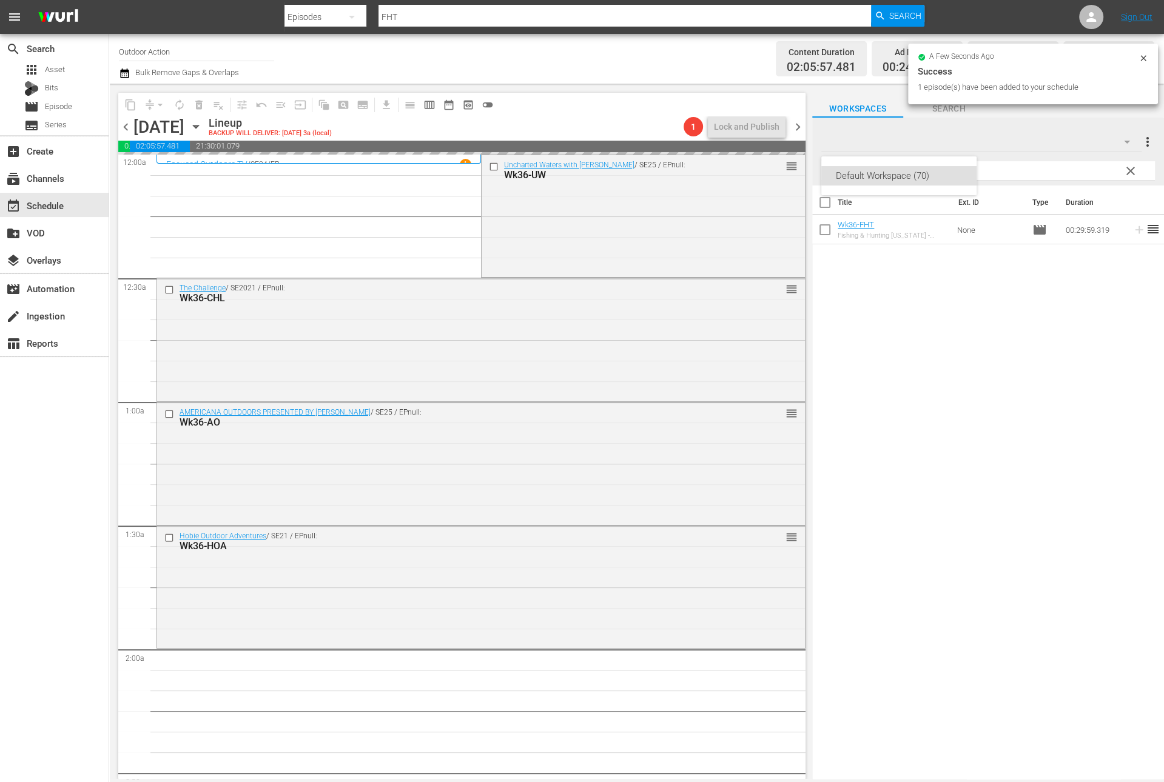
click at [999, 165] on div "Default Workspace (70)" at bounding box center [582, 391] width 1164 height 782
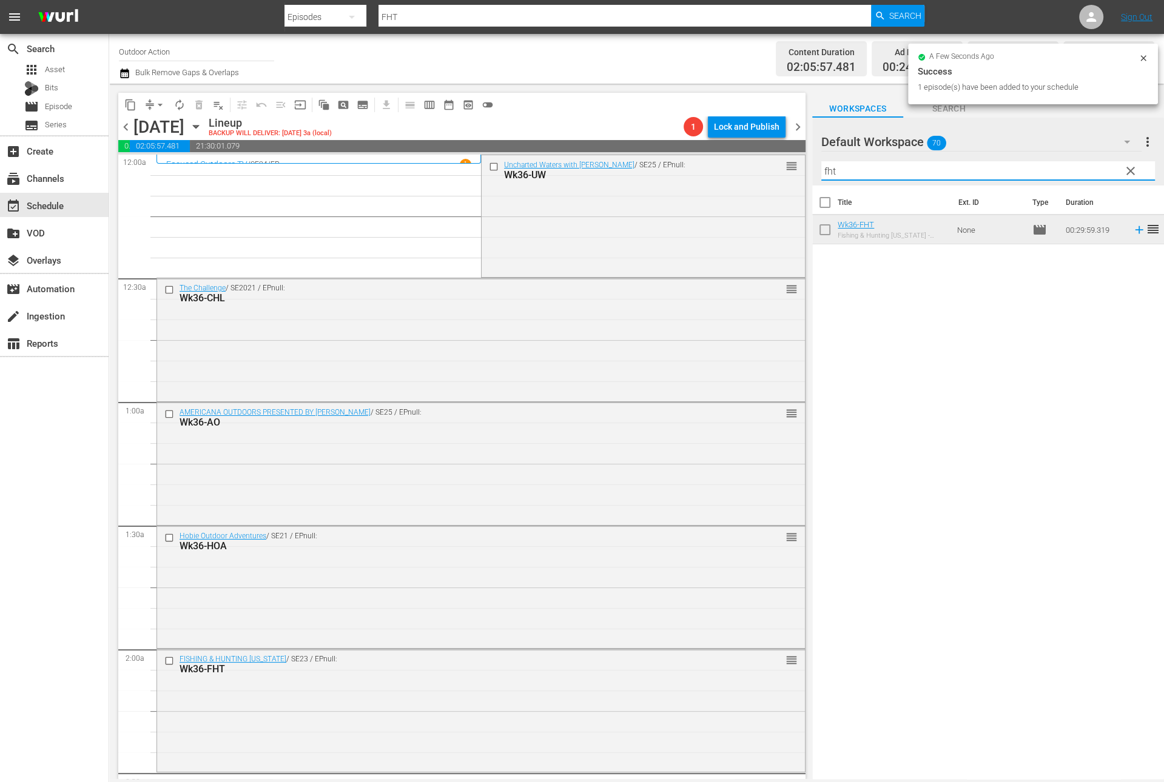
click at [984, 172] on input "fht" at bounding box center [988, 170] width 334 height 19
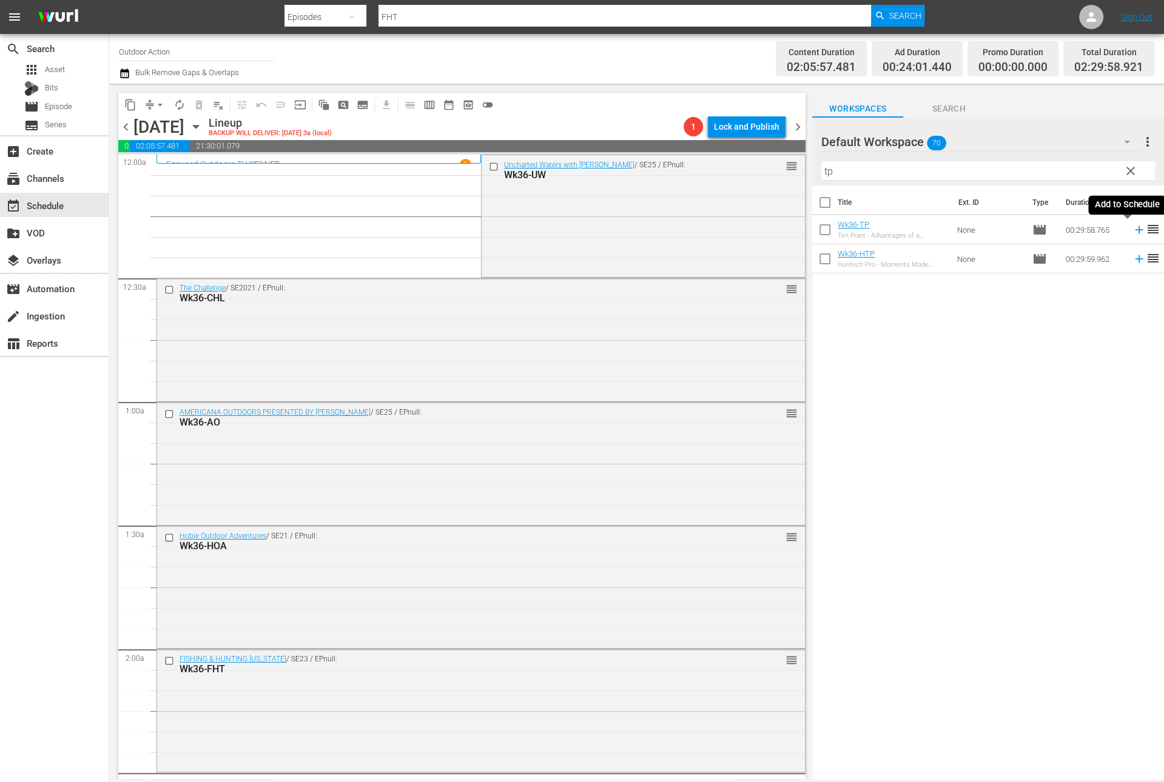
click at [1135, 233] on icon at bounding box center [1139, 230] width 8 height 8
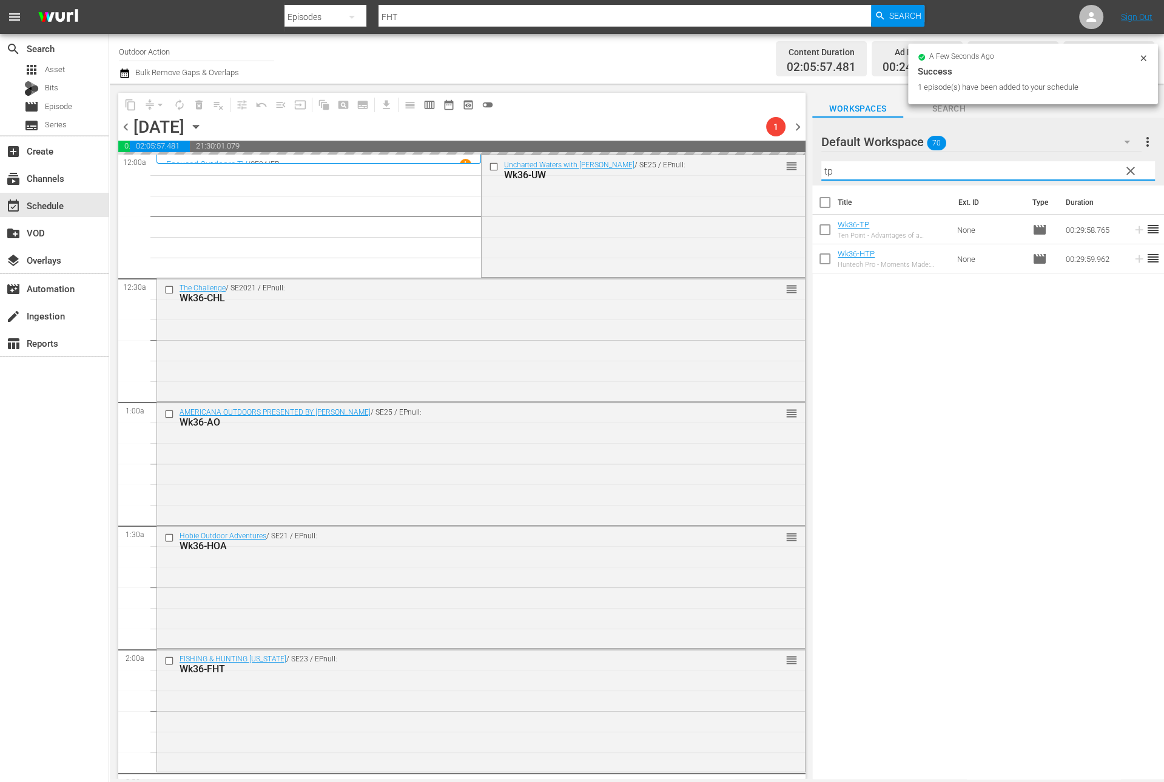
click at [1065, 170] on input "tp" at bounding box center [988, 170] width 334 height 19
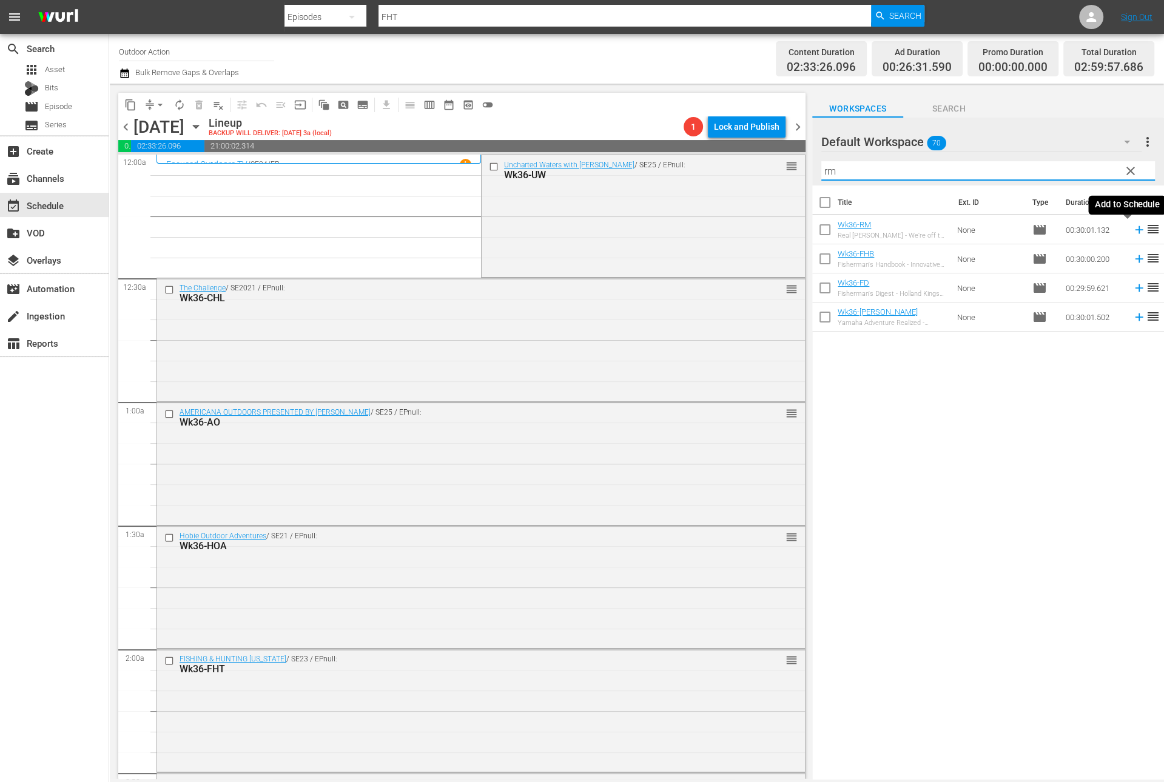
click at [1132, 230] on icon at bounding box center [1138, 229] width 13 height 13
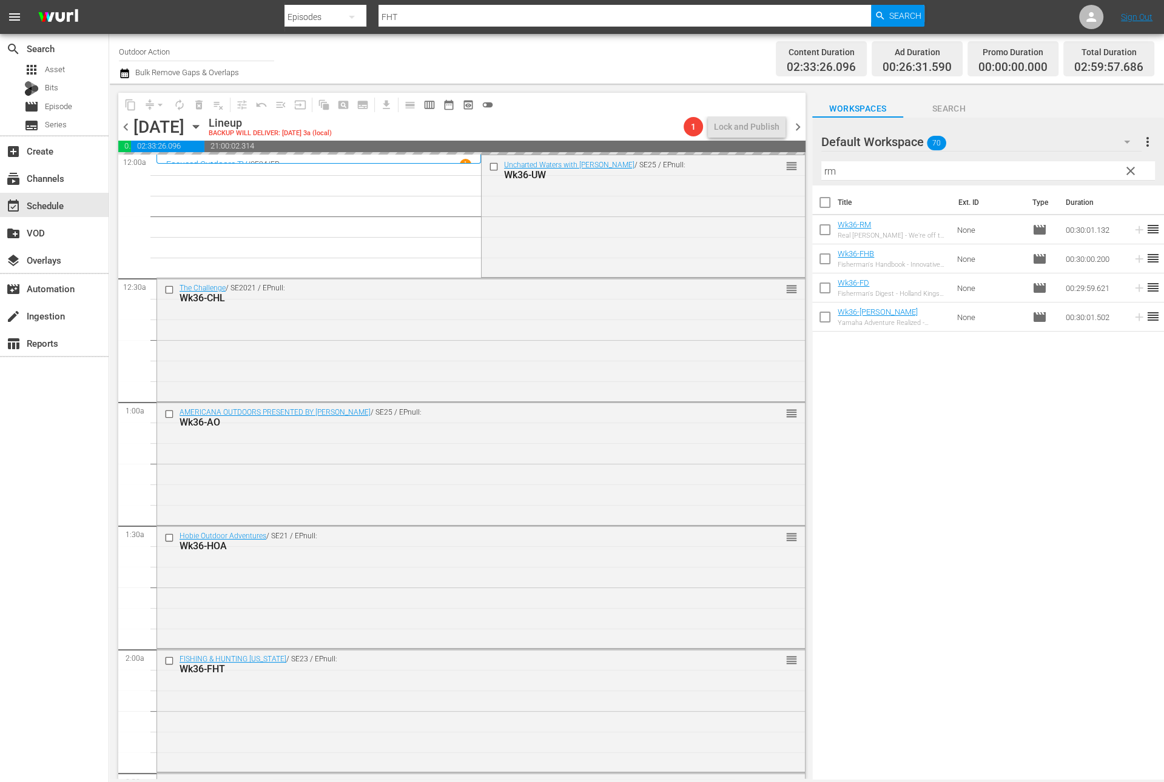
click at [1058, 163] on input "rm" at bounding box center [988, 170] width 334 height 19
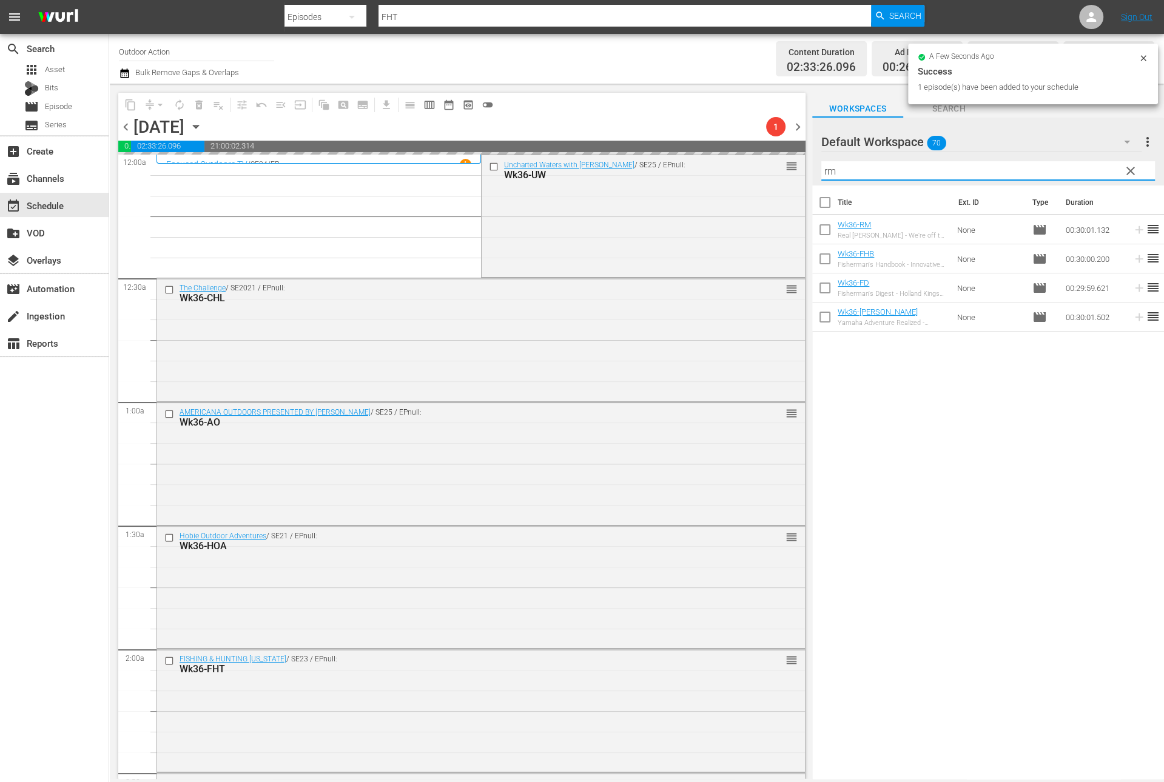
click at [1058, 163] on input "rm" at bounding box center [988, 170] width 334 height 19
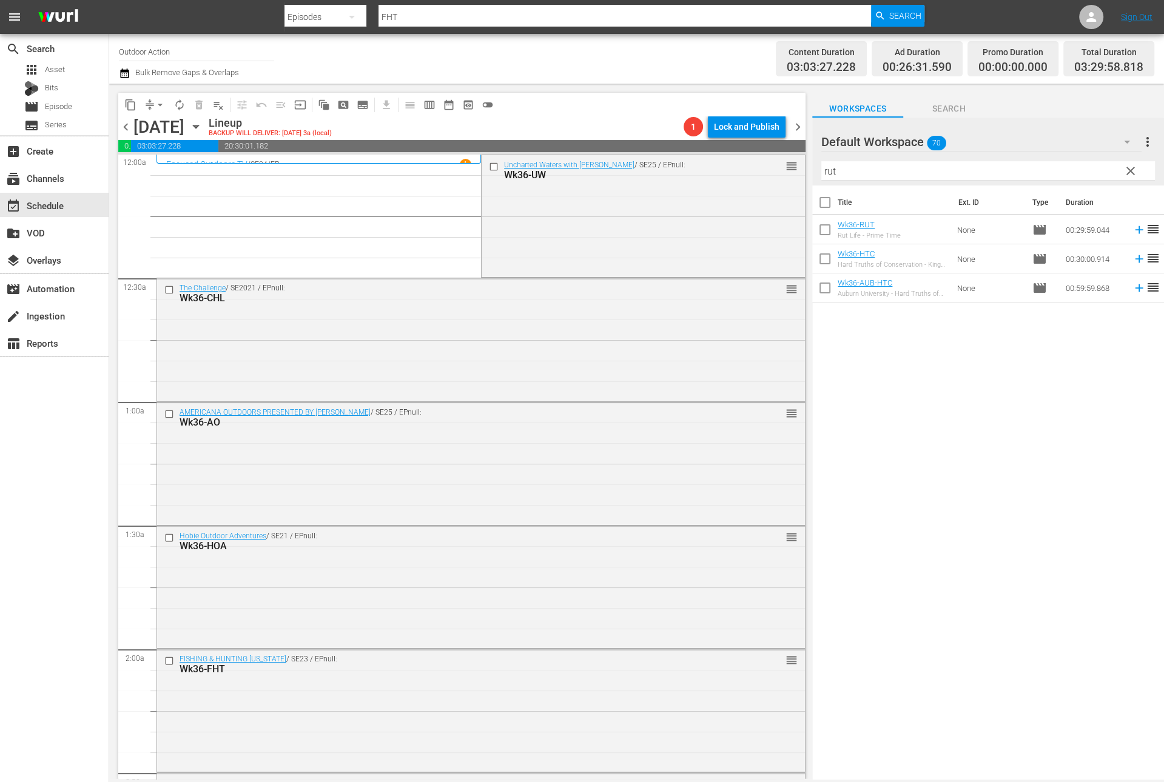
click at [1135, 230] on icon at bounding box center [1139, 230] width 8 height 8
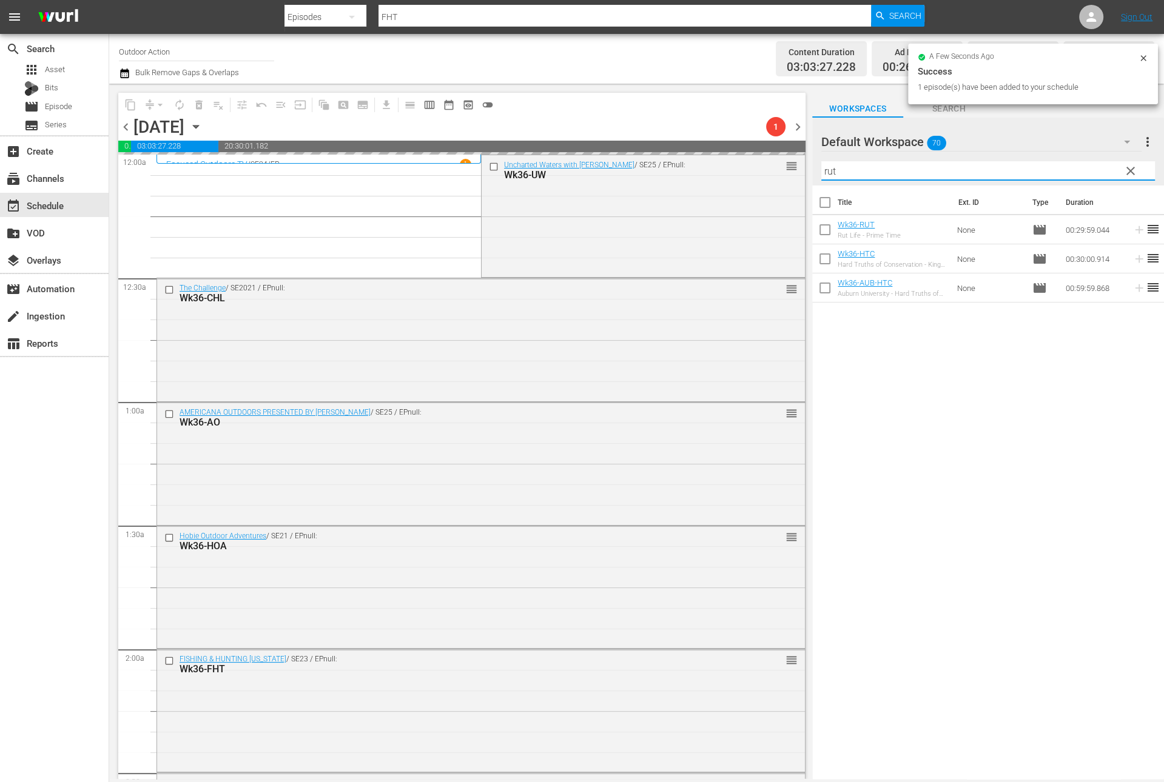
click at [1084, 173] on input "rut" at bounding box center [988, 170] width 334 height 19
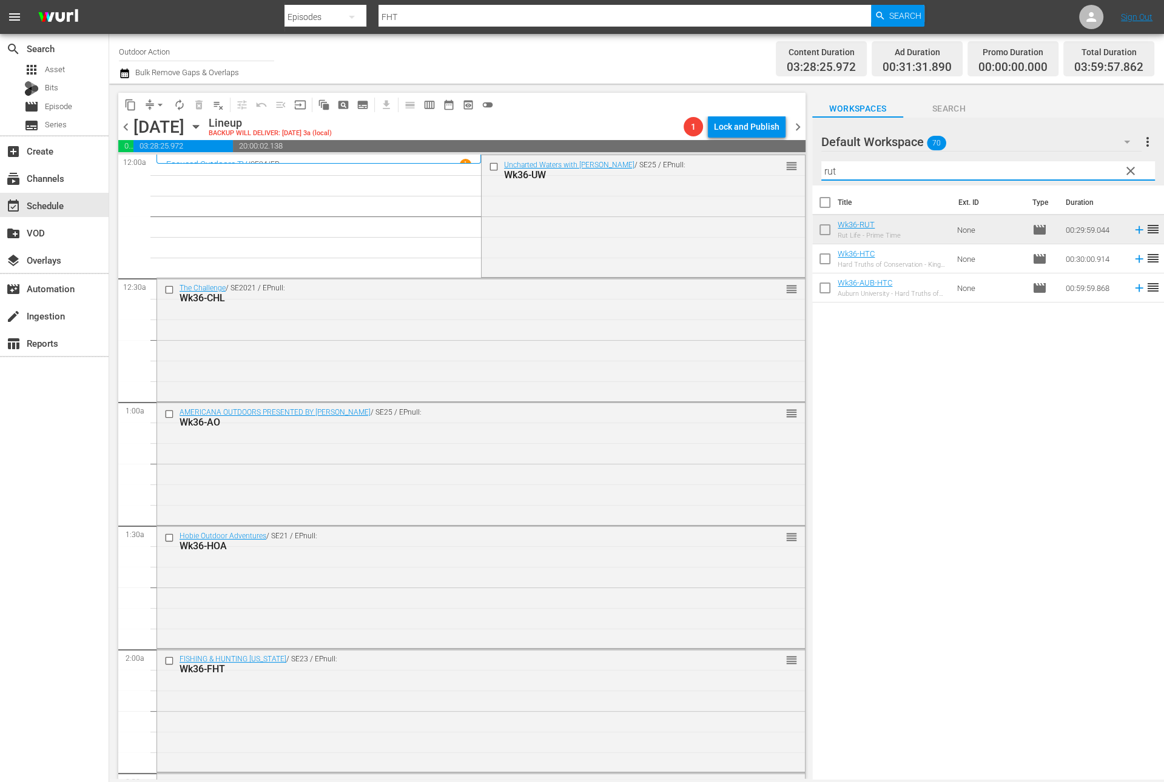
click at [867, 168] on input "rut" at bounding box center [988, 170] width 334 height 19
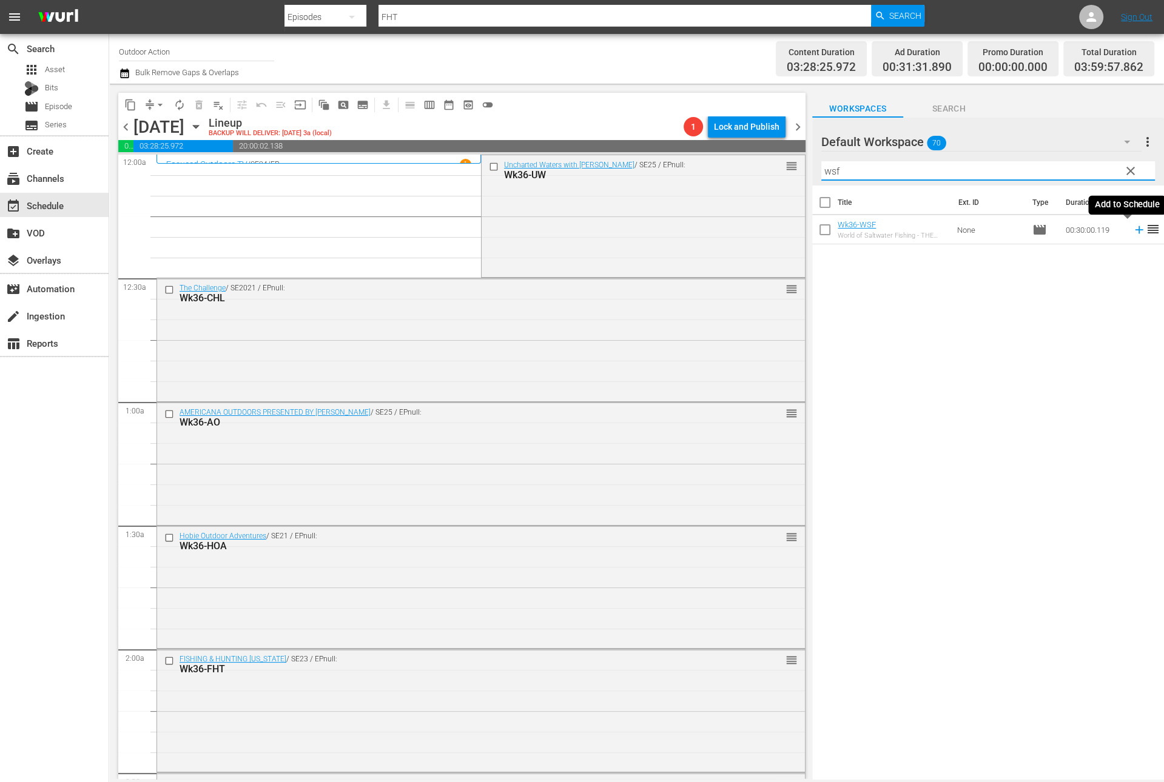
click at [1132, 232] on icon at bounding box center [1138, 229] width 13 height 13
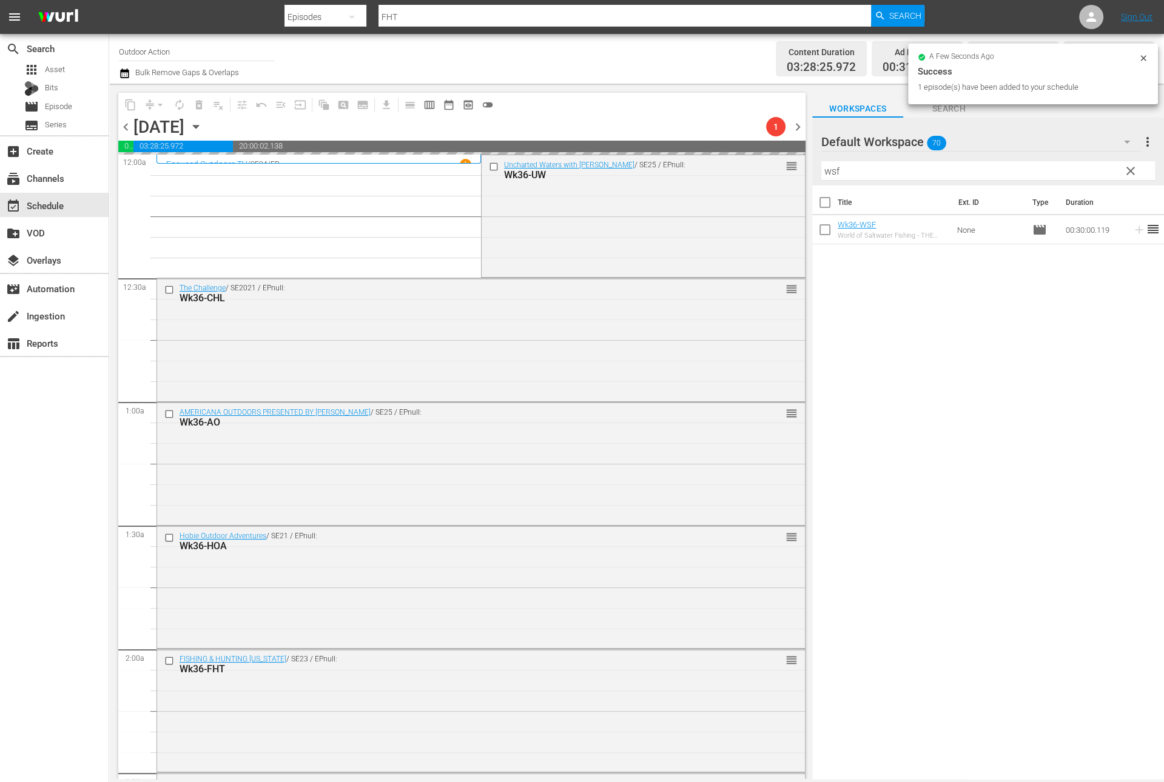
click at [1044, 175] on input "wsf" at bounding box center [988, 170] width 334 height 19
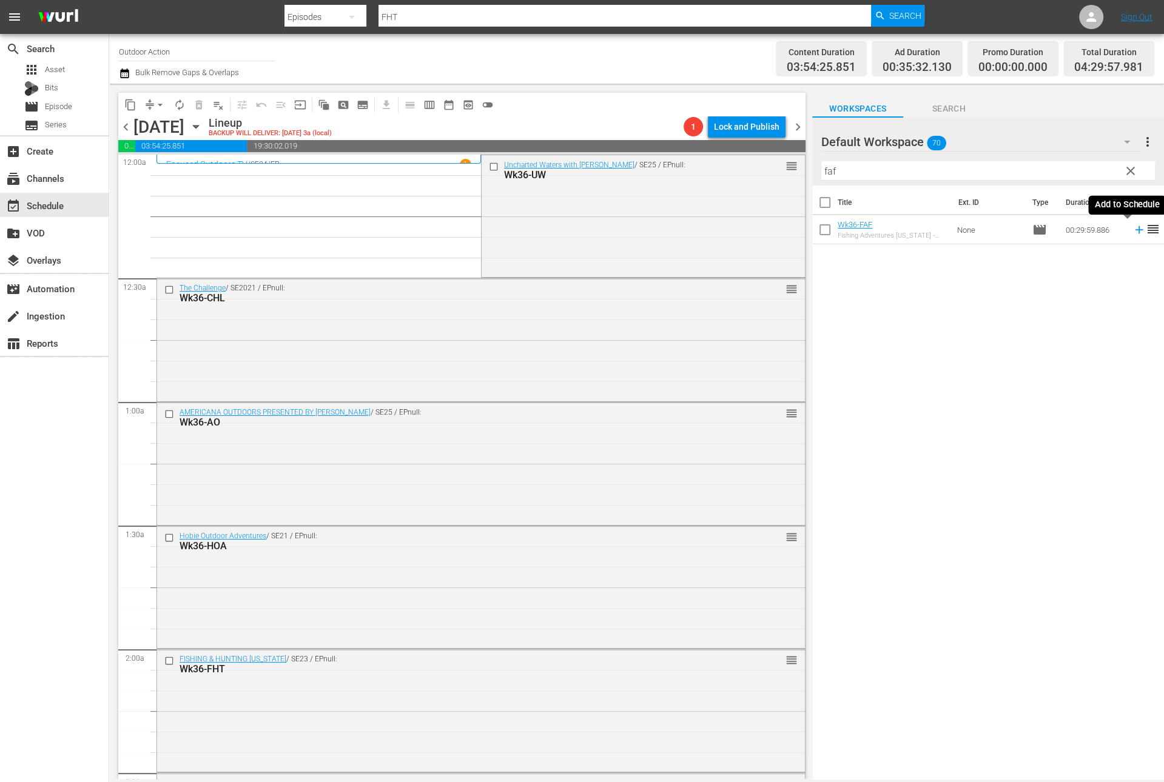
click at [1132, 231] on icon at bounding box center [1138, 229] width 13 height 13
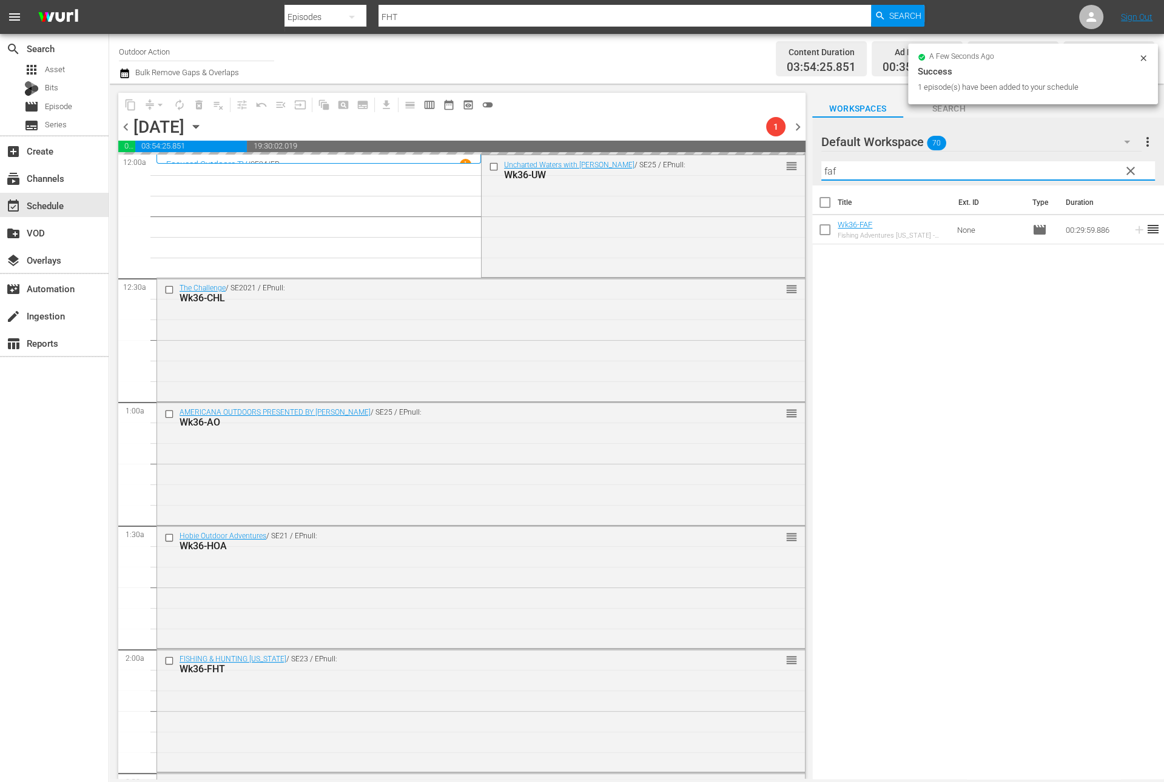
click at [1078, 166] on input "faf" at bounding box center [988, 170] width 334 height 19
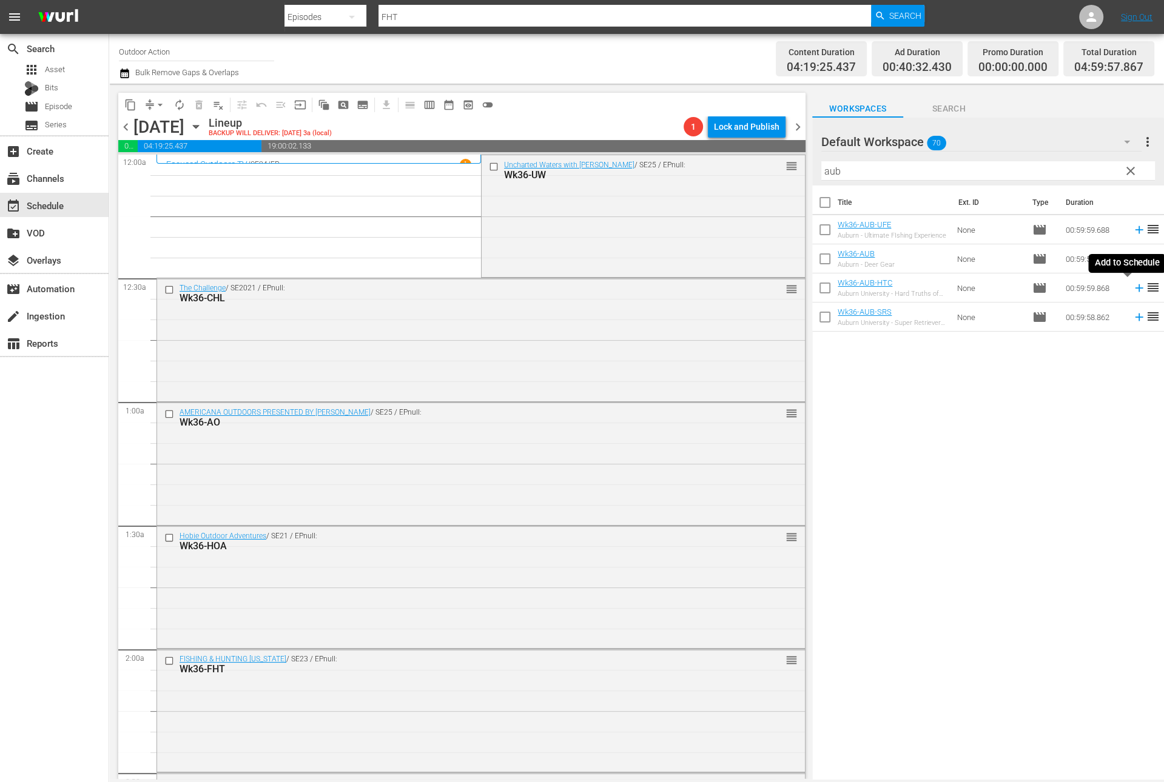
click at [1132, 290] on icon at bounding box center [1138, 287] width 13 height 13
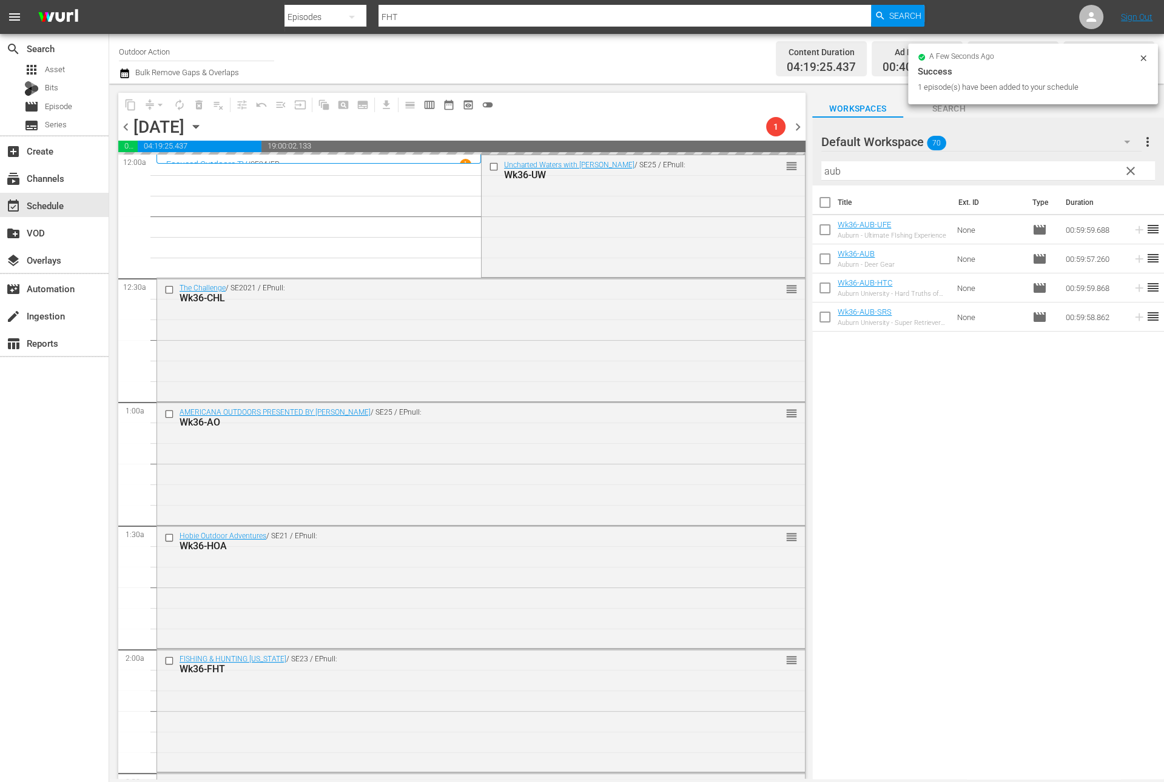
click at [1056, 165] on input "aub" at bounding box center [988, 170] width 334 height 19
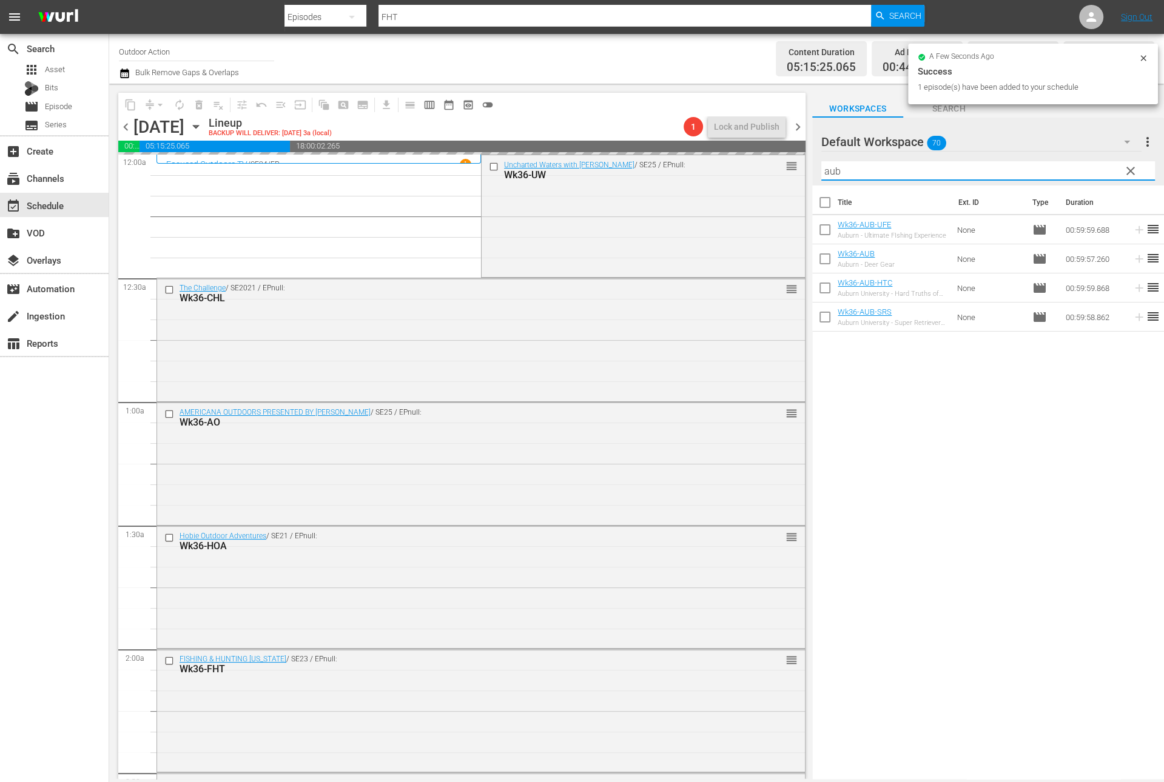
click at [1056, 165] on input "aub" at bounding box center [988, 170] width 334 height 19
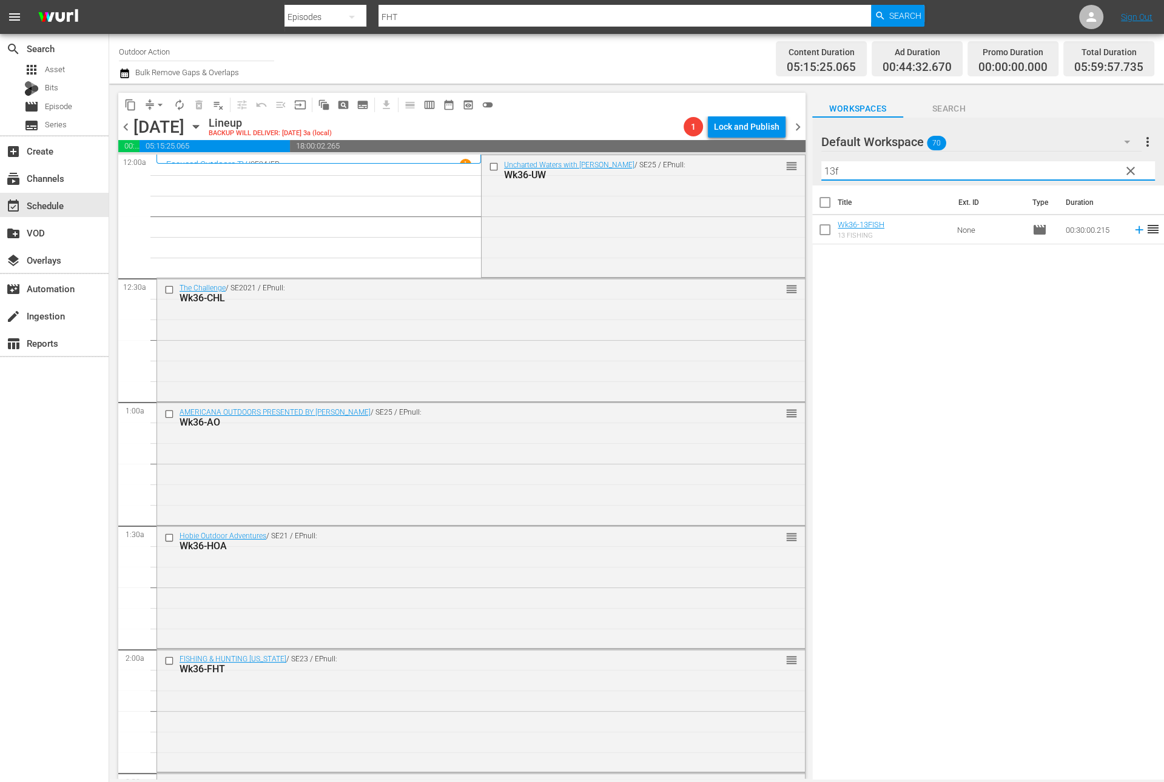
click at [1132, 227] on icon at bounding box center [1138, 229] width 13 height 13
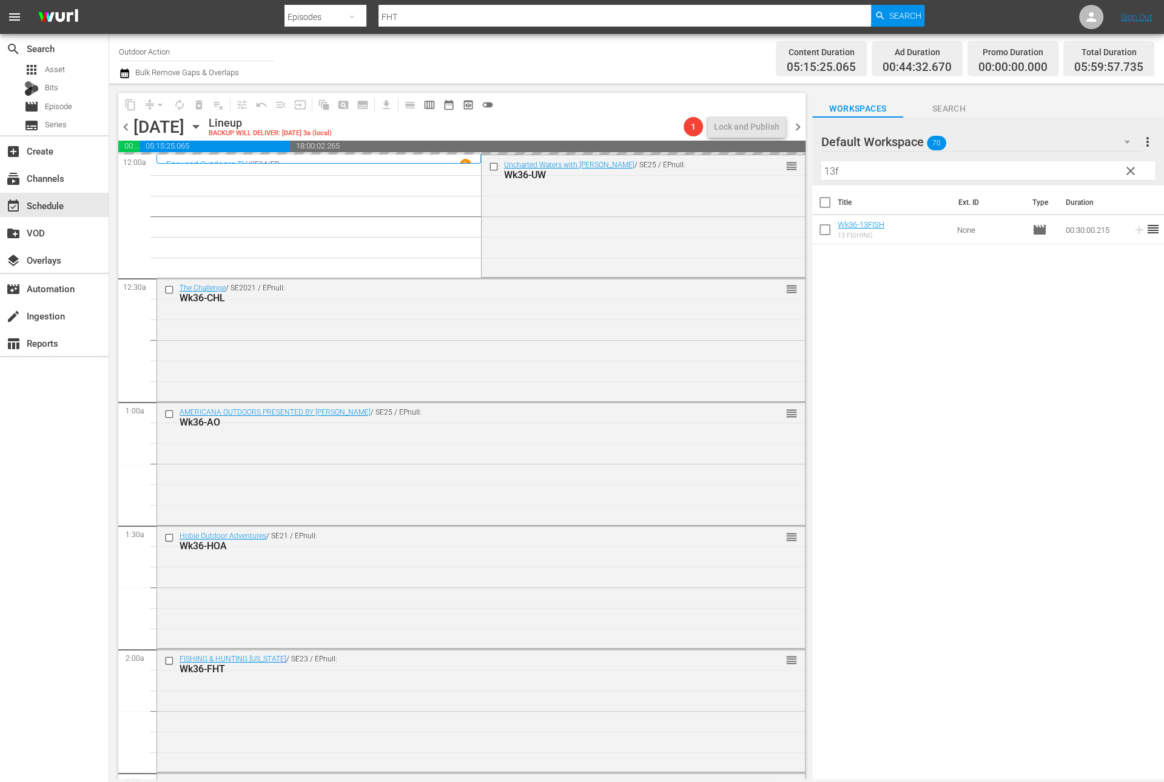
click at [1073, 171] on input "13f" at bounding box center [988, 170] width 334 height 19
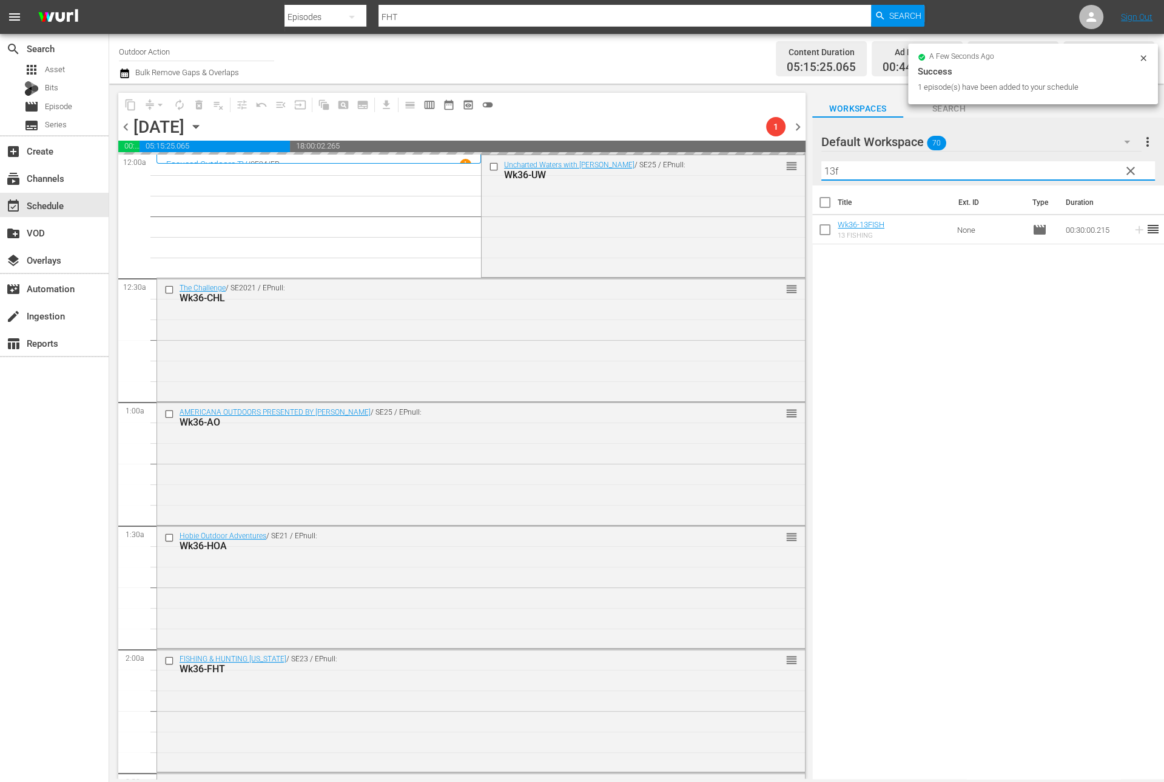
click at [1073, 171] on input "13f" at bounding box center [988, 170] width 334 height 19
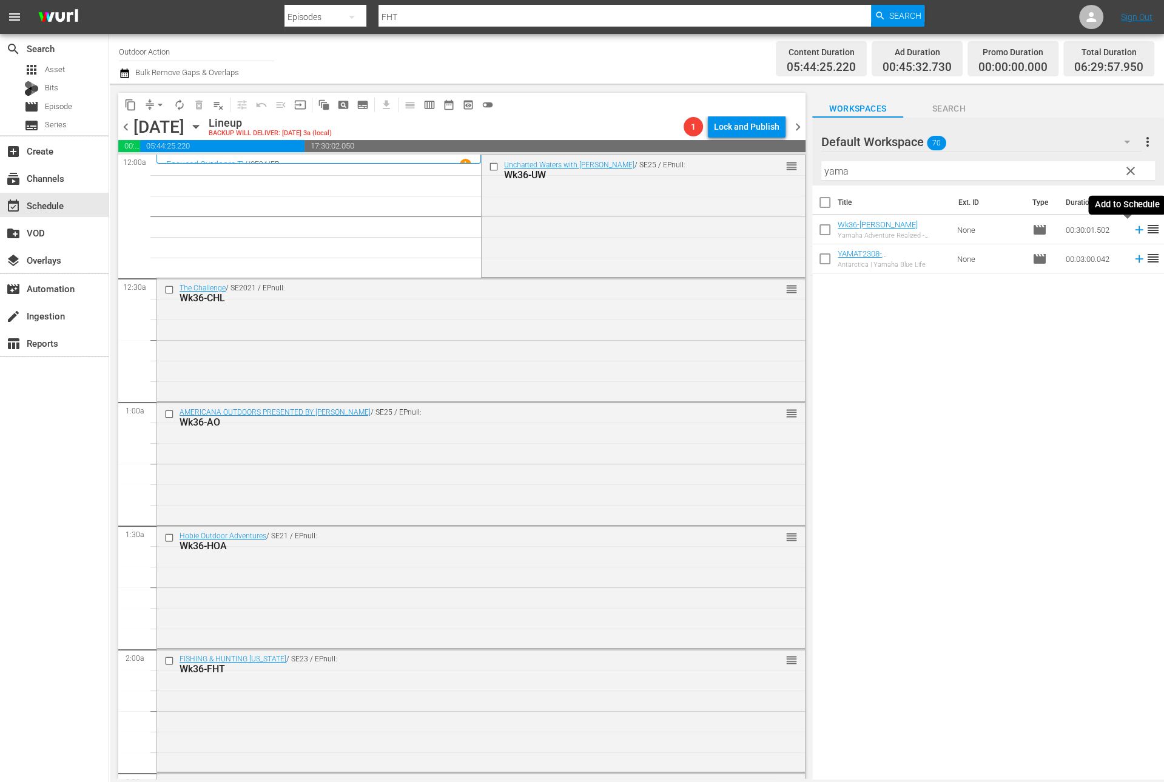
click at [1132, 231] on icon at bounding box center [1138, 229] width 13 height 13
click at [942, 170] on input "yama" at bounding box center [988, 170] width 334 height 19
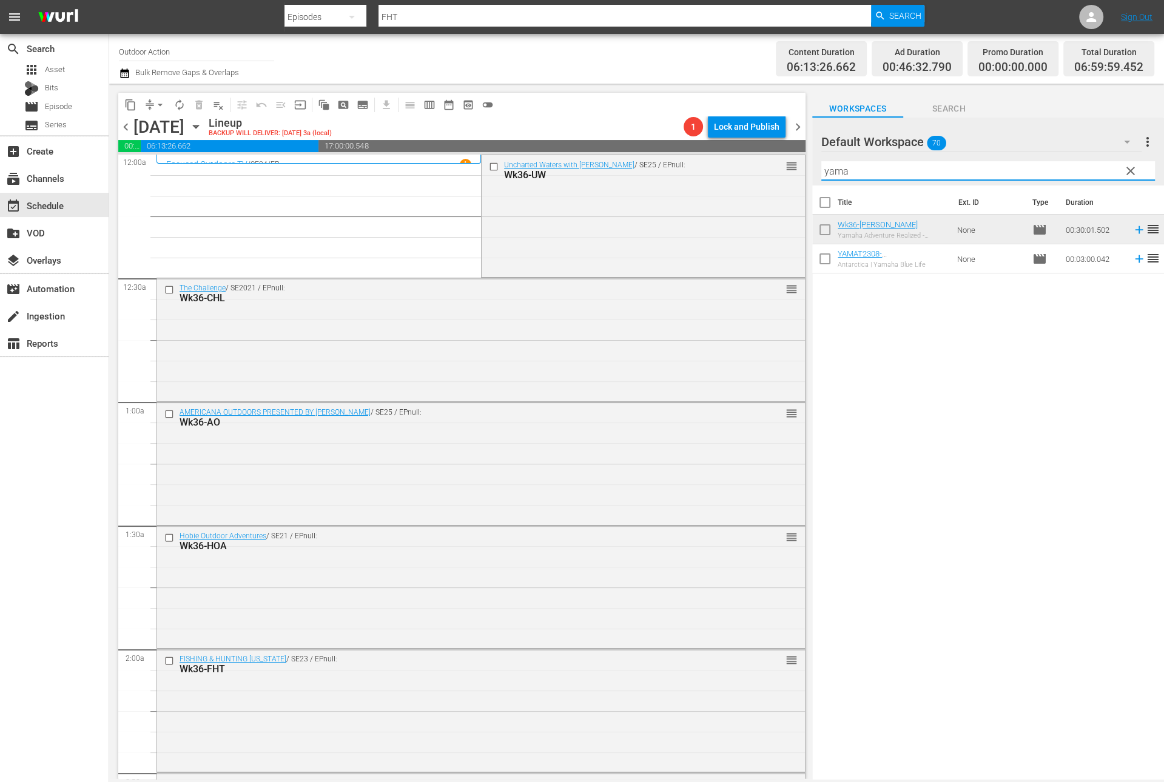
click at [942, 170] on input "yama" at bounding box center [988, 170] width 334 height 19
click at [1135, 230] on icon at bounding box center [1139, 230] width 8 height 8
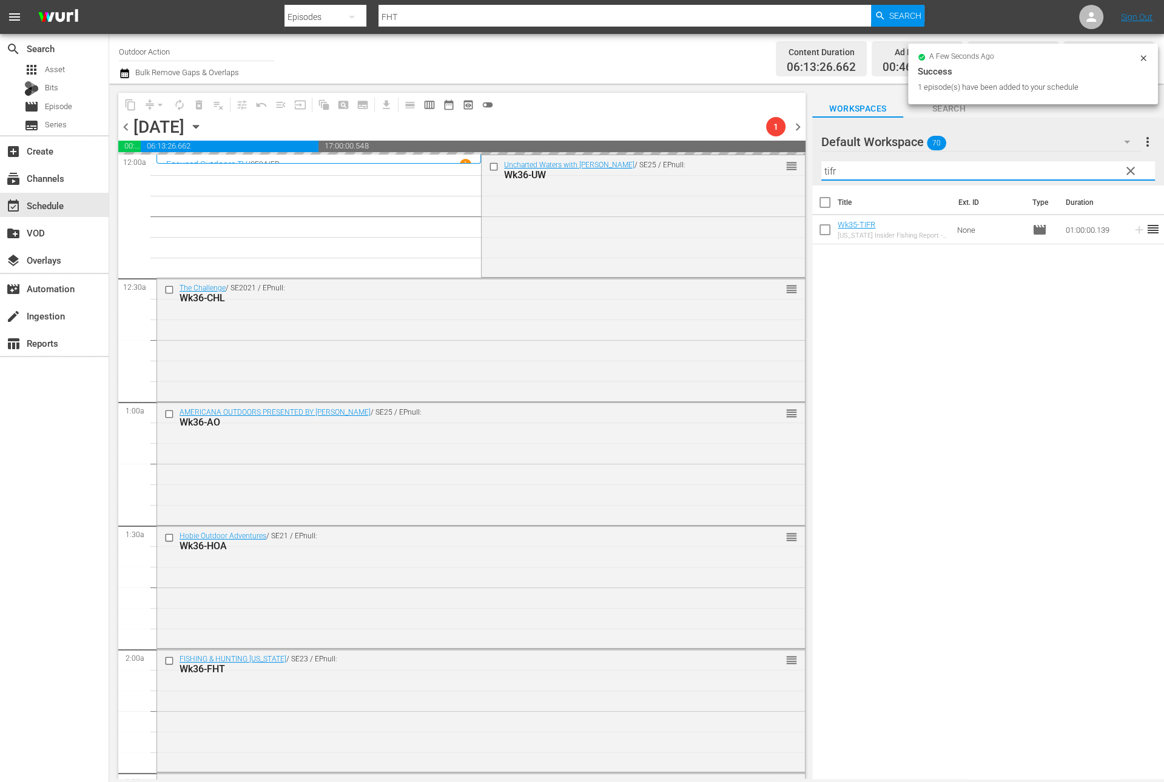
click at [1058, 167] on input "tifr" at bounding box center [988, 170] width 334 height 19
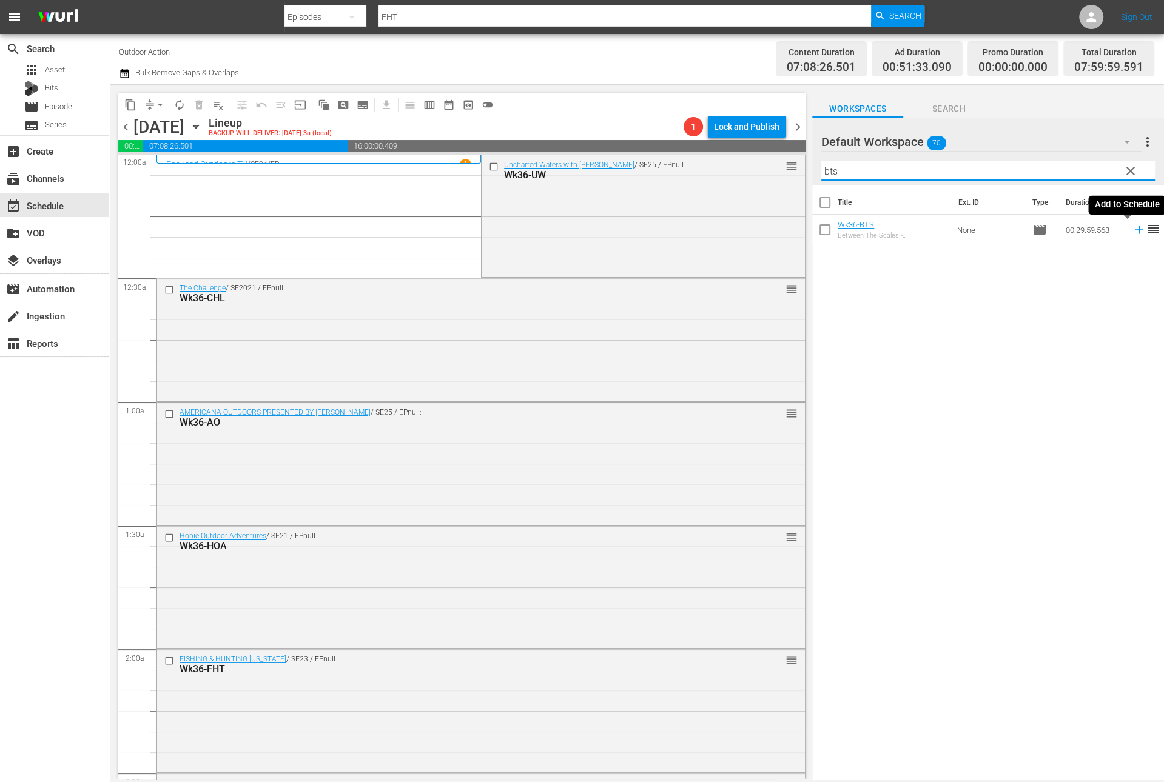
click at [1132, 228] on icon at bounding box center [1138, 229] width 13 height 13
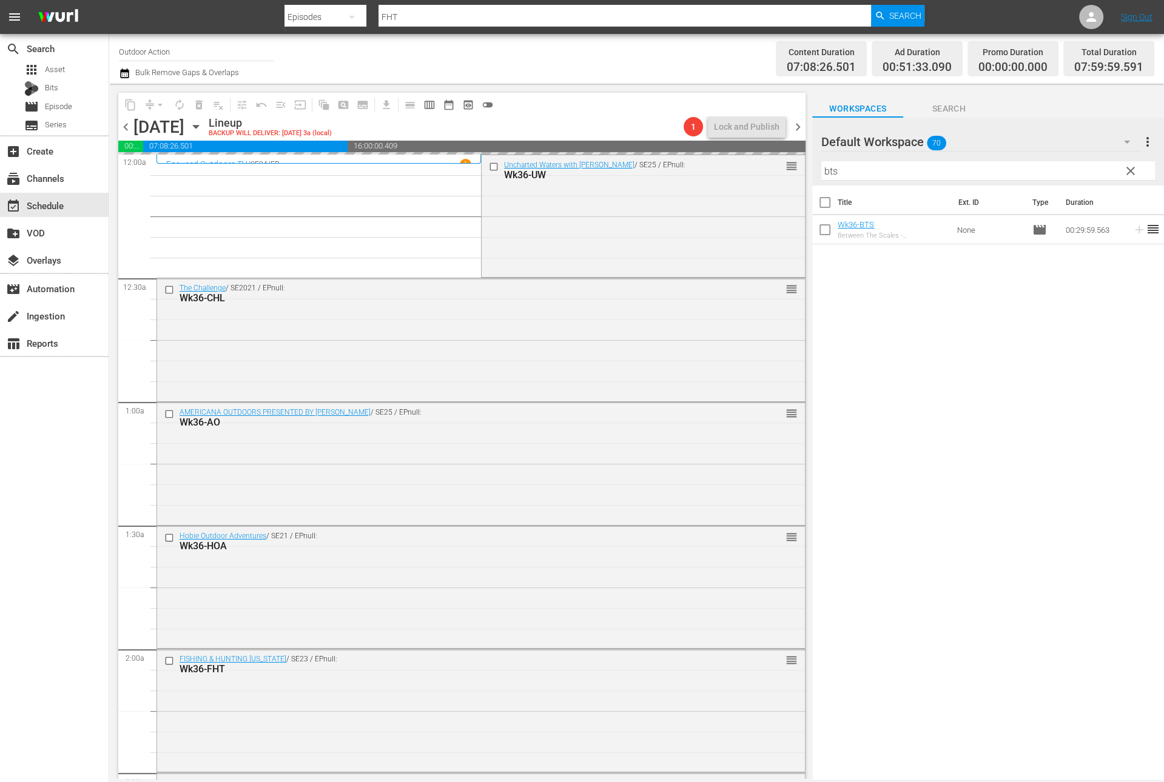
click at [1071, 166] on input "bts" at bounding box center [988, 170] width 334 height 19
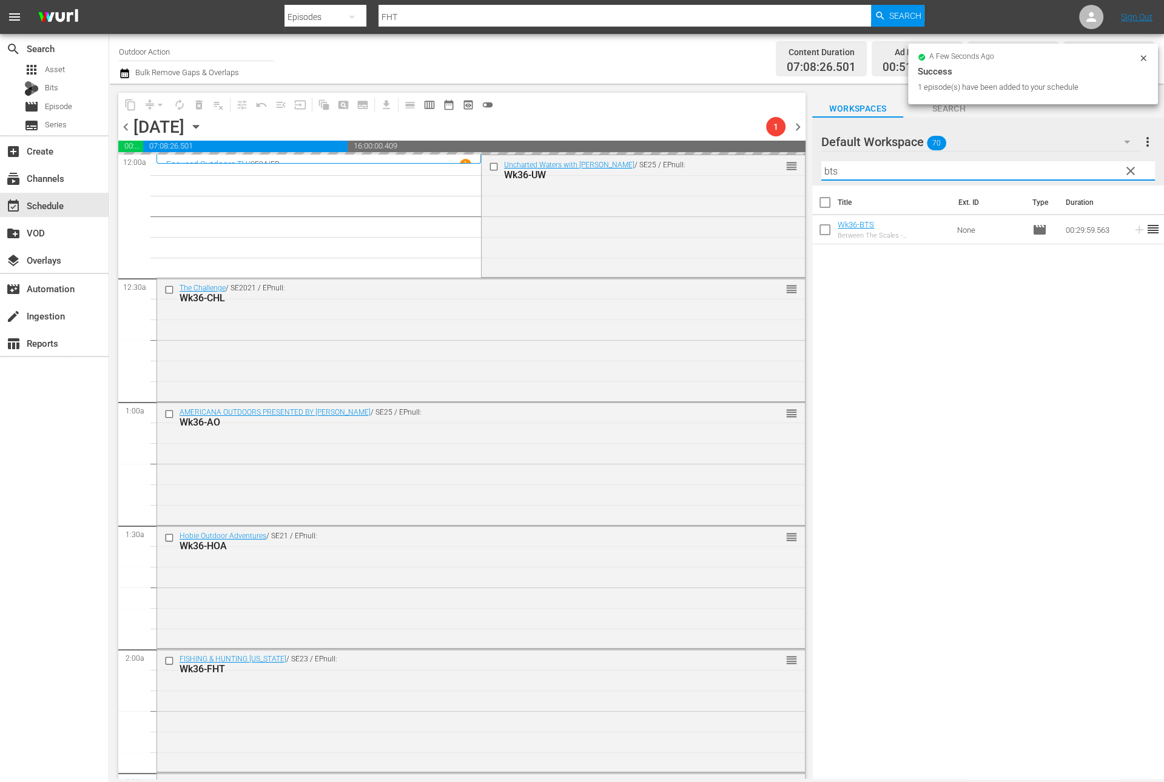
click at [1071, 166] on input "bts" at bounding box center [988, 170] width 334 height 19
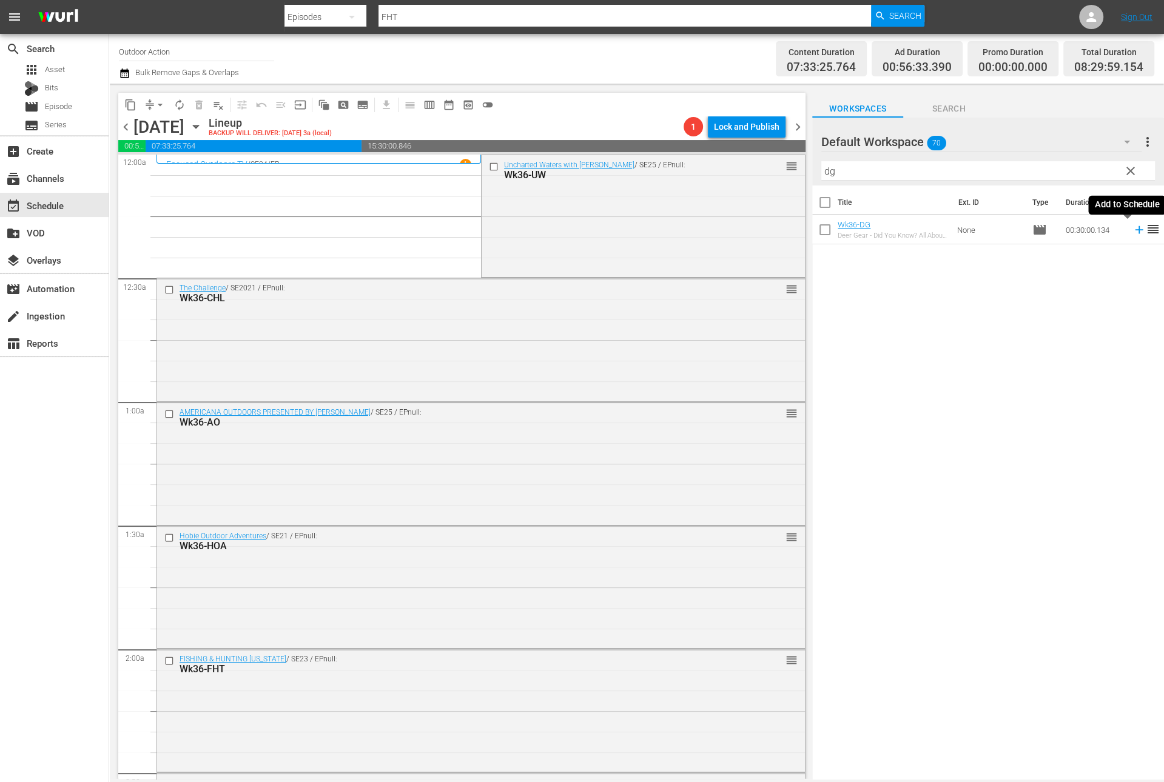
click at [1135, 229] on icon at bounding box center [1139, 230] width 8 height 8
click at [1082, 175] on input "dg" at bounding box center [988, 170] width 334 height 19
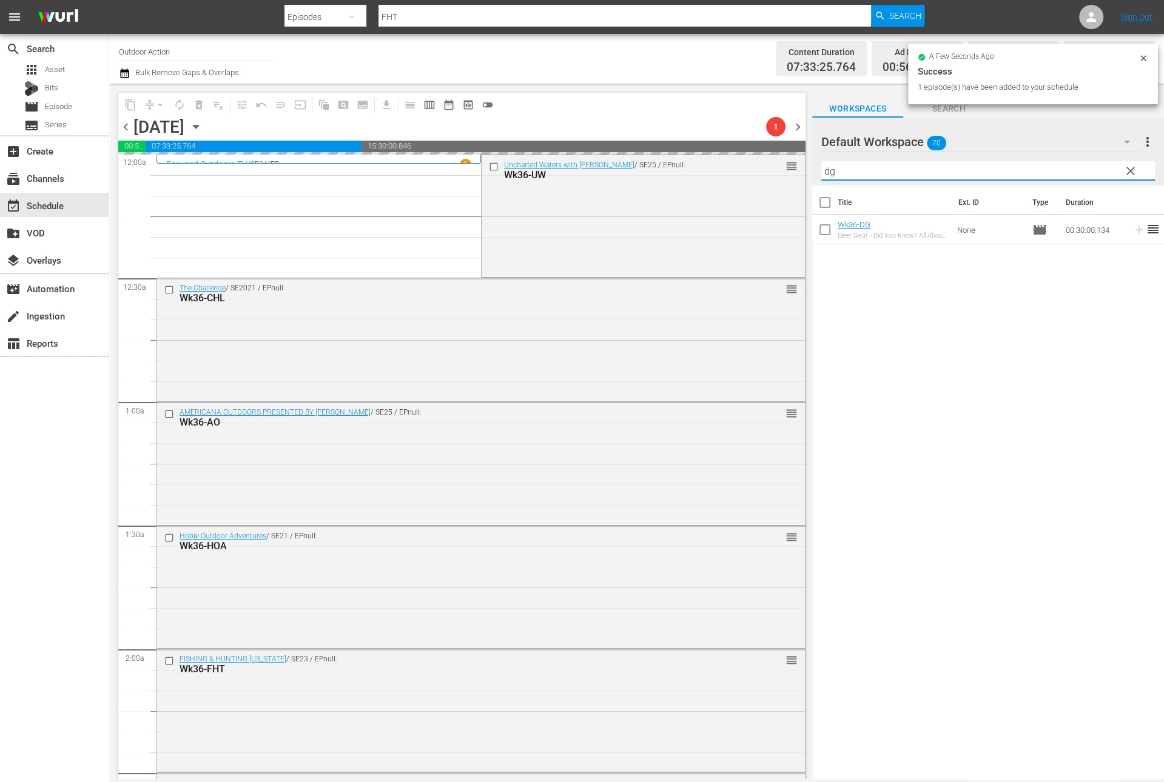
click at [1082, 175] on input "dg" at bounding box center [988, 170] width 334 height 19
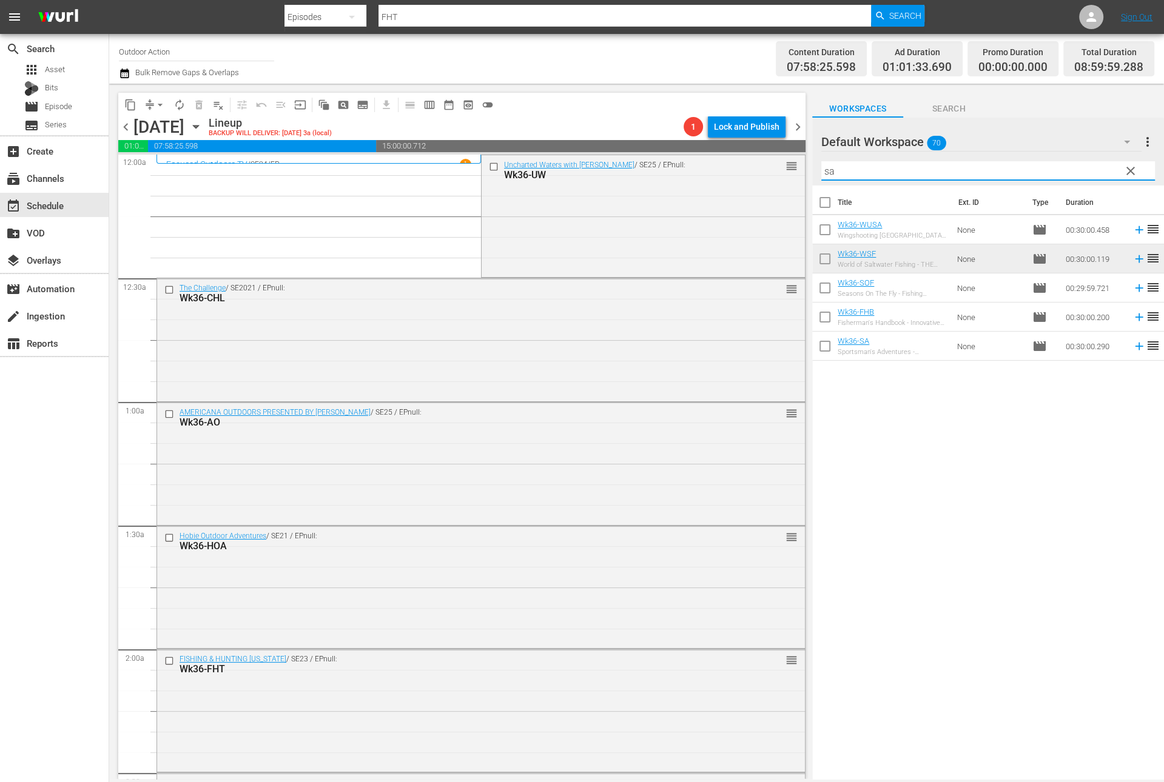
click at [1132, 349] on icon at bounding box center [1138, 346] width 13 height 13
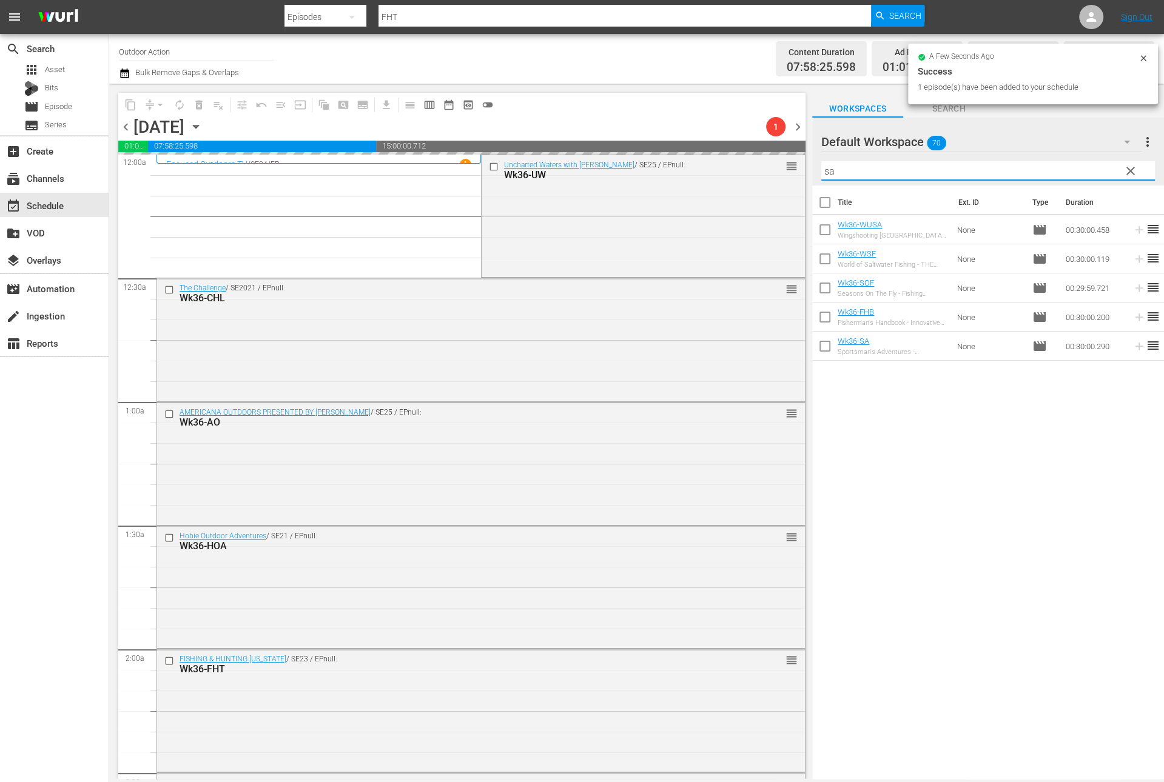
click at [1055, 169] on input "sa" at bounding box center [988, 170] width 334 height 19
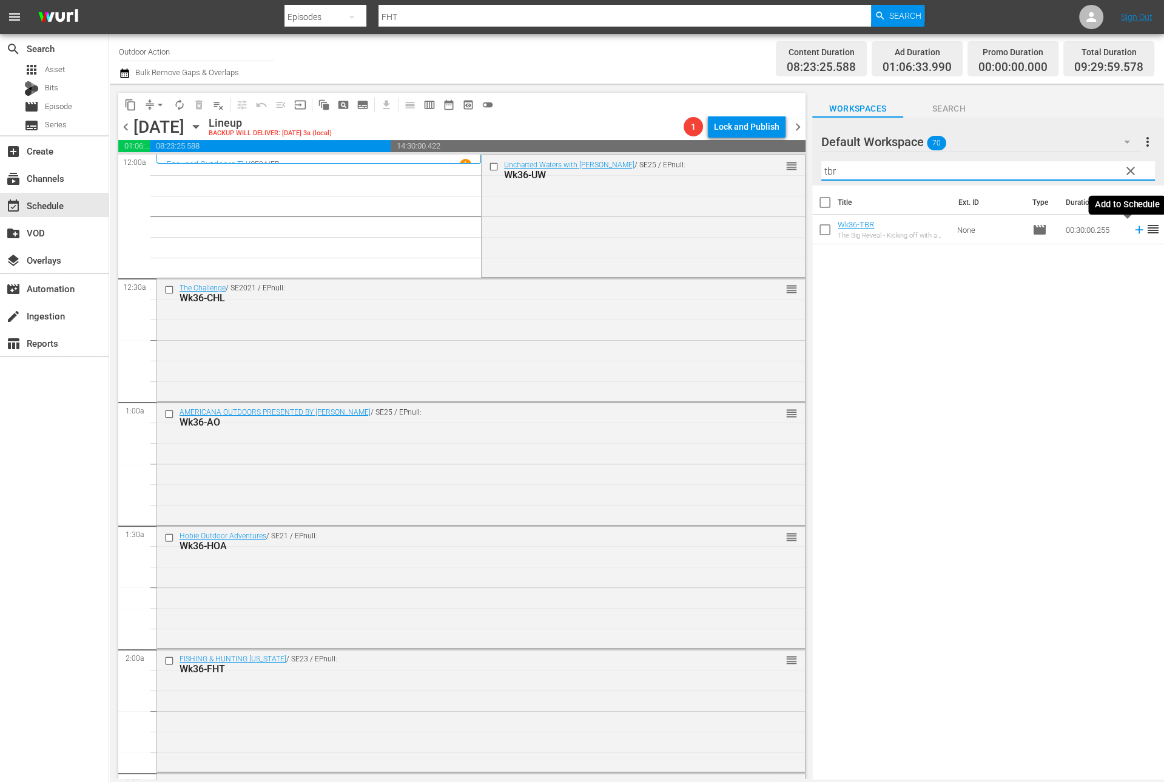
click at [1132, 229] on icon at bounding box center [1138, 229] width 13 height 13
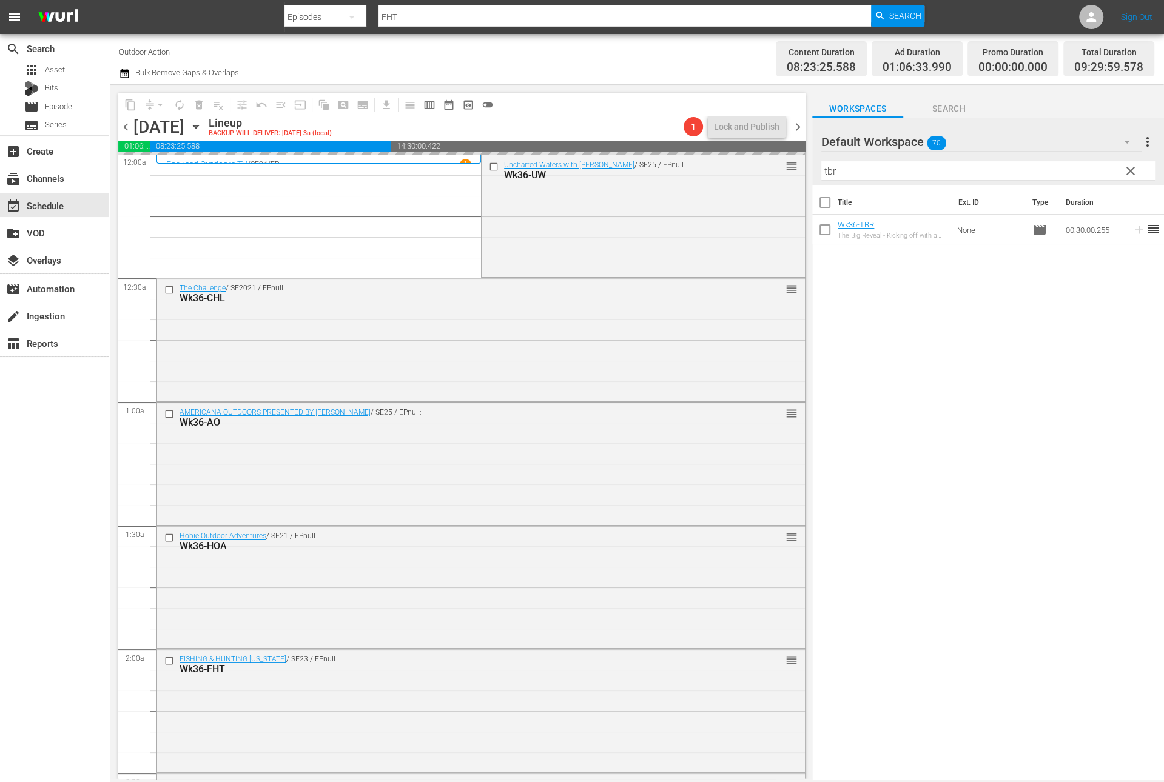
click at [1087, 170] on input "tbr" at bounding box center [988, 170] width 334 height 19
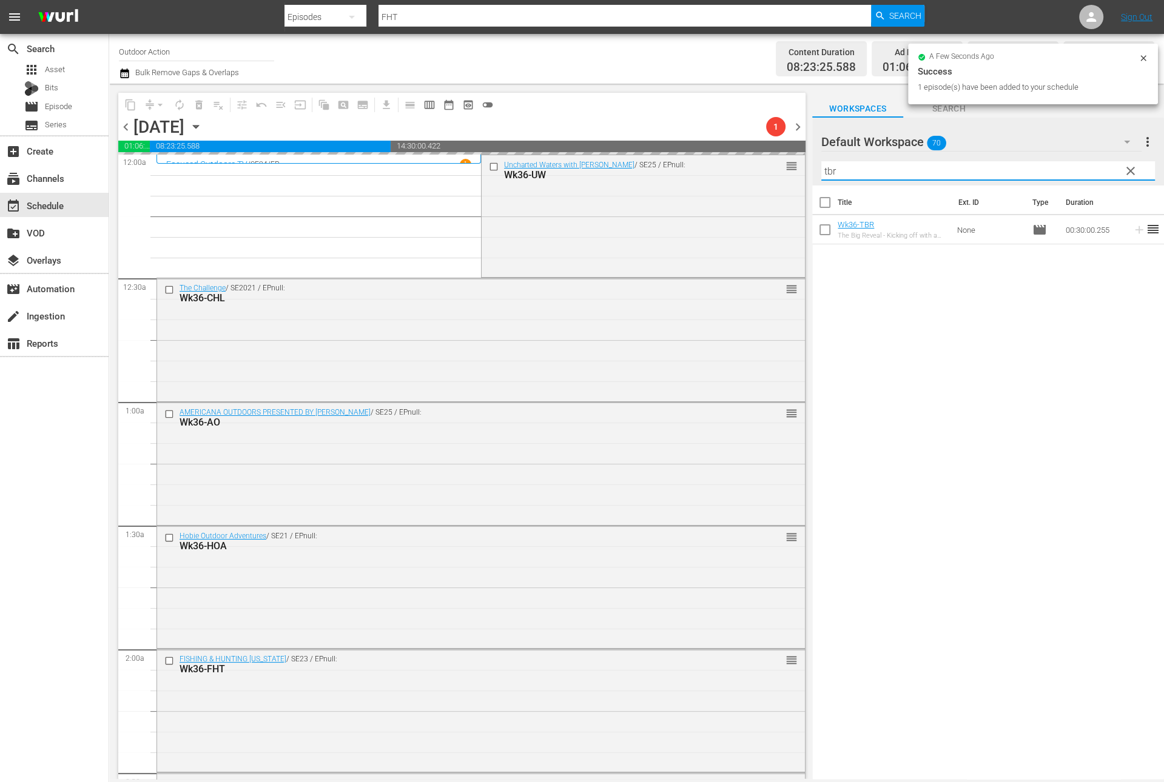
click at [1087, 170] on input "tbr" at bounding box center [988, 170] width 334 height 19
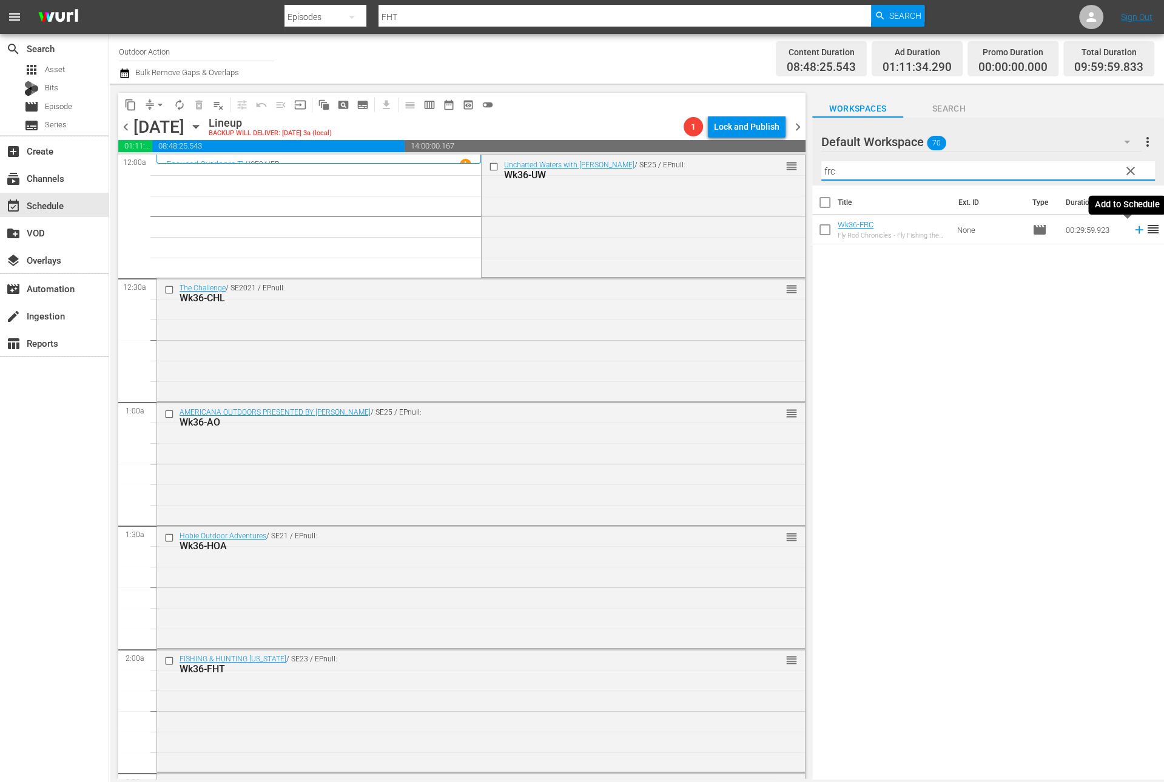
click at [1132, 228] on icon at bounding box center [1138, 229] width 13 height 13
click at [1104, 166] on input "frc" at bounding box center [988, 170] width 334 height 19
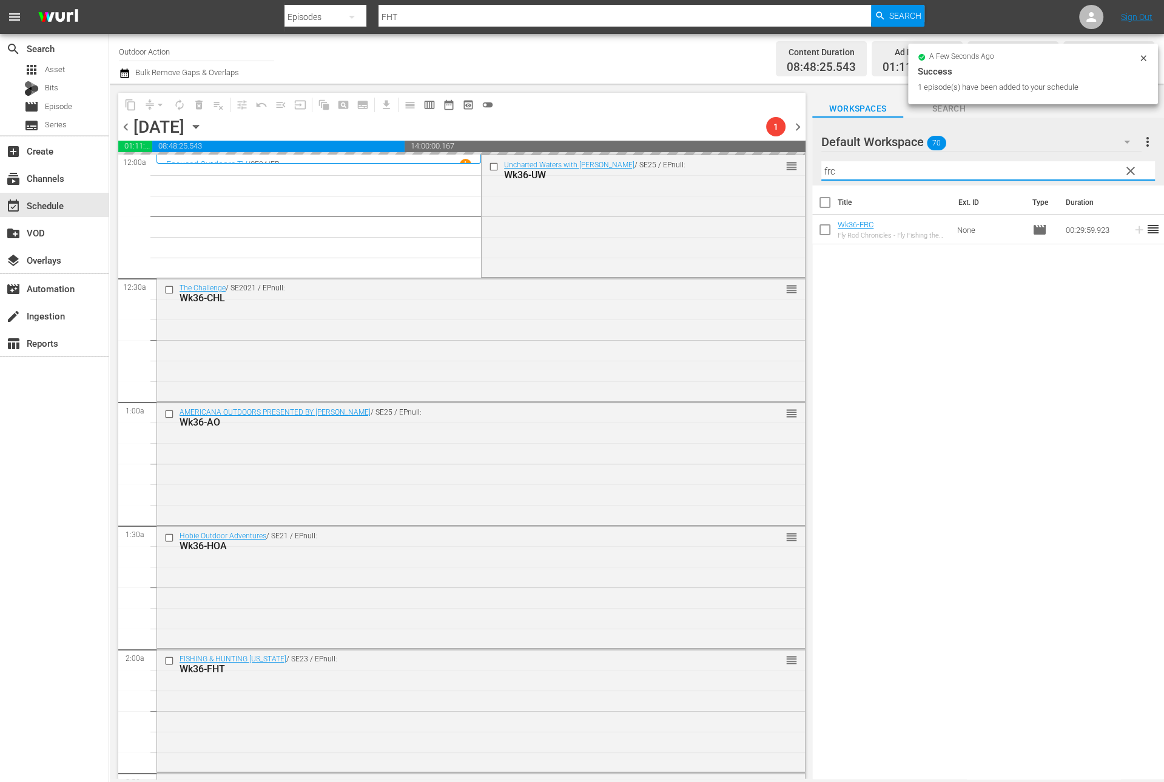
click at [1104, 166] on input "frc" at bounding box center [988, 170] width 334 height 19
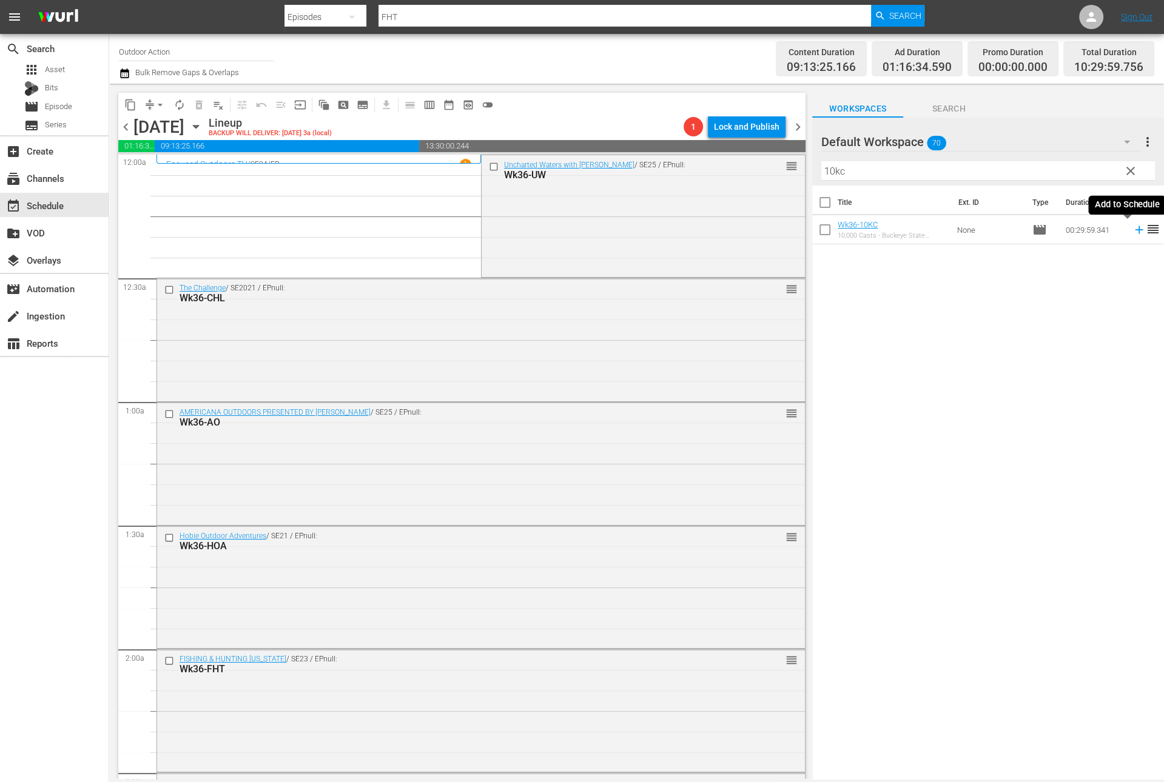
click at [1132, 233] on icon at bounding box center [1138, 229] width 13 height 13
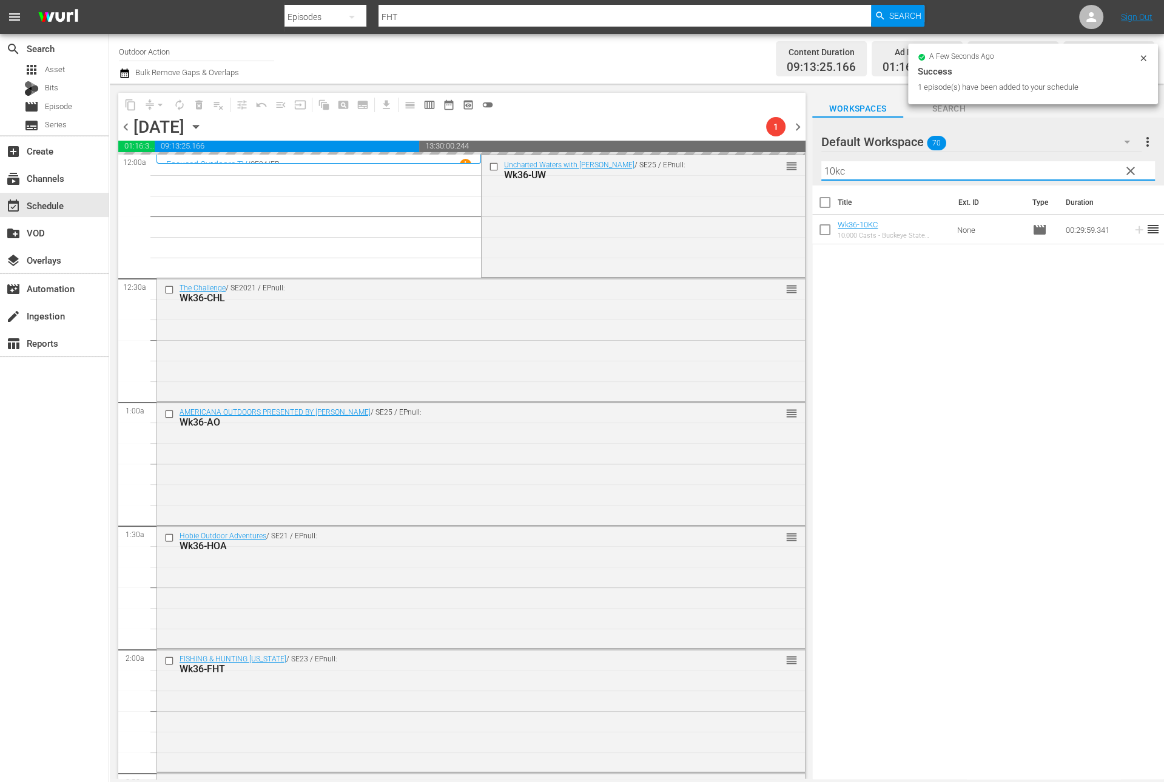
click at [1080, 164] on input "10kc" at bounding box center [988, 170] width 334 height 19
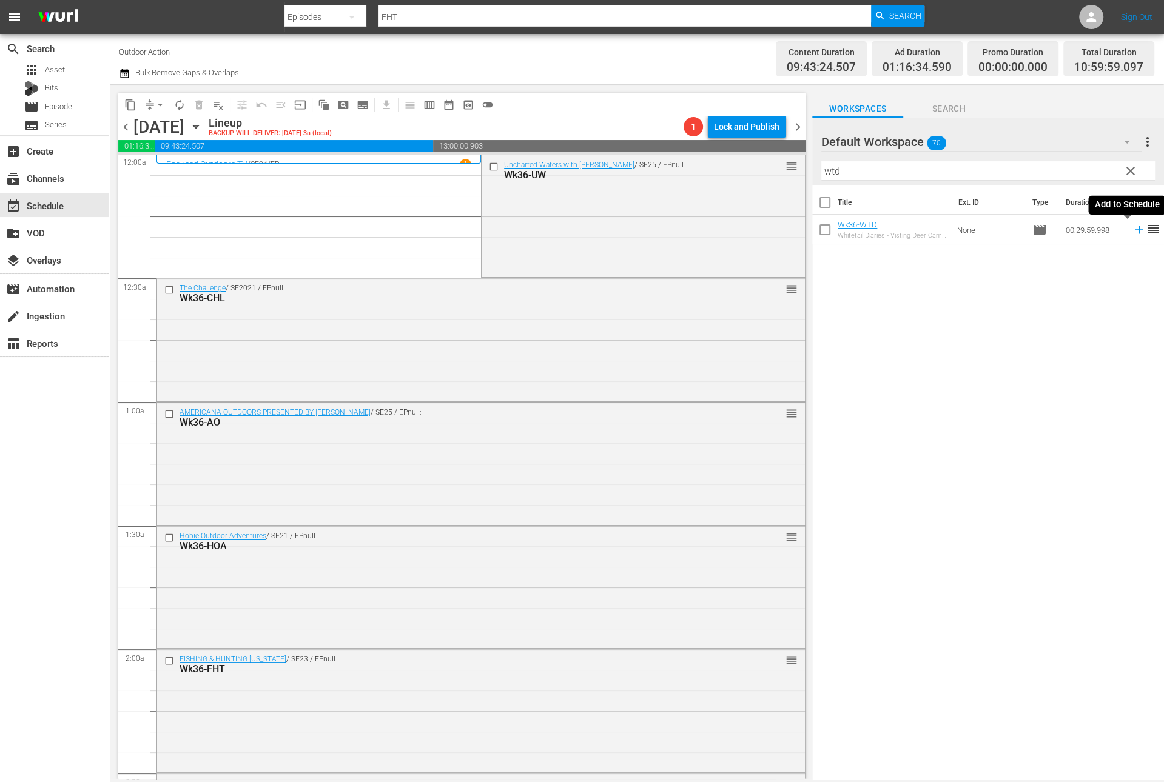
click at [1135, 233] on icon at bounding box center [1139, 230] width 8 height 8
click at [1087, 174] on input "wtd" at bounding box center [988, 170] width 334 height 19
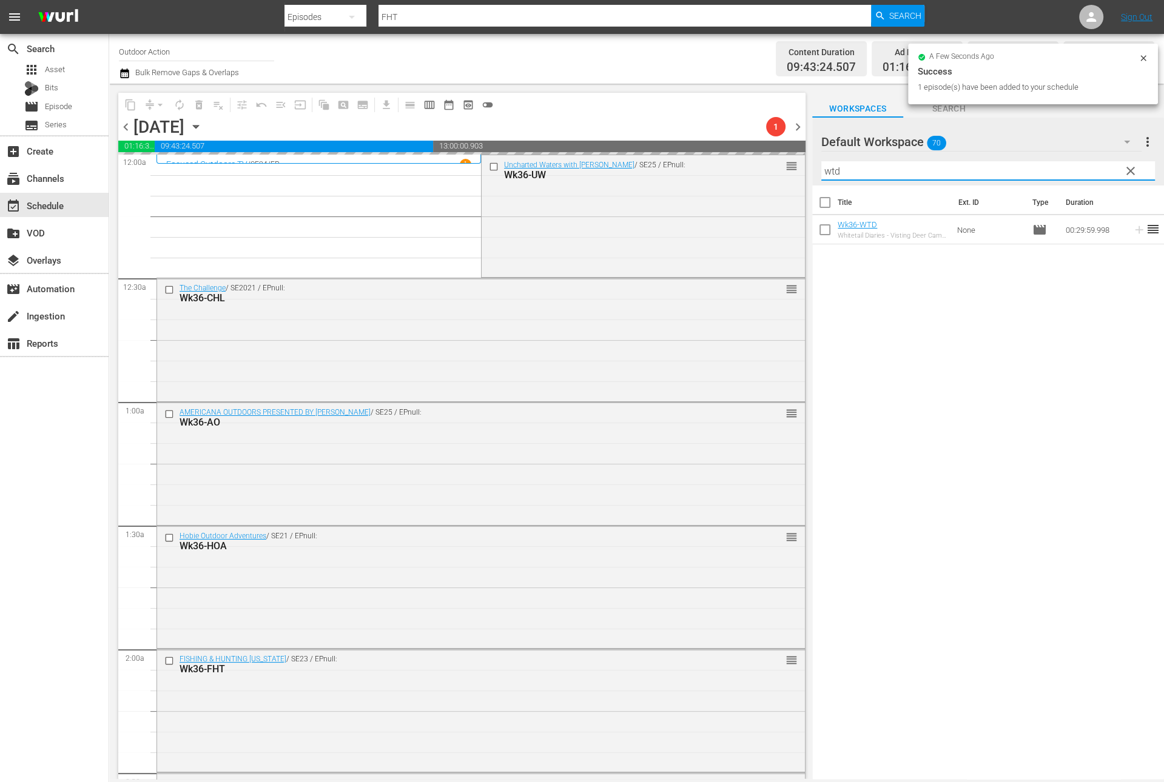
click at [1087, 174] on input "wtd" at bounding box center [988, 170] width 334 height 19
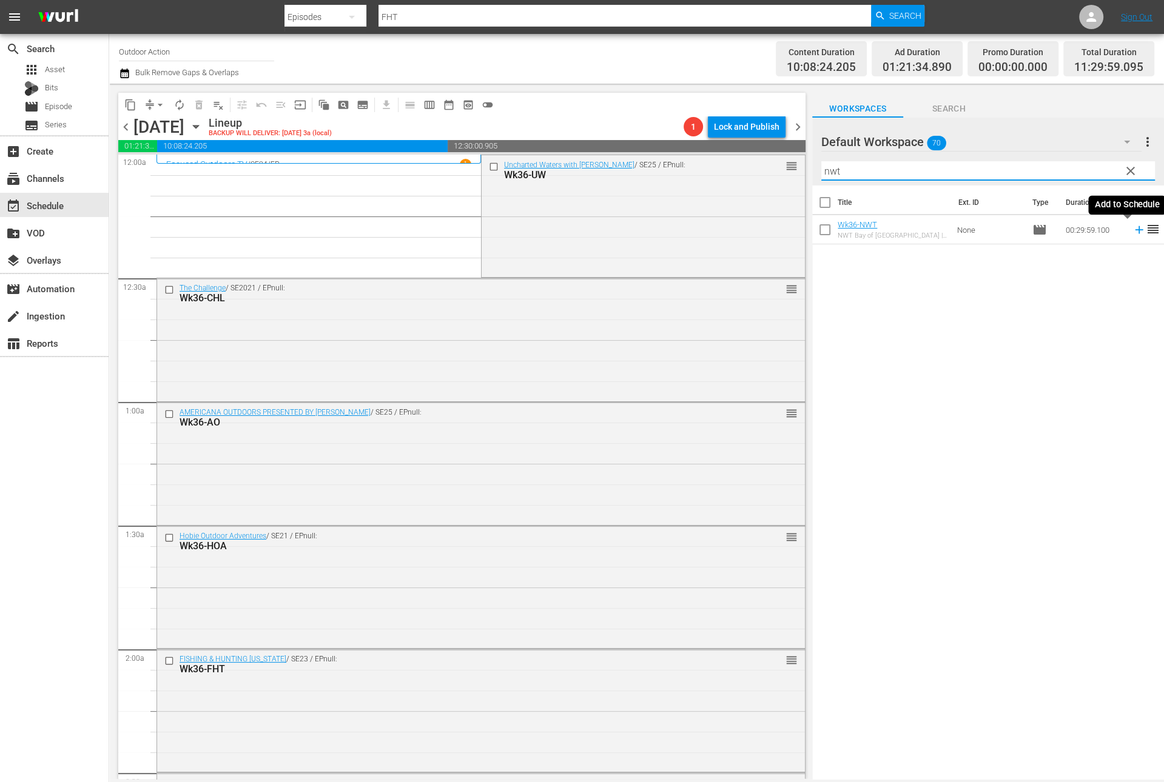
click at [1135, 232] on icon at bounding box center [1139, 230] width 8 height 8
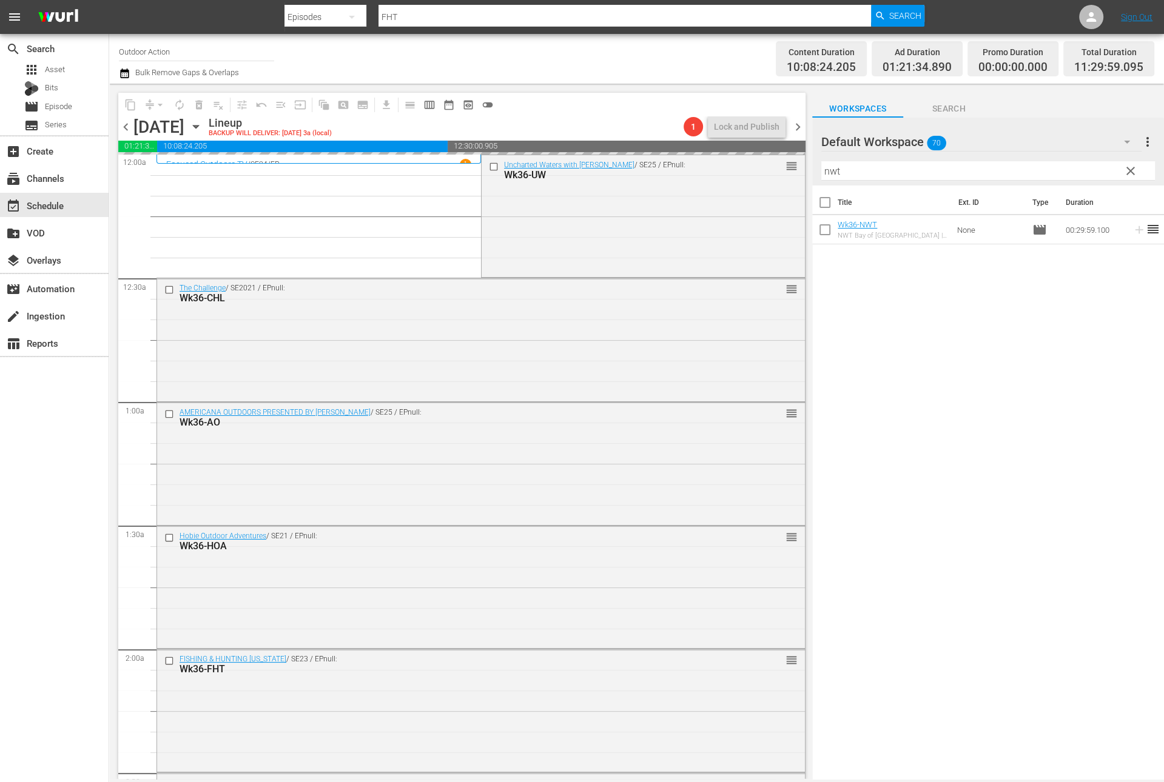
click at [1094, 170] on input "nwt" at bounding box center [988, 170] width 334 height 19
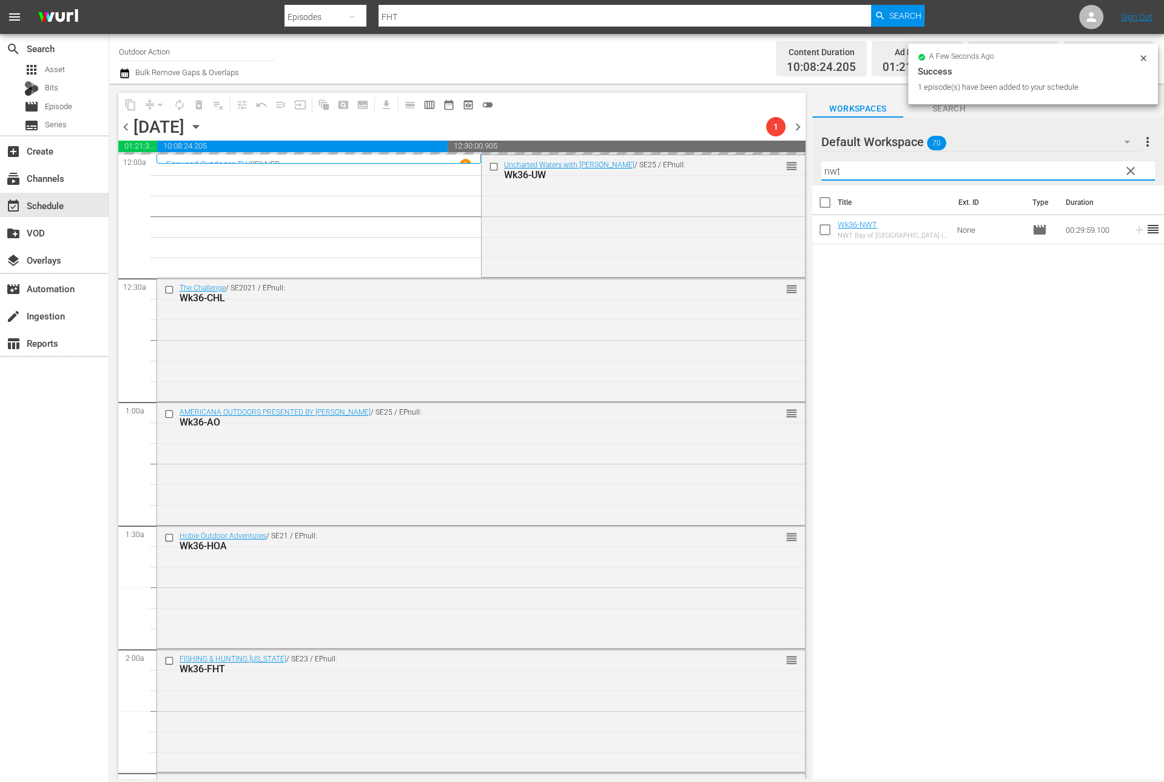
click at [1094, 170] on input "nwt" at bounding box center [988, 170] width 334 height 19
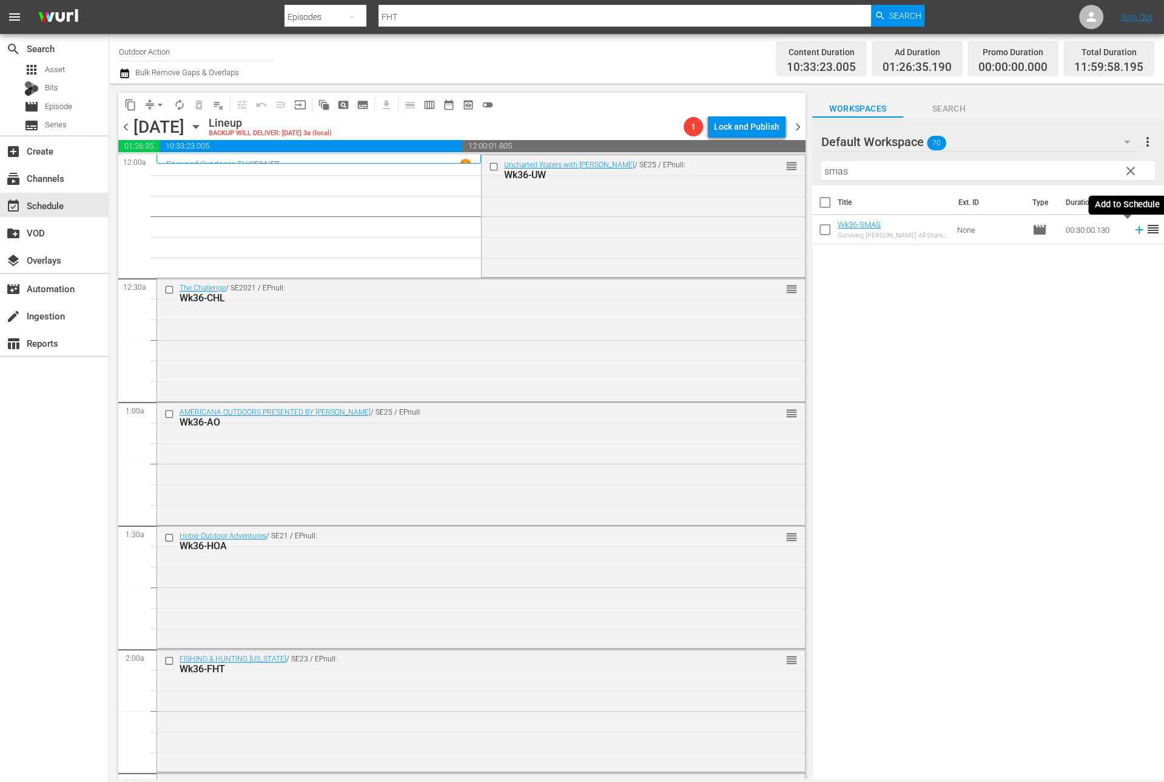
click at [1132, 229] on icon at bounding box center [1138, 229] width 13 height 13
click at [1060, 174] on input "smas" at bounding box center [988, 170] width 334 height 19
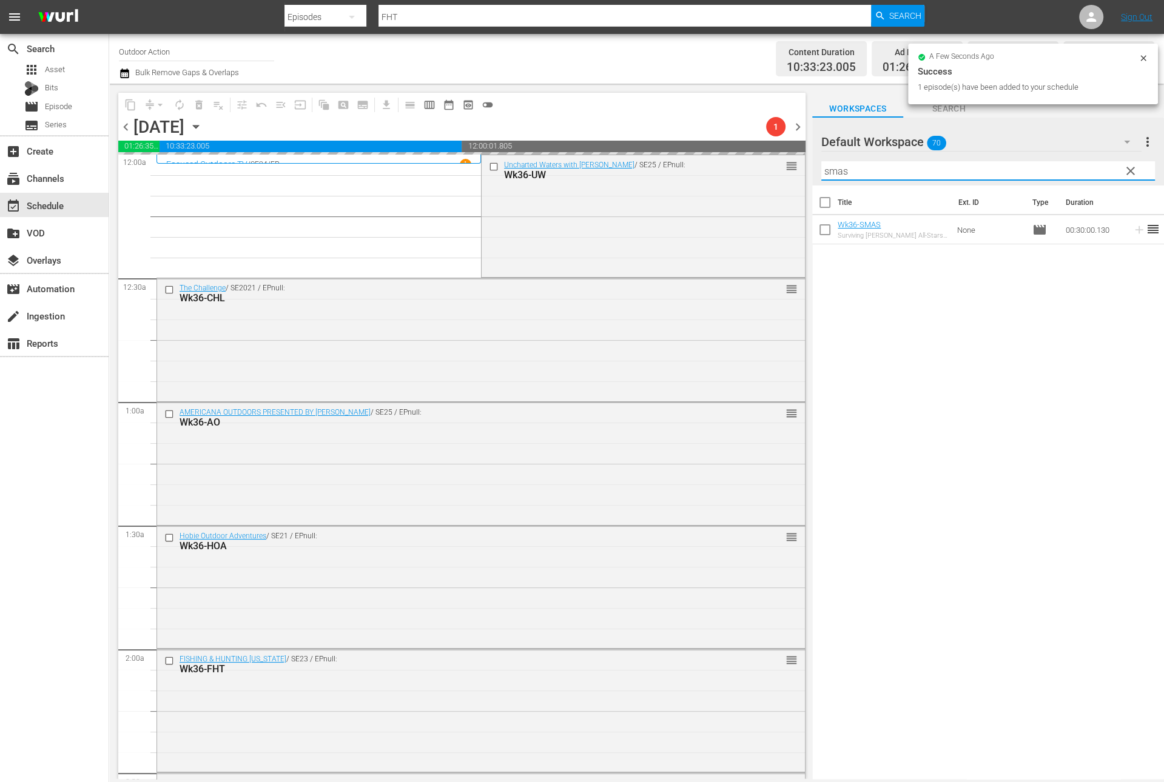
click at [1060, 174] on input "smas" at bounding box center [988, 170] width 334 height 19
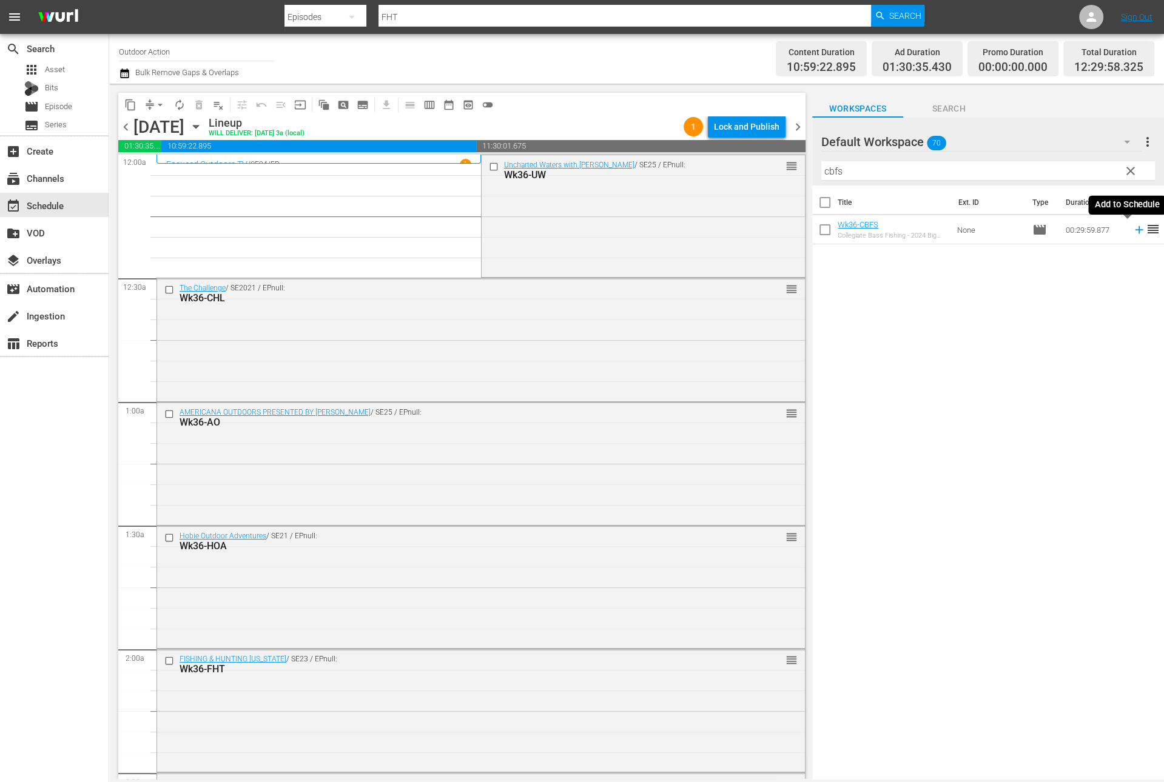
click at [1135, 229] on icon at bounding box center [1139, 230] width 8 height 8
click at [1093, 166] on input "cbfs" at bounding box center [988, 170] width 334 height 19
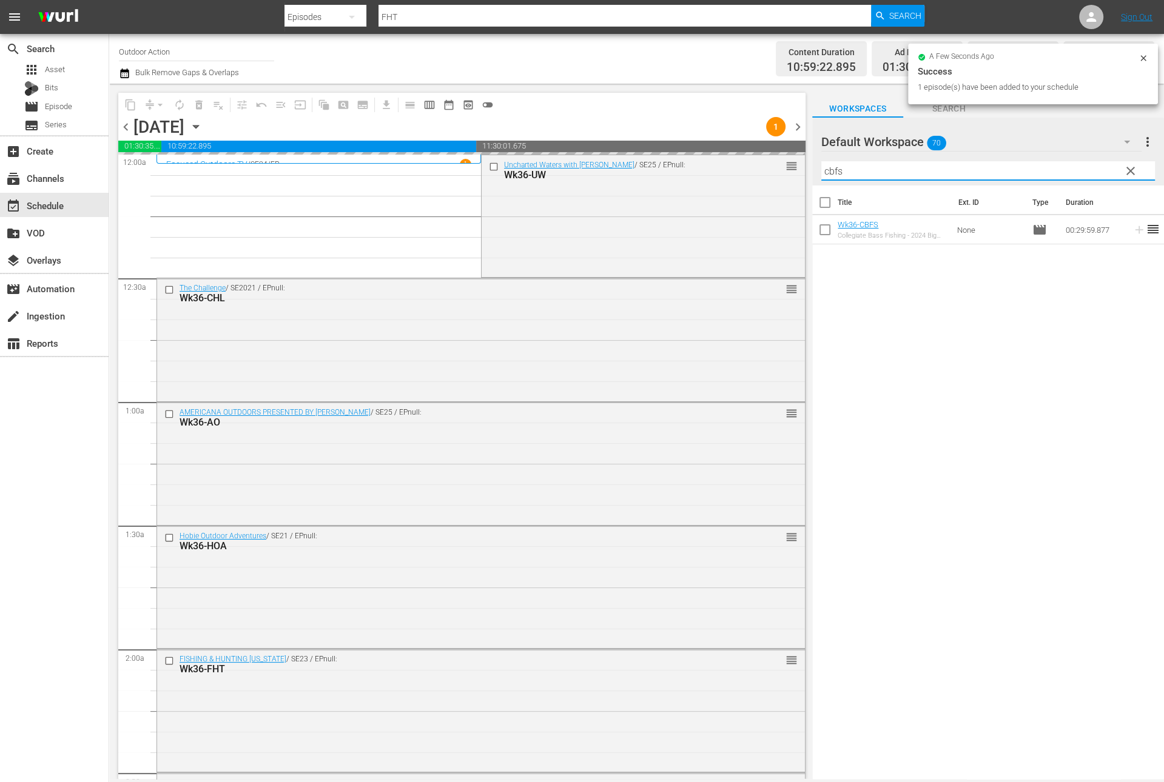
click at [1093, 166] on input "cbfs" at bounding box center [988, 170] width 334 height 19
click at [1135, 229] on icon at bounding box center [1139, 230] width 8 height 8
click at [1089, 167] on input "oifc" at bounding box center [988, 170] width 334 height 19
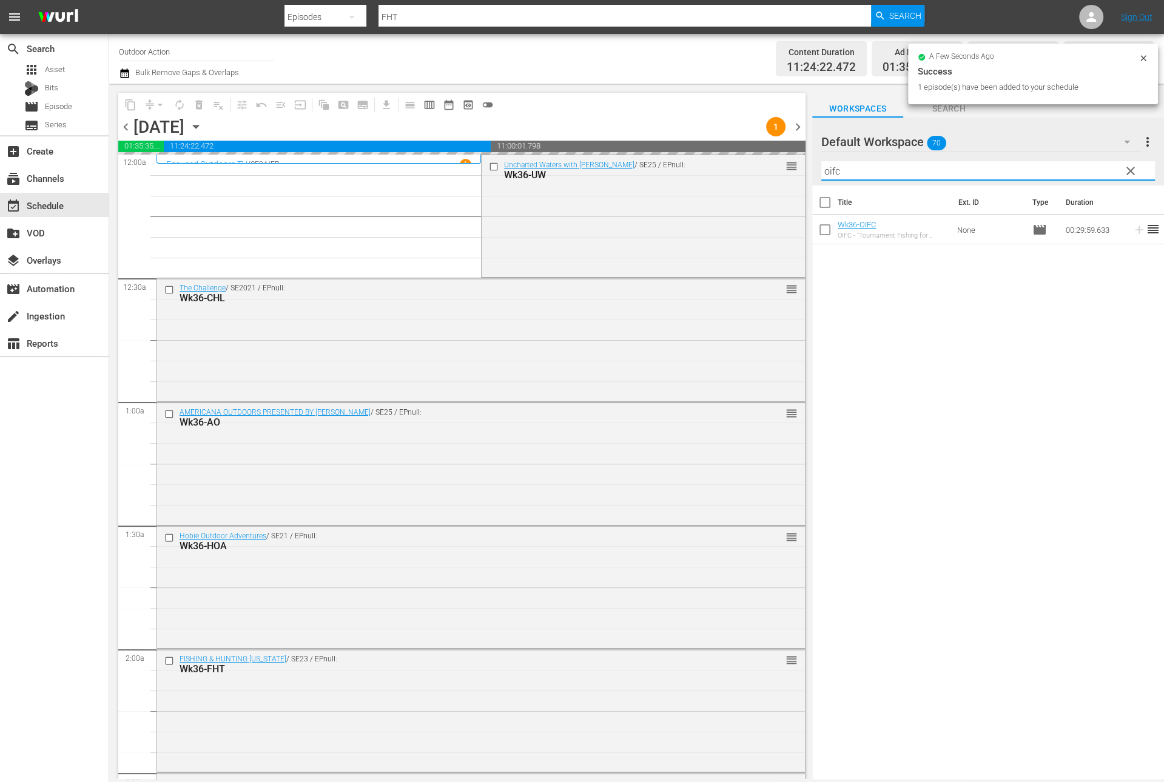
click at [1089, 167] on input "oifc" at bounding box center [988, 170] width 334 height 19
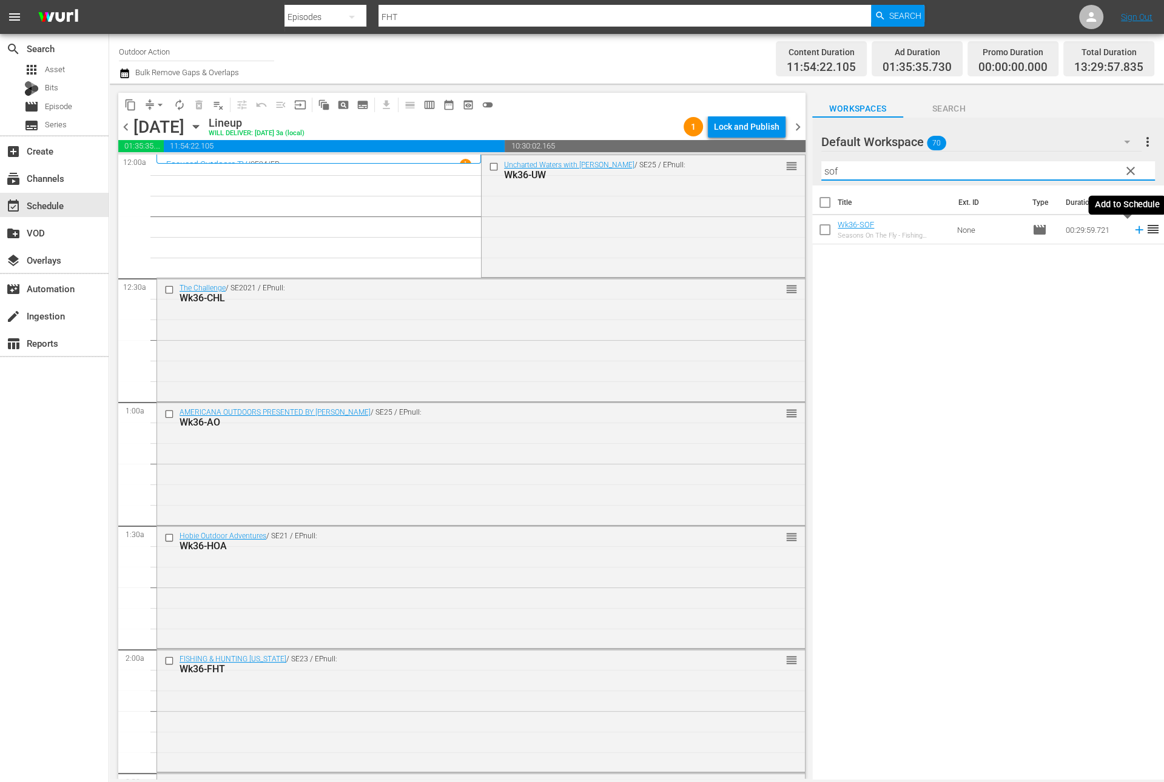
click at [1132, 233] on icon at bounding box center [1138, 229] width 13 height 13
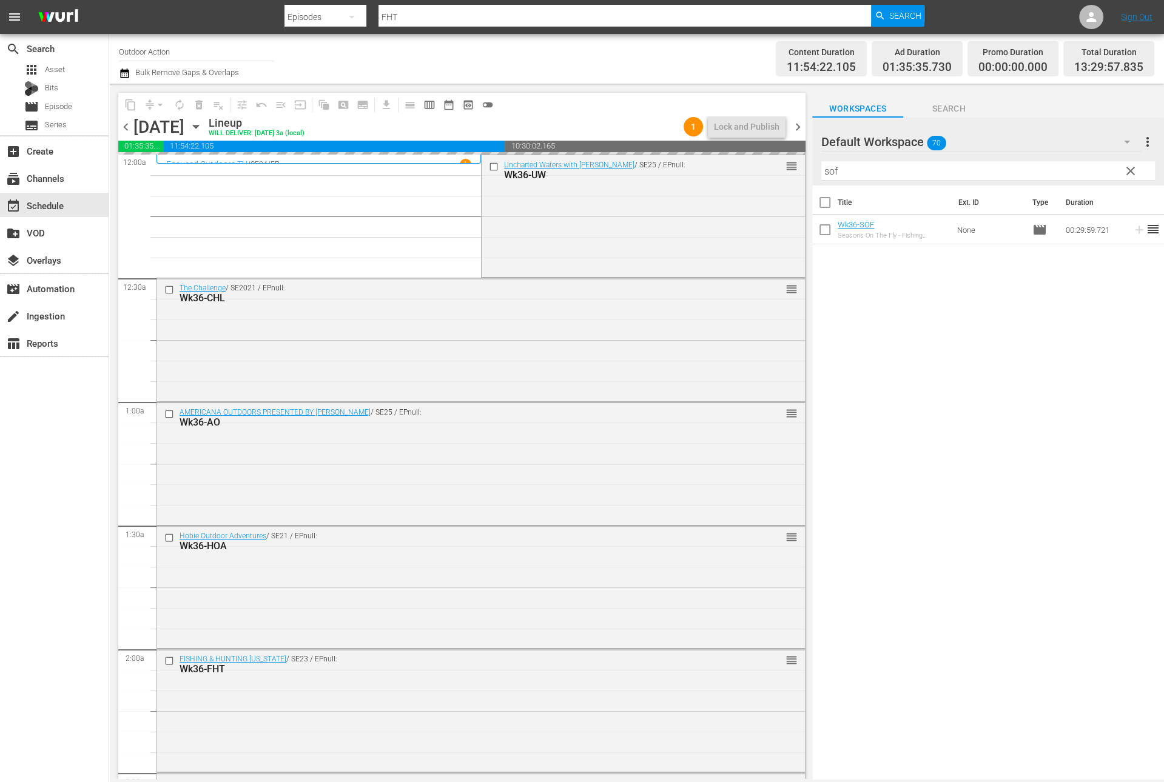
click at [1095, 172] on input "sof" at bounding box center [988, 170] width 334 height 19
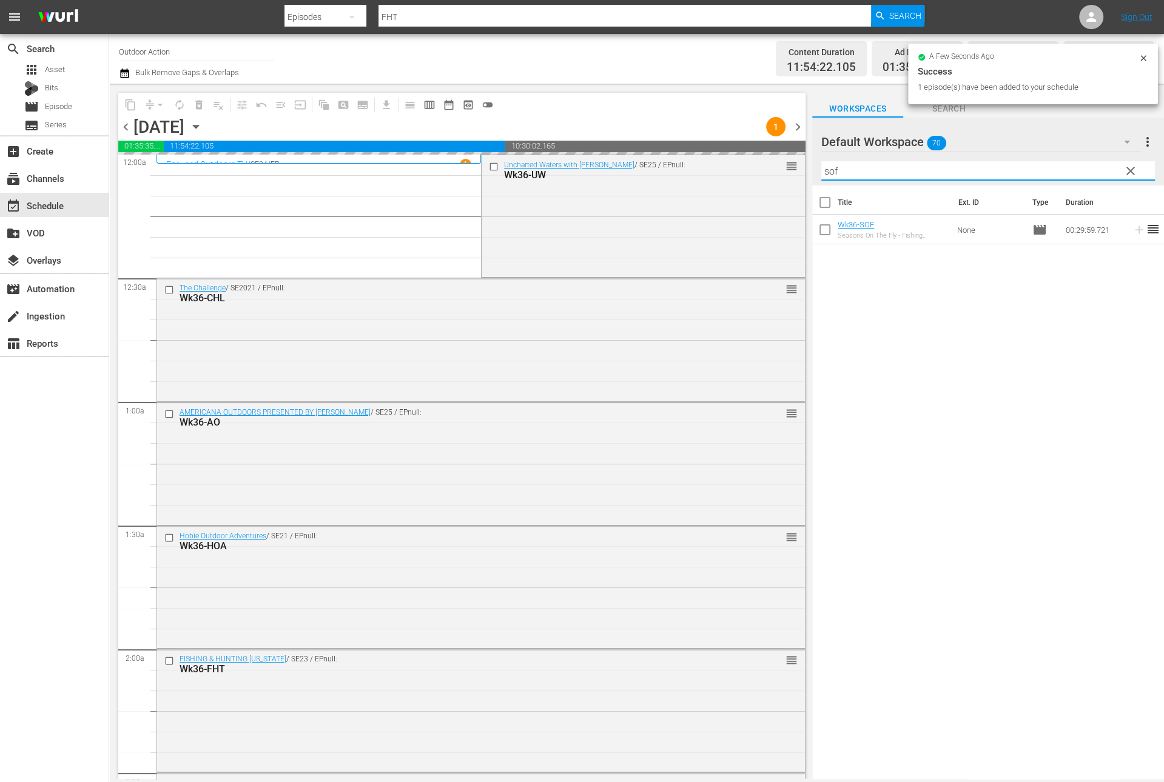
click at [1095, 172] on input "sof" at bounding box center [988, 170] width 334 height 19
click at [1132, 227] on icon at bounding box center [1138, 229] width 13 height 13
click at [1079, 170] on input "ftm" at bounding box center [988, 170] width 334 height 19
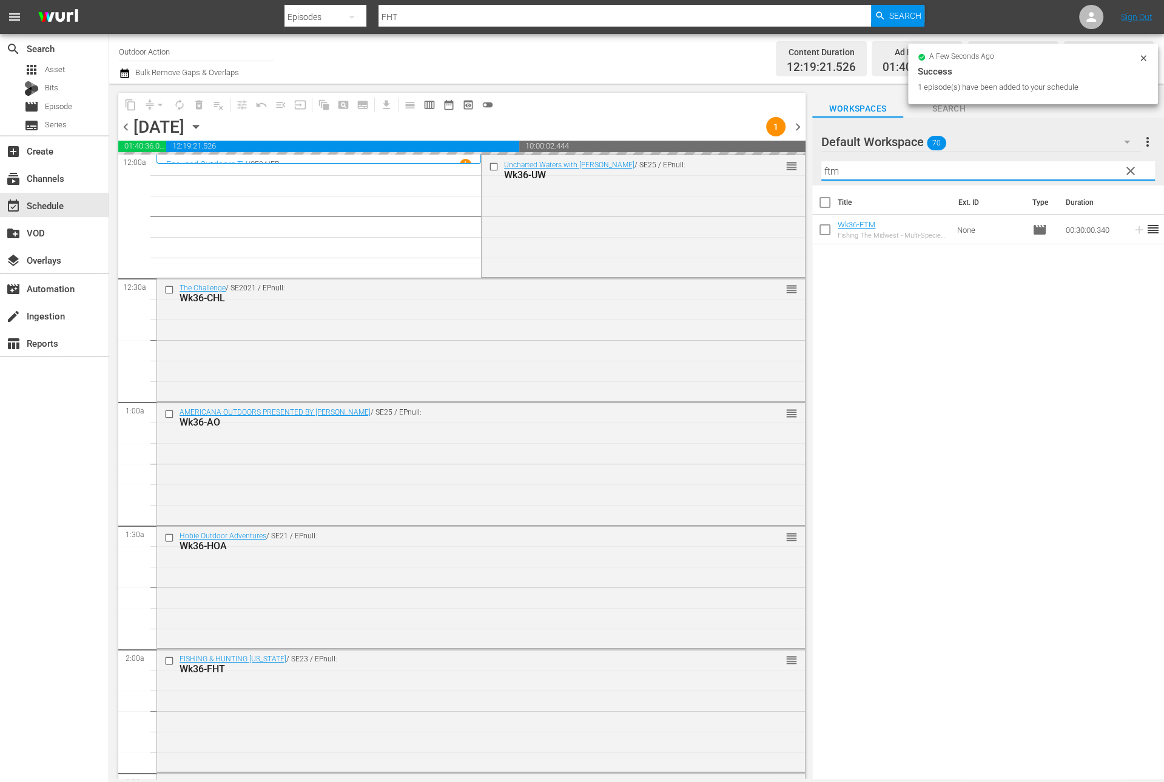
click at [1079, 170] on input "ftm" at bounding box center [988, 170] width 334 height 19
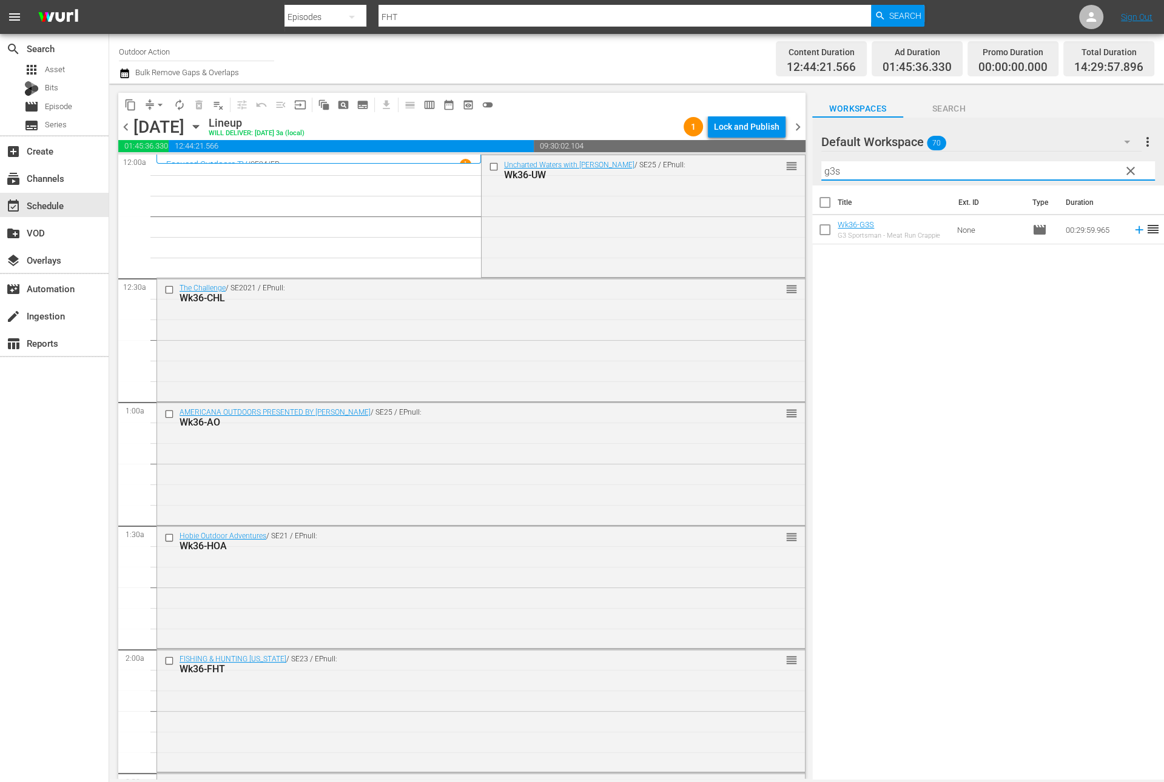
click at [1132, 230] on icon at bounding box center [1138, 229] width 13 height 13
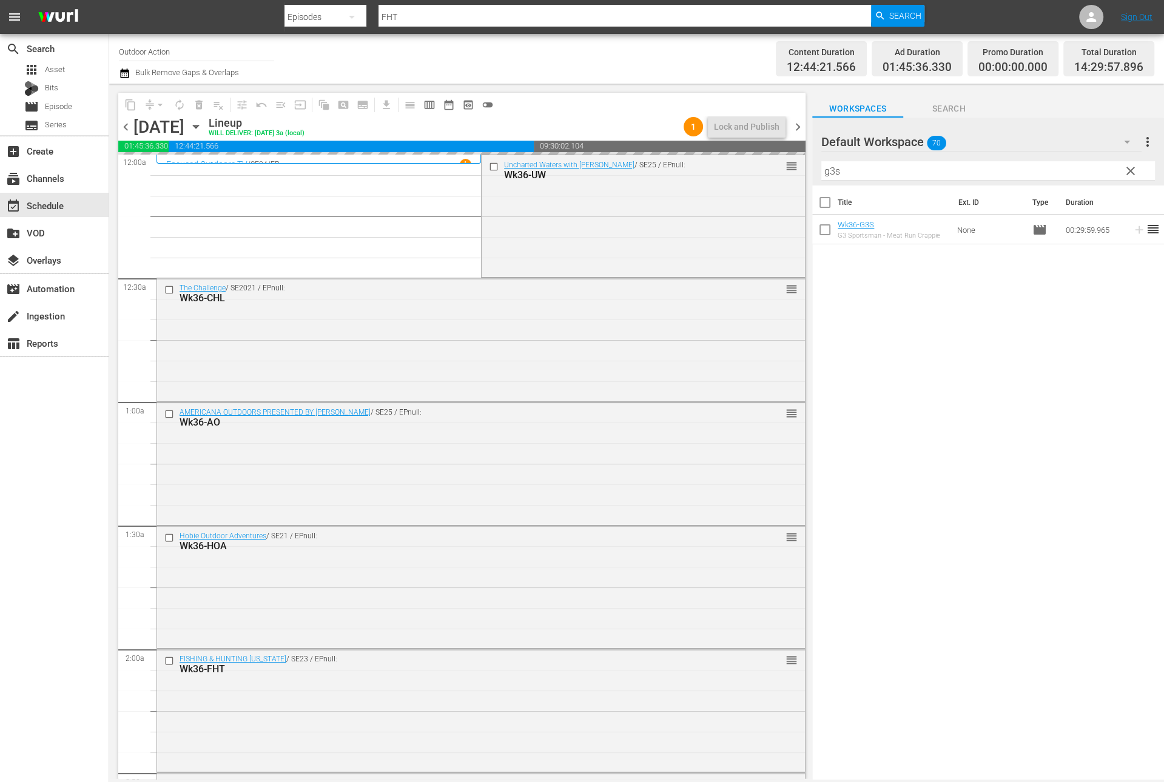
click at [1089, 170] on input "g3s" at bounding box center [988, 170] width 334 height 19
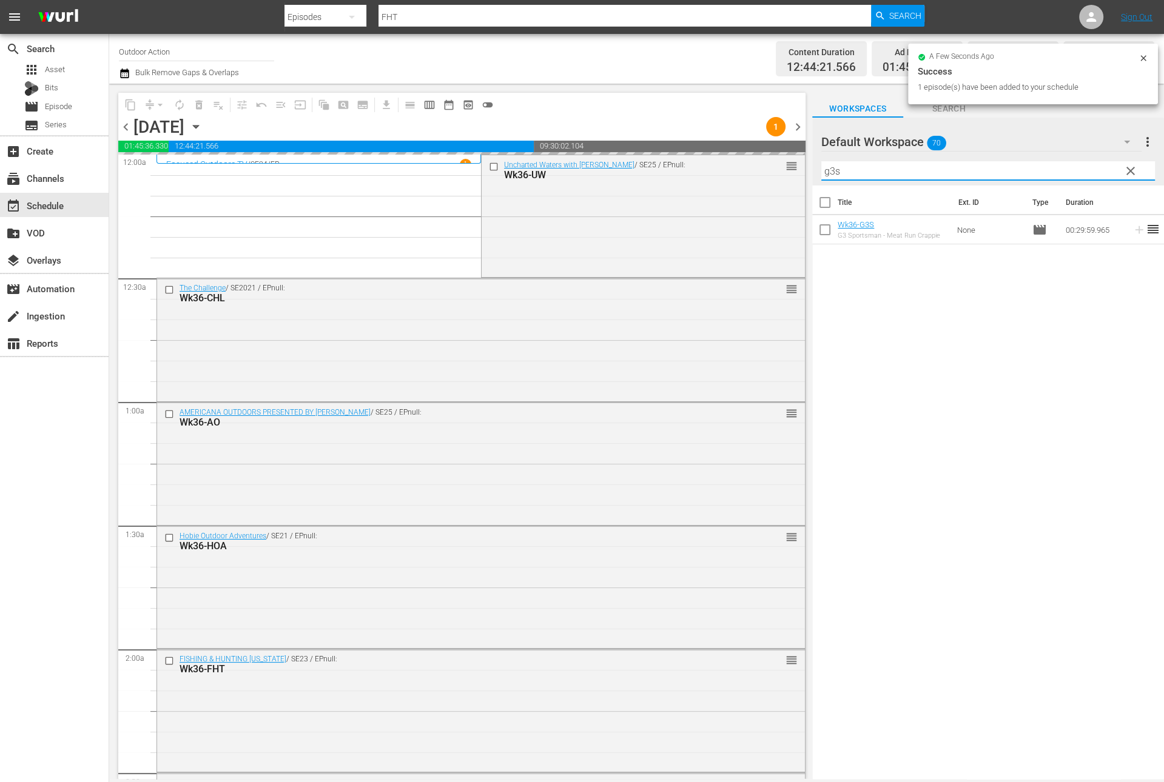
click at [1089, 170] on input "g3s" at bounding box center [988, 170] width 334 height 19
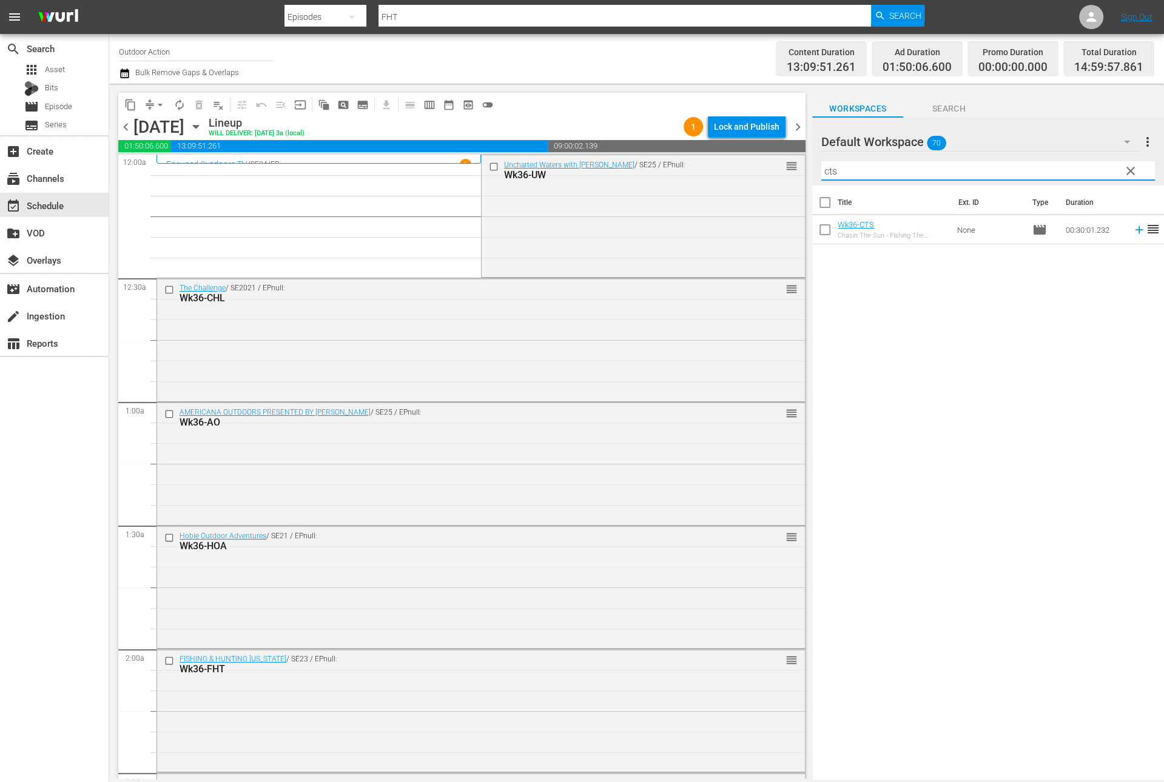
click at [1132, 231] on icon at bounding box center [1138, 229] width 13 height 13
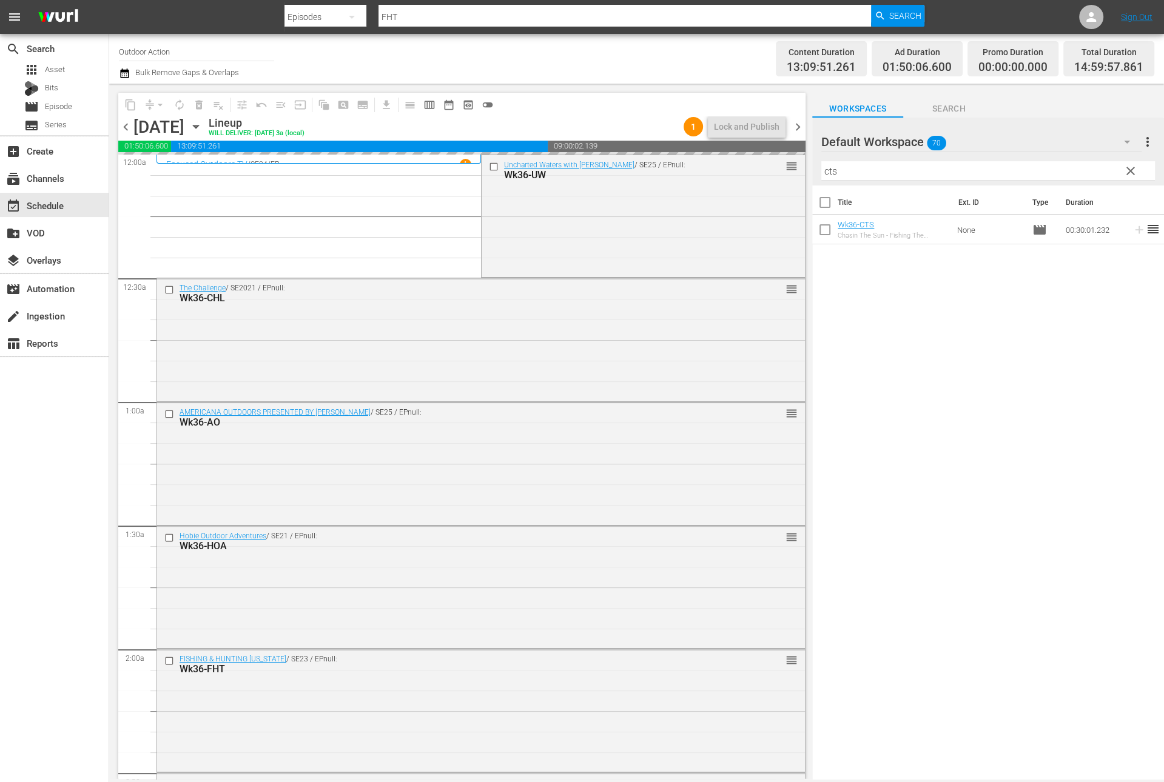
click at [1066, 164] on input "cts" at bounding box center [988, 170] width 334 height 19
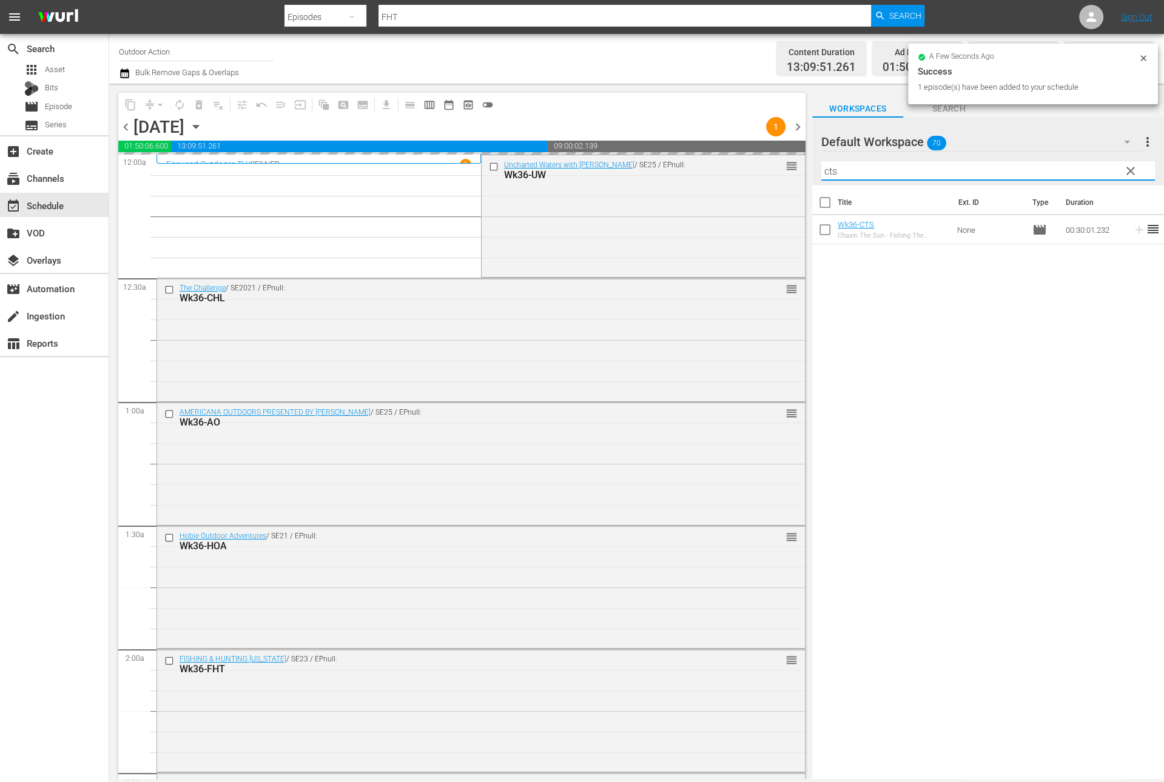
click at [1066, 164] on input "cts" at bounding box center [988, 170] width 334 height 19
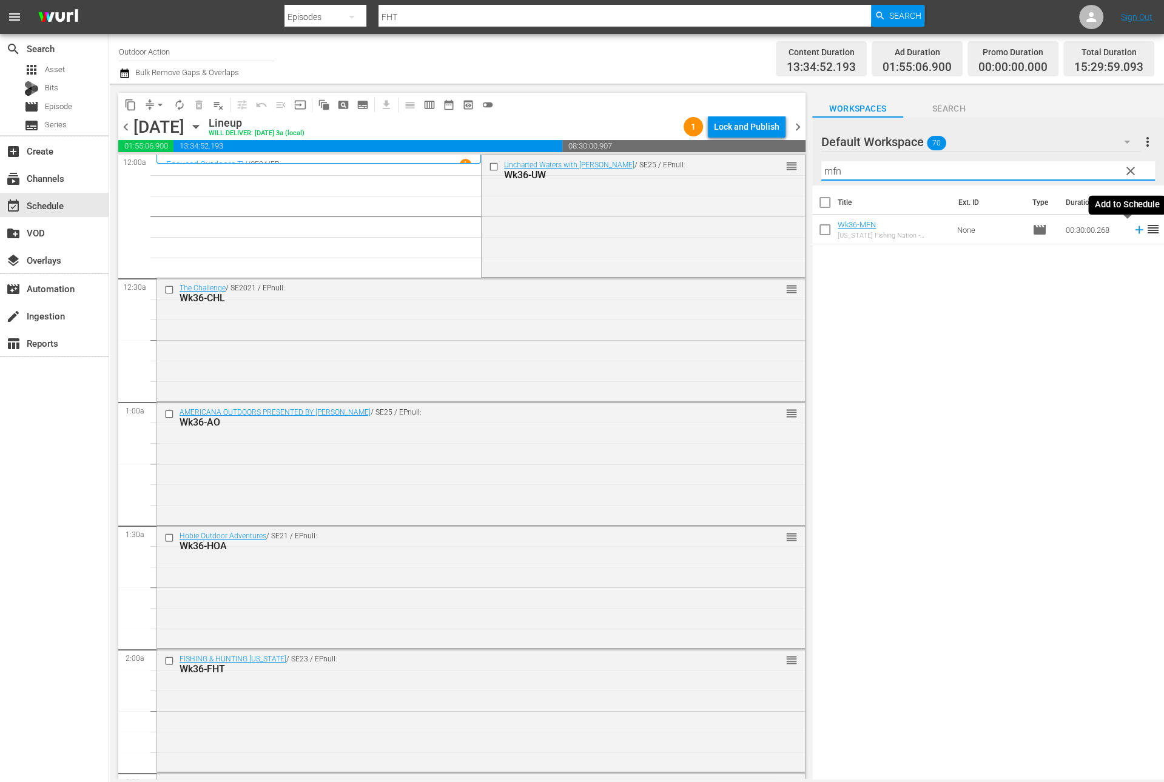
click at [1132, 228] on icon at bounding box center [1138, 229] width 13 height 13
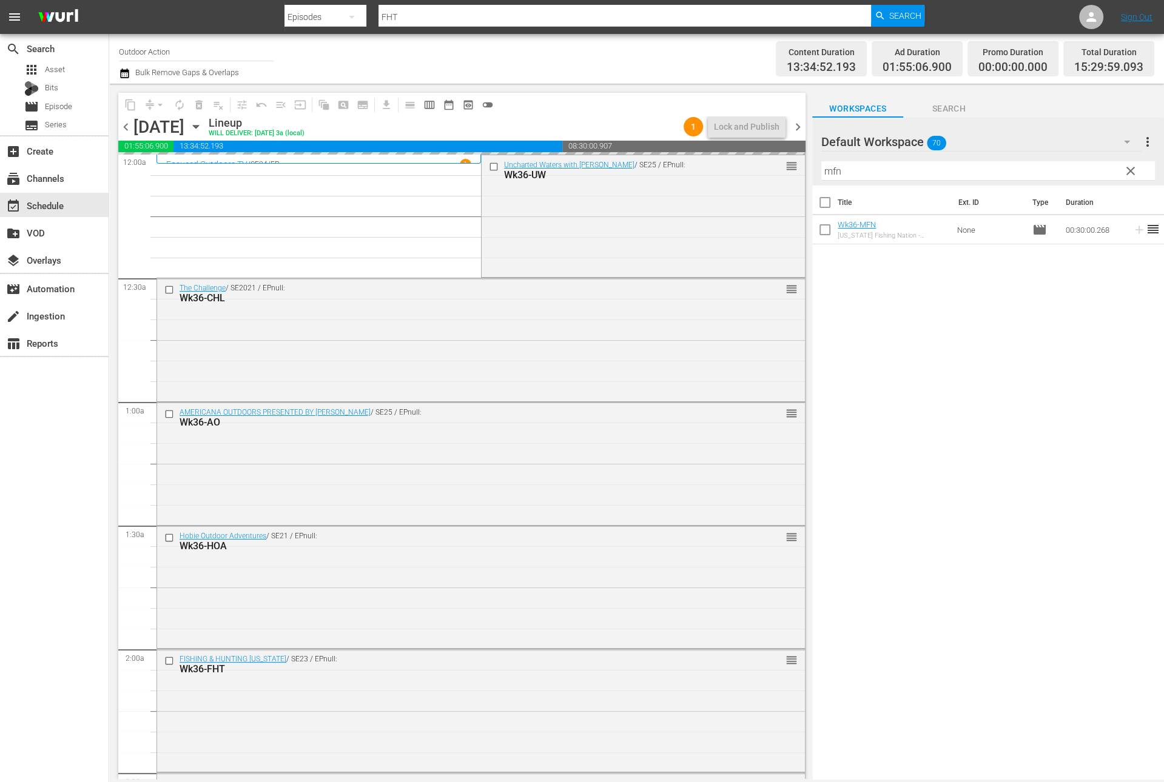
click at [1087, 169] on input "mfn" at bounding box center [988, 170] width 334 height 19
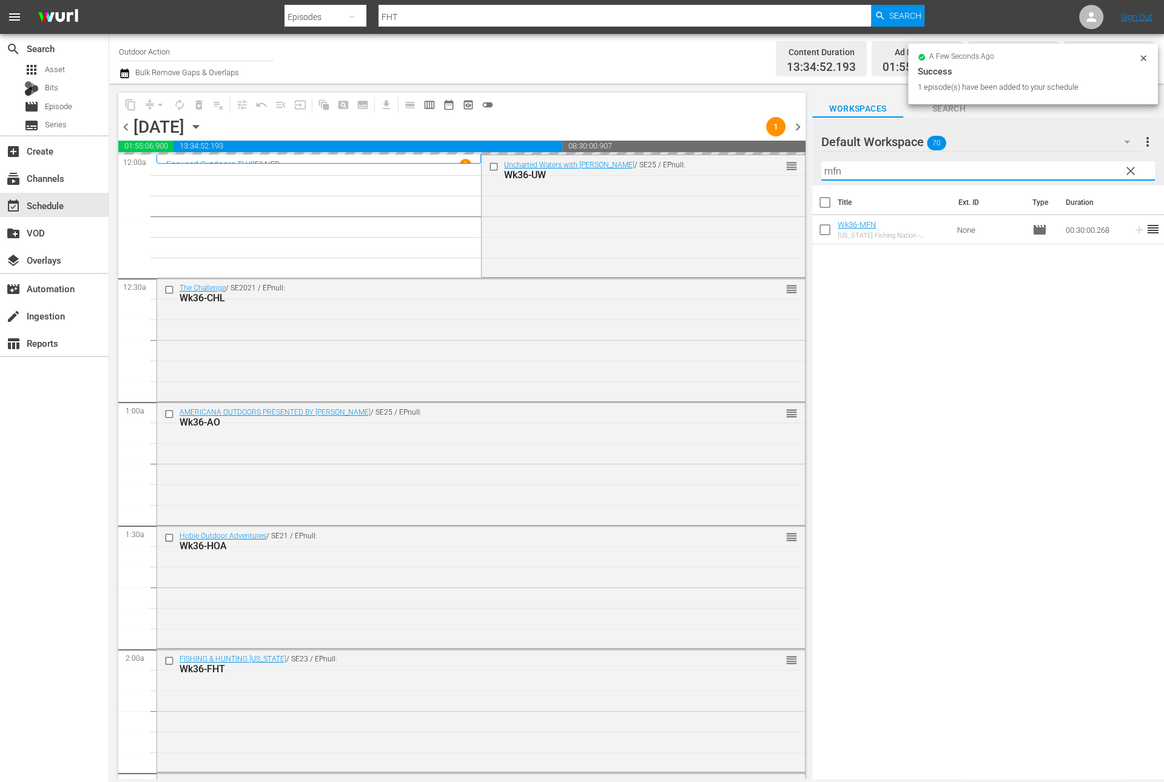
click at [1087, 169] on input "mfn" at bounding box center [988, 170] width 334 height 19
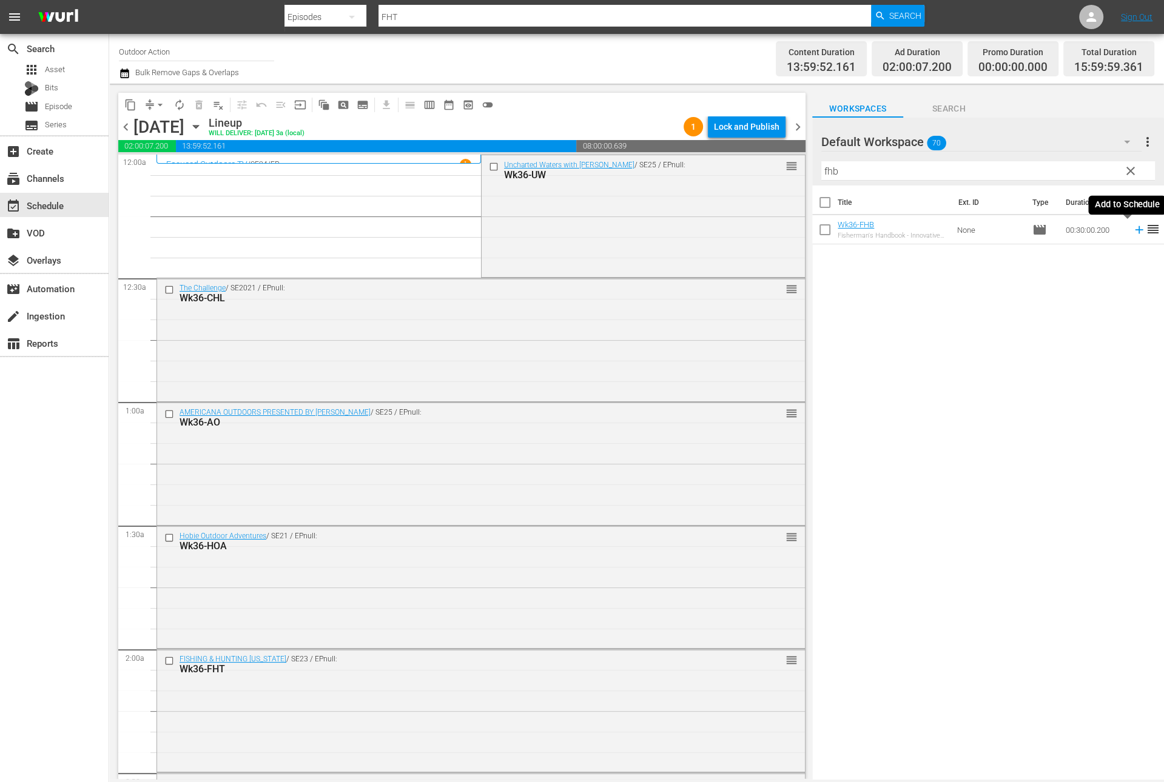
click at [1132, 232] on icon at bounding box center [1138, 229] width 13 height 13
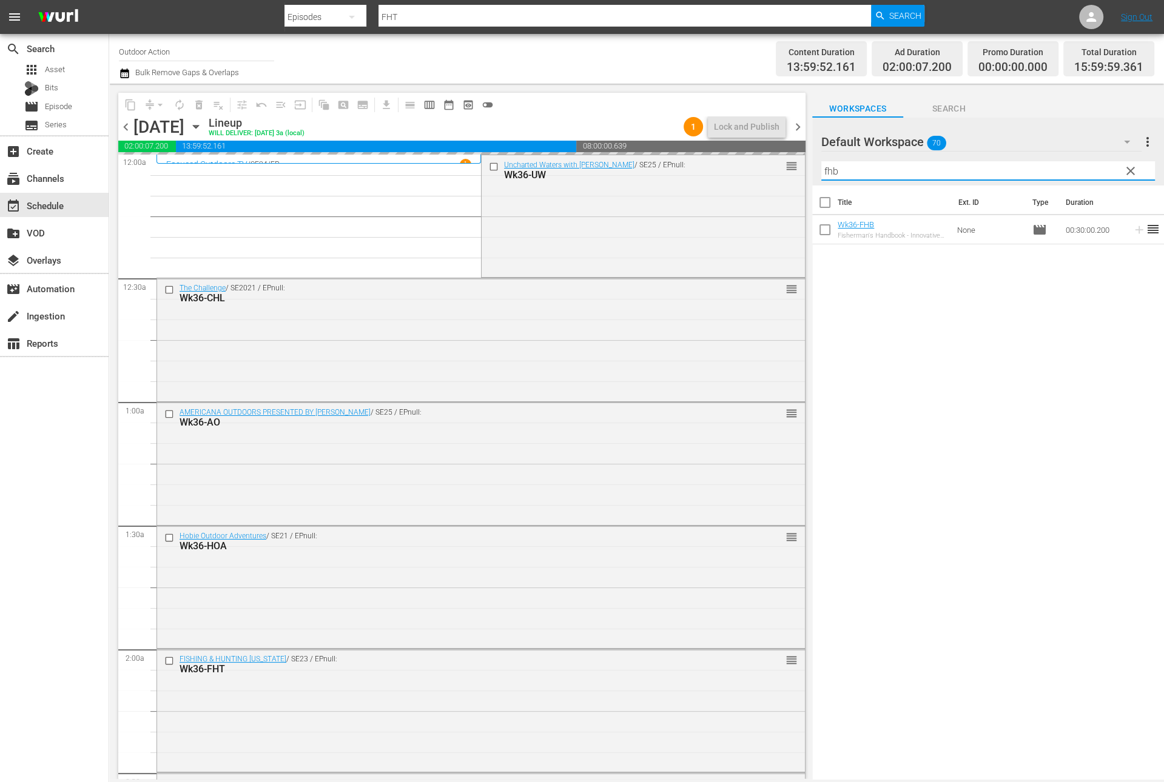
click at [1061, 166] on input "fhb" at bounding box center [988, 170] width 334 height 19
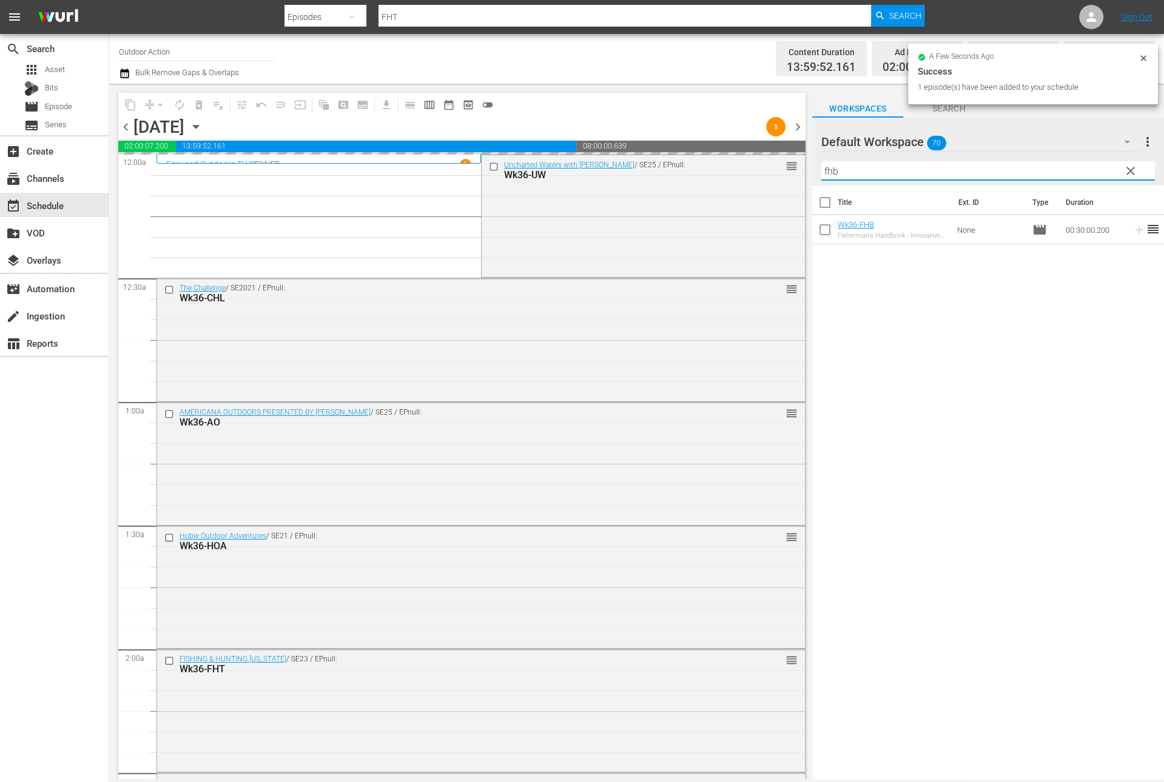
click at [1061, 166] on input "fhb" at bounding box center [988, 170] width 334 height 19
click at [1132, 229] on icon at bounding box center [1138, 229] width 13 height 13
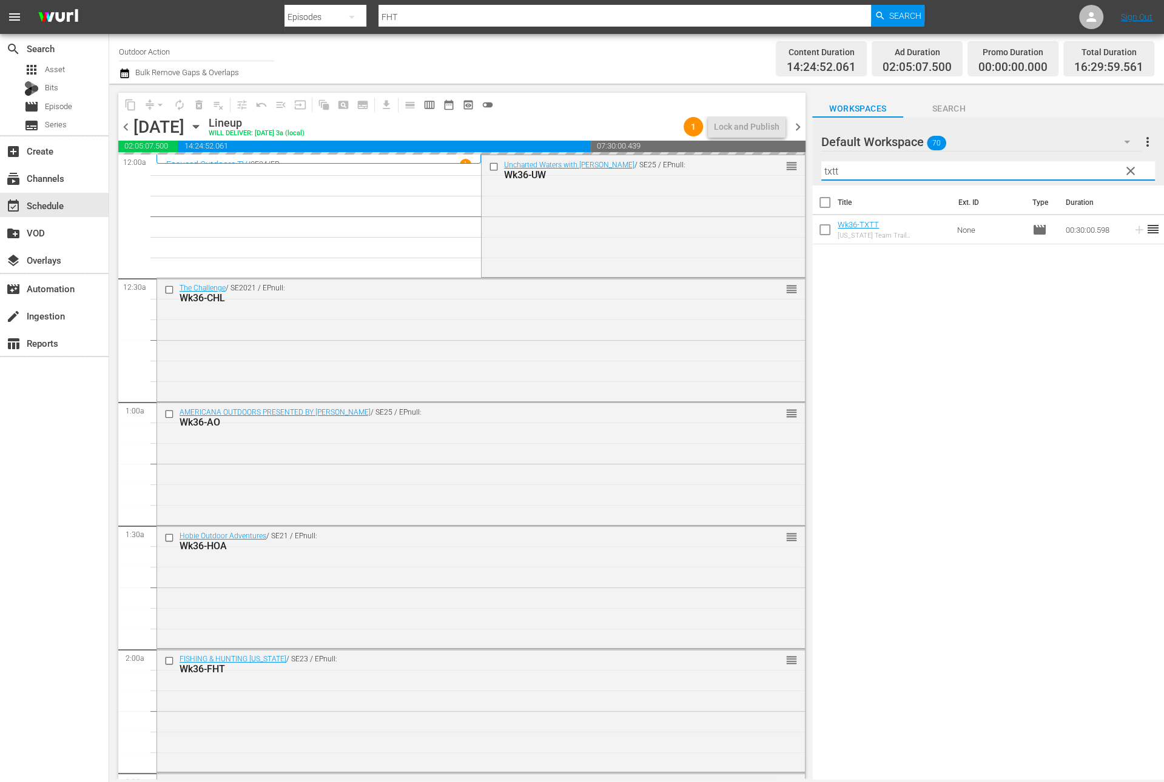
click at [1073, 164] on input "txtt" at bounding box center [988, 170] width 334 height 19
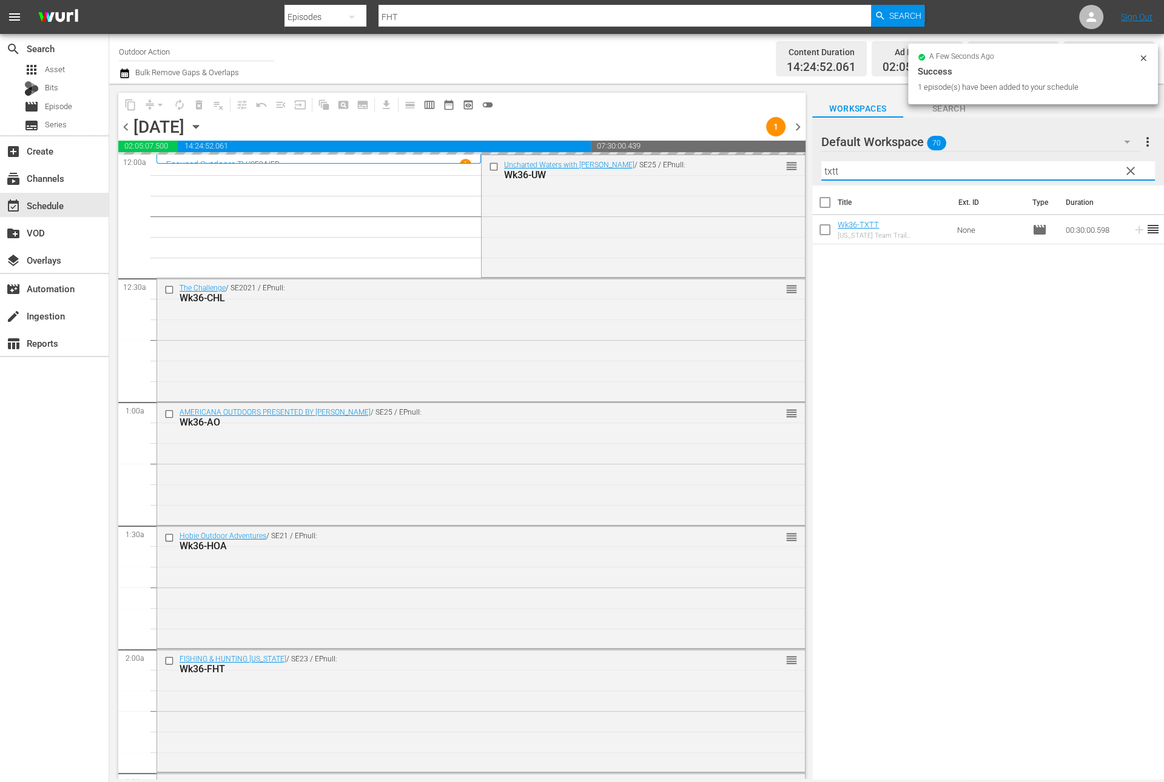
click at [1073, 164] on input "txtt" at bounding box center [988, 170] width 334 height 19
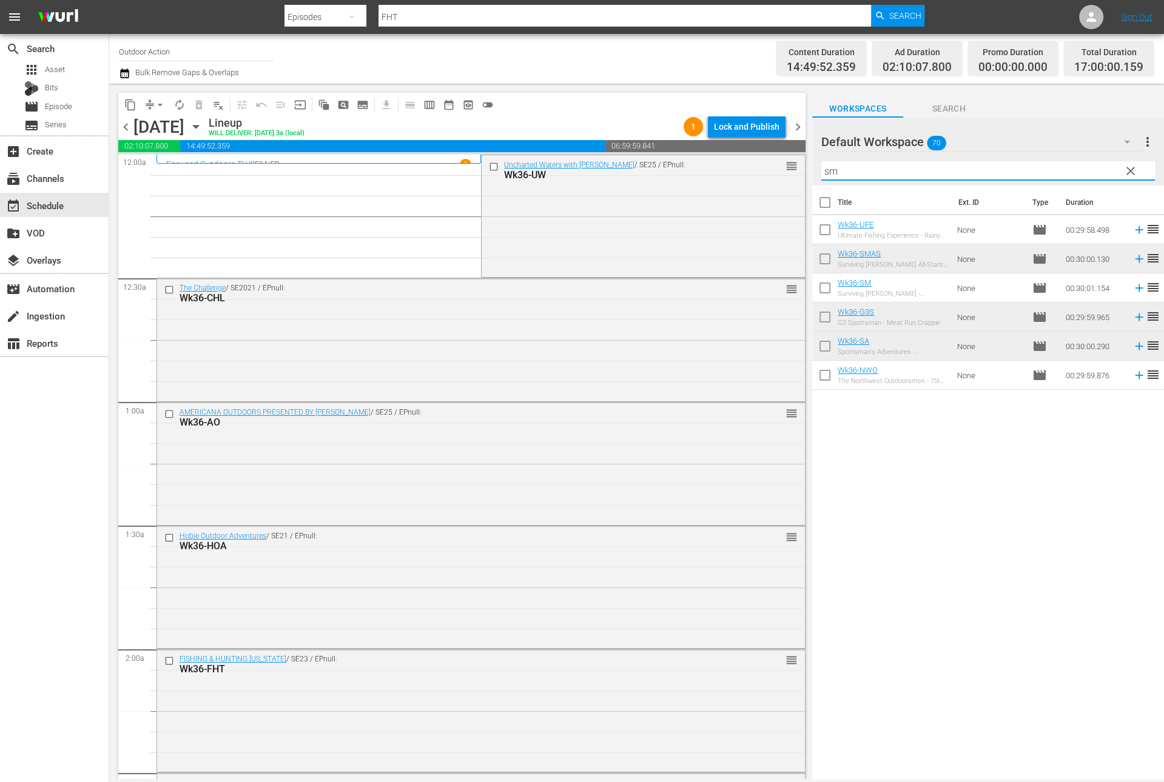
click at [1132, 286] on icon at bounding box center [1138, 287] width 13 height 13
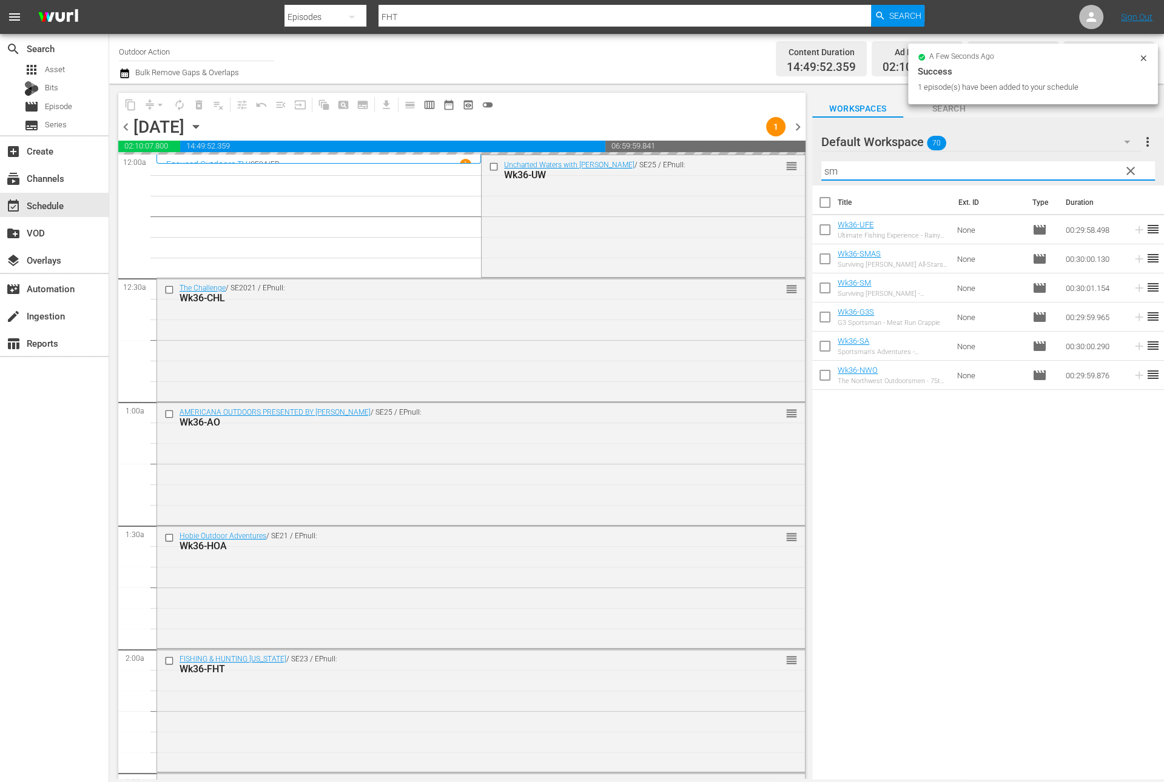
click at [1075, 166] on input "sm" at bounding box center [988, 170] width 334 height 19
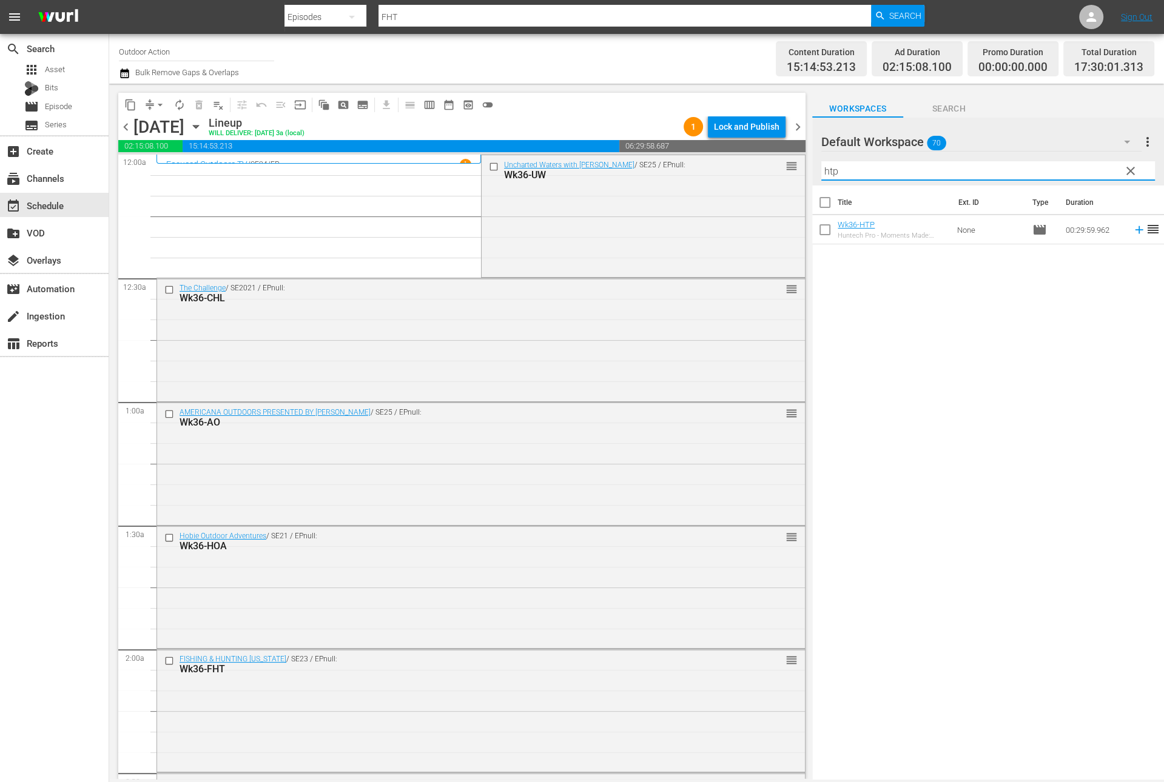
click at [1132, 226] on icon at bounding box center [1138, 229] width 13 height 13
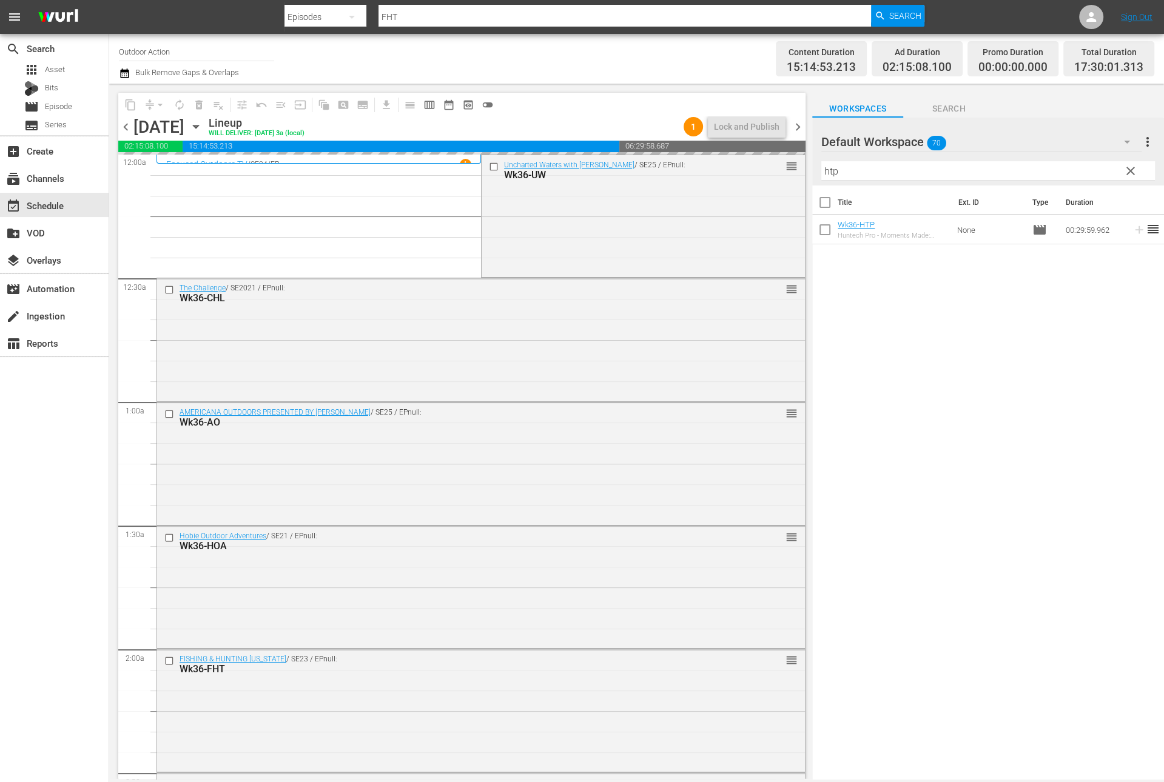
click at [1064, 157] on div "Filter by Title htp" at bounding box center [988, 170] width 334 height 29
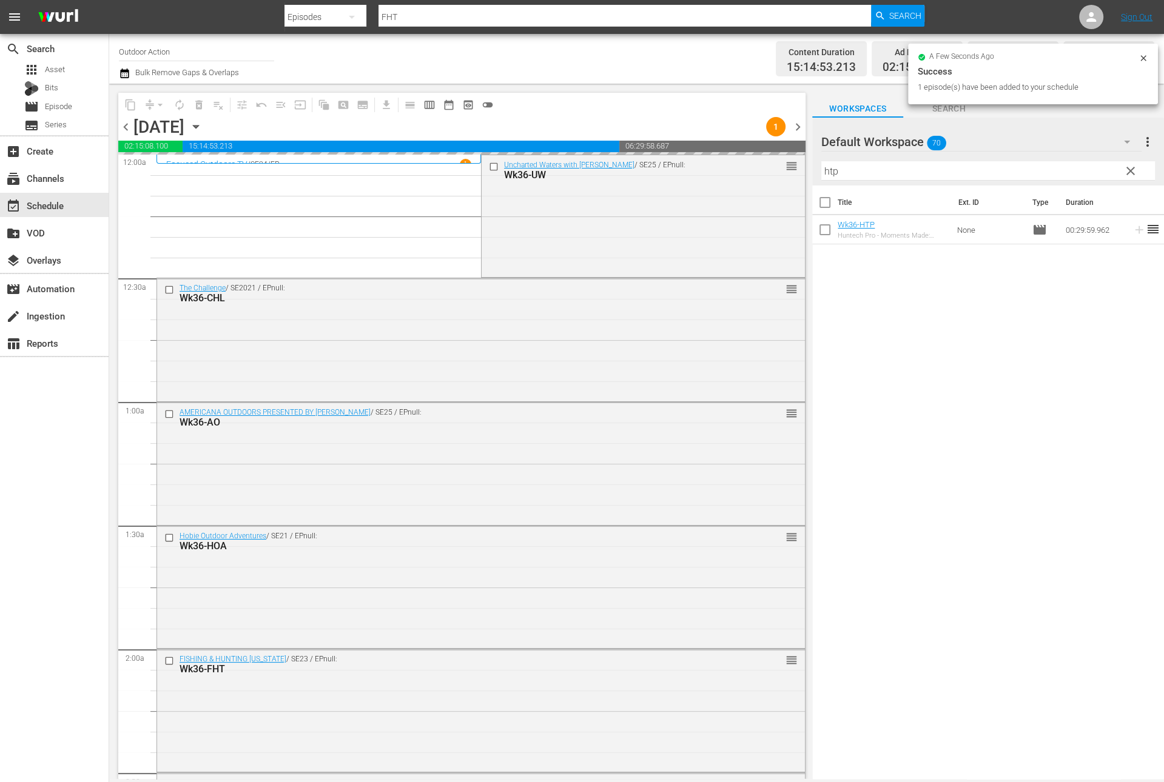
click at [1064, 157] on div "Filter by Title htp" at bounding box center [988, 170] width 334 height 29
click at [1045, 169] on input "htp" at bounding box center [988, 170] width 334 height 19
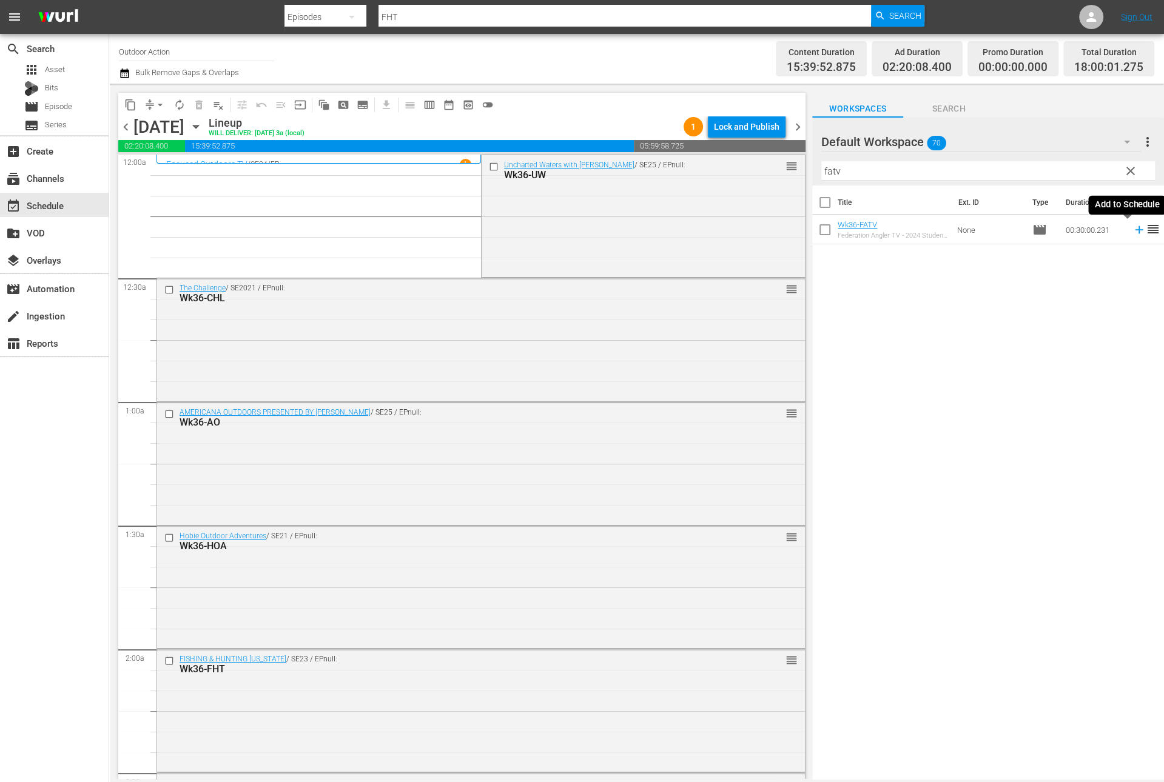
click at [1135, 229] on icon at bounding box center [1139, 230] width 8 height 8
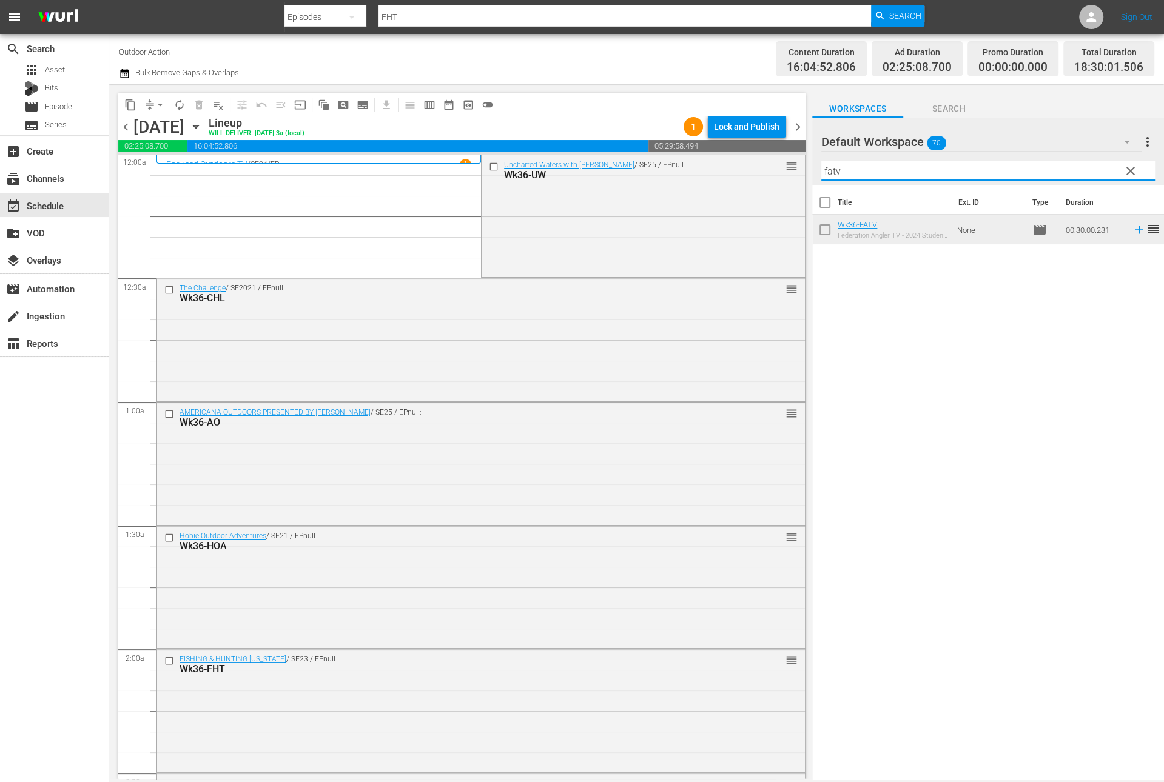
click at [917, 173] on input "fatv" at bounding box center [988, 170] width 334 height 19
click at [930, 166] on input "hpb" at bounding box center [988, 170] width 334 height 19
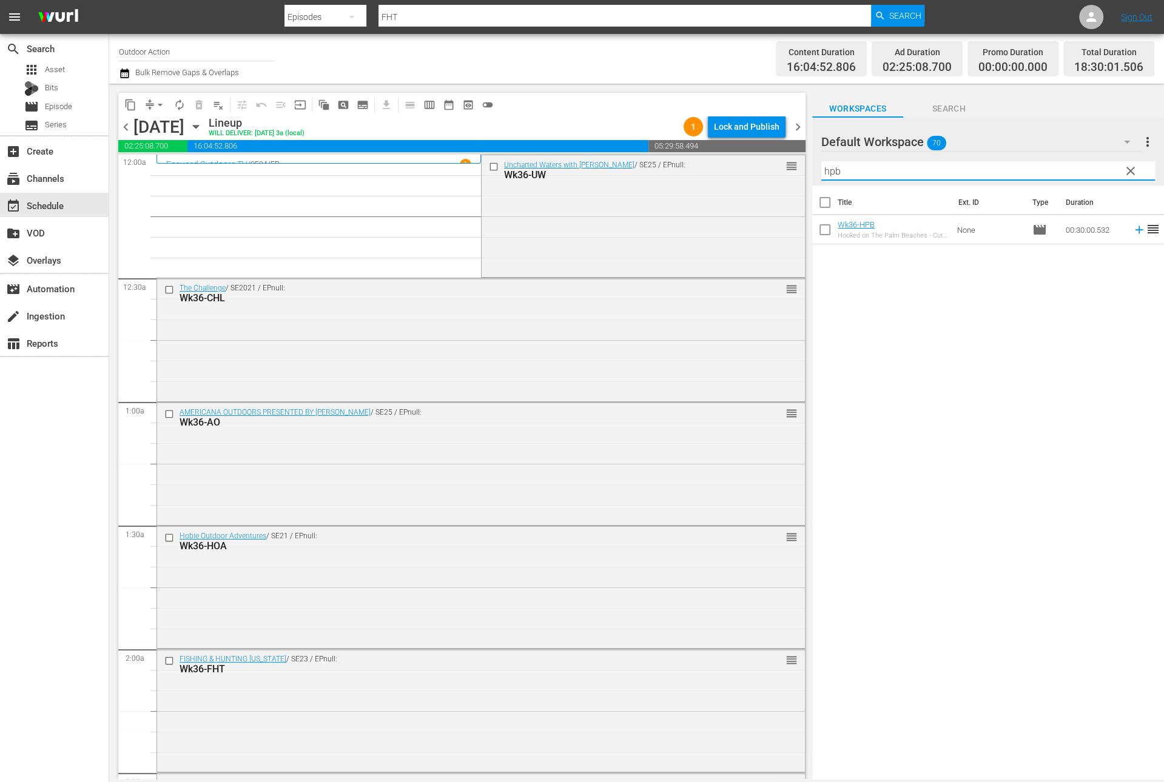
click at [930, 166] on input "hpb" at bounding box center [988, 170] width 334 height 19
click at [1132, 233] on icon at bounding box center [1138, 229] width 13 height 13
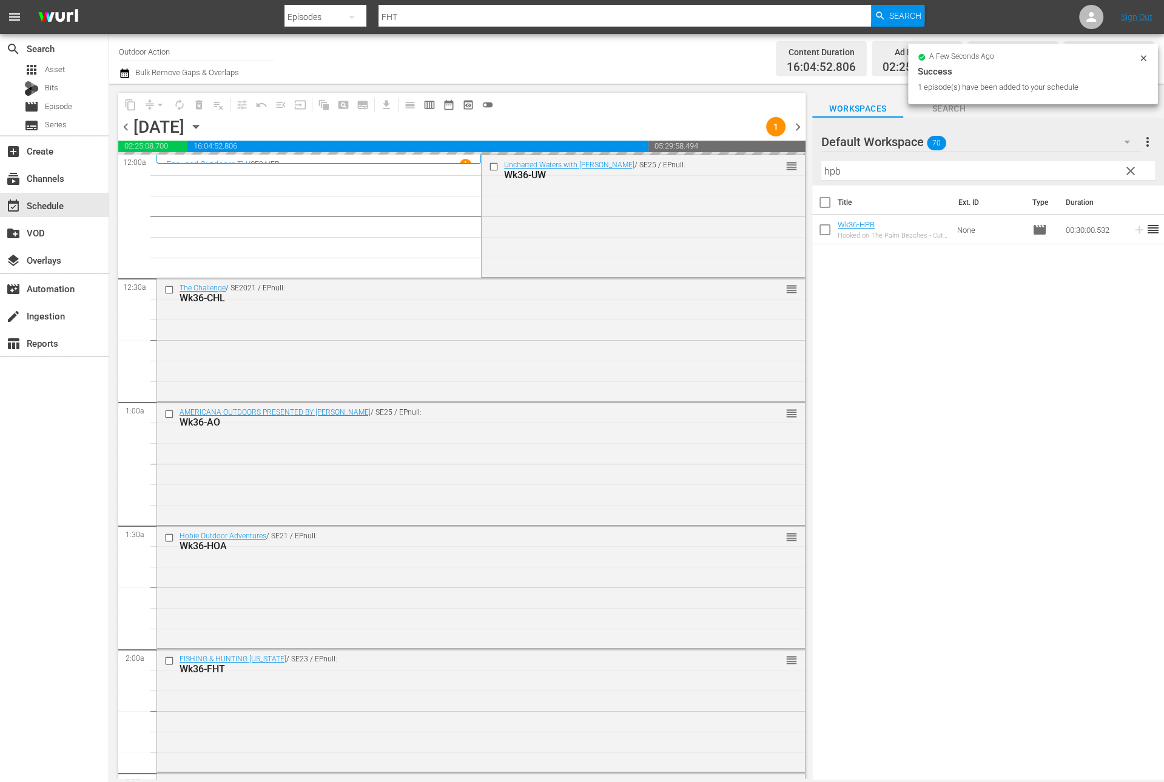
click at [1050, 166] on input "hpb" at bounding box center [988, 170] width 334 height 19
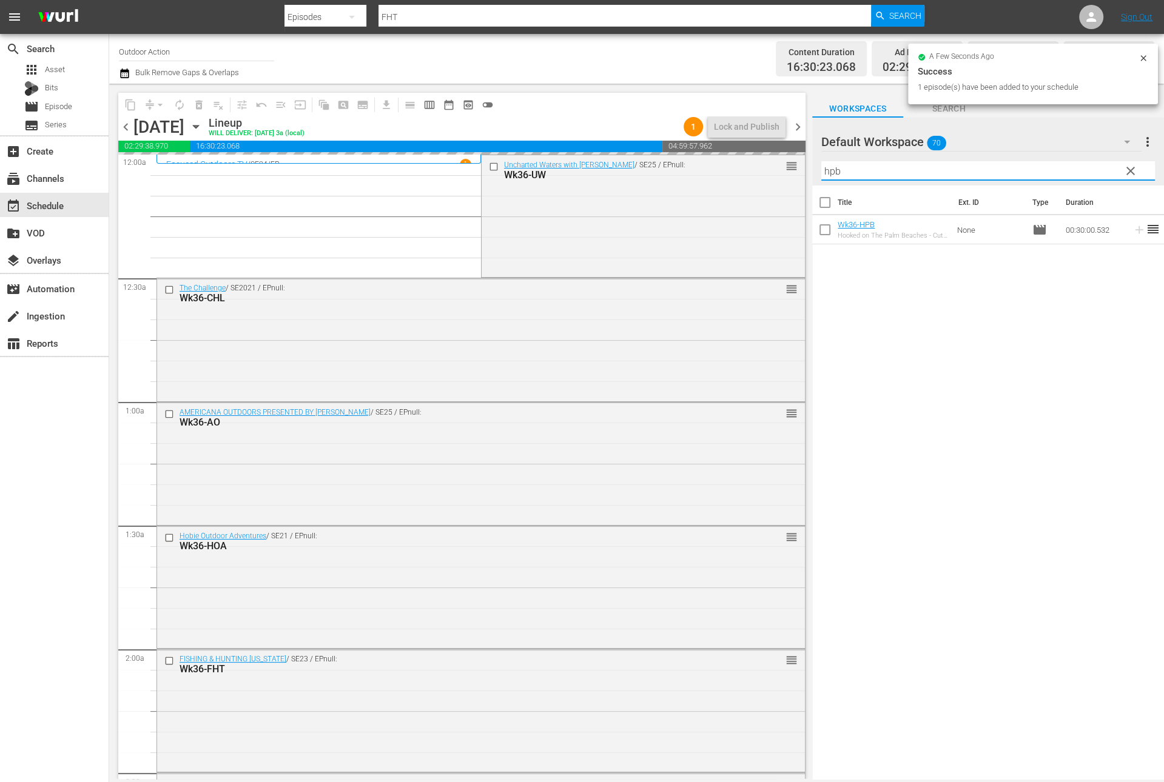
click at [1050, 166] on input "hpb" at bounding box center [988, 170] width 334 height 19
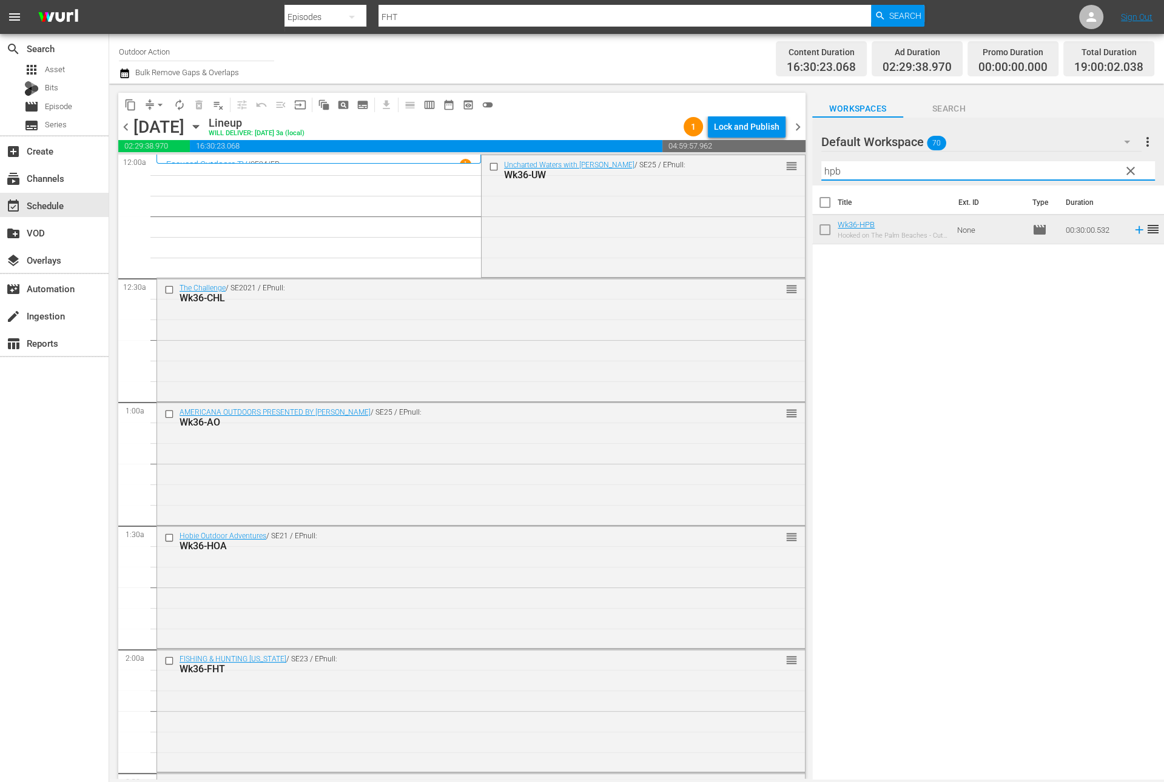
type input "w"
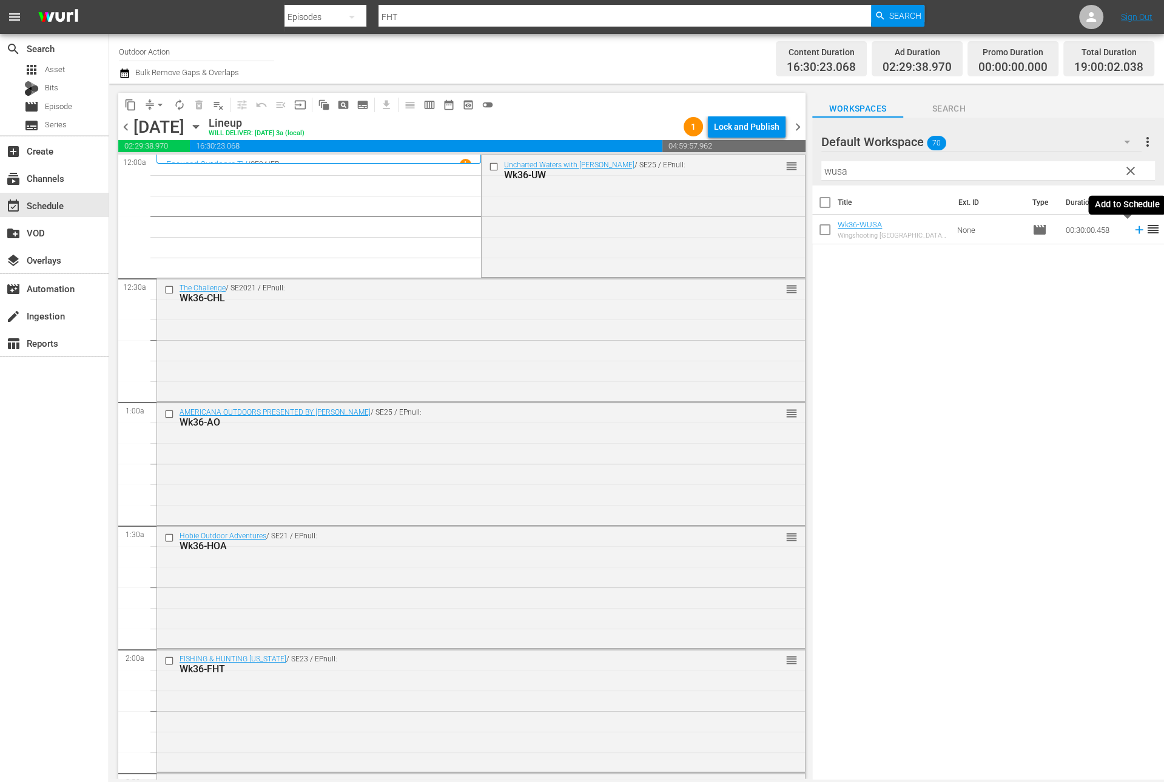
click at [1132, 230] on icon at bounding box center [1138, 229] width 13 height 13
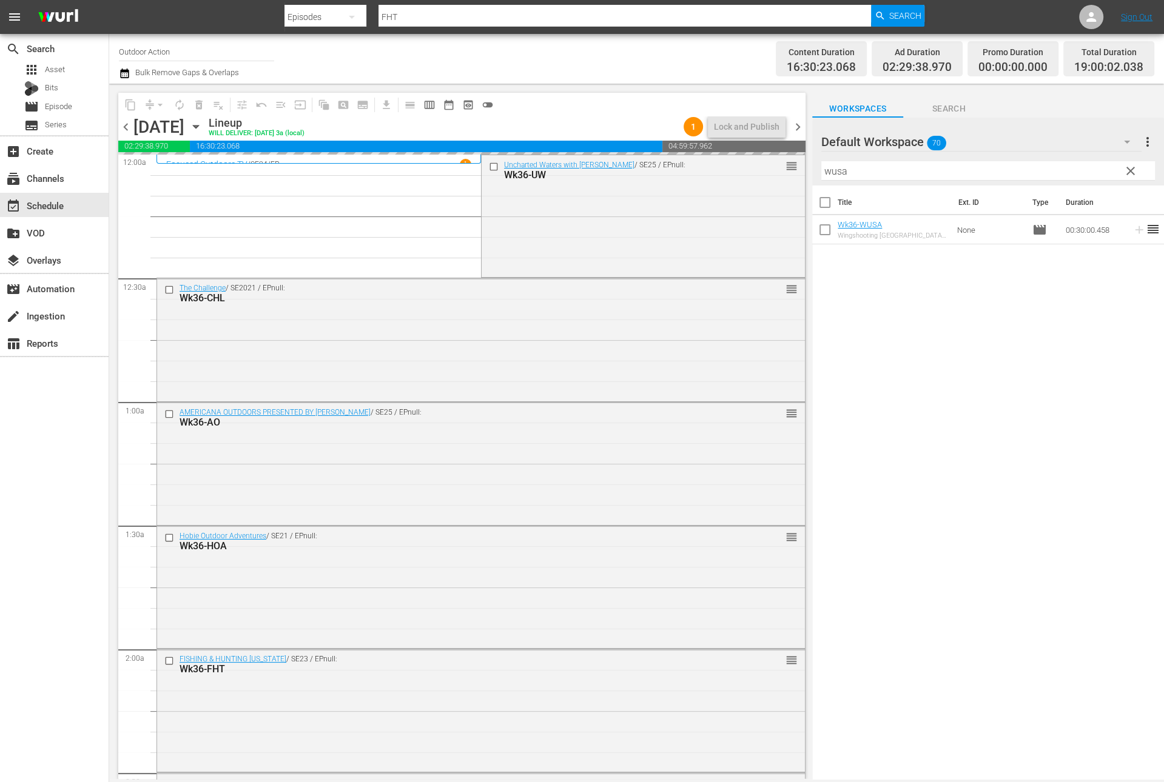
click at [1073, 170] on input "wusa" at bounding box center [988, 170] width 334 height 19
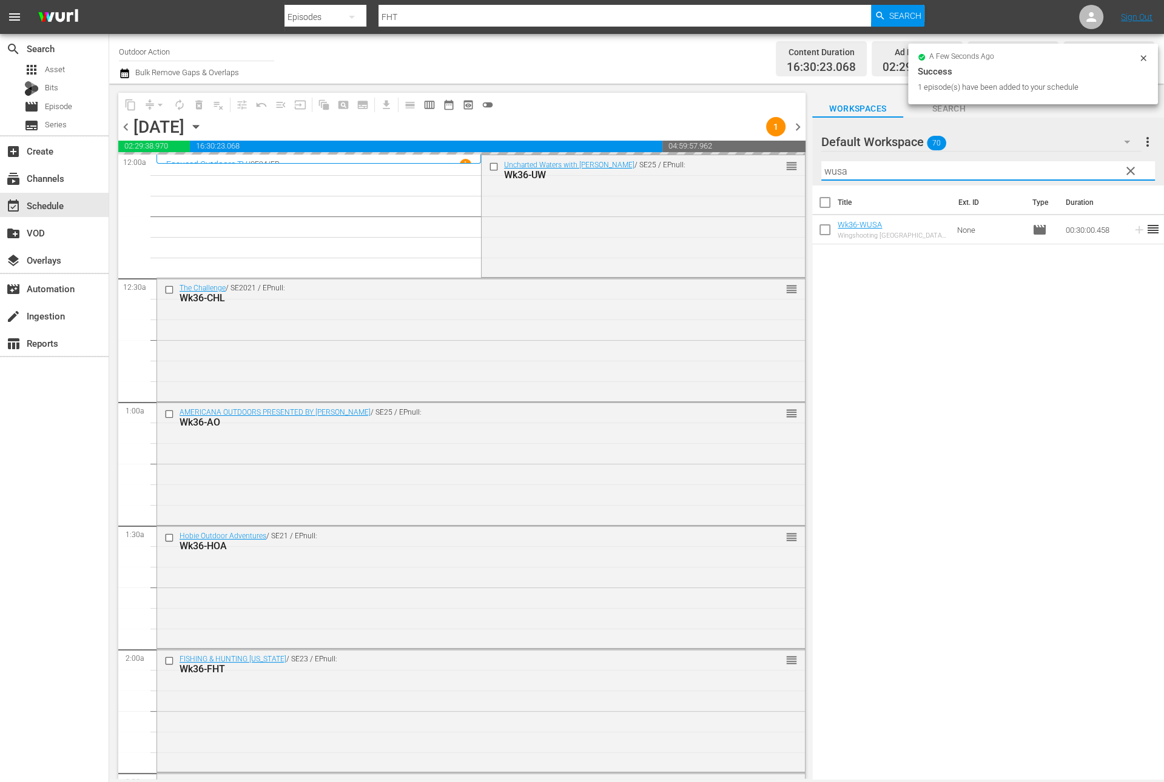
click at [1073, 170] on input "wusa" at bounding box center [988, 170] width 334 height 19
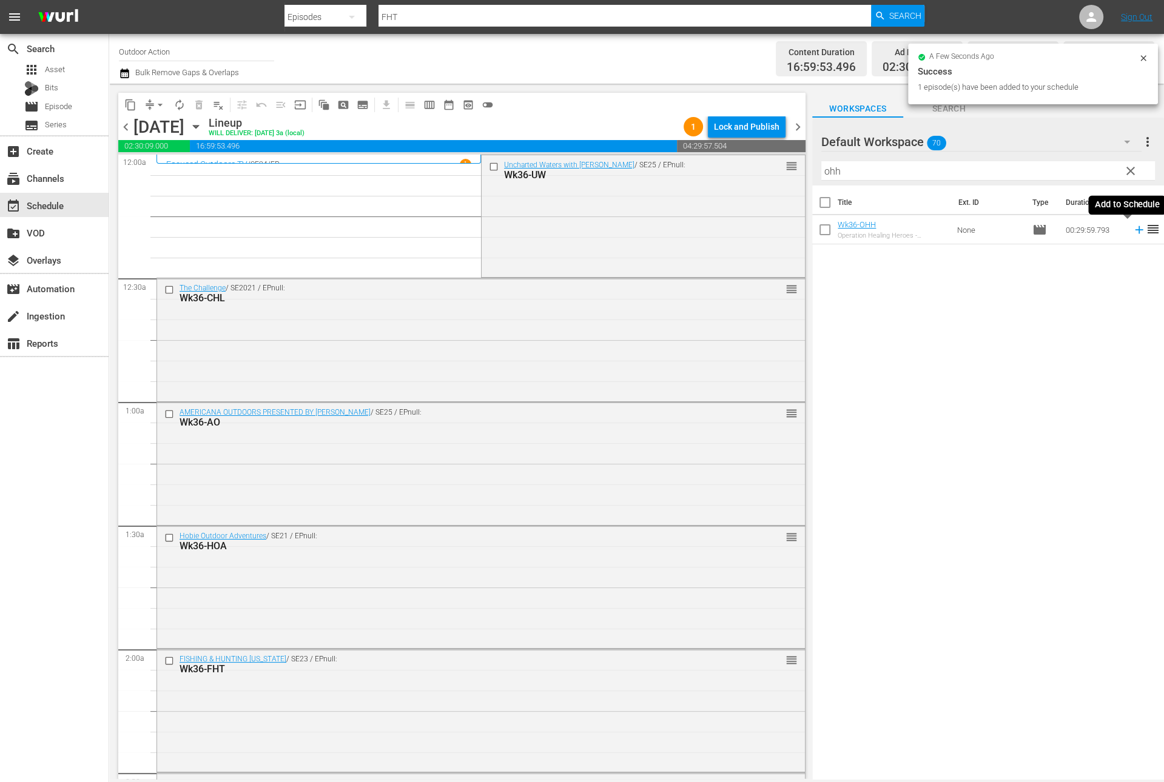
click at [1135, 232] on icon at bounding box center [1139, 230] width 8 height 8
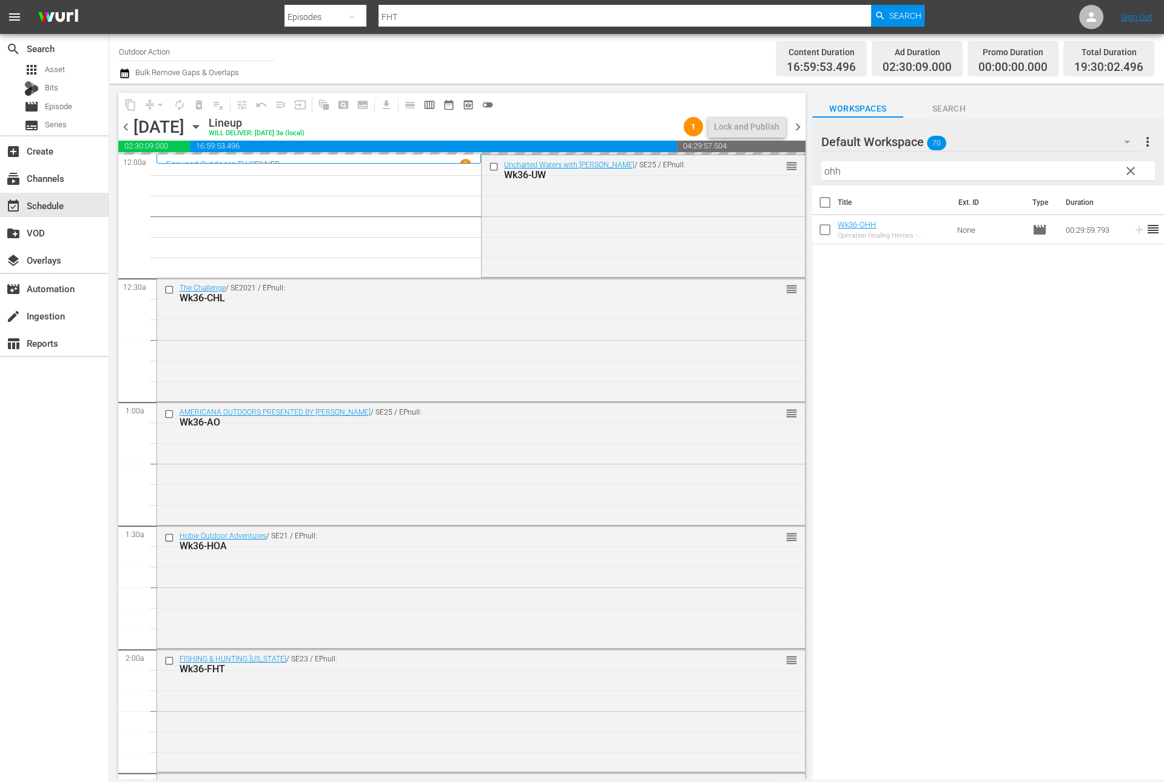
click at [1072, 166] on input "ohh" at bounding box center [988, 170] width 334 height 19
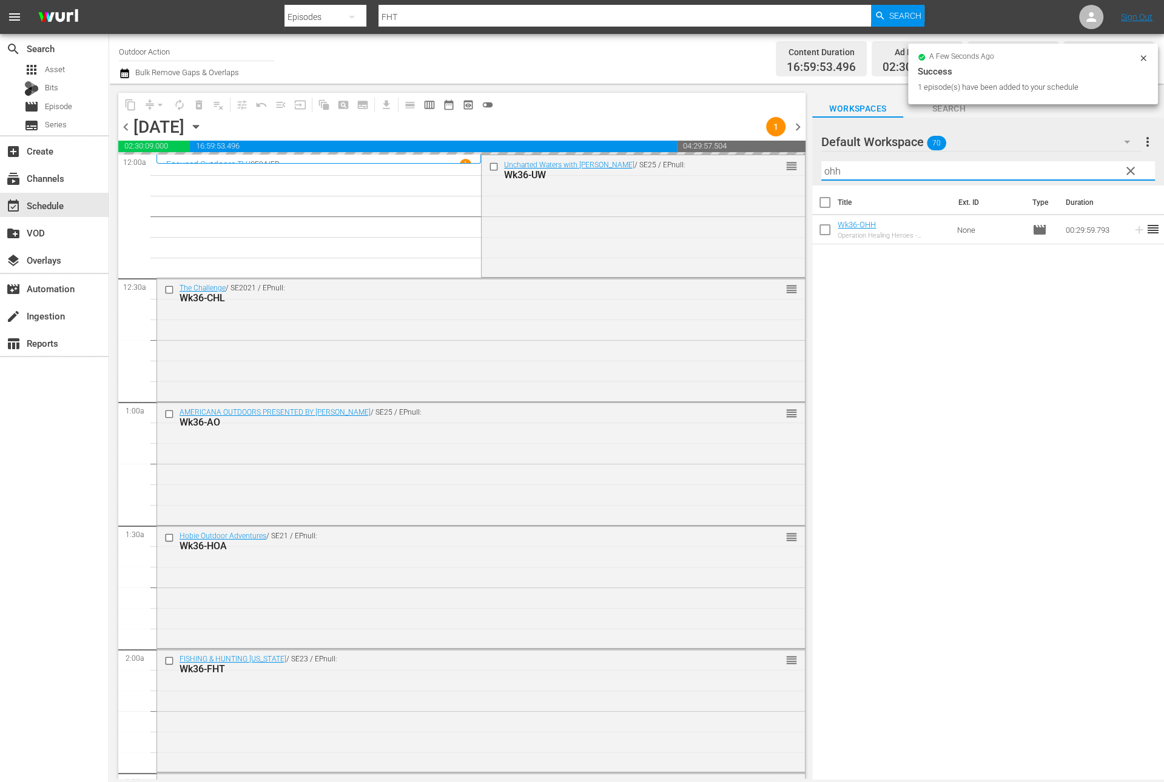
click at [1072, 166] on input "ohh" at bounding box center [988, 170] width 334 height 19
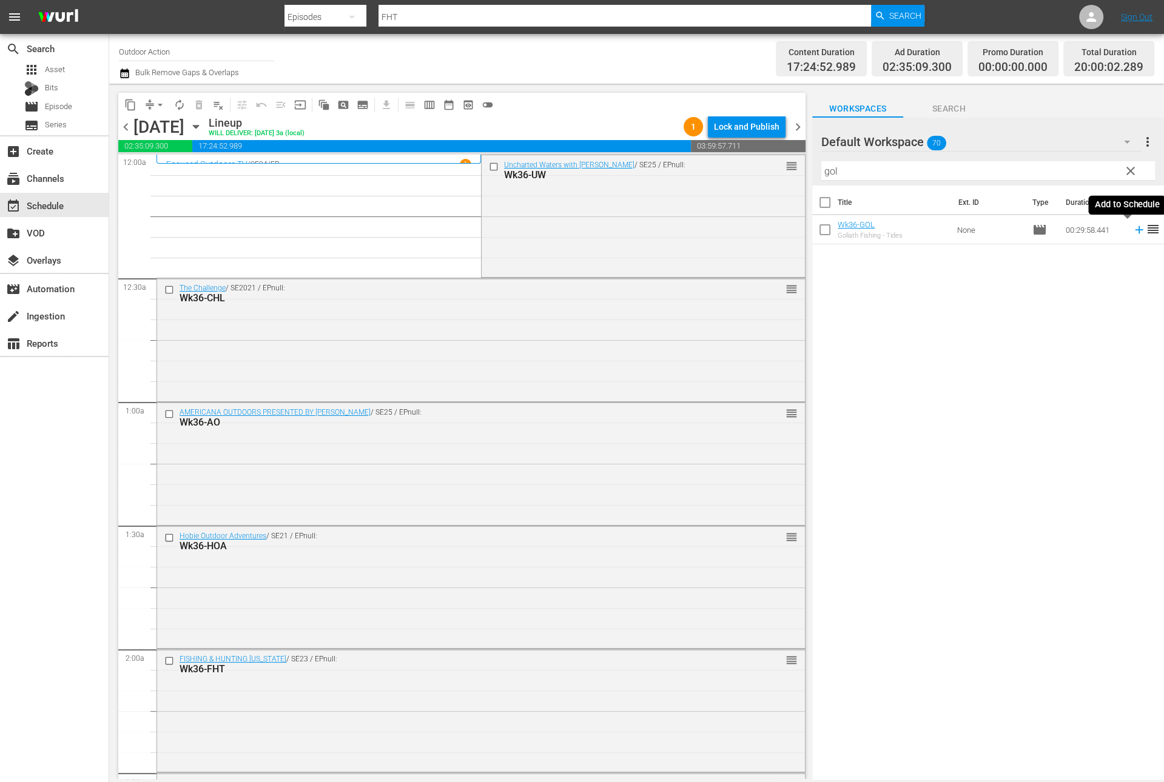
click at [1132, 227] on icon at bounding box center [1138, 229] width 13 height 13
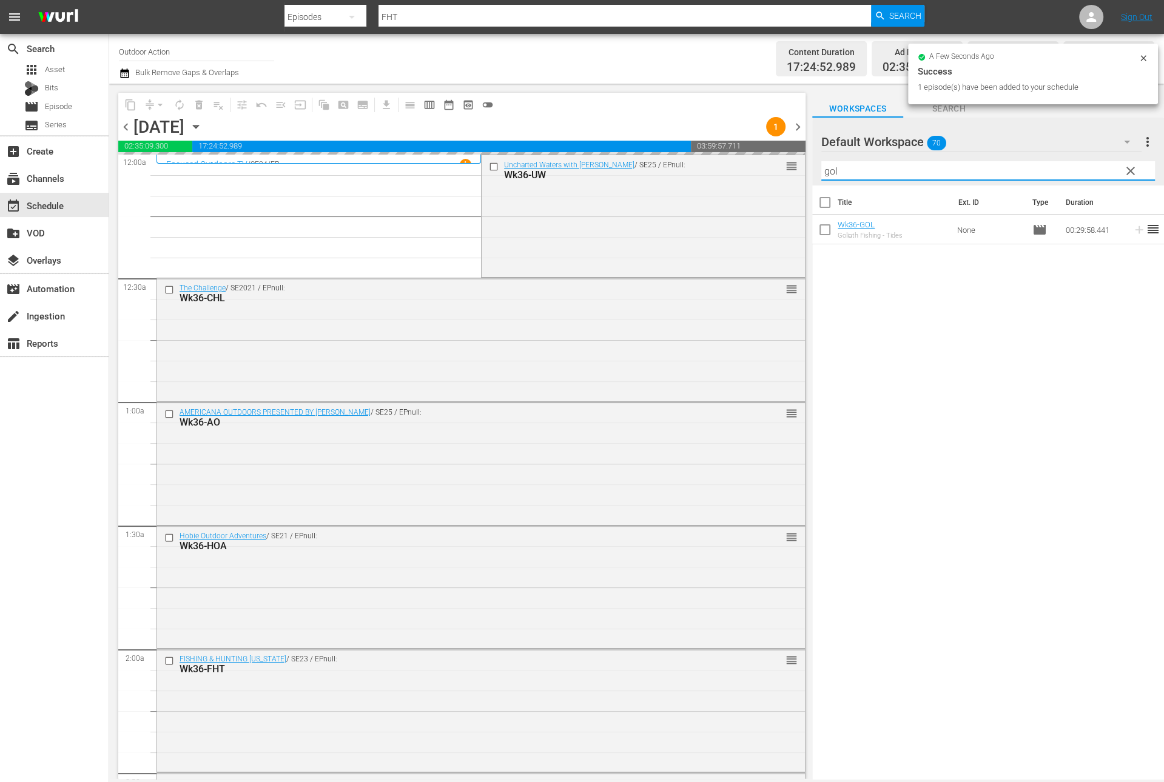
click at [1062, 167] on input "gol" at bounding box center [988, 170] width 334 height 19
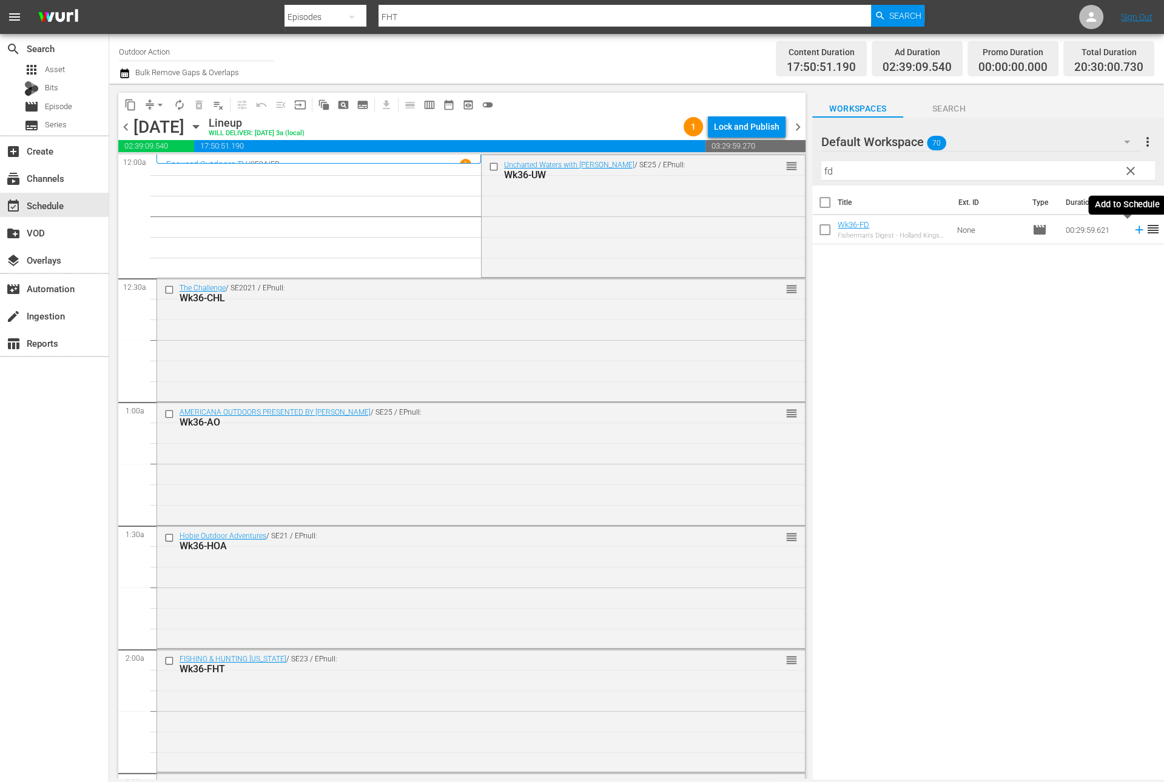
click at [1132, 232] on icon at bounding box center [1138, 229] width 13 height 13
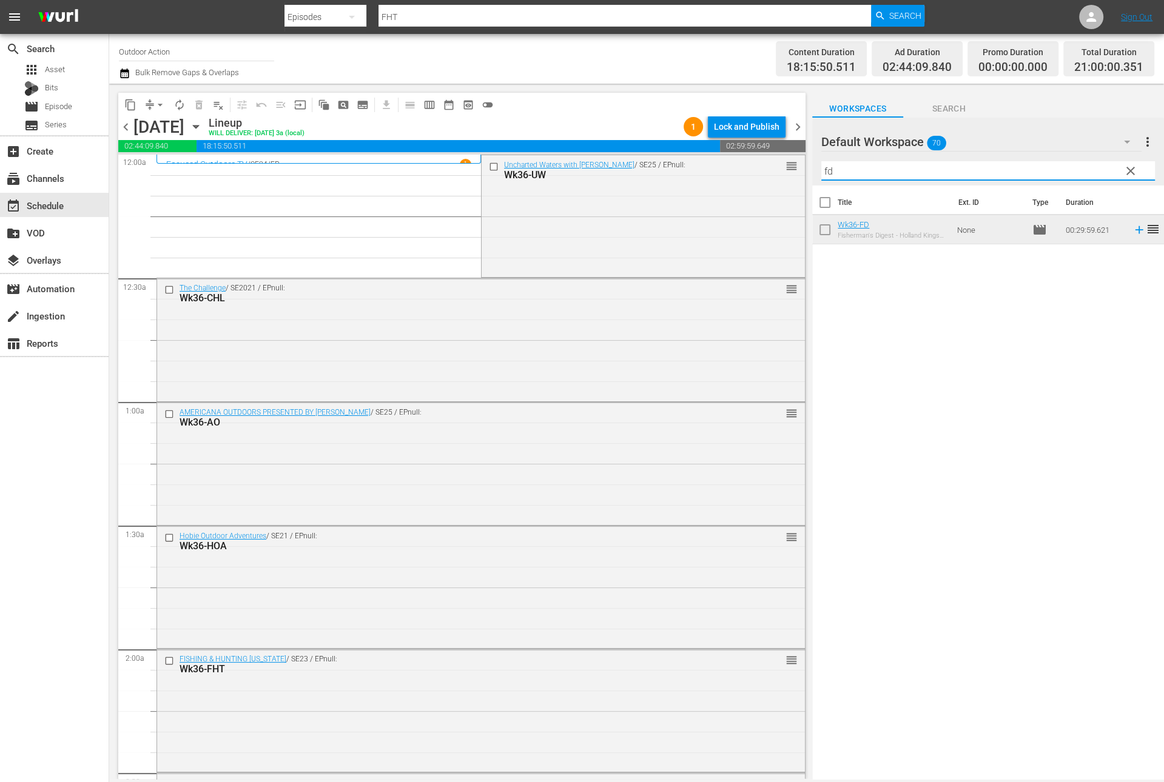
click at [957, 167] on input "fd" at bounding box center [988, 170] width 334 height 19
click at [1132, 231] on icon at bounding box center [1138, 229] width 13 height 13
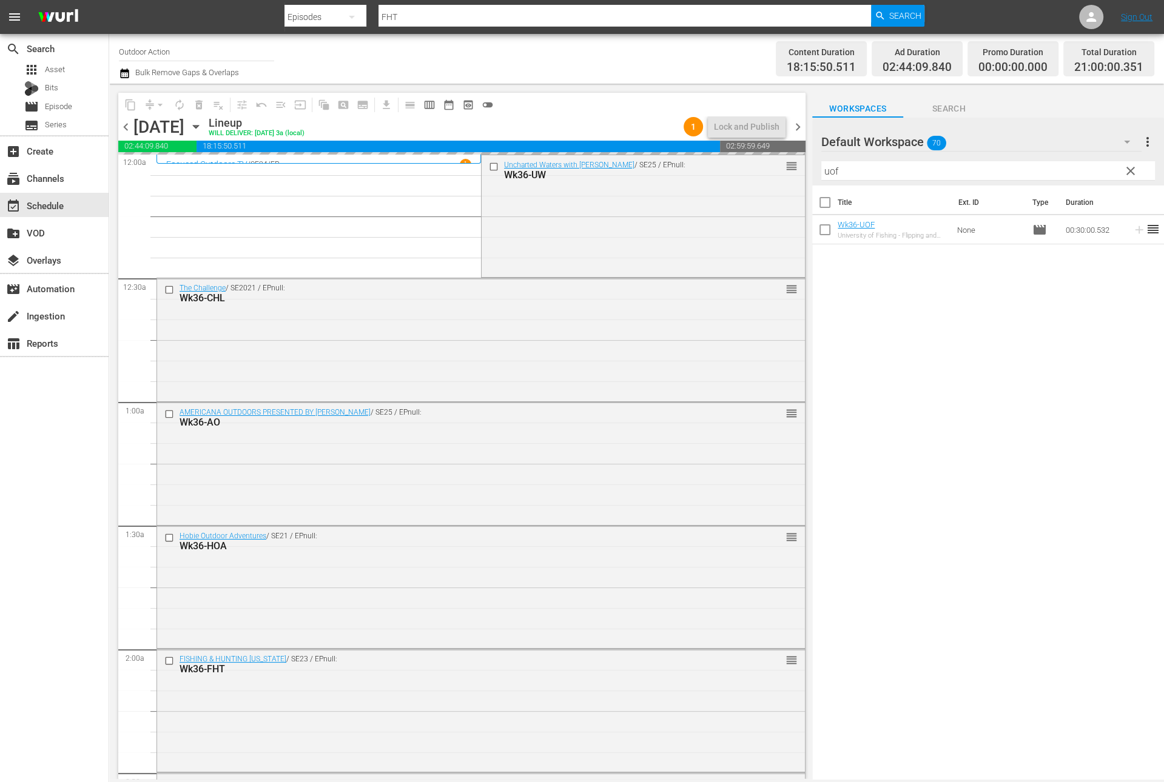
click at [1061, 172] on input "uof" at bounding box center [988, 170] width 334 height 19
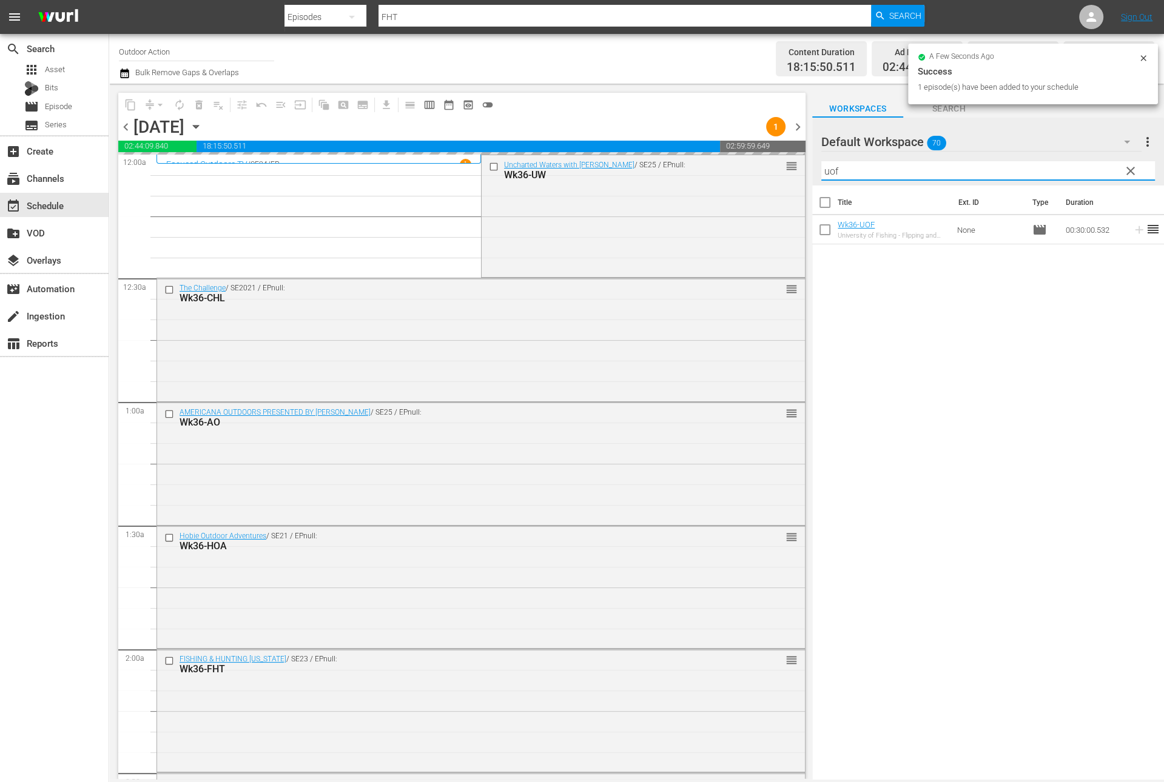
click at [1061, 172] on input "uof" at bounding box center [988, 170] width 334 height 19
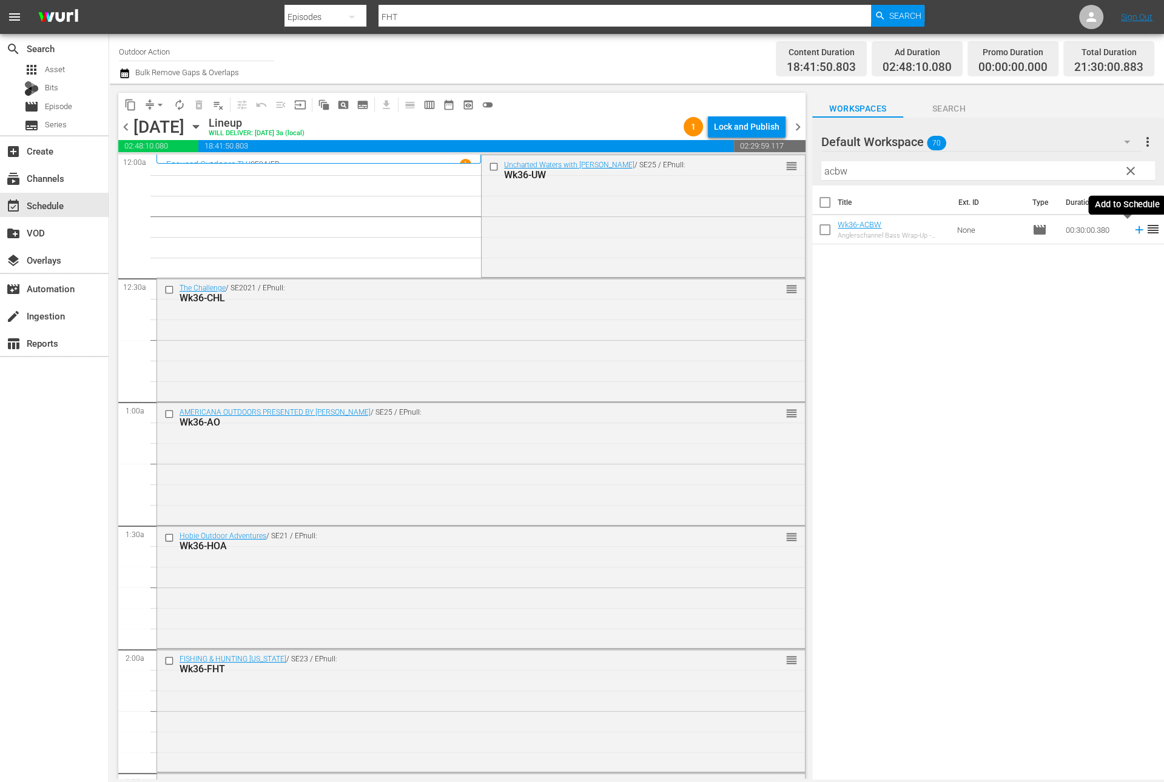
click at [1132, 230] on icon at bounding box center [1138, 229] width 13 height 13
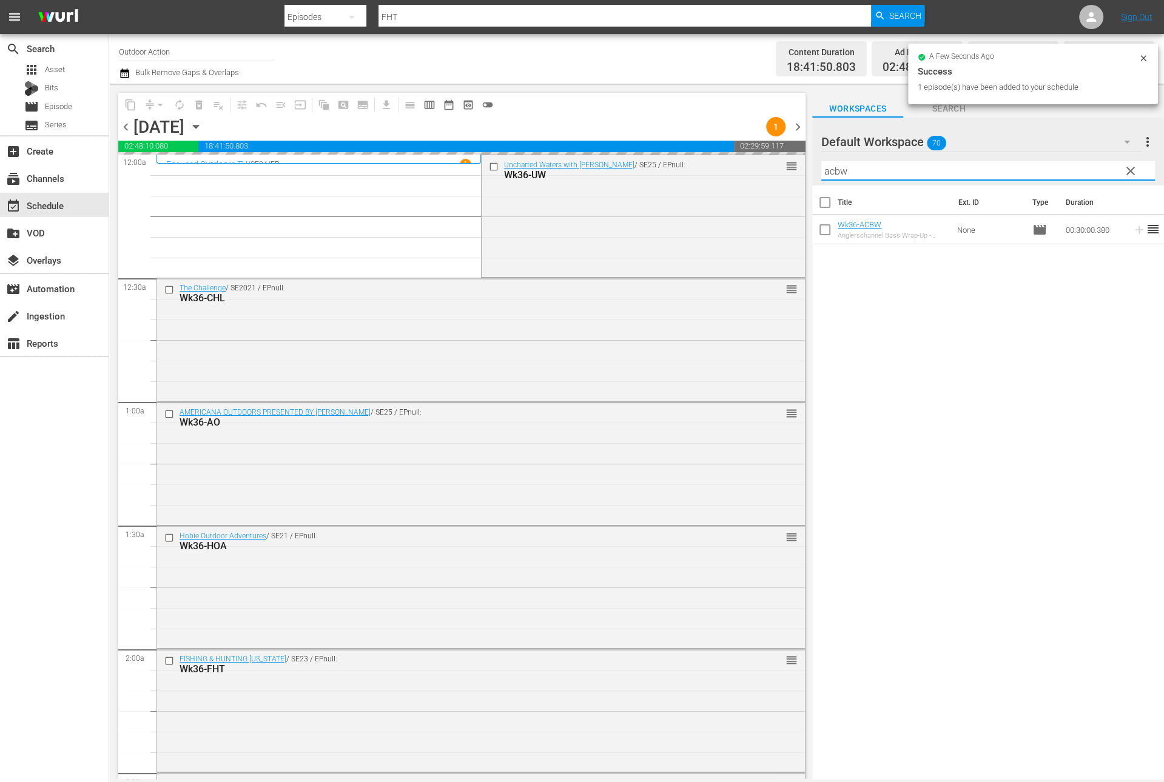
click at [1066, 164] on input "acbw" at bounding box center [988, 170] width 334 height 19
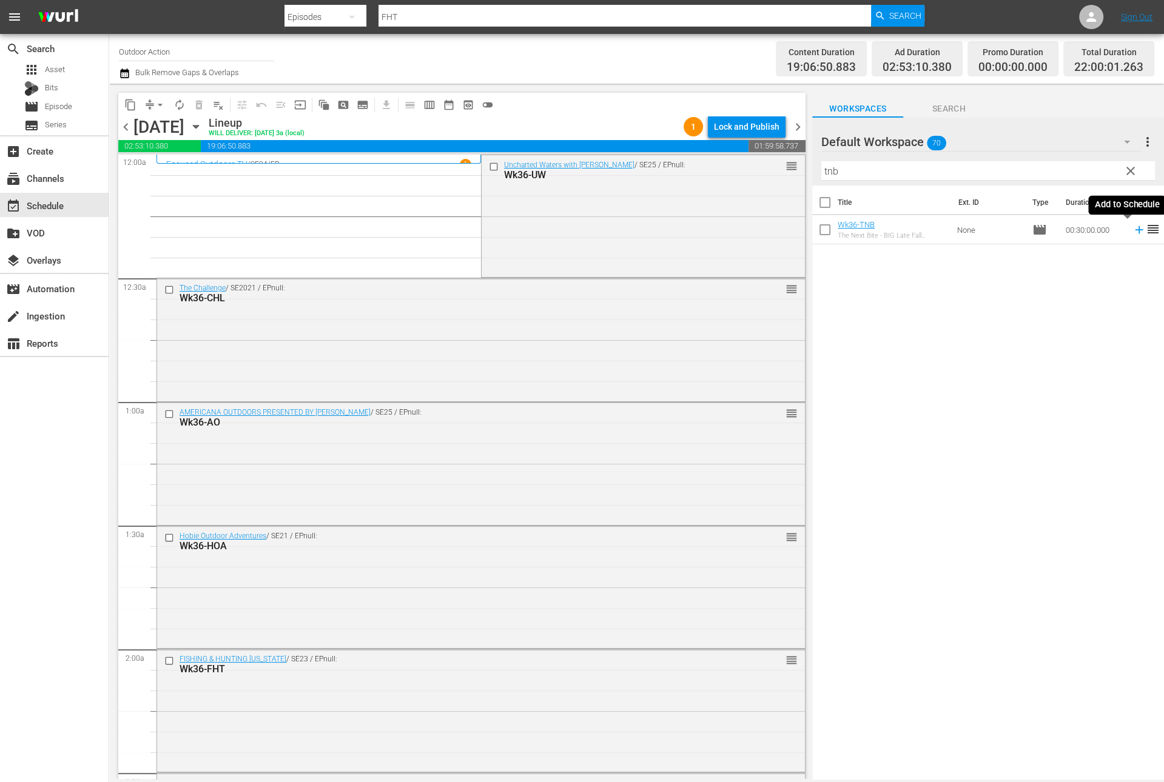
click at [1132, 232] on icon at bounding box center [1138, 229] width 13 height 13
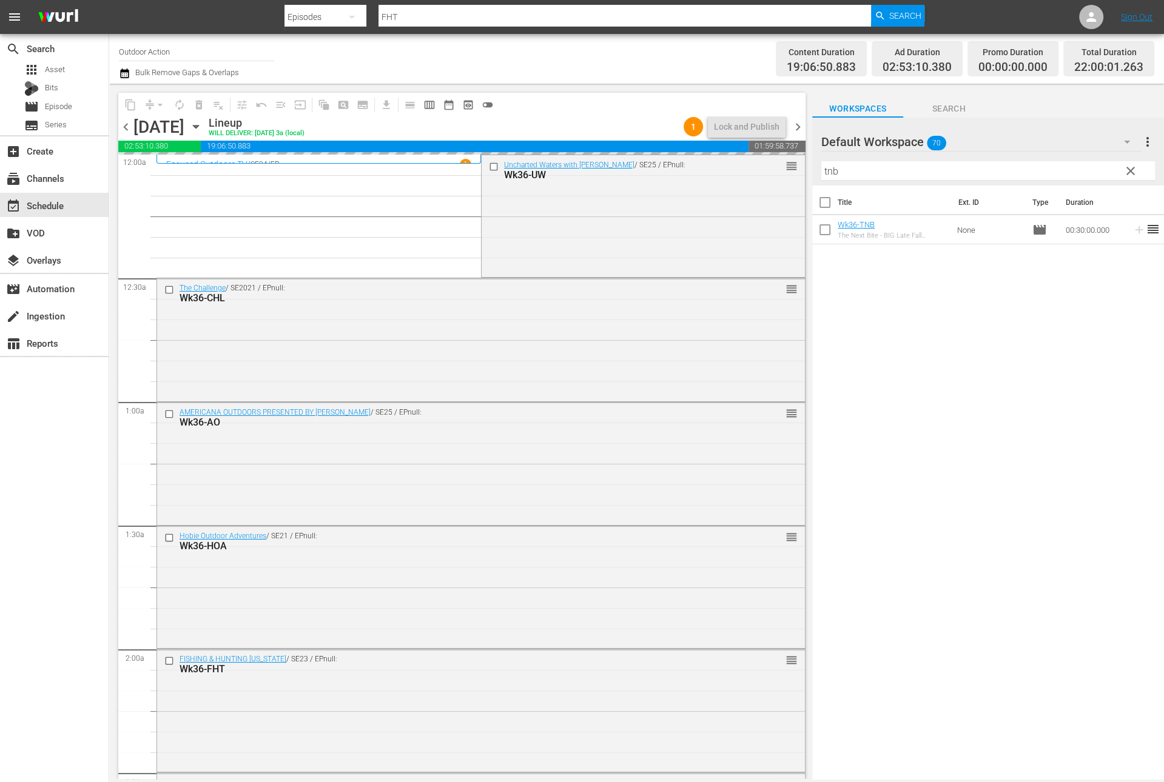
click at [1050, 165] on input "tnb" at bounding box center [988, 170] width 334 height 19
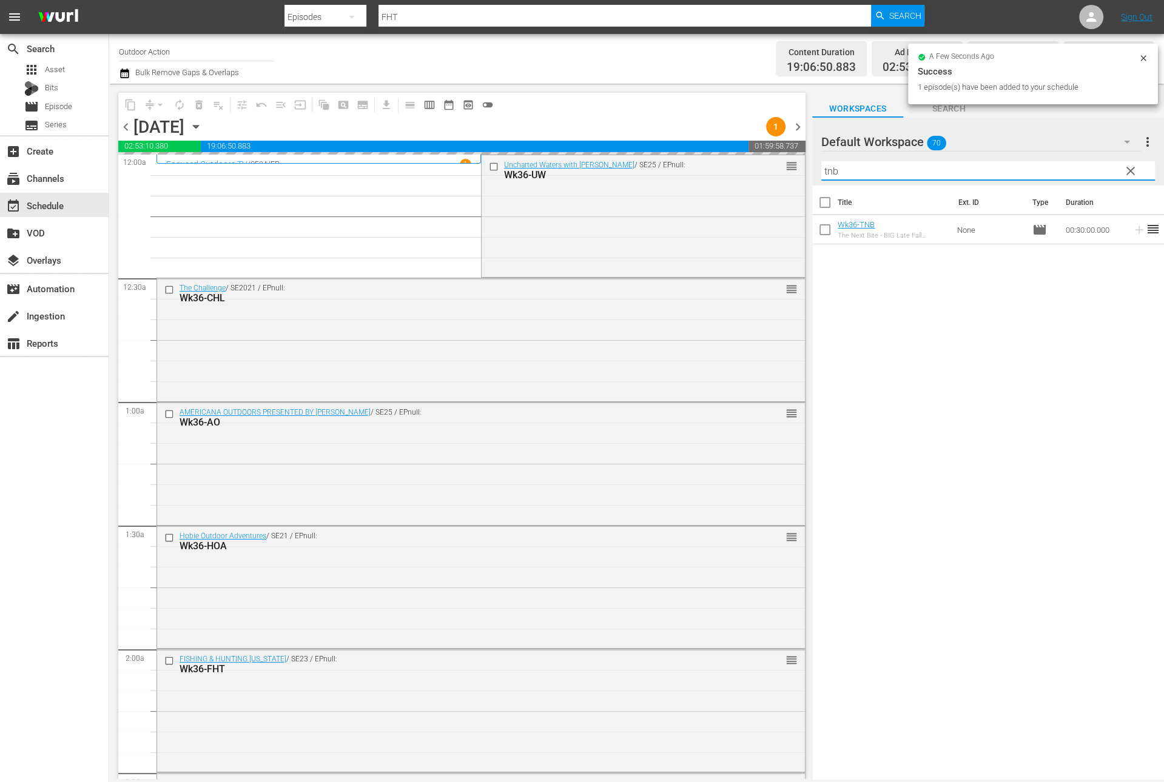
click at [1050, 165] on input "tnb" at bounding box center [988, 170] width 334 height 19
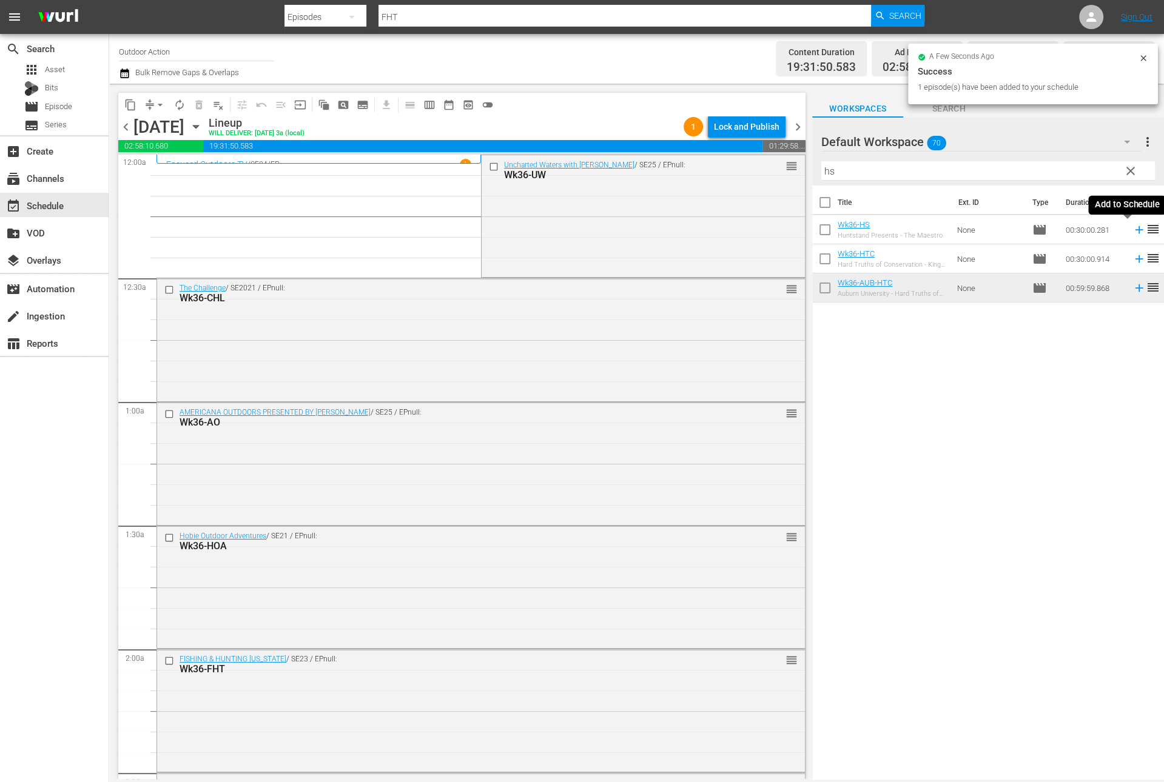
click at [1132, 227] on icon at bounding box center [1138, 229] width 13 height 13
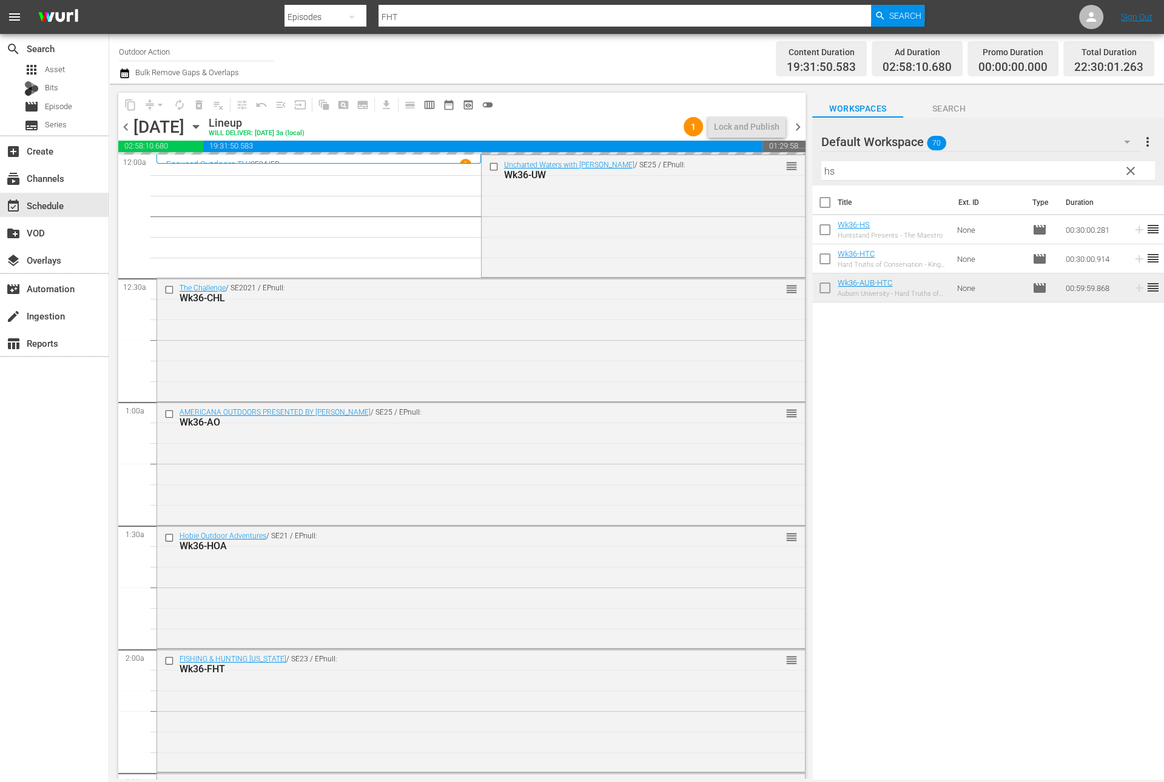
click at [1064, 164] on input "hs" at bounding box center [988, 170] width 334 height 19
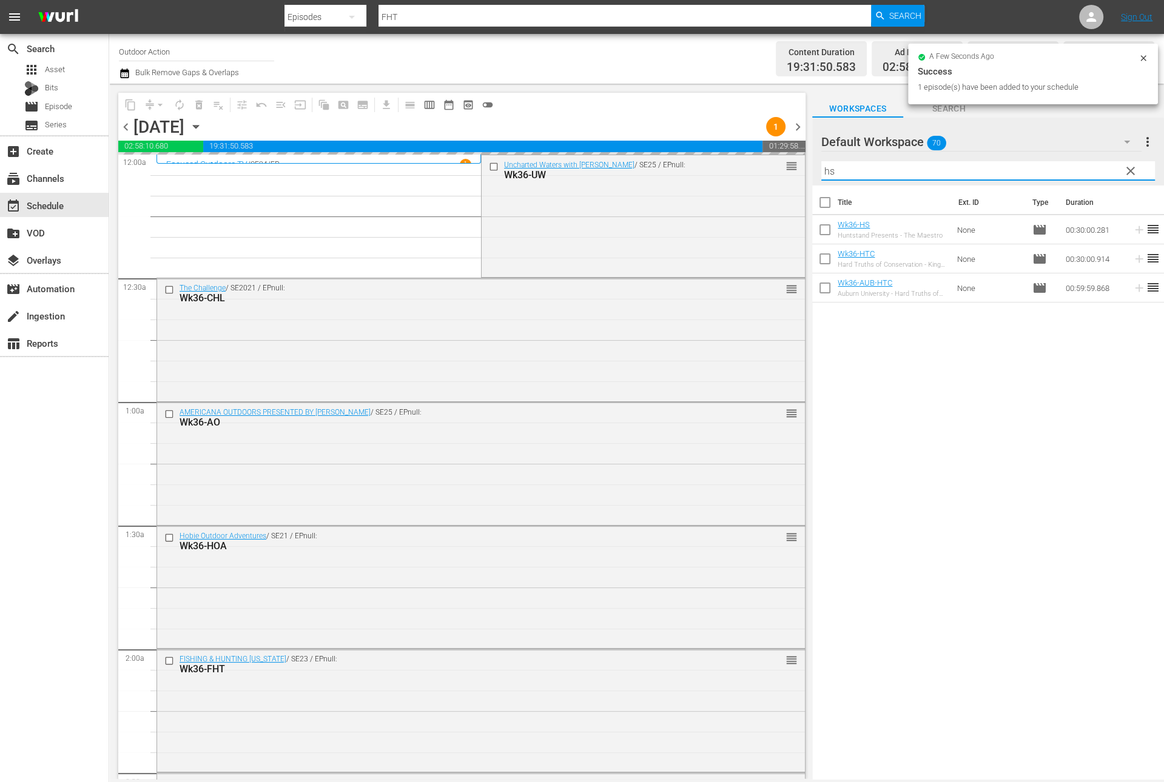
click at [1064, 164] on input "hs" at bounding box center [988, 170] width 334 height 19
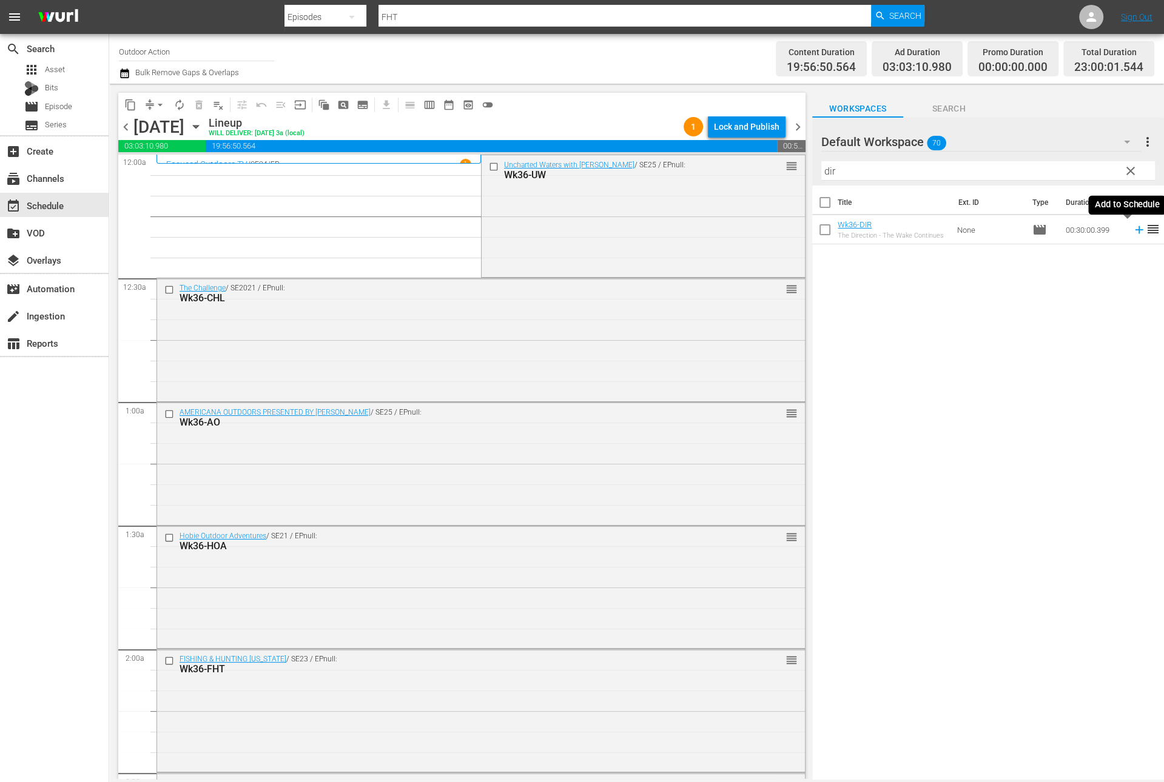
click at [1132, 231] on icon at bounding box center [1138, 229] width 13 height 13
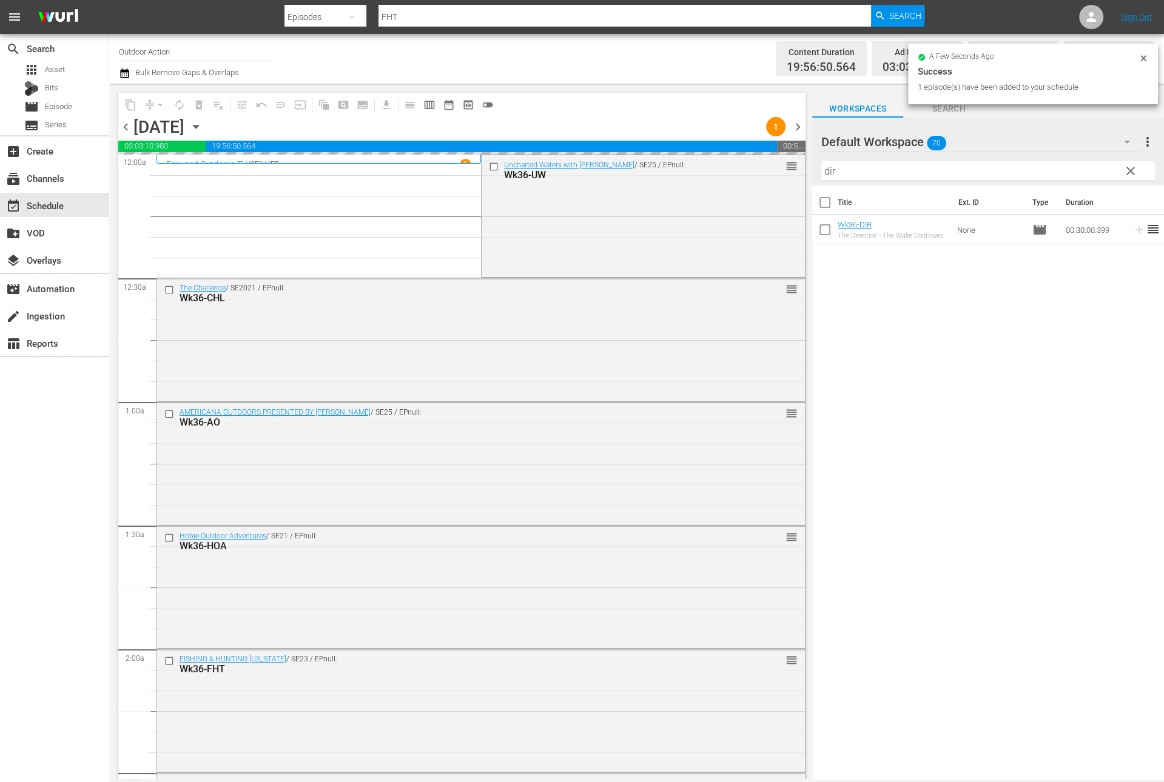
click at [1087, 173] on input "dir" at bounding box center [988, 170] width 334 height 19
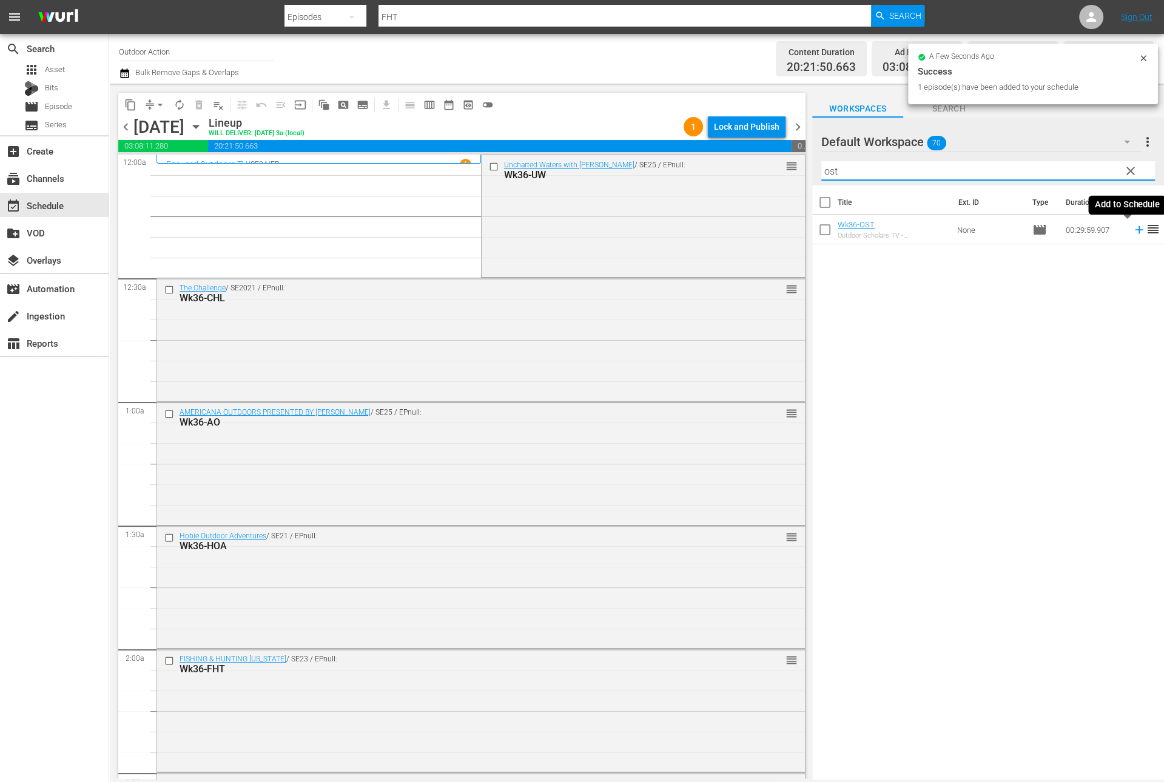
click at [1135, 229] on icon at bounding box center [1139, 230] width 8 height 8
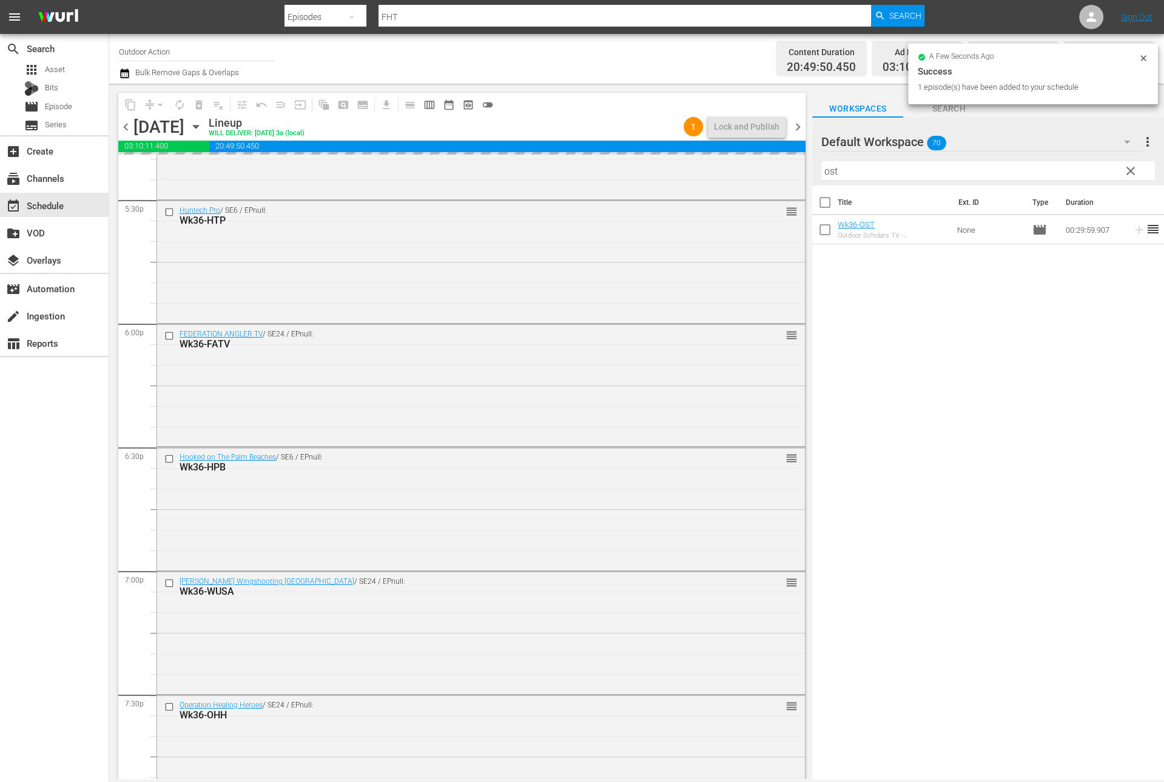
scroll to position [5313, 0]
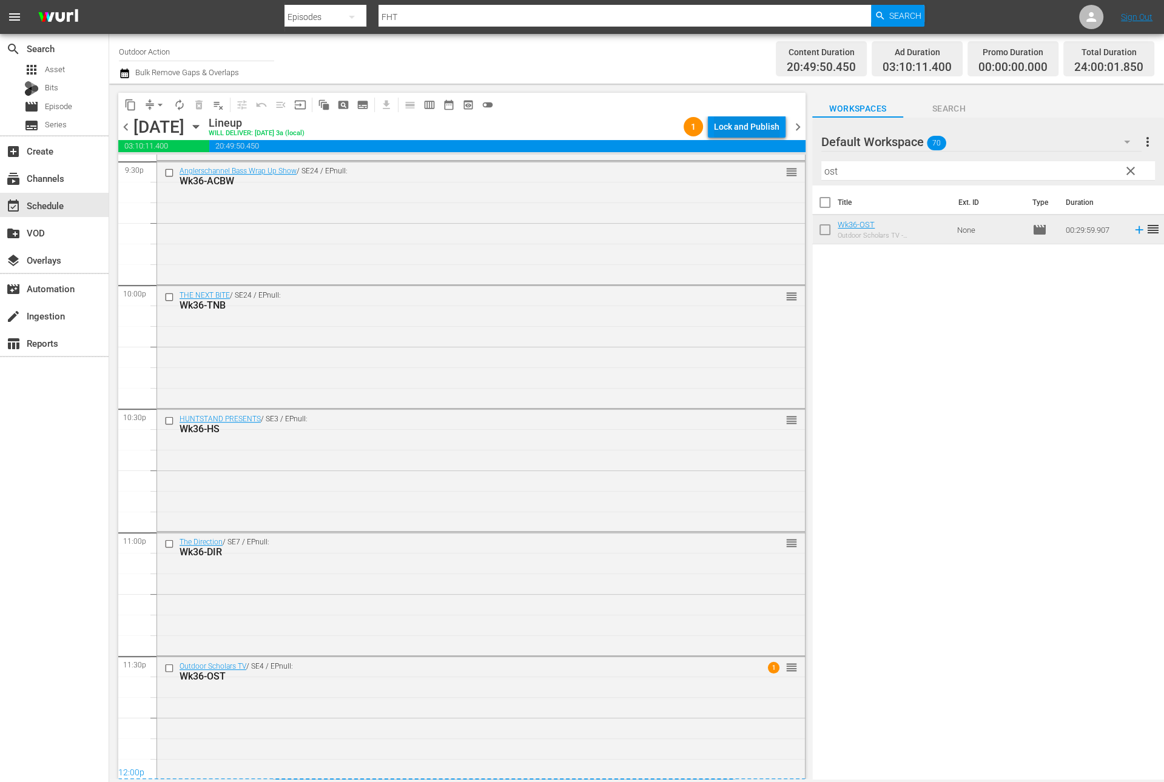
click at [759, 130] on div "Lock and Publish" at bounding box center [746, 127] width 65 height 22
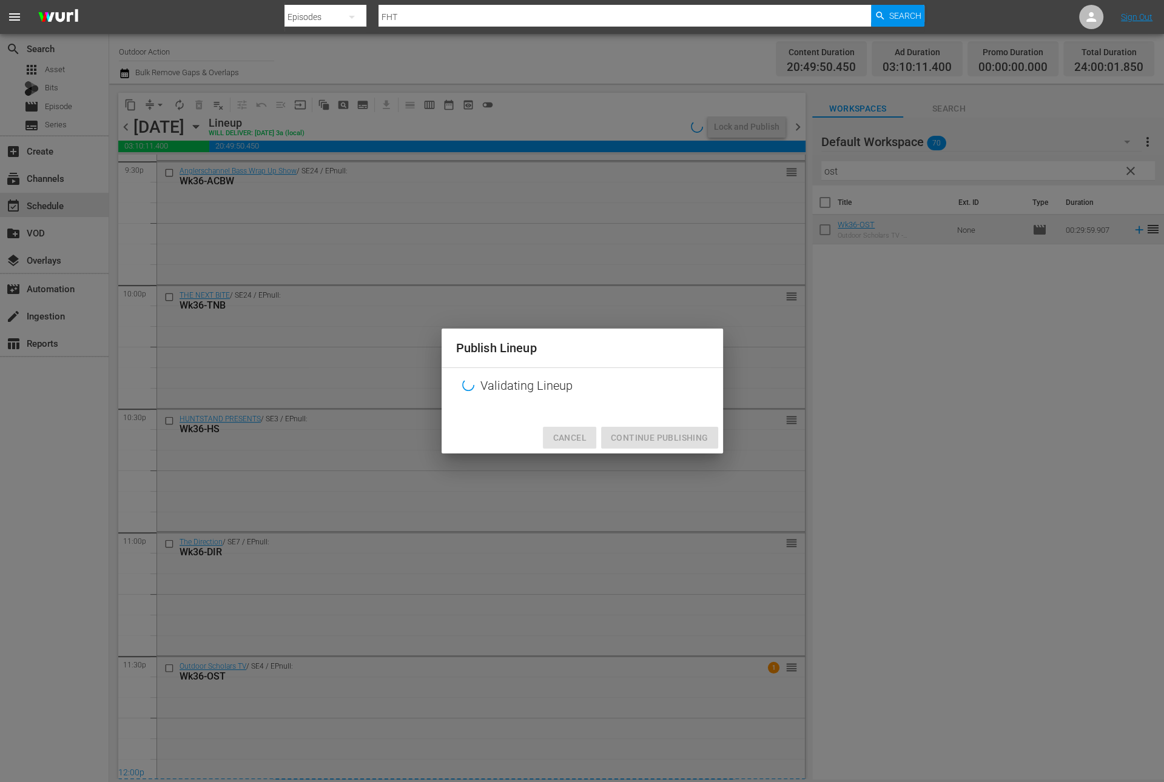
click at [568, 437] on span "Cancel" at bounding box center [568, 438] width 33 height 15
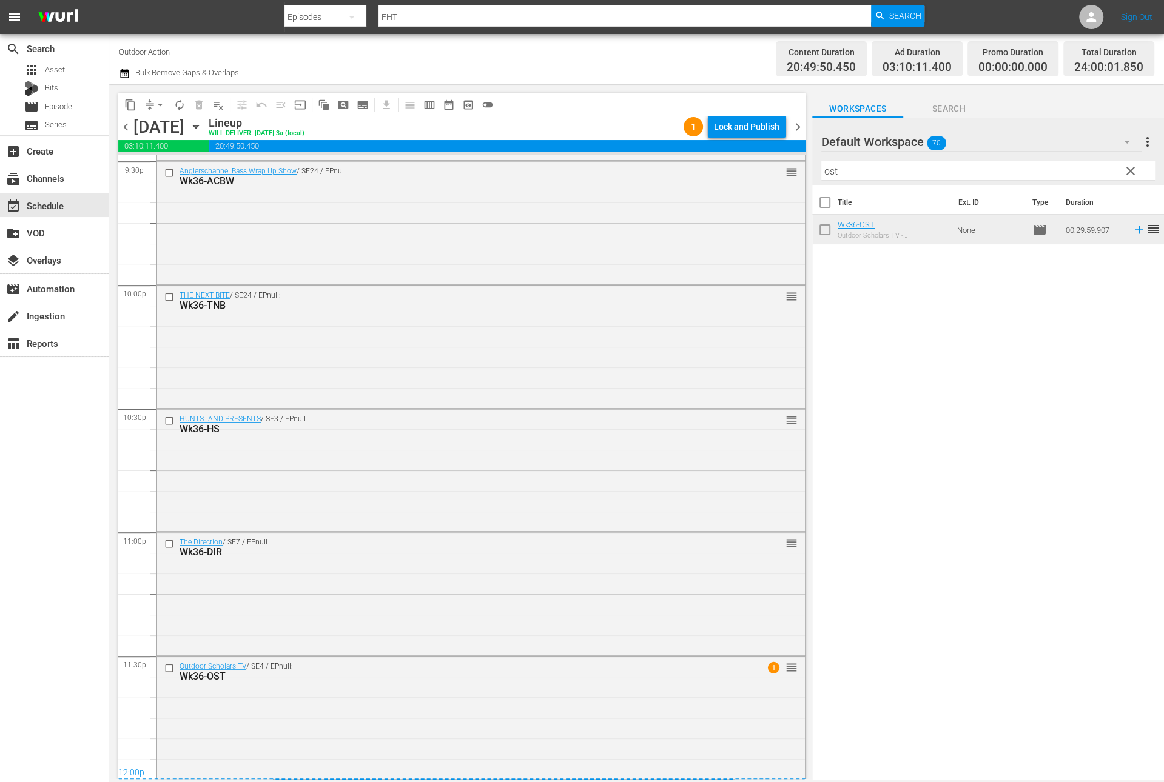
scroll to position [0, 0]
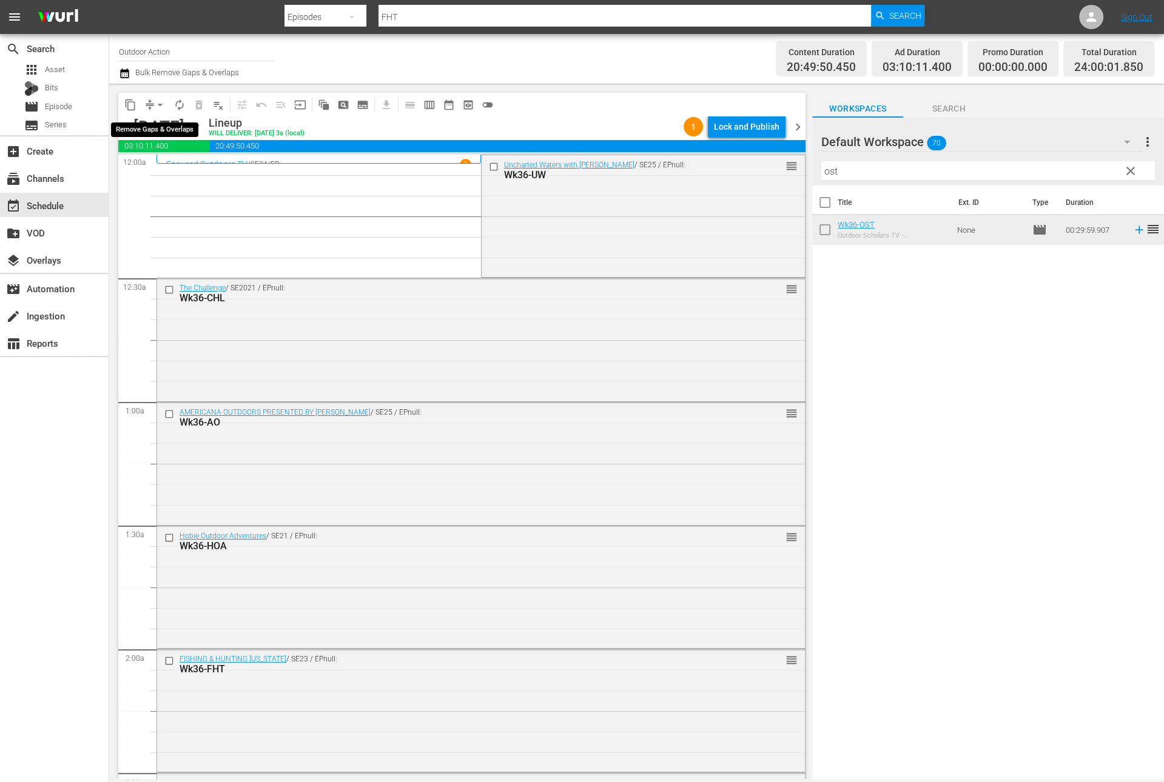
click at [155, 102] on span "arrow_drop_down" at bounding box center [160, 105] width 12 height 12
click at [159, 129] on li "Align to Midnight" at bounding box center [160, 129] width 127 height 20
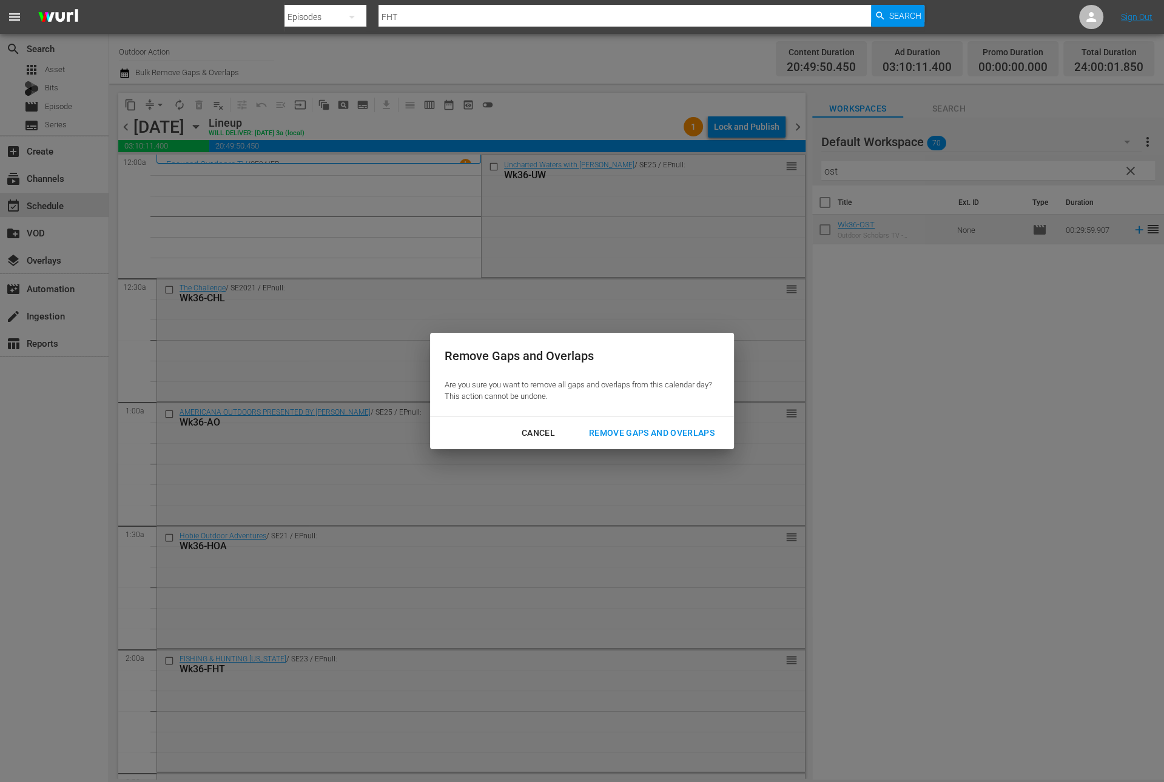
click at [611, 435] on div "Remove Gaps and Overlaps" at bounding box center [651, 433] width 145 height 15
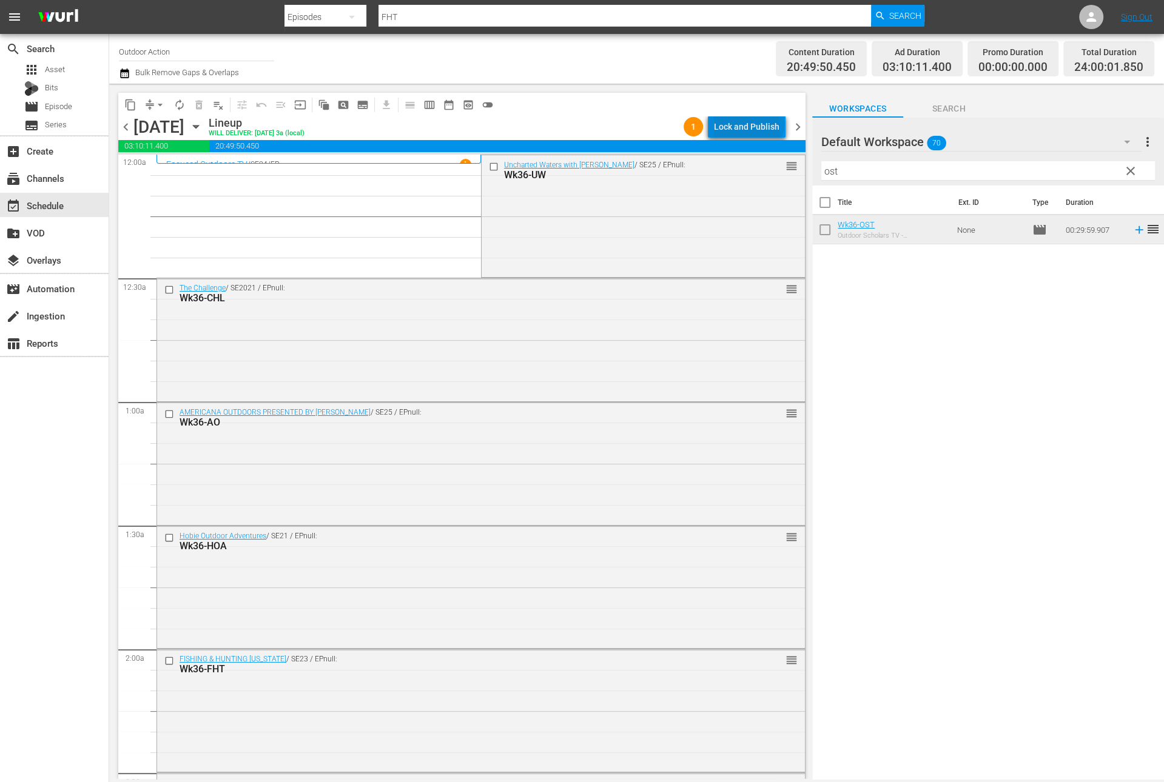
click at [751, 124] on div "Lock and Publish" at bounding box center [746, 127] width 65 height 22
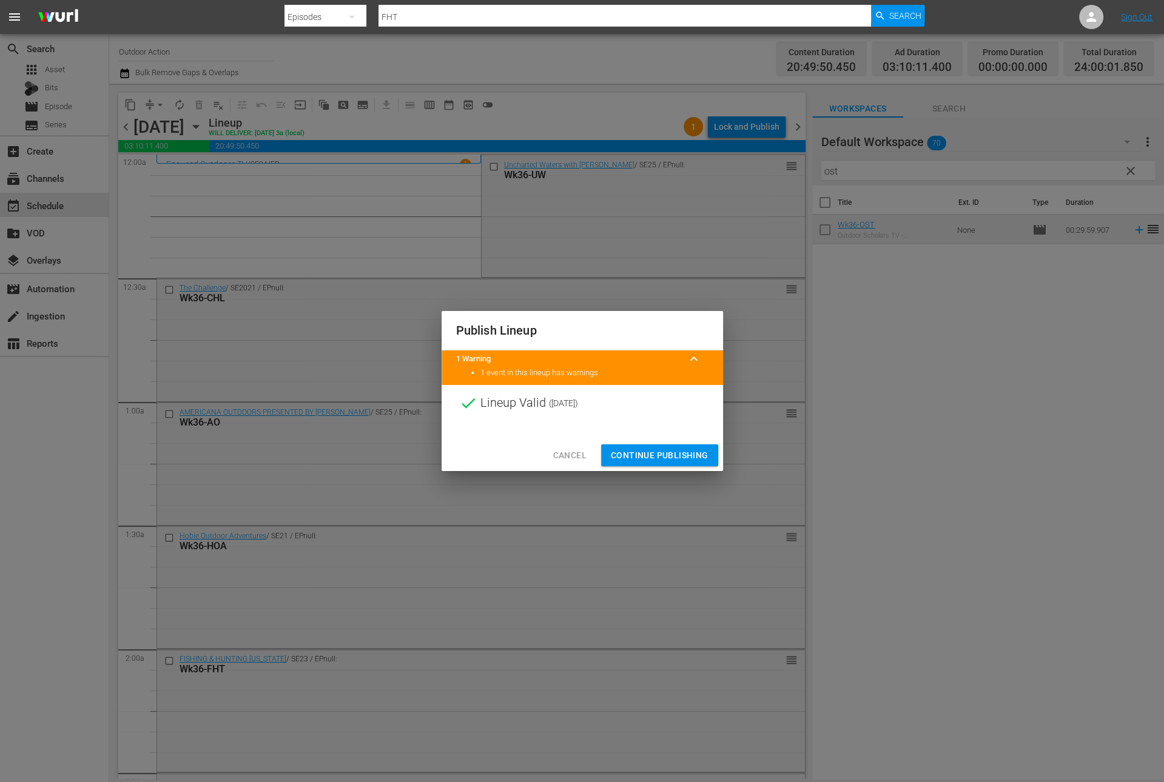
click at [656, 451] on span "Continue Publishing" at bounding box center [660, 455] width 98 height 15
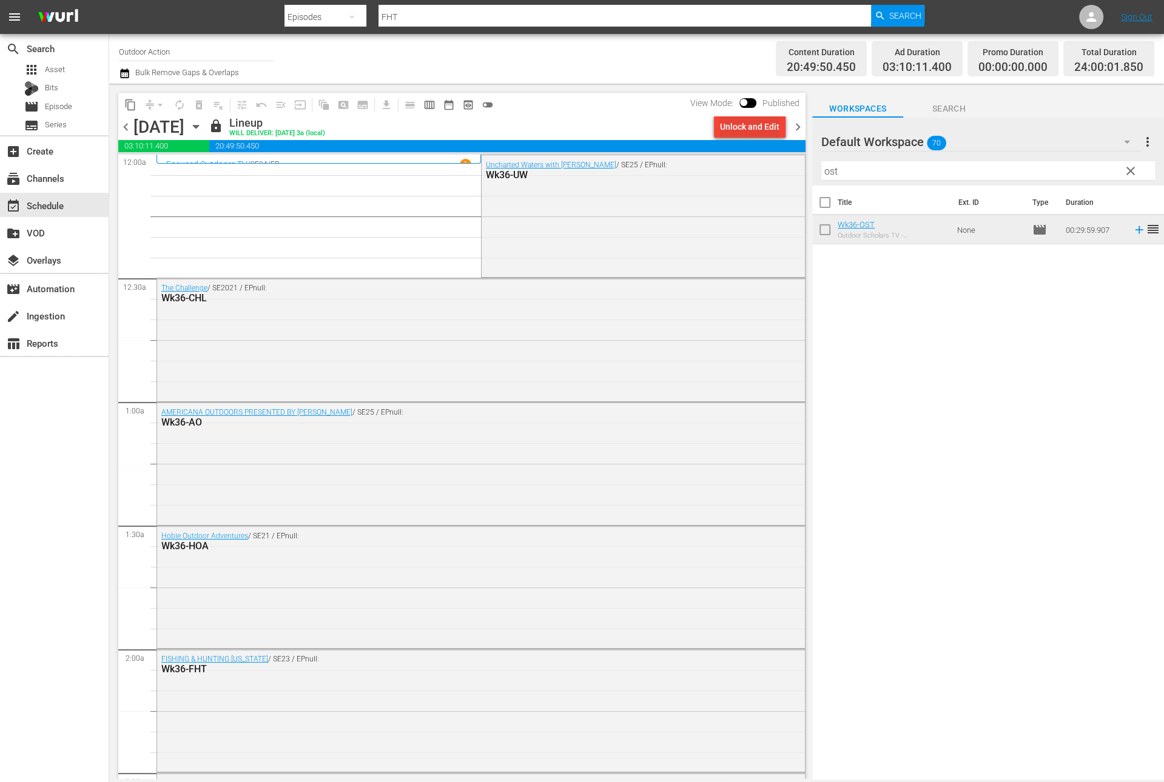
click at [740, 119] on div "Unlock and Edit" at bounding box center [749, 127] width 59 height 22
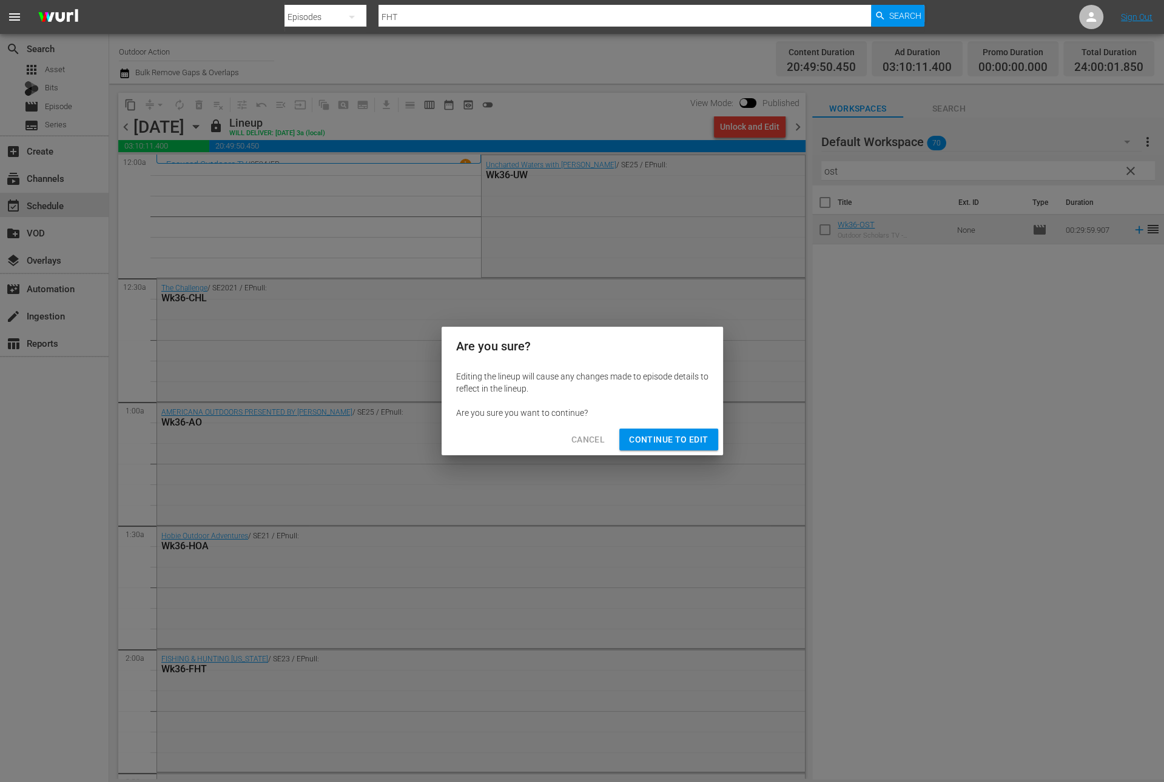
click at [677, 442] on span "Continue to Edit" at bounding box center [668, 439] width 79 height 15
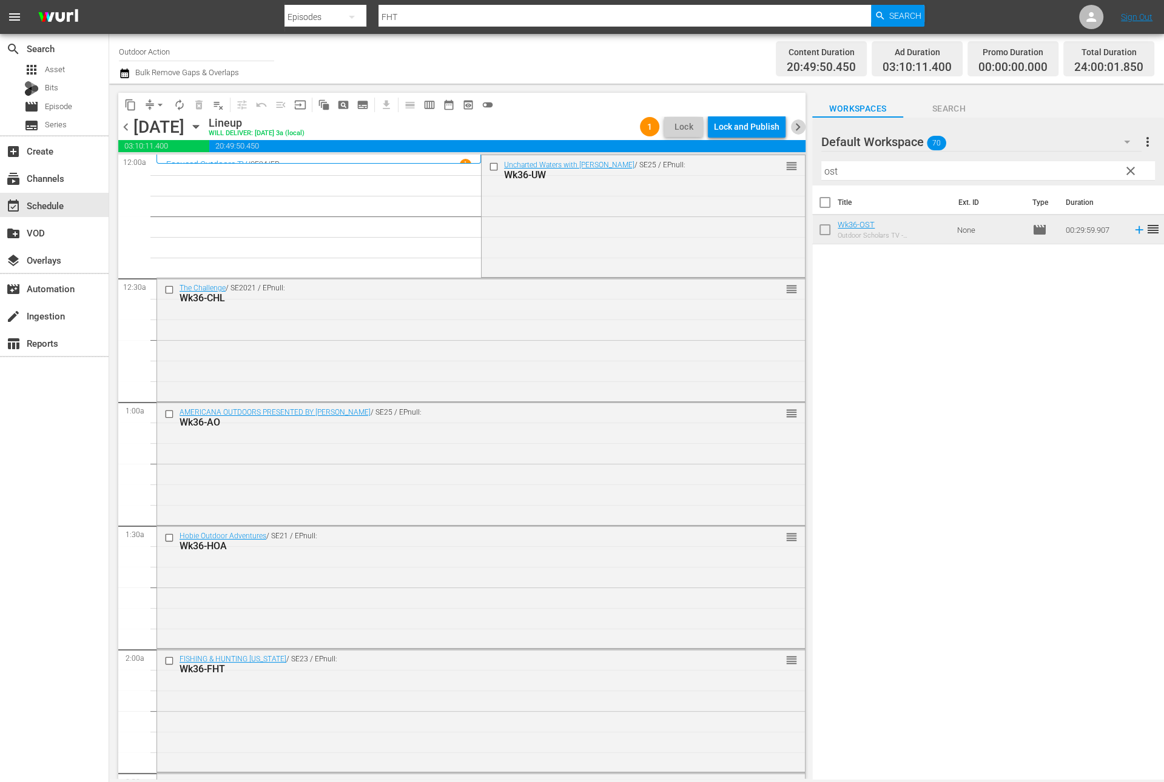
click at [793, 133] on span "chevron_right" at bounding box center [797, 126] width 15 height 15
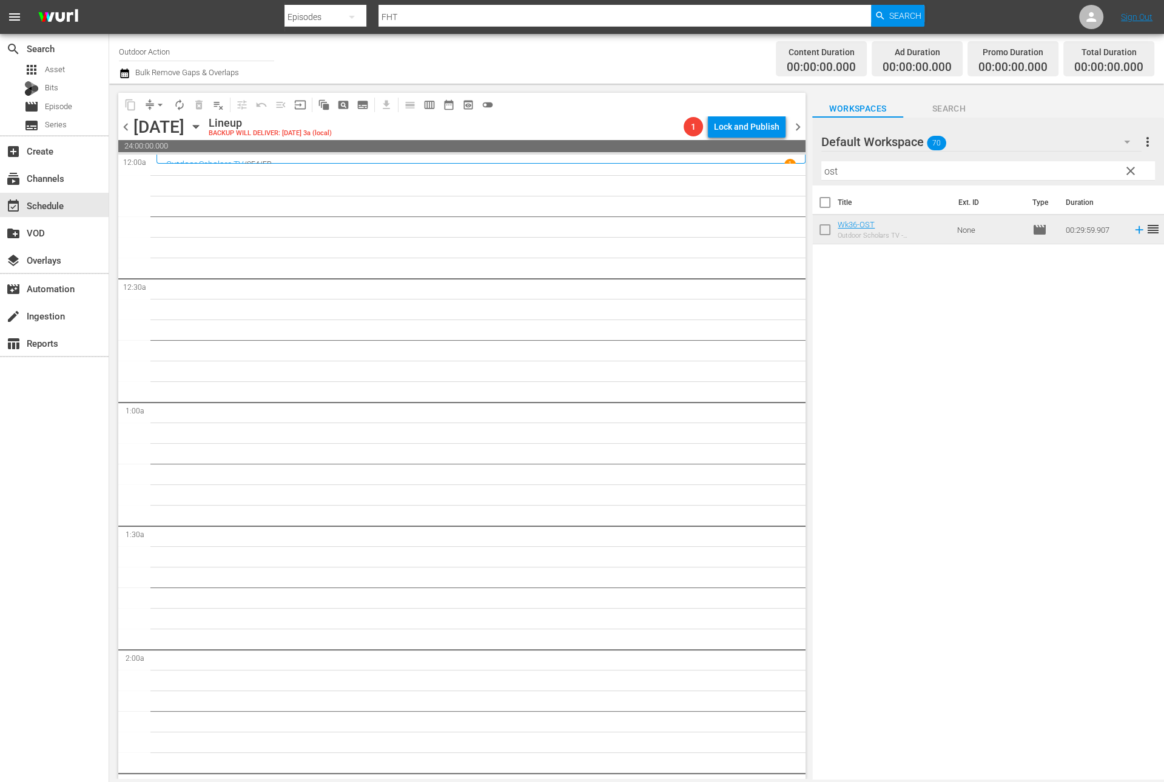
click at [124, 126] on span "chevron_left" at bounding box center [125, 126] width 15 height 15
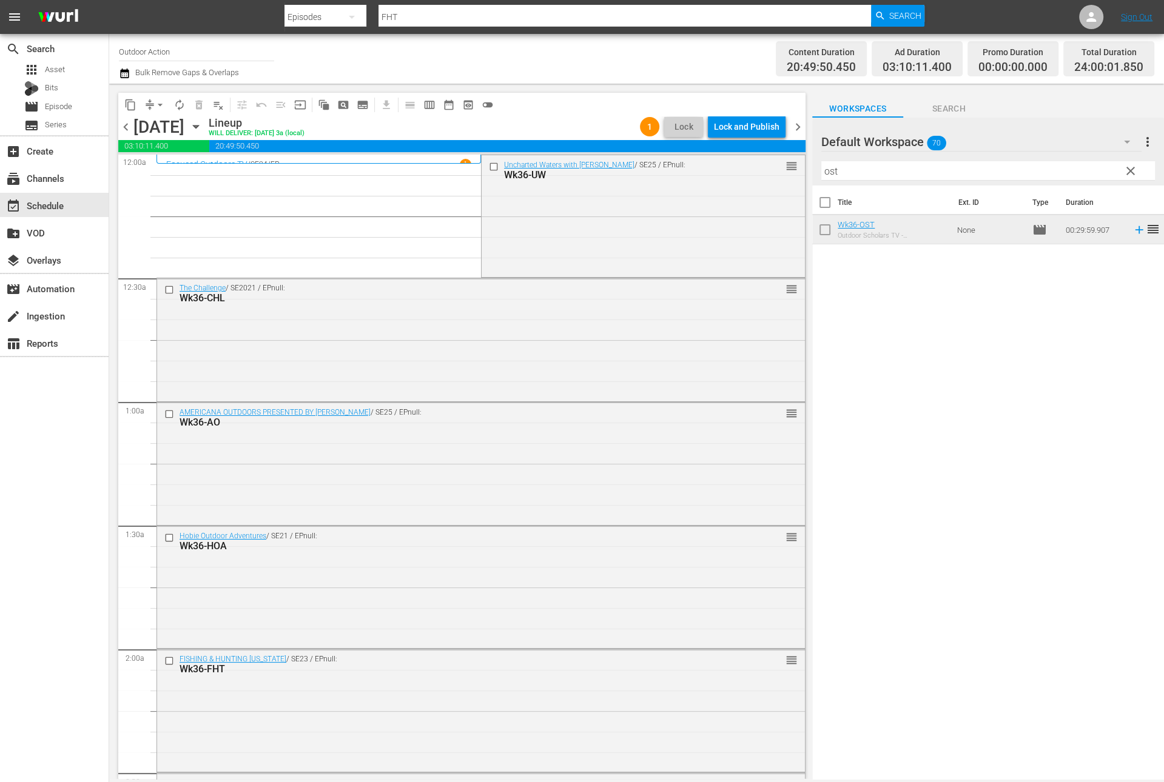
click at [761, 124] on div "Lock and Publish" at bounding box center [746, 127] width 65 height 22
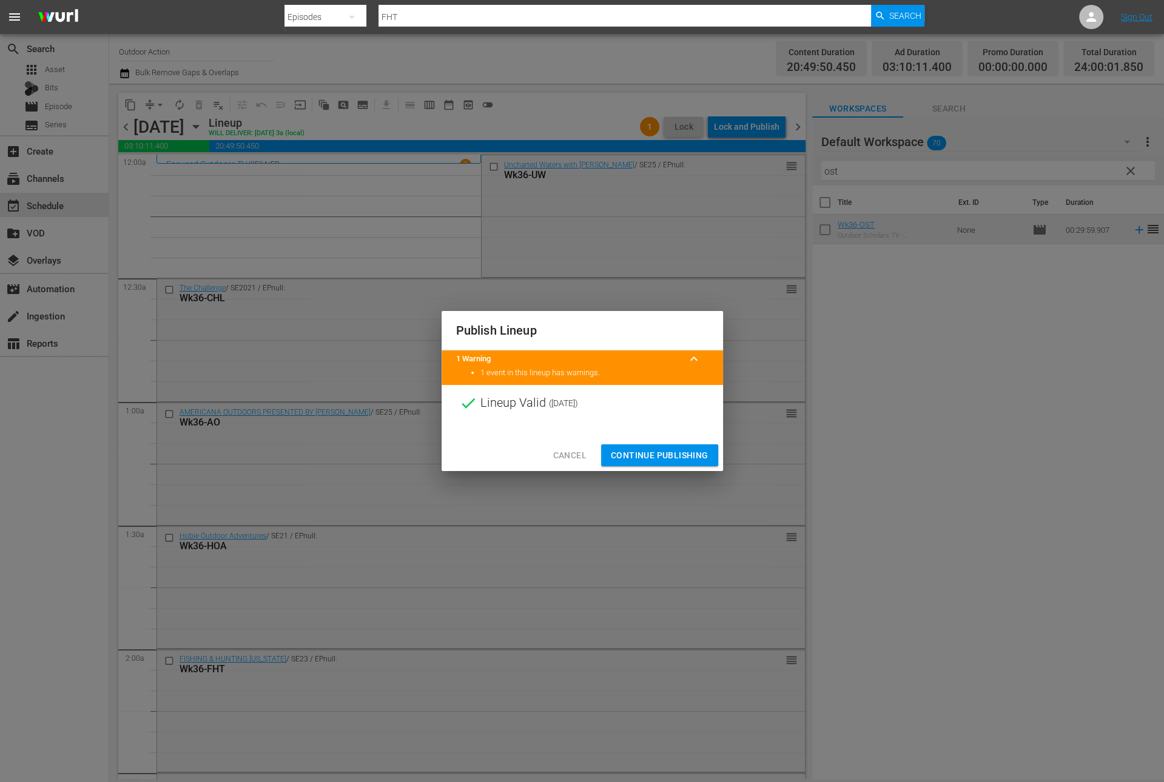
click at [660, 456] on span "Continue Publishing" at bounding box center [660, 455] width 98 height 15
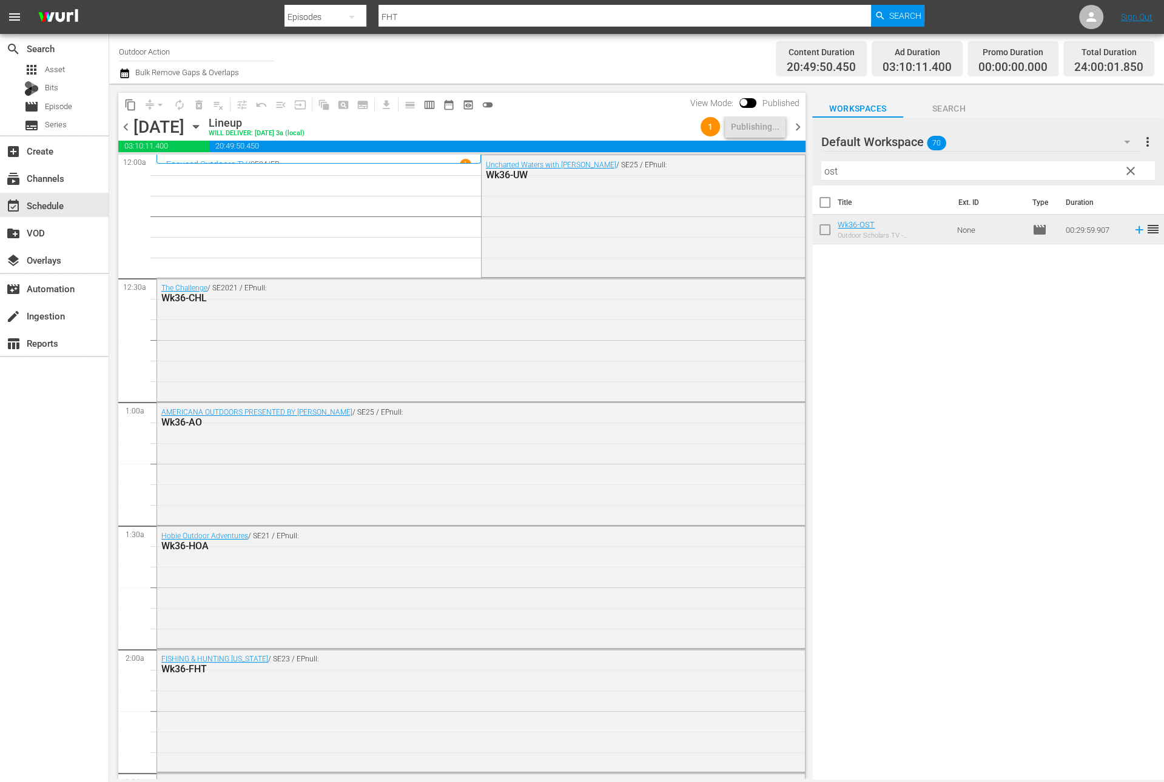
click at [801, 124] on span "chevron_right" at bounding box center [797, 126] width 15 height 15
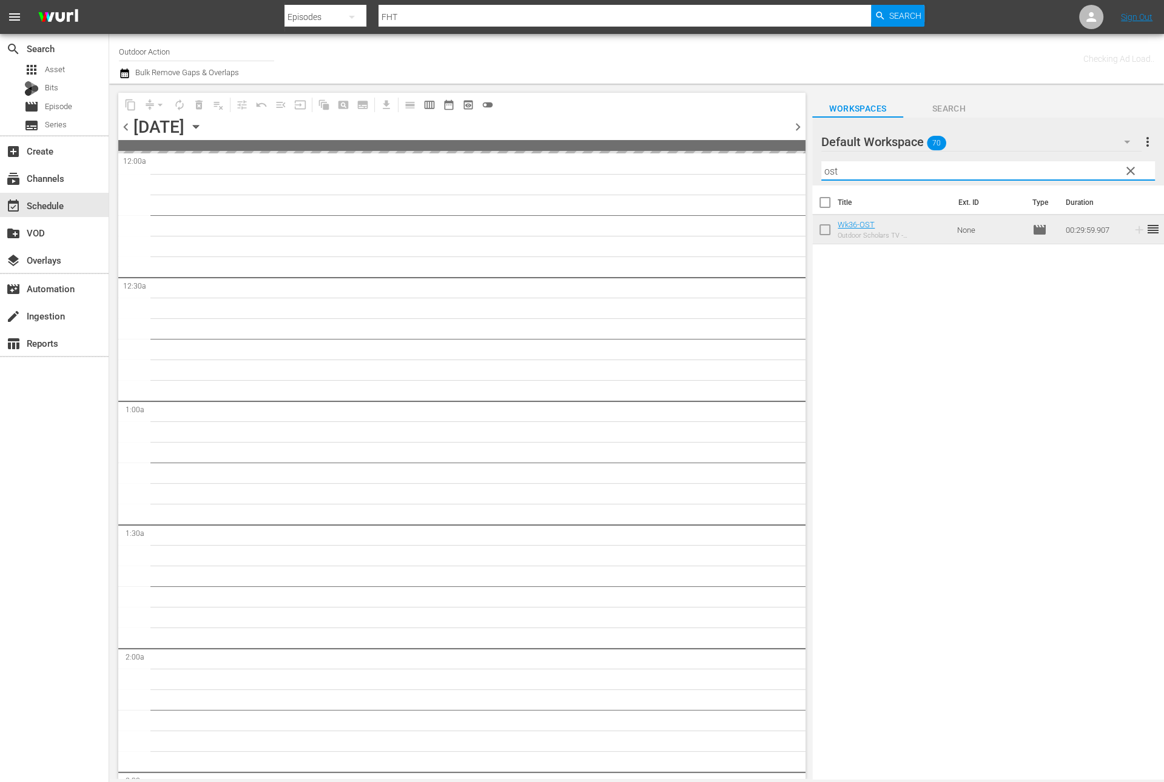
click at [866, 167] on input "ost" at bounding box center [988, 170] width 334 height 19
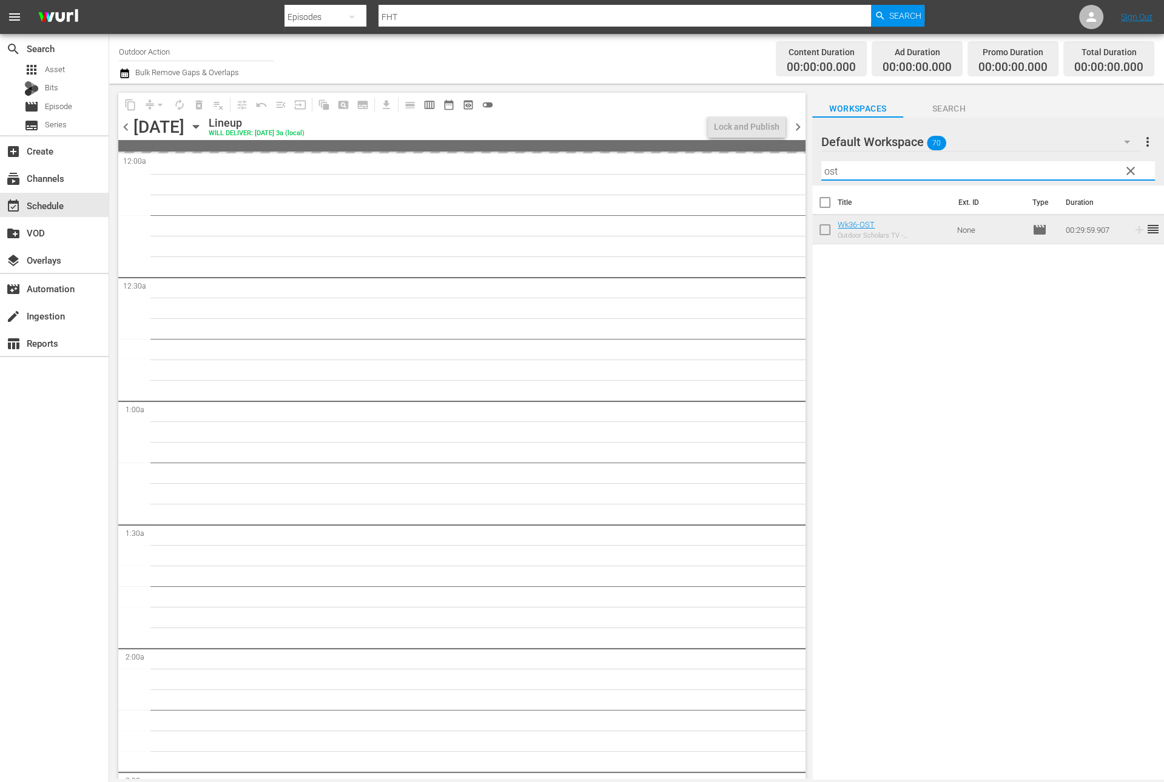
click at [866, 167] on input "ost" at bounding box center [988, 170] width 334 height 19
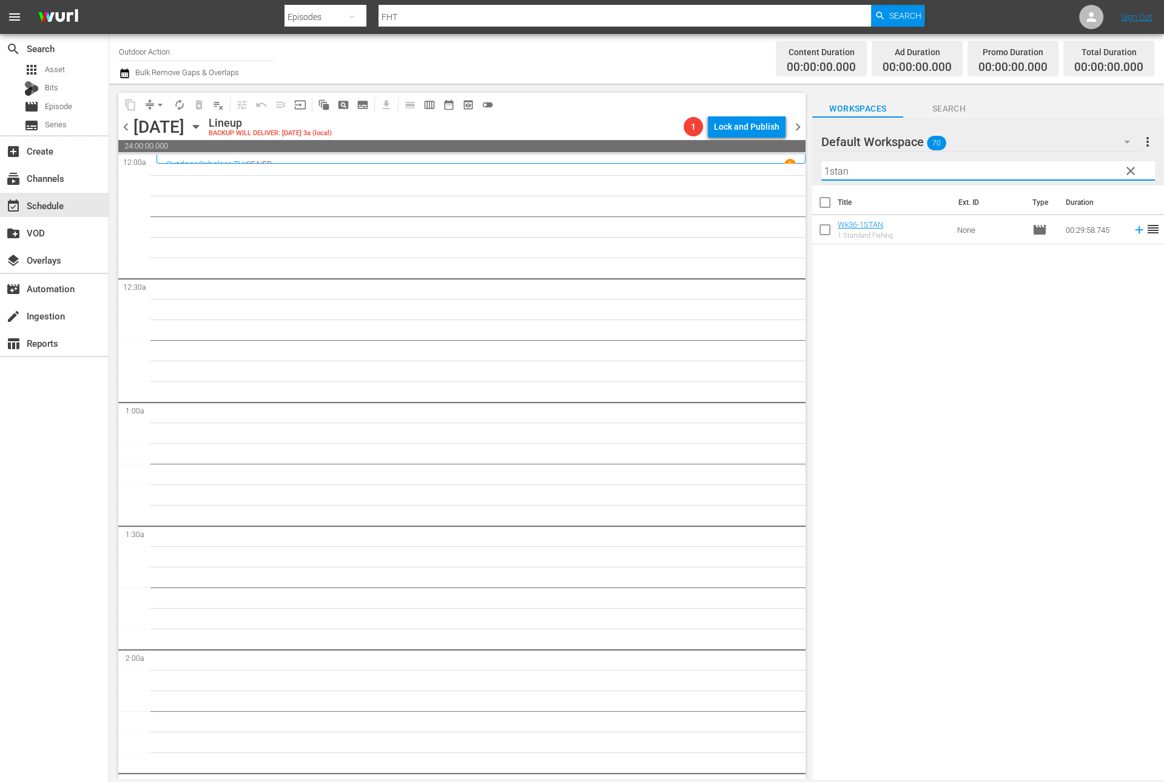
click at [1132, 230] on icon at bounding box center [1138, 229] width 13 height 13
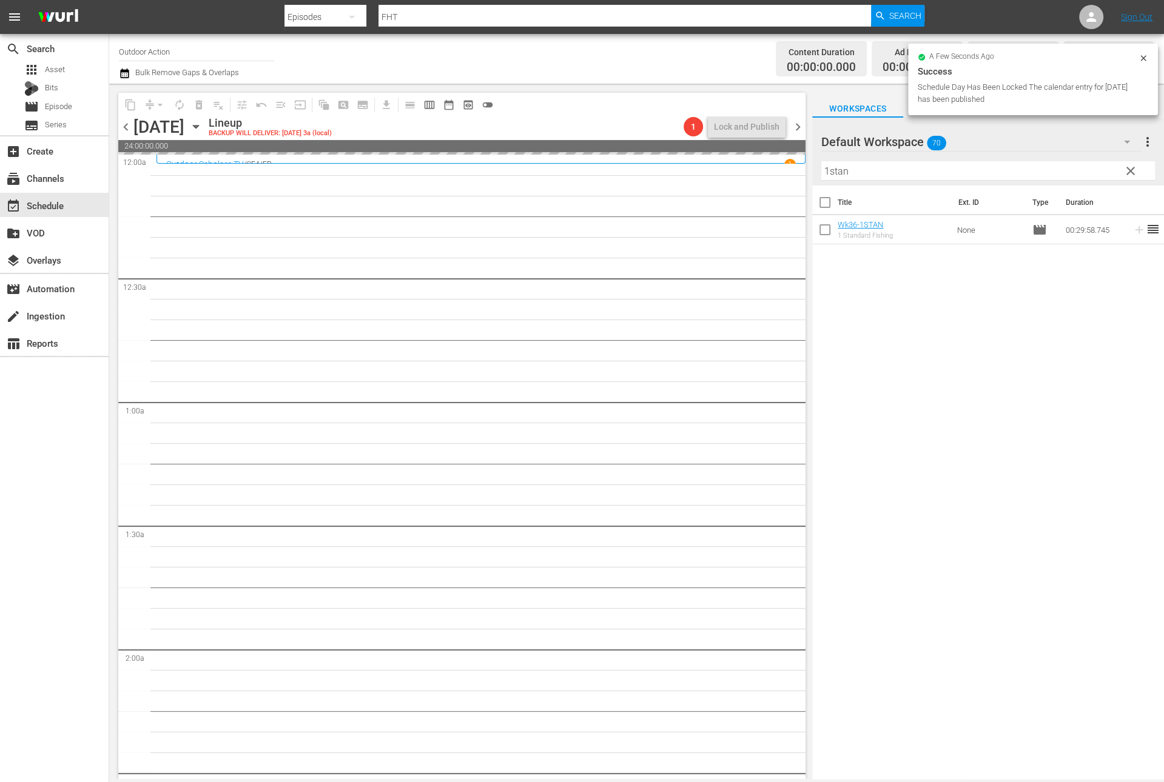
click at [1052, 0] on div "search Search apps Asset Bits movie Episode subtitles Series add_box Create sub…" at bounding box center [636, 0] width 1055 height 0
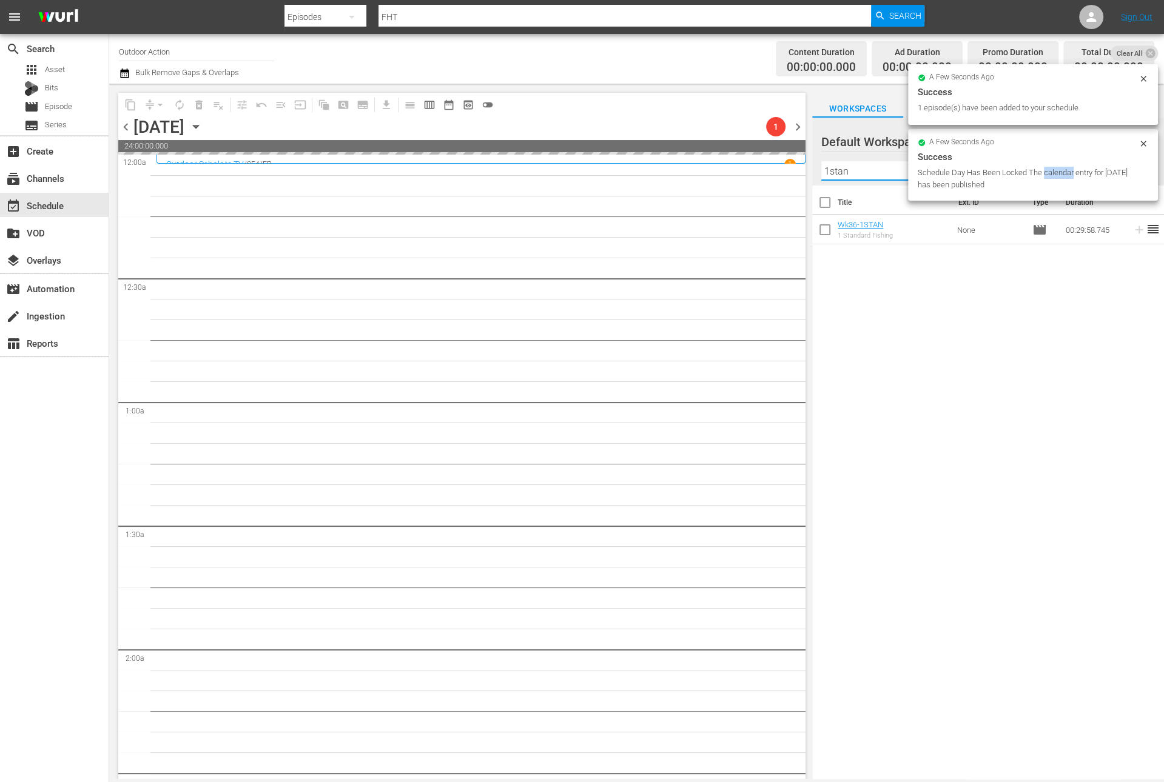
click at [1052, 173] on div "Schedule Day Has Been Locked The calendar entry for [DATE] has been published" at bounding box center [1027, 179] width 218 height 24
click at [875, 176] on input "1stan" at bounding box center [988, 170] width 334 height 19
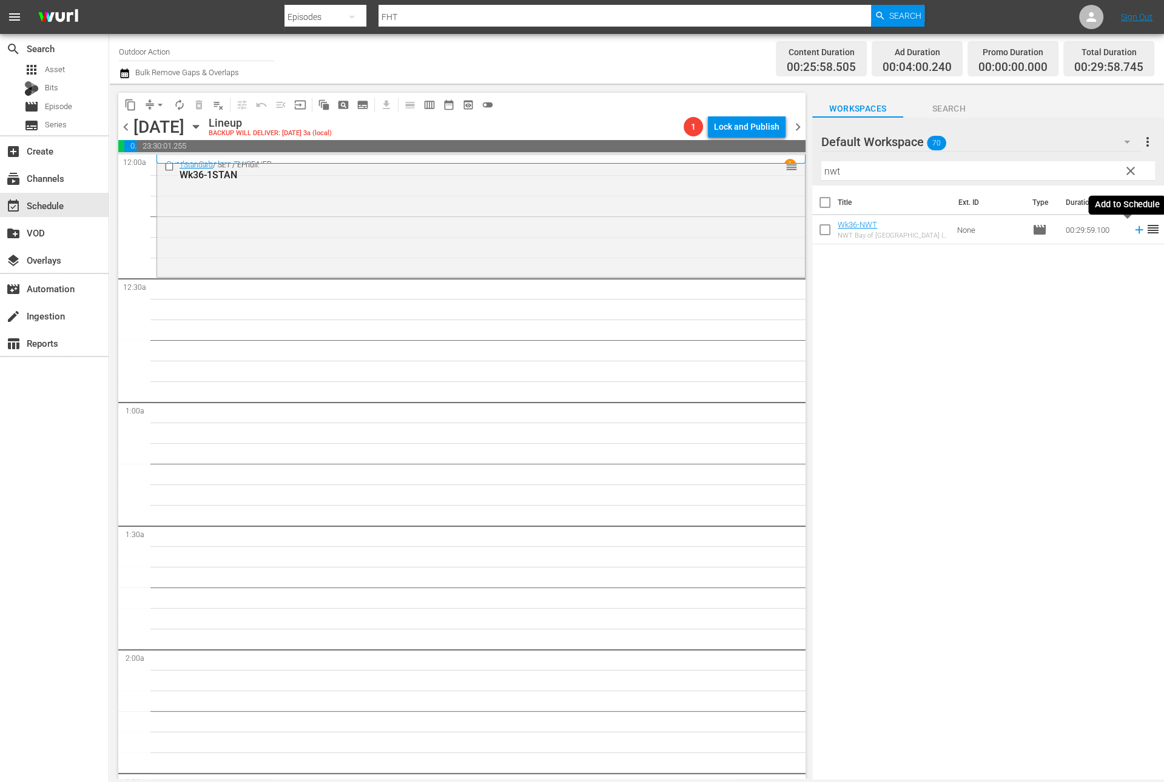
click at [1132, 233] on icon at bounding box center [1138, 229] width 13 height 13
click at [980, 167] on input "nwt" at bounding box center [988, 170] width 334 height 19
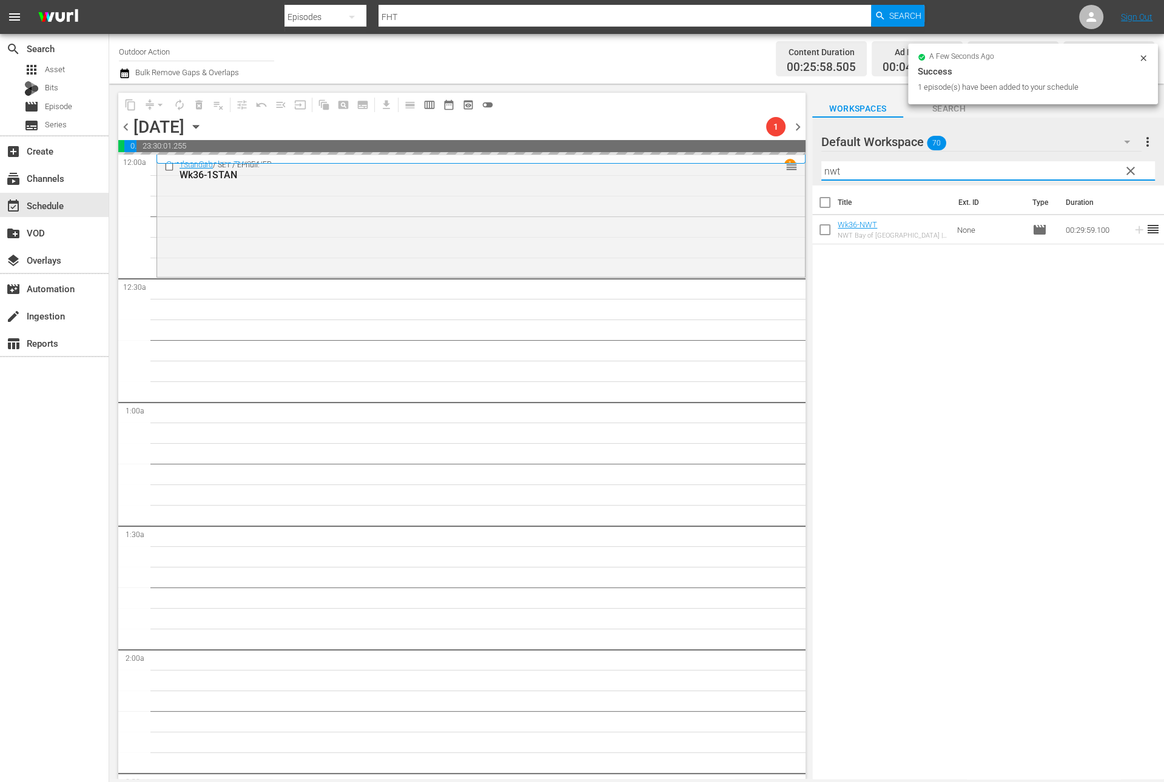
click at [980, 167] on input "nwt" at bounding box center [988, 170] width 334 height 19
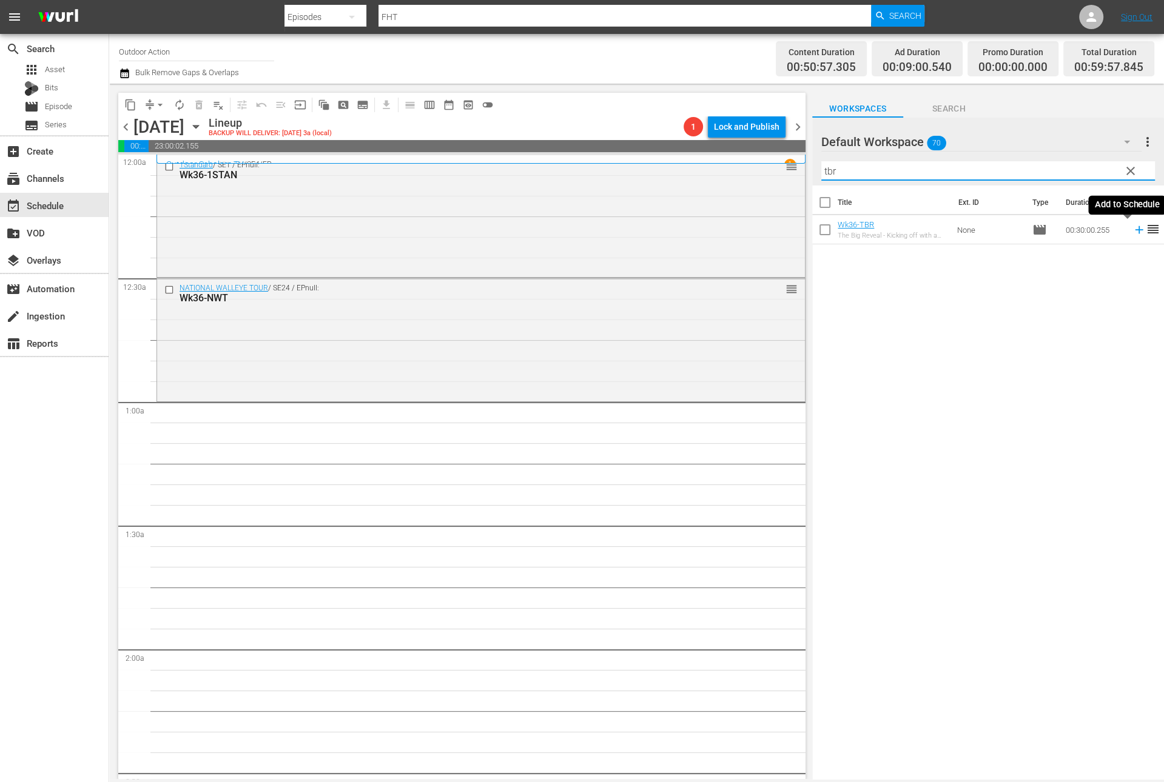
click at [1135, 232] on icon at bounding box center [1139, 230] width 8 height 8
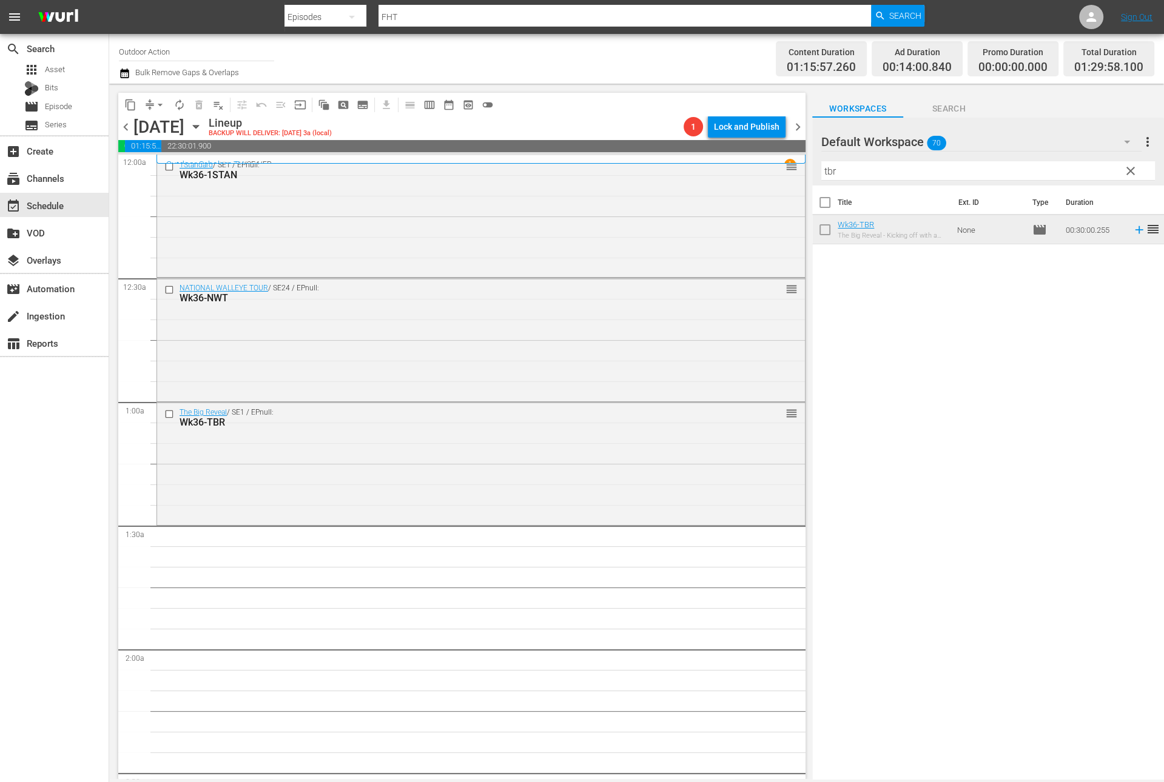
click at [1023, 175] on input "tbr" at bounding box center [988, 170] width 334 height 19
click at [1135, 232] on icon at bounding box center [1139, 230] width 8 height 8
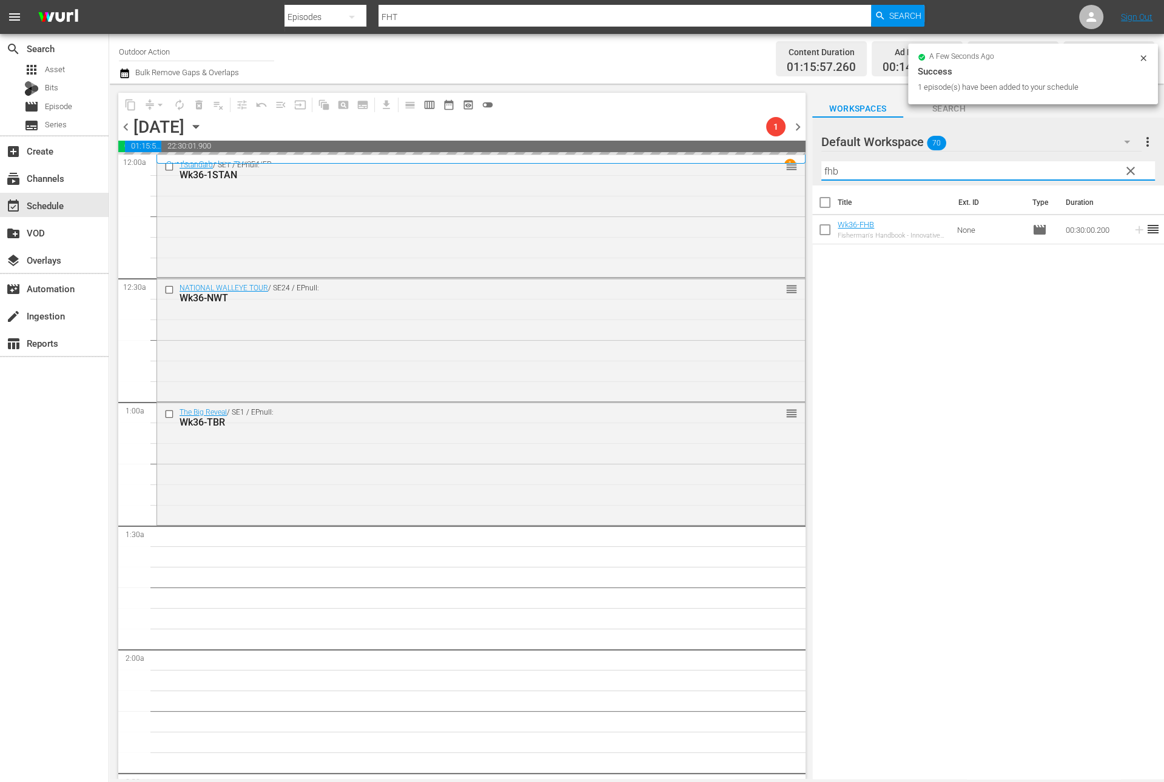
click at [1092, 171] on input "fhb" at bounding box center [988, 170] width 334 height 19
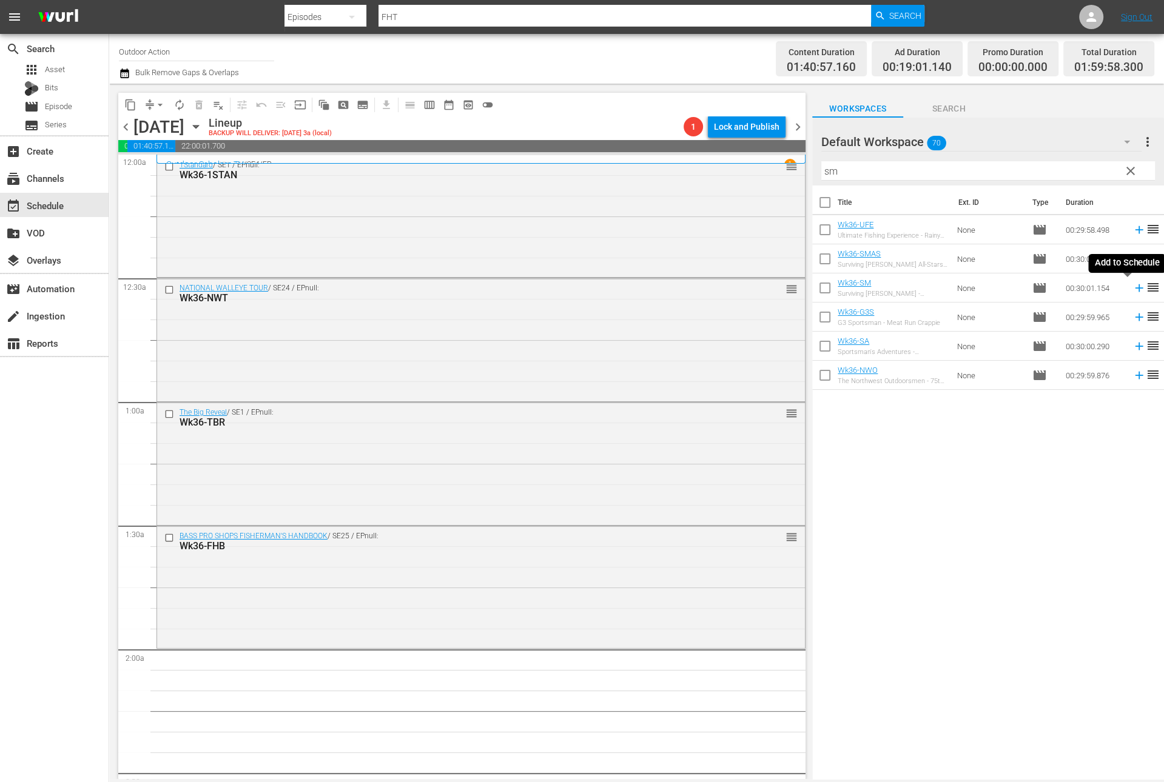
click at [1135, 288] on icon at bounding box center [1139, 288] width 8 height 8
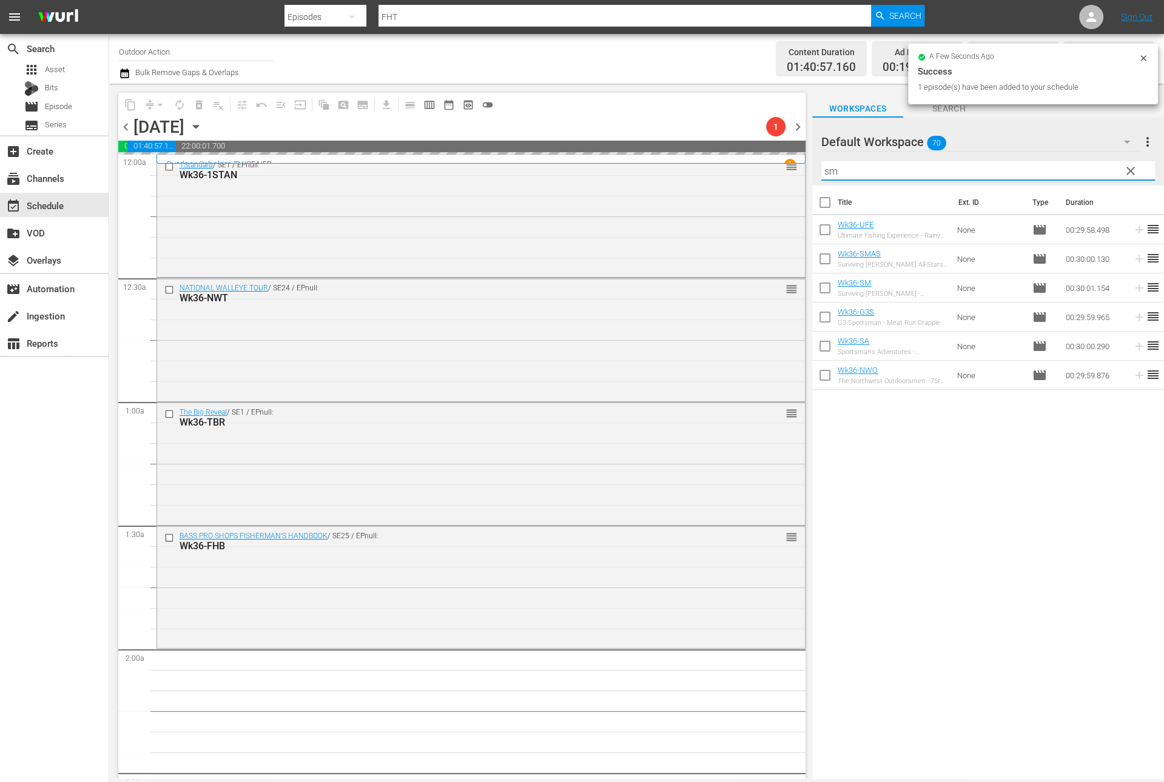
click at [1080, 174] on input "sm" at bounding box center [988, 170] width 334 height 19
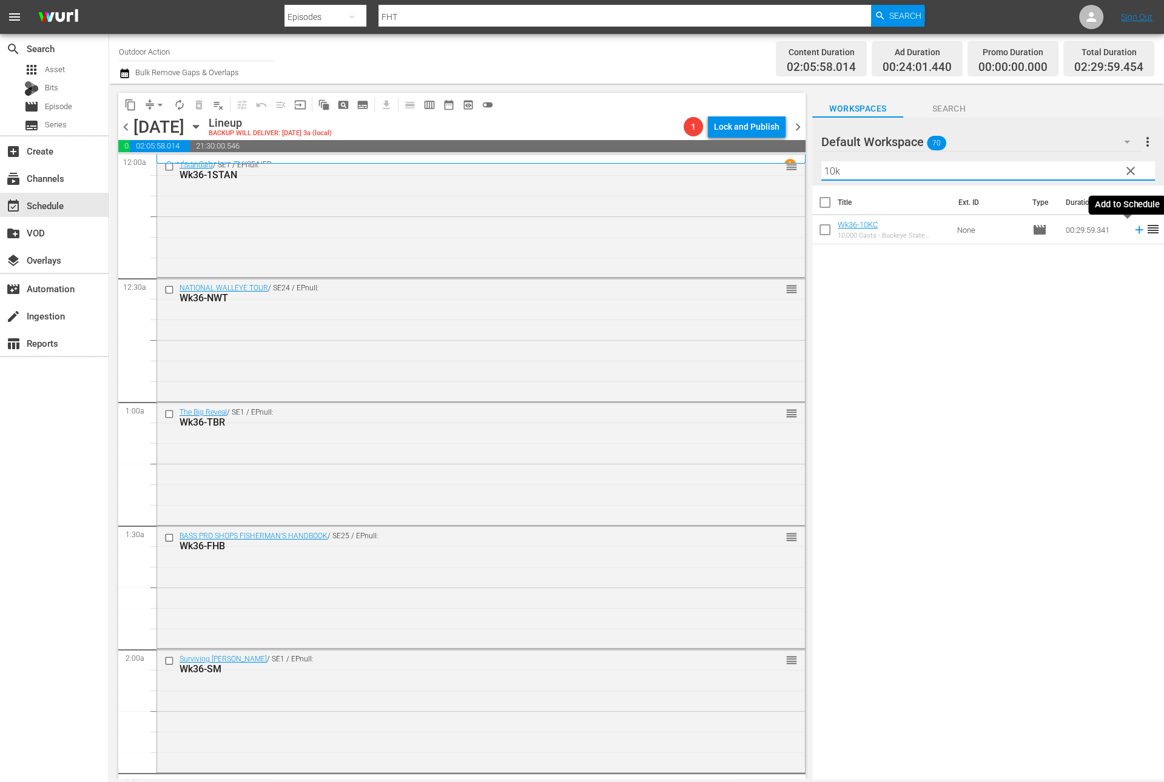
click at [1135, 229] on icon at bounding box center [1139, 230] width 8 height 8
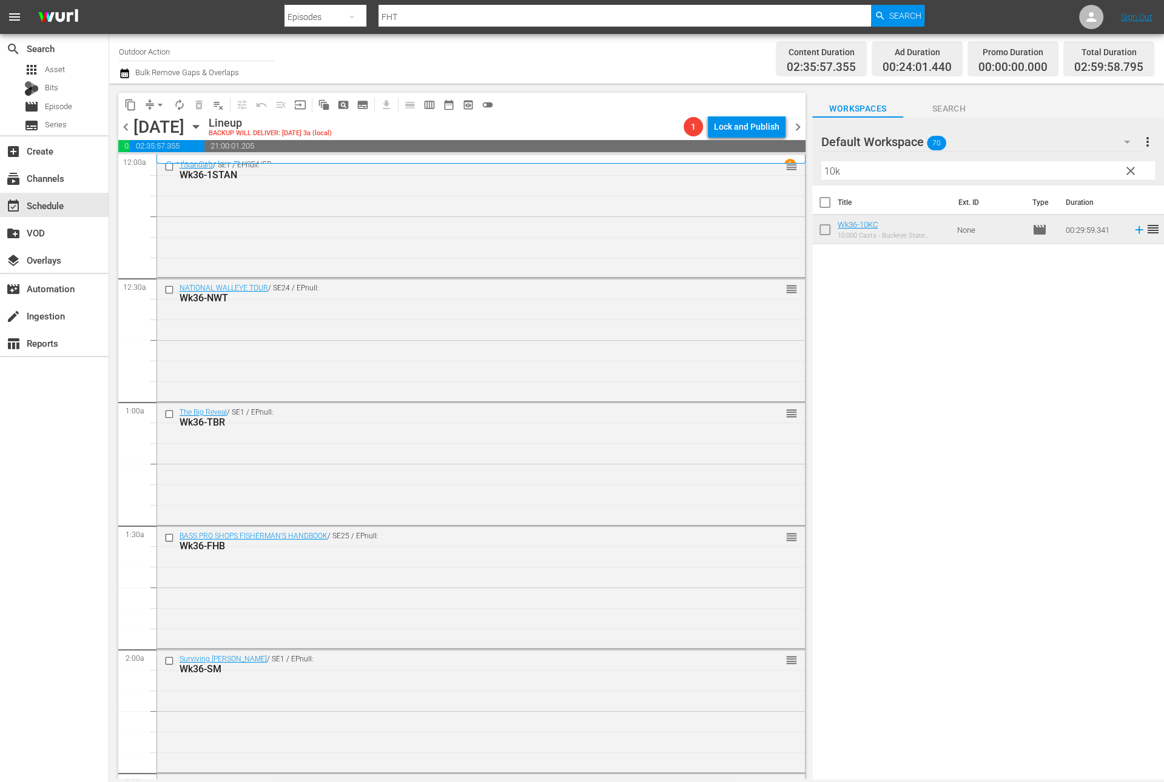
click at [979, 166] on input "10k" at bounding box center [988, 170] width 334 height 19
click at [1132, 232] on icon at bounding box center [1138, 229] width 13 height 13
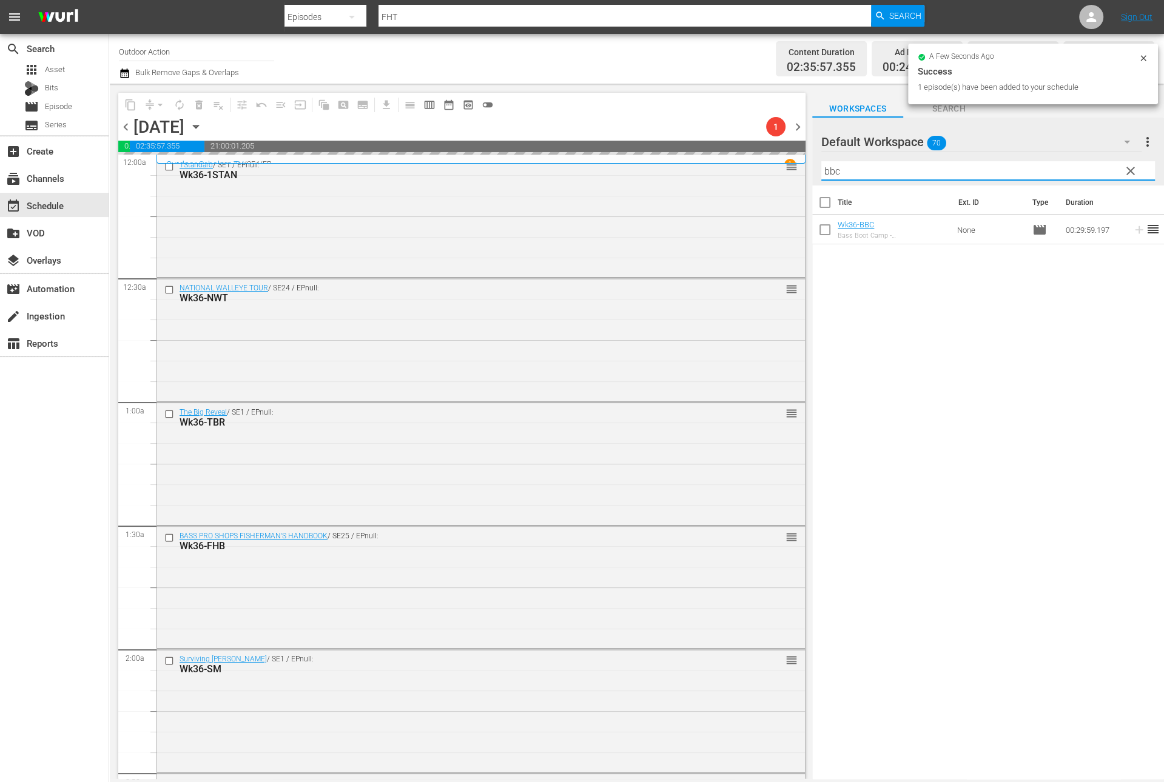
click at [942, 169] on input "bbc" at bounding box center [988, 170] width 334 height 19
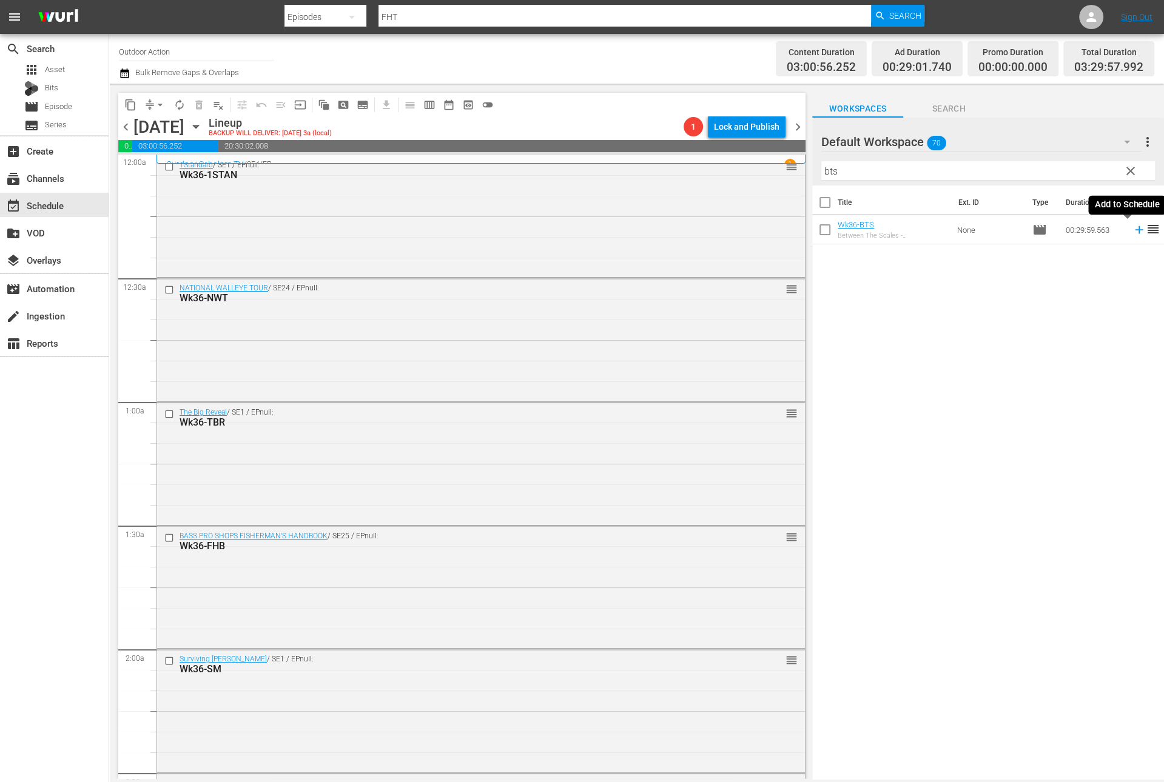
click at [1132, 227] on icon at bounding box center [1138, 229] width 13 height 13
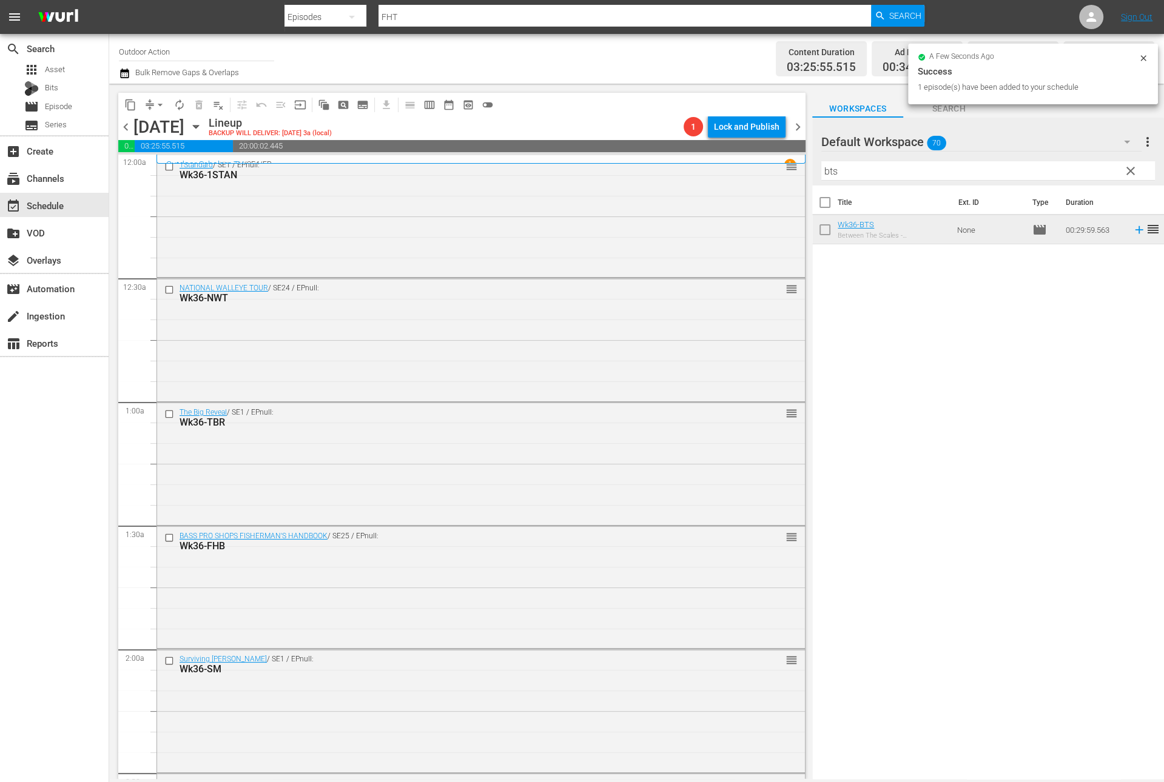
click at [1019, 167] on input "bts" at bounding box center [988, 170] width 334 height 19
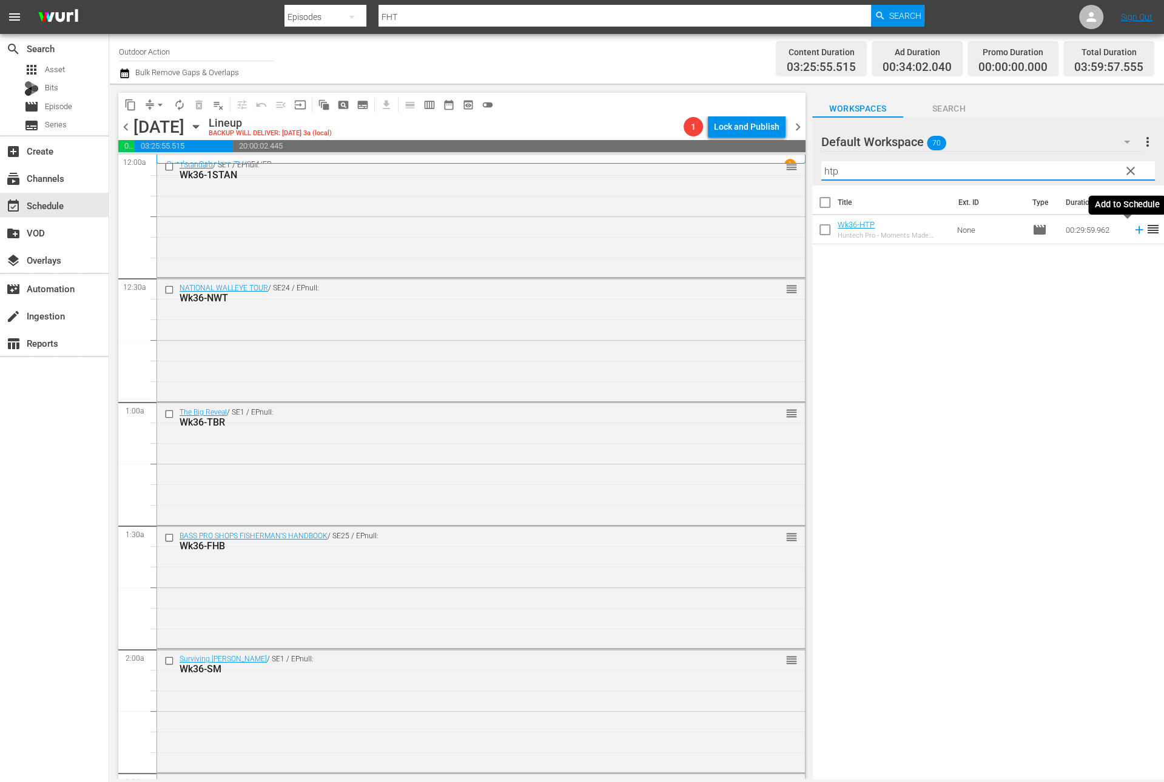
click at [1132, 231] on icon at bounding box center [1138, 229] width 13 height 13
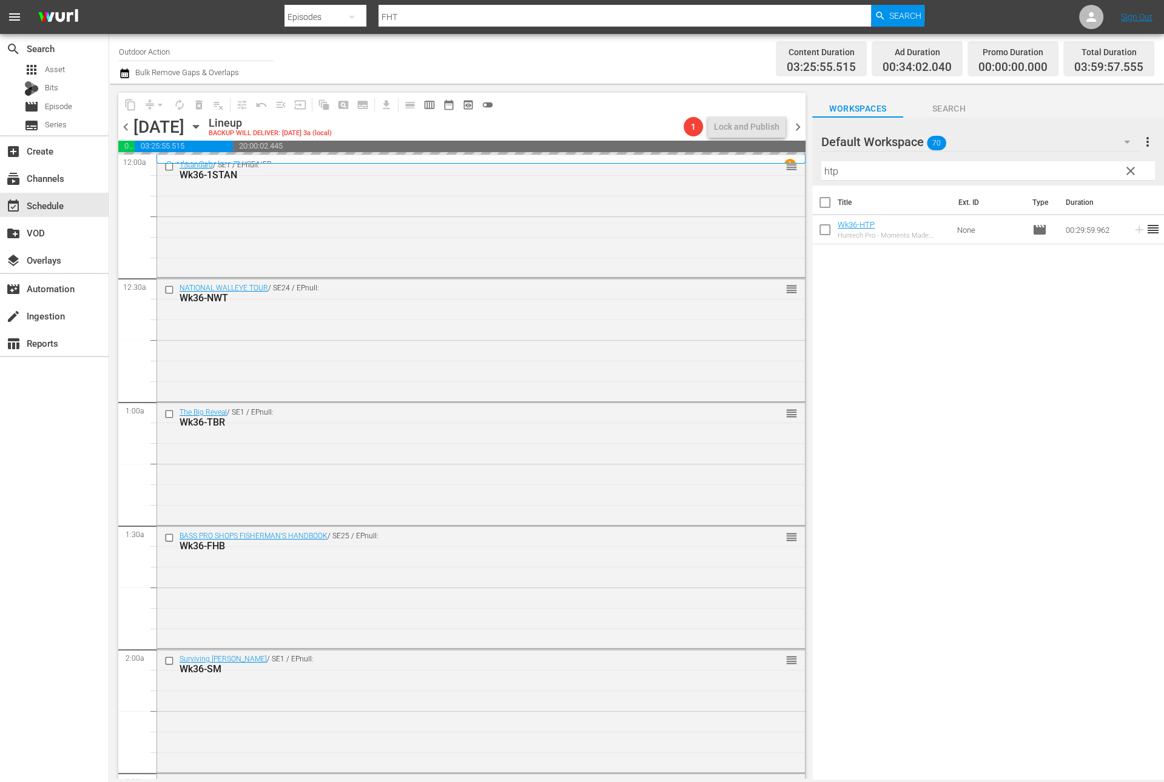
click at [1096, 167] on input "htp" at bounding box center [988, 170] width 334 height 19
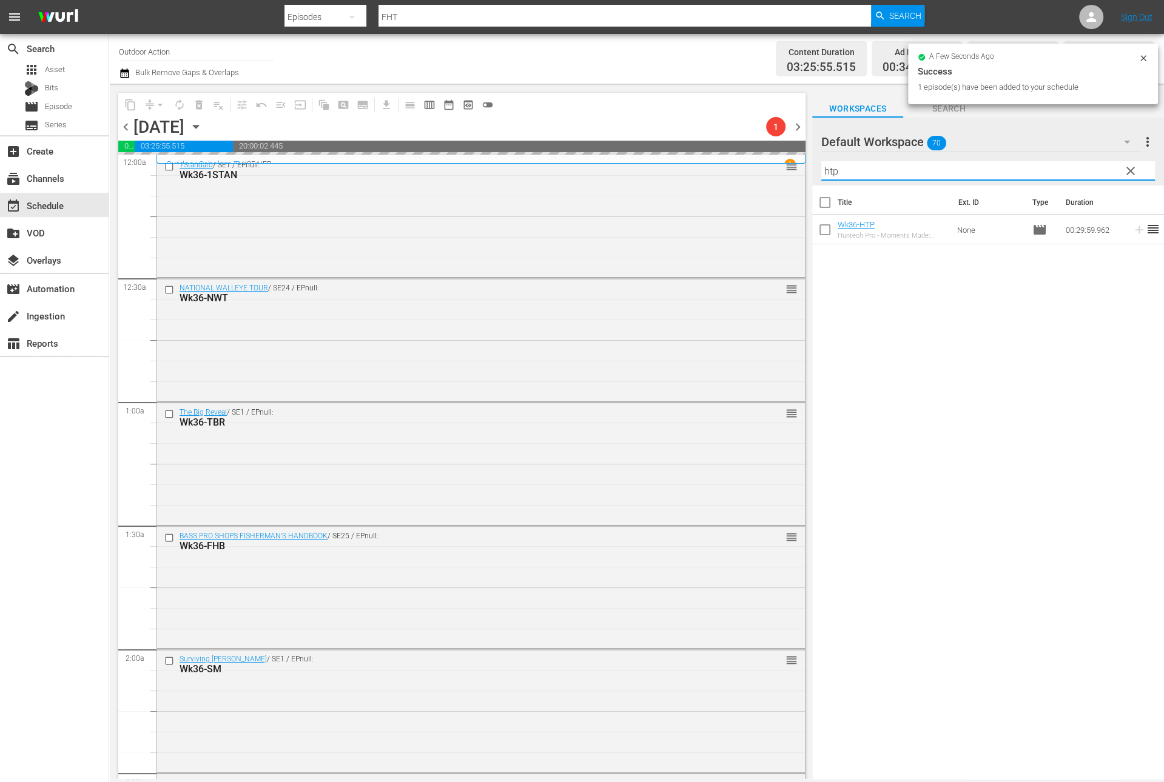
click at [1096, 167] on input "htp" at bounding box center [988, 170] width 334 height 19
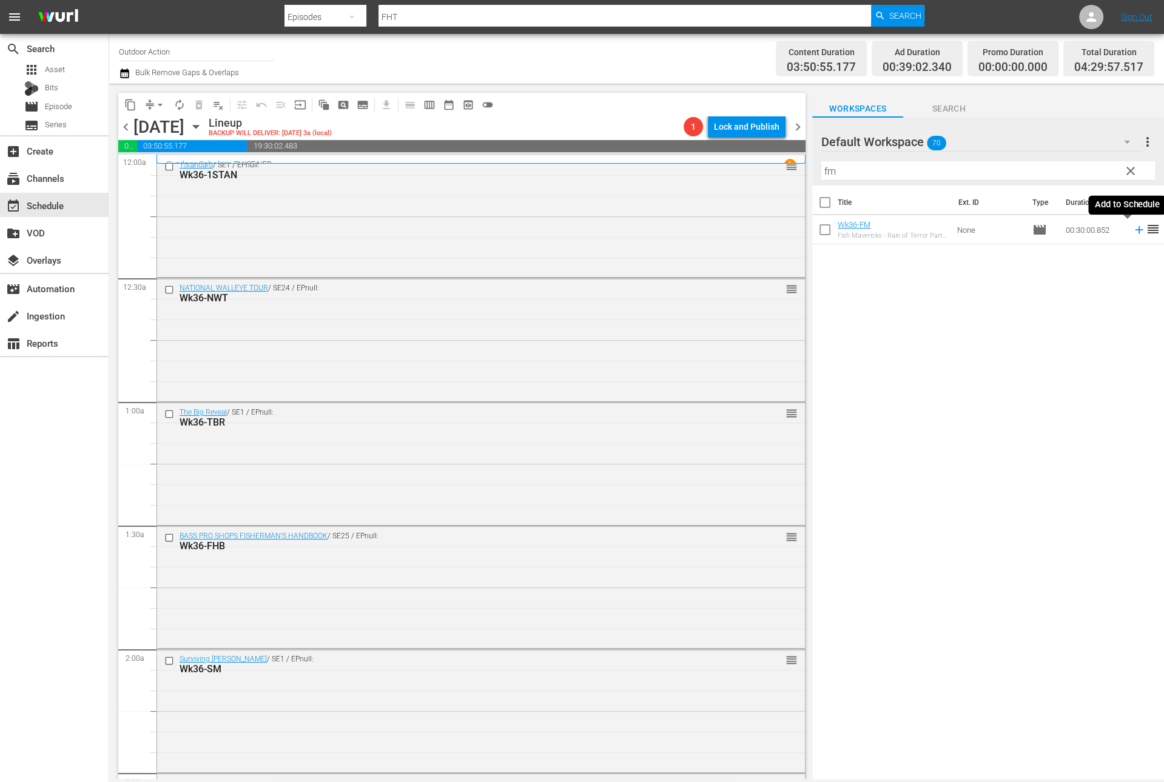
click at [1132, 233] on icon at bounding box center [1138, 229] width 13 height 13
click at [1058, 172] on input "fm" at bounding box center [988, 170] width 334 height 19
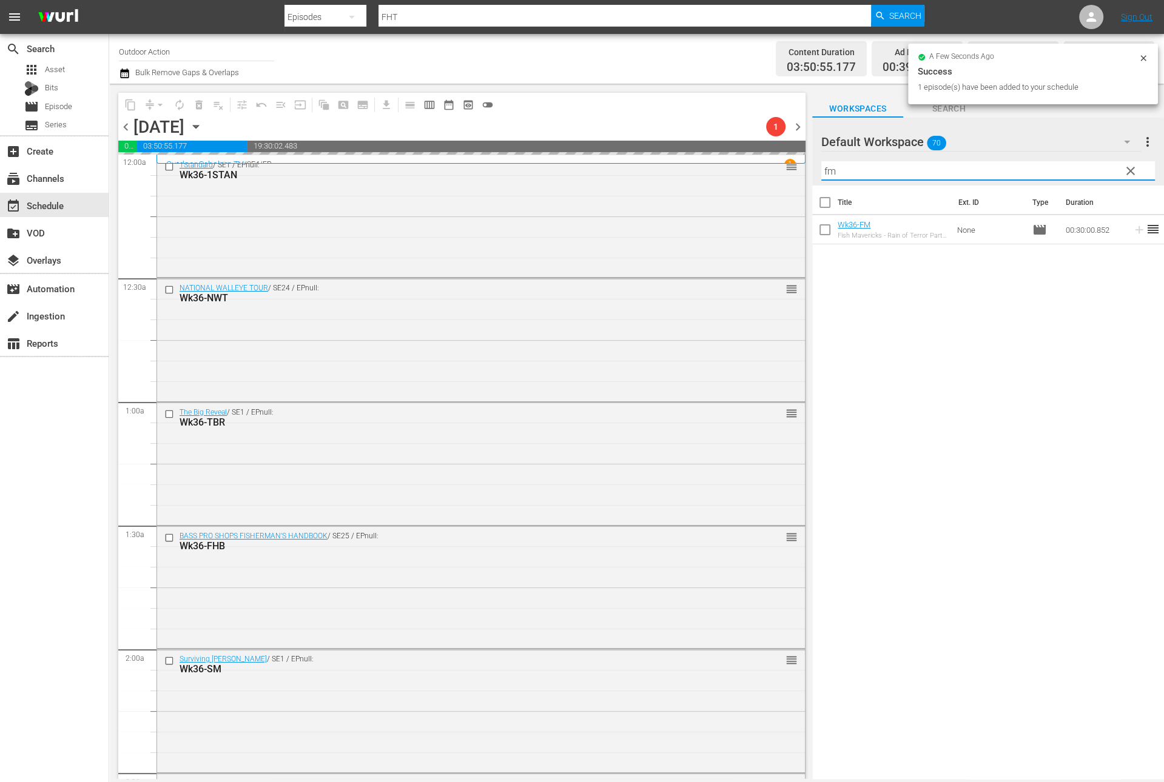
click at [1058, 172] on input "fm" at bounding box center [988, 170] width 334 height 19
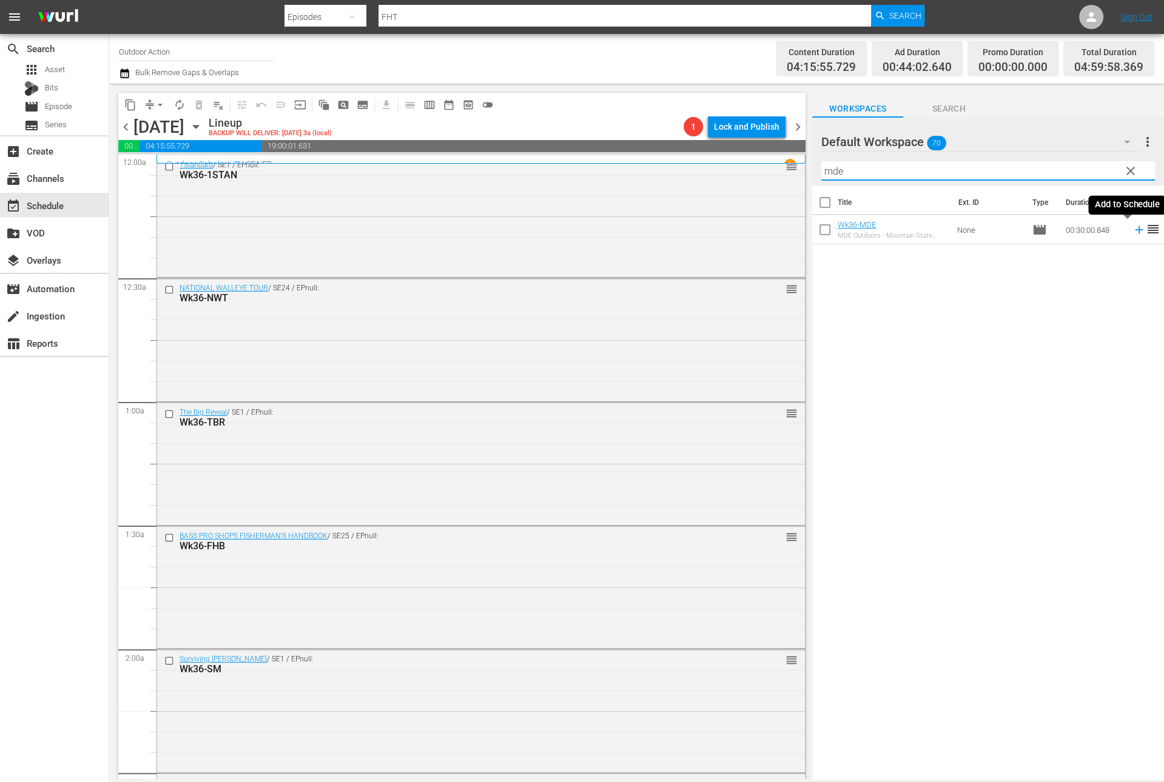
click at [1132, 231] on icon at bounding box center [1138, 229] width 13 height 13
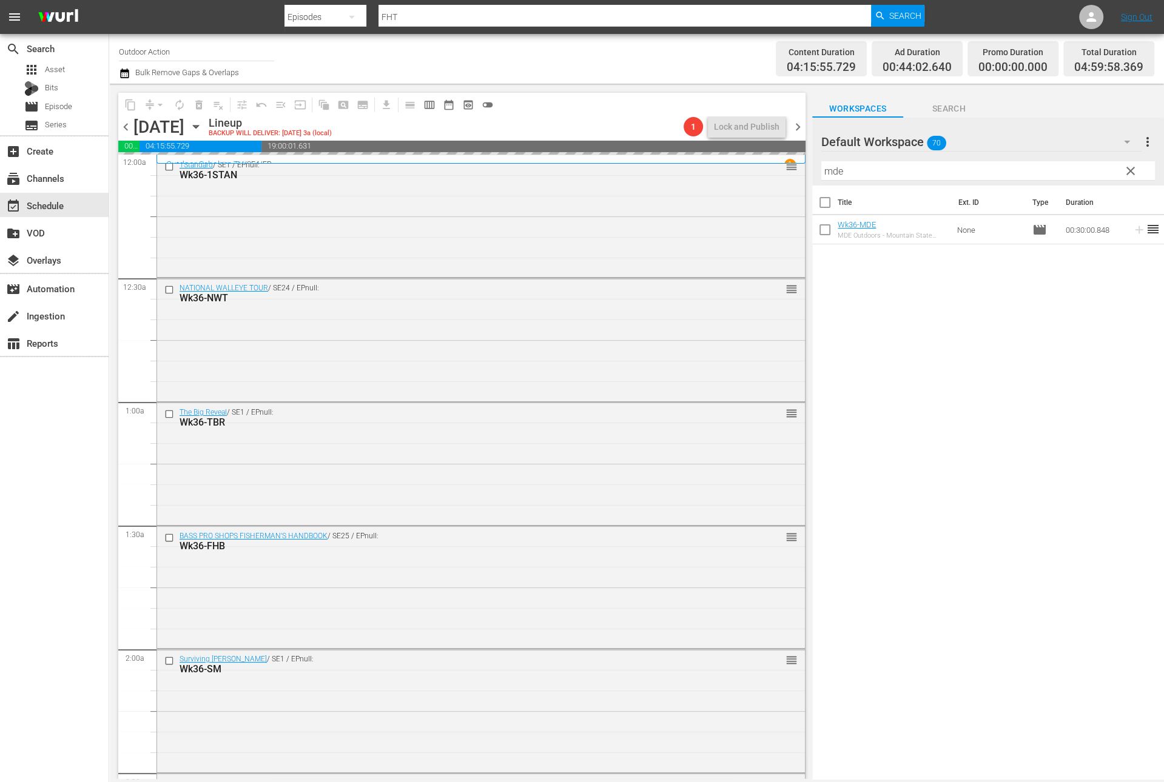
click at [1080, 165] on input "mde" at bounding box center [988, 170] width 334 height 19
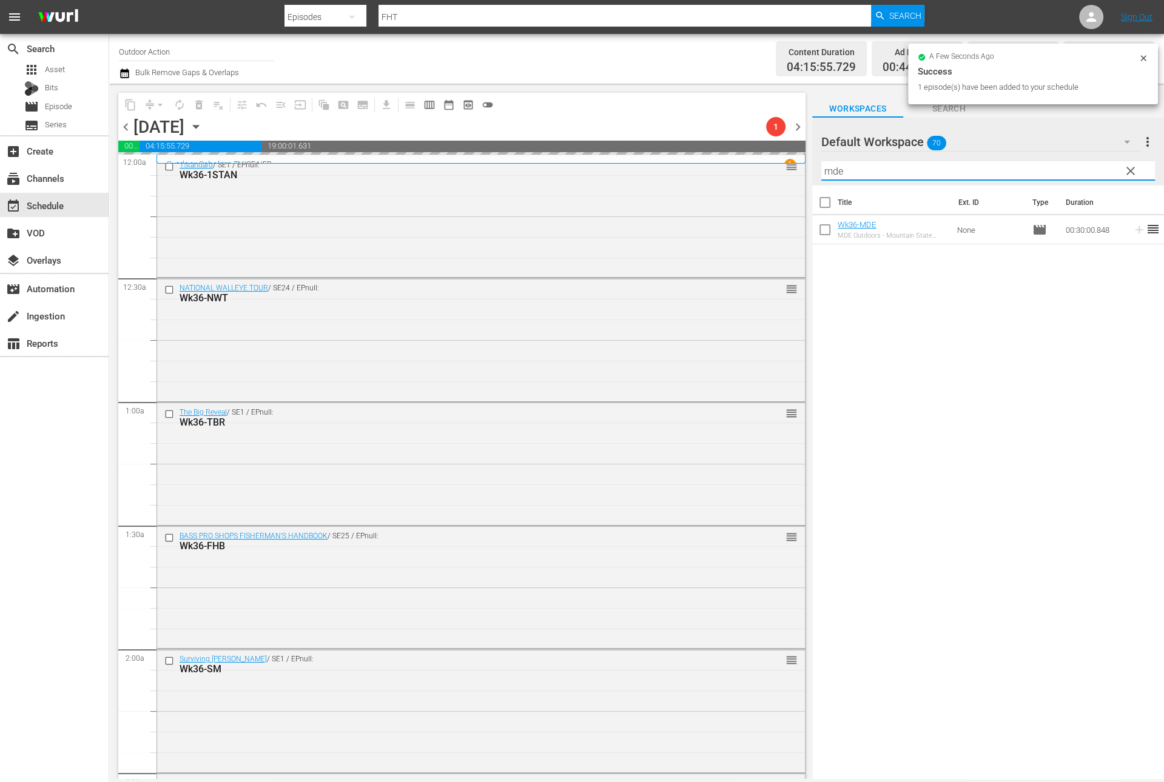
click at [1080, 165] on input "mde" at bounding box center [988, 170] width 334 height 19
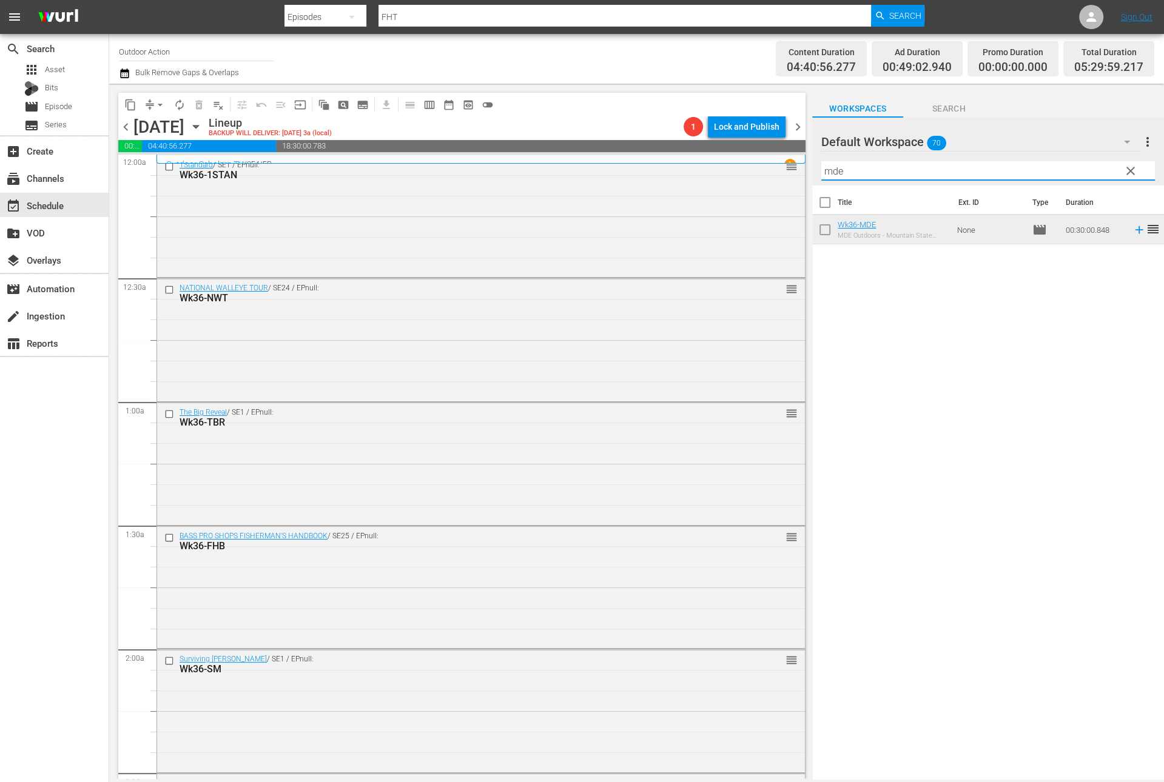
type input "f"
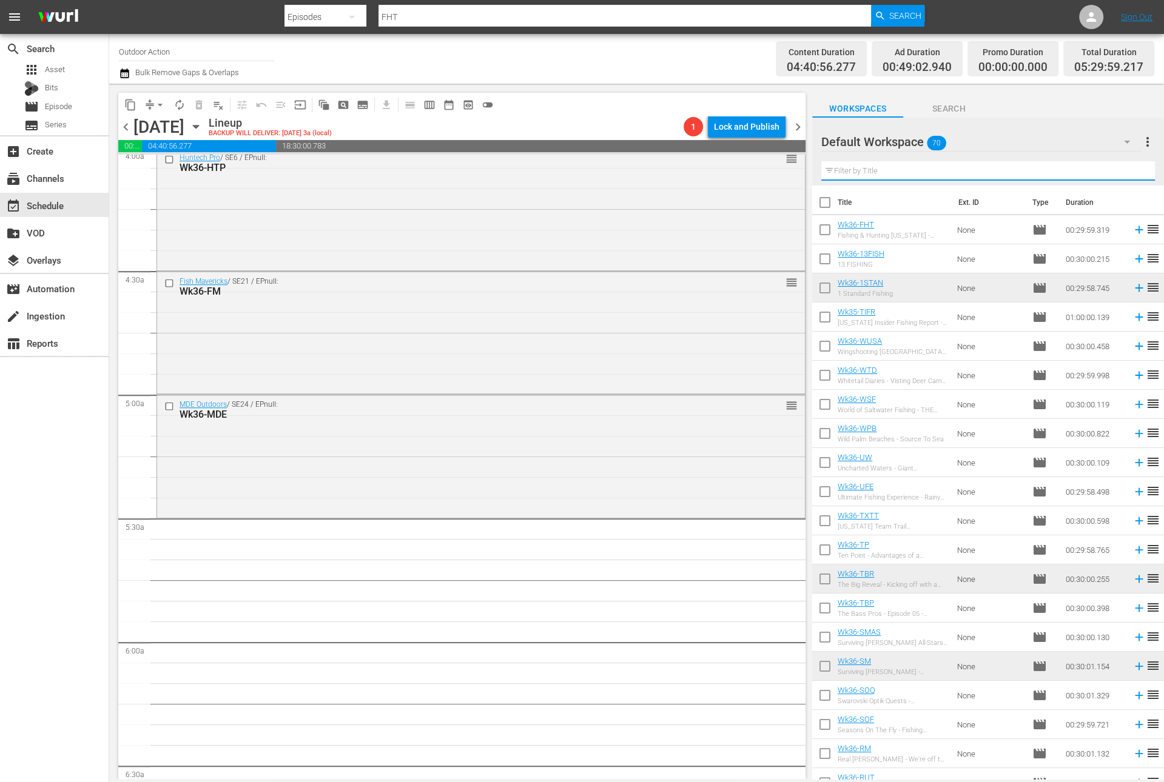
scroll to position [1015, 0]
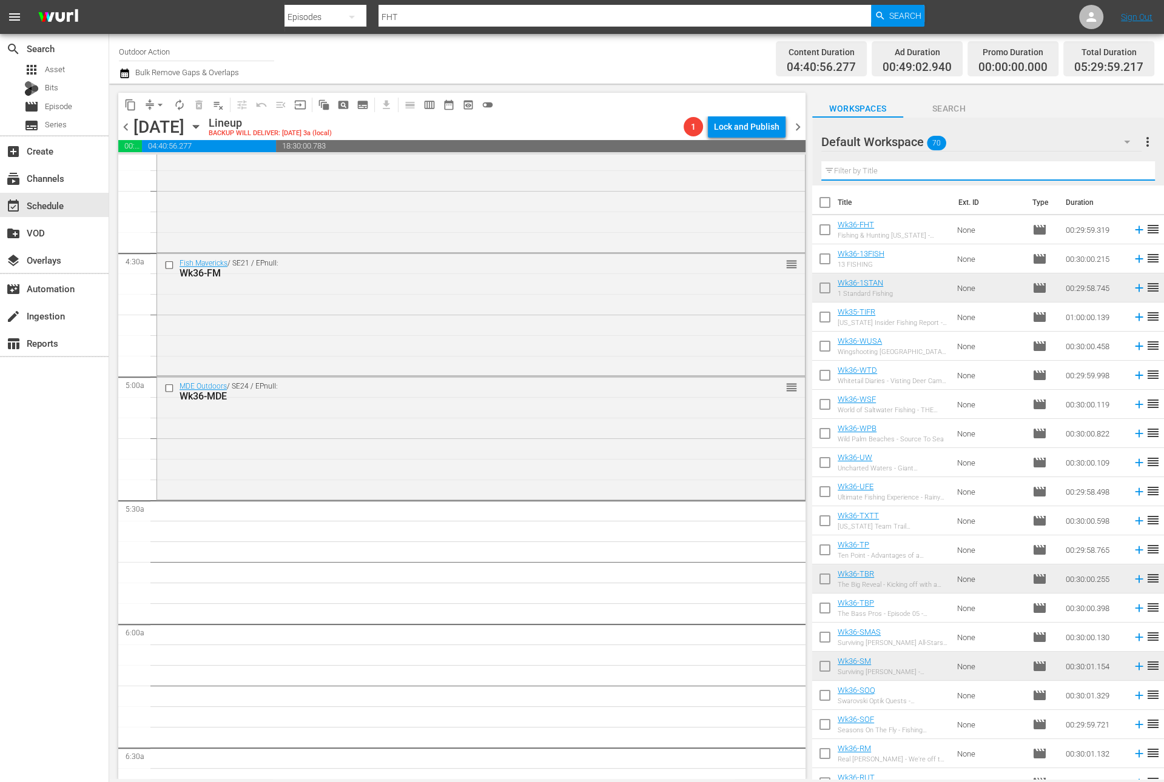
click at [888, 170] on input "text" at bounding box center [988, 170] width 334 height 19
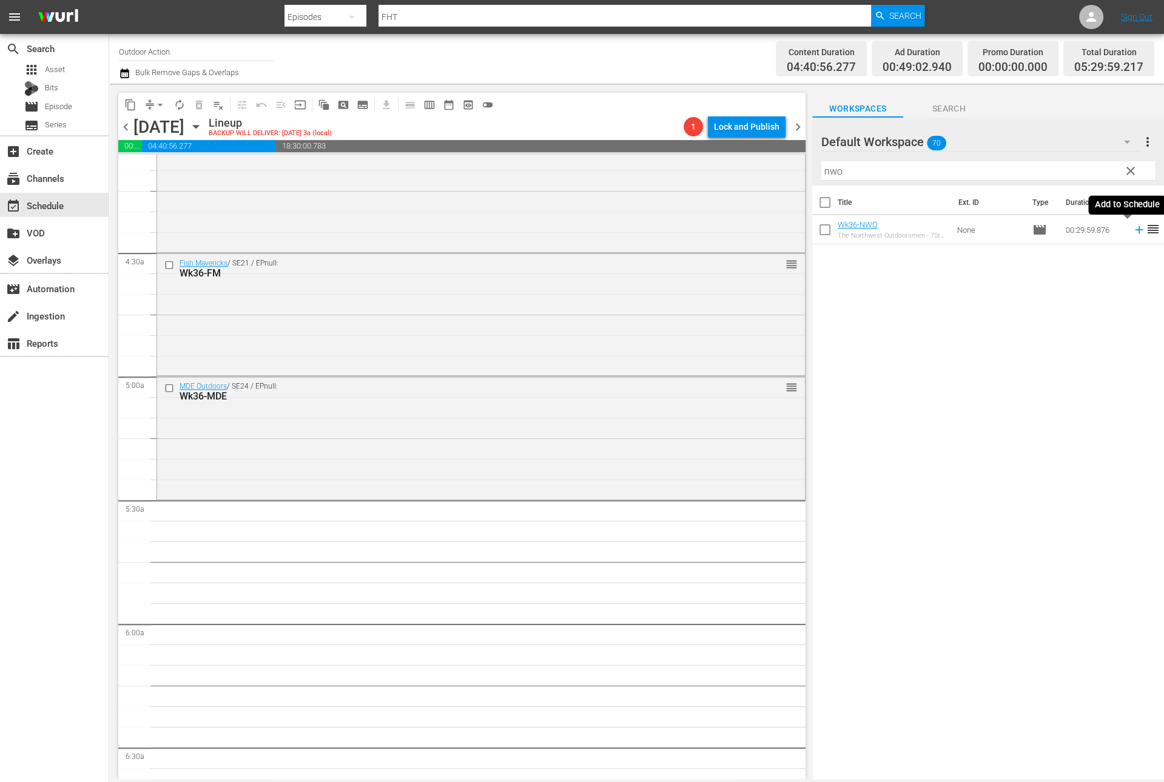
click at [1132, 235] on icon at bounding box center [1138, 229] width 13 height 13
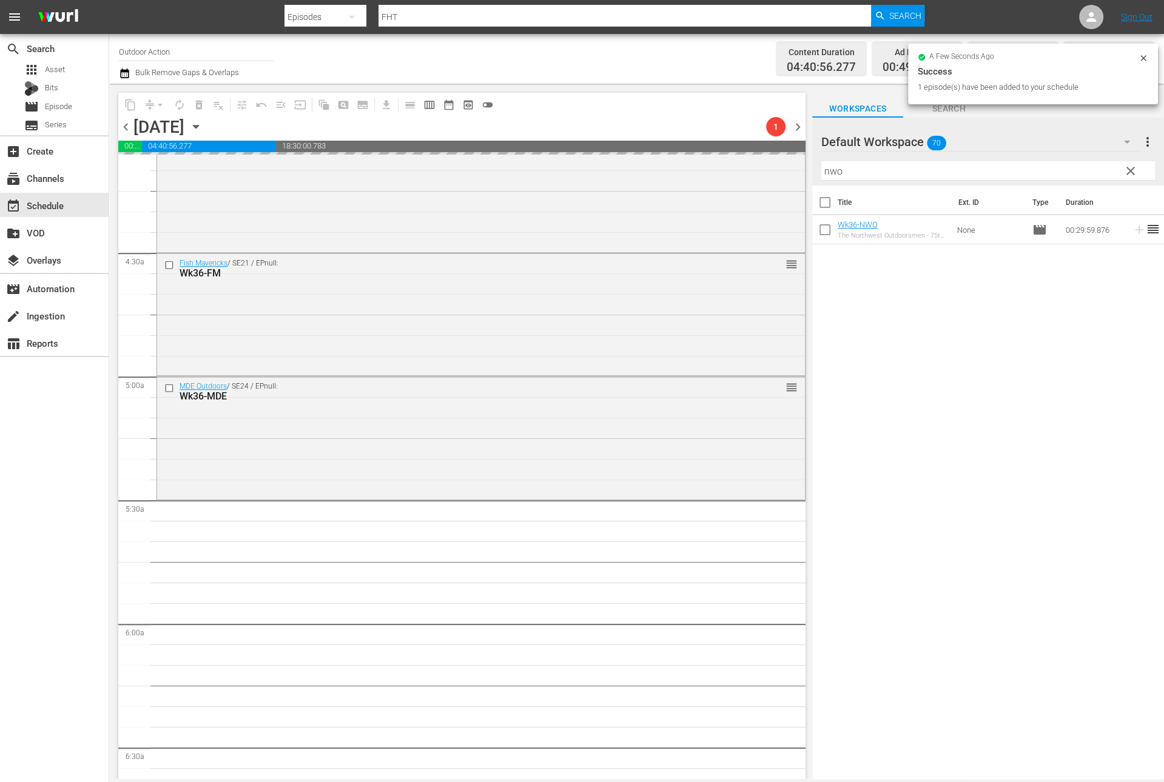
click at [1016, 170] on input "nwo" at bounding box center [988, 170] width 334 height 19
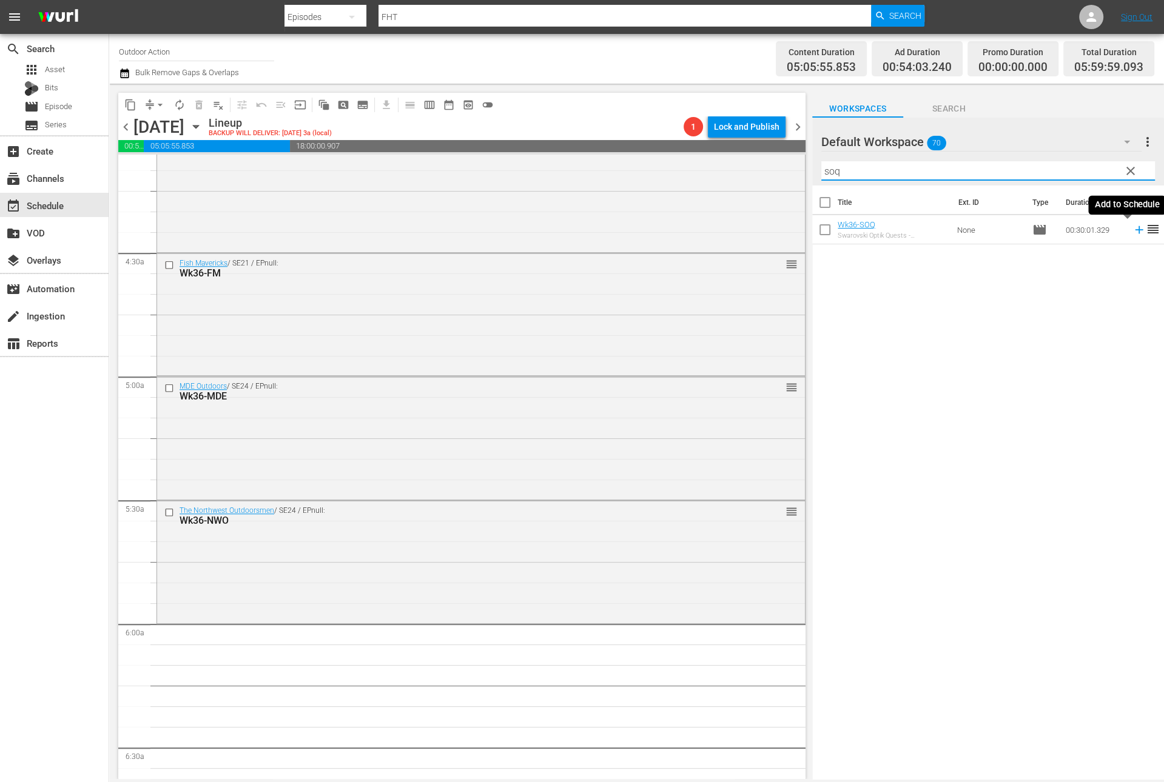
click at [1132, 230] on icon at bounding box center [1138, 229] width 13 height 13
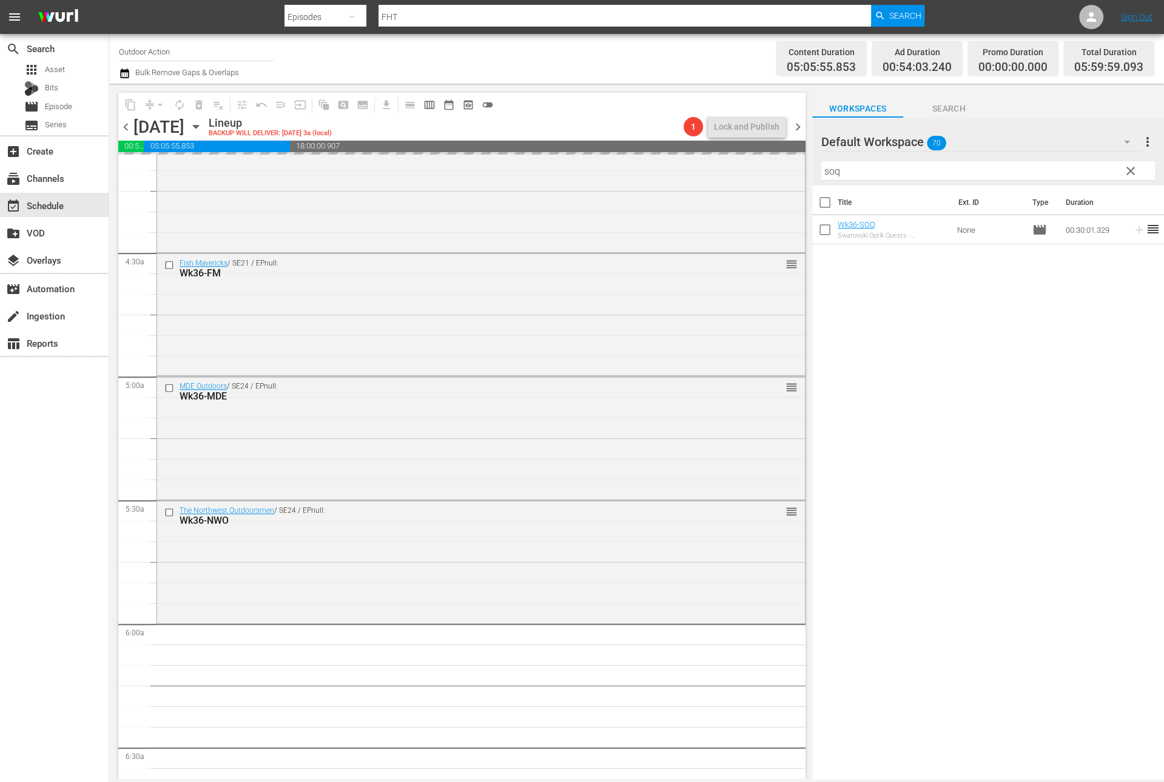
click at [1074, 166] on input "soq" at bounding box center [988, 170] width 334 height 19
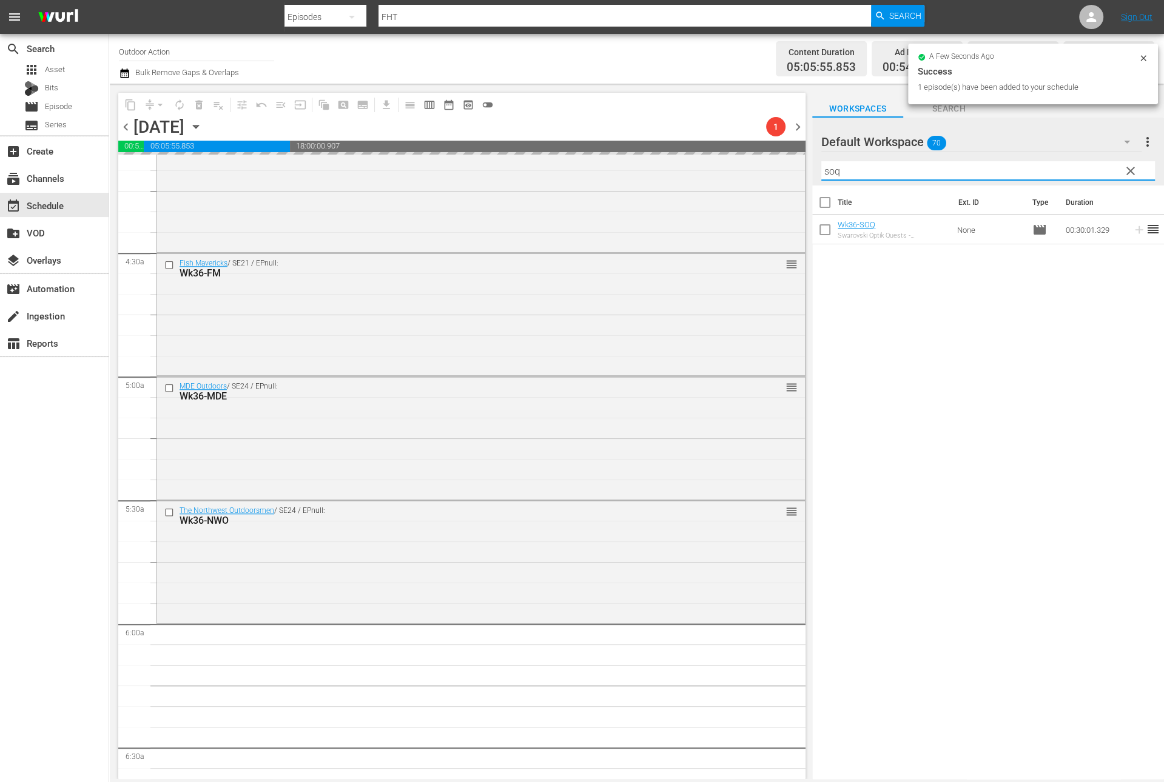
click at [1074, 166] on input "soq" at bounding box center [988, 170] width 334 height 19
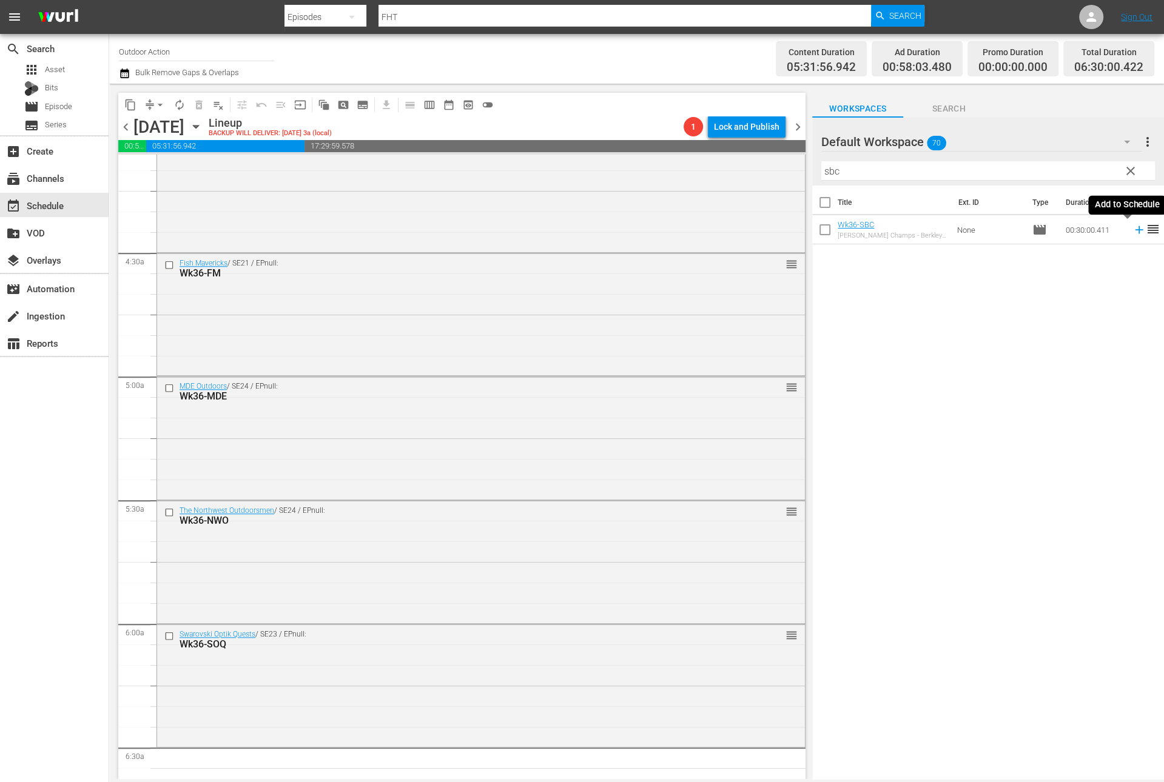
click at [1132, 233] on icon at bounding box center [1138, 229] width 13 height 13
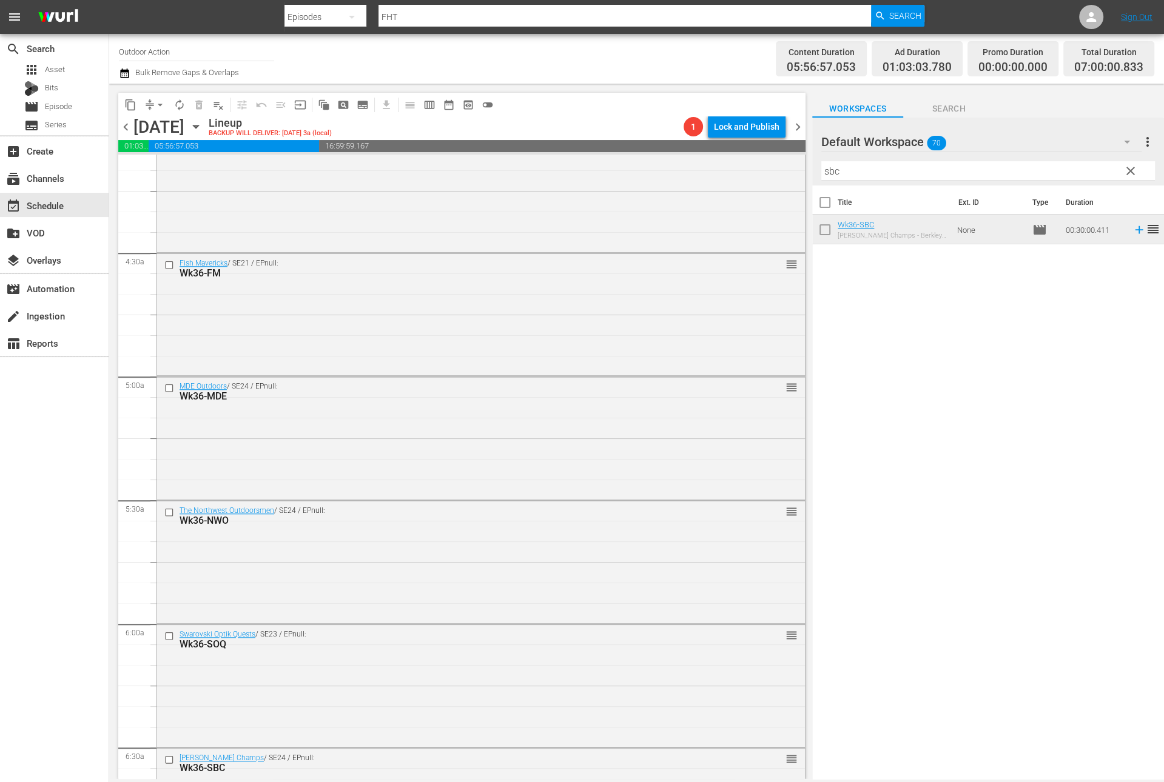
click at [915, 171] on input "sbc" at bounding box center [988, 170] width 334 height 19
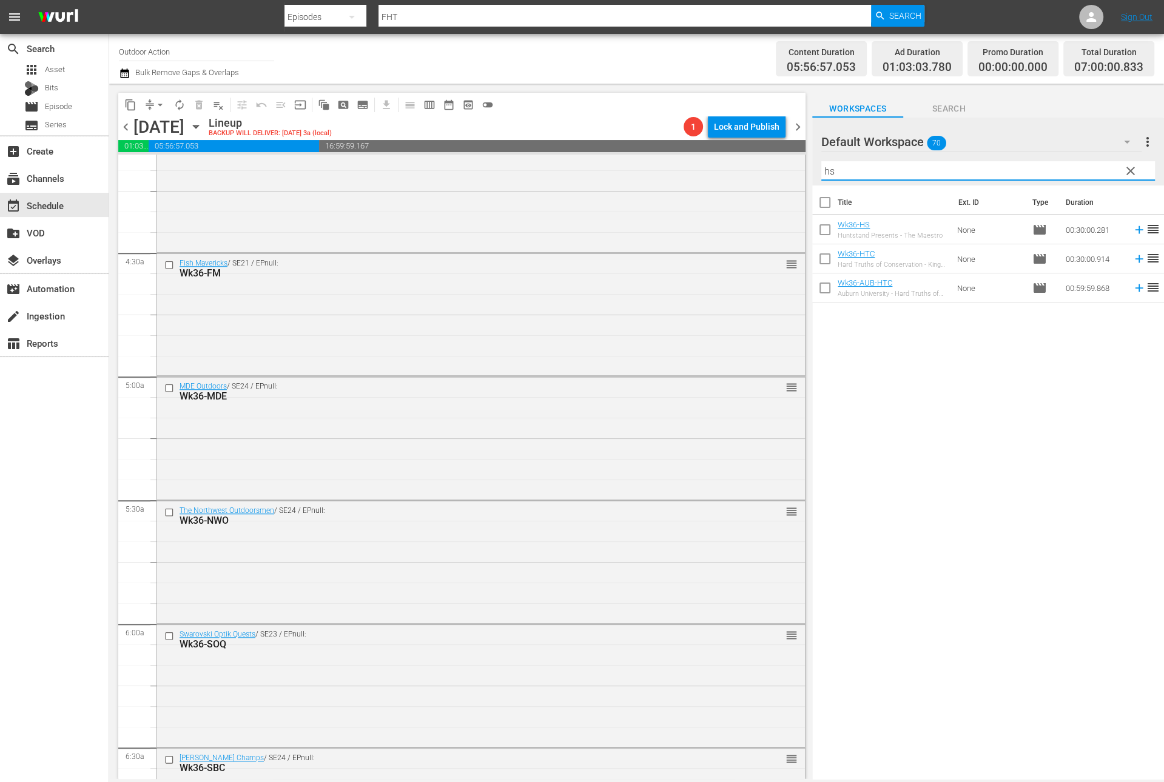
click at [1135, 227] on icon at bounding box center [1139, 230] width 8 height 8
click at [1070, 165] on input "hs" at bounding box center [988, 170] width 334 height 19
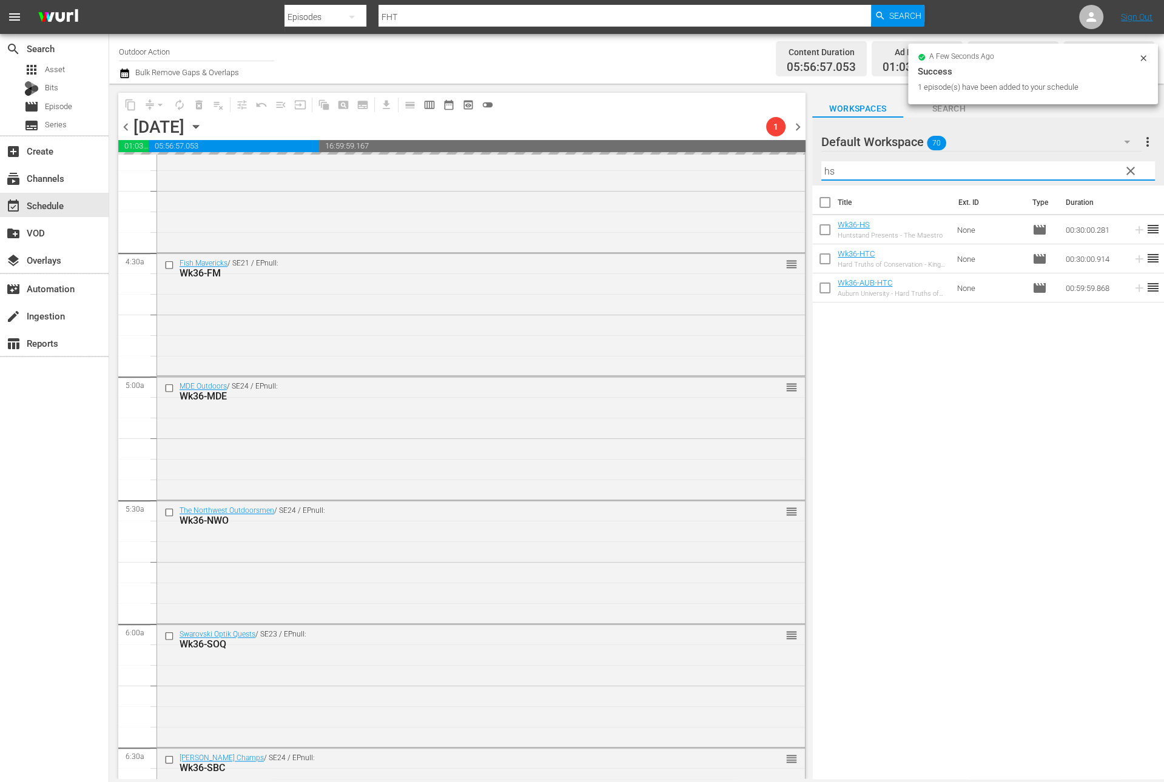
click at [1070, 165] on input "hs" at bounding box center [988, 170] width 334 height 19
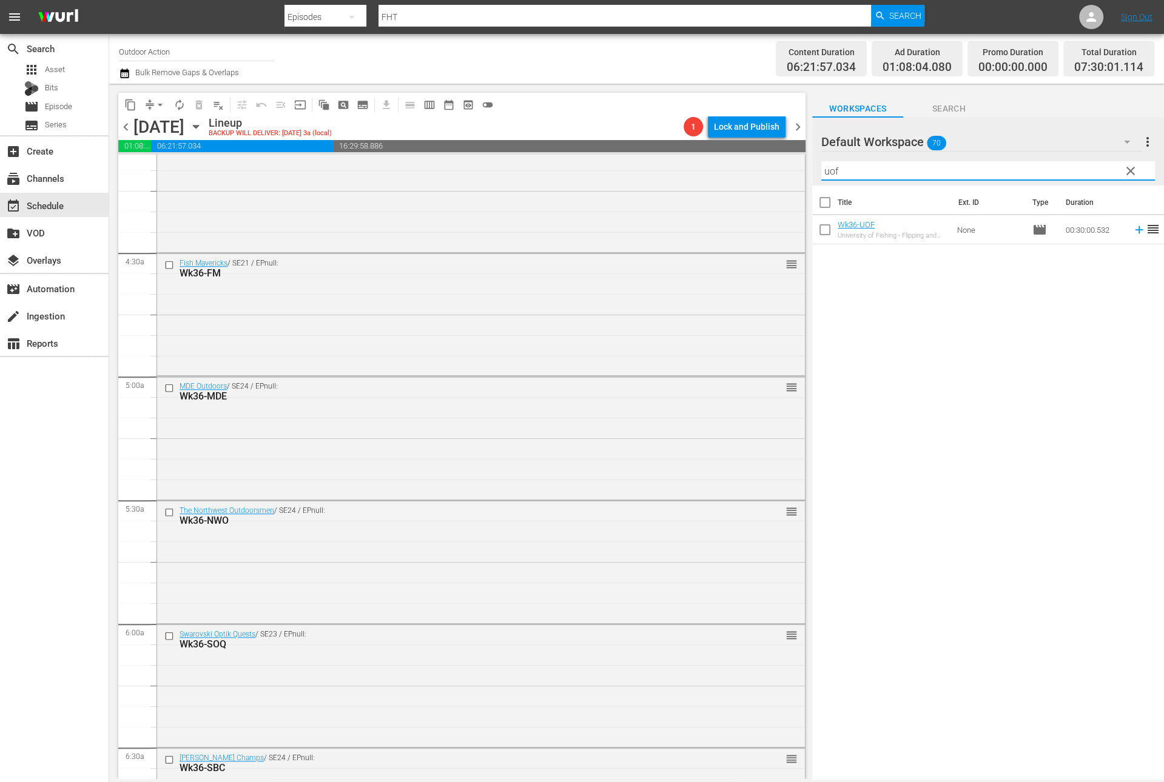
click at [1132, 227] on icon at bounding box center [1138, 229] width 13 height 13
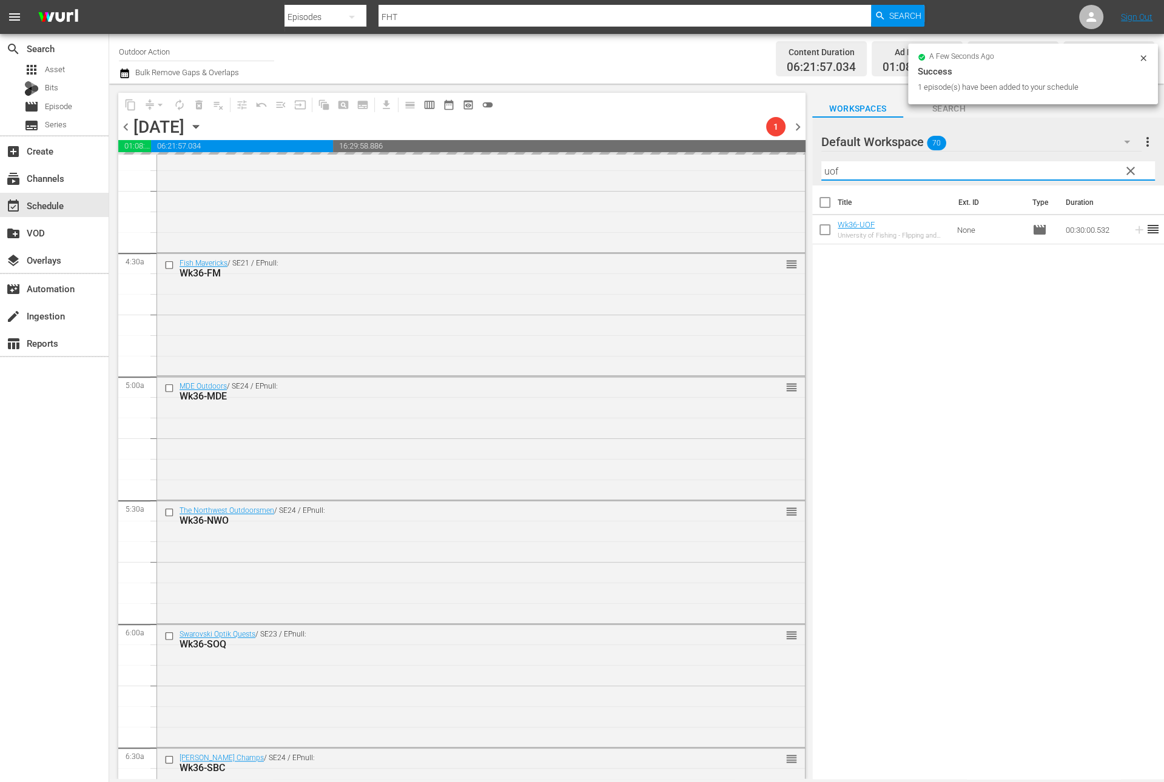
click at [1073, 169] on input "uof" at bounding box center [988, 170] width 334 height 19
click at [1135, 229] on icon at bounding box center [1139, 230] width 8 height 8
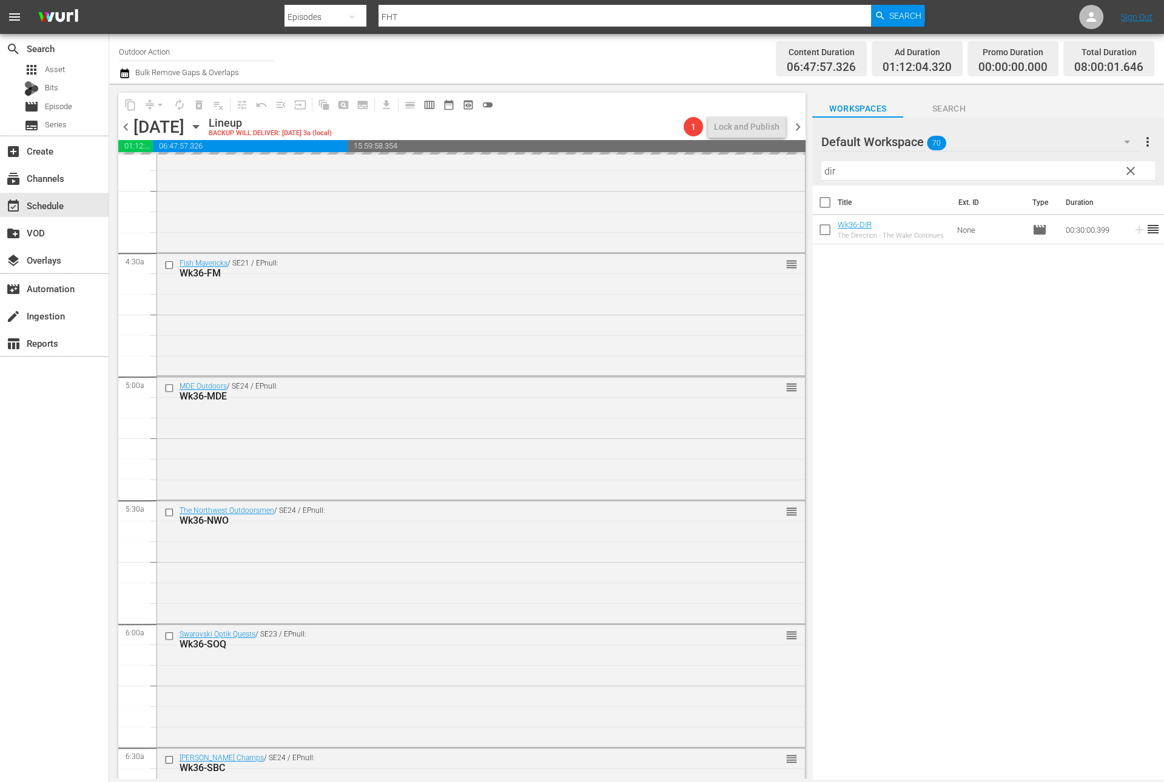
click at [1089, 167] on input "dir" at bounding box center [988, 170] width 334 height 19
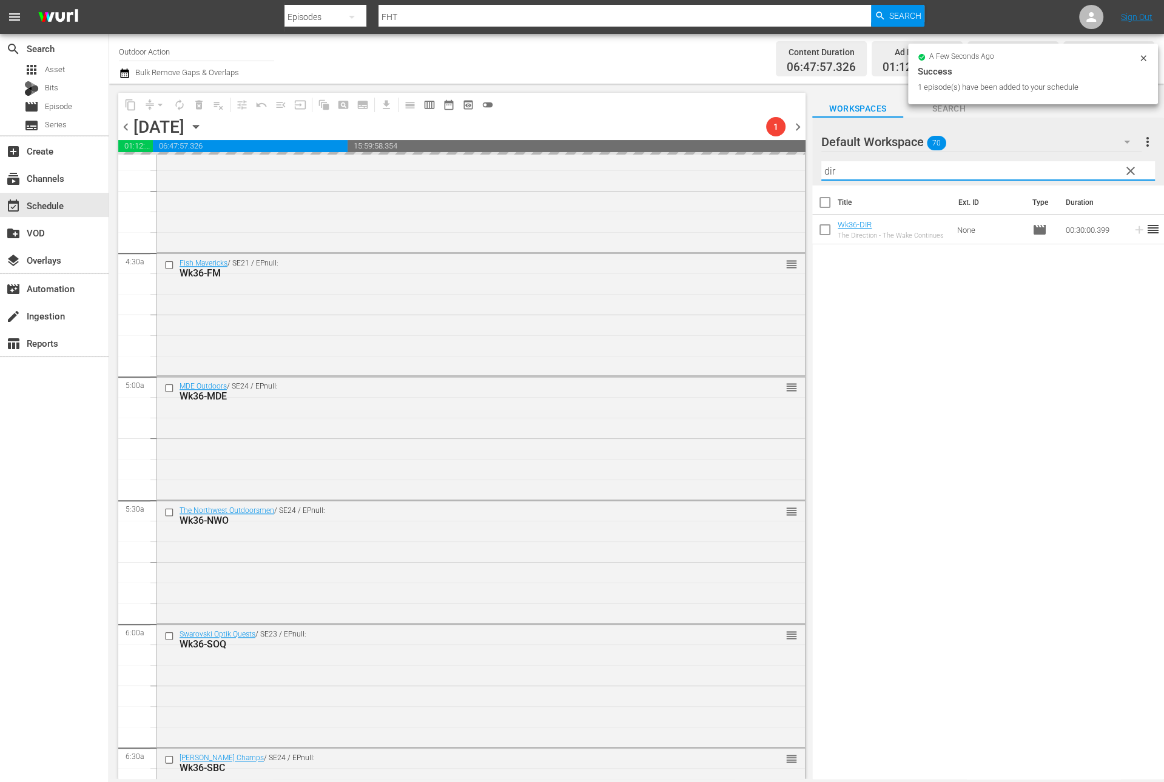
click at [1089, 167] on input "dir" at bounding box center [988, 170] width 334 height 19
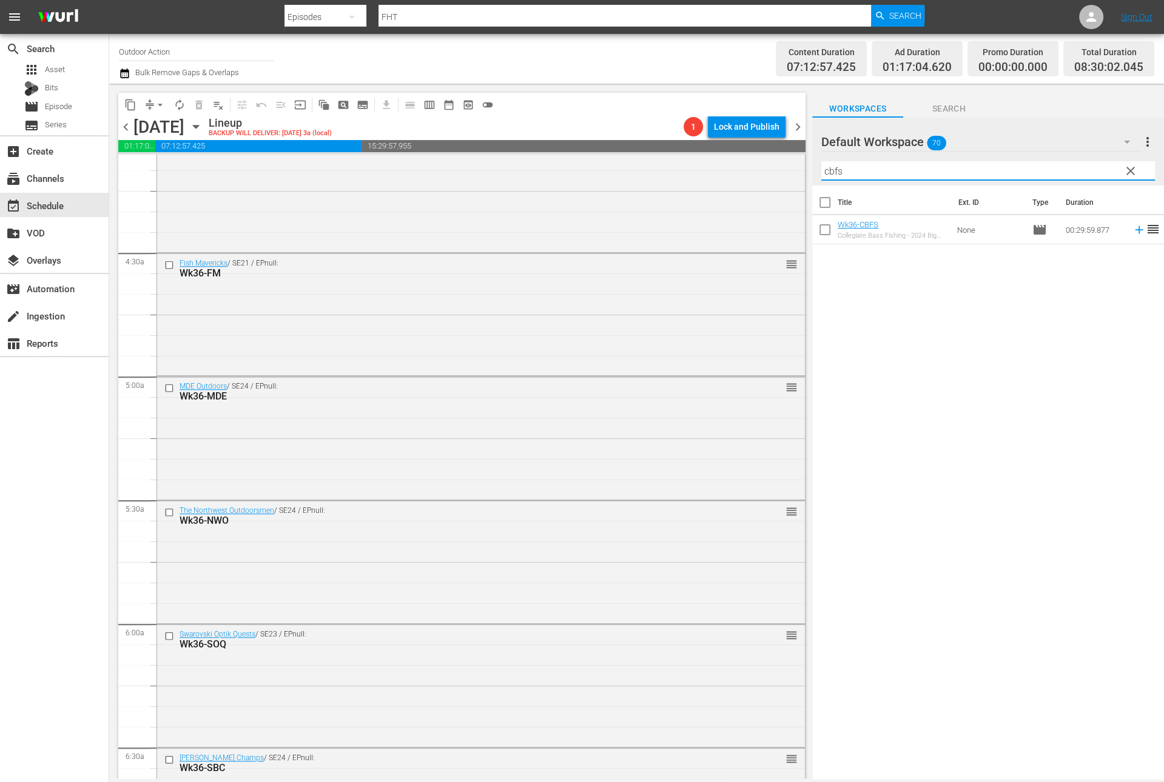
click at [1132, 233] on icon at bounding box center [1138, 229] width 13 height 13
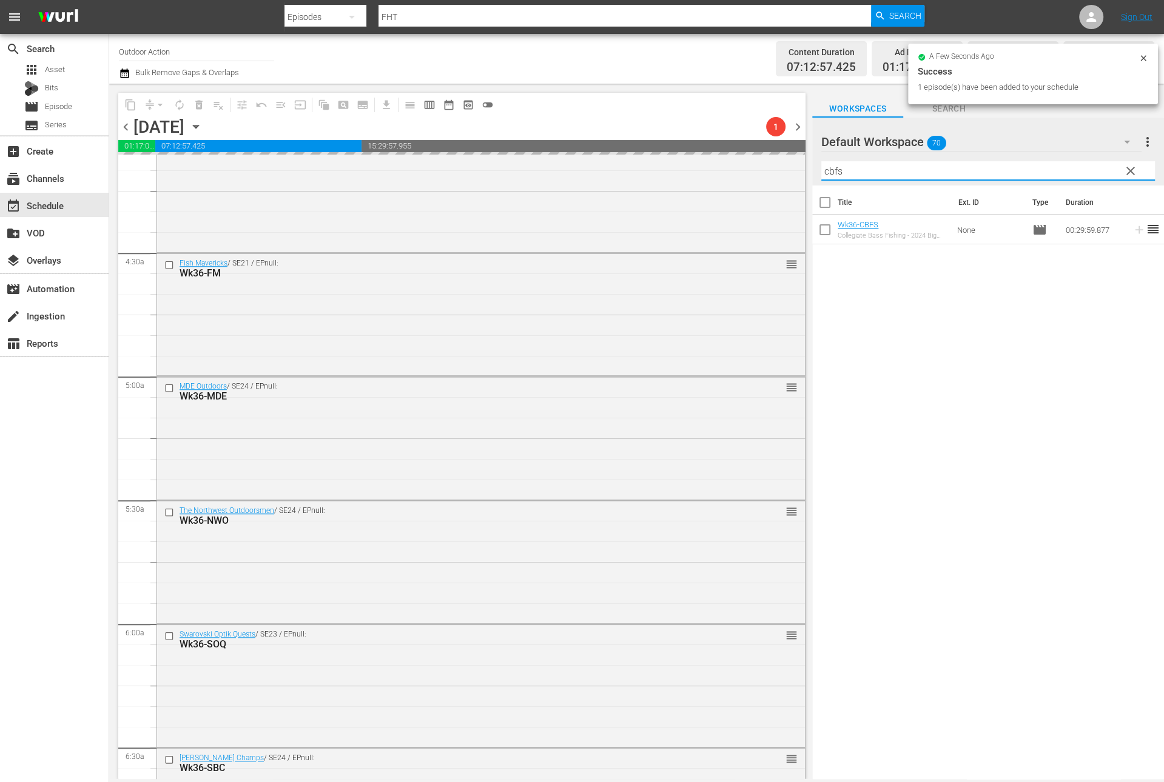
click at [1083, 173] on input "cbfs" at bounding box center [988, 170] width 334 height 19
click at [1132, 233] on icon at bounding box center [1138, 229] width 13 height 13
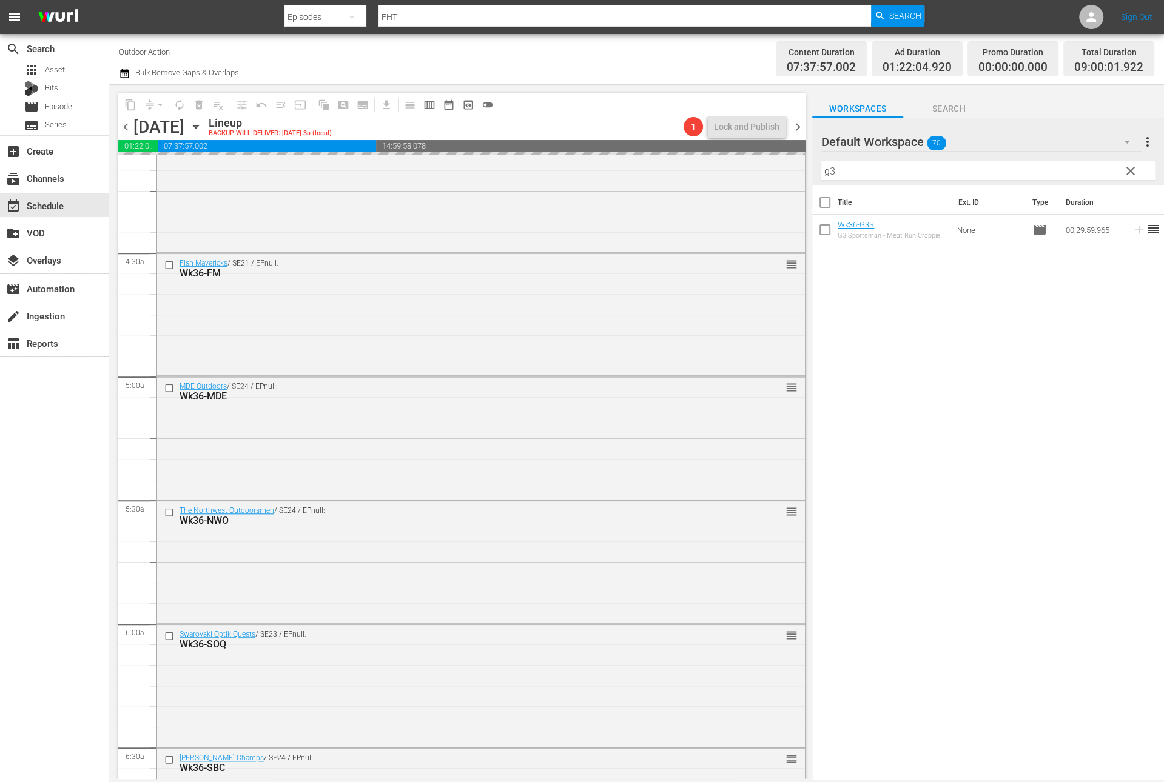
click at [1078, 173] on input "g3" at bounding box center [988, 170] width 334 height 19
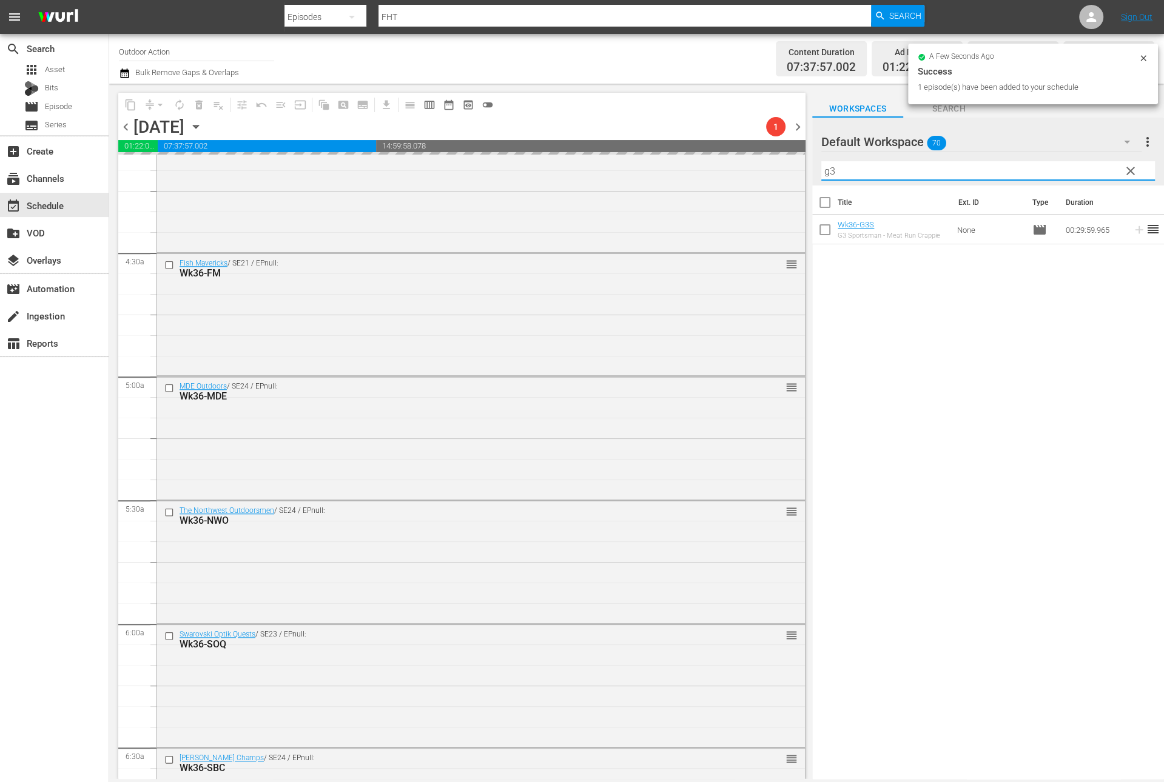
click at [1078, 173] on input "g3" at bounding box center [988, 170] width 334 height 19
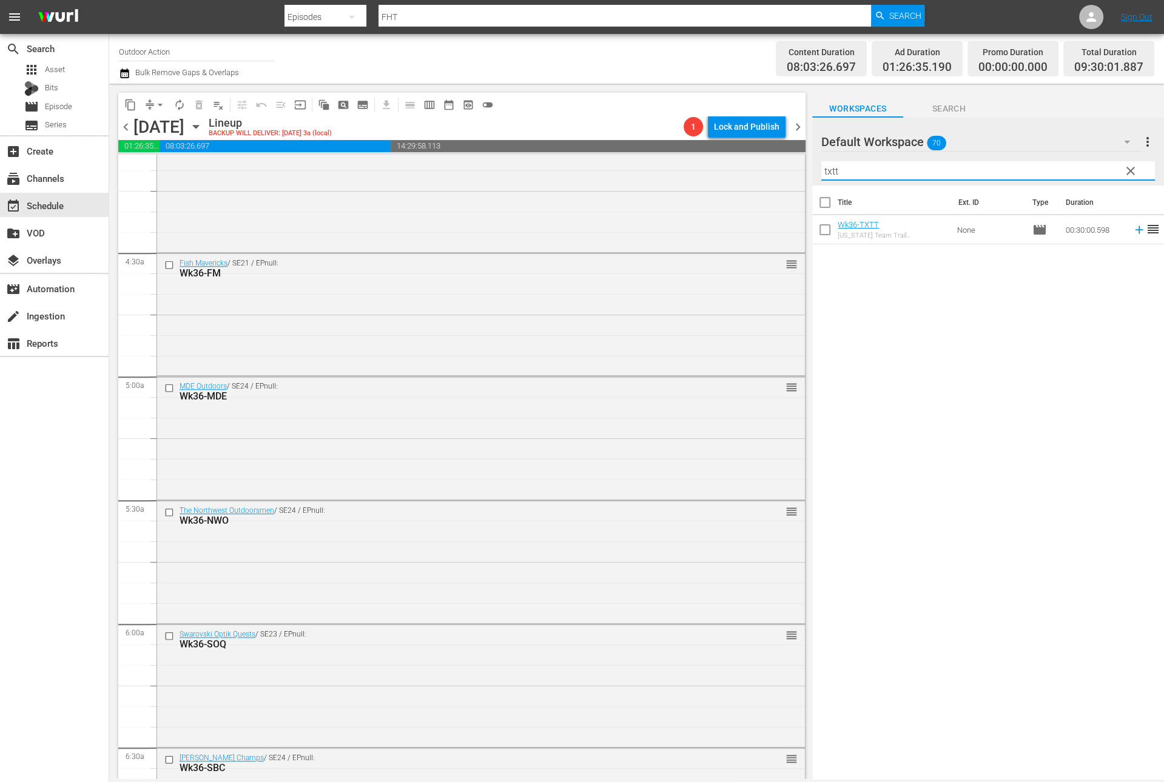
click at [1135, 232] on icon at bounding box center [1139, 230] width 8 height 8
click at [1067, 167] on input "txtt" at bounding box center [988, 170] width 334 height 19
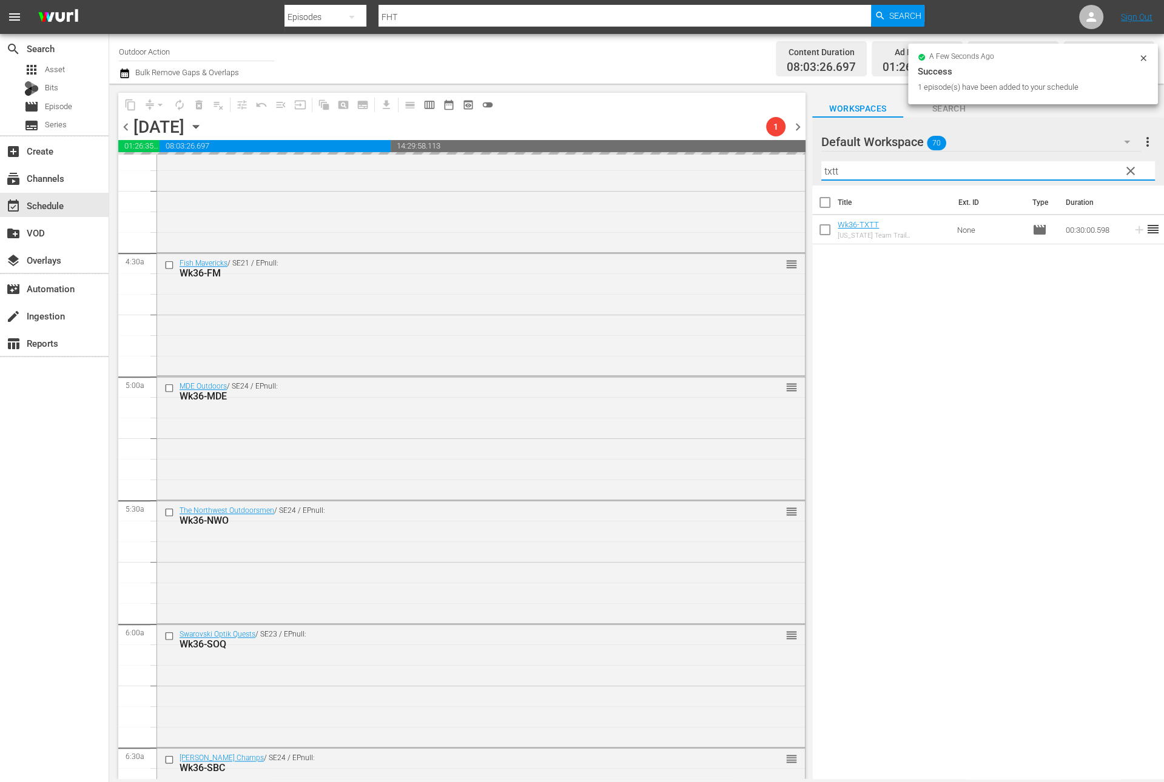
click at [1067, 167] on input "txtt" at bounding box center [988, 170] width 334 height 19
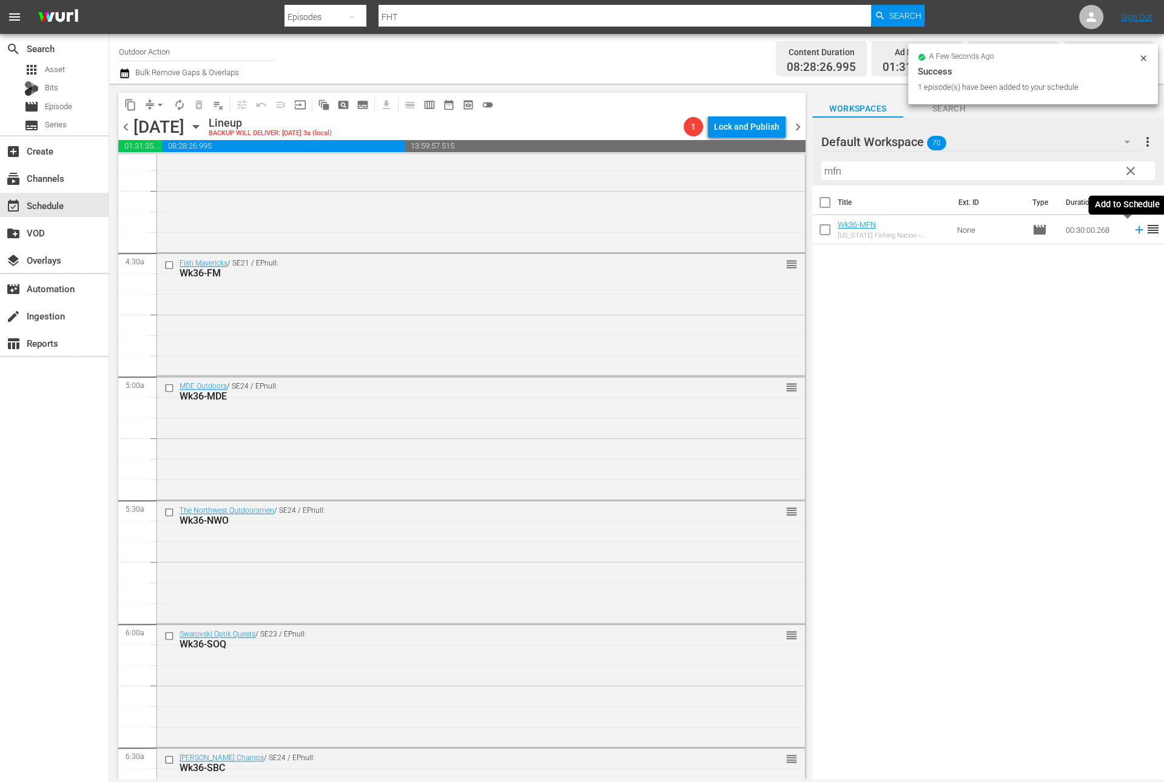
click at [1132, 229] on icon at bounding box center [1138, 229] width 13 height 13
click at [1079, 180] on hr at bounding box center [988, 180] width 334 height 1
click at [1076, 167] on input "mfn" at bounding box center [988, 170] width 334 height 19
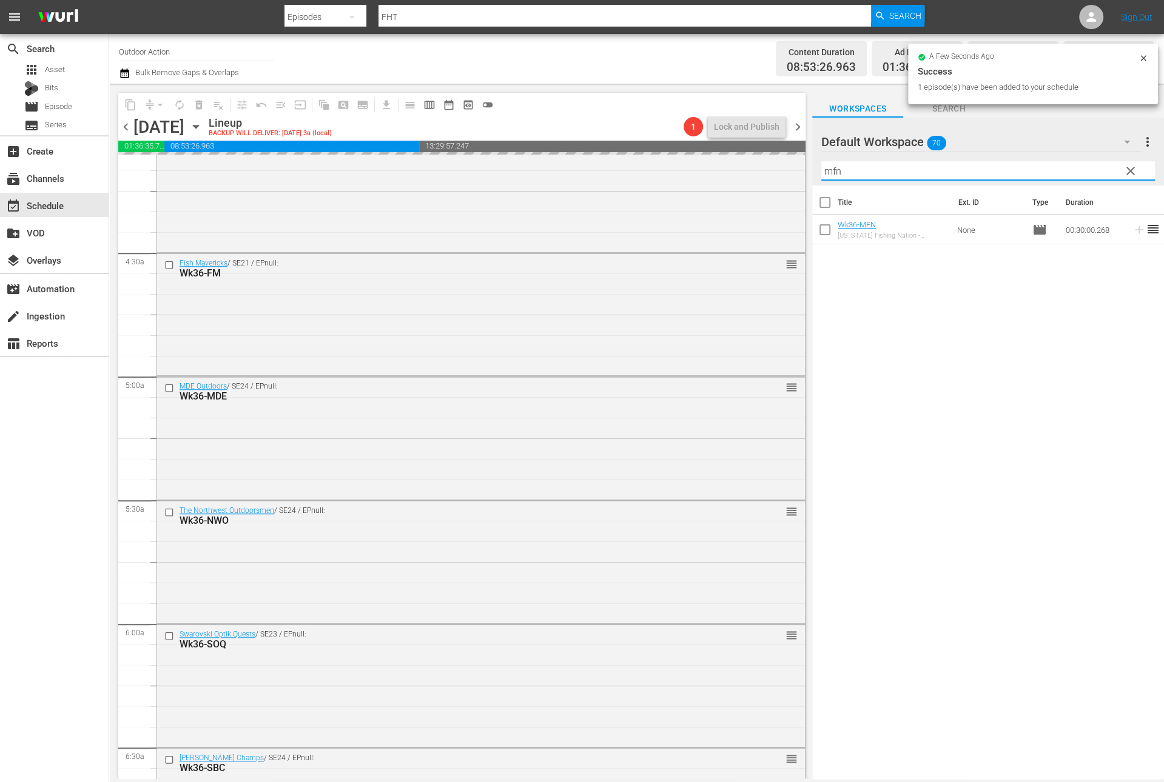
click at [1076, 167] on input "mfn" at bounding box center [988, 170] width 334 height 19
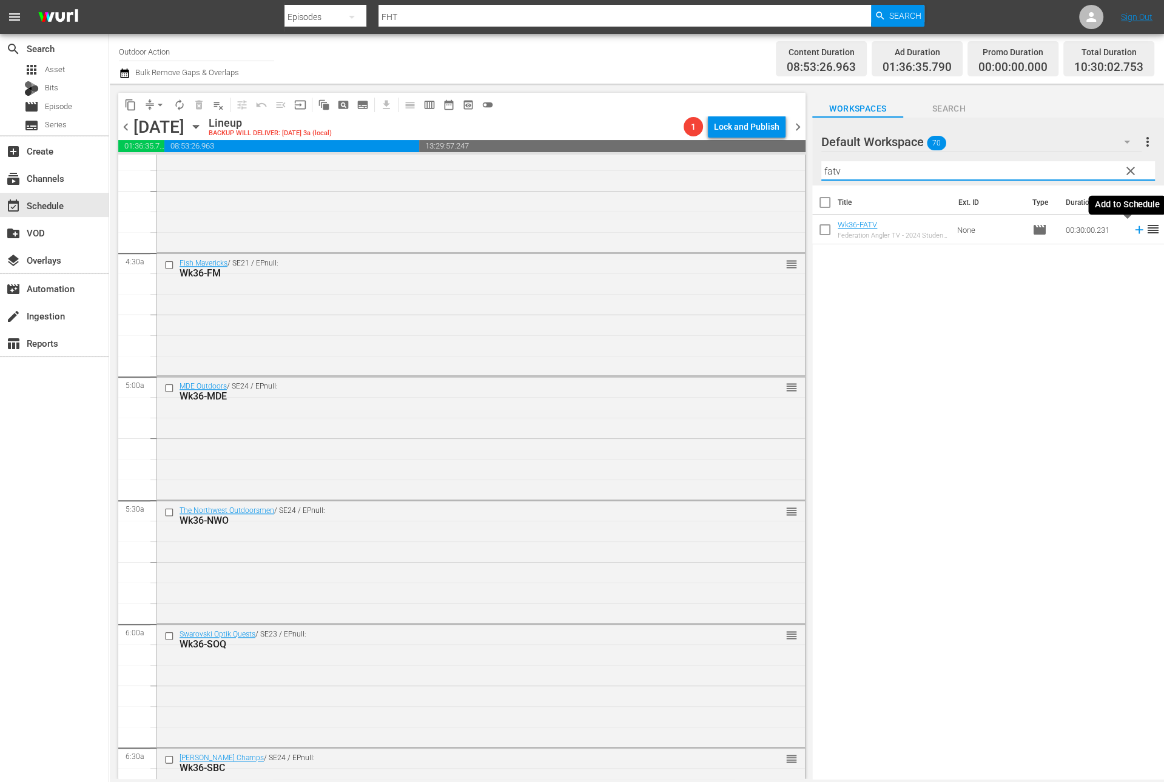
click at [1132, 230] on icon at bounding box center [1138, 229] width 13 height 13
click at [1001, 163] on input "fatv" at bounding box center [988, 170] width 334 height 19
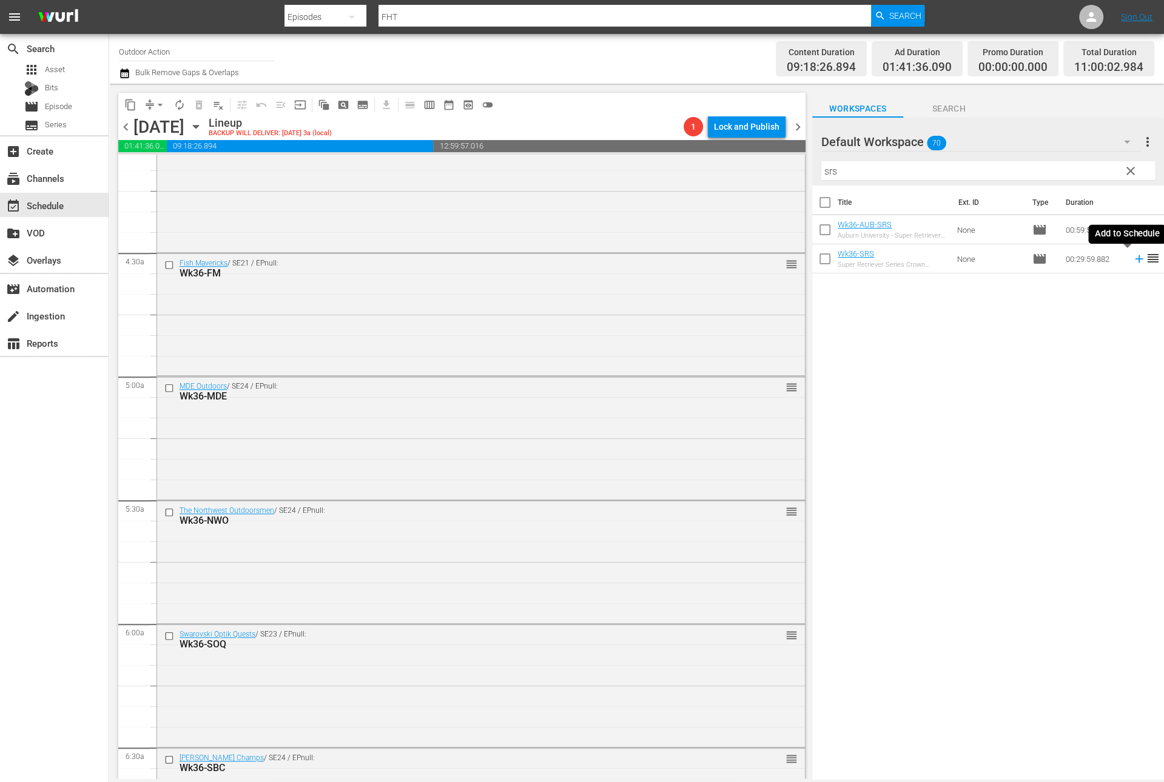
click at [1132, 256] on icon at bounding box center [1138, 258] width 13 height 13
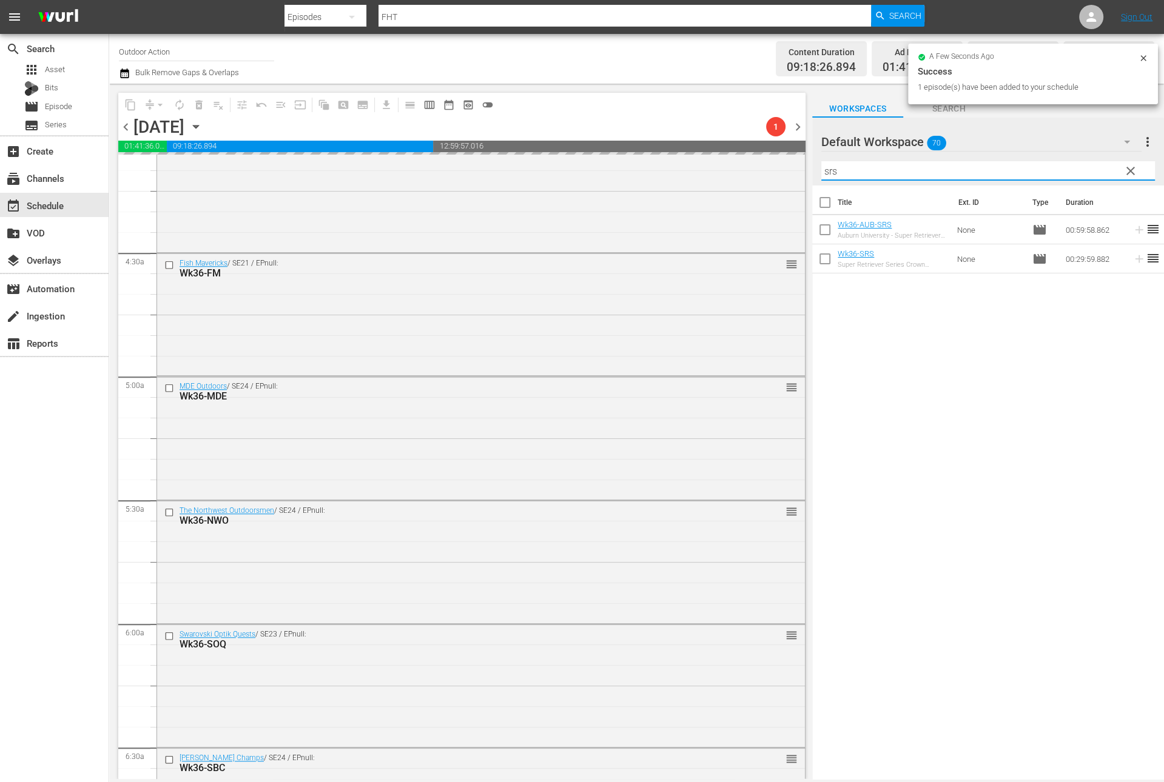
click at [1047, 166] on input "srs" at bounding box center [988, 170] width 334 height 19
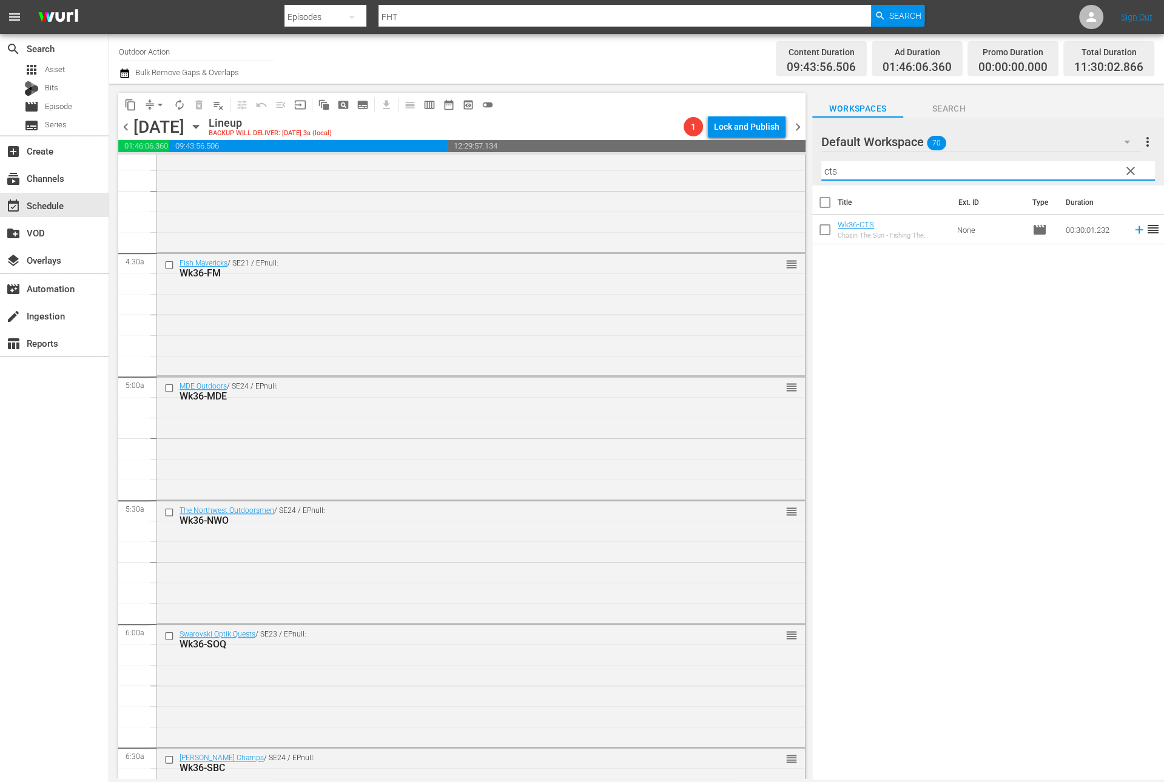
click at [1132, 230] on icon at bounding box center [1138, 229] width 13 height 13
click at [1085, 161] on div "Filter by Title cts" at bounding box center [988, 170] width 334 height 29
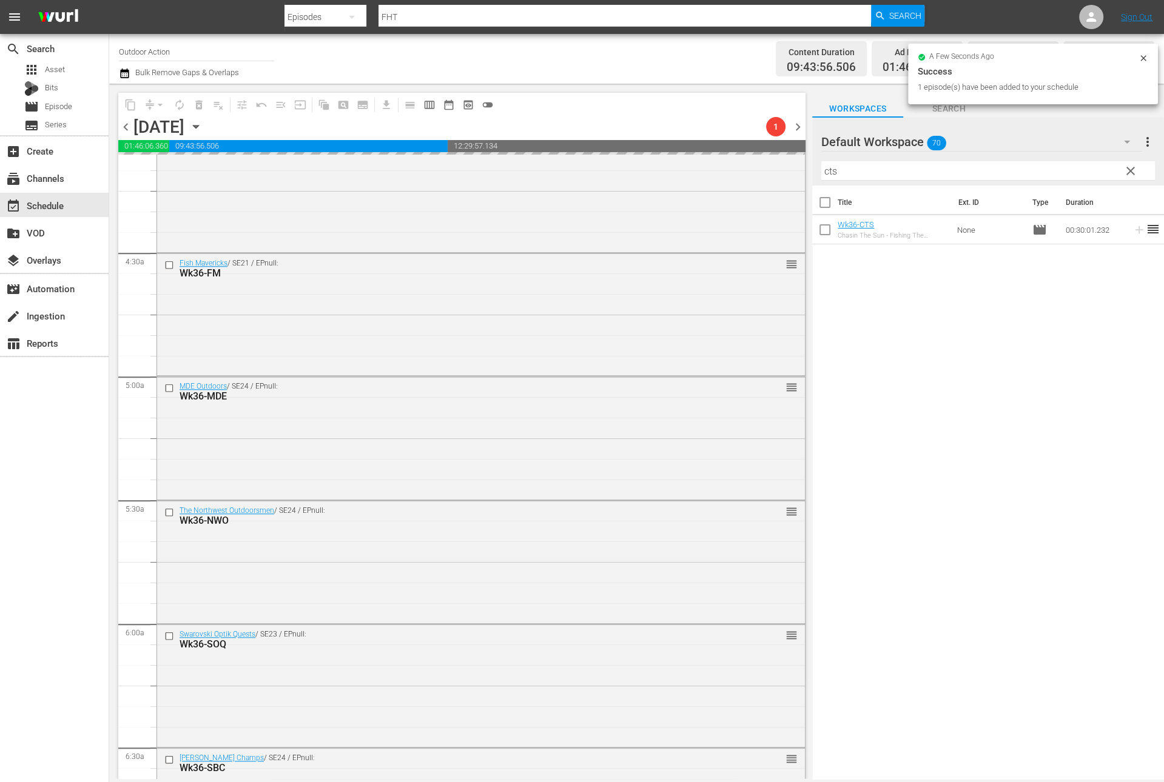
click at [1085, 161] on div "Filter by Title cts" at bounding box center [988, 170] width 334 height 29
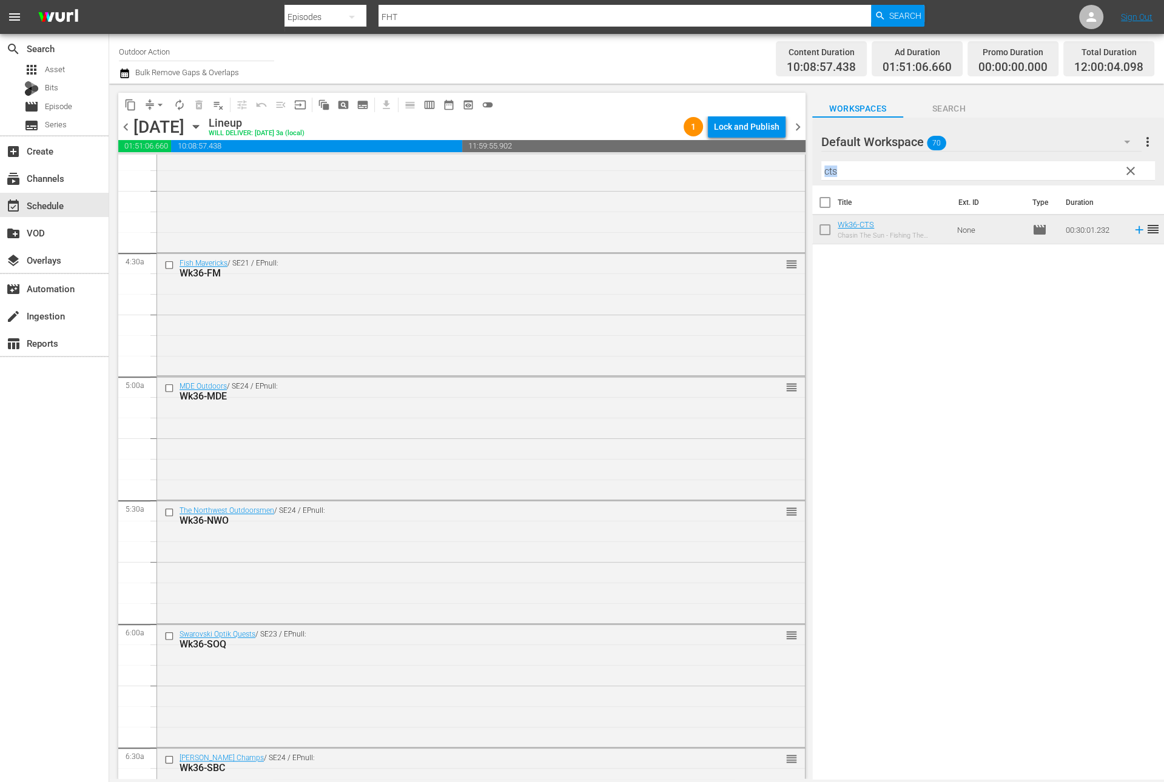
click at [1081, 167] on input "cts" at bounding box center [988, 170] width 334 height 19
click at [1132, 230] on icon at bounding box center [1138, 229] width 13 height 13
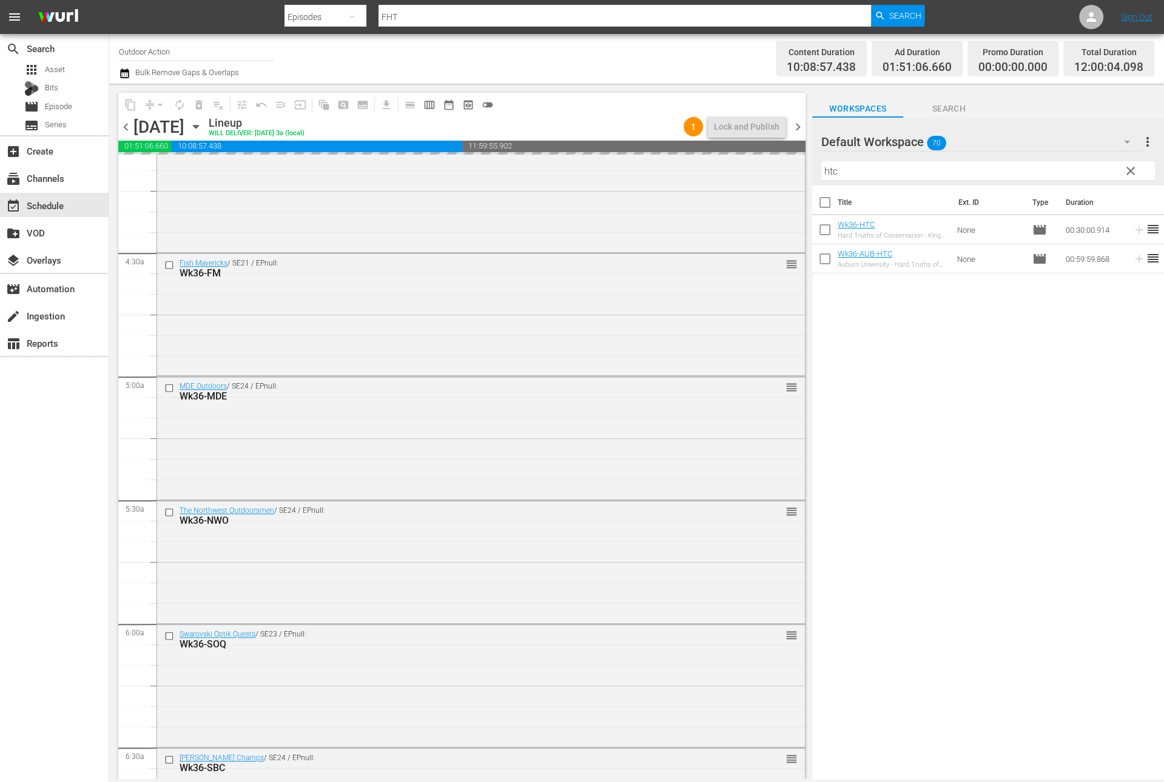
click at [1093, 172] on input "htc" at bounding box center [988, 170] width 334 height 19
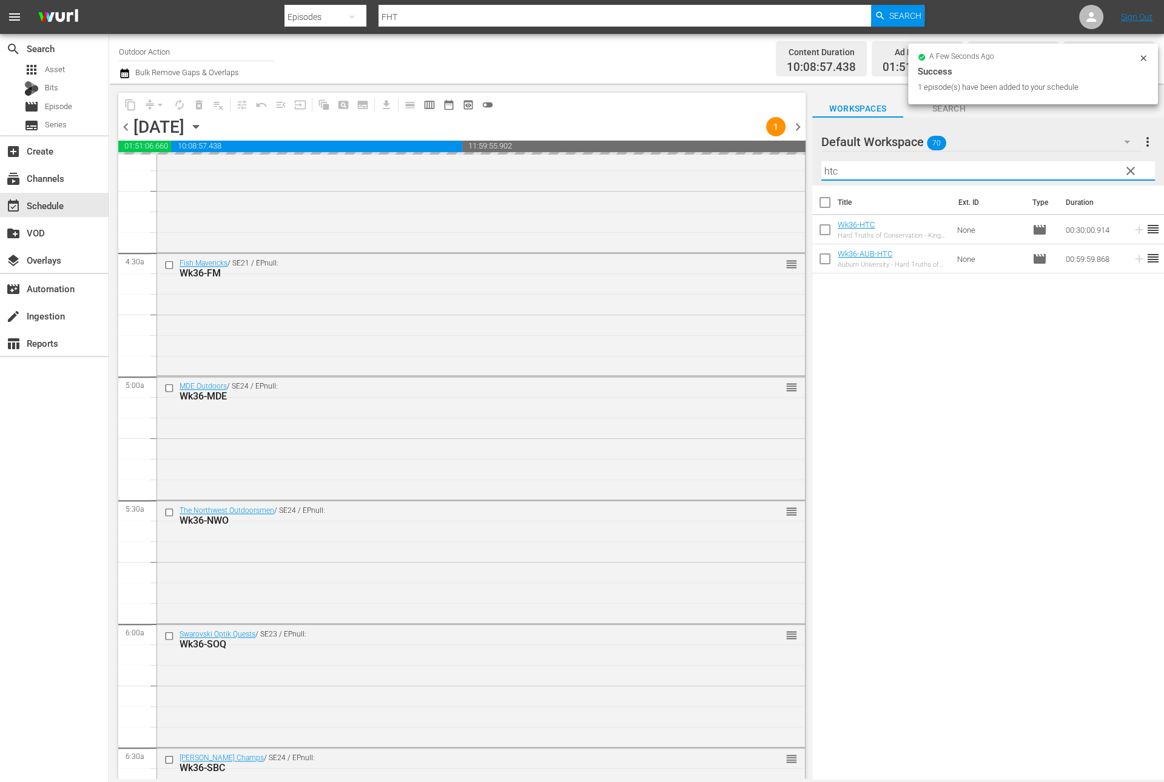
click at [1093, 172] on input "htc" at bounding box center [988, 170] width 334 height 19
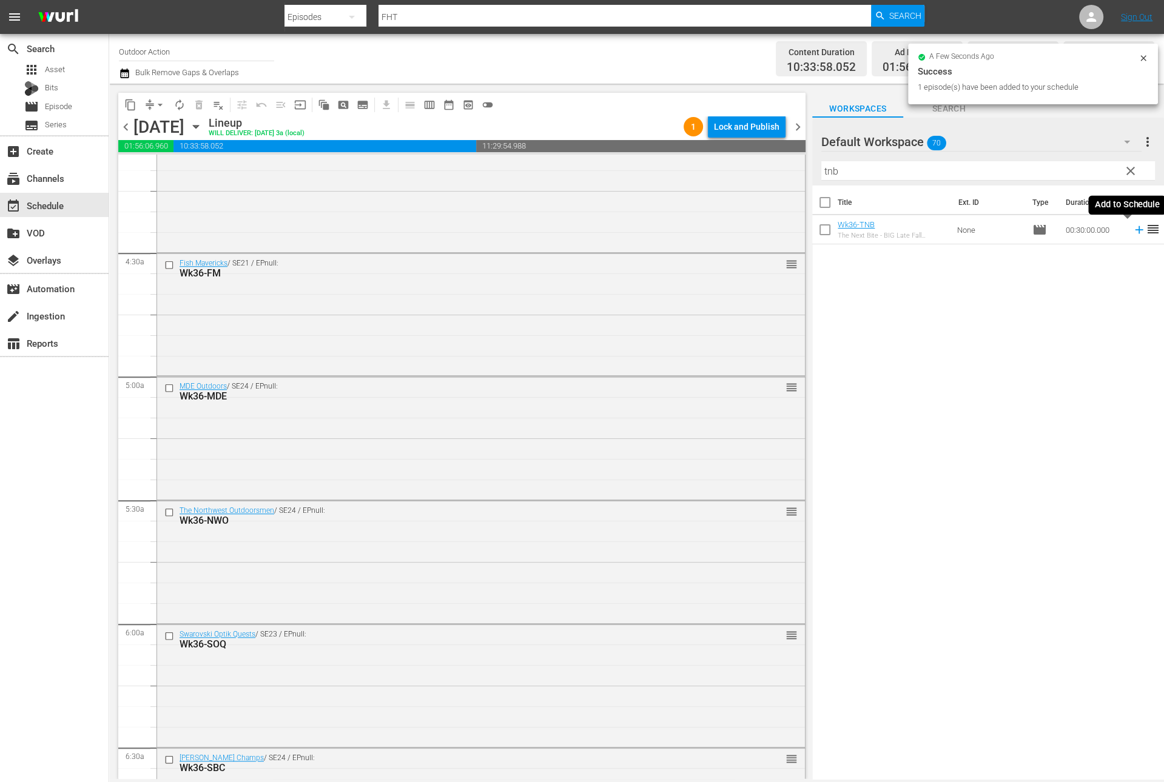
click at [1132, 233] on icon at bounding box center [1138, 229] width 13 height 13
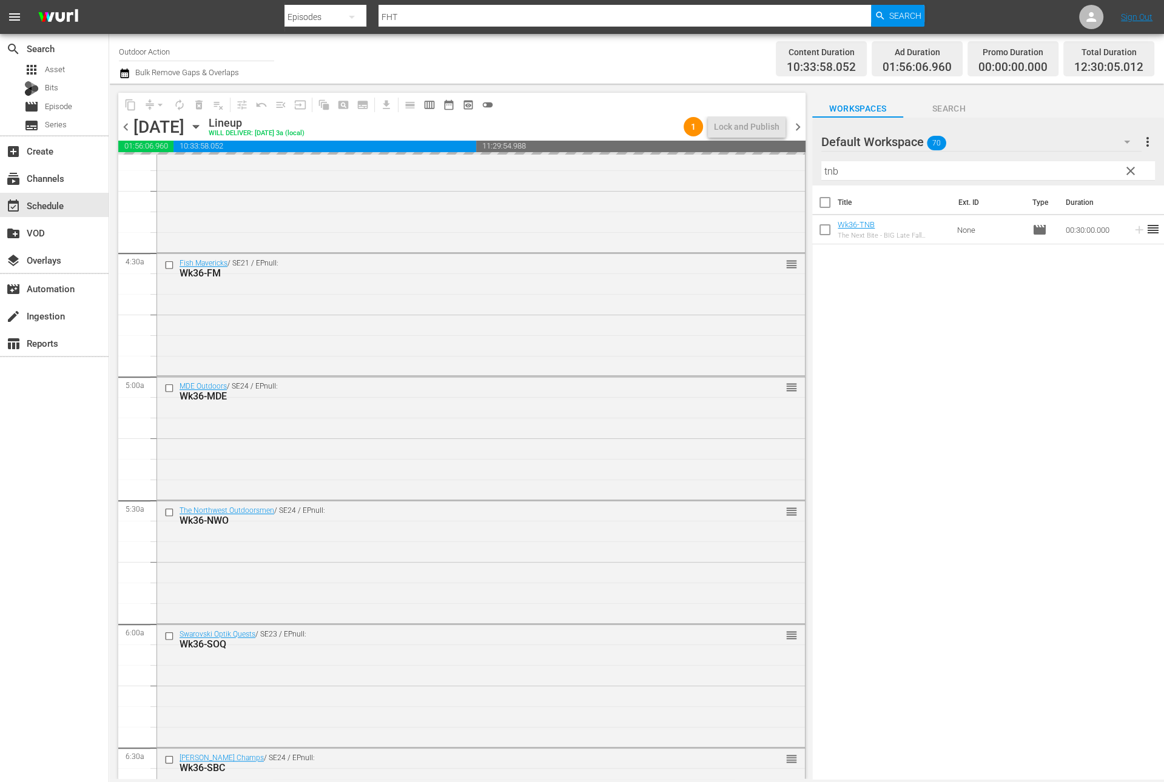
click at [1083, 166] on input "tnb" at bounding box center [988, 170] width 334 height 19
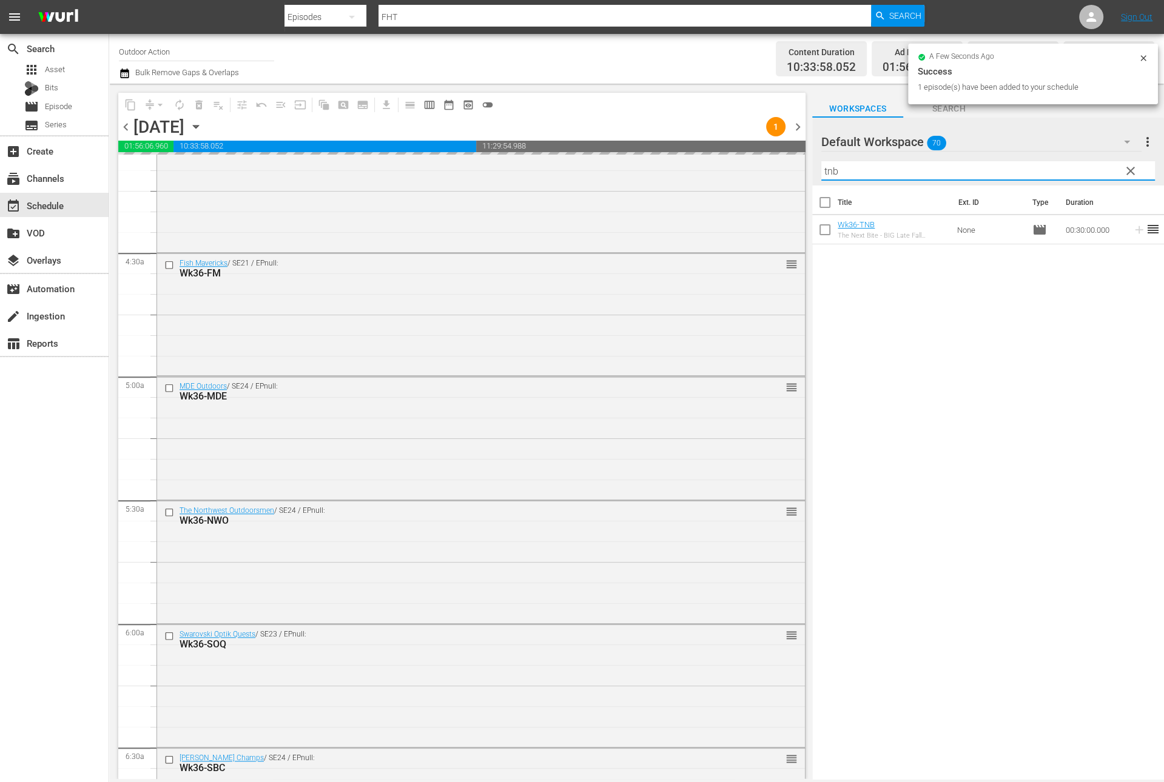
click at [1083, 166] on input "tnb" at bounding box center [988, 170] width 334 height 19
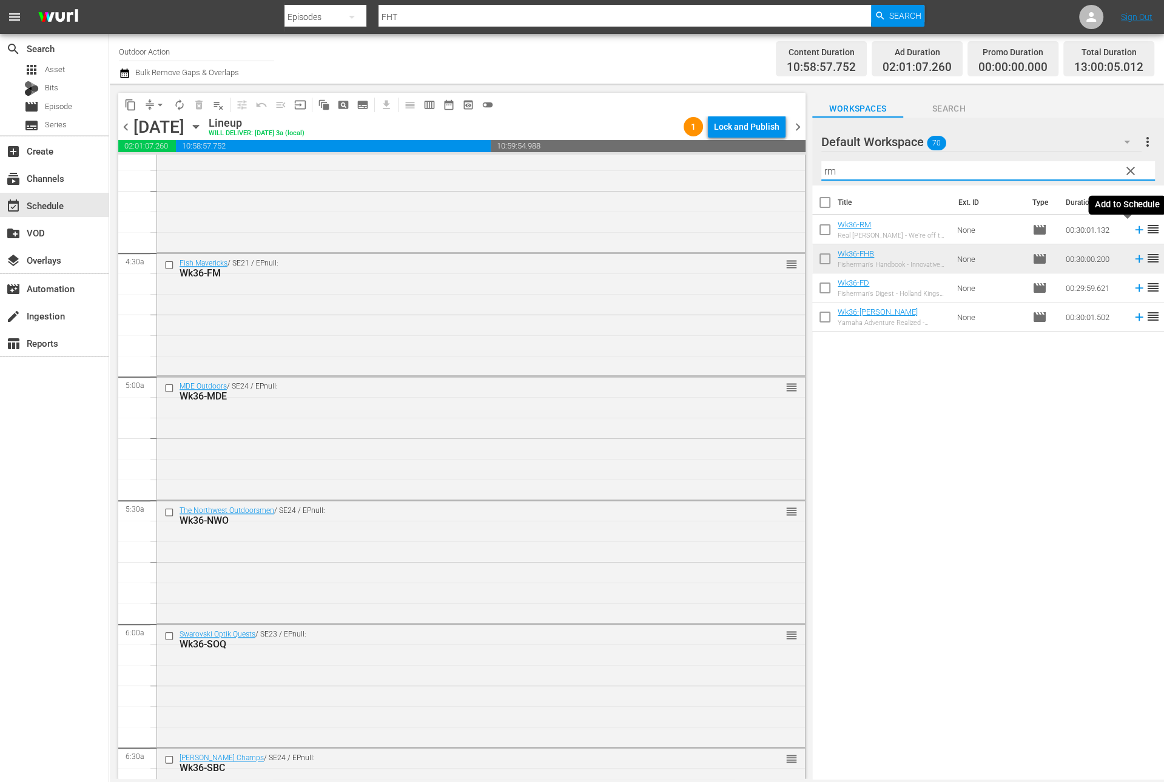
click at [1132, 228] on icon at bounding box center [1138, 229] width 13 height 13
click at [1074, 169] on input "rm" at bounding box center [988, 170] width 334 height 19
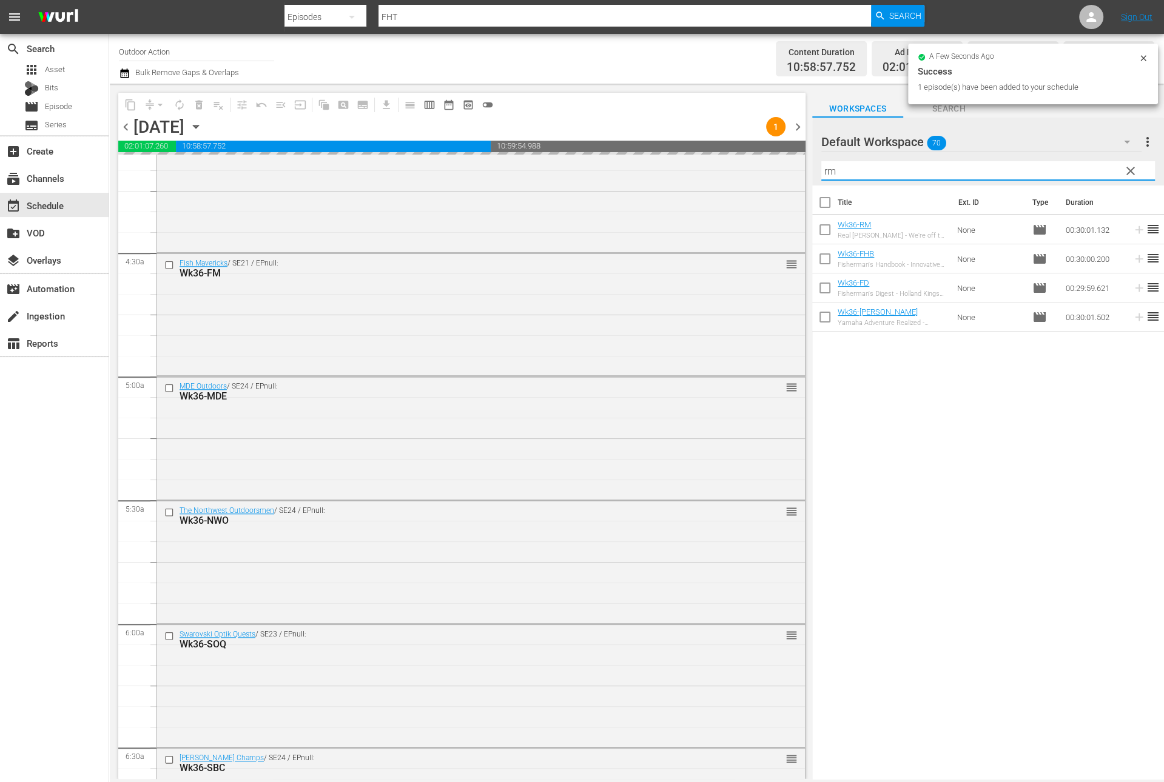
click at [1074, 169] on input "rm" at bounding box center [988, 170] width 334 height 19
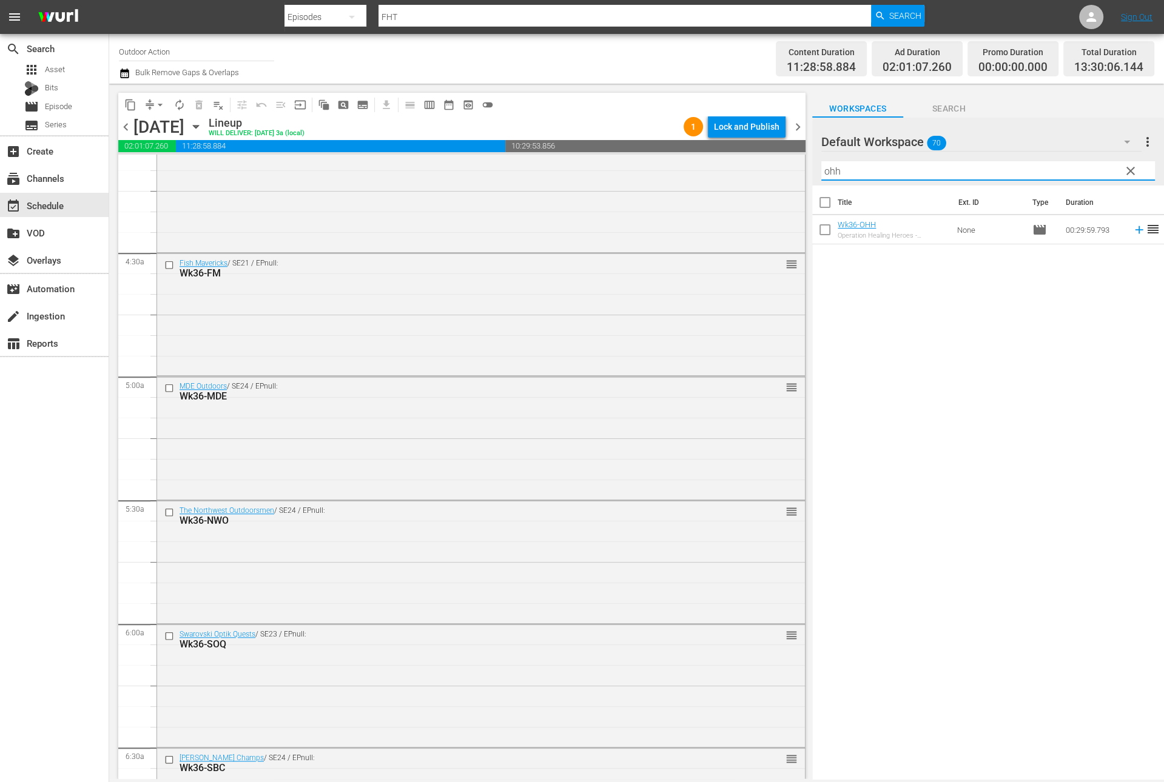
click at [1132, 232] on icon at bounding box center [1138, 229] width 13 height 13
click at [1089, 166] on input "ohh" at bounding box center [988, 170] width 334 height 19
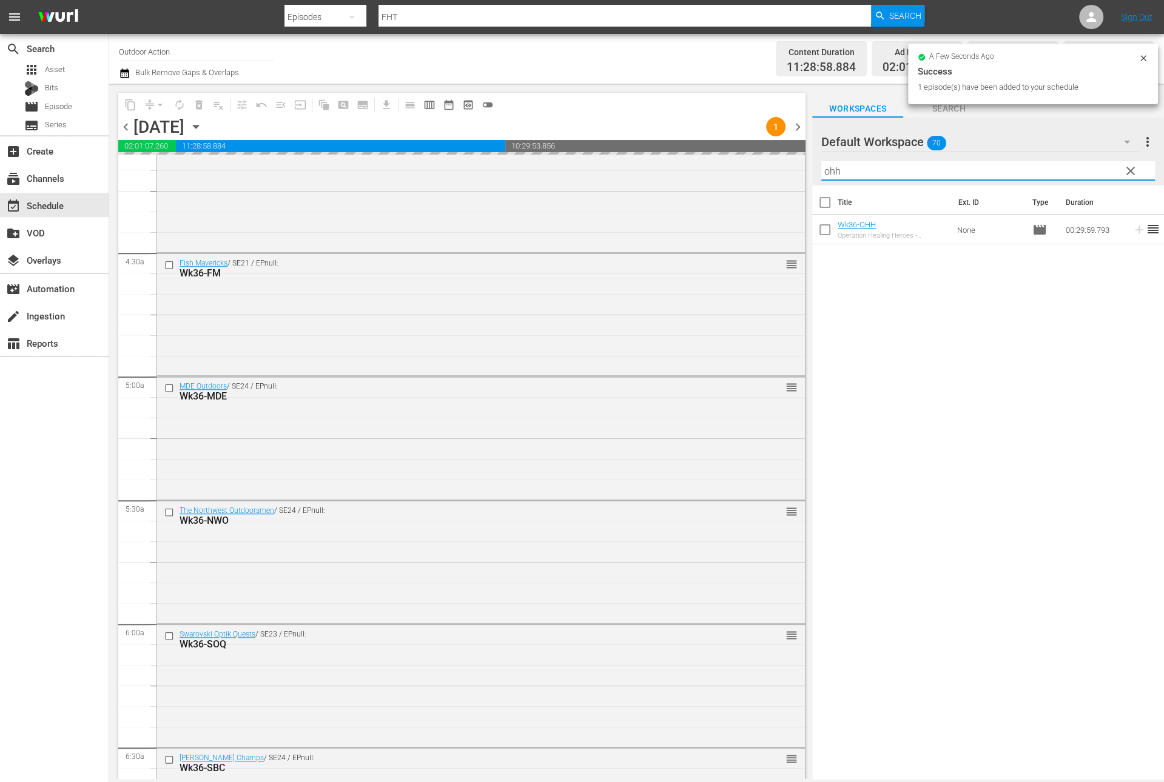
click at [1089, 166] on input "ohh" at bounding box center [988, 170] width 334 height 19
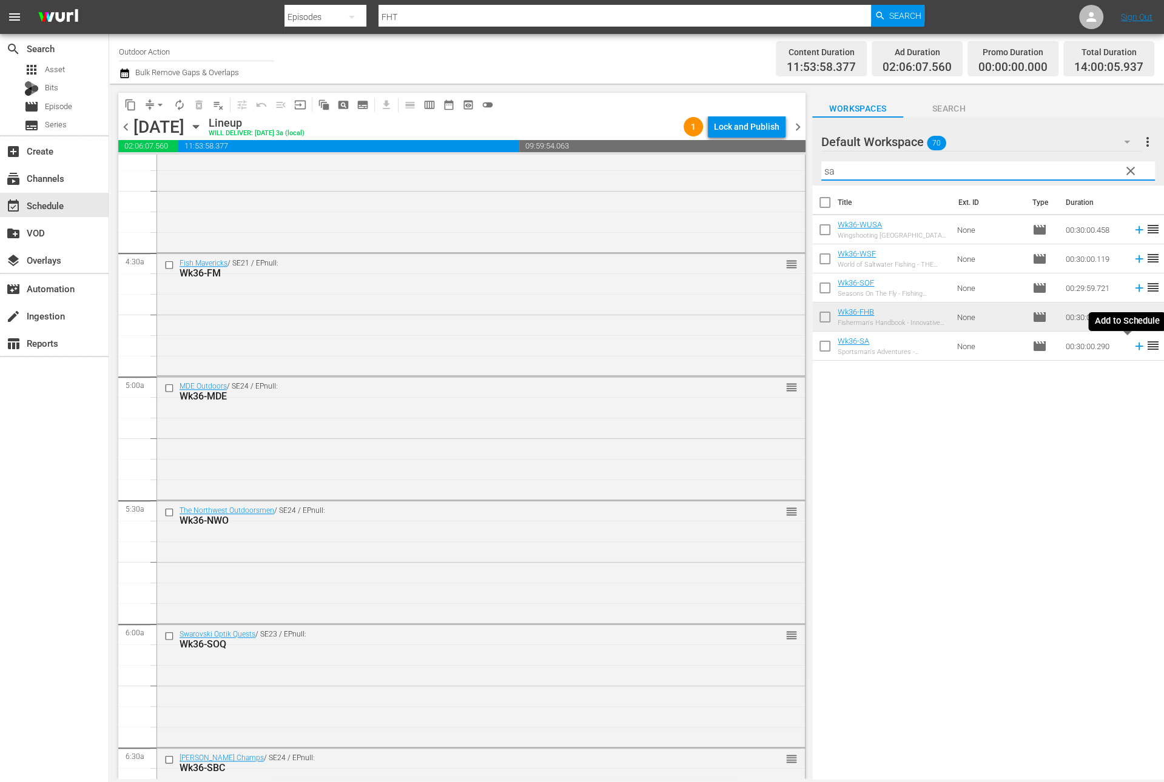
click at [1132, 348] on icon at bounding box center [1138, 346] width 13 height 13
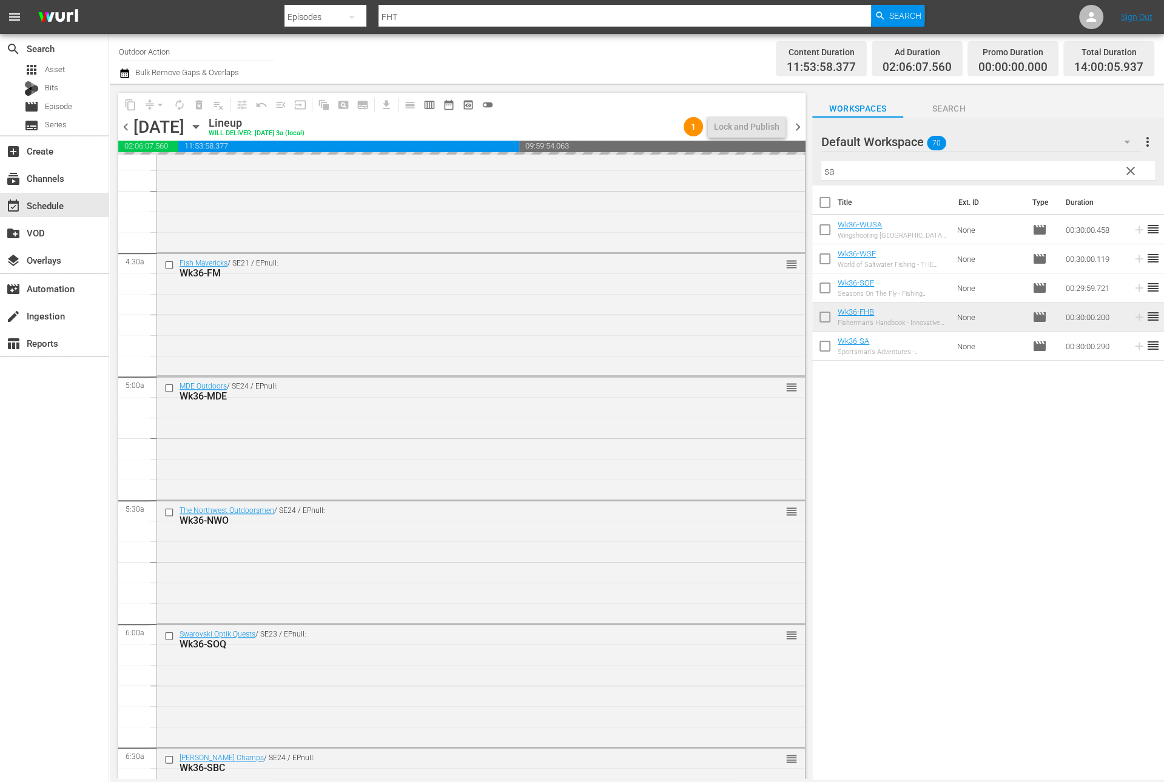
click at [1064, 172] on input "sa" at bounding box center [988, 170] width 334 height 19
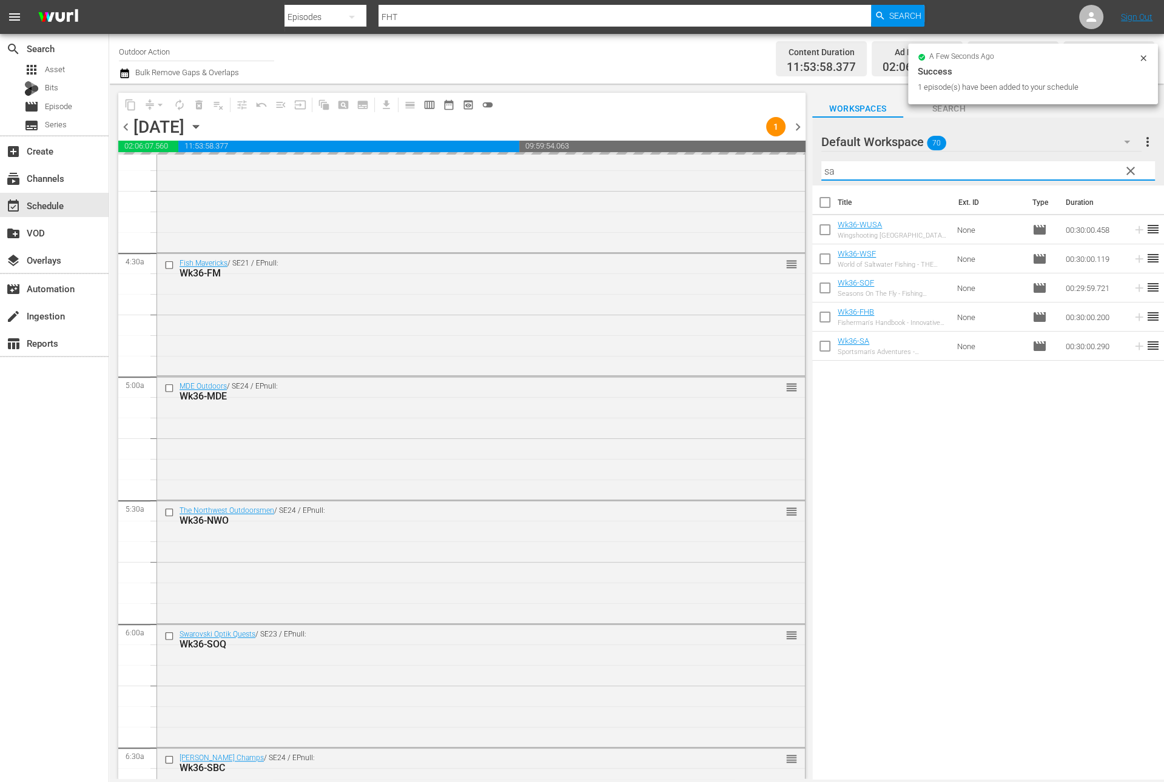
click at [1064, 172] on input "sa" at bounding box center [988, 170] width 334 height 19
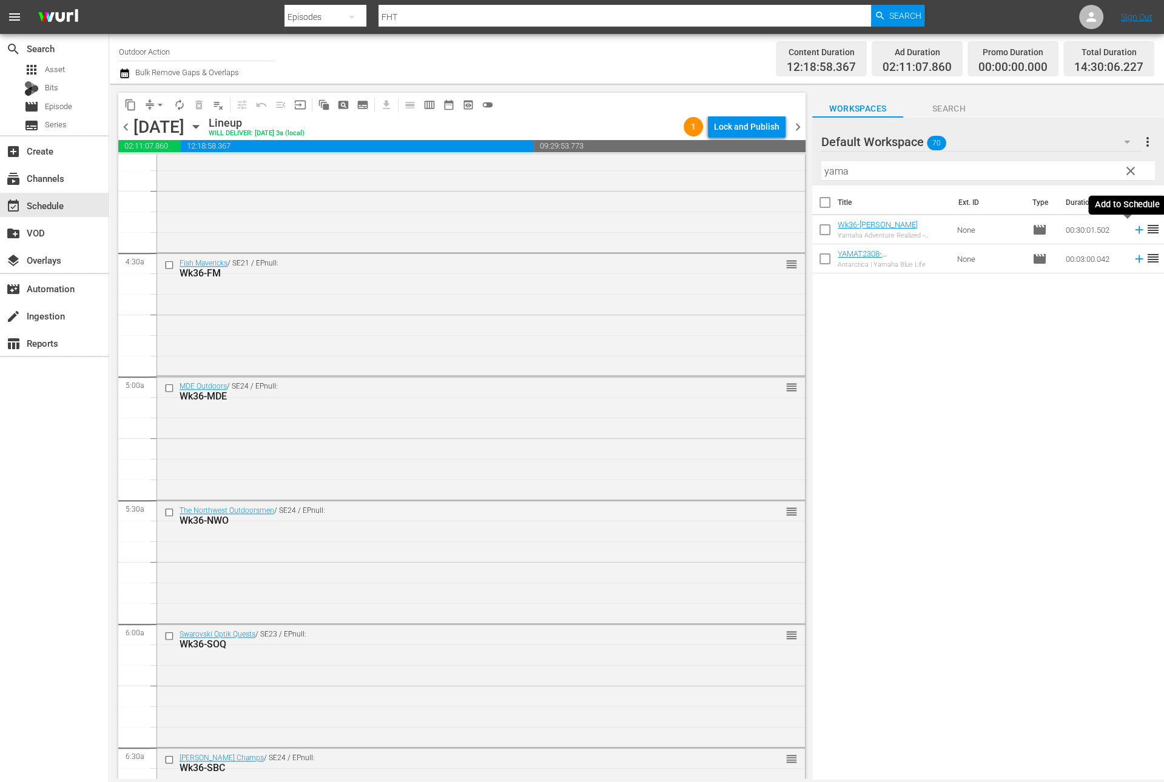
click at [1132, 230] on icon at bounding box center [1138, 229] width 13 height 13
click at [1096, 167] on input "yama" at bounding box center [988, 170] width 334 height 19
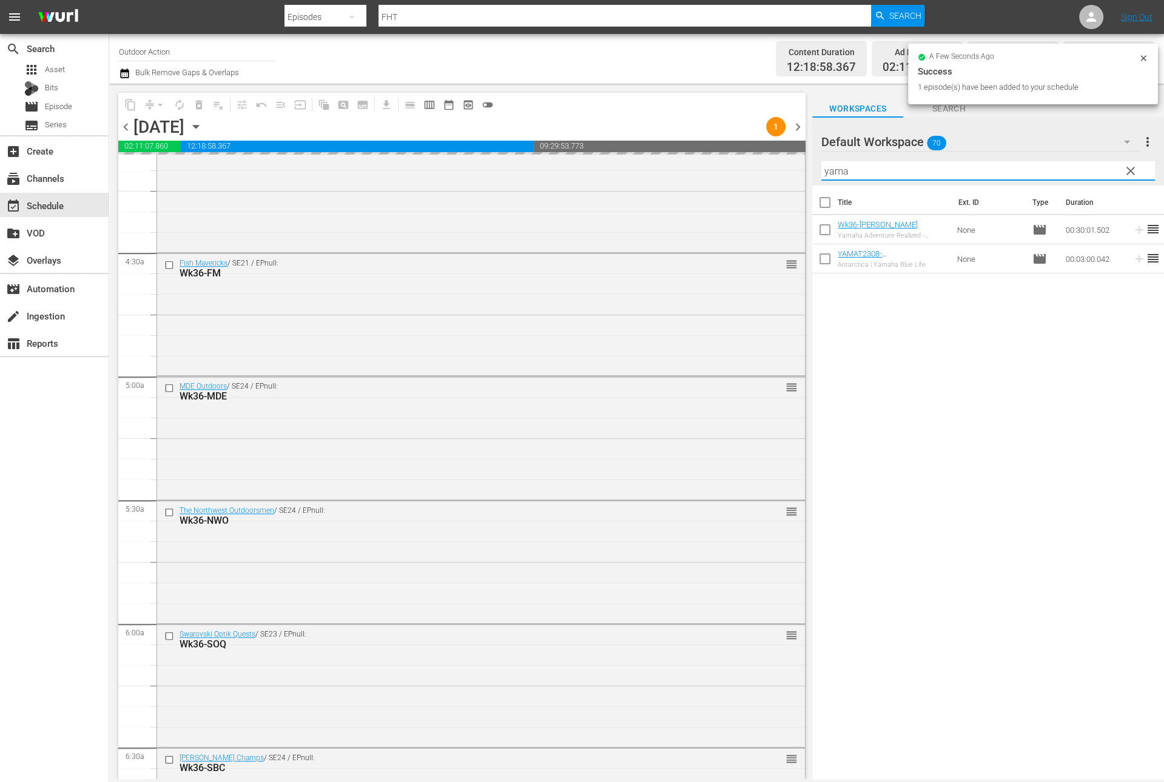
click at [1096, 167] on input "yama" at bounding box center [988, 170] width 334 height 19
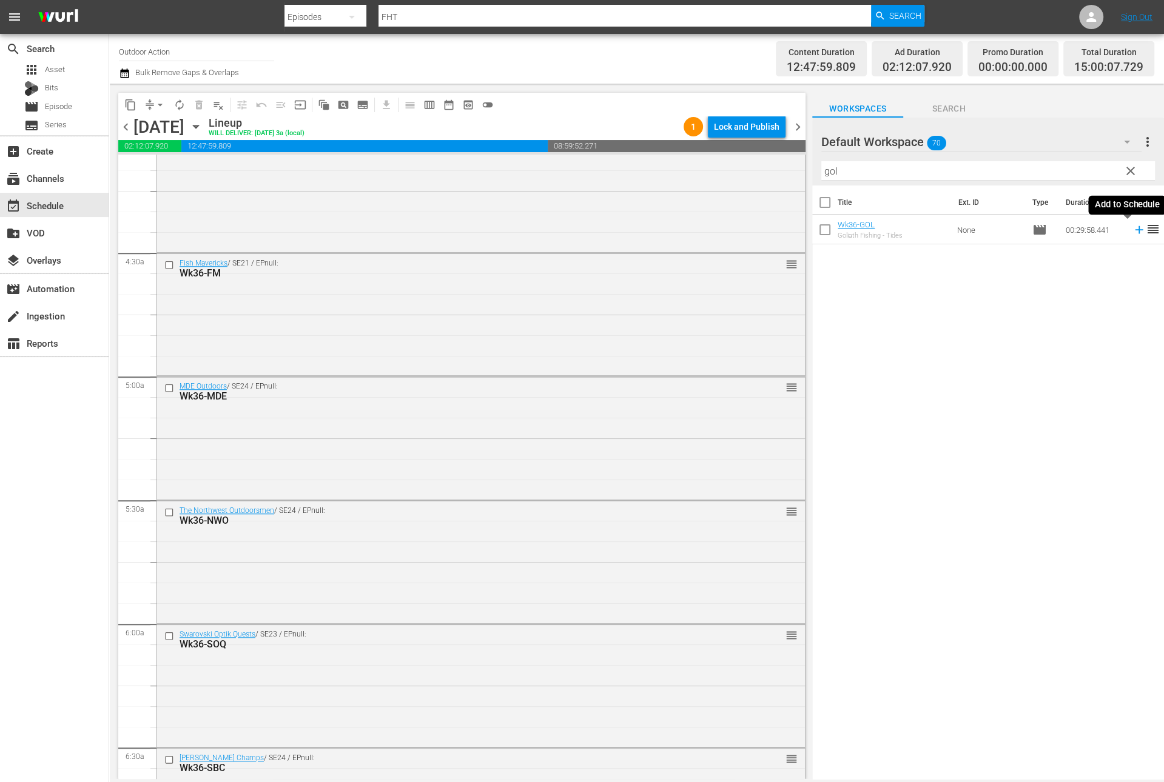
click at [1135, 229] on icon at bounding box center [1139, 230] width 8 height 8
click at [1085, 170] on input "gol" at bounding box center [988, 170] width 334 height 19
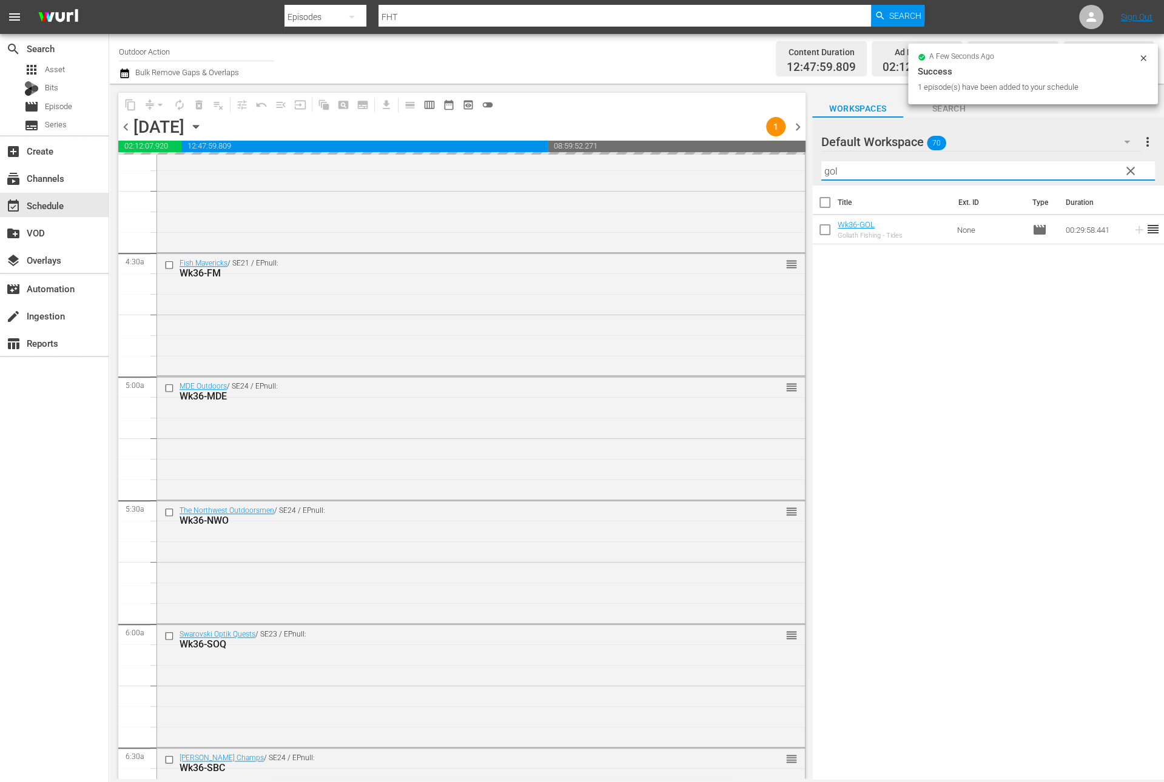
click at [1085, 170] on input "gol" at bounding box center [988, 170] width 334 height 19
click at [1135, 228] on icon at bounding box center [1139, 230] width 8 height 8
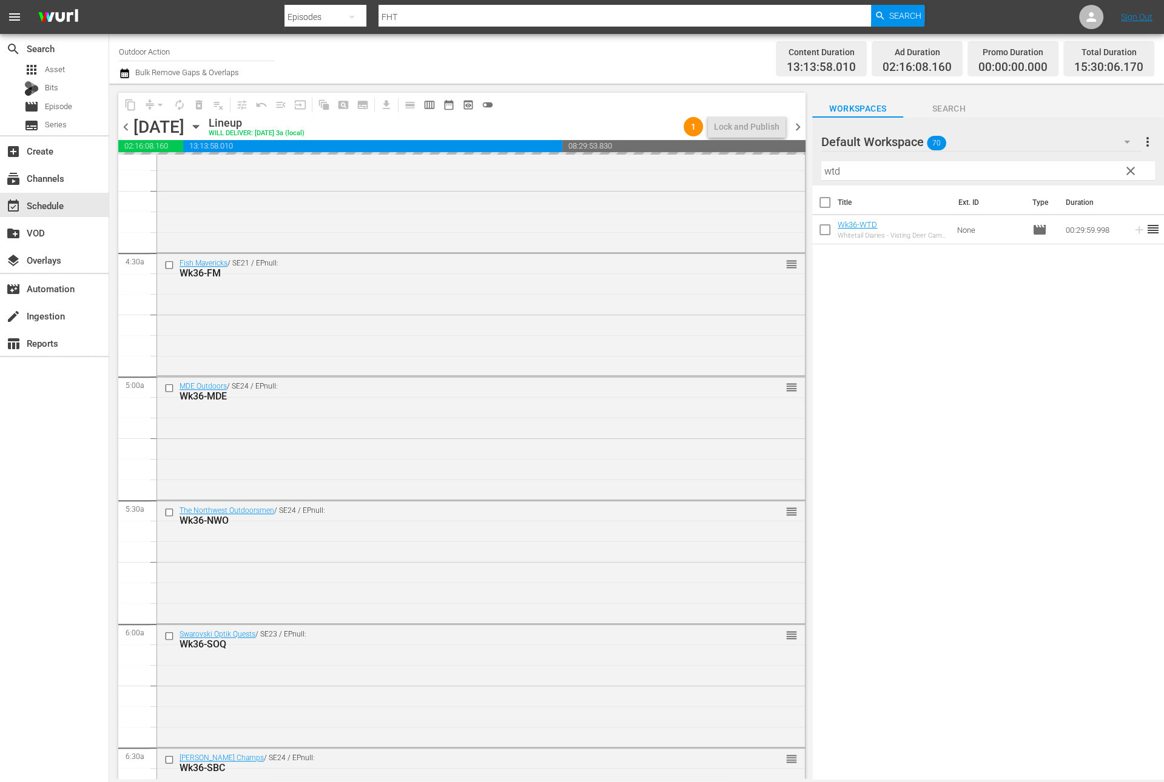
click at [1102, 168] on input "wtd" at bounding box center [988, 170] width 334 height 19
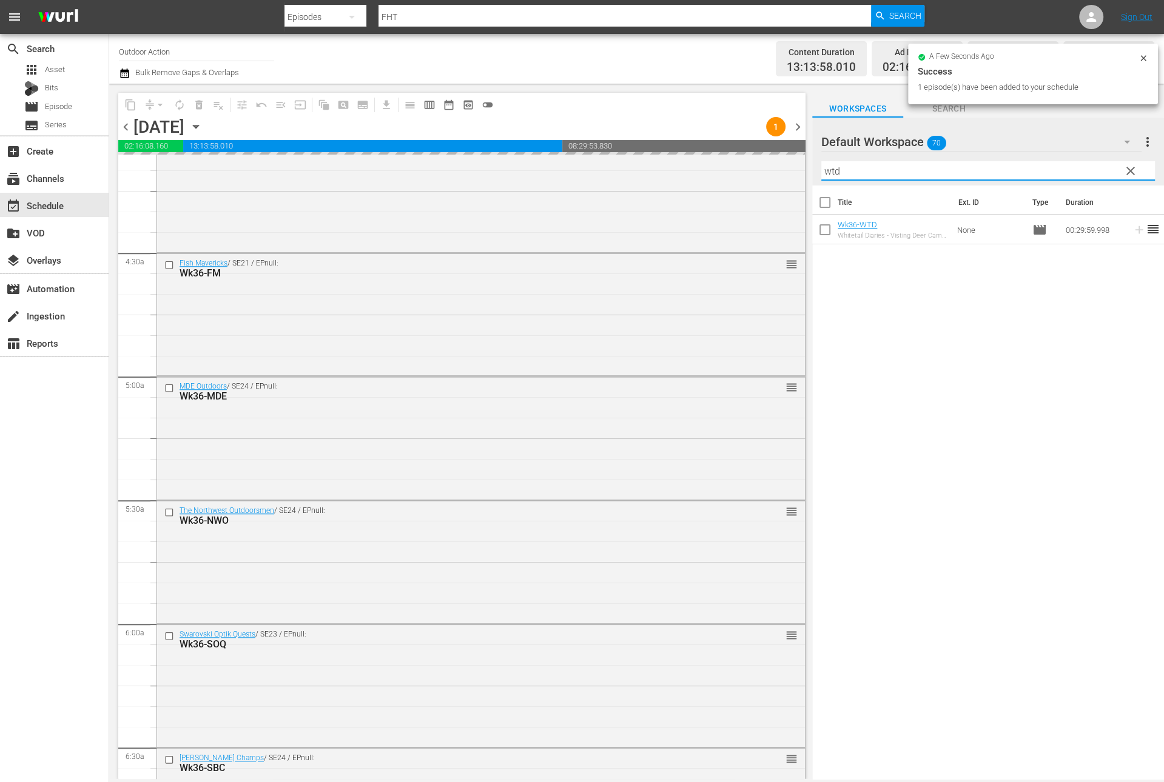
click at [1102, 168] on input "wtd" at bounding box center [988, 170] width 334 height 19
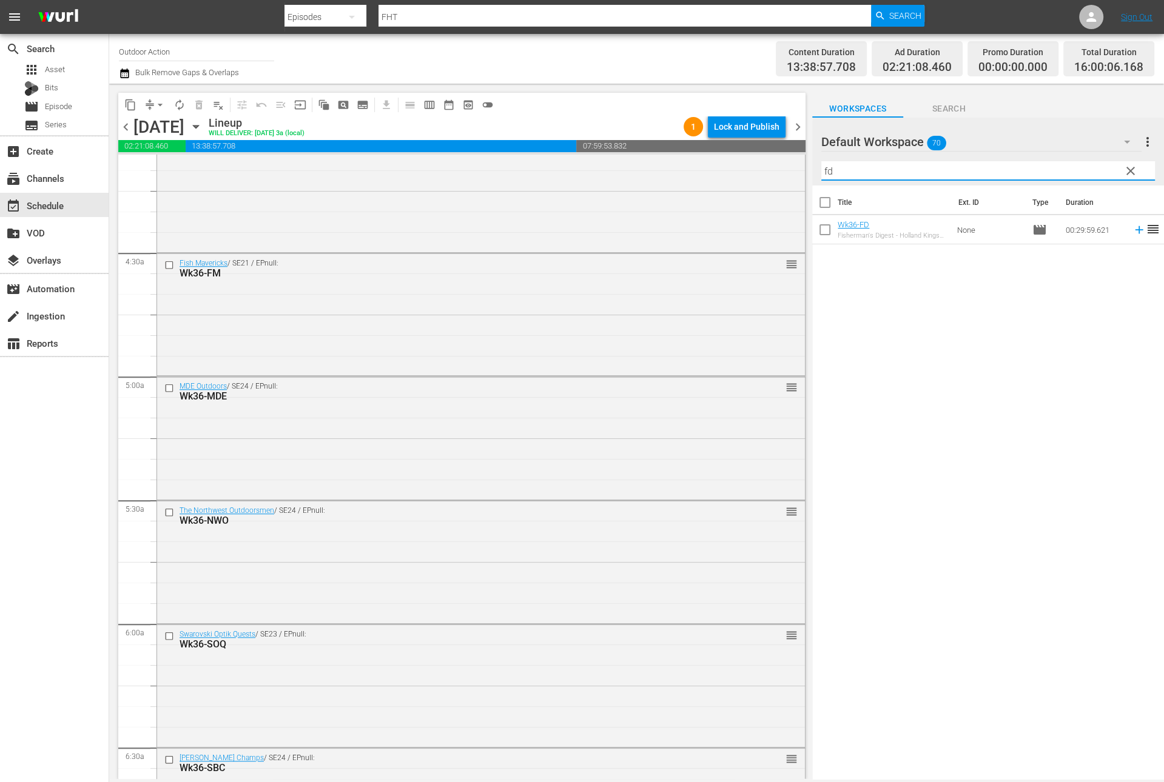
click at [1132, 233] on icon at bounding box center [1138, 229] width 13 height 13
click at [1081, 170] on input "fd" at bounding box center [988, 170] width 334 height 19
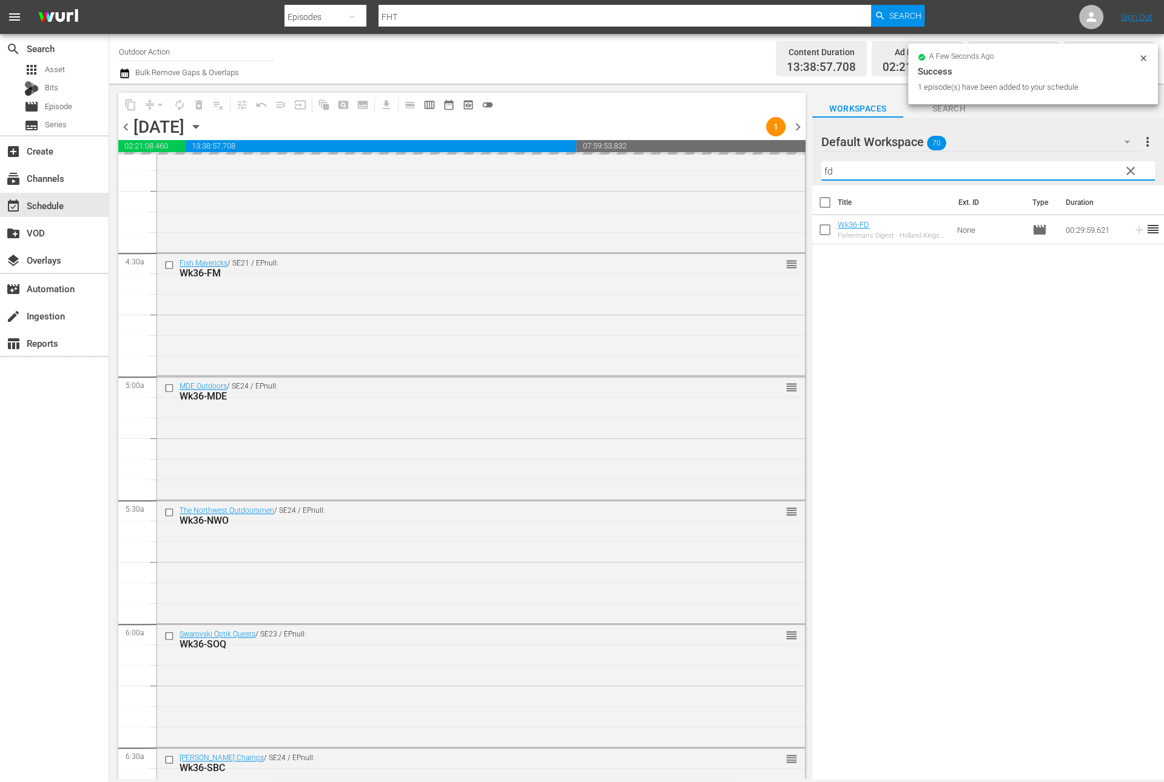
click at [1081, 170] on input "fd" at bounding box center [988, 170] width 334 height 19
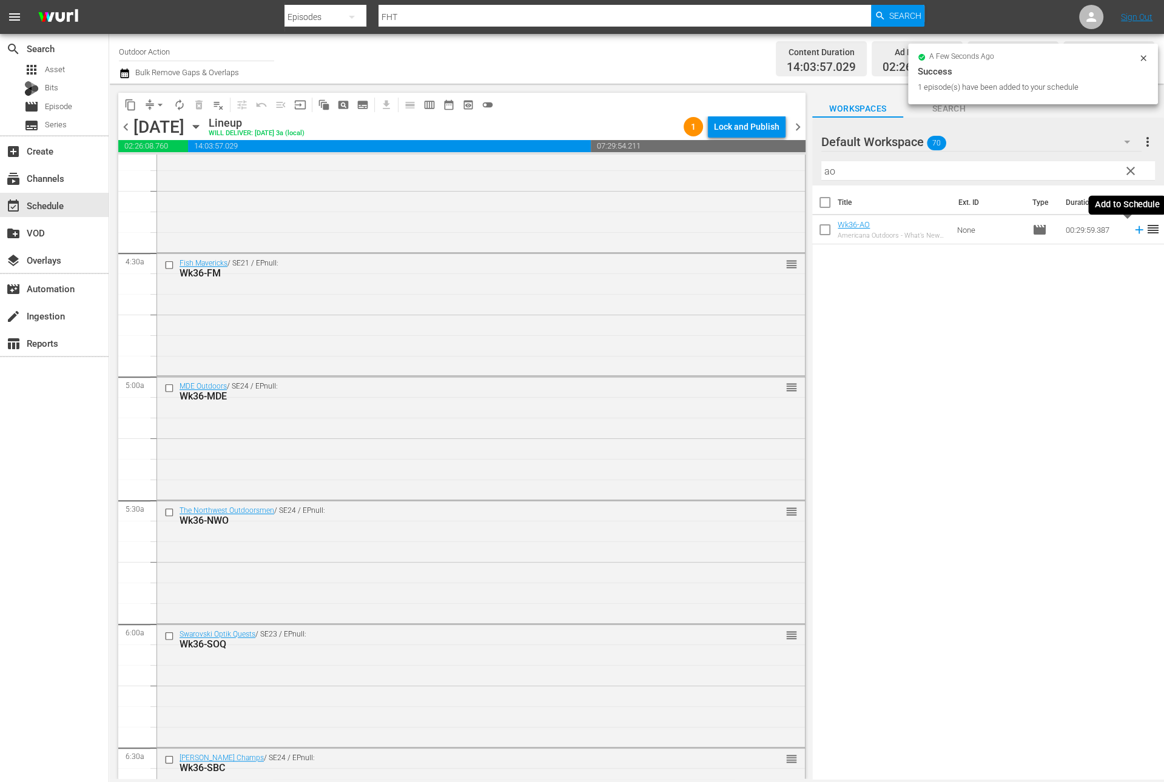
click at [1132, 233] on icon at bounding box center [1138, 229] width 13 height 13
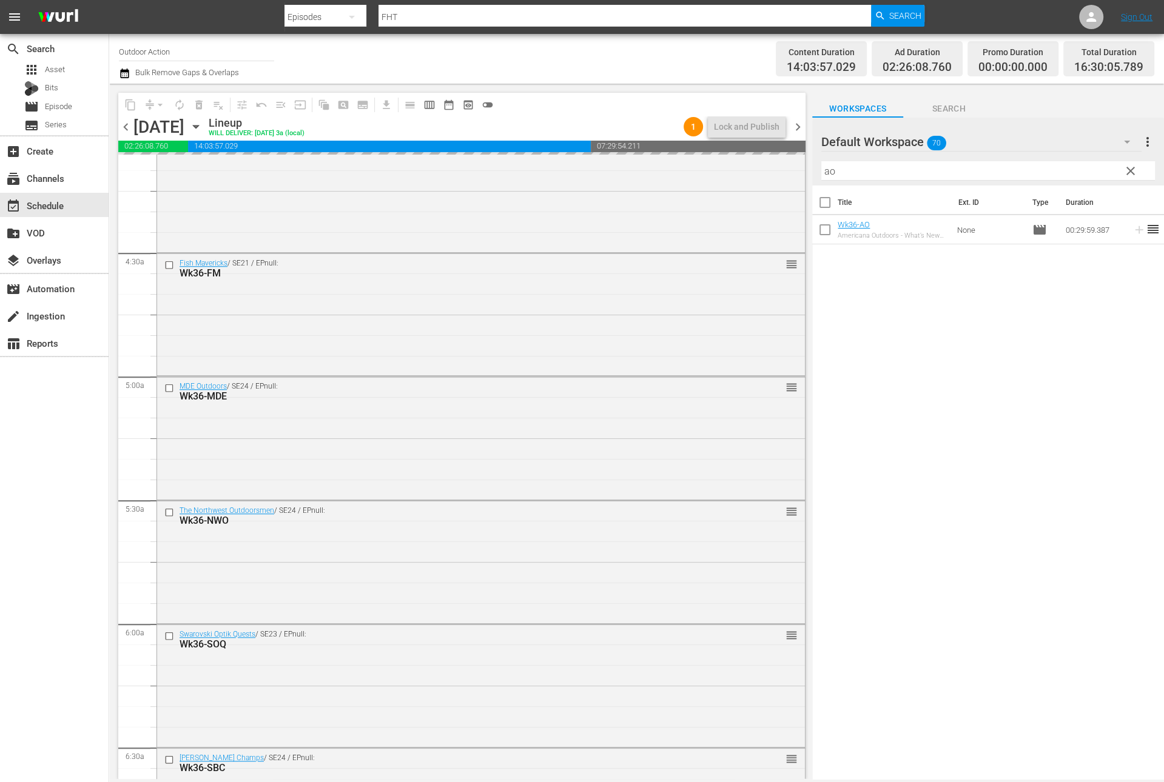
click at [1090, 169] on input "ao" at bounding box center [988, 170] width 334 height 19
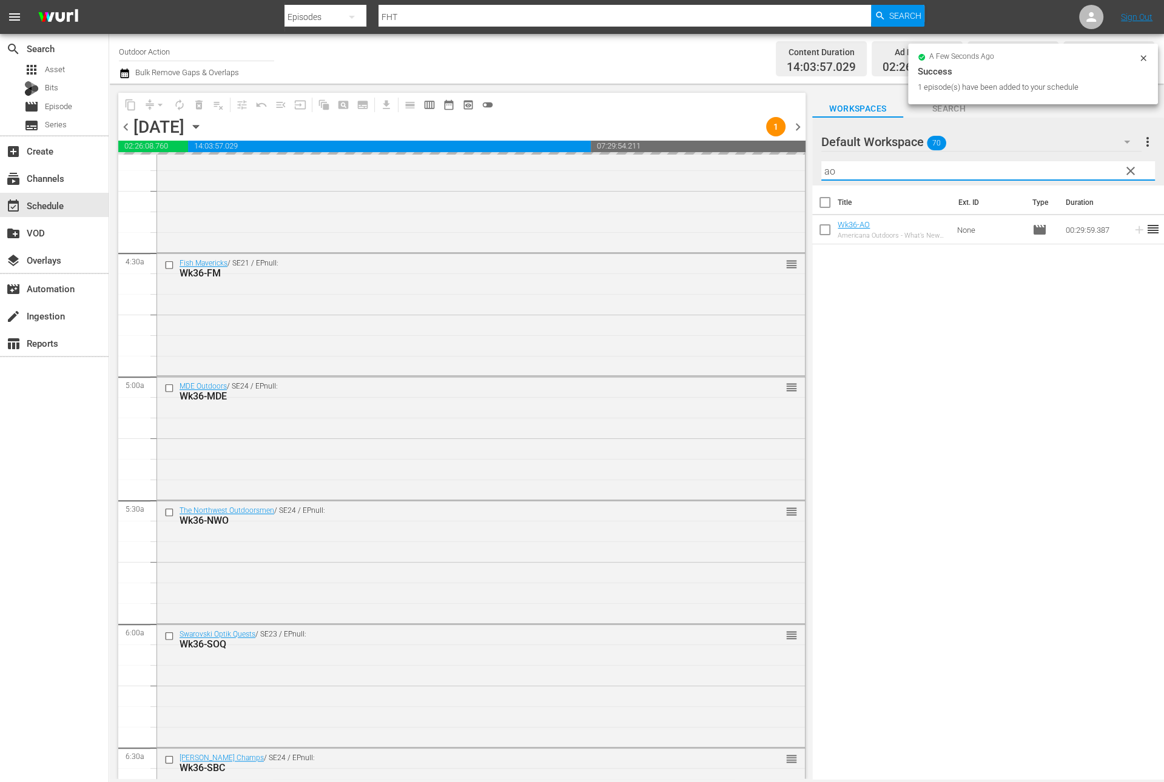
click at [1090, 169] on input "ao" at bounding box center [988, 170] width 334 height 19
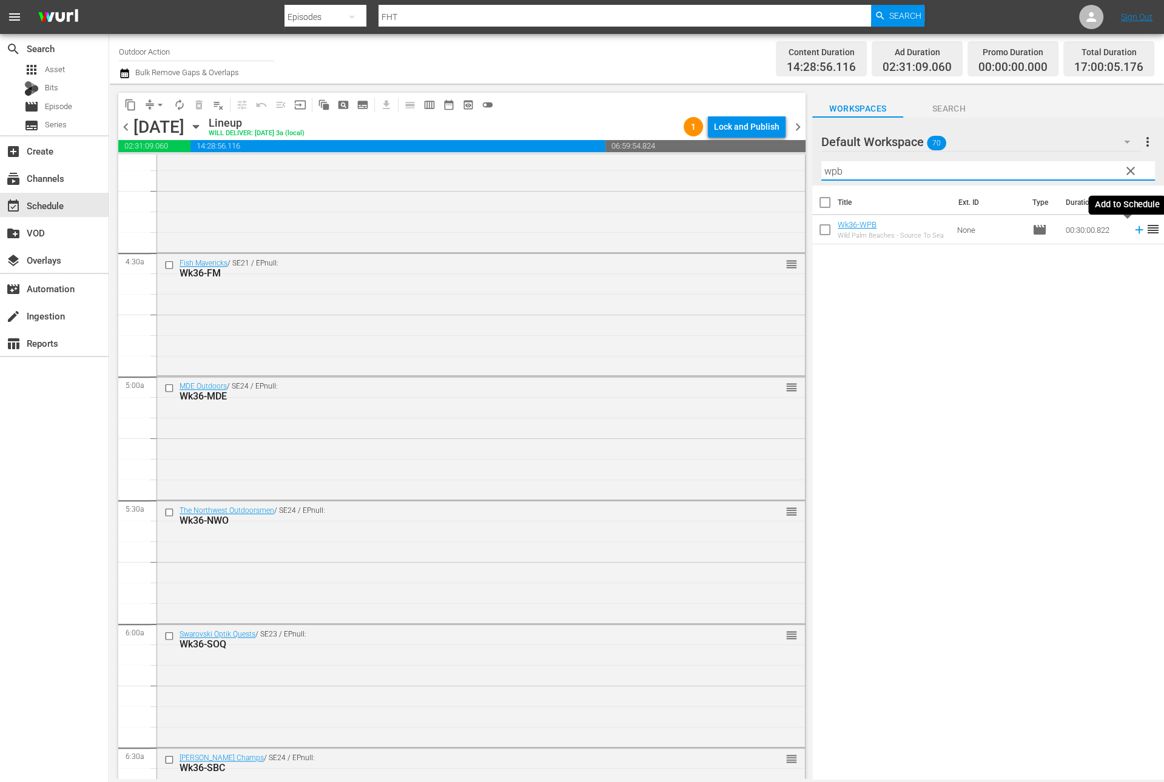
click at [1135, 230] on icon at bounding box center [1139, 230] width 8 height 8
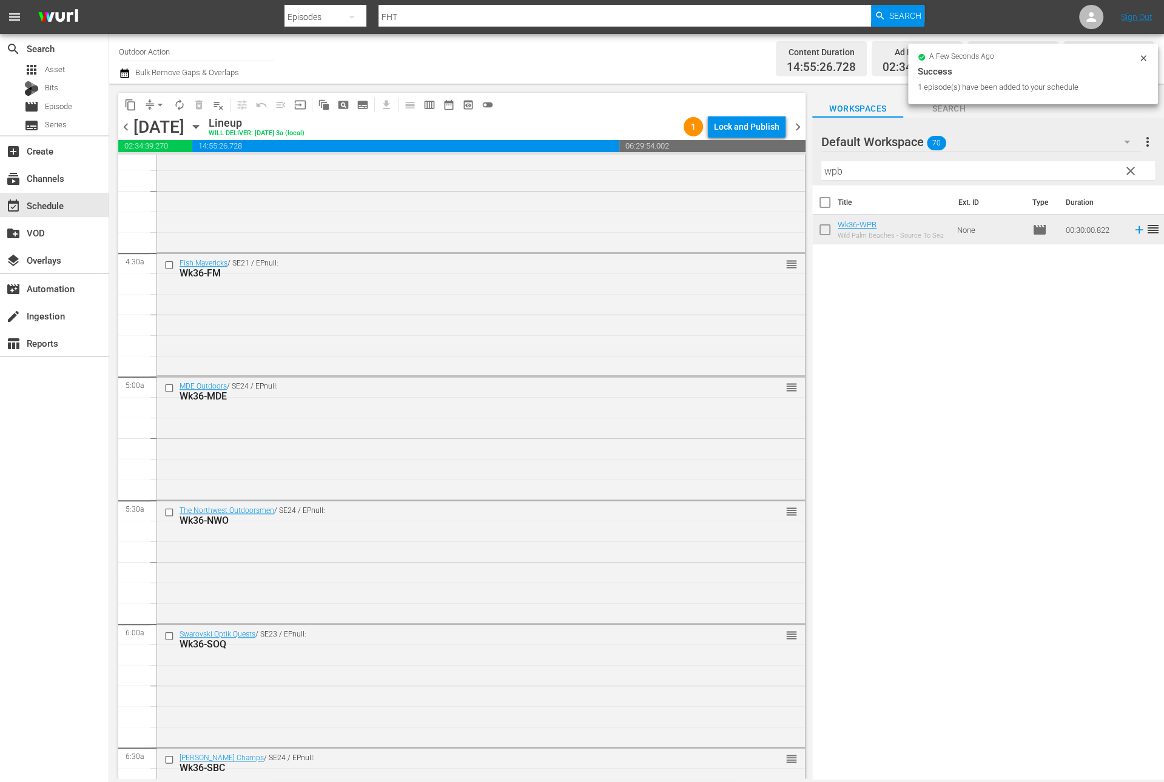
click at [1048, 167] on input "wpb" at bounding box center [988, 170] width 334 height 19
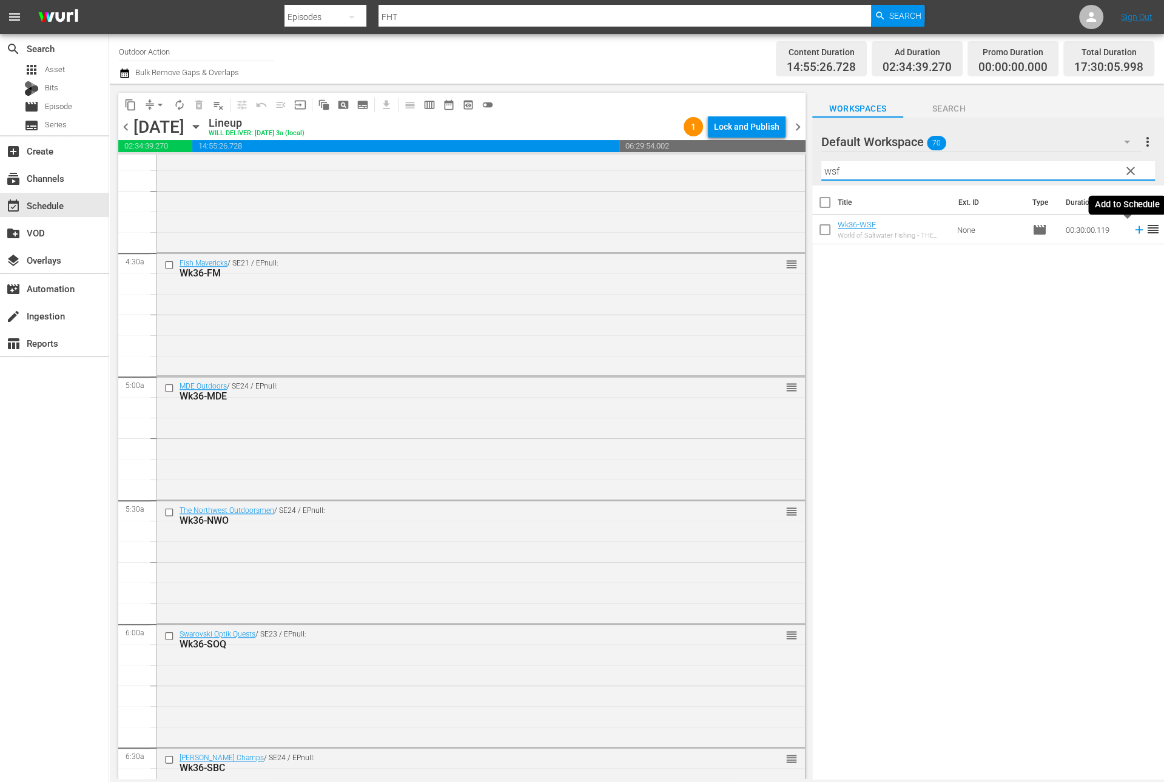
click at [1132, 232] on icon at bounding box center [1138, 229] width 13 height 13
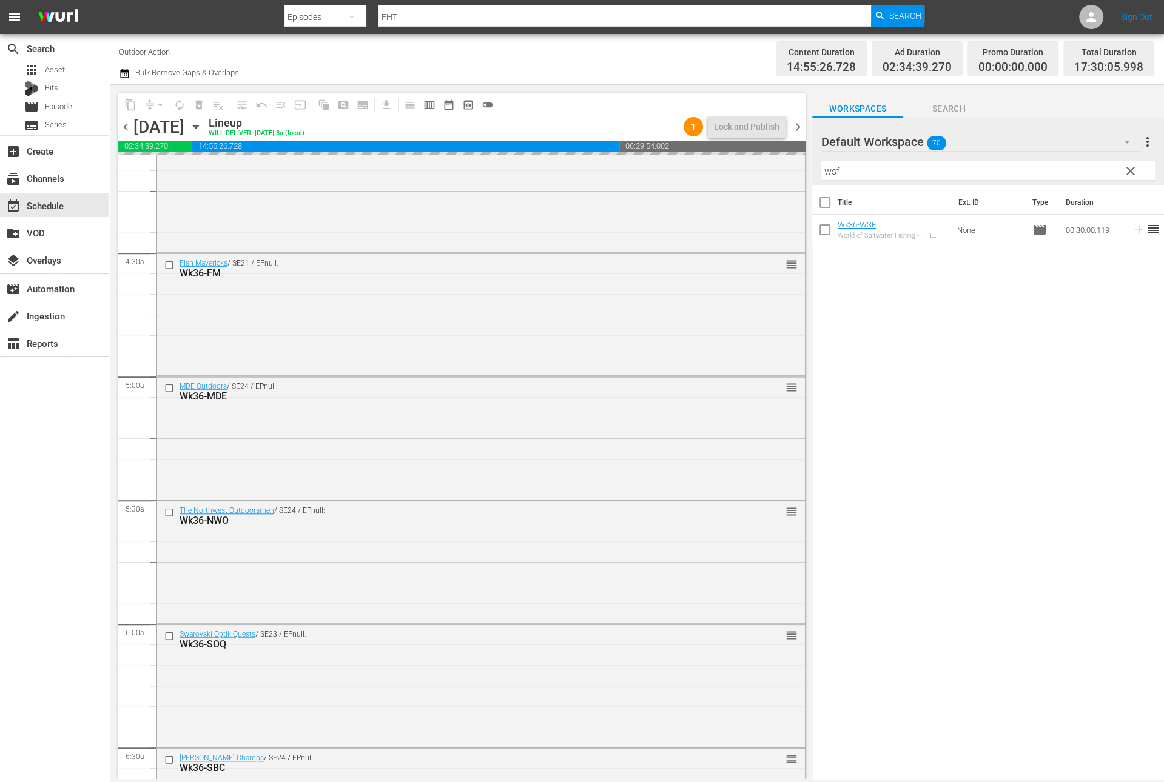
click at [1067, 173] on input "wsf" at bounding box center [988, 170] width 334 height 19
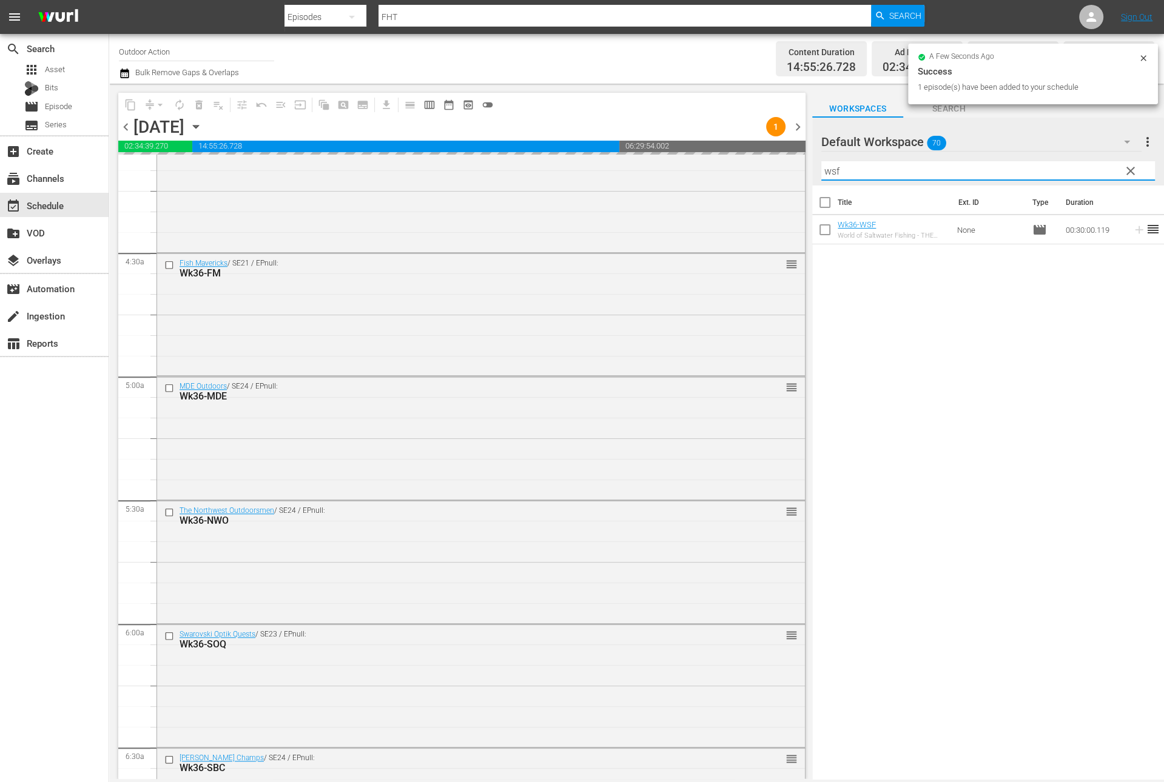
click at [1067, 173] on input "wsf" at bounding box center [988, 170] width 334 height 19
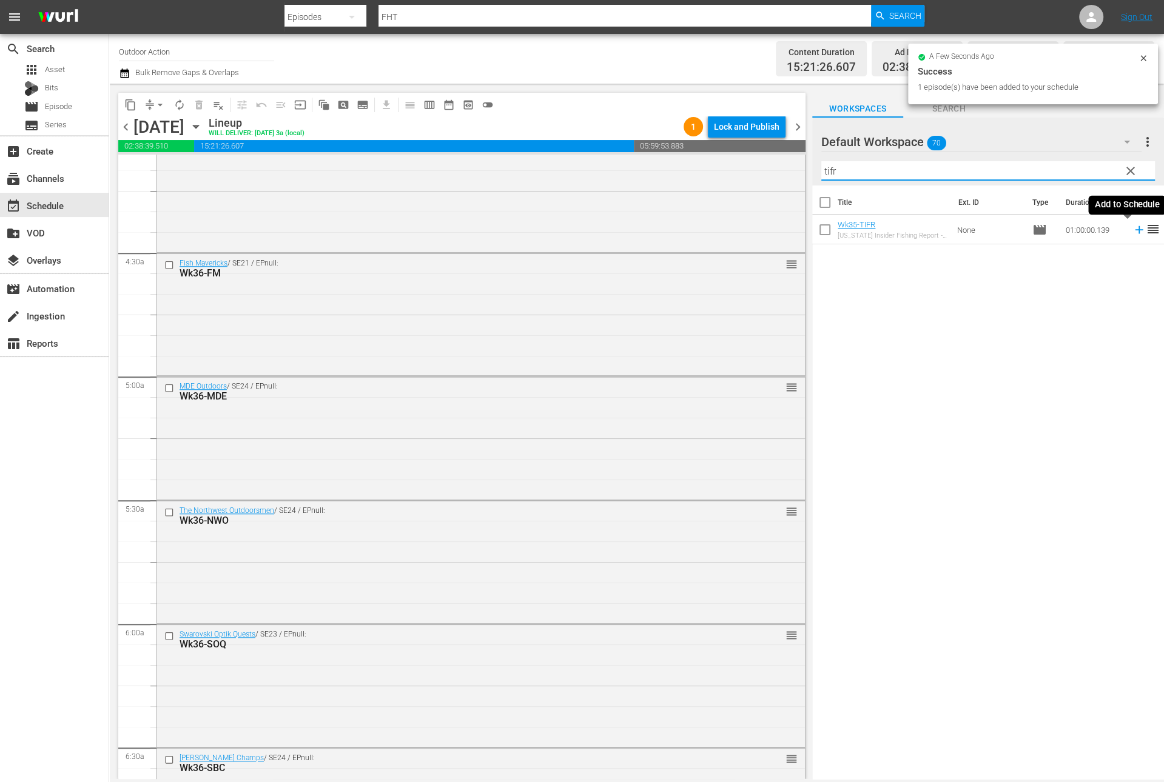
click at [1132, 233] on icon at bounding box center [1138, 229] width 13 height 13
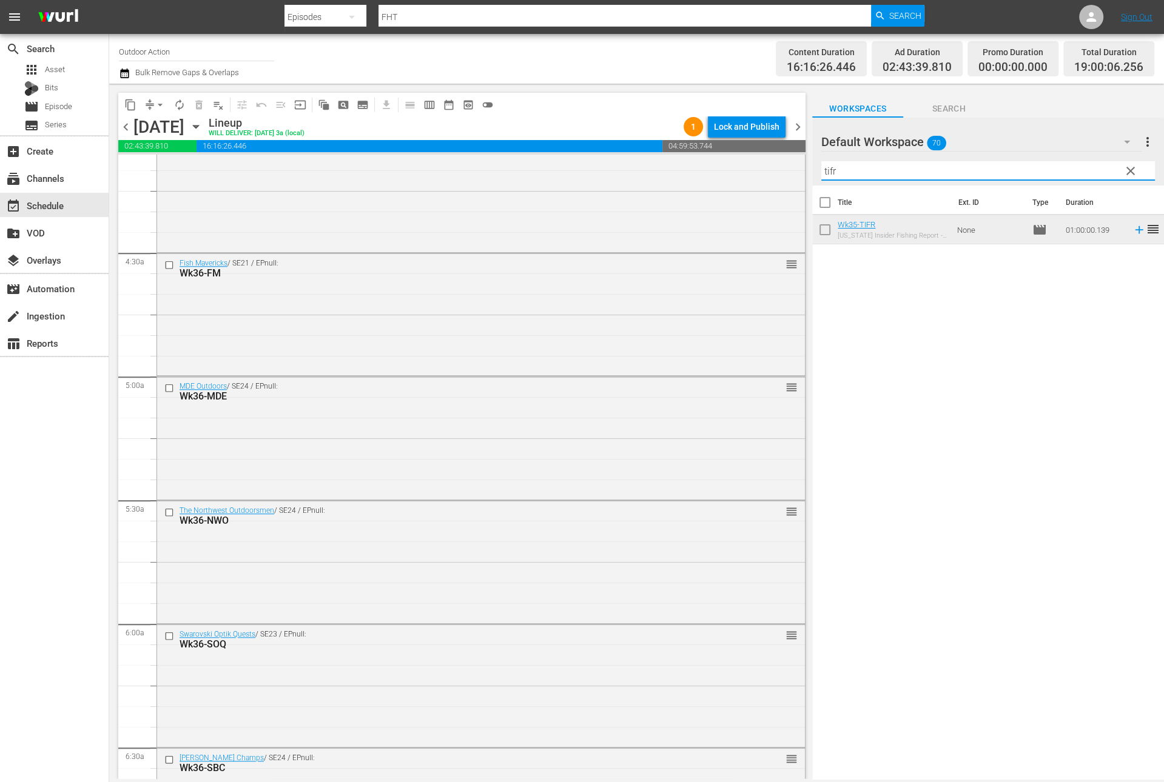
click at [920, 168] on input "tifr" at bounding box center [988, 170] width 334 height 19
click at [1132, 232] on icon at bounding box center [1138, 229] width 13 height 13
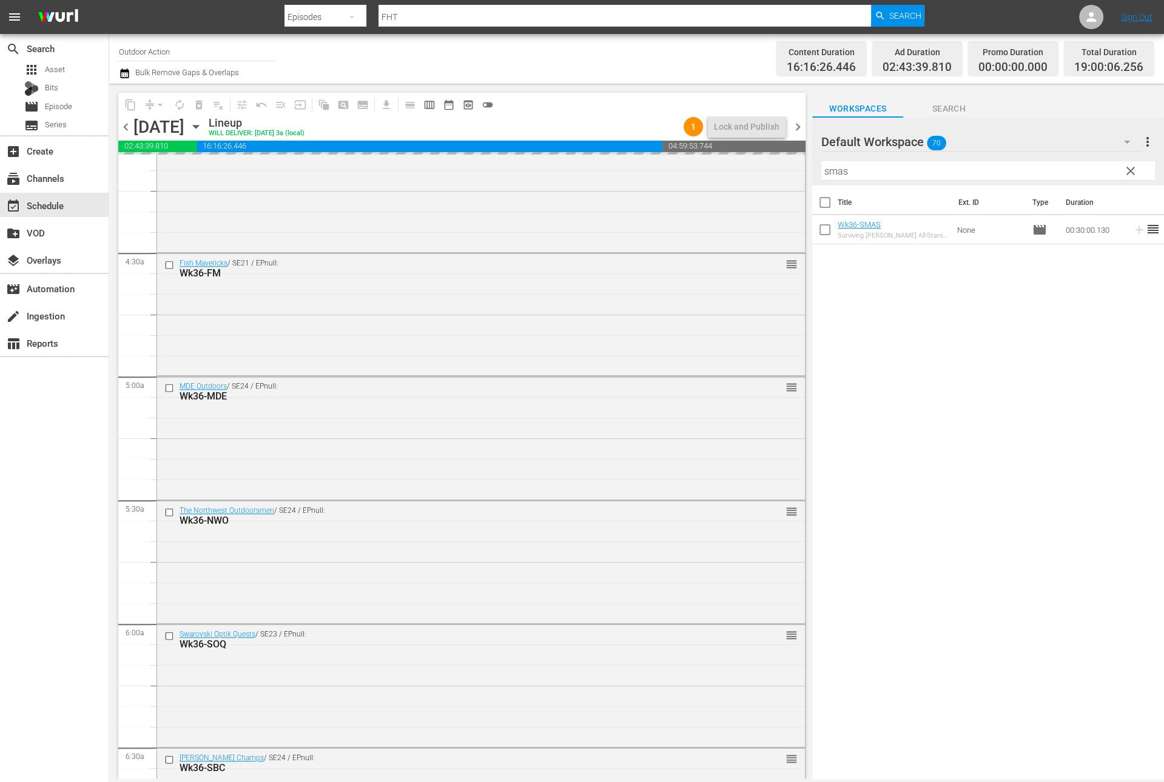
click at [1039, 166] on input "smas" at bounding box center [988, 170] width 334 height 19
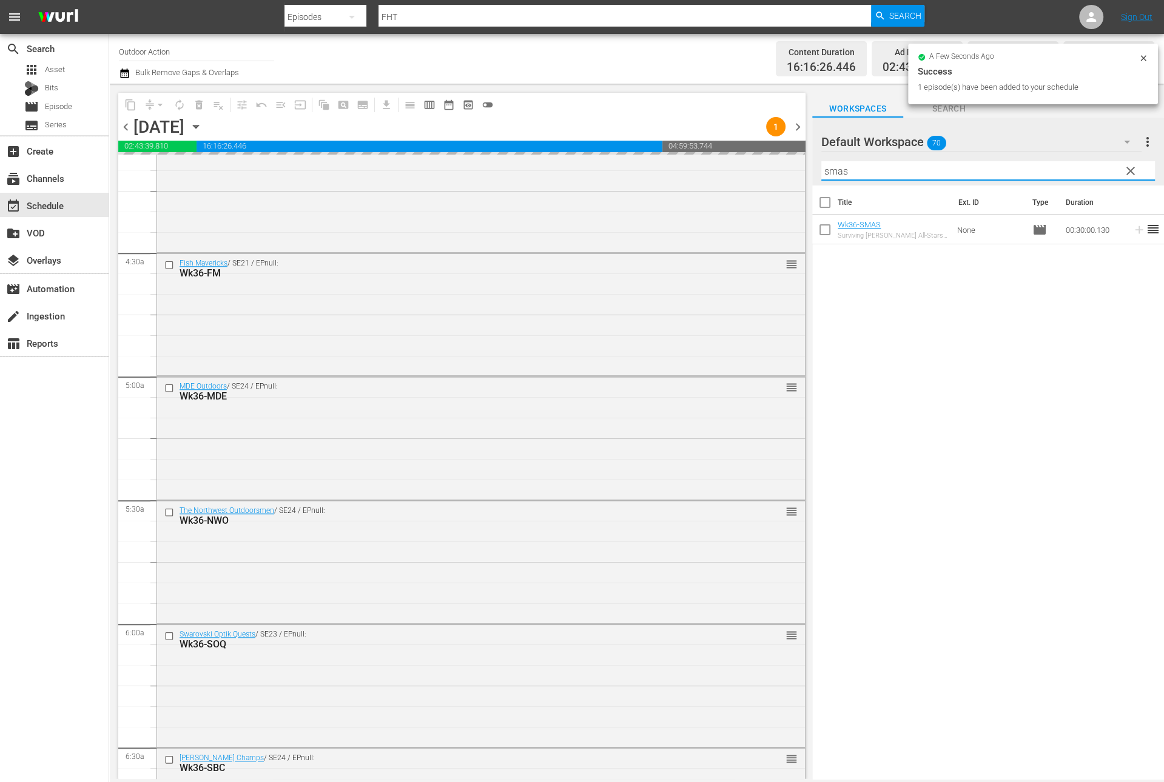
click at [1039, 166] on input "smas" at bounding box center [988, 170] width 334 height 19
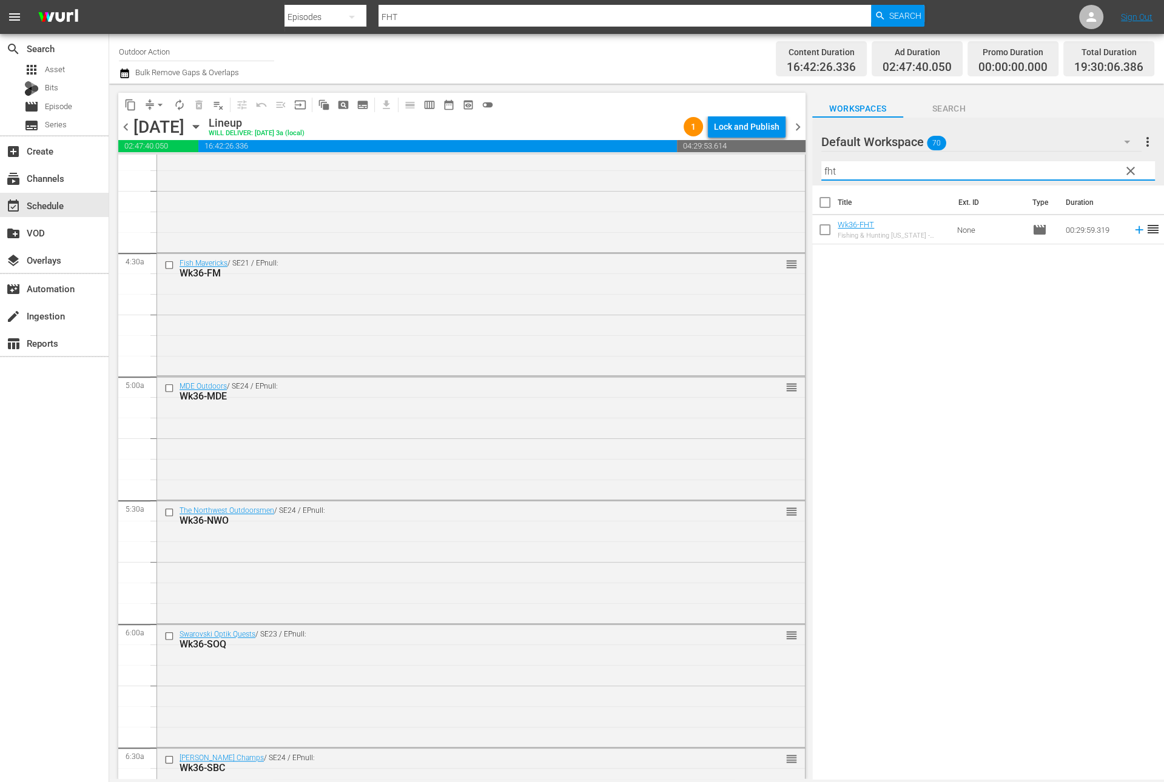
click at [1132, 232] on icon at bounding box center [1138, 229] width 13 height 13
click at [1086, 165] on input "fht" at bounding box center [988, 170] width 334 height 19
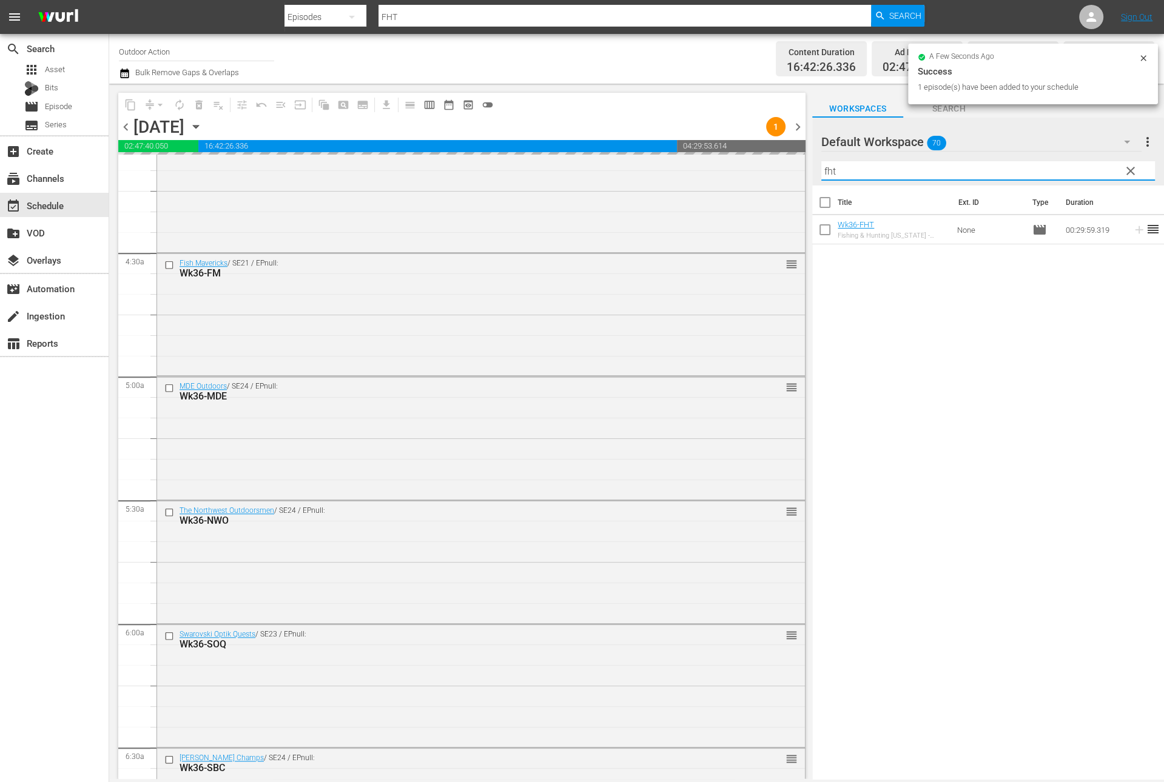
click at [1086, 165] on input "fht" at bounding box center [988, 170] width 334 height 19
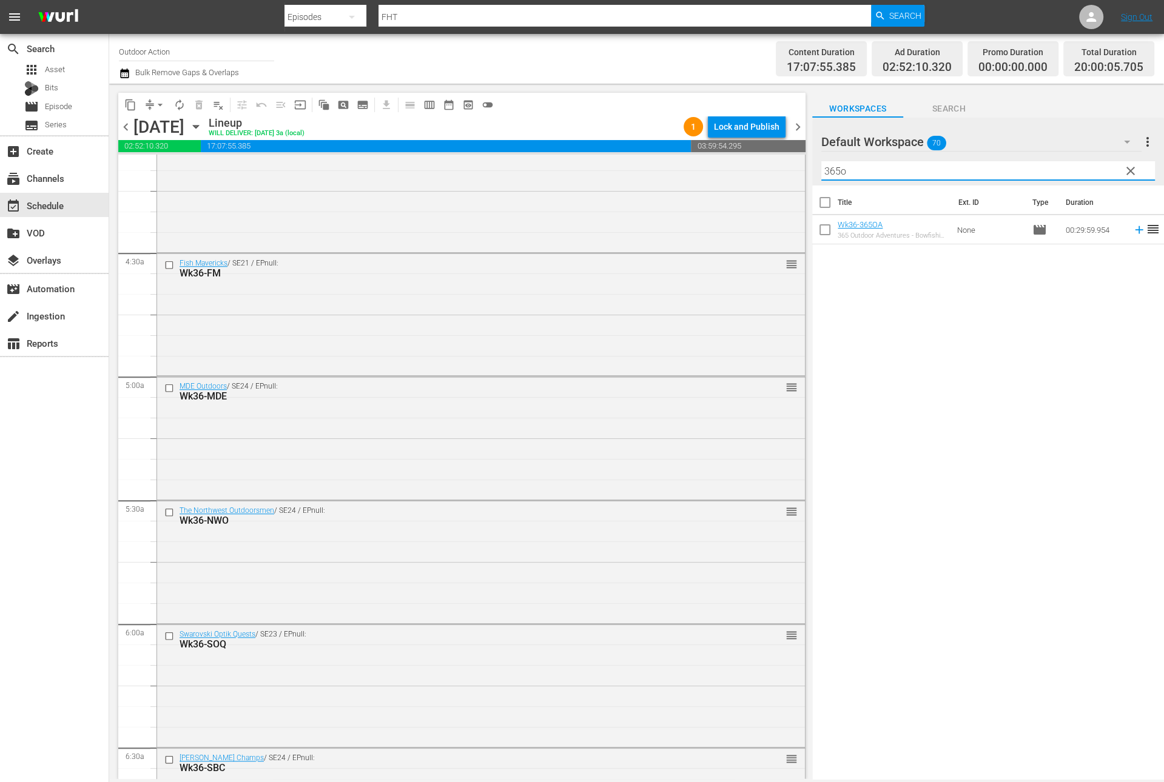
click at [1132, 230] on icon at bounding box center [1138, 229] width 13 height 13
click at [1096, 169] on input "365o" at bounding box center [988, 170] width 334 height 19
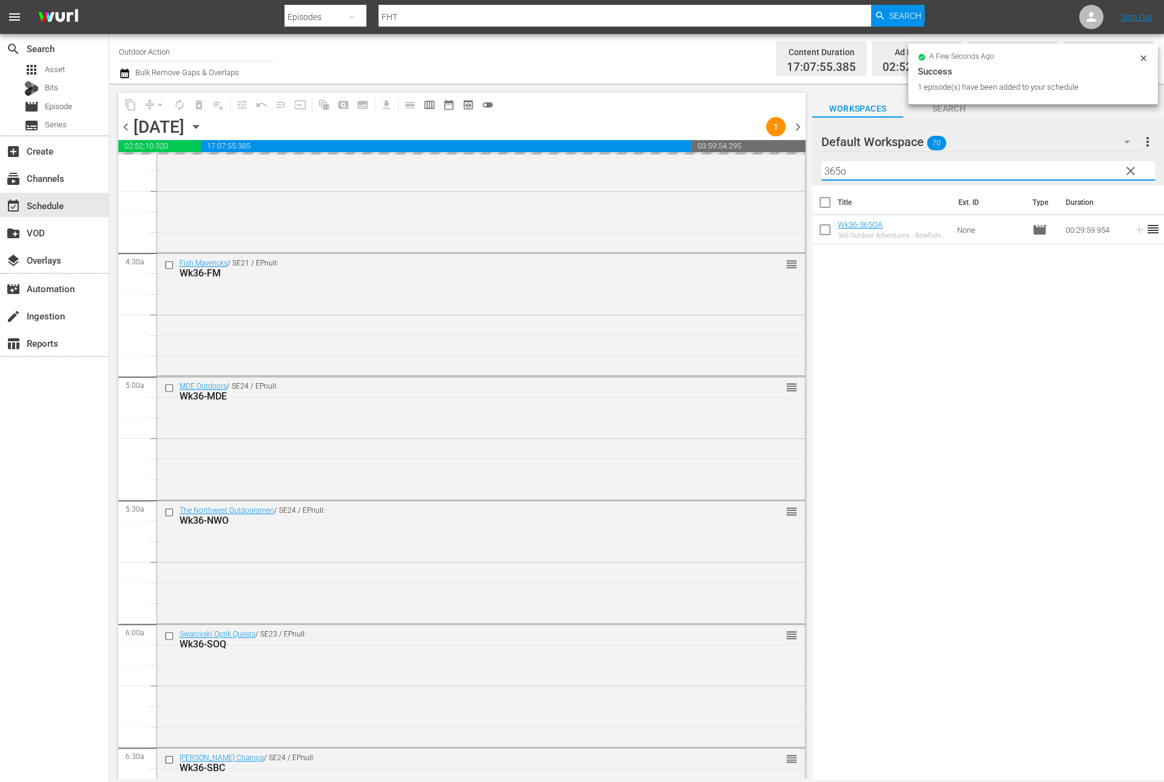
click at [1096, 169] on input "365o" at bounding box center [988, 170] width 334 height 19
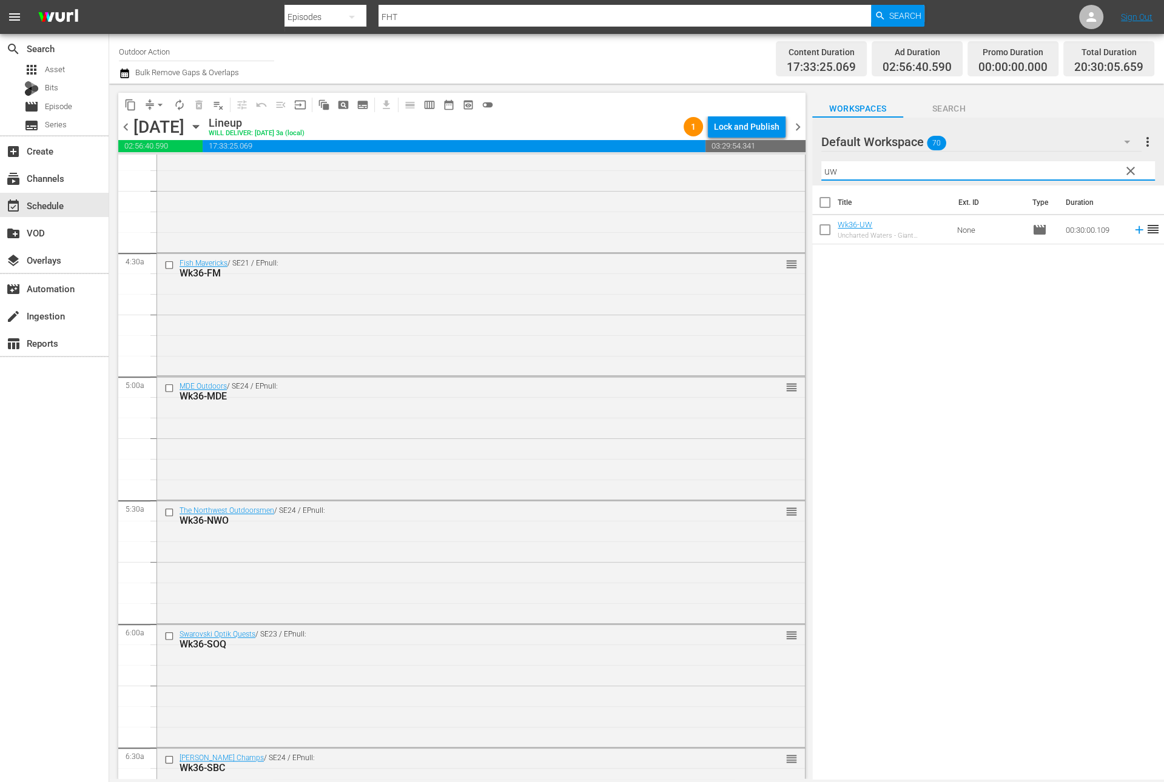
click at [1132, 232] on icon at bounding box center [1138, 229] width 13 height 13
click at [1070, 169] on input "uw" at bounding box center [988, 170] width 334 height 19
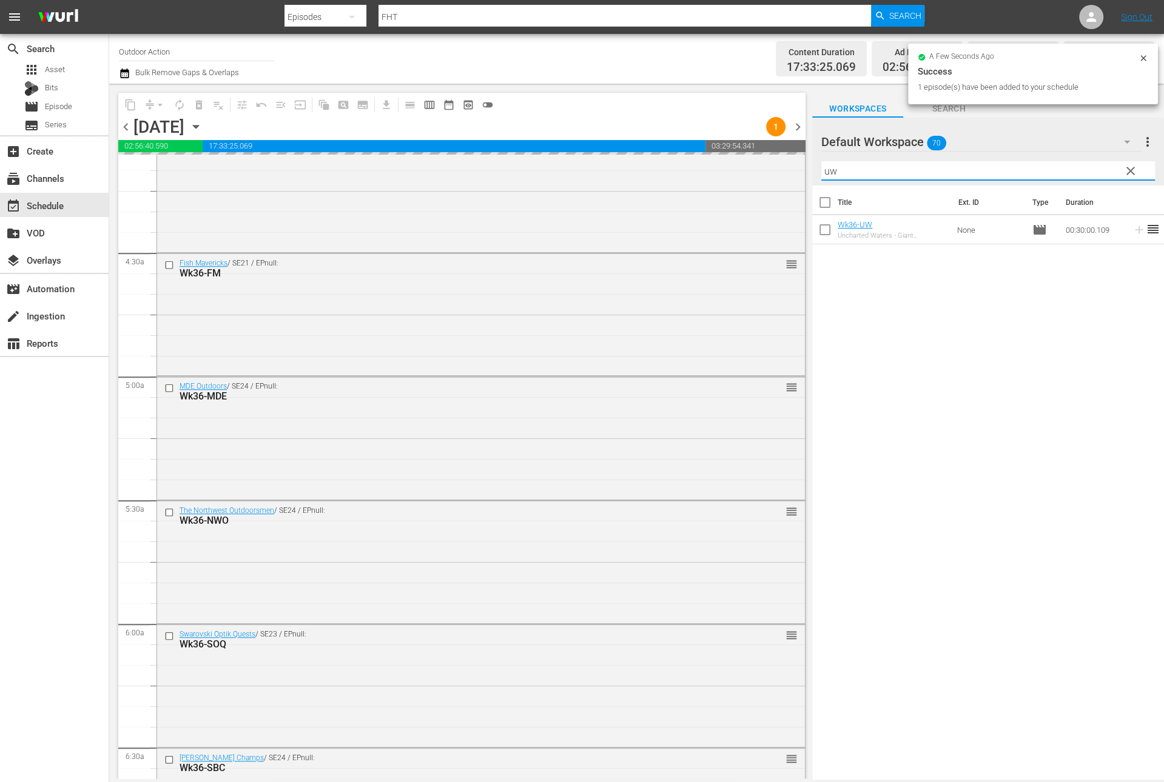
click at [1070, 169] on input "uw" at bounding box center [988, 170] width 334 height 19
click at [1132, 233] on icon at bounding box center [1138, 229] width 13 height 13
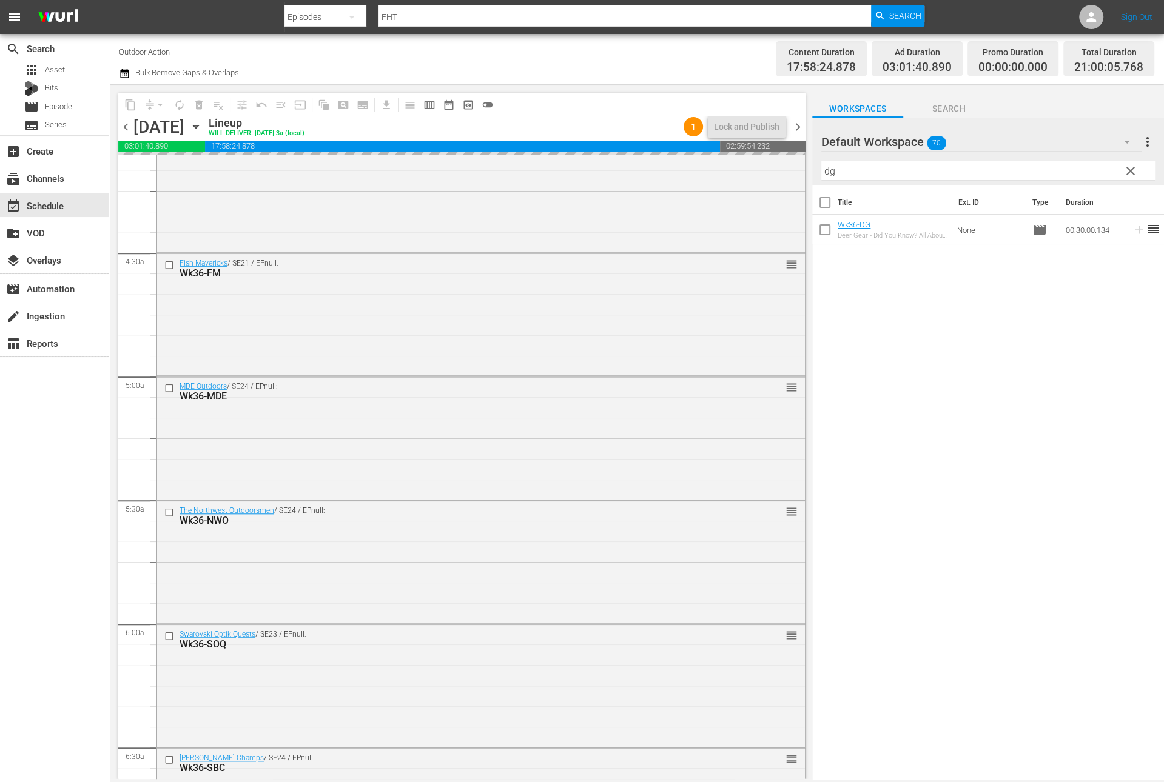
click at [1075, 167] on input "dg" at bounding box center [988, 170] width 334 height 19
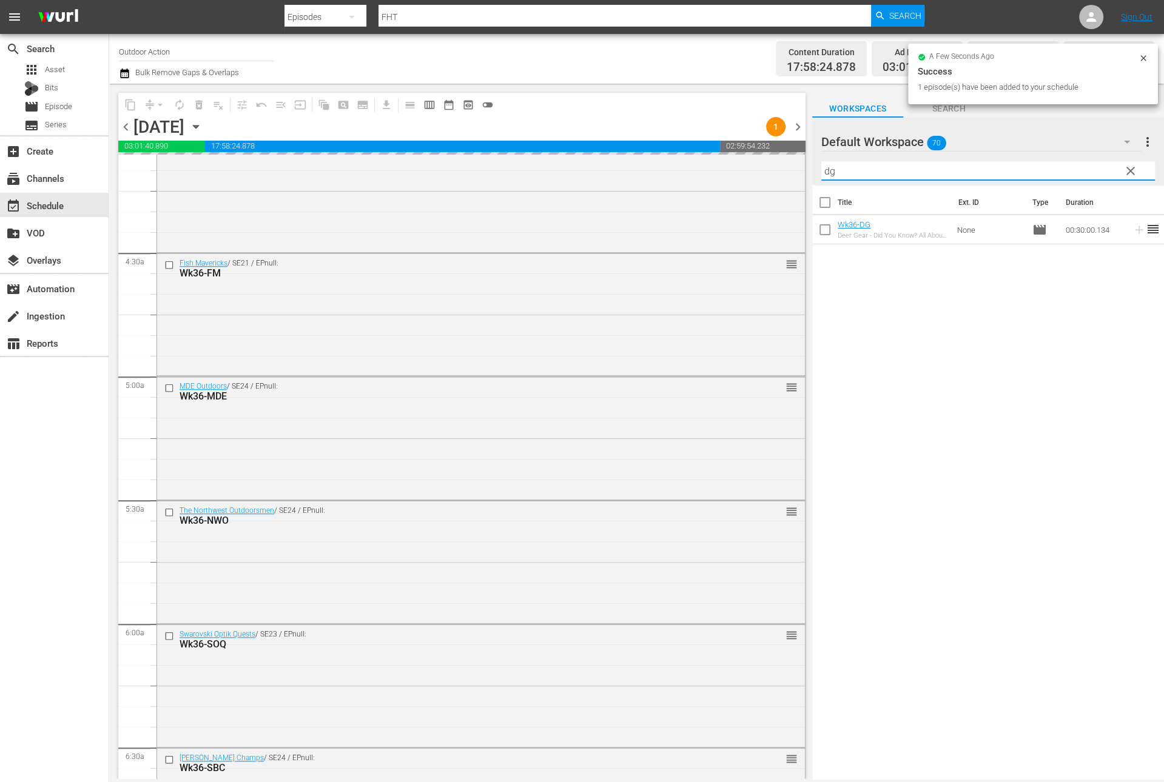
click at [1075, 167] on input "dg" at bounding box center [988, 170] width 334 height 19
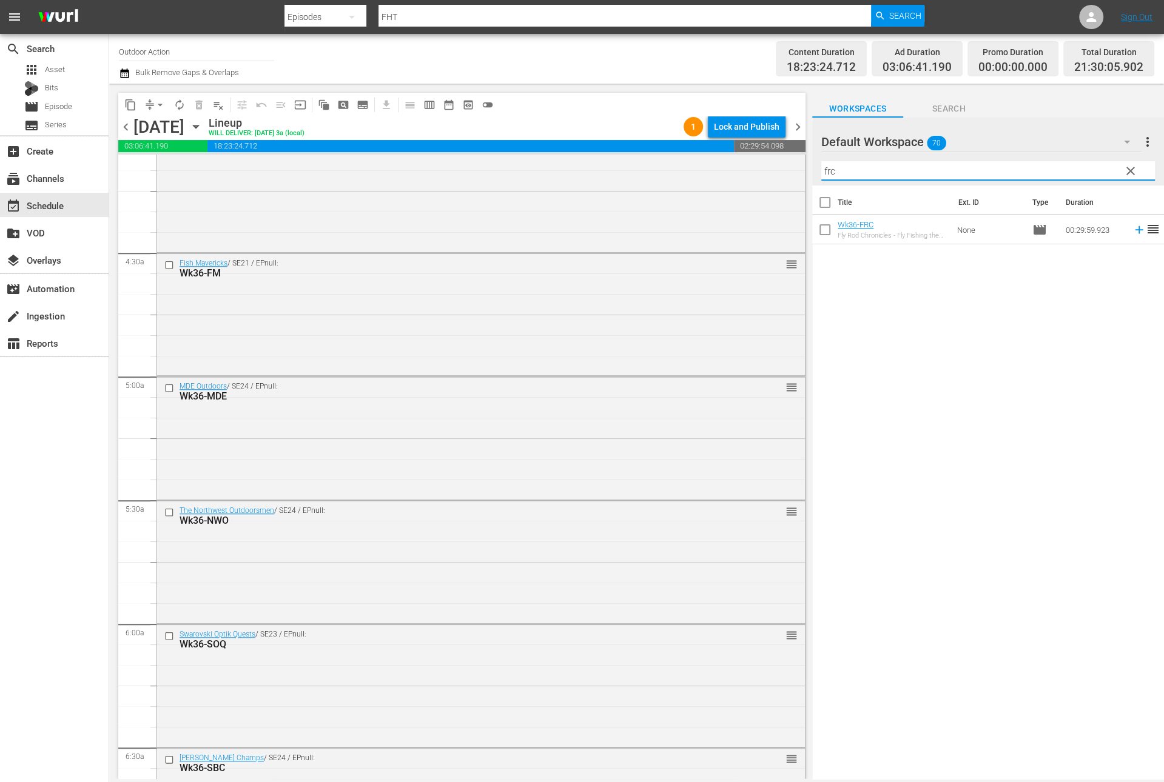
click at [1132, 232] on icon at bounding box center [1138, 229] width 13 height 13
click at [1043, 164] on input "frc" at bounding box center [988, 170] width 334 height 19
click at [1132, 233] on icon at bounding box center [1138, 229] width 13 height 13
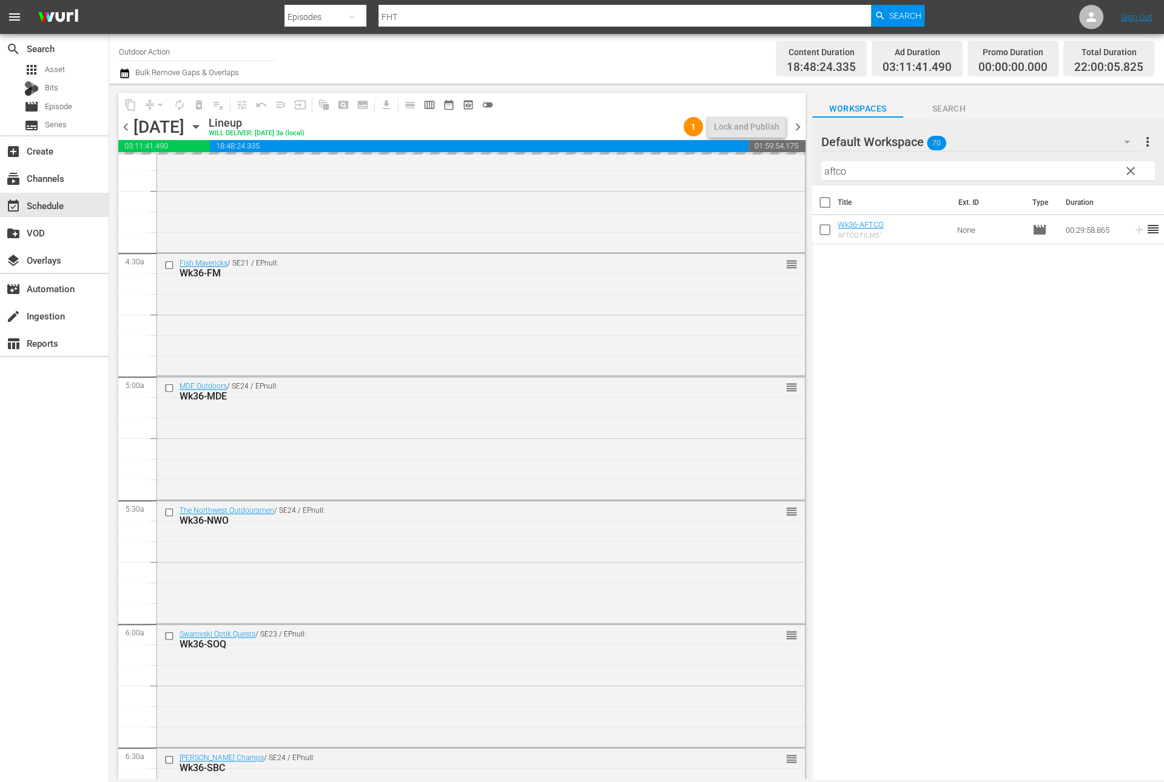
click at [1088, 172] on input "aftco" at bounding box center [988, 170] width 334 height 19
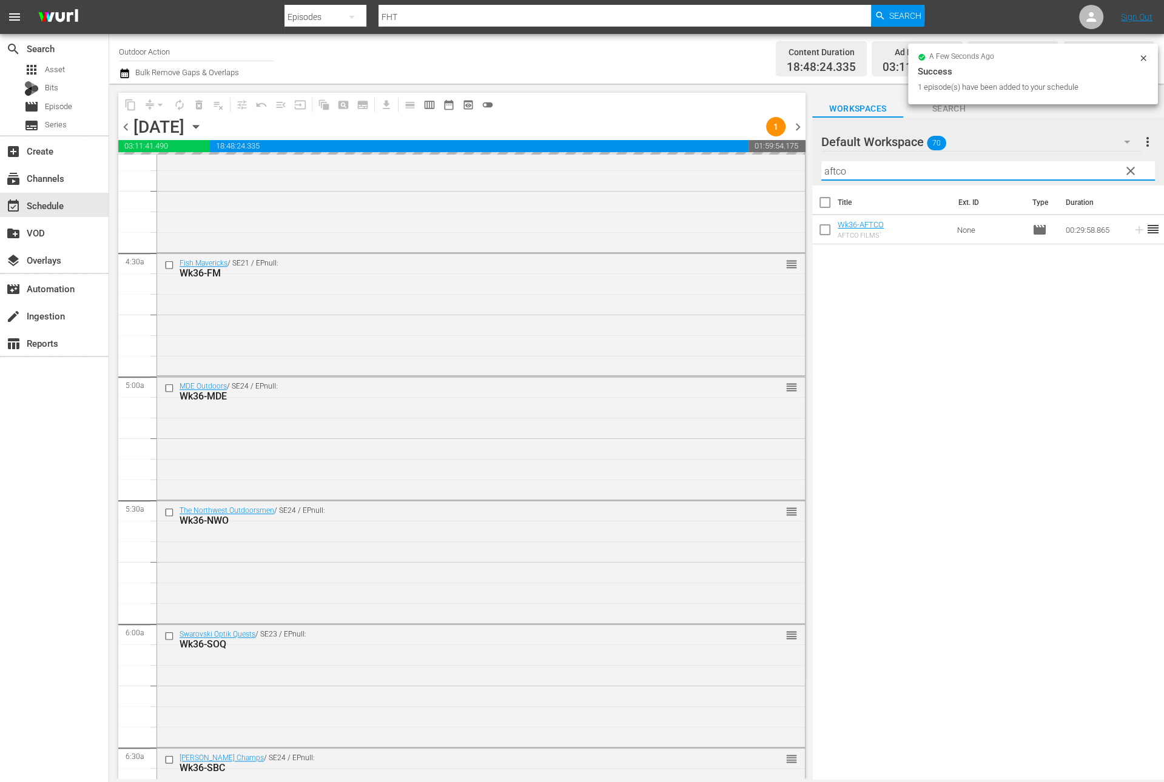
click at [1088, 172] on input "aftco" at bounding box center [988, 170] width 334 height 19
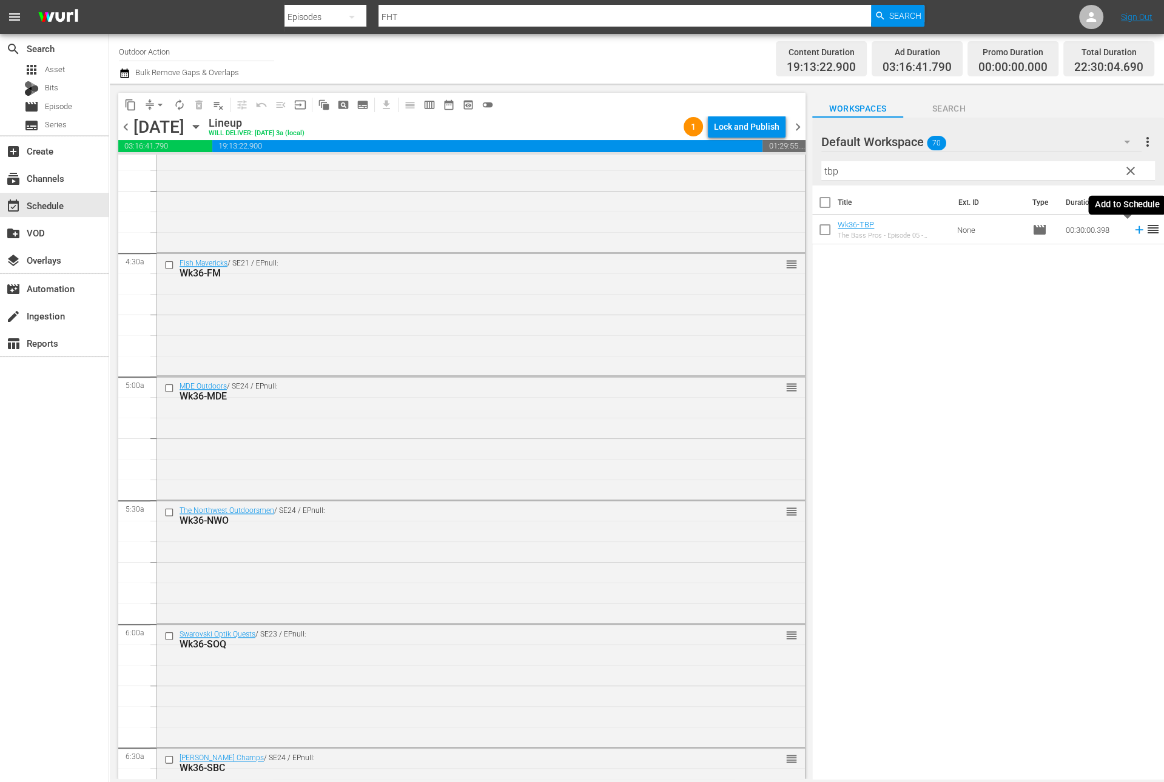
click at [1132, 227] on icon at bounding box center [1138, 229] width 13 height 13
click at [922, 164] on input "tbp" at bounding box center [988, 170] width 334 height 19
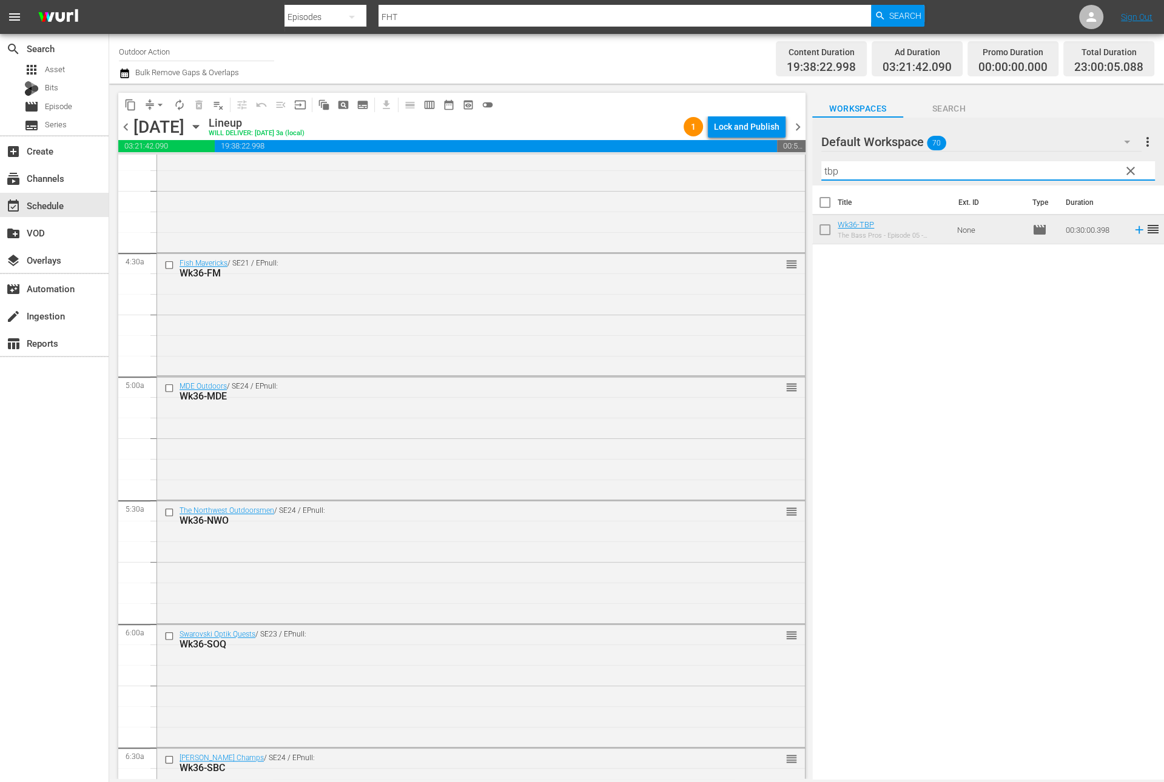
click at [922, 164] on input "tbp" at bounding box center [988, 170] width 334 height 19
click at [1132, 232] on icon at bounding box center [1138, 229] width 13 height 13
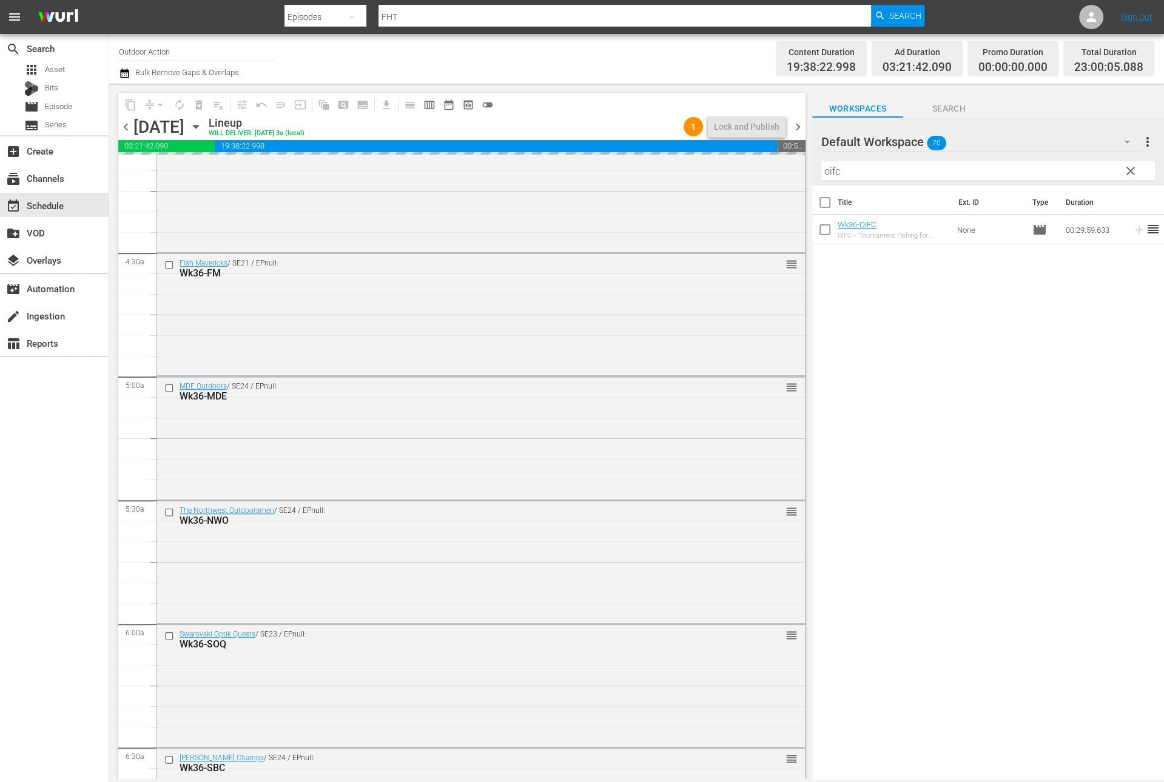
click at [1034, 170] on input "oifc" at bounding box center [988, 170] width 334 height 19
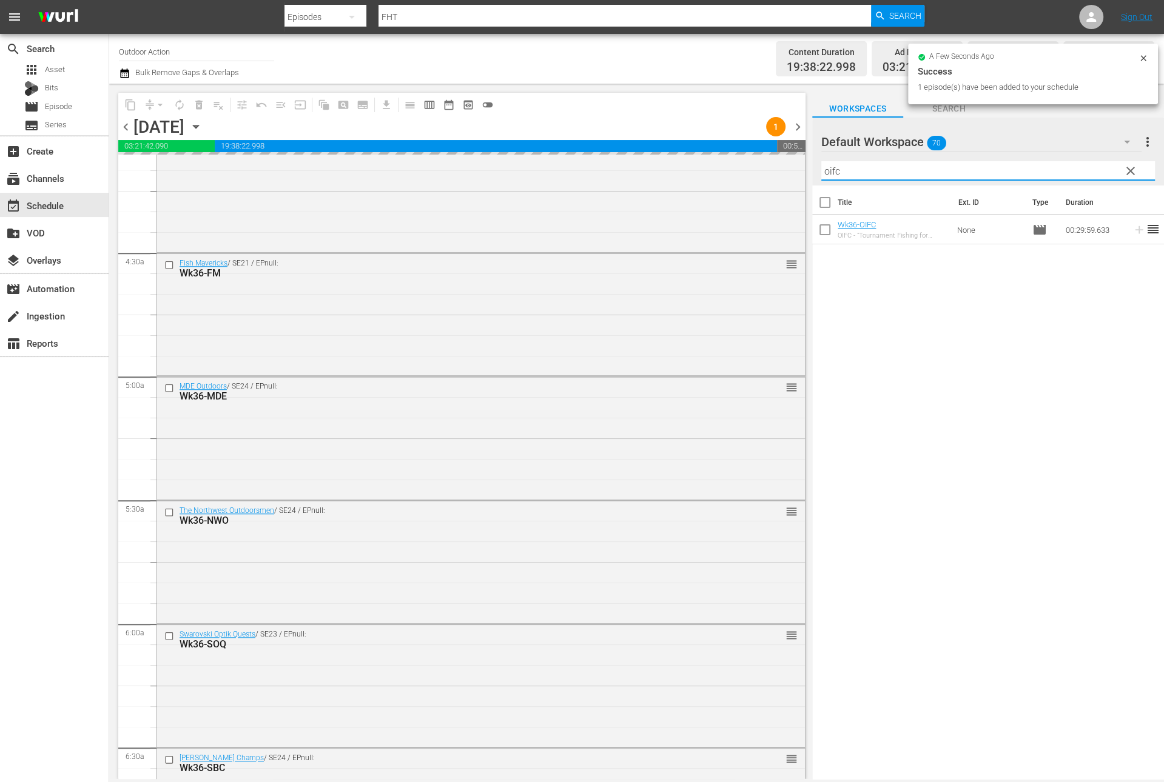
click at [1034, 170] on input "oifc" at bounding box center [988, 170] width 334 height 19
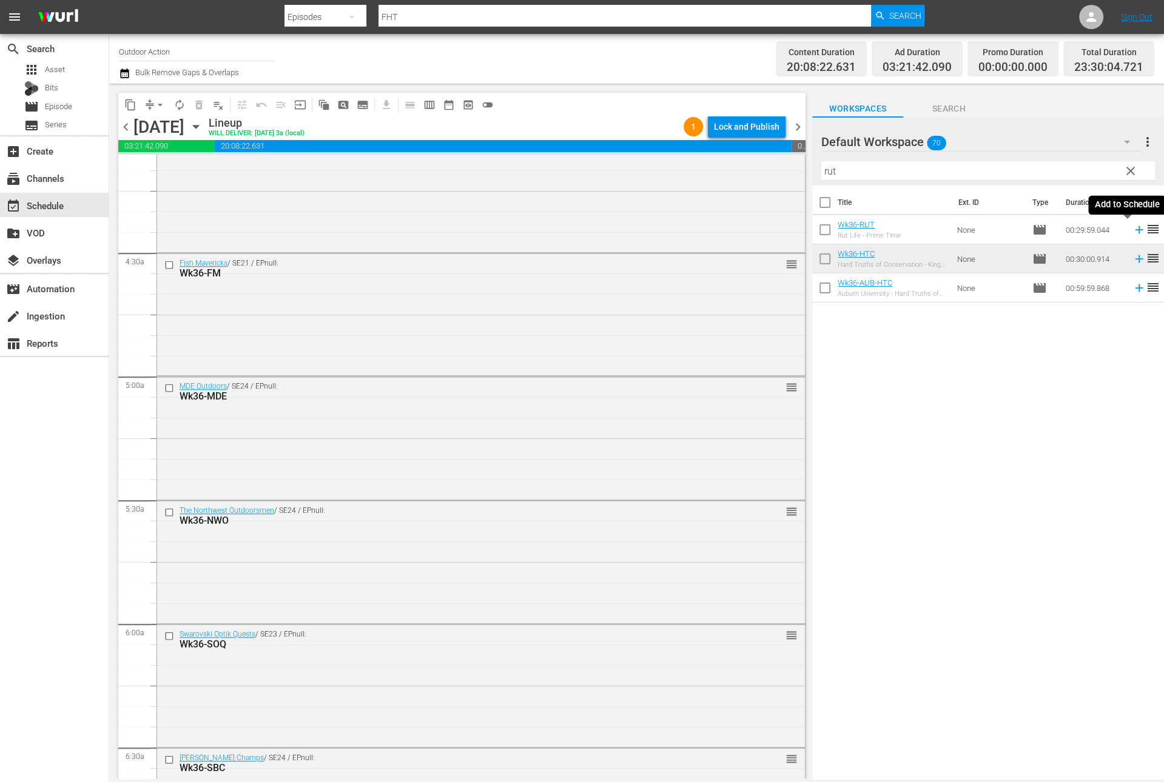
click at [1132, 233] on icon at bounding box center [1138, 229] width 13 height 13
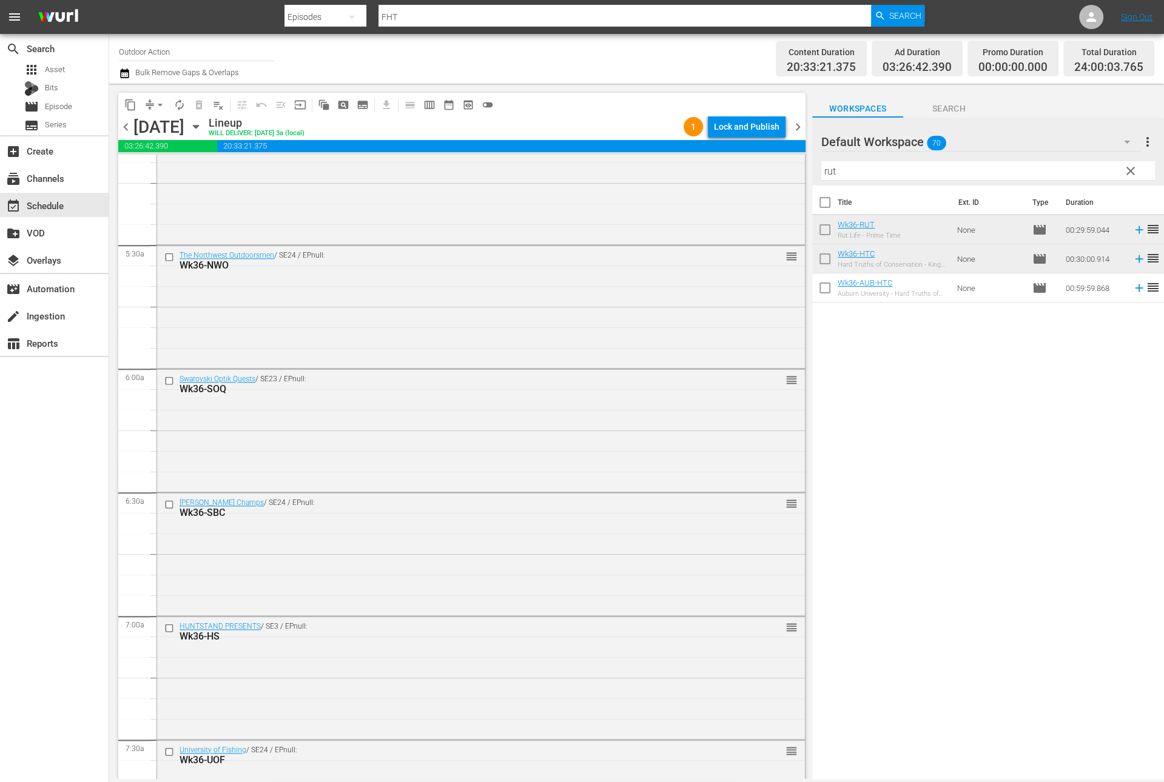
scroll to position [0, 0]
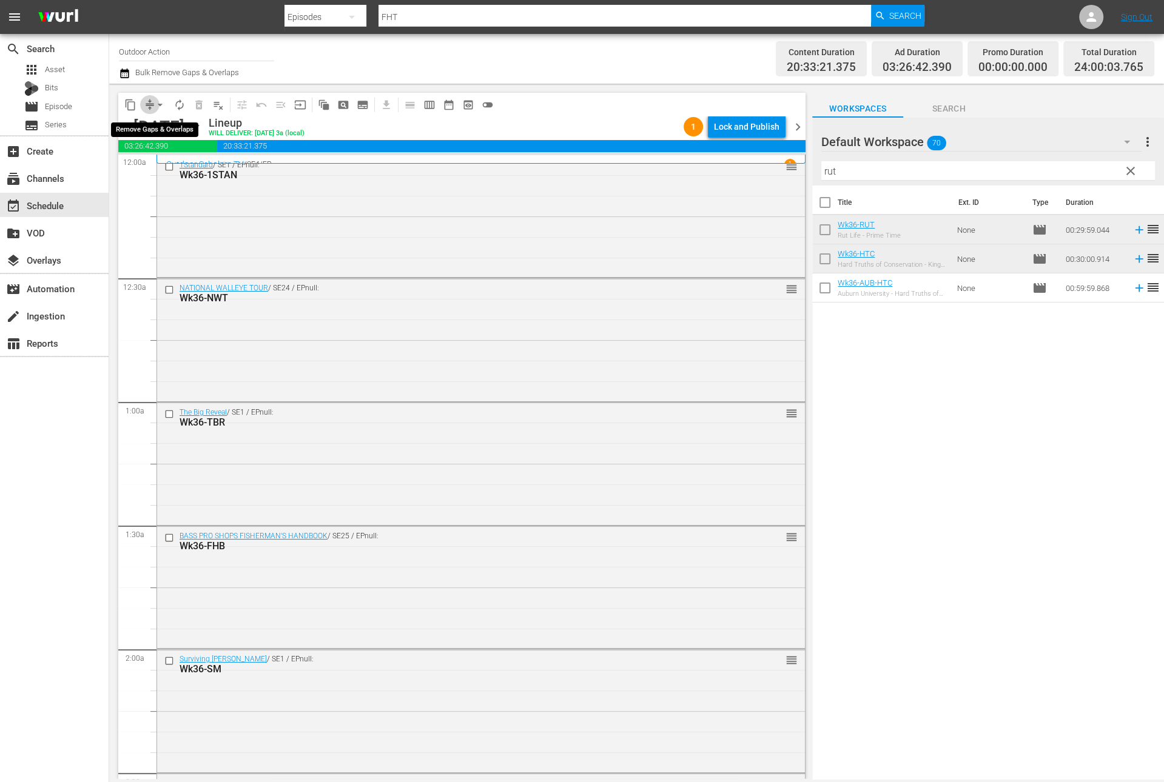
click at [148, 99] on span "compress" at bounding box center [150, 105] width 12 height 12
click at [153, 106] on button "arrow_drop_down" at bounding box center [159, 104] width 19 height 19
click at [157, 124] on li "Align to Midnight" at bounding box center [160, 129] width 127 height 20
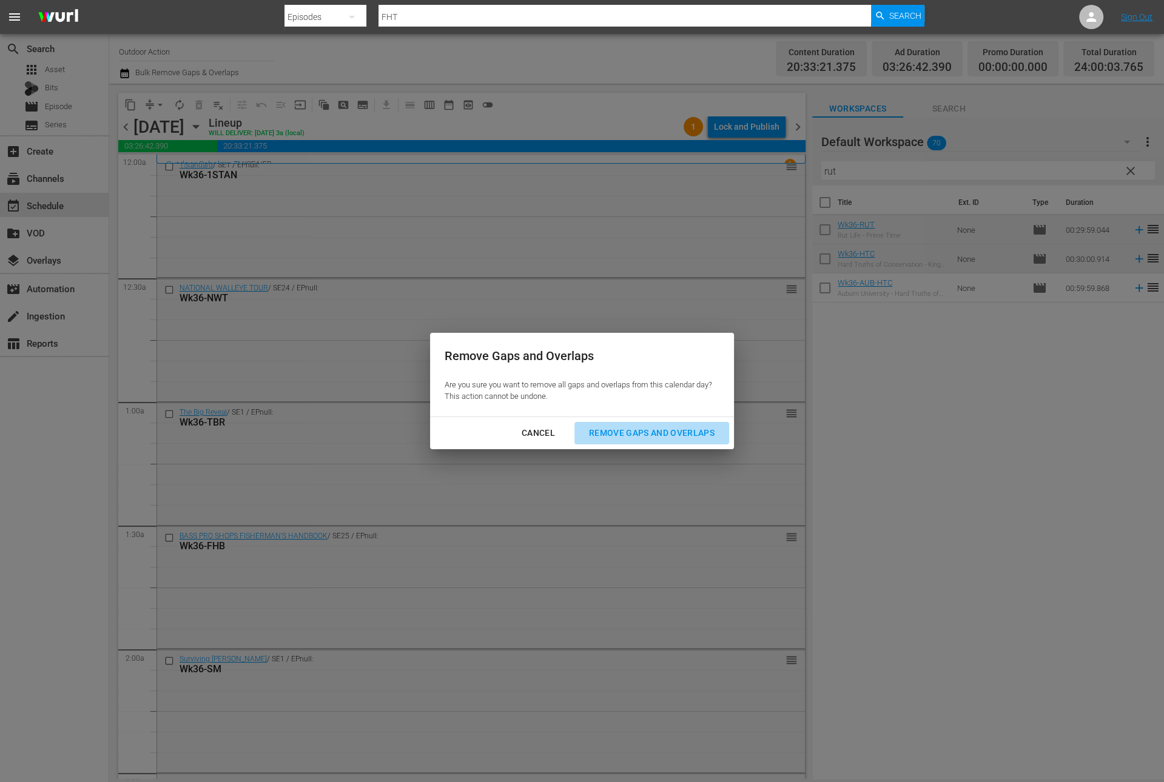
click at [626, 428] on div "Remove Gaps and Overlaps" at bounding box center [651, 433] width 145 height 15
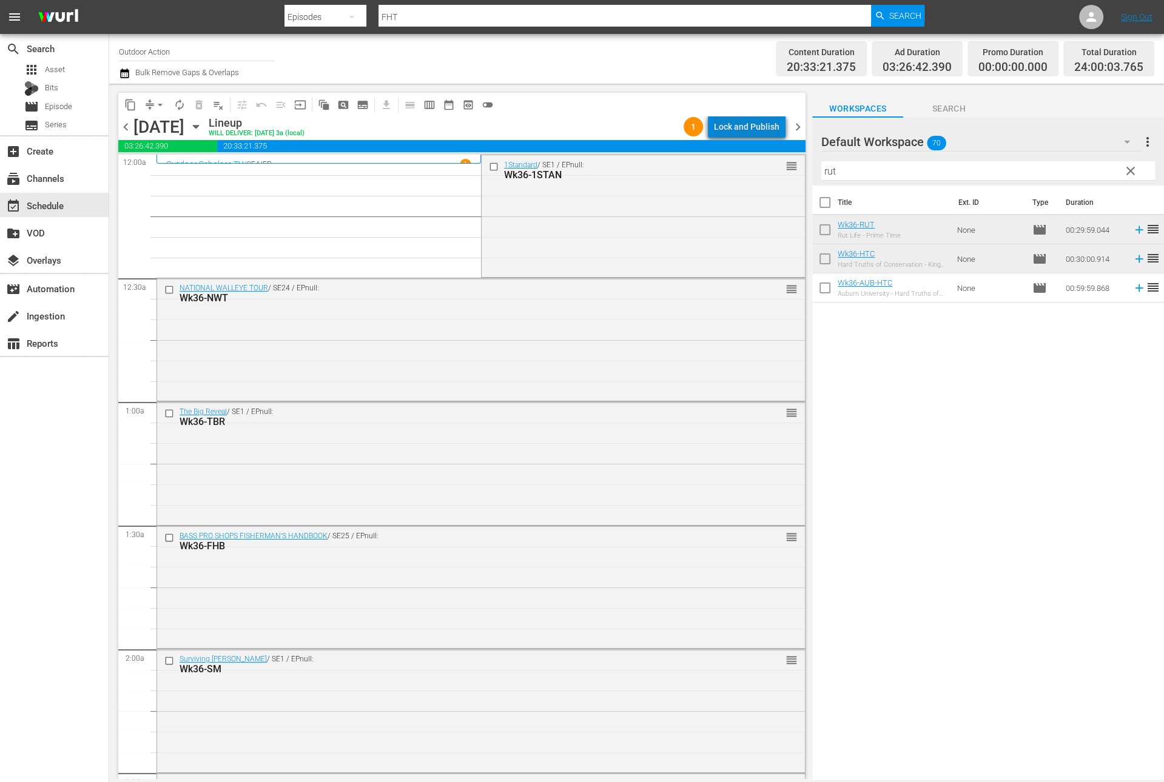
click at [755, 128] on div "Lock and Publish" at bounding box center [746, 127] width 65 height 22
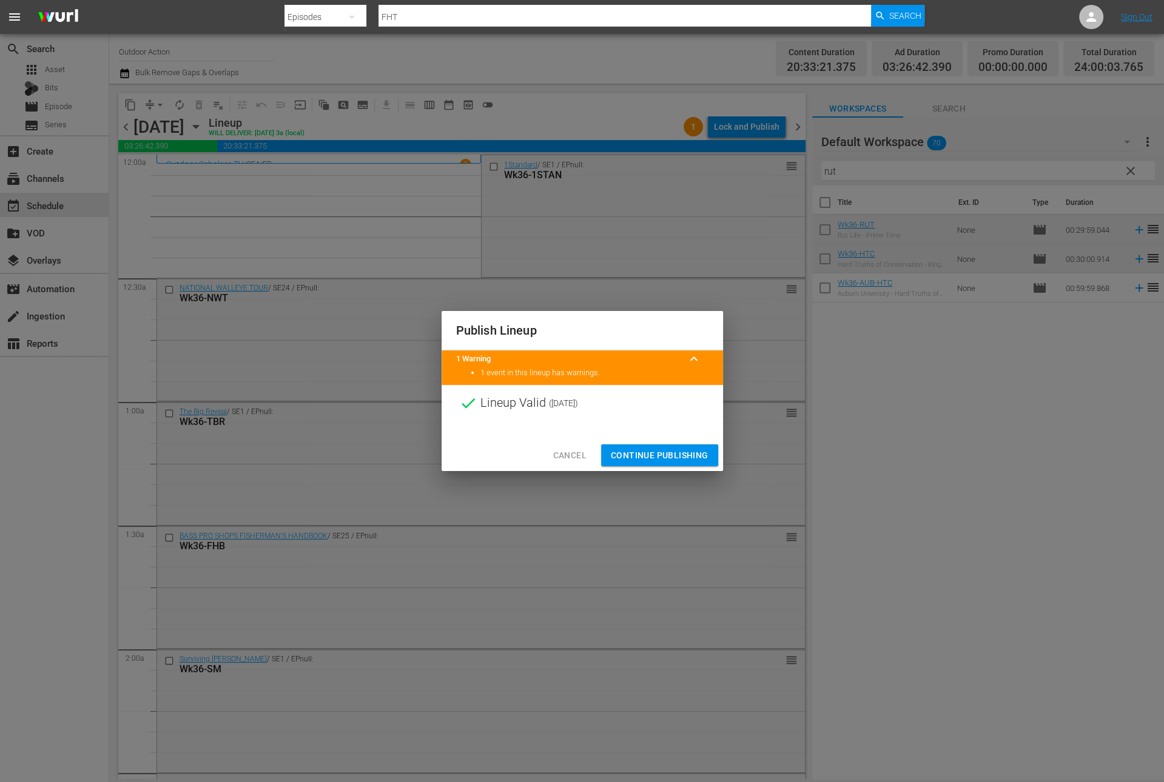
click at [673, 453] on span "Continue Publishing" at bounding box center [660, 455] width 98 height 15
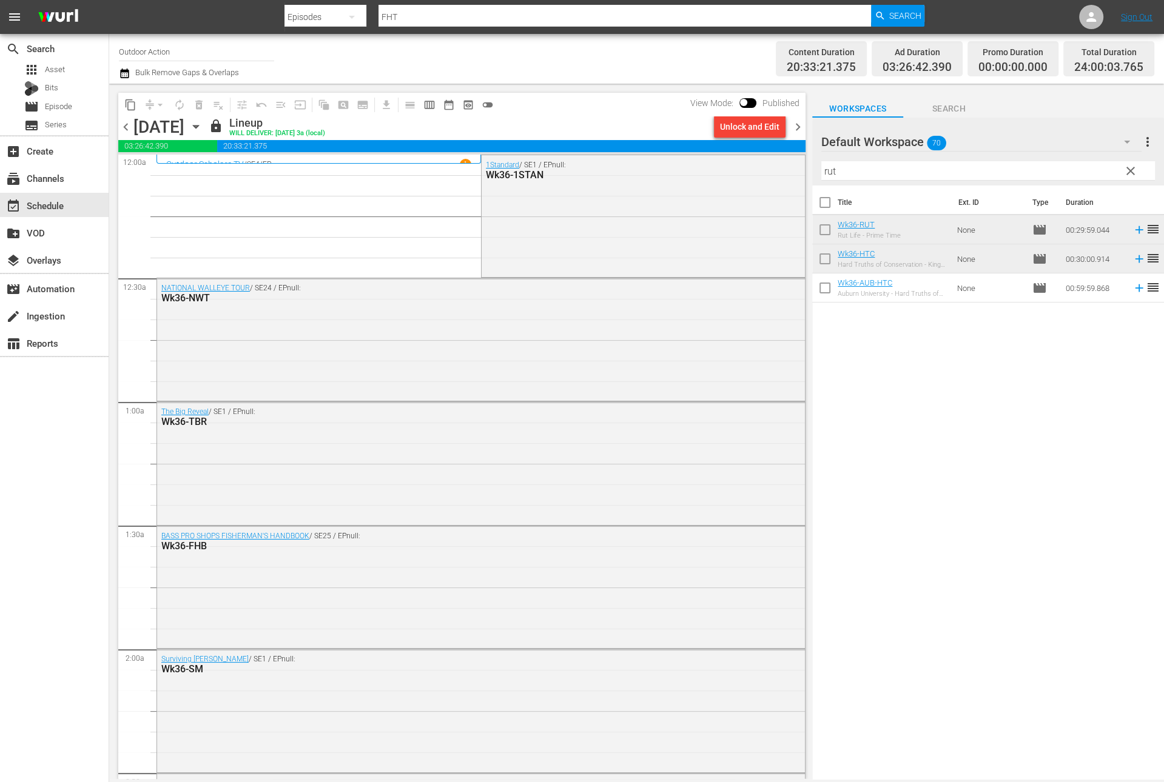
click at [794, 129] on span "chevron_right" at bounding box center [797, 126] width 15 height 15
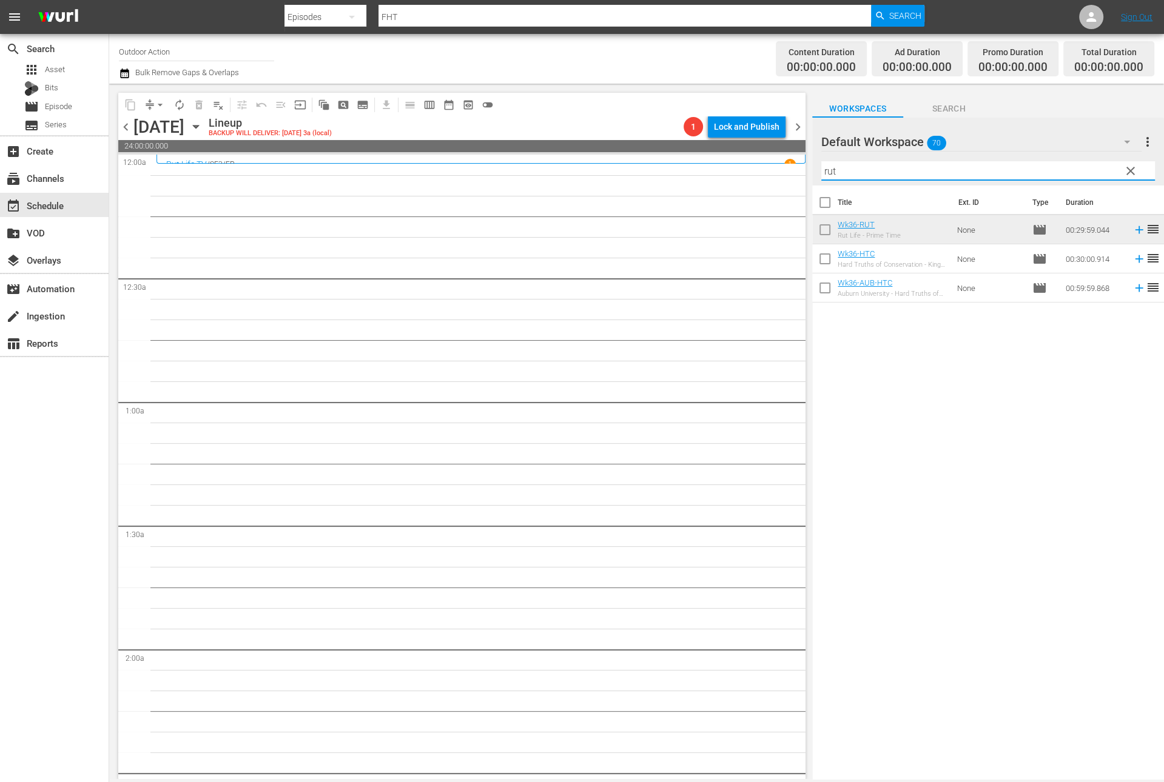
click at [1046, 173] on input "rut" at bounding box center [988, 170] width 334 height 19
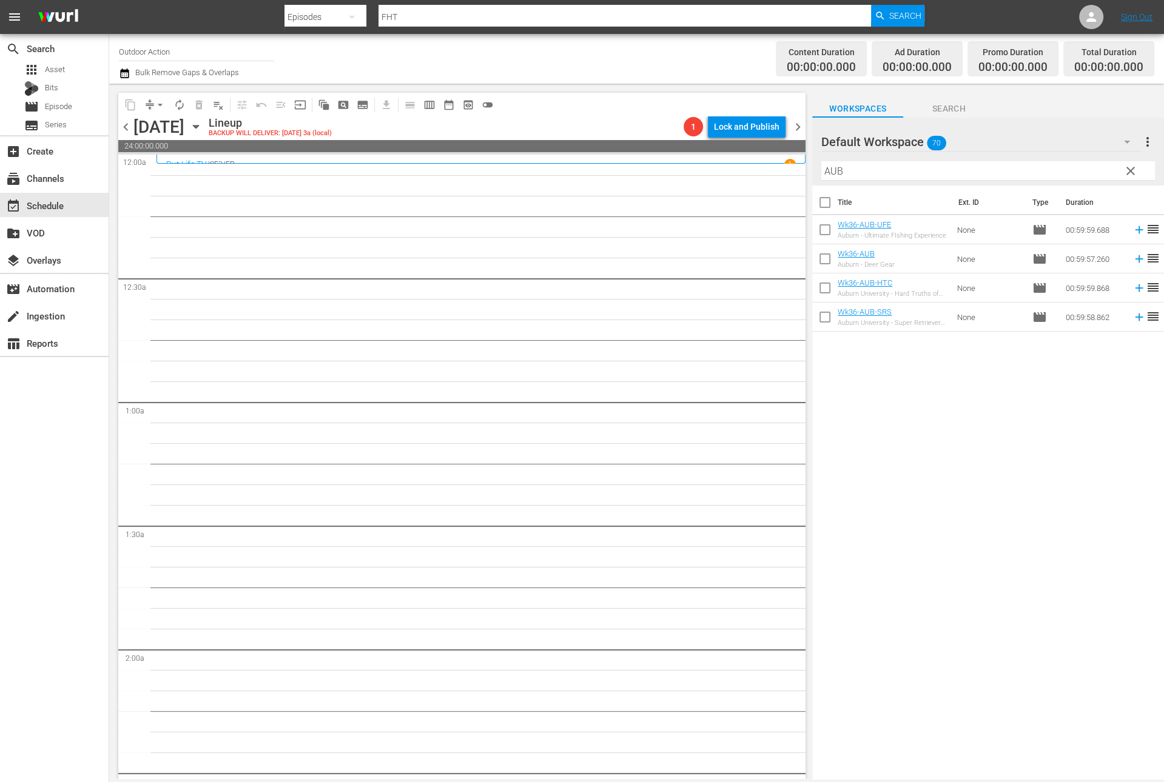
click at [1073, 400] on div "Title Ext. ID Type Duration Wk36-AUB-UFE Auburn - Ultimate FIshing Experience N…" at bounding box center [988, 484] width 352 height 596
click at [1132, 261] on icon at bounding box center [1138, 258] width 13 height 13
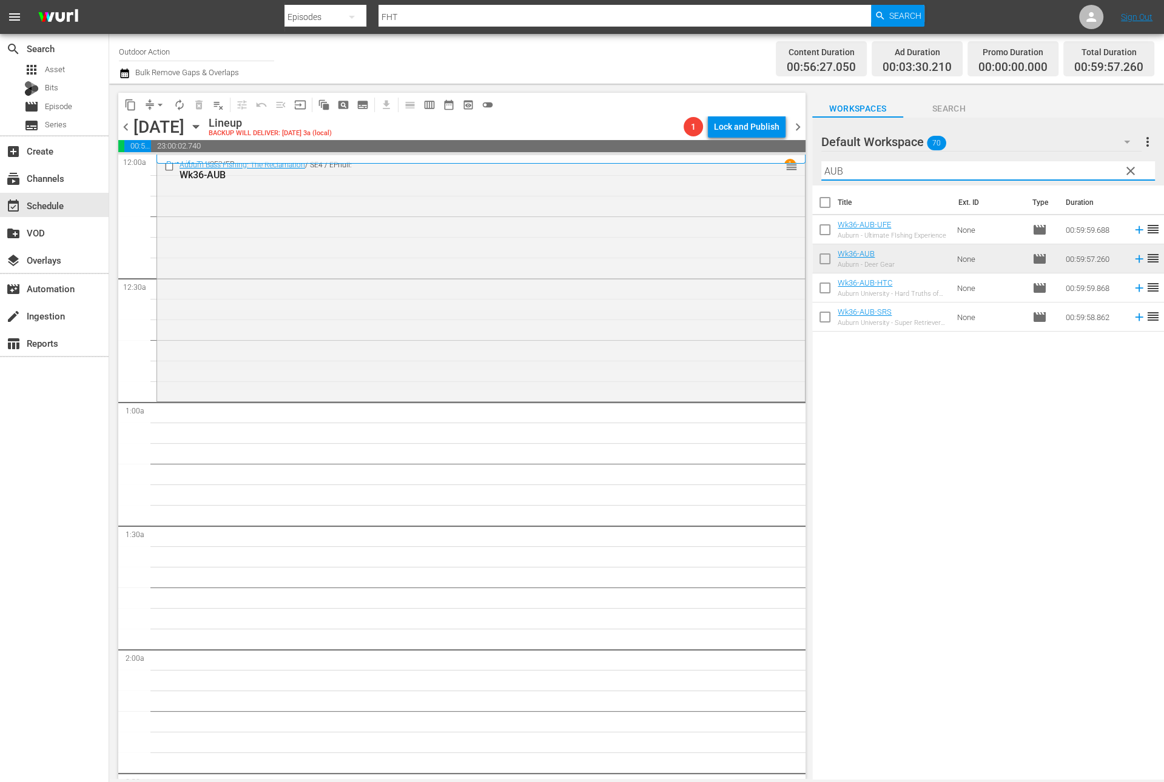
click at [874, 170] on input "AUB" at bounding box center [988, 170] width 334 height 19
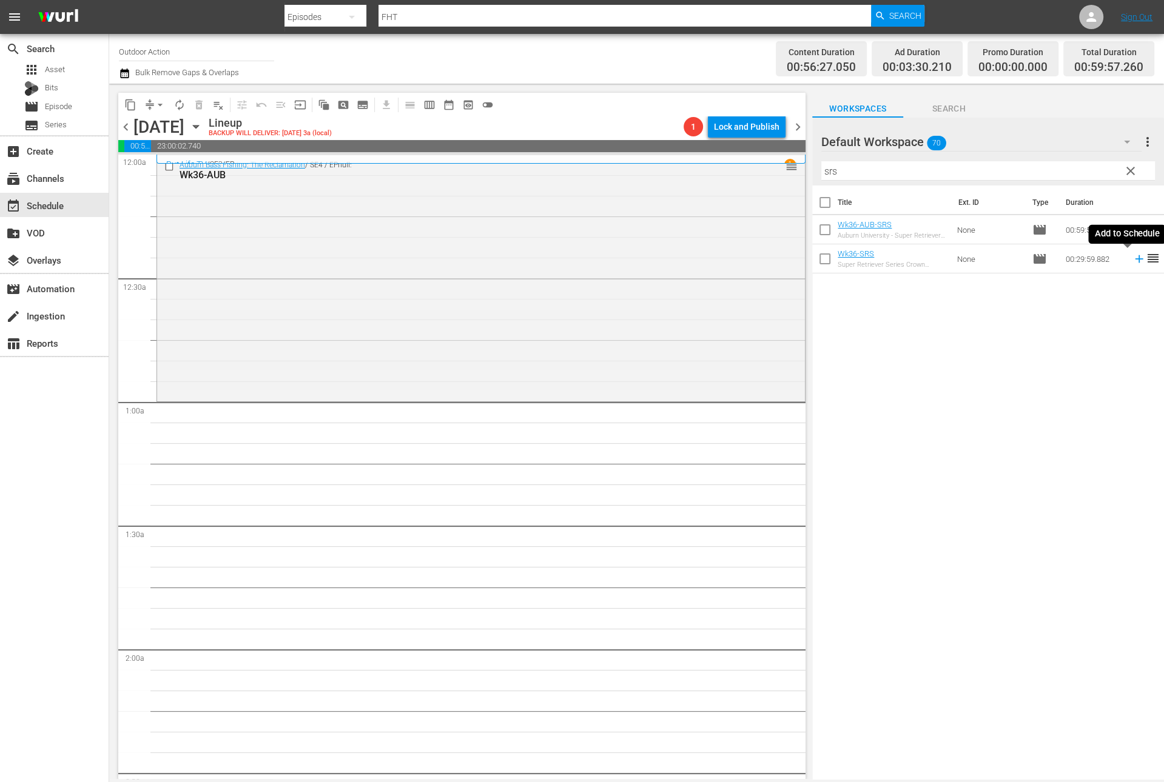
click at [1135, 260] on icon at bounding box center [1139, 259] width 8 height 8
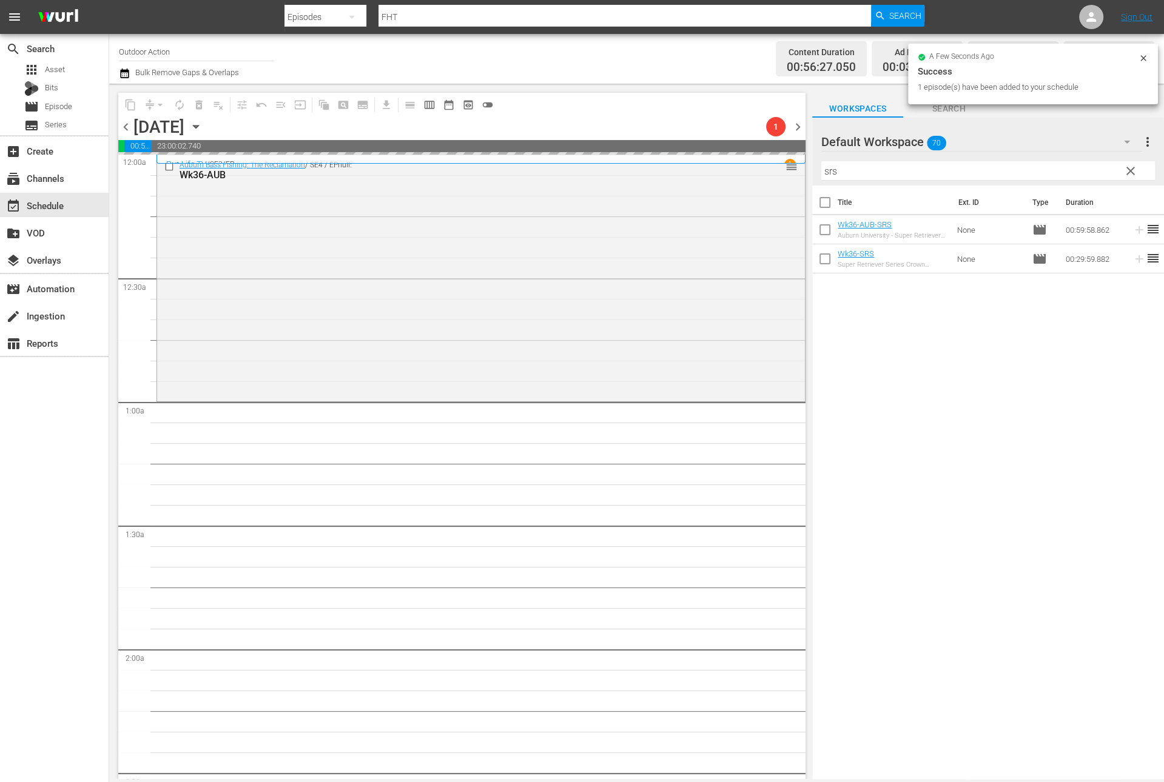
click at [1054, 167] on input "srs" at bounding box center [988, 170] width 334 height 19
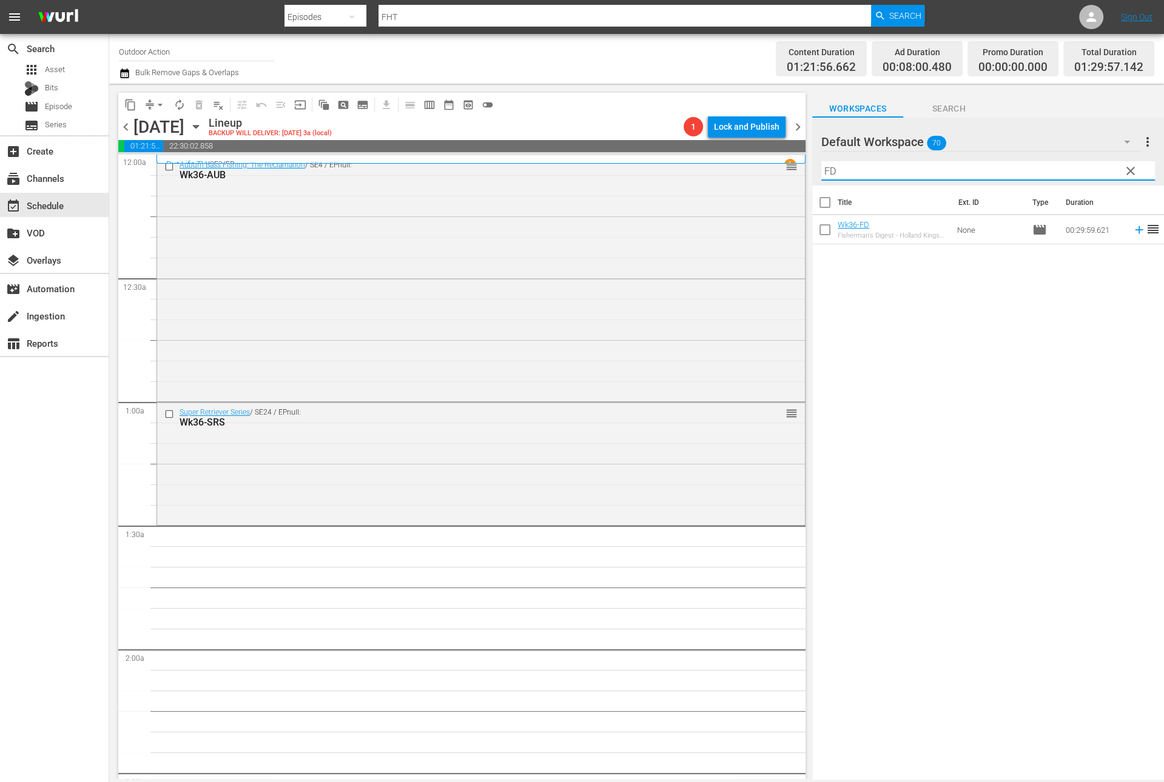
click at [1132, 227] on icon at bounding box center [1138, 229] width 13 height 13
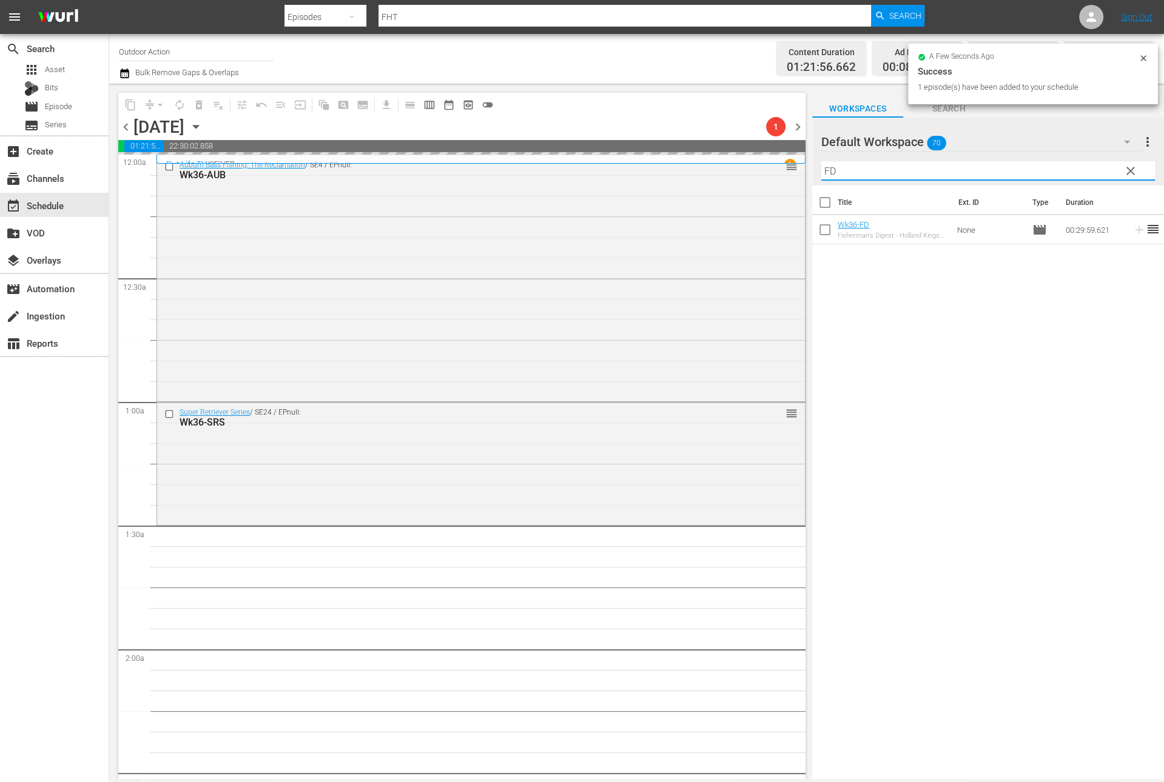
click at [1067, 169] on input "FD" at bounding box center [988, 170] width 334 height 19
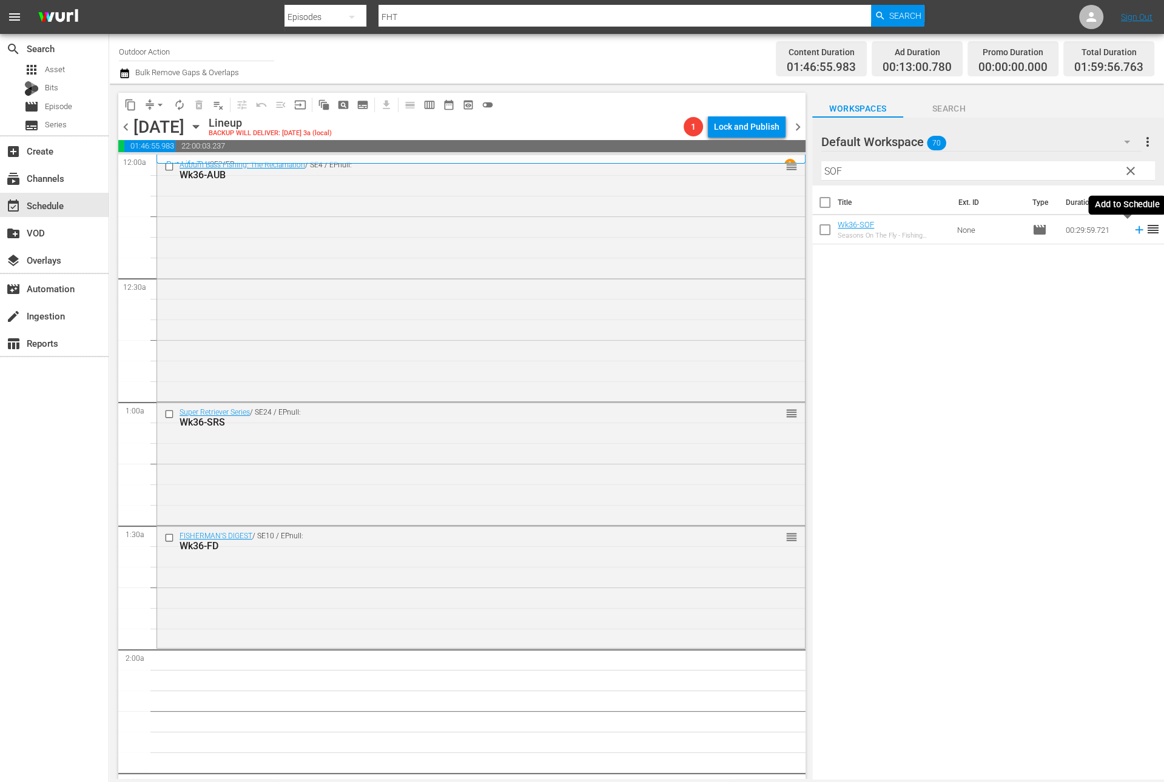
click at [1135, 229] on icon at bounding box center [1139, 230] width 8 height 8
click at [1070, 175] on input "SOF" at bounding box center [988, 170] width 334 height 19
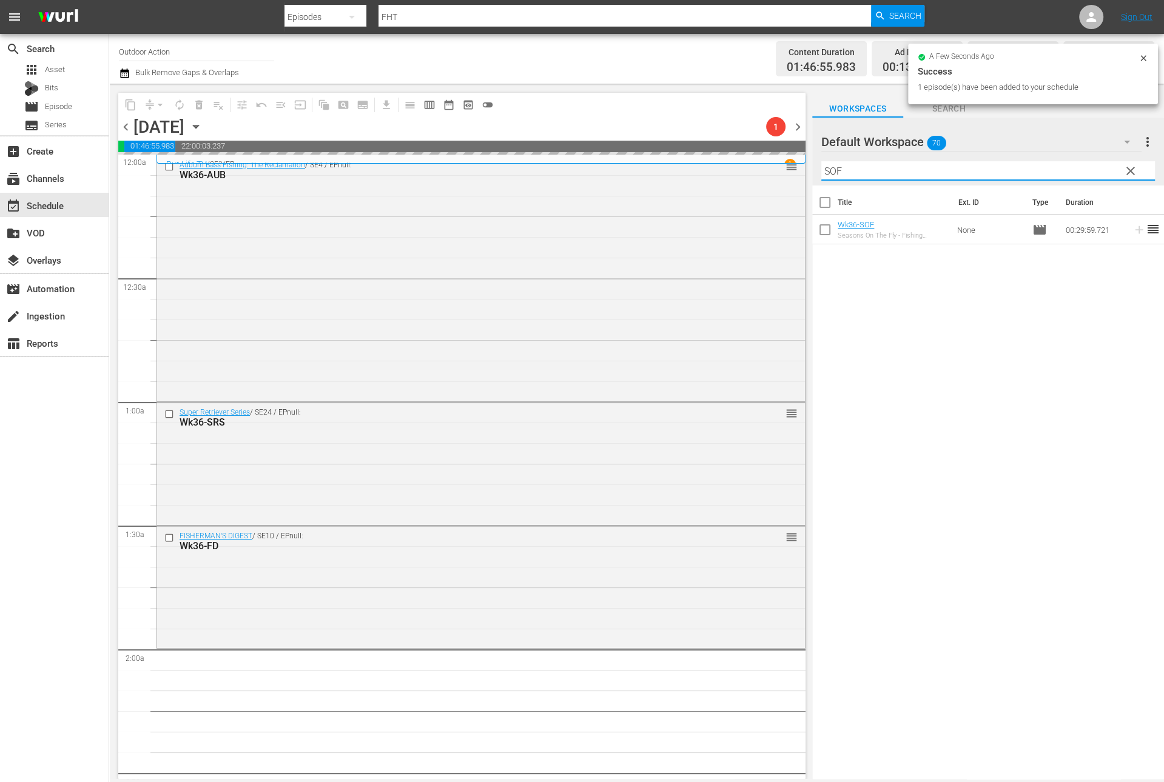
click at [1070, 175] on input "SOF" at bounding box center [988, 170] width 334 height 19
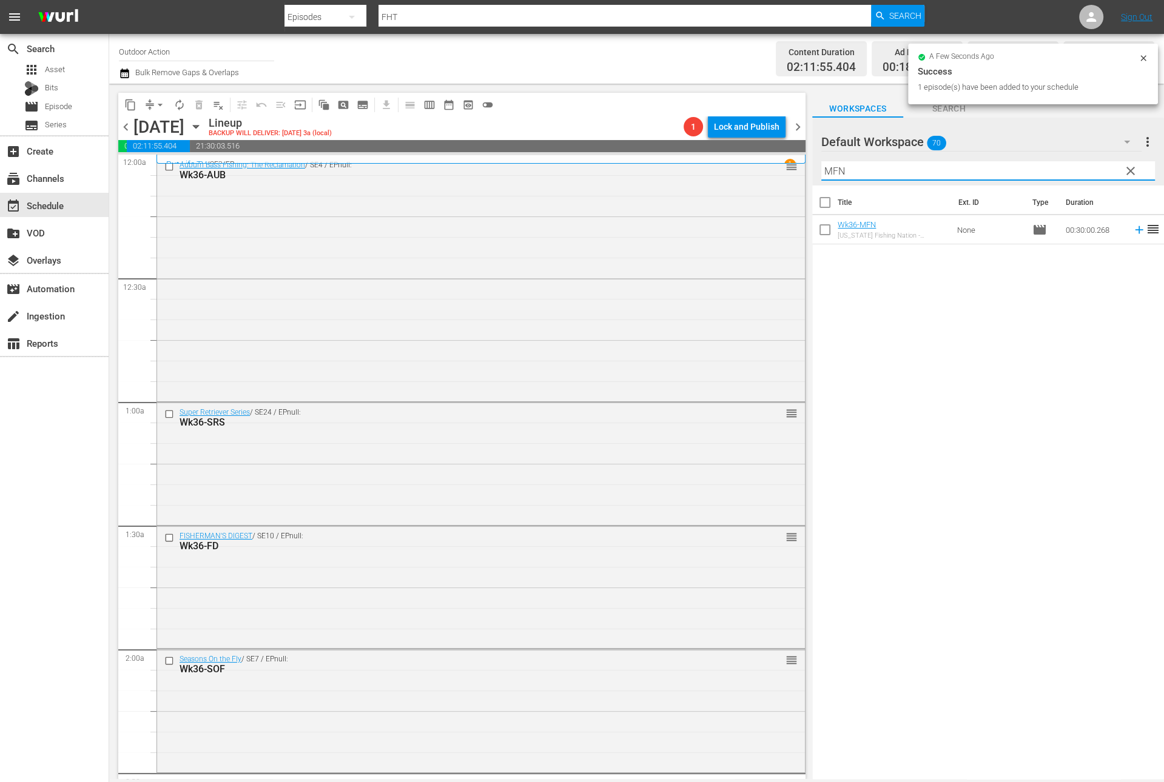
click at [1132, 233] on icon at bounding box center [1138, 229] width 13 height 13
click at [1081, 169] on input "MFN" at bounding box center [988, 170] width 334 height 19
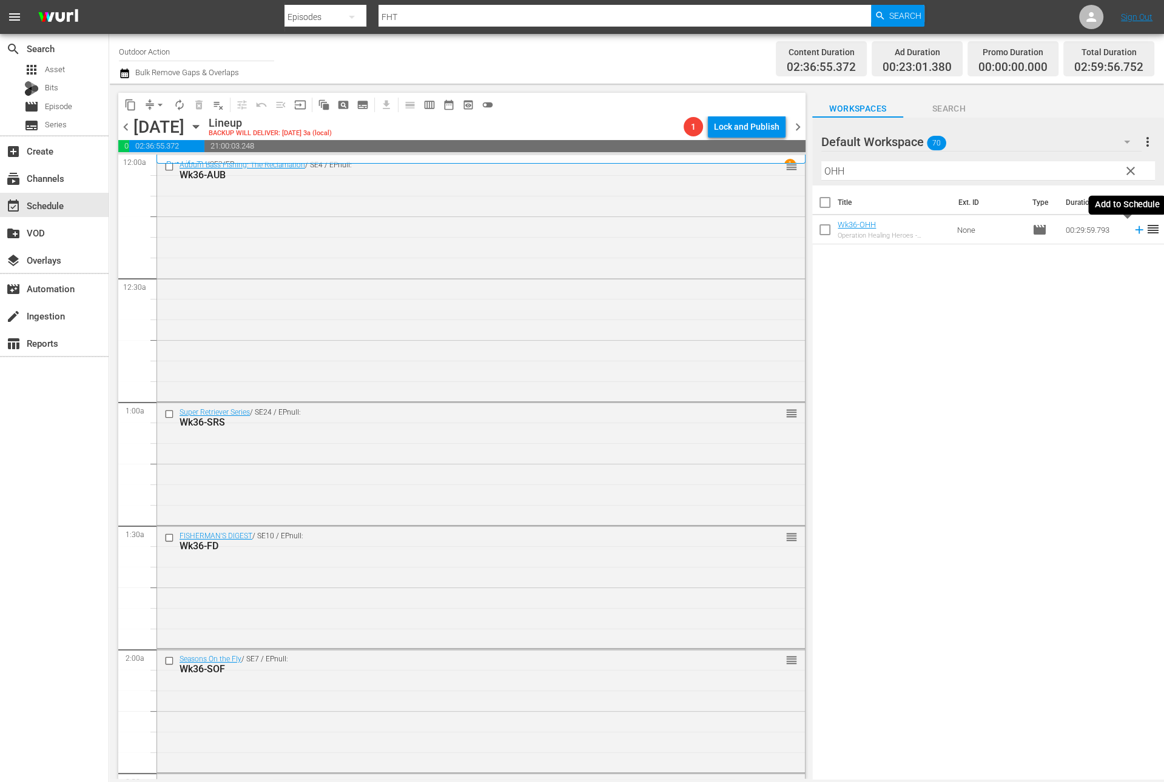
click at [1132, 231] on icon at bounding box center [1138, 229] width 13 height 13
click at [1069, 170] on input "OHH" at bounding box center [988, 170] width 334 height 19
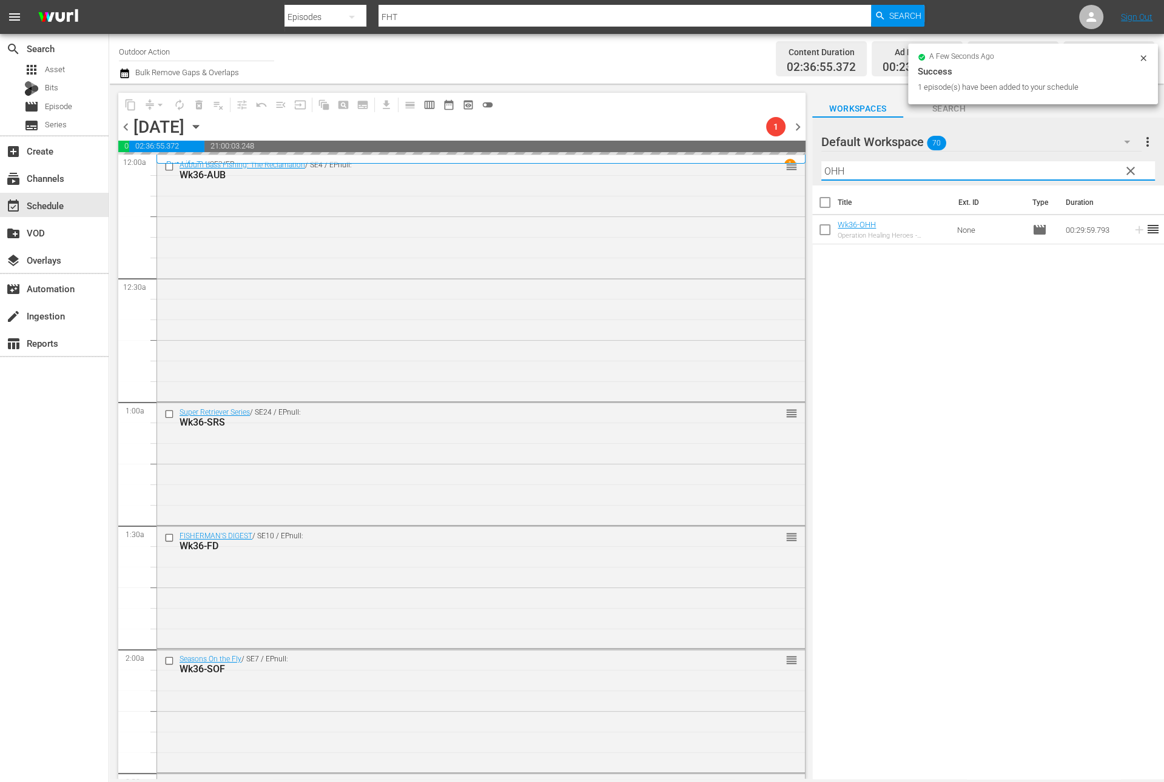
click at [1069, 170] on input "OHH" at bounding box center [988, 170] width 334 height 19
click at [1127, 237] on td at bounding box center [1136, 229] width 18 height 29
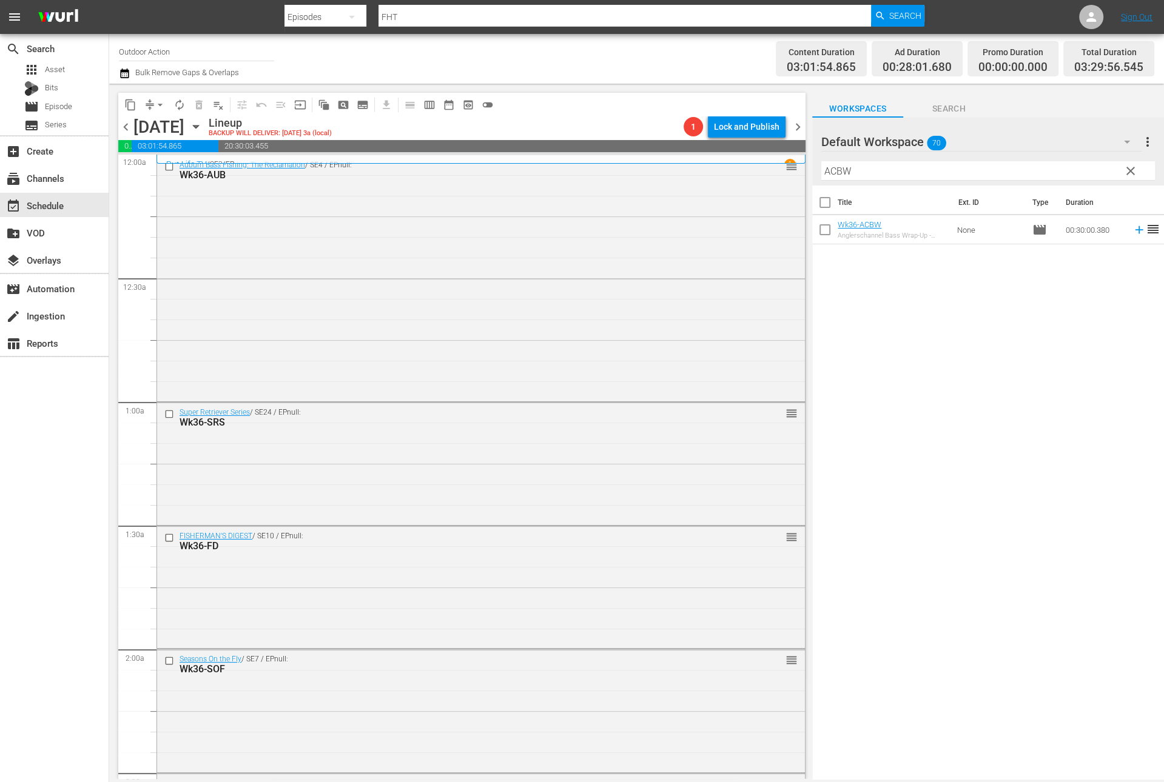
click at [1132, 226] on icon at bounding box center [1138, 229] width 13 height 13
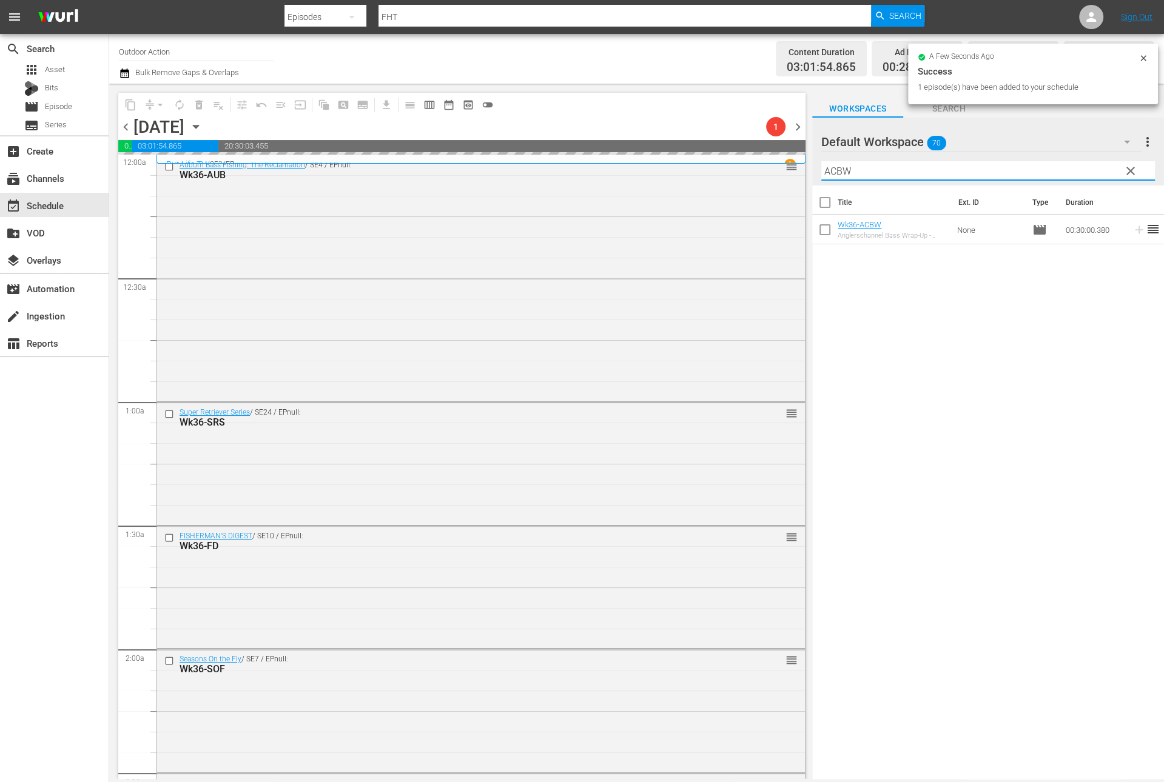
click at [1076, 170] on input "ACBW" at bounding box center [988, 170] width 334 height 19
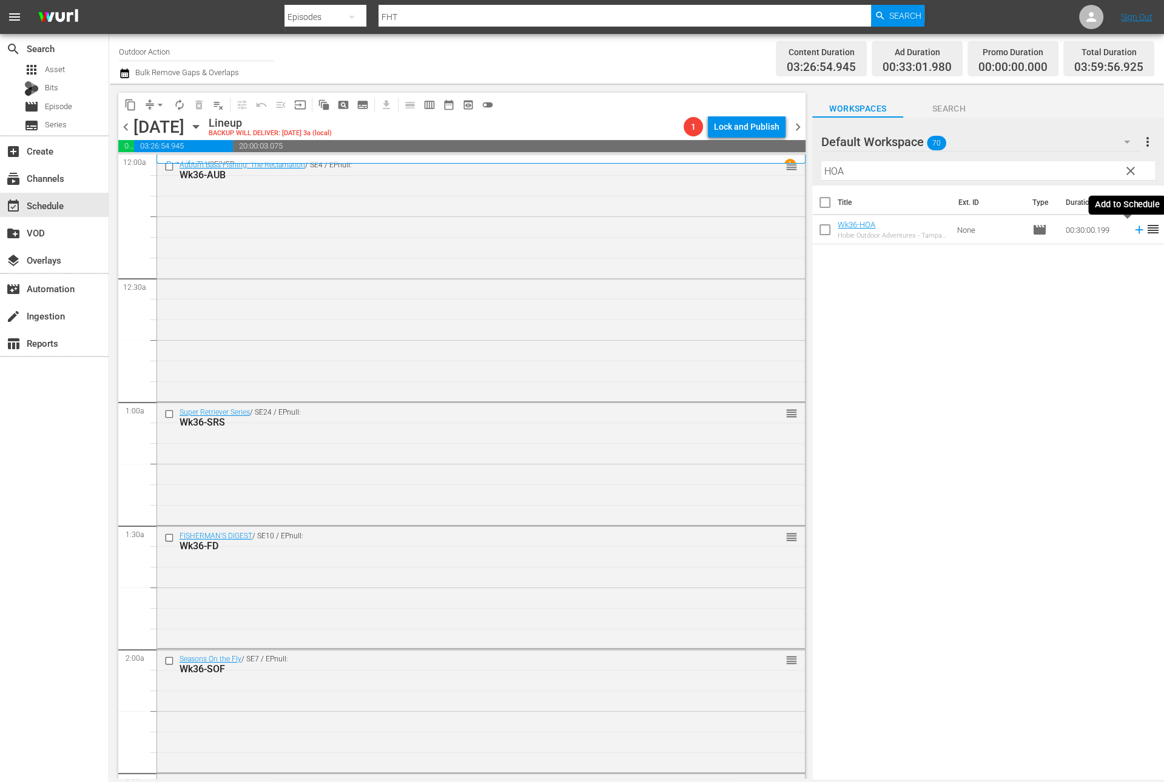
click at [1132, 233] on icon at bounding box center [1138, 229] width 13 height 13
click at [1082, 169] on input "HOA" at bounding box center [988, 170] width 334 height 19
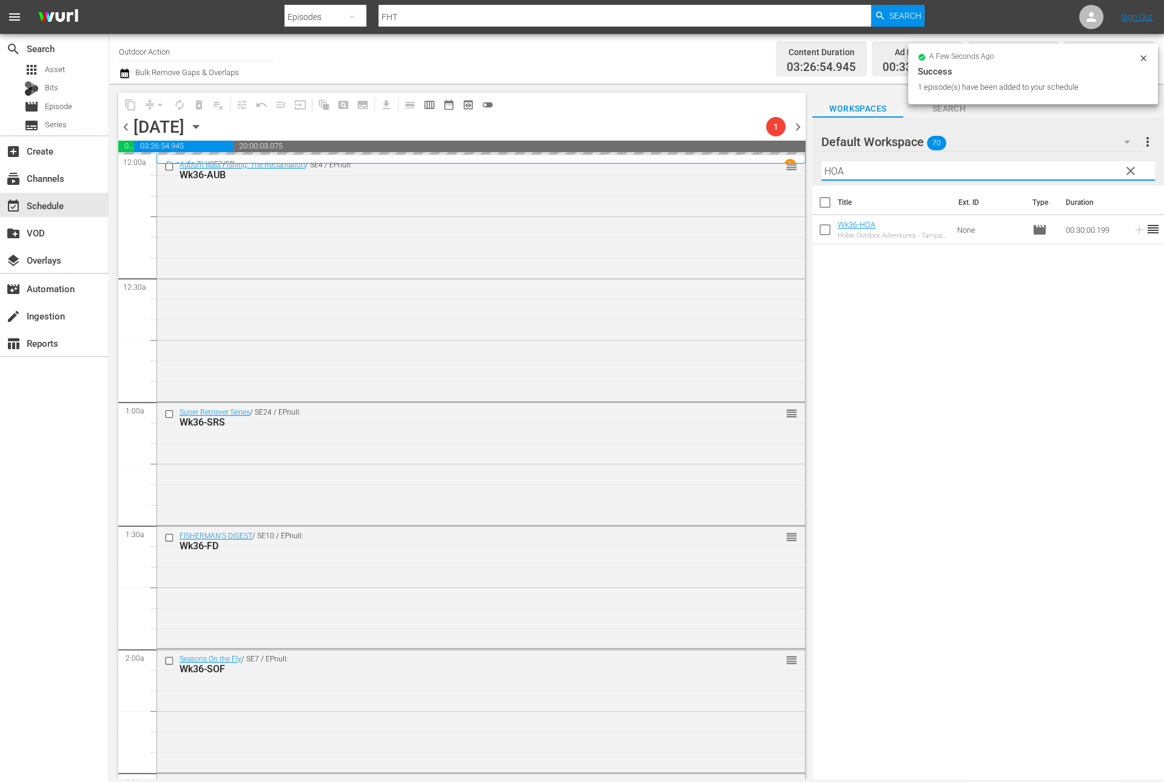
click at [1082, 169] on input "HOA" at bounding box center [988, 170] width 334 height 19
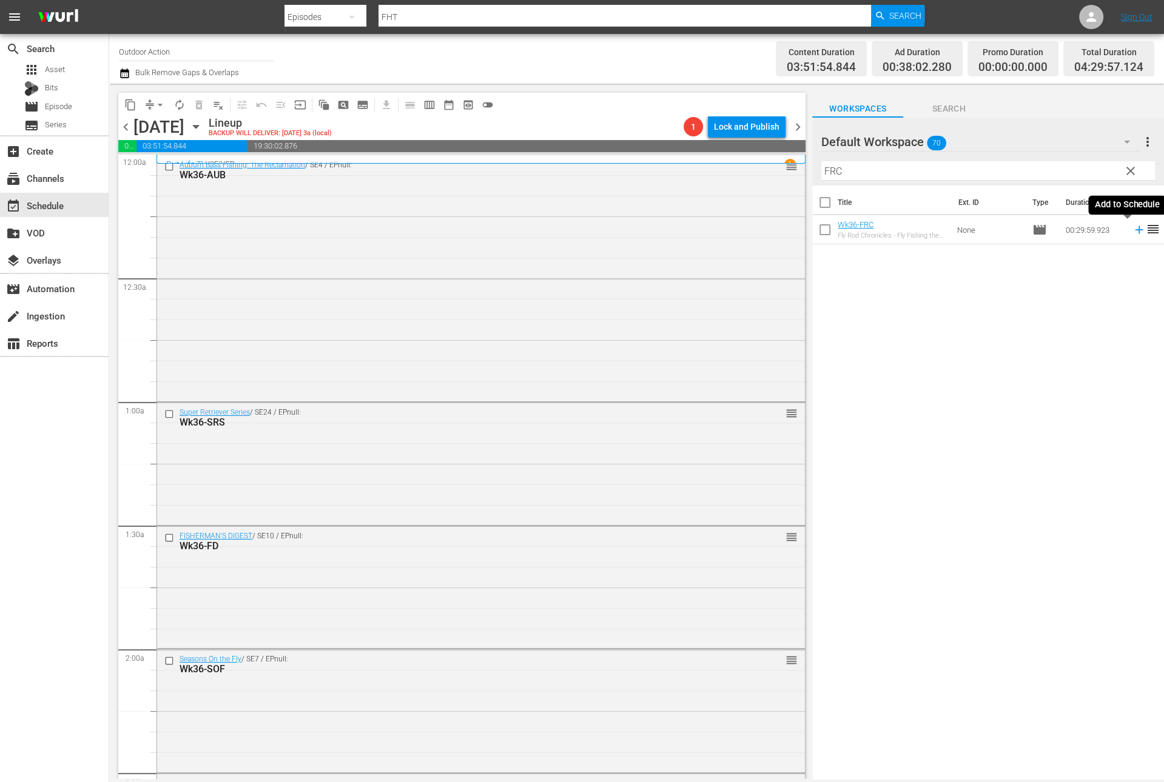
click at [1132, 232] on icon at bounding box center [1138, 229] width 13 height 13
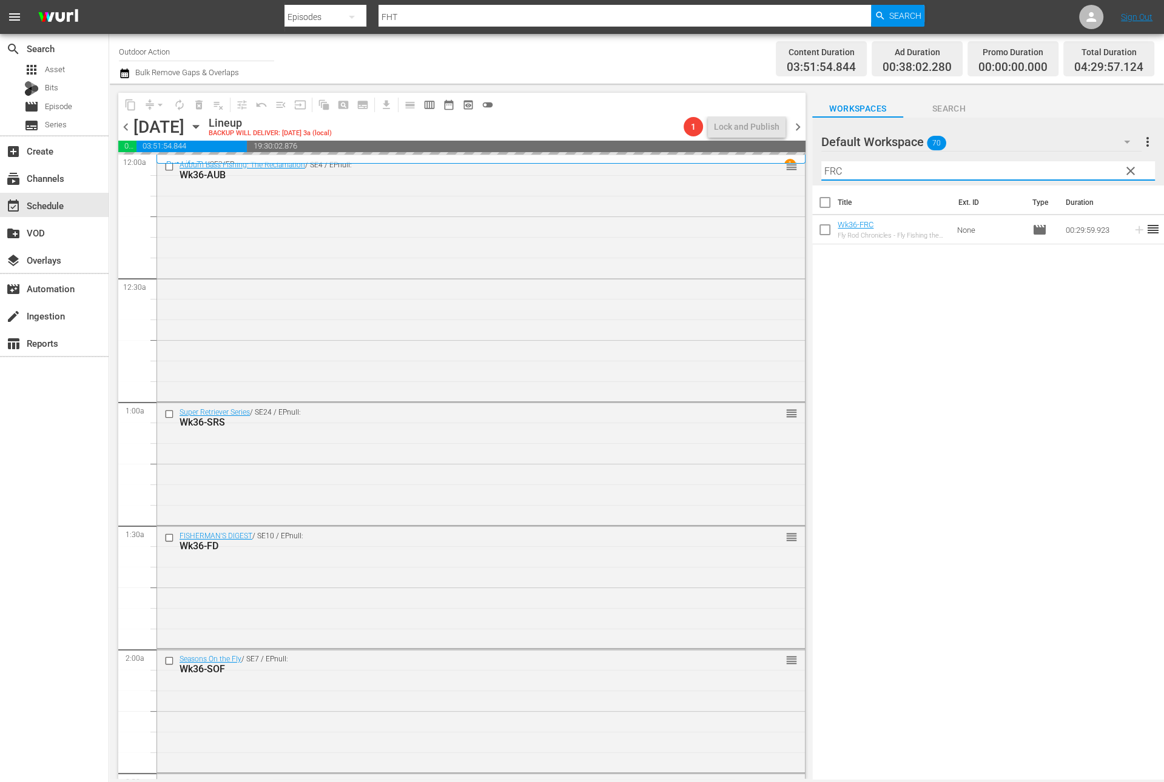
click at [1092, 163] on input "FRC" at bounding box center [988, 170] width 334 height 19
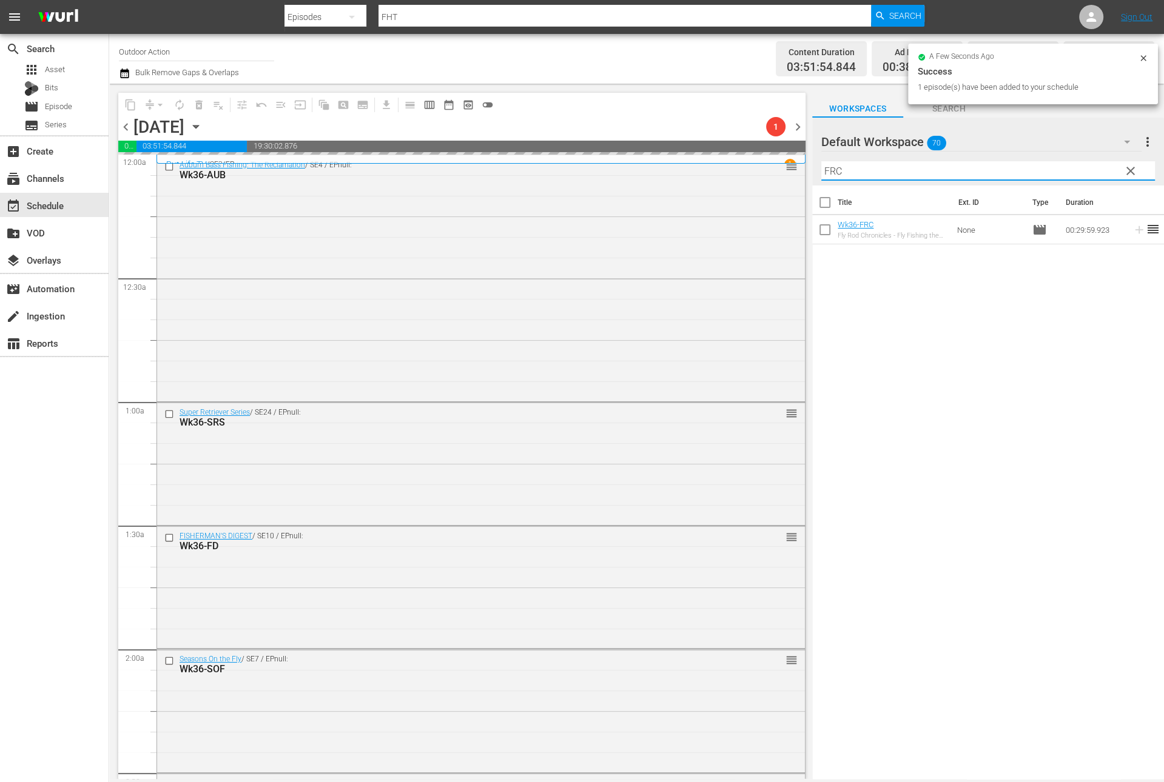
click at [1092, 163] on input "FRC" at bounding box center [988, 170] width 334 height 19
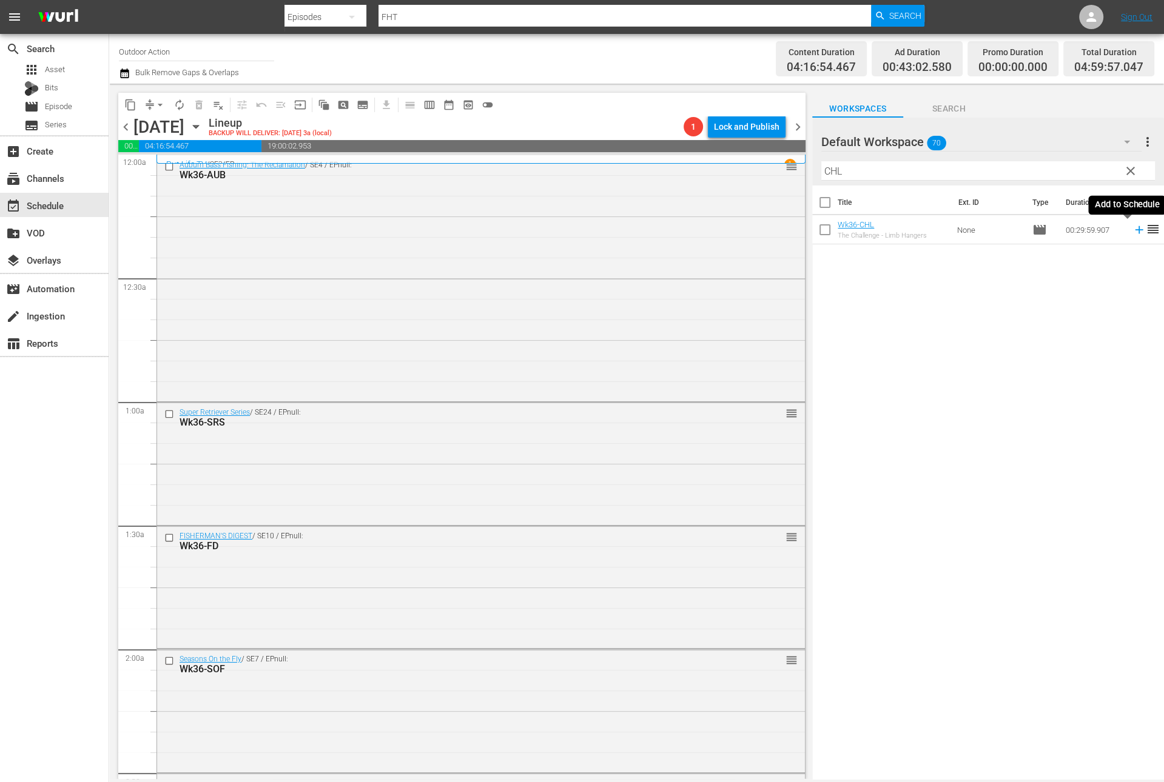
click at [1132, 230] on icon at bounding box center [1138, 229] width 13 height 13
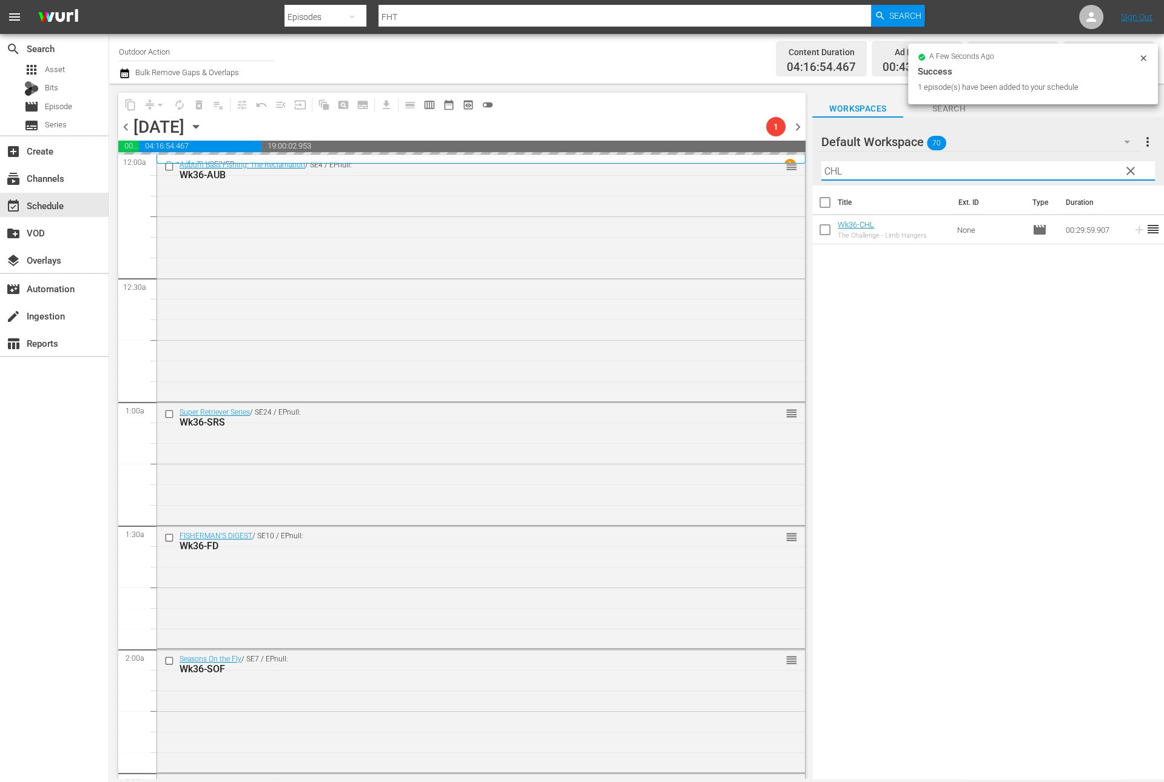
click at [1089, 166] on input "CHL" at bounding box center [988, 170] width 334 height 19
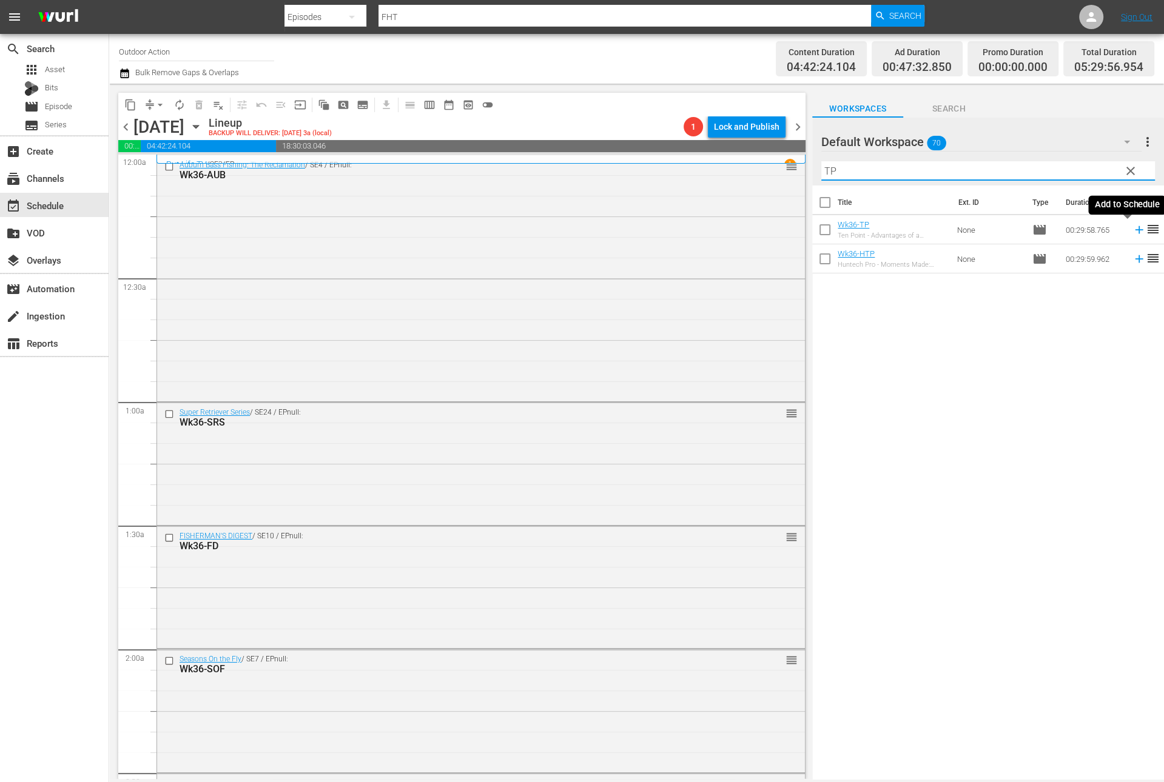
click at [1132, 231] on icon at bounding box center [1138, 229] width 13 height 13
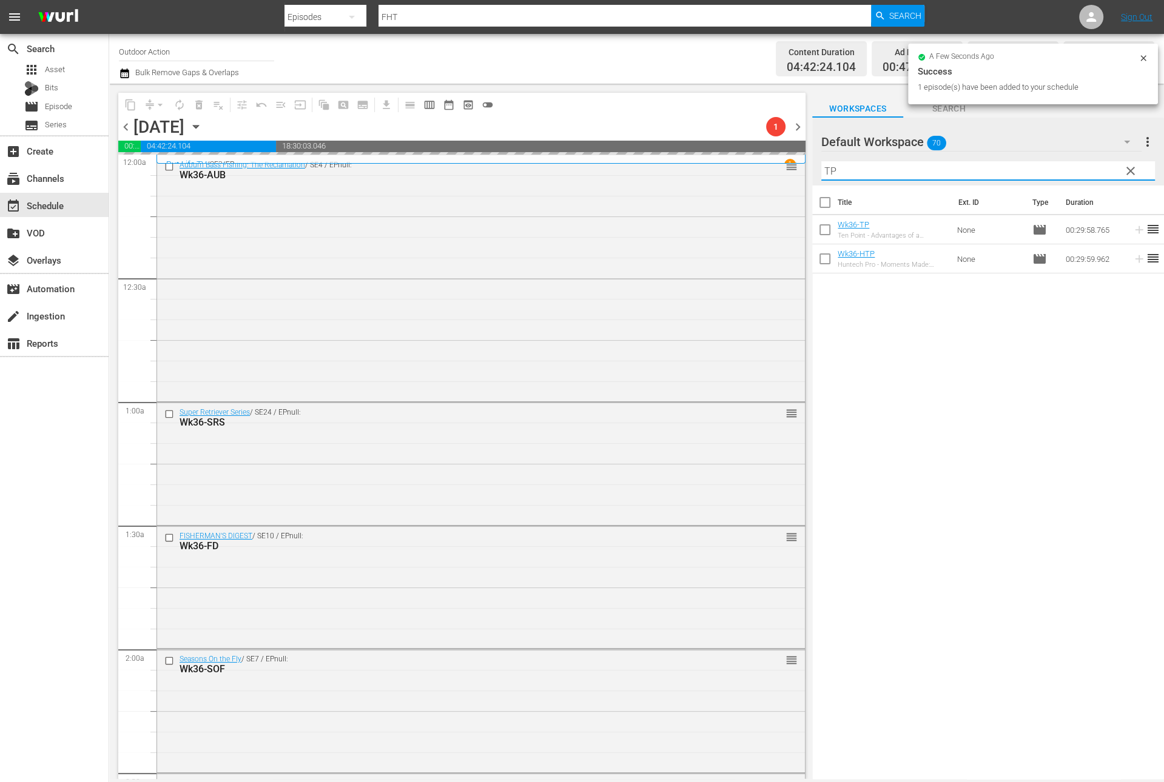
click at [1067, 170] on input "TP" at bounding box center [988, 170] width 334 height 19
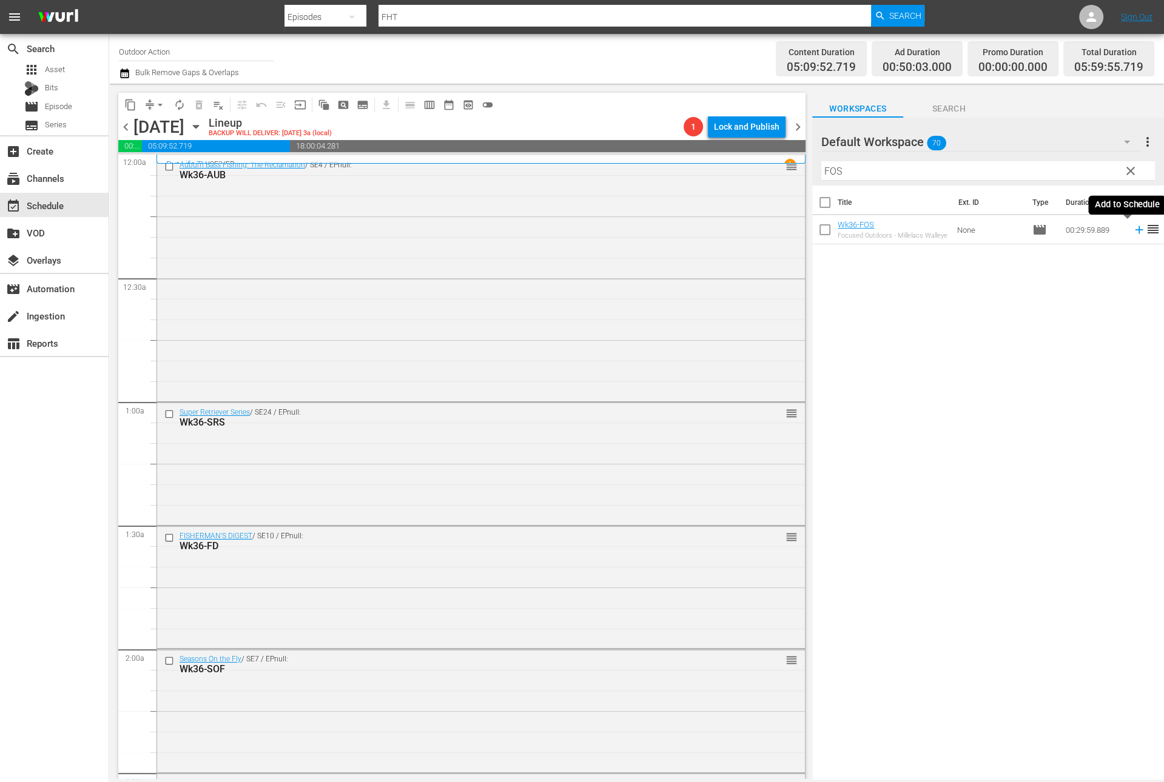
click at [1132, 229] on icon at bounding box center [1138, 229] width 13 height 13
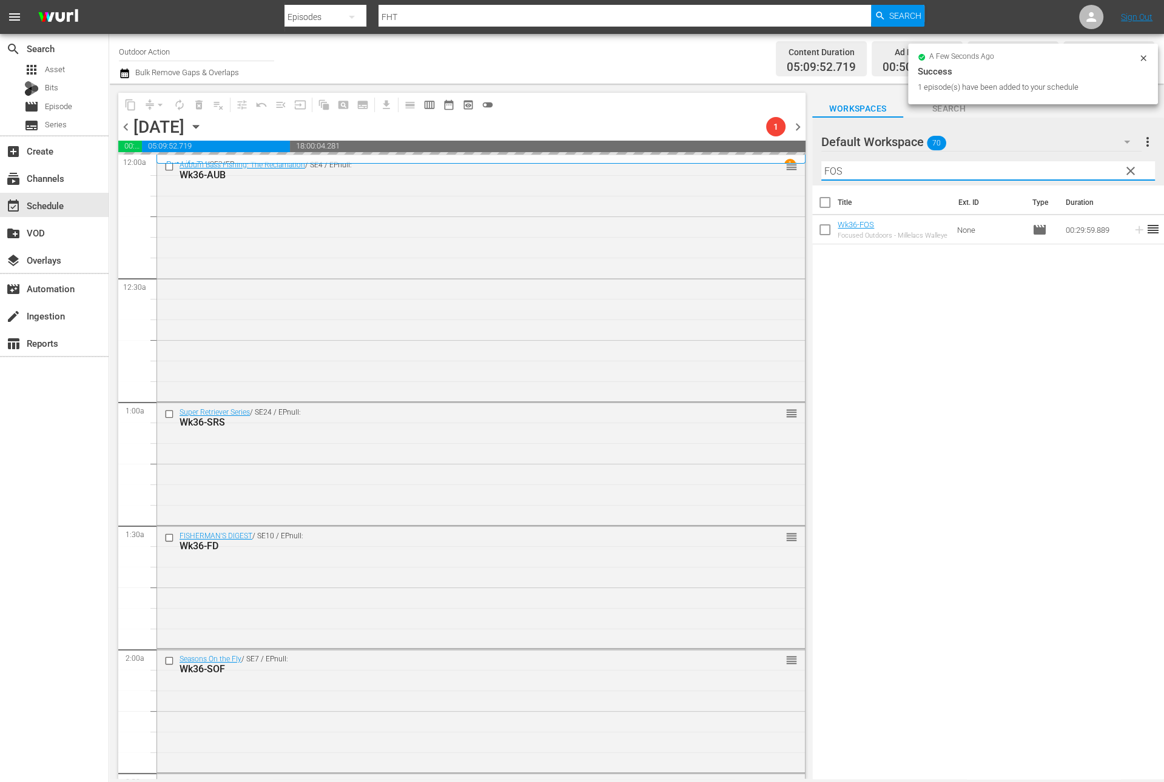
click at [1084, 170] on input "FOS" at bounding box center [988, 170] width 334 height 19
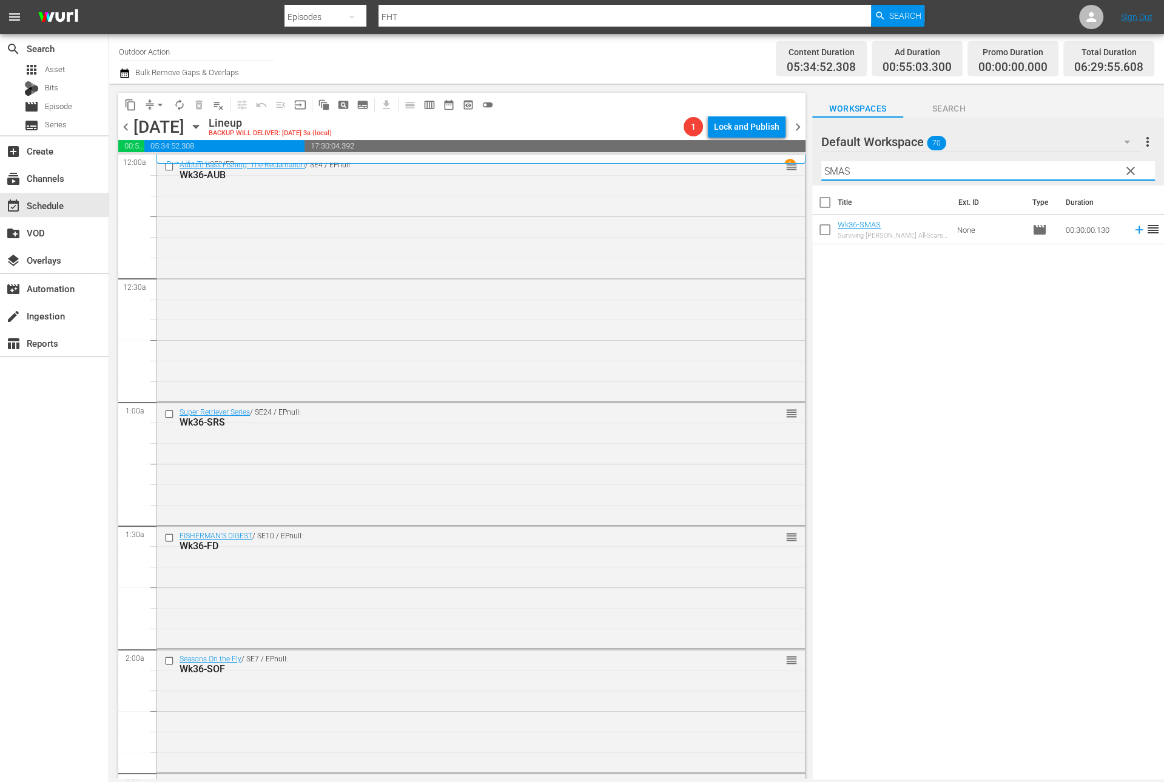
click at [1135, 229] on icon at bounding box center [1139, 230] width 8 height 8
click at [1069, 164] on input "SMAS" at bounding box center [988, 170] width 334 height 19
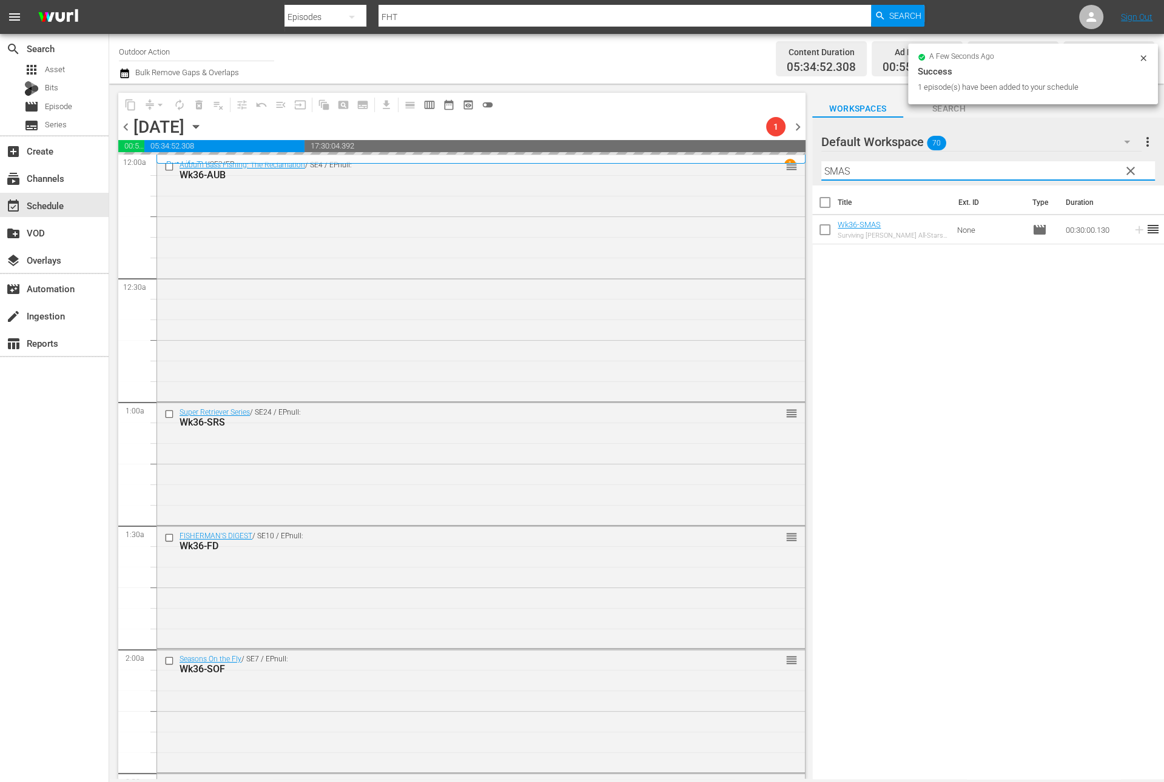
click at [1069, 164] on input "SMAS" at bounding box center [988, 170] width 334 height 19
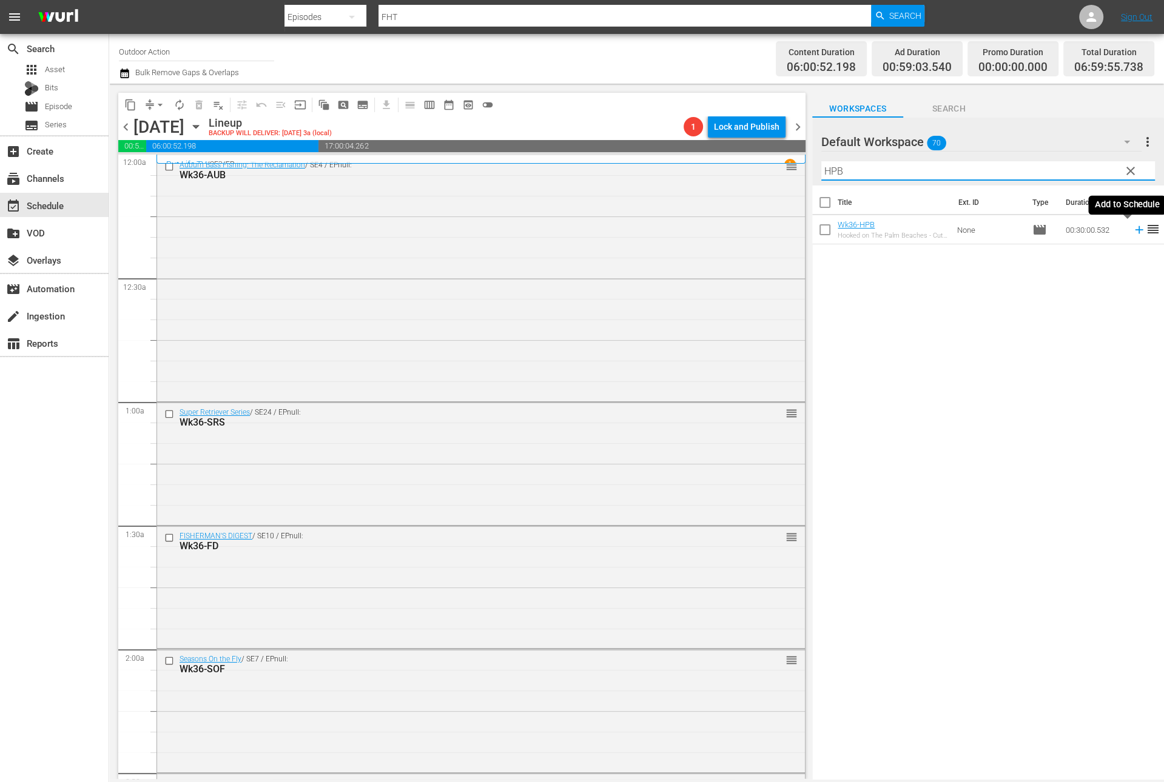
click at [1132, 232] on icon at bounding box center [1138, 229] width 13 height 13
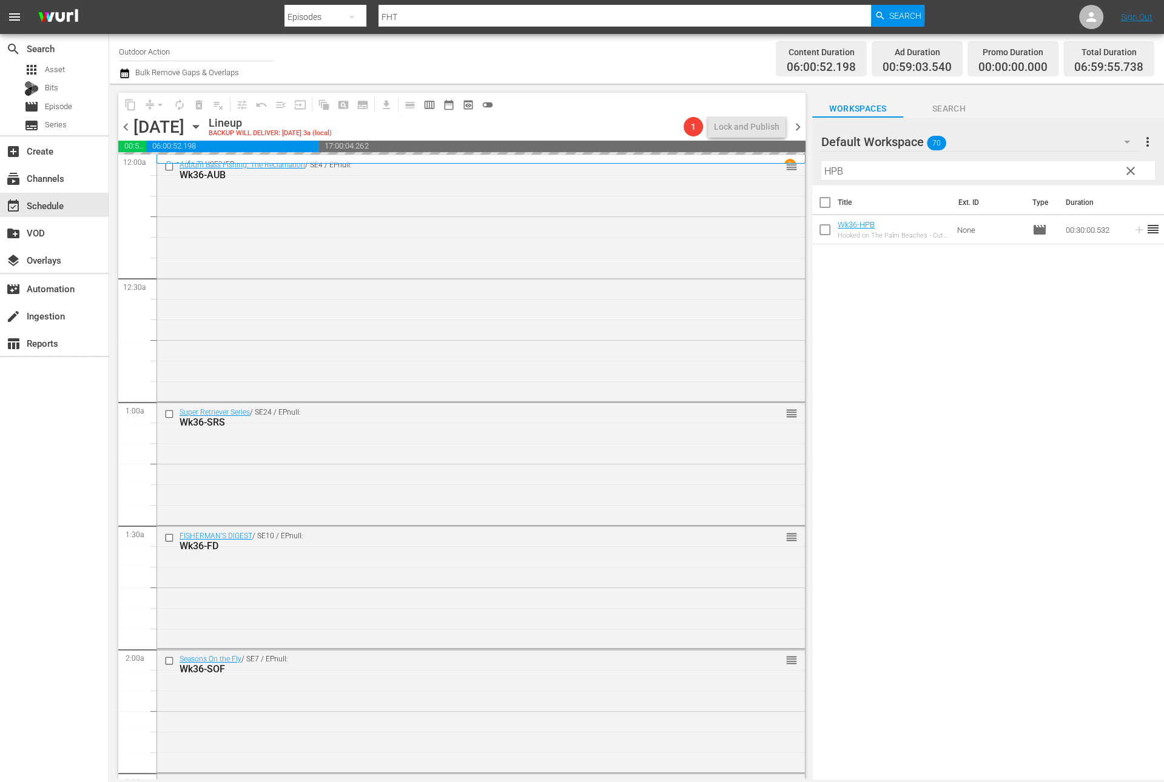
click at [1066, 167] on input "HPB" at bounding box center [988, 170] width 334 height 19
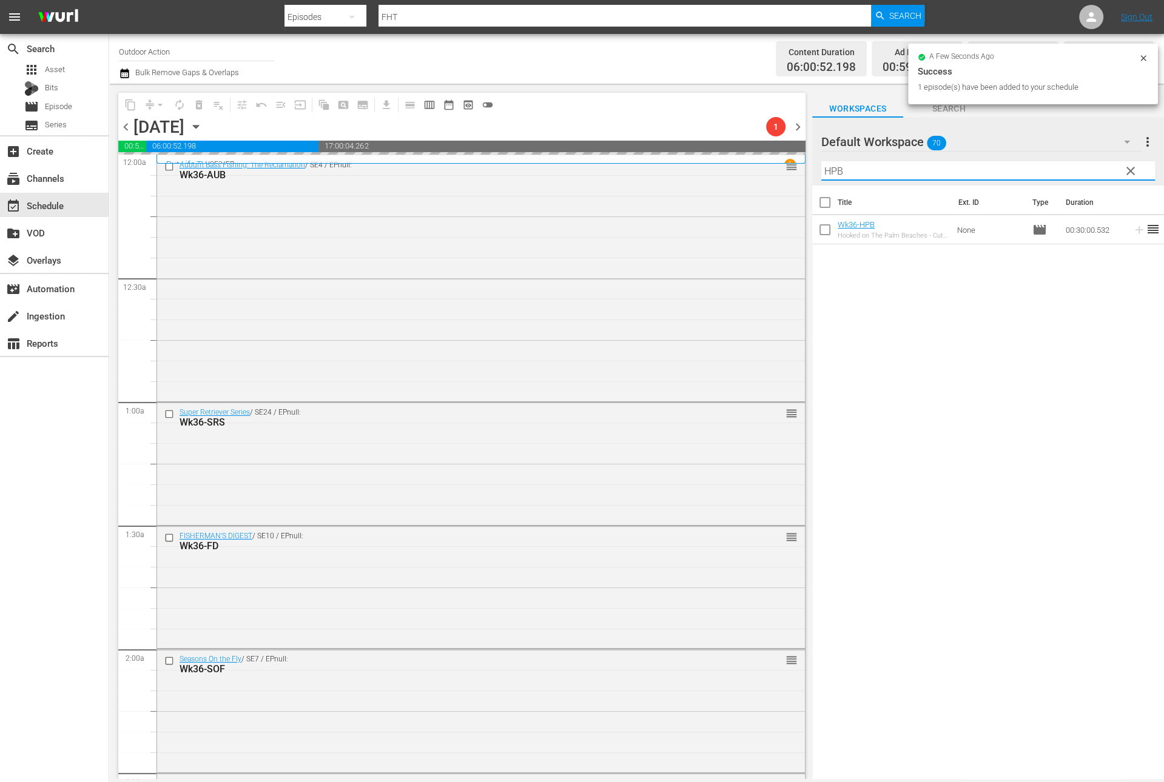
click at [1066, 167] on input "HPB" at bounding box center [988, 170] width 334 height 19
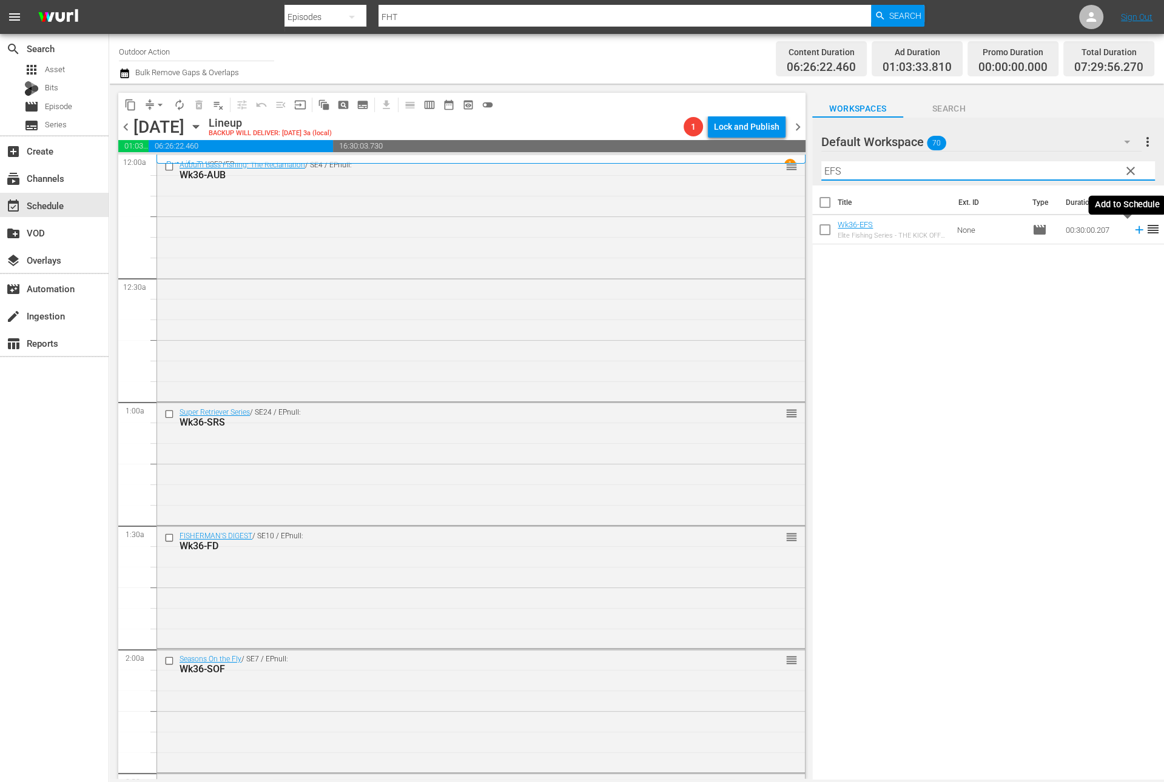
click at [1135, 231] on icon at bounding box center [1139, 230] width 8 height 8
click at [1096, 165] on input "EFS" at bounding box center [988, 170] width 334 height 19
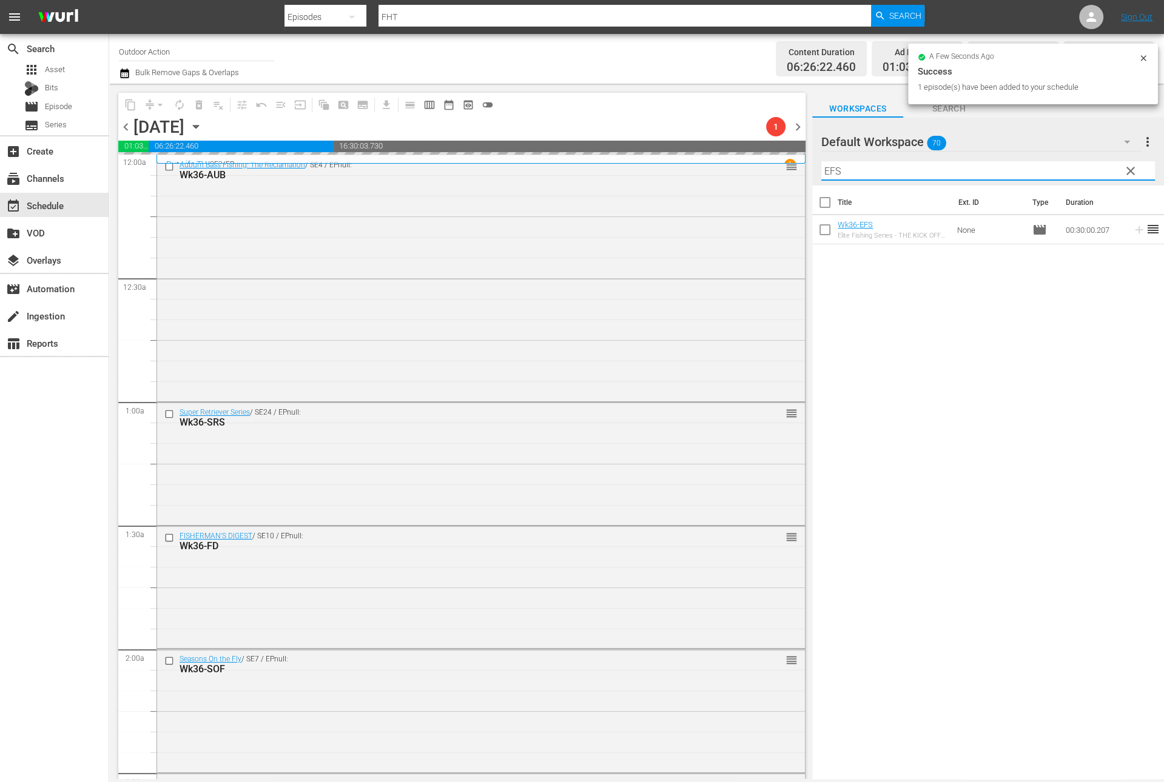
click at [1096, 165] on input "EFS" at bounding box center [988, 170] width 334 height 19
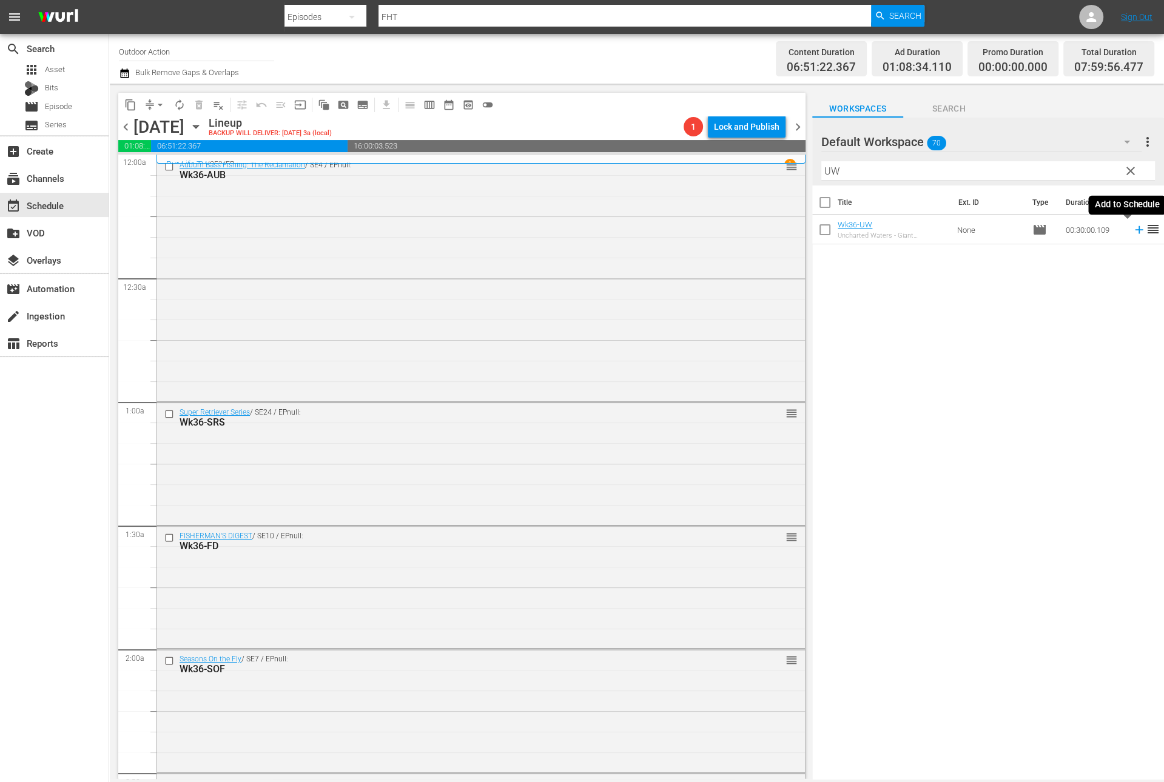
click at [1132, 233] on icon at bounding box center [1138, 229] width 13 height 13
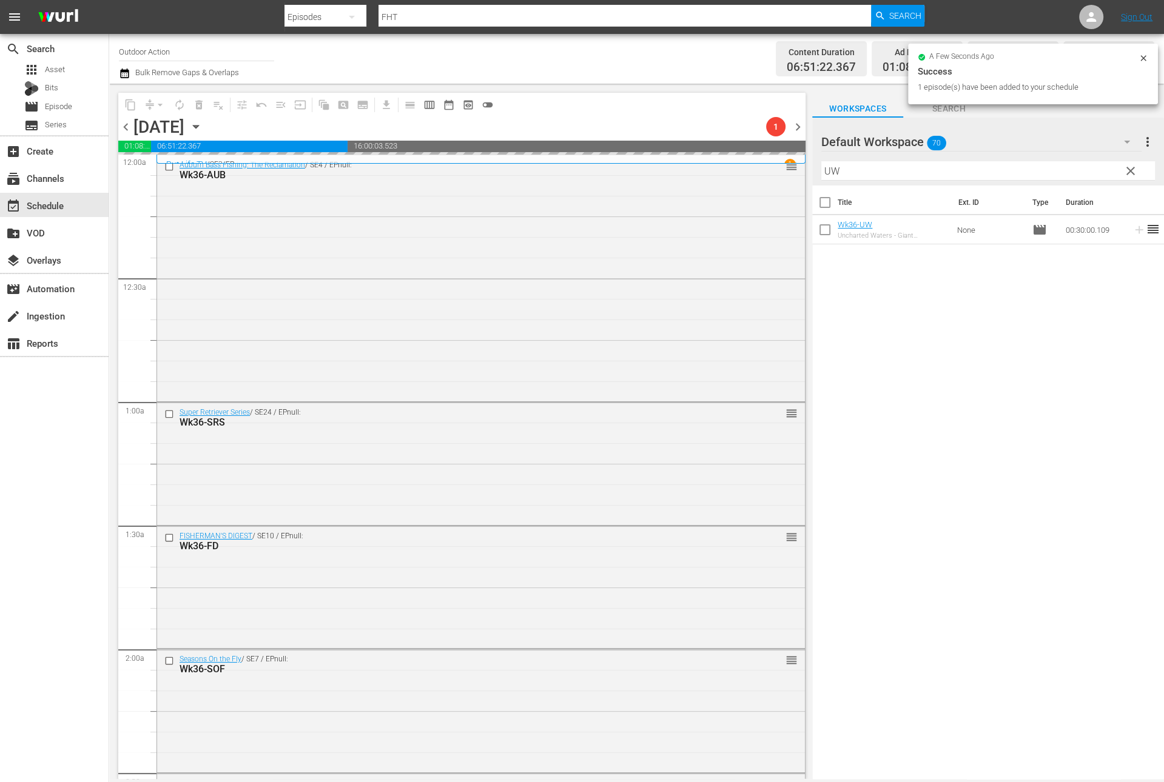
click at [1067, 167] on input "UW" at bounding box center [988, 170] width 334 height 19
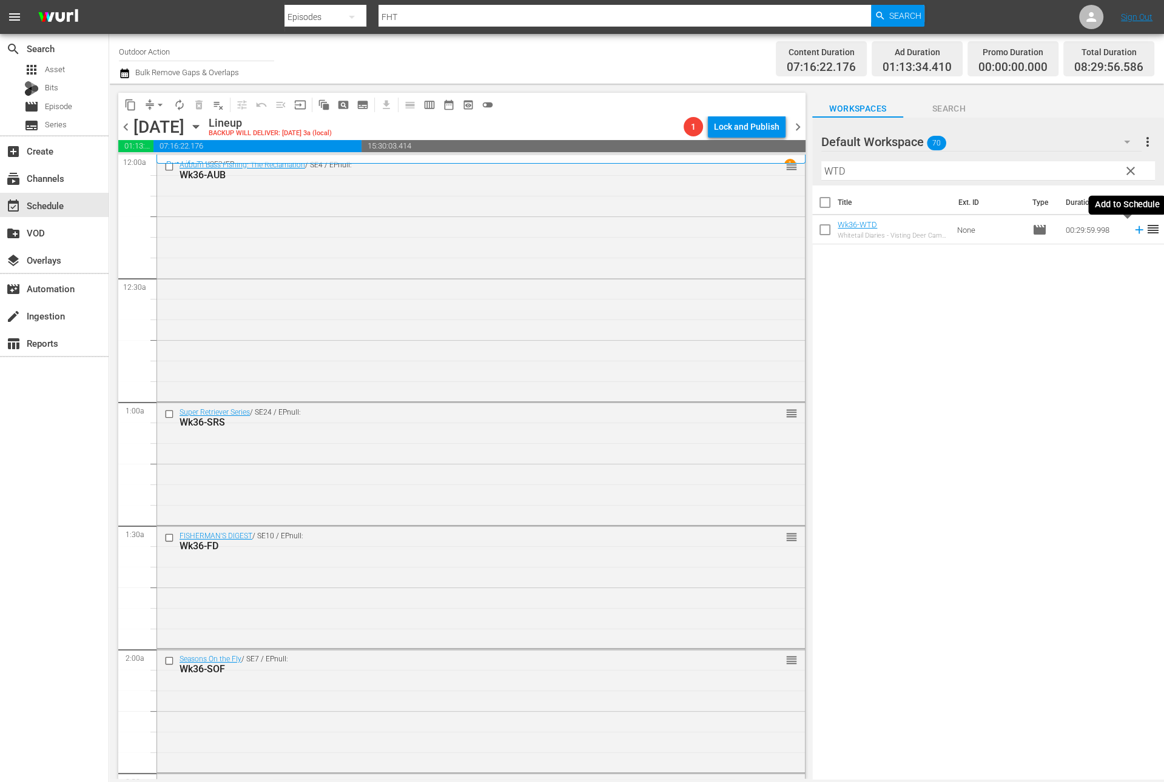
click at [1132, 227] on icon at bounding box center [1138, 229] width 13 height 13
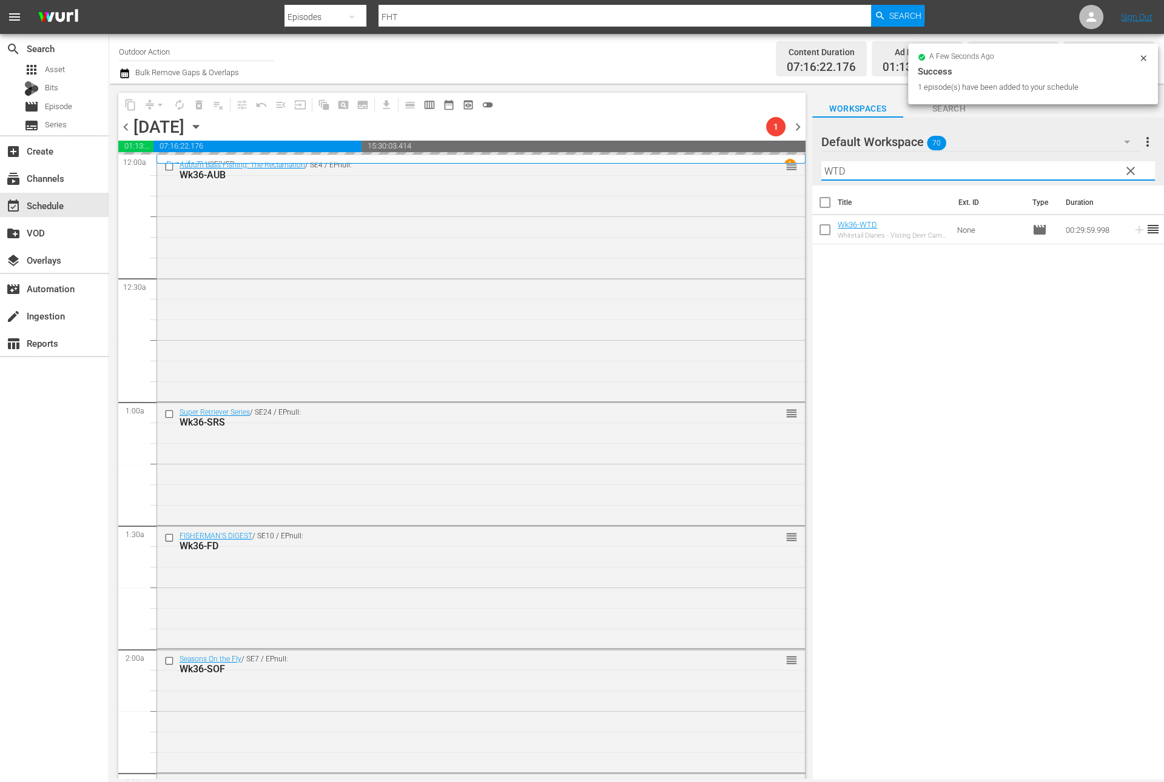
click at [1082, 172] on input "WTD" at bounding box center [988, 170] width 334 height 19
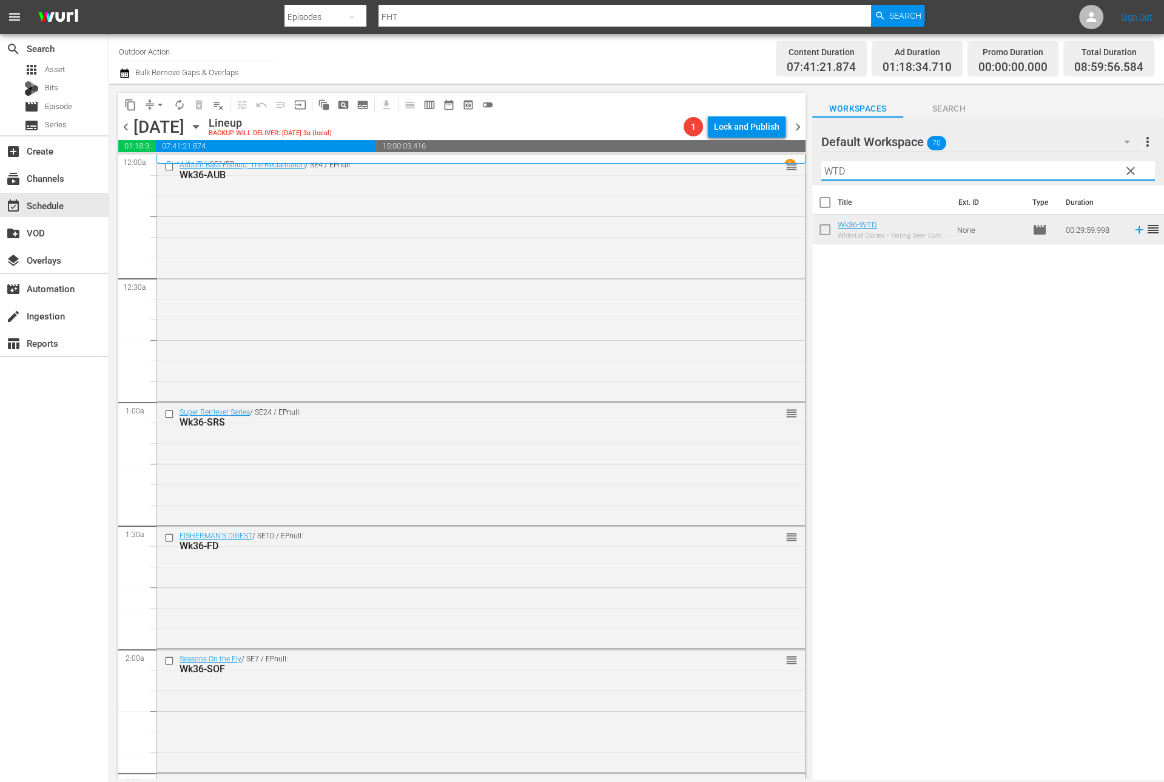
click at [982, 164] on input "WTD" at bounding box center [988, 170] width 334 height 19
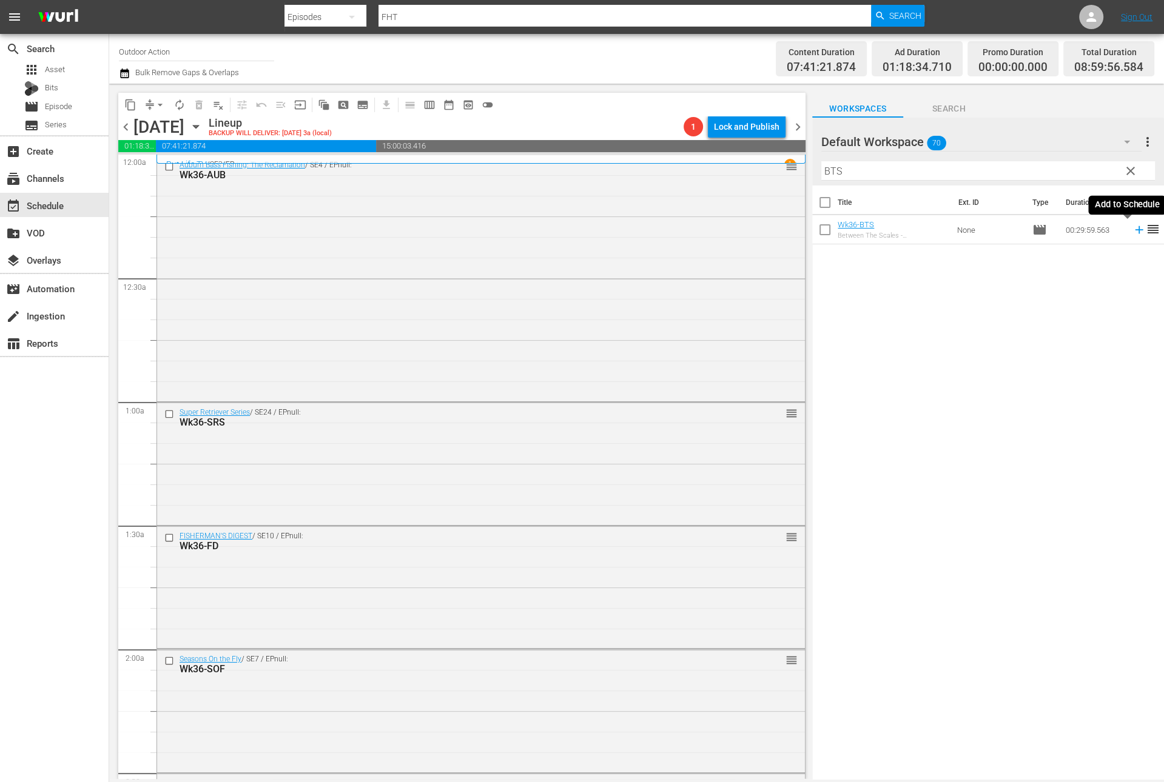
click at [1132, 232] on icon at bounding box center [1138, 229] width 13 height 13
click at [1075, 166] on input "BTS" at bounding box center [988, 170] width 334 height 19
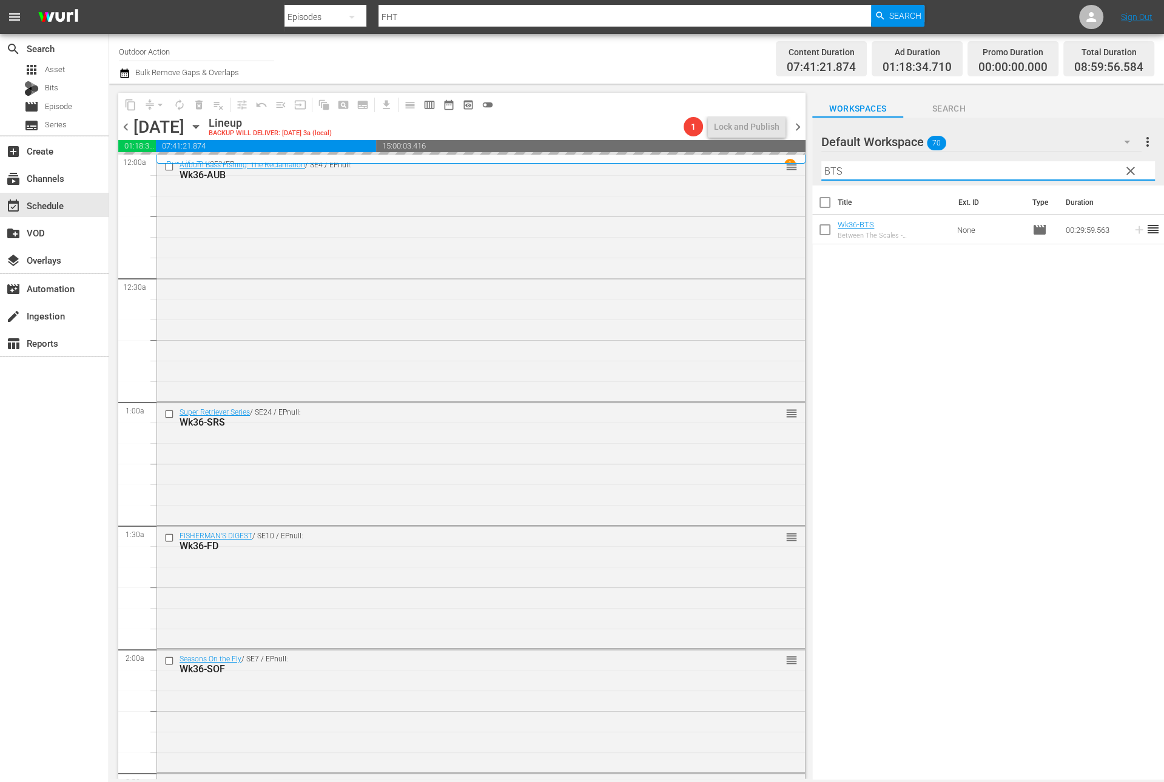
click at [1075, 166] on input "BTS" at bounding box center [988, 170] width 334 height 19
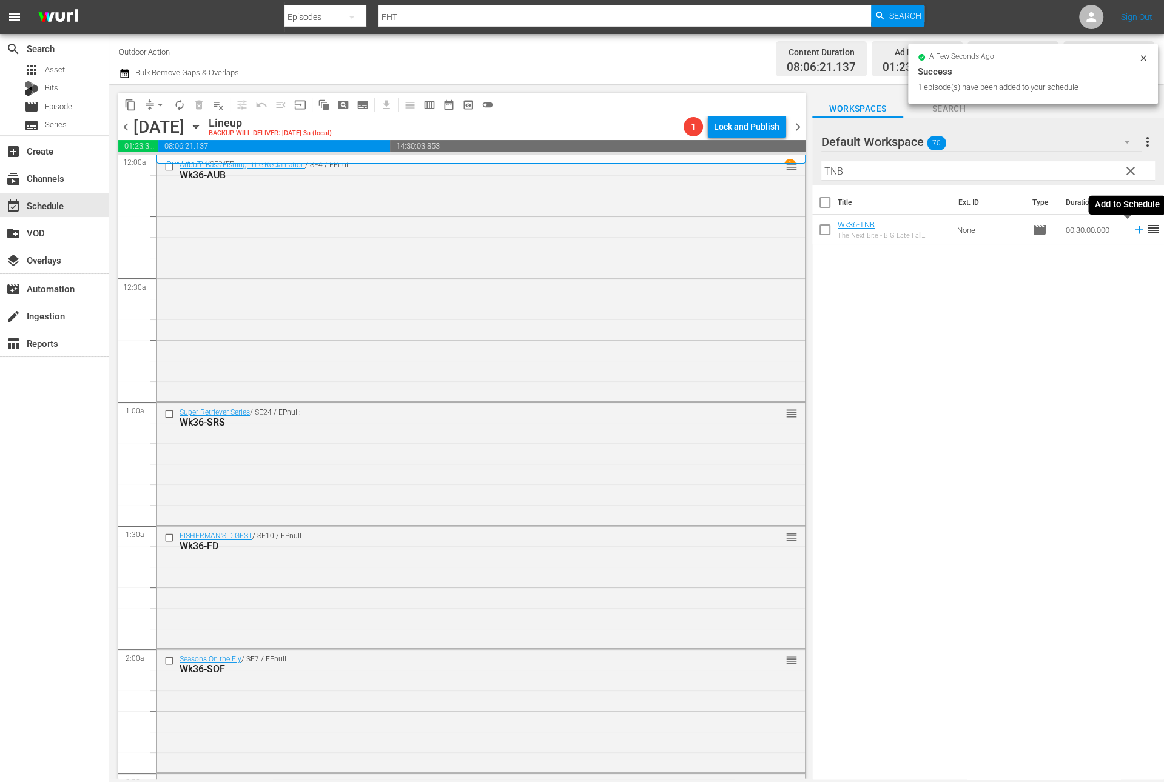
click at [1135, 230] on icon at bounding box center [1139, 230] width 8 height 8
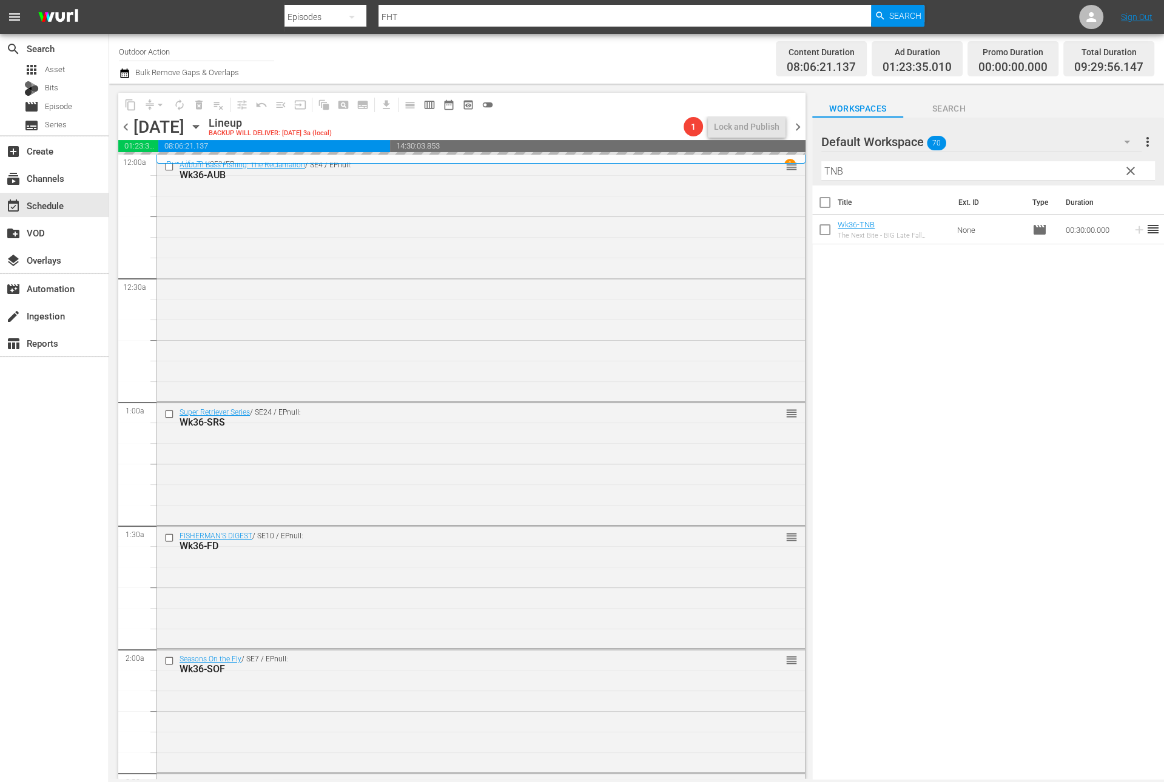
click at [1090, 171] on input "TNB" at bounding box center [988, 170] width 334 height 19
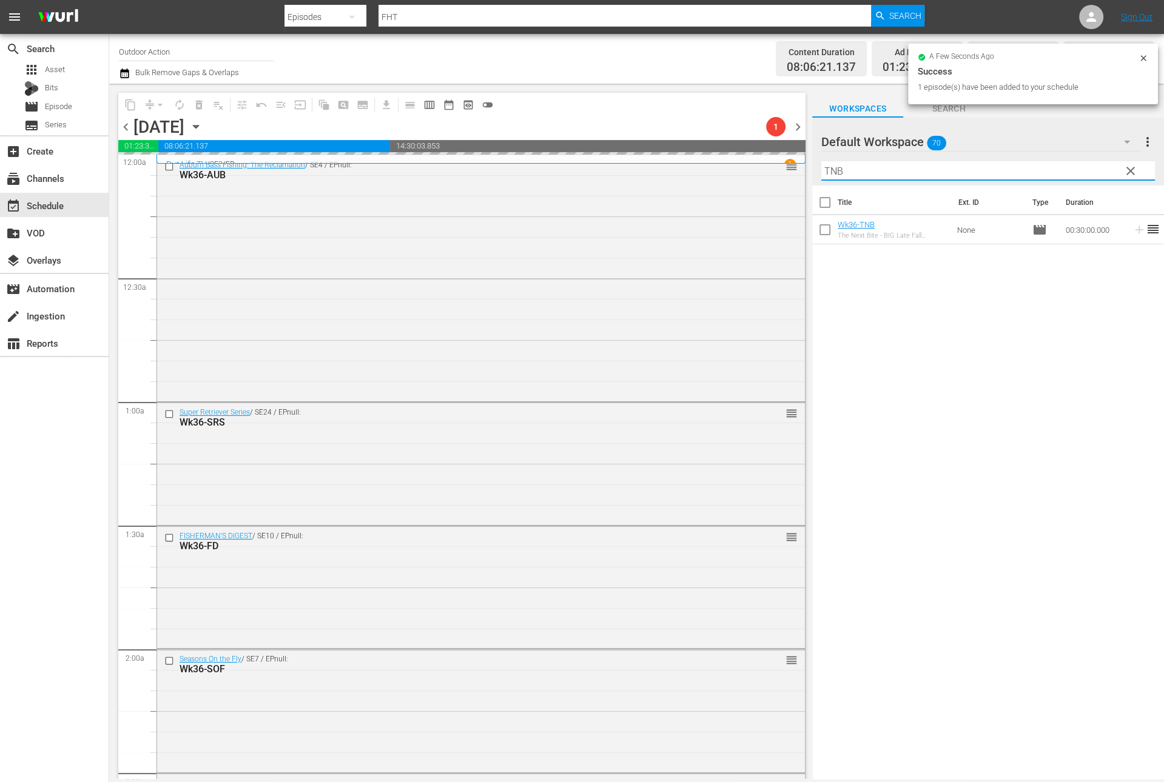
click at [1090, 171] on input "TNB" at bounding box center [988, 170] width 334 height 19
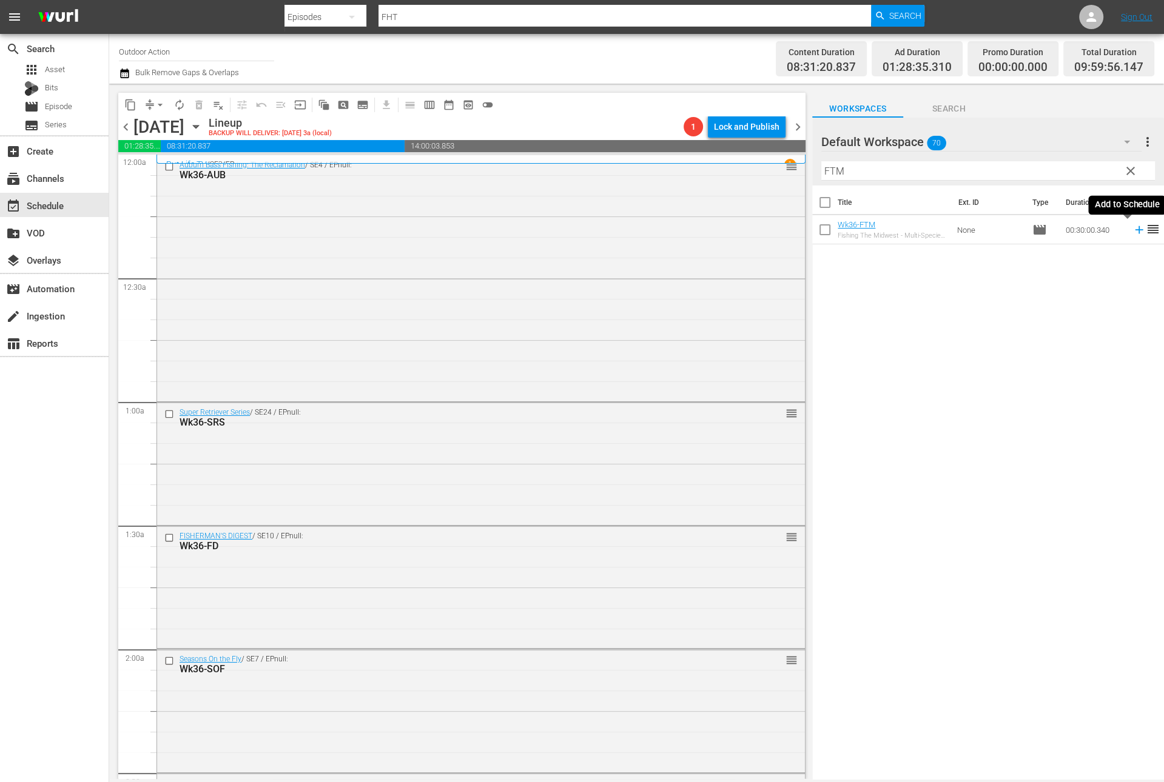
click at [1135, 229] on icon at bounding box center [1139, 230] width 8 height 8
click at [1079, 163] on input "FTM" at bounding box center [988, 170] width 334 height 19
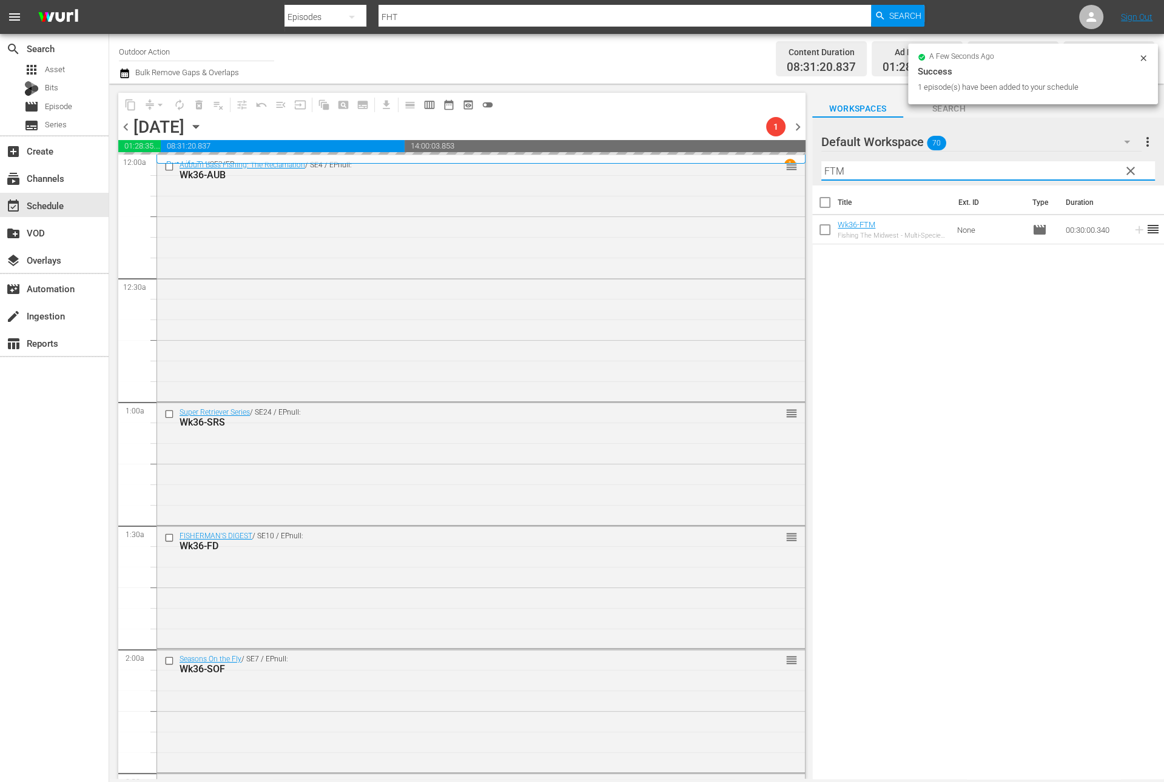
click at [1079, 163] on input "FTM" at bounding box center [988, 170] width 334 height 19
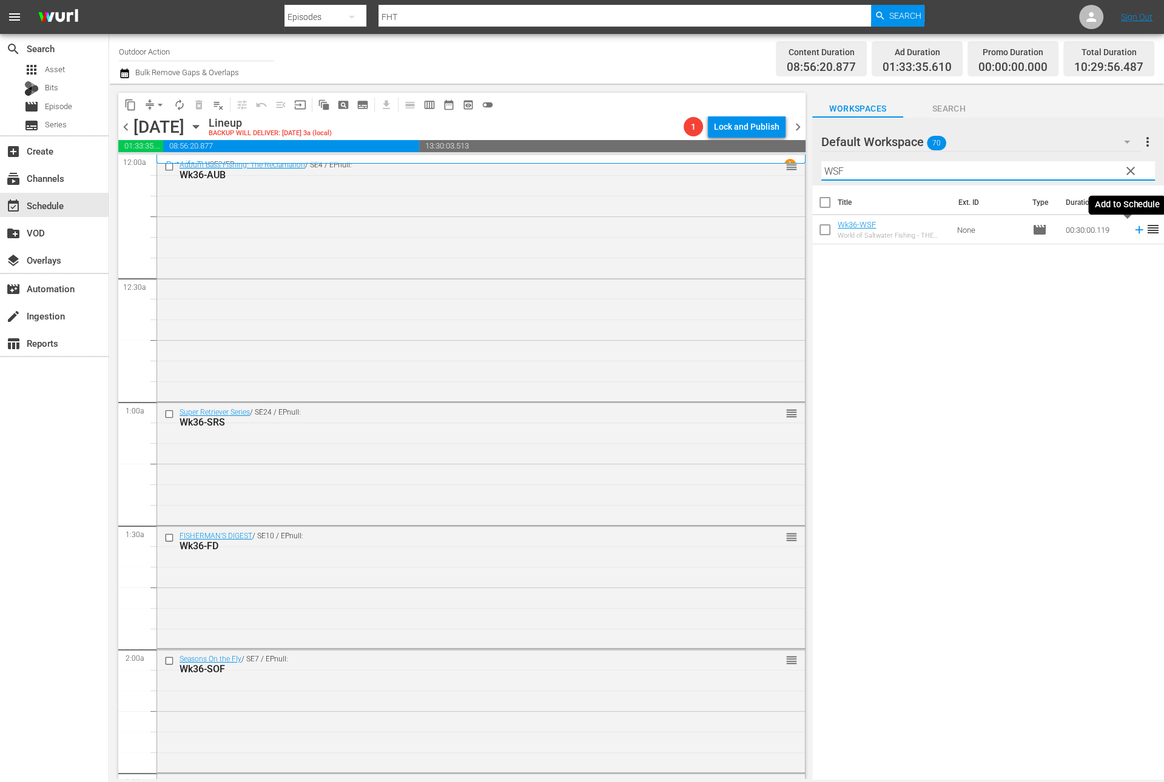
click at [1135, 230] on icon at bounding box center [1139, 230] width 8 height 8
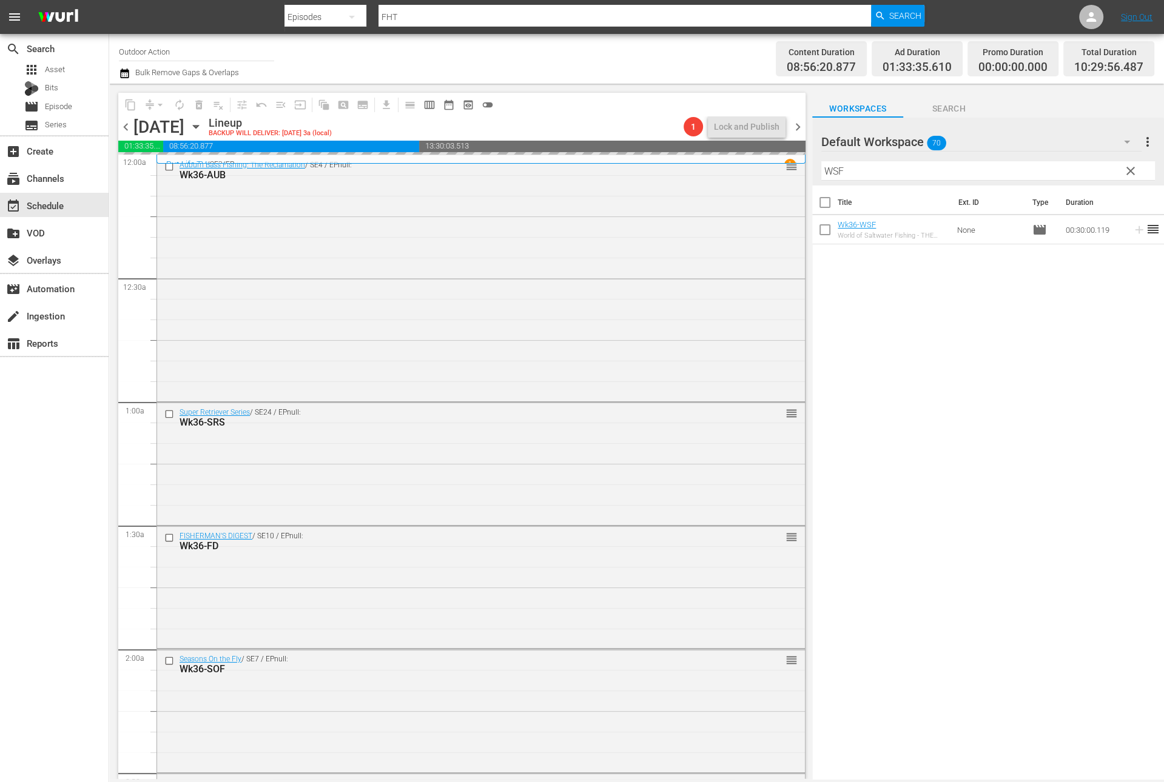
click at [1094, 178] on input "WSF" at bounding box center [988, 170] width 334 height 19
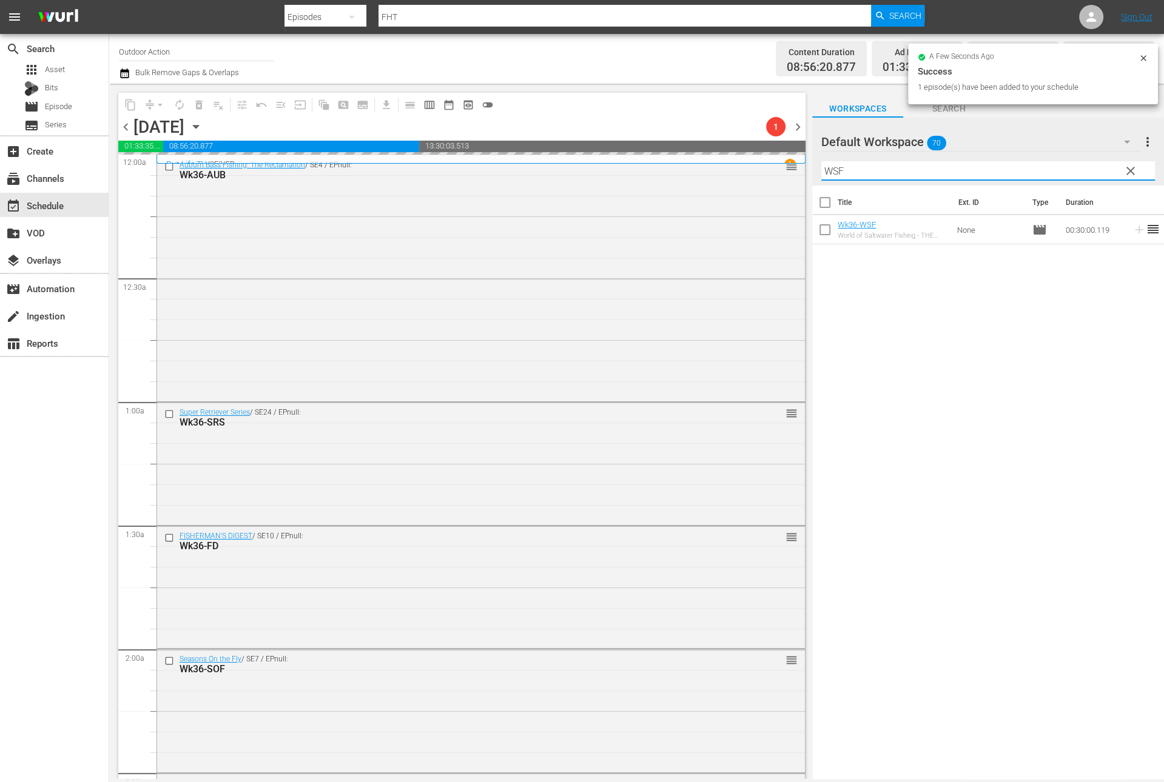
click at [1094, 178] on input "WSF" at bounding box center [988, 170] width 334 height 19
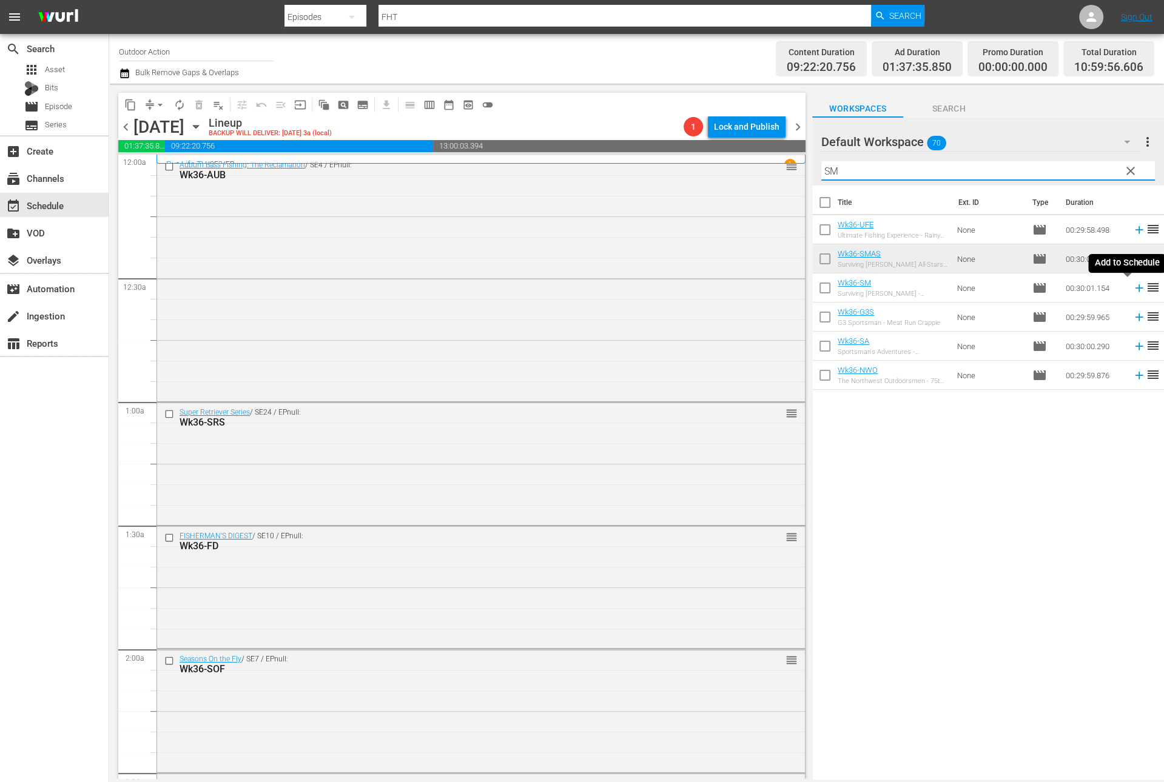
click at [1132, 286] on icon at bounding box center [1138, 287] width 13 height 13
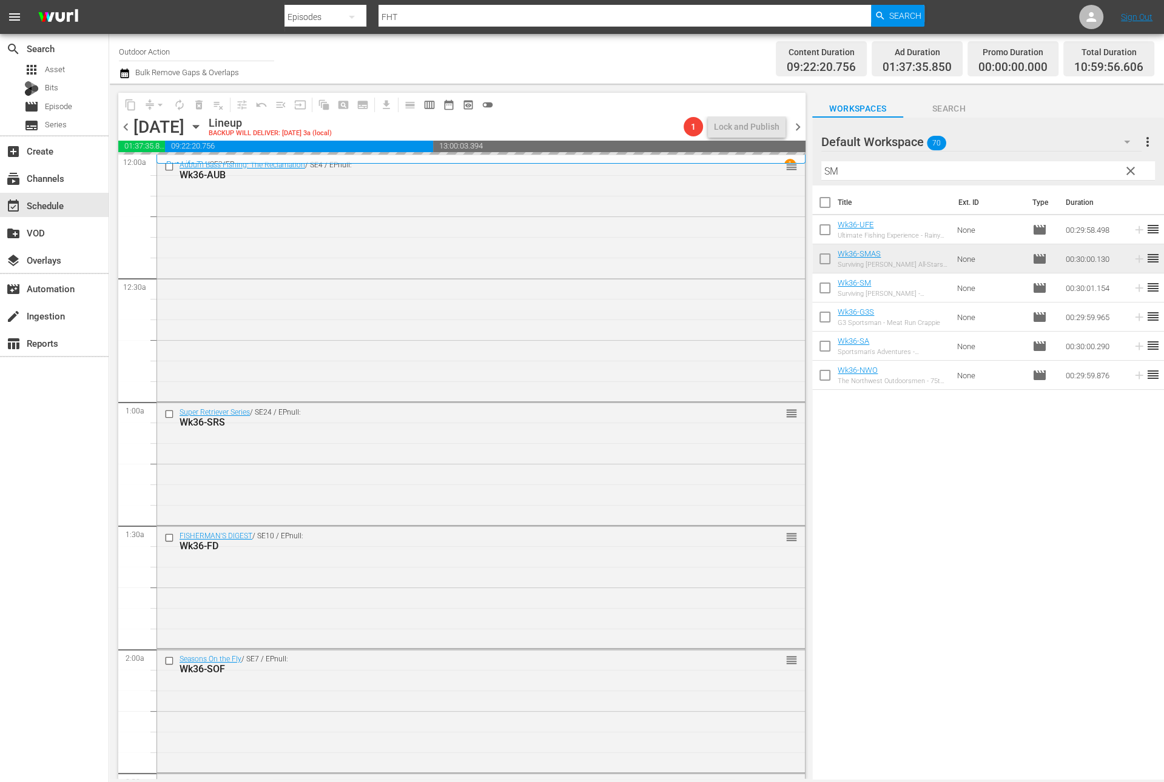
click at [1082, 164] on input "SM" at bounding box center [988, 170] width 334 height 19
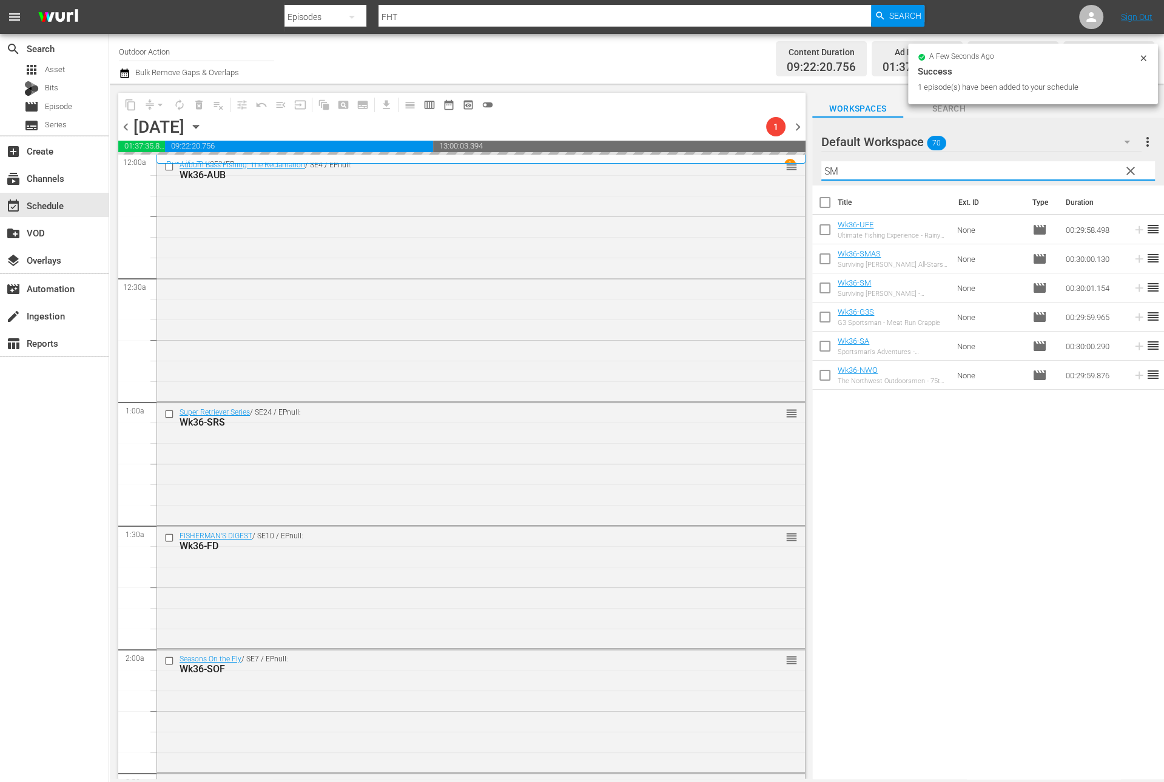
click at [1082, 164] on input "SM" at bounding box center [988, 170] width 334 height 19
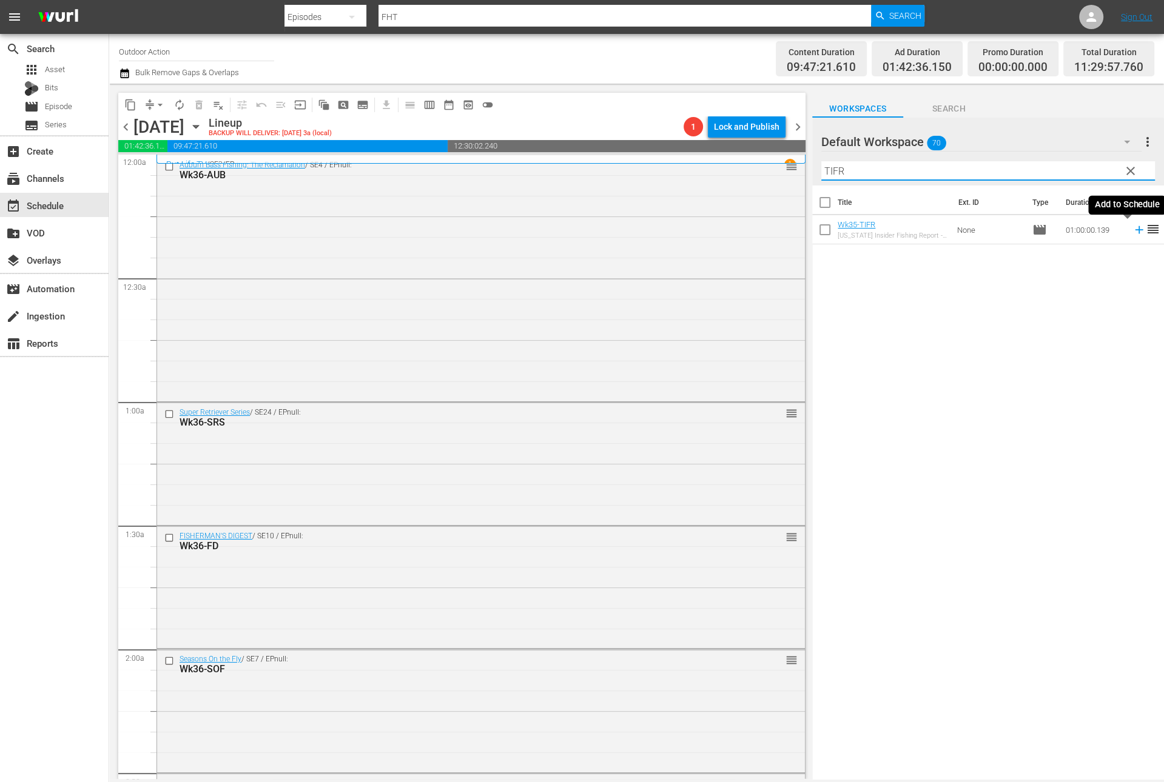
click at [1135, 229] on icon at bounding box center [1139, 230] width 8 height 8
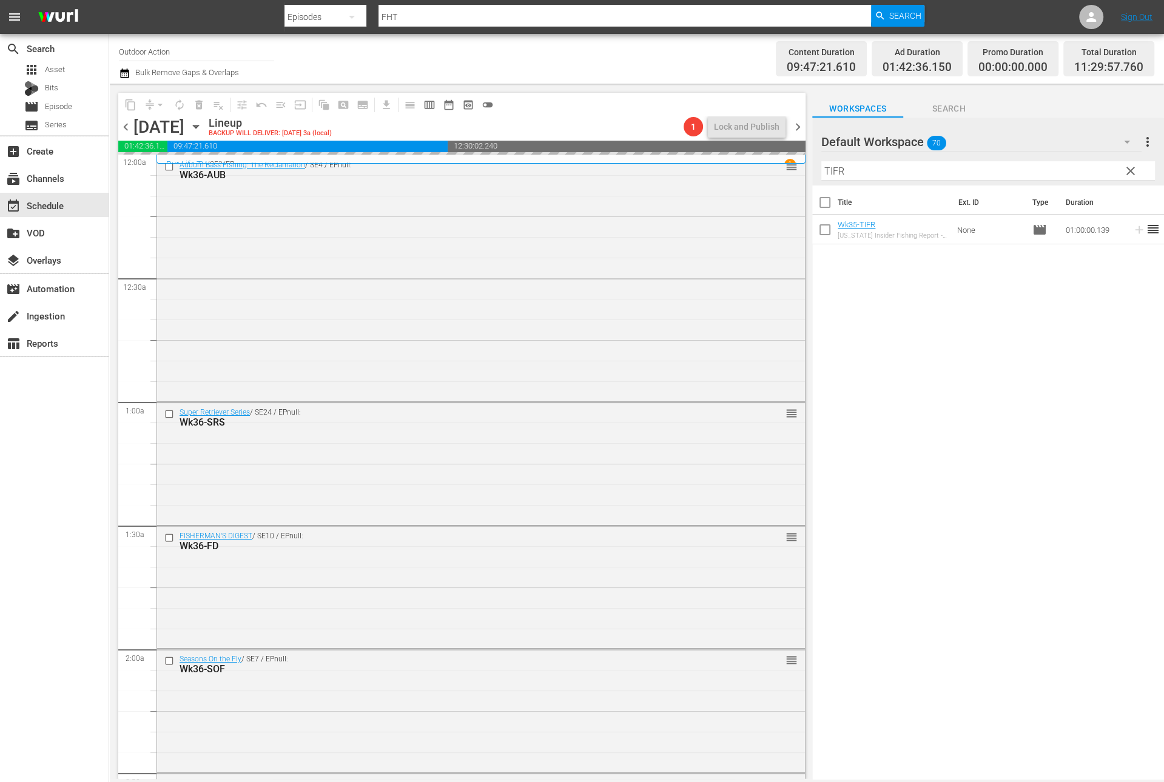
click at [1090, 170] on input "TIFR" at bounding box center [988, 170] width 334 height 19
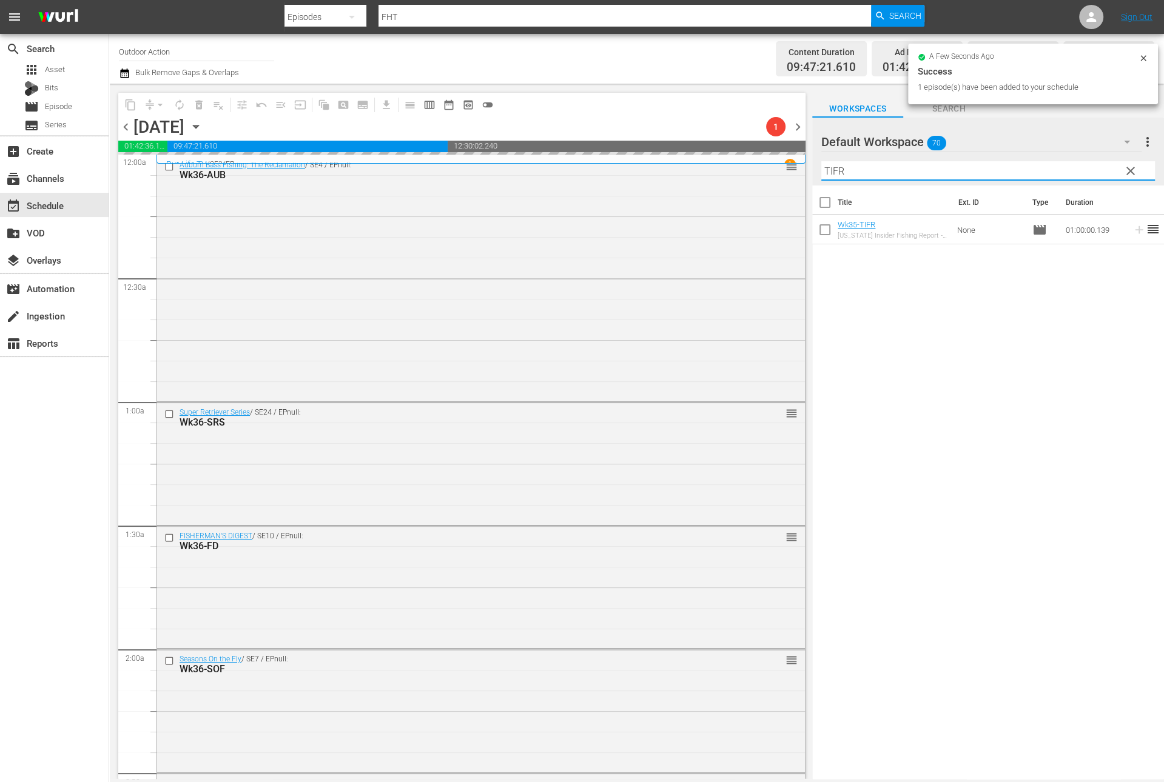
click at [1090, 170] on input "TIFR" at bounding box center [988, 170] width 334 height 19
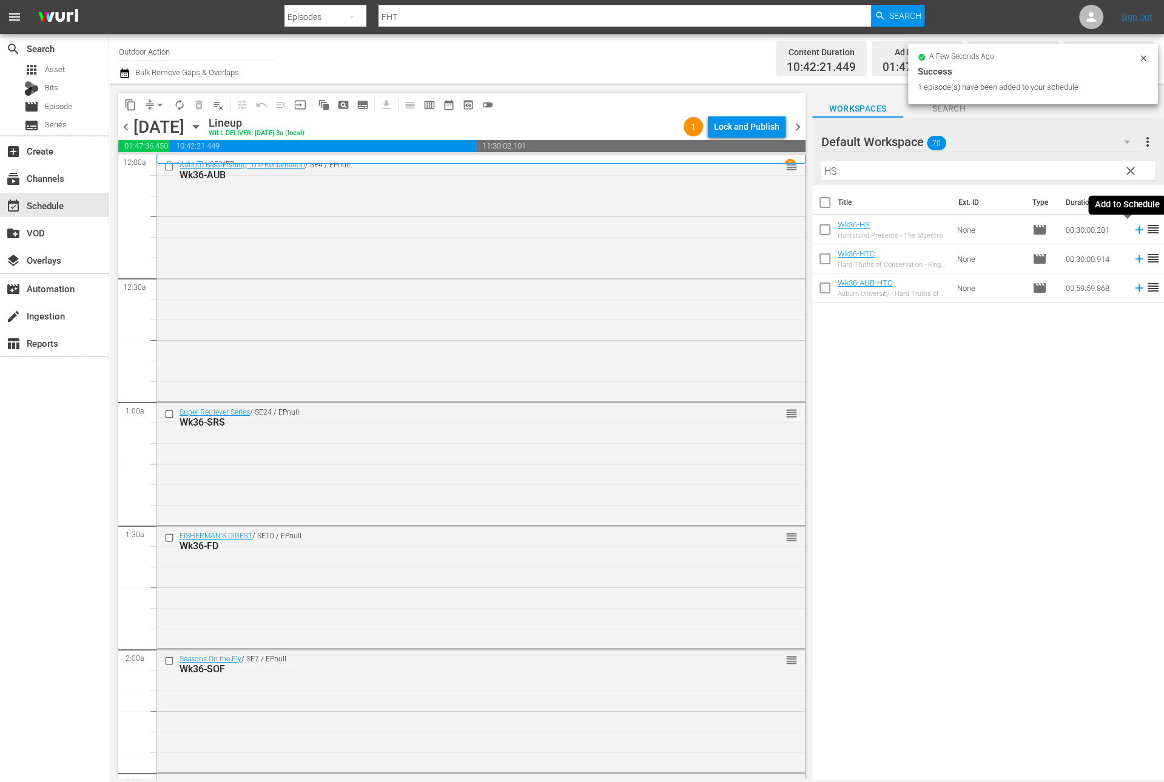
click at [1132, 229] on icon at bounding box center [1138, 229] width 13 height 13
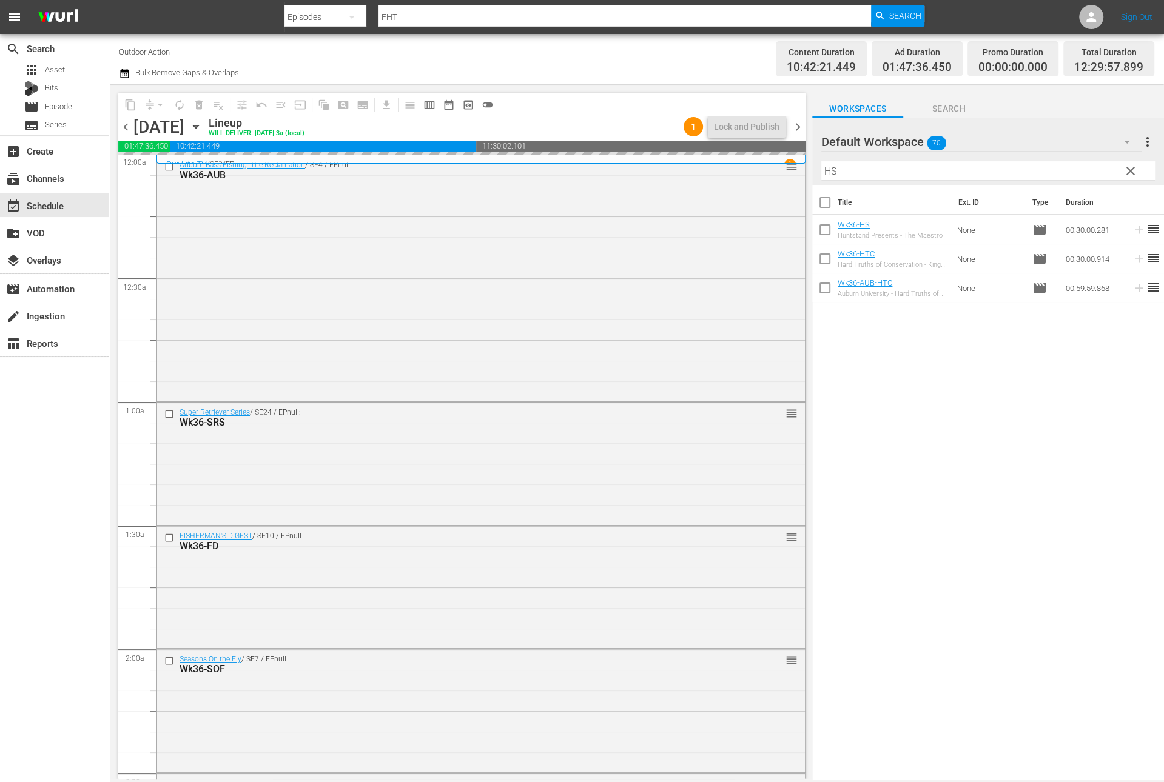
click at [1098, 172] on input "HS" at bounding box center [988, 170] width 334 height 19
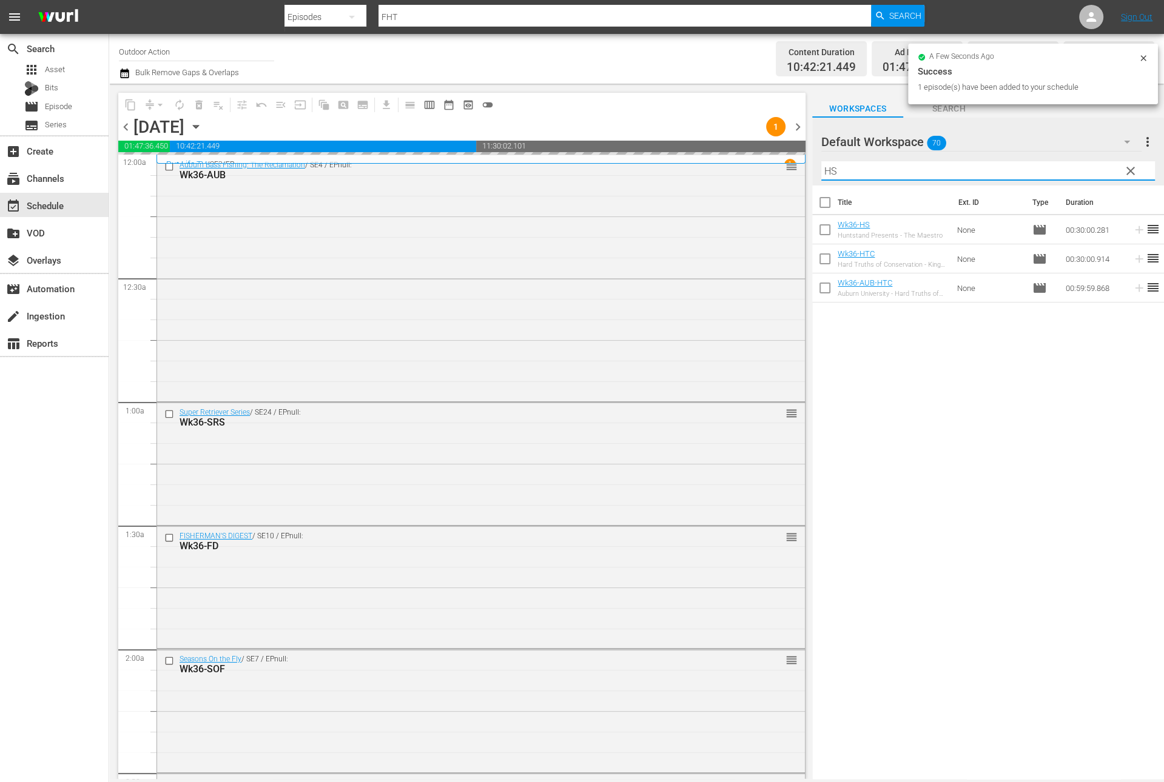
click at [1098, 172] on input "HS" at bounding box center [988, 170] width 334 height 19
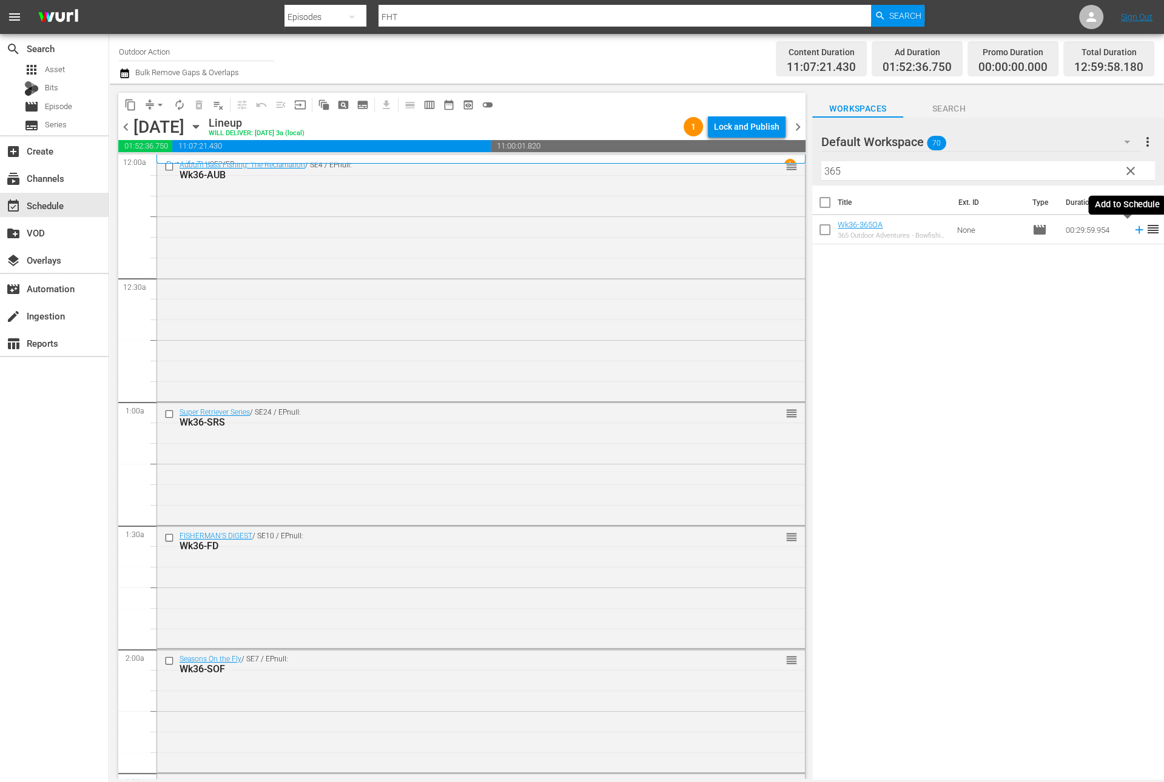
click at [1132, 234] on icon at bounding box center [1138, 229] width 13 height 13
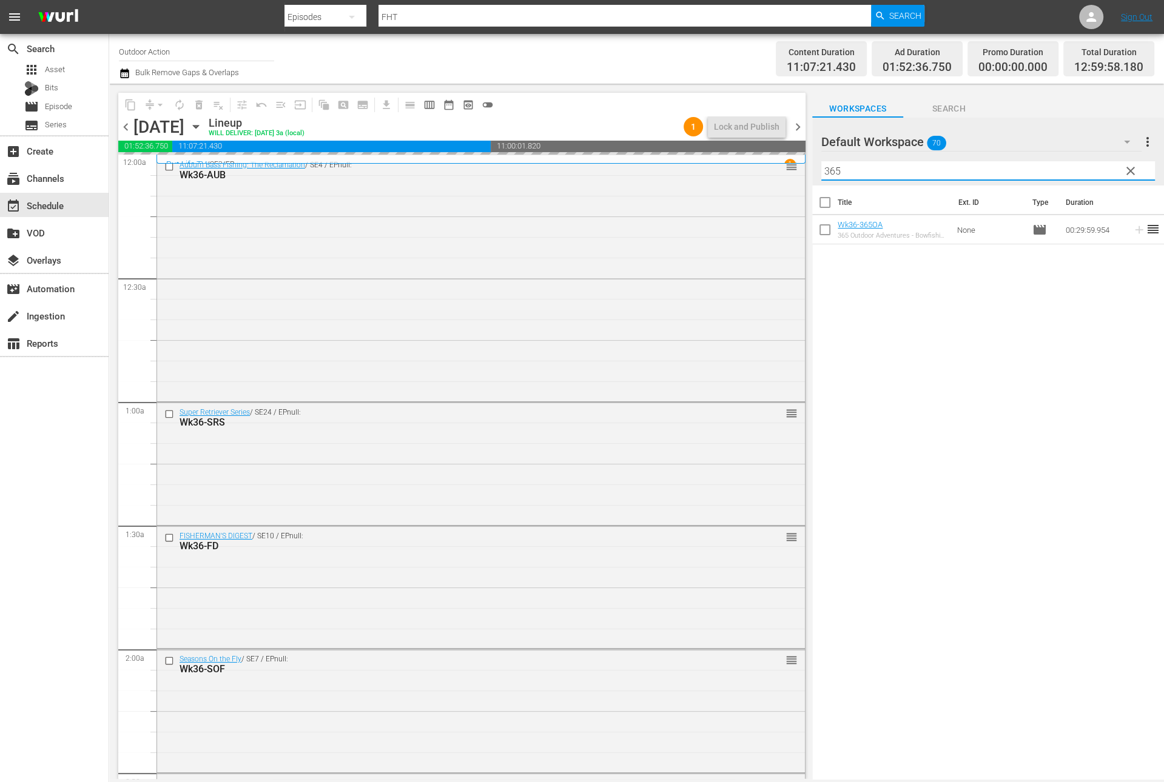
click at [1075, 167] on input "365" at bounding box center [988, 170] width 334 height 19
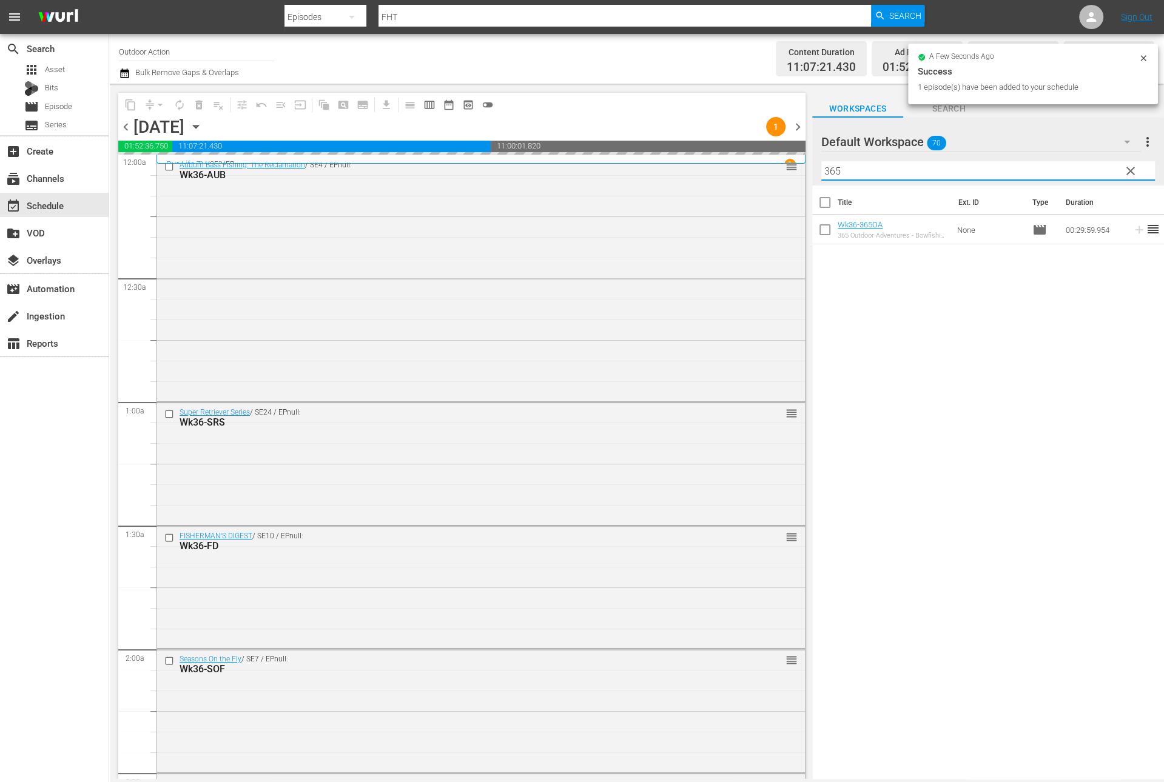
click at [1075, 167] on input "365" at bounding box center [988, 170] width 334 height 19
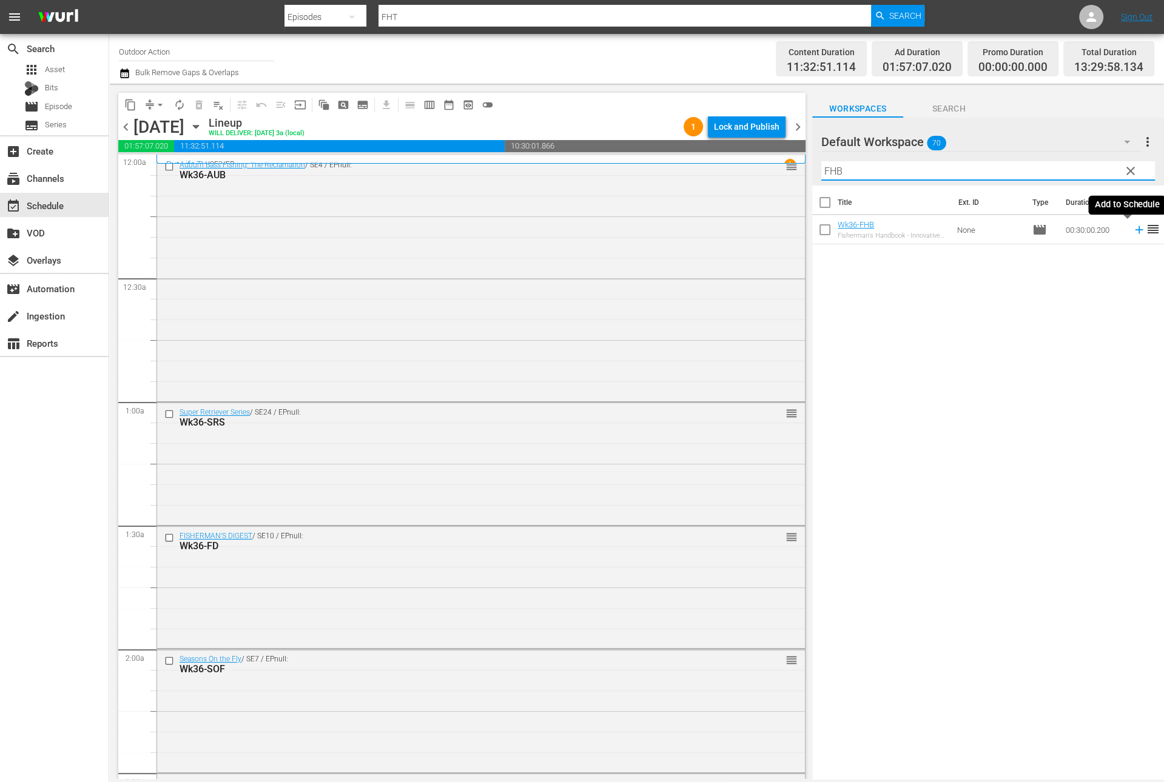
click at [1132, 227] on icon at bounding box center [1138, 229] width 13 height 13
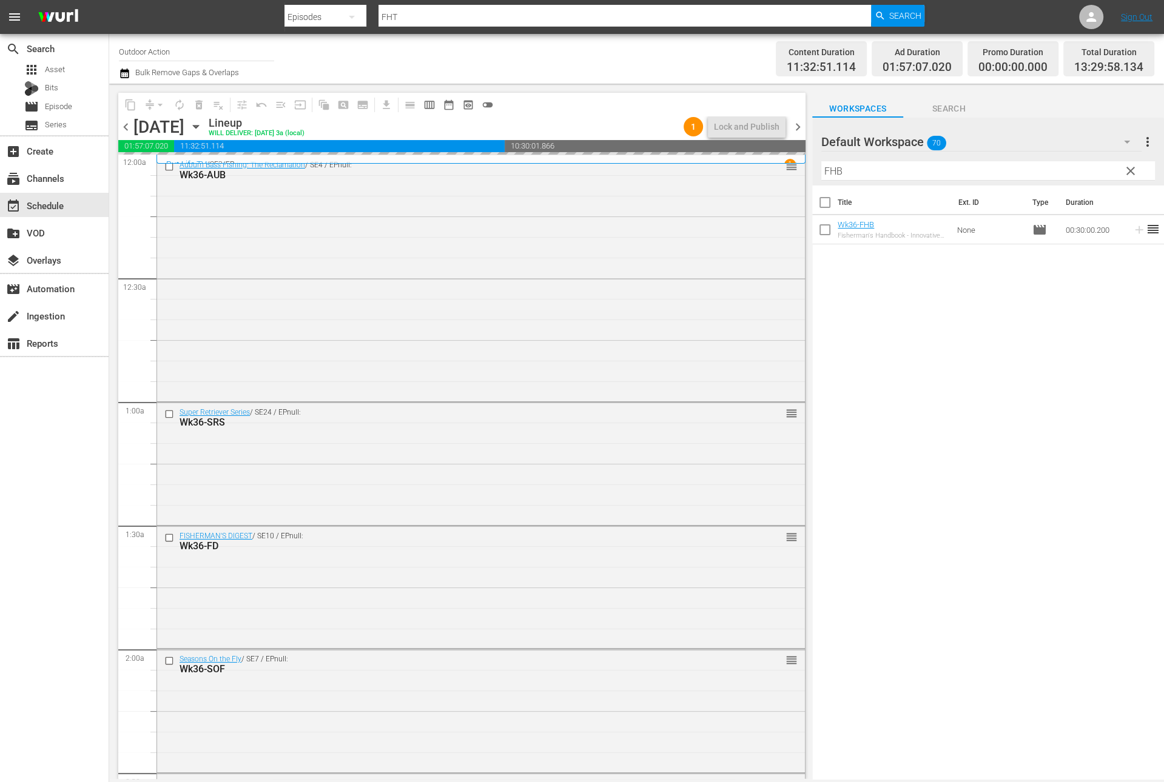
click at [1056, 158] on div "Filter by Title FHB" at bounding box center [988, 170] width 334 height 29
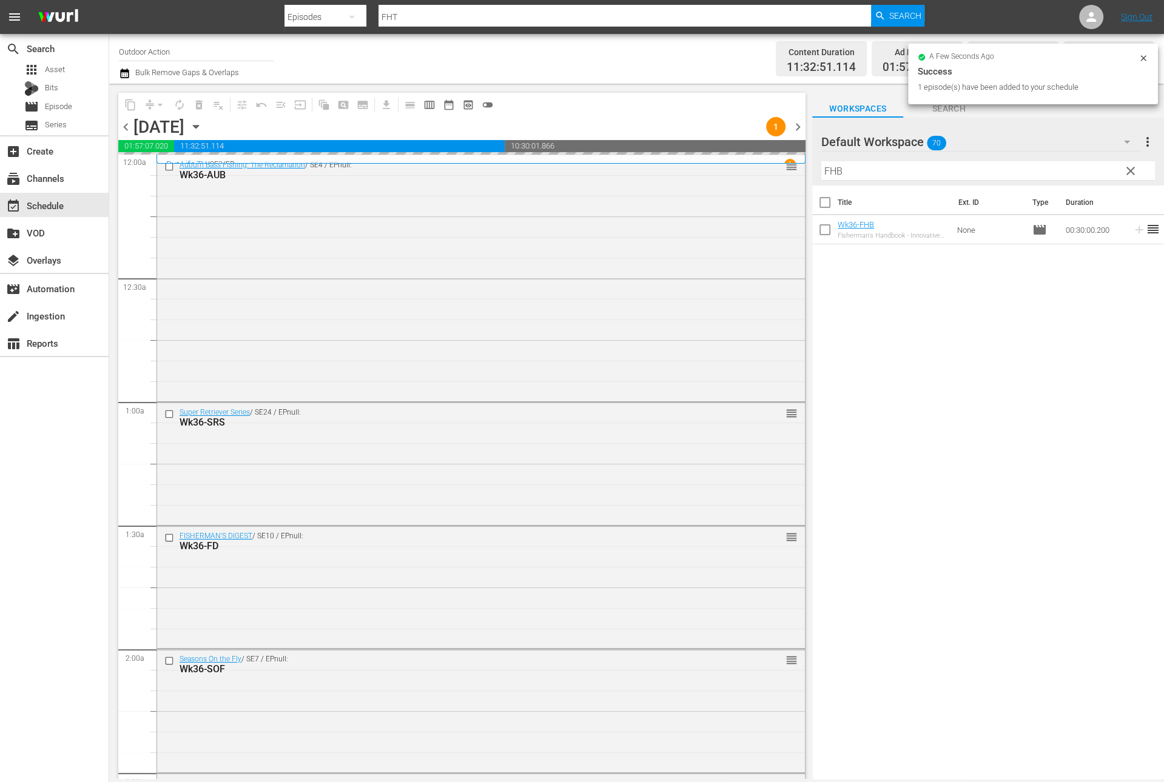
click at [1047, 164] on input "FHB" at bounding box center [988, 170] width 334 height 19
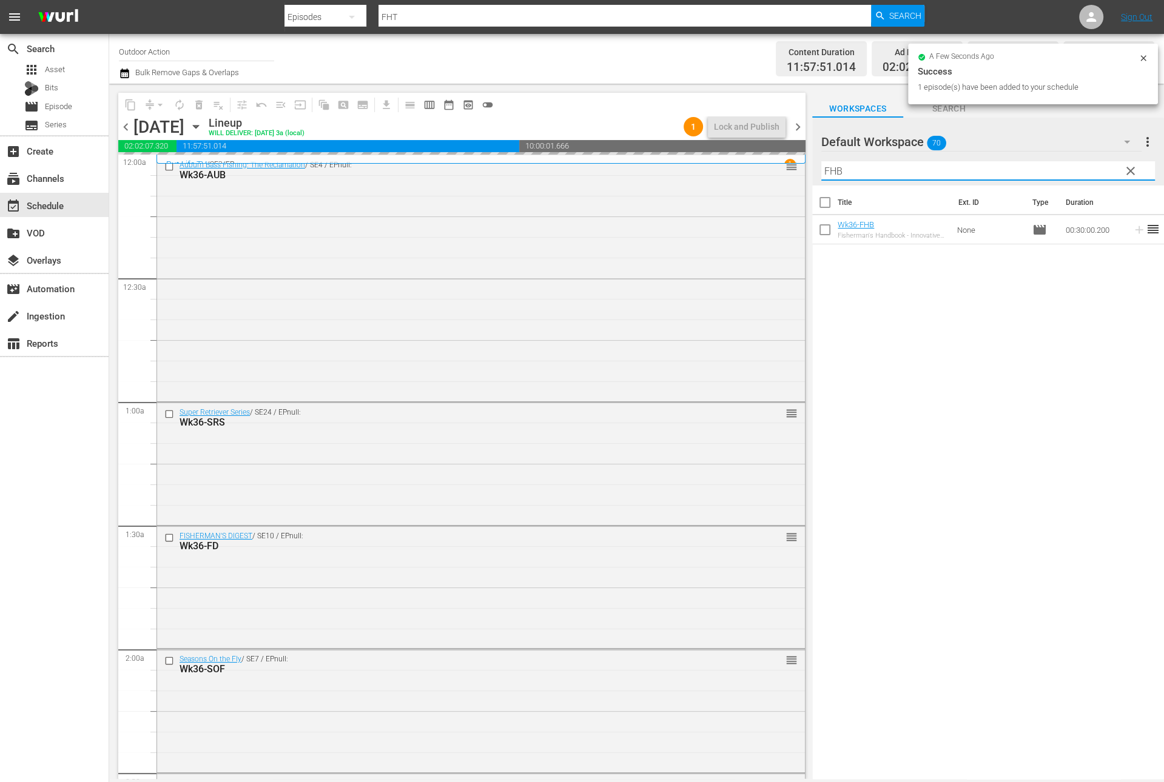
click at [1047, 164] on input "FHB" at bounding box center [988, 170] width 334 height 19
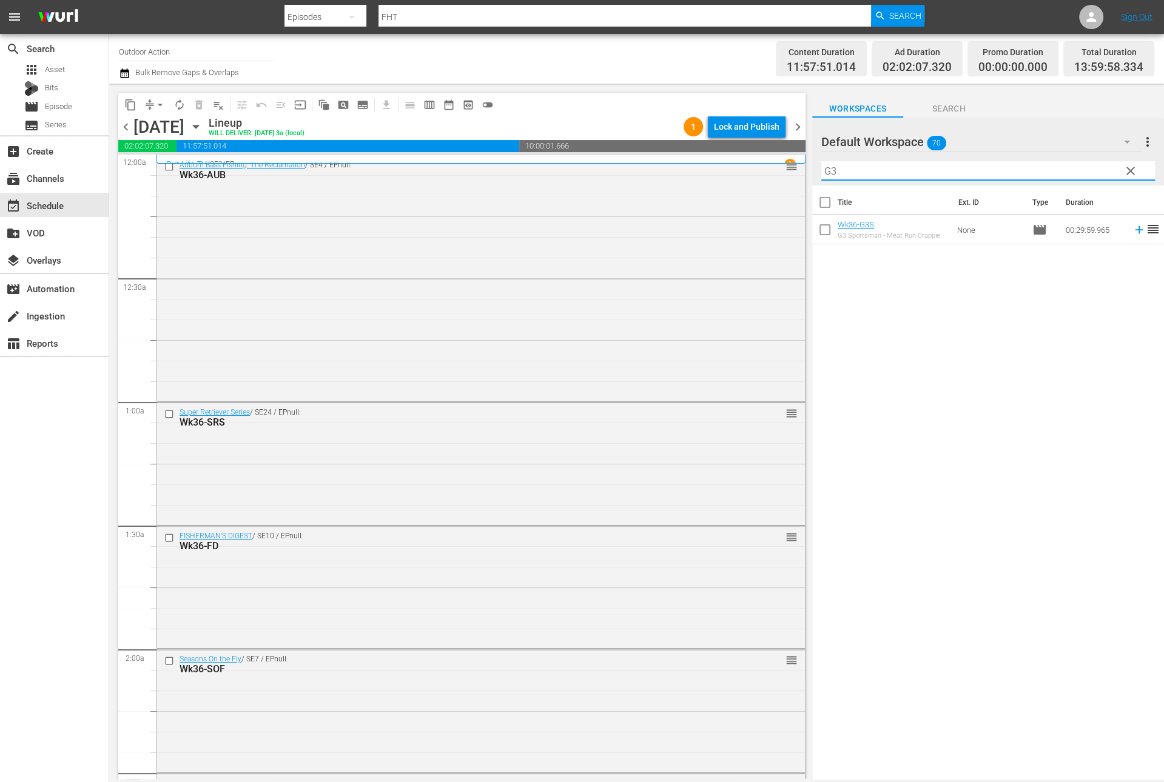
click at [1135, 230] on icon at bounding box center [1139, 230] width 8 height 8
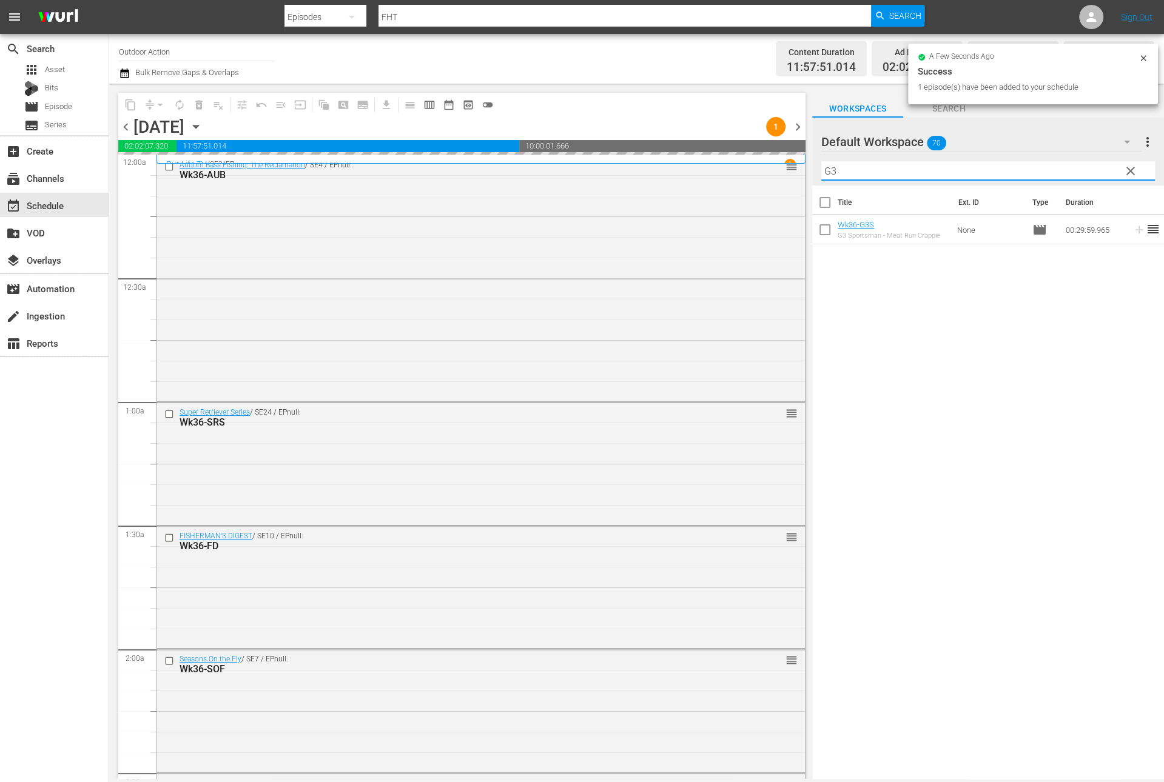
click at [1083, 170] on input "G3" at bounding box center [988, 170] width 334 height 19
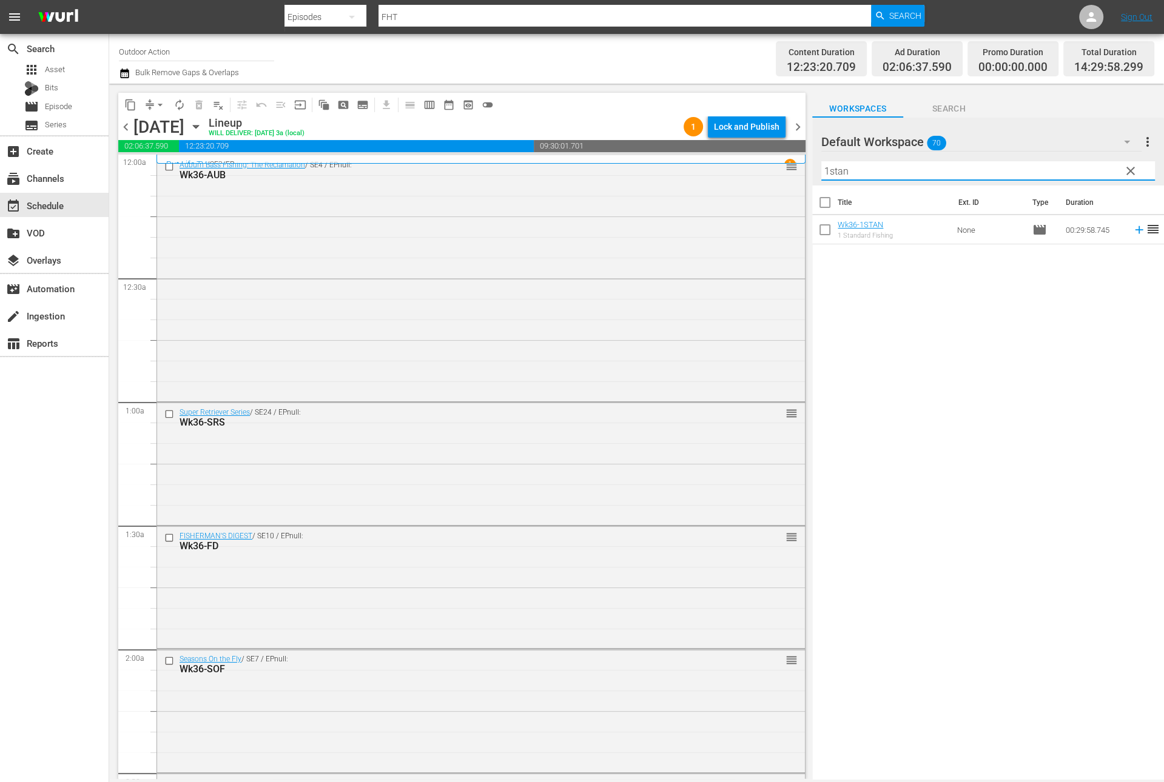
click at [1132, 232] on icon at bounding box center [1138, 229] width 13 height 13
click at [1085, 161] on input "1stan" at bounding box center [988, 170] width 334 height 19
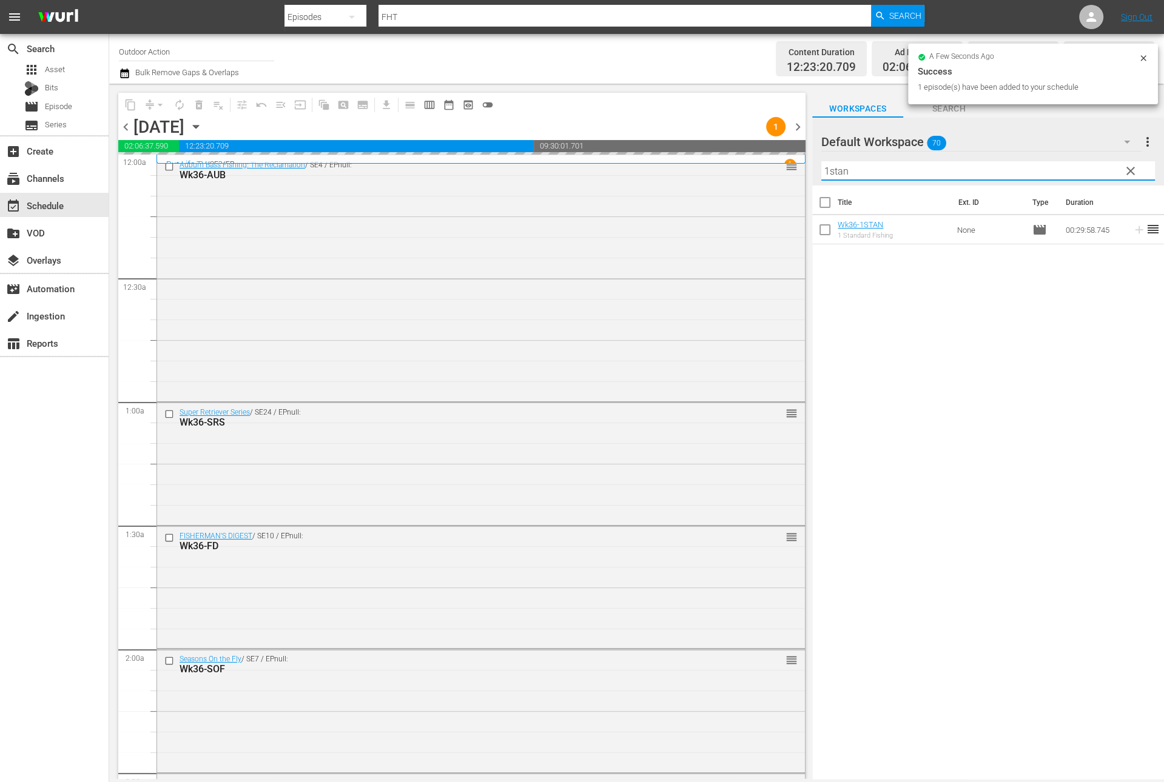
click at [1085, 161] on input "1stan" at bounding box center [988, 170] width 334 height 19
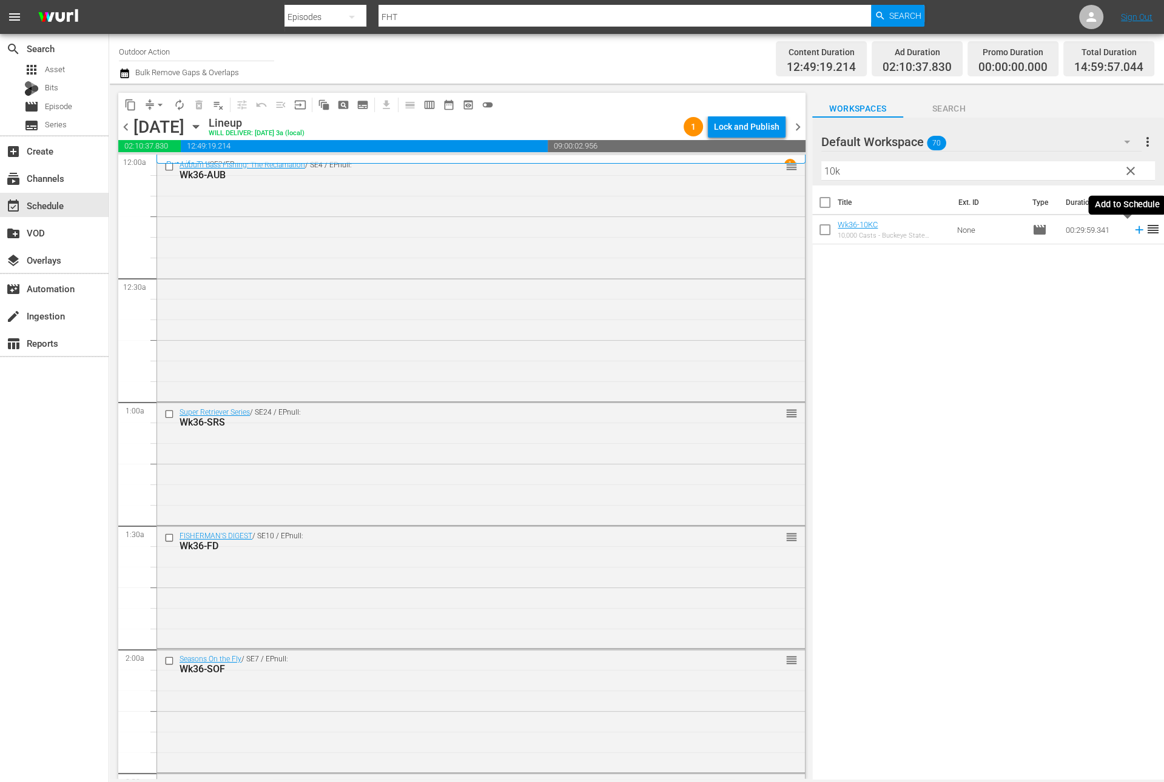
click at [1135, 229] on icon at bounding box center [1139, 230] width 8 height 8
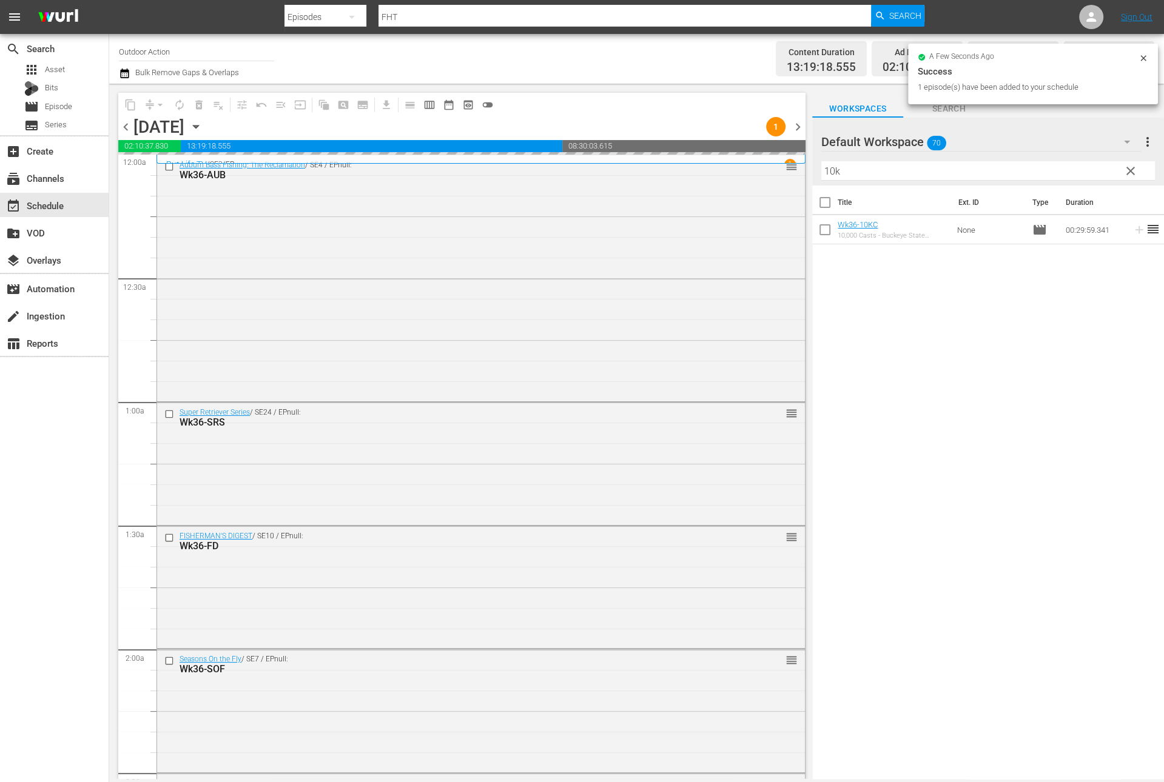
click at [1069, 170] on input "10k" at bounding box center [988, 170] width 334 height 19
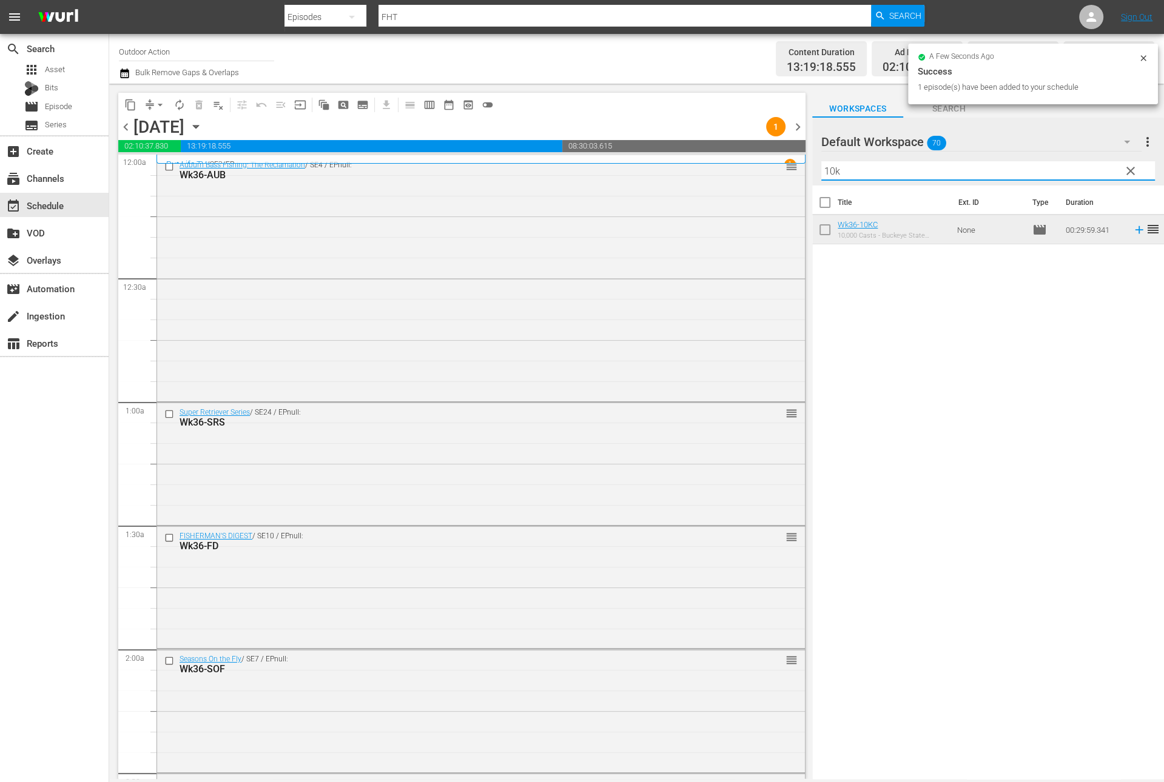
click at [1069, 170] on input "10k" at bounding box center [988, 170] width 334 height 19
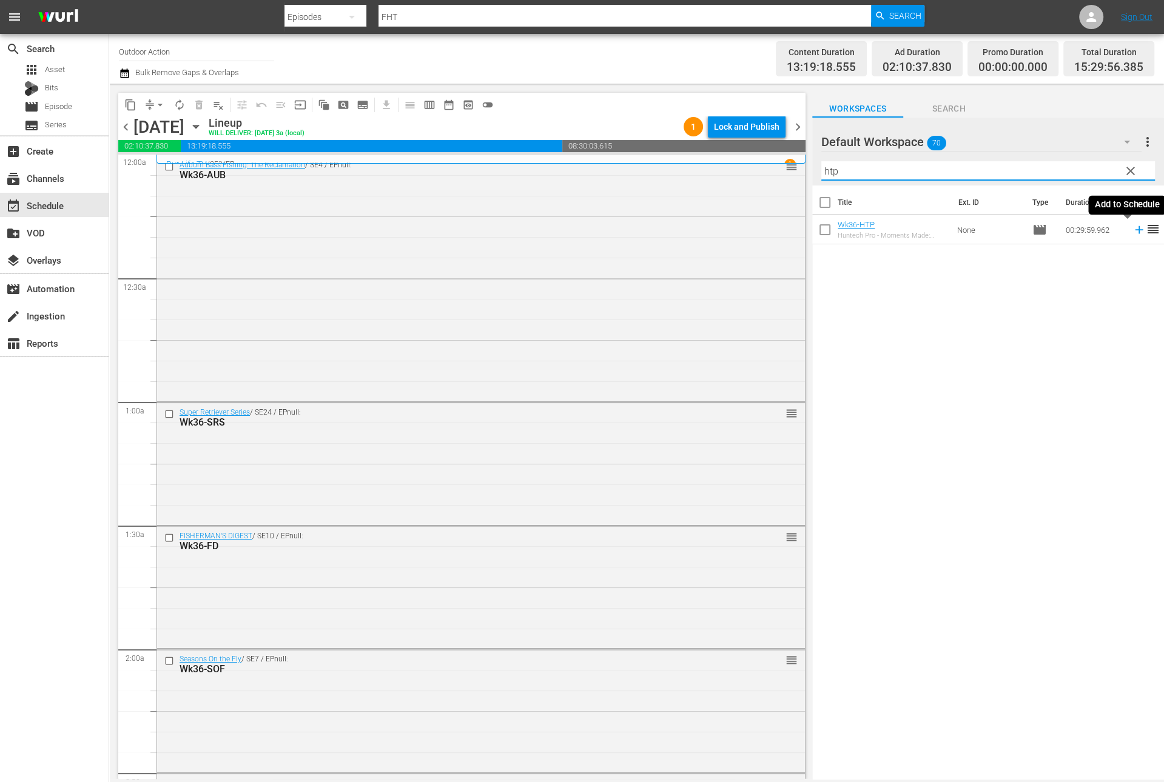
click at [1132, 232] on icon at bounding box center [1138, 229] width 13 height 13
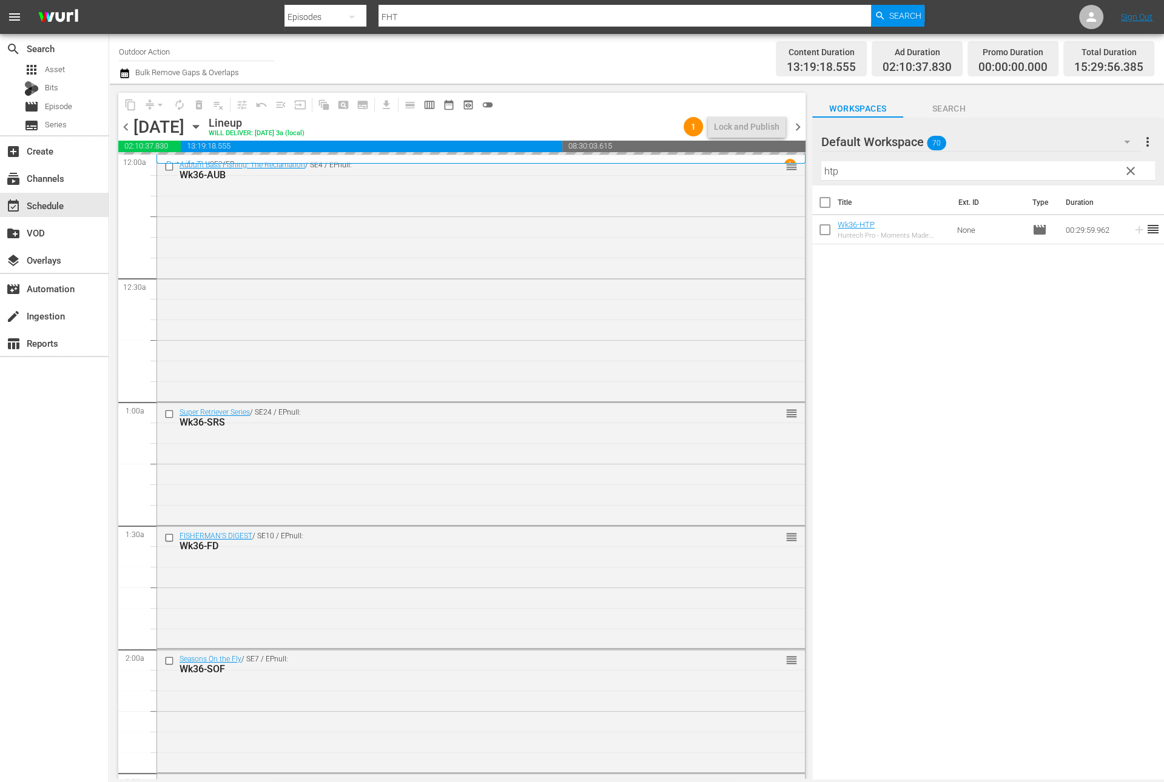
click at [1072, 172] on input "htp" at bounding box center [988, 170] width 334 height 19
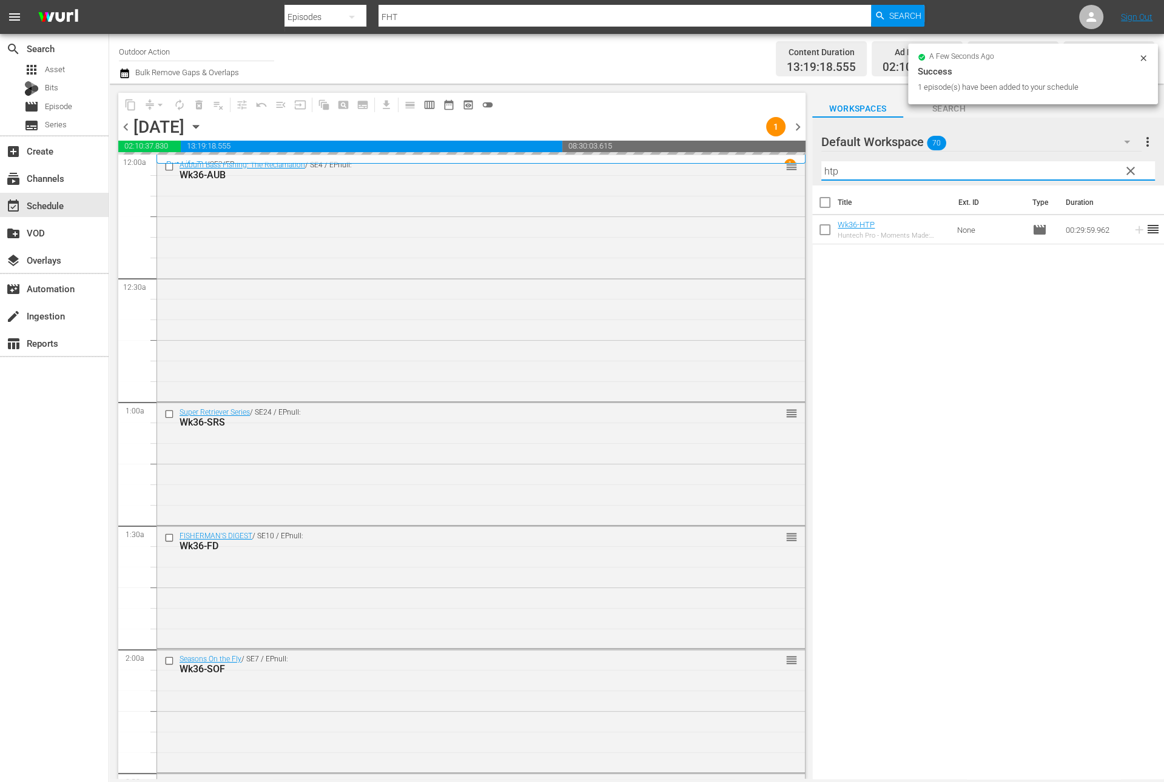
click at [1072, 172] on input "htp" at bounding box center [988, 170] width 334 height 19
click at [1132, 233] on icon at bounding box center [1138, 229] width 13 height 13
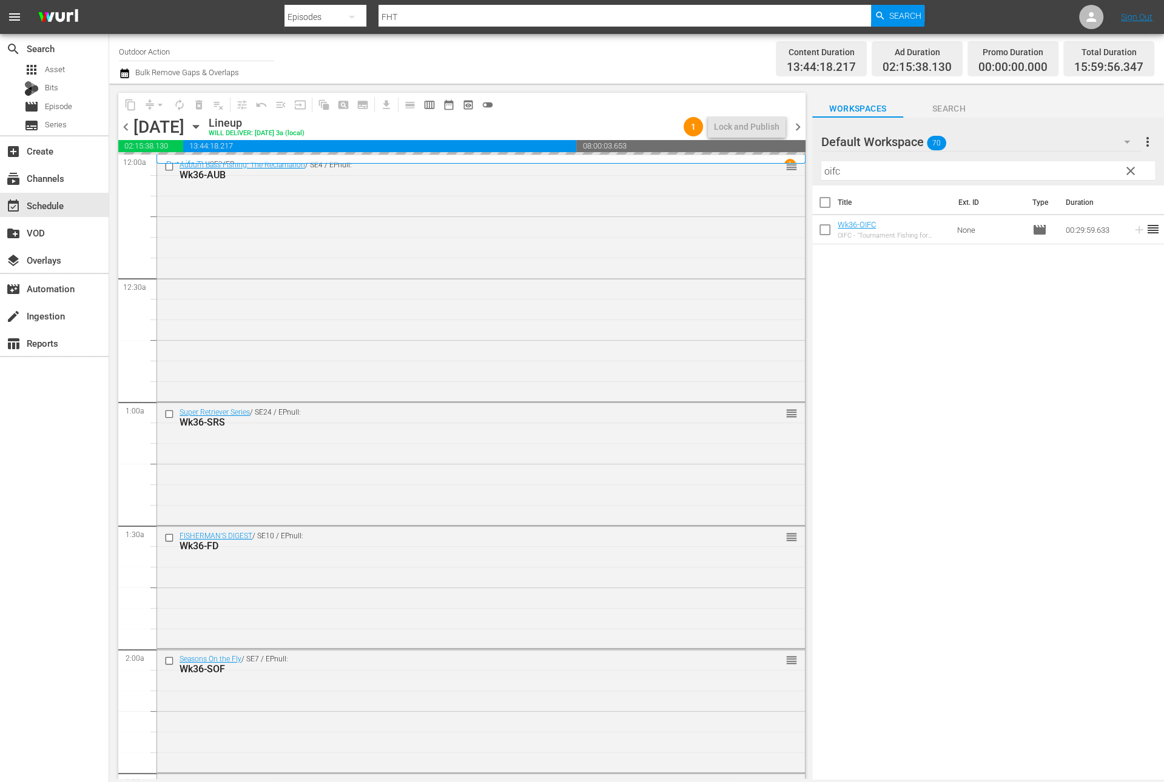
click at [1091, 170] on input "oifc" at bounding box center [988, 170] width 334 height 19
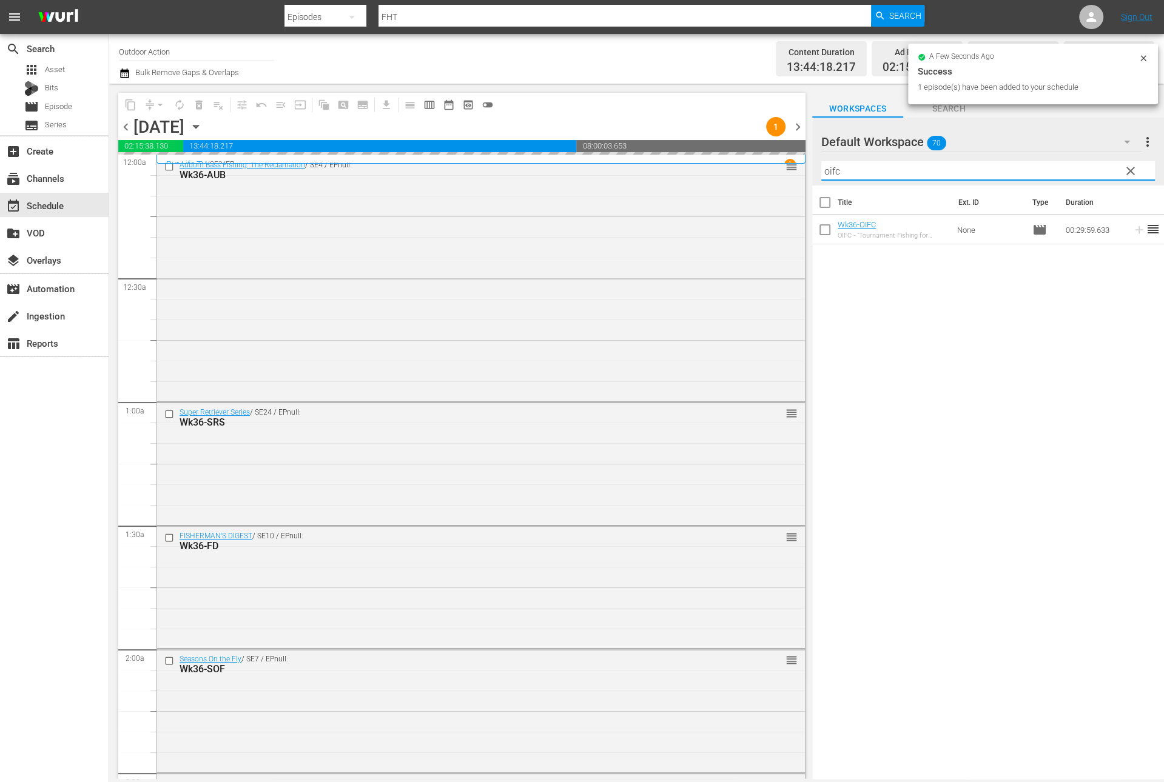
click at [1091, 170] on input "oifc" at bounding box center [988, 170] width 334 height 19
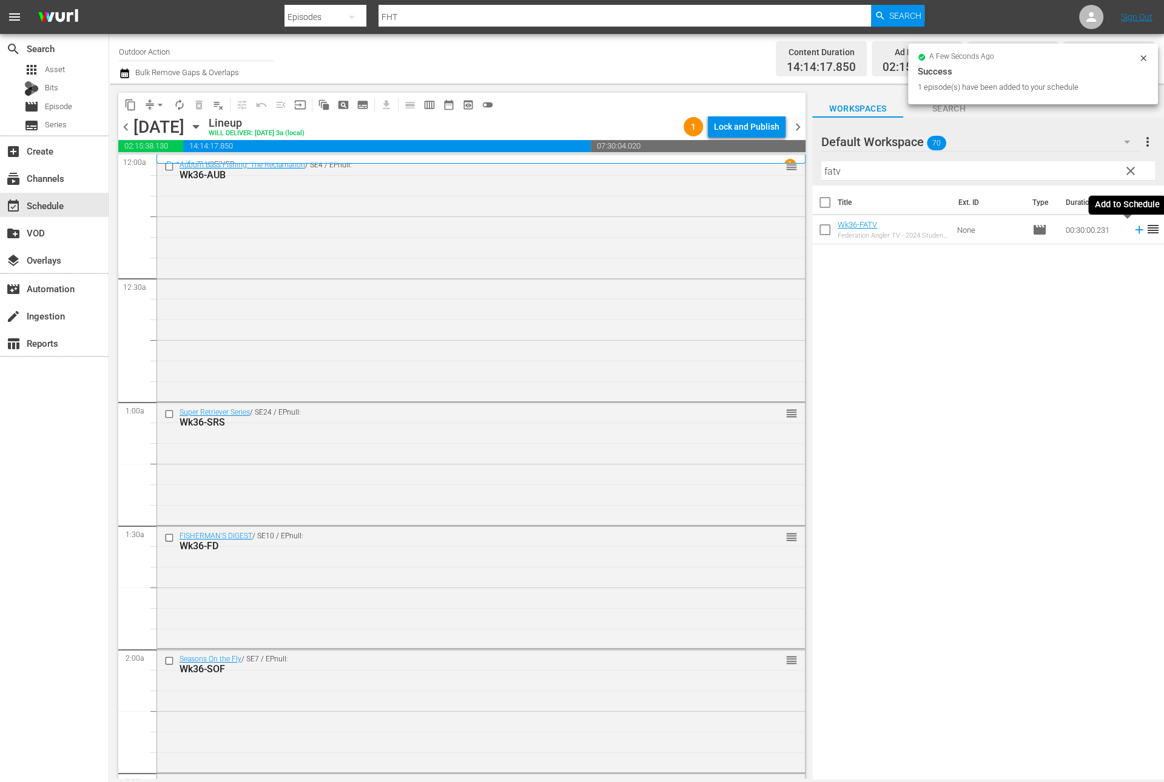
click at [1135, 233] on icon at bounding box center [1139, 230] width 8 height 8
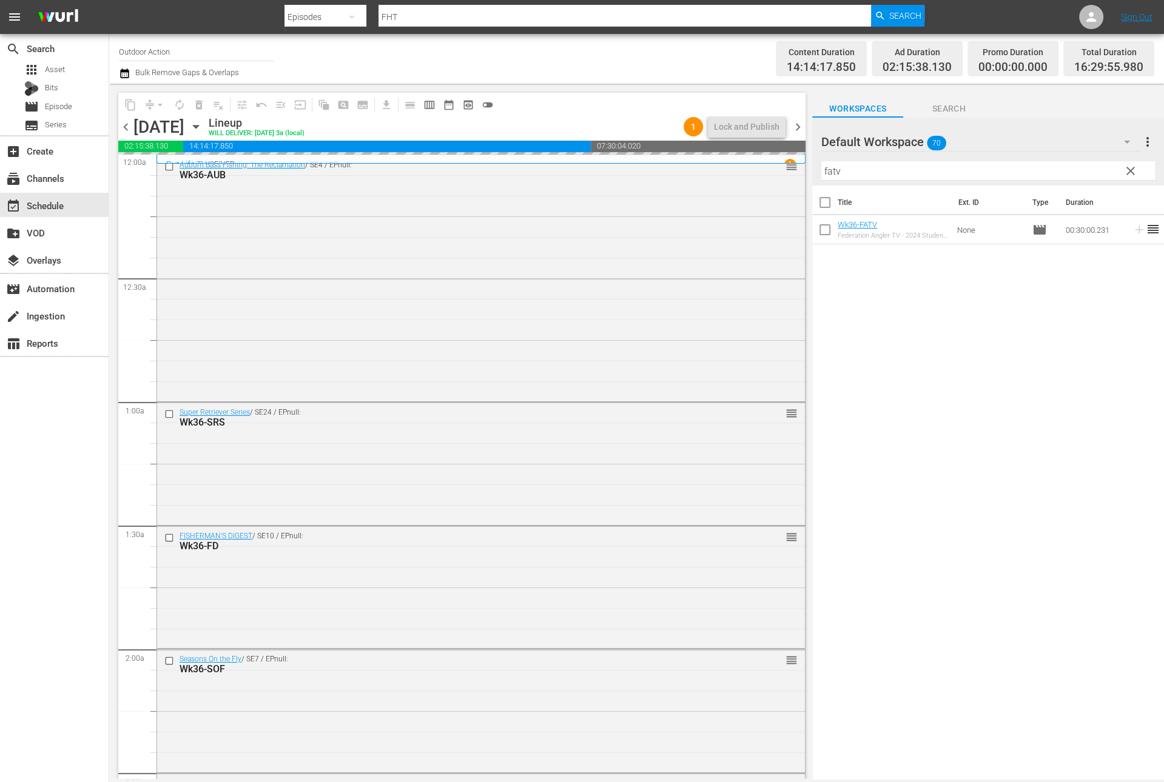
click at [1079, 168] on input "fatv" at bounding box center [988, 170] width 334 height 19
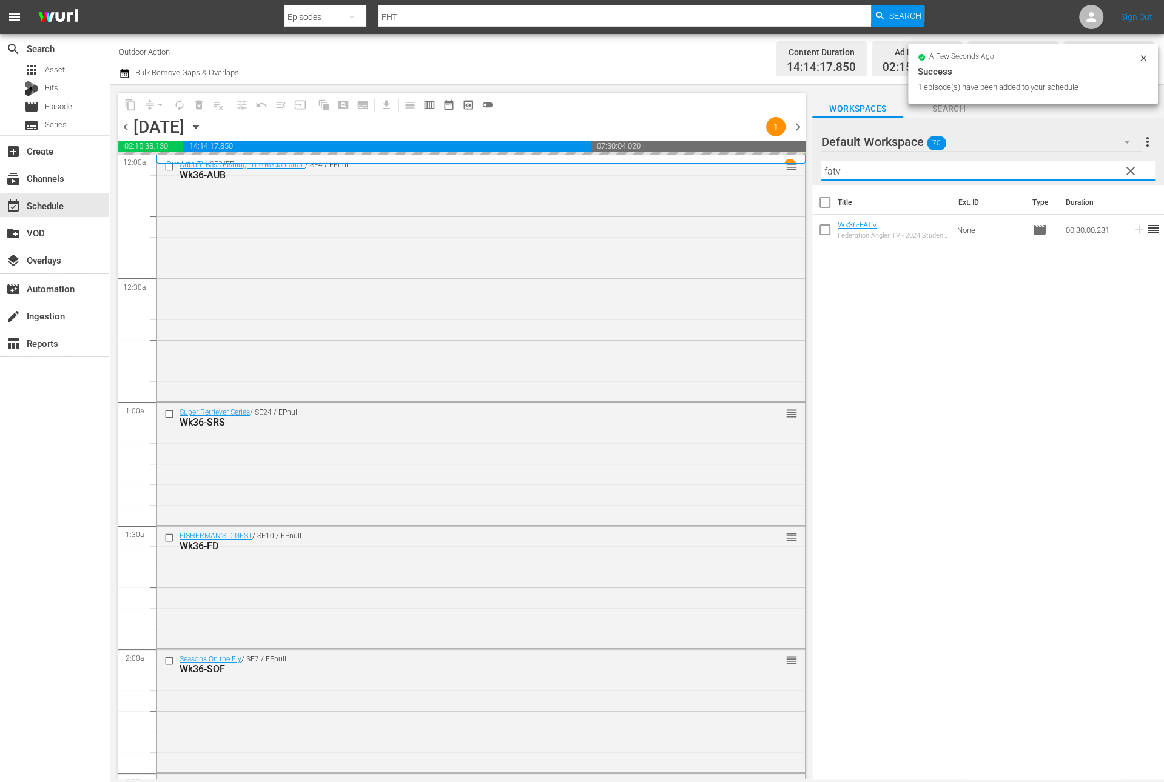
click at [1079, 168] on input "fatv" at bounding box center [988, 170] width 334 height 19
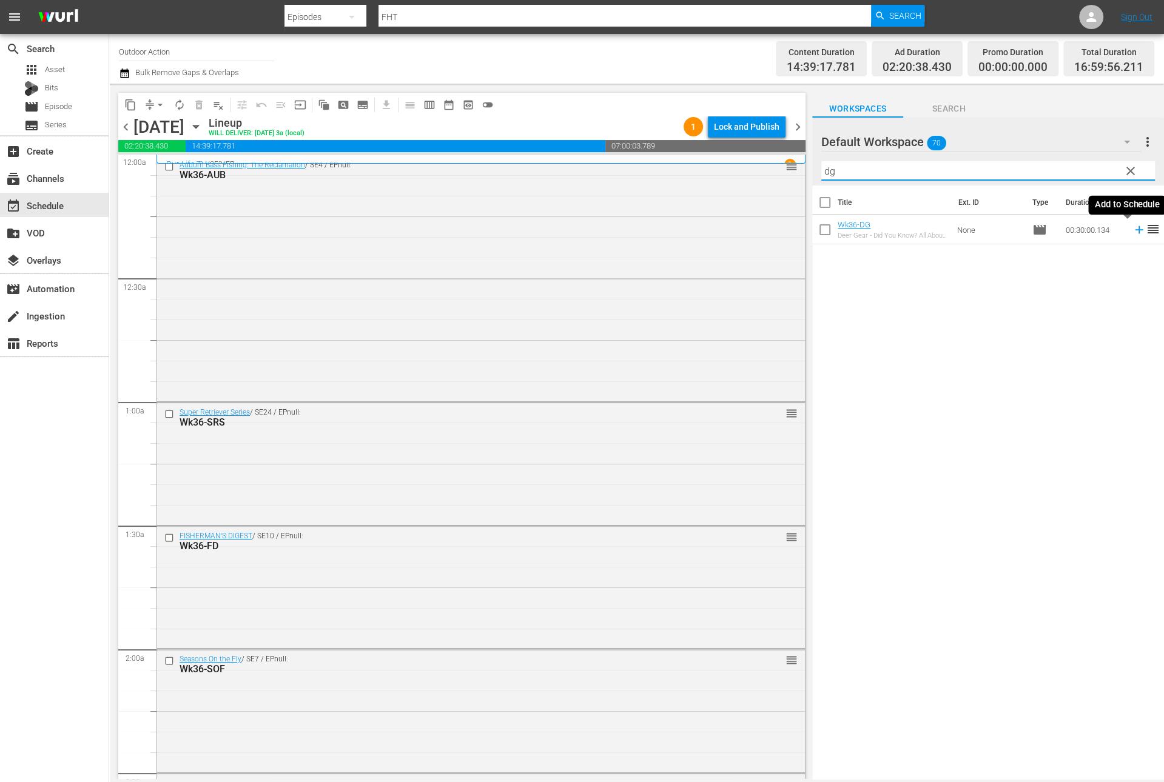
click at [1135, 228] on icon at bounding box center [1139, 230] width 8 height 8
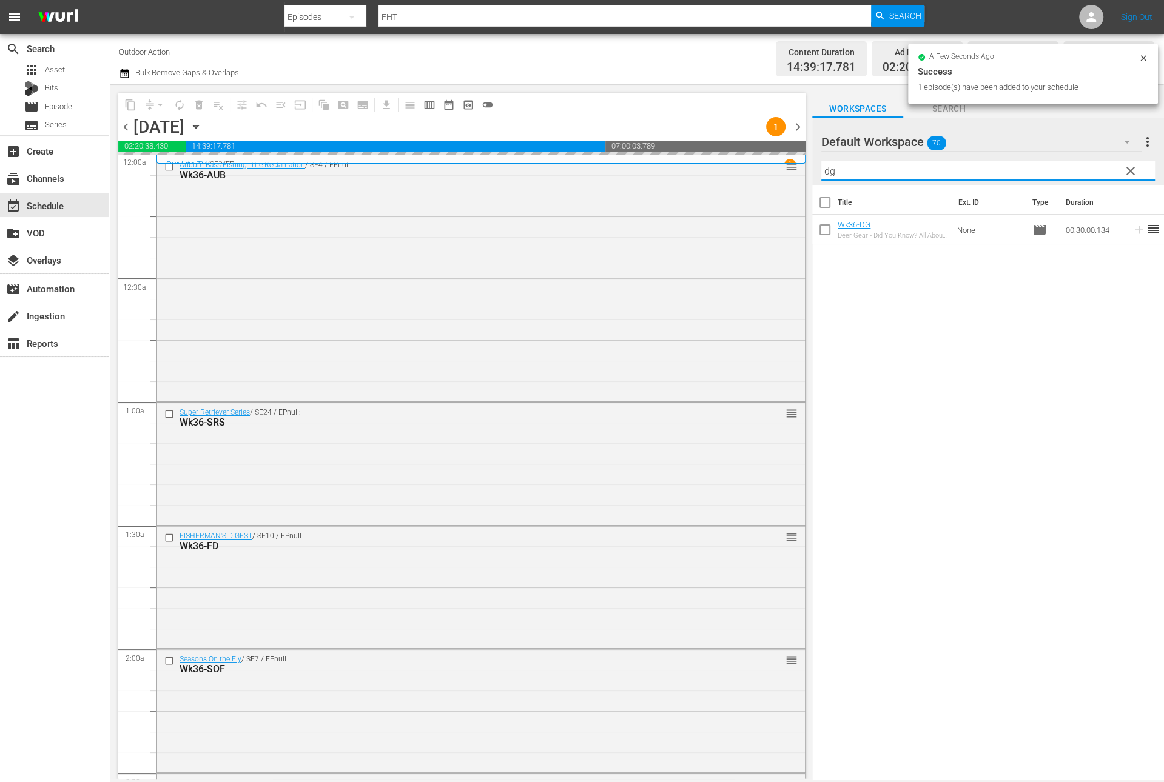
click at [1087, 170] on input "dg" at bounding box center [988, 170] width 334 height 19
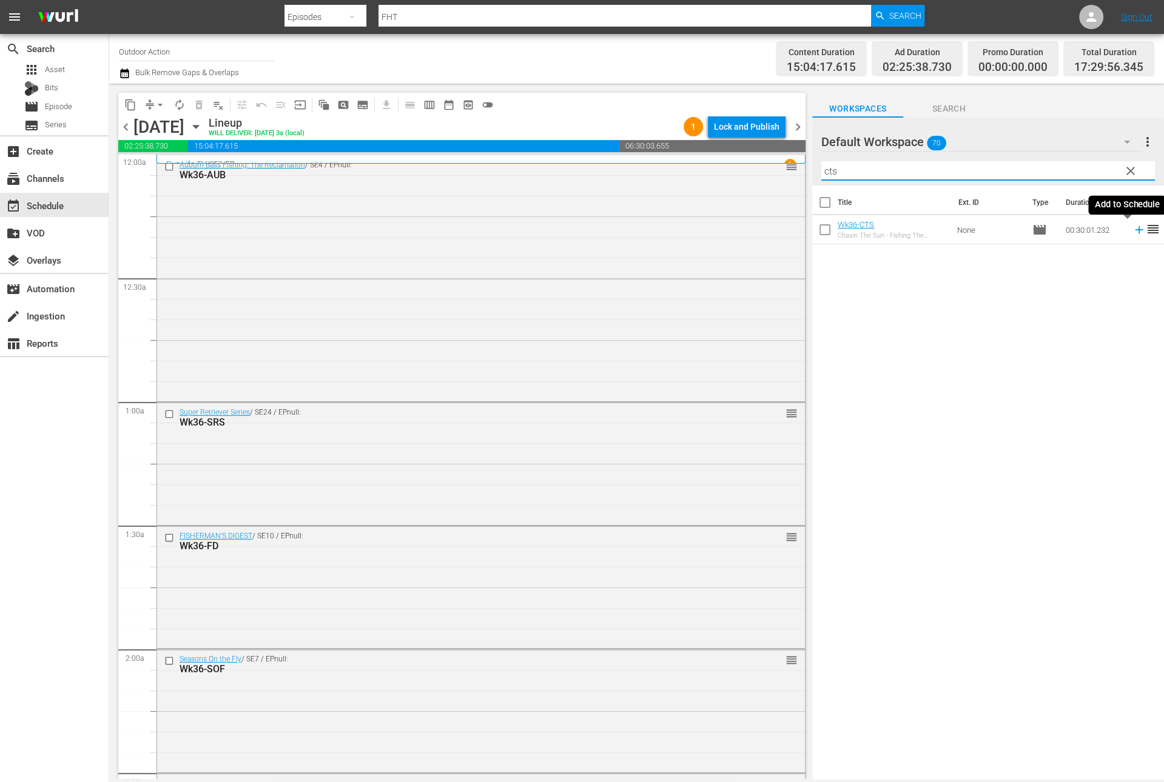
click at [1132, 235] on icon at bounding box center [1138, 229] width 13 height 13
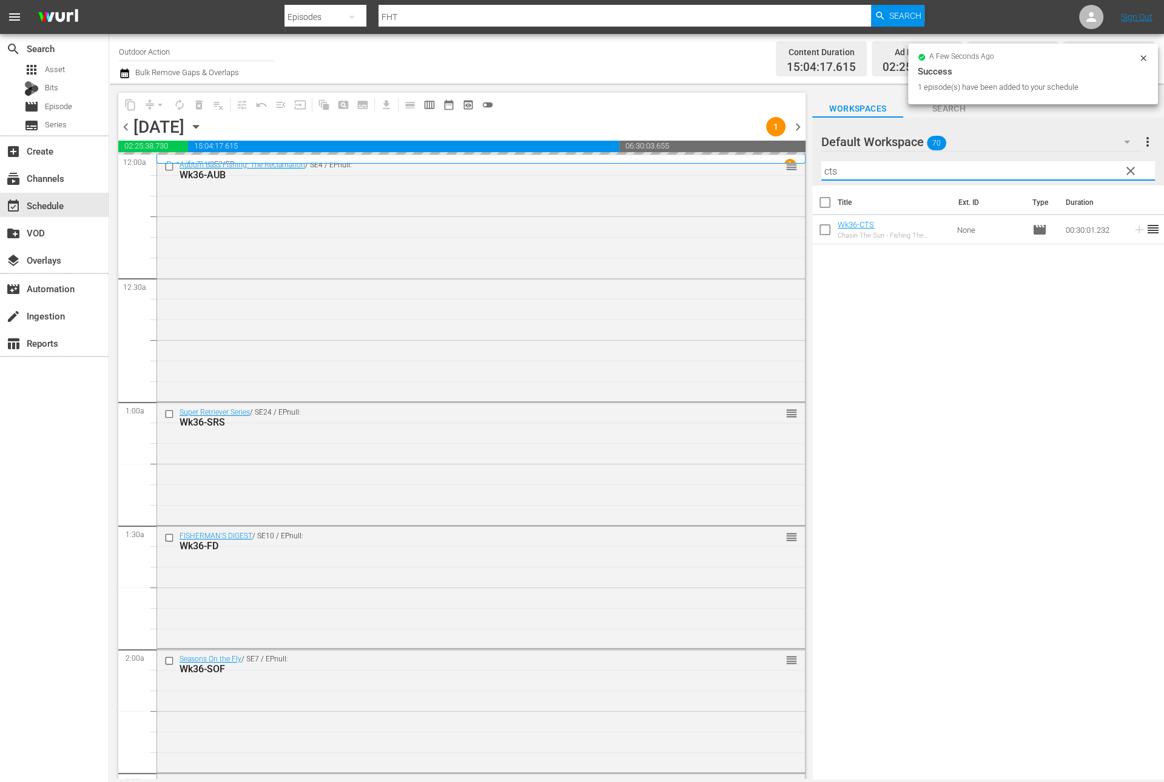
click at [972, 170] on input "cts" at bounding box center [988, 170] width 334 height 19
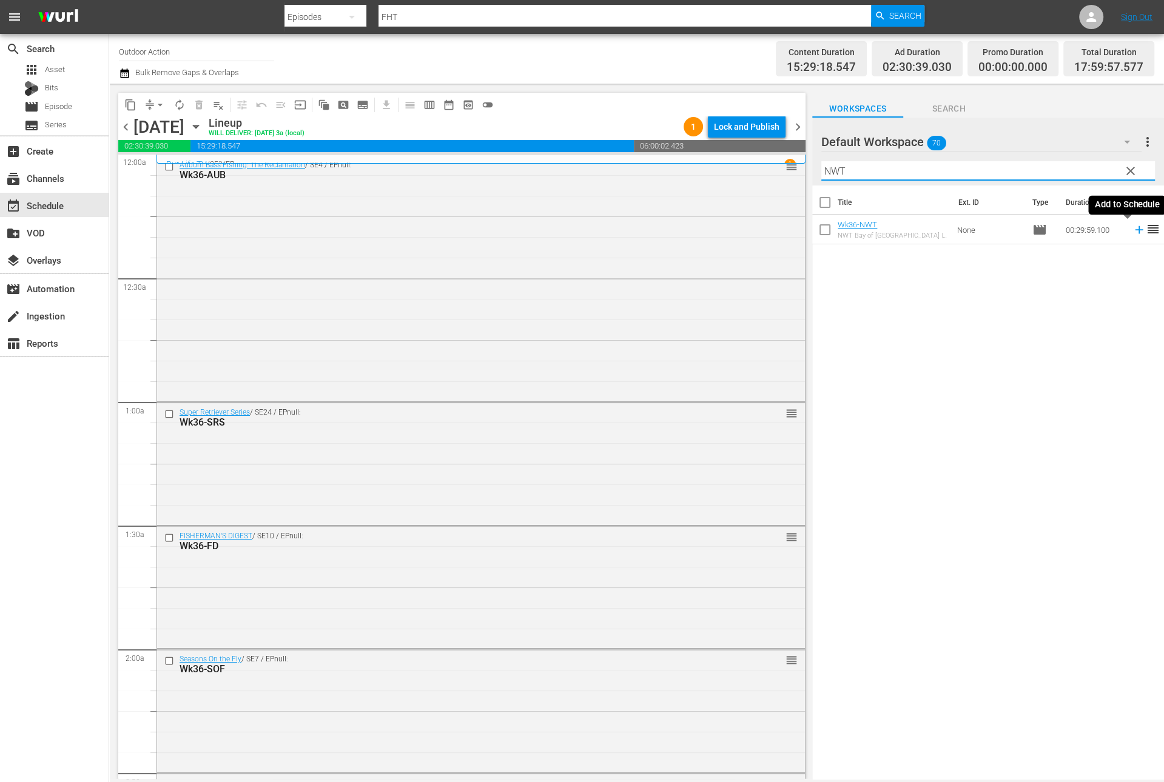
click at [1132, 233] on icon at bounding box center [1138, 229] width 13 height 13
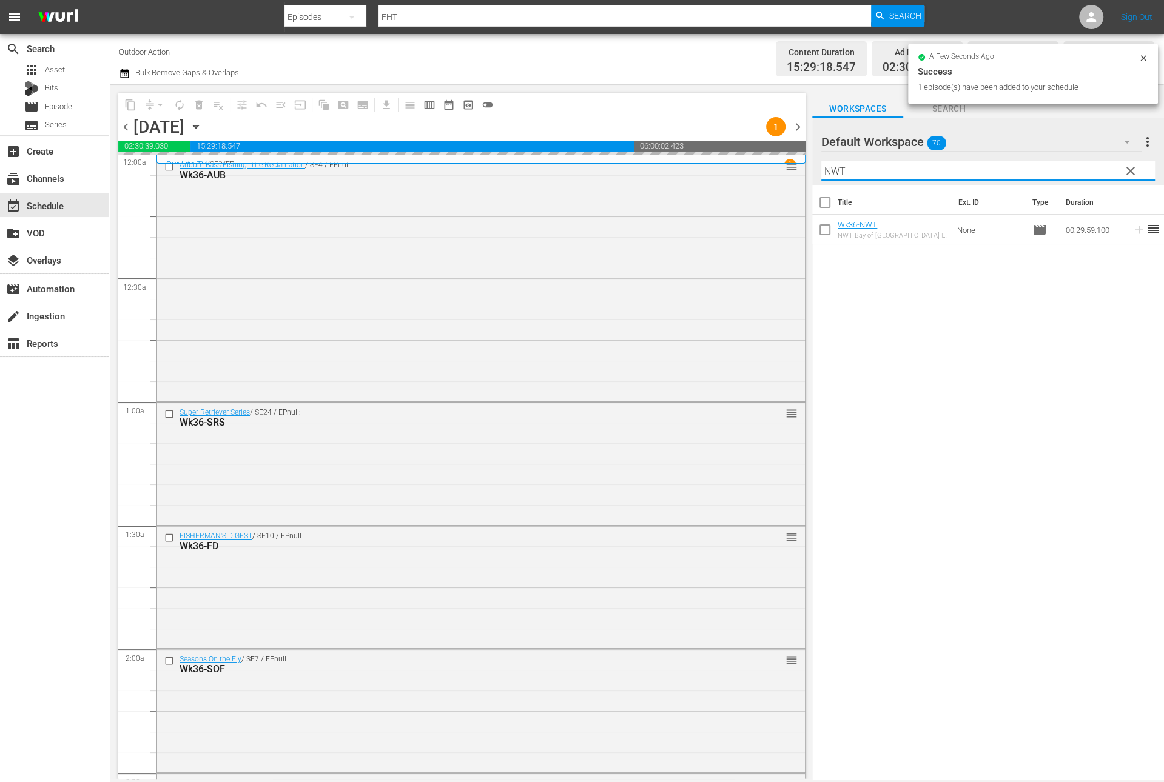
click at [1084, 172] on input "NWT" at bounding box center [988, 170] width 334 height 19
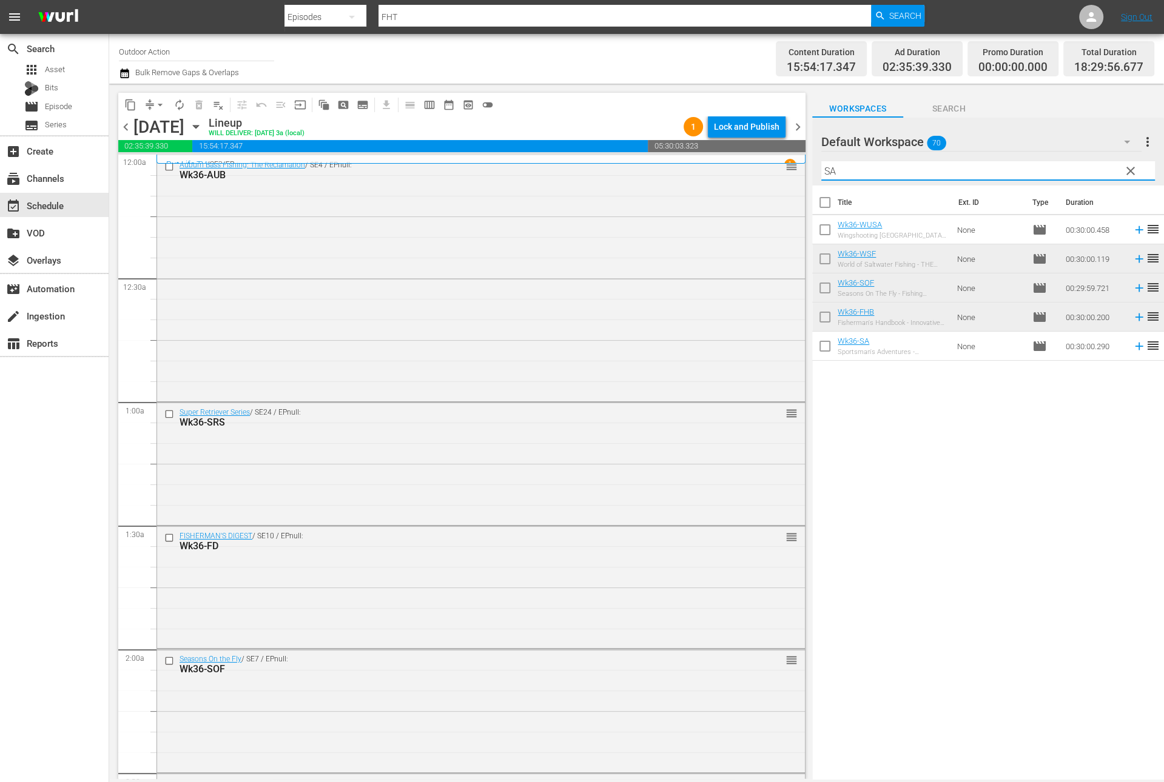
click at [1132, 347] on icon at bounding box center [1138, 346] width 13 height 13
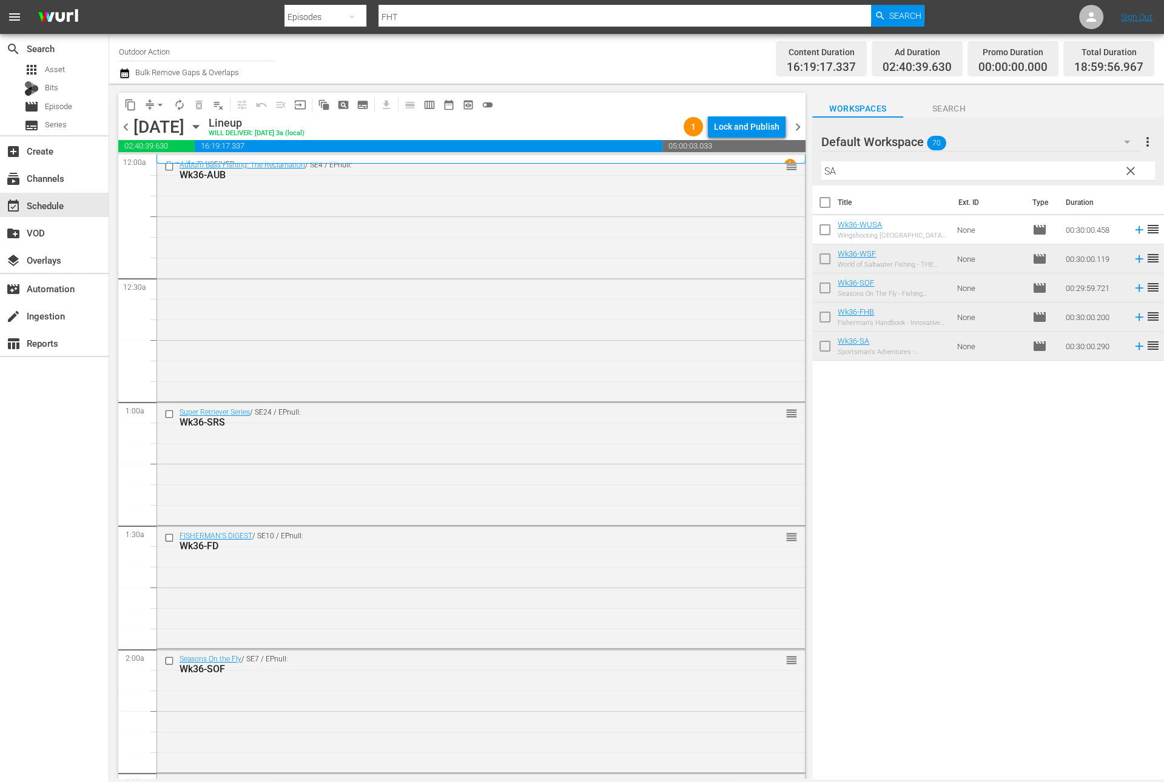
click at [893, 170] on input "SA" at bounding box center [988, 170] width 334 height 19
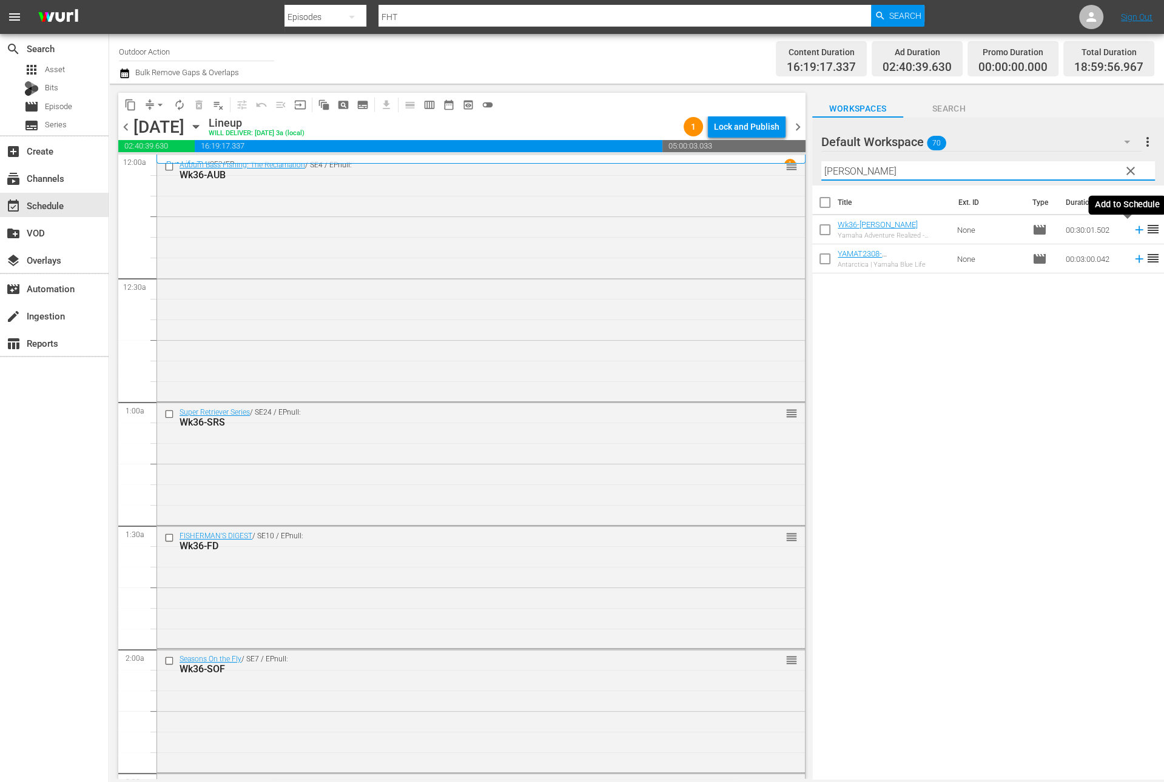
click at [1132, 233] on icon at bounding box center [1138, 229] width 13 height 13
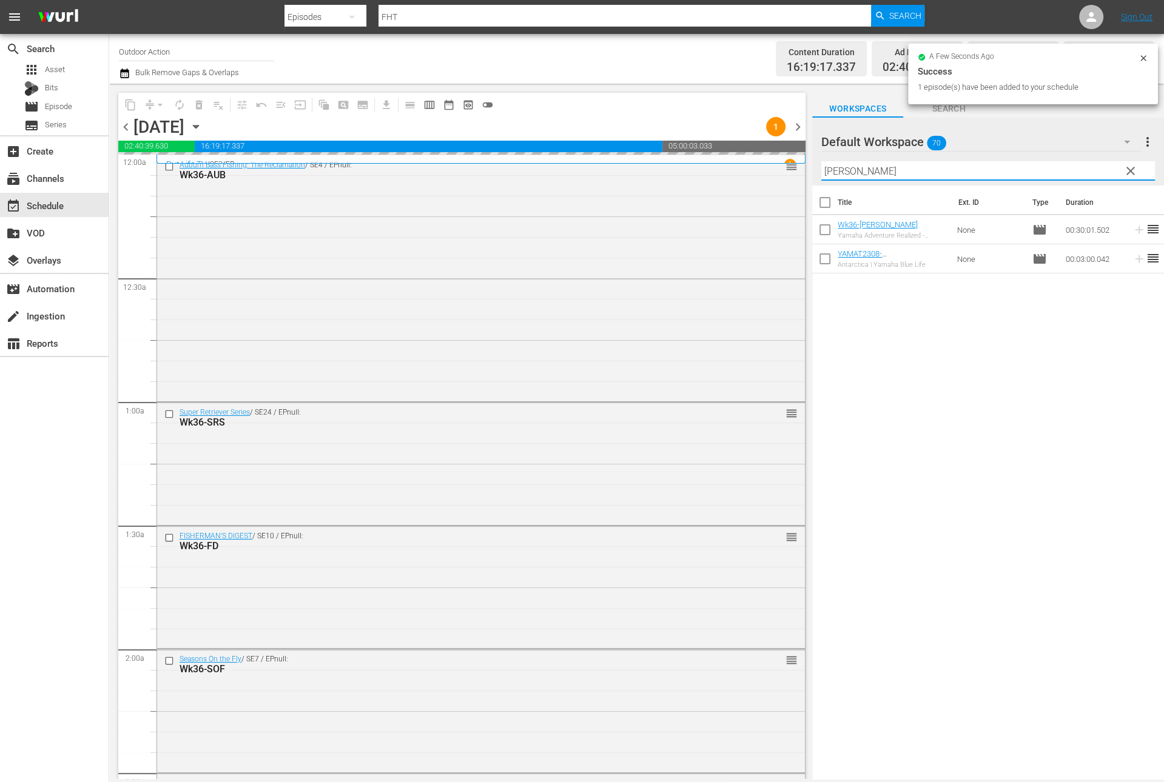
click at [998, 173] on input "yamat" at bounding box center [988, 170] width 334 height 19
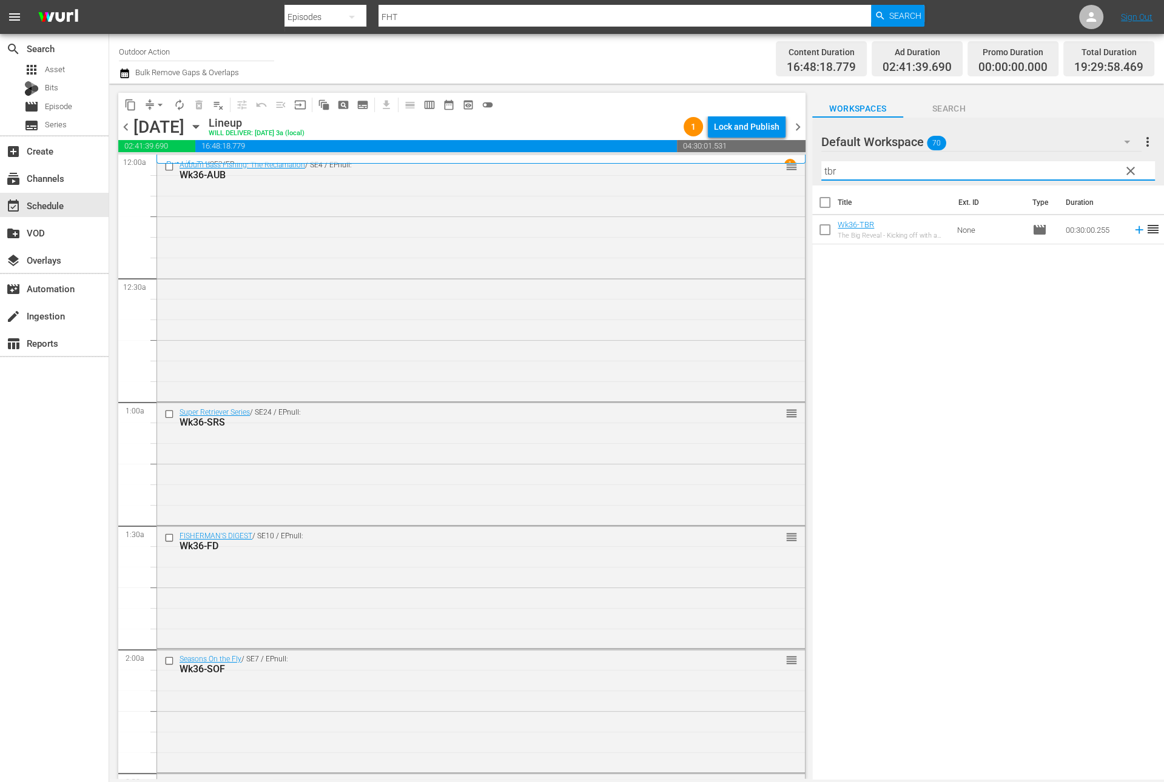
click at [1135, 232] on icon at bounding box center [1139, 230] width 8 height 8
click at [1078, 162] on input "tbr" at bounding box center [988, 170] width 334 height 19
click at [1132, 232] on icon at bounding box center [1138, 229] width 13 height 13
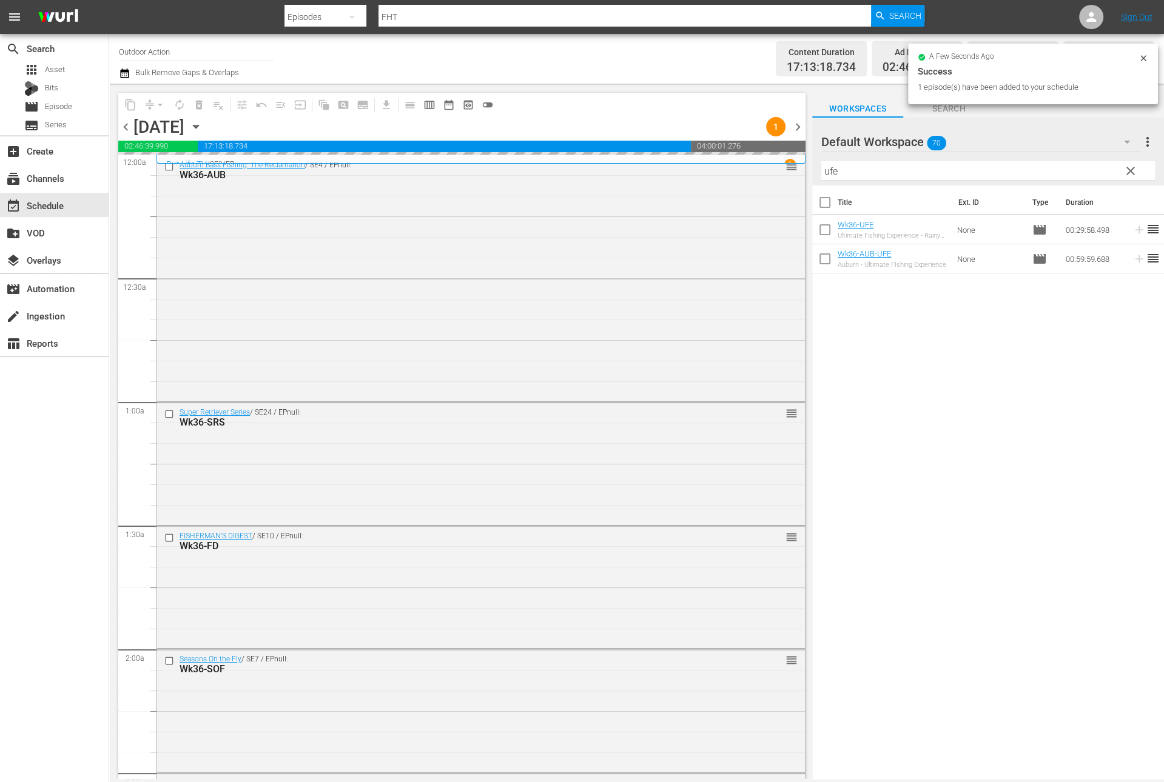
click at [1075, 162] on input "ufe" at bounding box center [988, 170] width 334 height 19
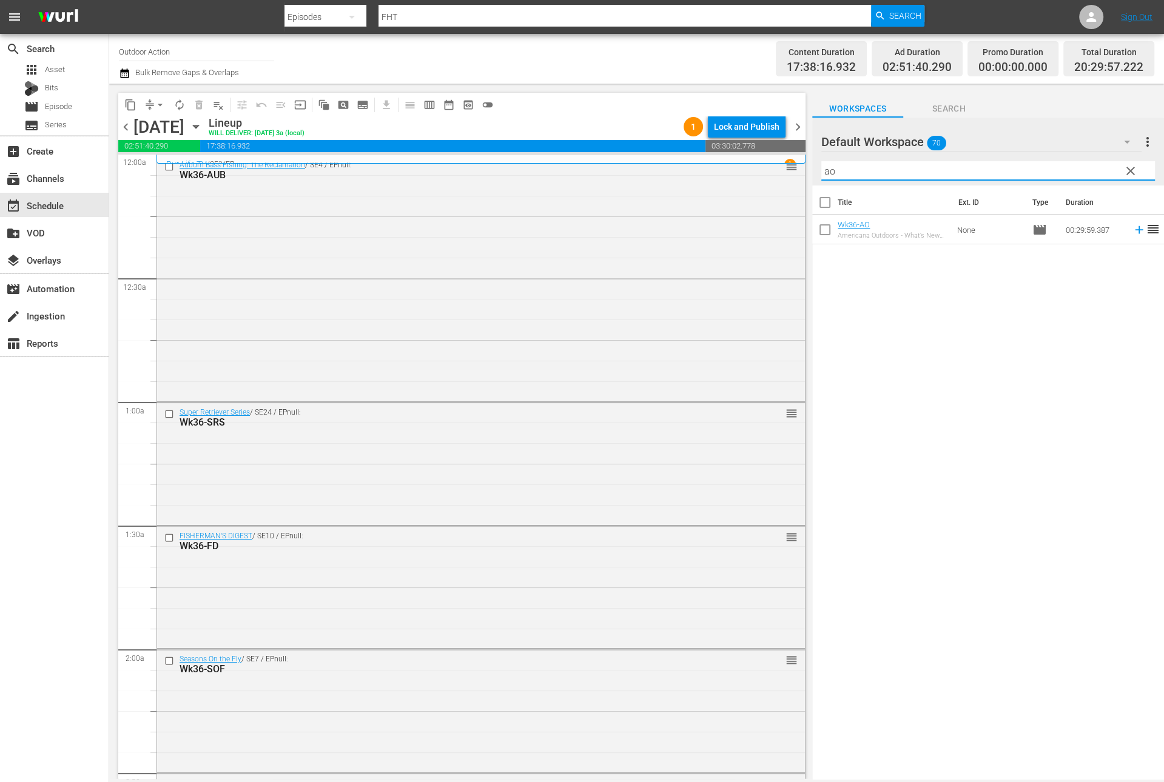
click at [1135, 229] on icon at bounding box center [1139, 230] width 8 height 8
click at [1091, 173] on input "ao" at bounding box center [988, 170] width 334 height 19
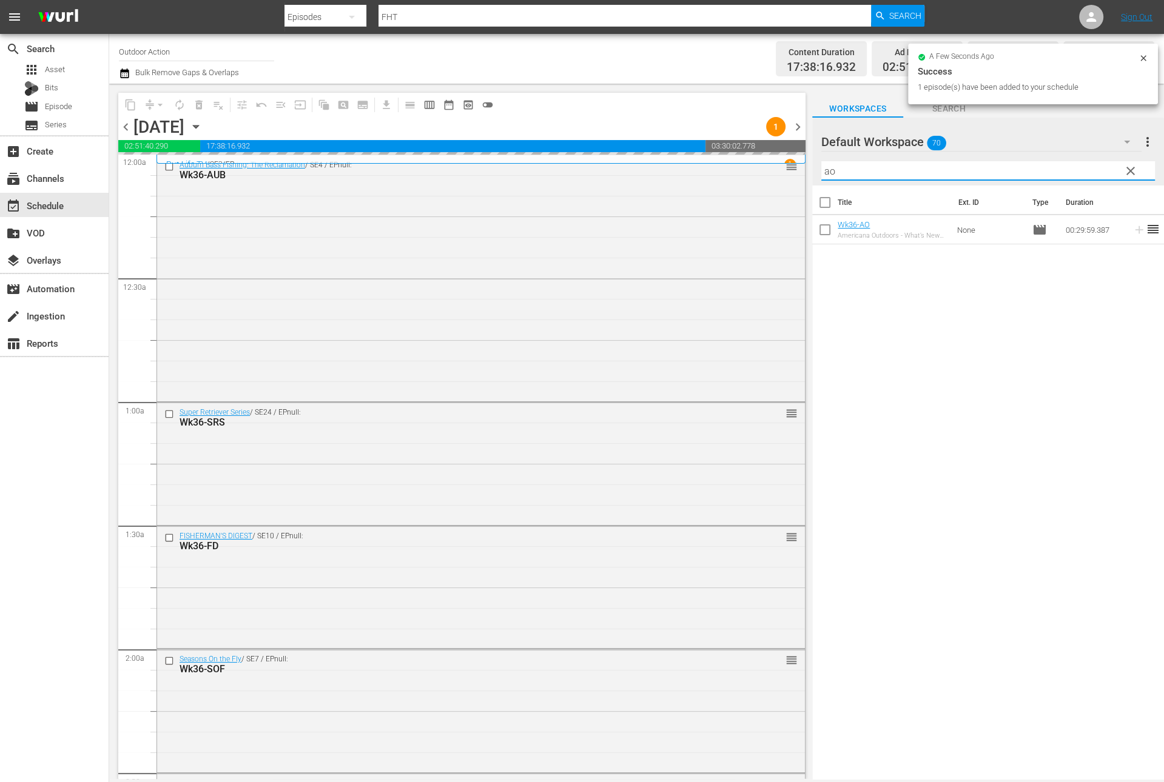
click at [1091, 173] on input "ao" at bounding box center [988, 170] width 334 height 19
click at [1132, 226] on icon at bounding box center [1138, 229] width 13 height 13
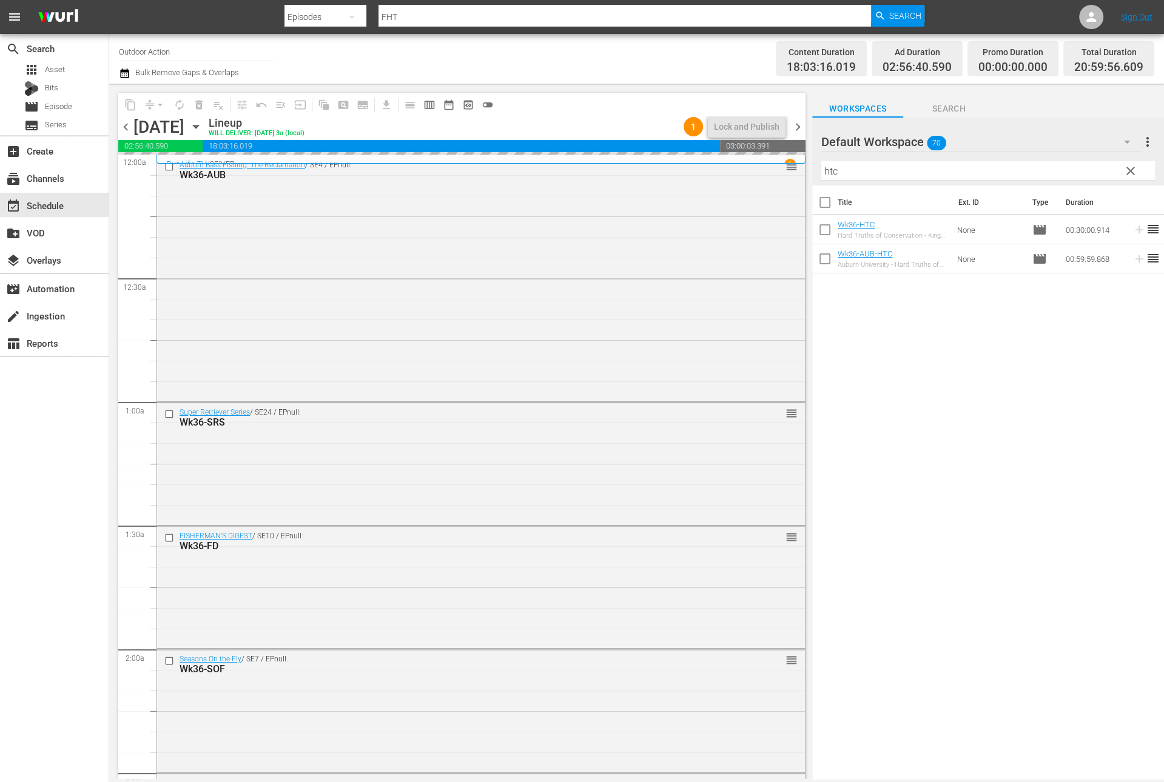
click at [1088, 170] on input "htc" at bounding box center [988, 170] width 334 height 19
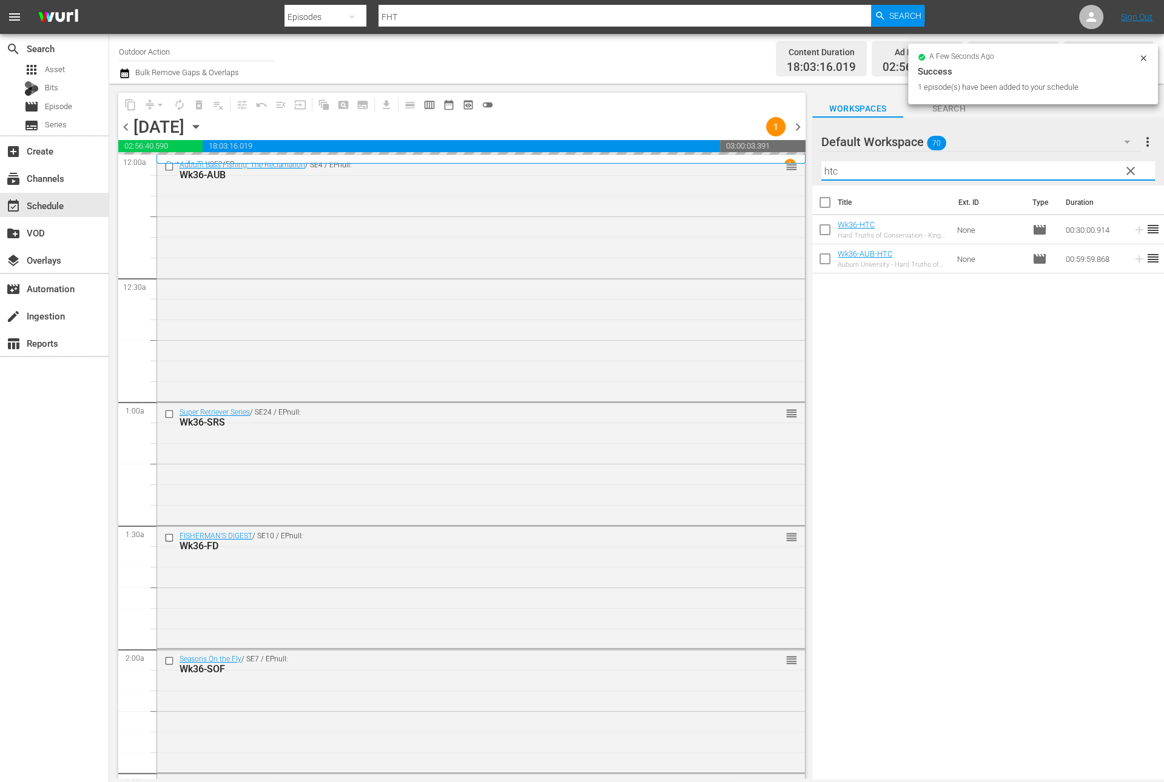
click at [1088, 170] on input "htc" at bounding box center [988, 170] width 334 height 19
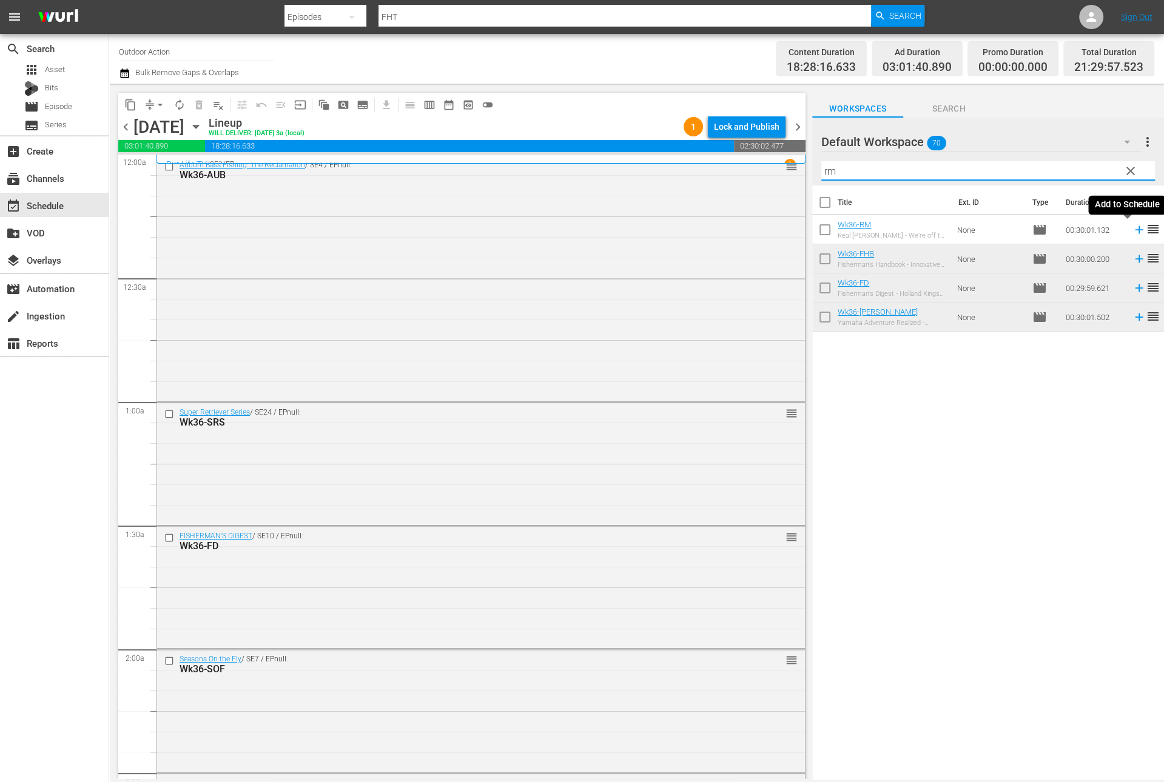
click at [1135, 230] on icon at bounding box center [1139, 230] width 8 height 8
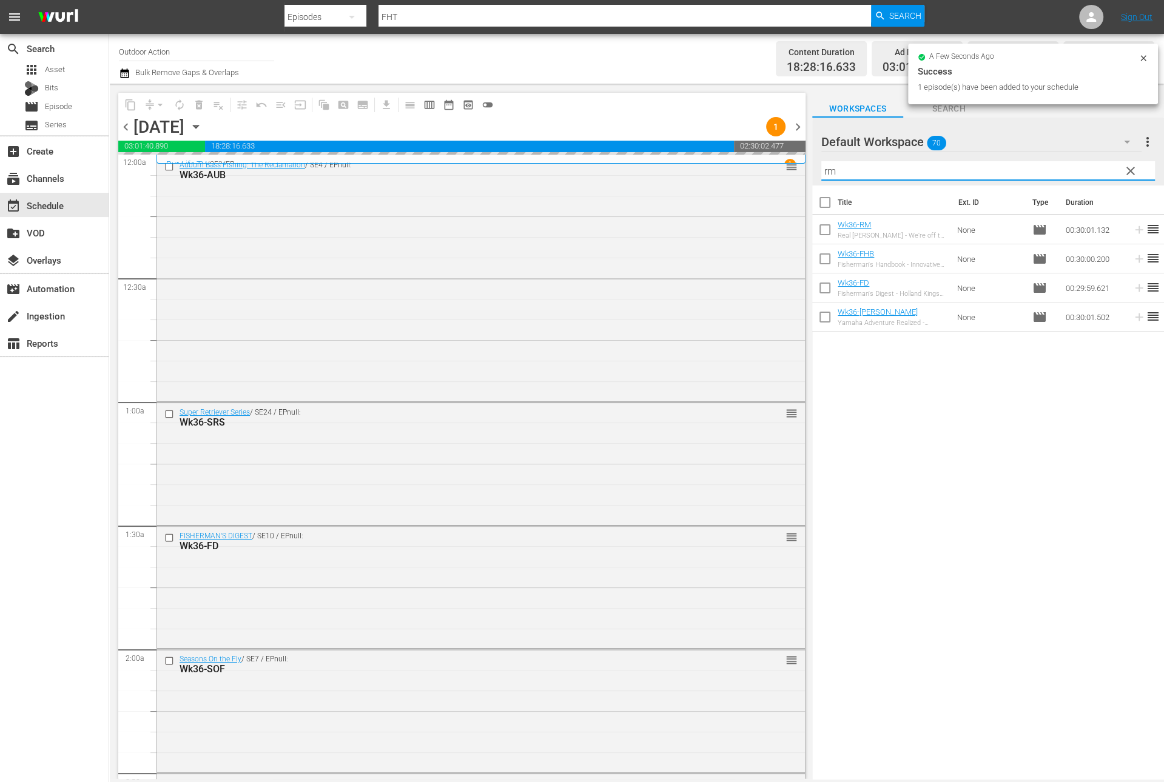
click at [1059, 170] on input "rm" at bounding box center [988, 170] width 334 height 19
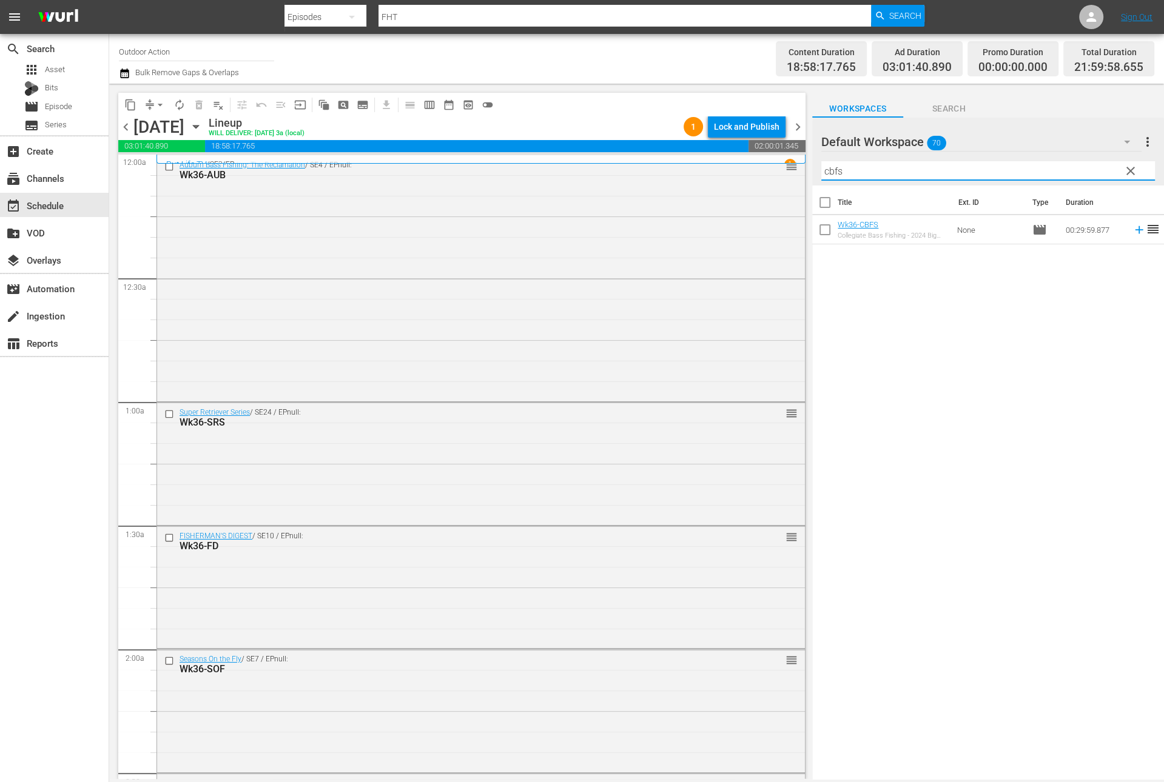
type input "cbfs"
click at [1127, 237] on td at bounding box center [1136, 229] width 18 height 29
click at [1132, 230] on icon at bounding box center [1138, 229] width 13 height 13
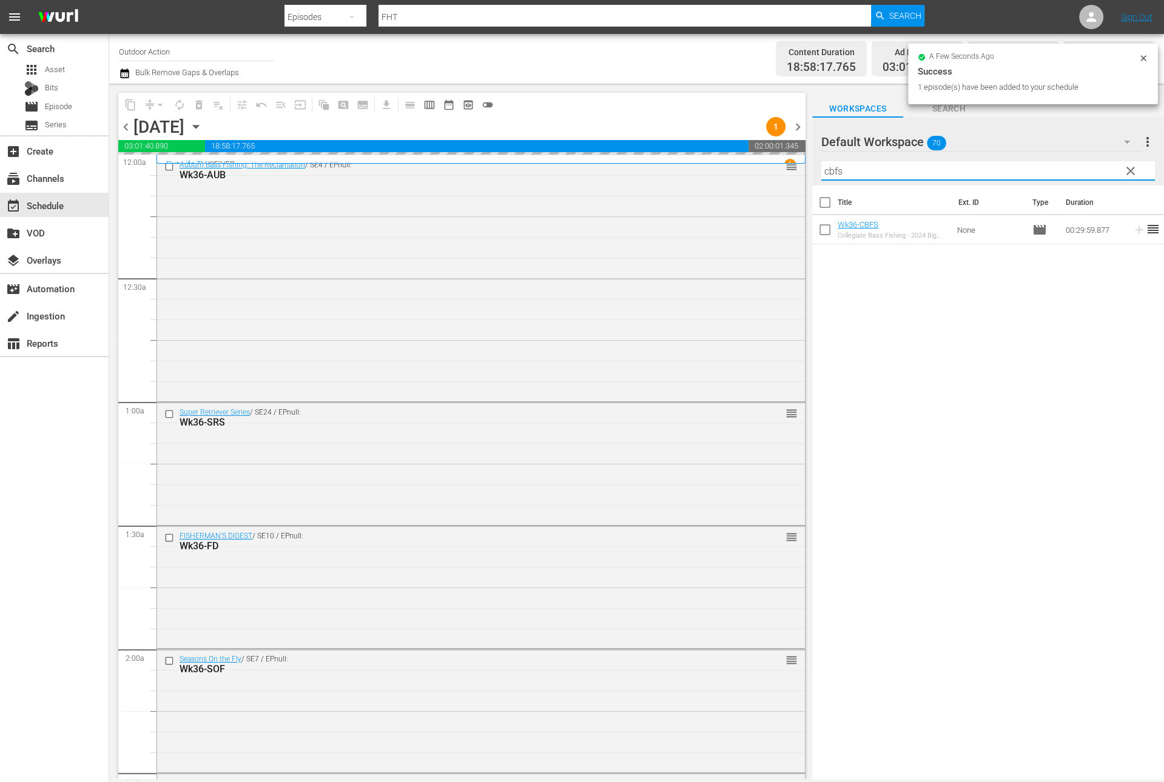
click at [1032, 166] on input "cbfs" at bounding box center [988, 170] width 334 height 19
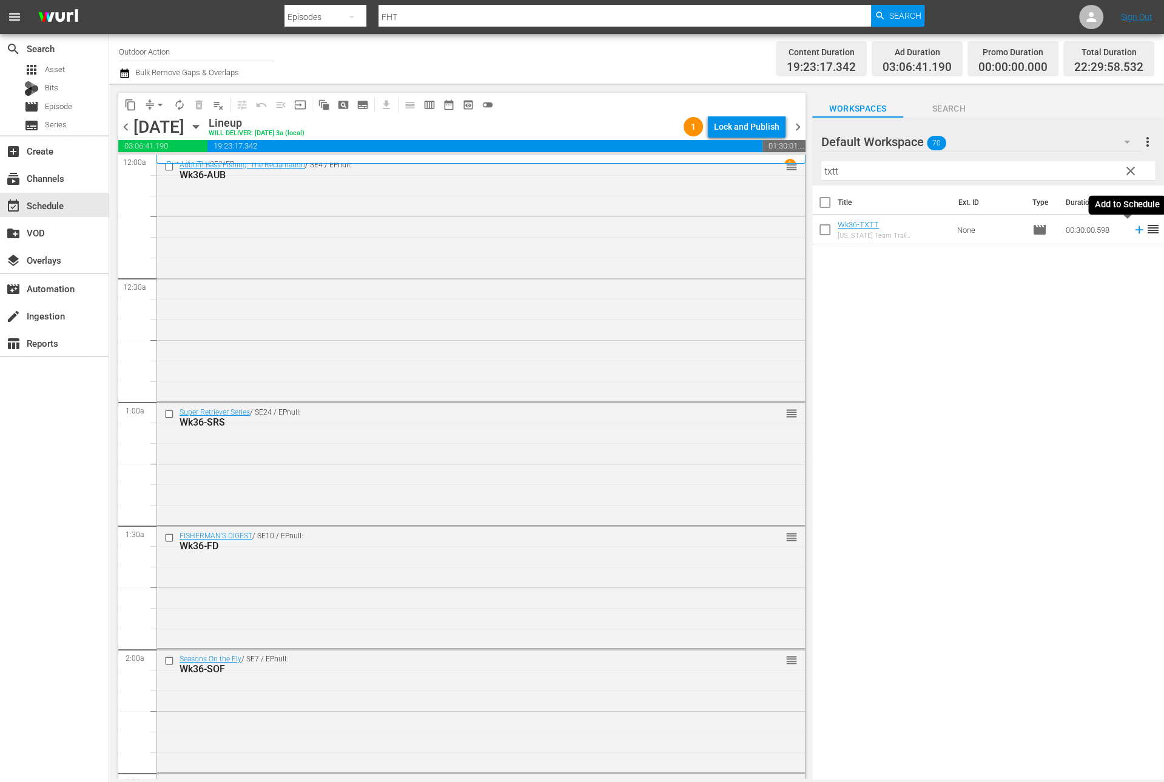
click at [1132, 231] on icon at bounding box center [1138, 229] width 13 height 13
click at [1080, 171] on input "txtt" at bounding box center [988, 170] width 334 height 19
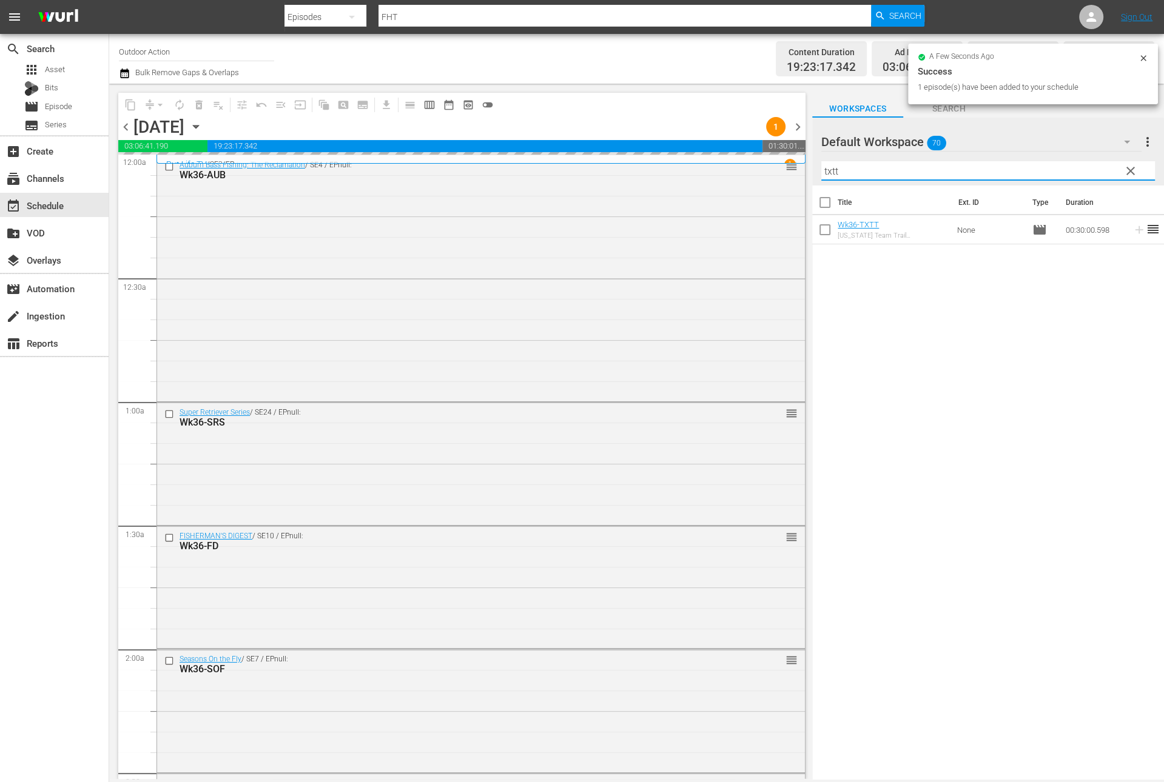
click at [1080, 171] on input "txtt" at bounding box center [988, 170] width 334 height 19
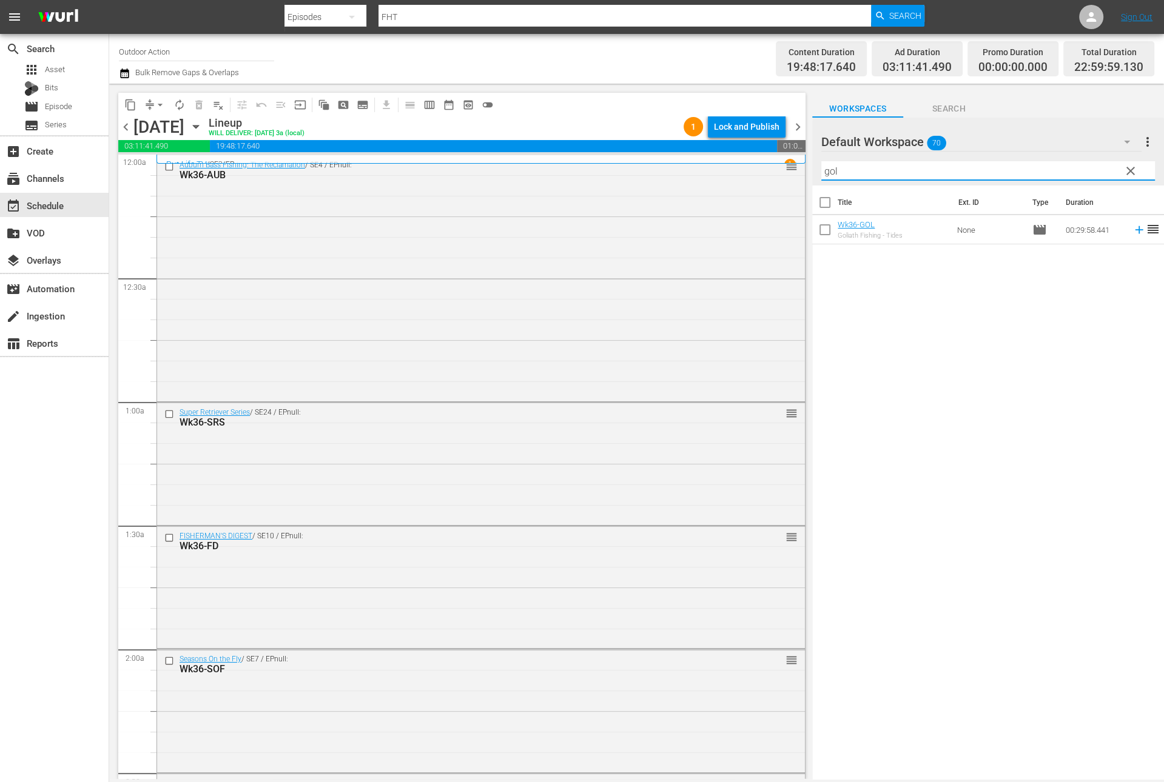
click at [1132, 235] on icon at bounding box center [1138, 229] width 13 height 13
click at [1069, 167] on input "gol" at bounding box center [988, 170] width 334 height 19
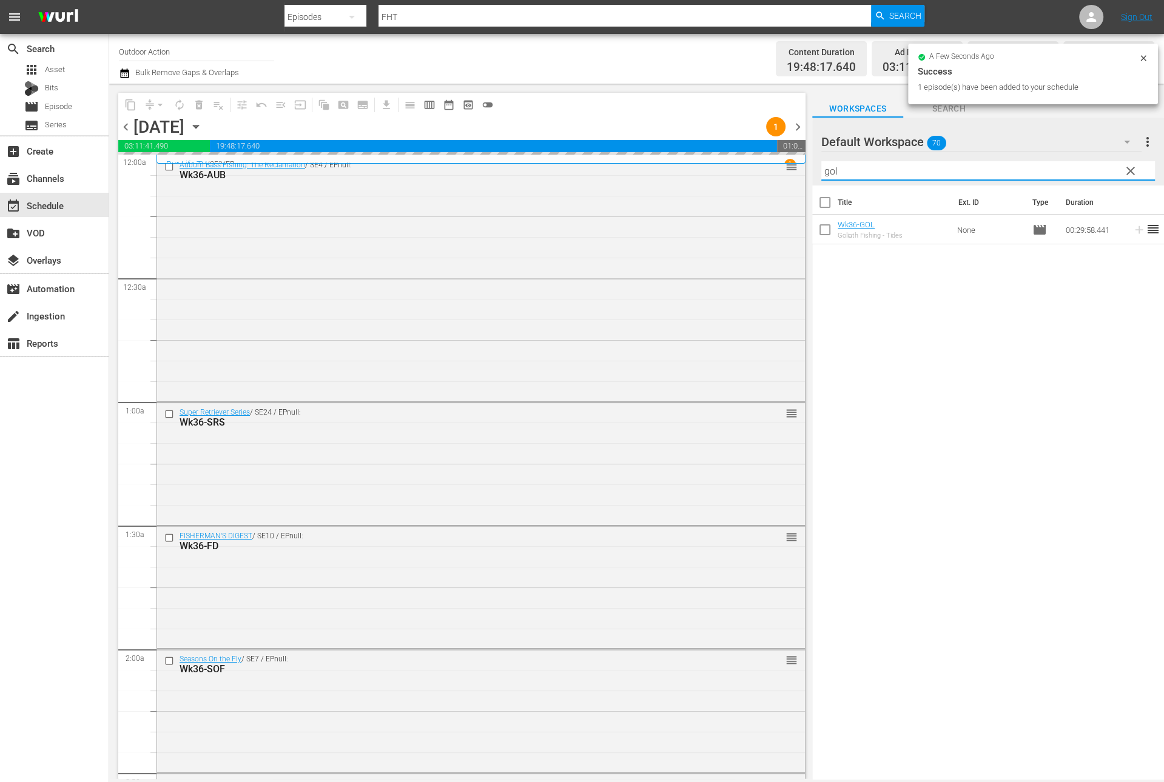
click at [1069, 167] on input "gol" at bounding box center [988, 170] width 334 height 19
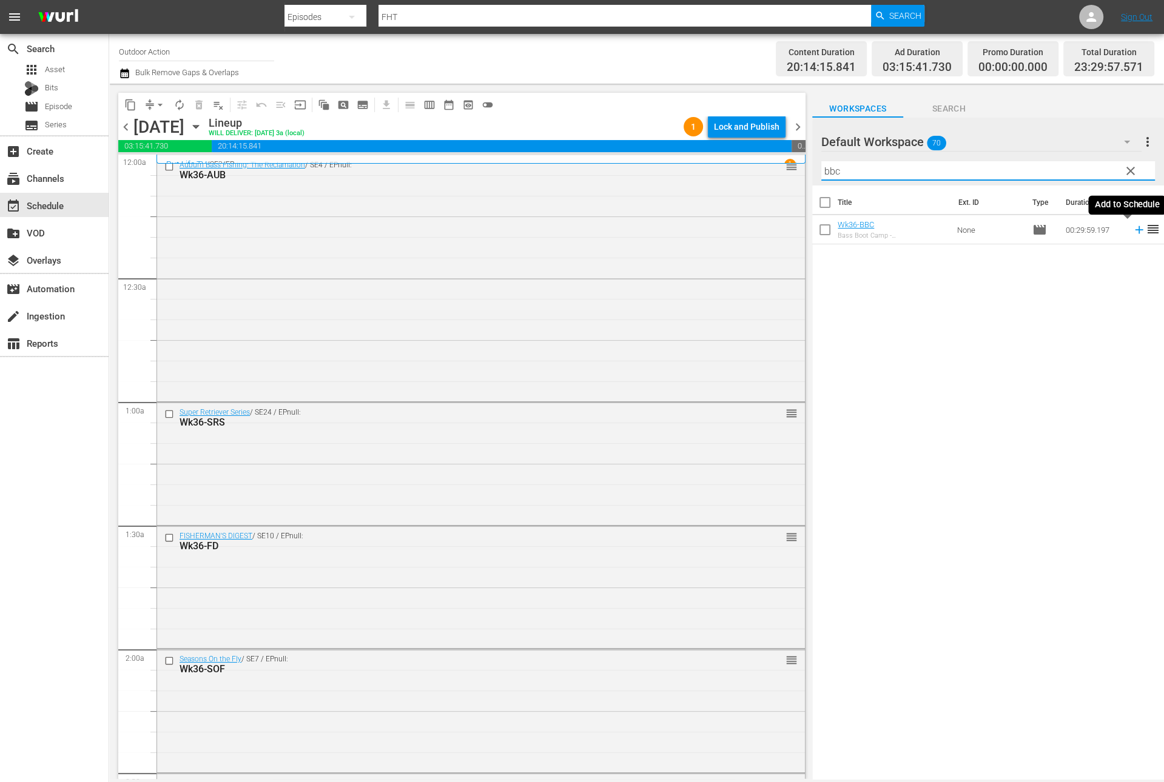
click at [1132, 233] on icon at bounding box center [1138, 229] width 13 height 13
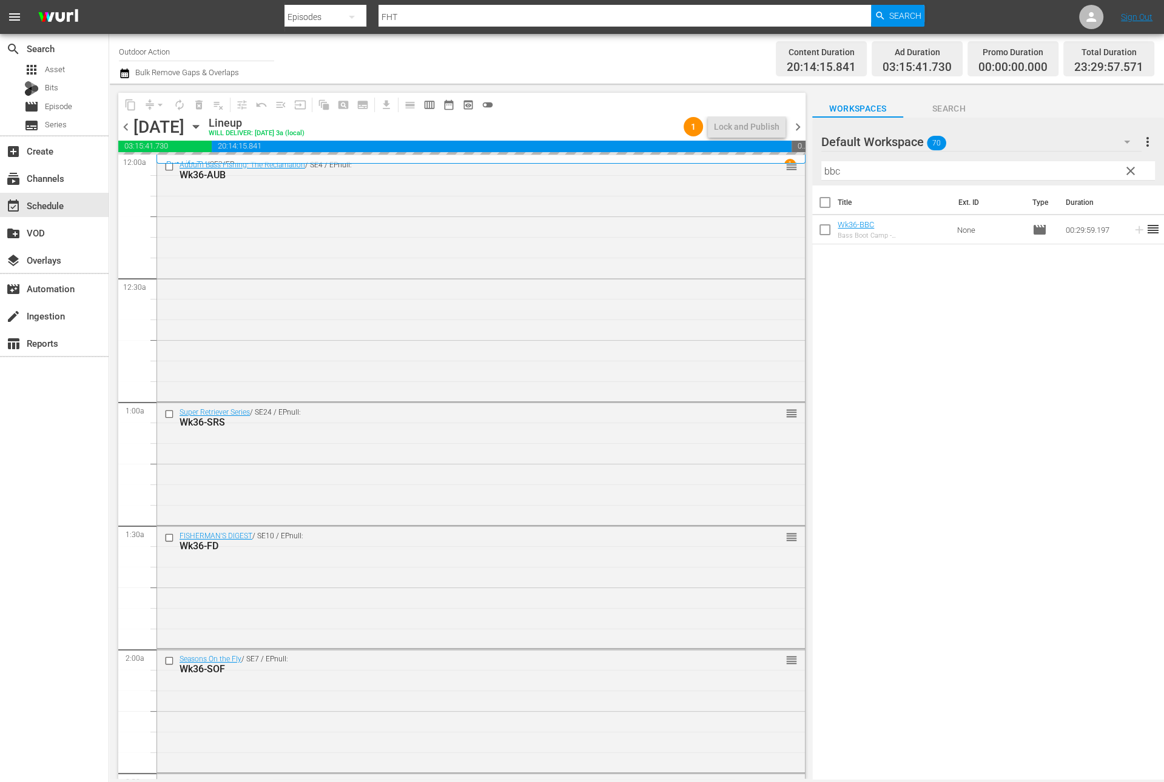
click at [1083, 166] on input "bbc" at bounding box center [988, 170] width 334 height 19
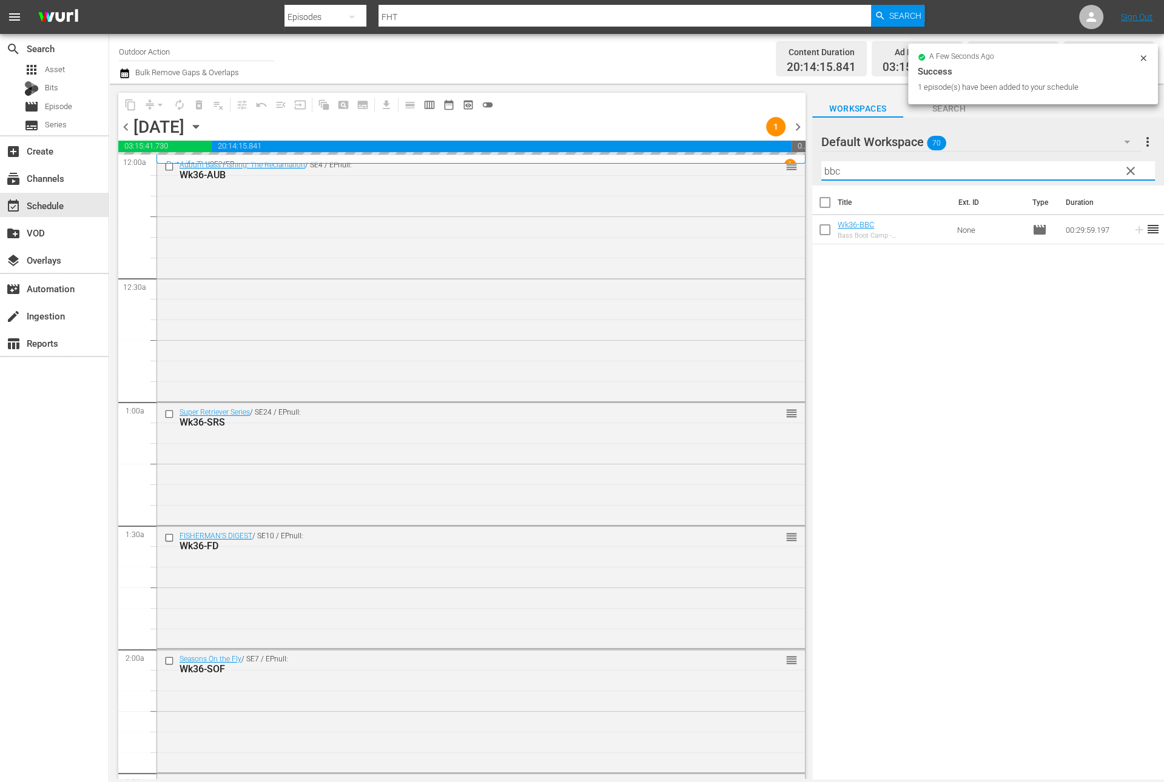
click at [1083, 166] on input "bbc" at bounding box center [988, 170] width 334 height 19
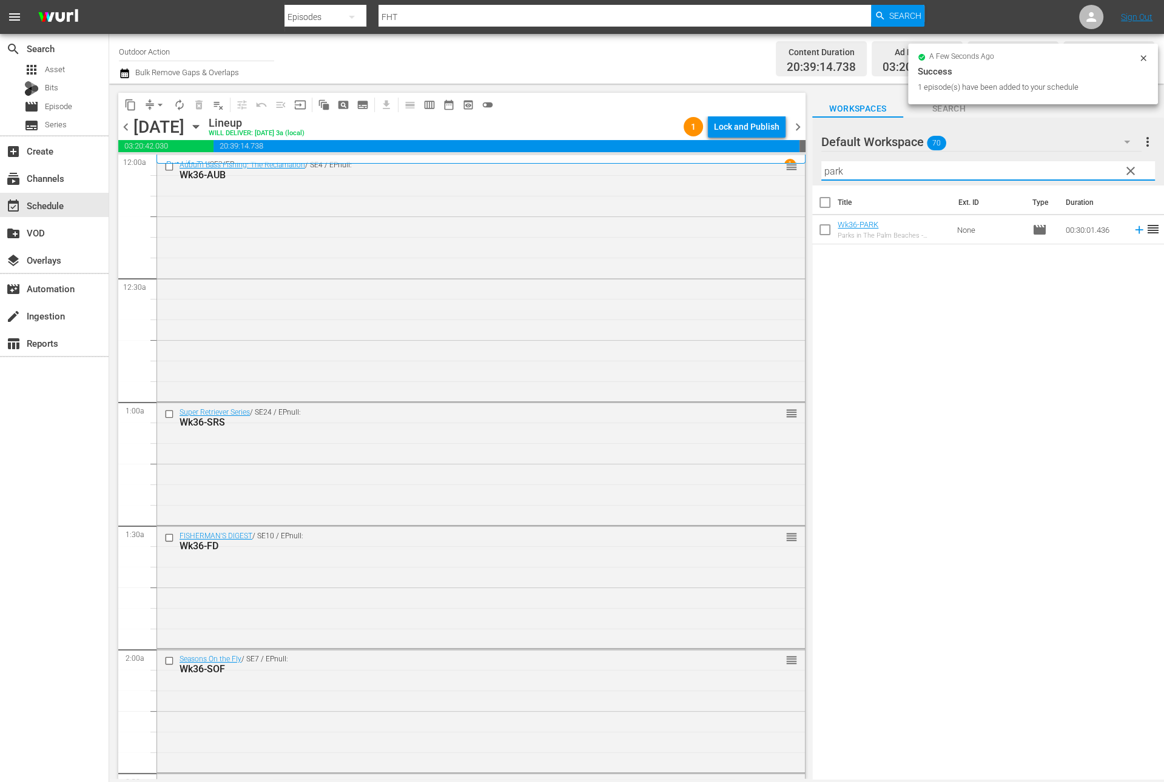
click at [1132, 226] on icon at bounding box center [1138, 229] width 13 height 13
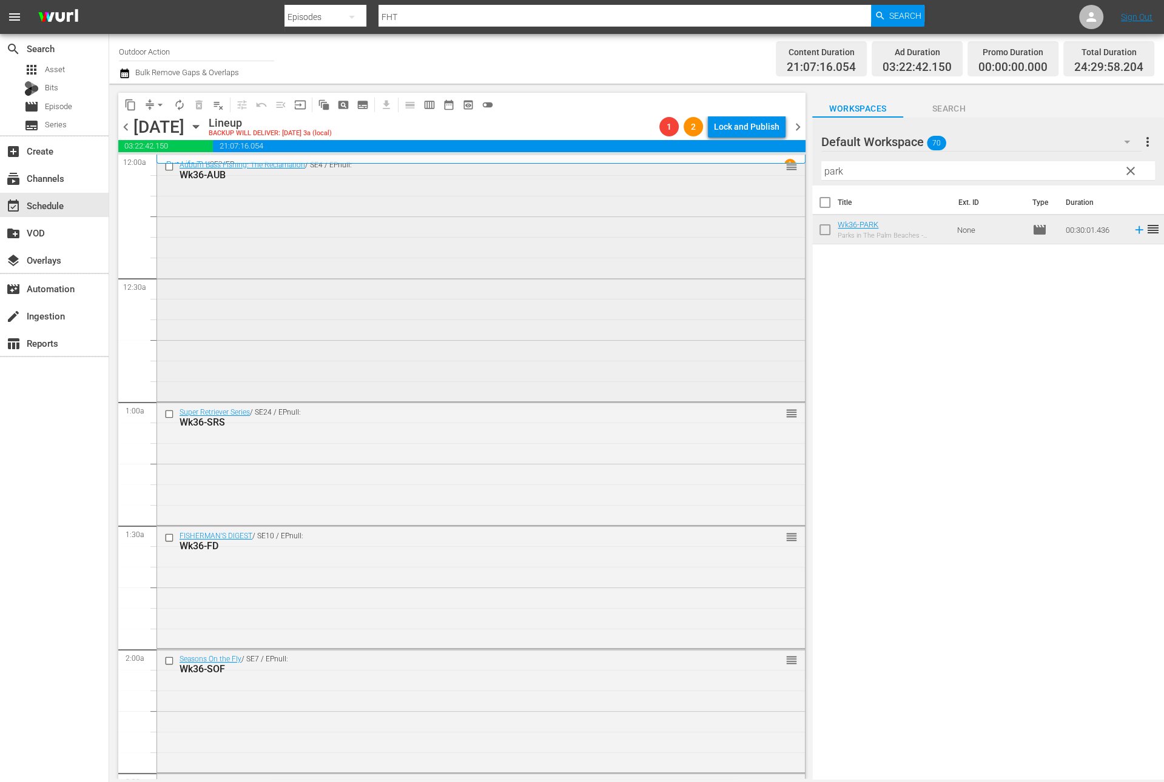
click at [456, 299] on div "Auburn Bass Fishing: The Reclamation / SE4 / EPnull: Wk36-AUB reorder" at bounding box center [481, 277] width 648 height 244
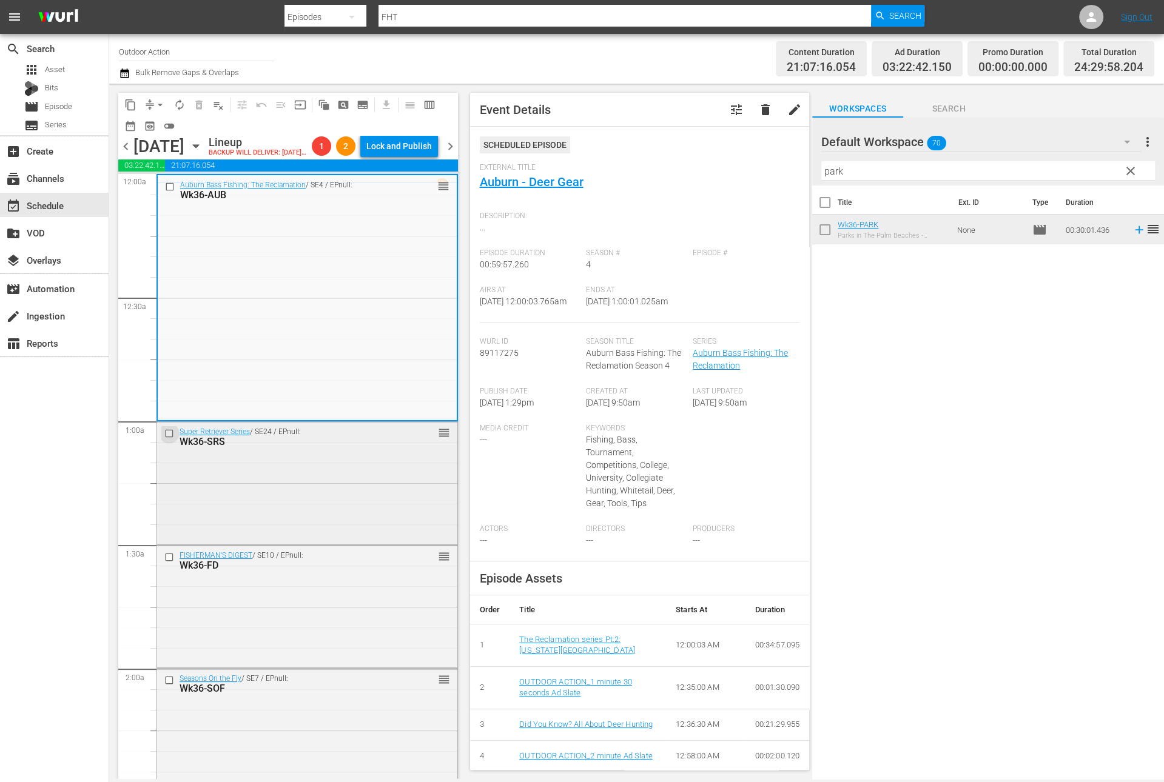
click at [166, 439] on input "checkbox" at bounding box center [170, 434] width 13 height 10
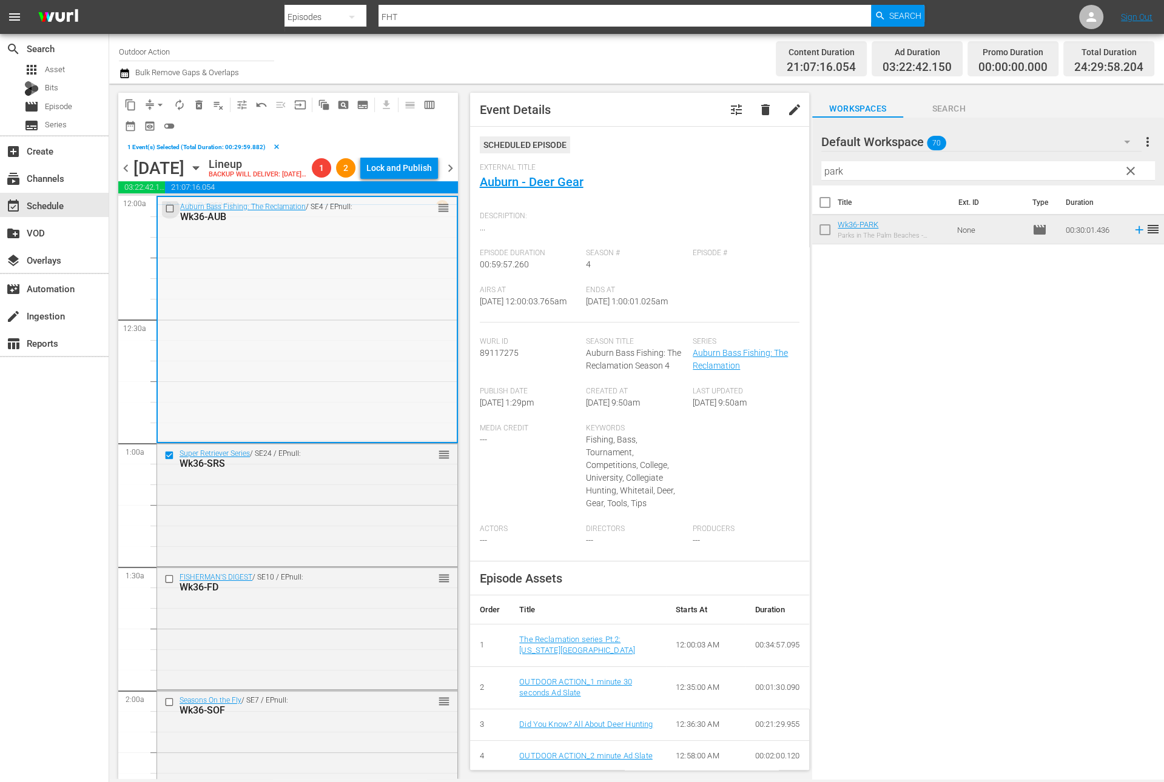
click at [167, 213] on input "checkbox" at bounding box center [171, 208] width 13 height 10
click at [200, 108] on span "delete_forever_outlined" at bounding box center [199, 105] width 12 height 12
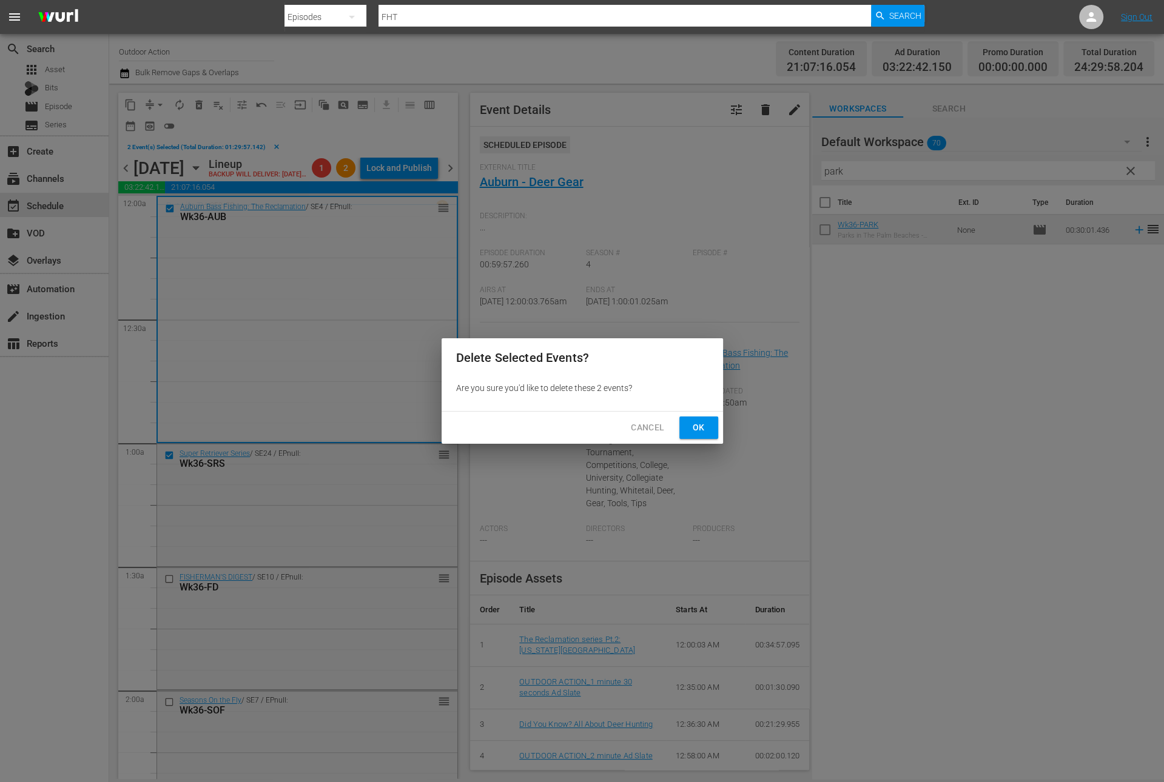
click at [701, 427] on span "Ok" at bounding box center [698, 427] width 19 height 15
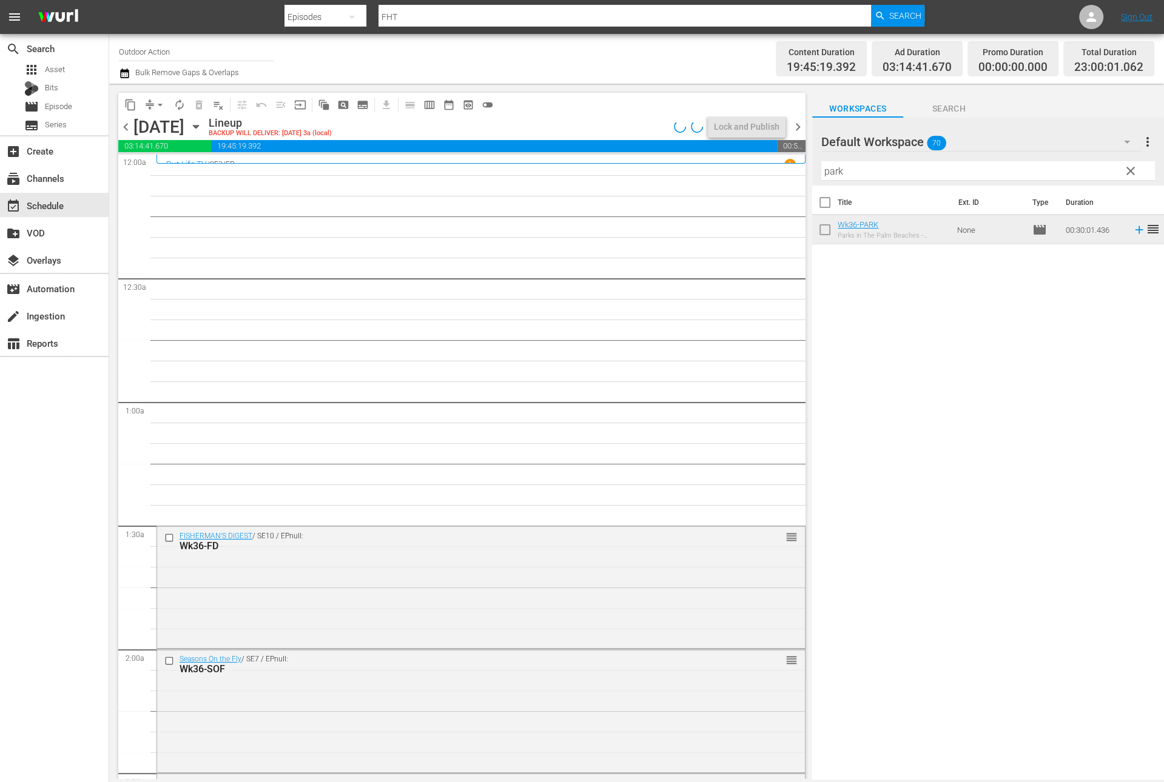
click at [858, 172] on input "park" at bounding box center [988, 170] width 334 height 19
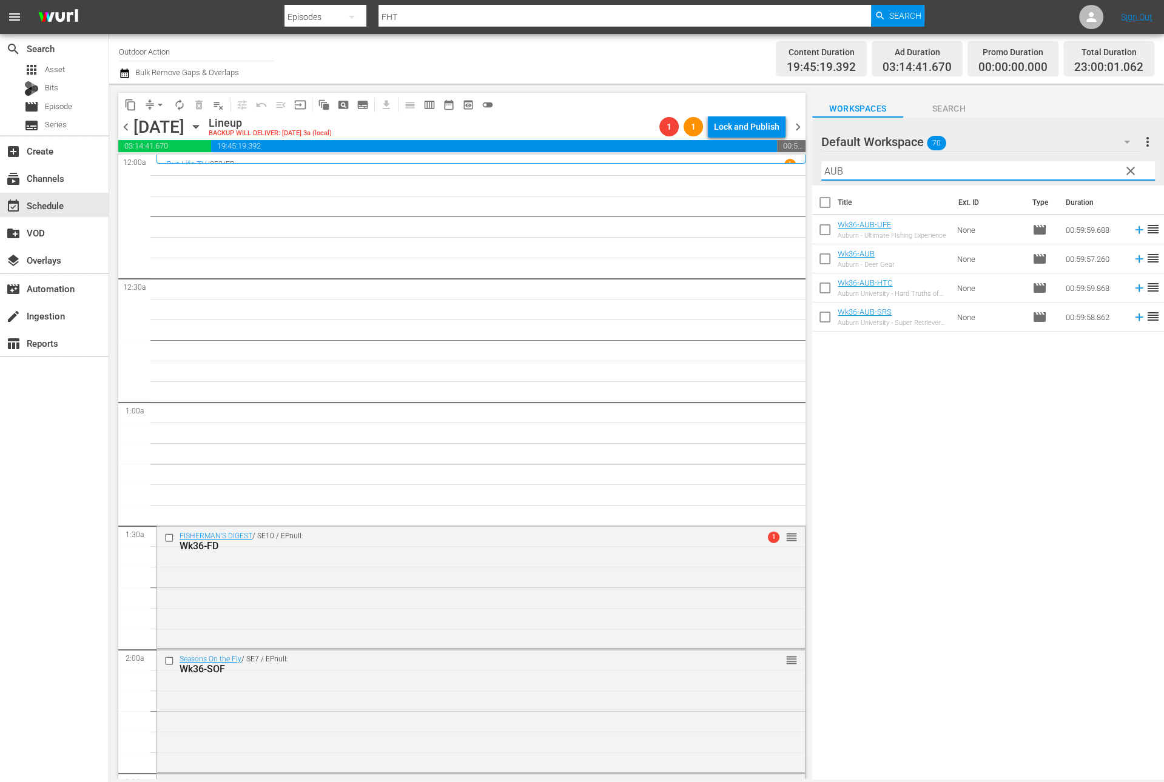
type input "AUB"
click at [915, 428] on div "Title Ext. ID Type Duration Wk36-AUB-UFE Auburn - Ultimate FIshing Experience N…" at bounding box center [988, 484] width 352 height 596
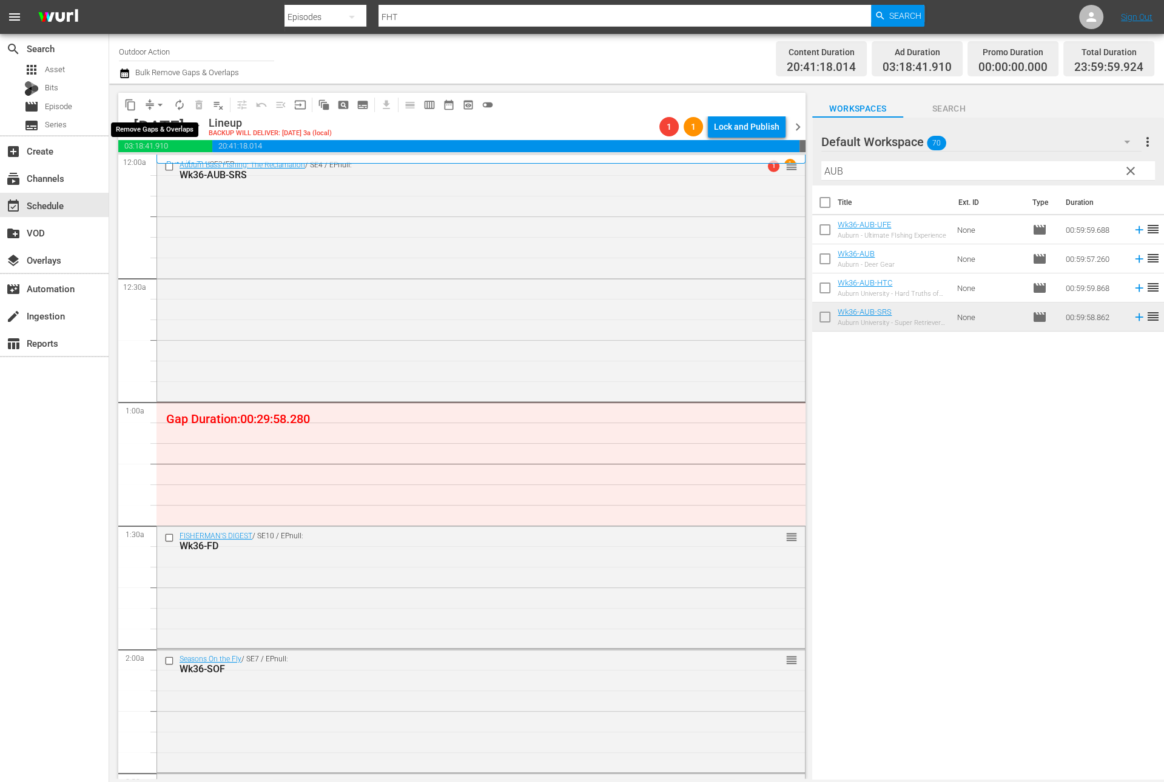
click at [154, 107] on span "arrow_drop_down" at bounding box center [160, 105] width 12 height 12
click at [165, 133] on li "Align to Midnight" at bounding box center [160, 129] width 127 height 20
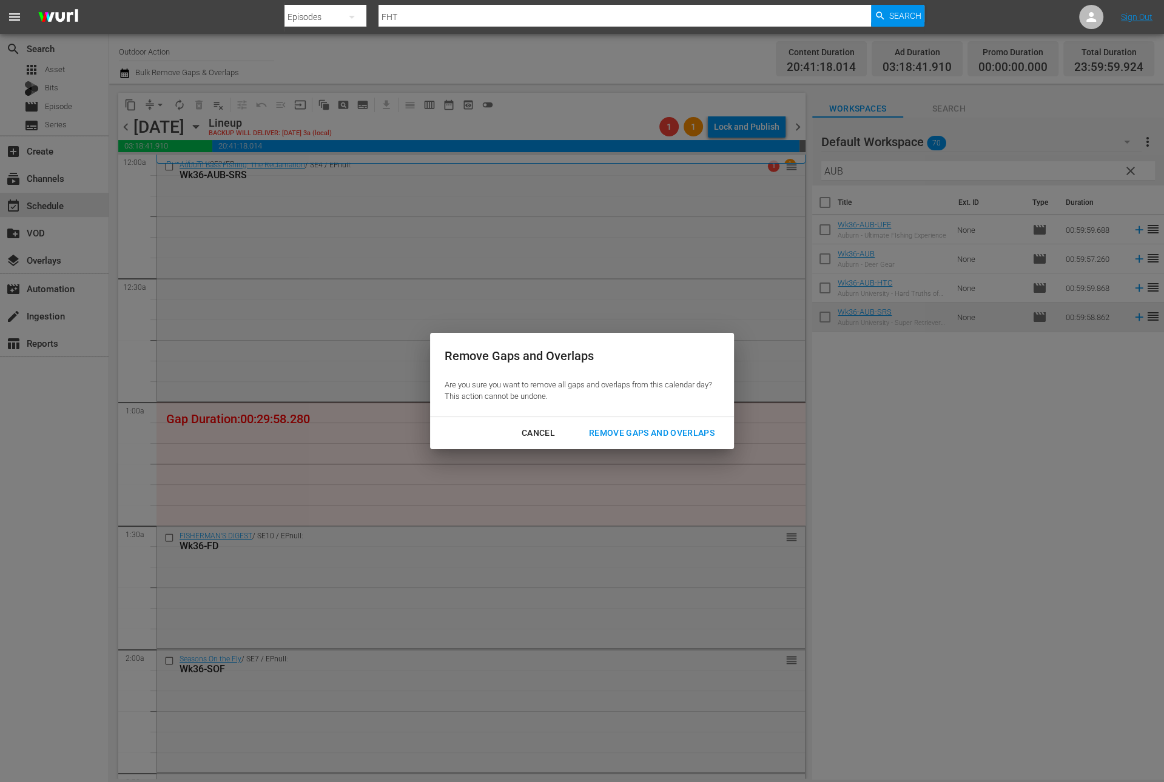
click at [639, 437] on div "Remove Gaps and Overlaps" at bounding box center [651, 433] width 145 height 15
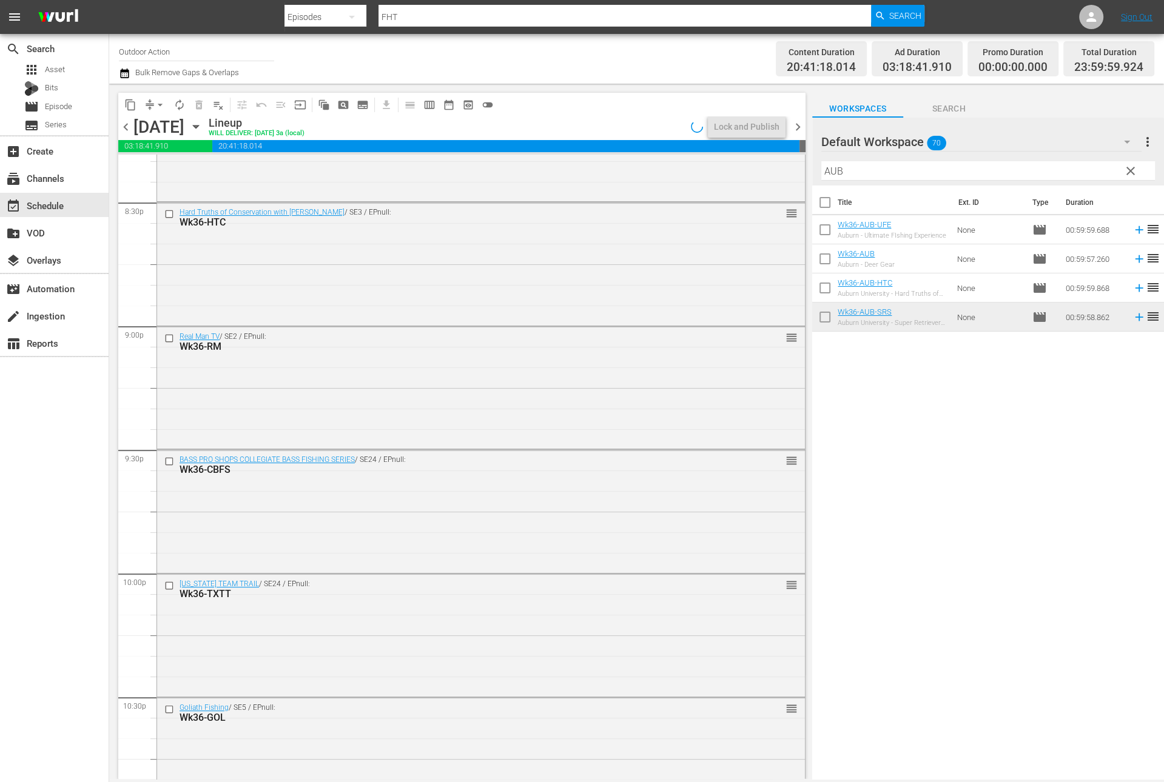
scroll to position [5313, 0]
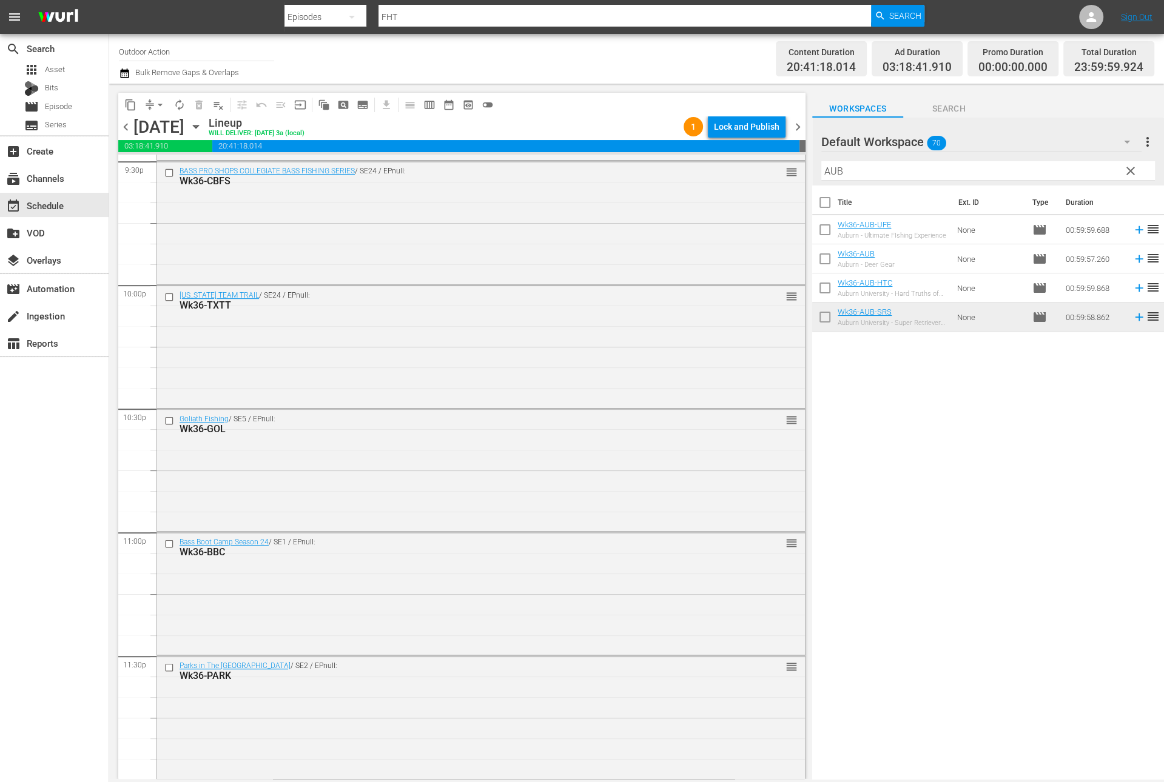
click at [1124, 174] on span "clear" at bounding box center [1130, 171] width 15 height 15
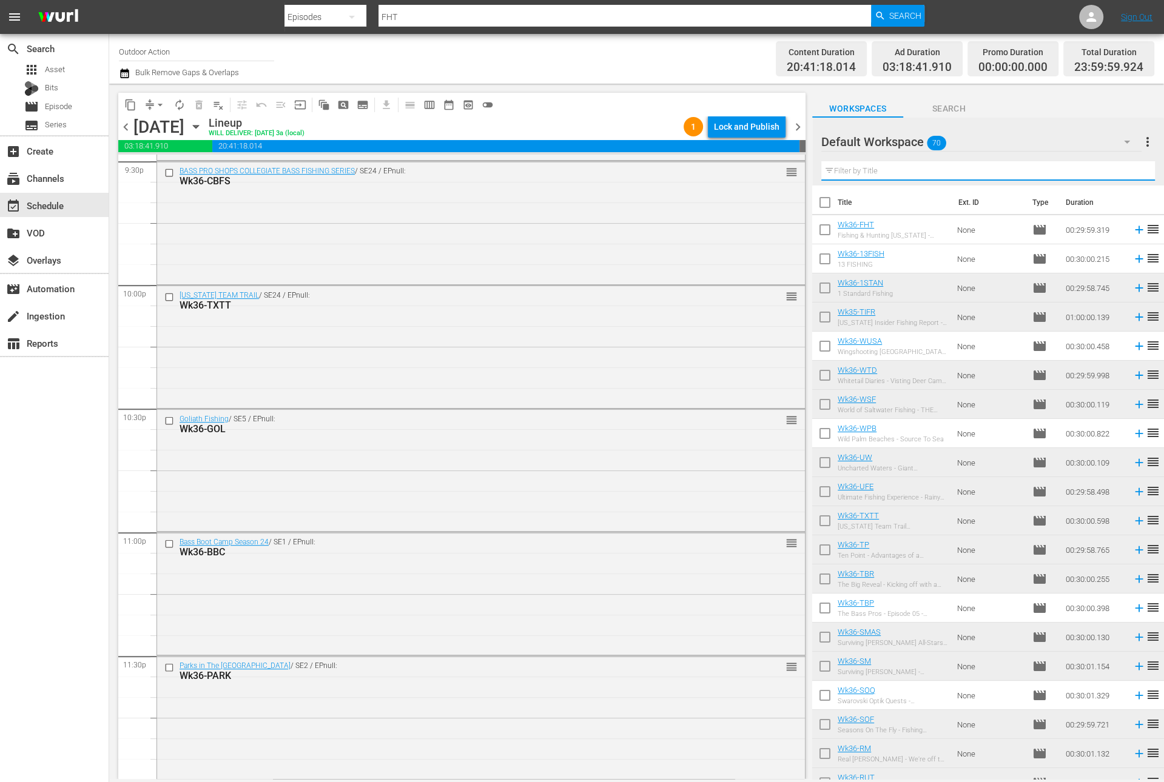
click at [1010, 165] on input "text" at bounding box center [988, 170] width 334 height 19
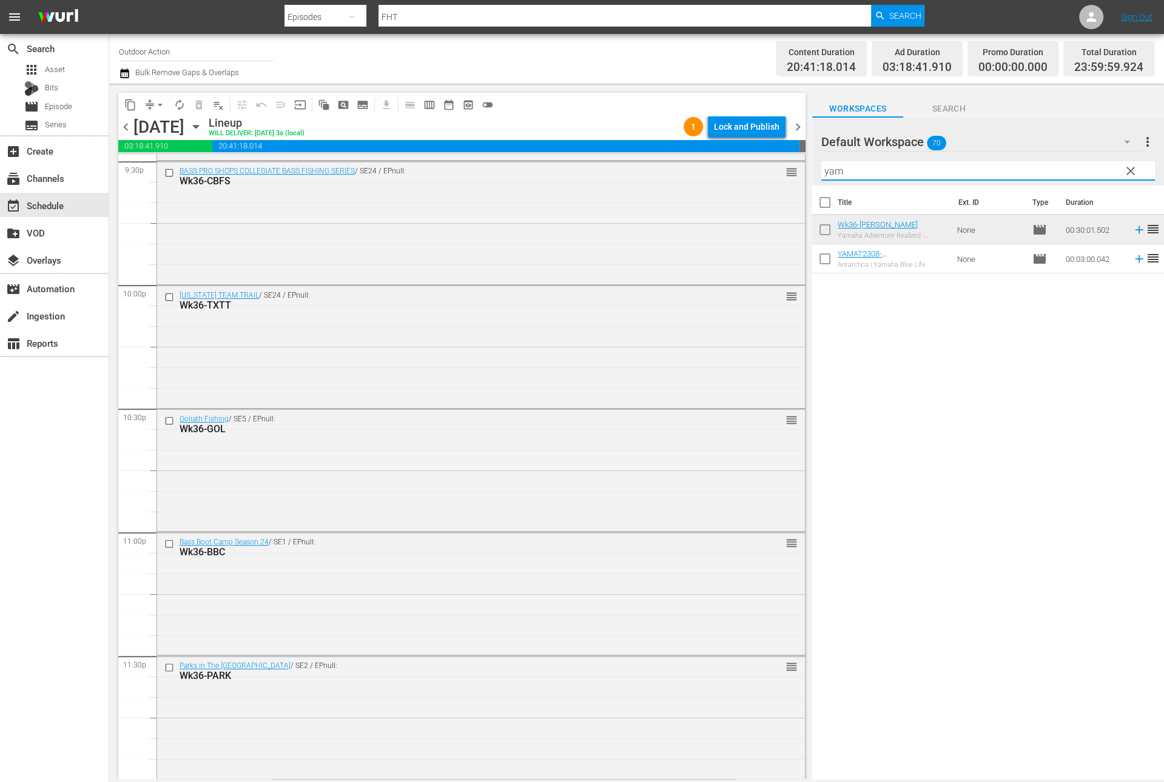
type input "yam"
click at [1145, 322] on div "Title Ext. ID Type Duration Wk36-[PERSON_NAME] Yamaha Adventure Realized - Epis…" at bounding box center [988, 484] width 352 height 596
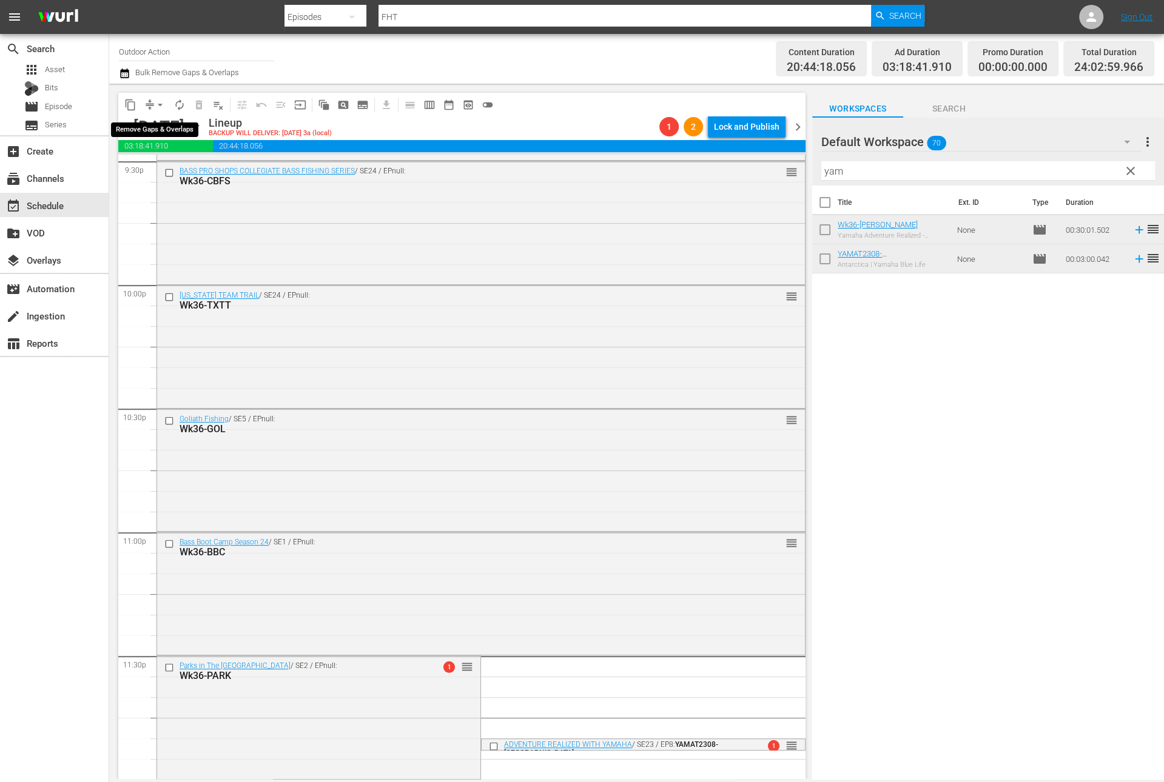
click at [144, 105] on span "compress" at bounding box center [150, 105] width 12 height 12
click at [149, 107] on span "compress" at bounding box center [150, 105] width 12 height 12
click at [157, 104] on span "arrow_drop_down" at bounding box center [160, 105] width 12 height 12
click at [161, 127] on li "Align to Midnight" at bounding box center [160, 129] width 127 height 20
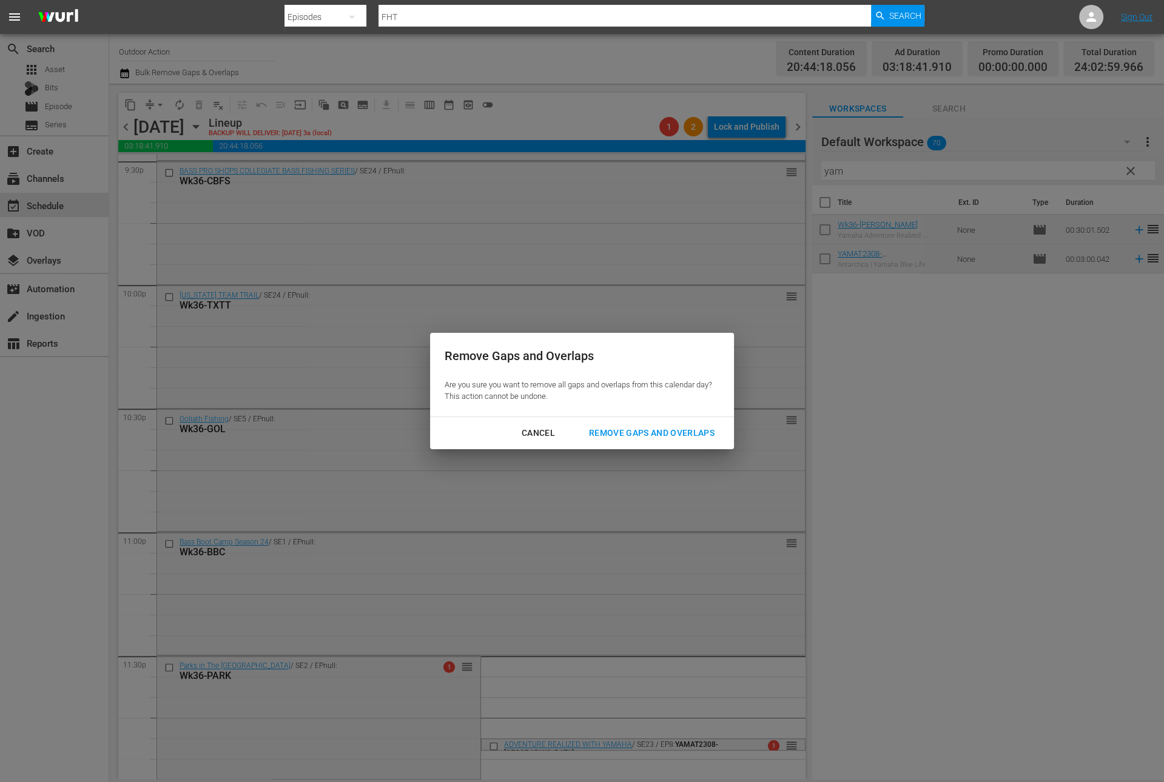
click at [651, 418] on div "Cancel Remove Gaps and Overlaps" at bounding box center [582, 433] width 304 height 32
click at [641, 434] on div "Remove Gaps and Overlaps" at bounding box center [651, 433] width 145 height 15
